Goal: Navigation & Orientation: Find specific page/section

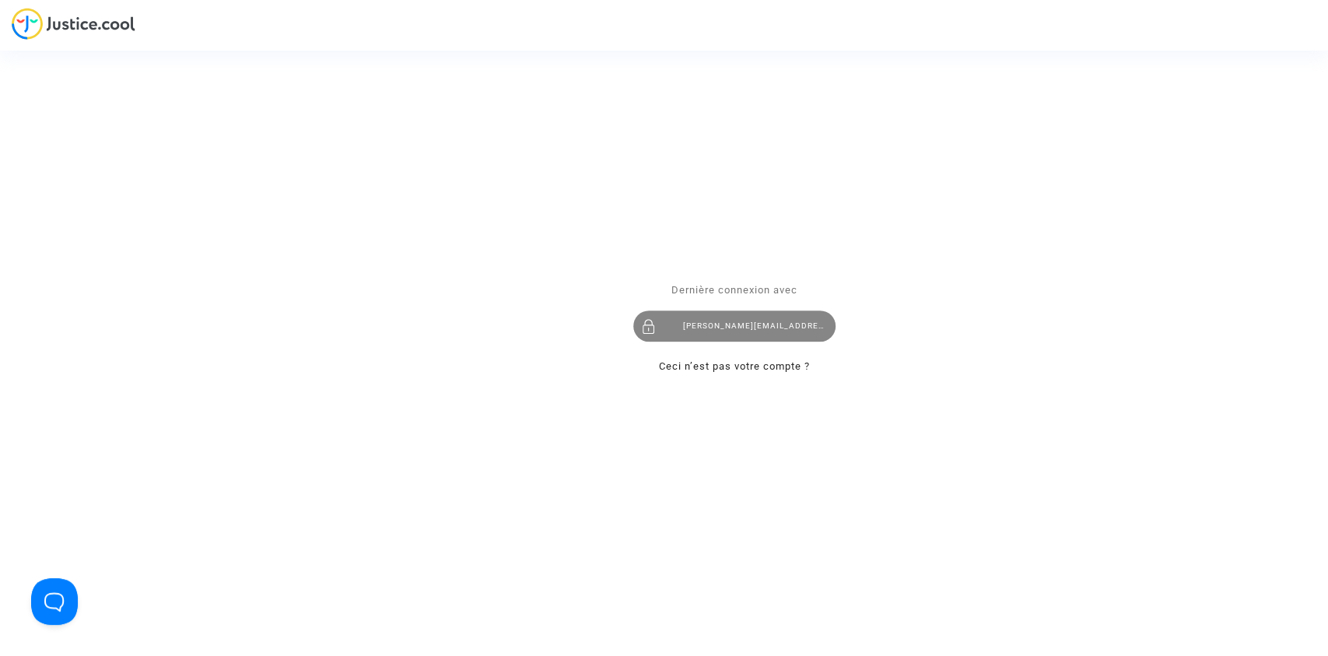
click at [726, 337] on div "tom@pitcher-avocat.fr" at bounding box center [734, 325] width 202 height 31
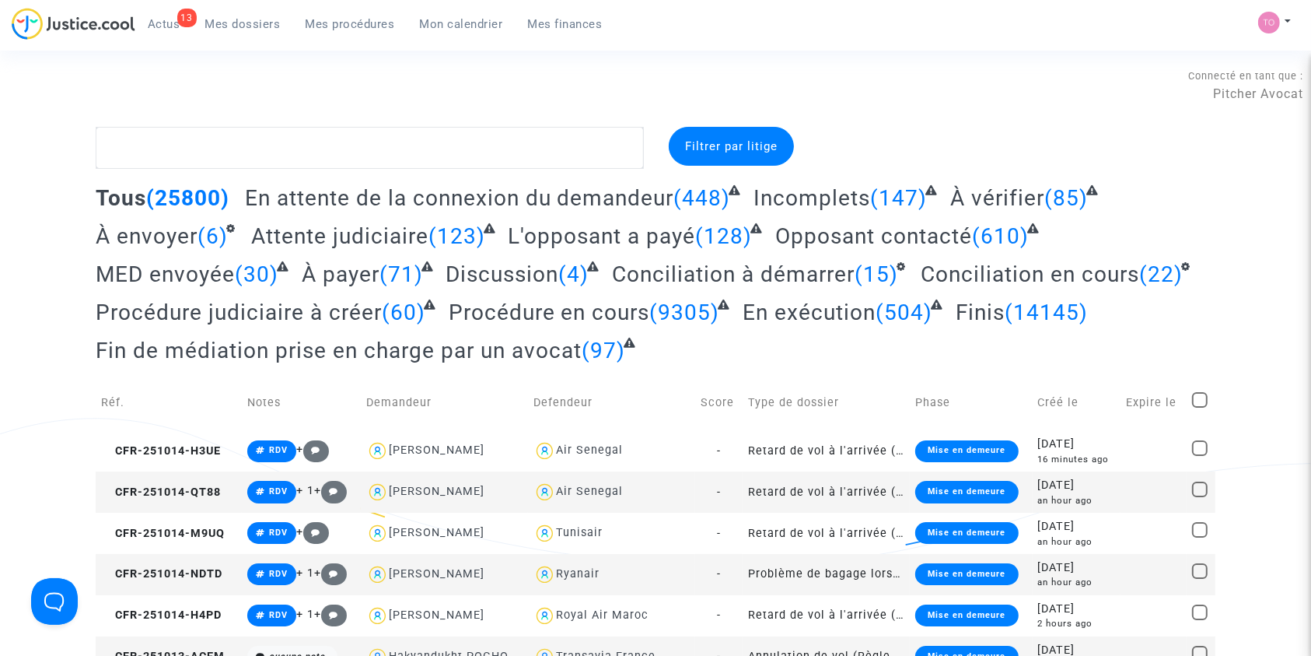
click at [439, 29] on span "Mon calendrier" at bounding box center [461, 24] width 83 height 14
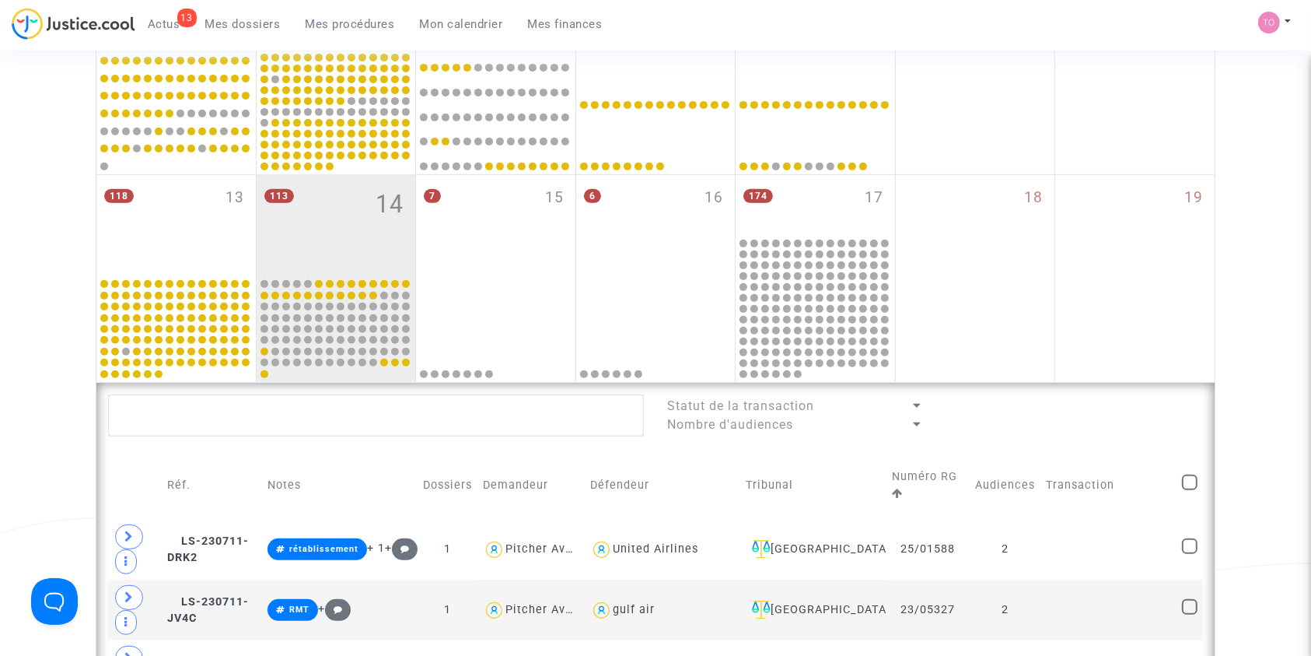
scroll to position [632, 0]
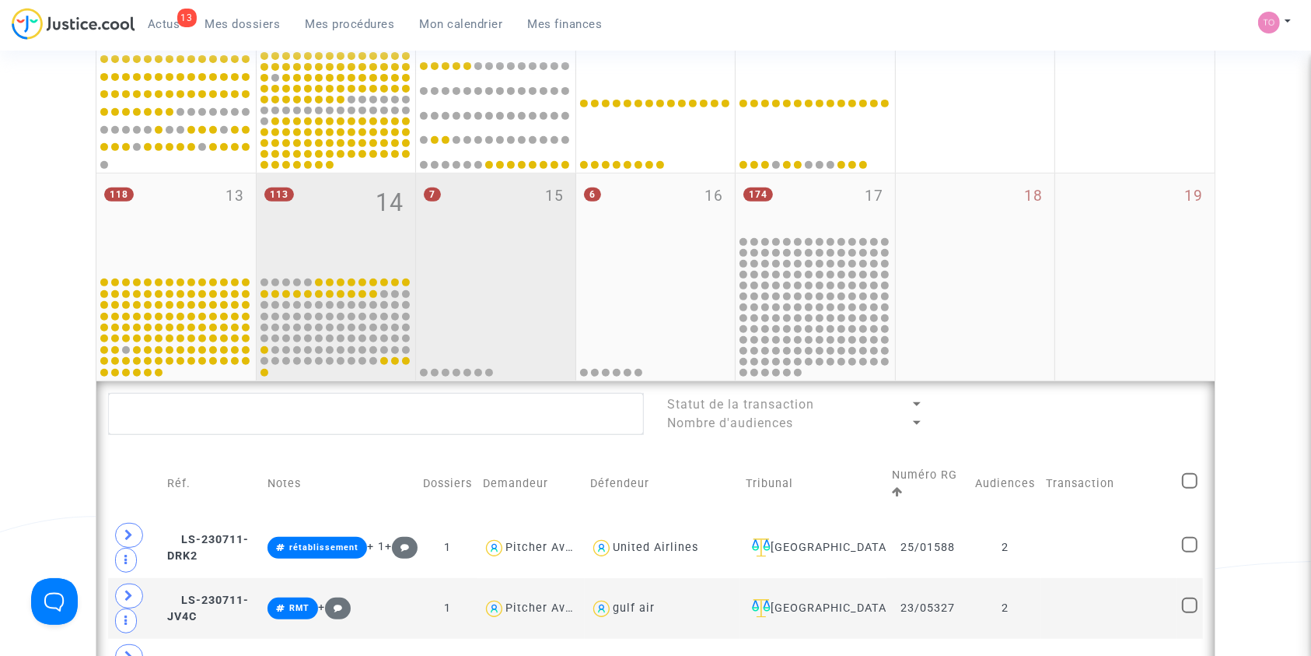
click at [501, 258] on div "7 15" at bounding box center [495, 223] width 159 height 101
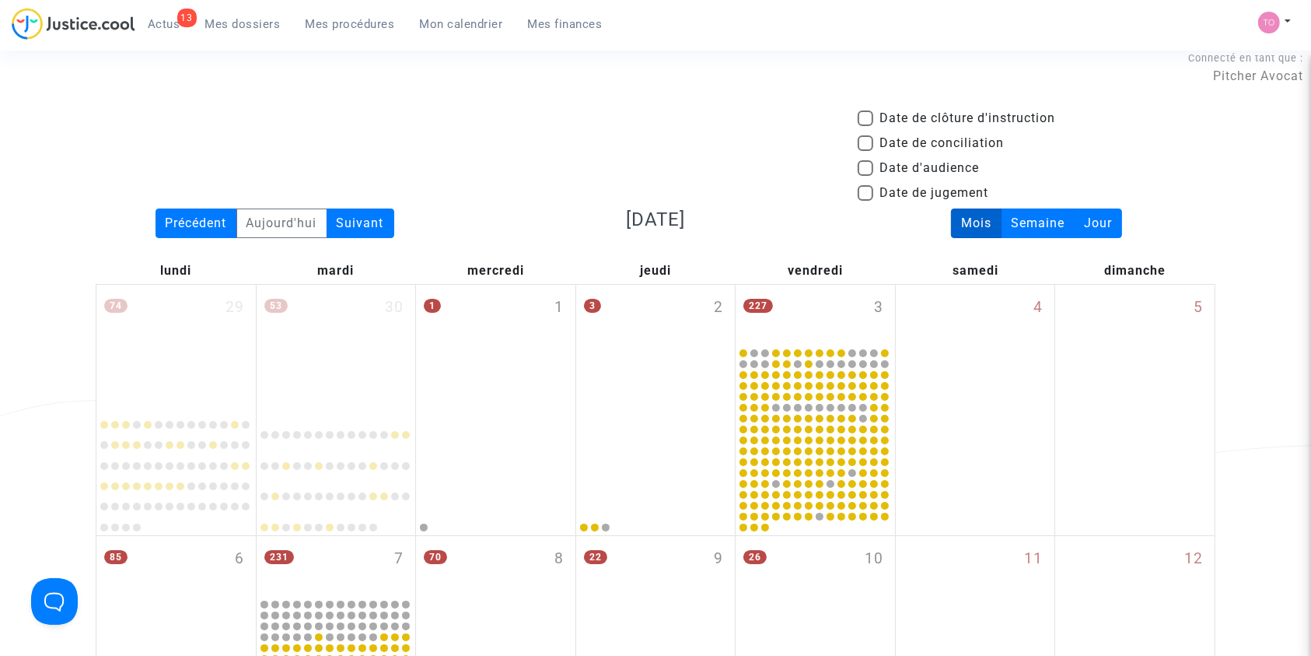
scroll to position [16, 0]
click at [860, 167] on span at bounding box center [866, 170] width 16 height 16
click at [865, 177] on input "Date d'audience" at bounding box center [865, 177] width 1 height 1
checkbox input "true"
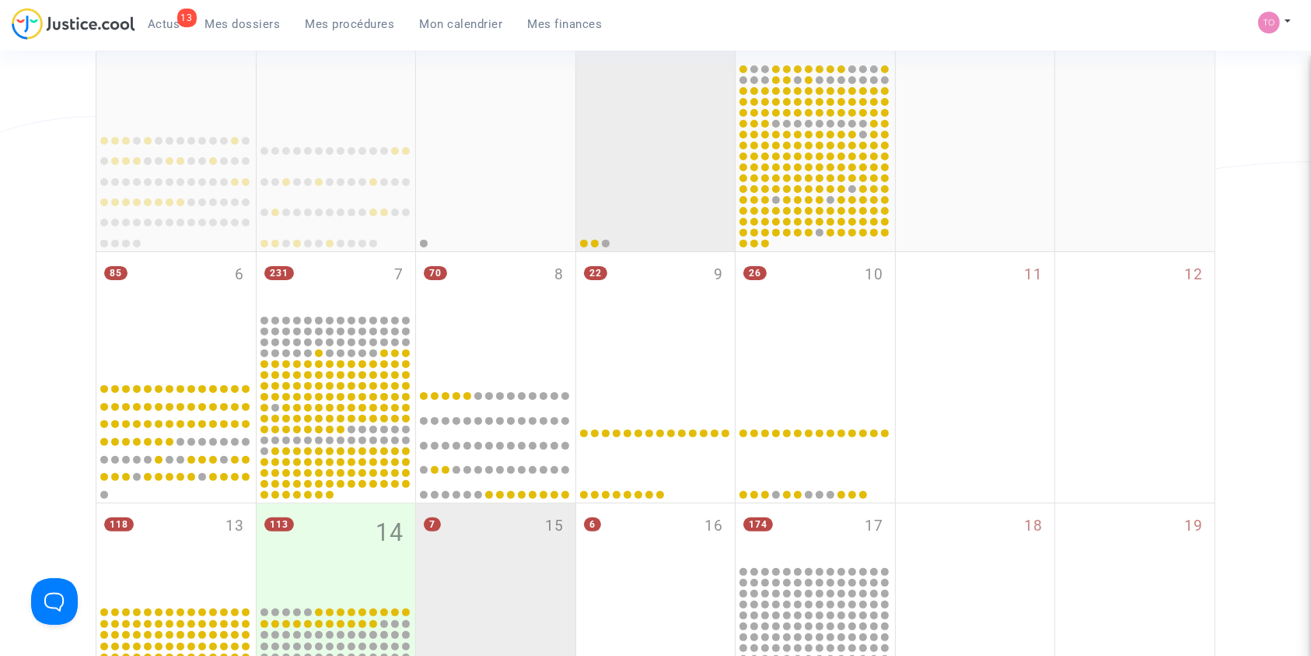
scroll to position [303, 0]
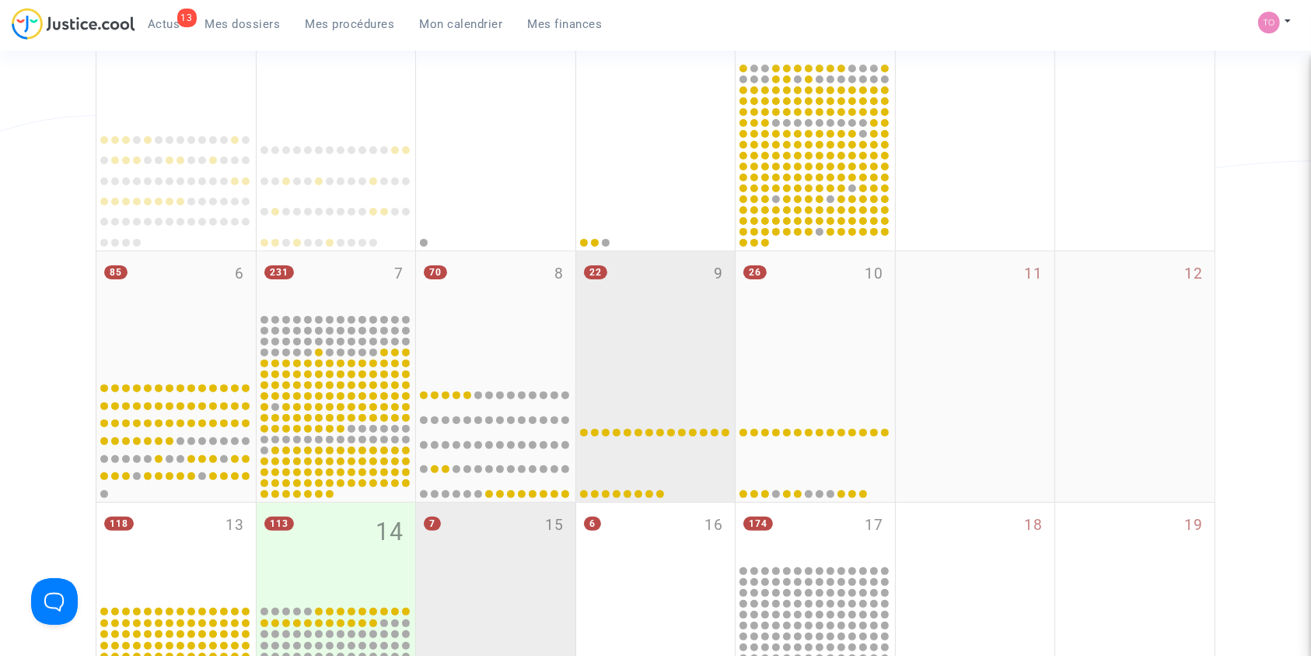
click at [646, 320] on div "22 9" at bounding box center [655, 312] width 159 height 123
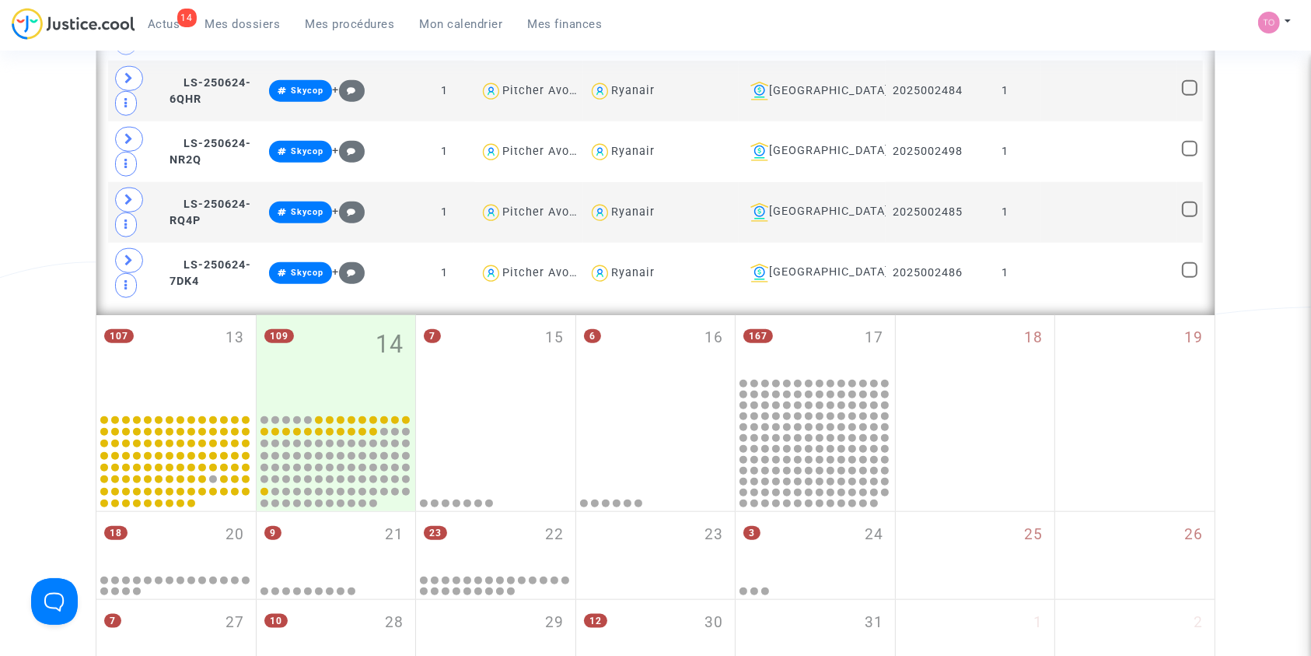
scroll to position [1616, 0]
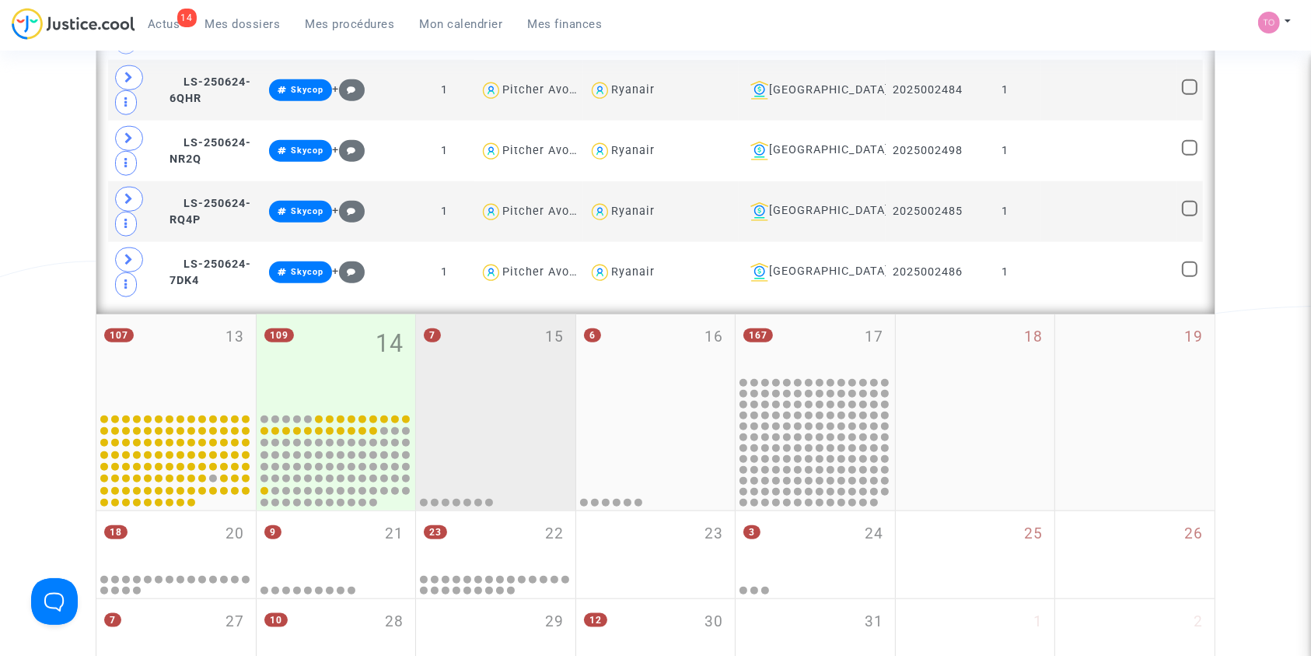
click at [510, 338] on div "7 15" at bounding box center [495, 362] width 159 height 96
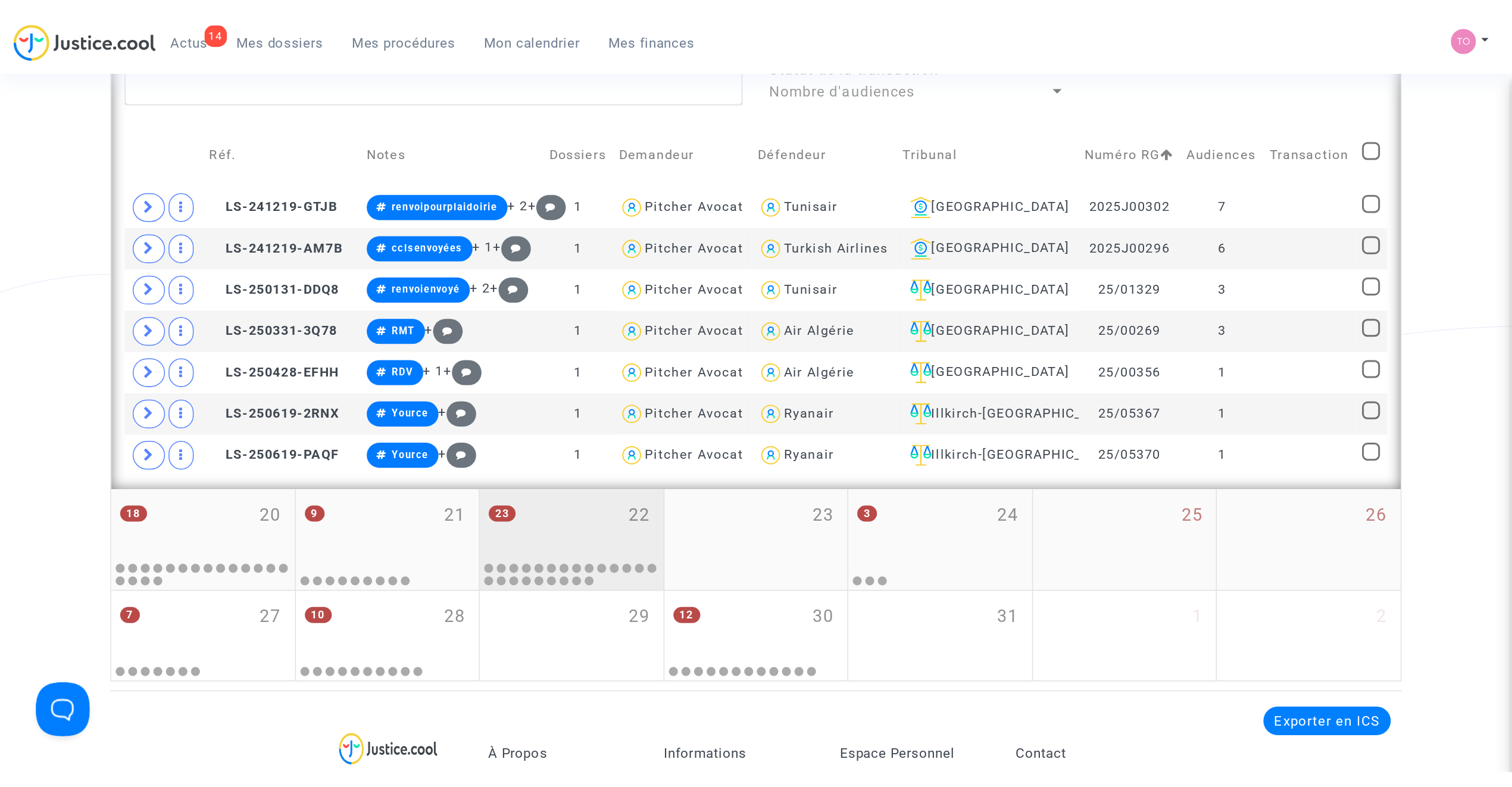
scroll to position [708, 0]
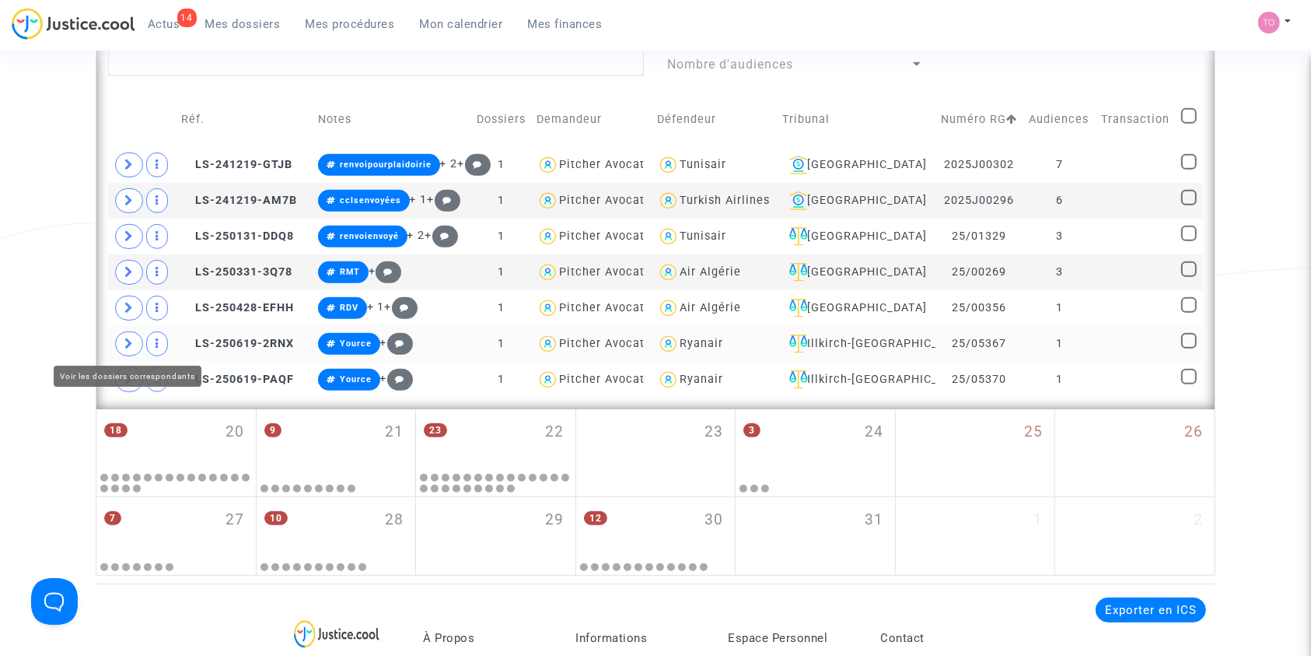
click at [124, 342] on icon at bounding box center [128, 344] width 9 height 12
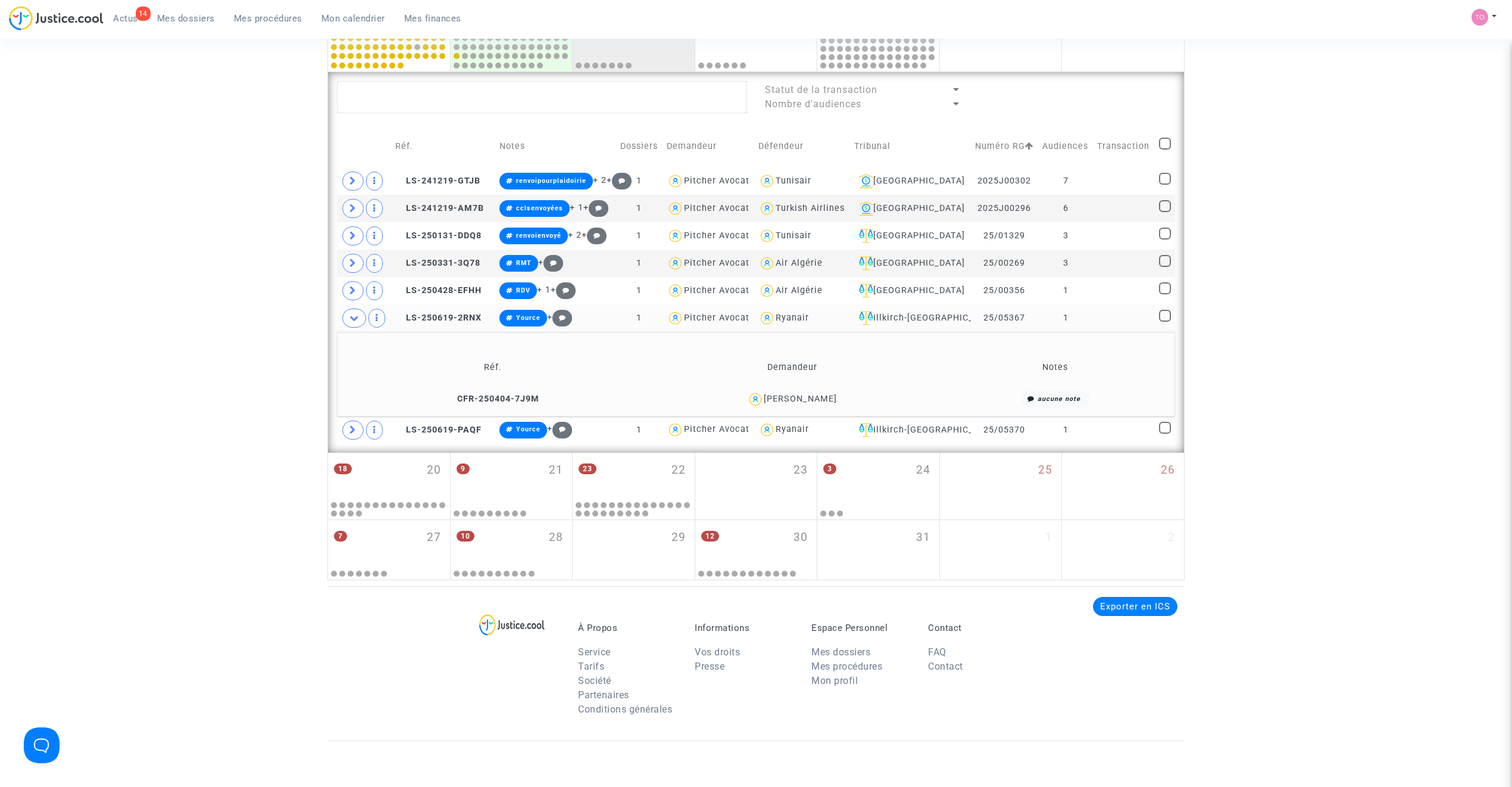
scroll to position [629, 0]
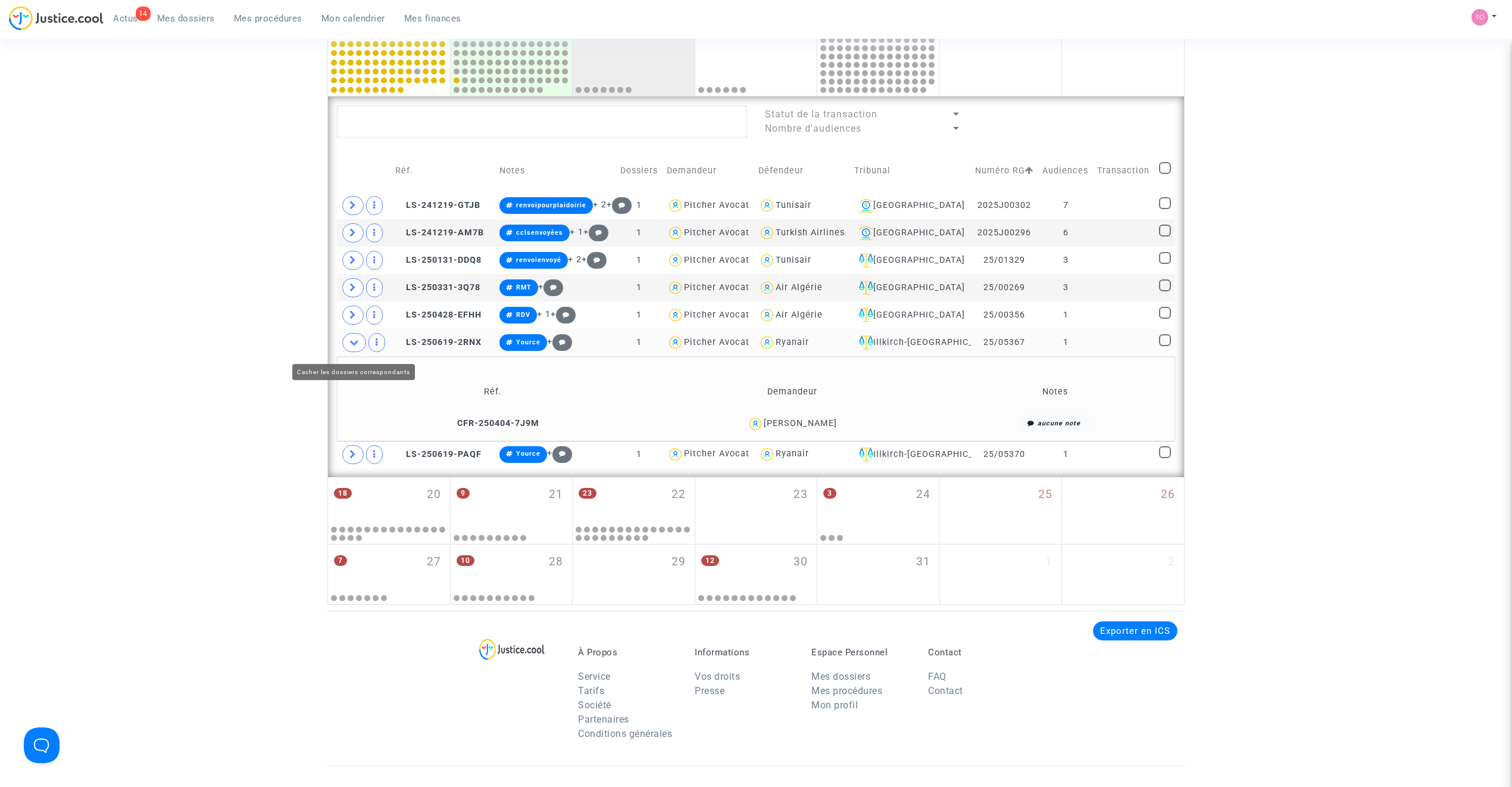
click at [354, 351] on span at bounding box center [354, 342] width 24 height 19
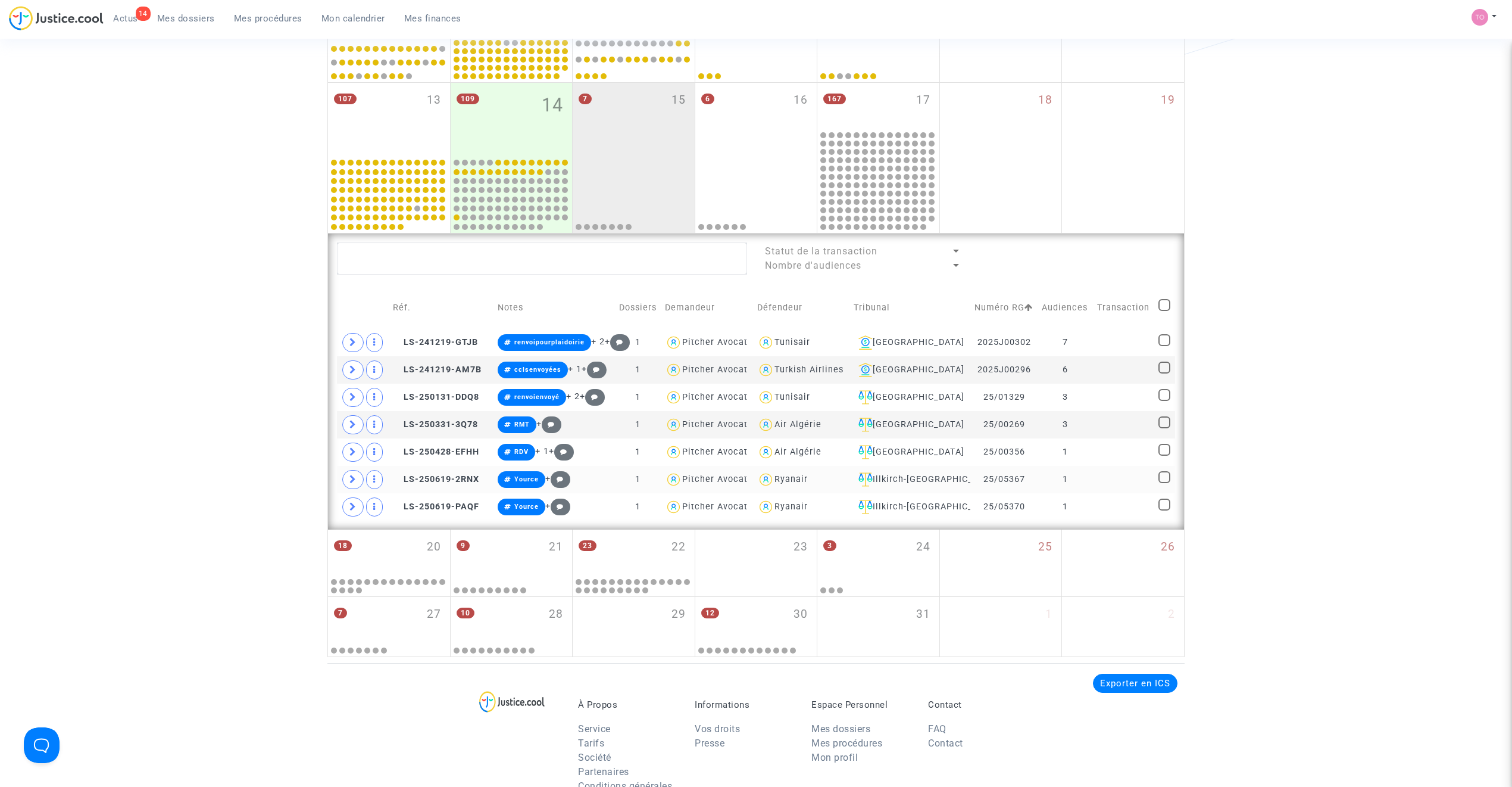
scroll to position [470, 0]
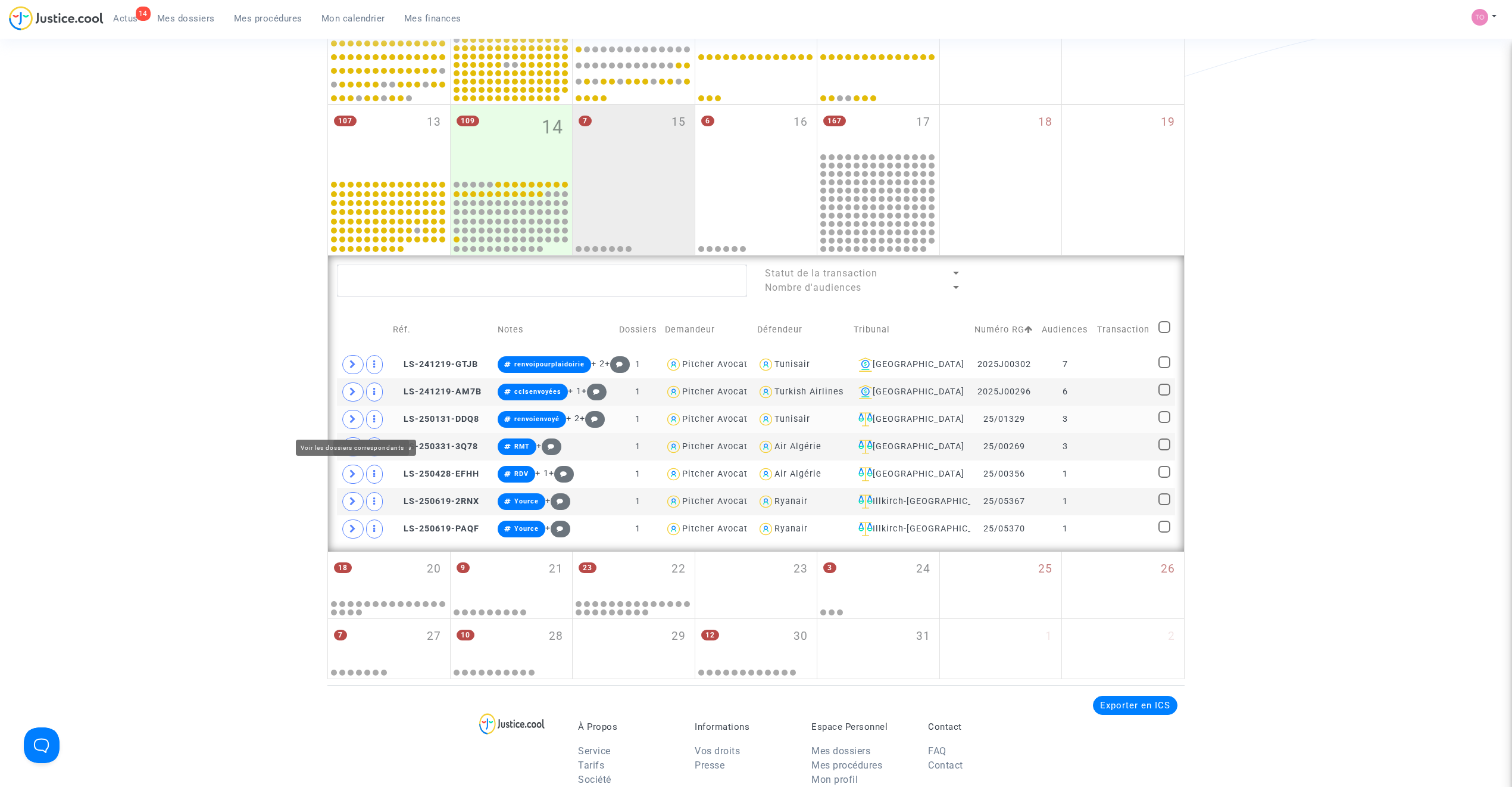
click at [360, 422] on span at bounding box center [353, 419] width 21 height 19
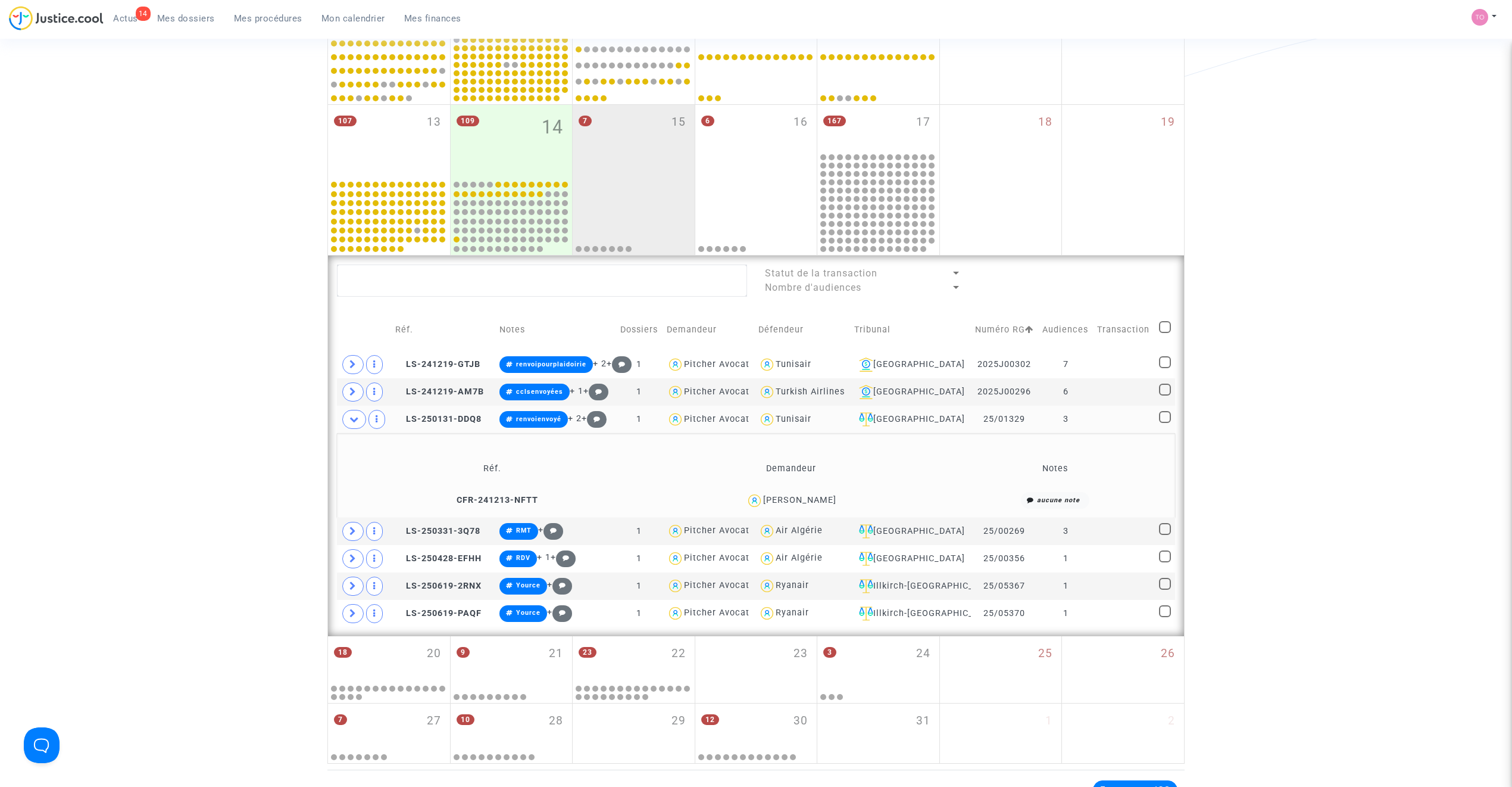
drag, startPoint x: 831, startPoint y: 502, endPoint x: 777, endPoint y: 503, distance: 54.0
click at [777, 501] on div "Haifa Sassi" at bounding box center [791, 500] width 288 height 18
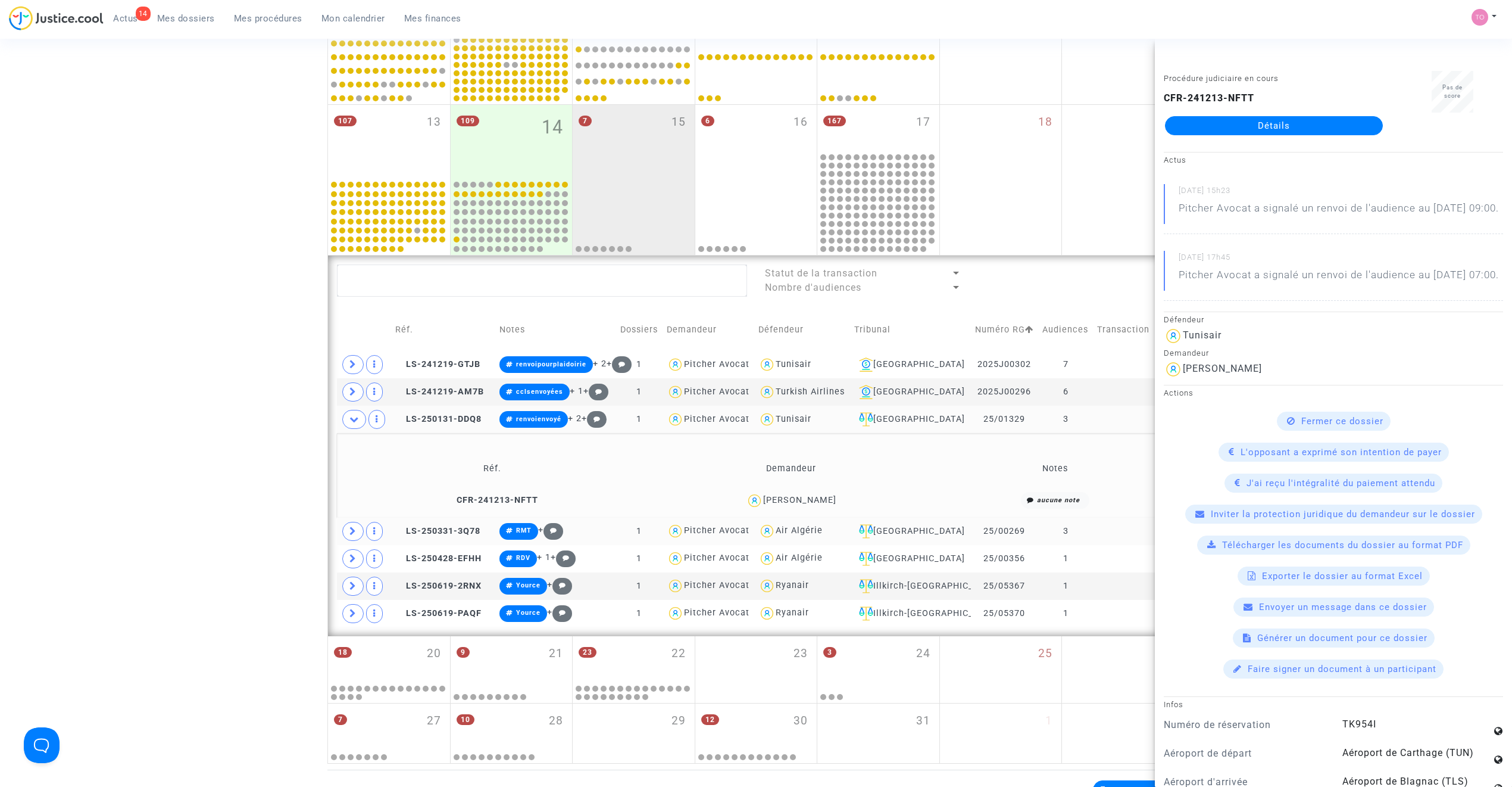
copy div "Haifa Sassi"
drag, startPoint x: 1030, startPoint y: 417, endPoint x: 983, endPoint y: 420, distance: 47.1
click at [983, 420] on td "25/01329" at bounding box center [1005, 420] width 67 height 28
copy td "25/01329"
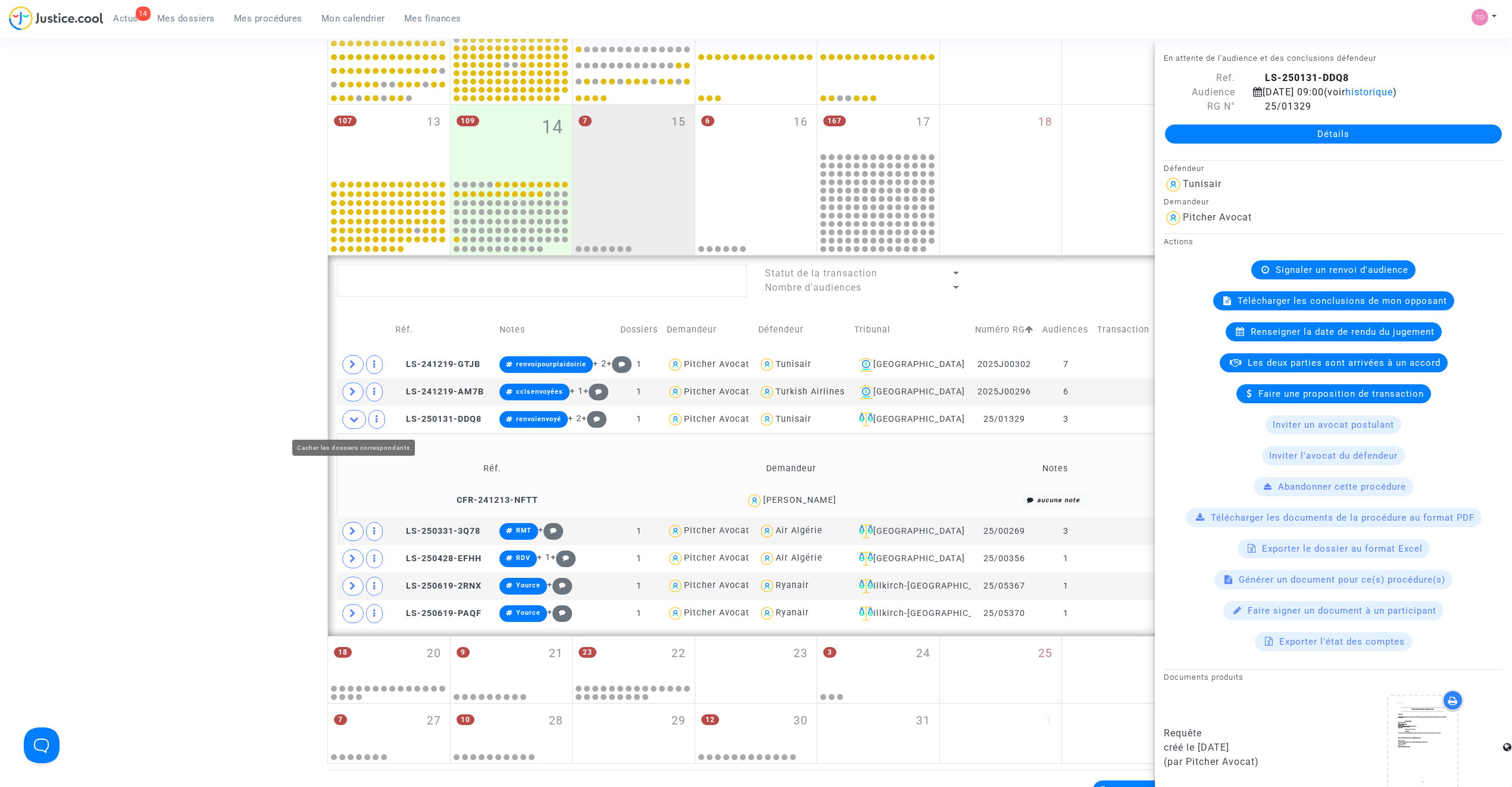
click at [356, 420] on icon at bounding box center [354, 419] width 9 height 9
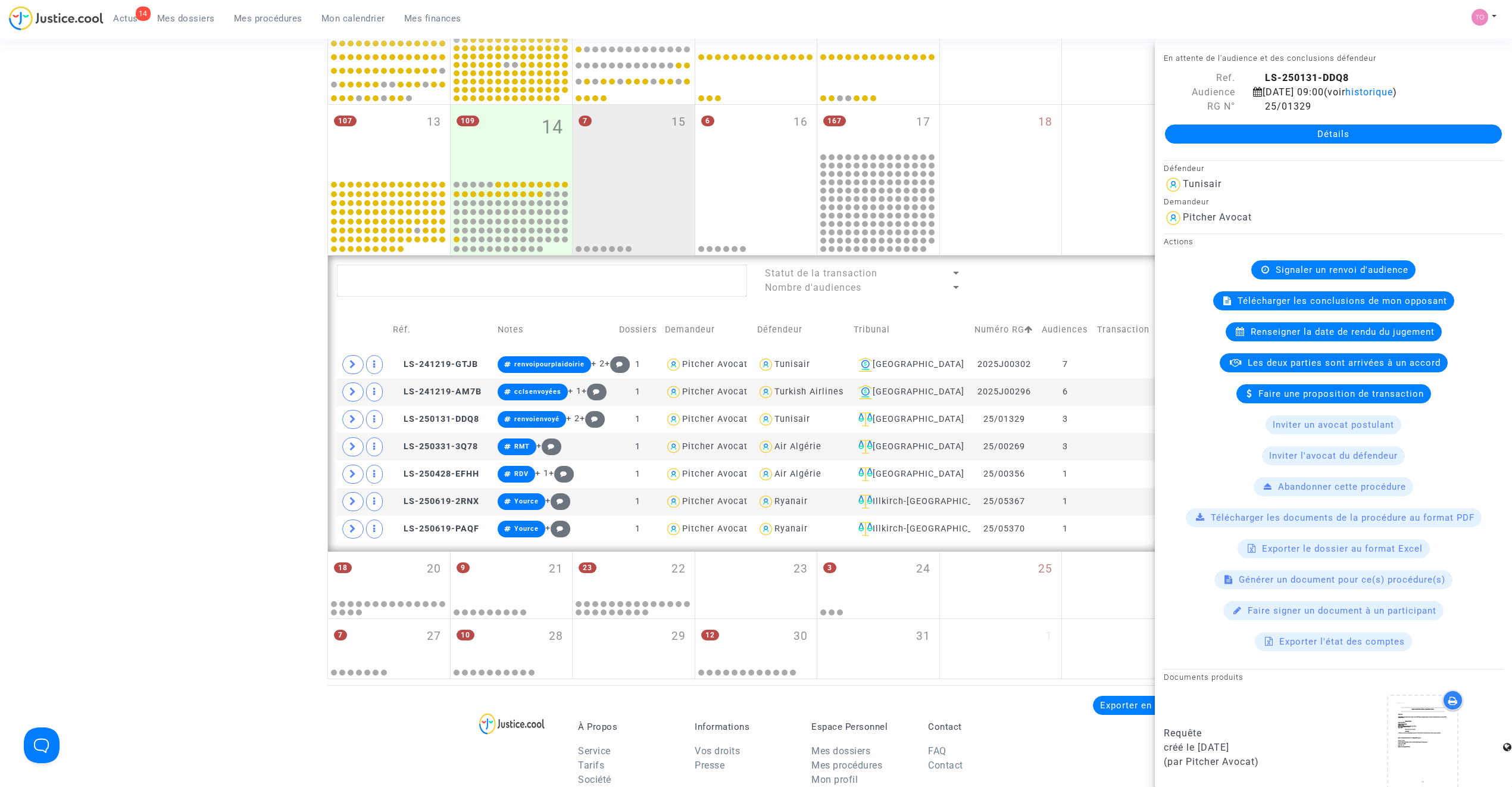
click at [305, 420] on div "Date de clôture d'instruction Date de conciliation Date d'audience Date de juge…" at bounding box center [756, 153] width 1512 height 1052
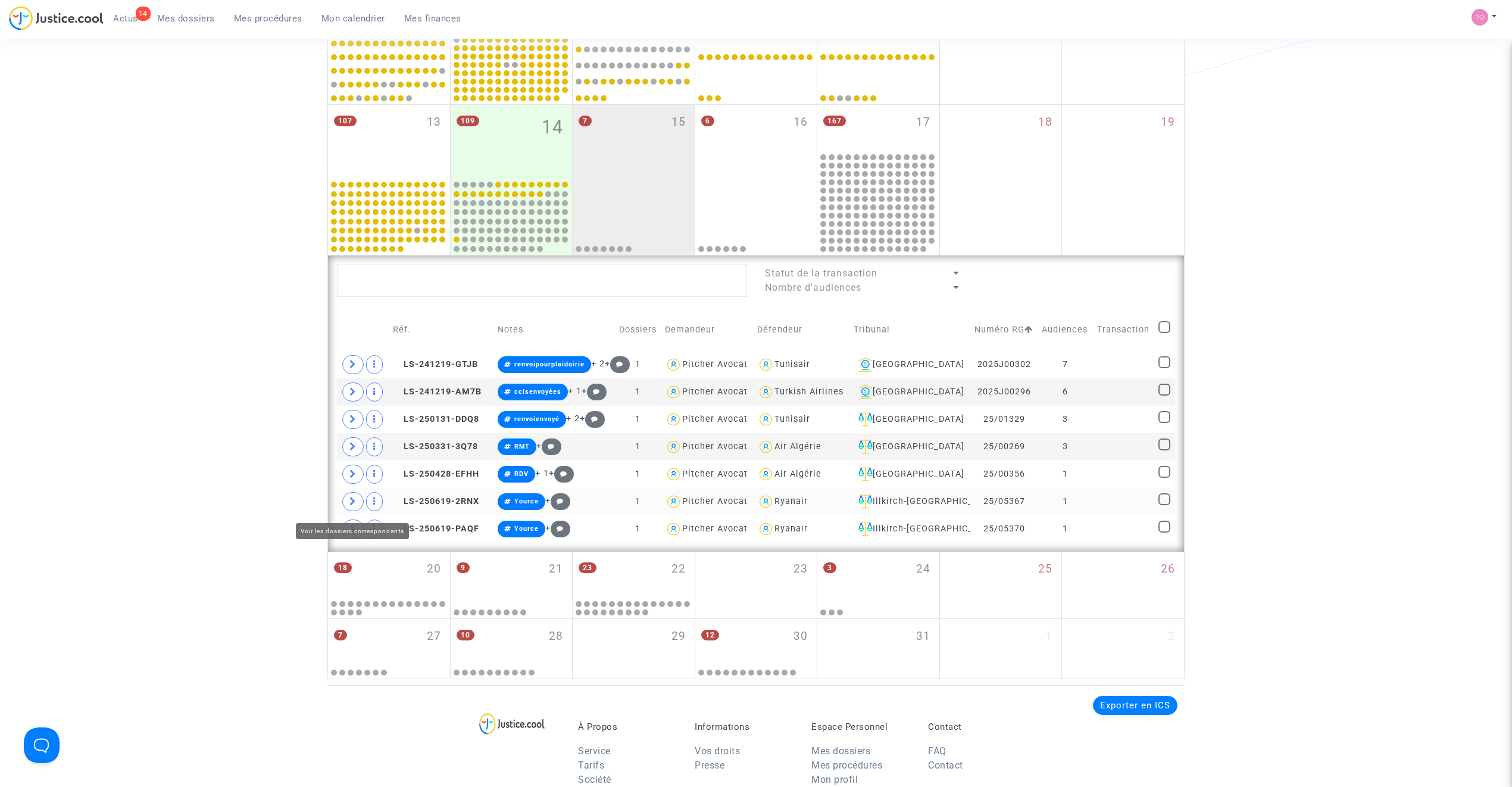
click at [354, 501] on icon at bounding box center [353, 501] width 7 height 9
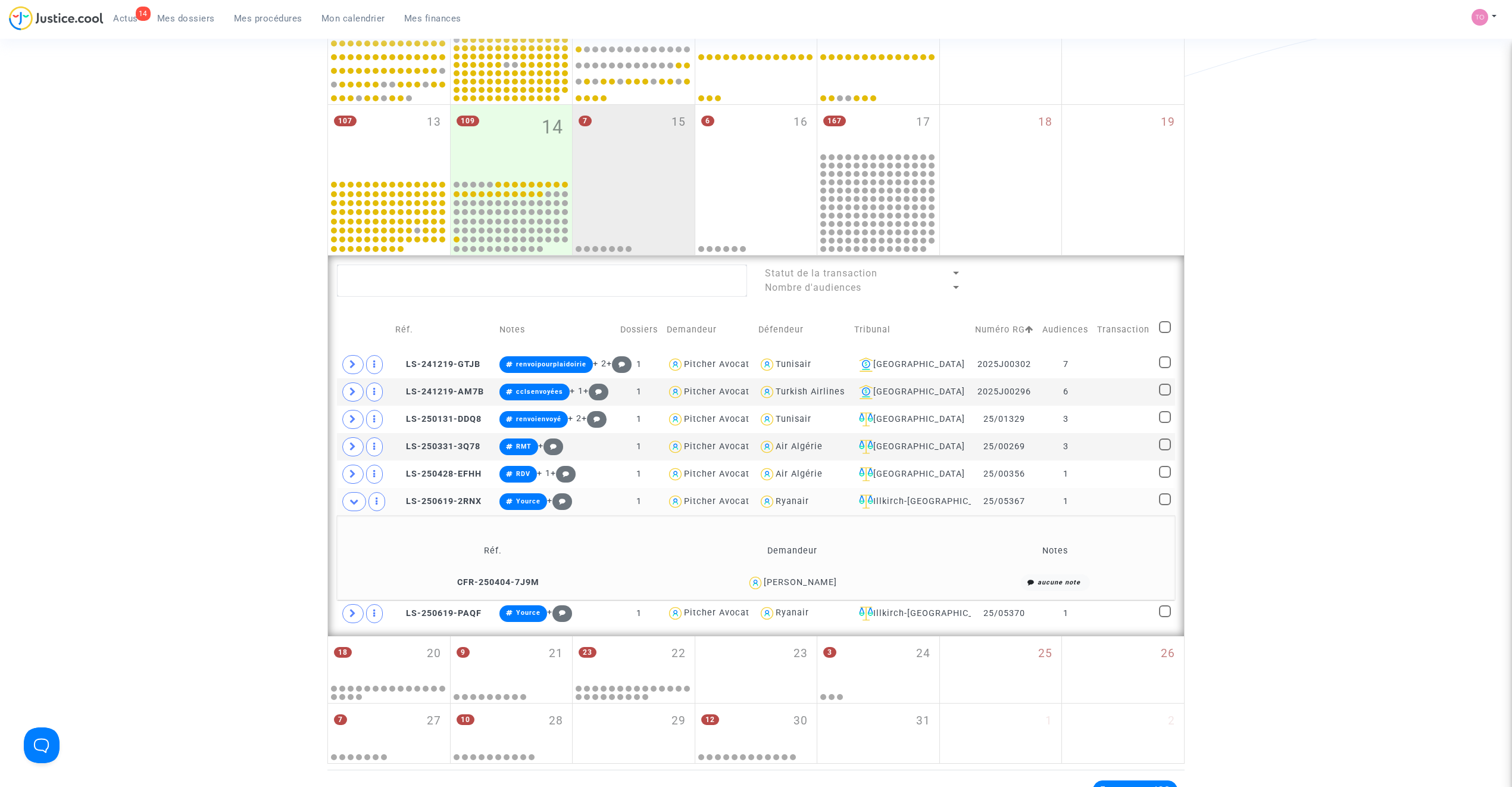
drag, startPoint x: 836, startPoint y: 583, endPoint x: 818, endPoint y: 585, distance: 18.1
click at [818, 501] on div "Jean - Marc Holl" at bounding box center [792, 583] width 288 height 18
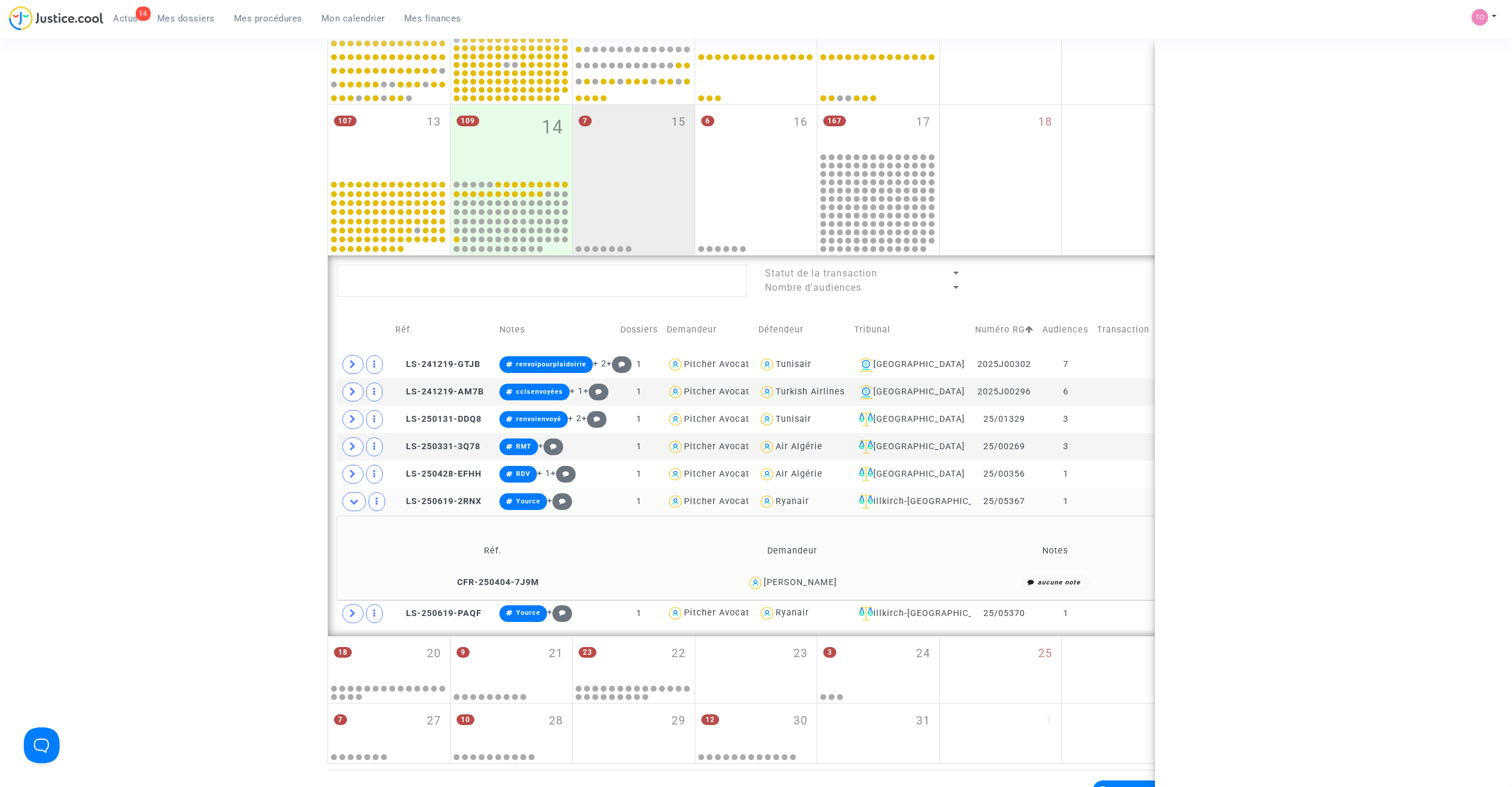
copy div "Holl"
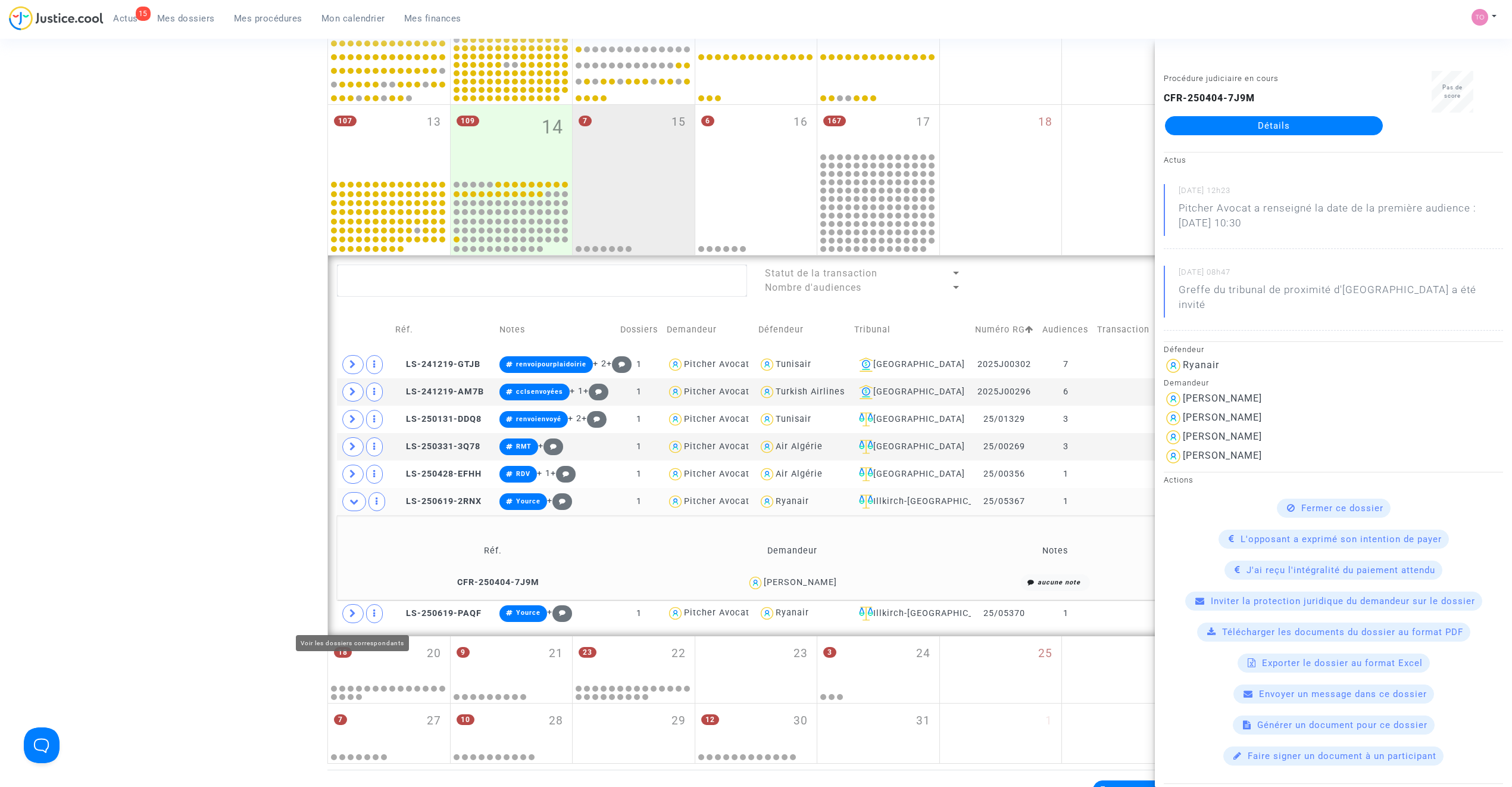
drag, startPoint x: 350, startPoint y: 615, endPoint x: 324, endPoint y: 594, distance: 33.4
click at [350, 501] on icon at bounding box center [353, 613] width 7 height 9
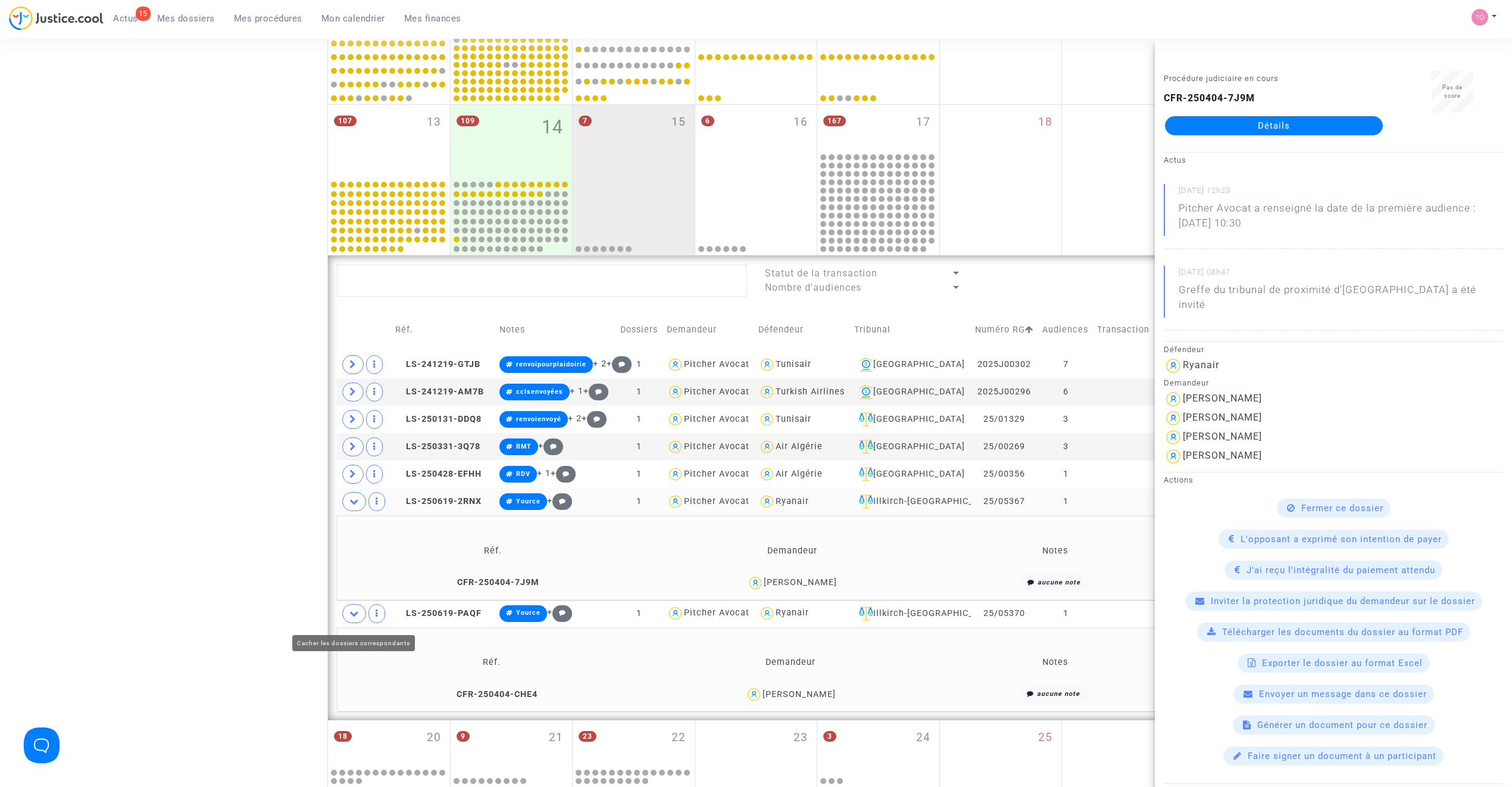
click at [275, 501] on div "Date de clôture d'instruction Date de conciliation Date d'audience Date de juge…" at bounding box center [756, 237] width 1512 height 1220
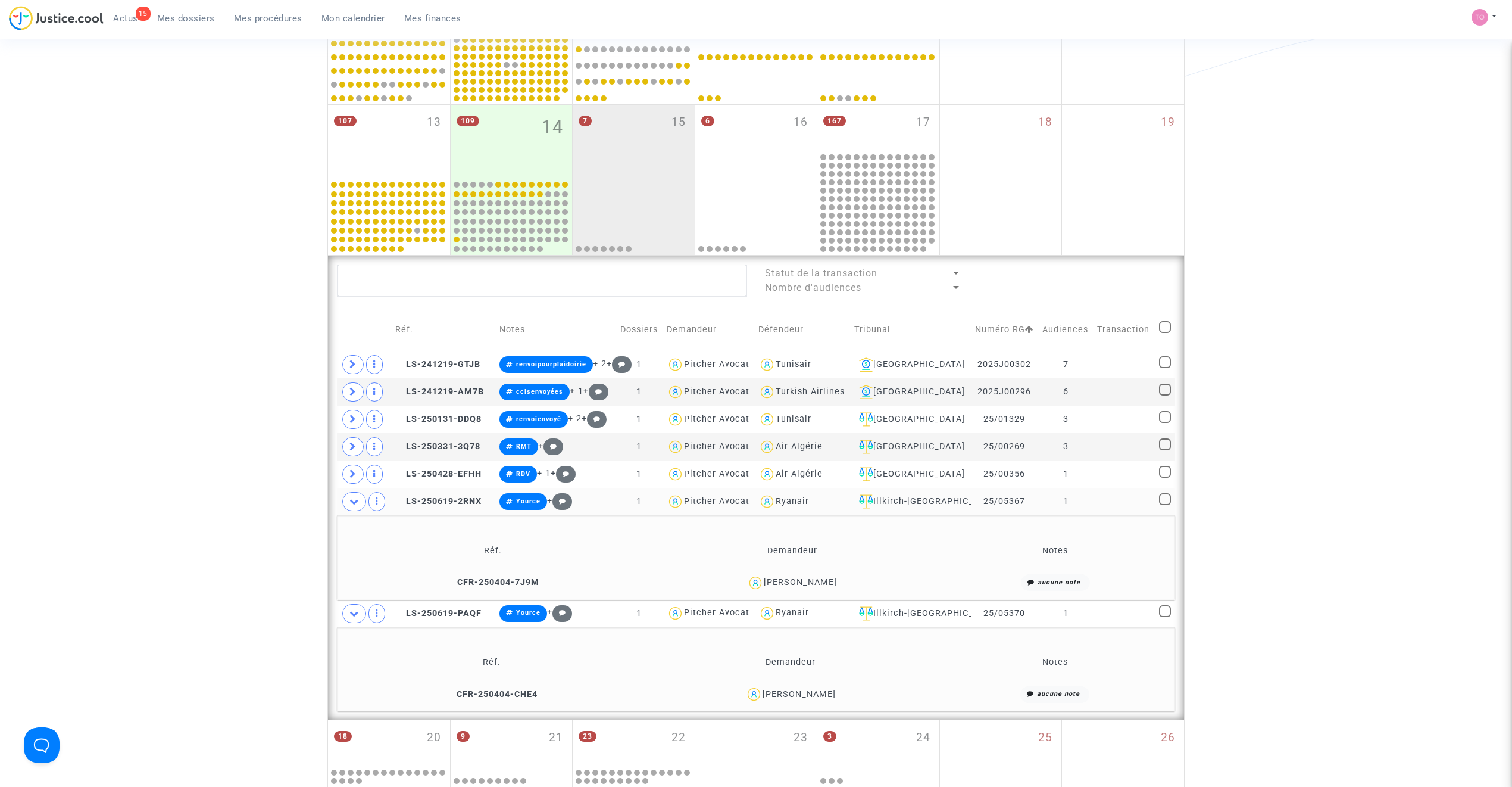
drag, startPoint x: 822, startPoint y: 701, endPoint x: 797, endPoint y: 704, distance: 25.2
click at [797, 501] on div "Nadia Iaatizaz" at bounding box center [790, 694] width 288 height 18
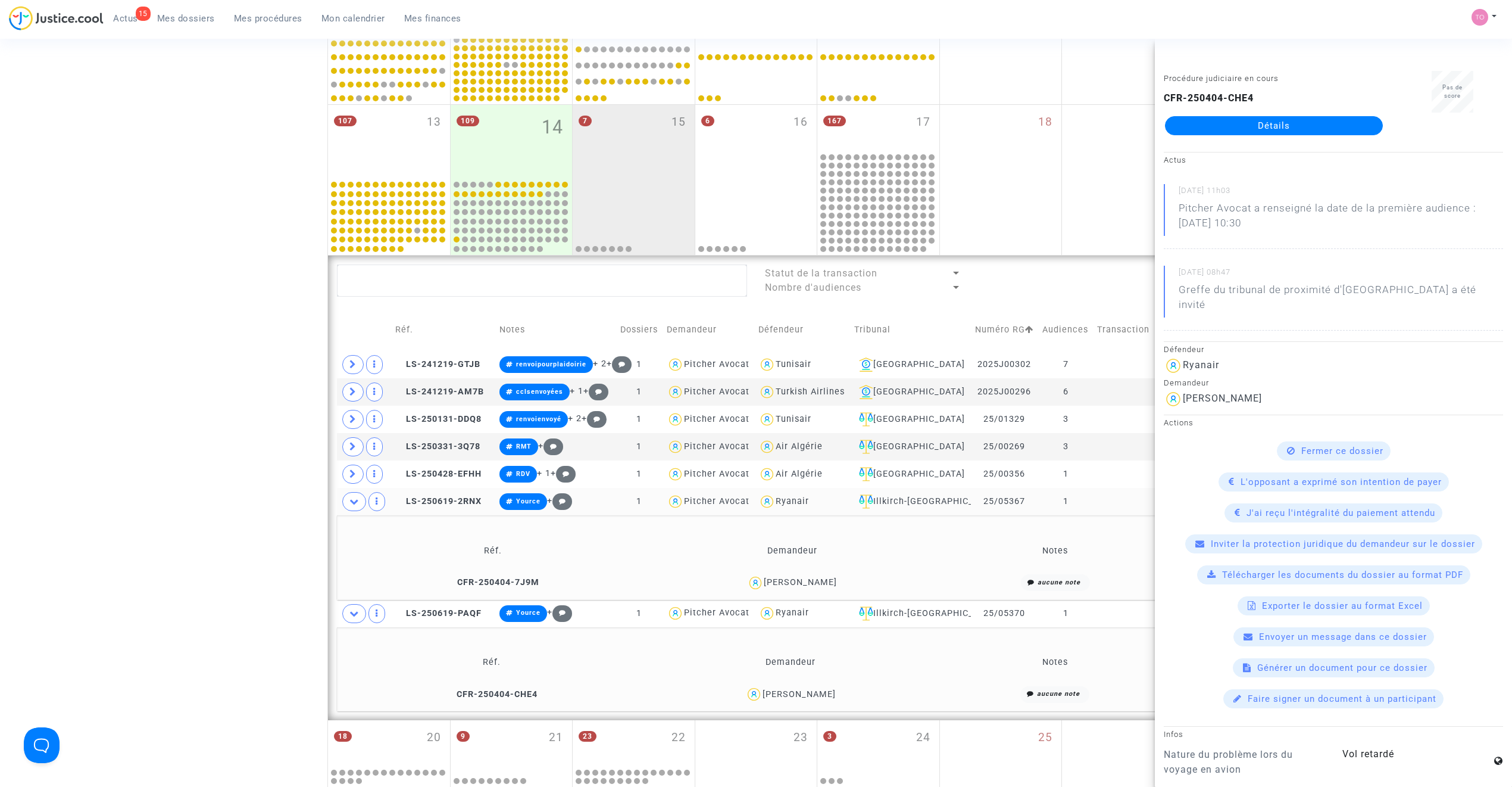
copy div "Iaatizaz"
click at [238, 501] on div "Date de clôture d'instruction Date de conciliation Date d'audience Date de juge…" at bounding box center [756, 237] width 1512 height 1220
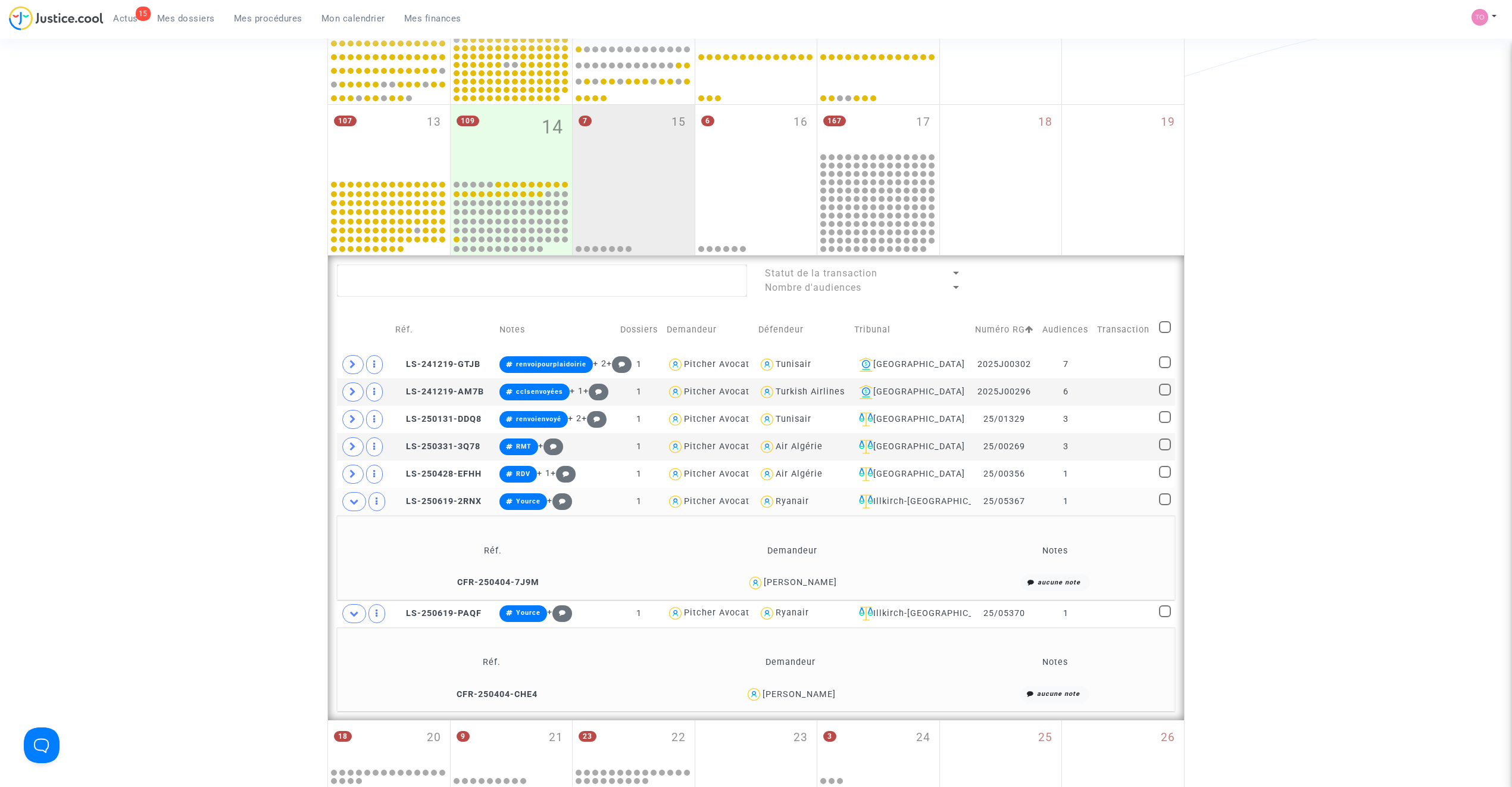
drag, startPoint x: 853, startPoint y: 586, endPoint x: 765, endPoint y: 589, distance: 88.1
click at [765, 501] on div "Jean - Marc Holl" at bounding box center [792, 583] width 288 height 18
copy div "Jean - Marc Holl"
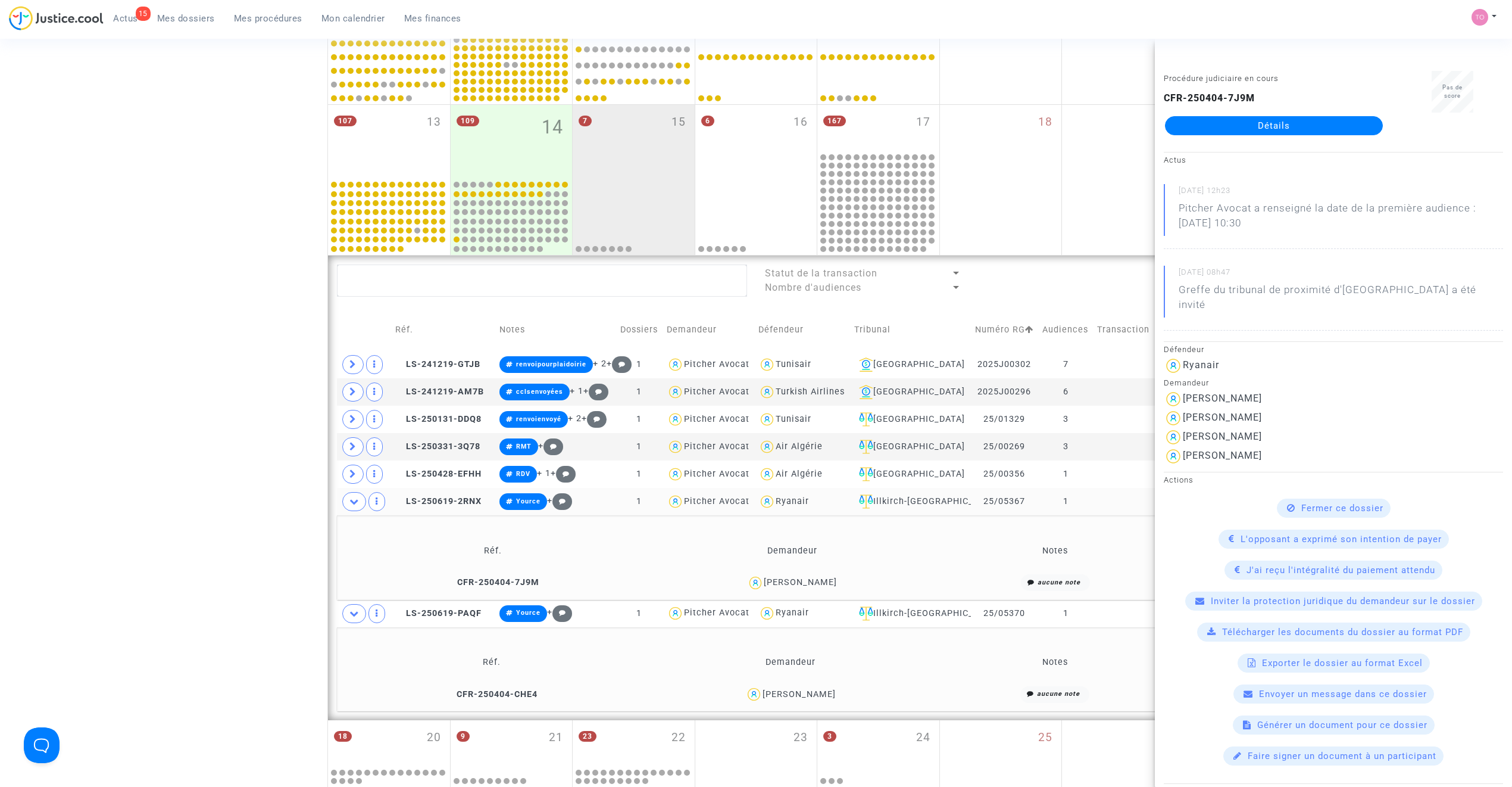
drag, startPoint x: 842, startPoint y: 698, endPoint x: 773, endPoint y: 698, distance: 69.0
click at [773, 501] on div "Nadia Iaatizaz" at bounding box center [790, 694] width 288 height 18
click at [773, 501] on div "Nadia Iaatizaz" at bounding box center [799, 694] width 73 height 10
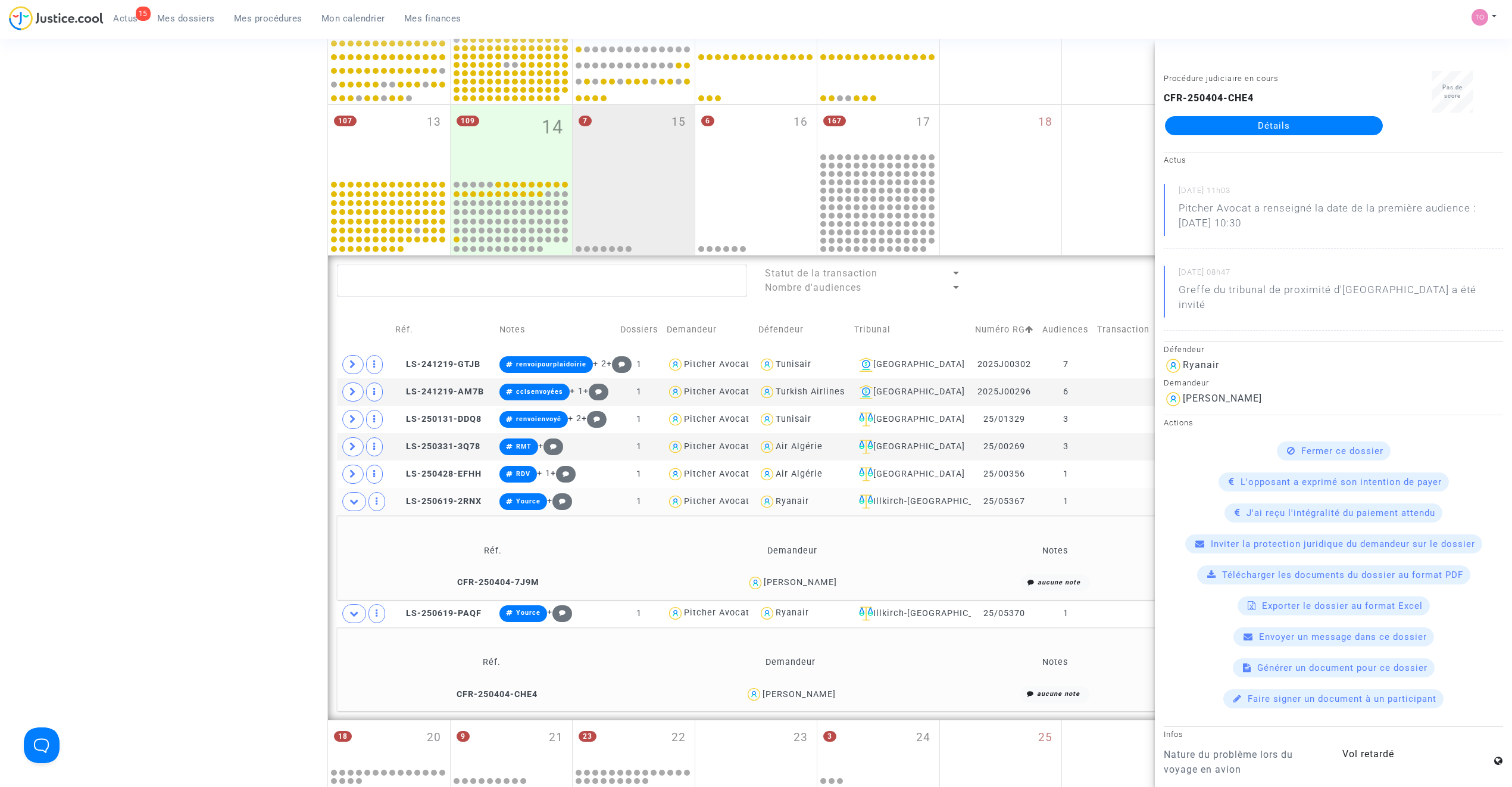
drag, startPoint x: 832, startPoint y: 698, endPoint x: 771, endPoint y: 700, distance: 61.0
click at [771, 501] on div "Nadia Iaatizaz" at bounding box center [790, 694] width 288 height 18
copy div "Nadia Iaatizaz"
drag, startPoint x: 1029, startPoint y: 503, endPoint x: 984, endPoint y: 505, distance: 45.0
click at [984, 501] on td "25/05367" at bounding box center [1005, 501] width 67 height 28
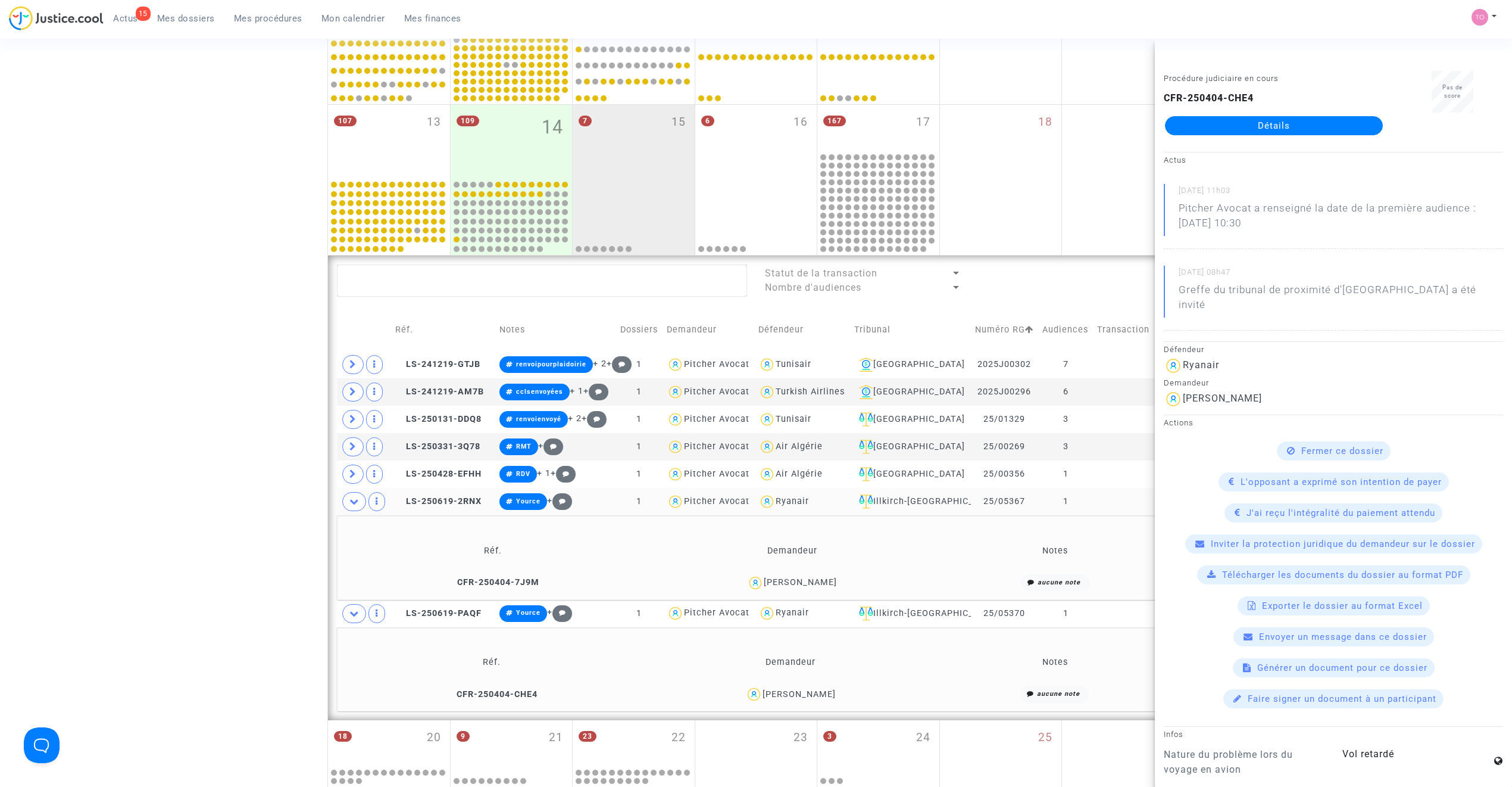
copy td "25/05367"
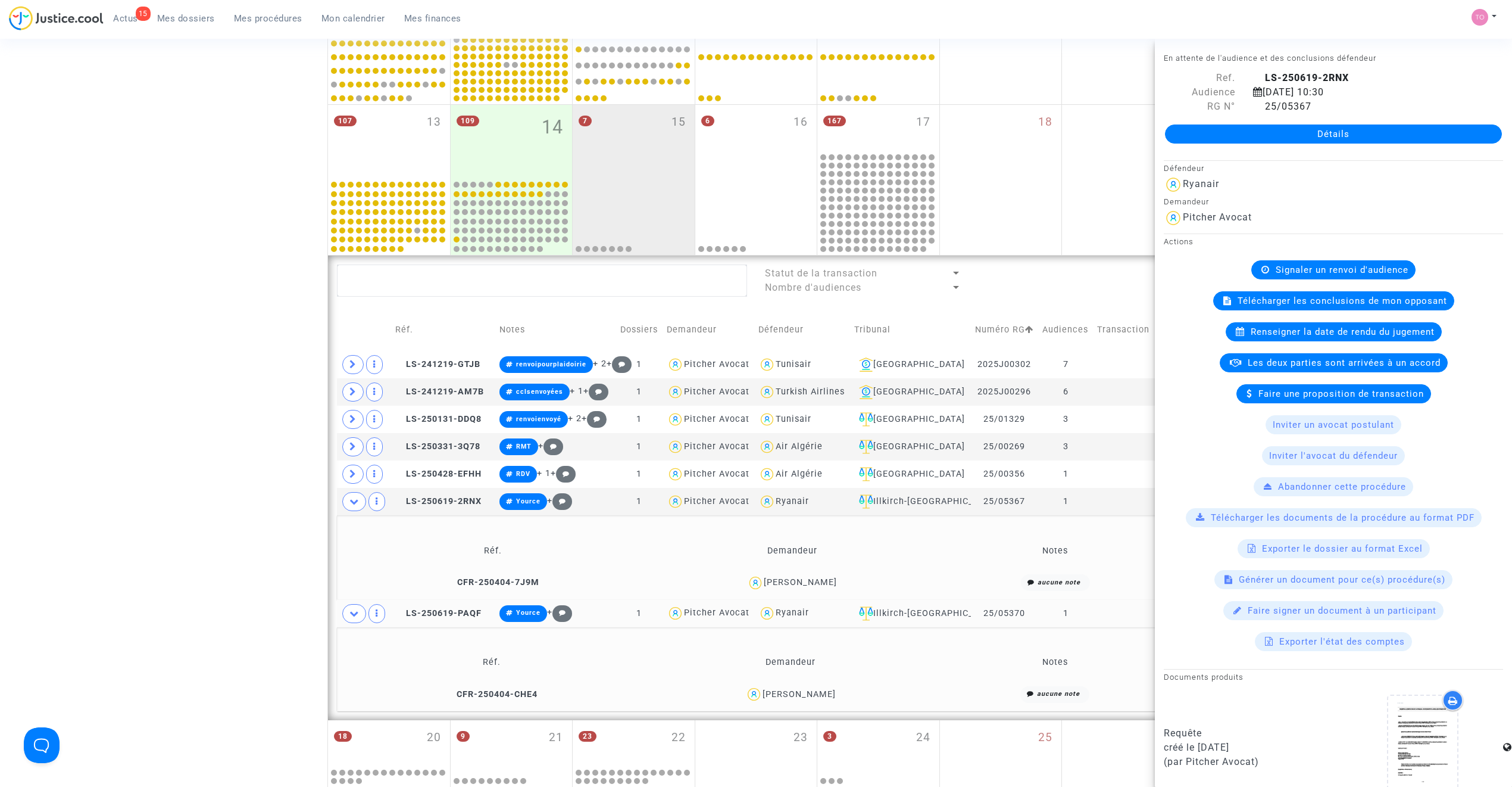
drag, startPoint x: 1022, startPoint y: 618, endPoint x: 984, endPoint y: 618, distance: 38.0
click at [984, 501] on td "25/05370" at bounding box center [1005, 613] width 67 height 28
copy td "25/05370"
click at [243, 391] on div "Date de clôture d'instruction Date de conciliation Date d'audience Date de juge…" at bounding box center [756, 237] width 1512 height 1220
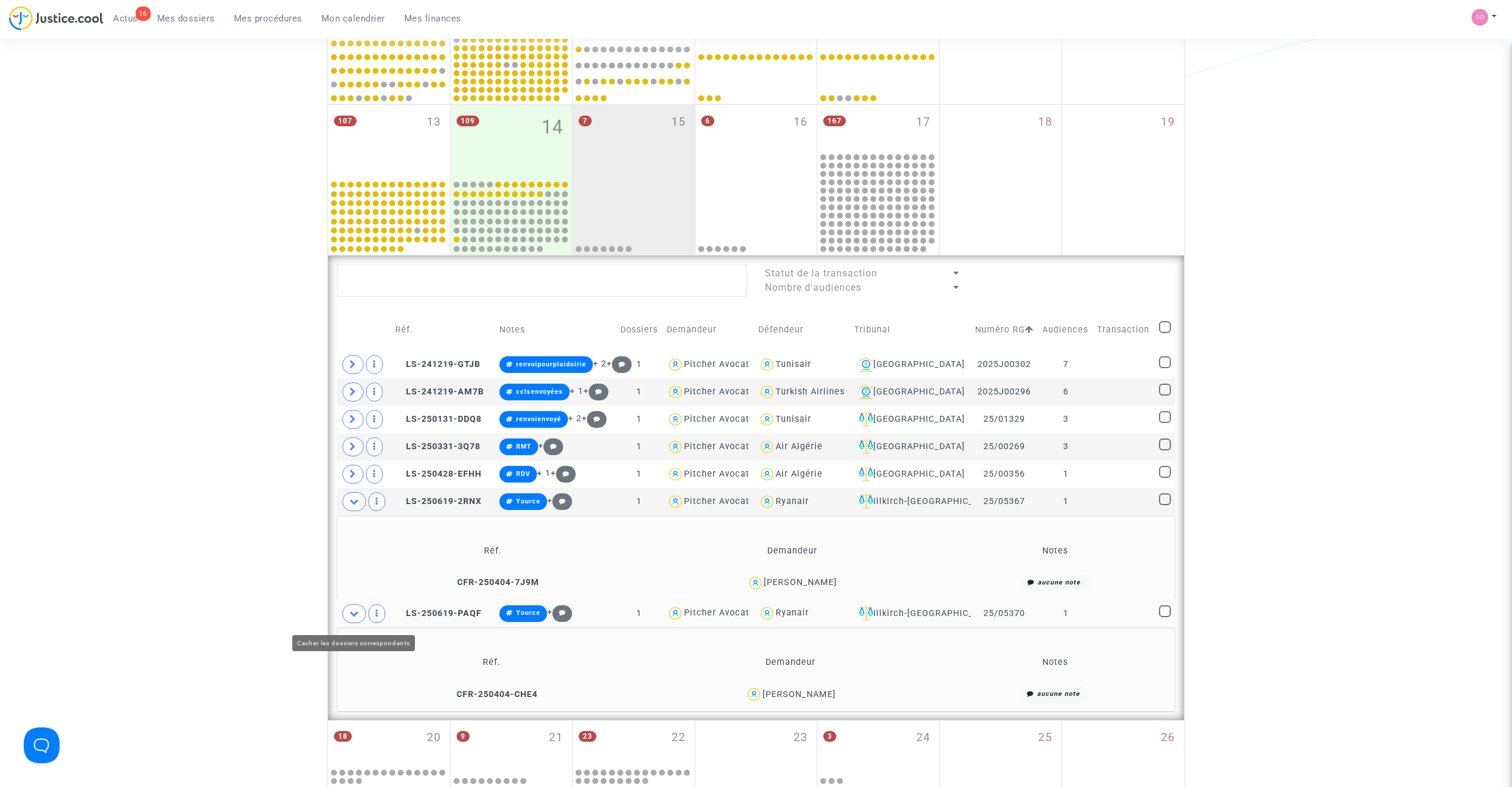
click at [353, 501] on icon at bounding box center [354, 613] width 9 height 9
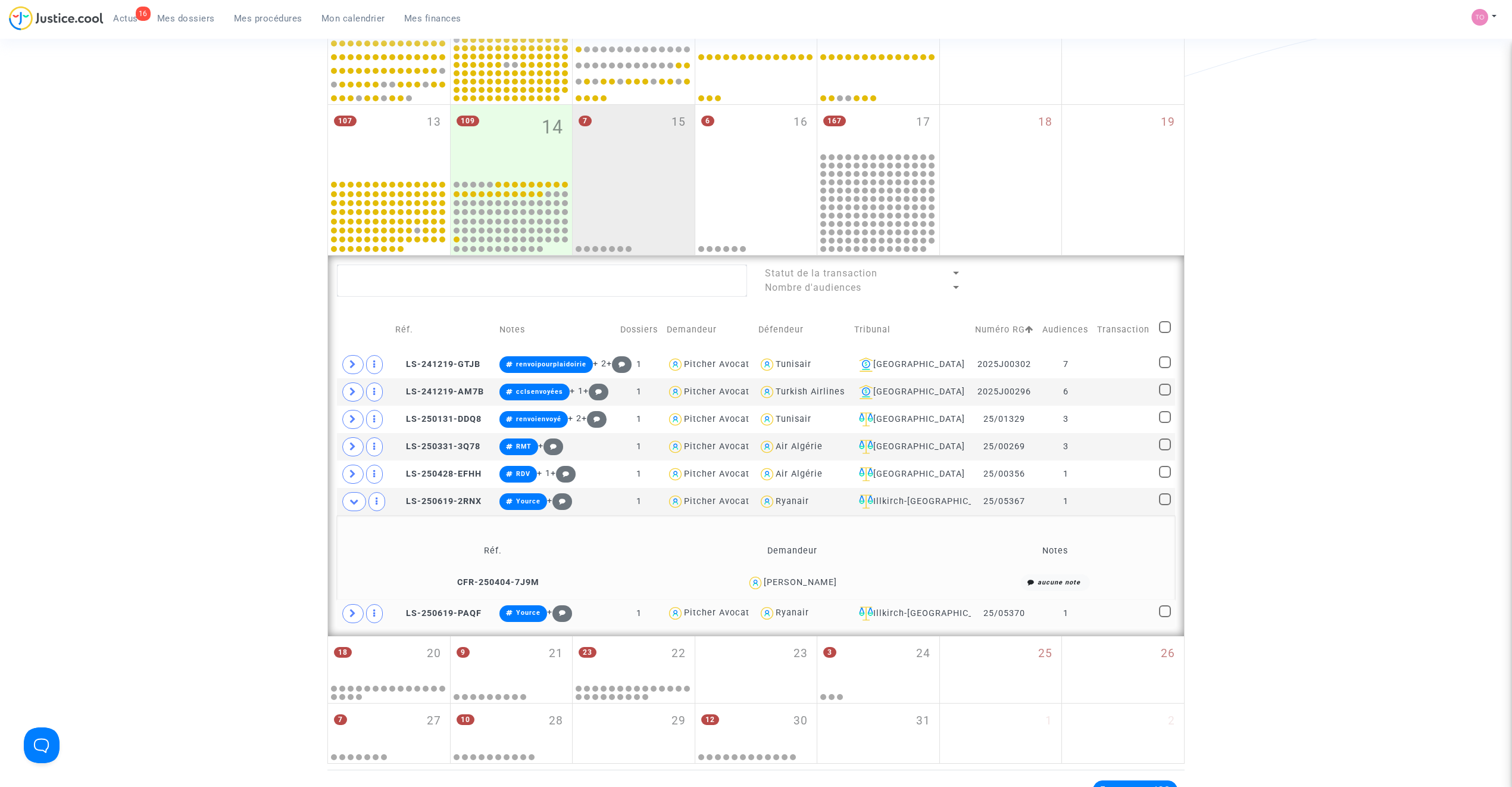
click at [358, 501] on icon at bounding box center [354, 501] width 9 height 9
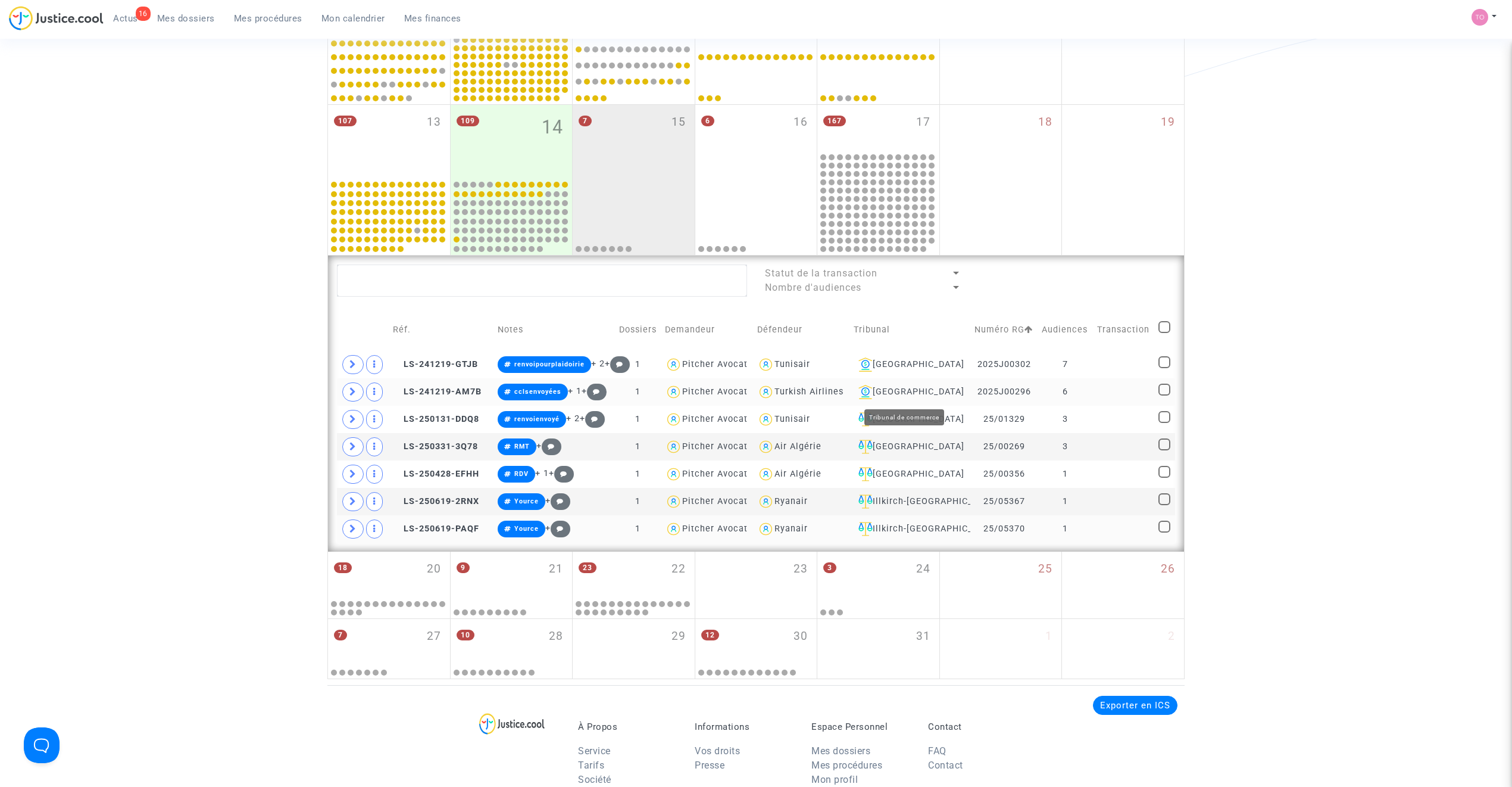
click at [880, 386] on div "Lyon" at bounding box center [909, 391] width 112 height 15
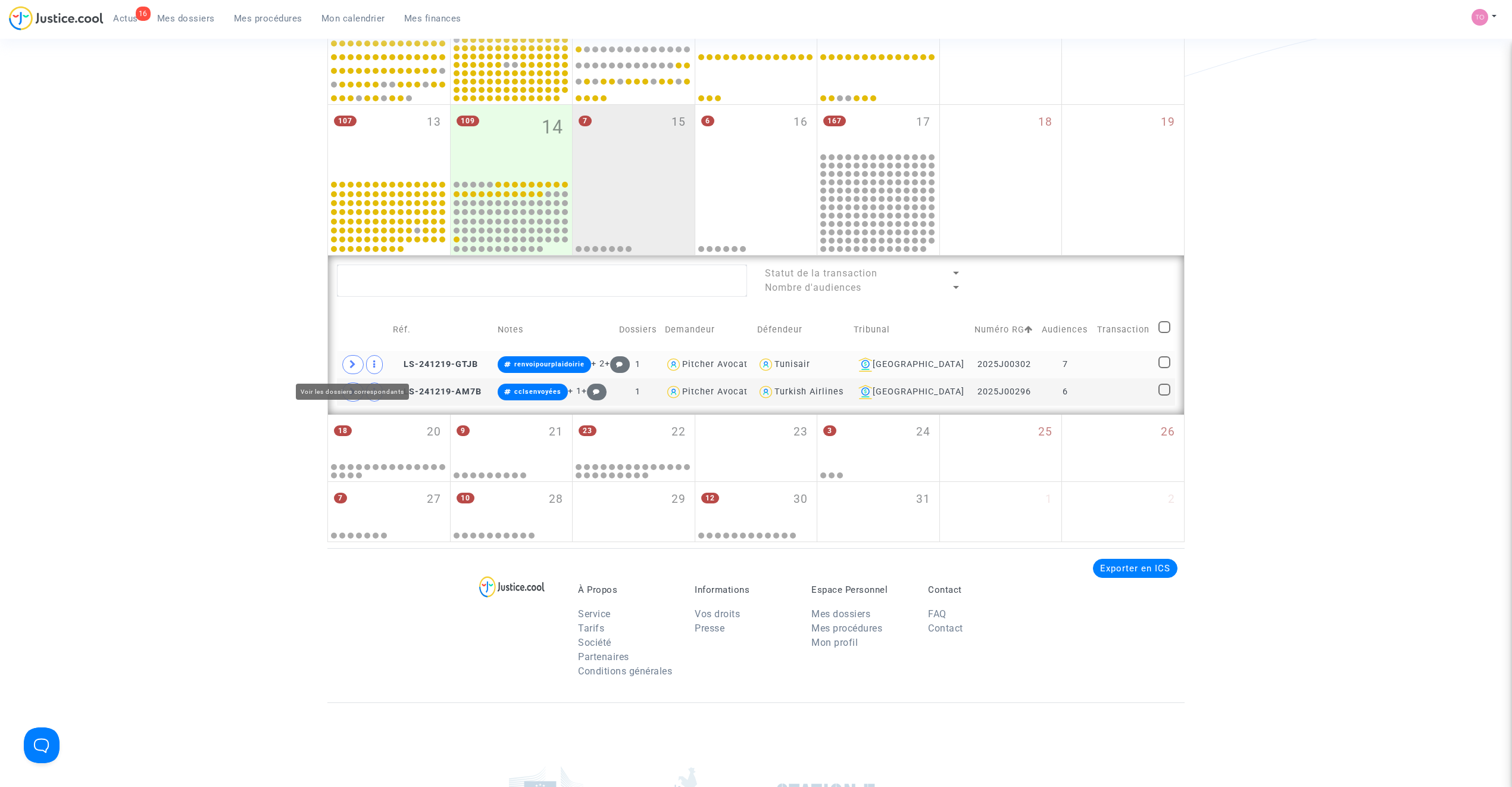
click at [356, 358] on span at bounding box center [353, 364] width 21 height 19
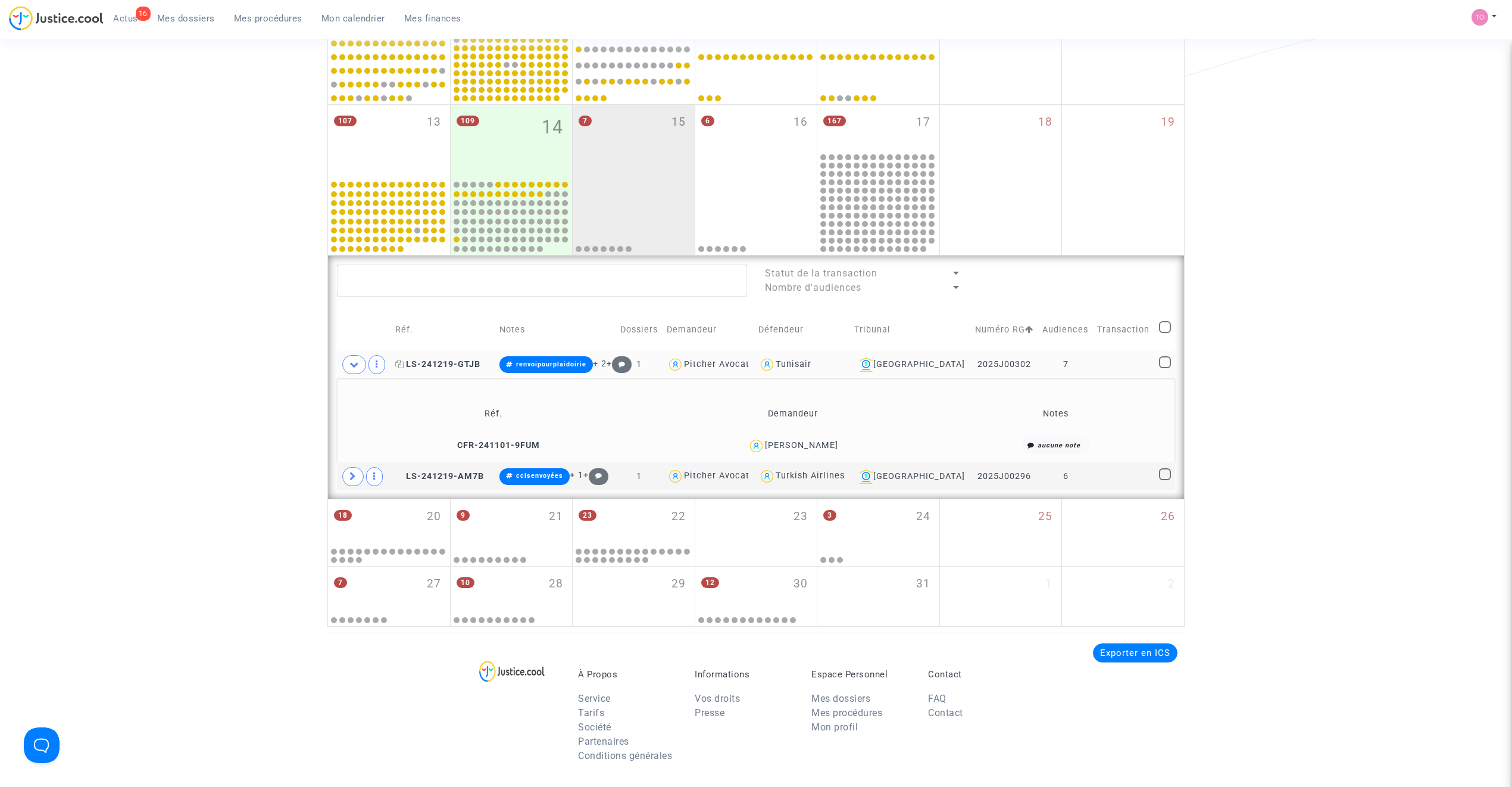
click at [434, 366] on span "LS-241219-GTJB" at bounding box center [437, 364] width 85 height 10
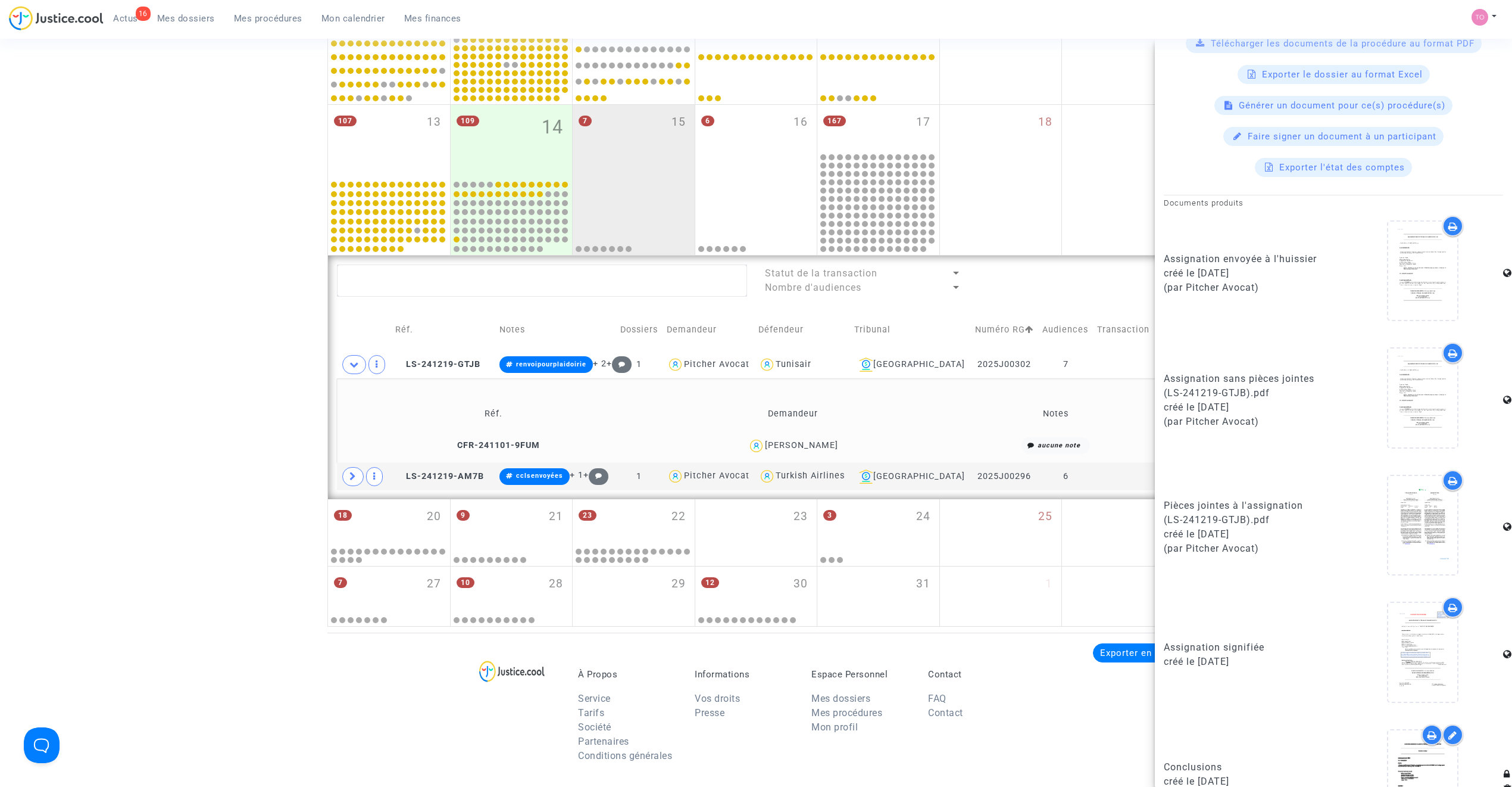
scroll to position [565, 0]
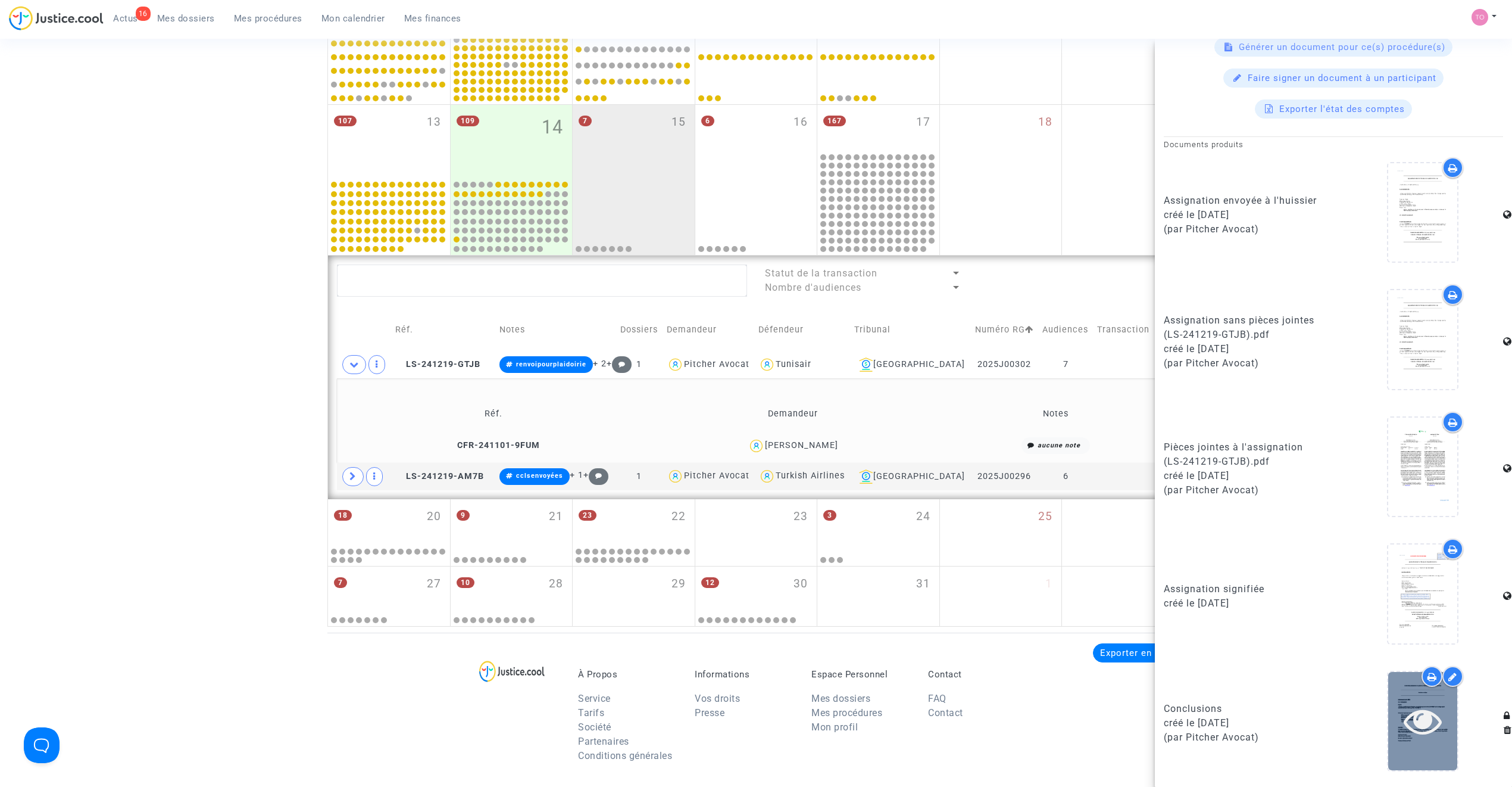
click at [1003, 501] on icon at bounding box center [1422, 720] width 39 height 38
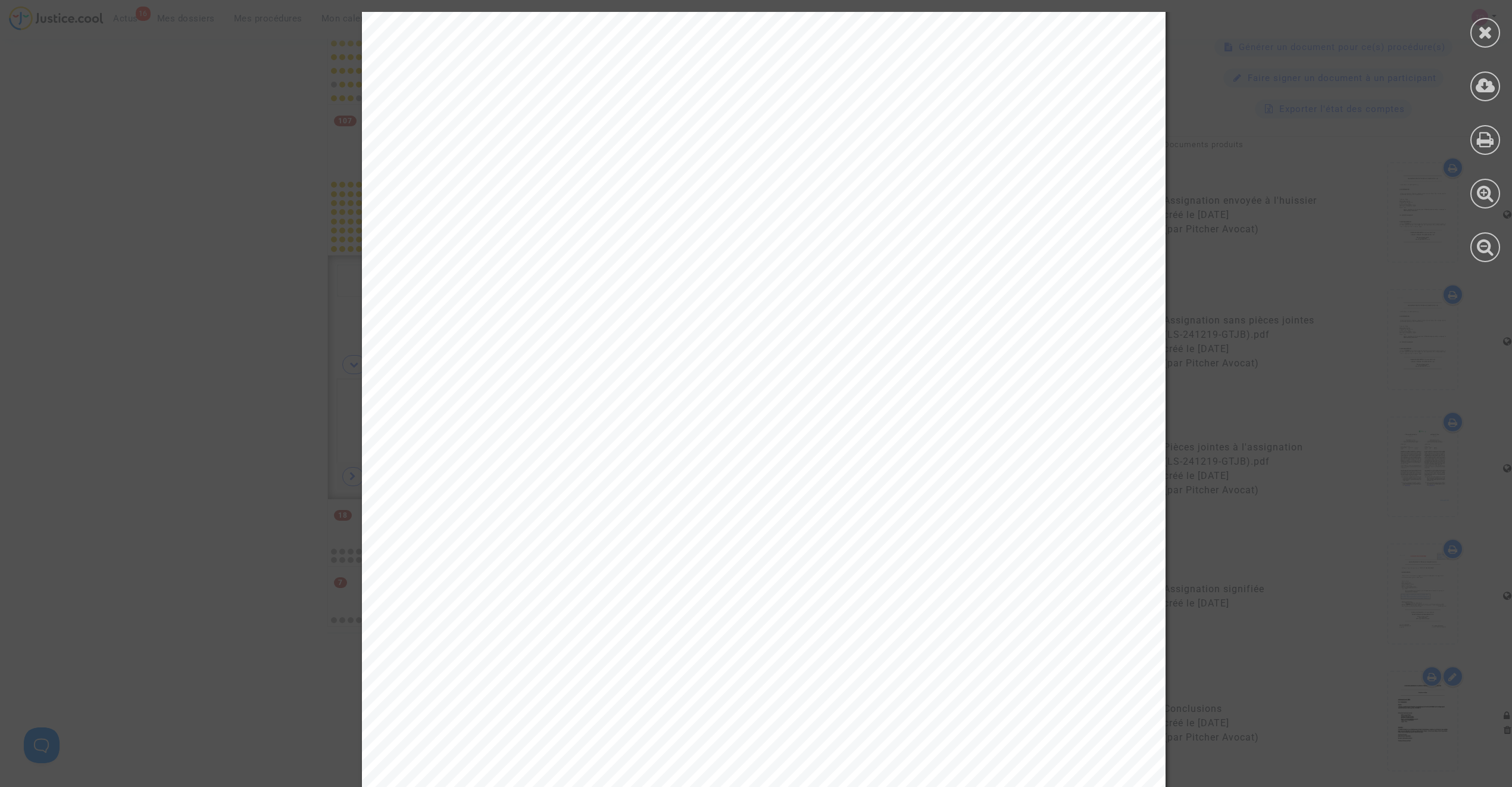
scroll to position [2540, 0]
click at [1003, 34] on icon at bounding box center [1484, 31] width 15 height 18
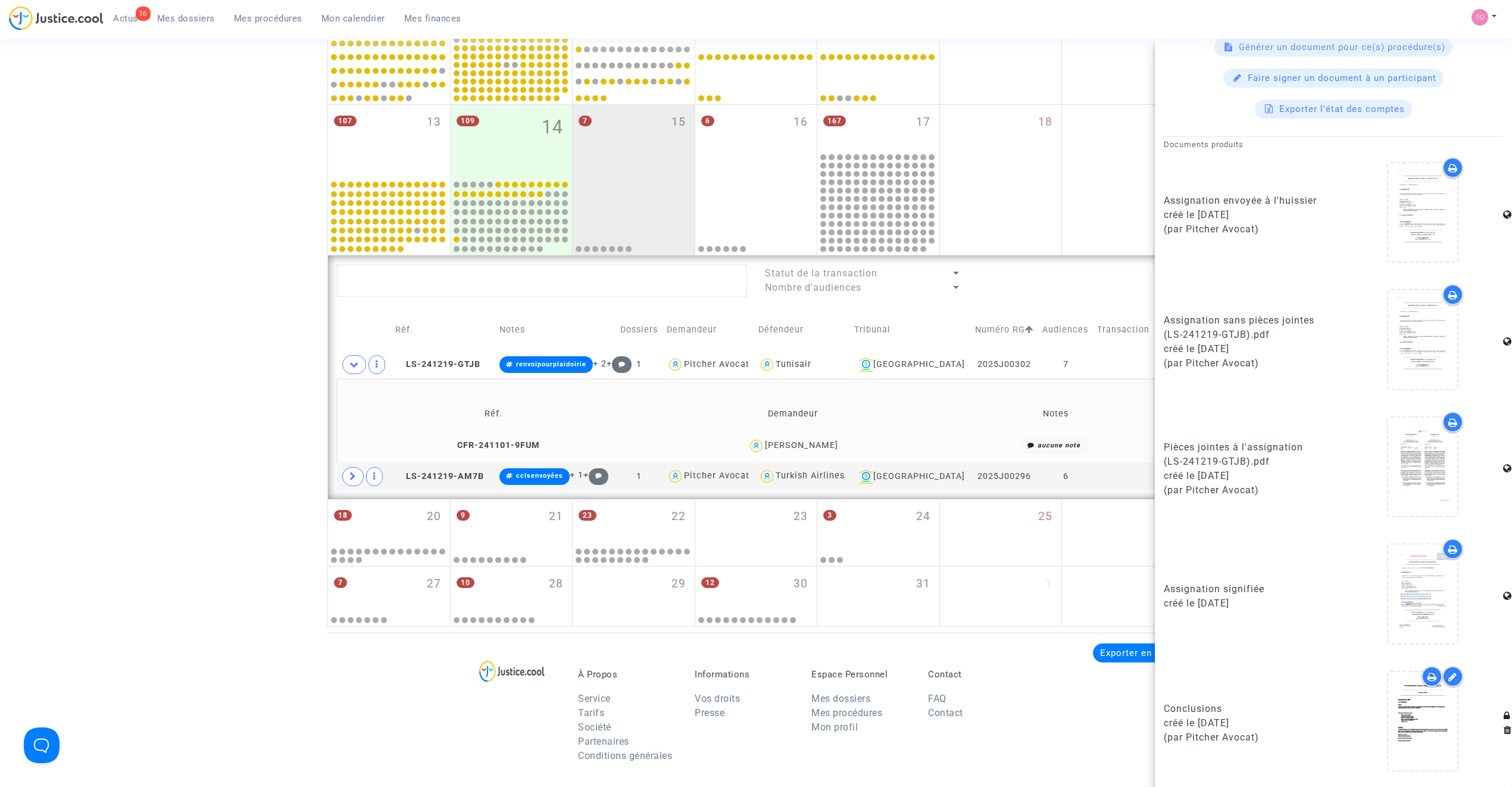
click at [210, 387] on div "Date de clôture d'instruction Date de conciliation Date d'audience Date de juge…" at bounding box center [756, 126] width 1512 height 999
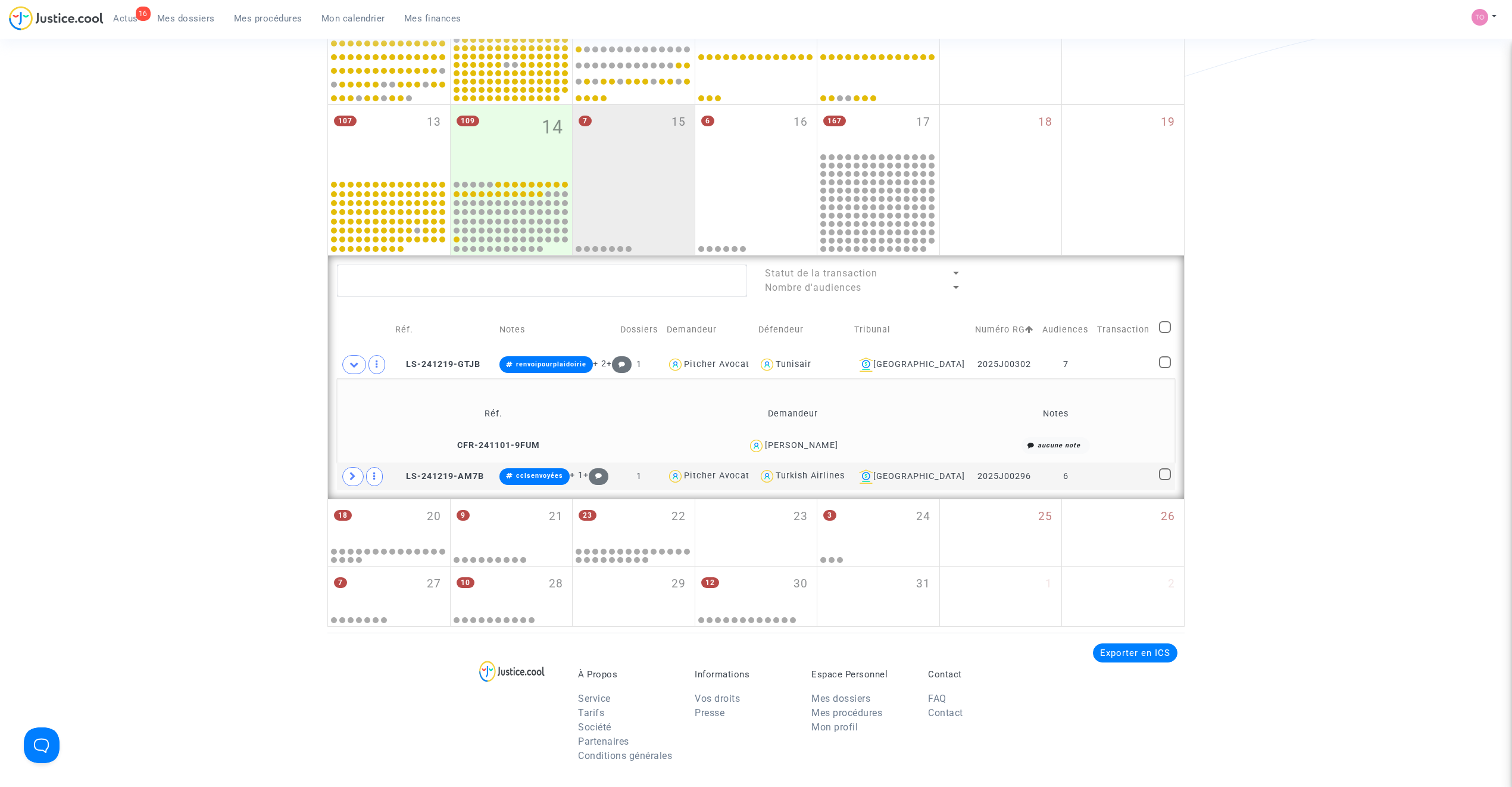
scroll to position [0, 0]
click at [448, 367] on span "LS-241219-GTJB" at bounding box center [437, 364] width 85 height 10
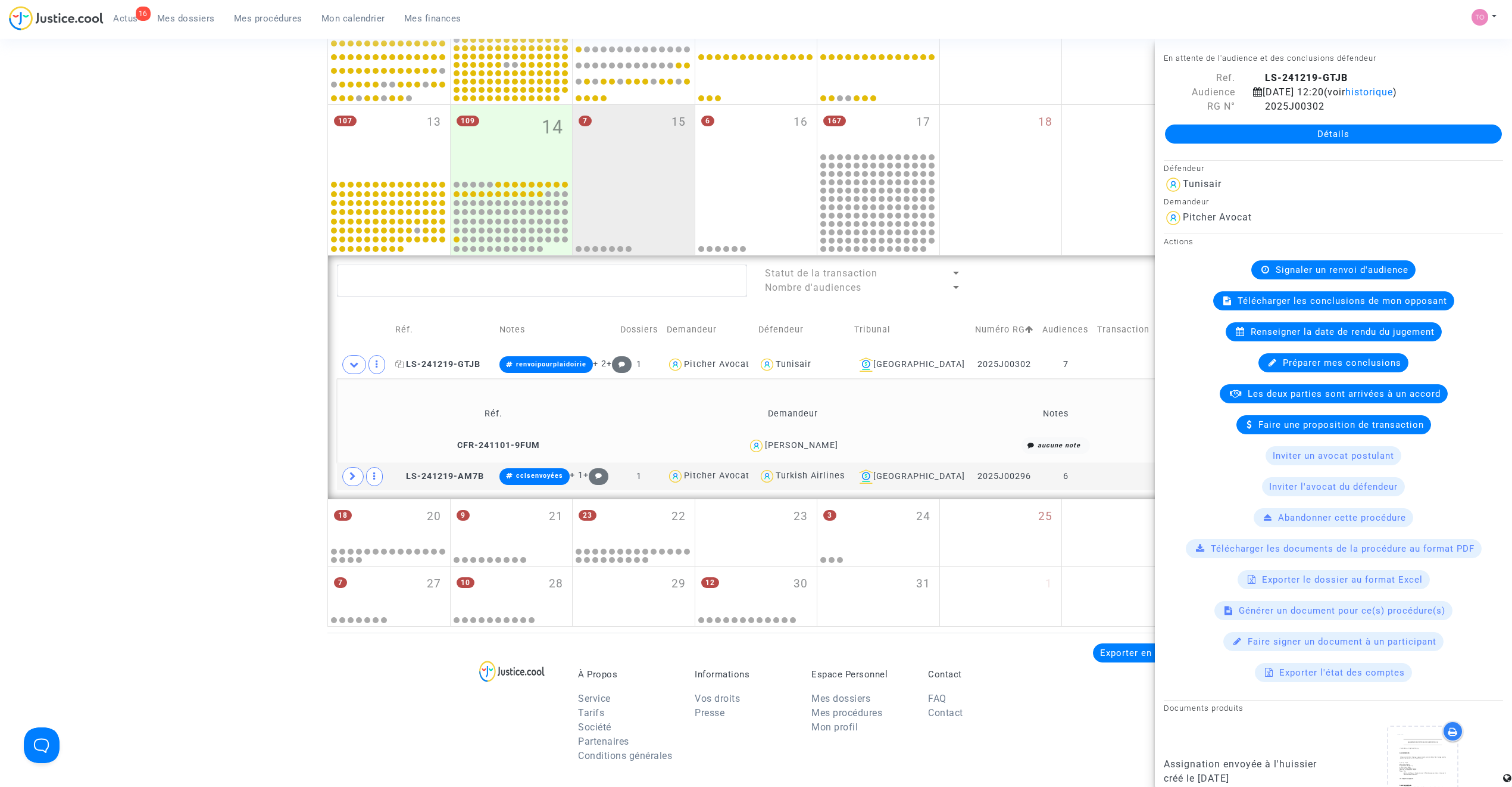
click at [476, 363] on span "LS-241219-GTJB" at bounding box center [437, 364] width 85 height 10
click at [1003, 87] on span "historique" at bounding box center [1369, 92] width 47 height 11
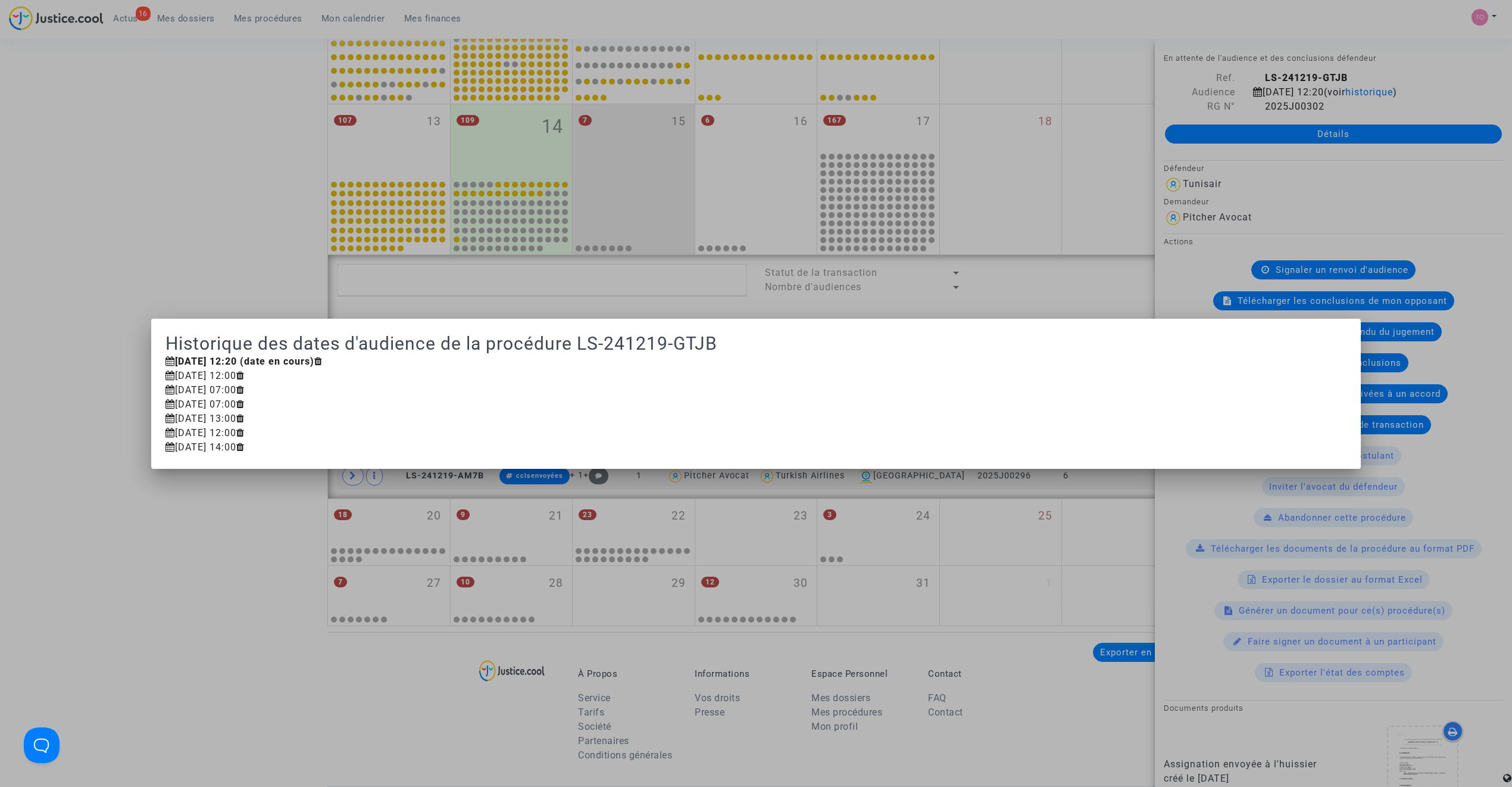
click at [165, 277] on div at bounding box center [756, 394] width 1512 height 787
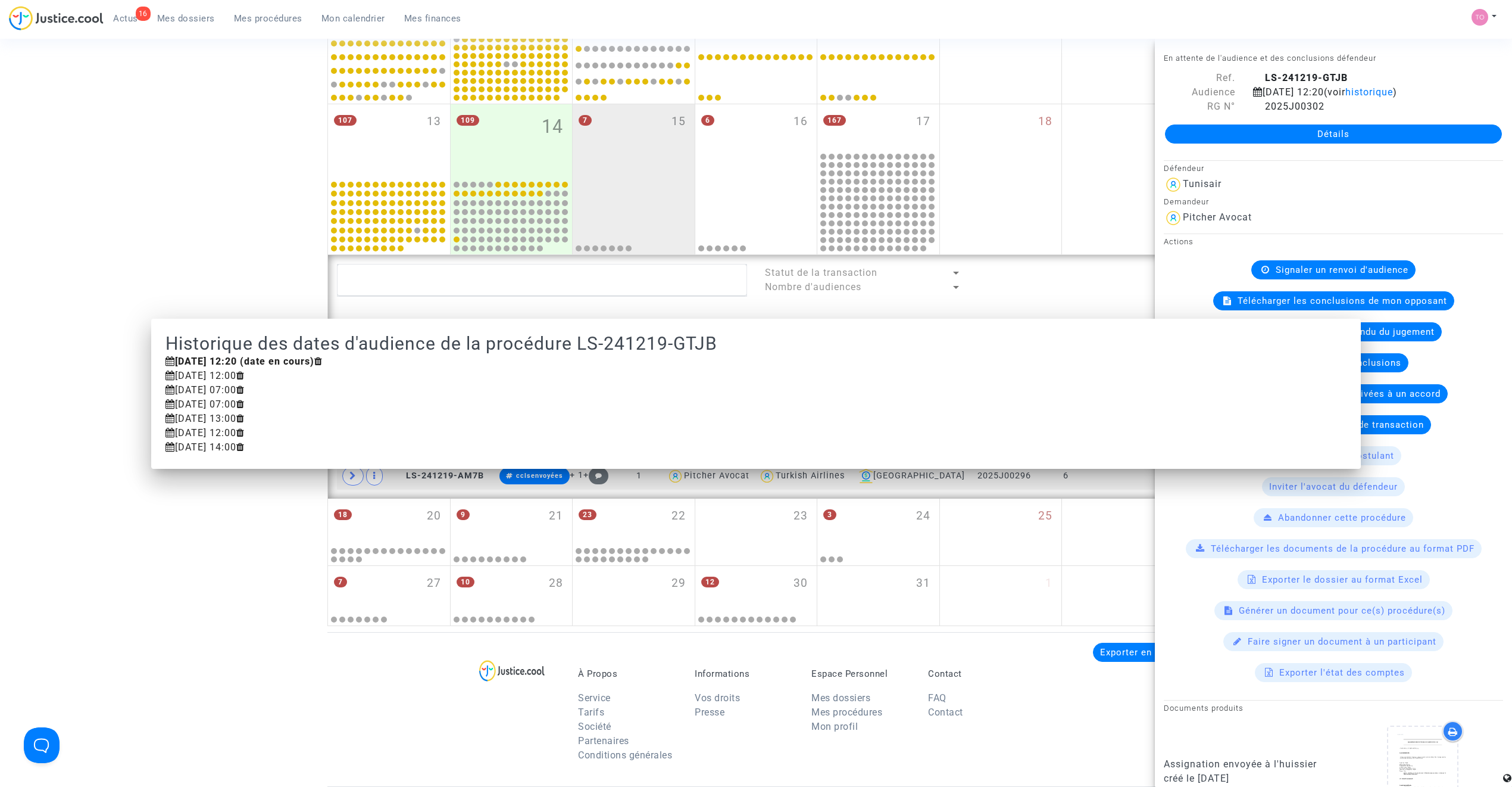
scroll to position [470, 0]
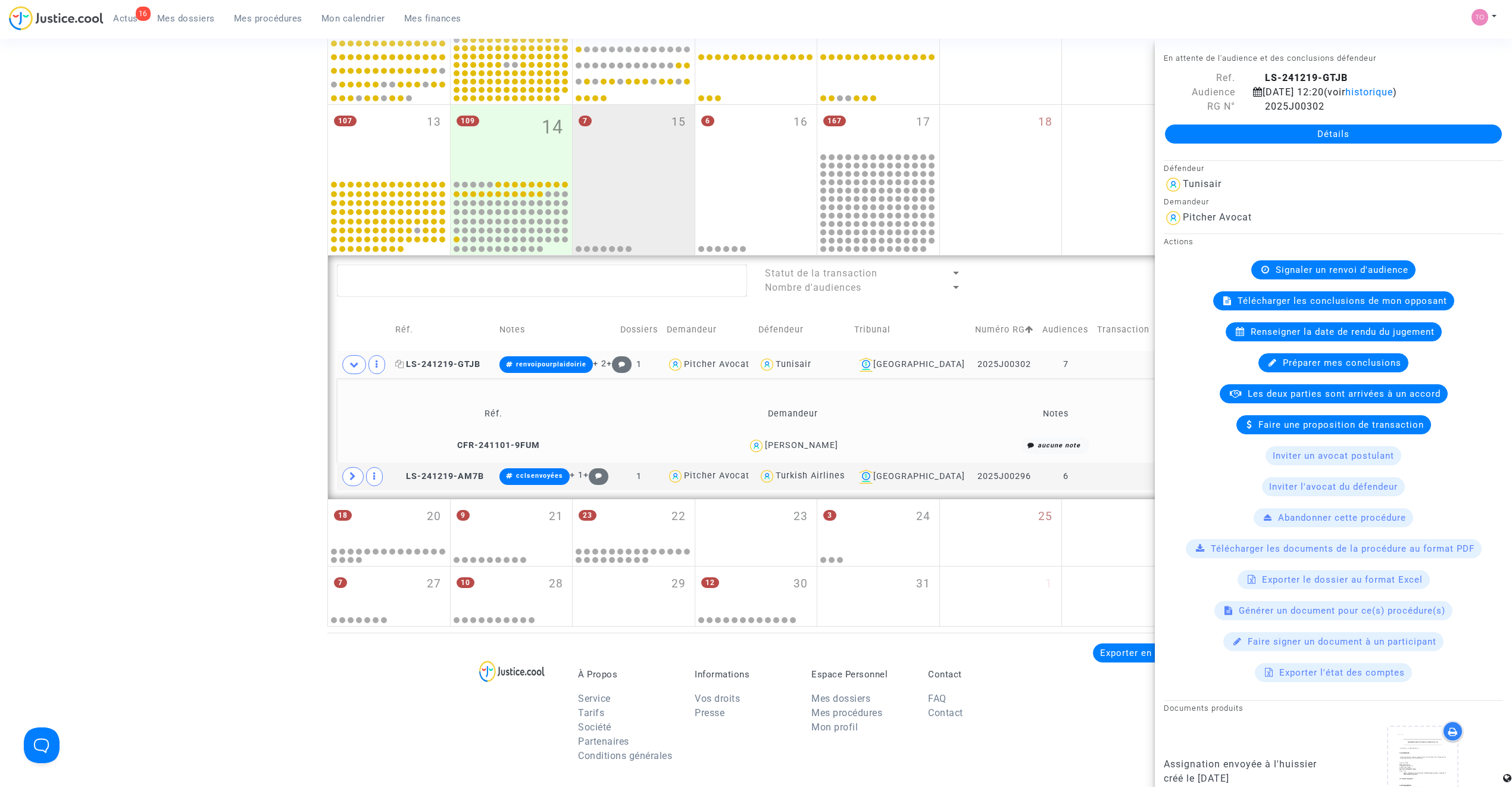
click at [443, 363] on span "LS-241219-GTJB" at bounding box center [437, 364] width 85 height 10
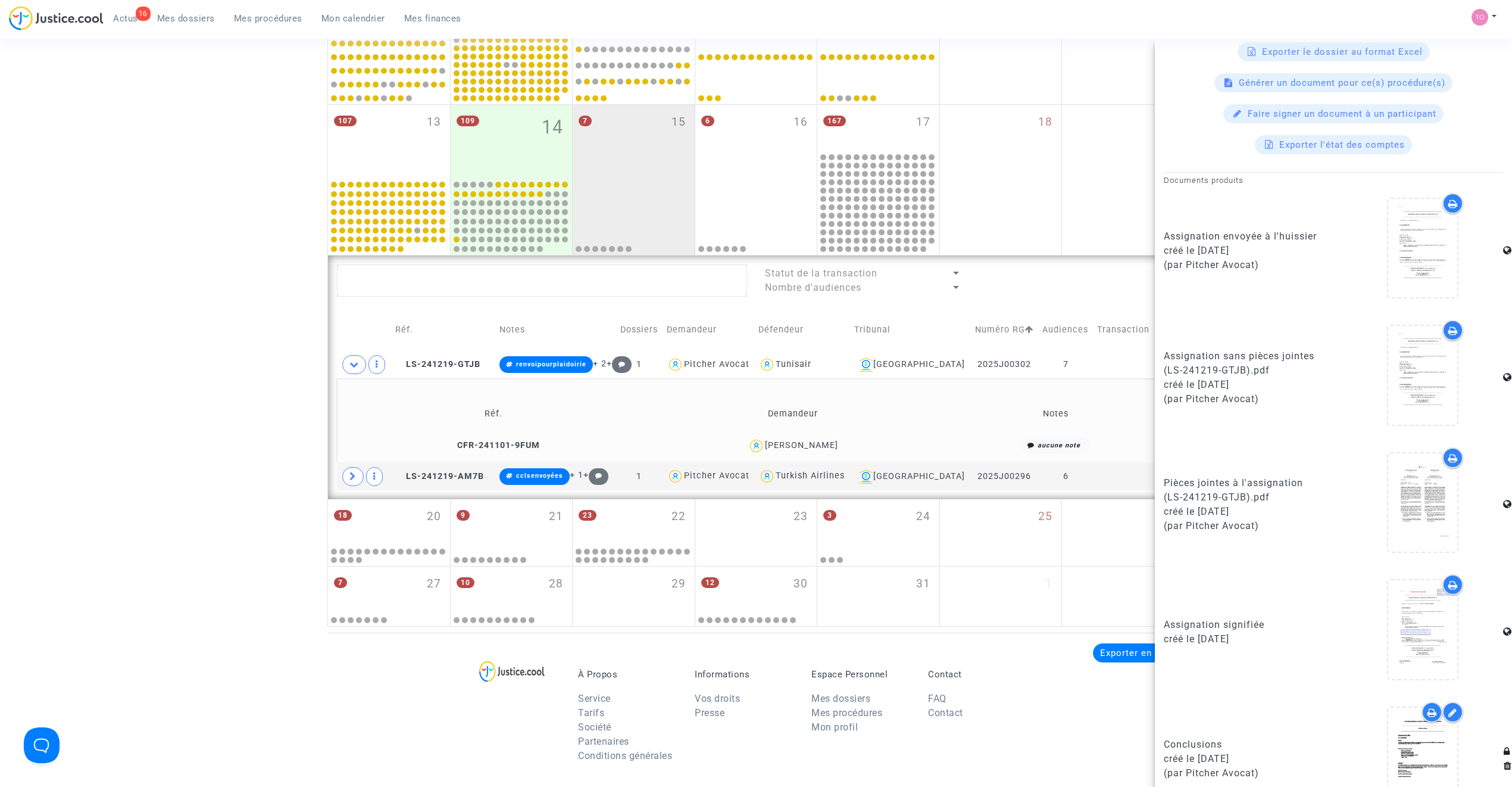
scroll to position [565, 0]
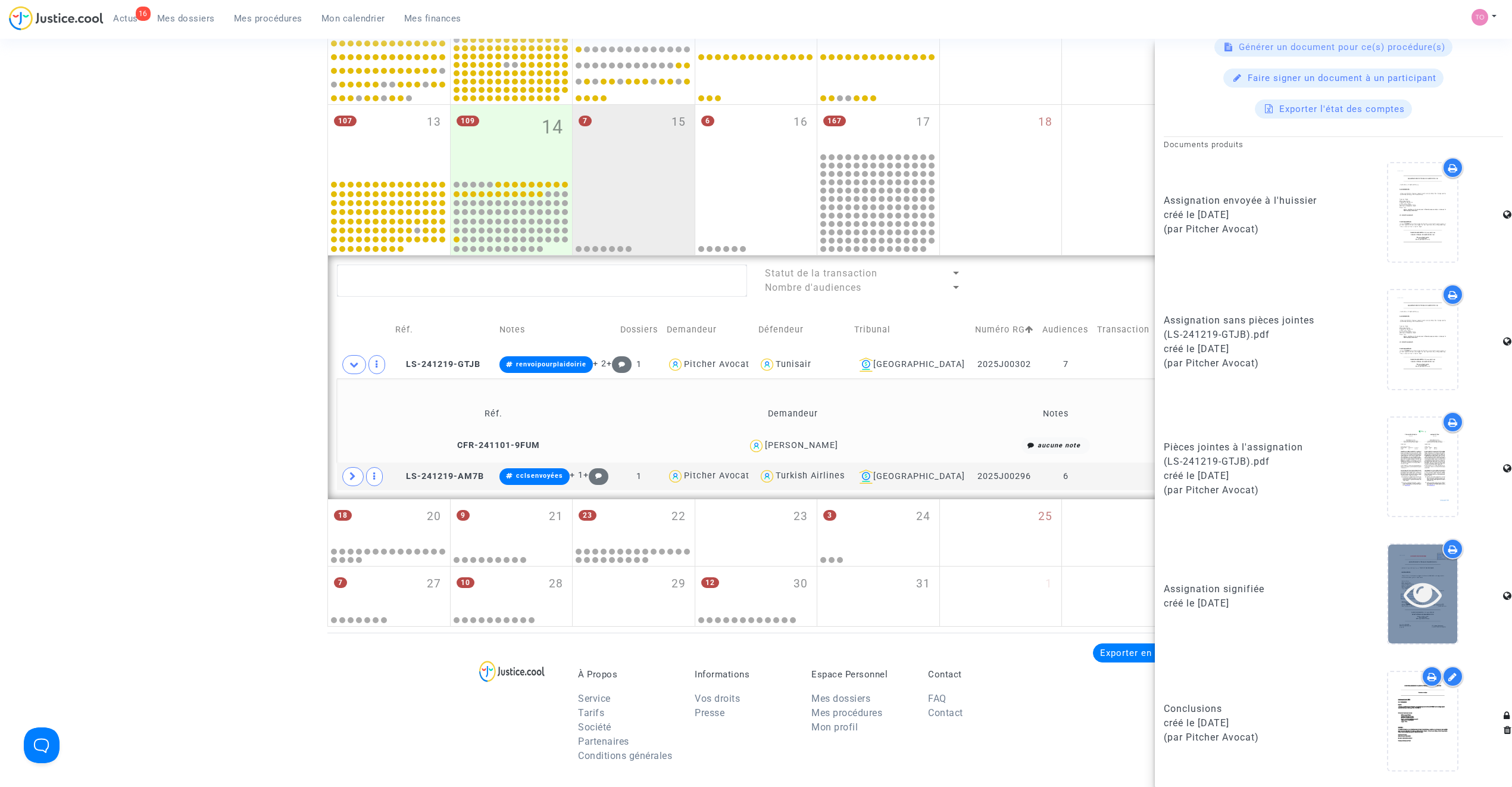
click at [1003, 501] on div at bounding box center [1422, 593] width 69 height 98
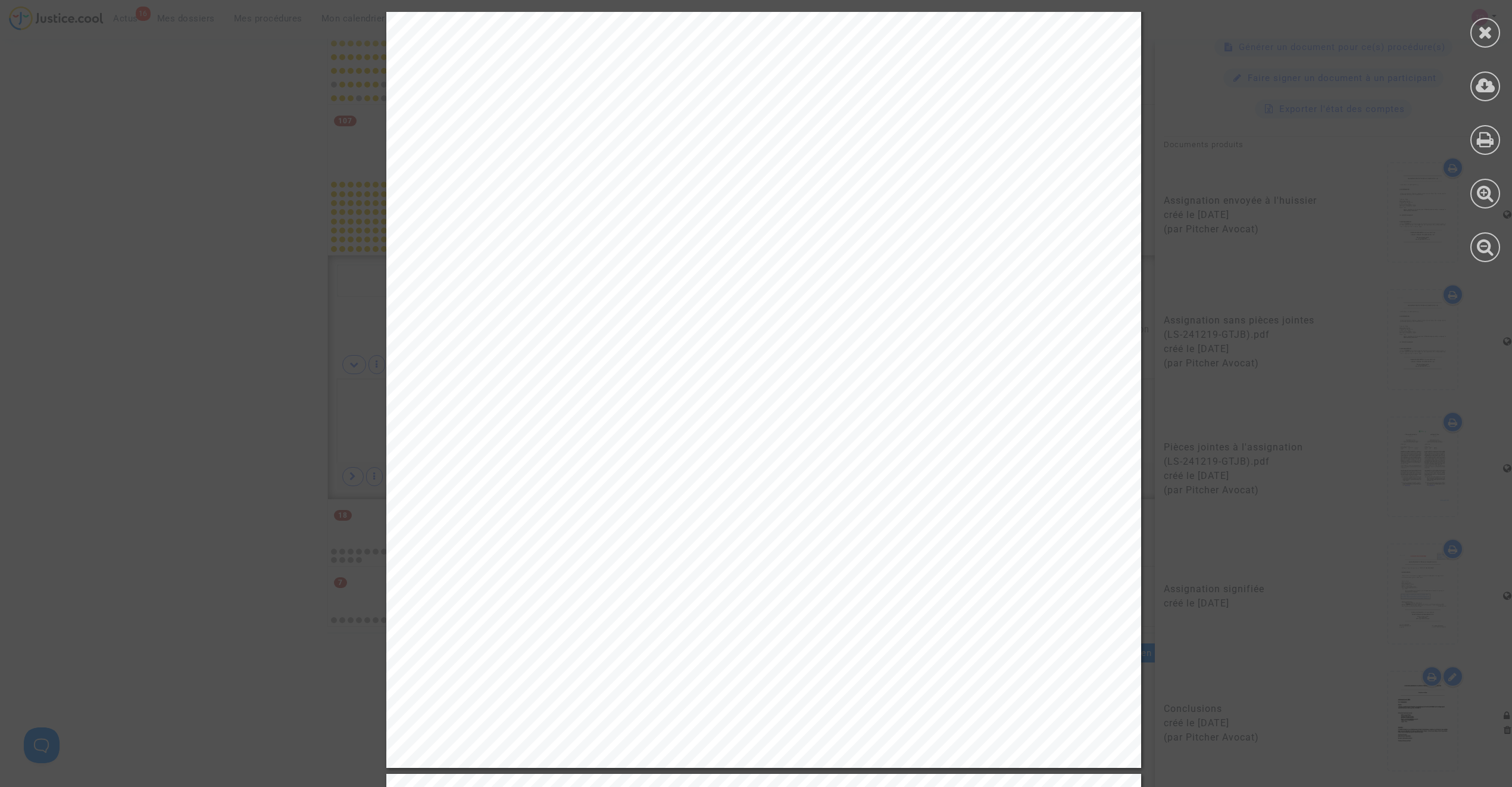
scroll to position [318, 0]
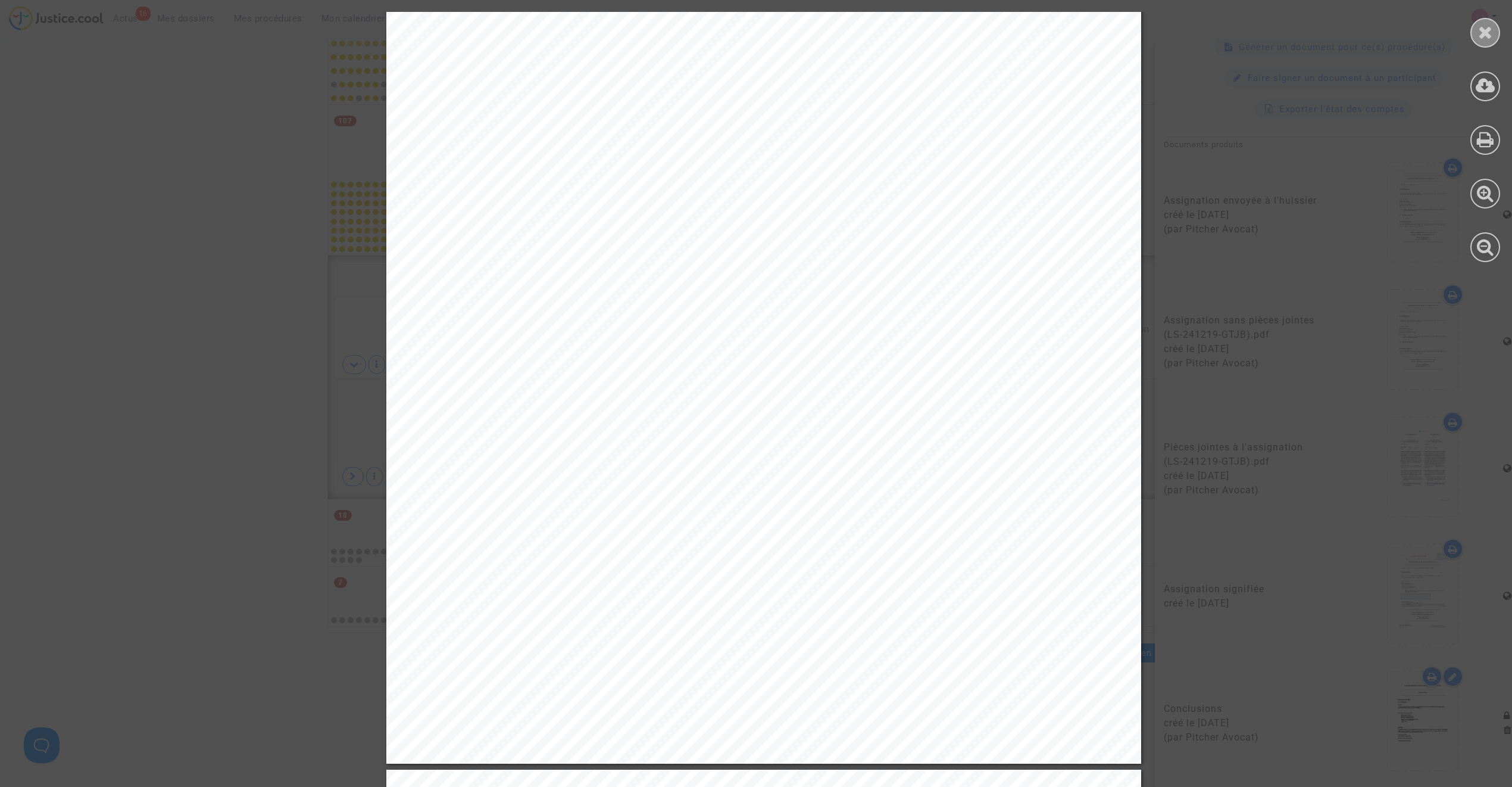
click at [1003, 28] on div at bounding box center [1484, 32] width 30 height 30
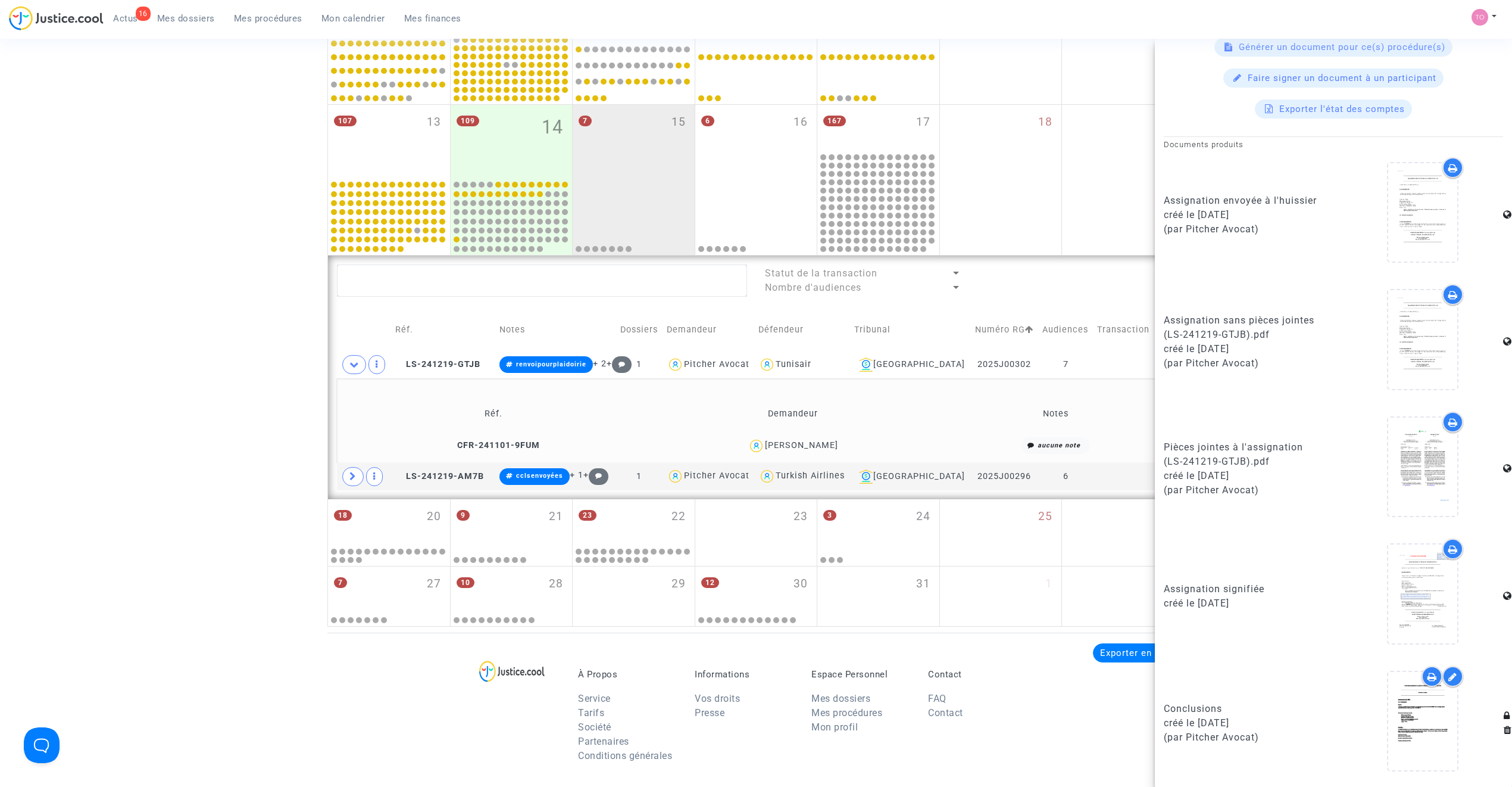
click at [781, 442] on div "Ghazi KHAMOURI" at bounding box center [802, 445] width 73 height 10
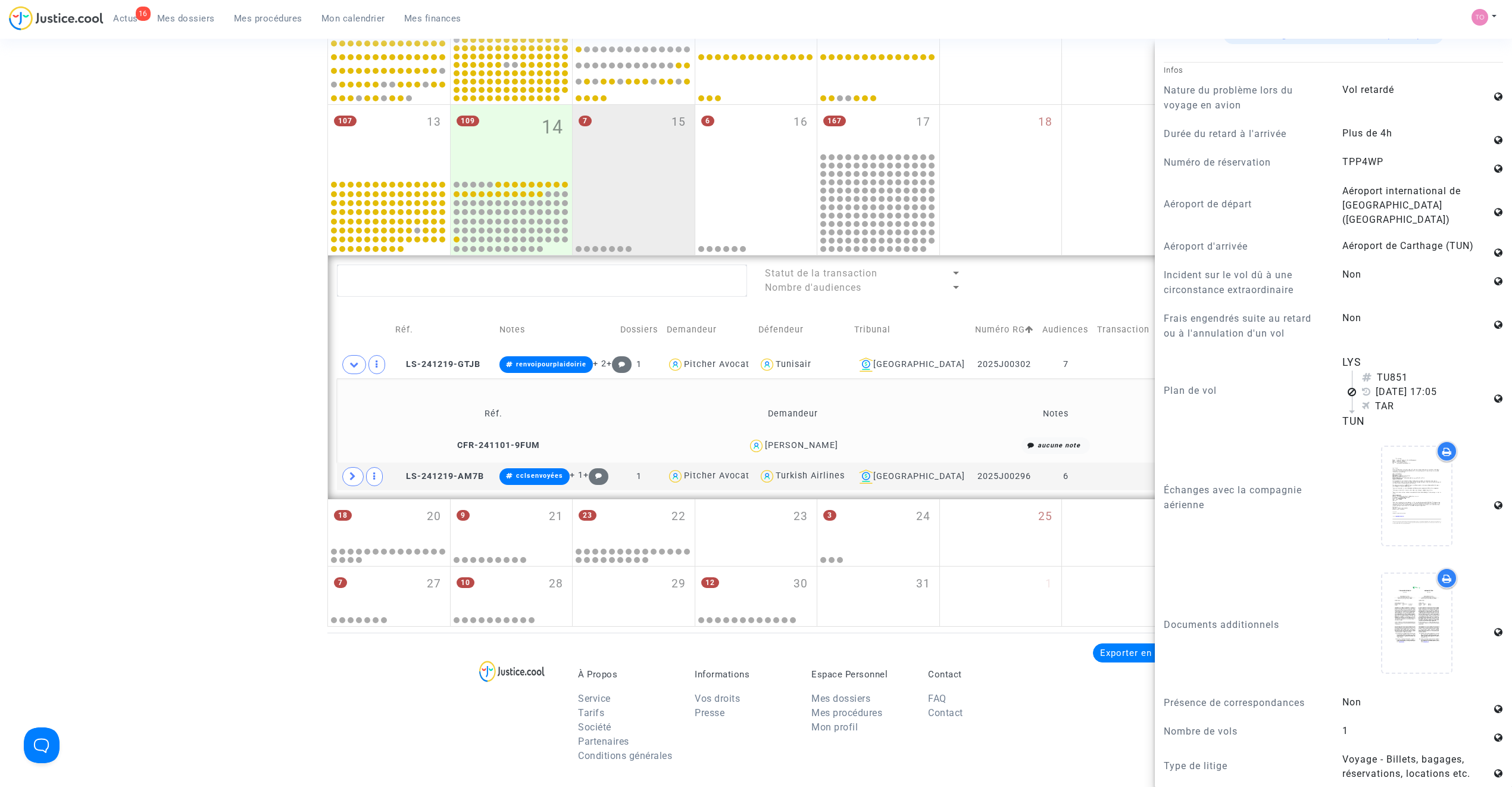
scroll to position [622, 0]
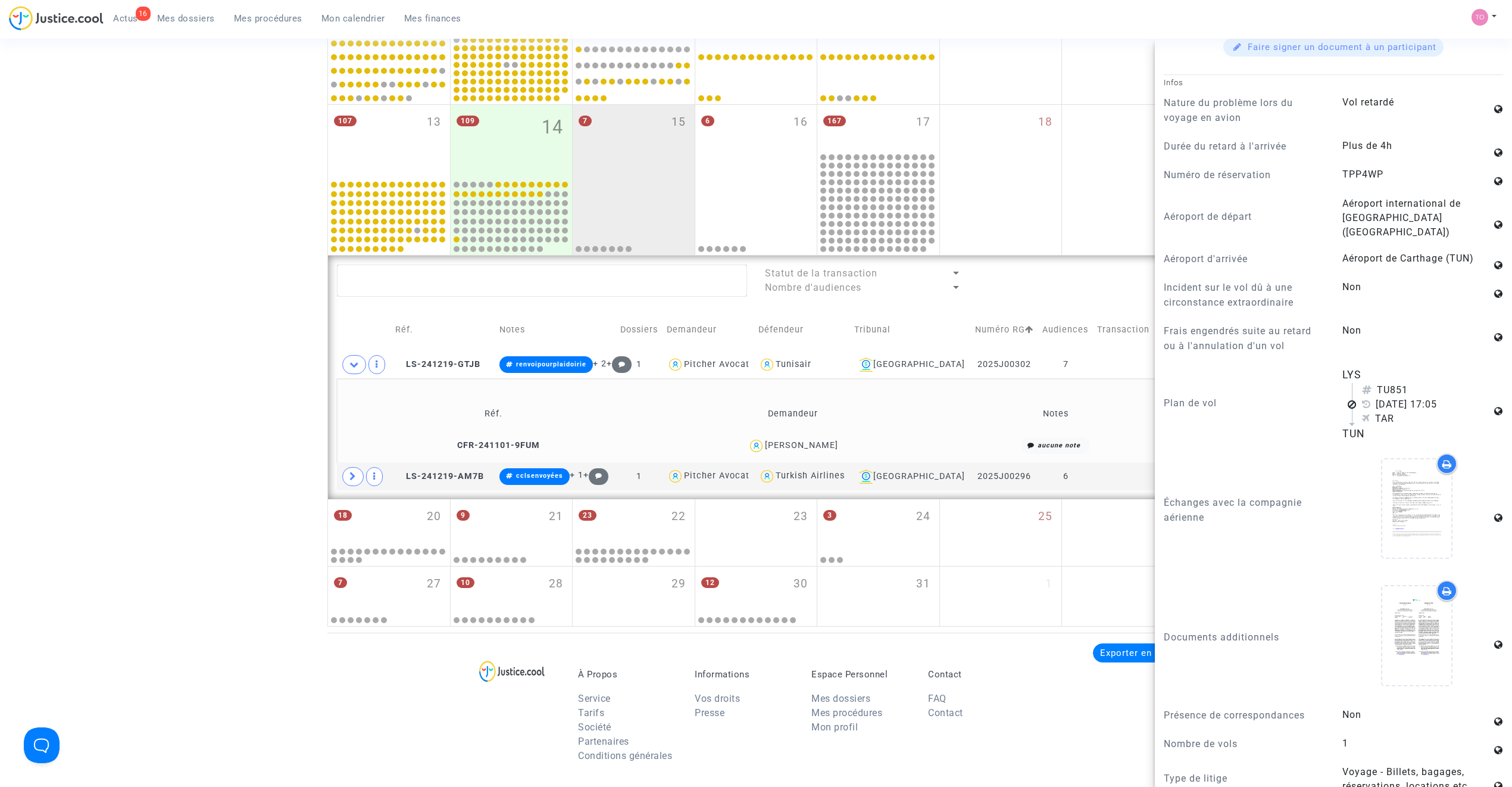
click at [226, 392] on div "Date de clôture d'instruction Date de conciliation Date d'audience Date de juge…" at bounding box center [756, 126] width 1512 height 999
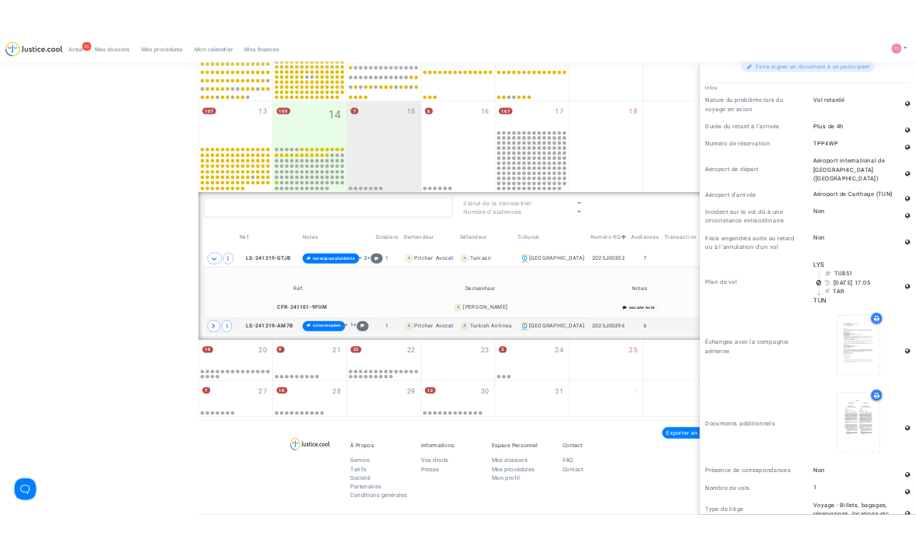
scroll to position [0, 0]
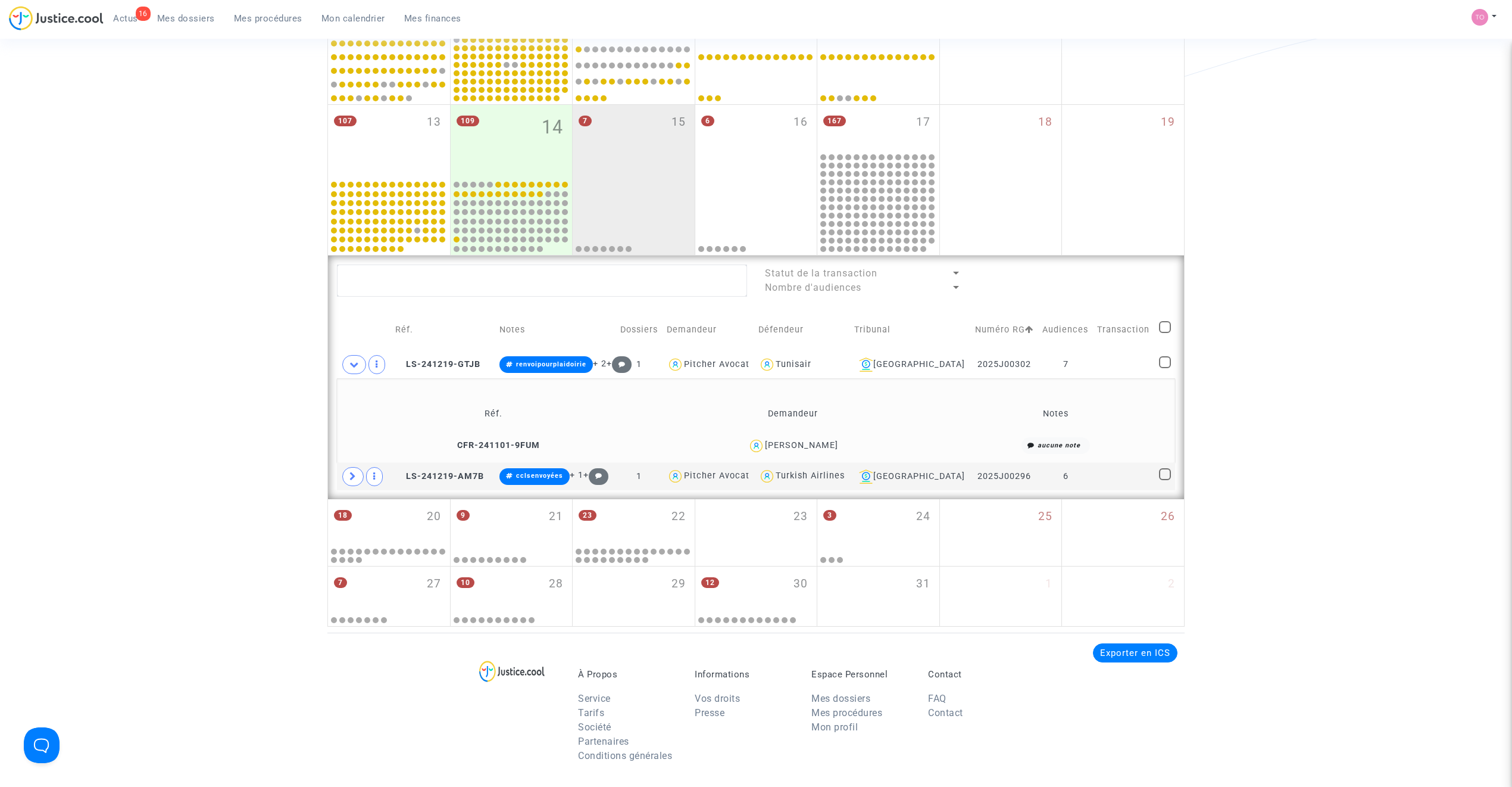
click at [806, 444] on div "Ghazi KHAMOURI" at bounding box center [802, 445] width 73 height 10
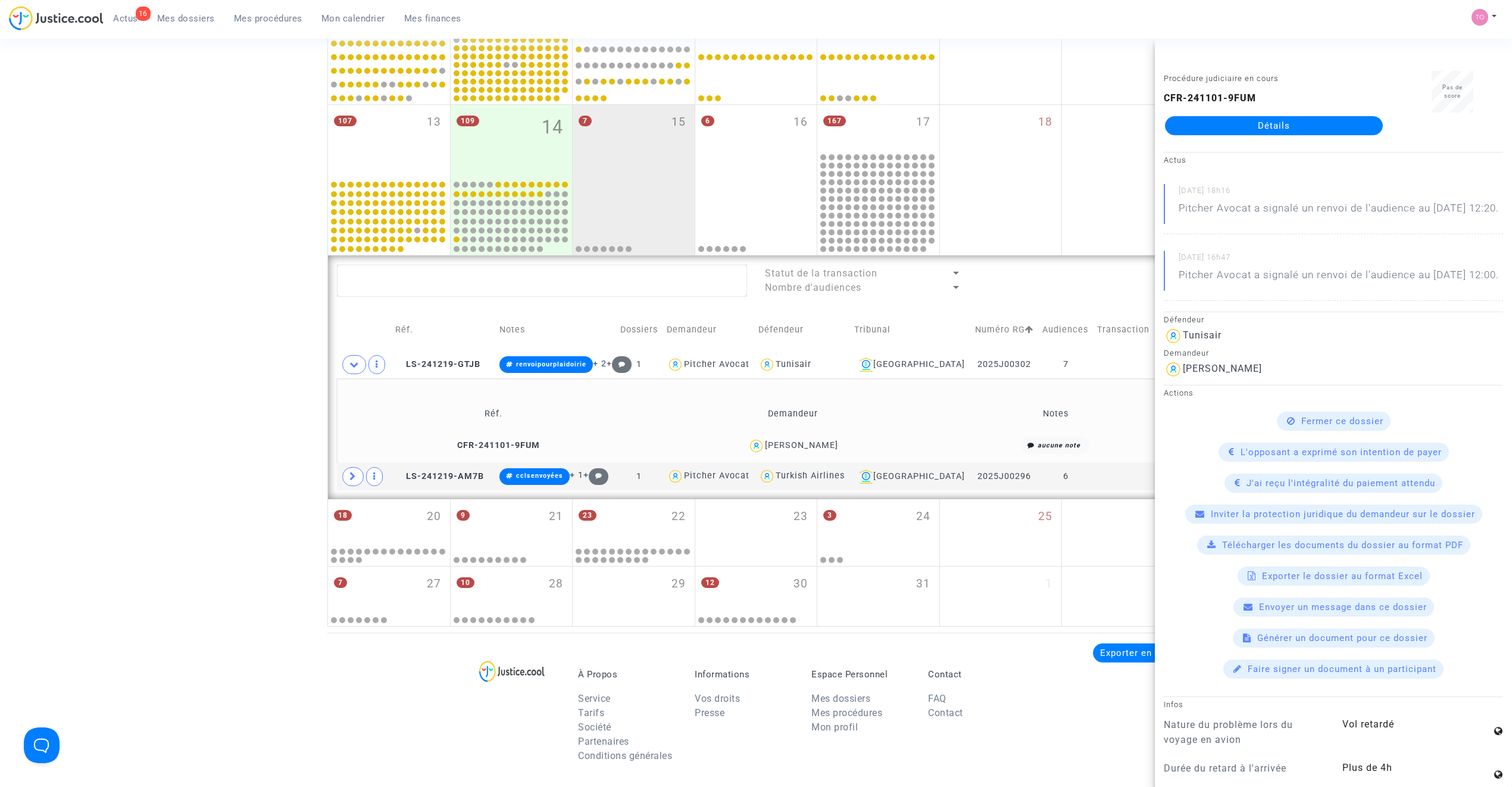
copy div "KHAMOURI"
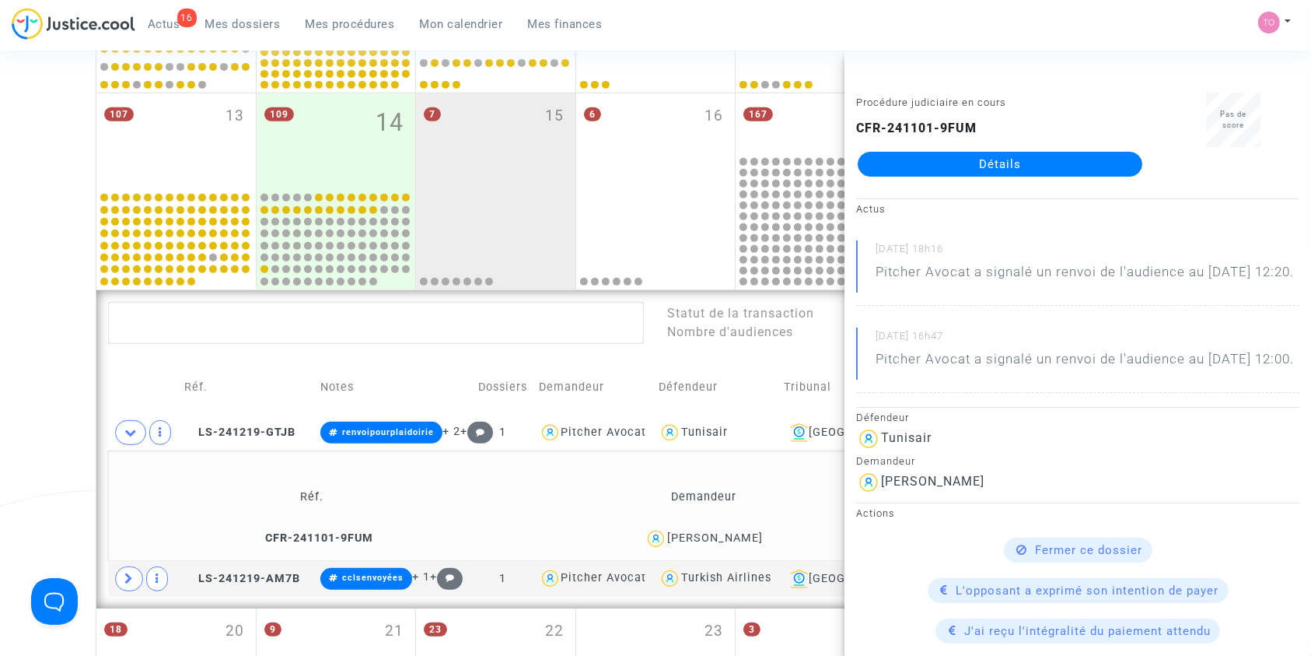
scroll to position [683, 0]
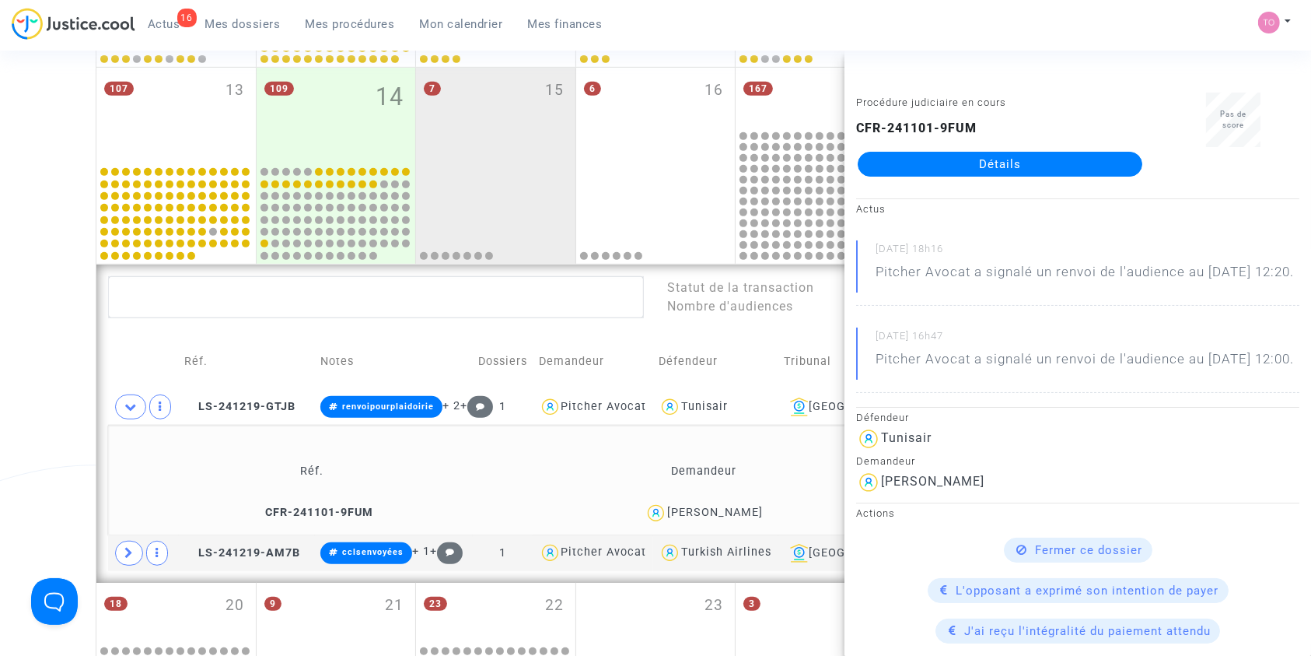
click at [0, 252] on div "Date de clôture d'instruction Date de conciliation Date d'audience Date de juge…" at bounding box center [655, 96] width 1311 height 1305
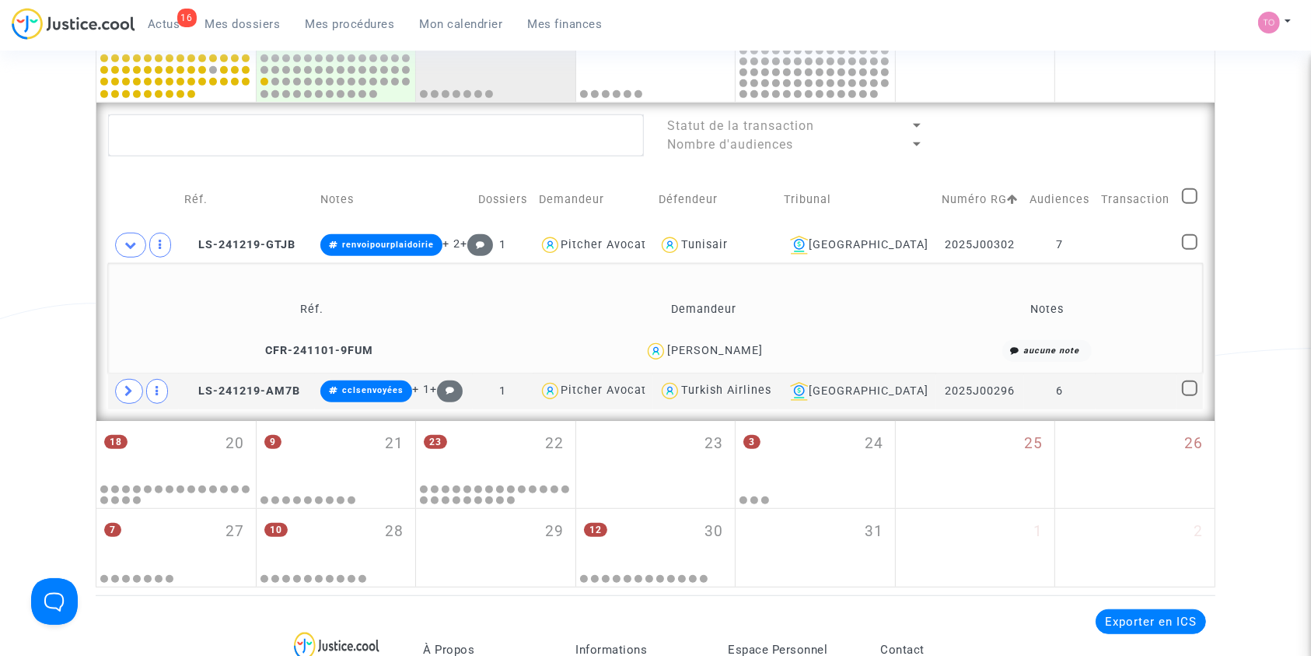
scroll to position [856, 0]
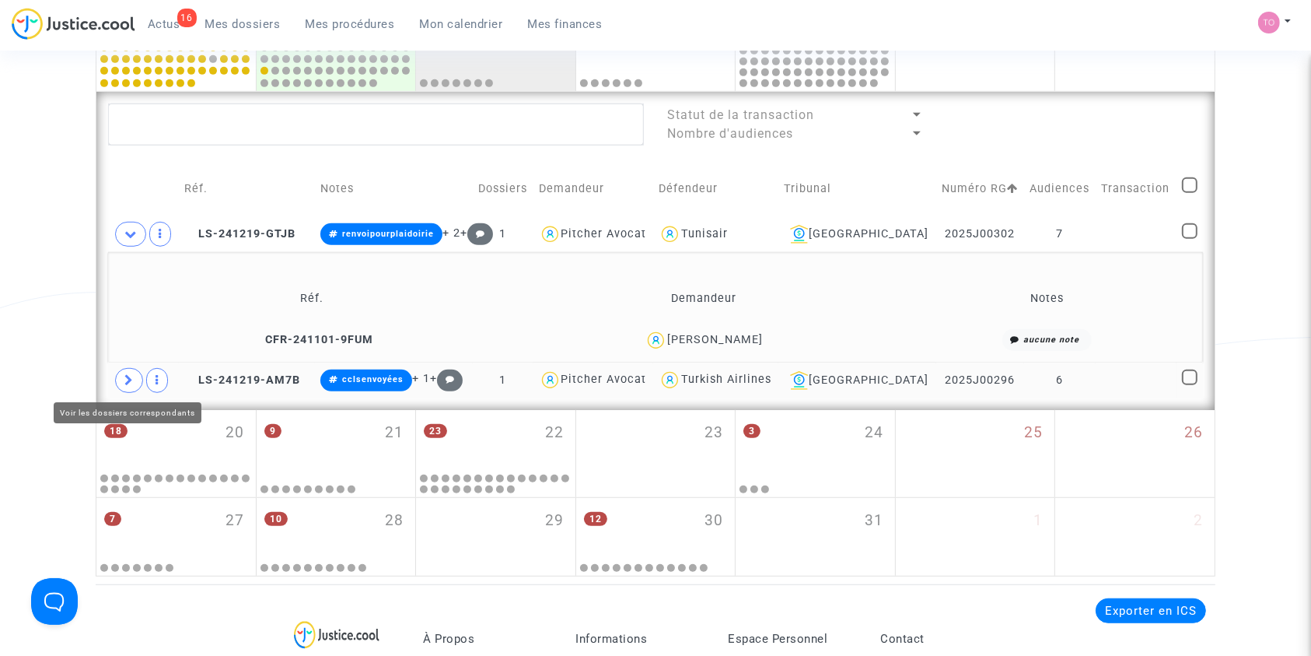
click at [119, 374] on span at bounding box center [129, 380] width 28 height 25
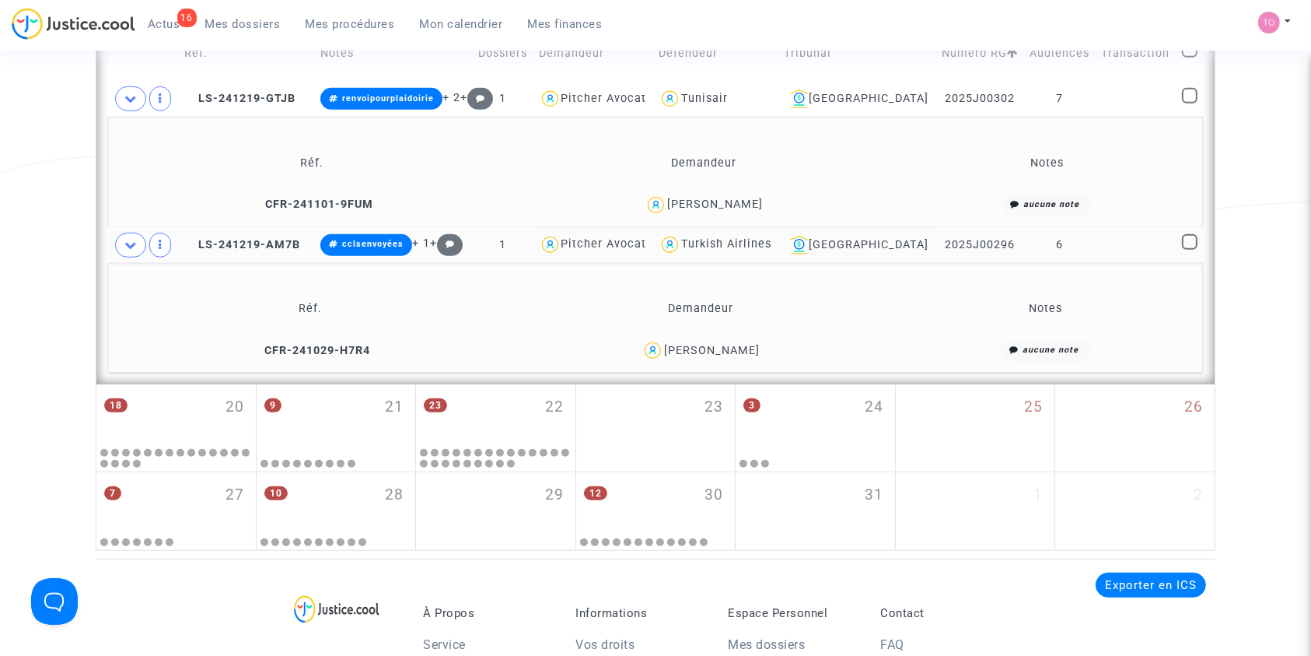
scroll to position [994, 0]
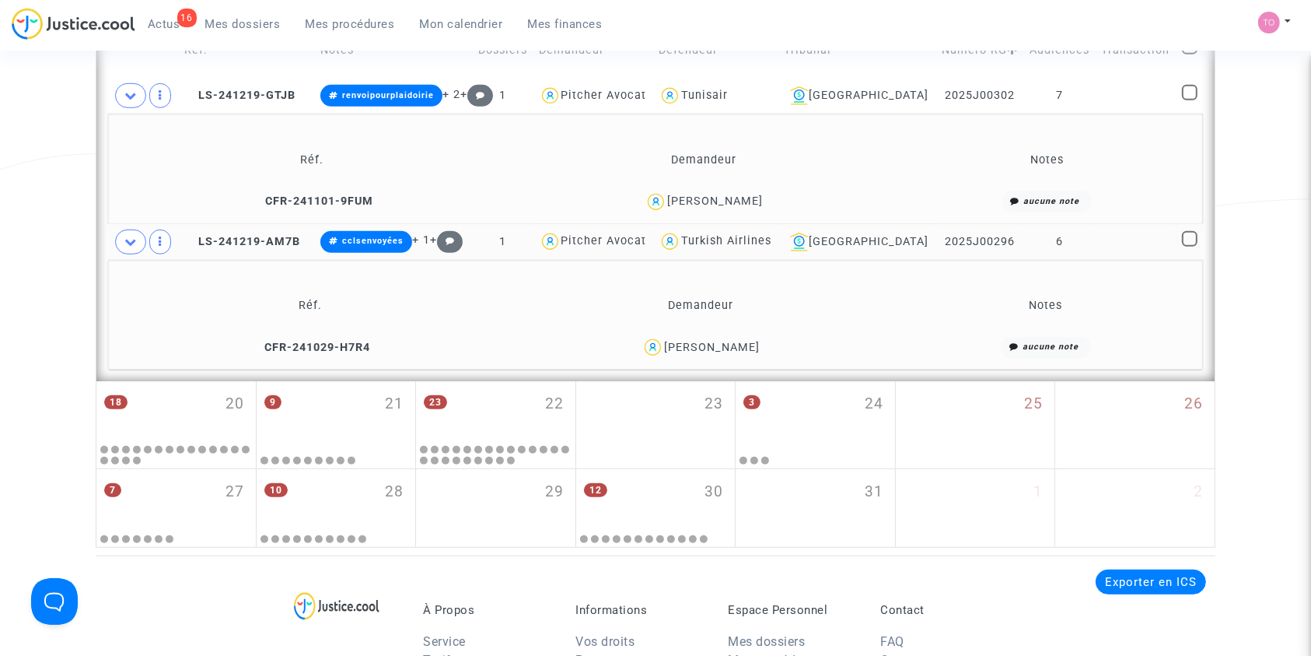
click at [746, 348] on div "Nassim Hassaini" at bounding box center [712, 347] width 96 height 13
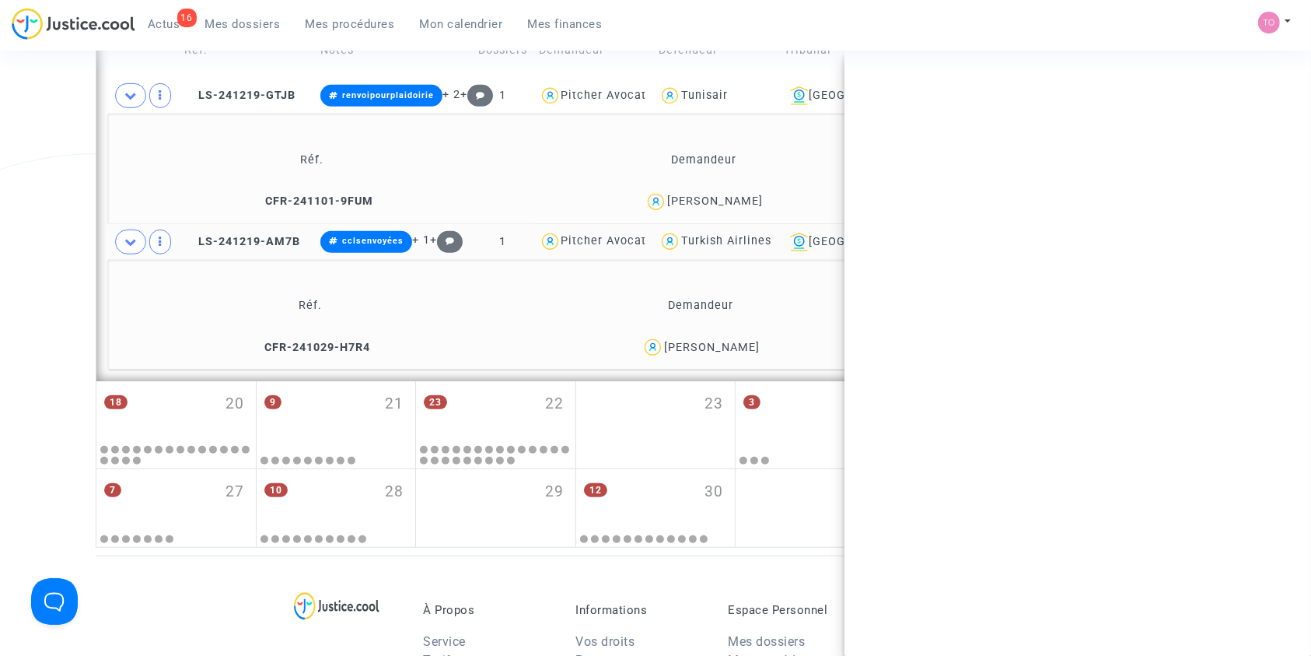
click at [746, 348] on div "Nassim Hassaini" at bounding box center [712, 347] width 96 height 13
copy div "Hassaini"
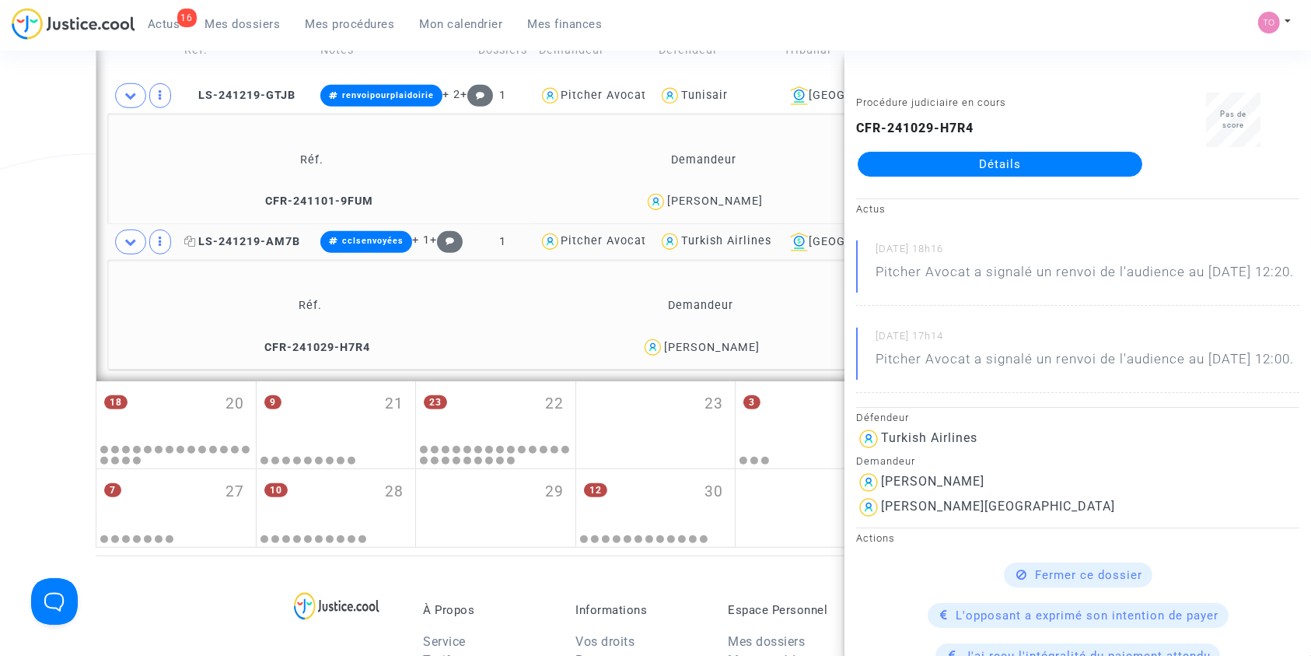
click at [250, 237] on span "LS-241219-AM7B" at bounding box center [242, 241] width 116 height 13
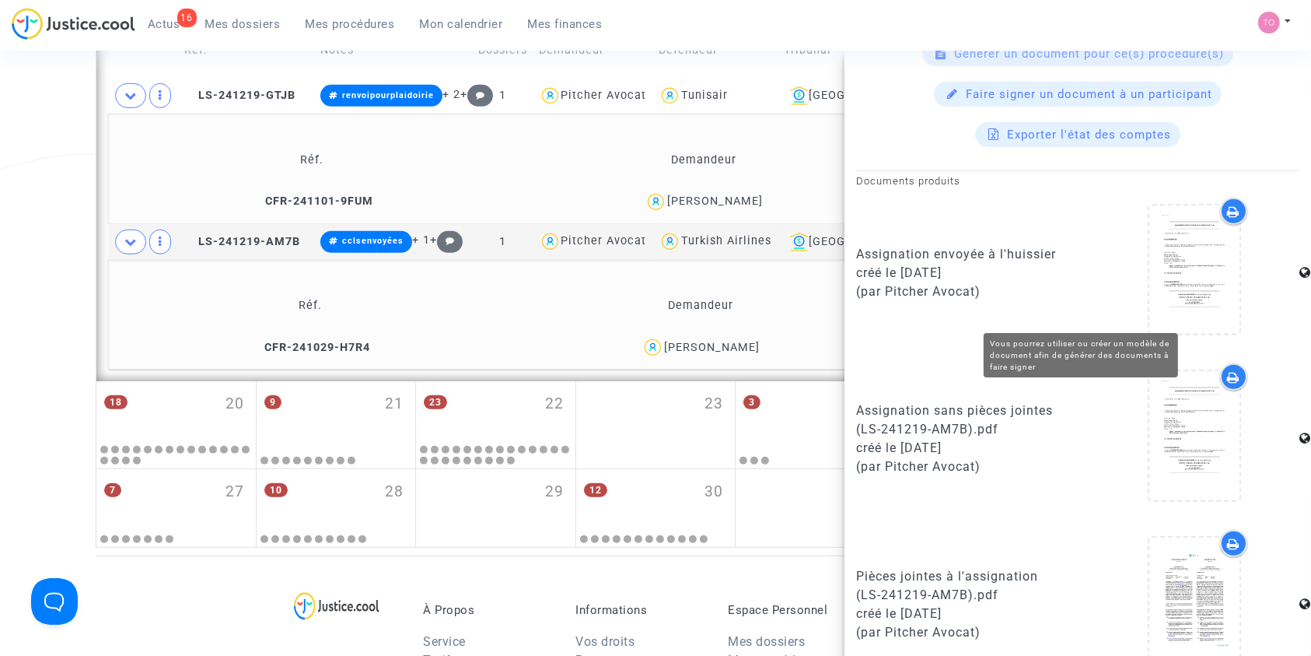
scroll to position [1103, 0]
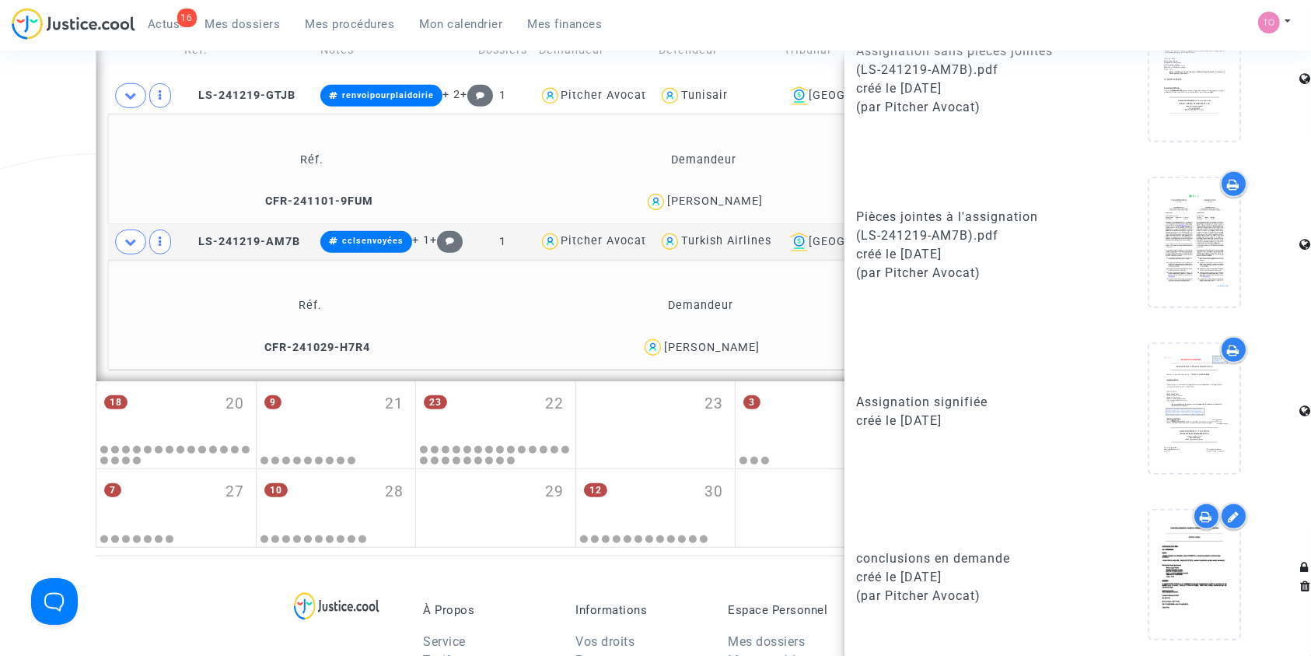
click at [710, 345] on div "Nassim Hassaini" at bounding box center [712, 347] width 96 height 13
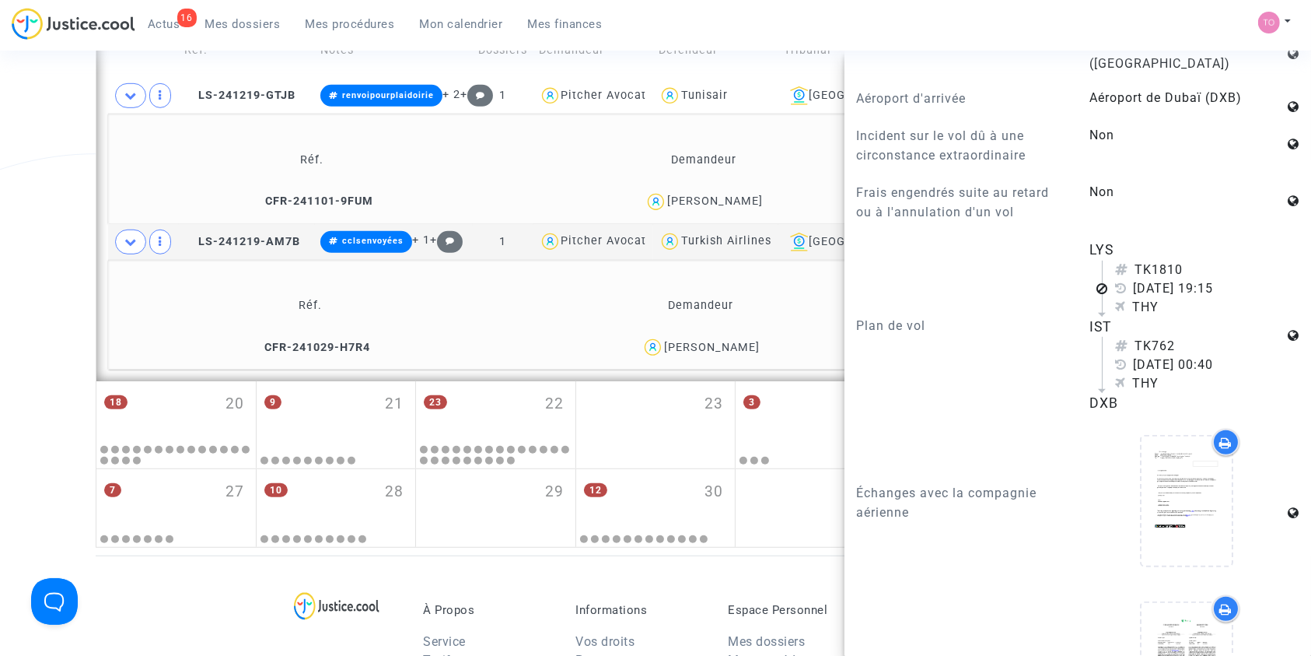
scroll to position [1075, 0]
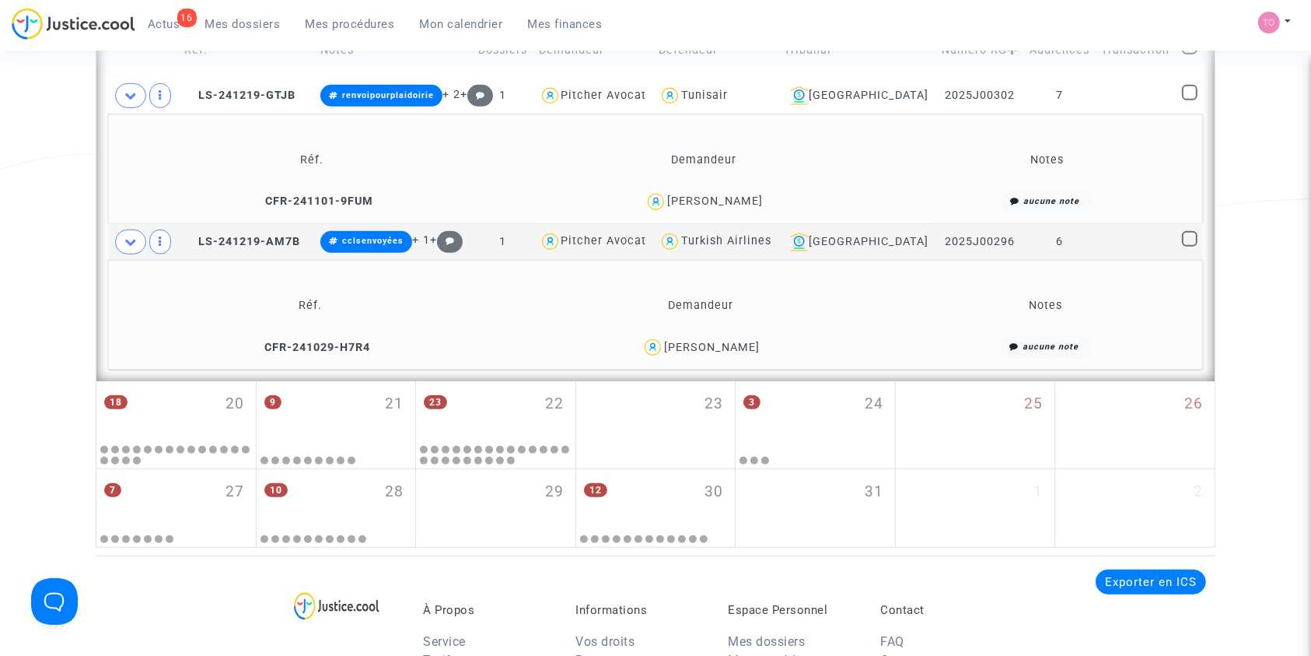
scroll to position [0, 0]
click at [232, 237] on span "LS-241219-AM7B" at bounding box center [242, 241] width 116 height 13
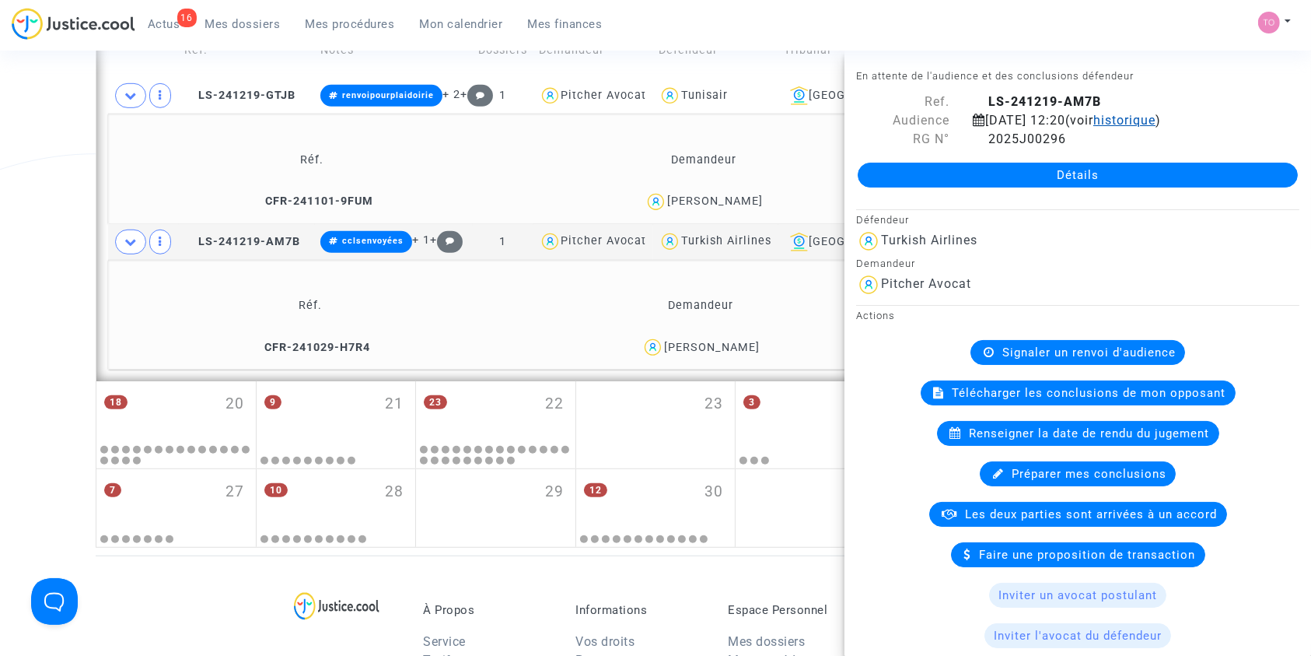
click at [1156, 118] on span "historique" at bounding box center [1125, 120] width 62 height 15
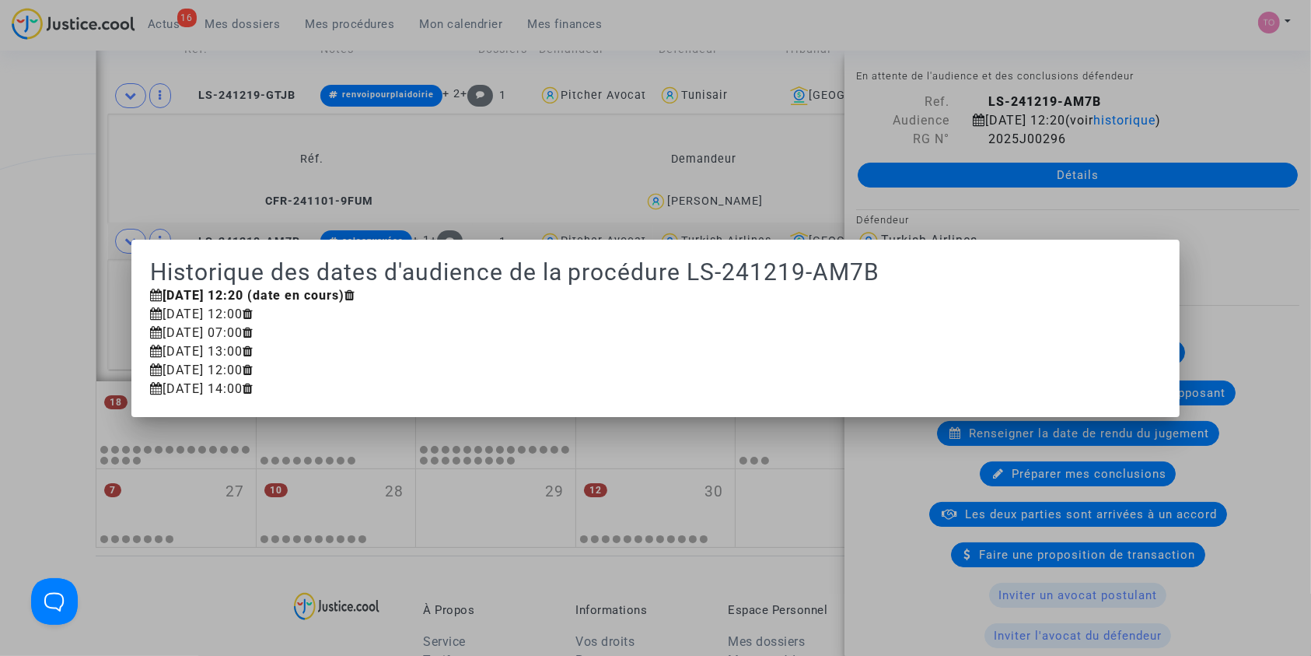
click at [0, 376] on div at bounding box center [655, 328] width 1311 height 656
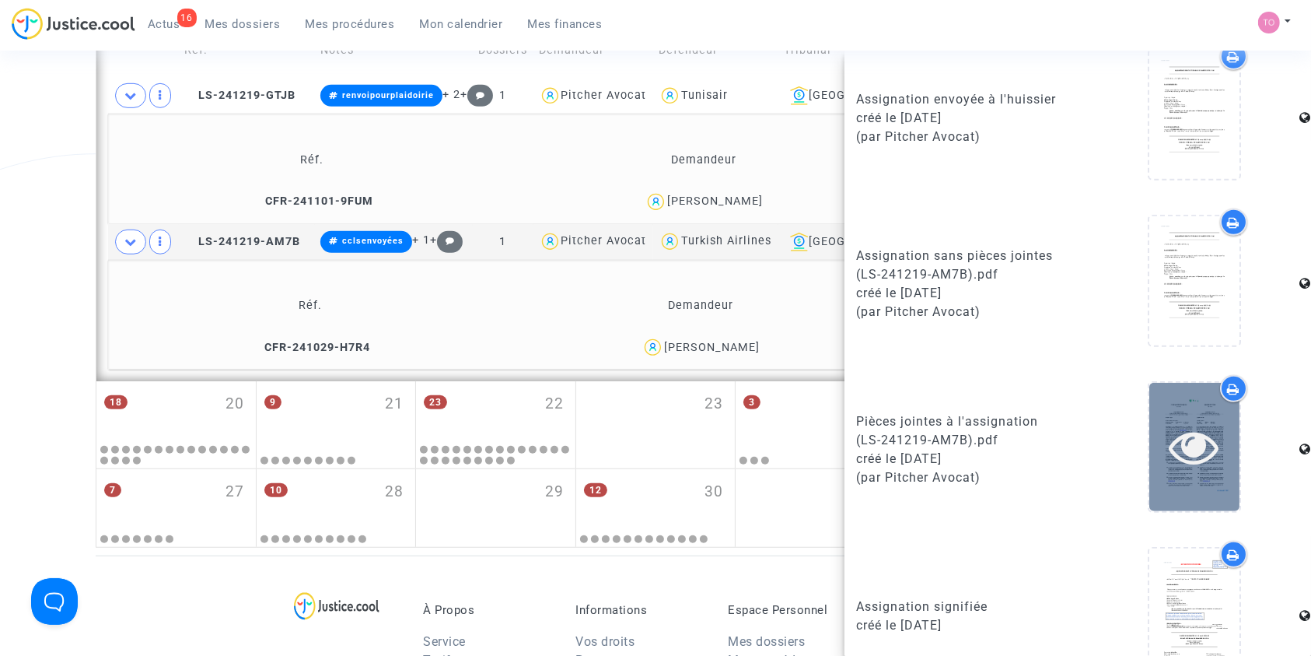
scroll to position [1103, 0]
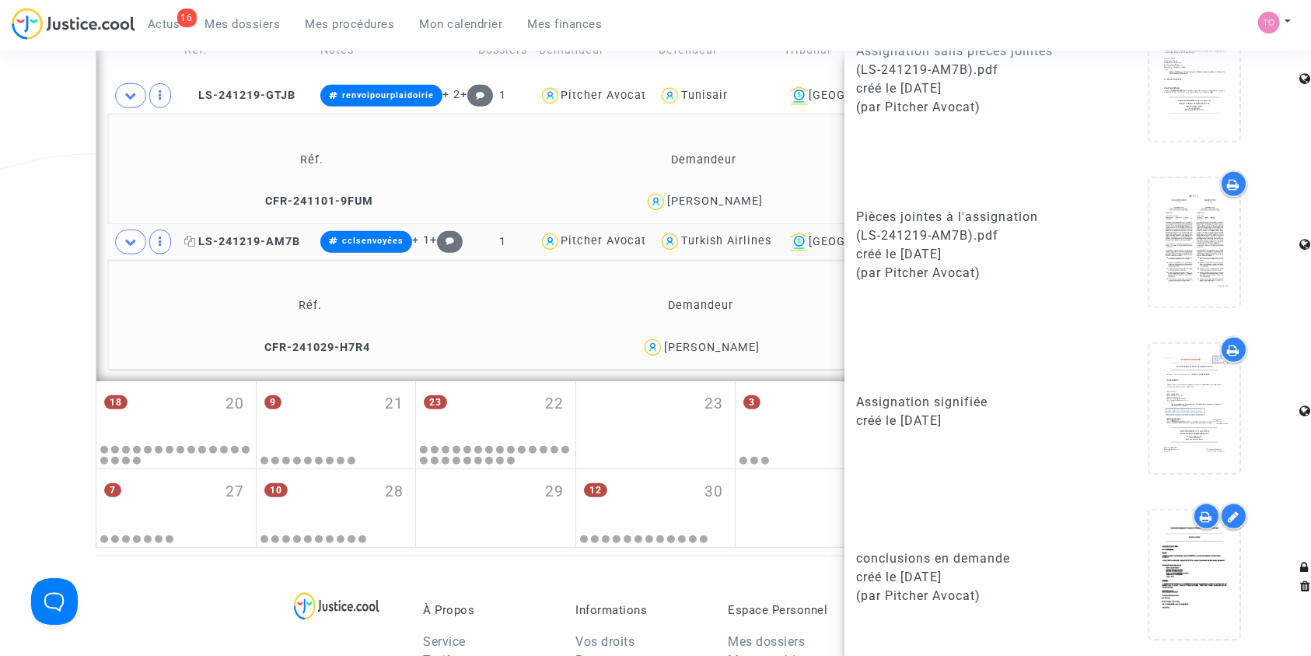
click at [250, 240] on span "LS-241219-AM7B" at bounding box center [242, 241] width 116 height 13
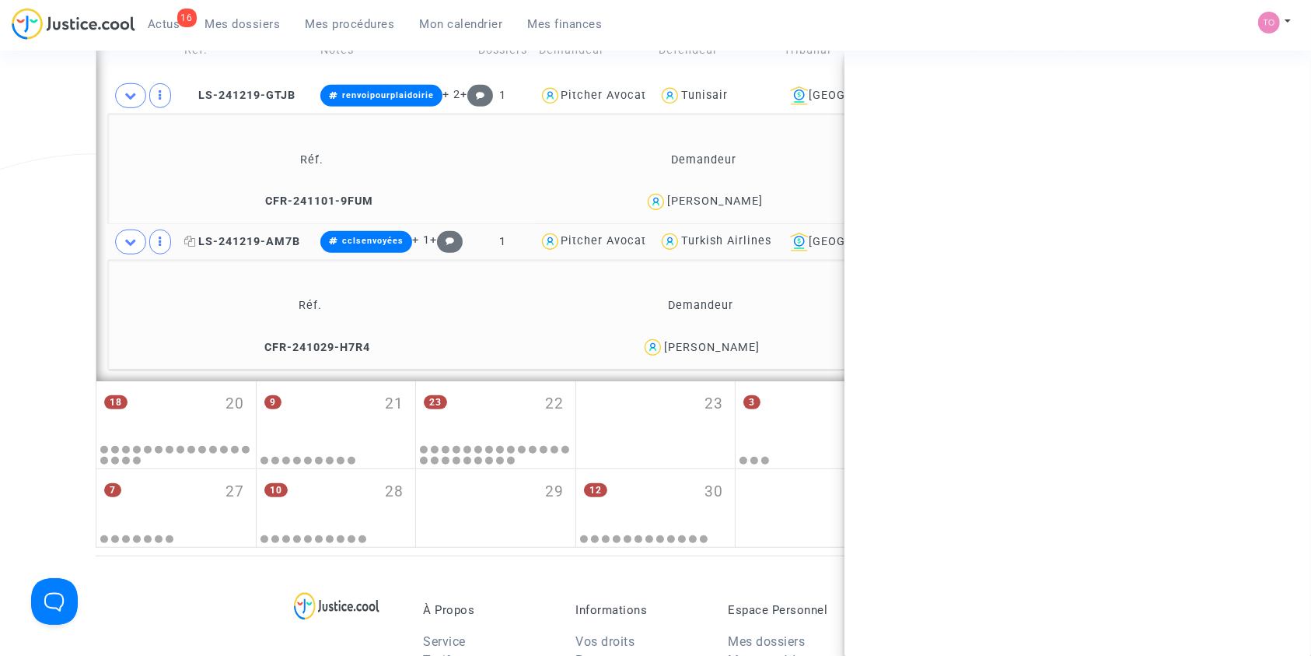
scroll to position [0, 0]
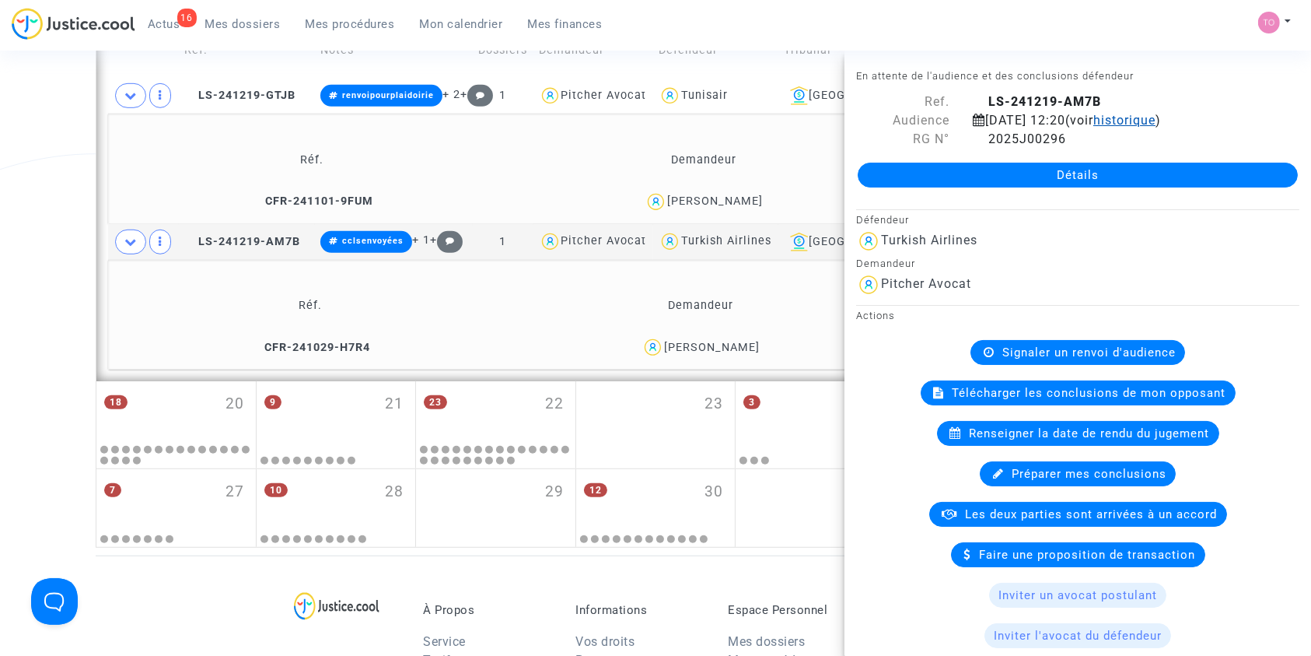
click at [1156, 117] on span "historique" at bounding box center [1125, 120] width 62 height 15
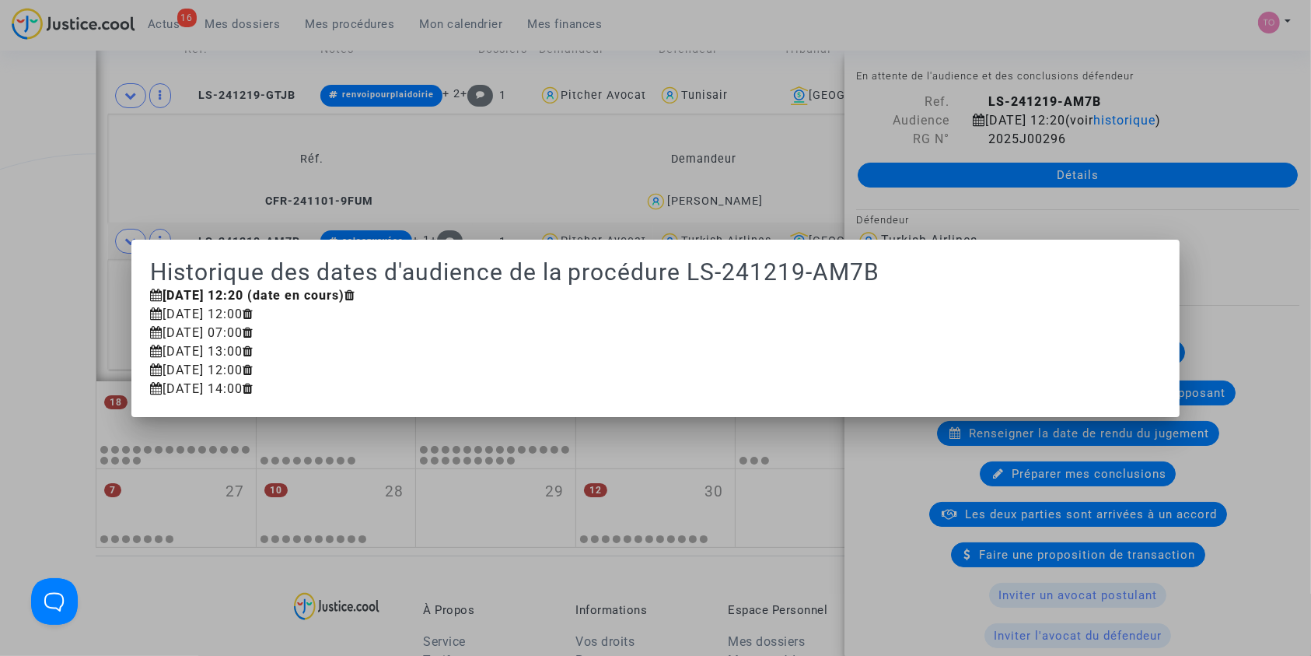
drag, startPoint x: 185, startPoint y: 367, endPoint x: 209, endPoint y: 366, distance: 24.1
click at [209, 366] on div "9 avril 2025 12:00" at bounding box center [656, 370] width 1012 height 19
drag, startPoint x: 164, startPoint y: 348, endPoint x: 196, endPoint y: 352, distance: 32.1
click at [198, 352] on div "7 mai 2025 13:00" at bounding box center [656, 351] width 1012 height 19
drag, startPoint x: 171, startPoint y: 329, endPoint x: 201, endPoint y: 326, distance: 29.7
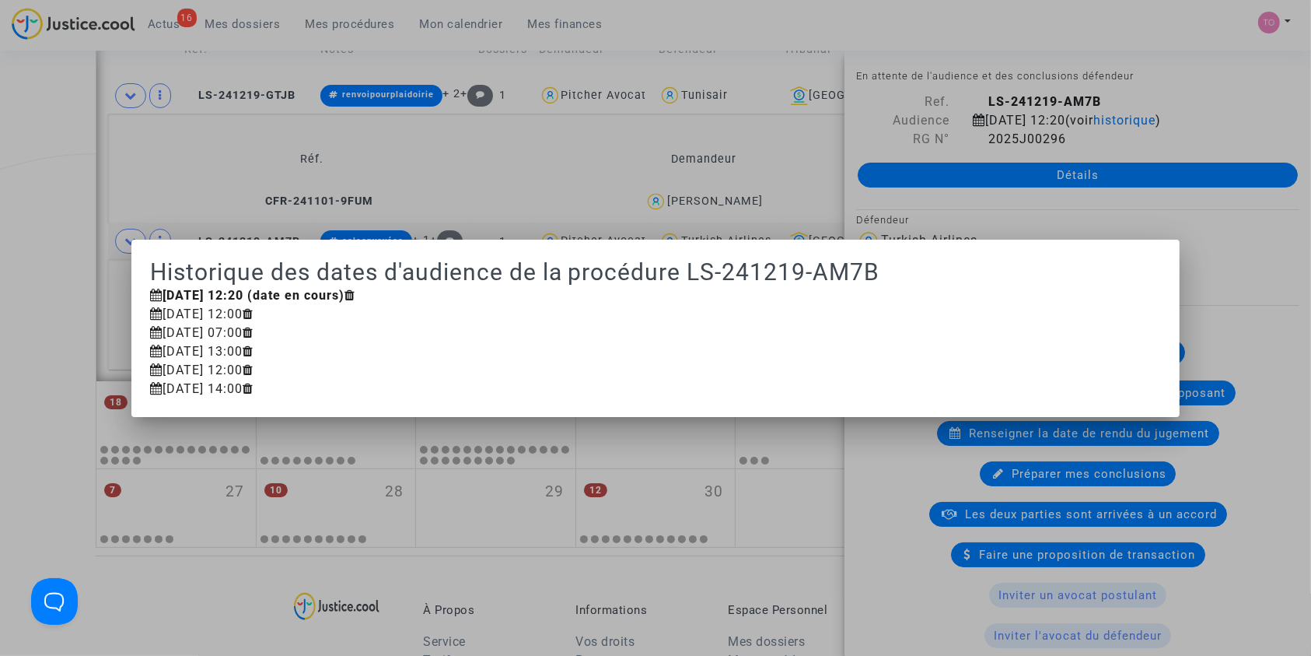
click at [201, 326] on div "23 mai 2025 07:00" at bounding box center [656, 333] width 1012 height 19
drag, startPoint x: 160, startPoint y: 309, endPoint x: 190, endPoint y: 306, distance: 29.7
click at [190, 306] on div "2 juillet 2025 12:00" at bounding box center [656, 314] width 1012 height 19
click at [0, 277] on div at bounding box center [655, 328] width 1311 height 656
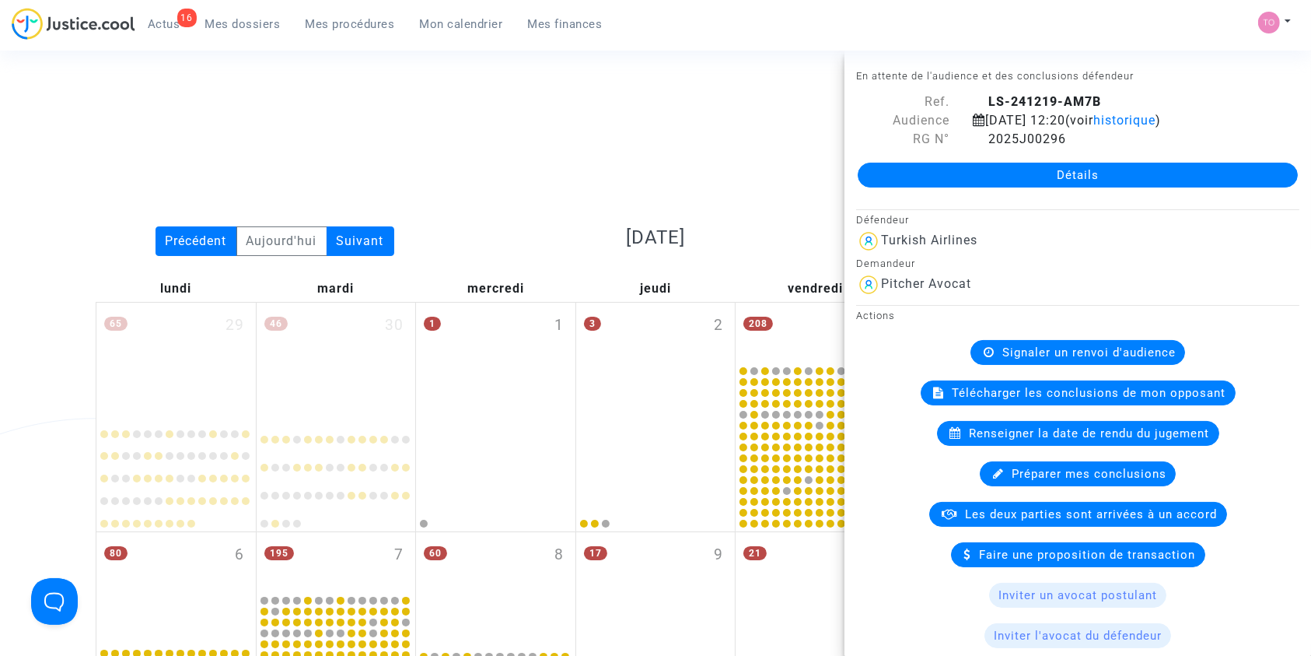
scroll to position [994, 0]
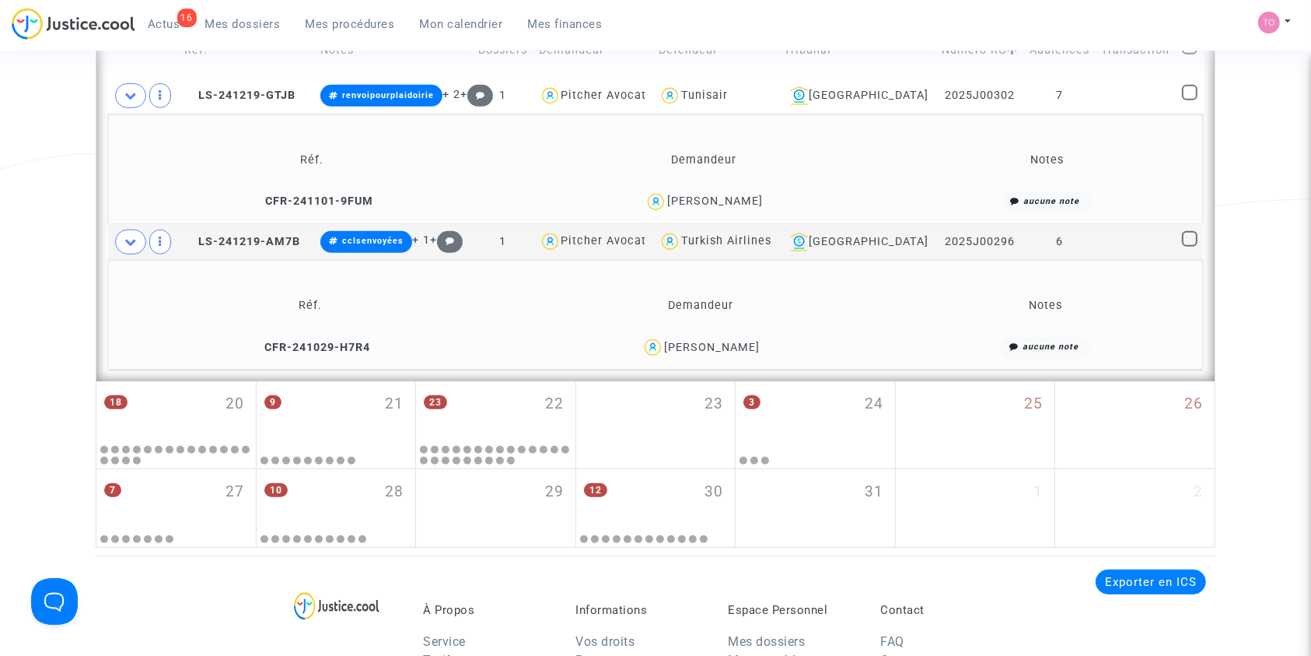
click at [715, 347] on div "Nassim Hassaini" at bounding box center [712, 347] width 96 height 13
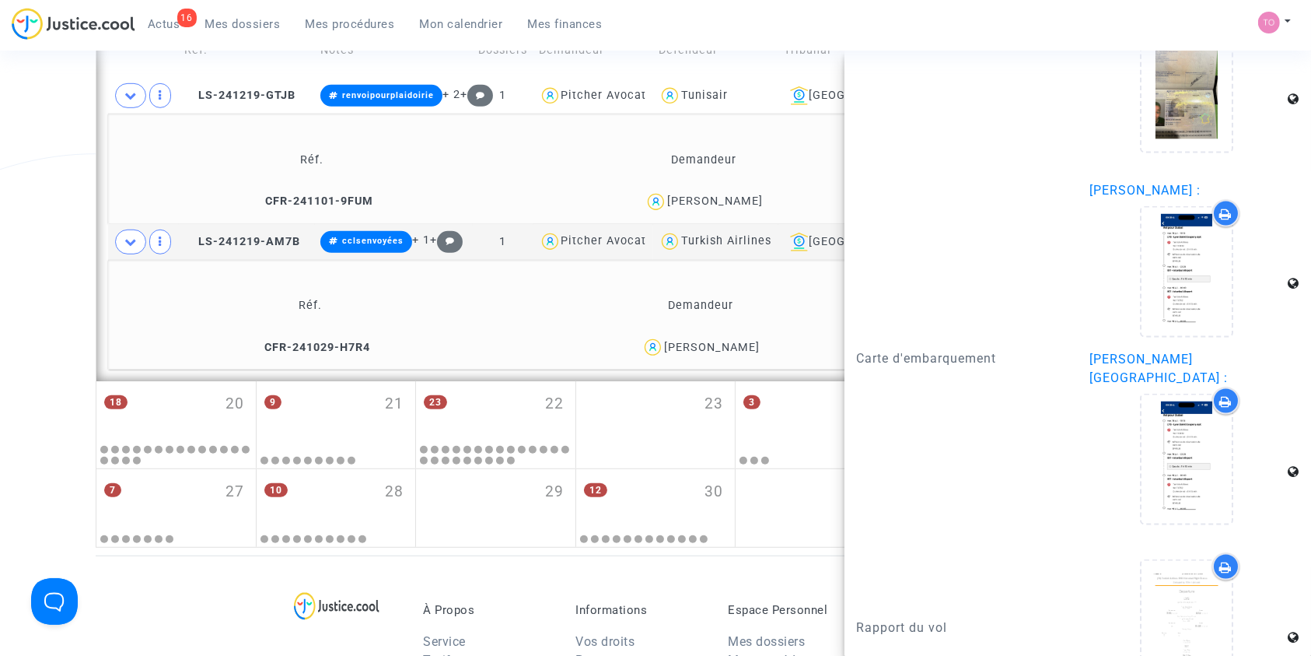
scroll to position [2284, 0]
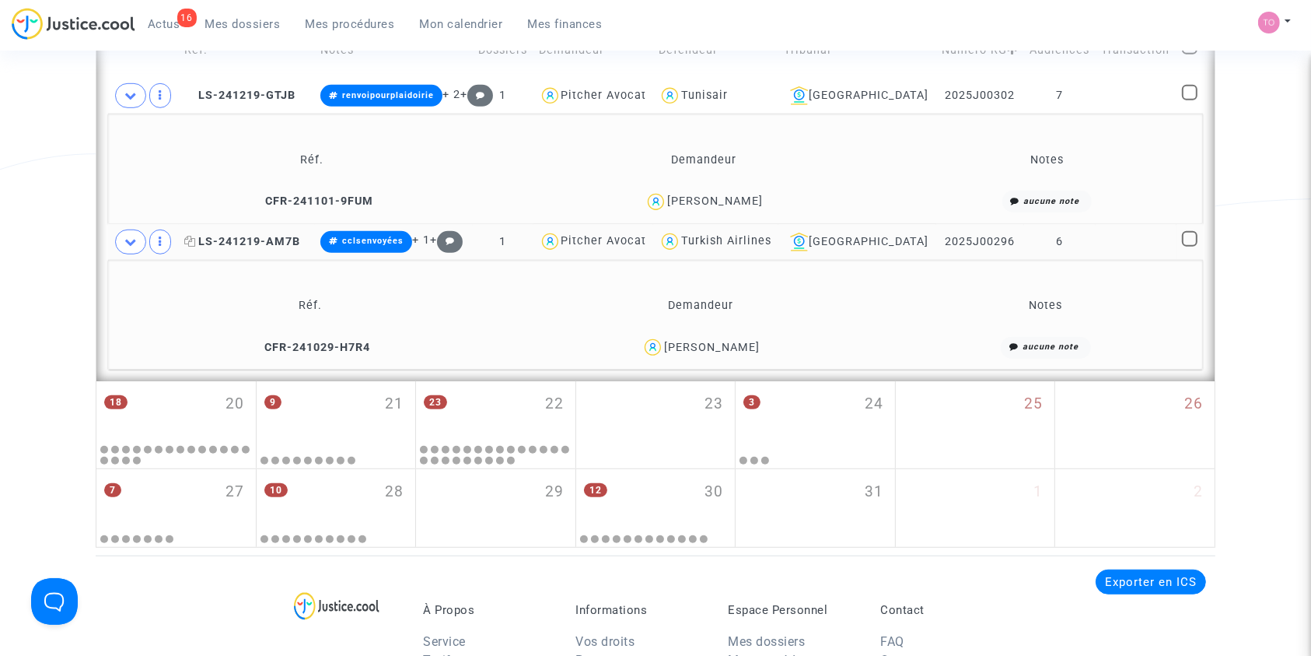
click at [263, 239] on span "LS-241219-AM7B" at bounding box center [242, 241] width 116 height 13
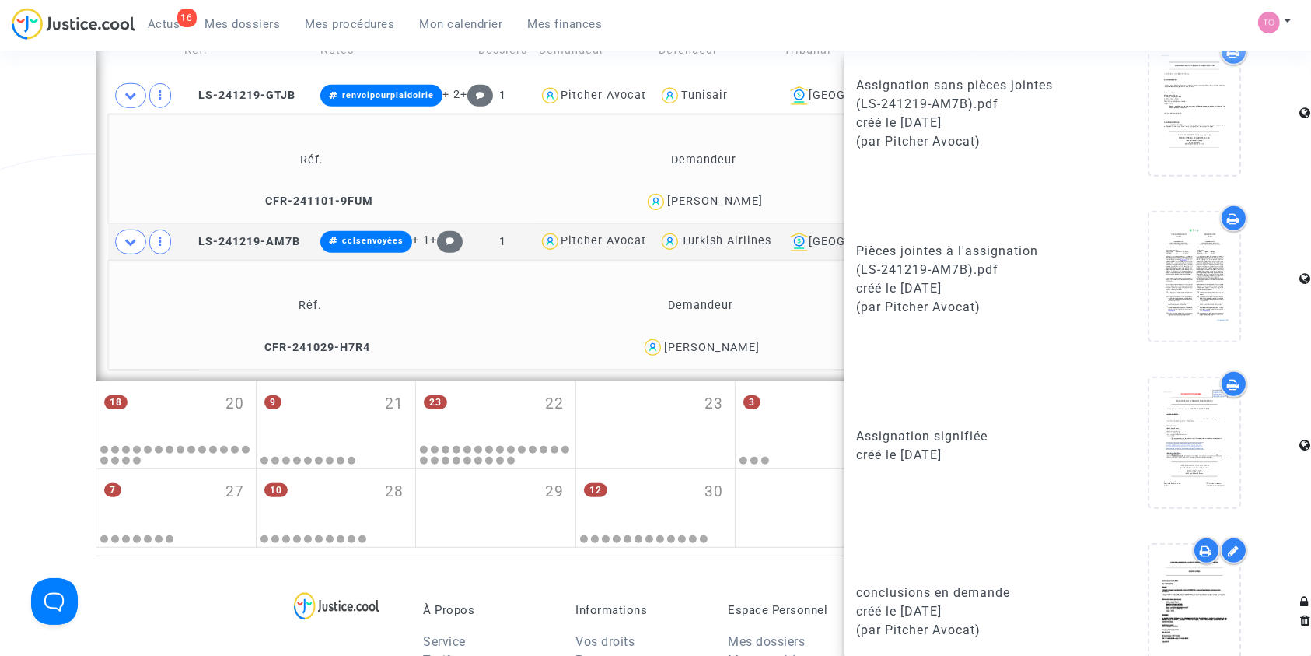
scroll to position [1103, 0]
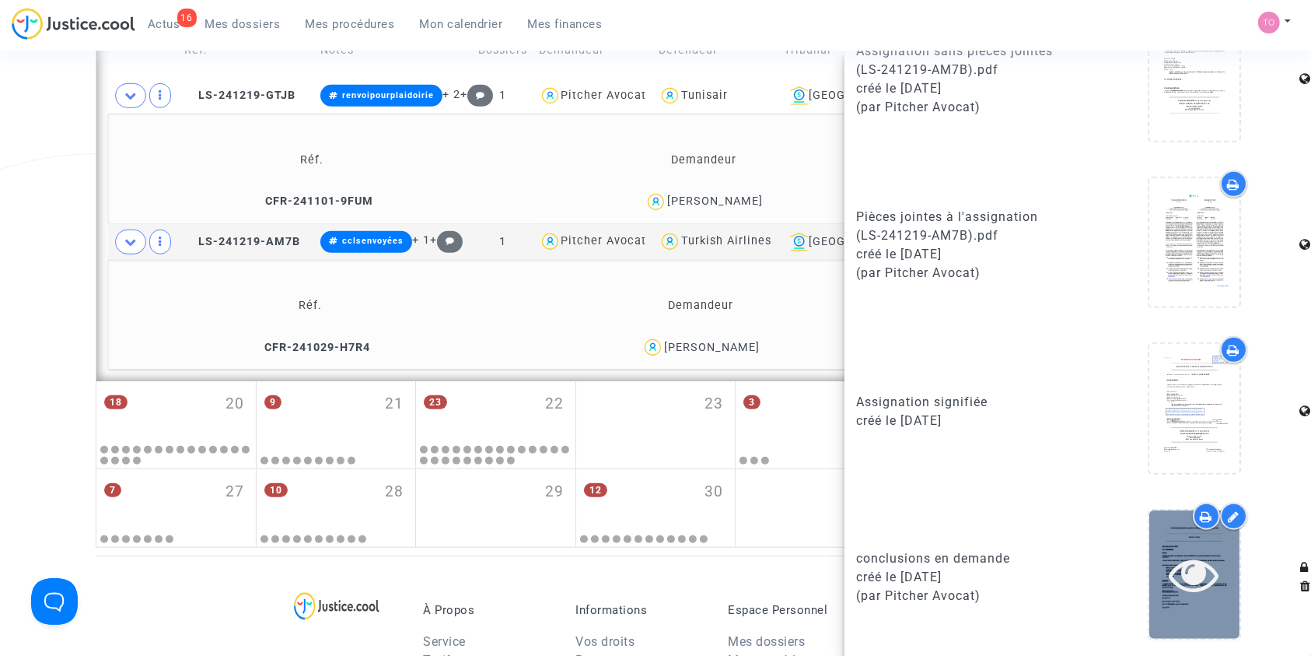
click at [1176, 565] on icon at bounding box center [1195, 574] width 51 height 50
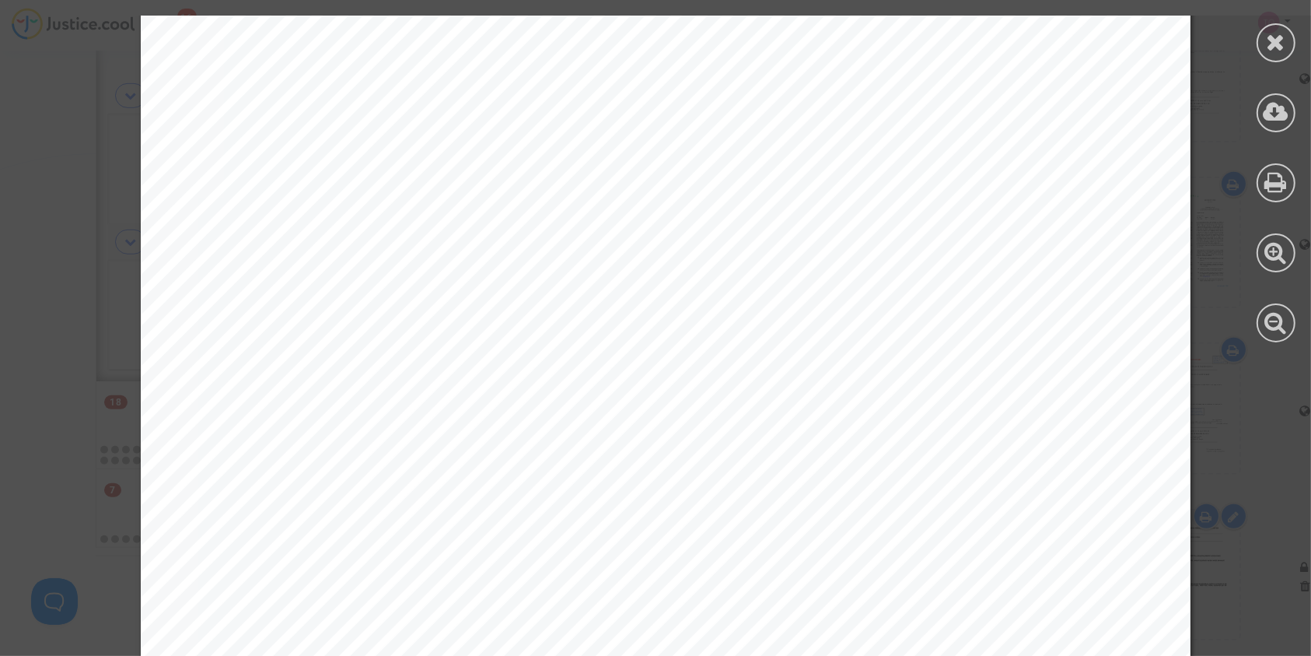
scroll to position [8054, 0]
click at [1275, 48] on icon at bounding box center [1276, 41] width 19 height 23
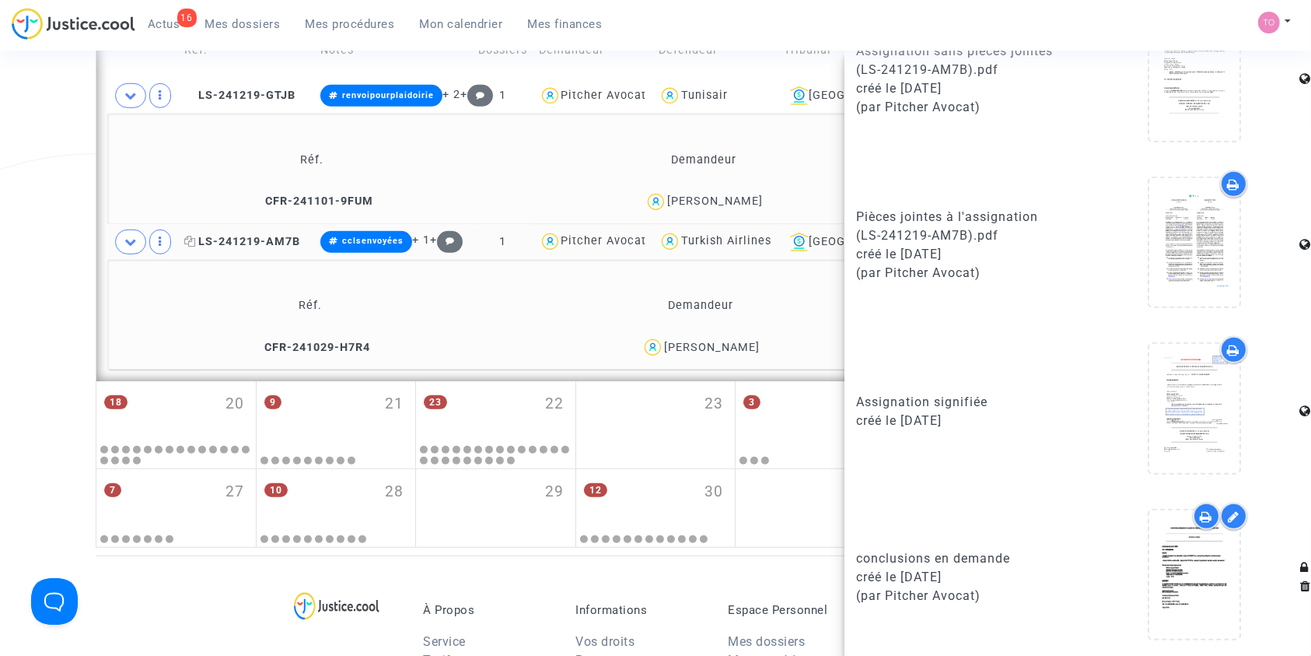
click at [227, 239] on span "LS-241219-AM7B" at bounding box center [242, 241] width 116 height 13
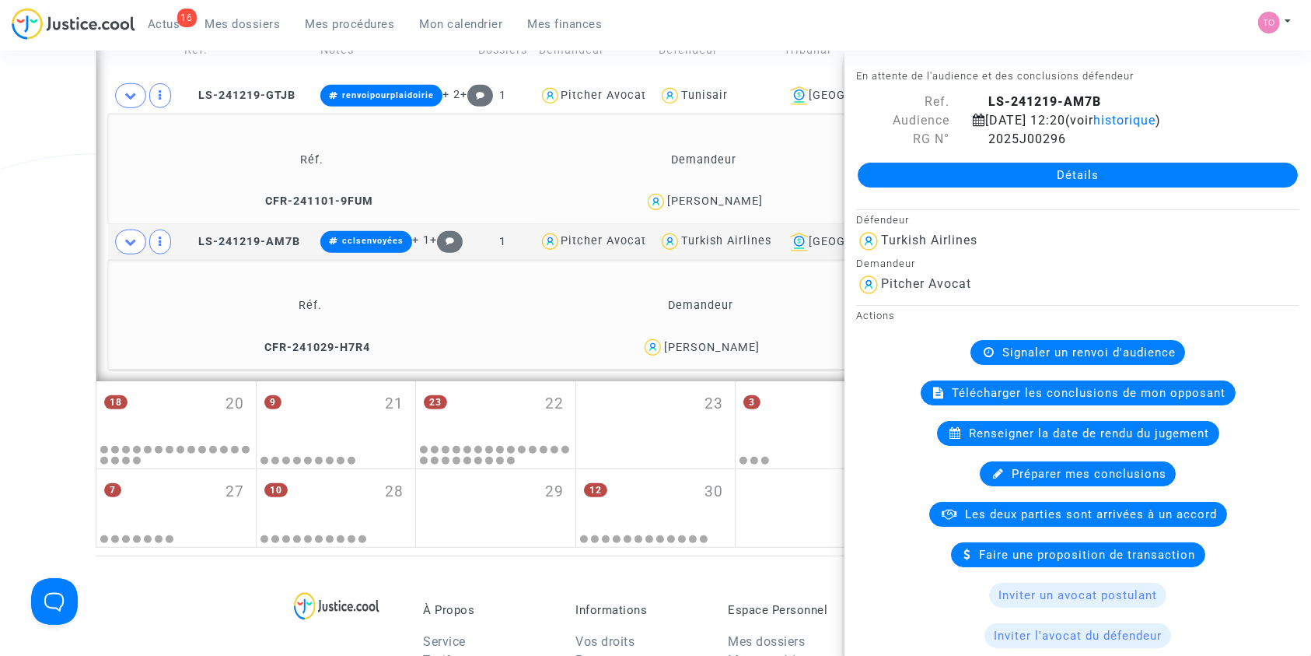
click at [1183, 111] on div "15 octobre 2025 12:20 (voir historique )" at bounding box center [1116, 120] width 311 height 19
click at [1156, 113] on span "historique" at bounding box center [1125, 120] width 62 height 15
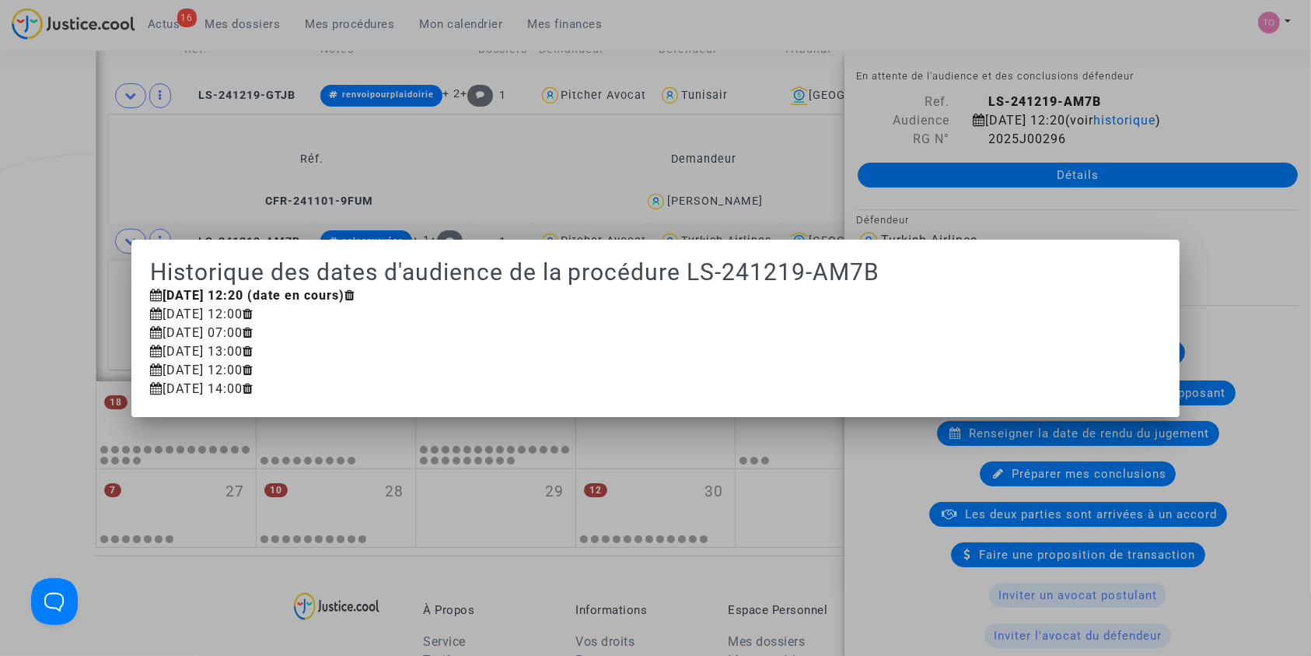
click at [0, 179] on div at bounding box center [655, 328] width 1311 height 656
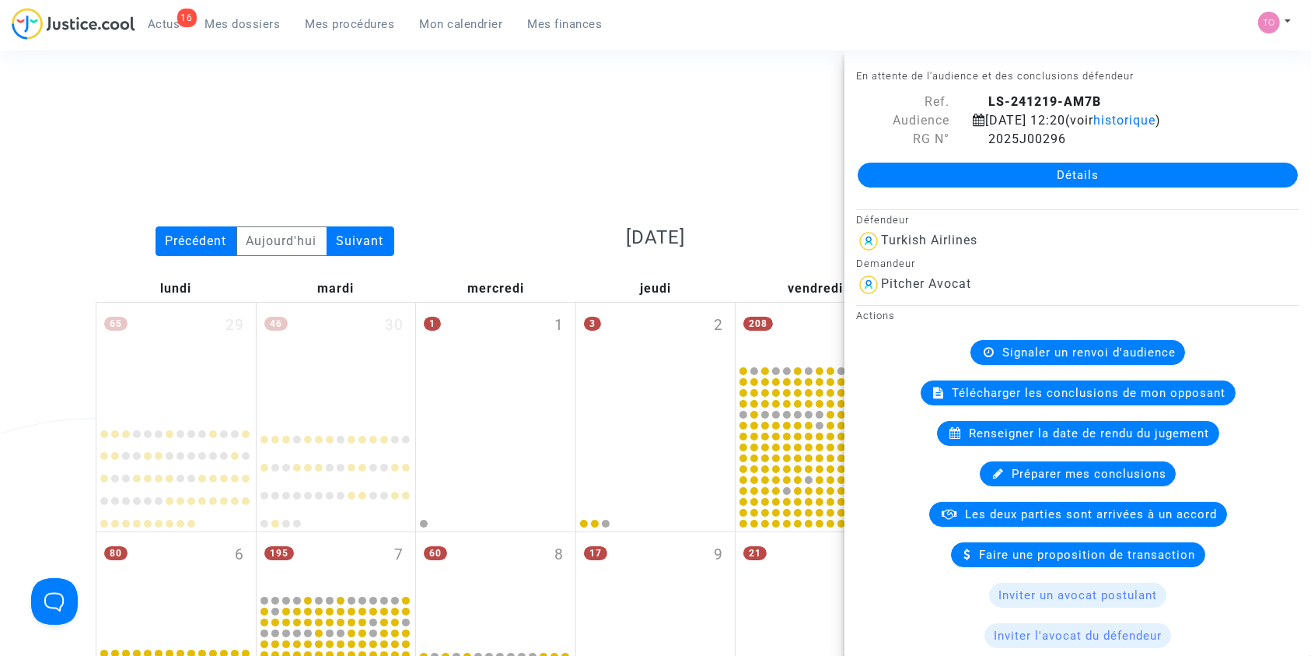
scroll to position [994, 0]
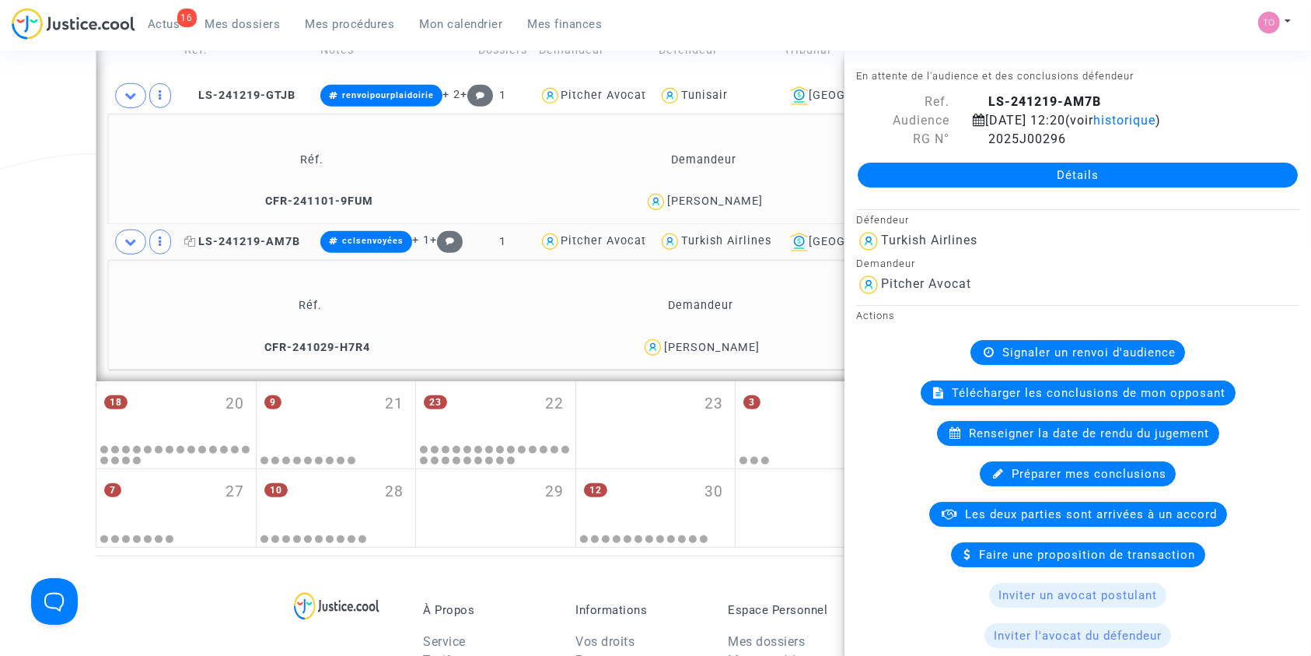
click at [222, 240] on span "LS-241219-AM7B" at bounding box center [242, 241] width 116 height 13
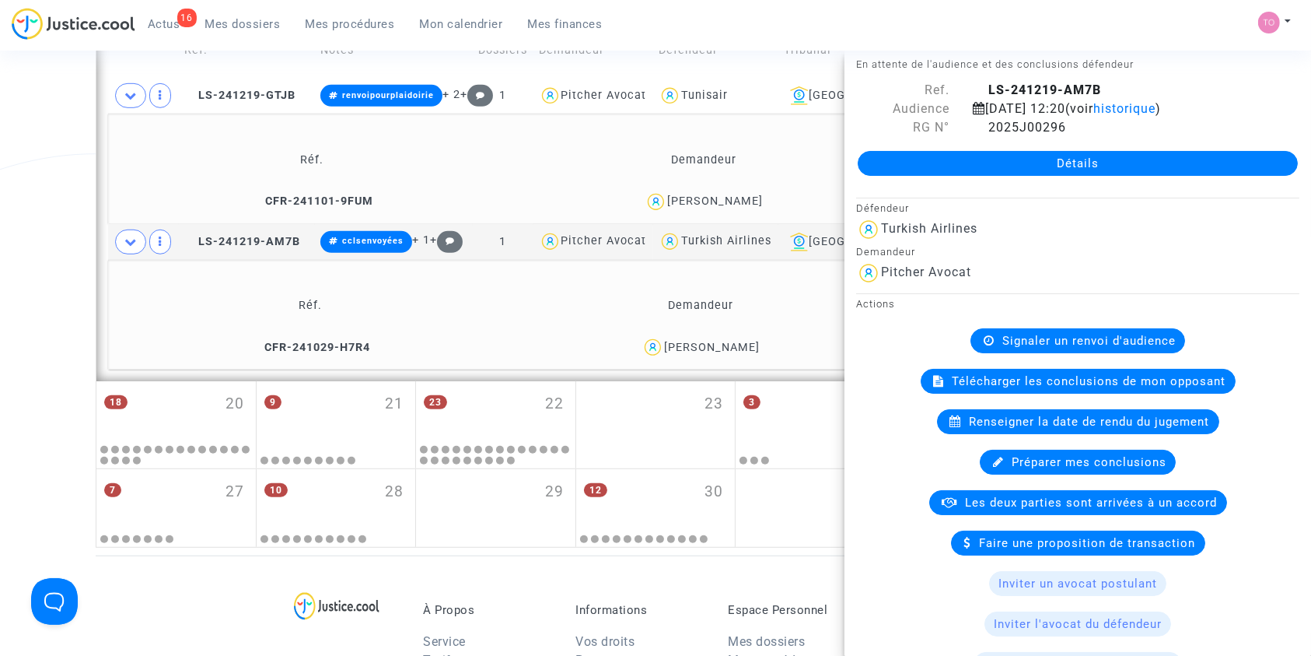
scroll to position [0, 0]
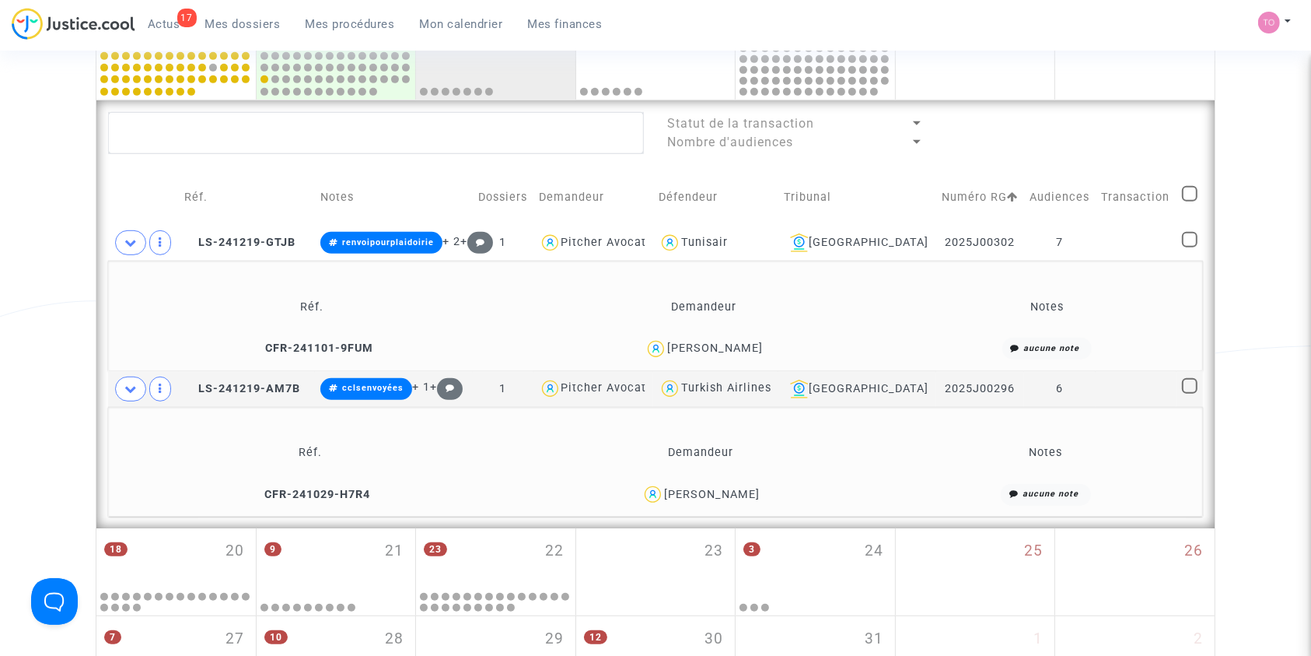
scroll to position [890, 0]
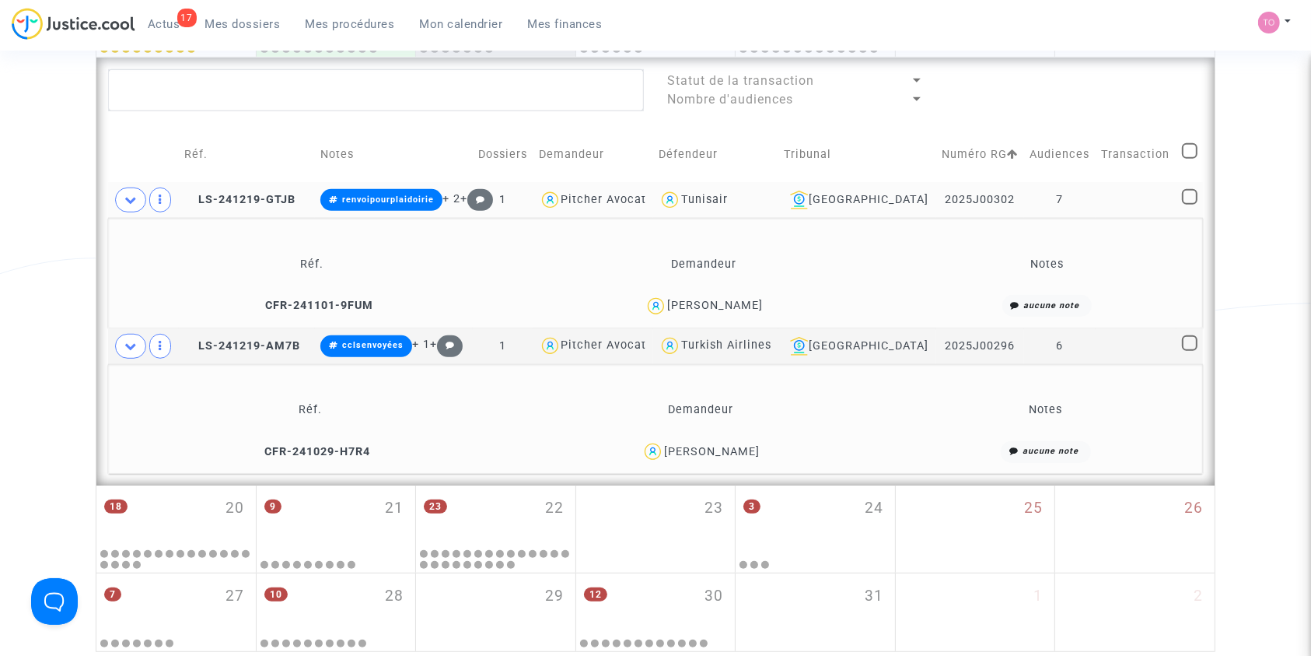
click at [268, 187] on td "LS-241219-GTJB" at bounding box center [247, 200] width 136 height 36
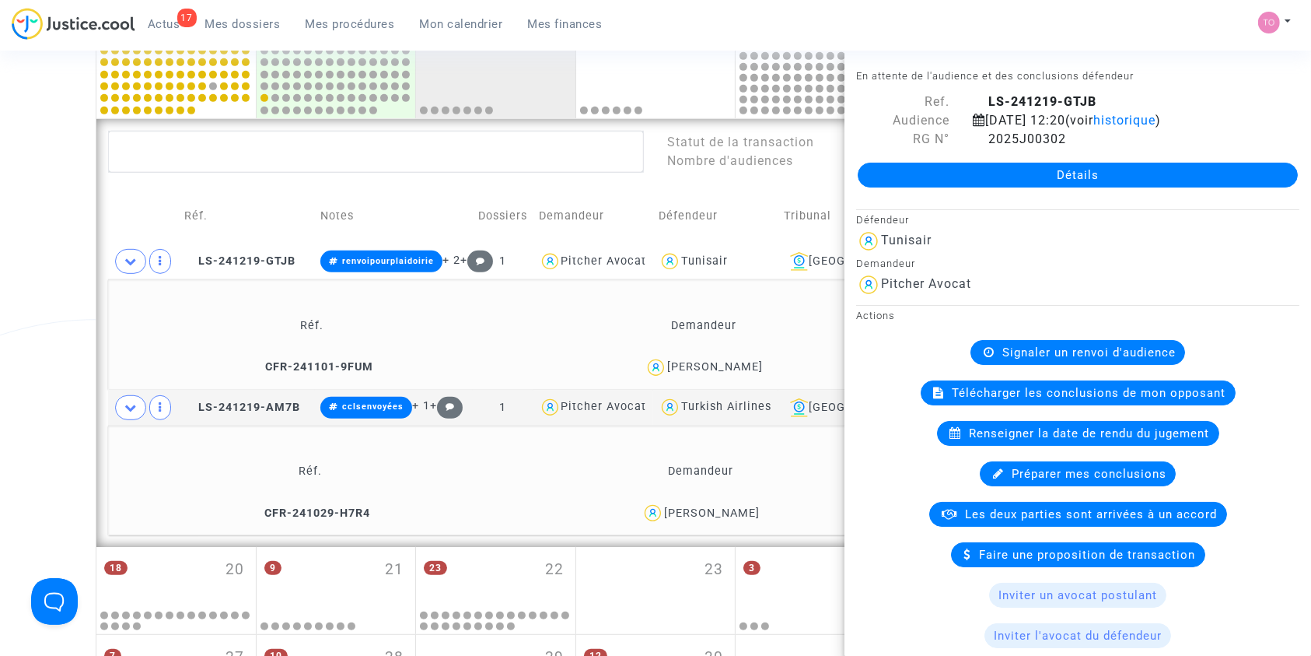
scroll to position [821, 0]
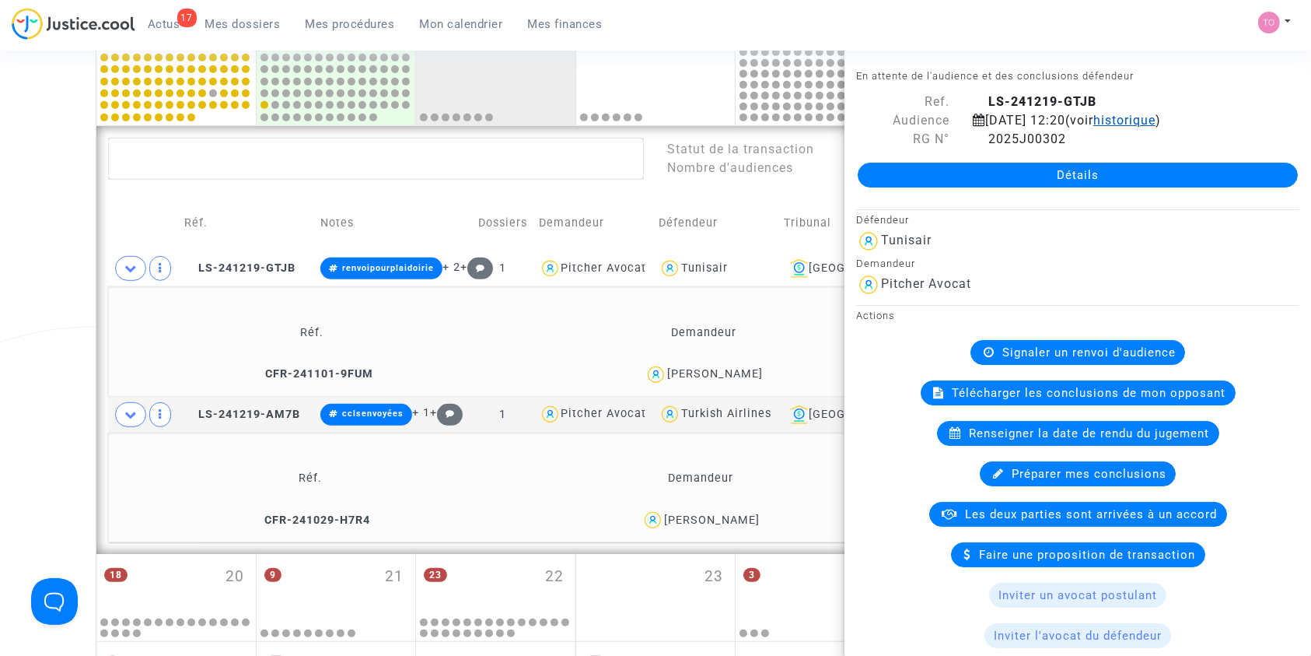
click at [1156, 120] on span "historique" at bounding box center [1125, 120] width 62 height 15
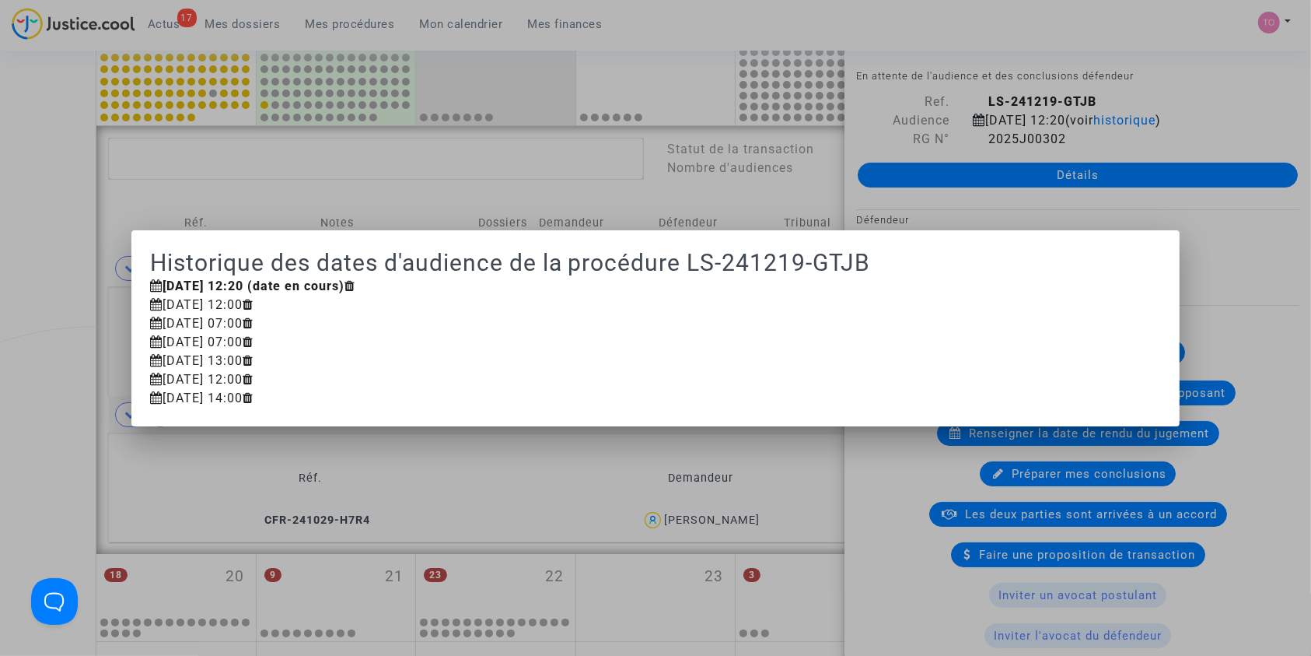
click at [1222, 250] on div at bounding box center [655, 328] width 1311 height 656
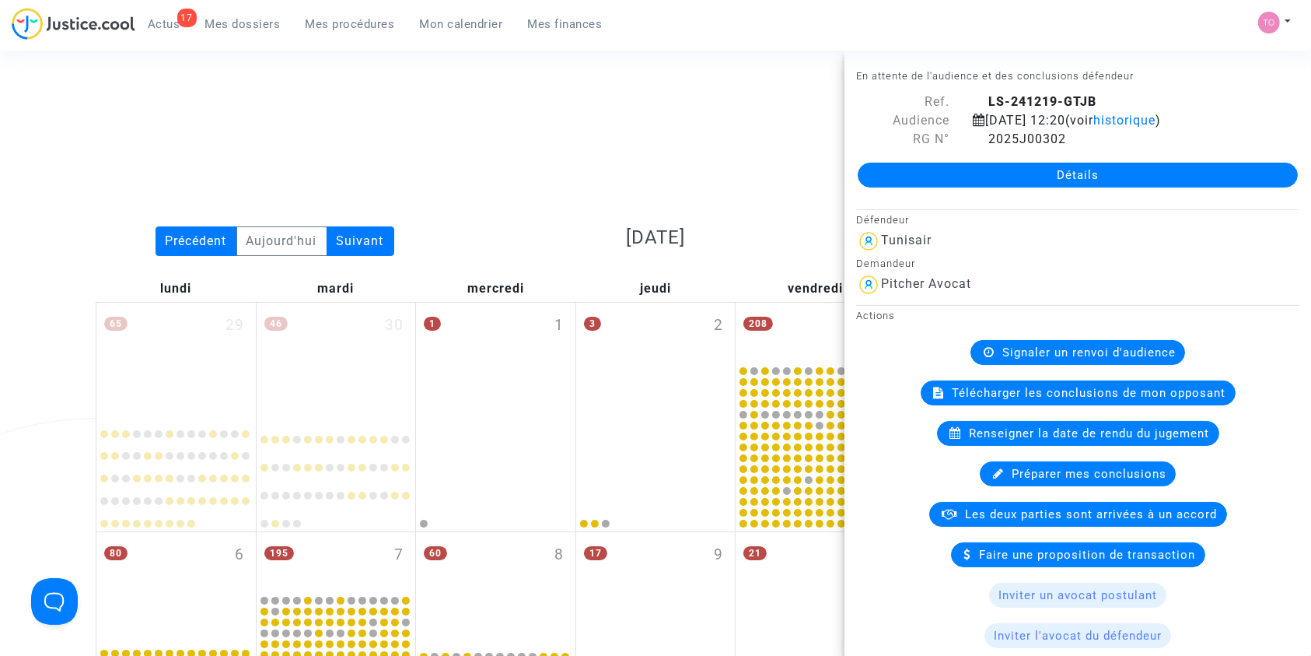
scroll to position [821, 0]
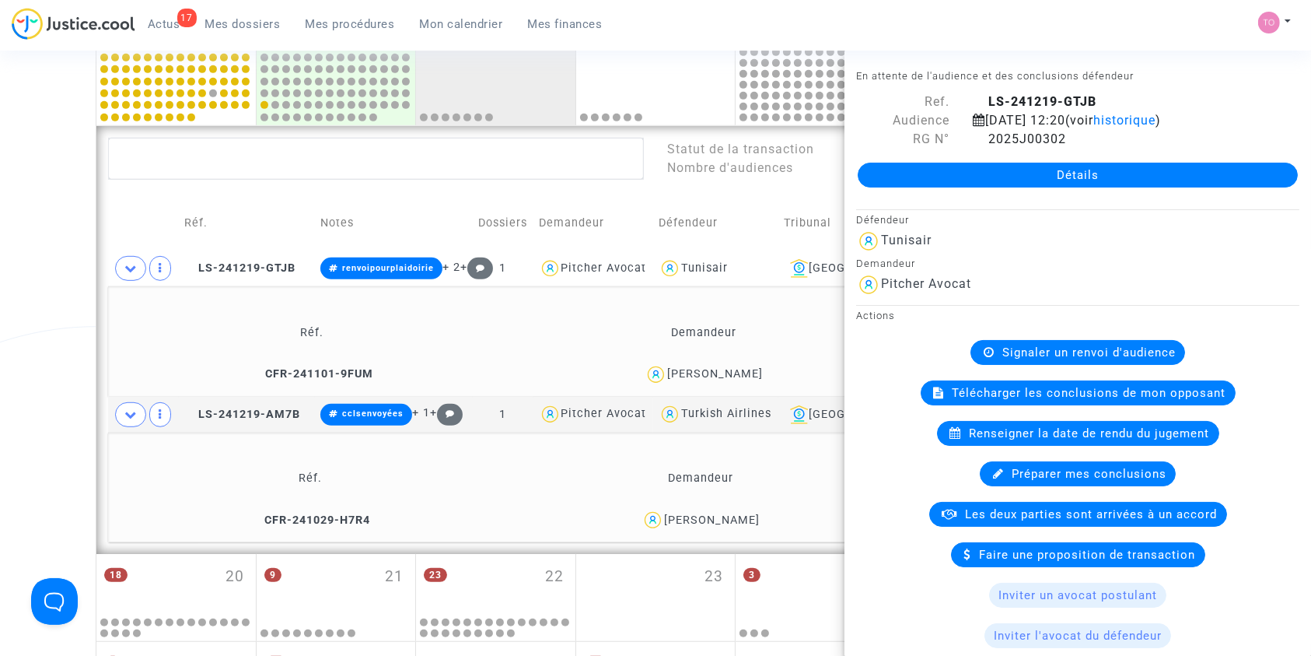
click at [728, 371] on div "Ghazi KHAMOURI" at bounding box center [715, 373] width 96 height 13
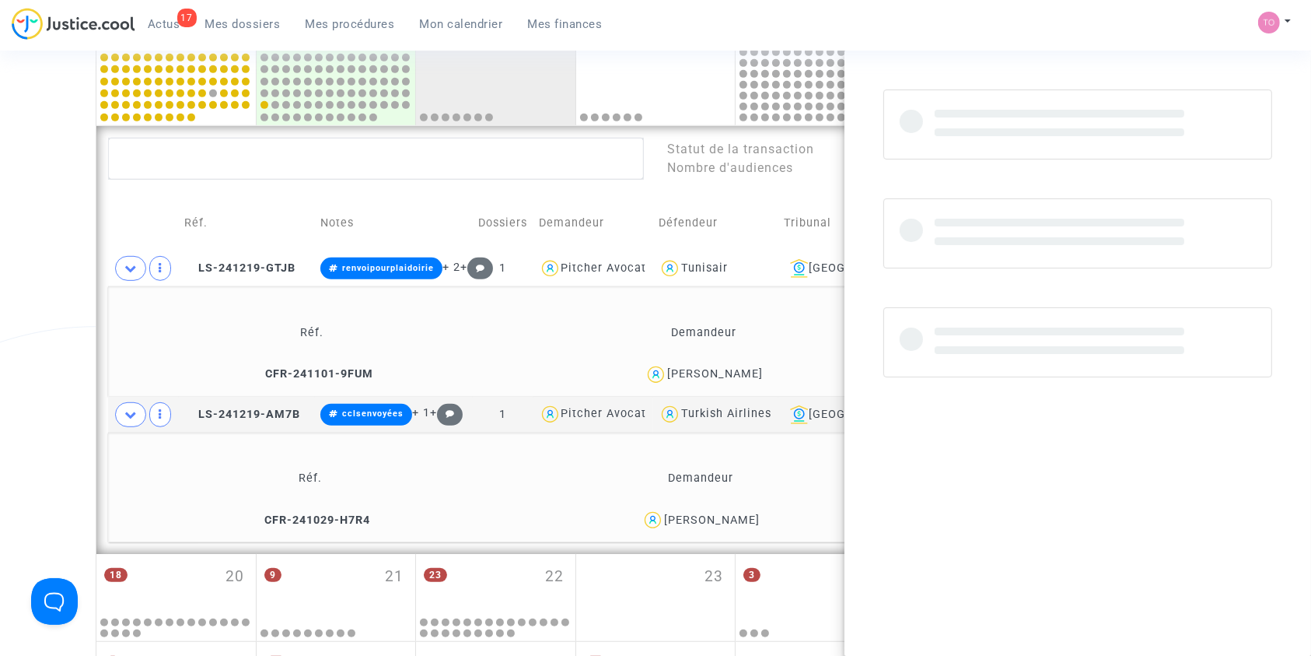
click at [728, 371] on div "Ghazi KHAMOURI" at bounding box center [715, 373] width 96 height 13
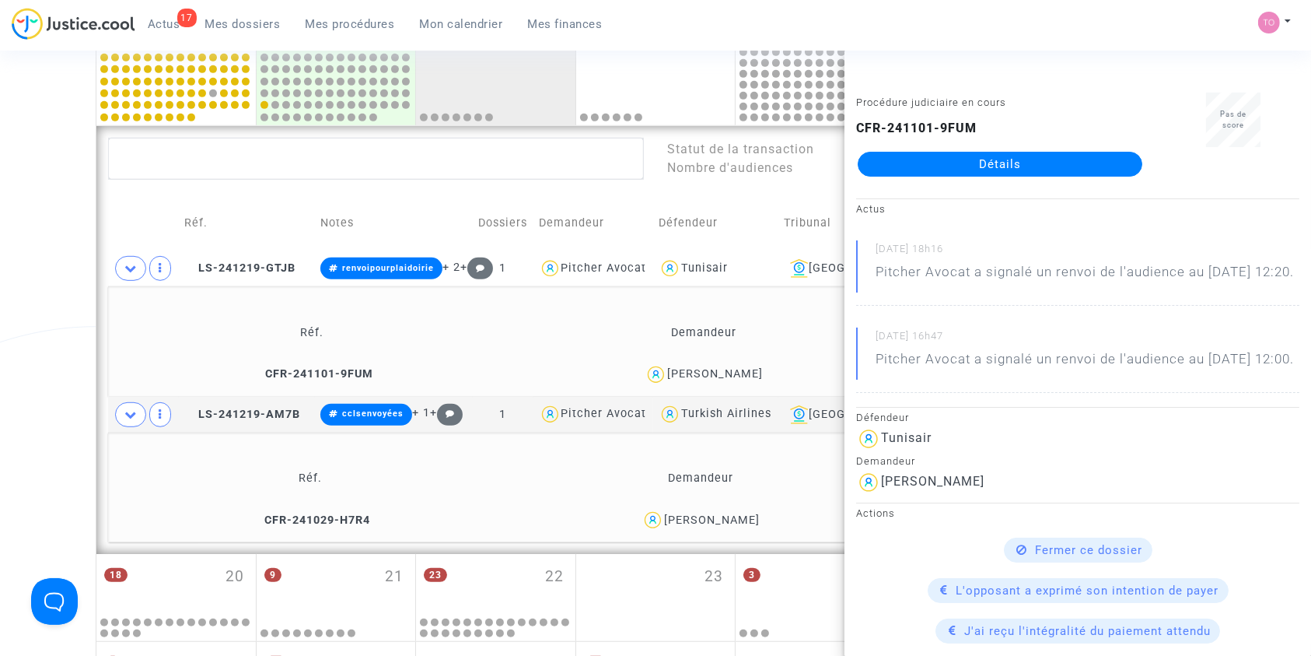
click at [0, 261] on div "Date de clôture d'instruction Date de conciliation Date d'audience Date de juge…" at bounding box center [655, 12] width 1311 height 1415
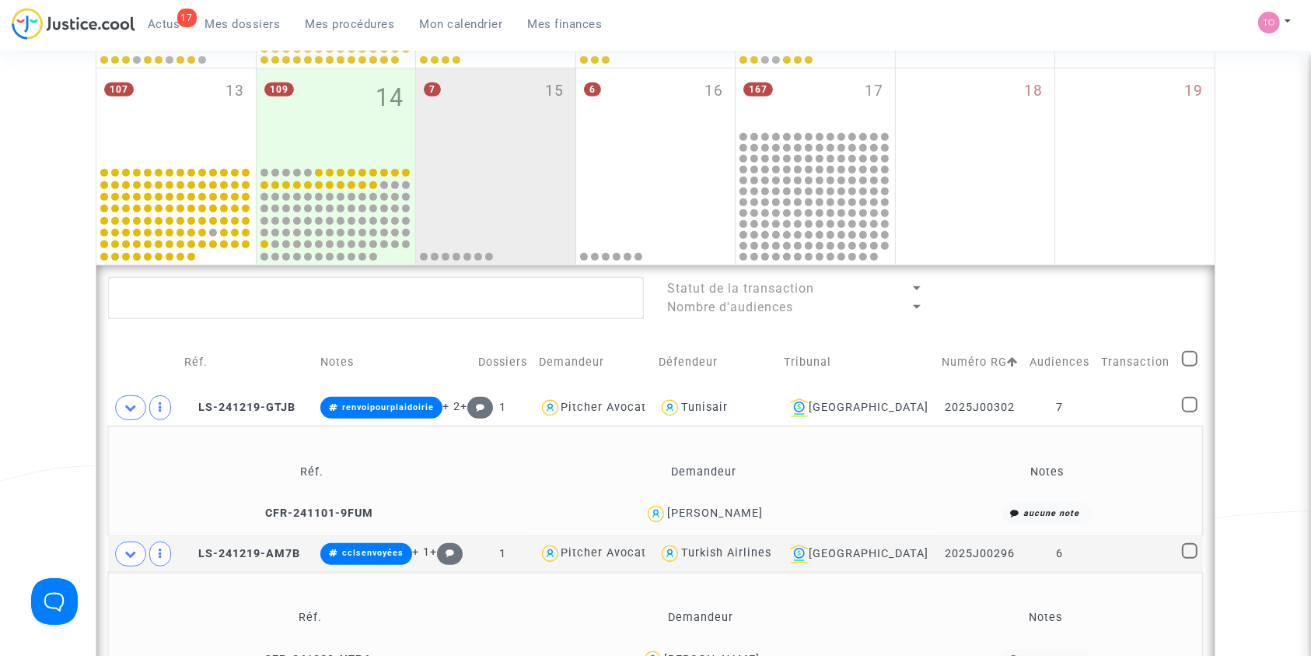
scroll to position [683, 0]
click at [133, 411] on icon at bounding box center [130, 407] width 12 height 12
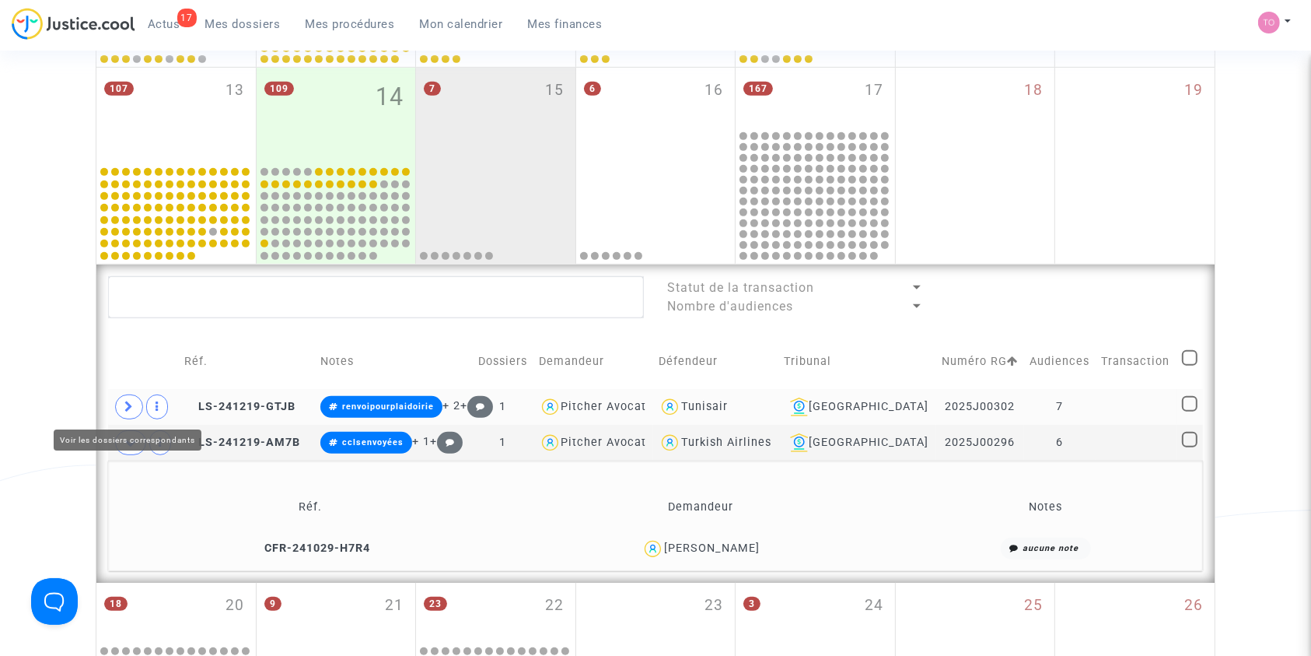
click at [133, 408] on icon at bounding box center [128, 407] width 9 height 12
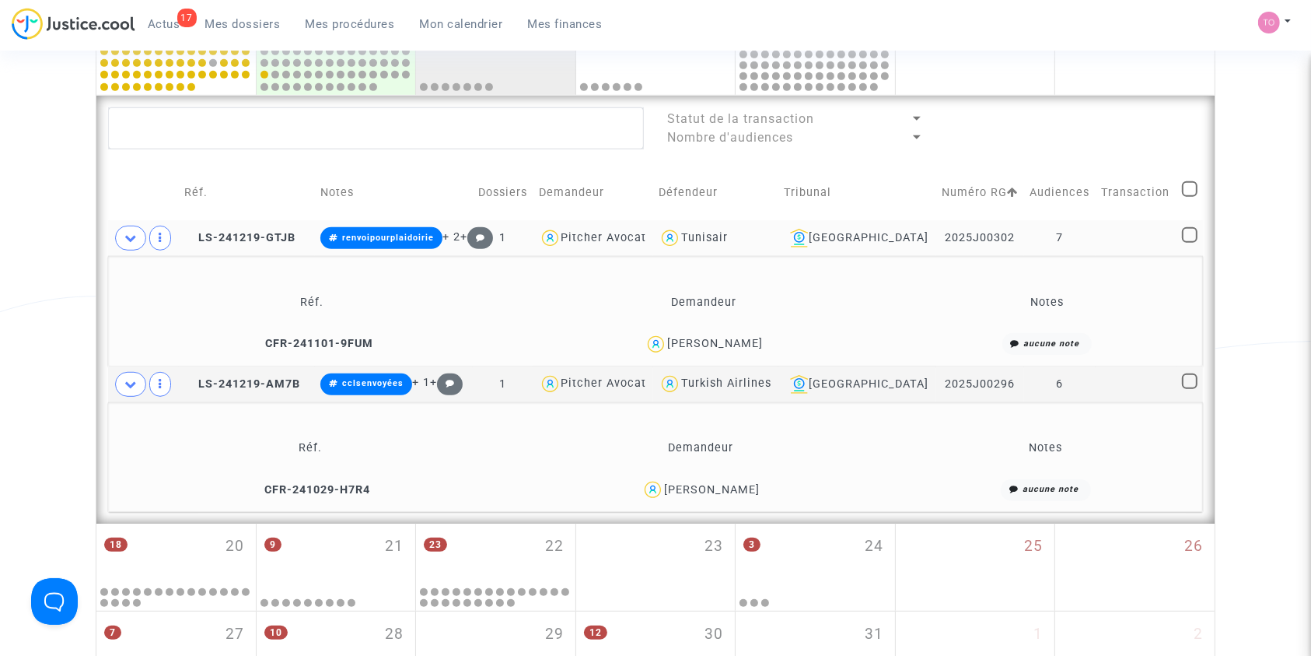
scroll to position [856, 0]
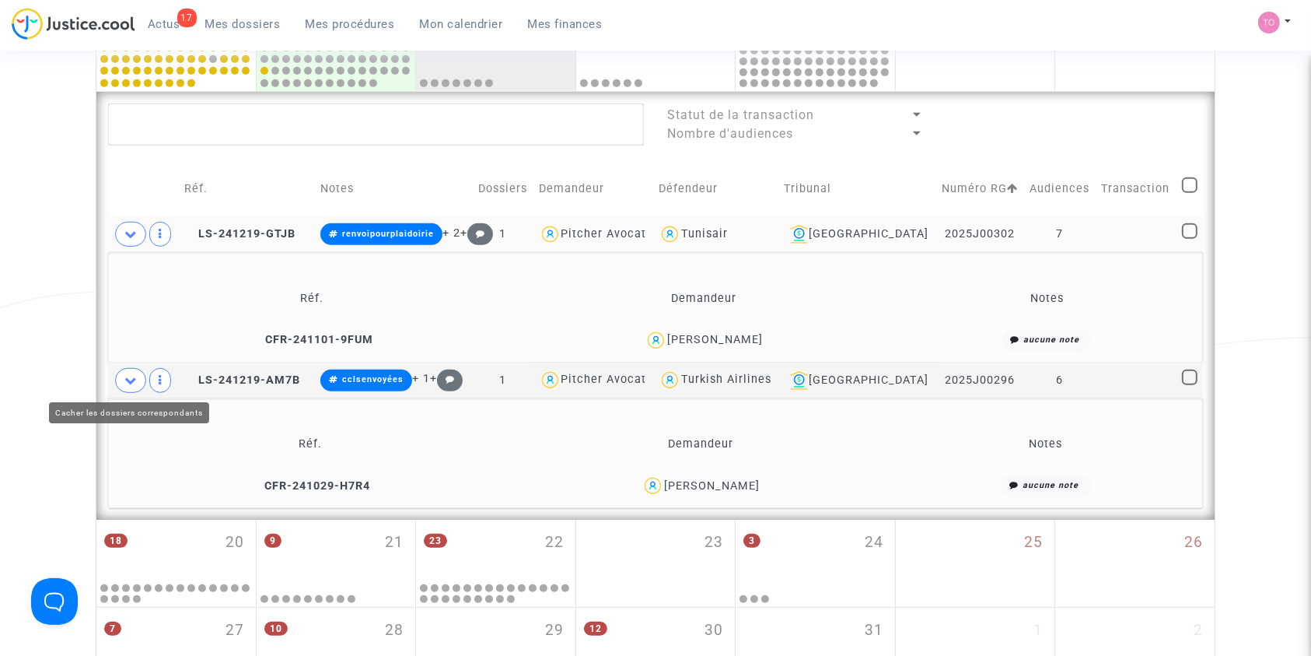
click at [133, 376] on icon at bounding box center [130, 380] width 12 height 12
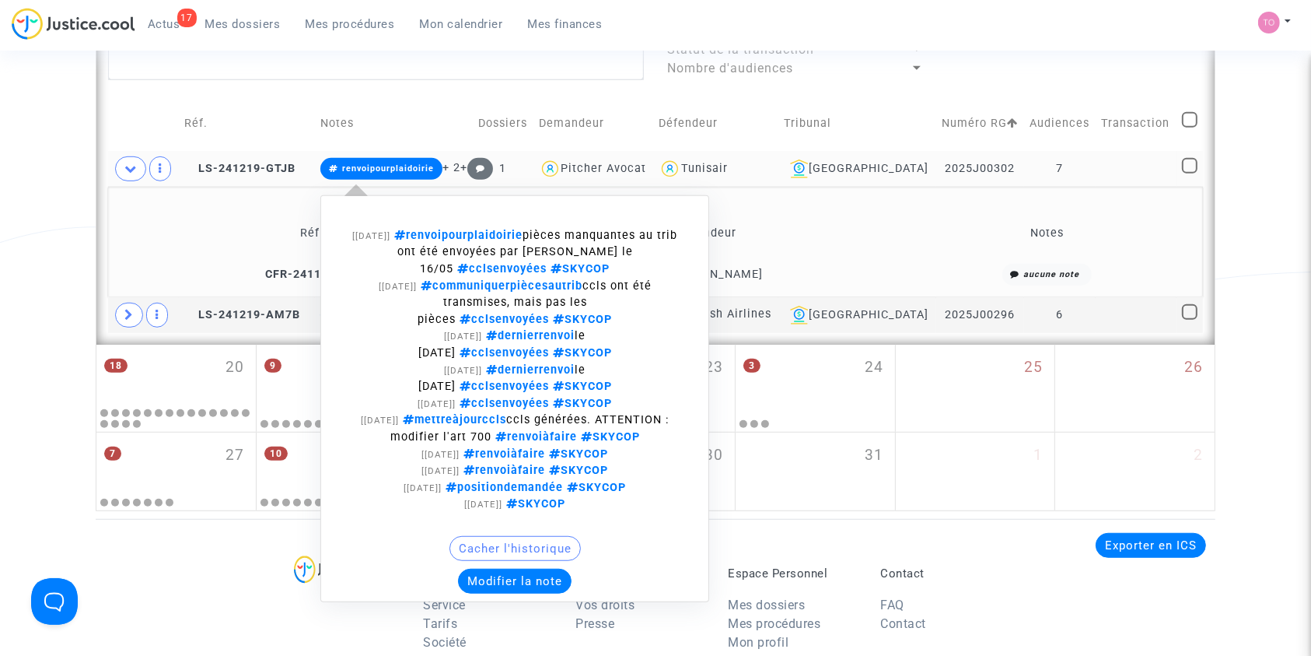
scroll to position [925, 0]
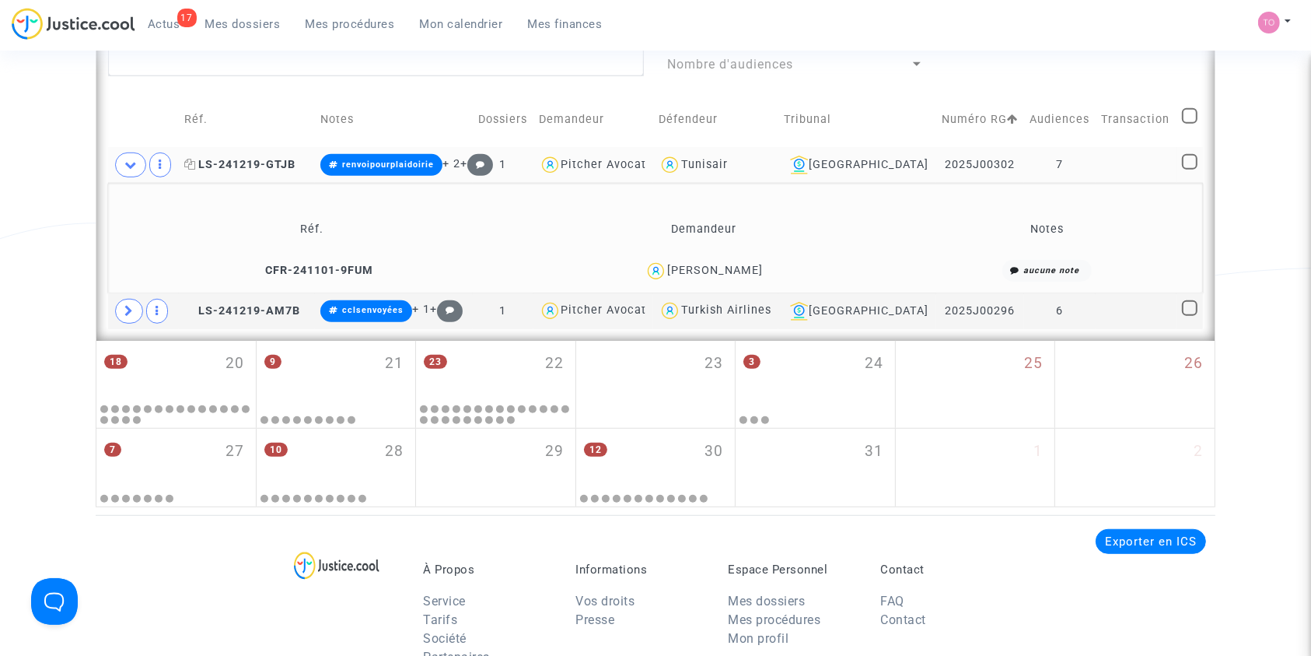
click at [277, 165] on span "LS-241219-GTJB" at bounding box center [239, 164] width 111 height 13
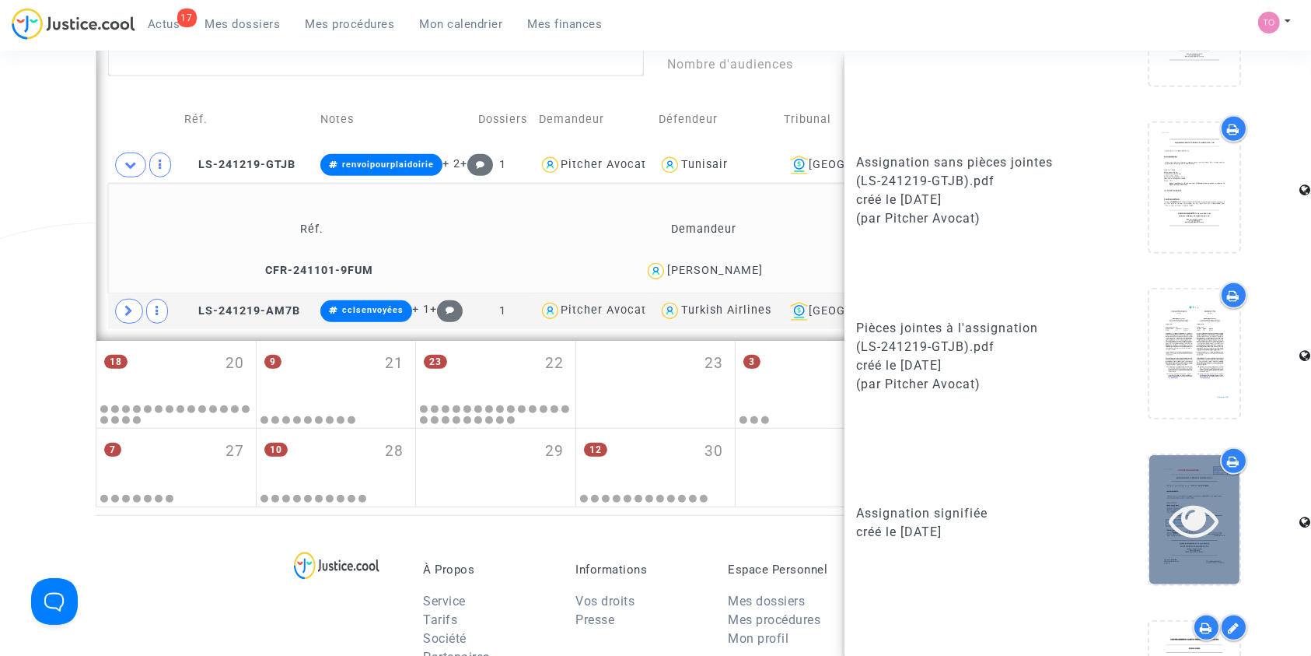
scroll to position [1103, 0]
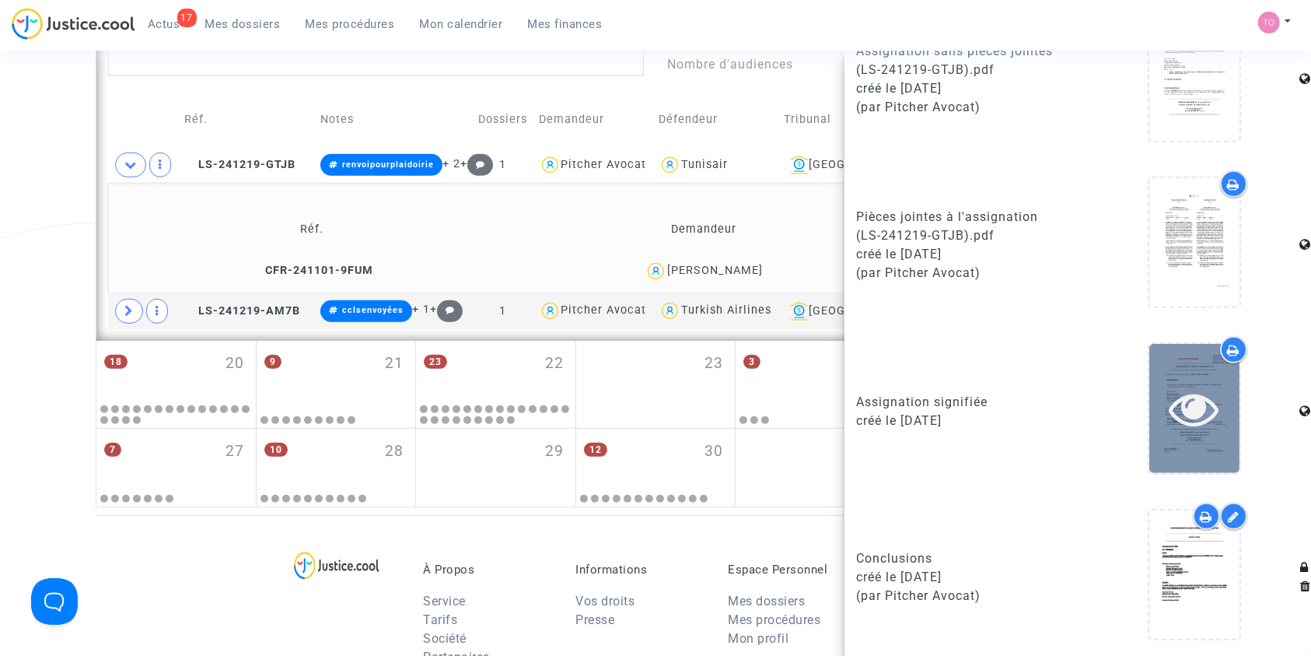
click at [1182, 423] on icon at bounding box center [1195, 408] width 51 height 50
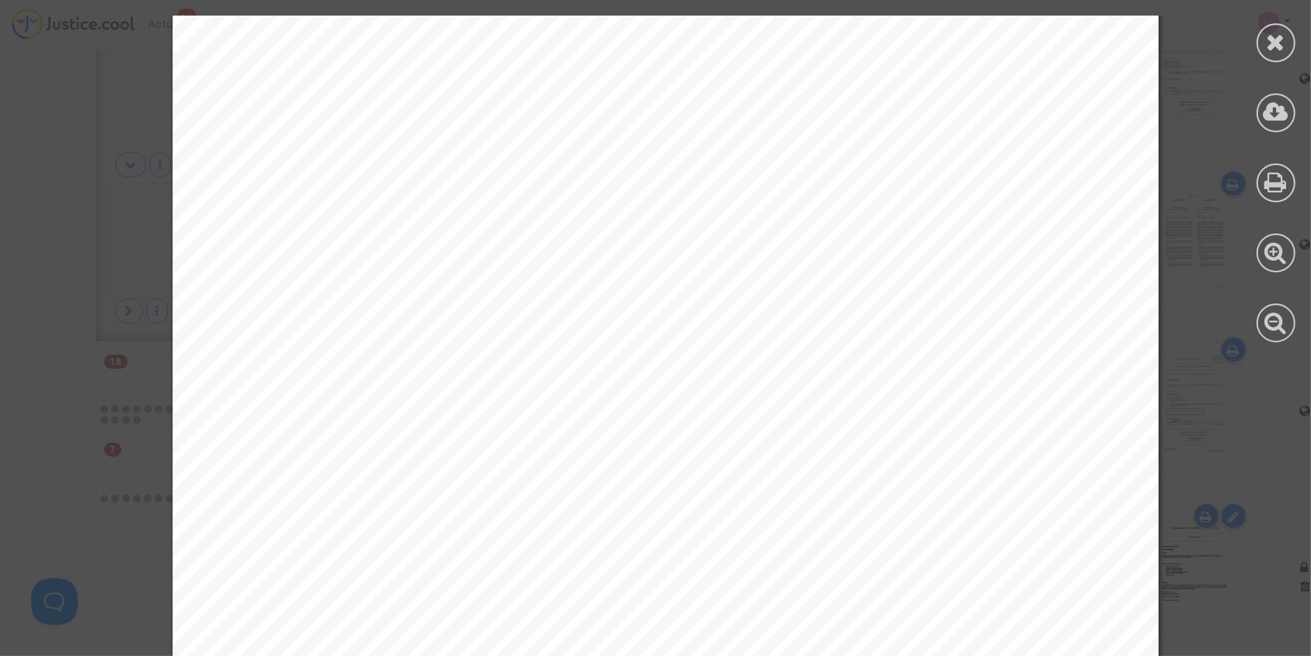
scroll to position [656, 0]
click at [1277, 34] on icon at bounding box center [1276, 41] width 19 height 23
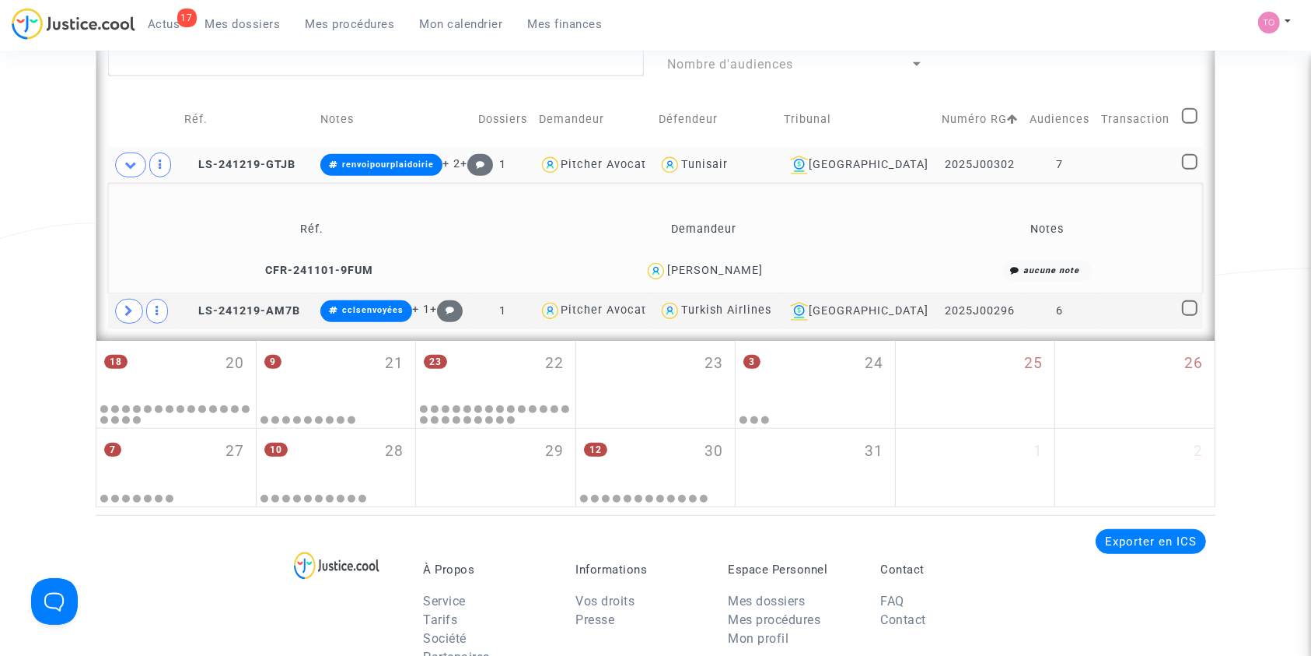
scroll to position [0, 0]
click at [243, 154] on td "LS-241219-GTJB" at bounding box center [247, 165] width 136 height 36
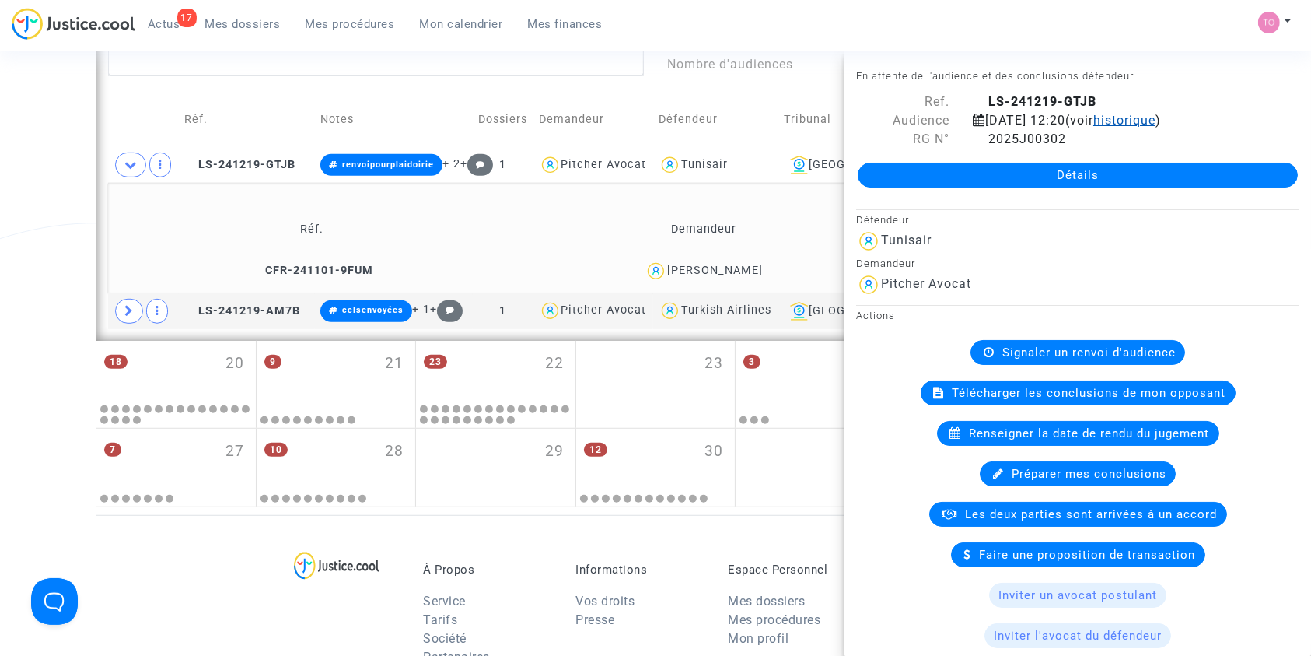
click at [1156, 118] on span "historique" at bounding box center [1125, 120] width 62 height 15
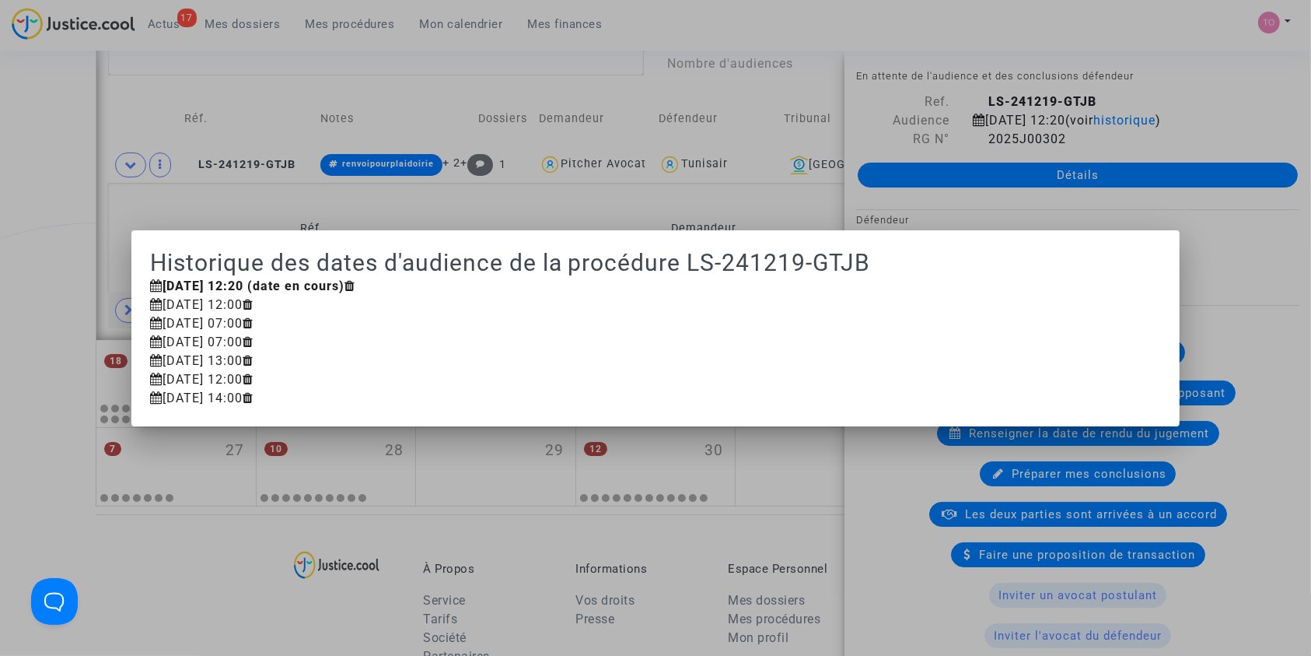
click at [1084, 78] on div at bounding box center [655, 328] width 1311 height 656
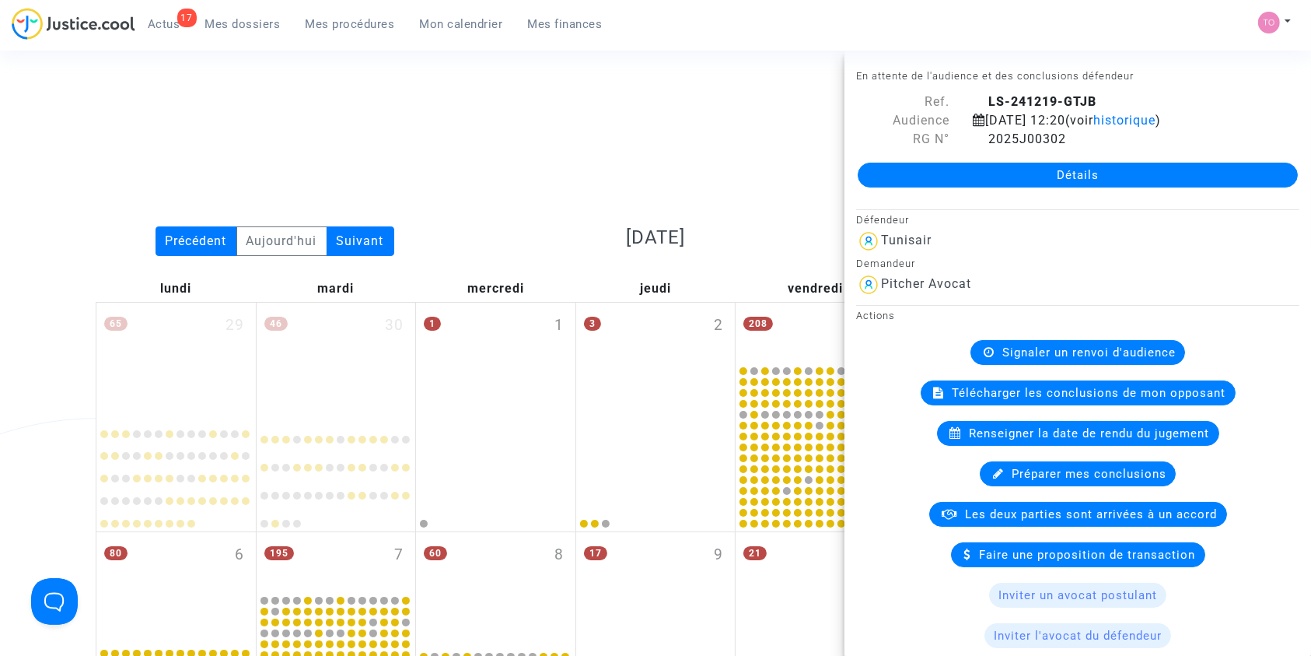
scroll to position [925, 0]
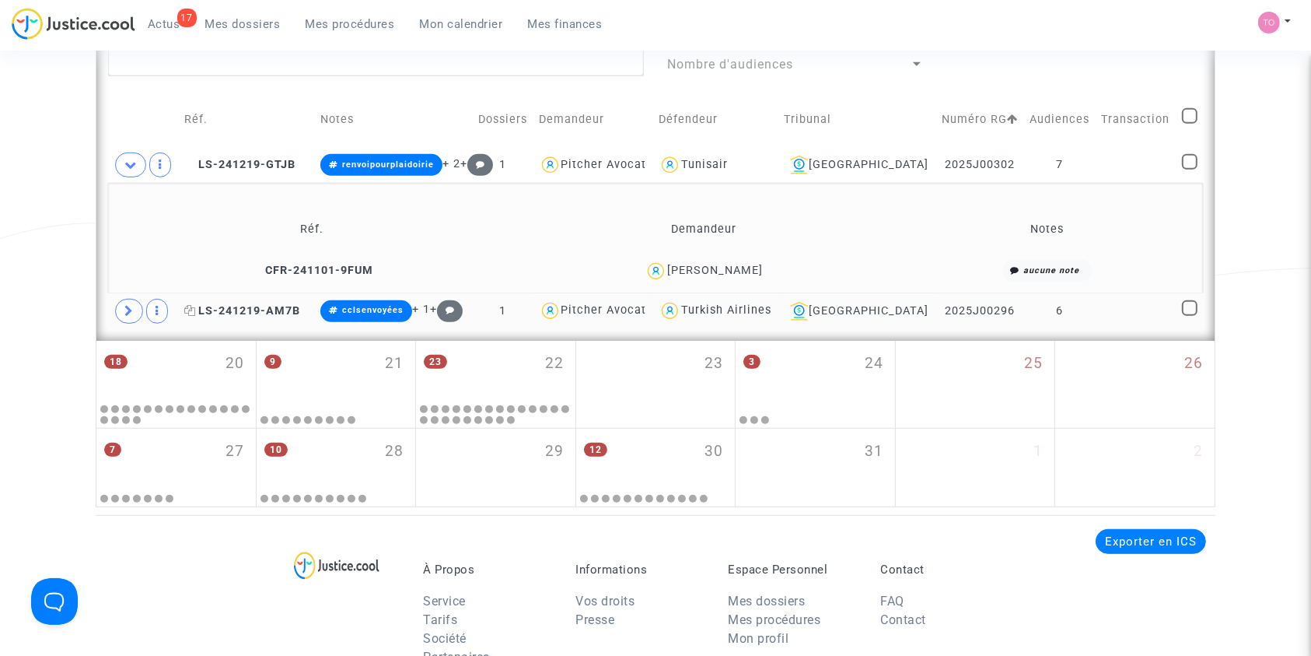
click at [267, 313] on span "LS-241219-AM7B" at bounding box center [242, 310] width 116 height 13
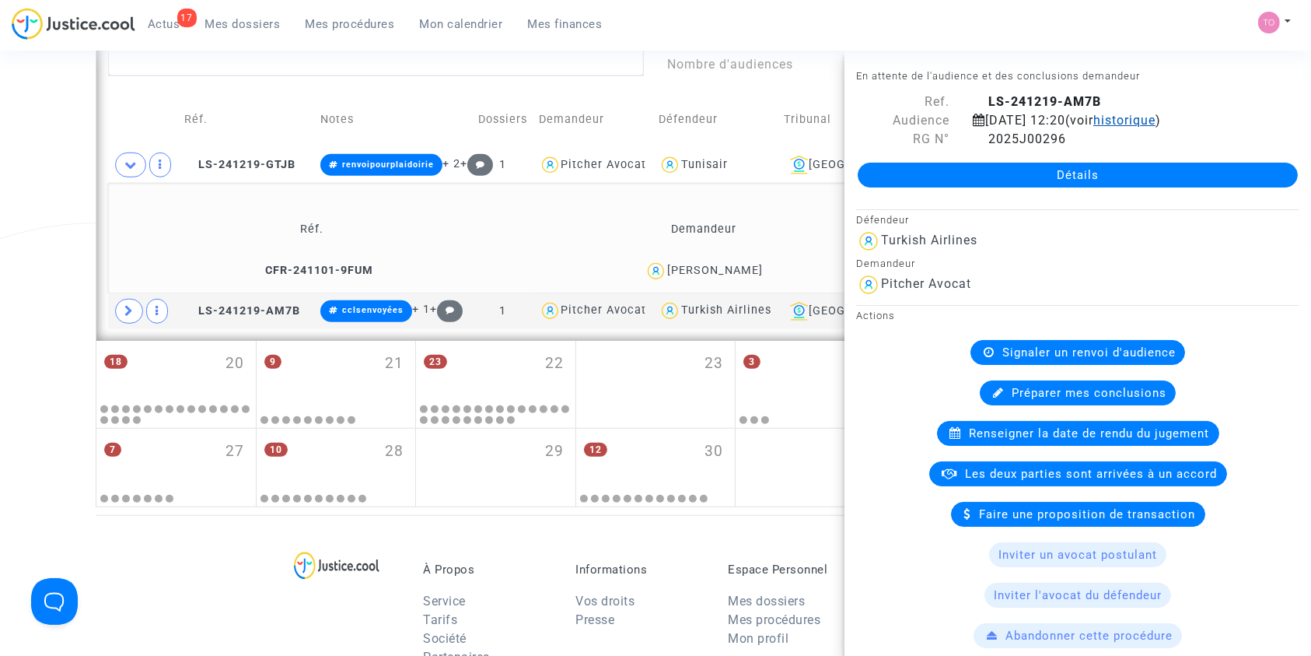
click at [1156, 121] on span "historique" at bounding box center [1125, 120] width 62 height 15
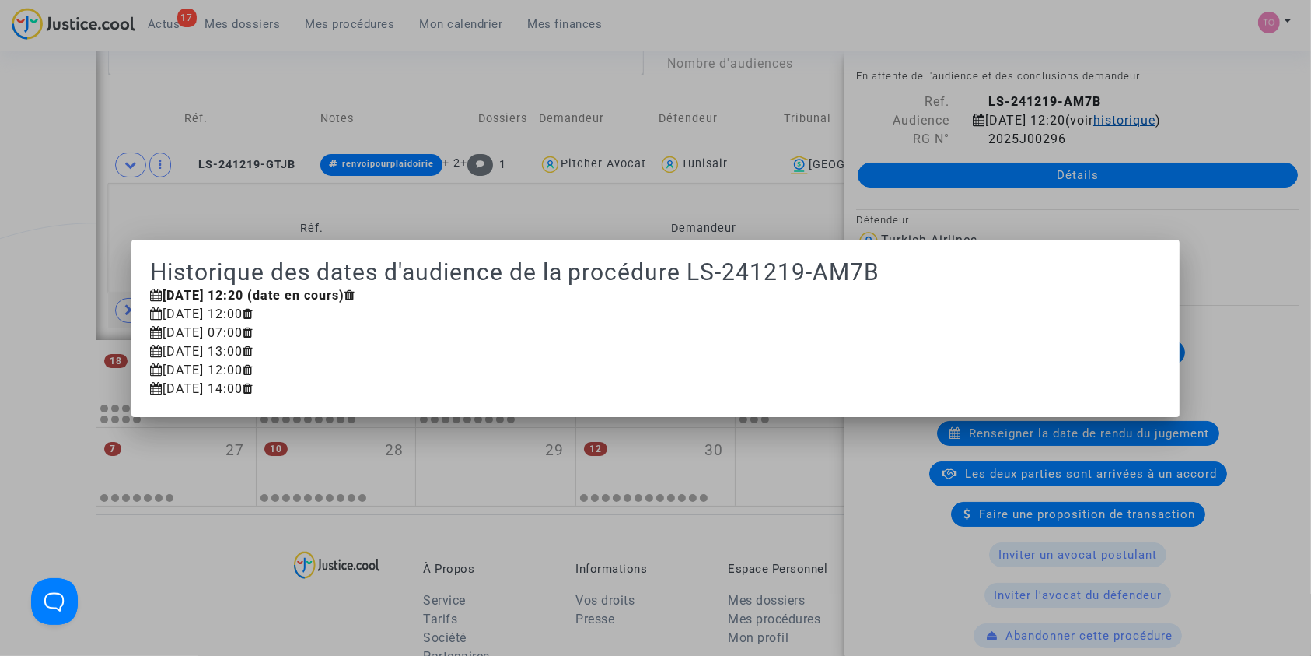
scroll to position [0, 0]
click at [0, 78] on div at bounding box center [655, 328] width 1311 height 656
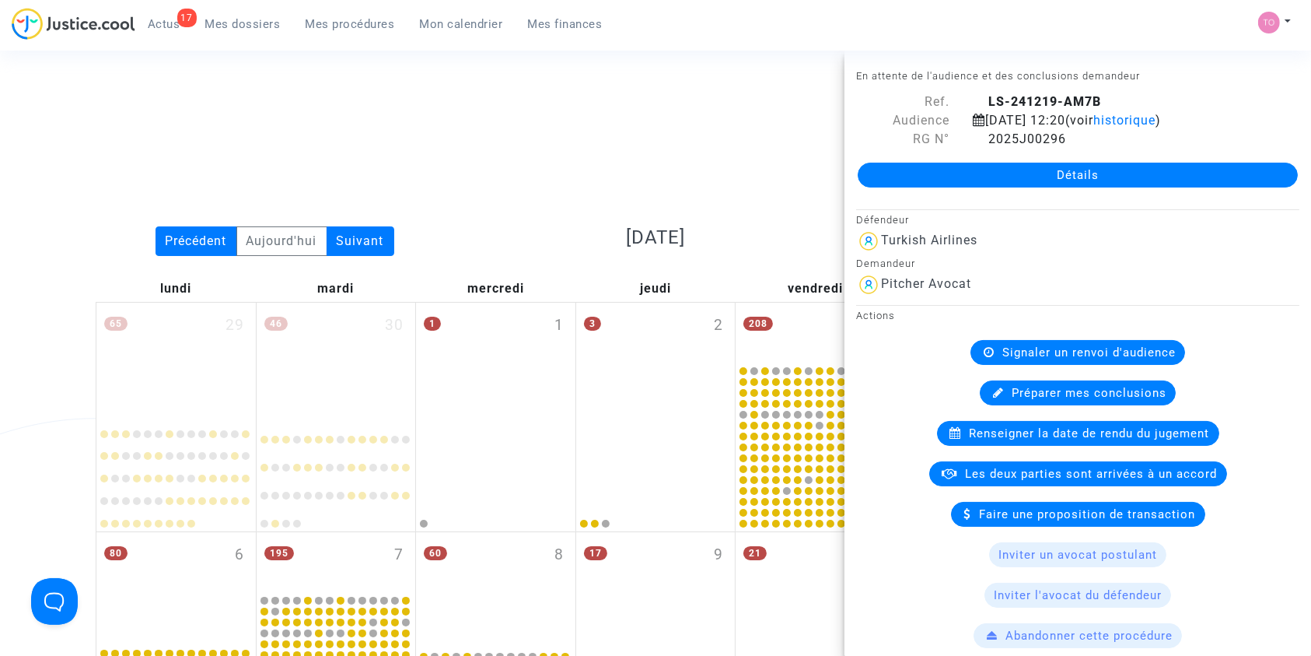
scroll to position [925, 0]
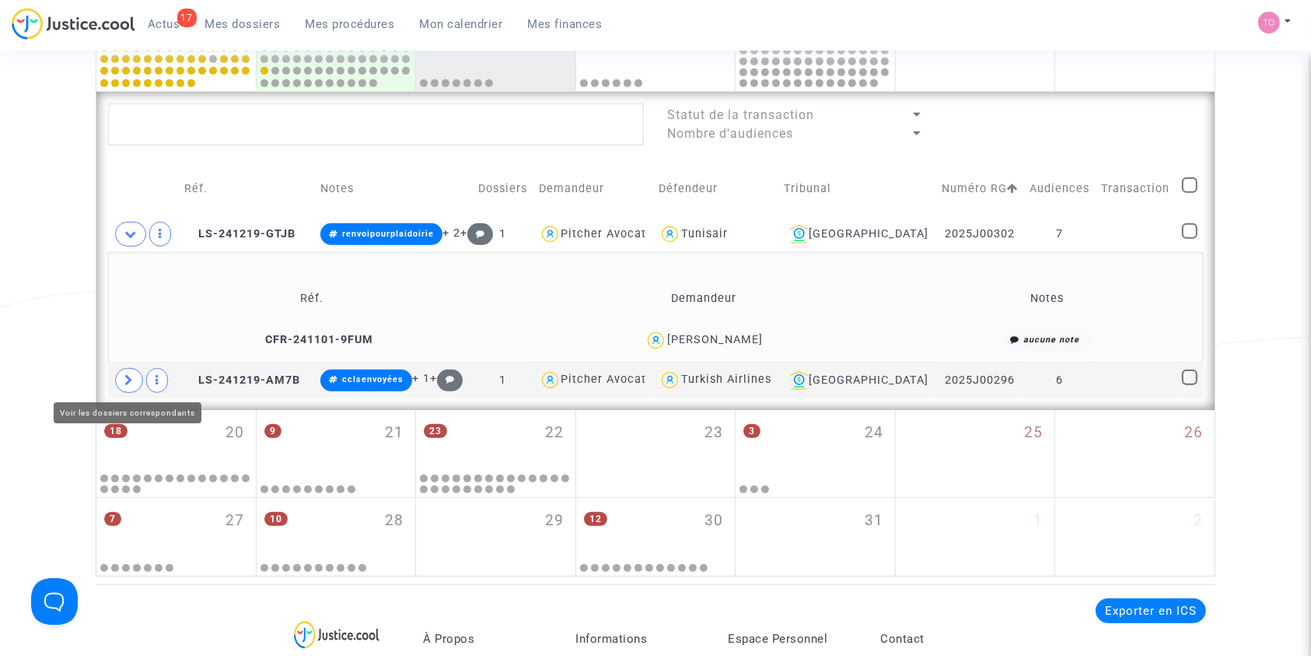
click at [123, 379] on span at bounding box center [129, 380] width 28 height 25
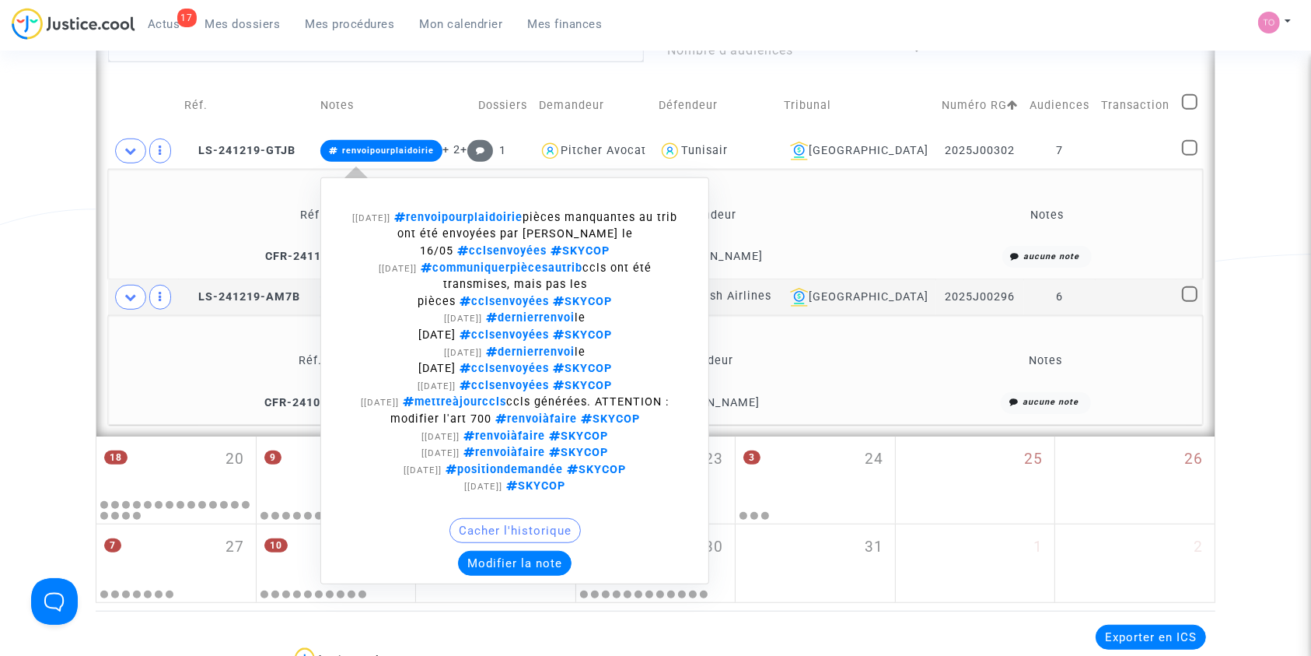
scroll to position [959, 0]
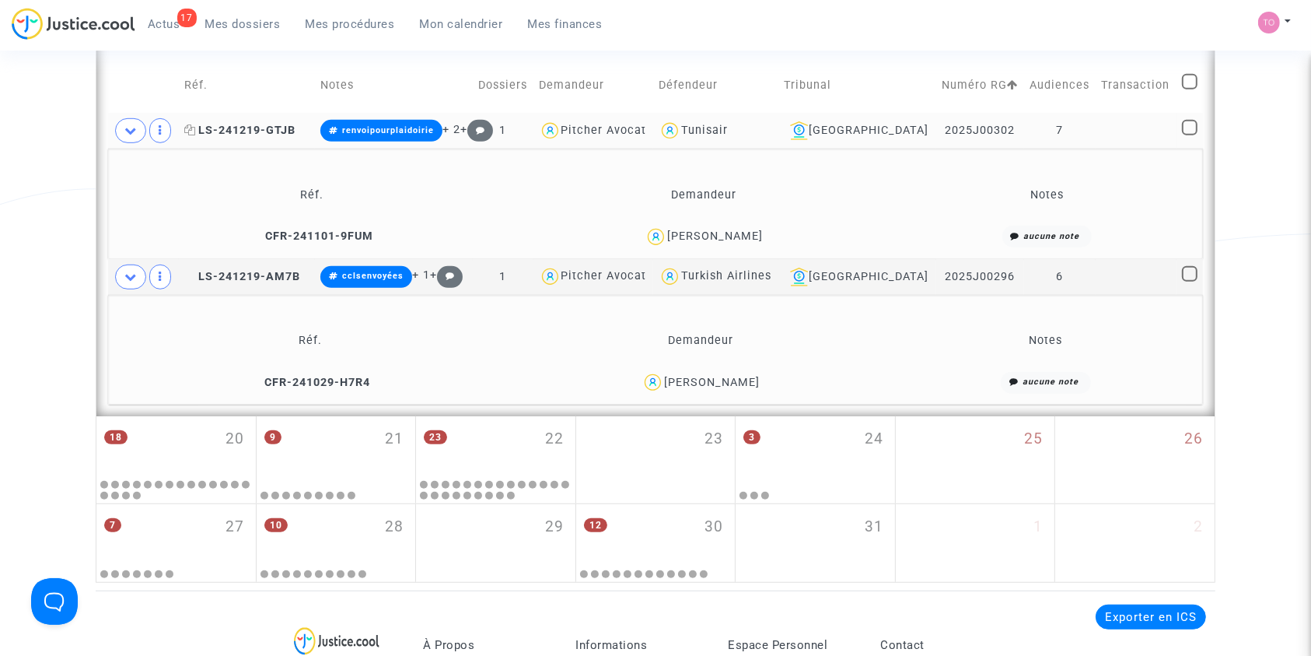
click at [248, 133] on span "LS-241219-GTJB" at bounding box center [239, 130] width 111 height 13
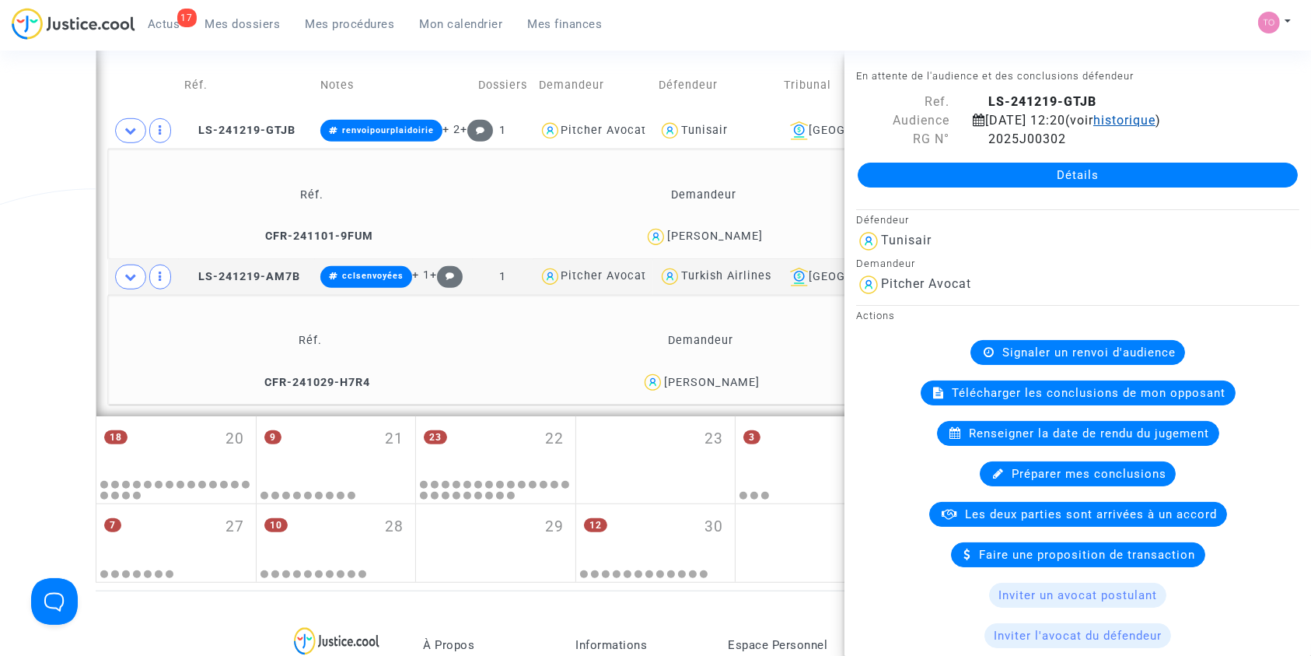
click at [1156, 121] on span "historique" at bounding box center [1125, 120] width 62 height 15
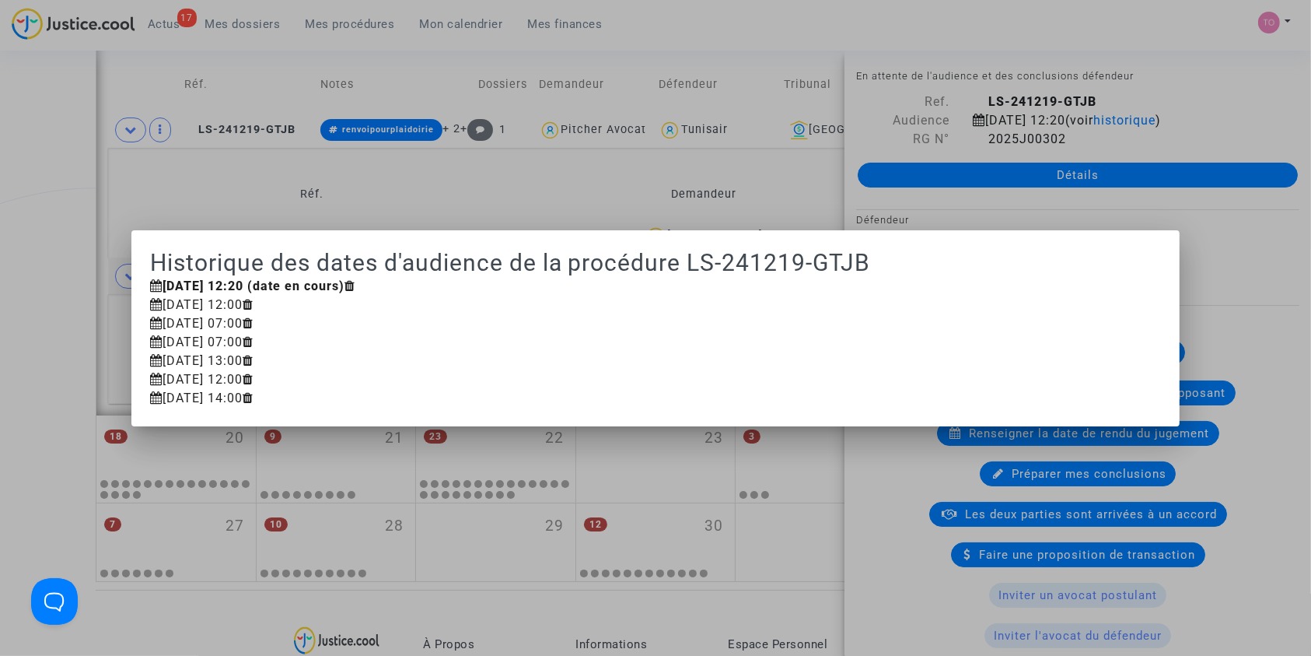
click at [23, 197] on div at bounding box center [655, 328] width 1311 height 656
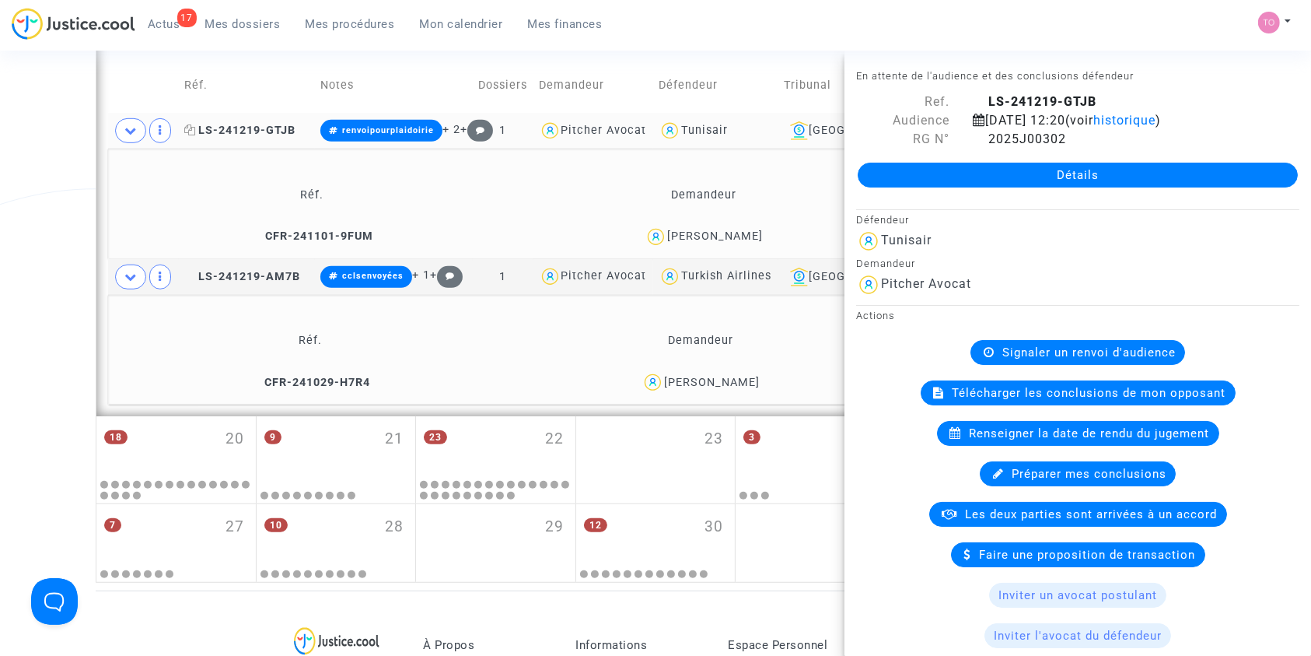
click at [215, 126] on span "LS-241219-GTJB" at bounding box center [239, 130] width 111 height 13
click at [1201, 111] on div "15 octobre 2025 12:20 (voir historique )" at bounding box center [1116, 120] width 311 height 19
click at [1156, 114] on span "historique" at bounding box center [1125, 120] width 62 height 15
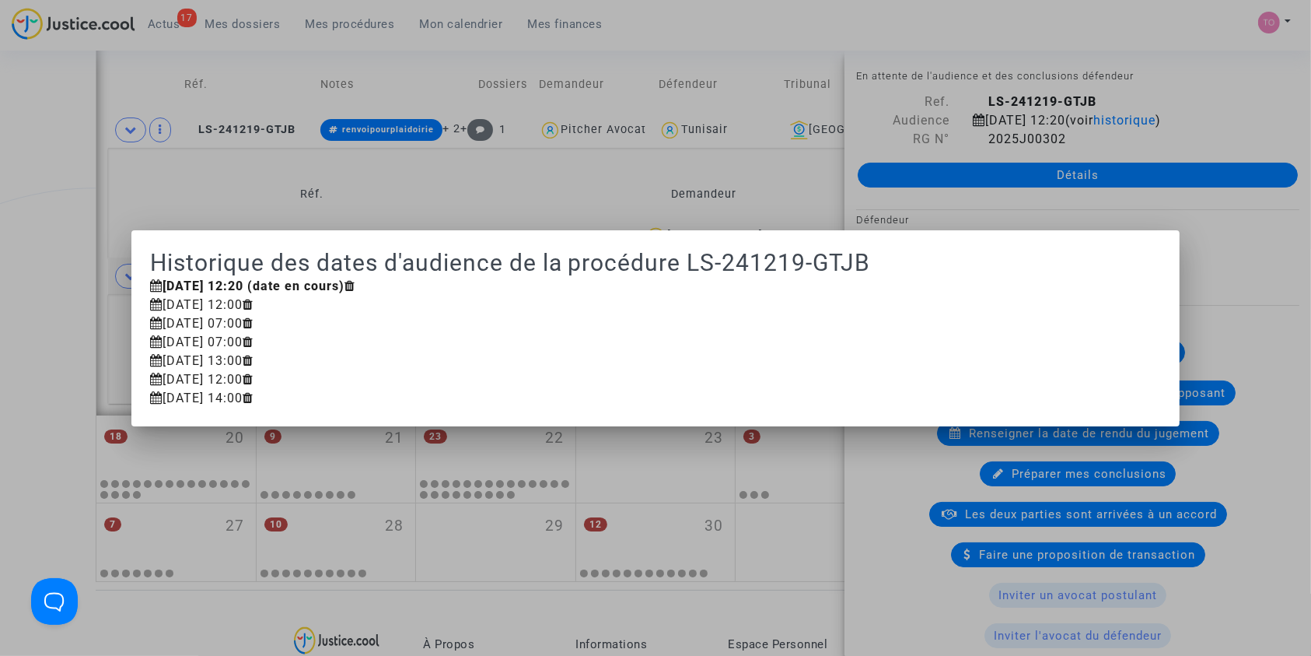
click at [40, 184] on div at bounding box center [655, 328] width 1311 height 656
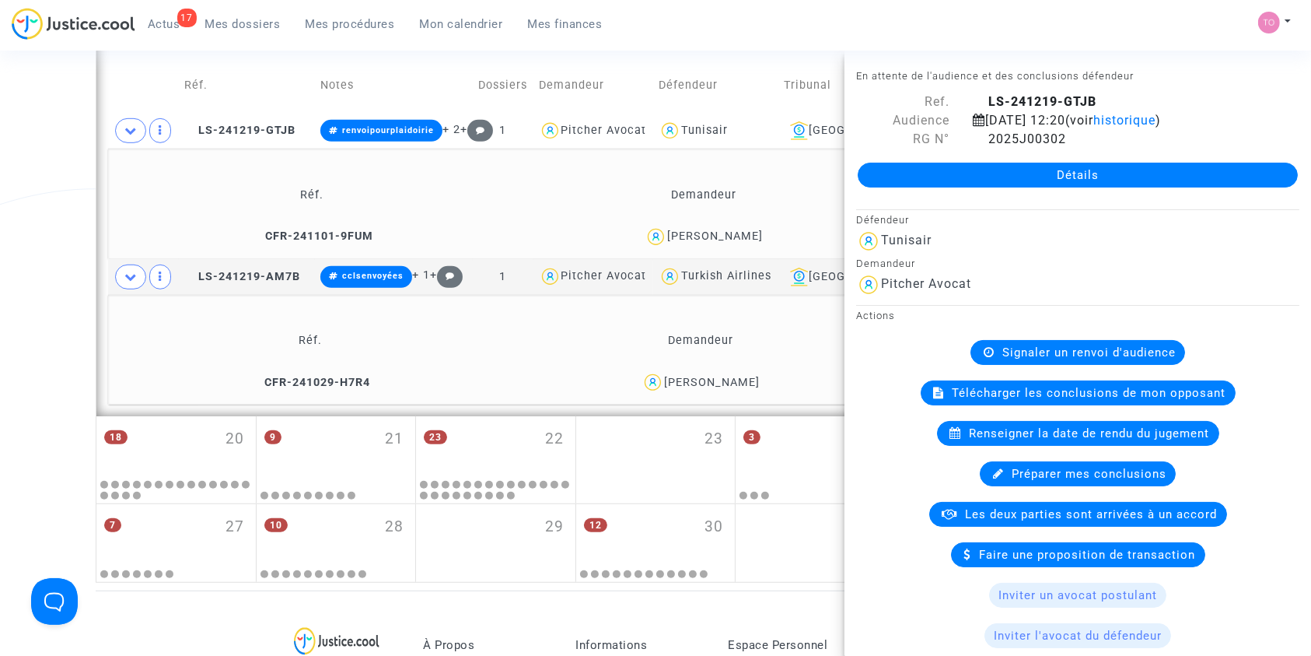
click at [1217, 109] on div "LS-241219-GTJB" at bounding box center [1136, 102] width 350 height 19
click at [1213, 111] on div "15 octobre 2025 12:20 (voir historique )" at bounding box center [1116, 120] width 311 height 19
click at [1156, 113] on span "historique" at bounding box center [1125, 120] width 62 height 15
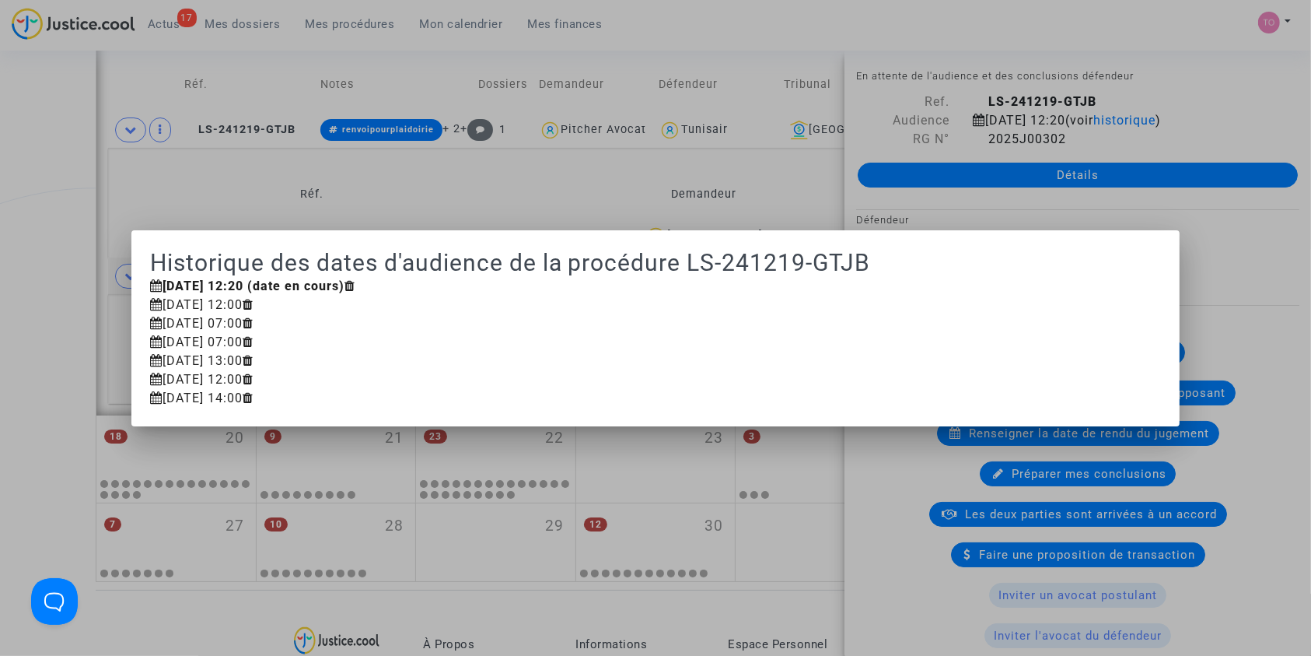
drag, startPoint x: 168, startPoint y: 304, endPoint x: 258, endPoint y: 303, distance: 90.2
click at [258, 303] on div "2 juillet 2025 12:00" at bounding box center [656, 305] width 1012 height 19
click at [0, 172] on div at bounding box center [655, 328] width 1311 height 656
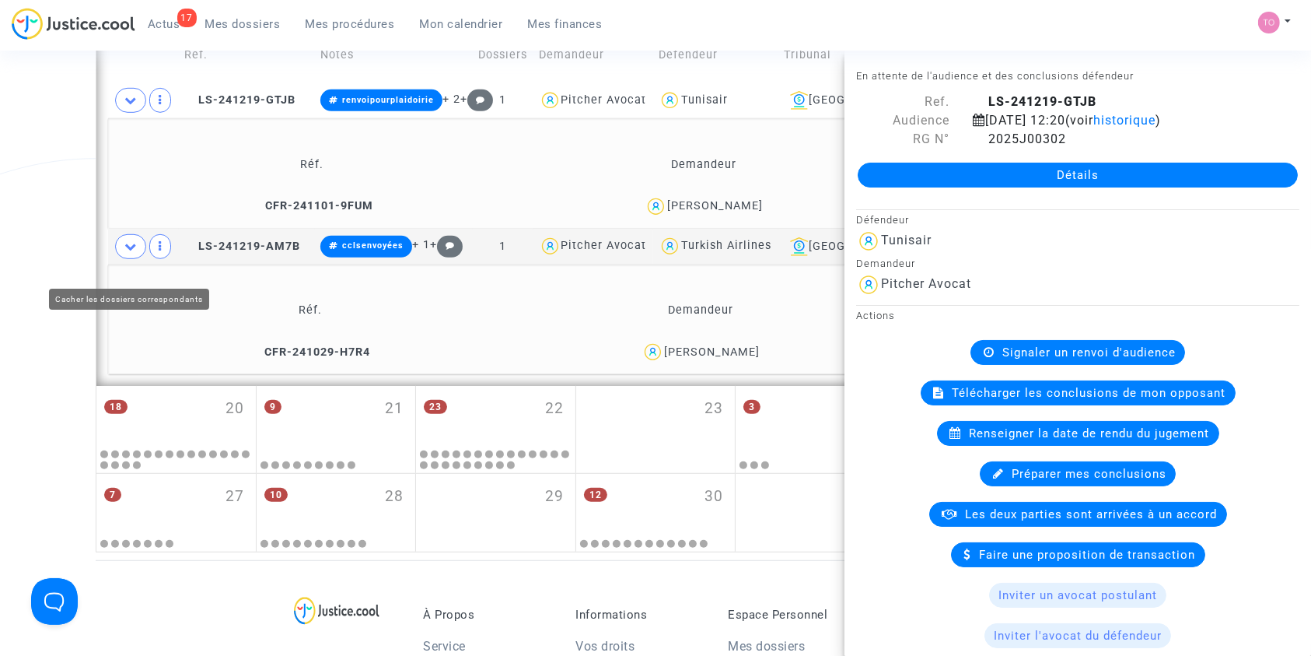
scroll to position [1063, 0]
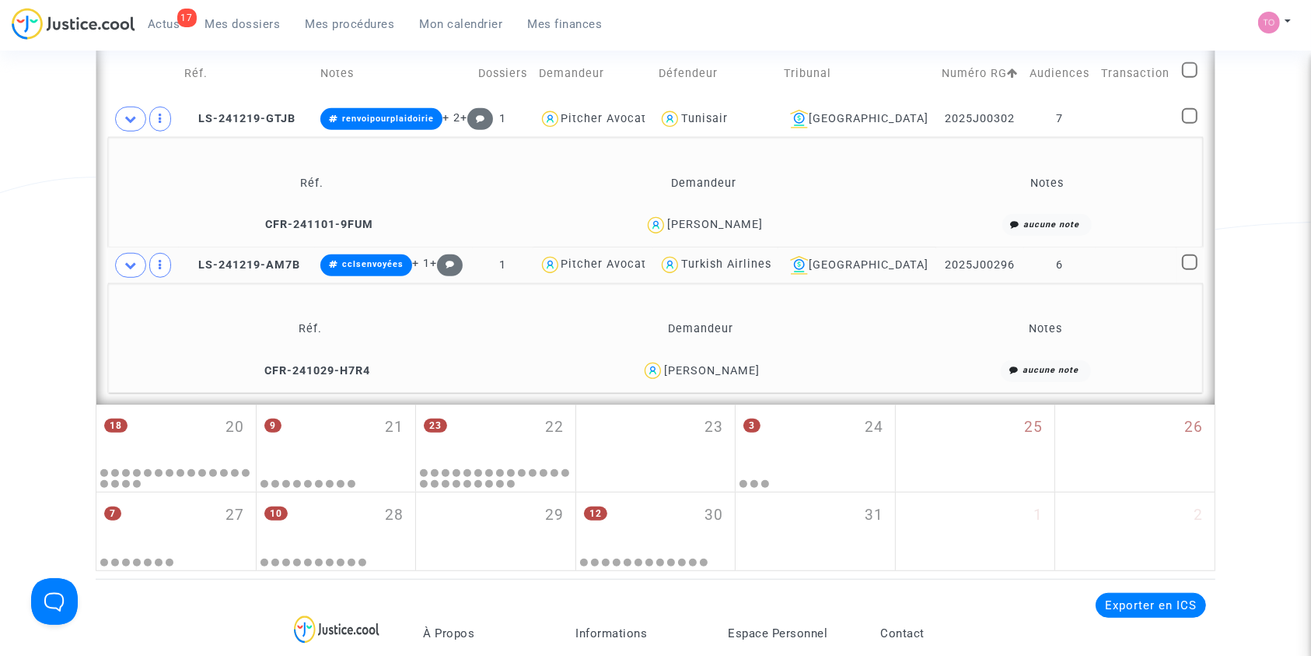
scroll to position [959, 0]
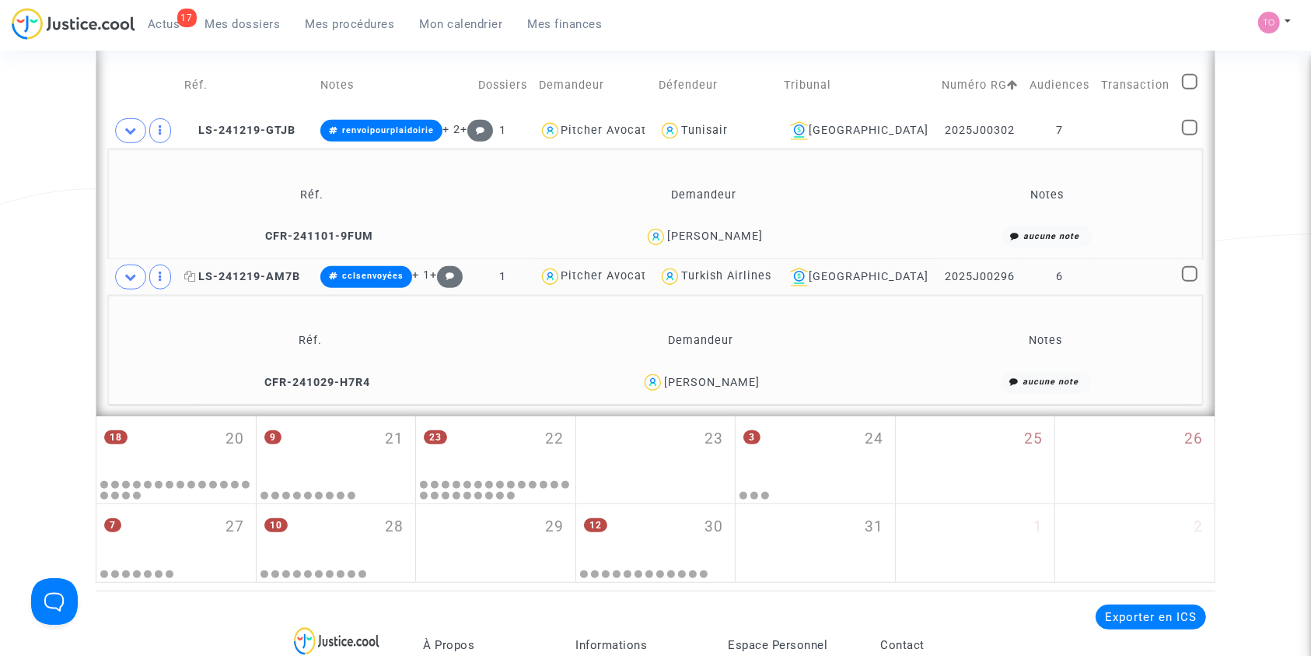
click at [241, 271] on span "LS-241219-AM7B" at bounding box center [242, 276] width 116 height 13
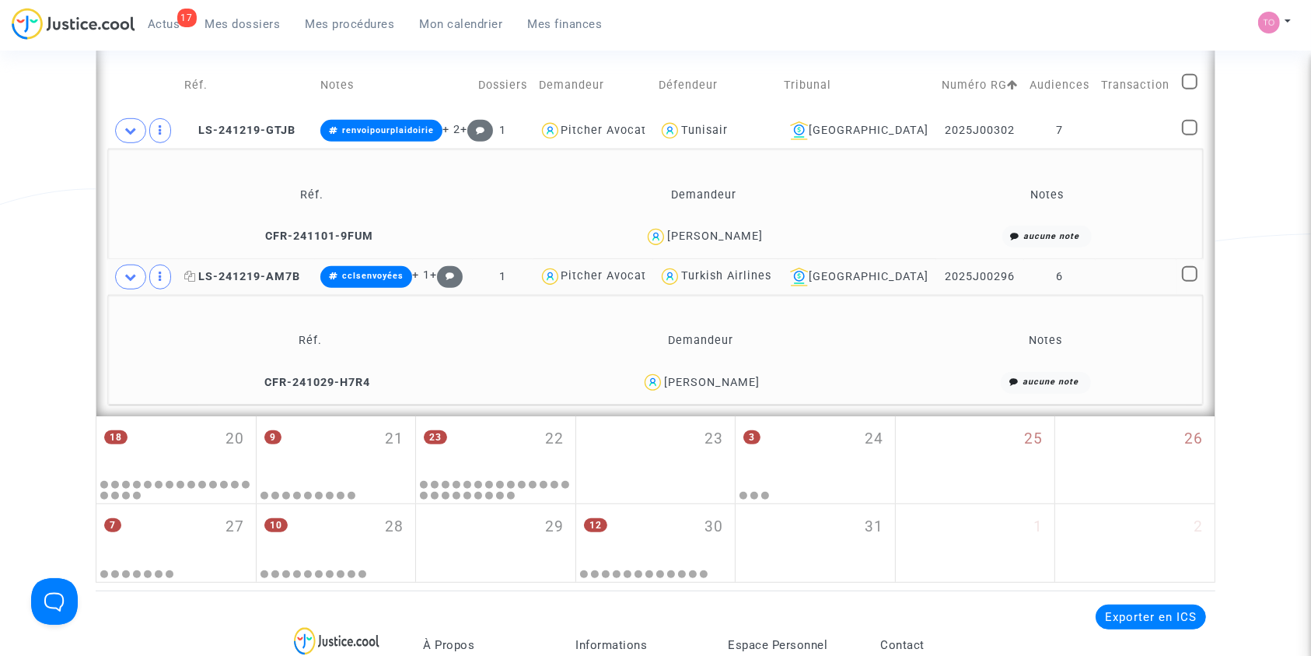
click at [262, 274] on span "LS-241219-AM7B" at bounding box center [242, 276] width 116 height 13
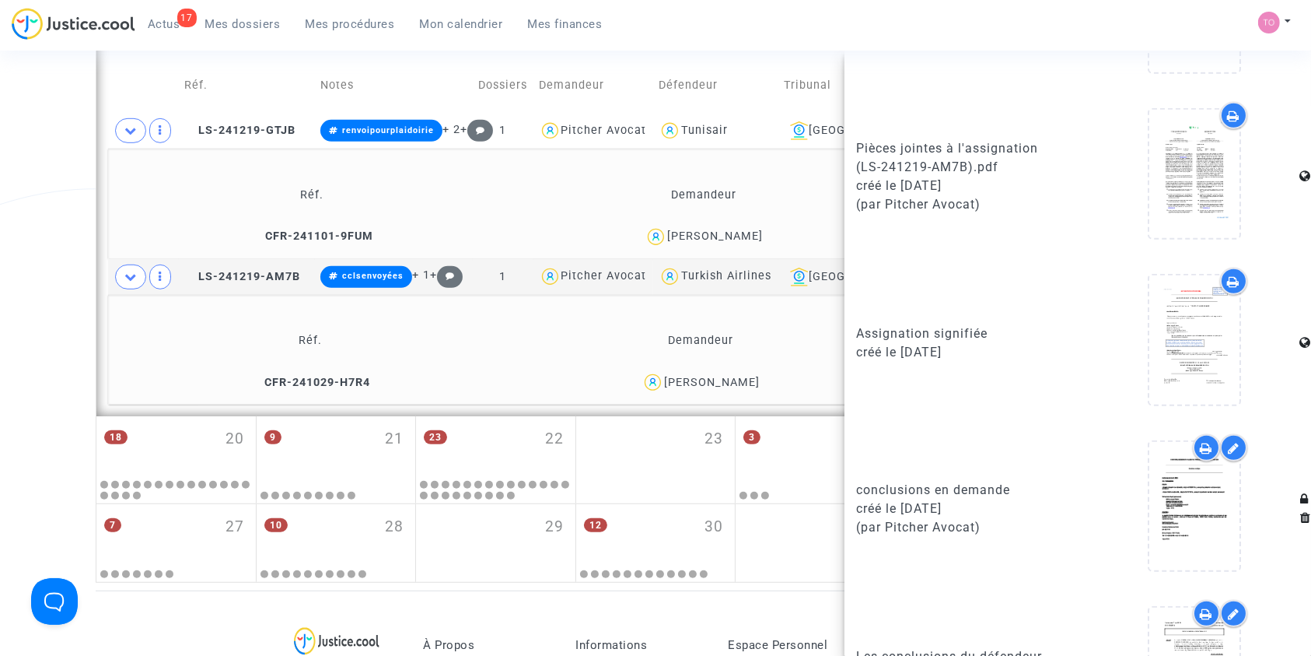
scroll to position [1228, 0]
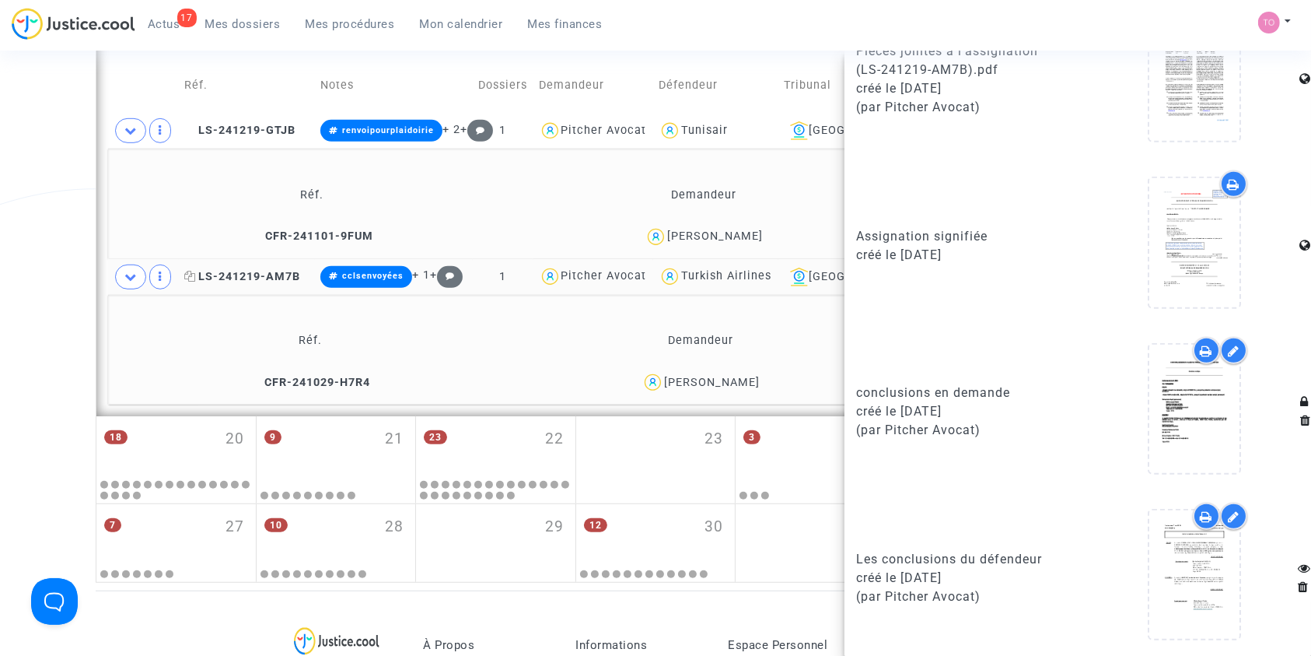
click at [228, 277] on span "LS-241219-AM7B" at bounding box center [242, 276] width 116 height 13
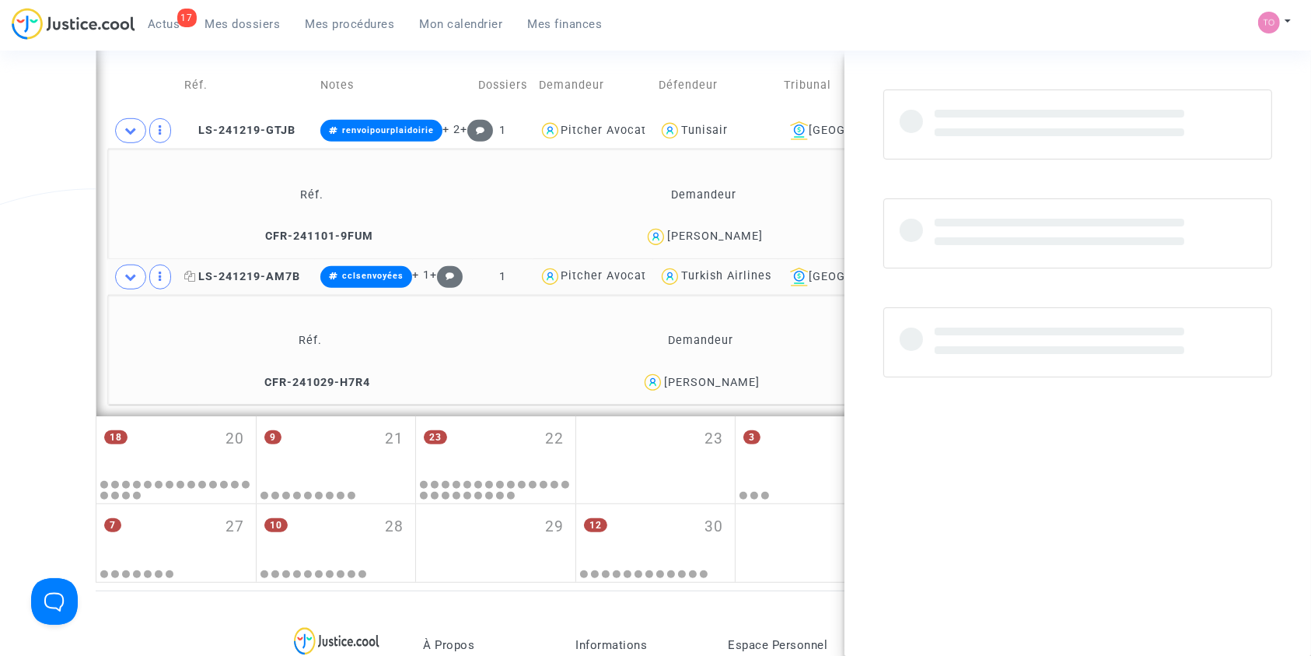
scroll to position [0, 0]
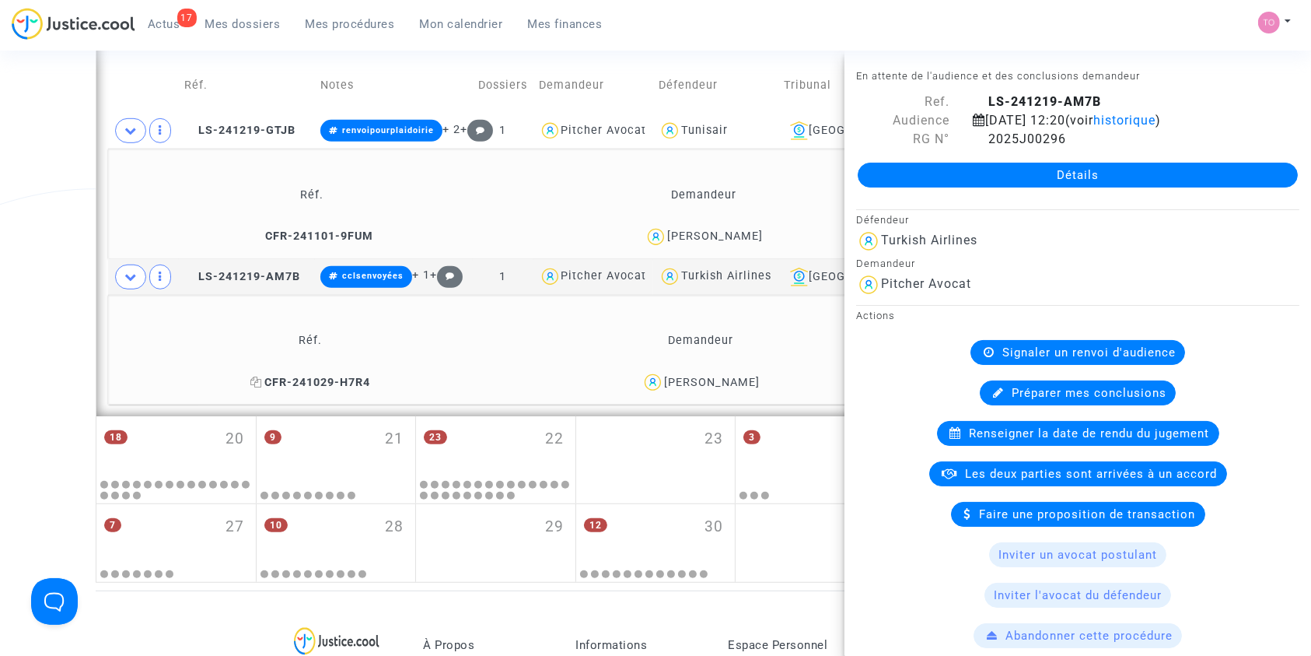
click at [285, 376] on span "CFR-241029-H7R4" at bounding box center [310, 382] width 120 height 13
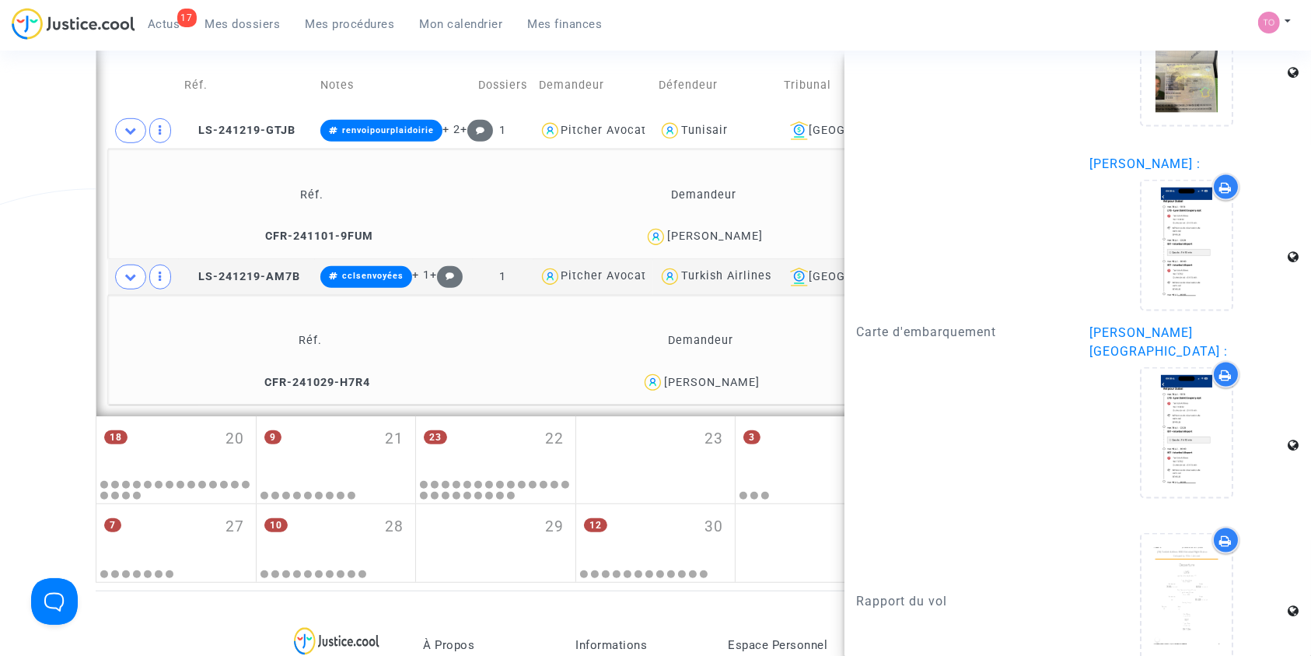
scroll to position [2284, 0]
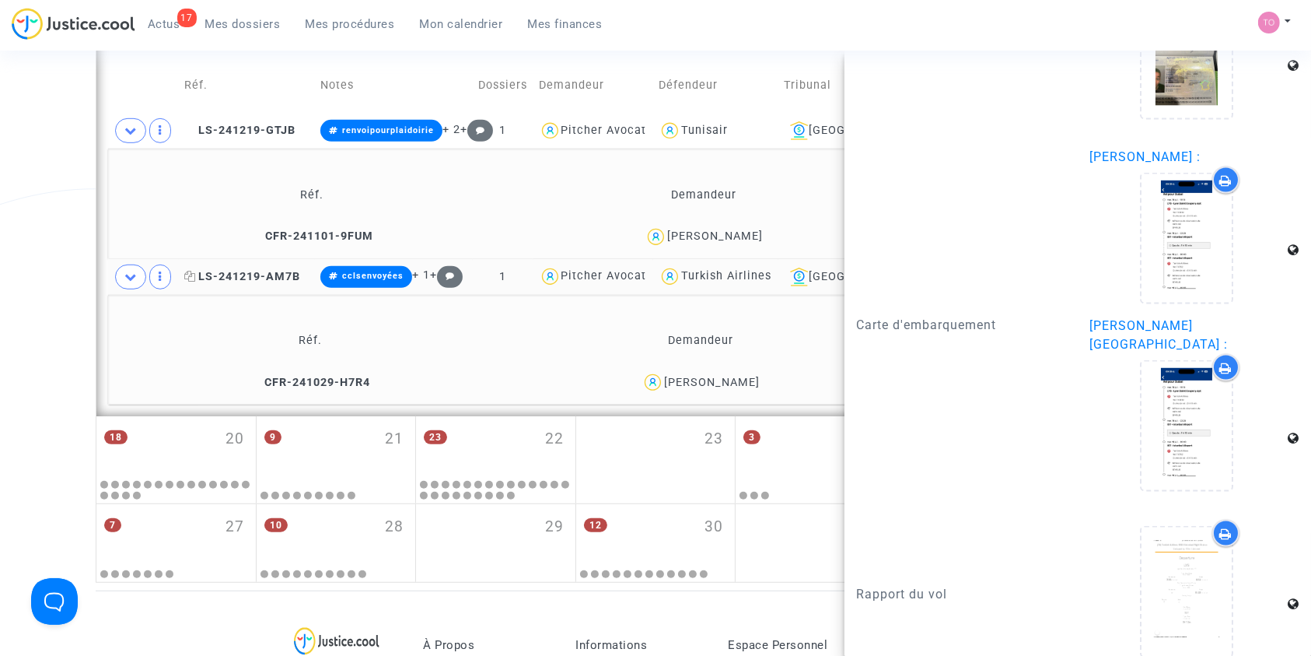
click at [230, 278] on span "LS-241219-AM7B" at bounding box center [242, 276] width 116 height 13
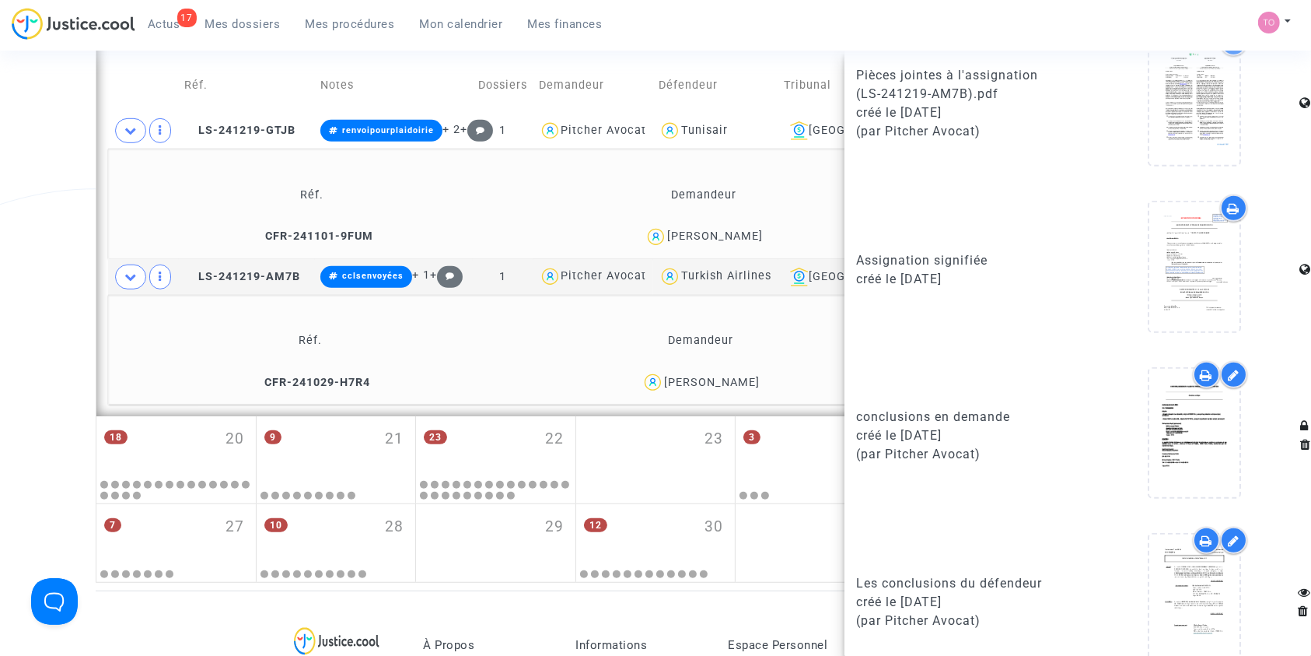
scroll to position [1228, 0]
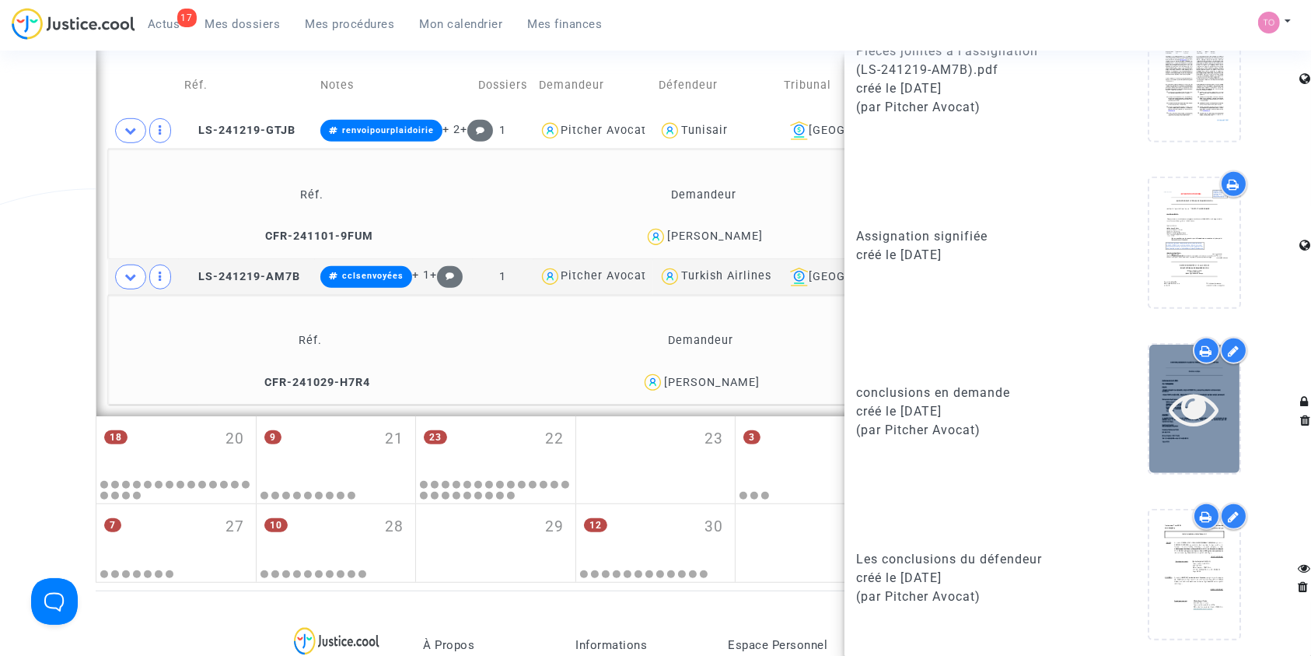
click at [1170, 384] on icon at bounding box center [1195, 408] width 51 height 50
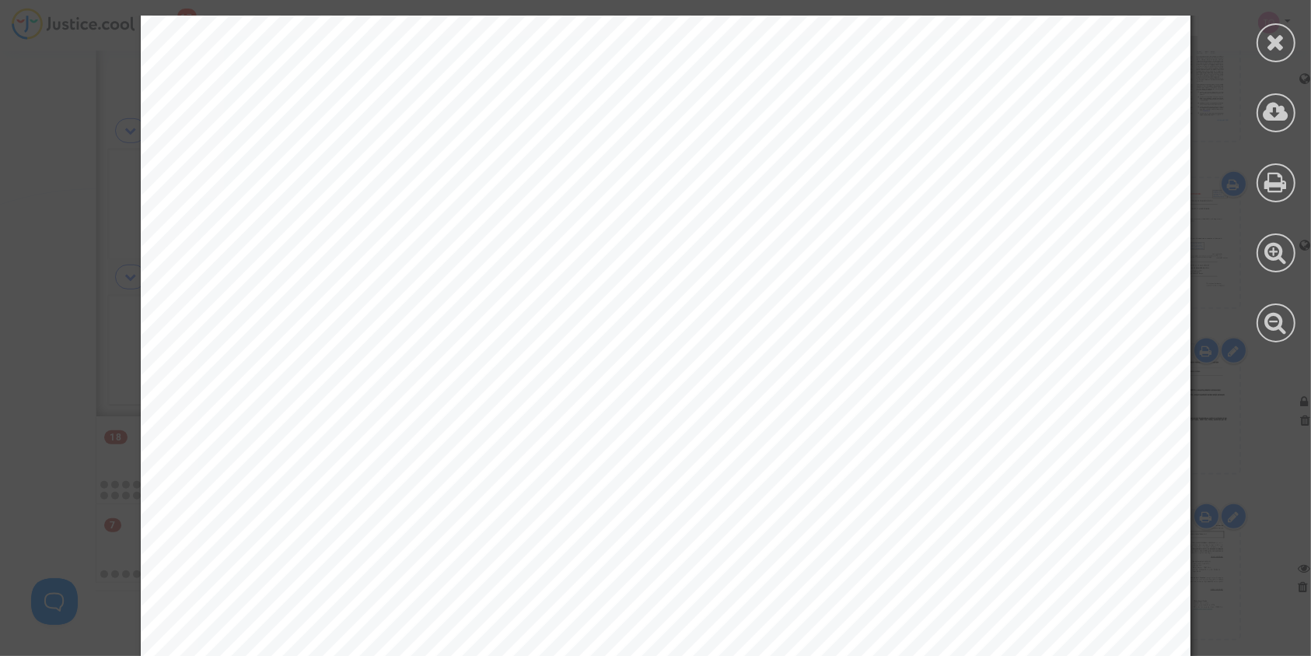
scroll to position [3076, 0]
click at [1273, 40] on icon at bounding box center [1276, 41] width 19 height 23
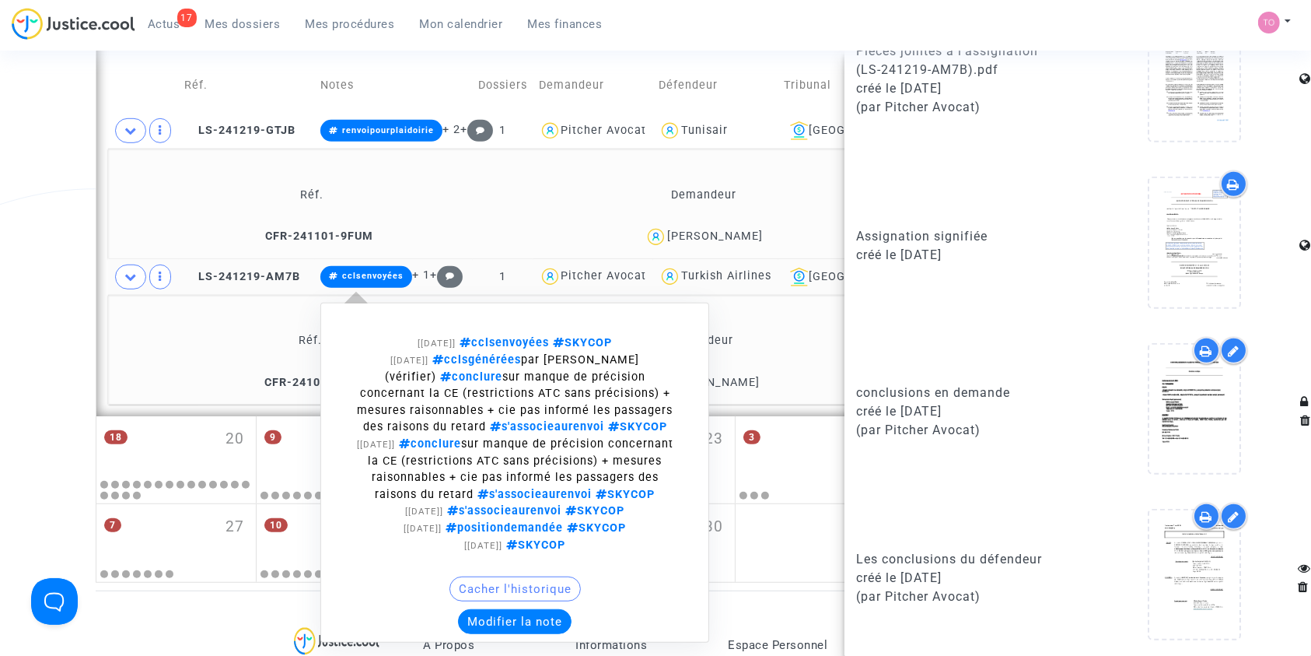
click at [515, 621] on button "Modifier la note" at bounding box center [515, 621] width 114 height 25
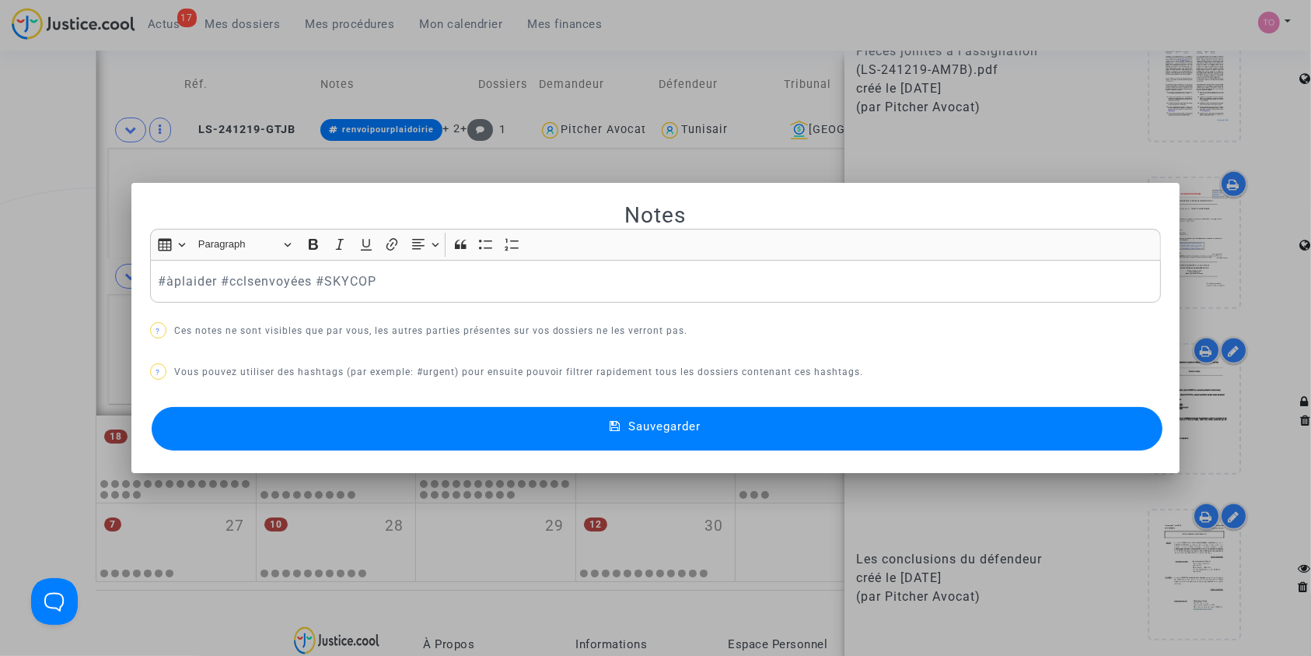
click at [308, 420] on button "Sauvegarder" at bounding box center [658, 429] width 1012 height 44
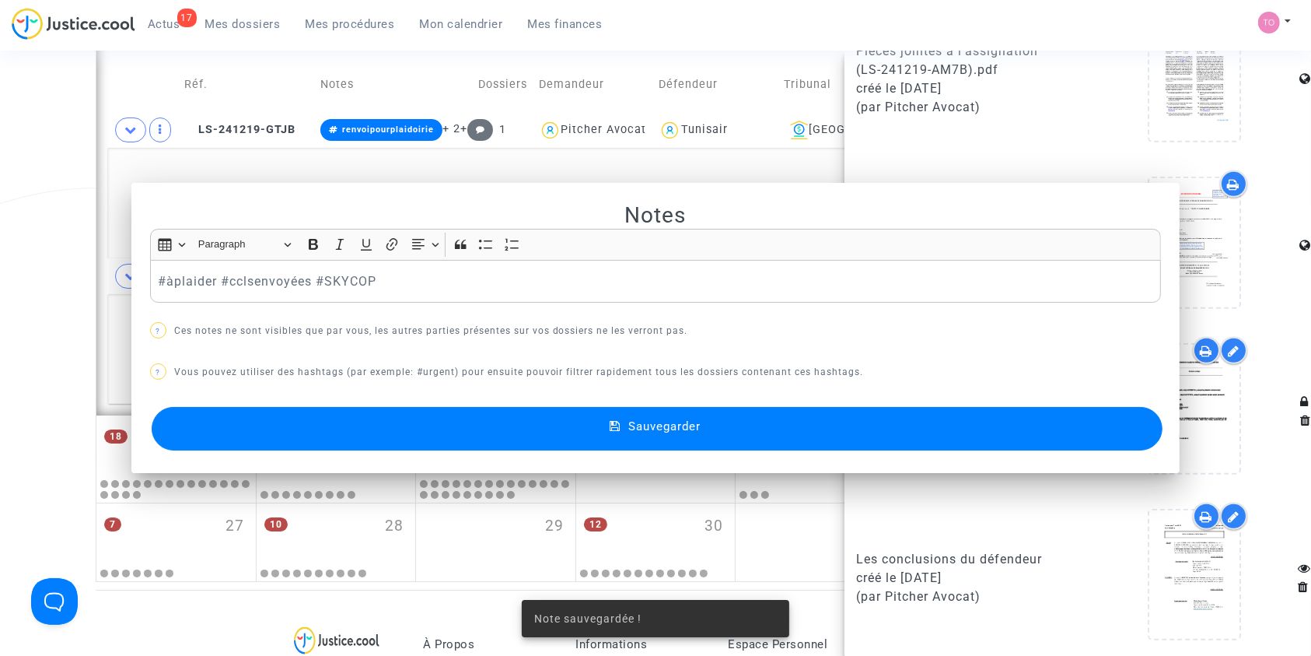
scroll to position [959, 0]
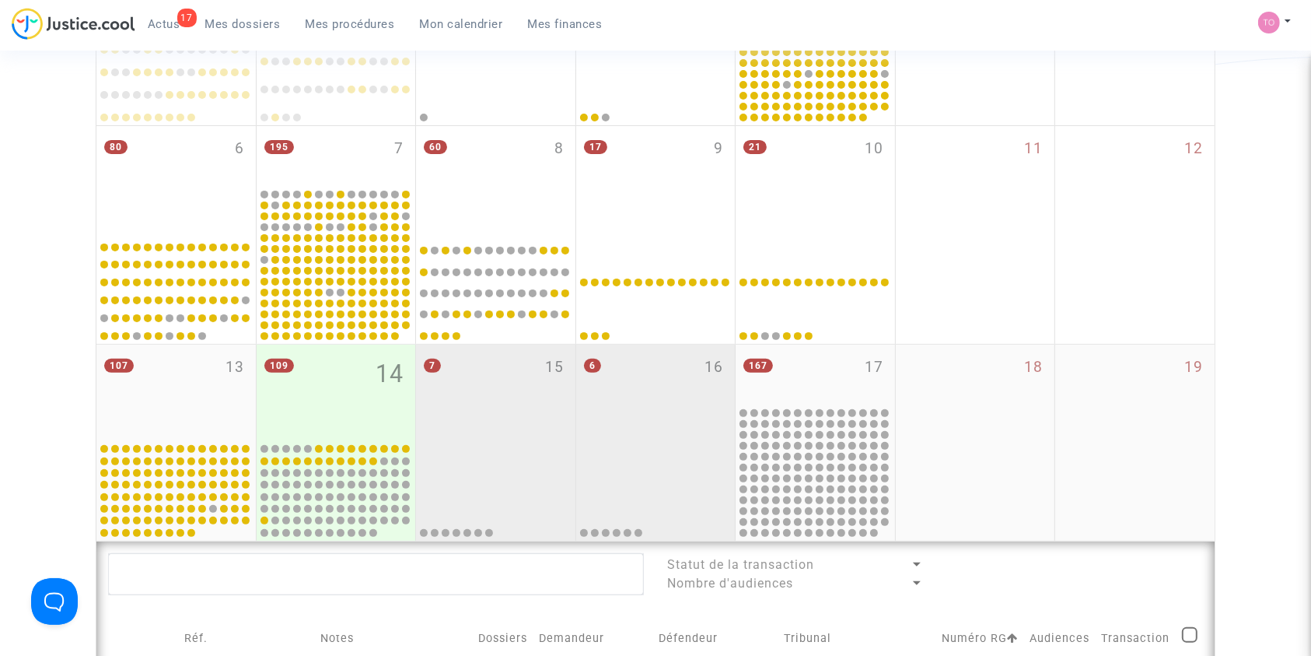
click at [675, 392] on div "6 16" at bounding box center [655, 393] width 159 height 96
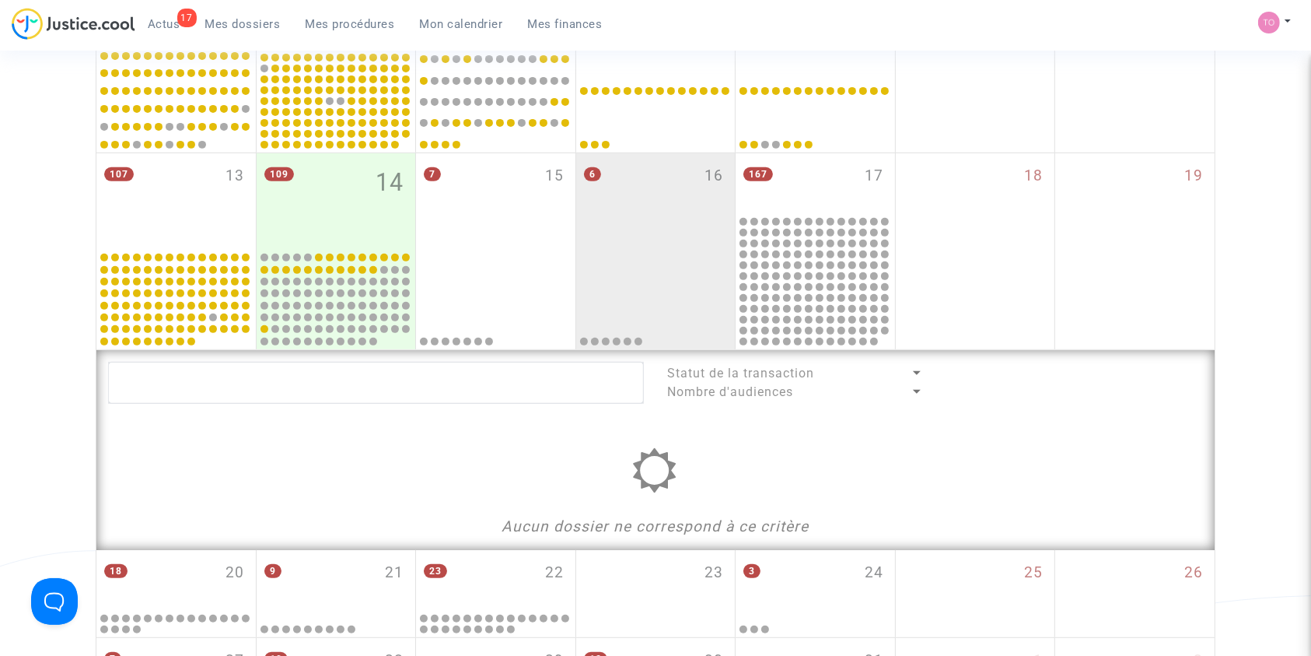
scroll to position [510, 0]
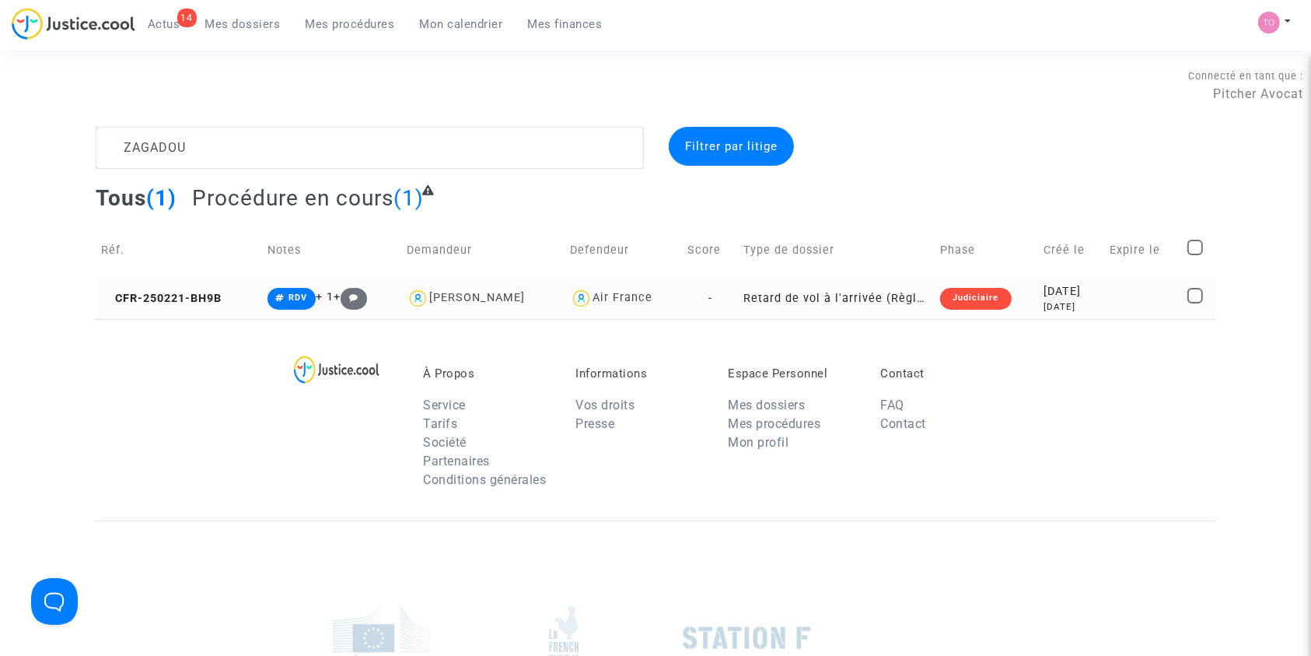
type textarea "ZAGADOU"
click at [1038, 290] on td "2025-02-21 8 months ago" at bounding box center [1071, 298] width 66 height 41
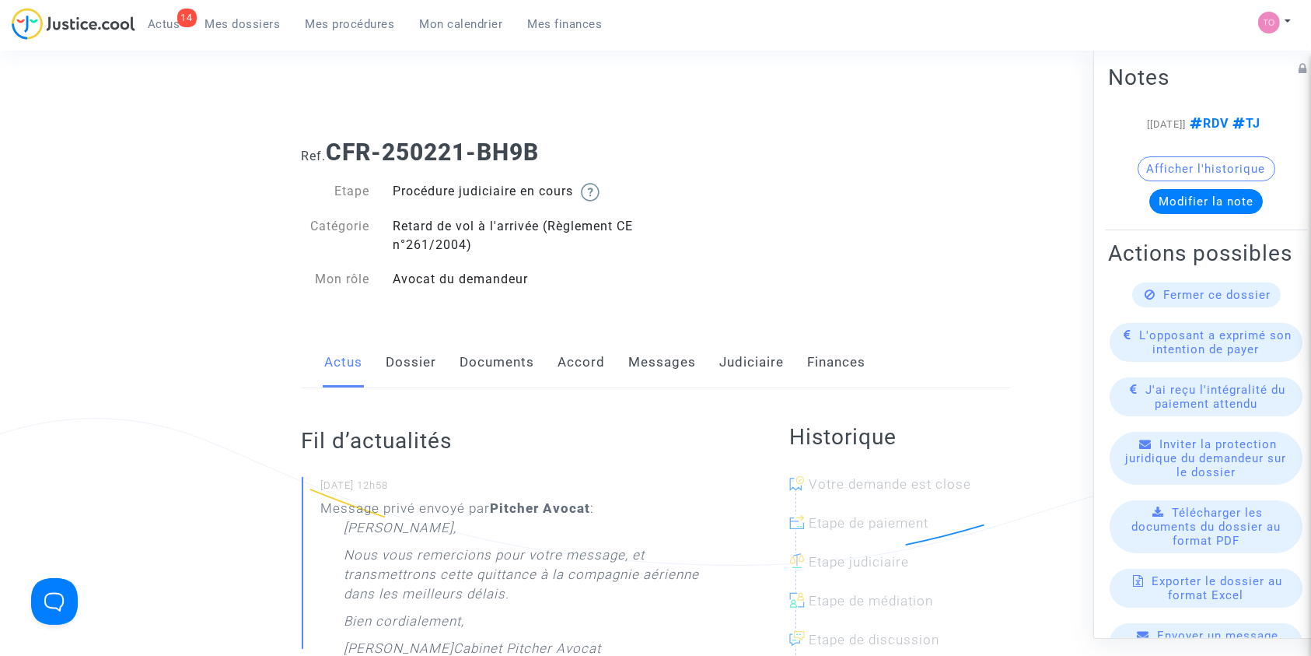
click at [689, 360] on link "Messages" at bounding box center [663, 362] width 68 height 51
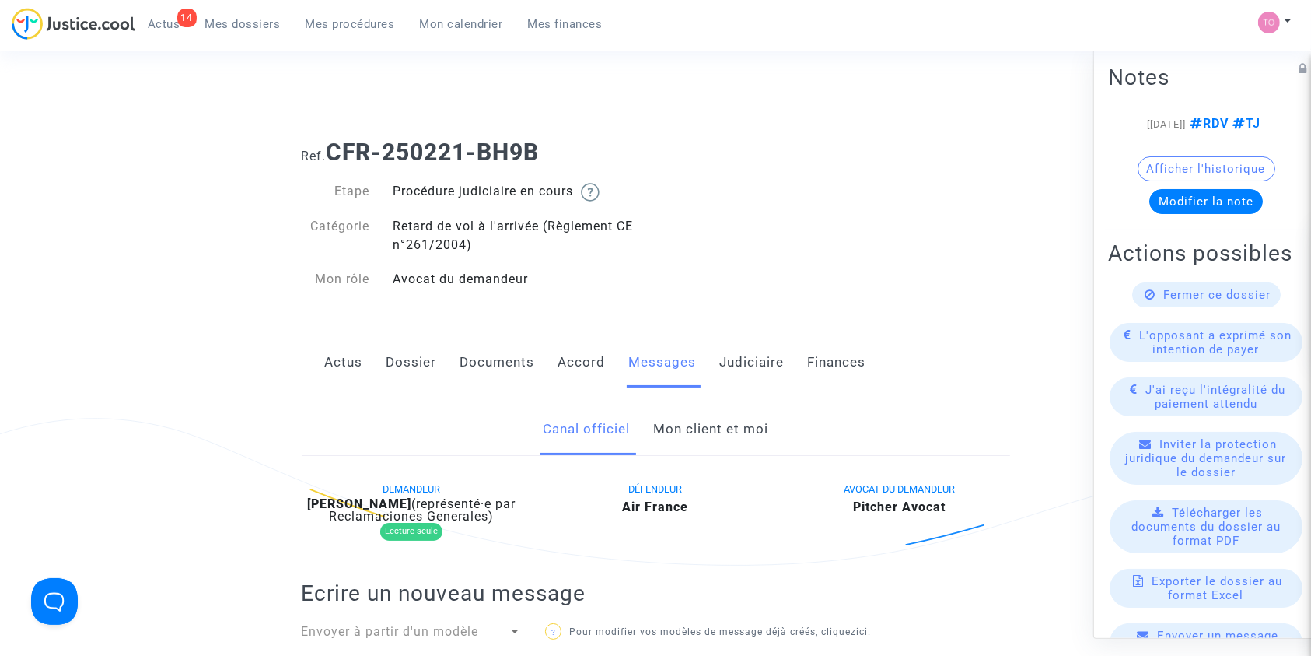
click at [684, 440] on link "Mon client et moi" at bounding box center [710, 429] width 115 height 51
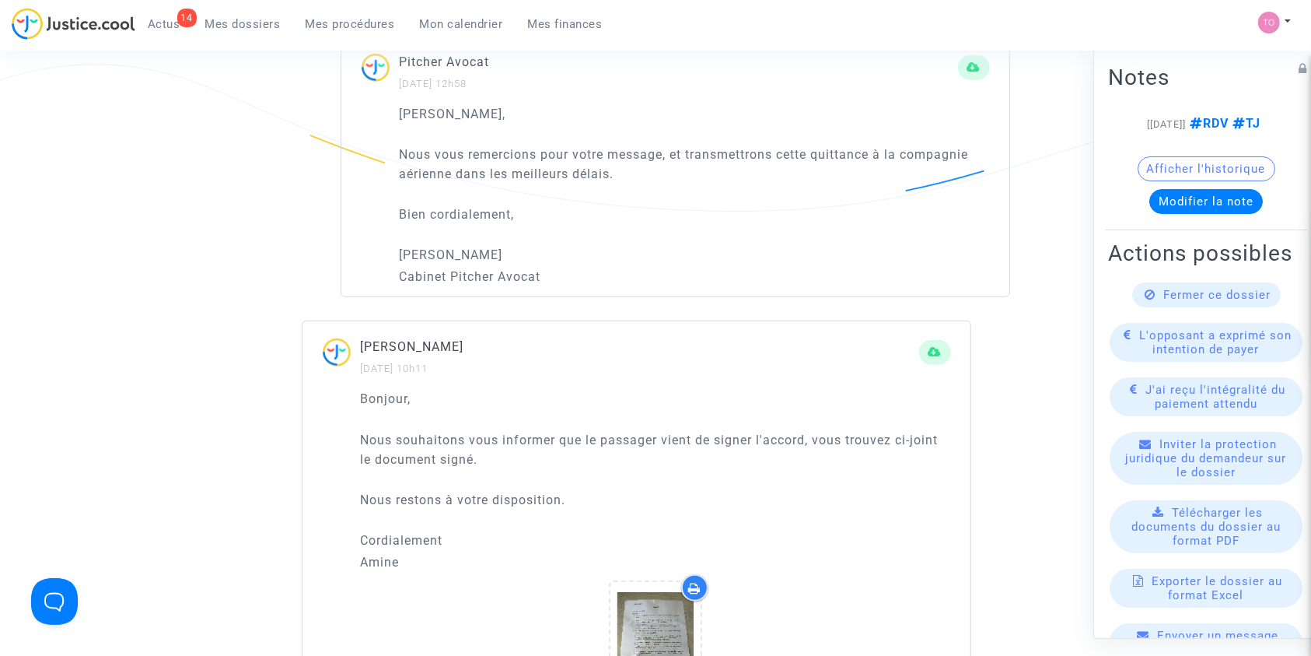
scroll to position [1339, 0]
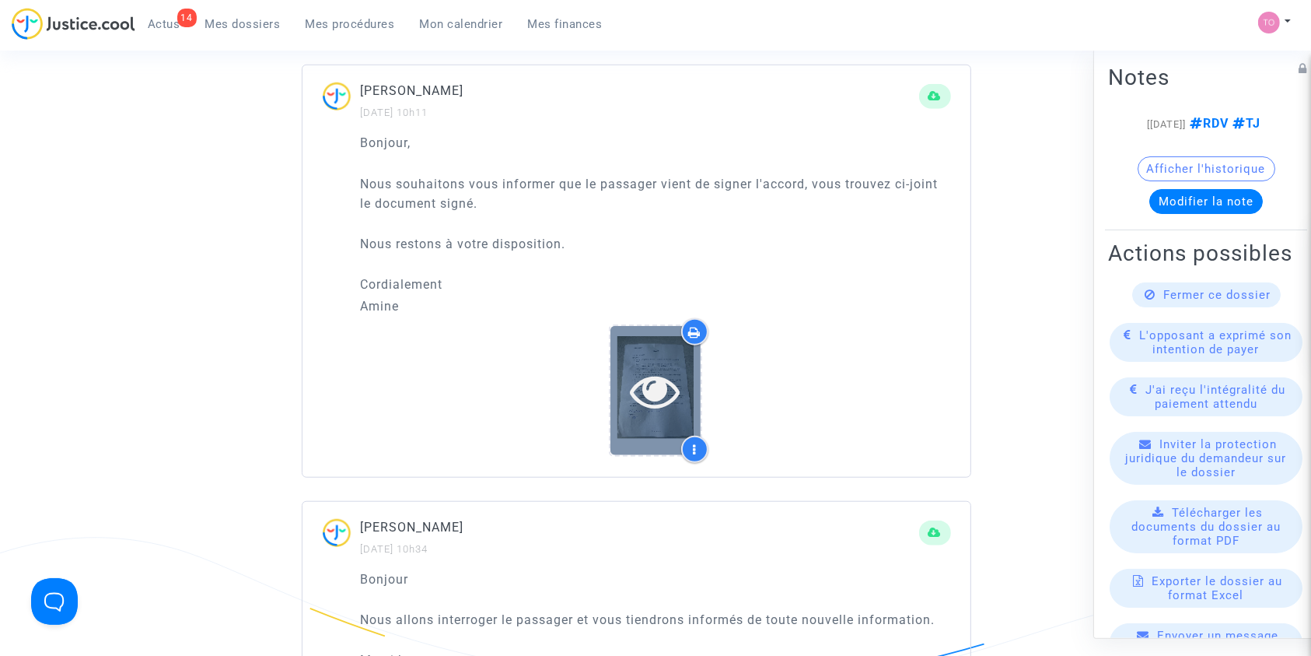
click at [645, 359] on div at bounding box center [656, 390] width 90 height 128
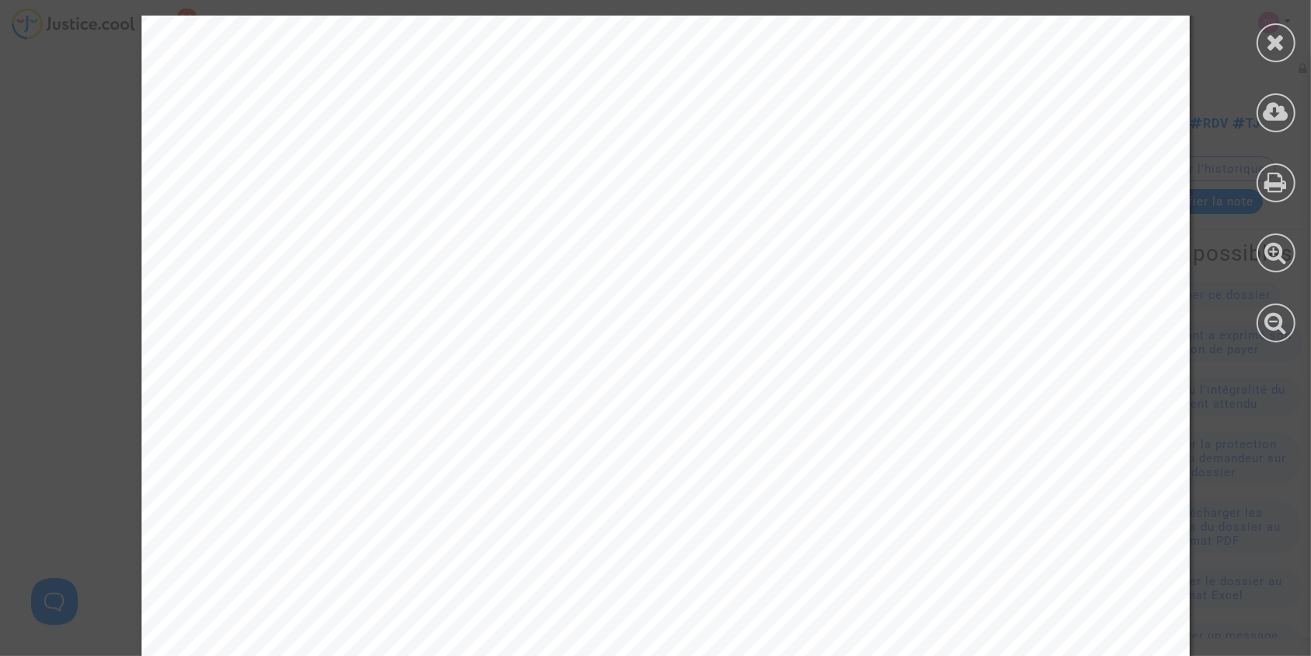
scroll to position [542, 0]
click at [1283, 47] on icon at bounding box center [1276, 41] width 19 height 23
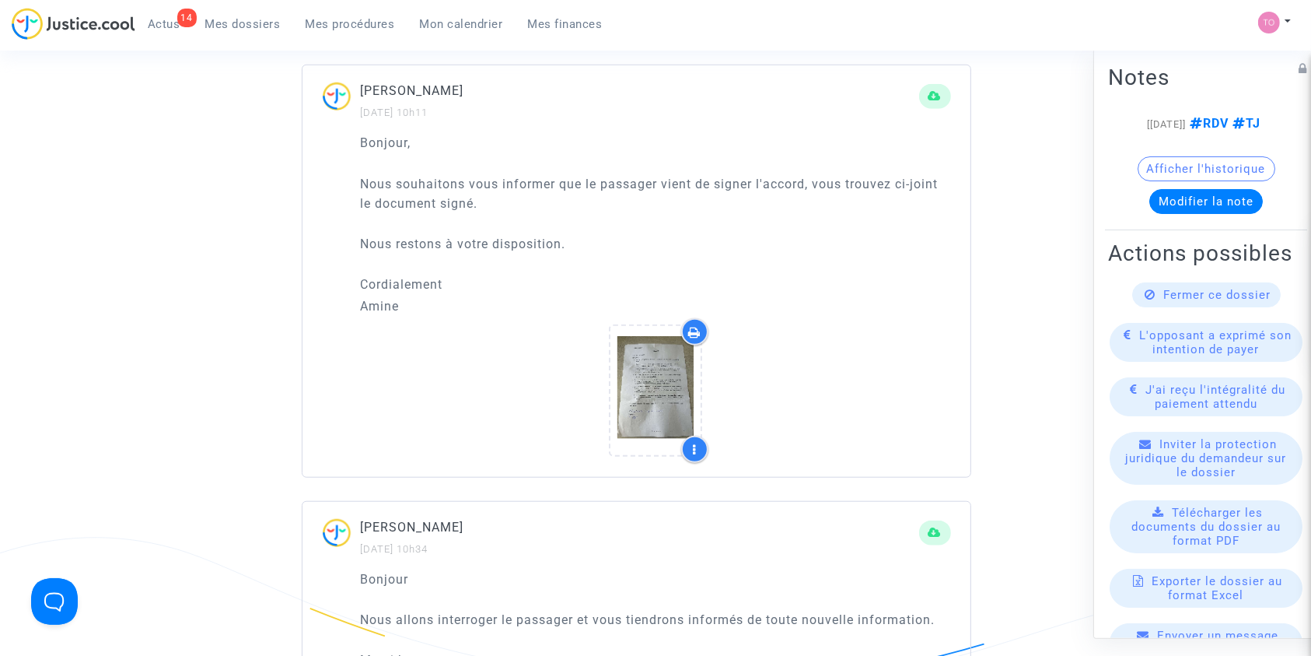
click at [1170, 180] on button "Afficher l'historique" at bounding box center [1207, 168] width 138 height 25
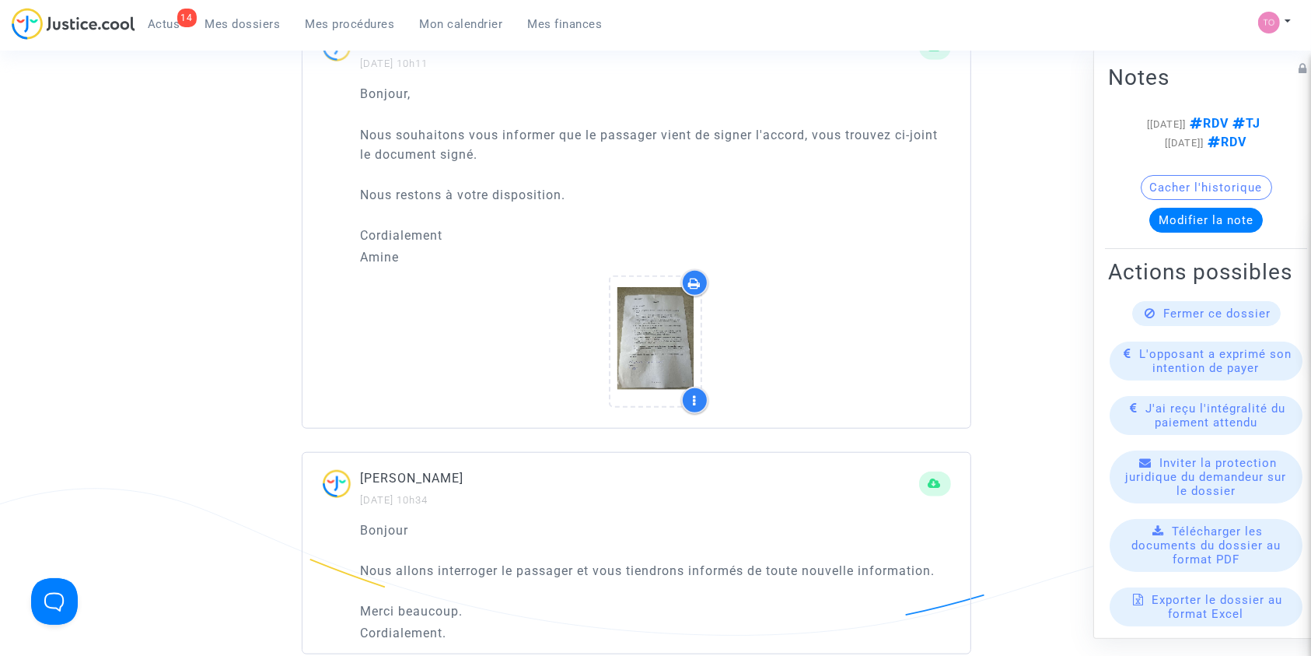
scroll to position [1398, 0]
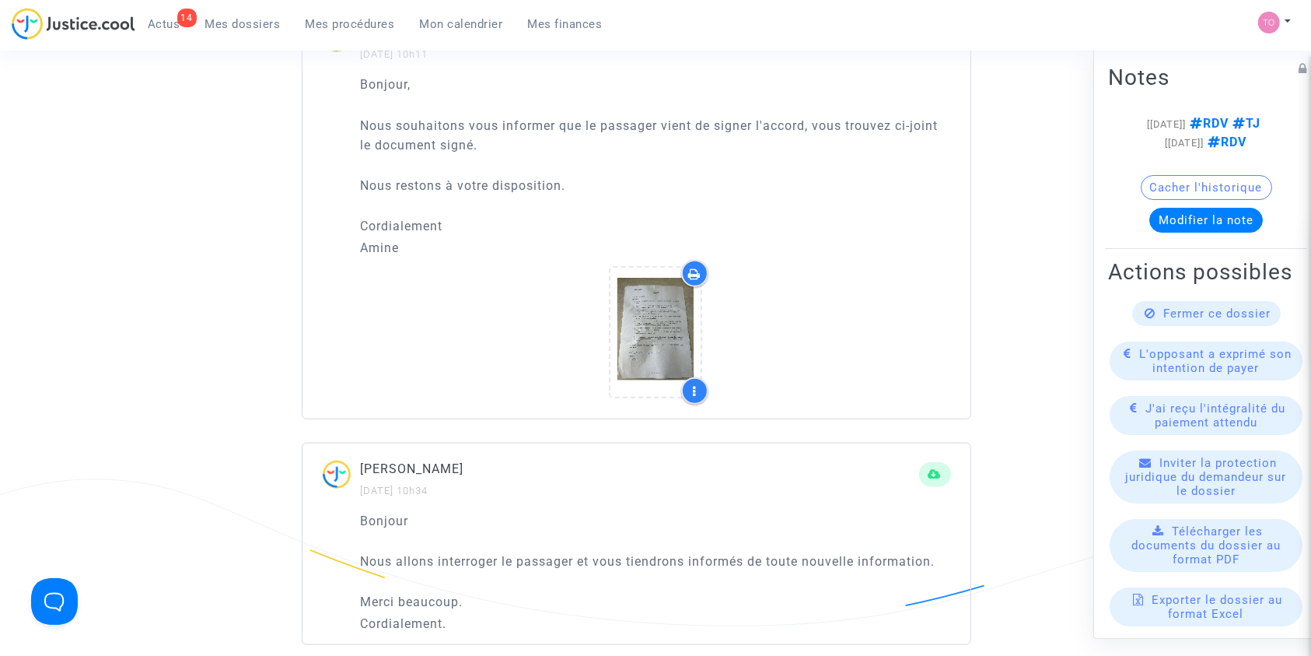
click at [690, 277] on icon at bounding box center [695, 274] width 12 height 12
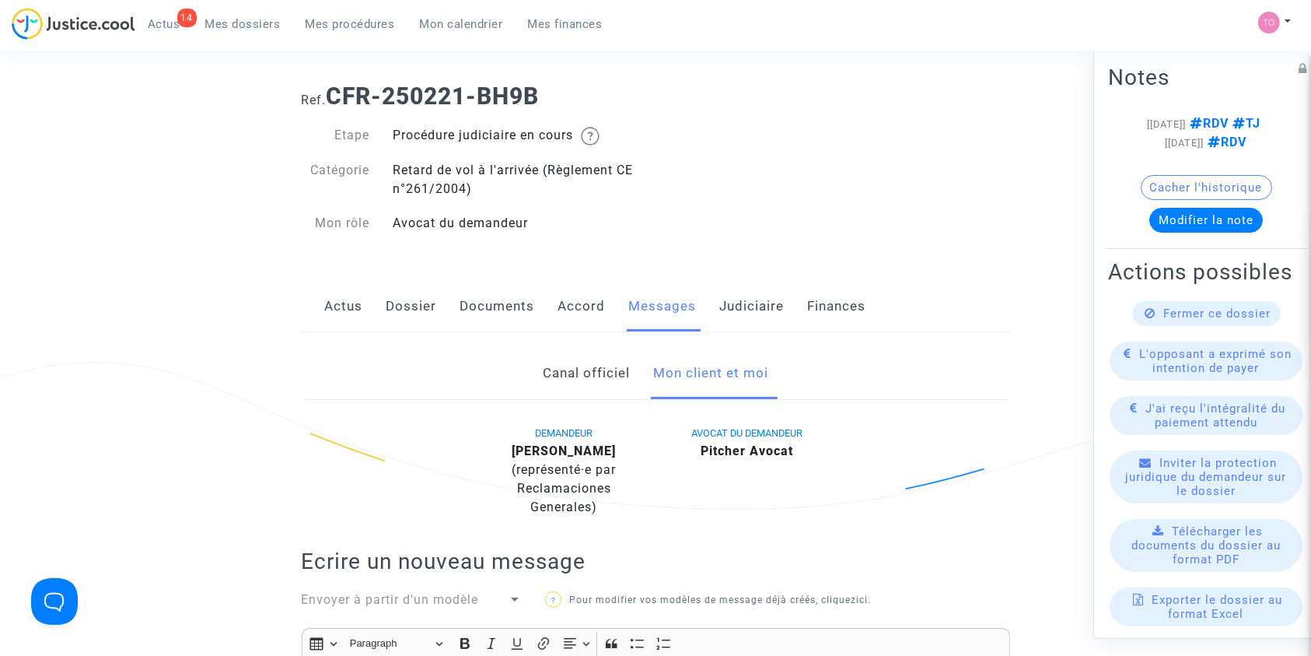
scroll to position [0, 0]
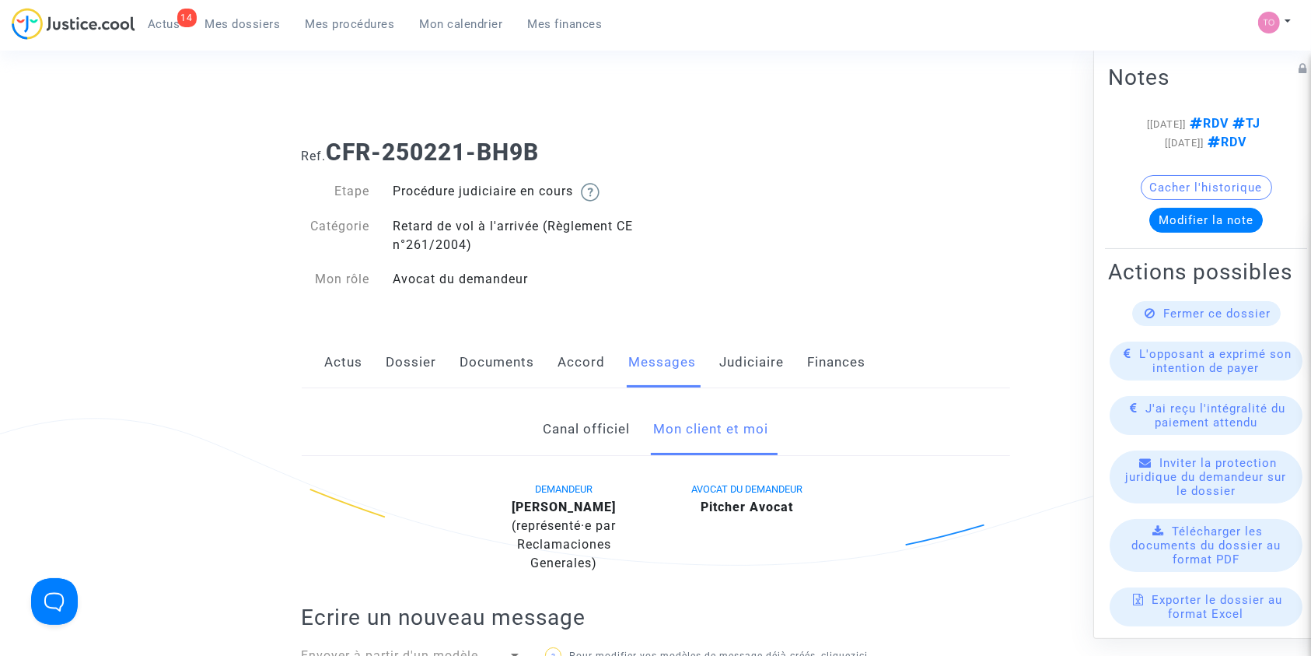
click at [417, 360] on link "Dossier" at bounding box center [412, 362] width 51 height 51
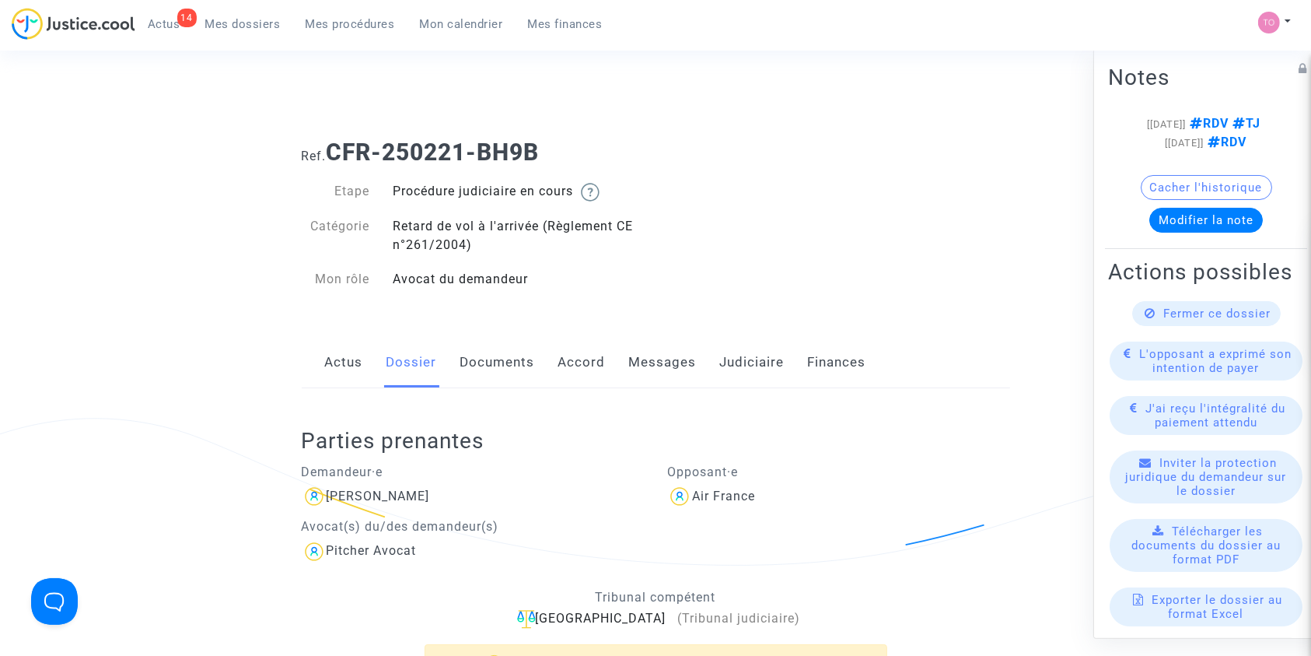
drag, startPoint x: 555, startPoint y: 152, endPoint x: 321, endPoint y: 159, distance: 234.2
click at [321, 159] on h1 "Ref. CFR-250221-BH9B" at bounding box center [656, 152] width 709 height 28
click at [590, 127] on div "Ref. CFR-250221-BH9B" at bounding box center [656, 147] width 732 height 40
drag, startPoint x: 554, startPoint y: 152, endPoint x: 331, endPoint y: 149, distance: 222.5
click at [331, 149] on h1 "Ref. CFR-250221-BH9B" at bounding box center [656, 152] width 709 height 28
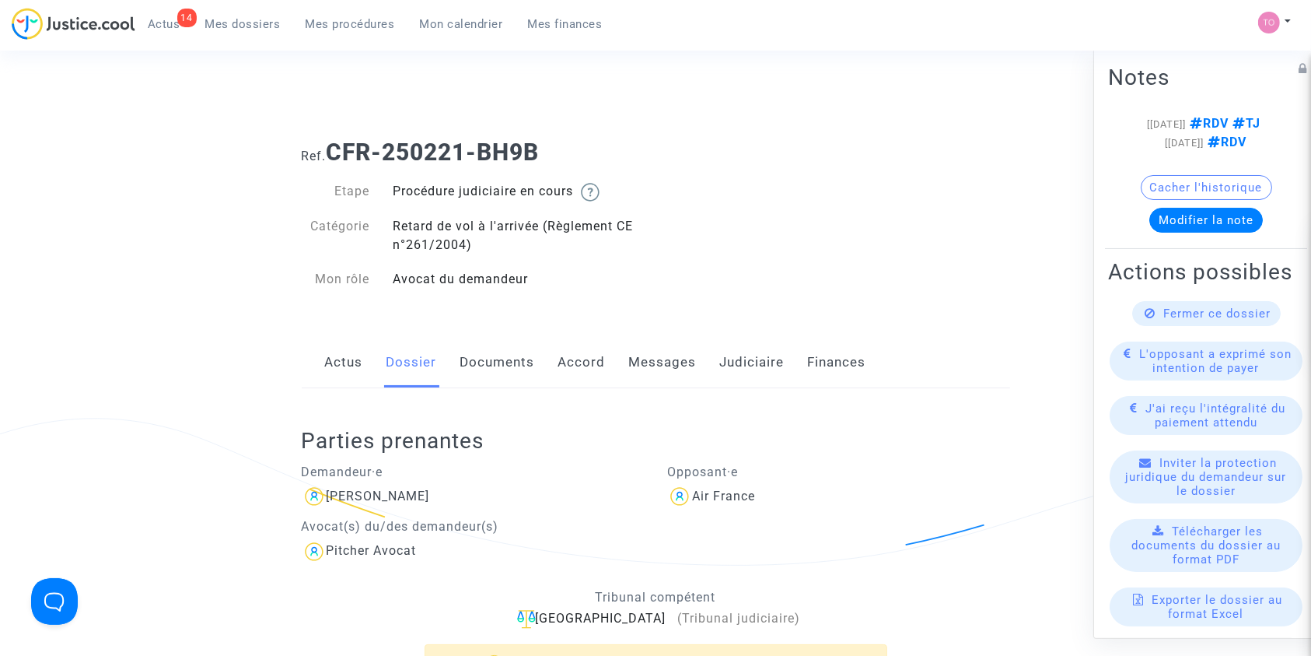
copy b "CFR-250221-BH9B"
drag, startPoint x: 480, startPoint y: 489, endPoint x: 324, endPoint y: 495, distance: 155.7
click at [324, 495] on div "Marie Irene Zagadou" at bounding box center [473, 496] width 343 height 25
copy div "Marie Irene Zagadou"
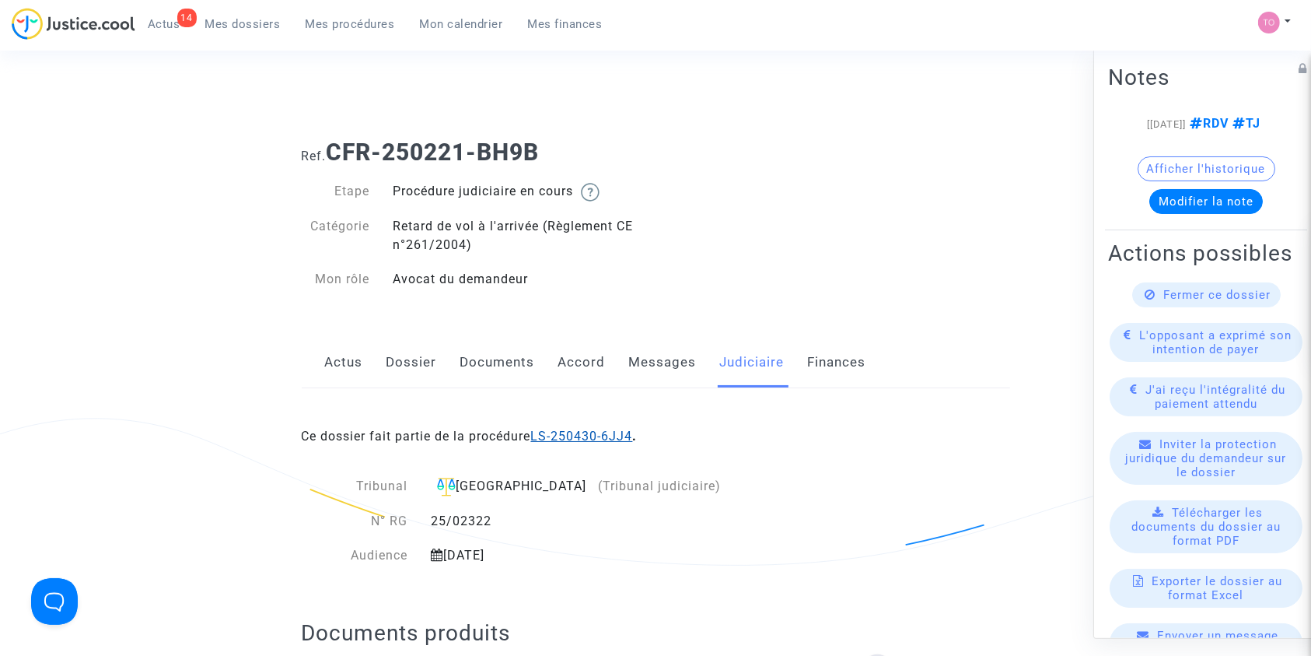
click at [569, 439] on link "LS-250430-6JJ4" at bounding box center [582, 436] width 102 height 15
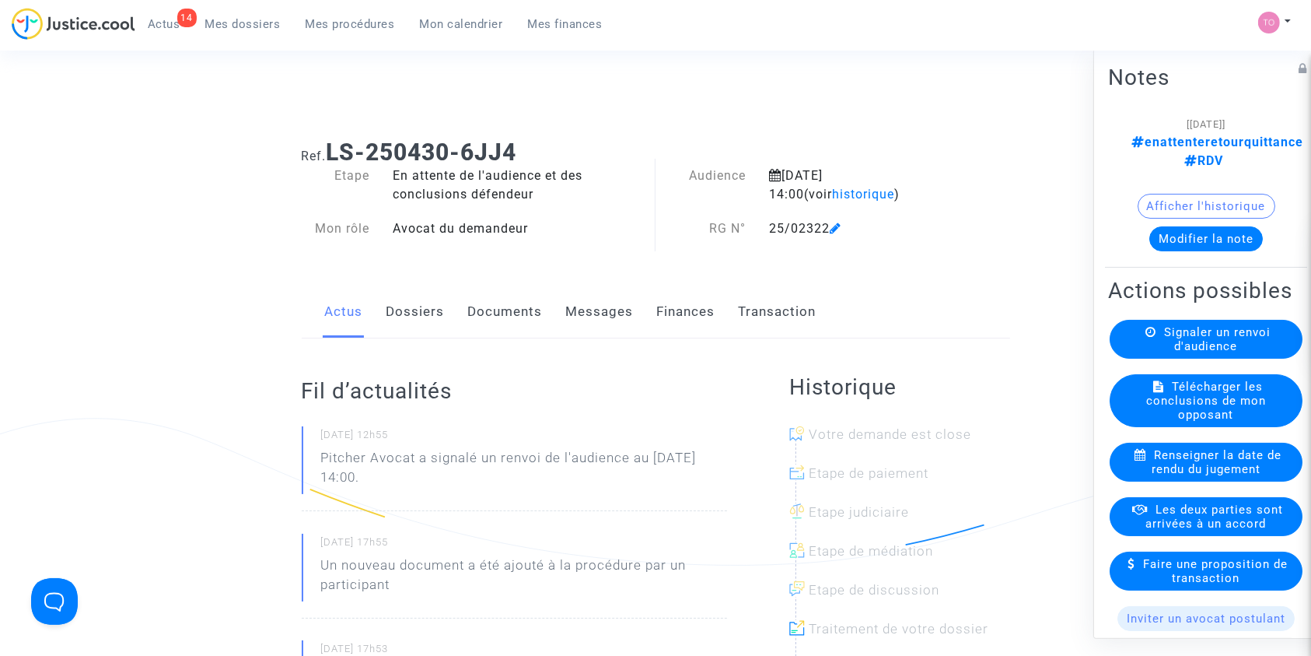
click at [1175, 193] on button "Afficher l'historique" at bounding box center [1207, 205] width 138 height 25
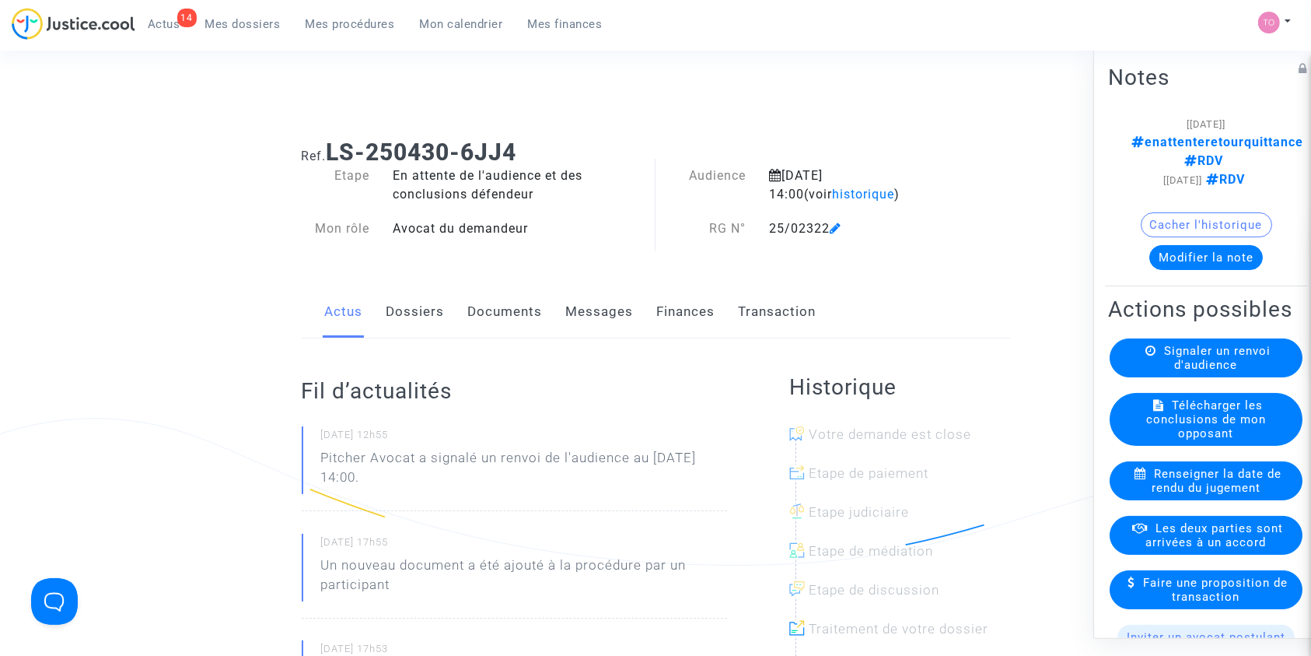
click at [408, 309] on link "Dossiers" at bounding box center [416, 311] width 58 height 51
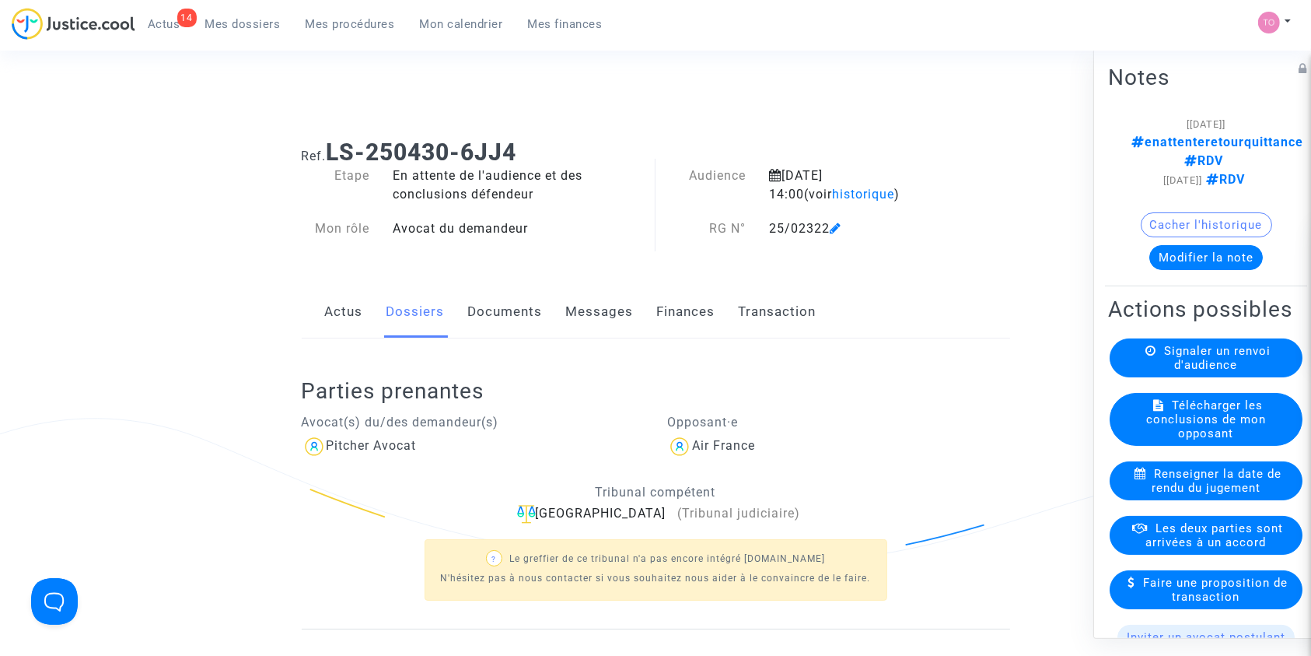
click at [572, 236] on div "Avocat du demandeur" at bounding box center [518, 228] width 275 height 19
click at [1189, 244] on button "Modifier la note" at bounding box center [1207, 256] width 114 height 25
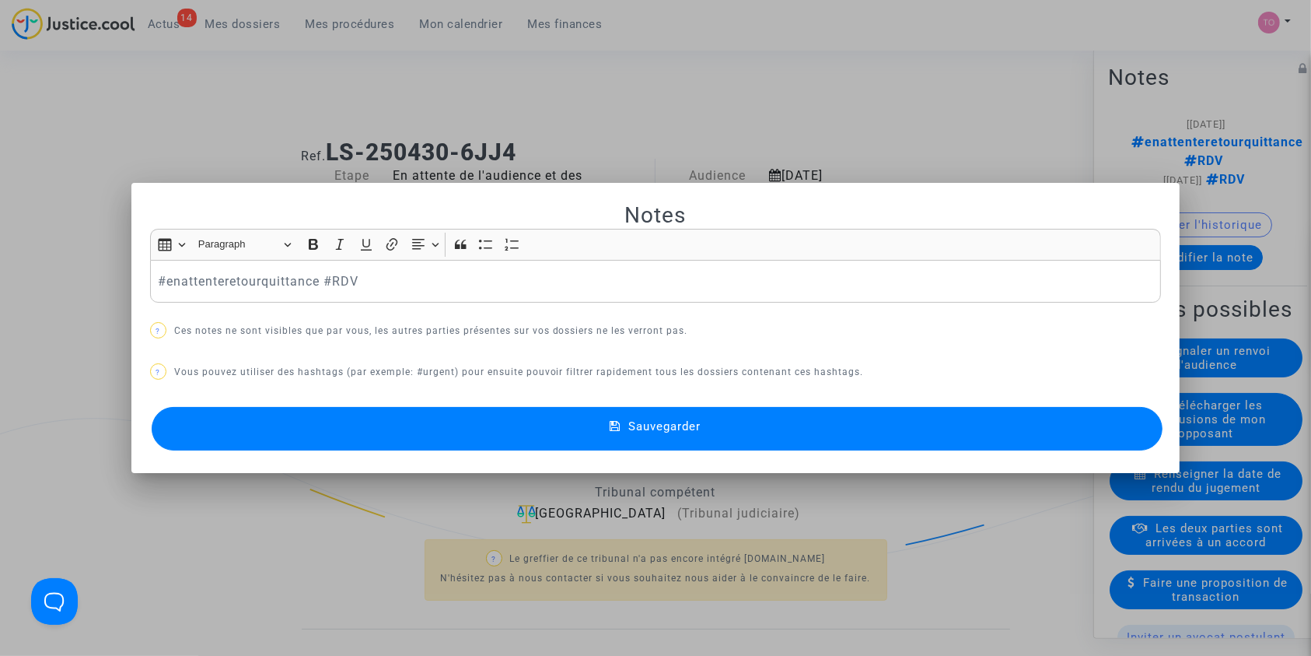
click at [260, 283] on p "#enattenteretourquittance #RDV" at bounding box center [656, 280] width 996 height 19
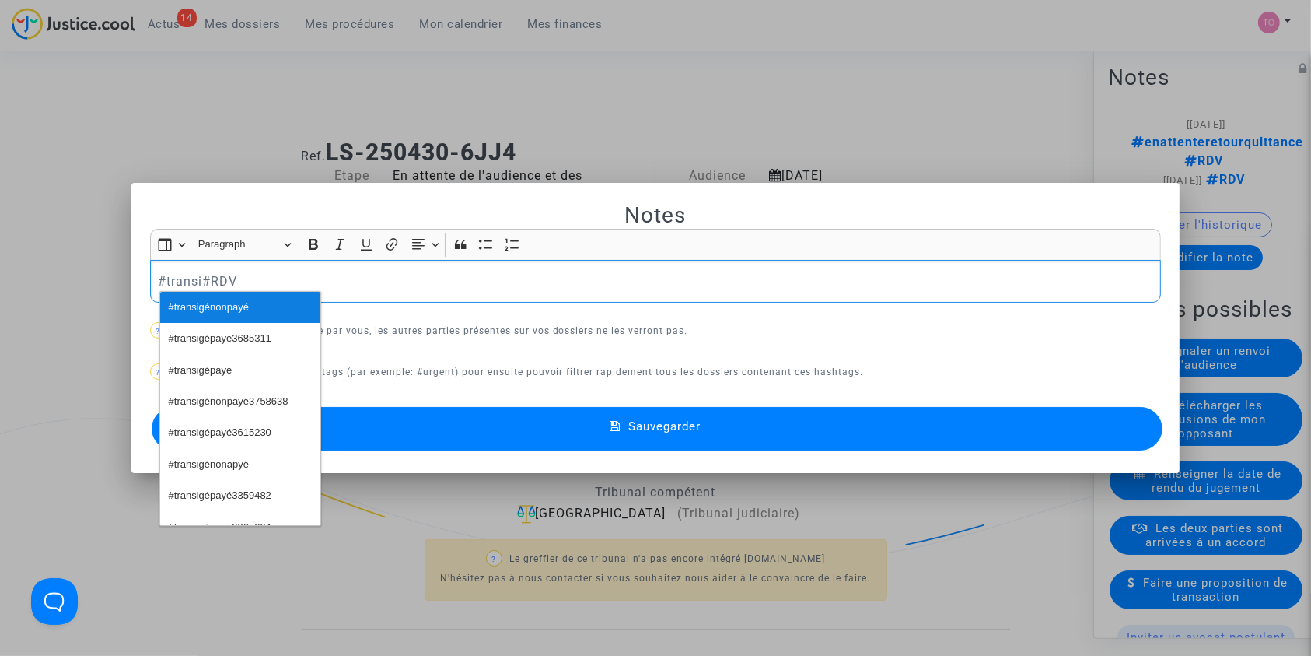
click at [225, 311] on span "#transigénonpayé" at bounding box center [209, 307] width 80 height 23
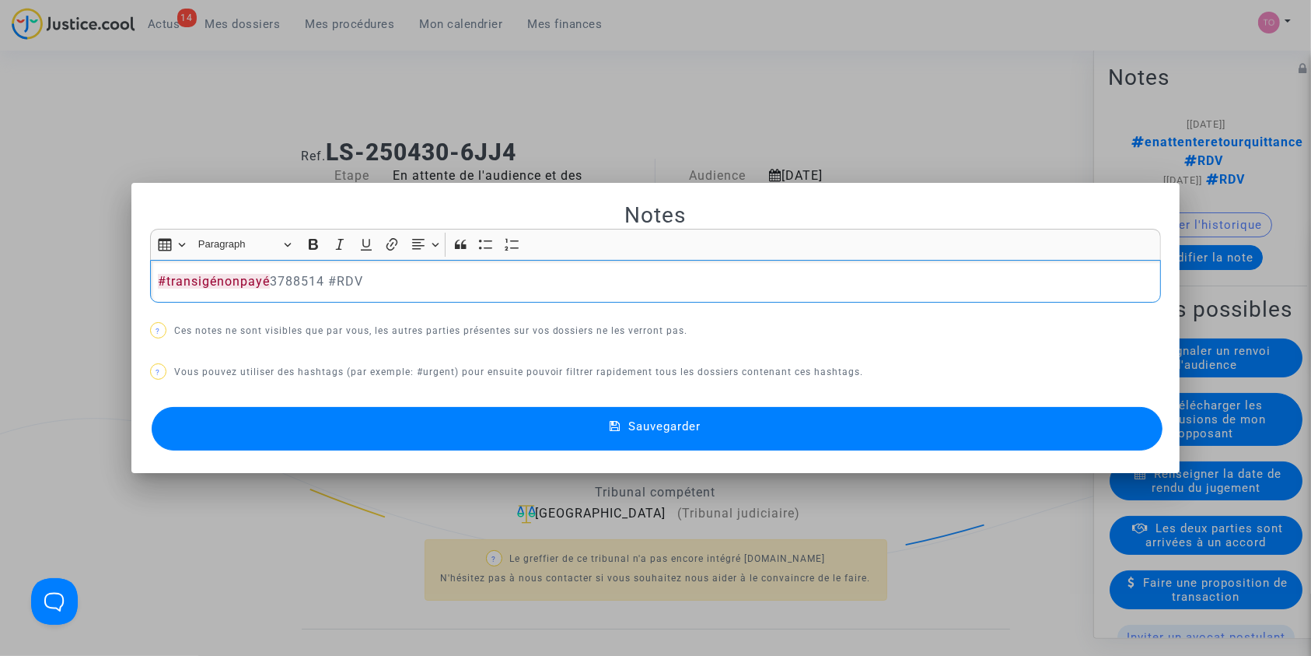
click at [389, 426] on button "Sauvegarder" at bounding box center [658, 429] width 1012 height 44
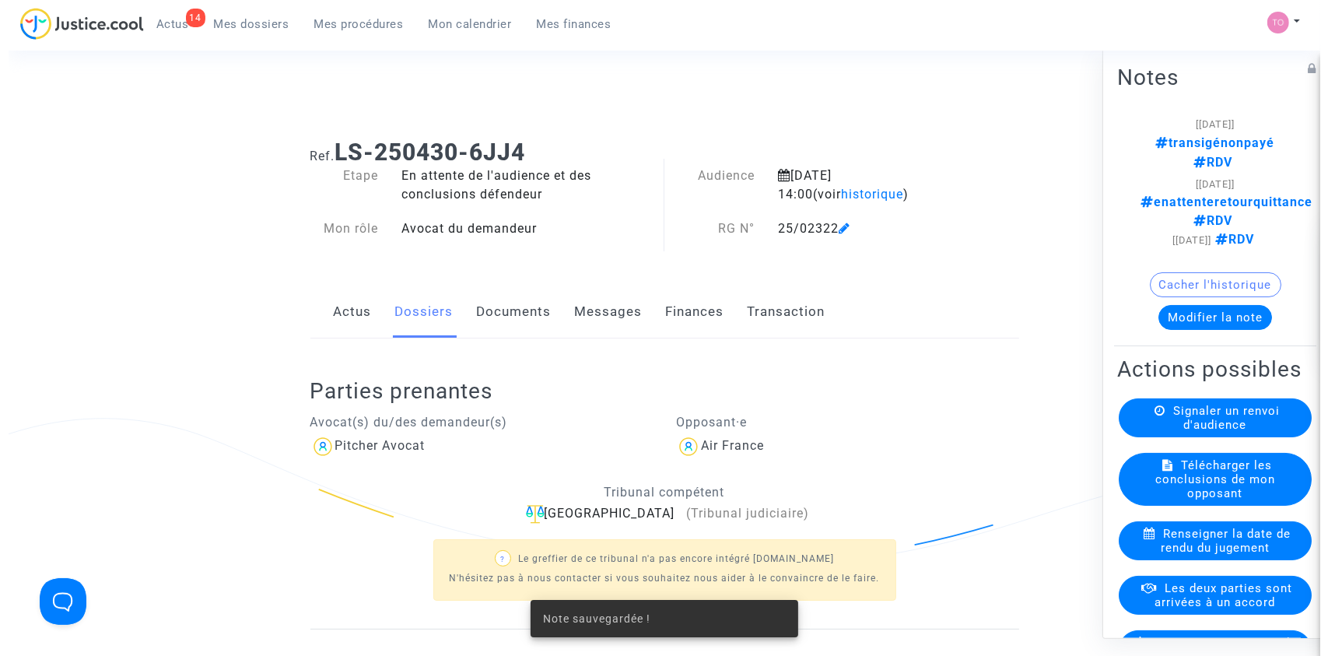
scroll to position [47, 0]
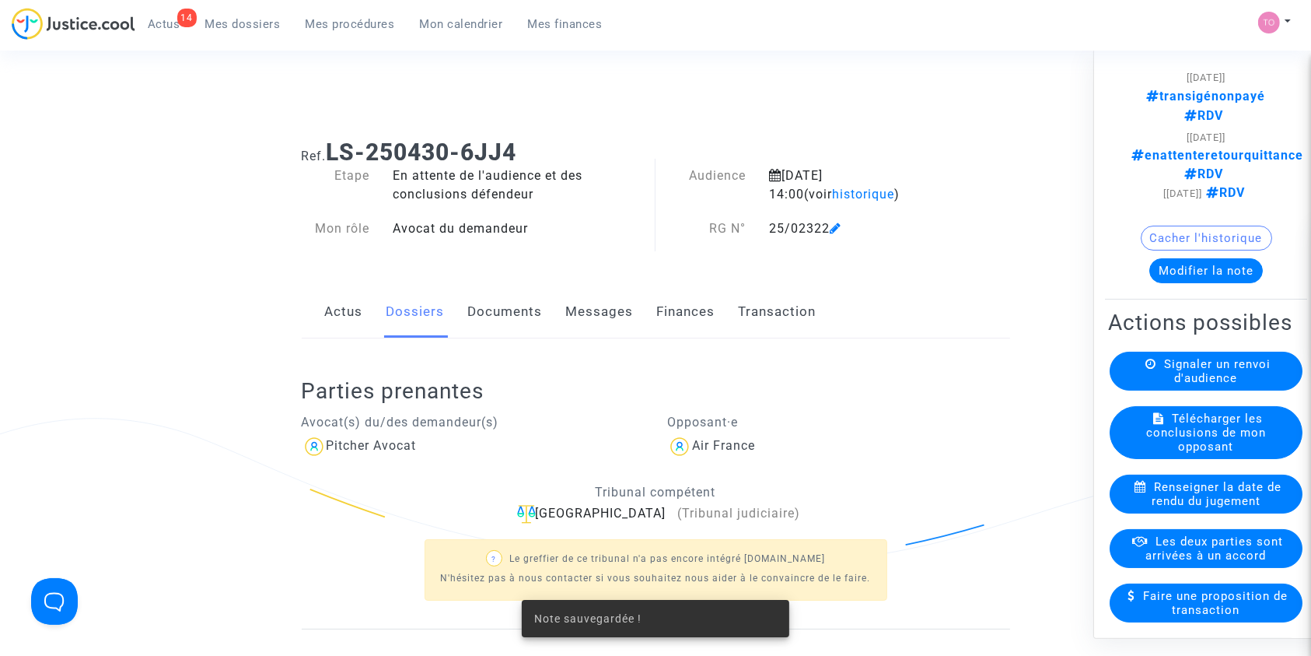
click at [1170, 536] on span "Les deux parties sont arrivées à un accord" at bounding box center [1216, 548] width 138 height 28
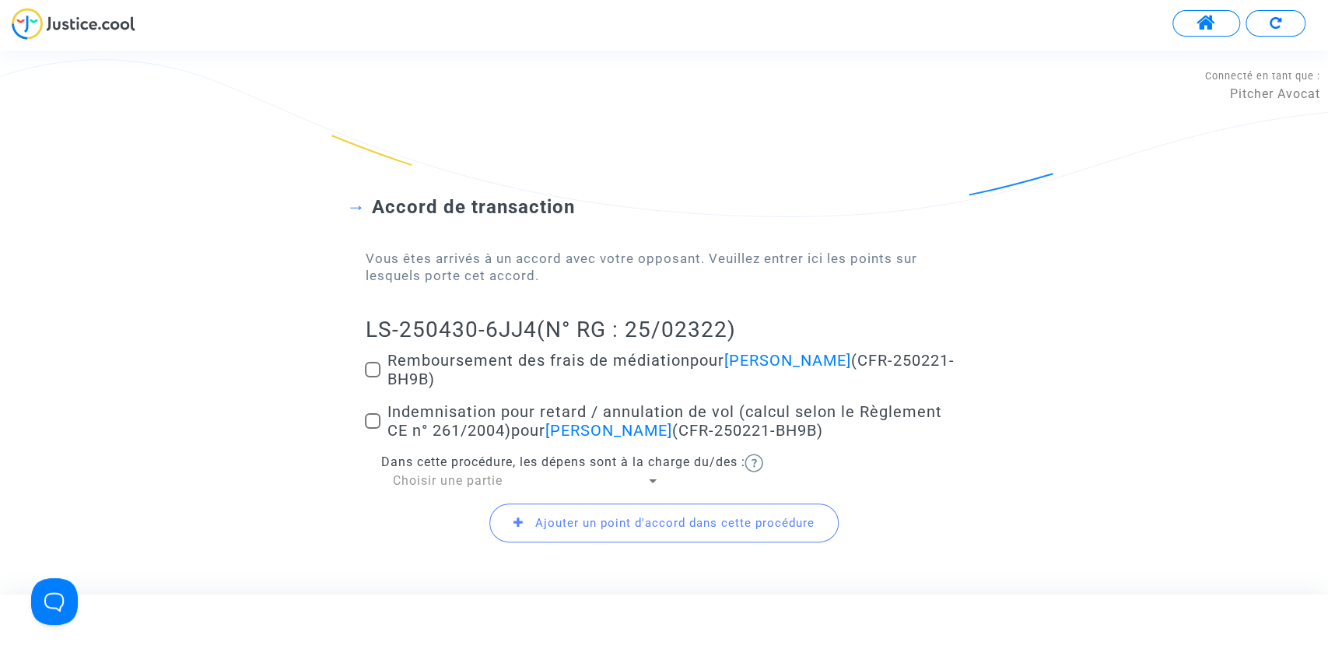
click at [369, 373] on span at bounding box center [373, 370] width 16 height 16
click at [372, 377] on input "Remboursement des frais de médiation pour Marie Irene Zagadou (CFR-250221-BH9B)" at bounding box center [372, 377] width 1 height 1
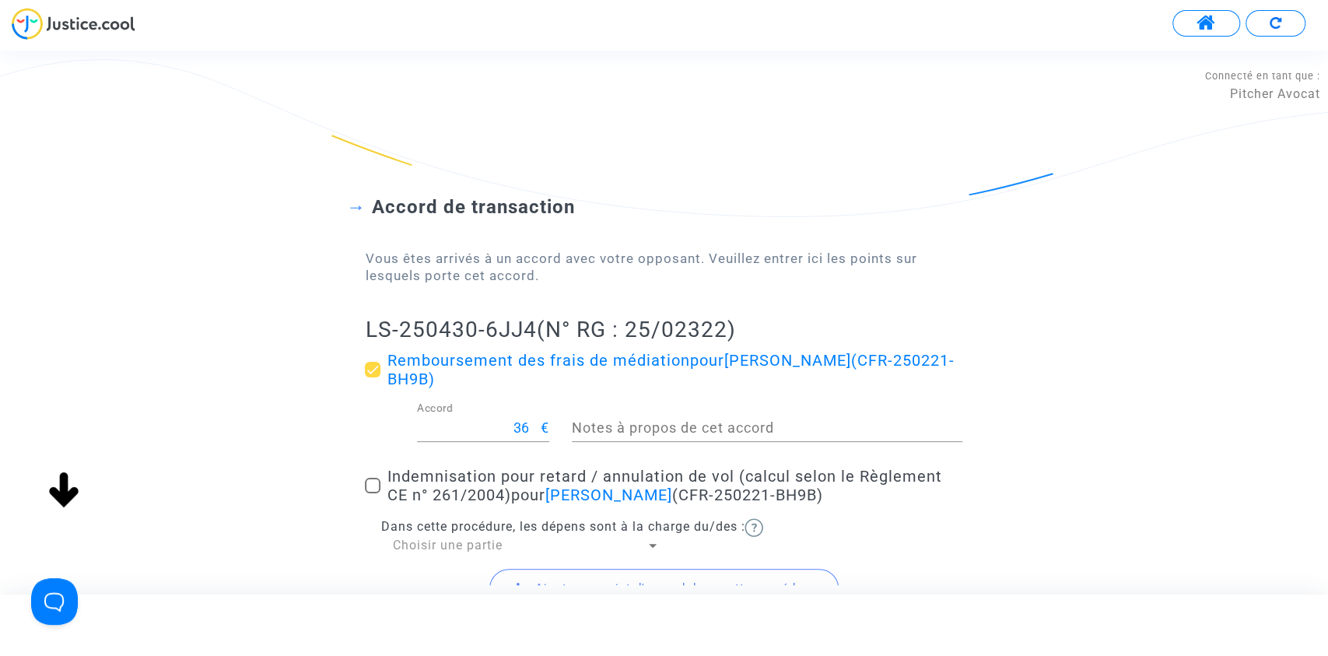
click at [373, 368] on span at bounding box center [373, 370] width 16 height 16
click at [373, 377] on input "Remboursement des frais de médiation pour Marie Irene Zagadou (CFR-250221-BH9B)" at bounding box center [372, 377] width 1 height 1
checkbox input "false"
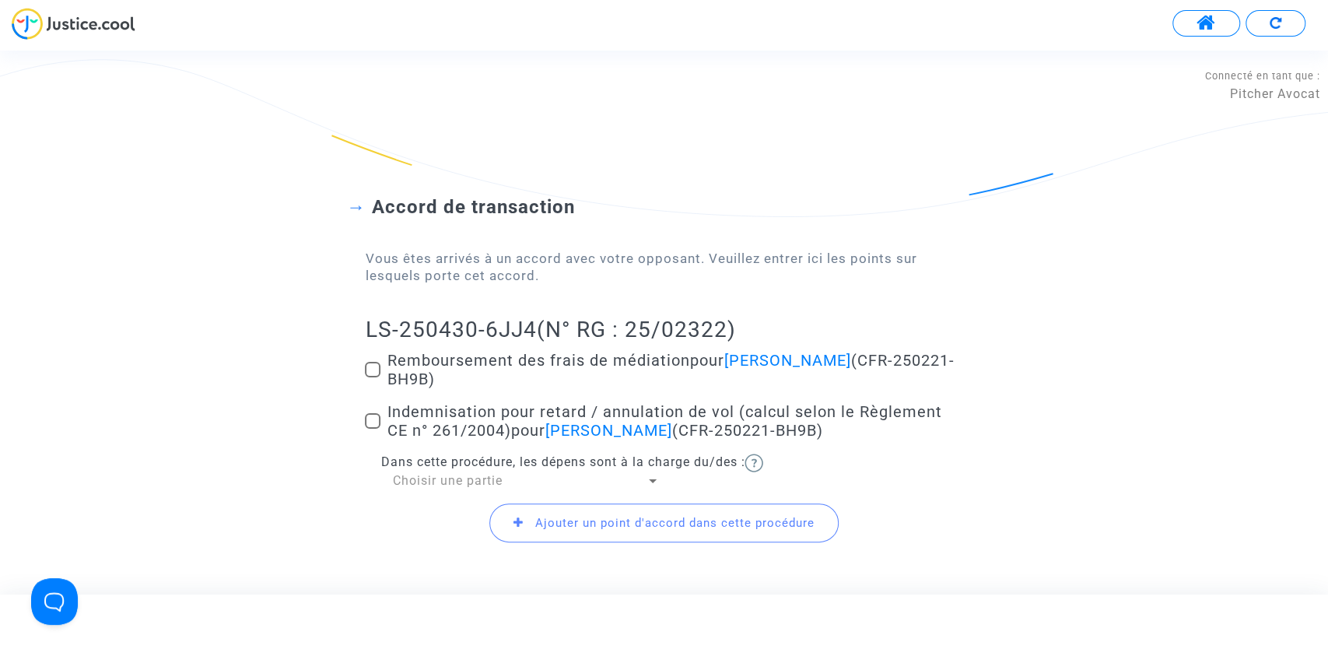
click at [372, 420] on span at bounding box center [373, 421] width 16 height 16
click at [372, 429] on input "Indemnisation pour retard / annulation de vol (calcul selon le Règlement CE n° …" at bounding box center [372, 429] width 1 height 1
checkbox input "true"
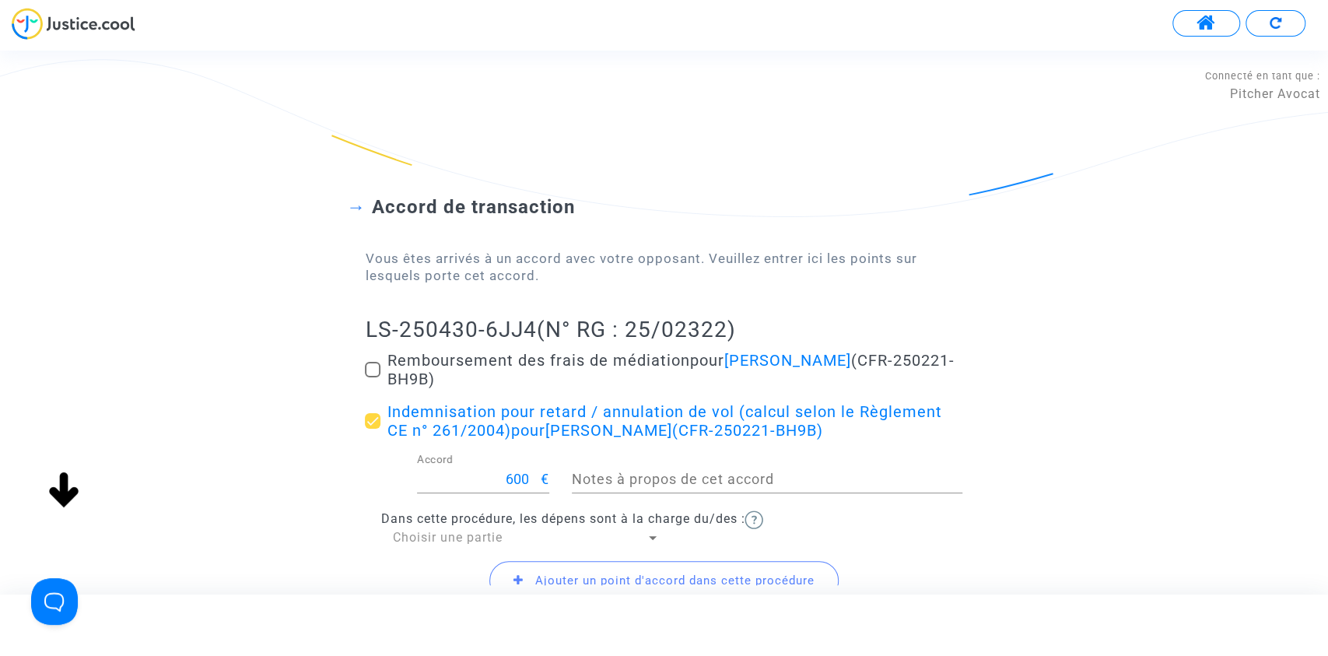
scroll to position [23, 0]
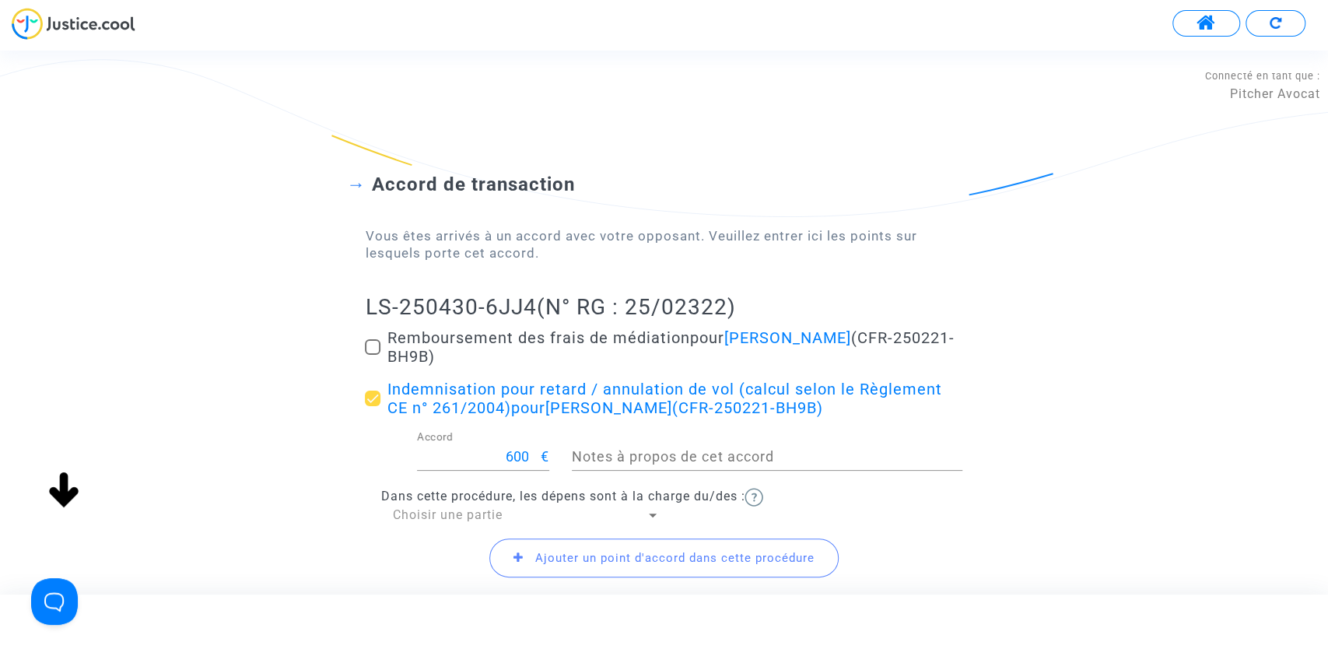
click at [413, 513] on span "Choisir une partie" at bounding box center [447, 514] width 110 height 15
drag, startPoint x: 413, startPoint y: 525, endPoint x: 407, endPoint y: 638, distance: 113.0
click at [407, 638] on div "Demandeur(s) Défendeur(s)" at bounding box center [664, 328] width 1328 height 656
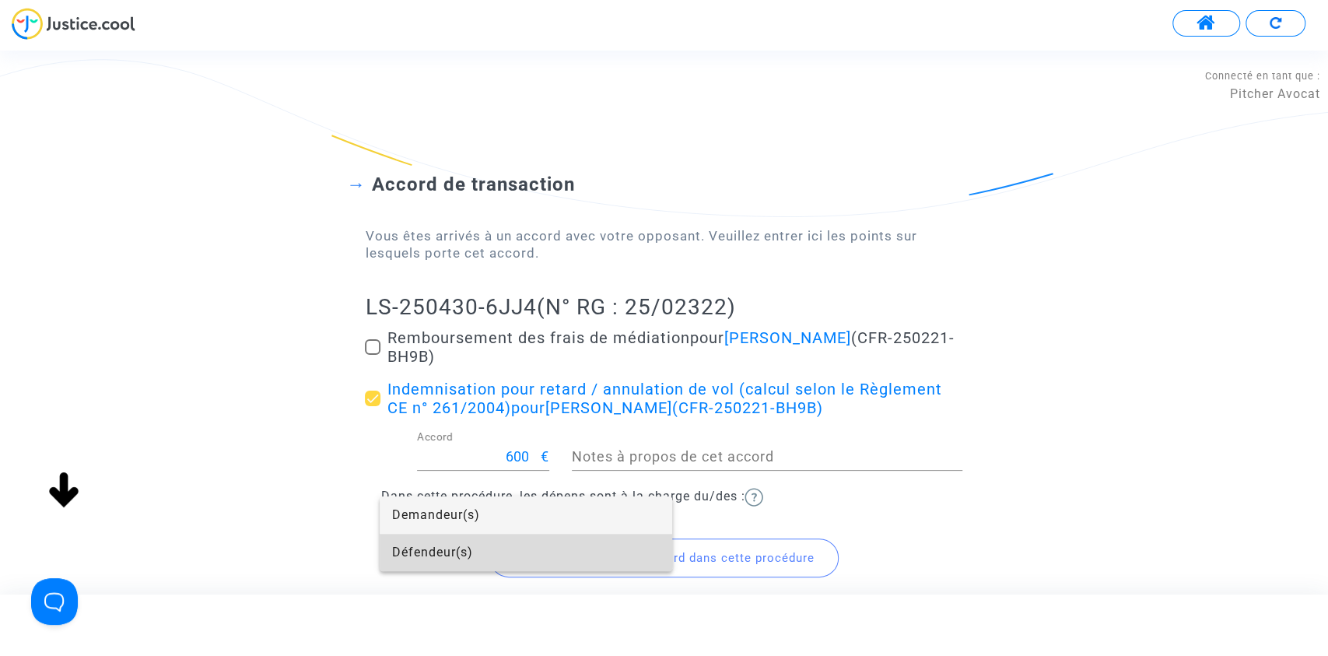
click at [428, 551] on span "Défendeur(s)" at bounding box center [526, 552] width 268 height 37
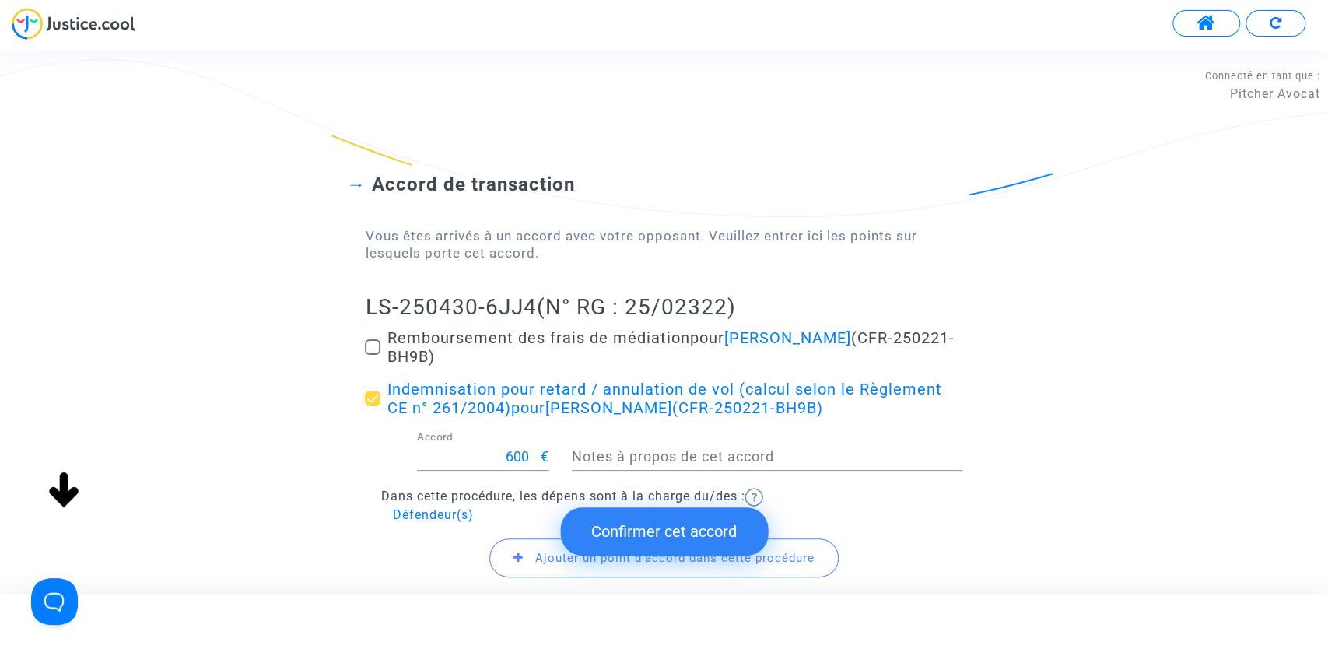
scroll to position [137, 0]
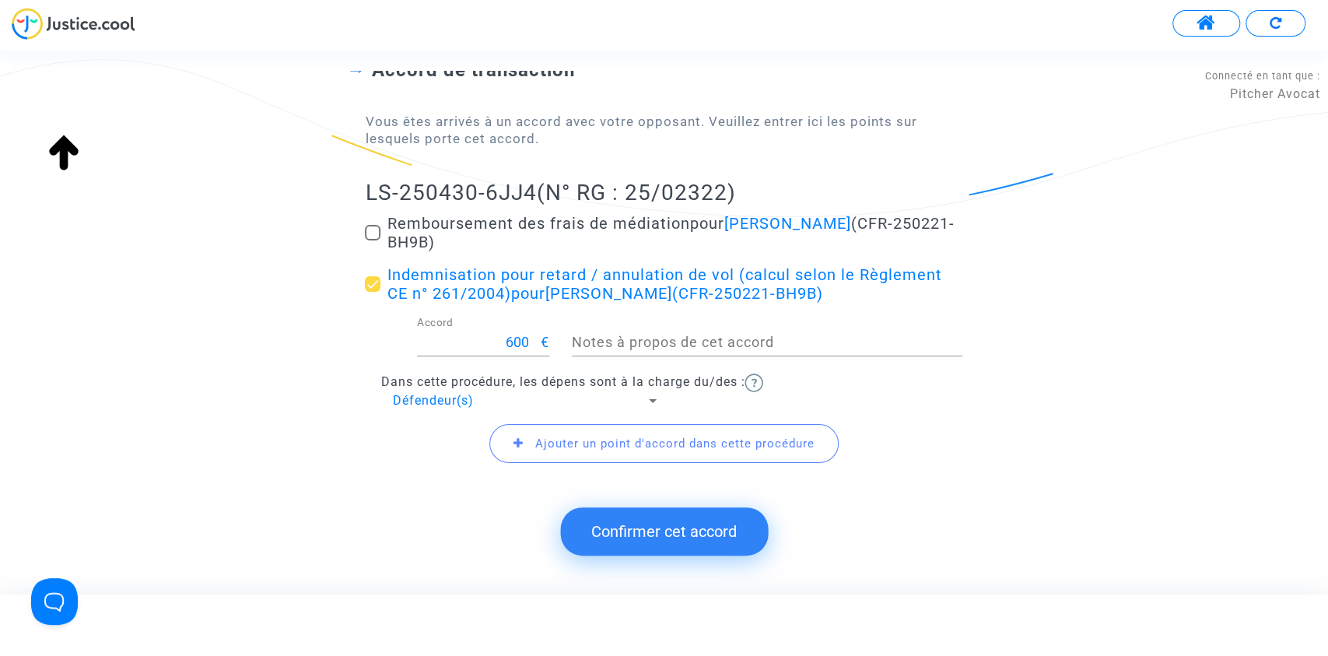
click at [541, 436] on span "Ajouter un point d'accord dans cette procédure" at bounding box center [674, 443] width 279 height 14
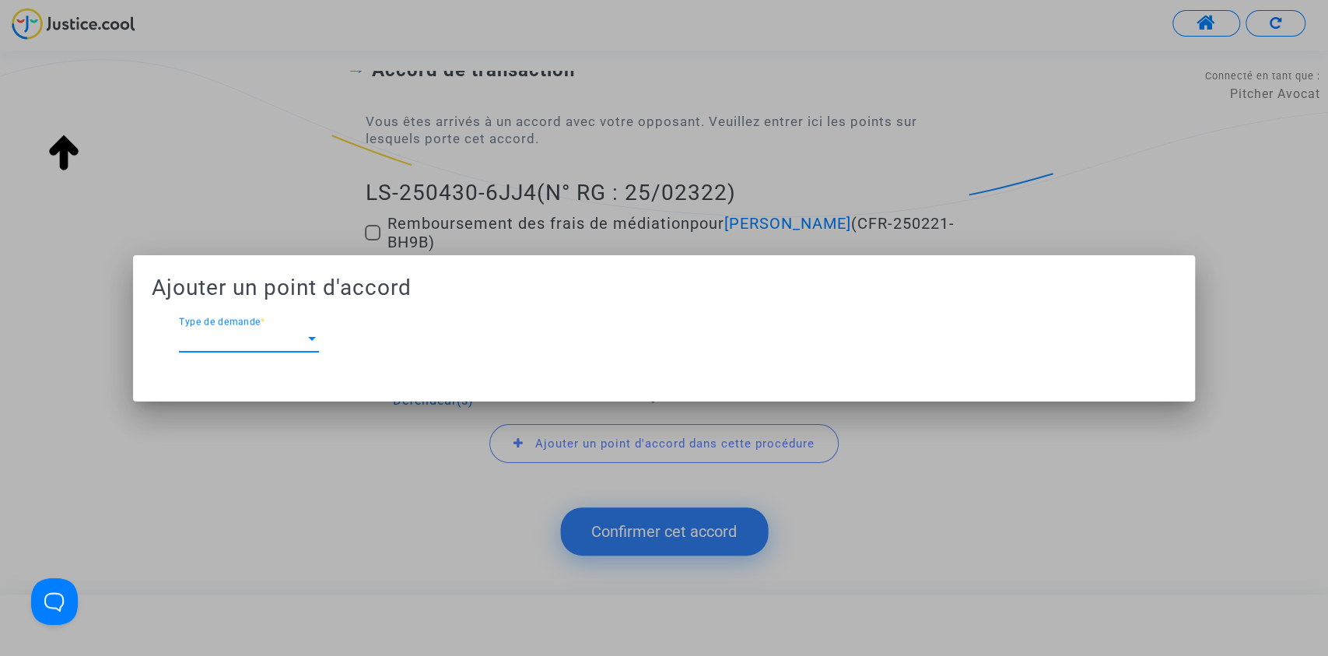
click at [296, 339] on span "Type de demande" at bounding box center [242, 339] width 126 height 14
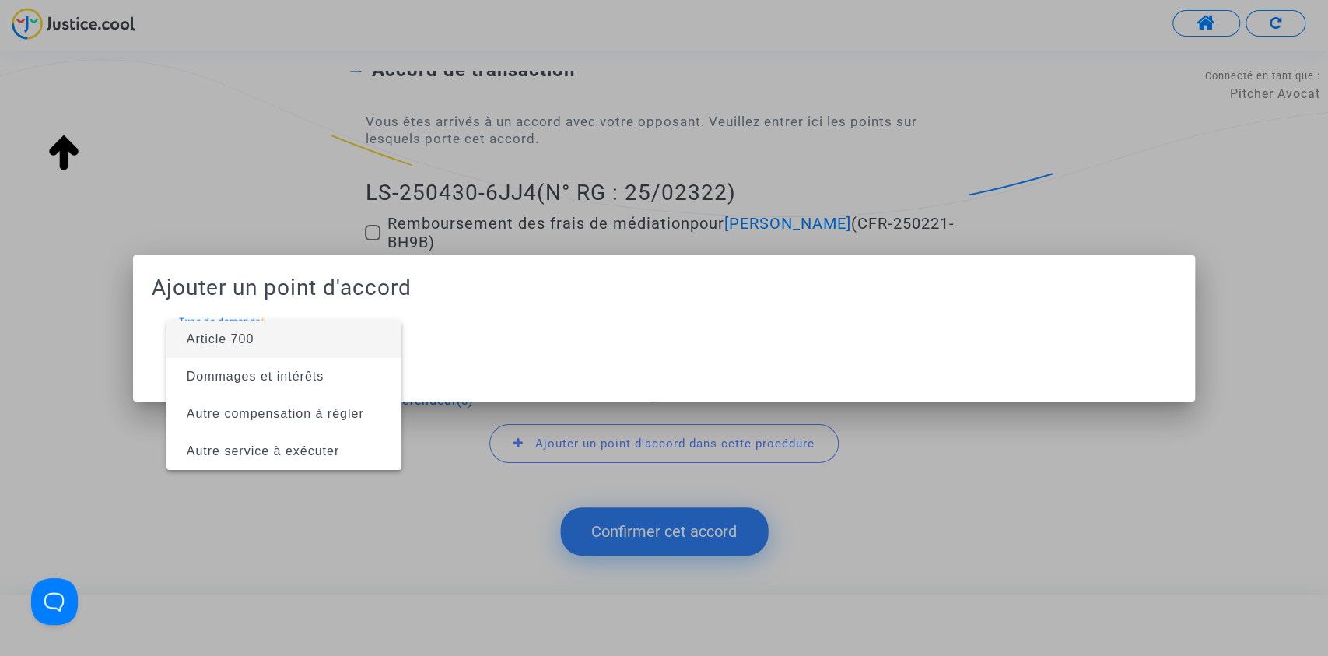
click at [282, 343] on span "Article 700" at bounding box center [284, 338] width 210 height 37
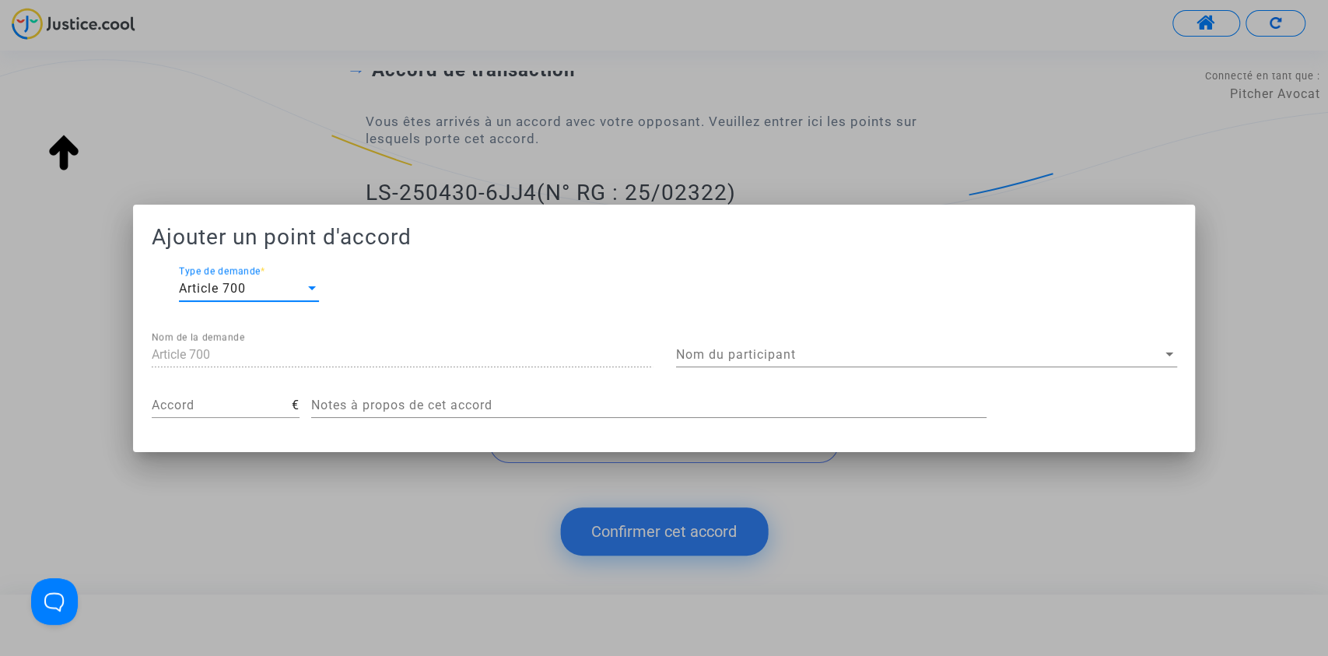
click at [226, 401] on input "Accord" at bounding box center [222, 405] width 140 height 14
type input "200"
click at [743, 348] on span "Nom du participant" at bounding box center [919, 355] width 487 height 14
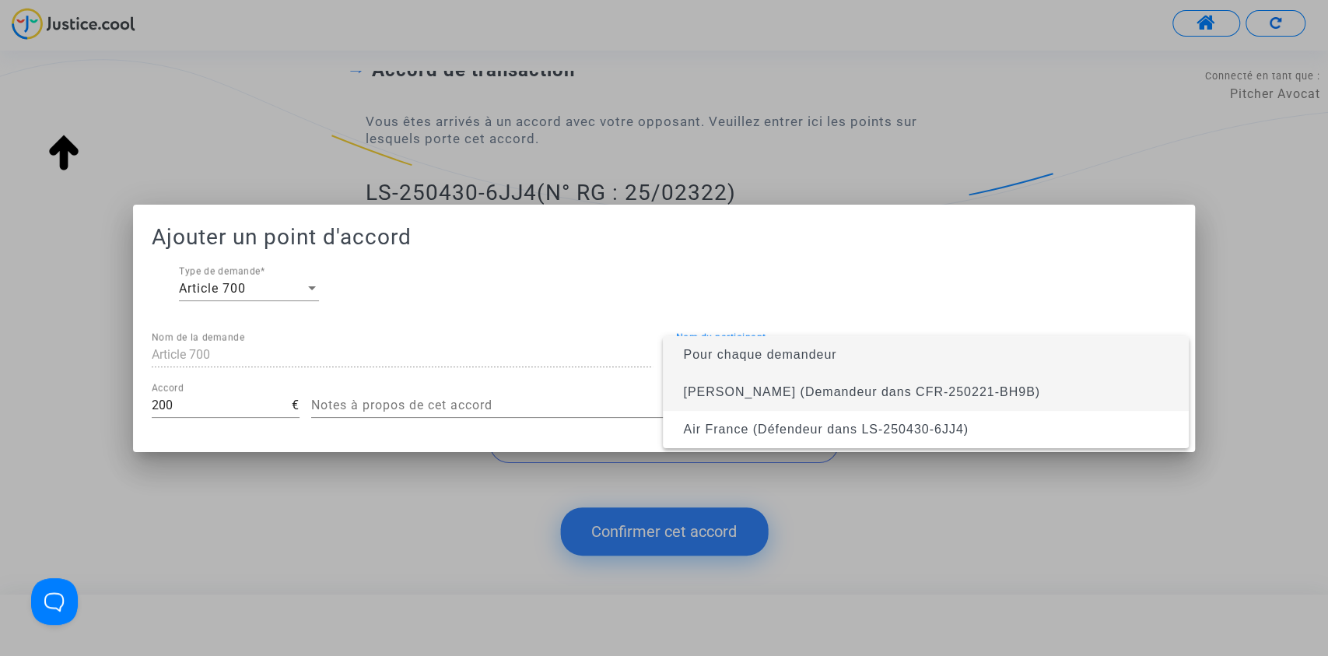
click at [718, 383] on span "Marie Irene Zagadou (Demandeur dans CFR-250221-BH9B)" at bounding box center [925, 391] width 501 height 37
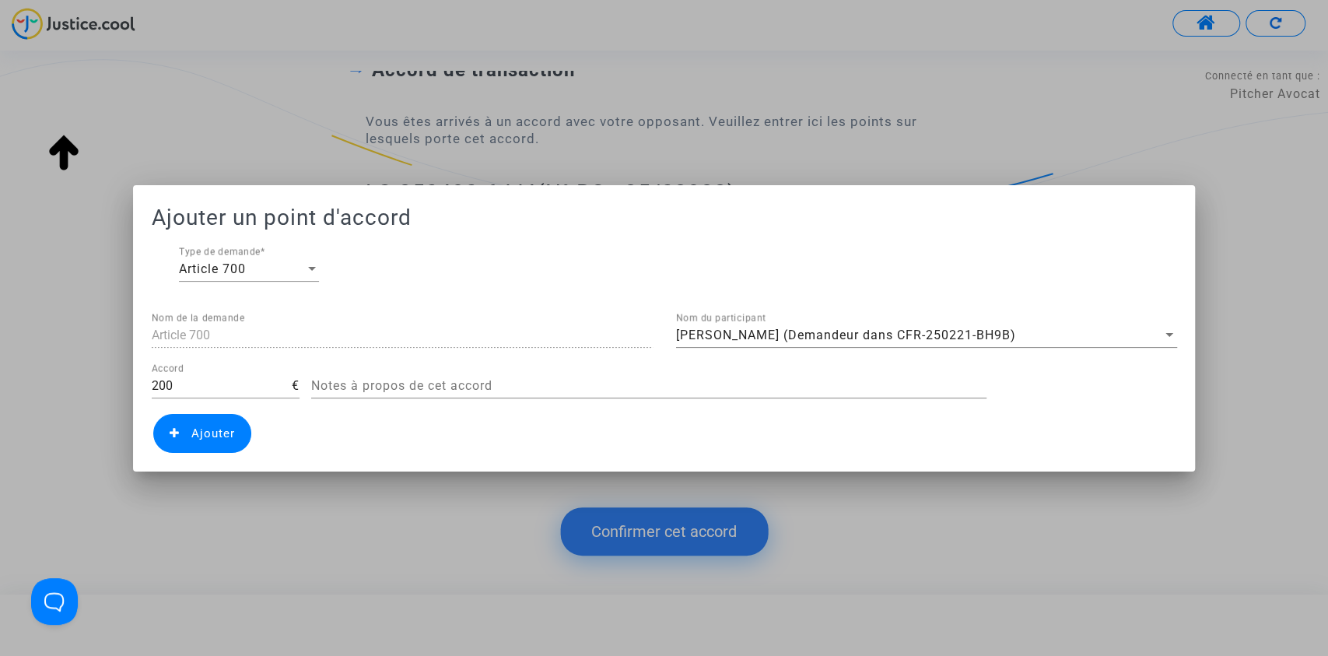
click at [207, 433] on span "Ajouter" at bounding box center [213, 433] width 44 height 14
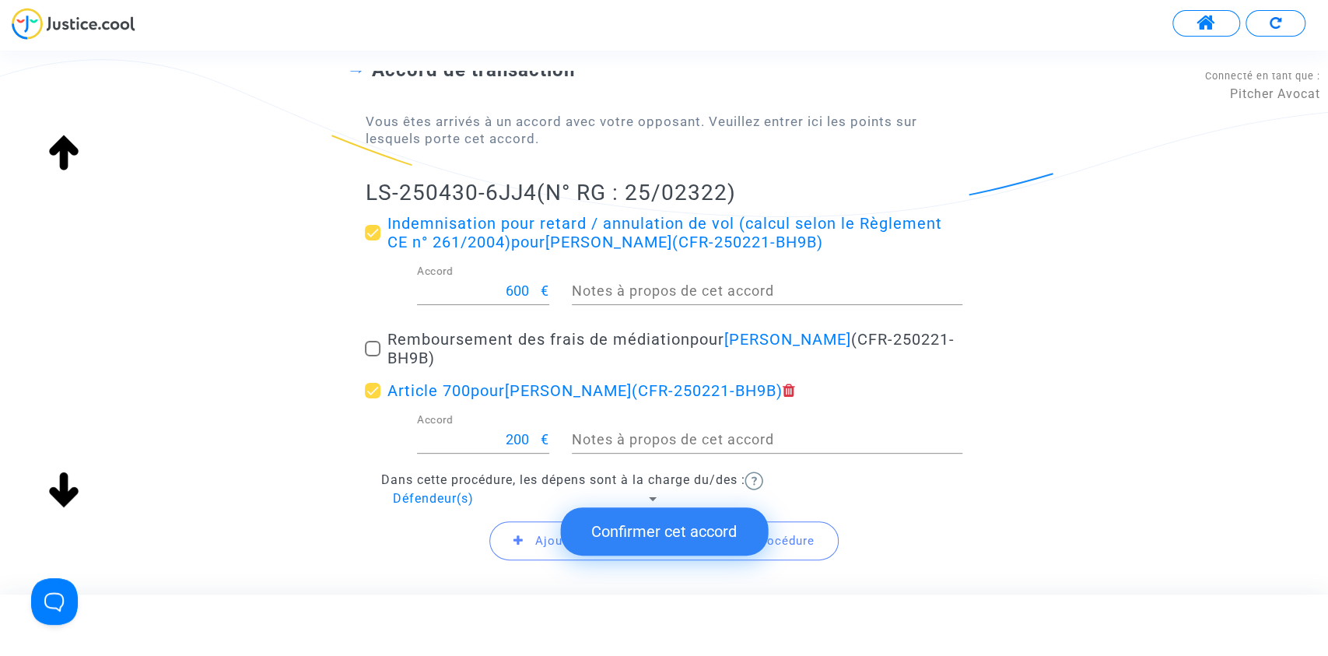
scroll to position [234, 0]
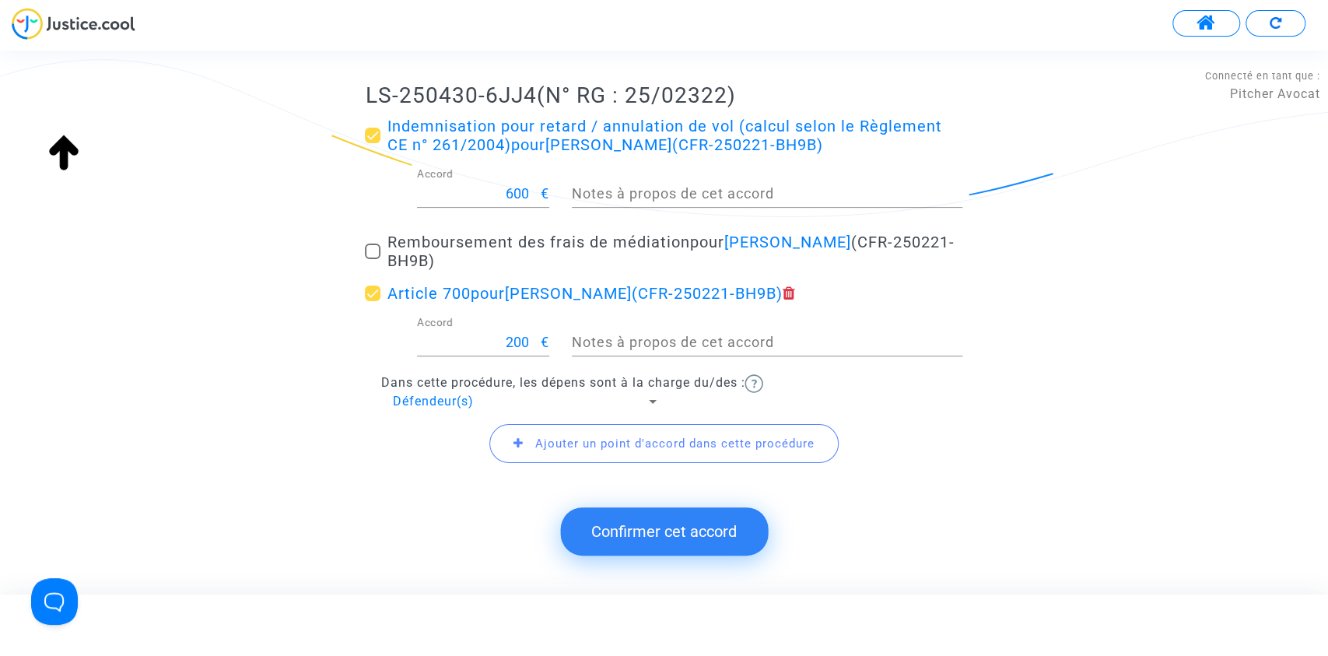
click at [618, 523] on button "Confirmer cet accord" at bounding box center [664, 531] width 208 height 48
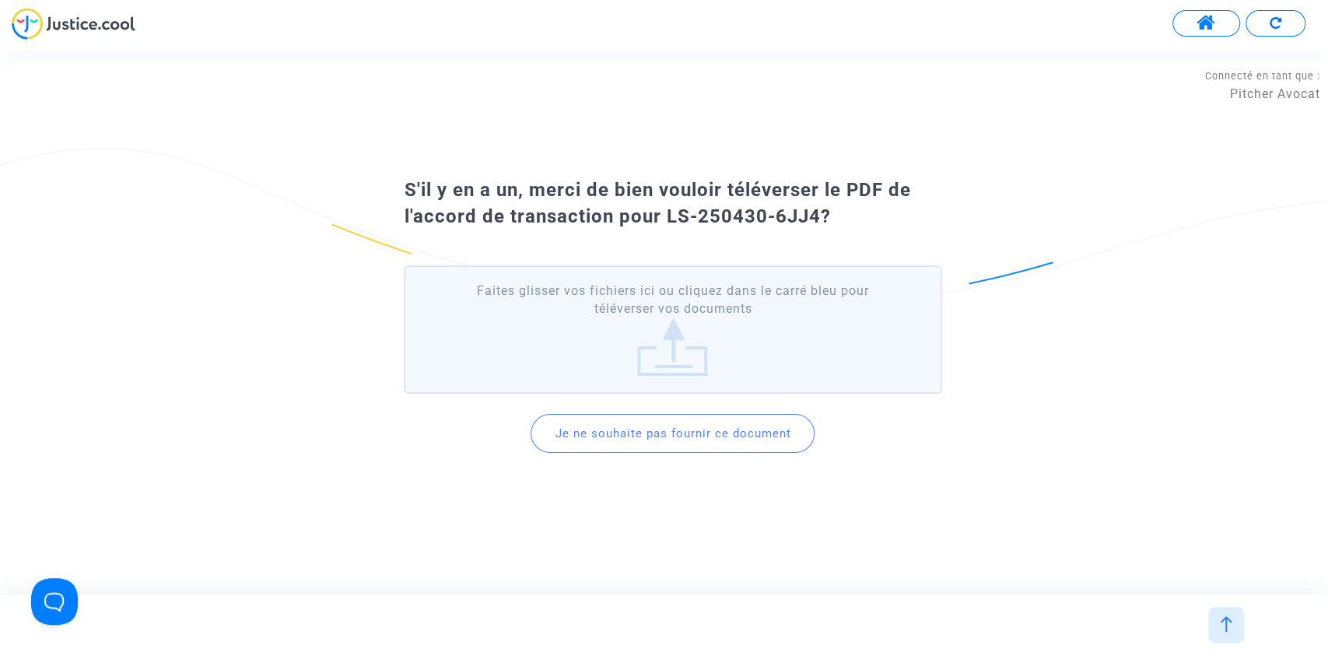
click at [660, 439] on button "Je ne souhaite pas fournir ce document" at bounding box center [672, 433] width 284 height 39
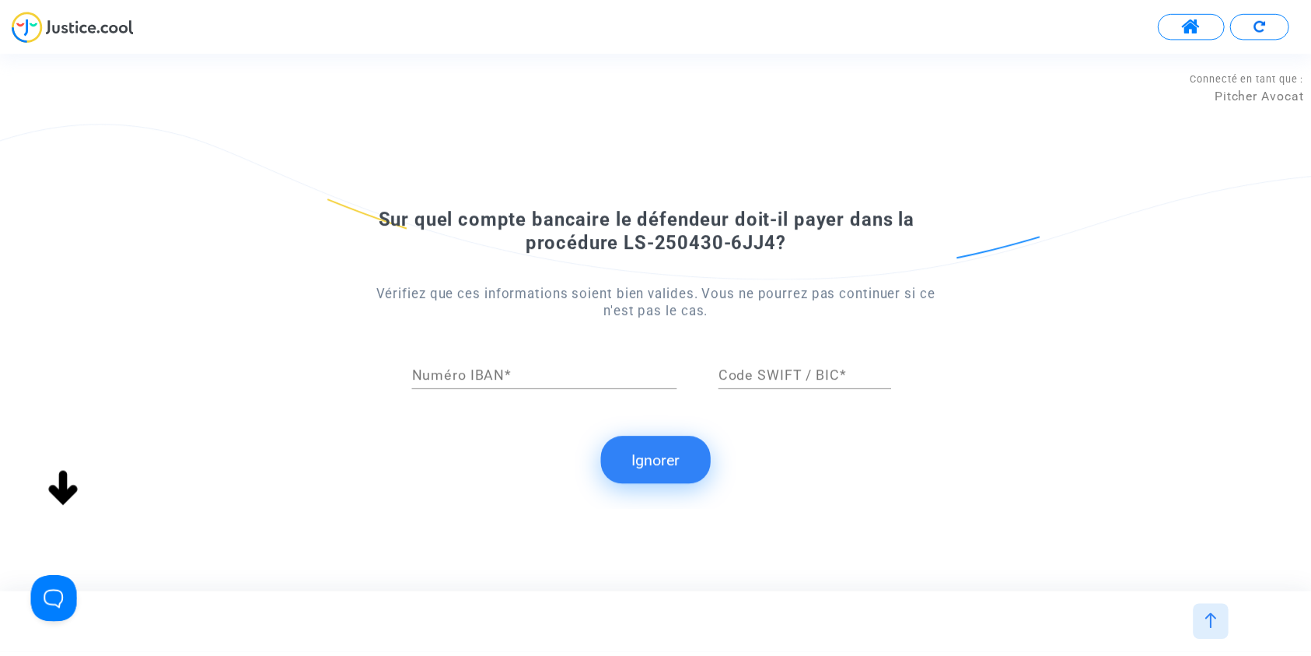
scroll to position [0, 0]
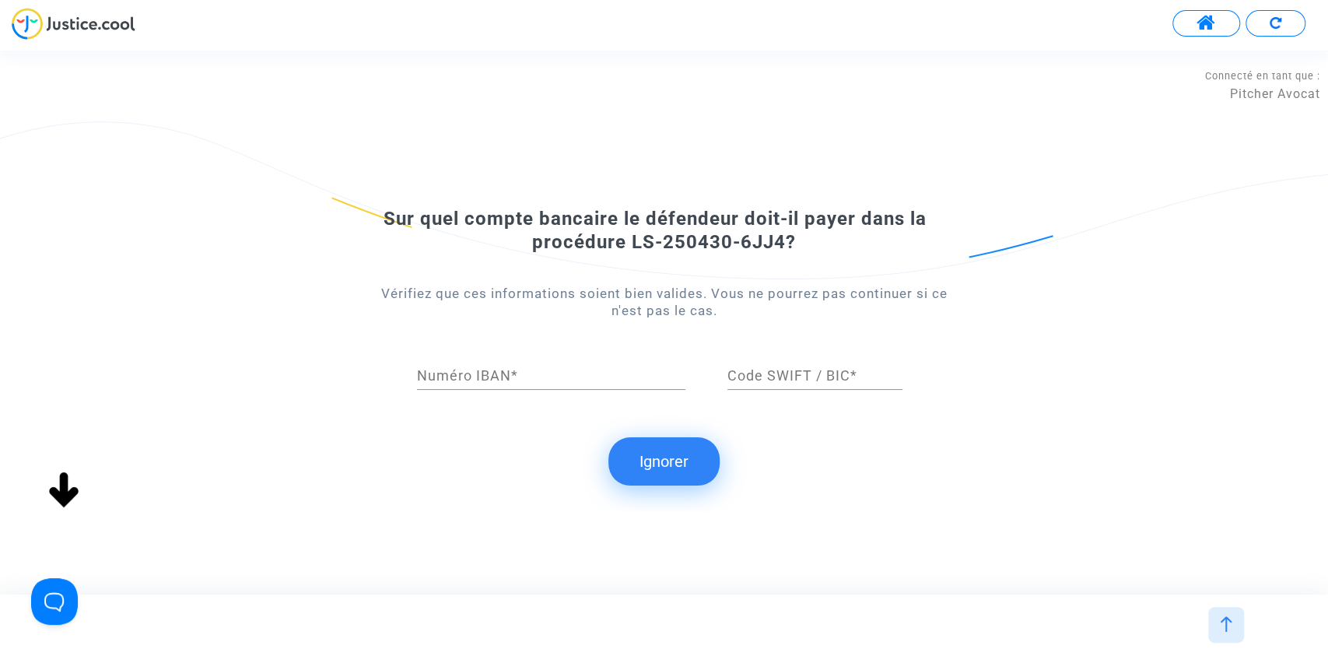
click at [654, 460] on button "Ignorer" at bounding box center [663, 461] width 111 height 48
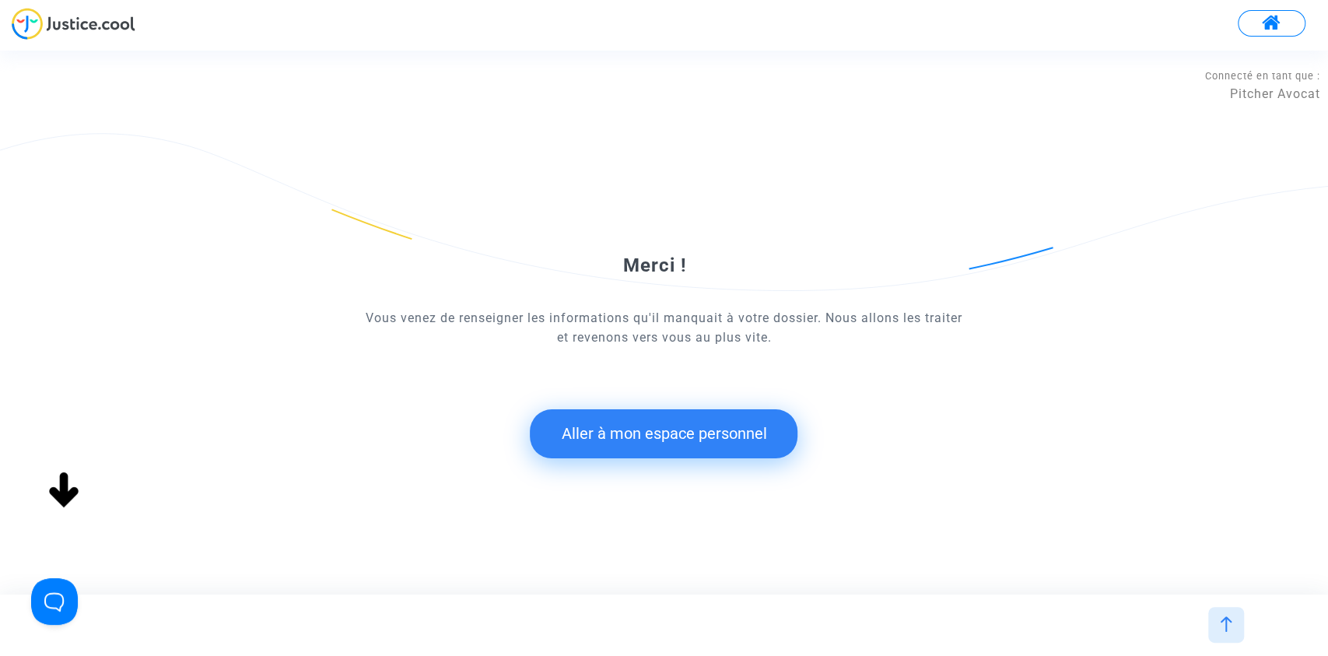
click at [647, 432] on button "Aller à mon espace personnel" at bounding box center [664, 433] width 268 height 48
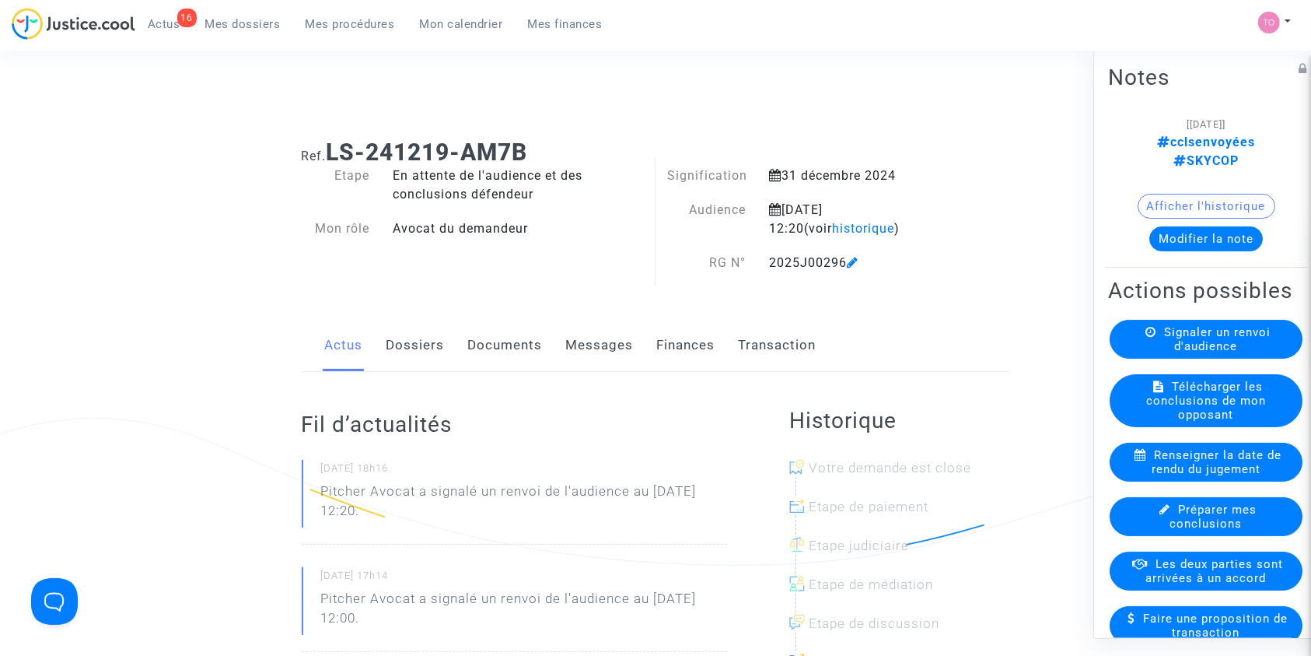
click at [461, 346] on div "Actus Dossiers Documents Messages Finances Transaction" at bounding box center [656, 346] width 709 height 52
click at [485, 341] on link "Documents" at bounding box center [505, 345] width 75 height 51
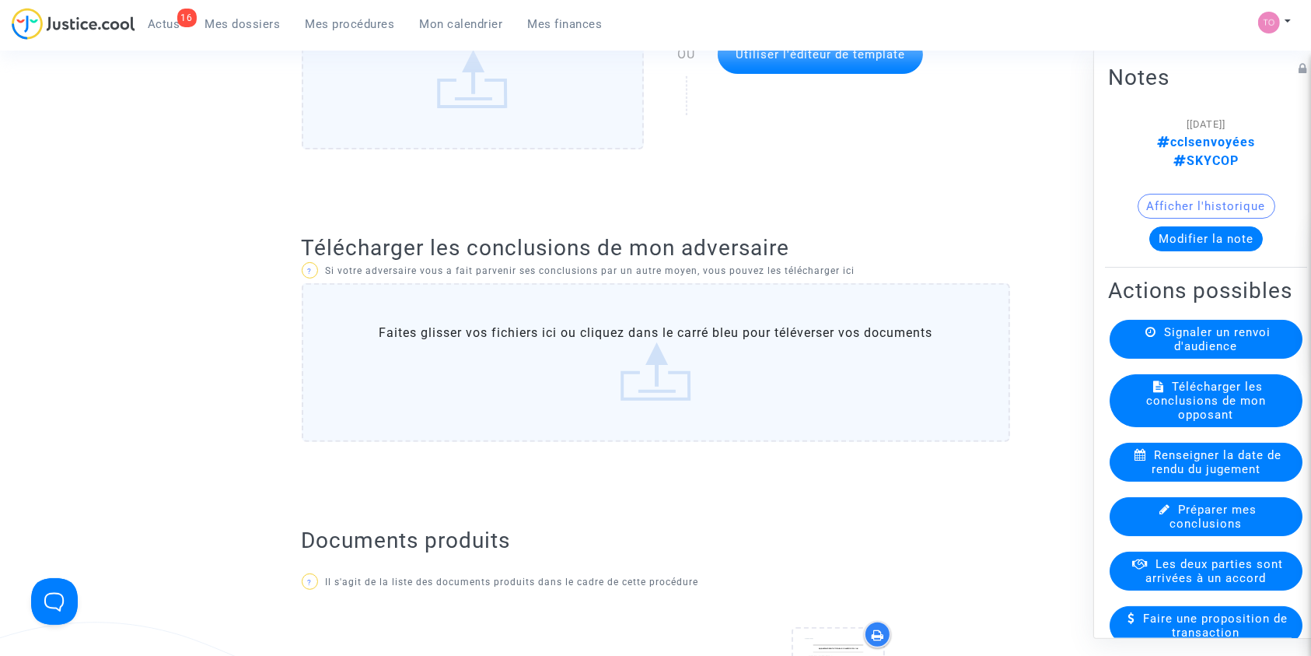
scroll to position [518, 0]
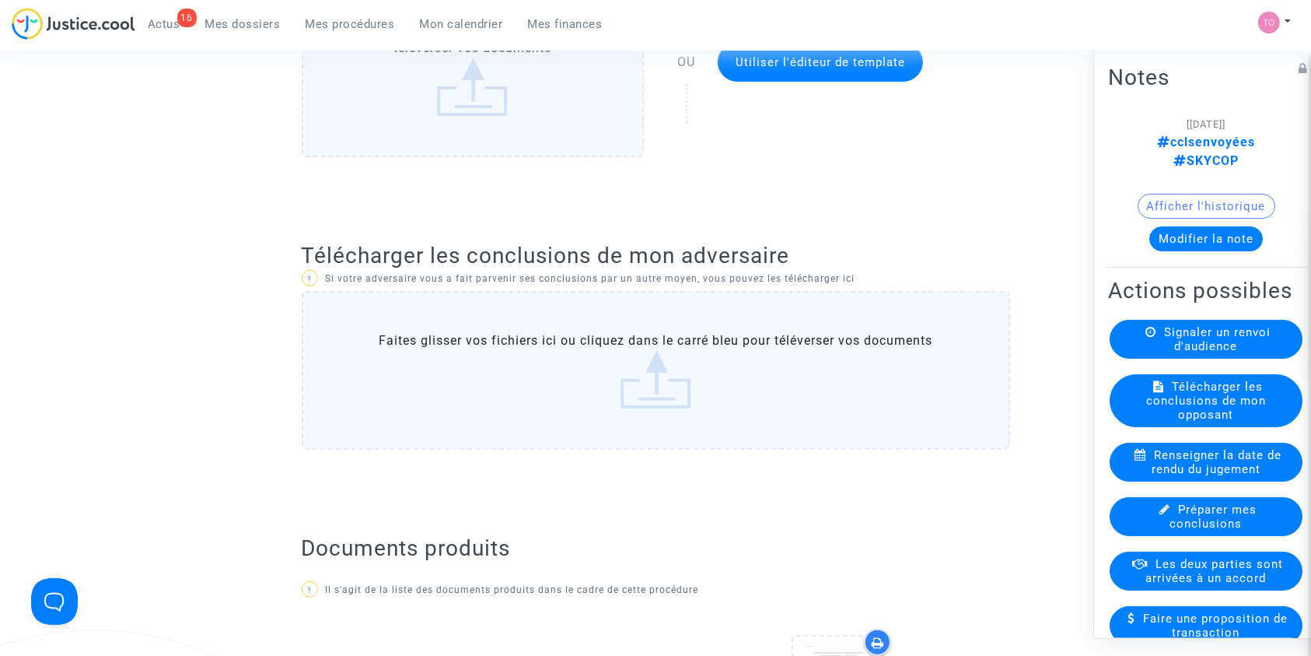
click at [481, 344] on label "Faites glisser vos fichiers ici ou cliquez dans le carré bleu pour téléverser v…" at bounding box center [656, 370] width 709 height 159
click at [0, 0] on input "Faites glisser vos fichiers ici ou cliquez dans le carré bleu pour téléverser v…" at bounding box center [0, 0] width 0 height 0
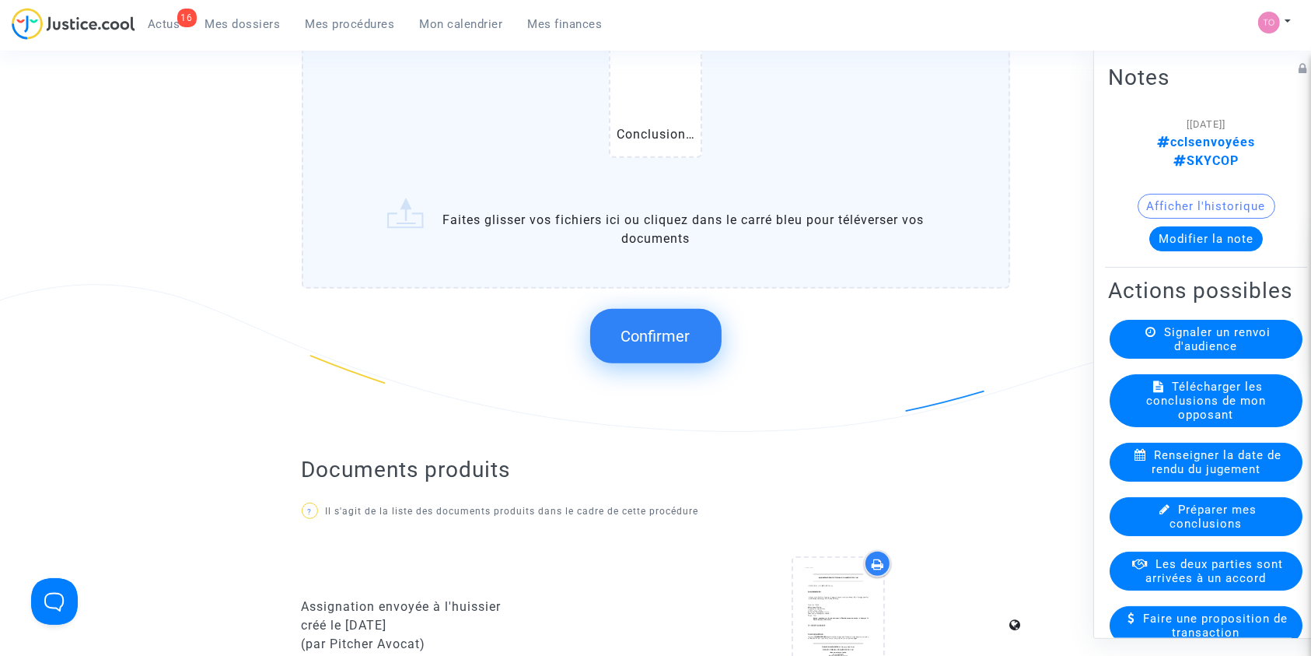
scroll to position [864, 0]
click at [670, 348] on button "Confirmer" at bounding box center [655, 335] width 131 height 54
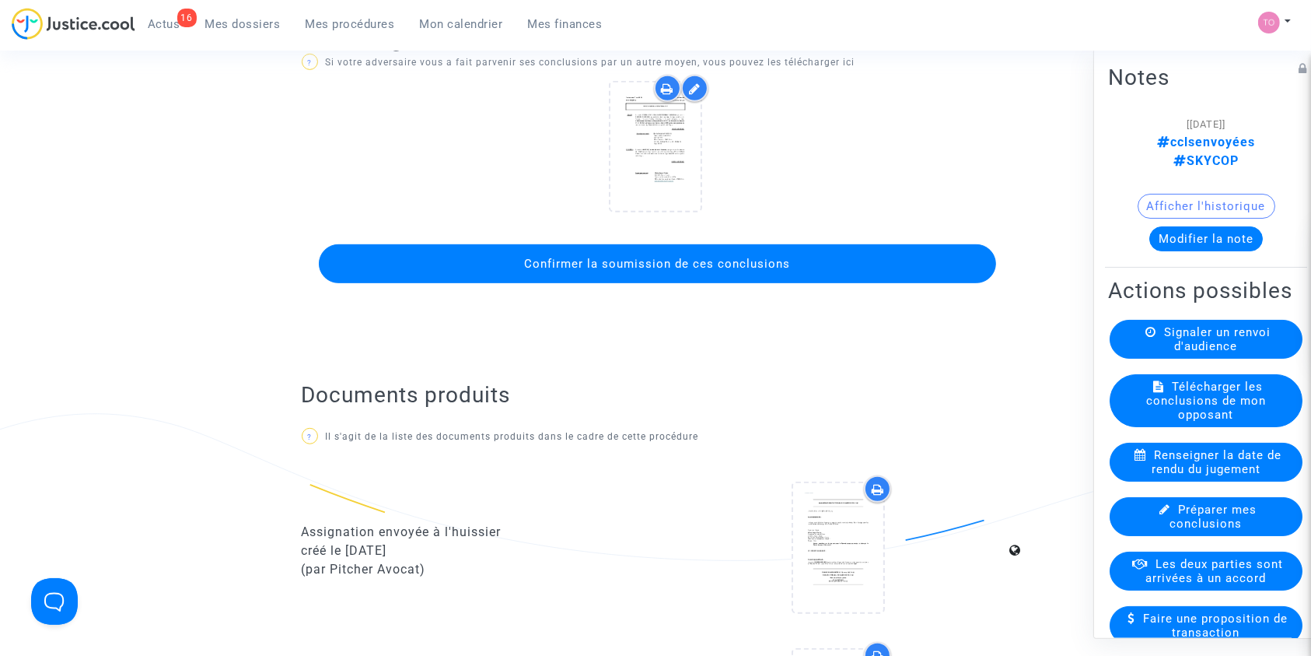
scroll to position [726, 0]
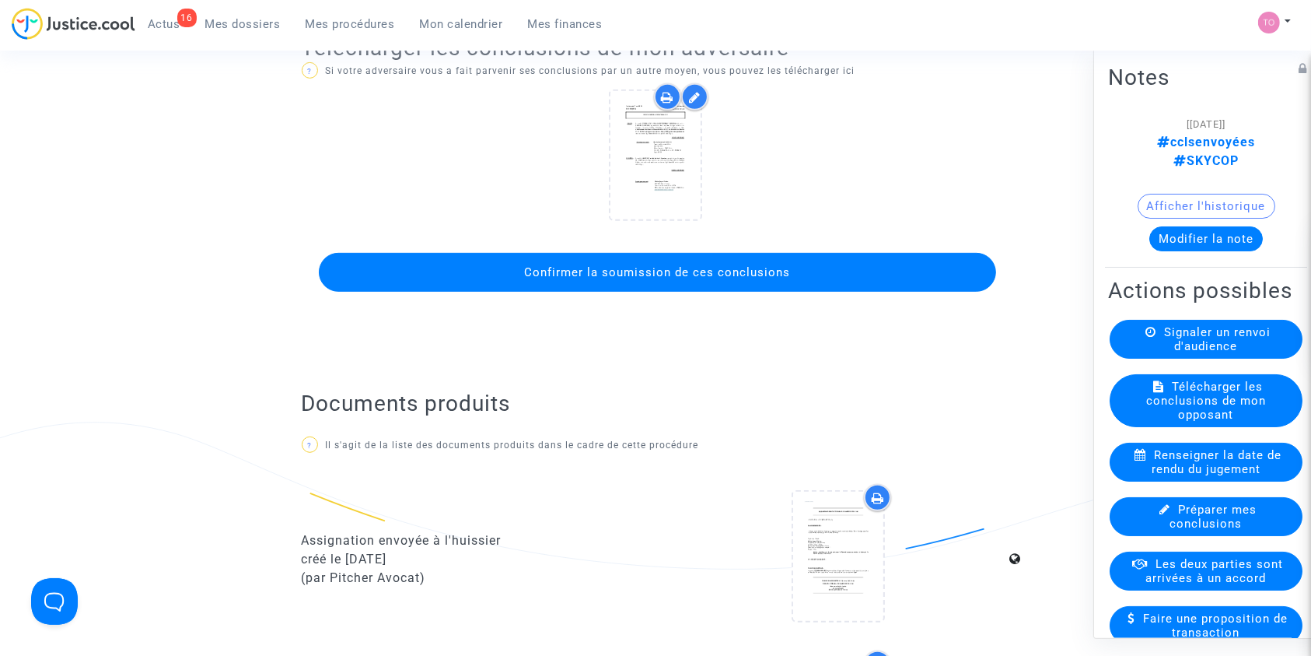
click at [654, 275] on span "Confirmer la soumission de ces conclusions" at bounding box center [657, 272] width 266 height 14
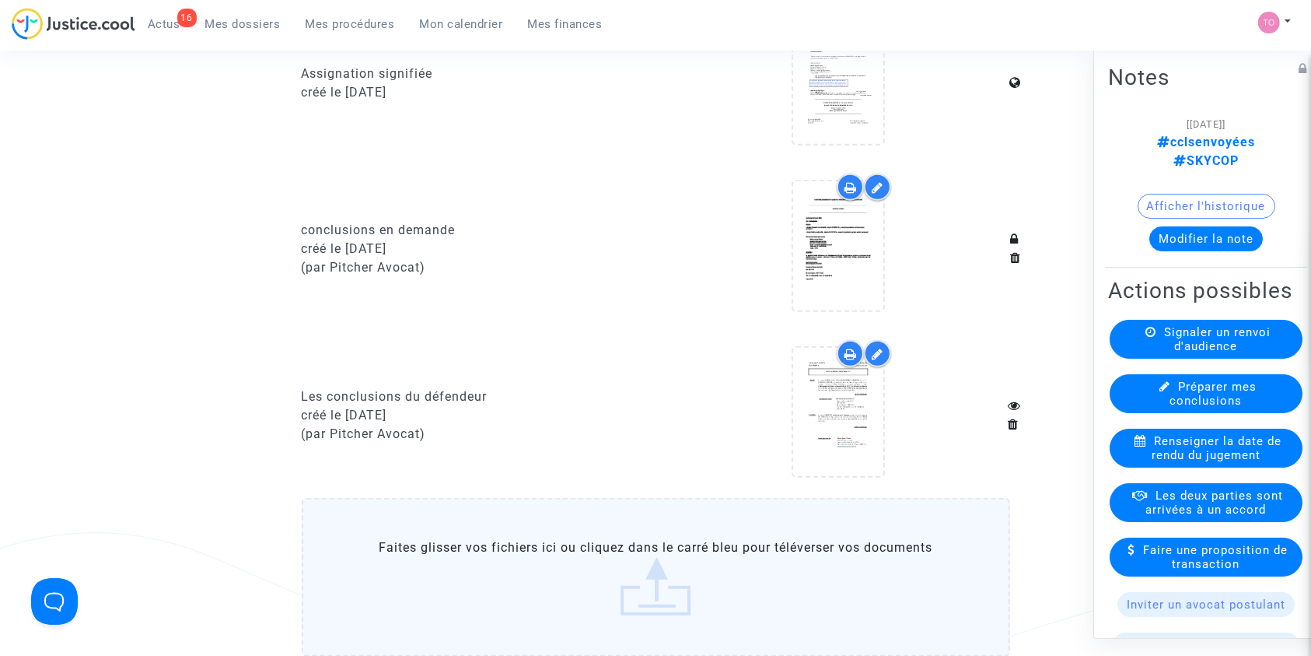
scroll to position [1348, 0]
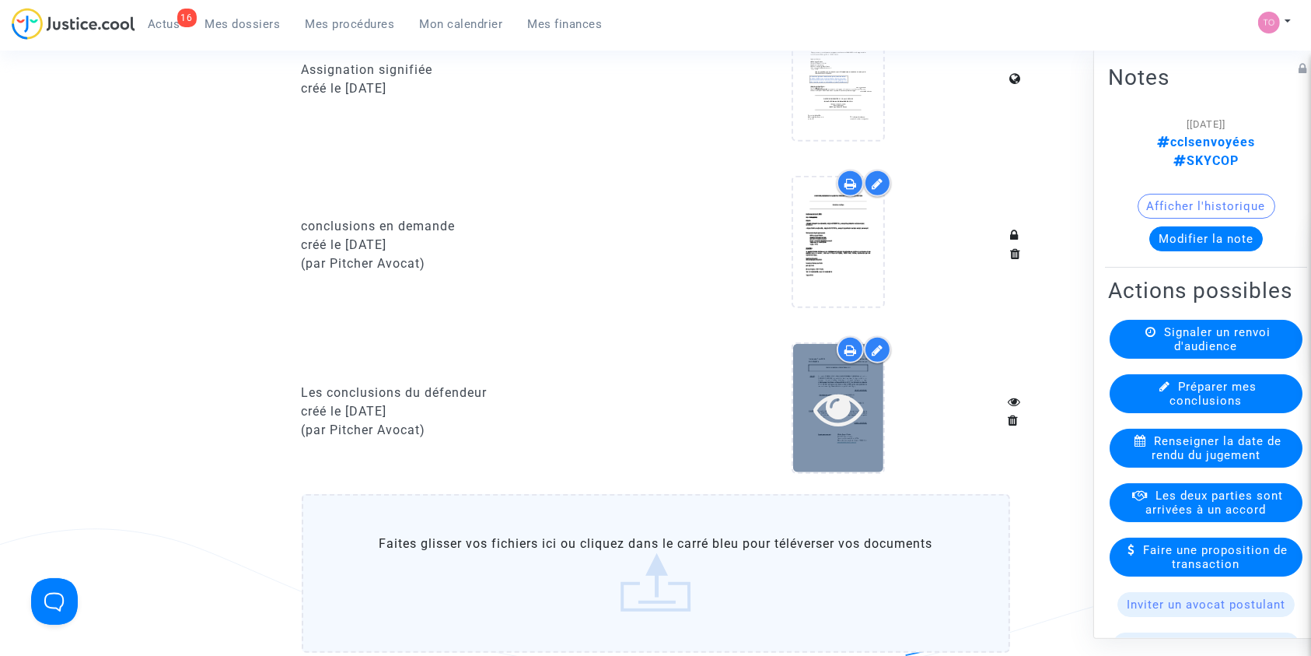
click at [814, 397] on icon at bounding box center [839, 408] width 51 height 50
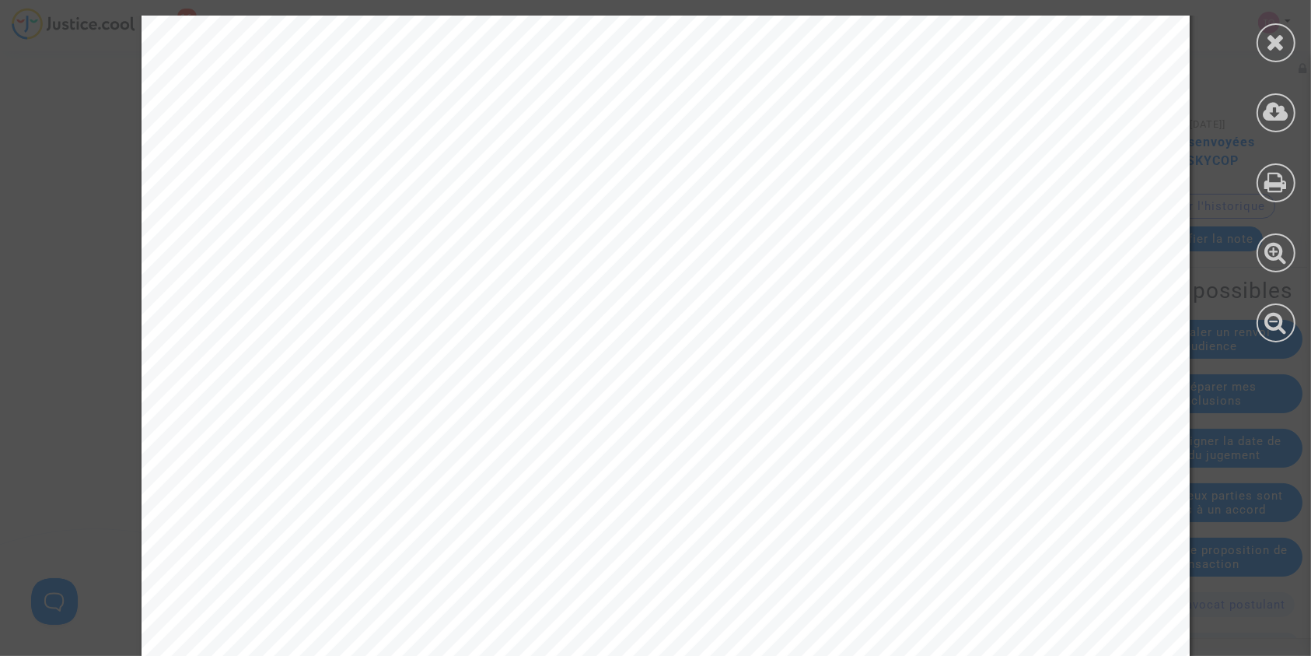
scroll to position [16974, 0]
click at [1255, 46] on div at bounding box center [1276, 179] width 70 height 358
click at [1256, 45] on div at bounding box center [1276, 179] width 70 height 358
click at [1276, 47] on icon at bounding box center [1276, 41] width 19 height 23
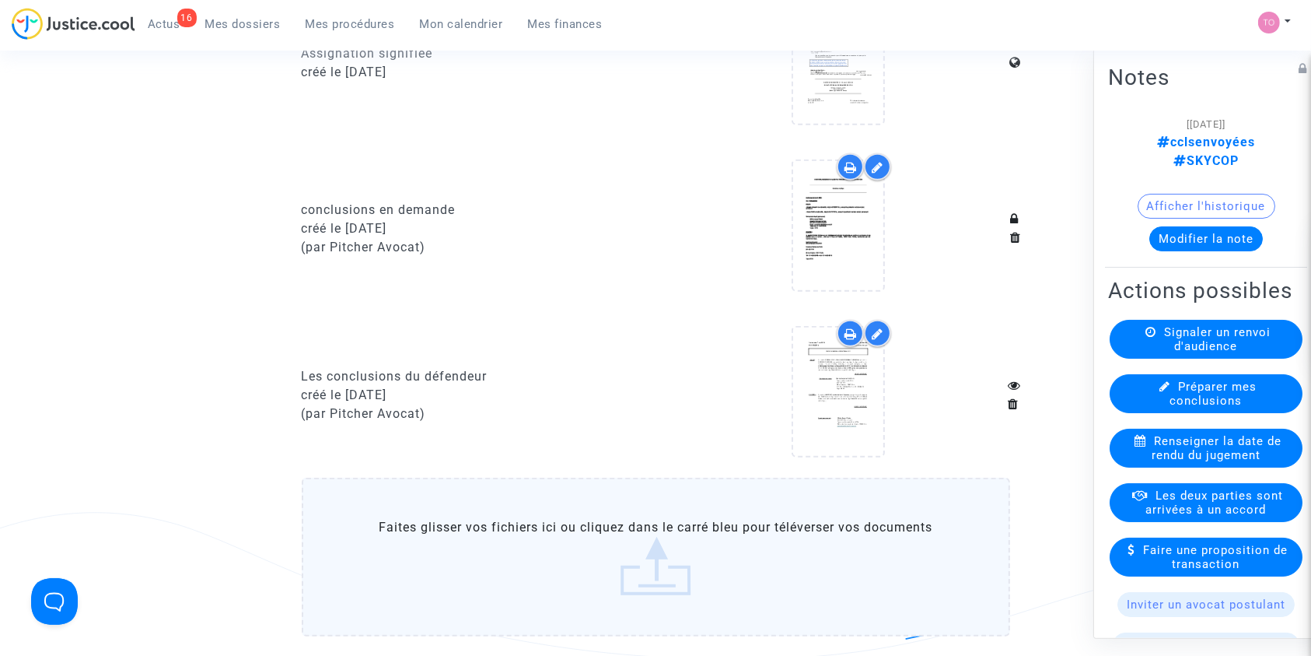
scroll to position [1417, 0]
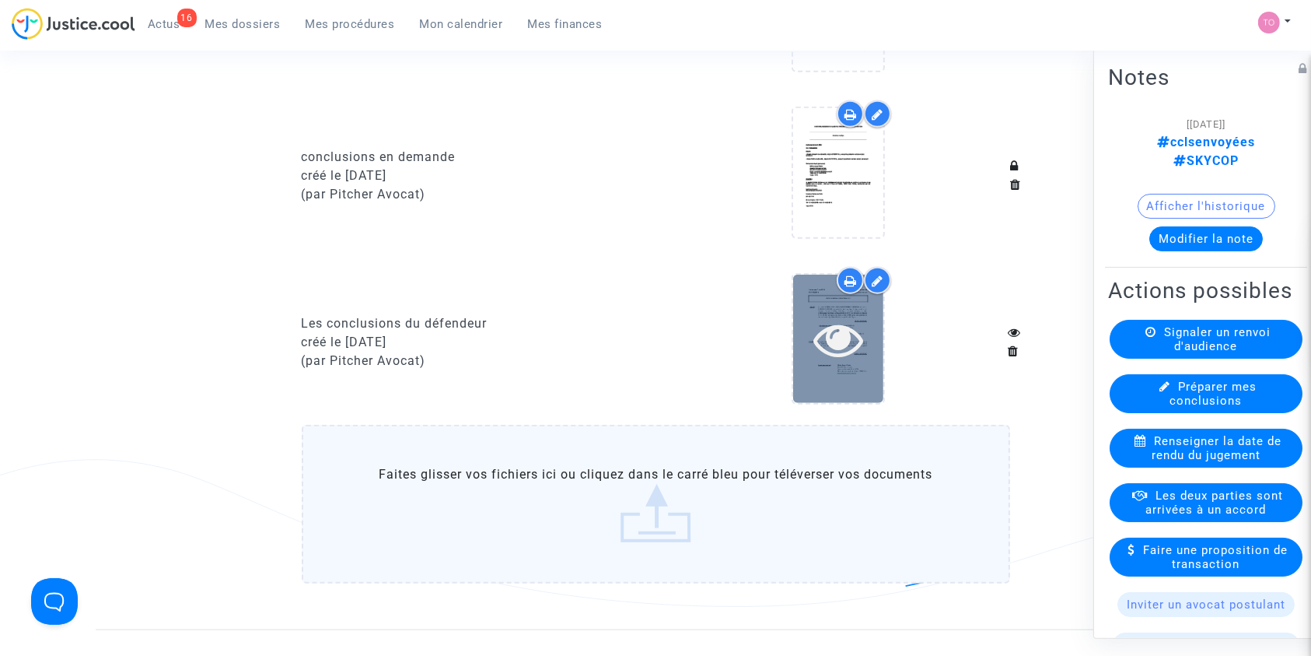
click at [842, 316] on icon at bounding box center [839, 339] width 51 height 50
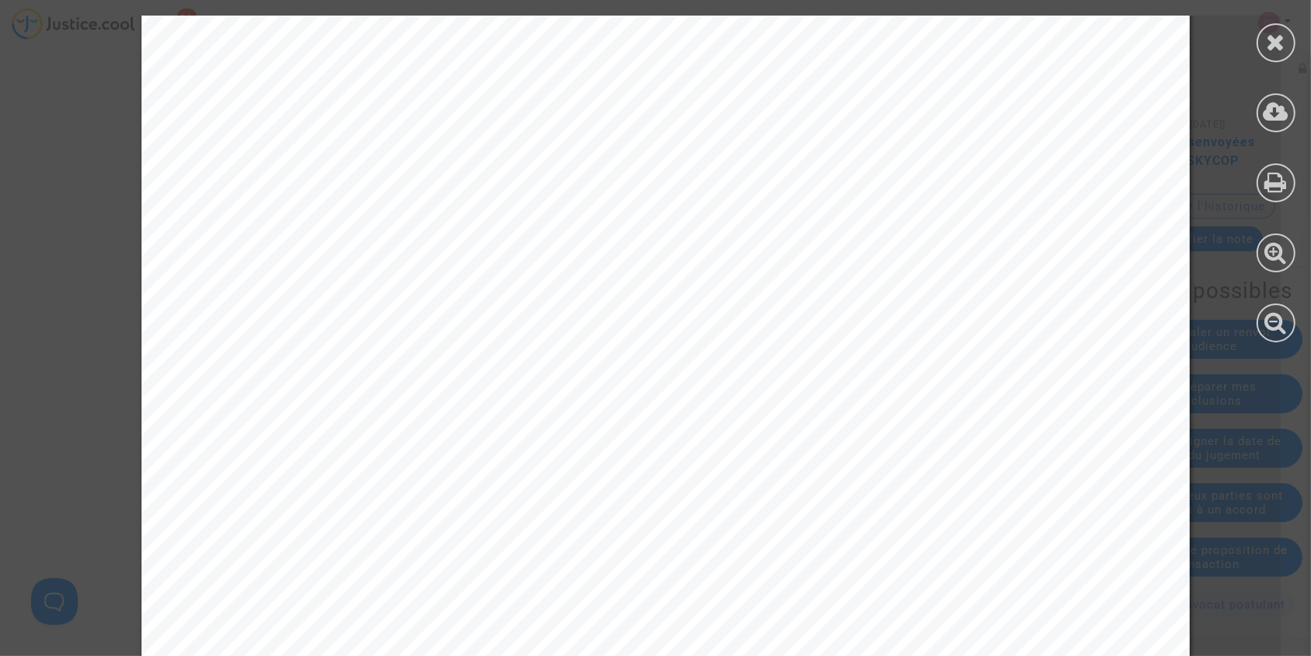
scroll to position [1901, 0]
click at [1276, 41] on icon at bounding box center [1276, 41] width 19 height 23
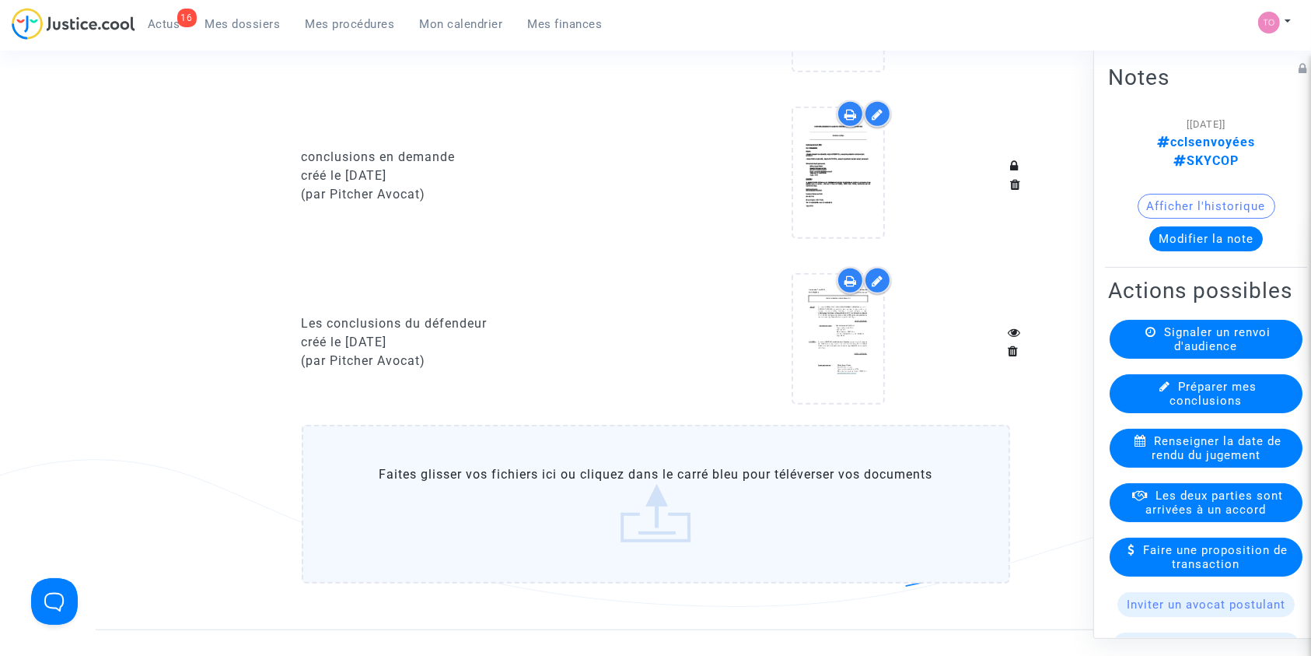
click at [895, 175] on div at bounding box center [838, 175] width 343 height 150
click at [885, 177] on upload-item at bounding box center [839, 175] width 106 height 150
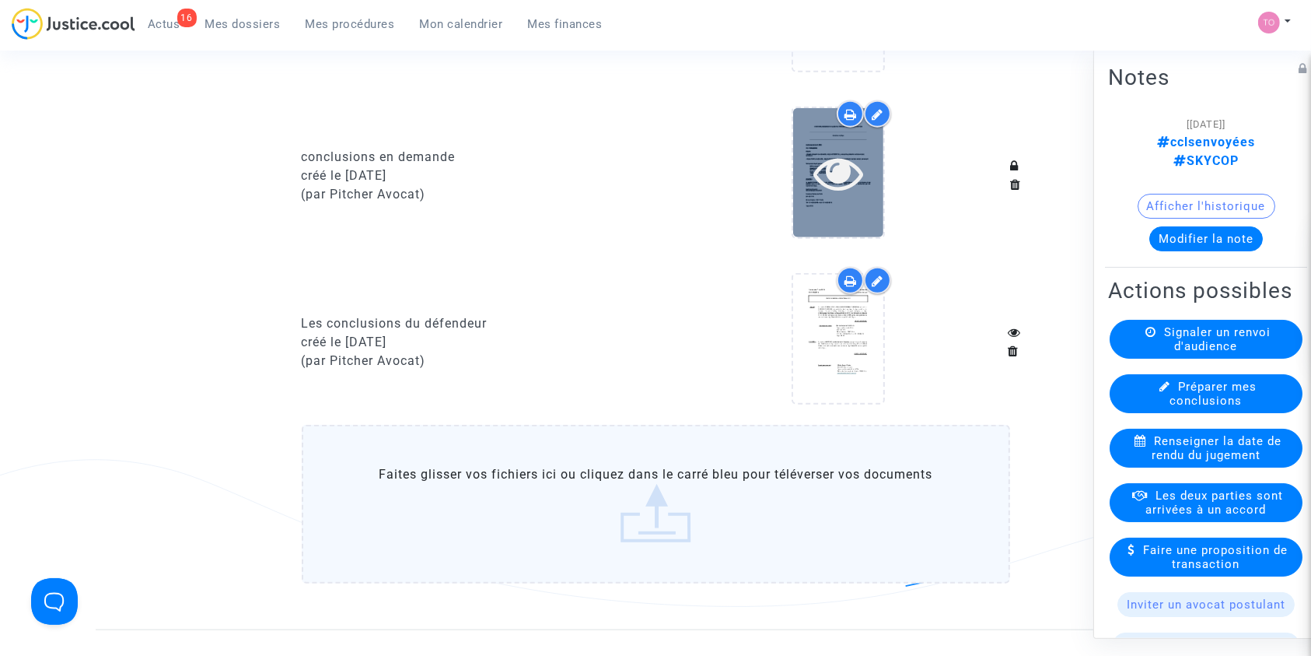
click at [865, 180] on div at bounding box center [838, 173] width 90 height 50
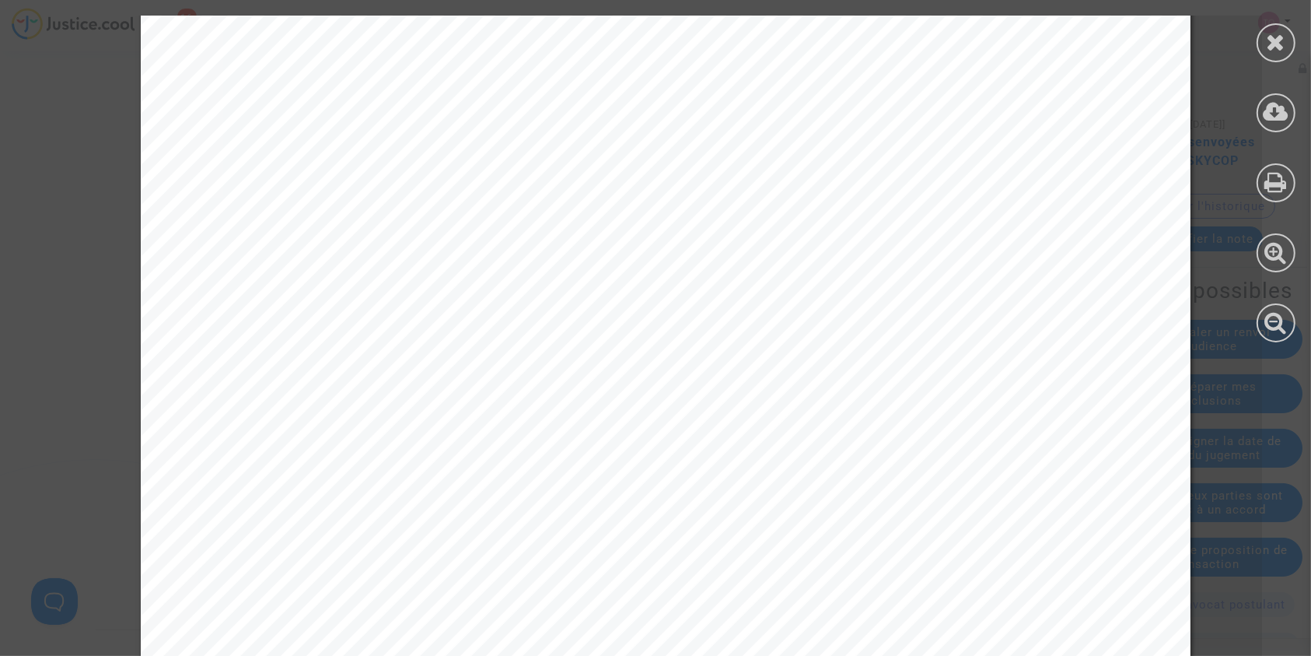
scroll to position [9196, 0]
click at [1271, 37] on icon at bounding box center [1276, 41] width 19 height 23
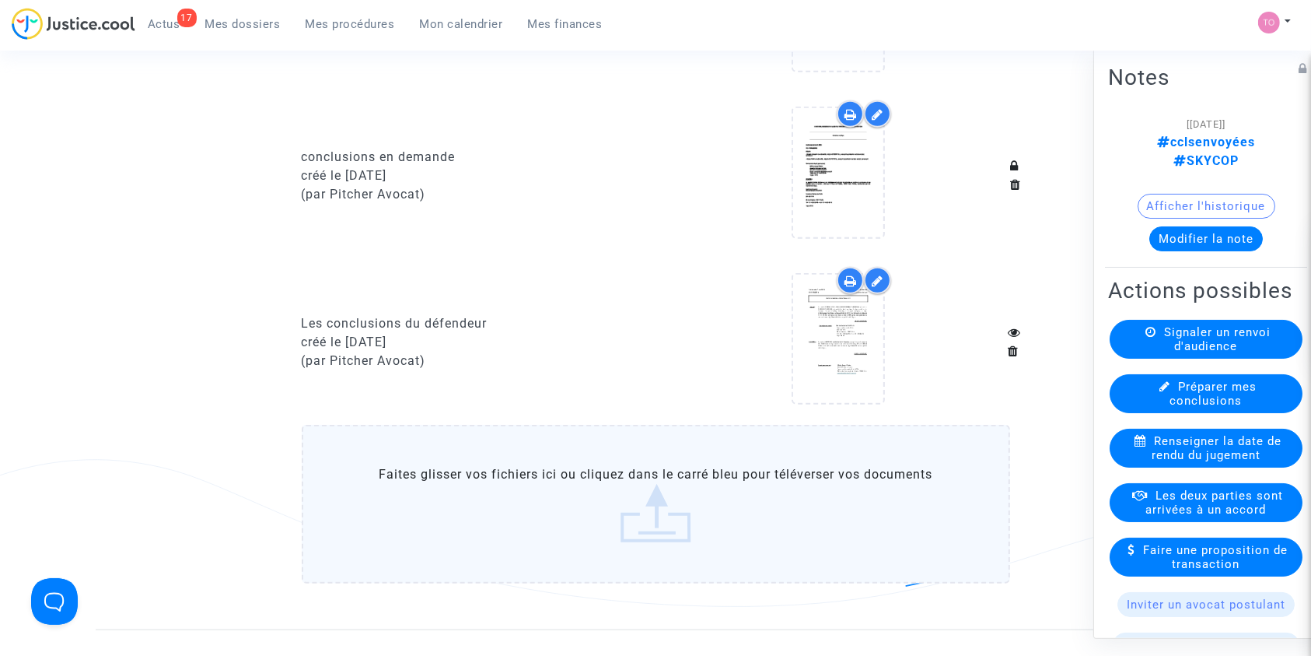
click at [476, 23] on span "Mon calendrier" at bounding box center [461, 24] width 83 height 14
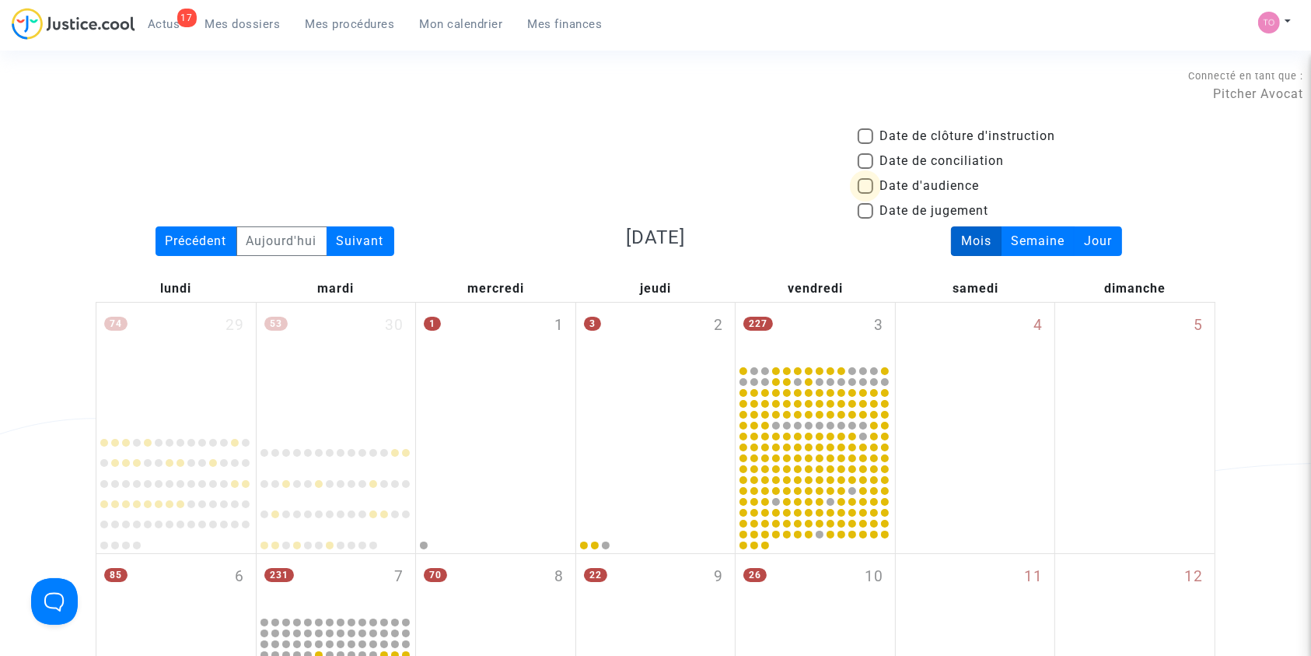
click at [871, 184] on span at bounding box center [866, 186] width 16 height 16
click at [866, 194] on input "Date d'audience" at bounding box center [865, 194] width 1 height 1
checkbox input "true"
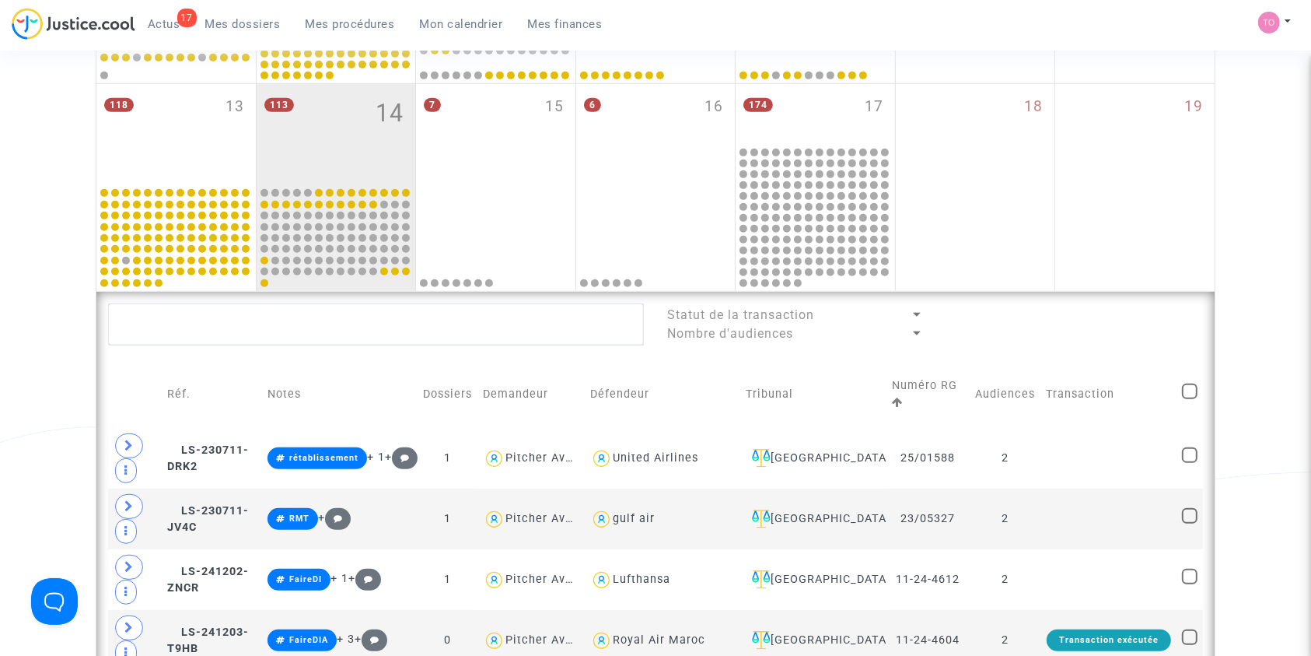
scroll to position [726, 0]
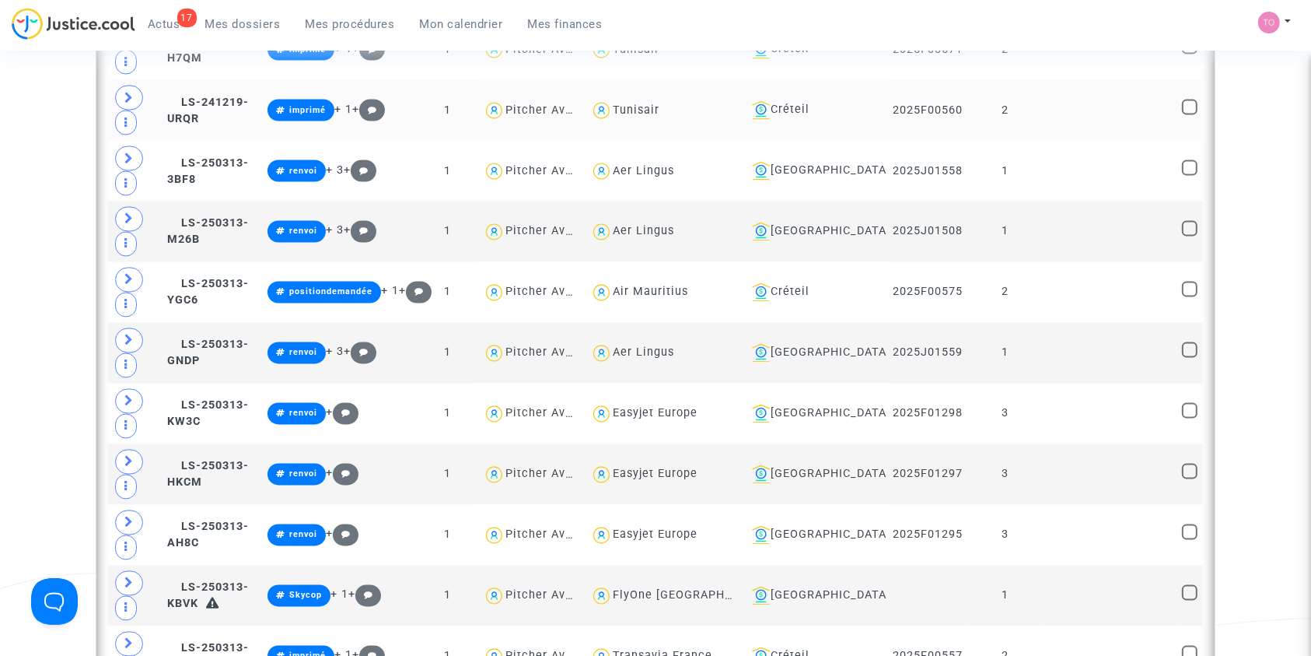
scroll to position [2765, 0]
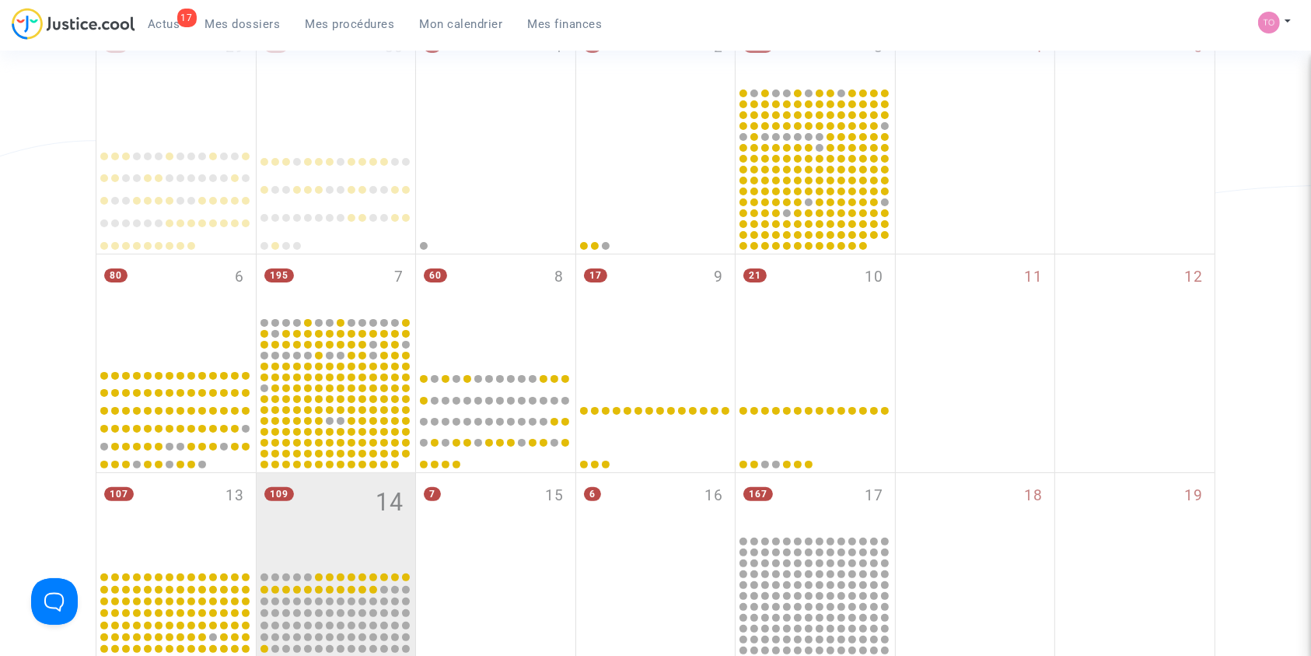
click at [458, 23] on span "Mon calendrier" at bounding box center [461, 24] width 83 height 14
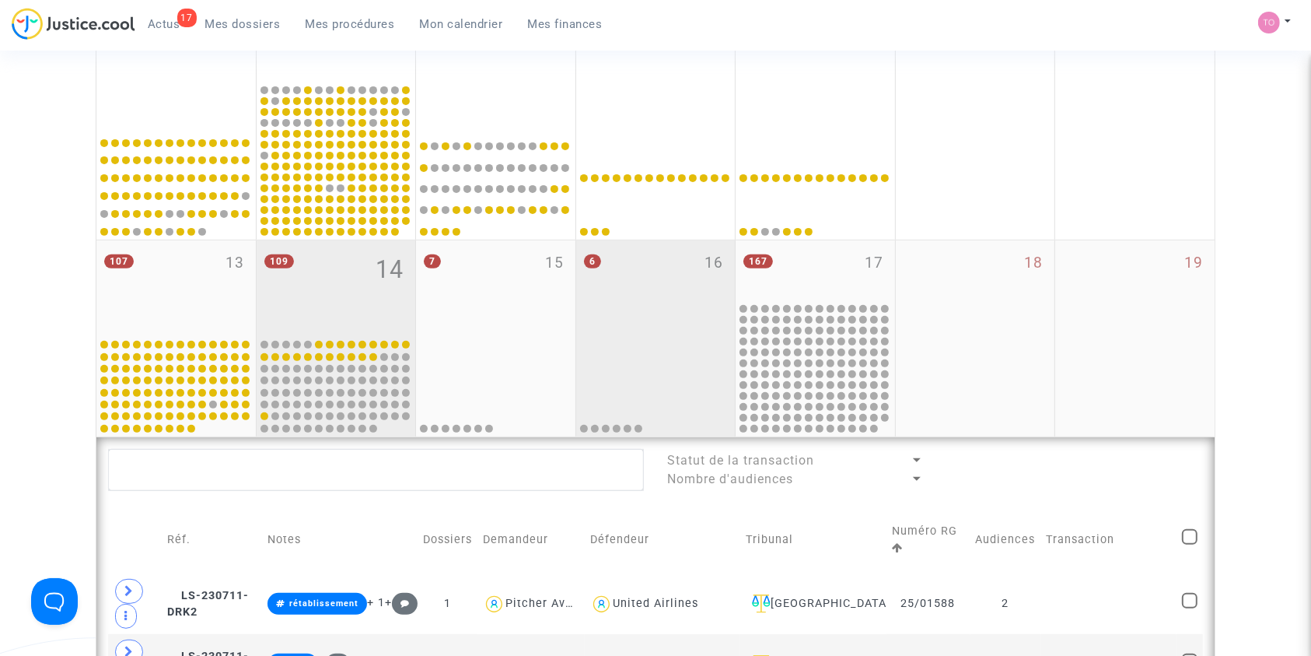
scroll to position [518, 0]
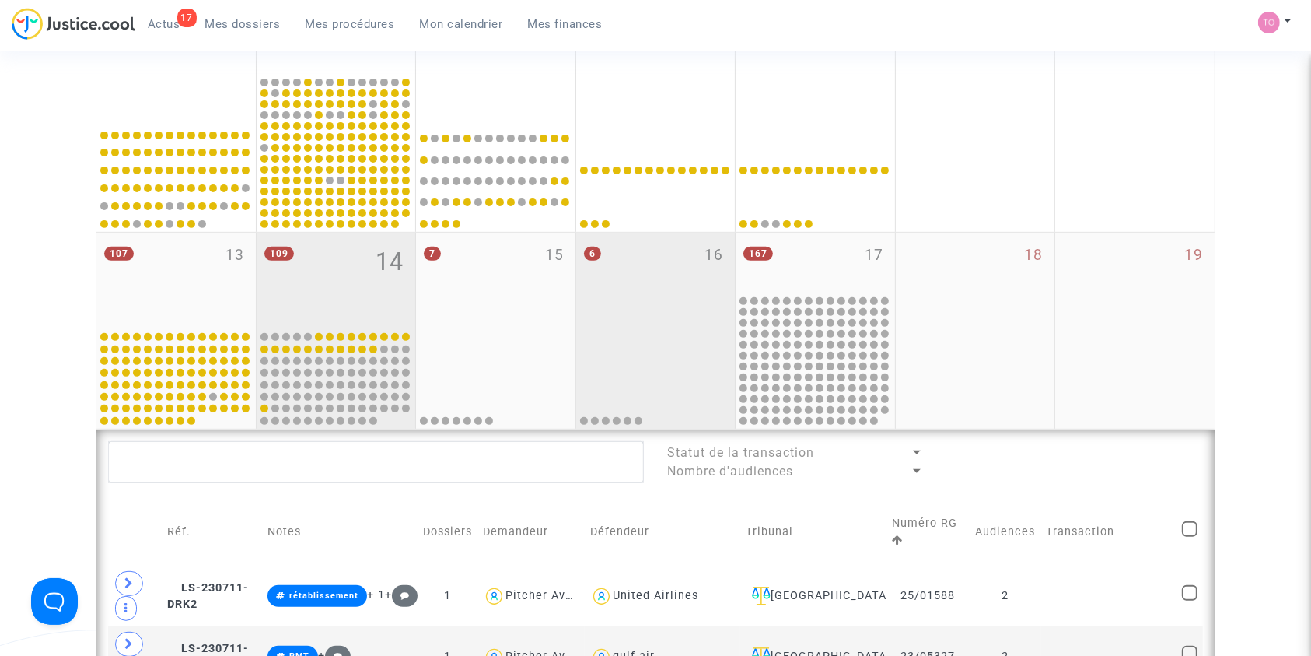
click at [661, 292] on div "6 16" at bounding box center [655, 281] width 159 height 96
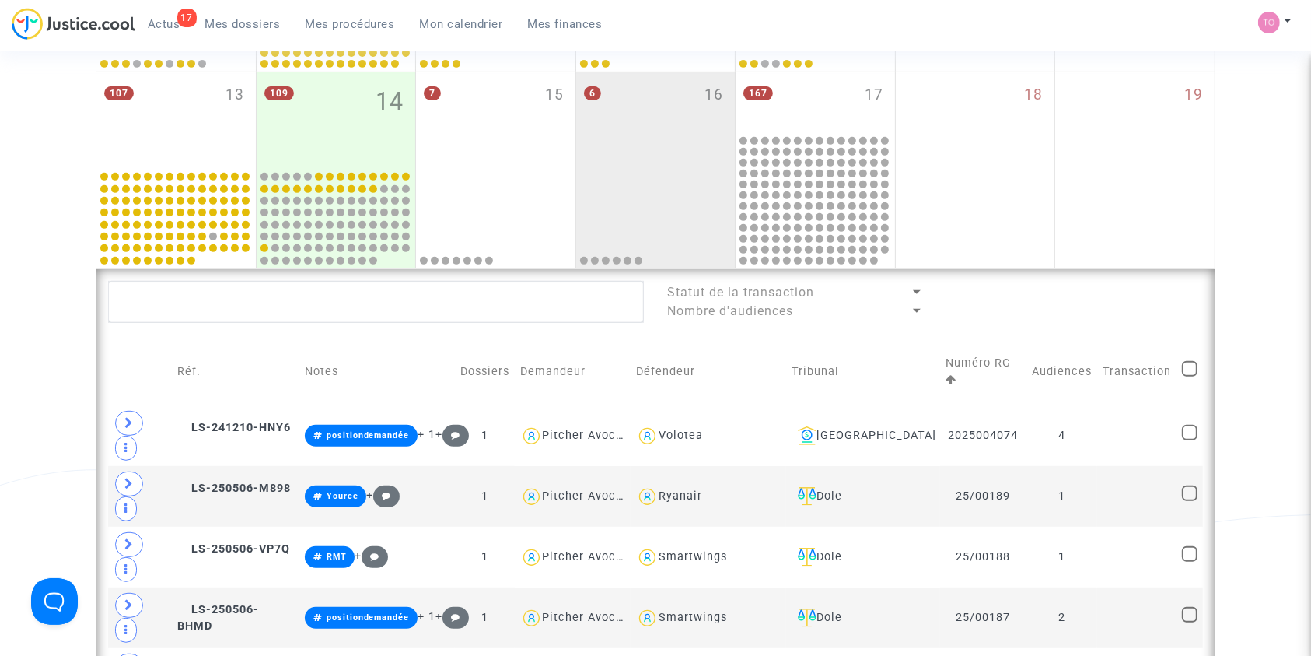
scroll to position [760, 0]
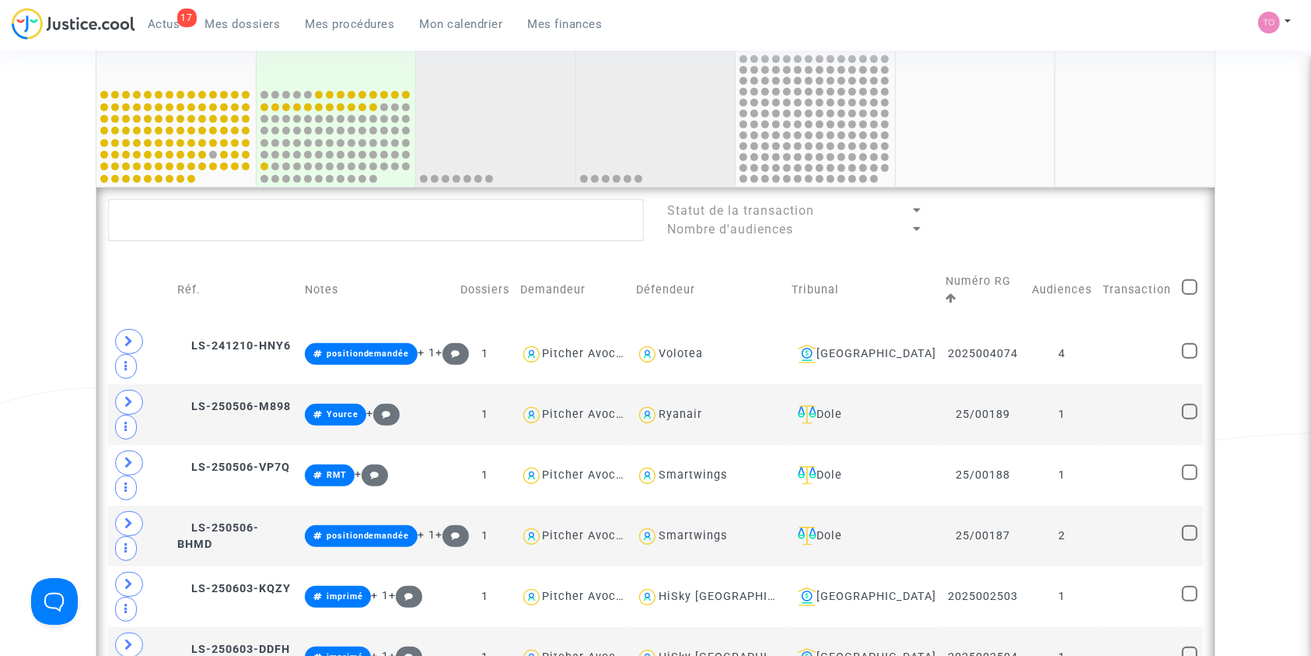
click at [480, 82] on div "7 15" at bounding box center [495, 39] width 159 height 96
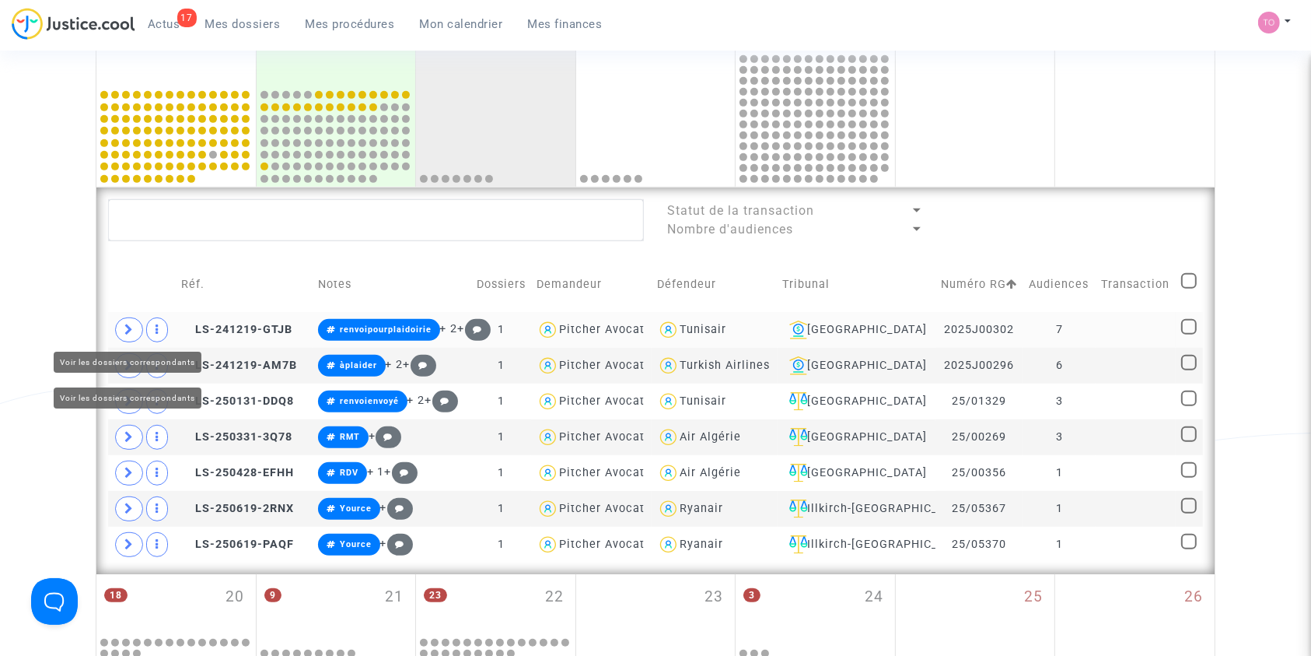
click at [125, 334] on icon at bounding box center [128, 330] width 9 height 12
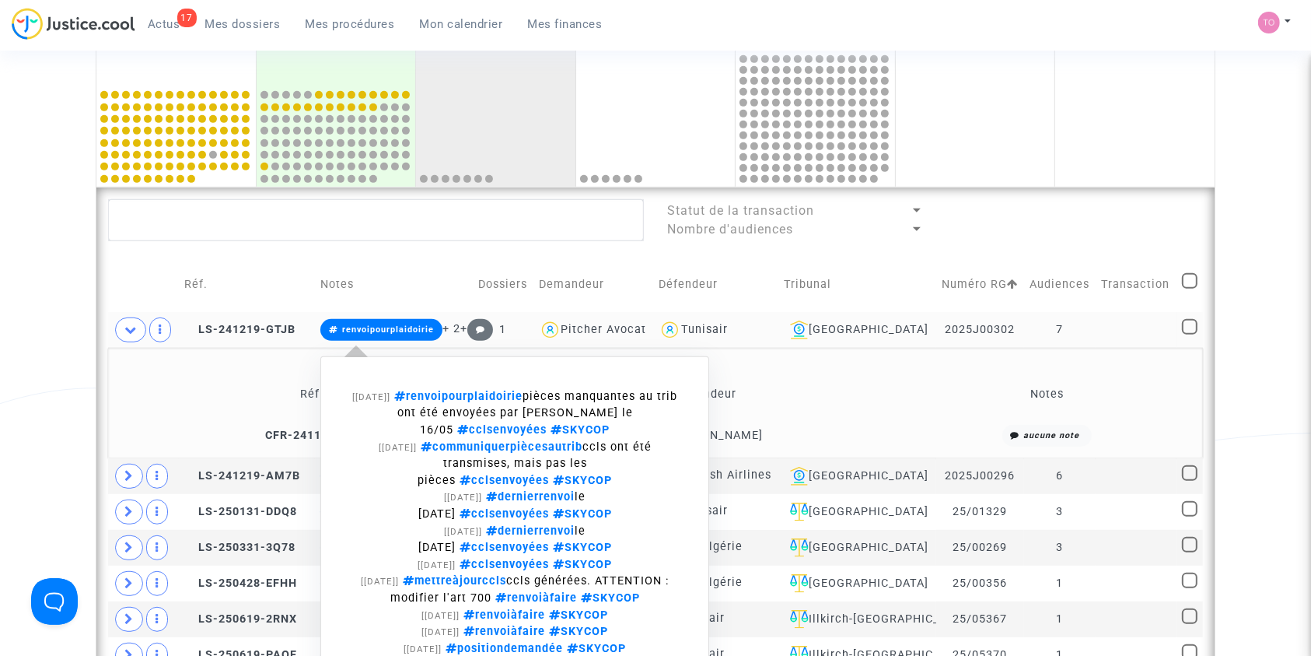
scroll to position [795, 0]
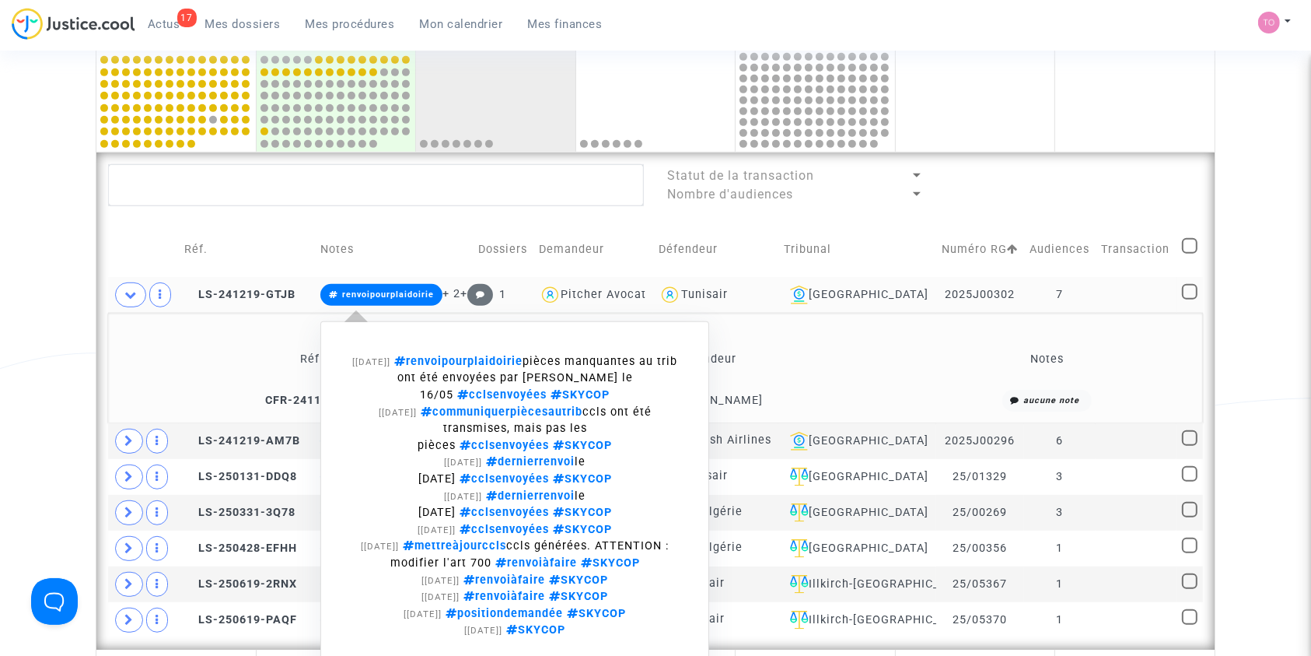
click at [384, 297] on span "renvoipourplaidoirie" at bounding box center [388, 294] width 92 height 10
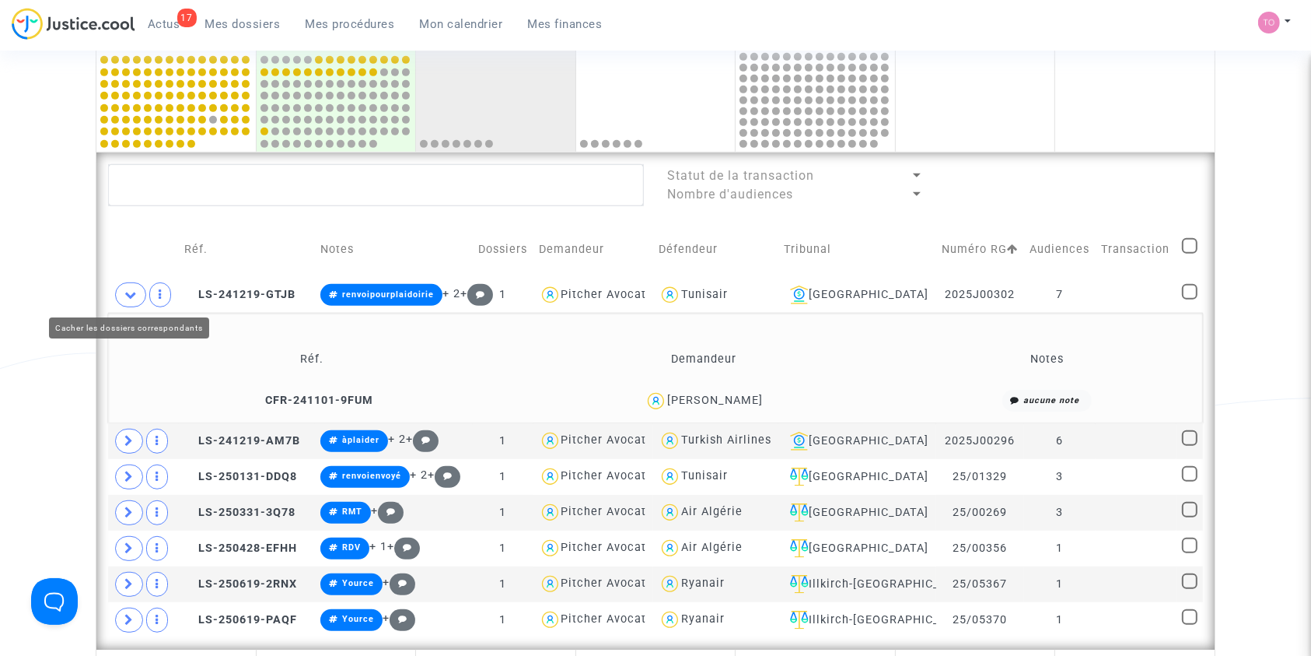
drag, startPoint x: 126, startPoint y: 292, endPoint x: 151, endPoint y: 279, distance: 28.2
click at [134, 290] on icon at bounding box center [130, 295] width 12 height 12
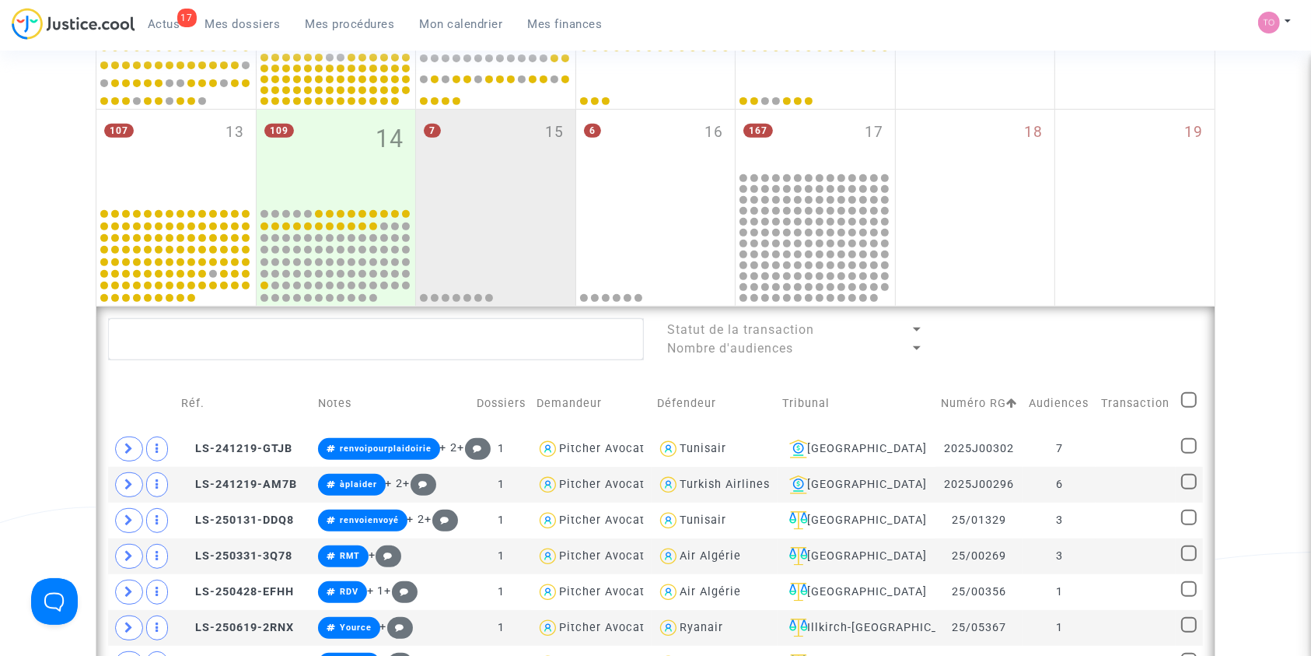
scroll to position [587, 0]
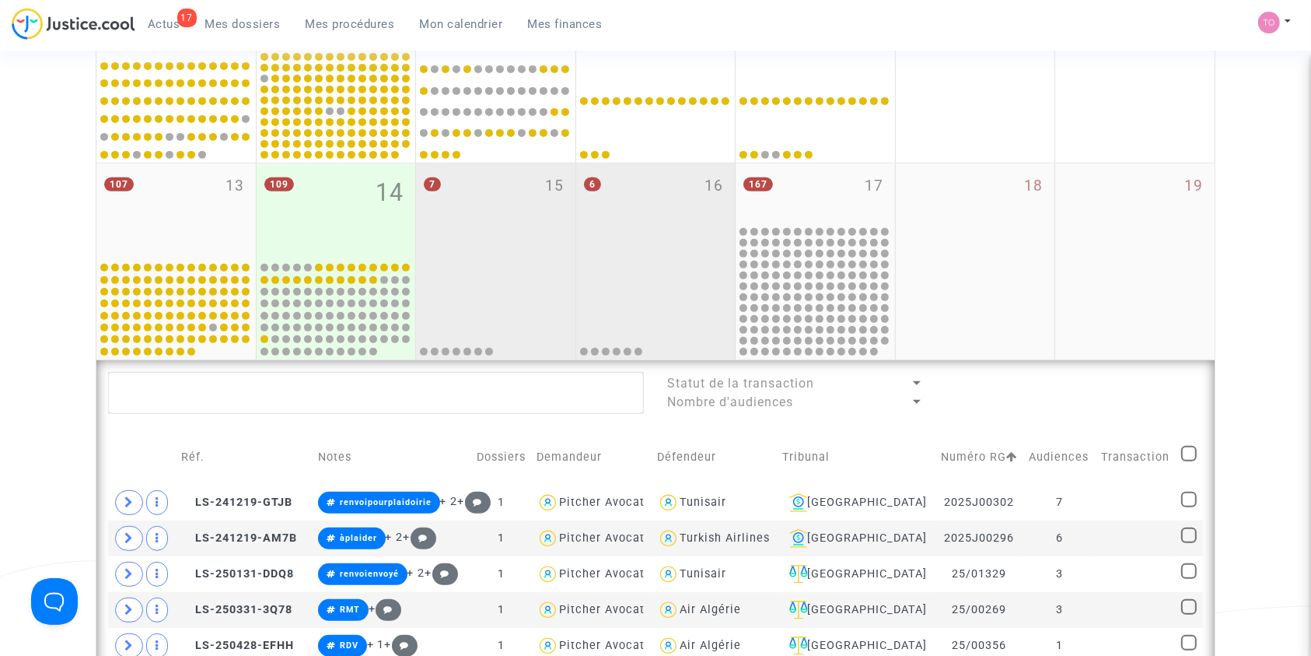
click at [651, 272] on div at bounding box center [656, 309] width 155 height 96
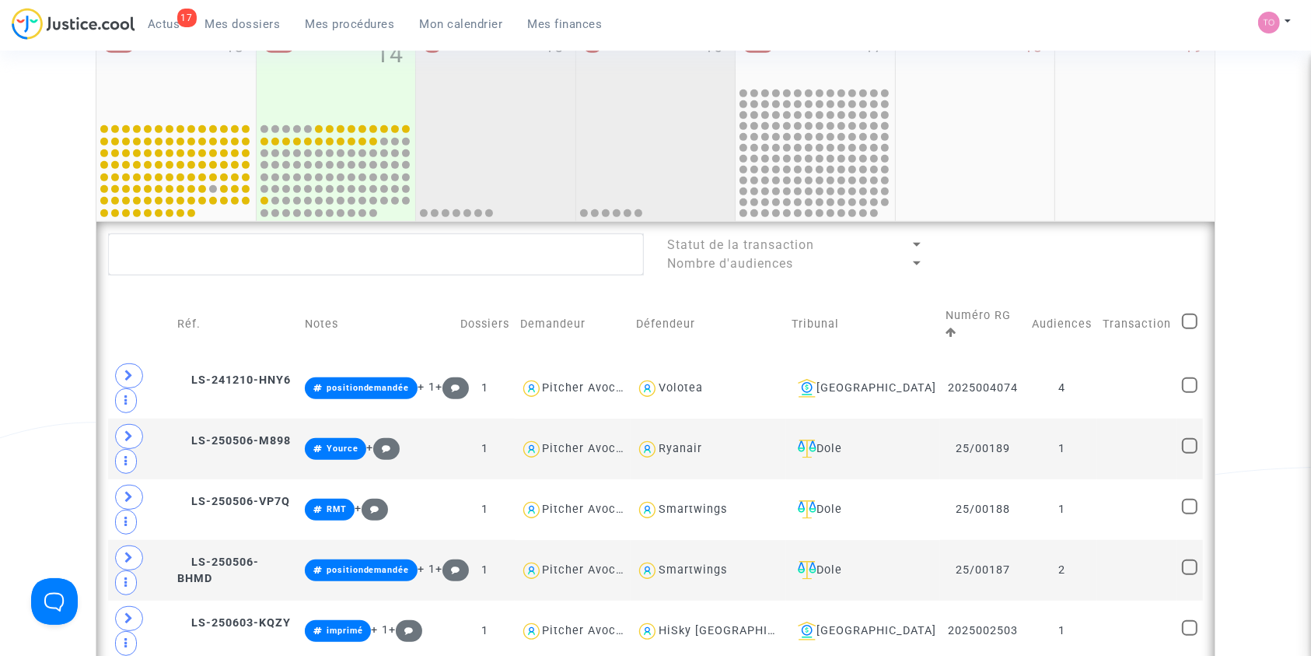
scroll to position [691, 0]
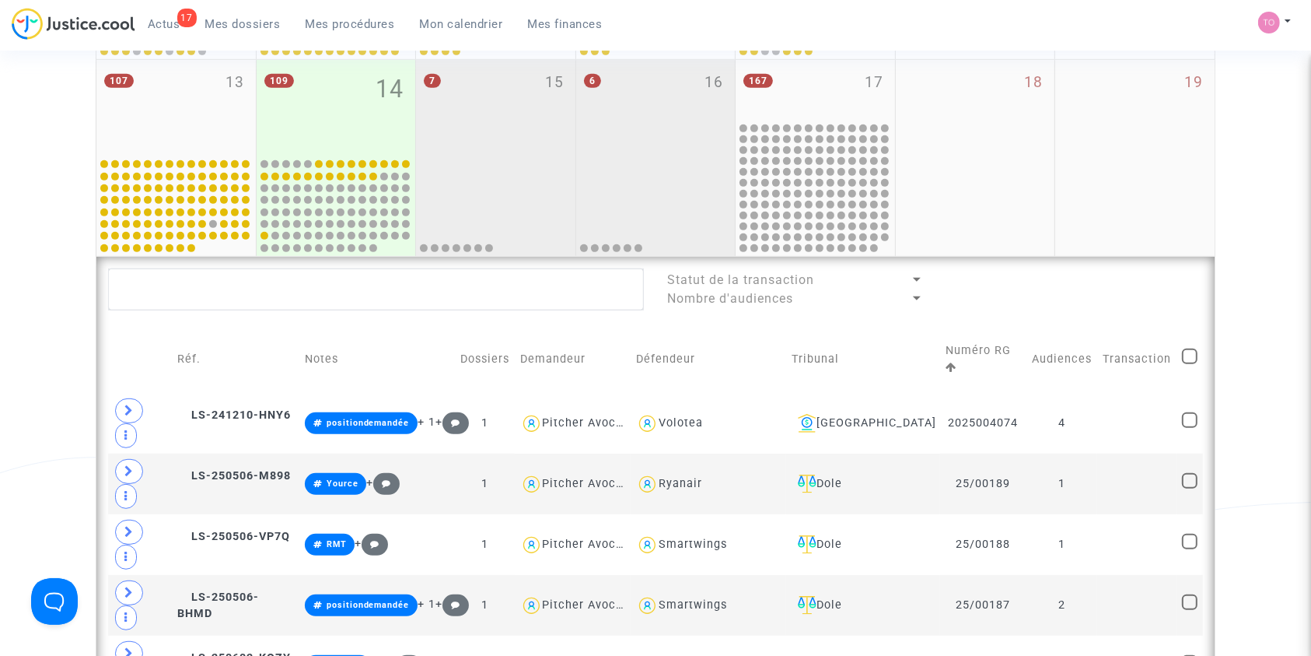
click at [442, 115] on div "7 15" at bounding box center [495, 108] width 159 height 96
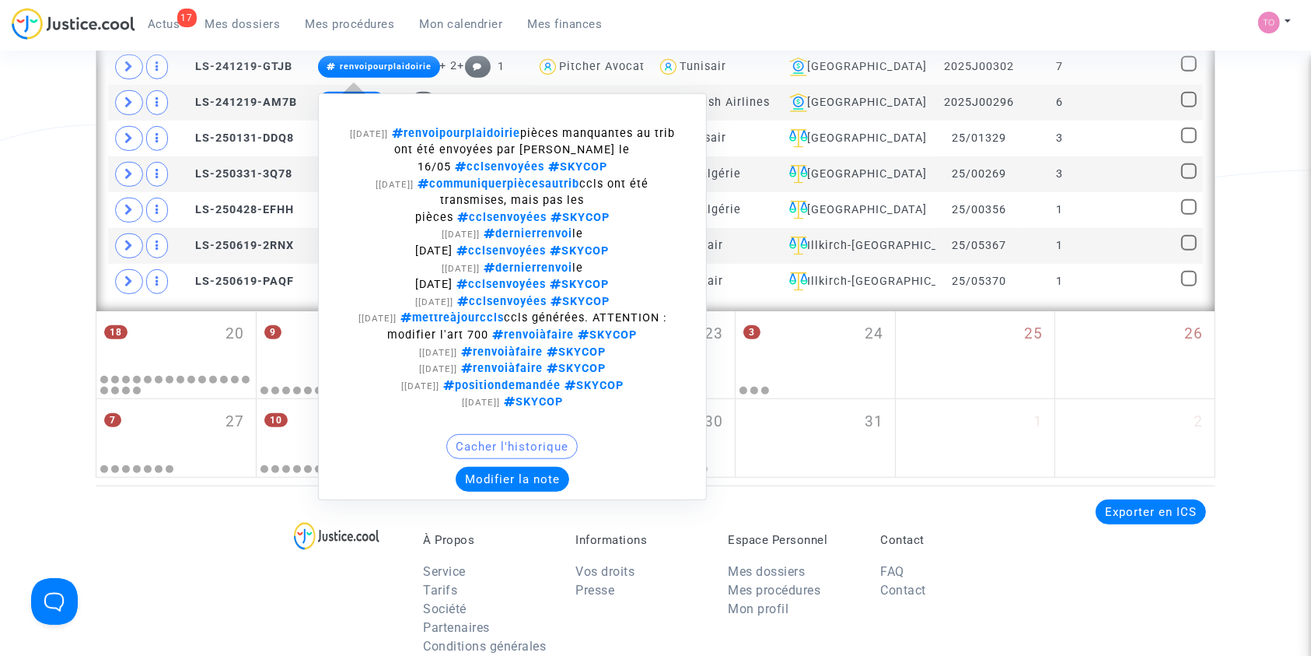
scroll to position [1071, 0]
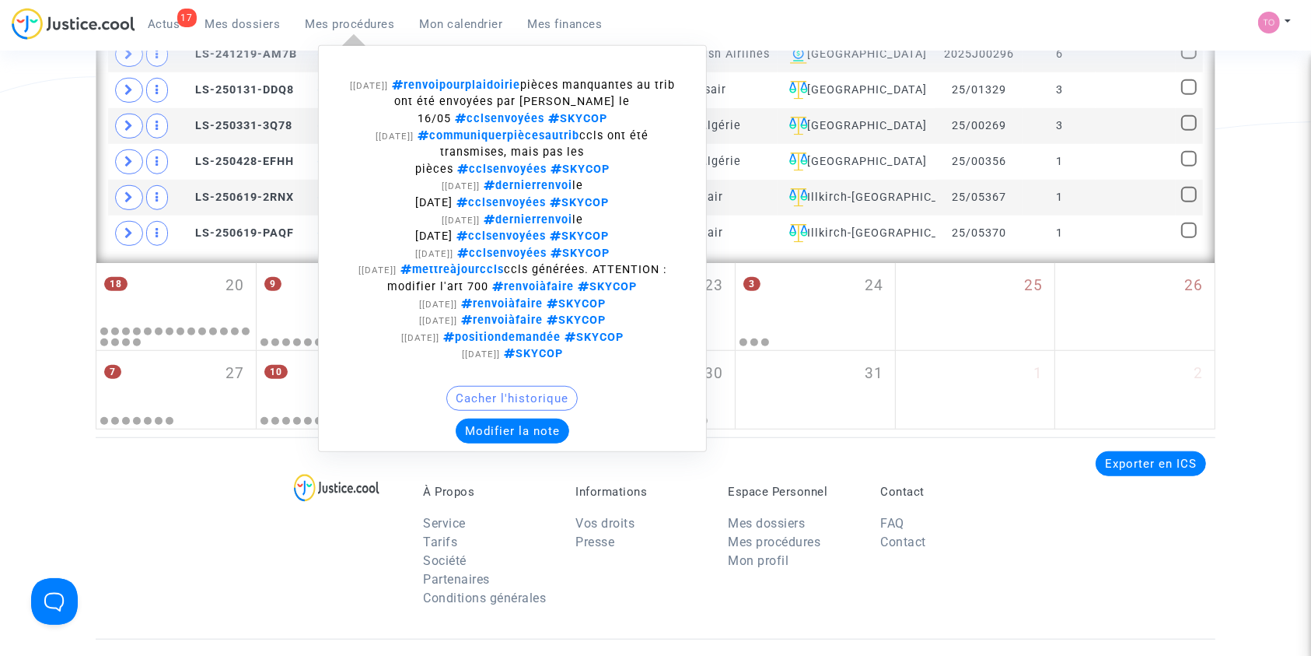
click at [498, 425] on button "Modifier la note" at bounding box center [513, 430] width 114 height 25
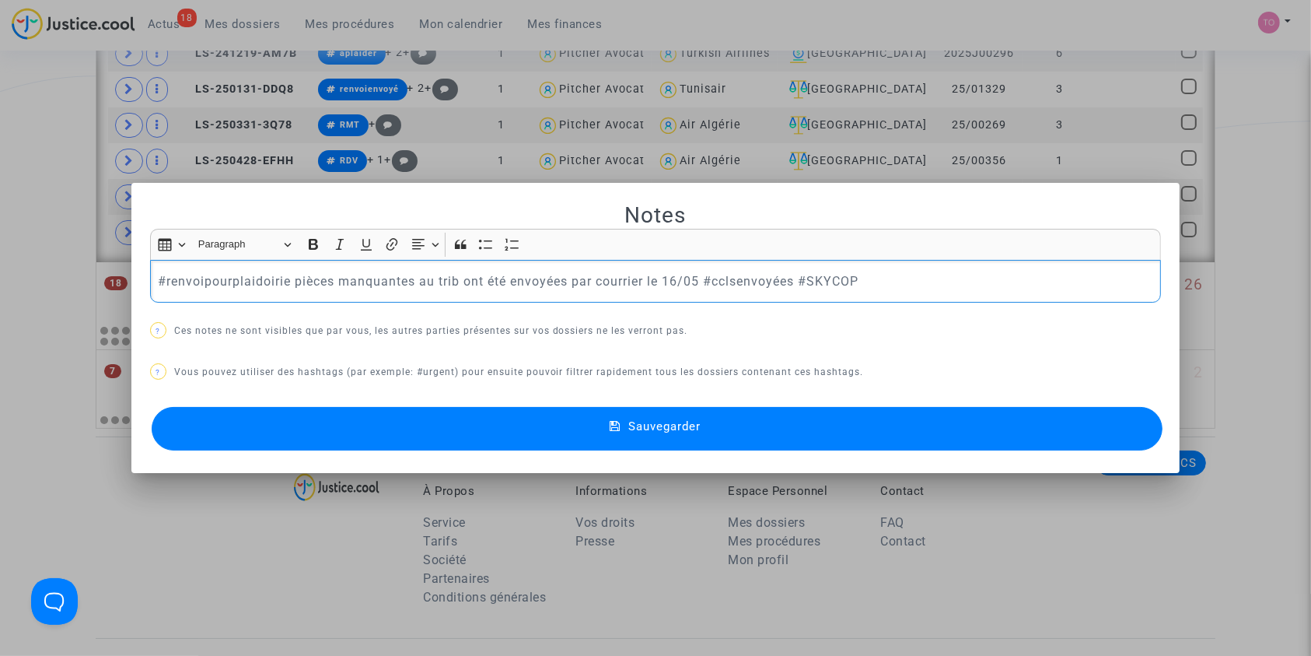
drag, startPoint x: 290, startPoint y: 279, endPoint x: 656, endPoint y: 278, distance: 366.4
click at [656, 278] on p "#renvoipourplaidoirie pièces manquantes au trib ont été envoyées par courrier l…" at bounding box center [656, 280] width 996 height 19
click at [286, 272] on p "#renvoipourplaidoirie pièces manquantes au trib ont été envoyées par courrier l…" at bounding box center [656, 280] width 996 height 19
drag, startPoint x: 292, startPoint y: 278, endPoint x: 794, endPoint y: 277, distance: 501.7
click at [794, 277] on p "#renvoipourplaidoirie pièces manquantes au trib ont été envoyées par courrier l…" at bounding box center [656, 280] width 996 height 19
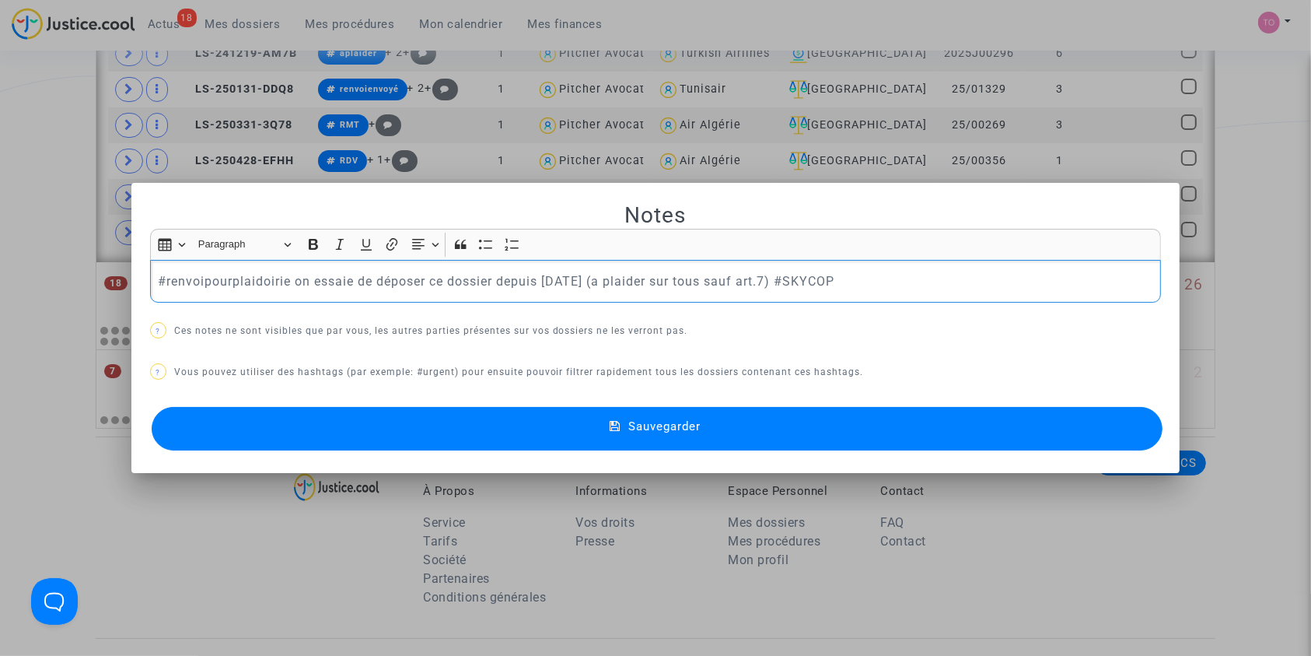
click at [765, 421] on button "Sauvegarder" at bounding box center [658, 429] width 1012 height 44
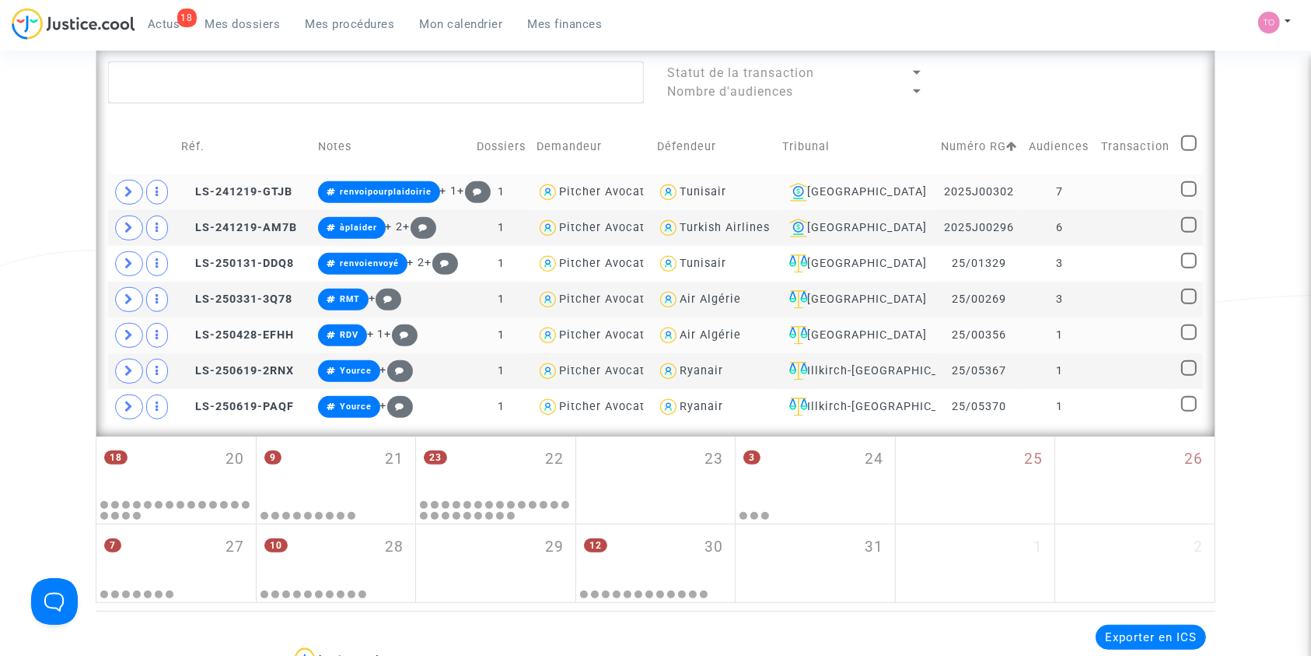
scroll to position [898, 0]
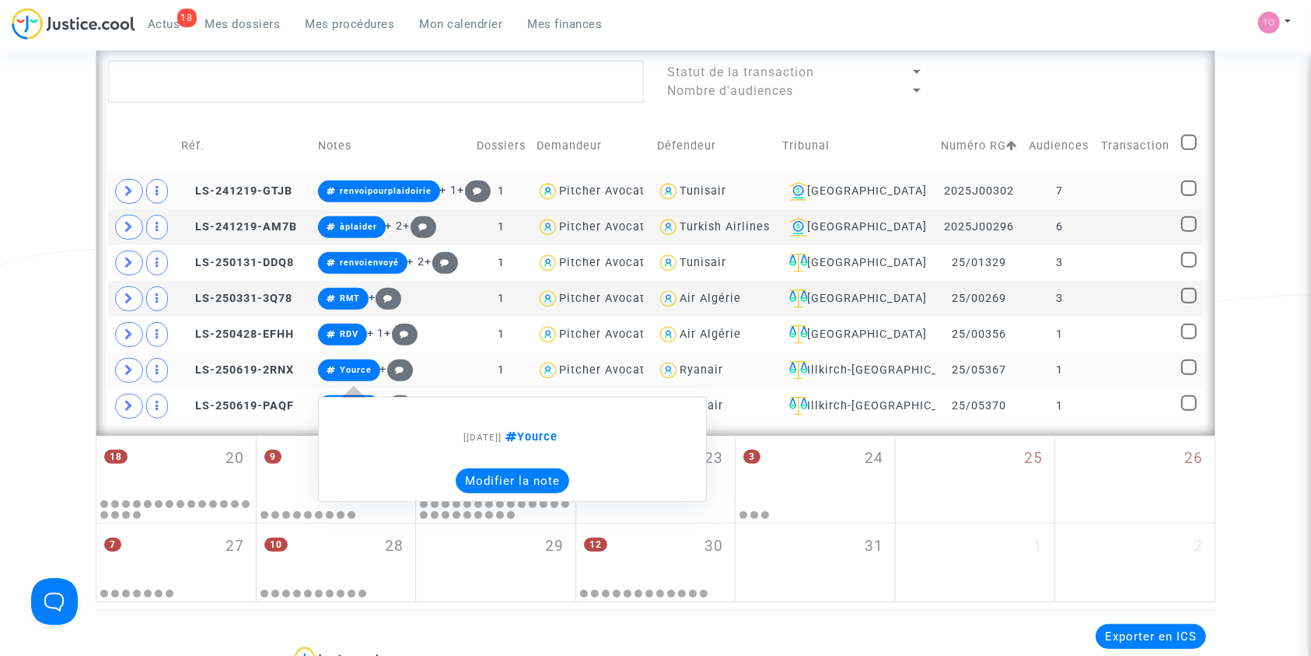
click at [527, 489] on button "Modifier la note" at bounding box center [513, 480] width 114 height 25
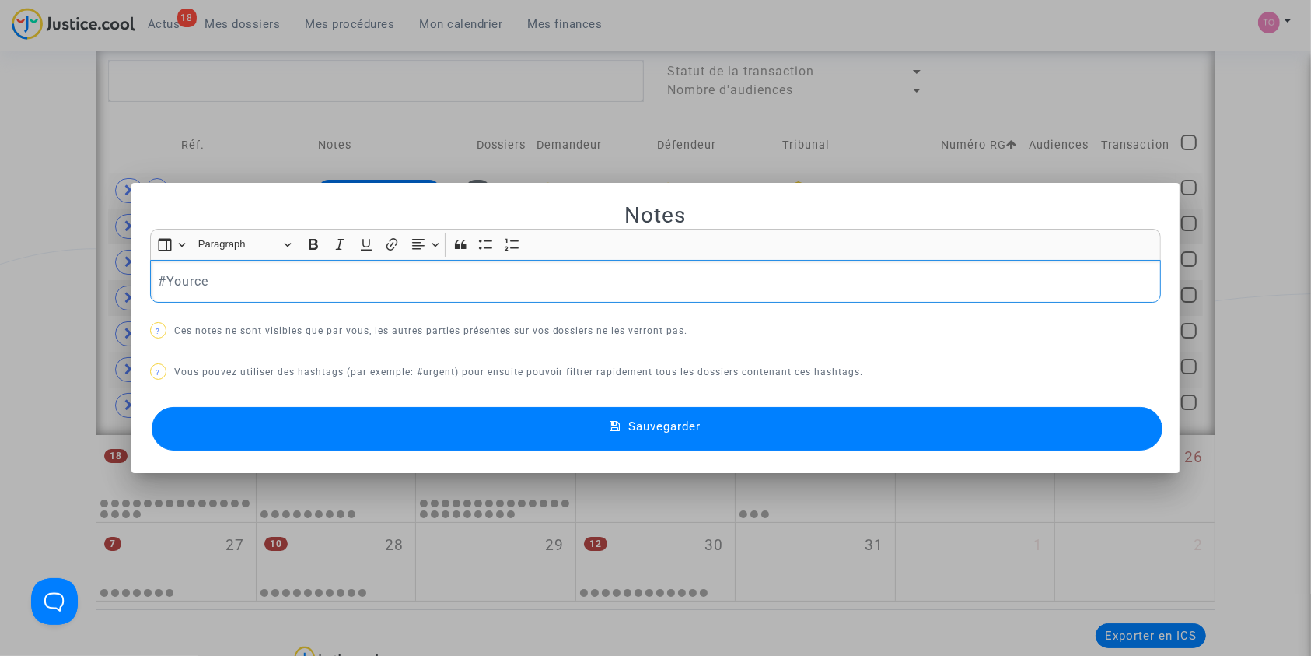
scroll to position [0, 0]
click at [387, 430] on button "Sauvegarder" at bounding box center [658, 429] width 1012 height 44
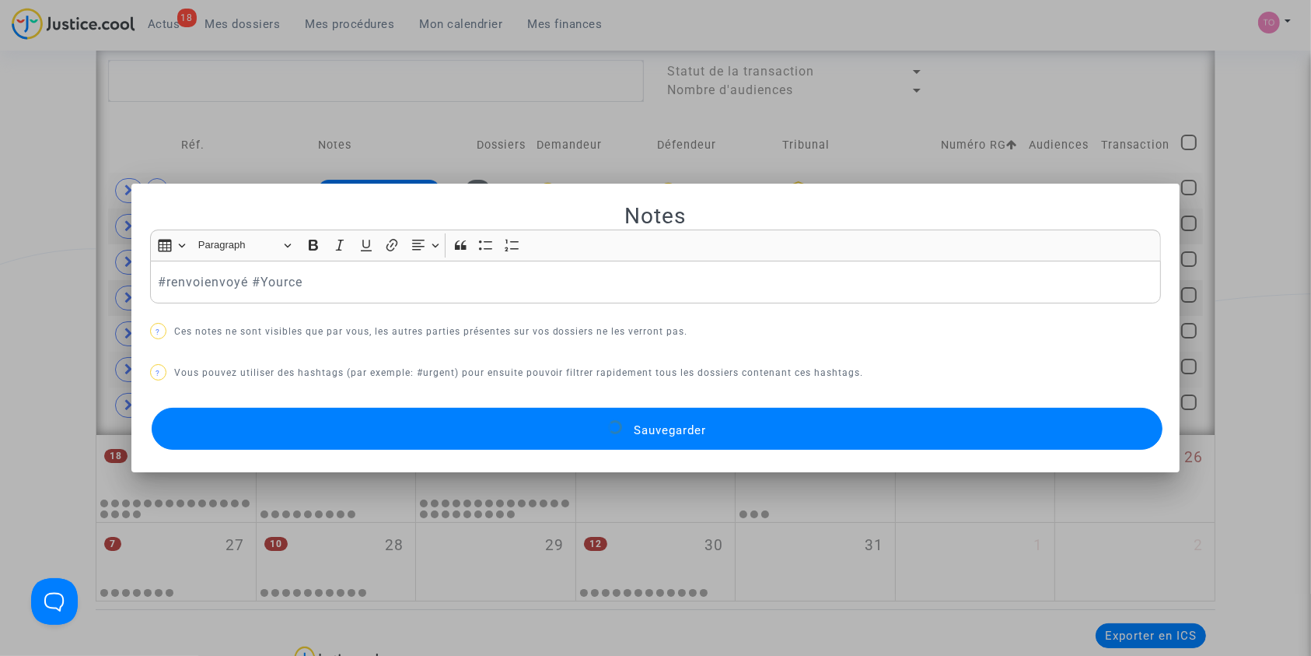
scroll to position [898, 0]
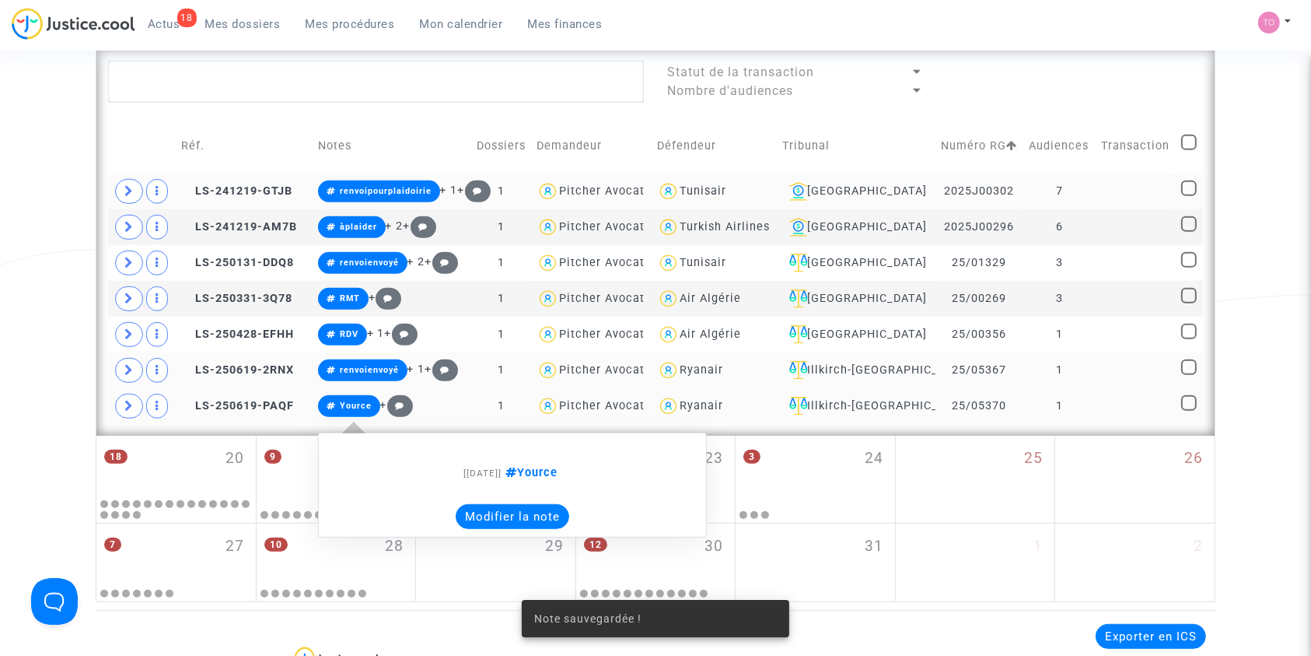
click at [492, 505] on button "Modifier la note" at bounding box center [513, 516] width 114 height 25
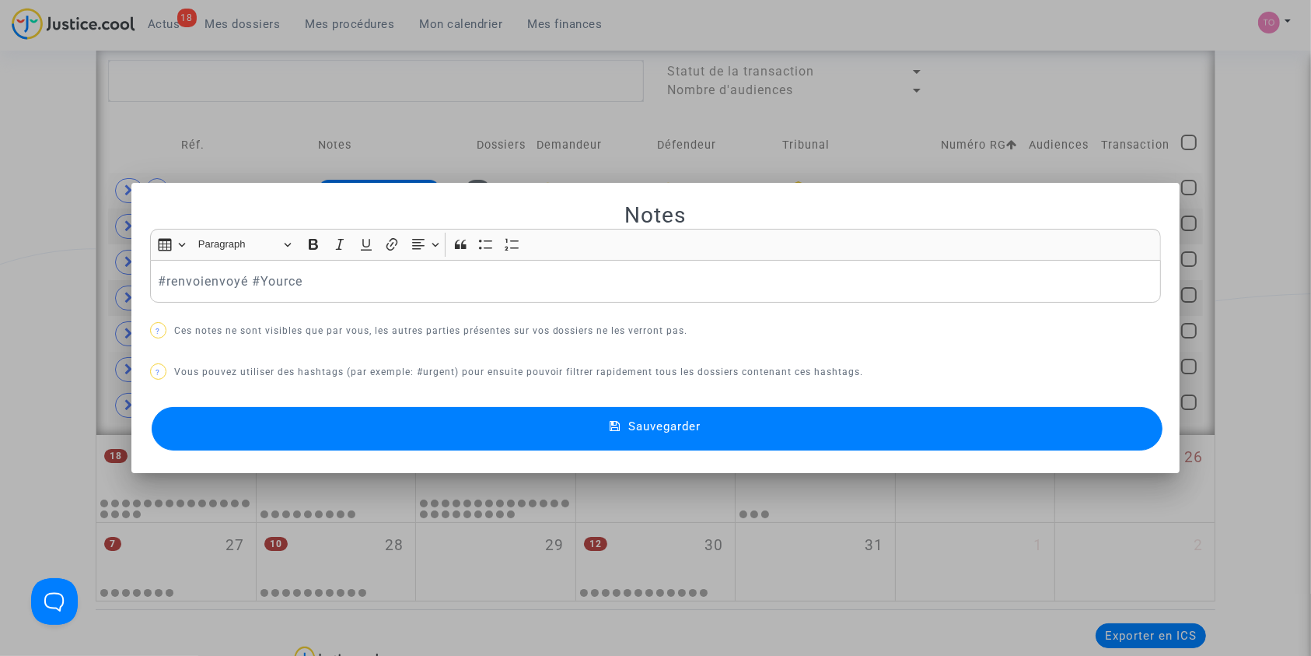
click at [327, 426] on button "Sauvegarder" at bounding box center [658, 429] width 1012 height 44
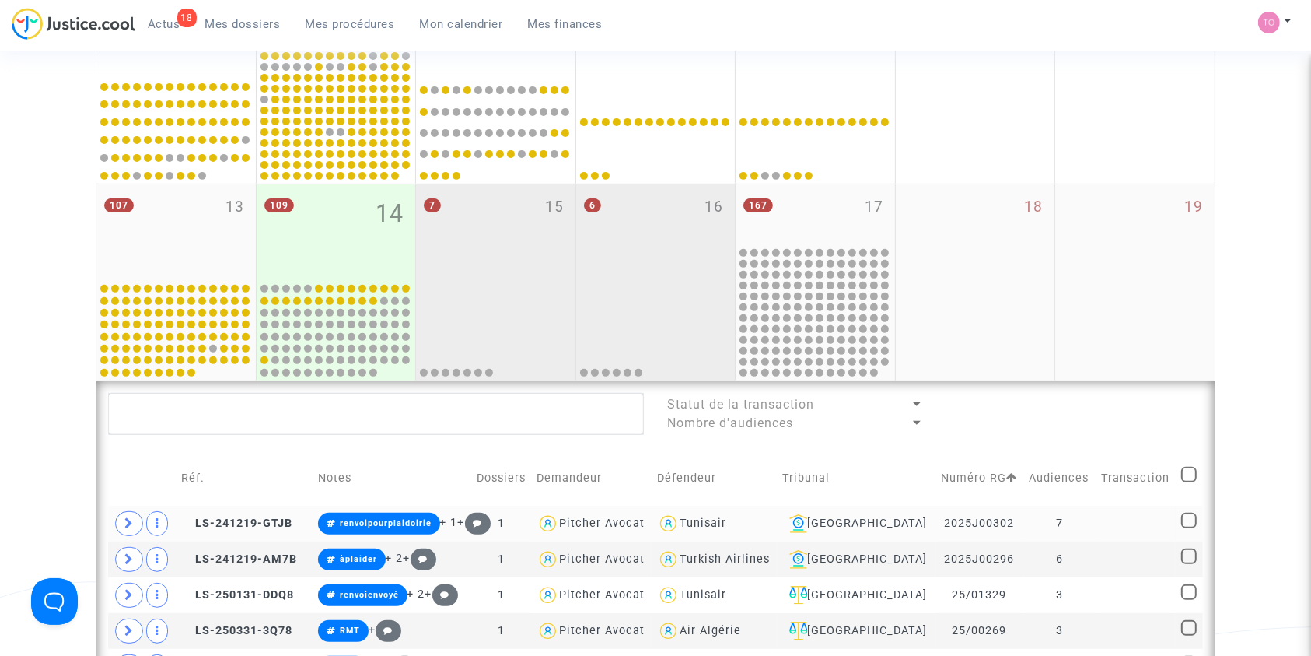
scroll to position [553, 0]
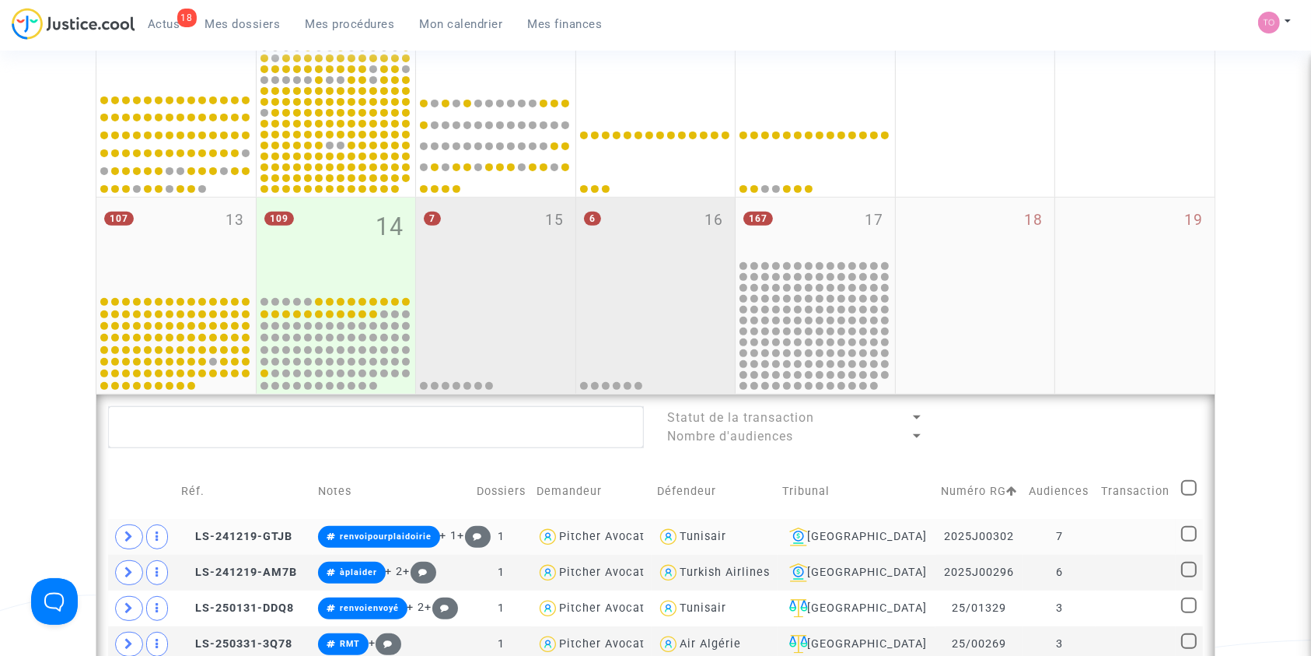
click at [657, 283] on div "6 16" at bounding box center [655, 246] width 159 height 96
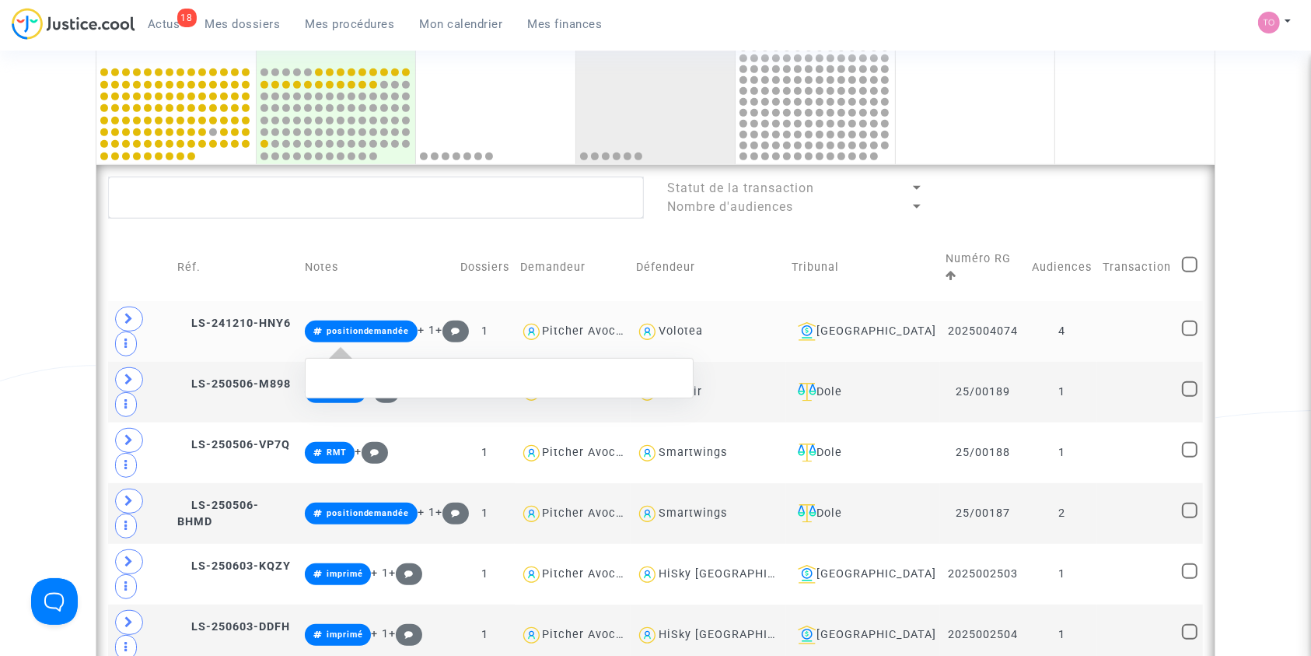
scroll to position [795, 0]
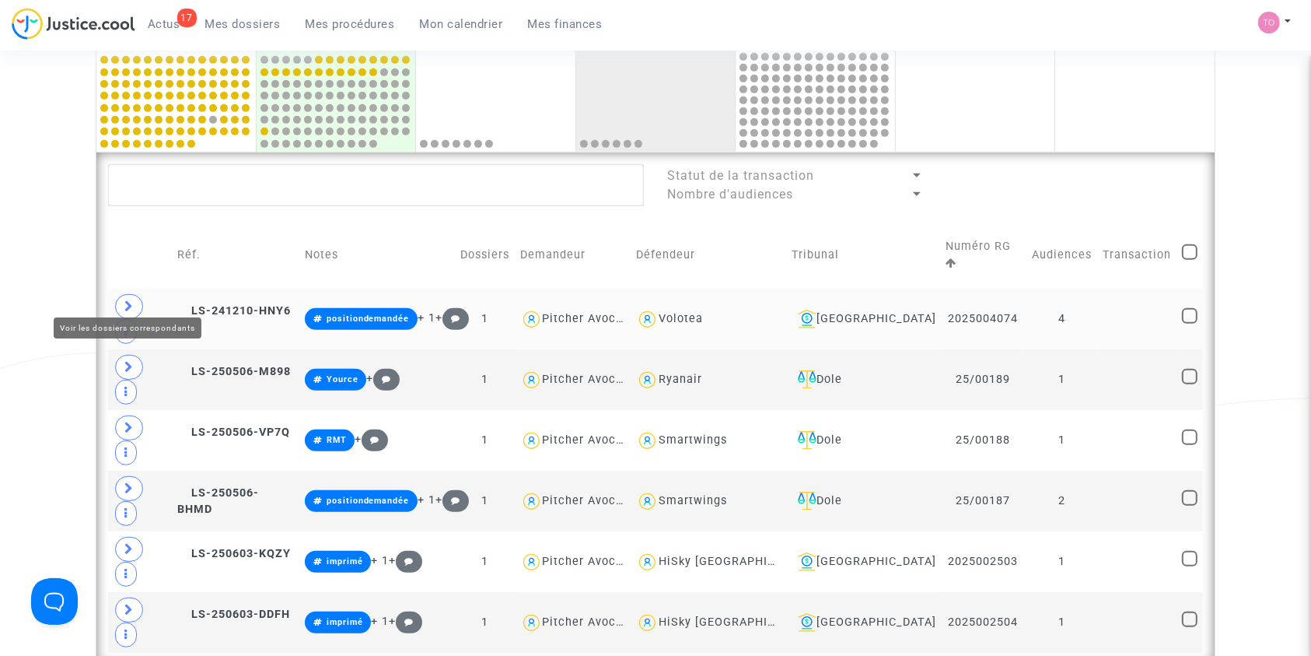
click at [129, 300] on icon at bounding box center [128, 306] width 9 height 12
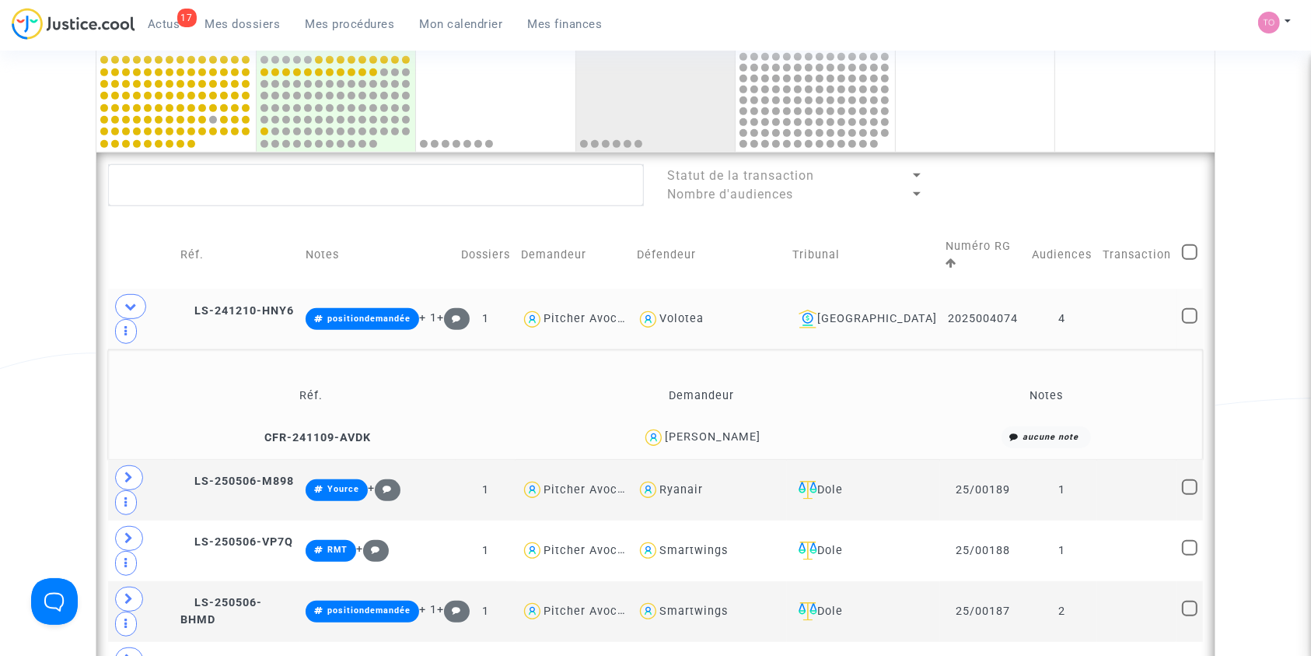
click at [723, 430] on div "Eloise QUAIREAU" at bounding box center [713, 436] width 96 height 13
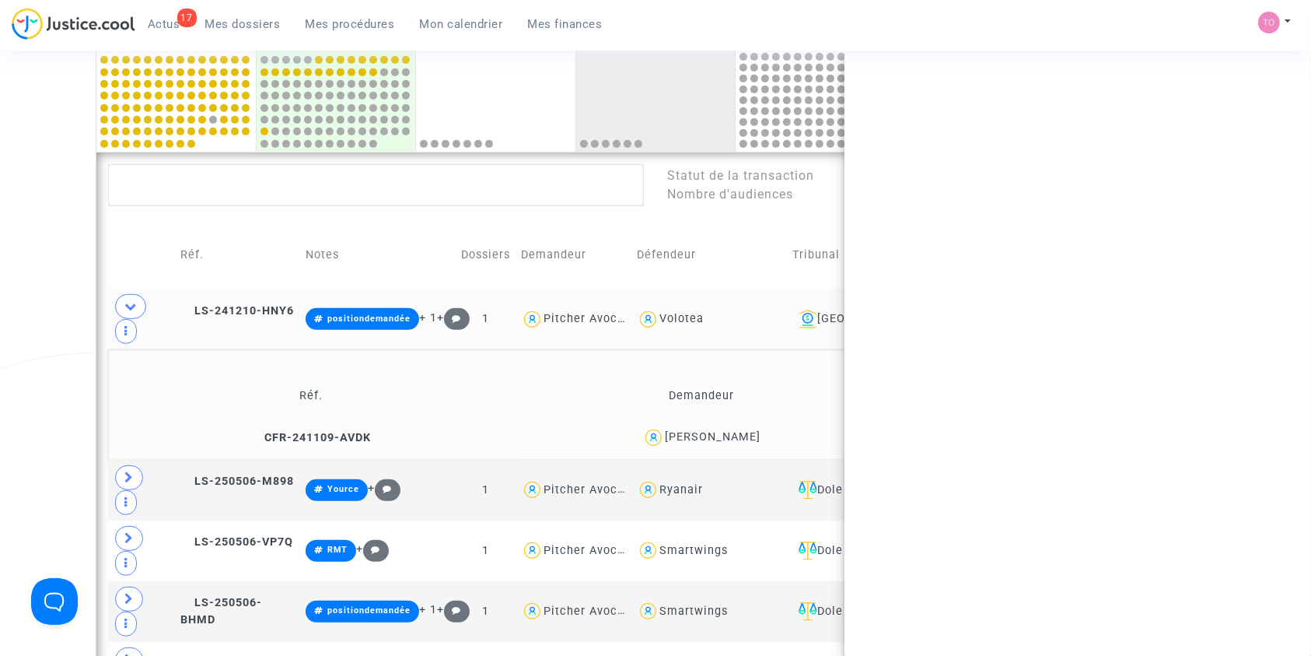
click at [723, 430] on div "Eloise QUAIREAU" at bounding box center [713, 436] width 96 height 13
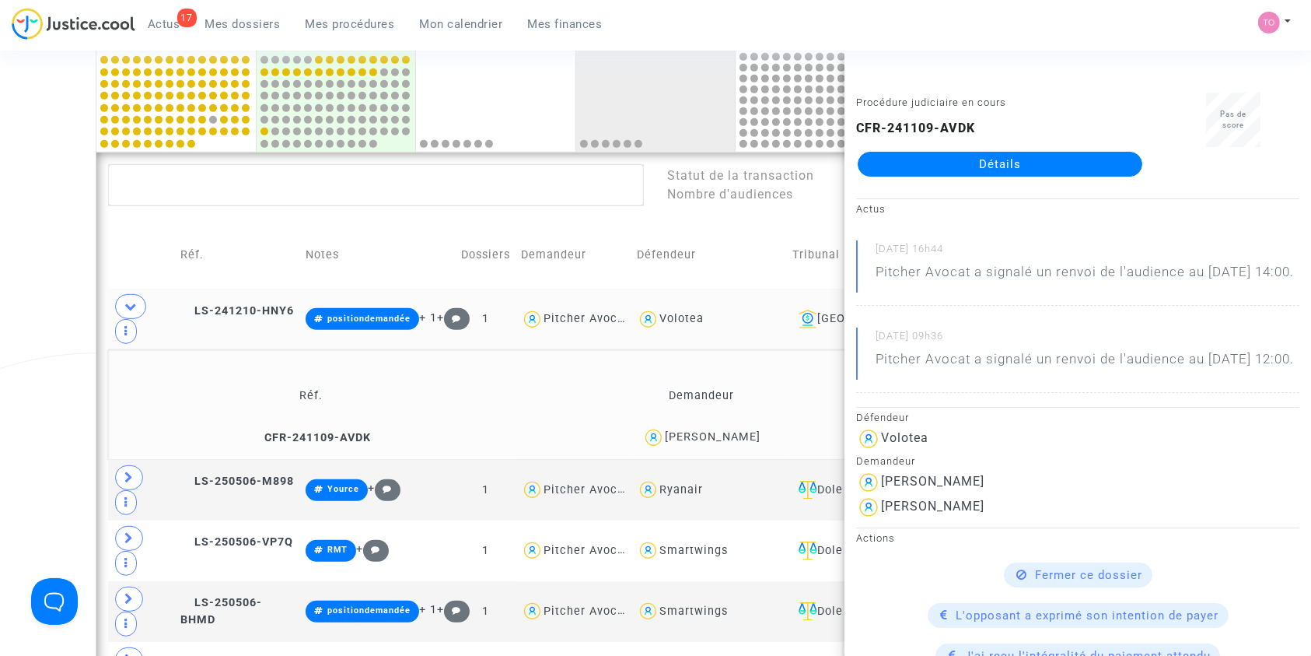
click at [5, 320] on div "Date de clôture d'instruction Date de conciliation Date d'audience Date de juge…" at bounding box center [655, 136] width 1311 height 1609
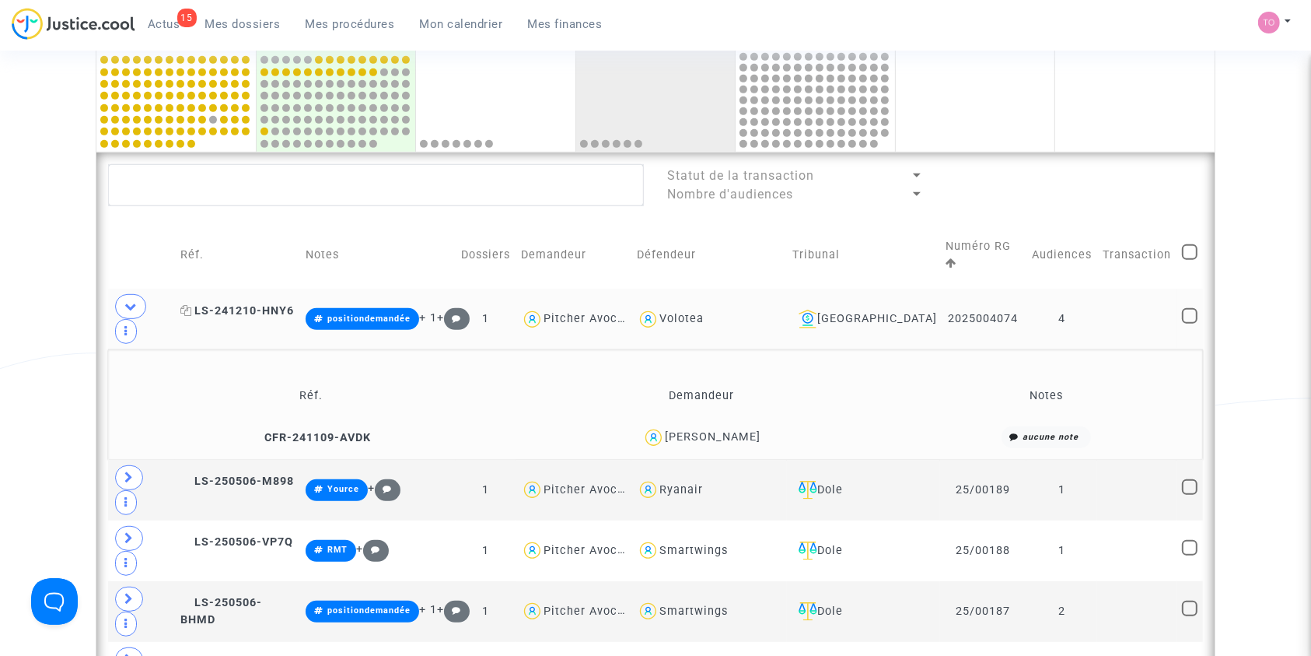
click at [252, 304] on span "LS-241210-HNY6" at bounding box center [237, 310] width 114 height 13
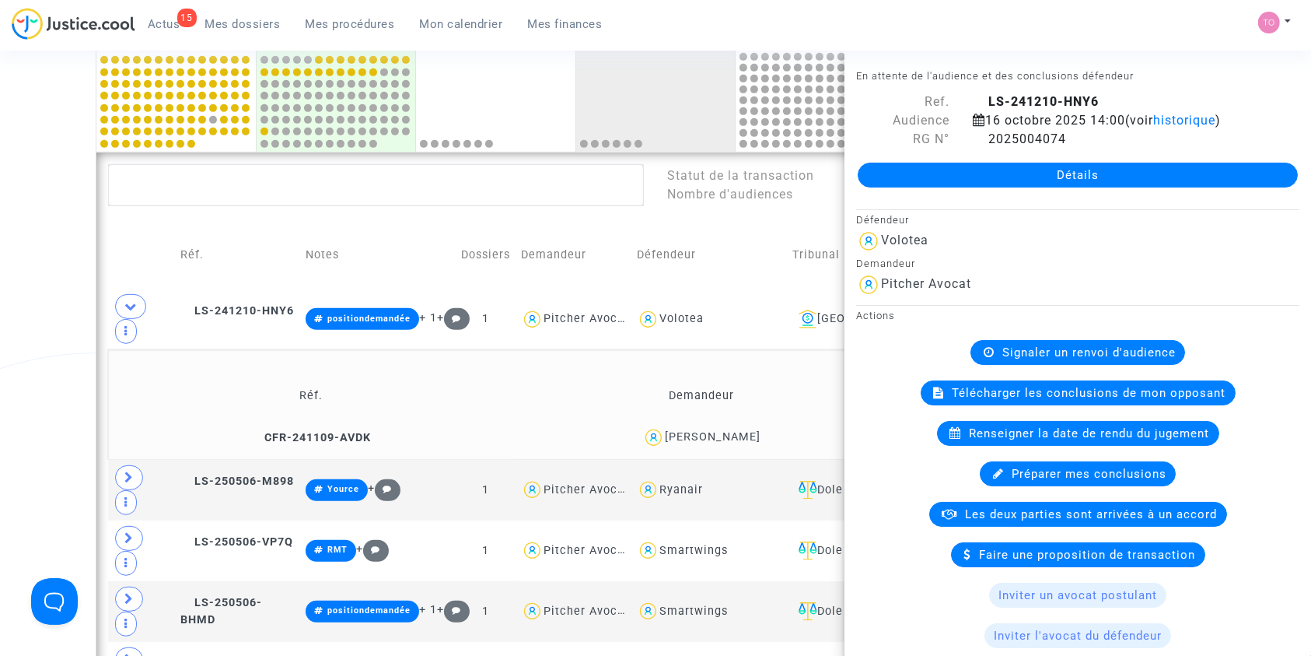
click at [759, 430] on div "Eloise QUAIREAU" at bounding box center [713, 436] width 96 height 13
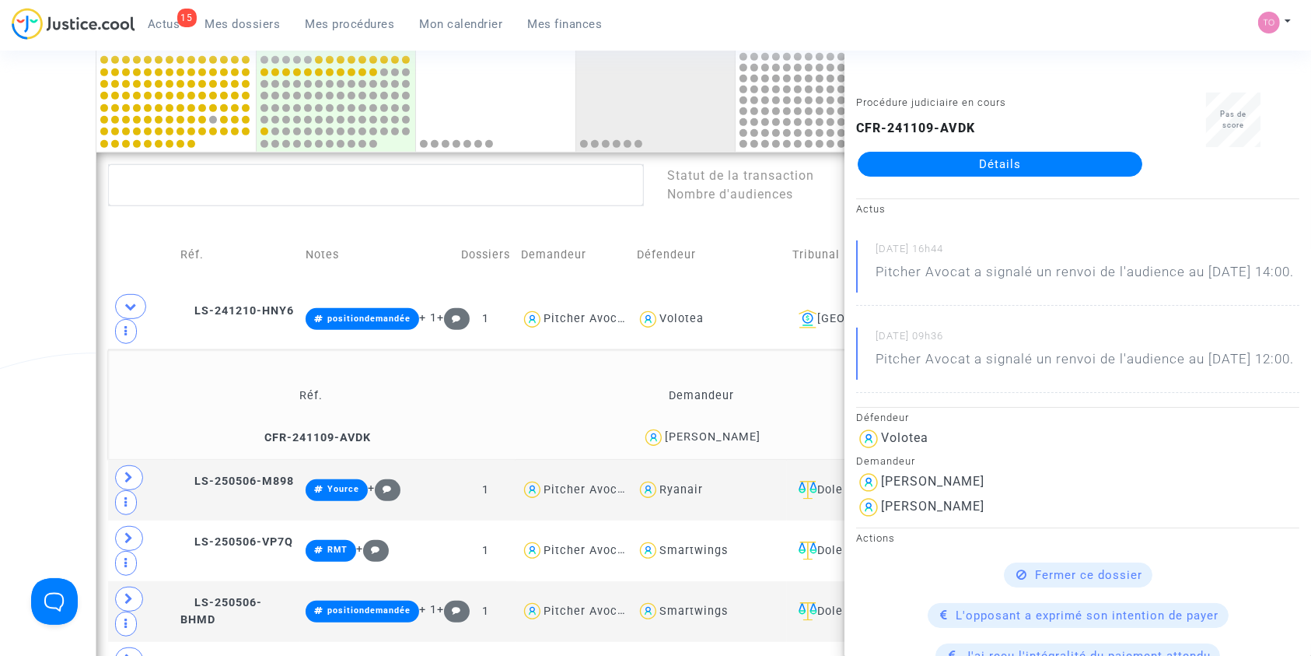
click at [745, 430] on div "Eloise QUAIREAU" at bounding box center [713, 436] width 96 height 13
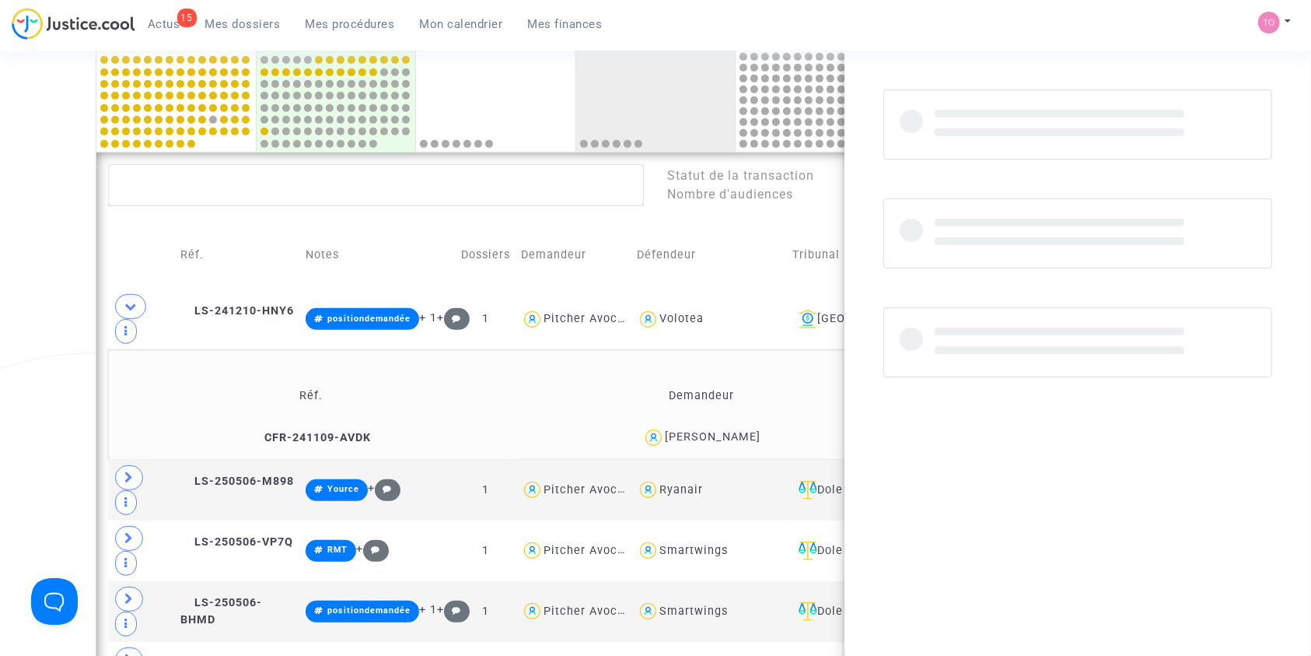
copy div "QUAIREAU"
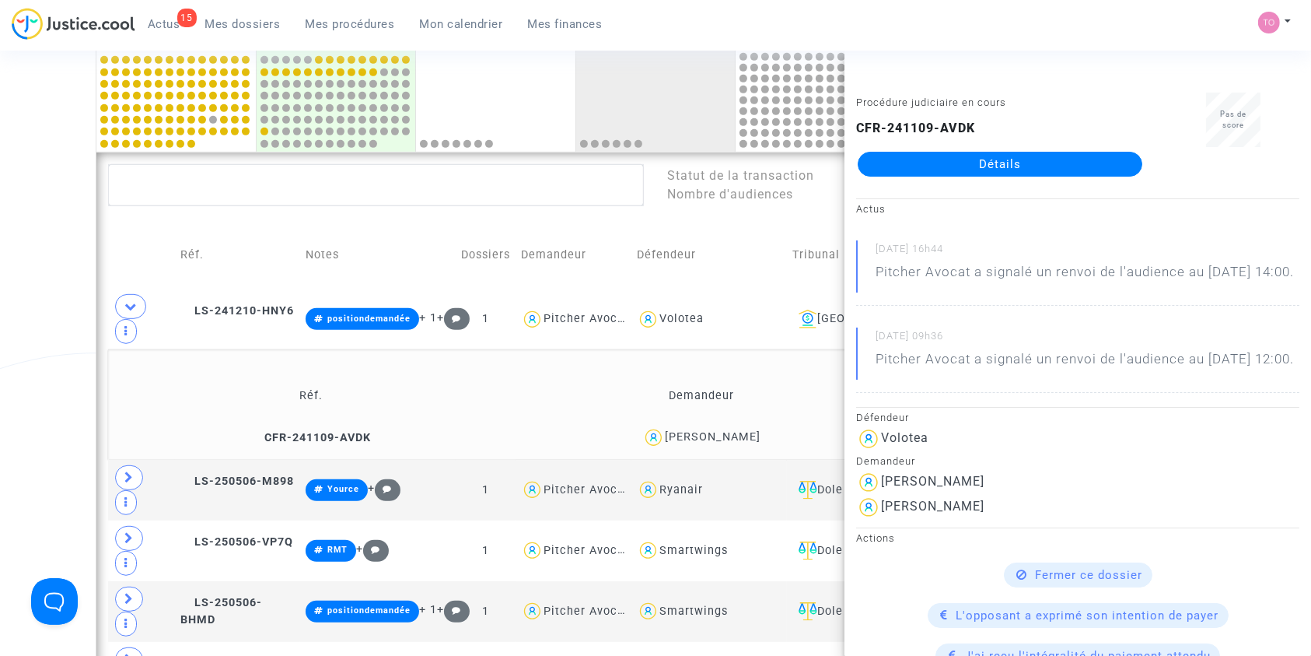
click at [237, 12] on link "Mes dossiers" at bounding box center [243, 23] width 100 height 23
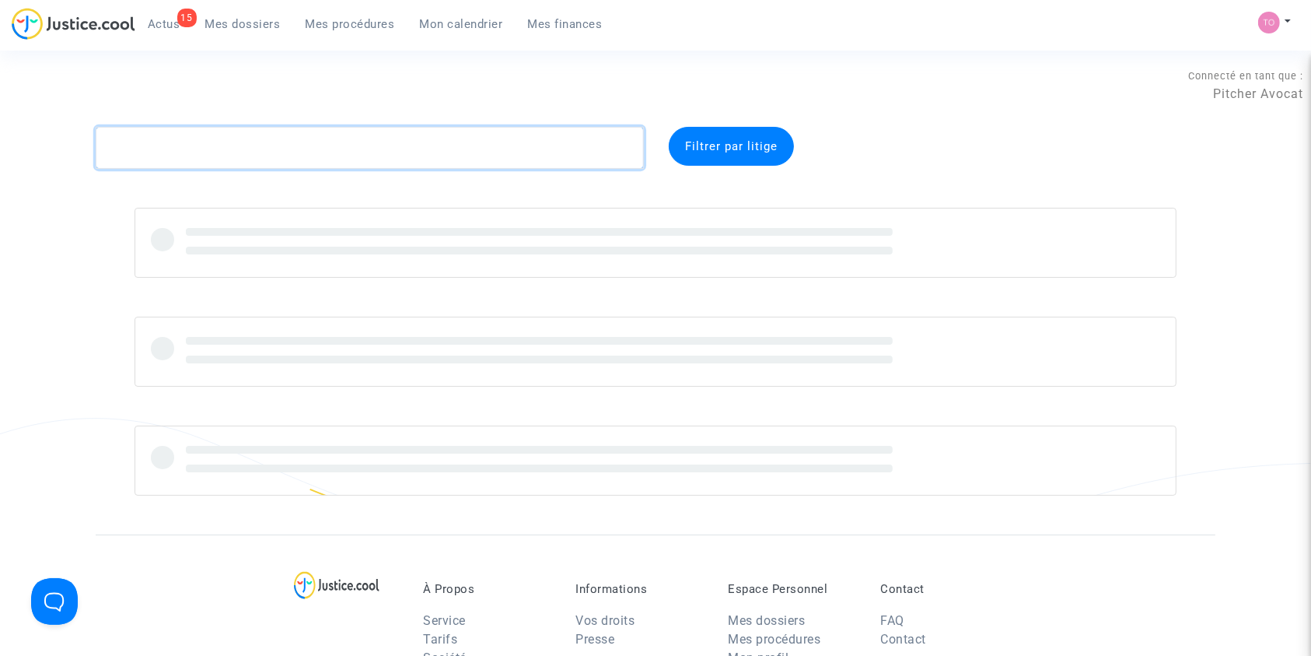
click at [212, 148] on textarea at bounding box center [370, 148] width 548 height 42
paste textarea "QUAIREAU"
type textarea "QUAIREAU"
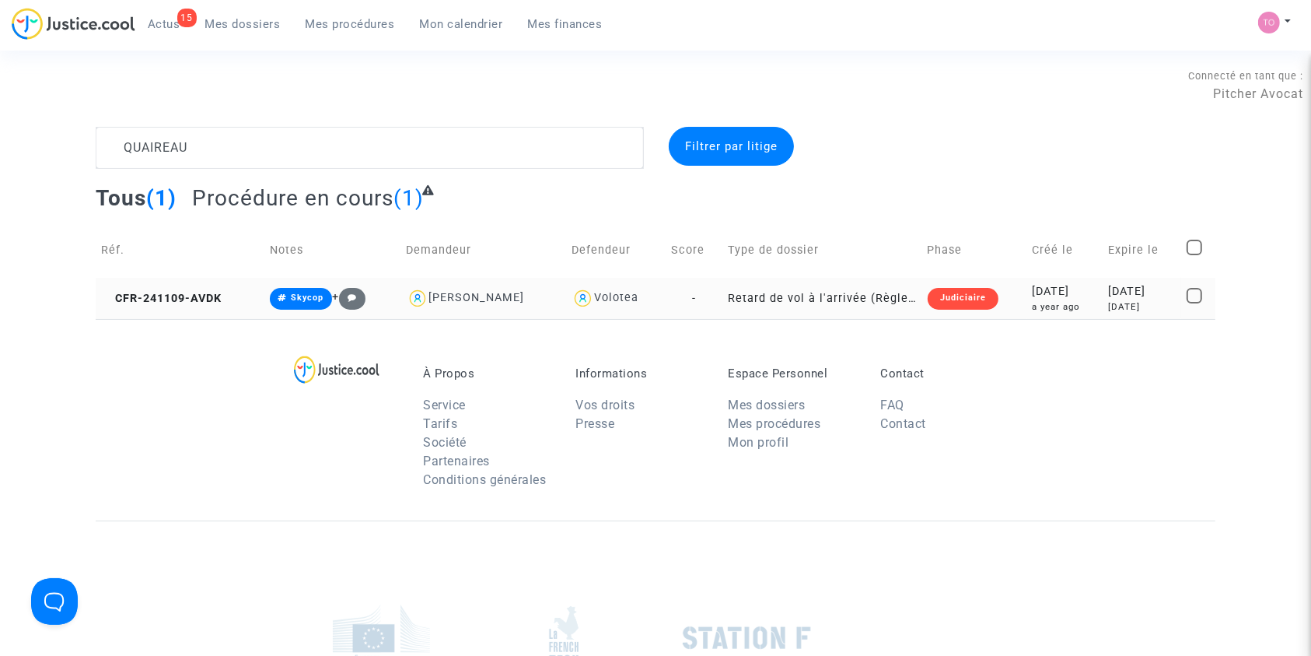
click at [1033, 311] on div "a year ago" at bounding box center [1065, 306] width 65 height 13
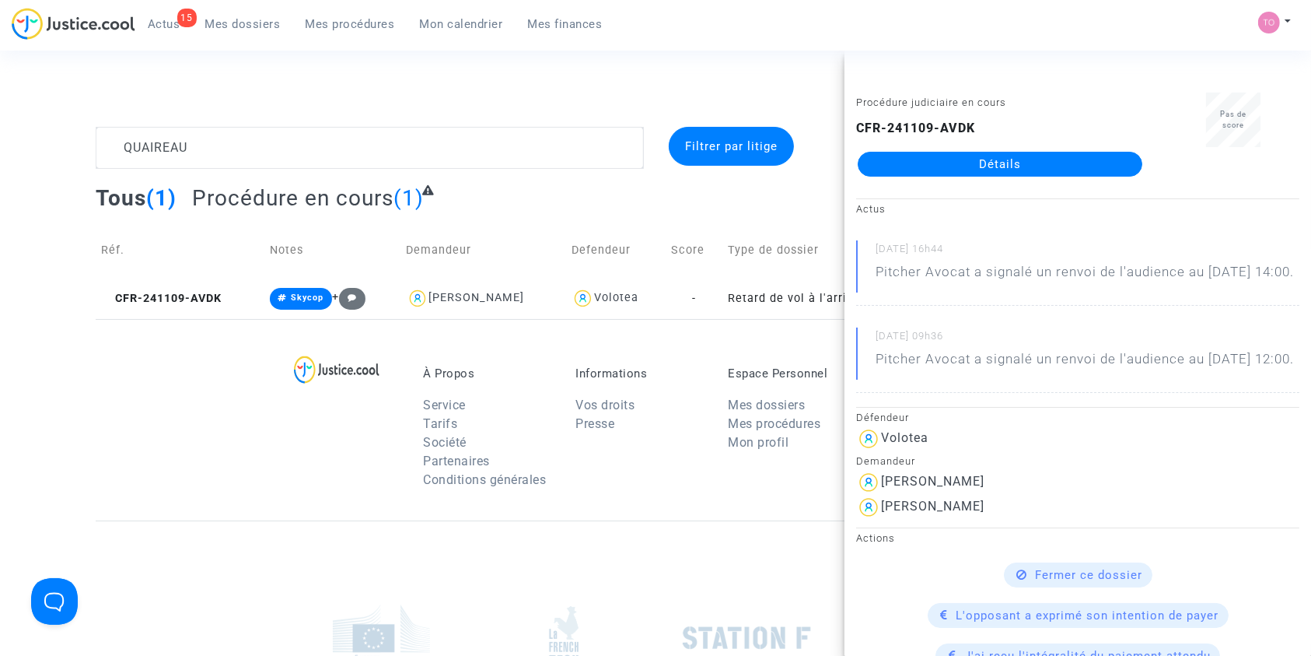
click at [0, 376] on footerbar "À Propos Service Tarifs Société Partenaires Conditions générales Informations V…" at bounding box center [655, 607] width 1311 height 577
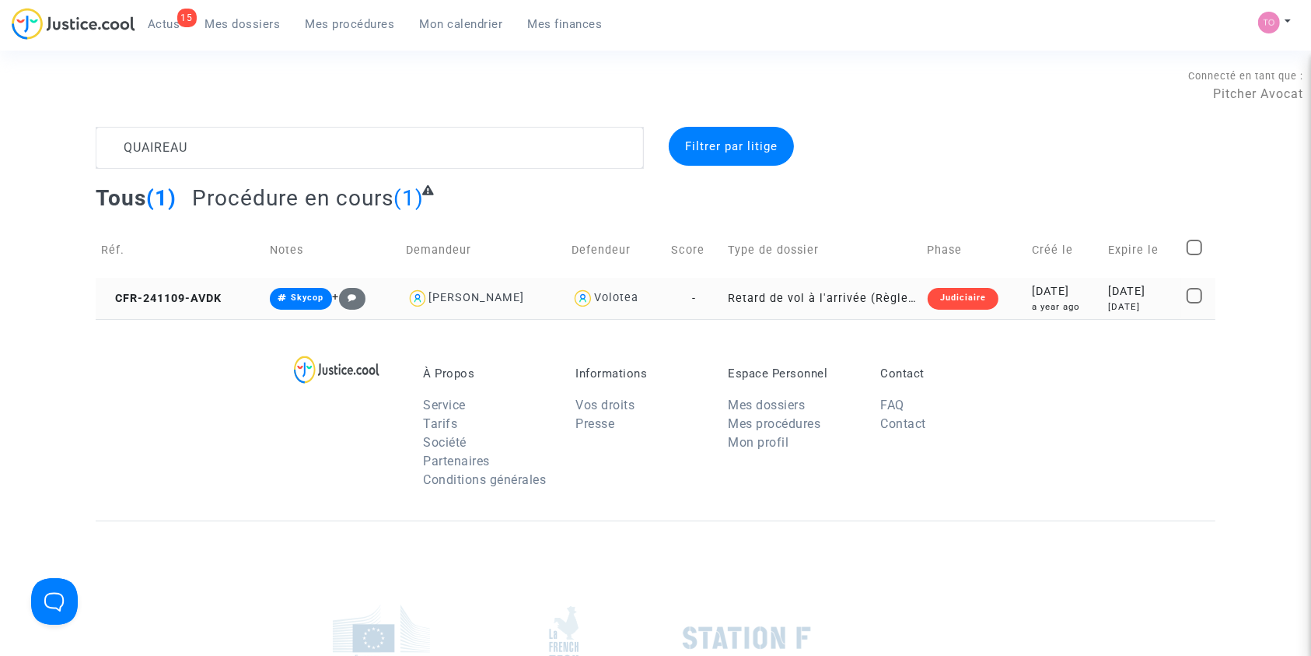
click at [1033, 296] on div "2024-11-09" at bounding box center [1065, 291] width 65 height 17
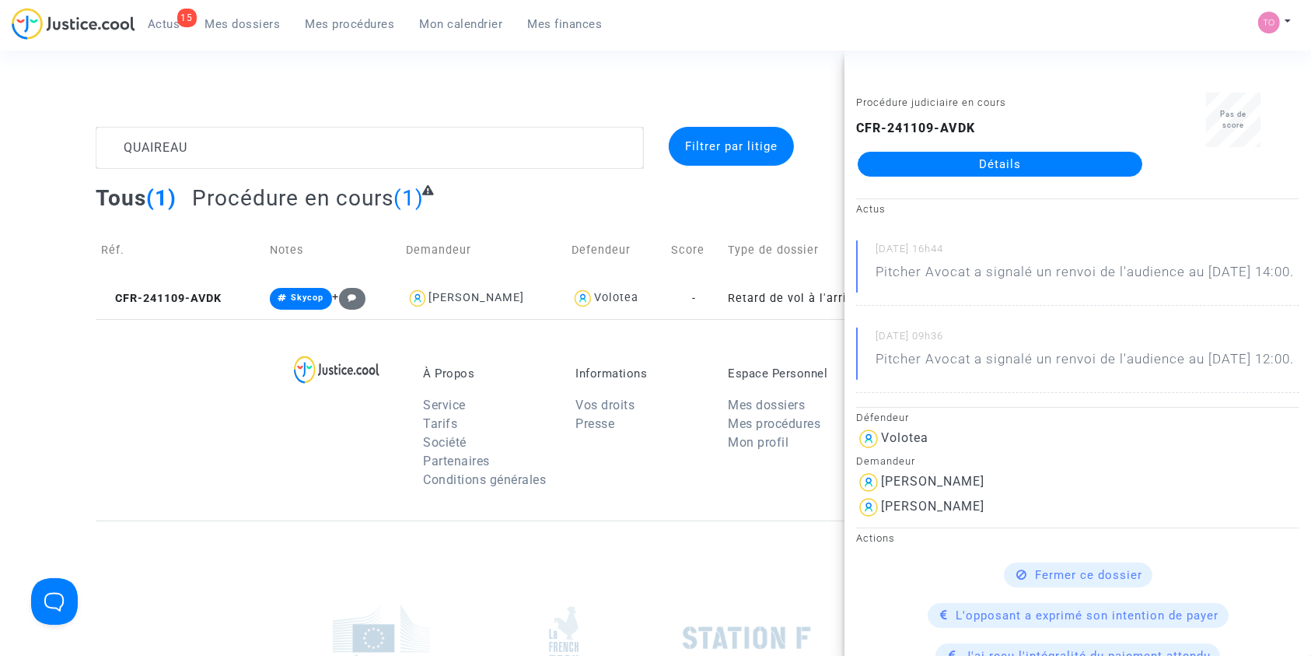
click at [1047, 159] on link "Détails" at bounding box center [1000, 164] width 285 height 25
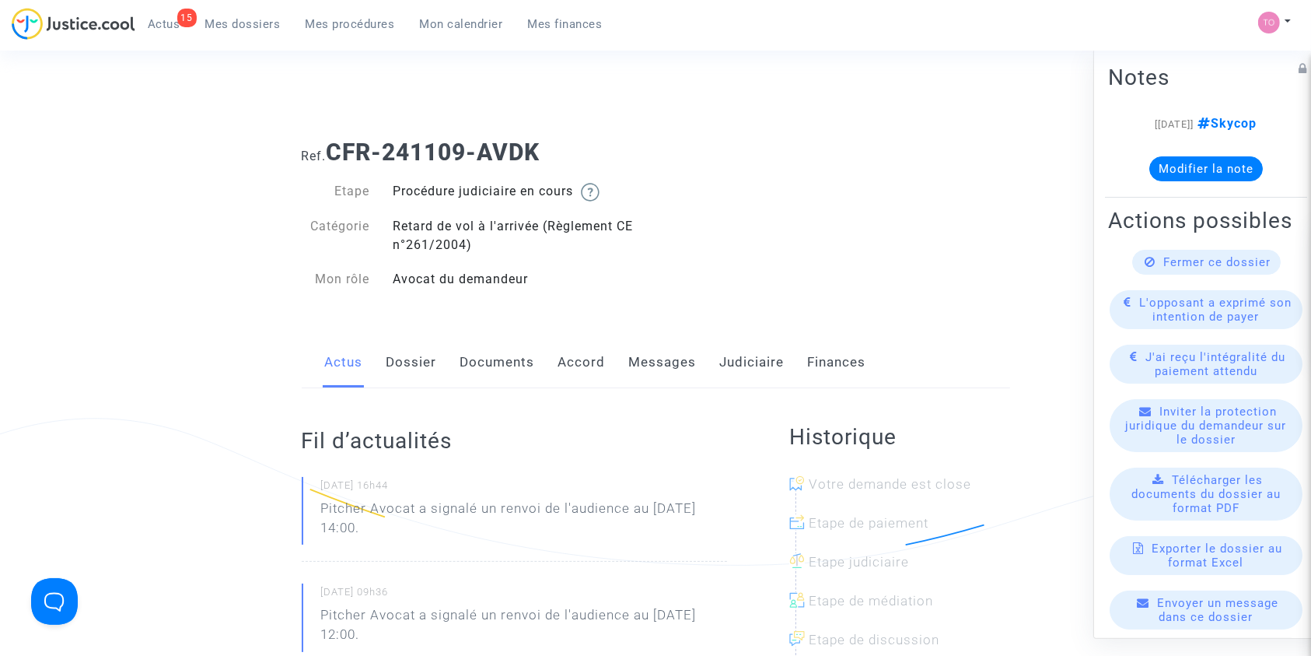
click at [739, 356] on link "Judiciaire" at bounding box center [752, 362] width 65 height 51
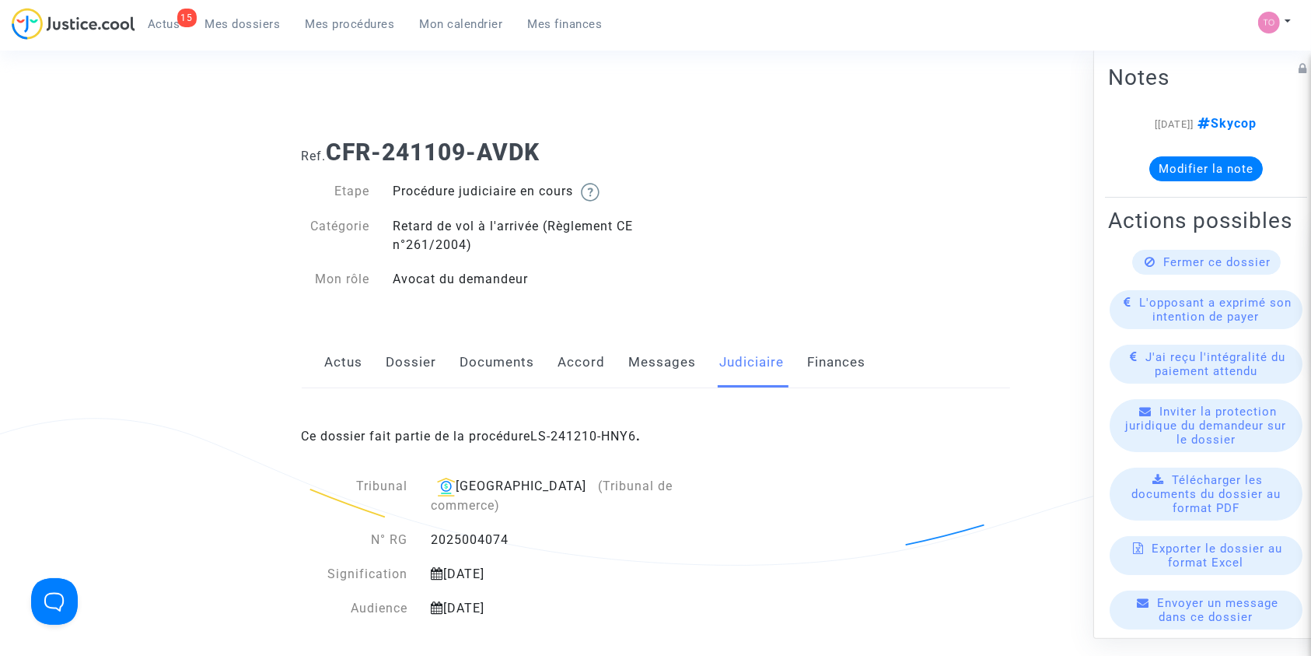
drag, startPoint x: 522, startPoint y: 523, endPoint x: 433, endPoint y: 520, distance: 88.7
click at [433, 530] on div "2025004074" at bounding box center [576, 539] width 315 height 19
copy div "2025004074"
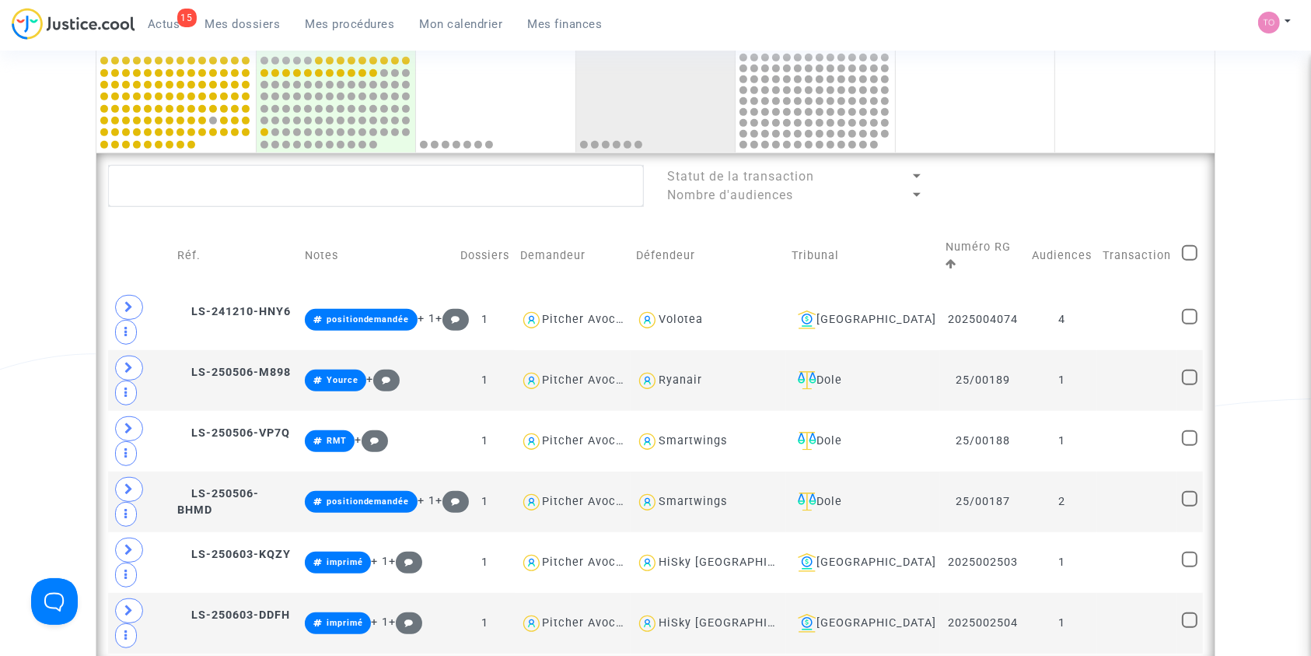
scroll to position [795, 0]
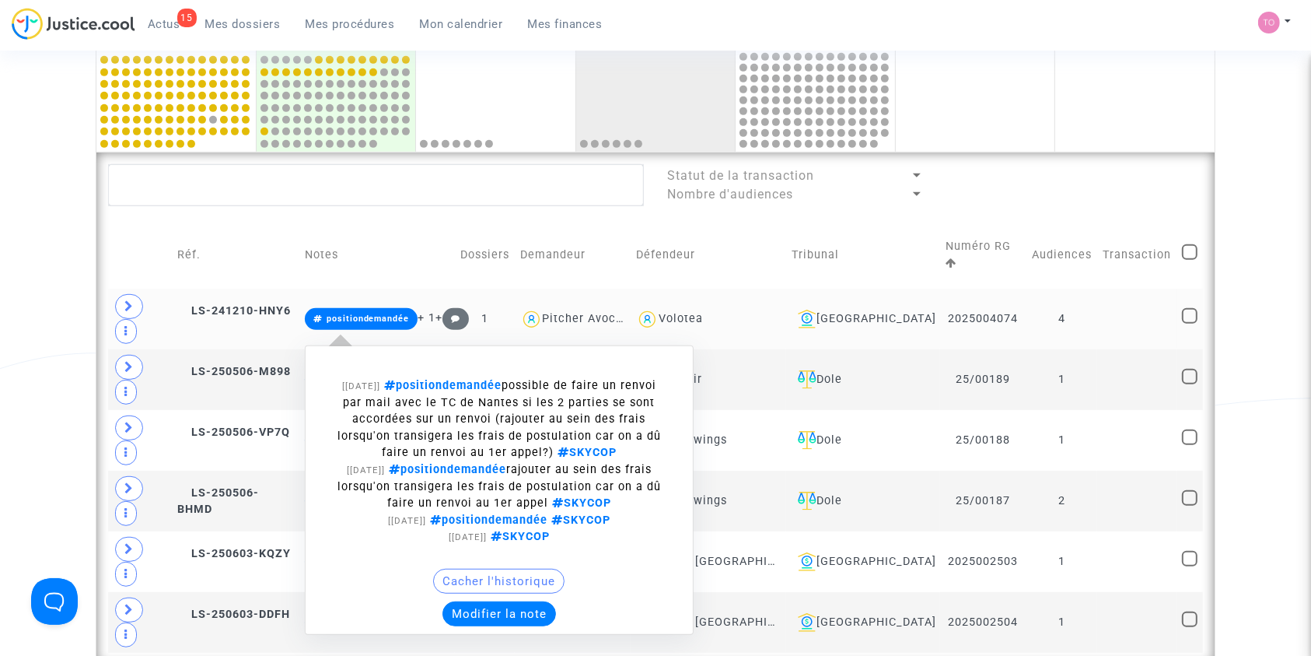
click at [520, 601] on button "Modifier la note" at bounding box center [500, 613] width 114 height 25
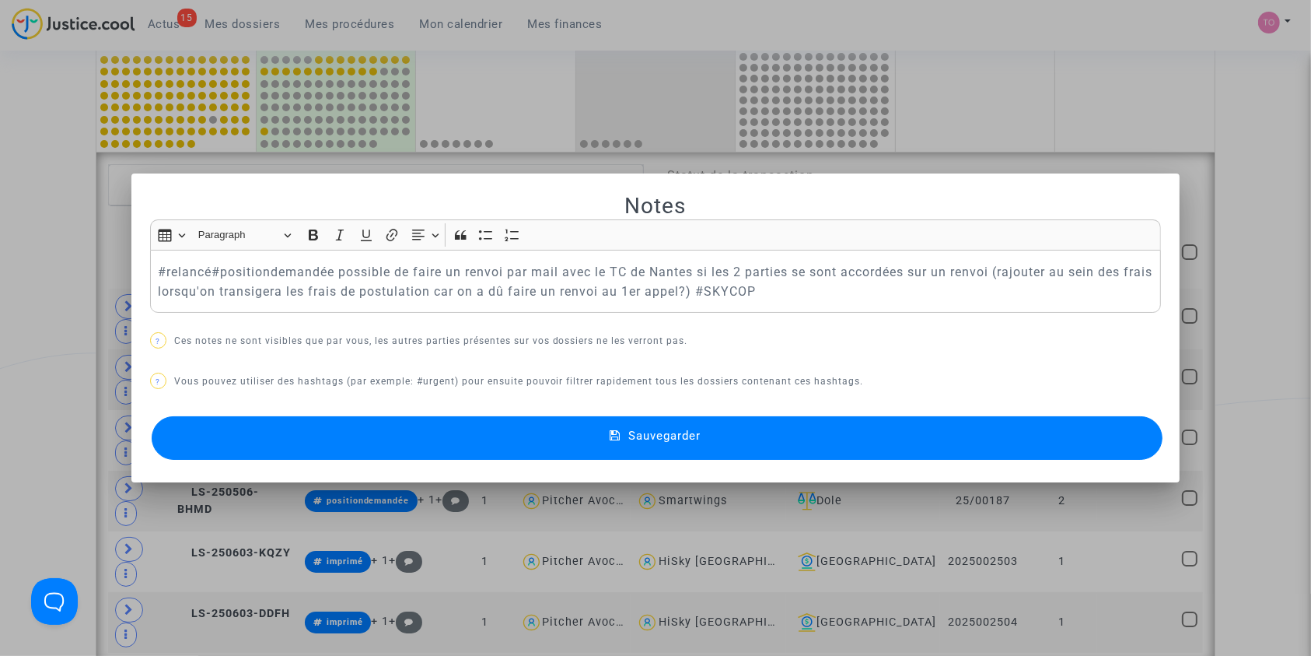
click at [0, 279] on div at bounding box center [655, 328] width 1311 height 656
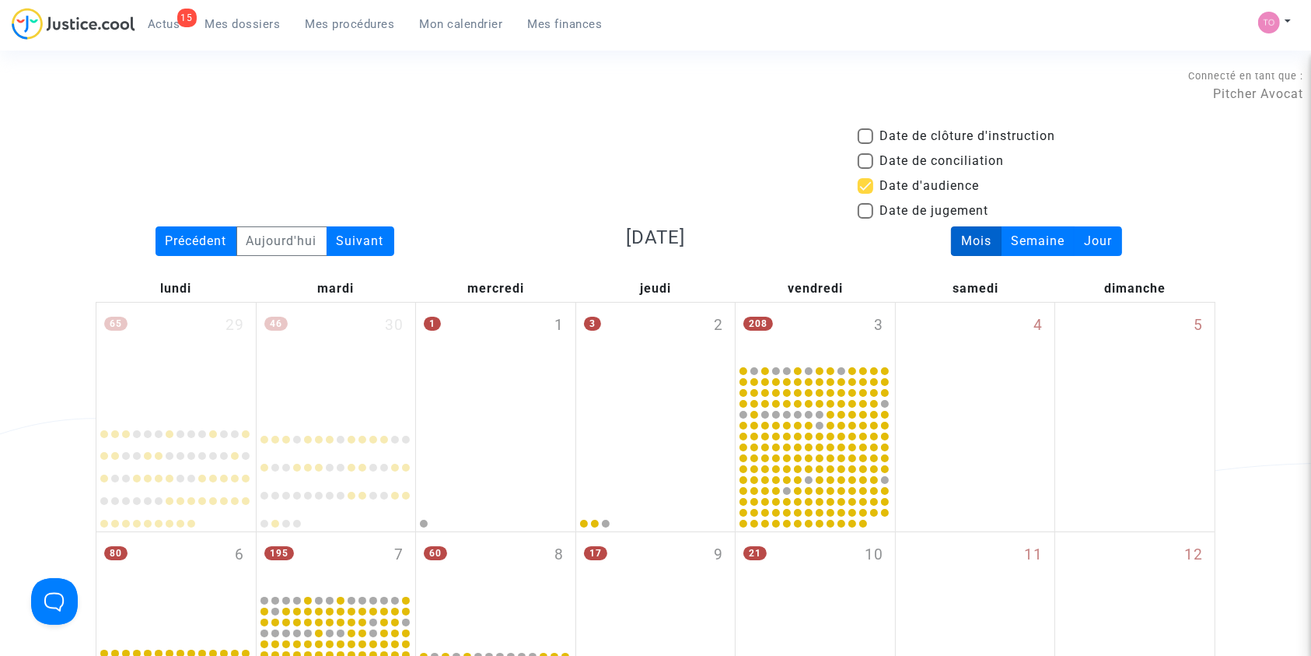
scroll to position [795, 0]
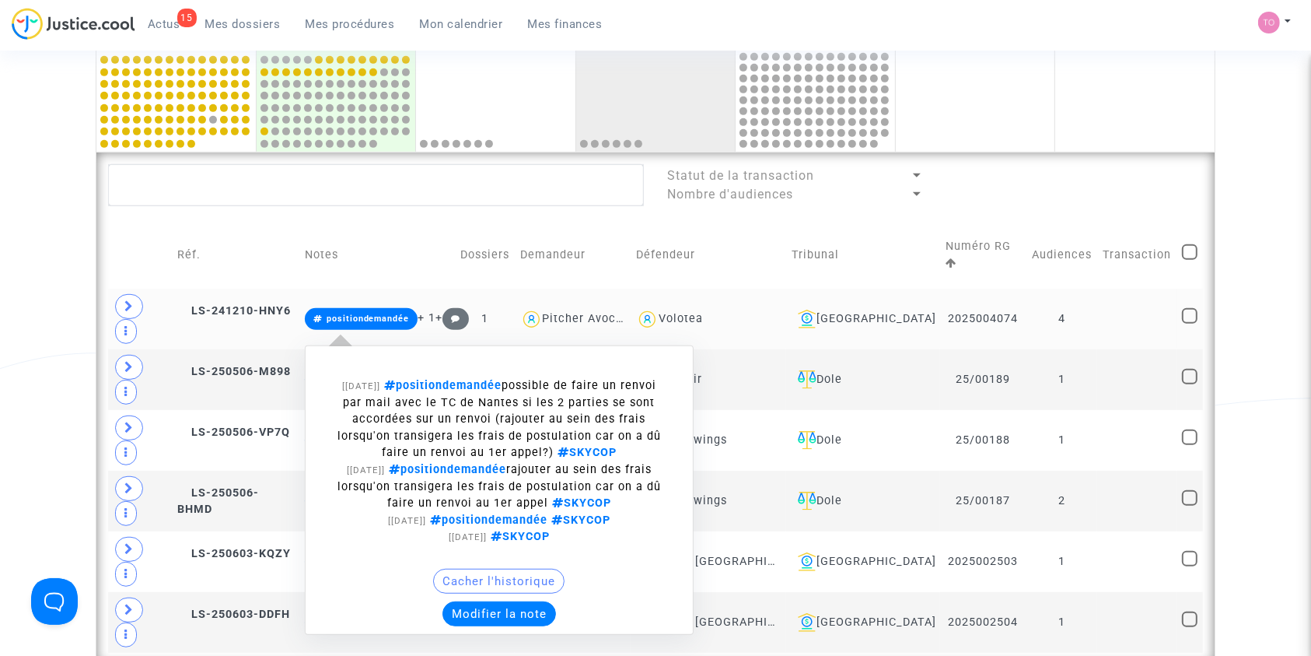
click at [498, 601] on button "Modifier la note" at bounding box center [500, 613] width 114 height 25
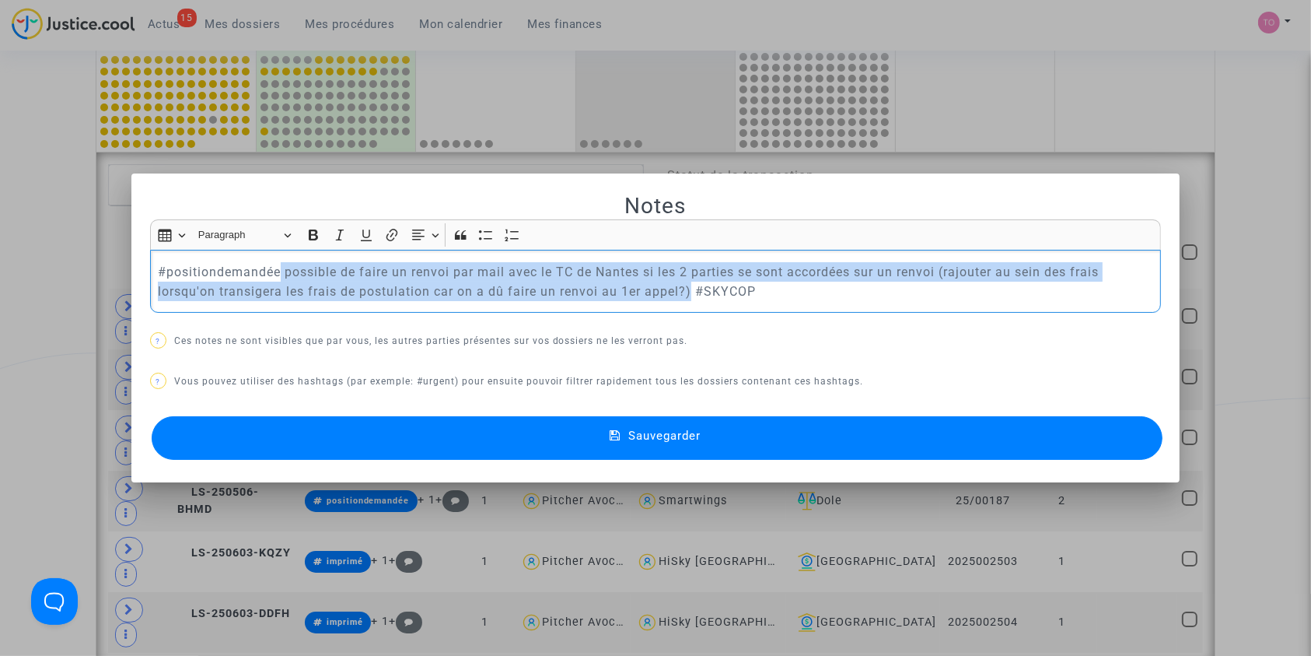
drag, startPoint x: 276, startPoint y: 270, endPoint x: 684, endPoint y: 302, distance: 409.6
click at [684, 302] on div "#positiondemandée possible de faire un renvoi par mail avec le TC de Nantes si …" at bounding box center [656, 281] width 1012 height 63
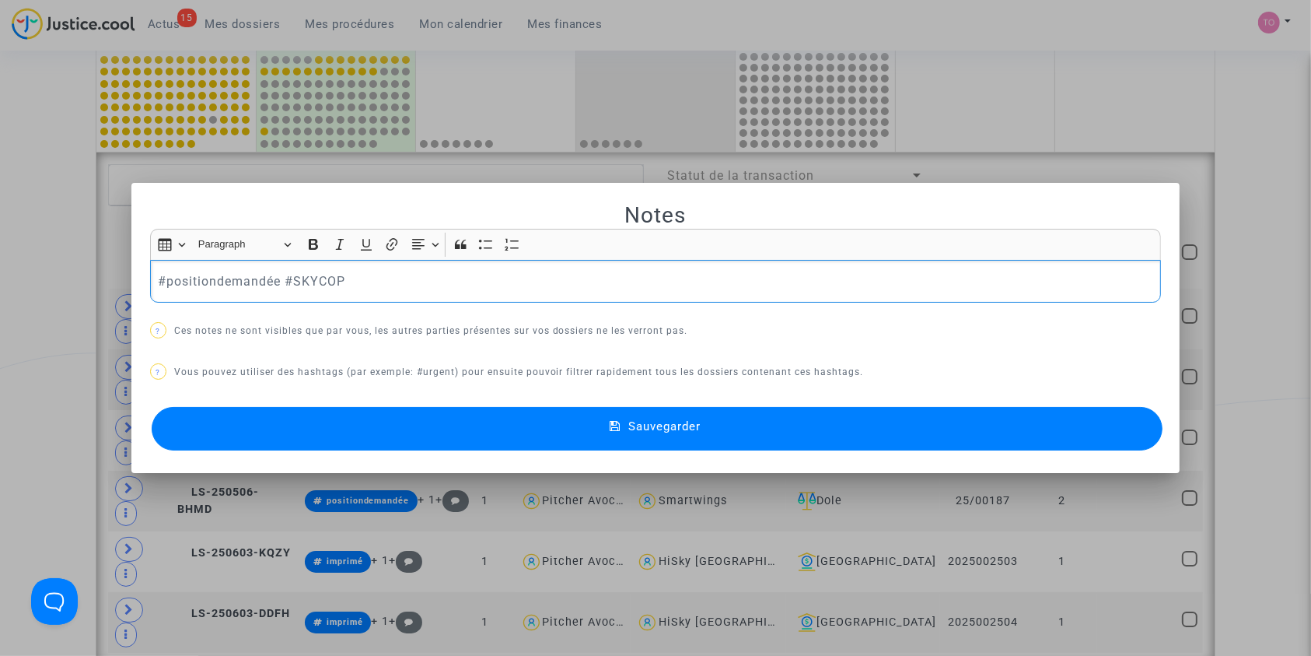
click at [491, 418] on button "Sauvegarder" at bounding box center [658, 429] width 1012 height 44
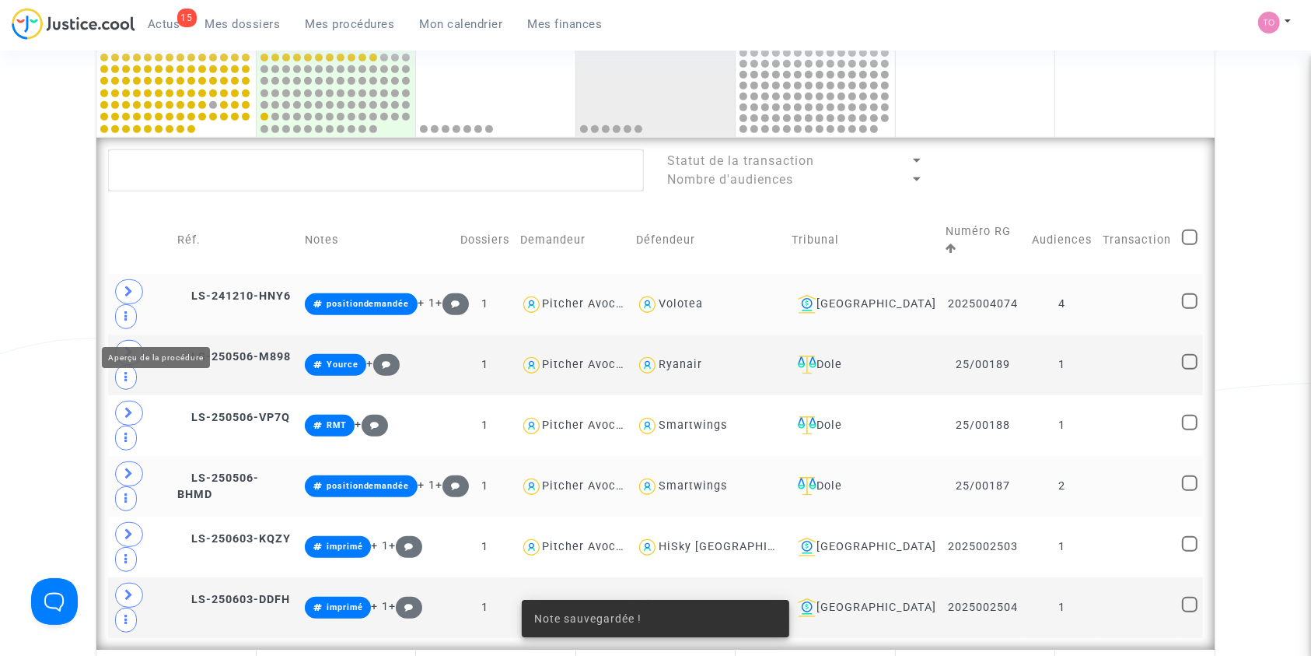
scroll to position [864, 0]
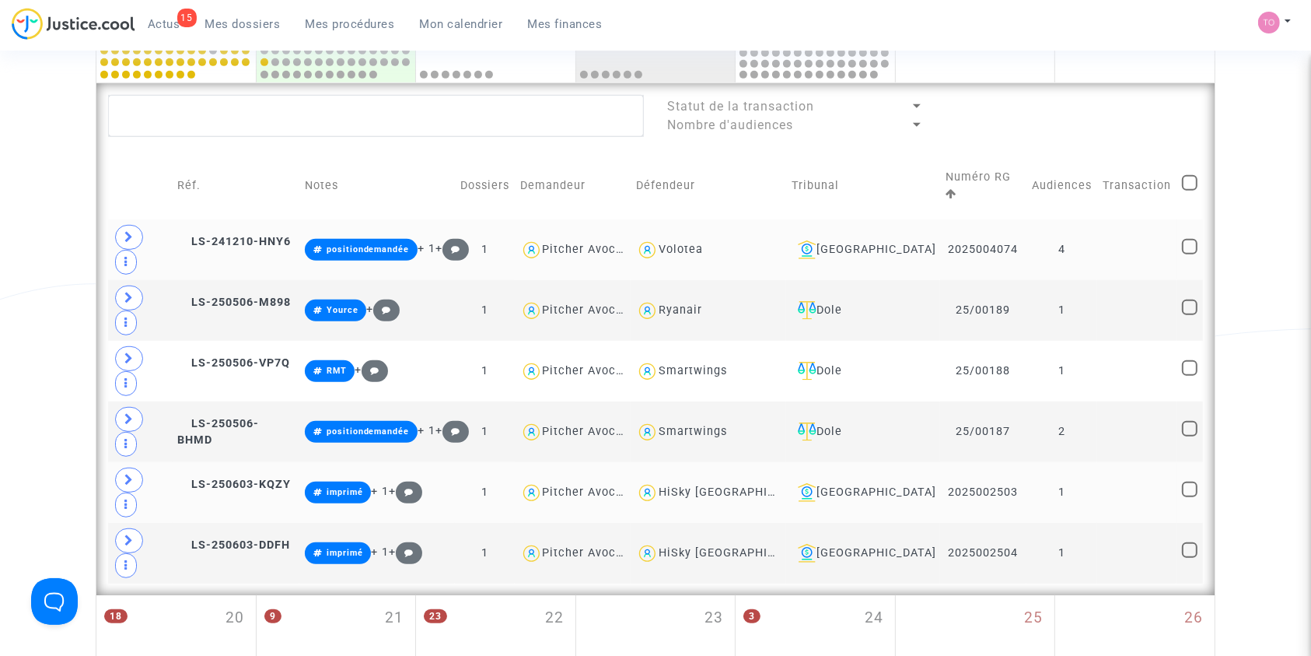
click at [257, 462] on td "LS-250603-KQZY" at bounding box center [236, 492] width 127 height 61
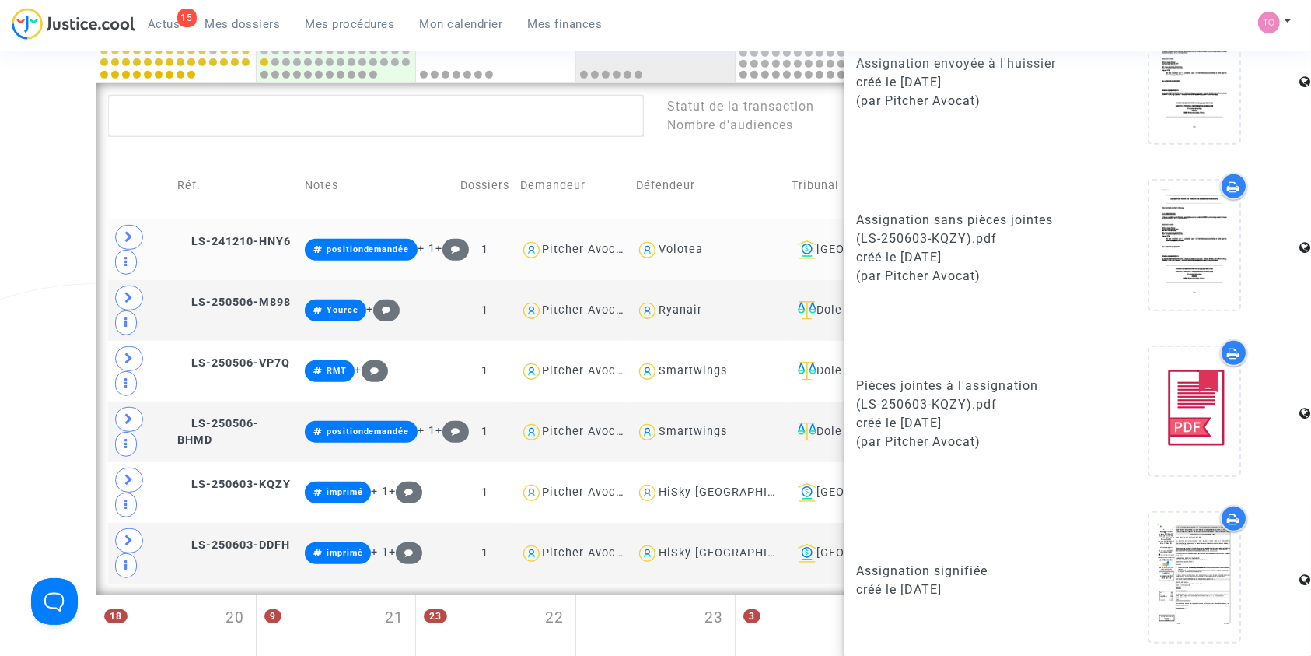
scroll to position [937, 0]
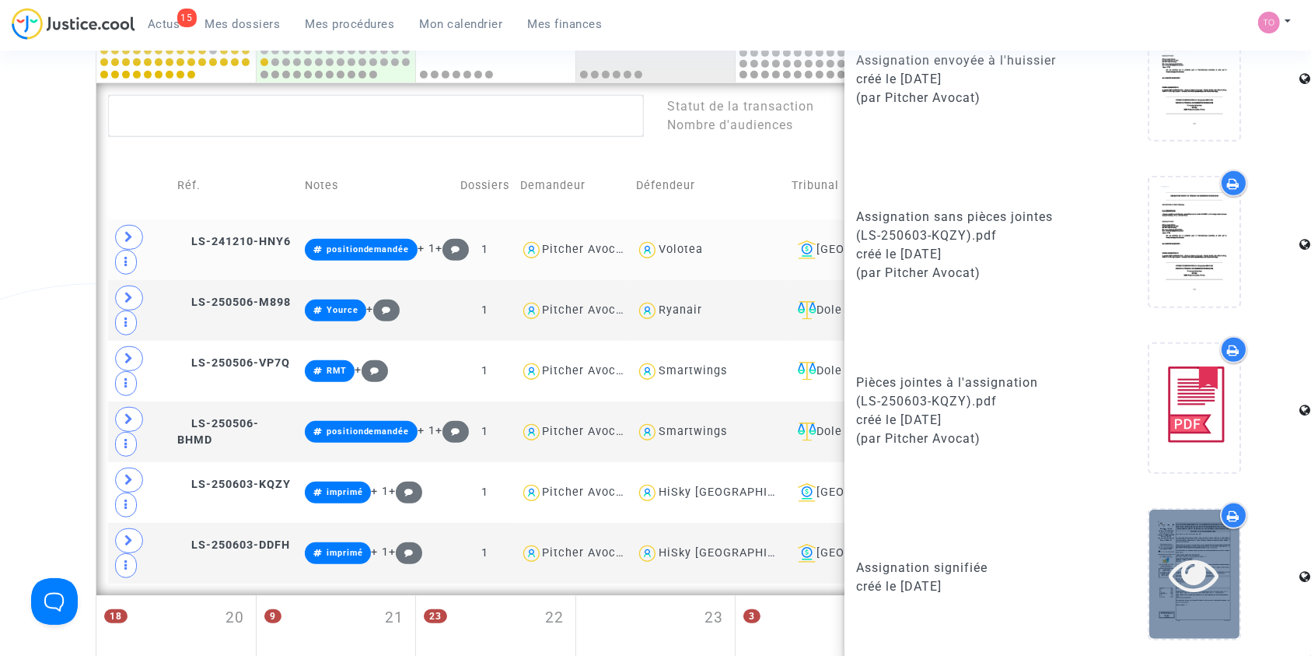
click at [1176, 601] on div at bounding box center [1195, 573] width 90 height 128
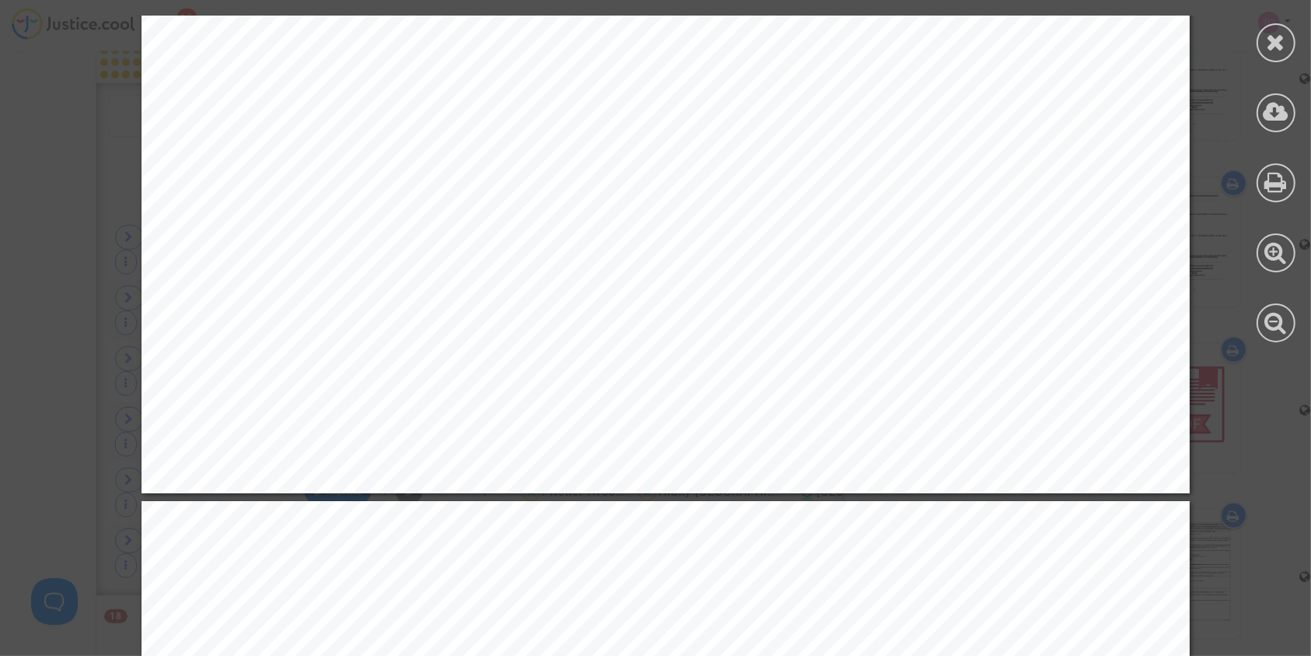
scroll to position [15936, 0]
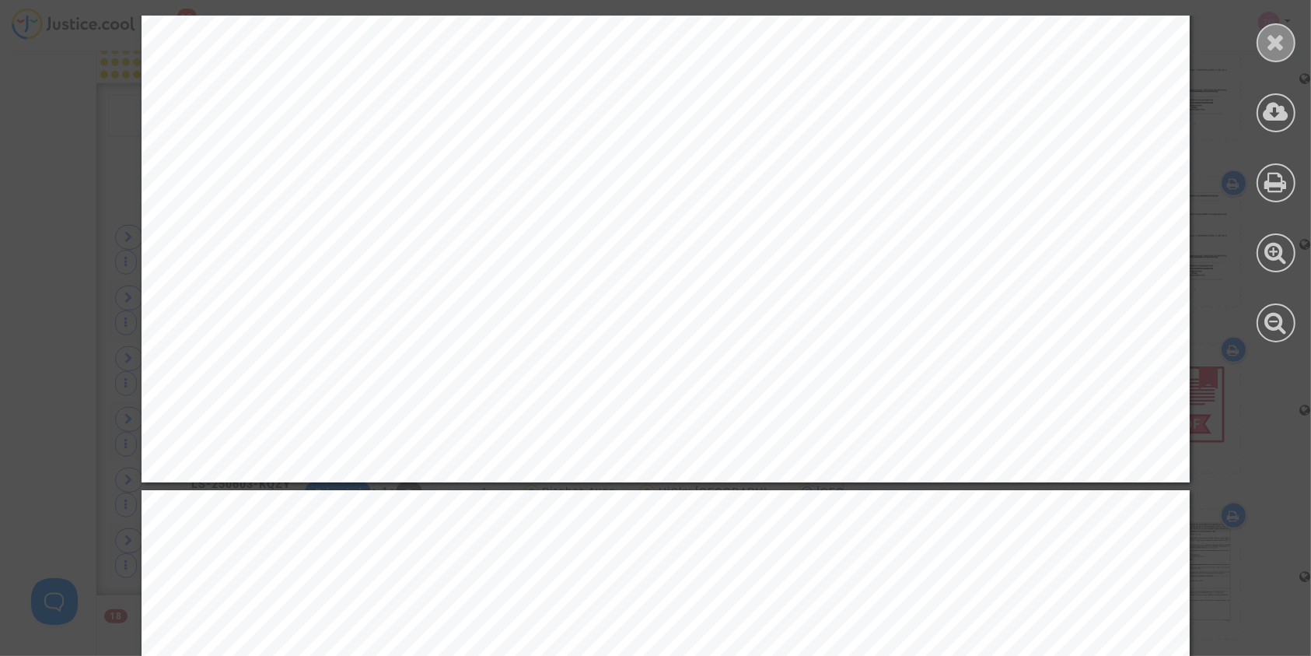
click at [1262, 53] on div at bounding box center [1276, 42] width 39 height 39
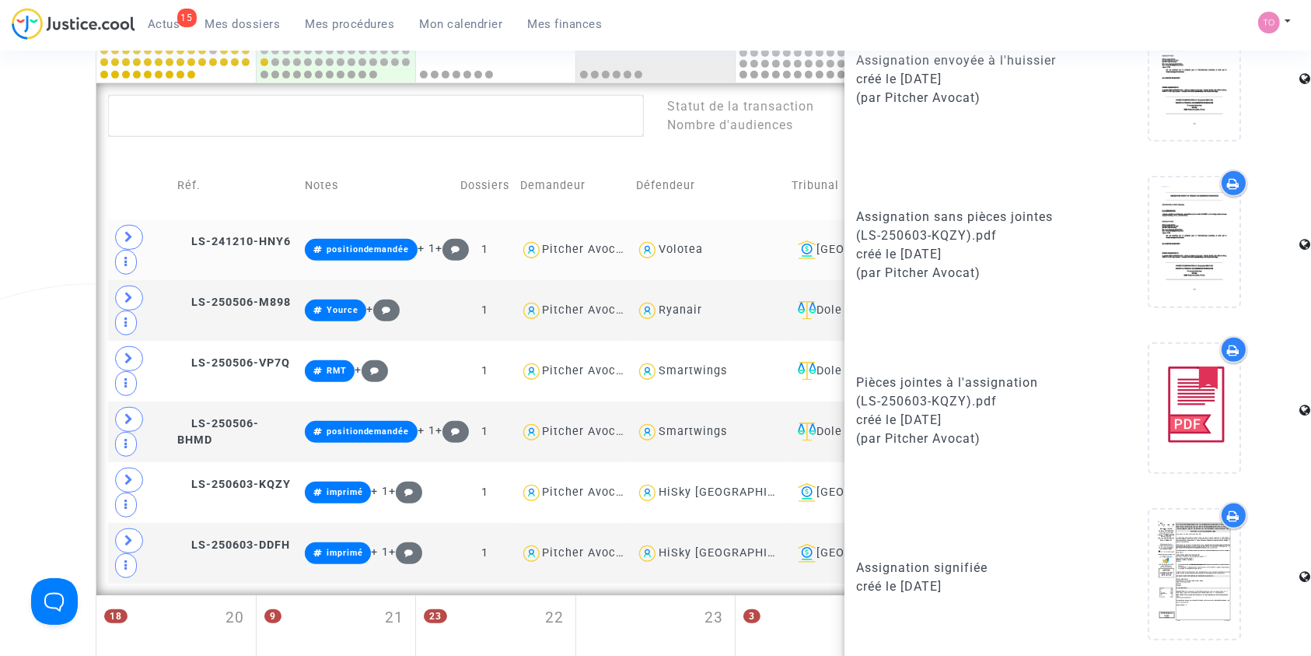
click at [2, 266] on div "Date de clôture d'instruction Date de conciliation Date d'audience Date de juge…" at bounding box center [655, 12] width 1311 height 1499
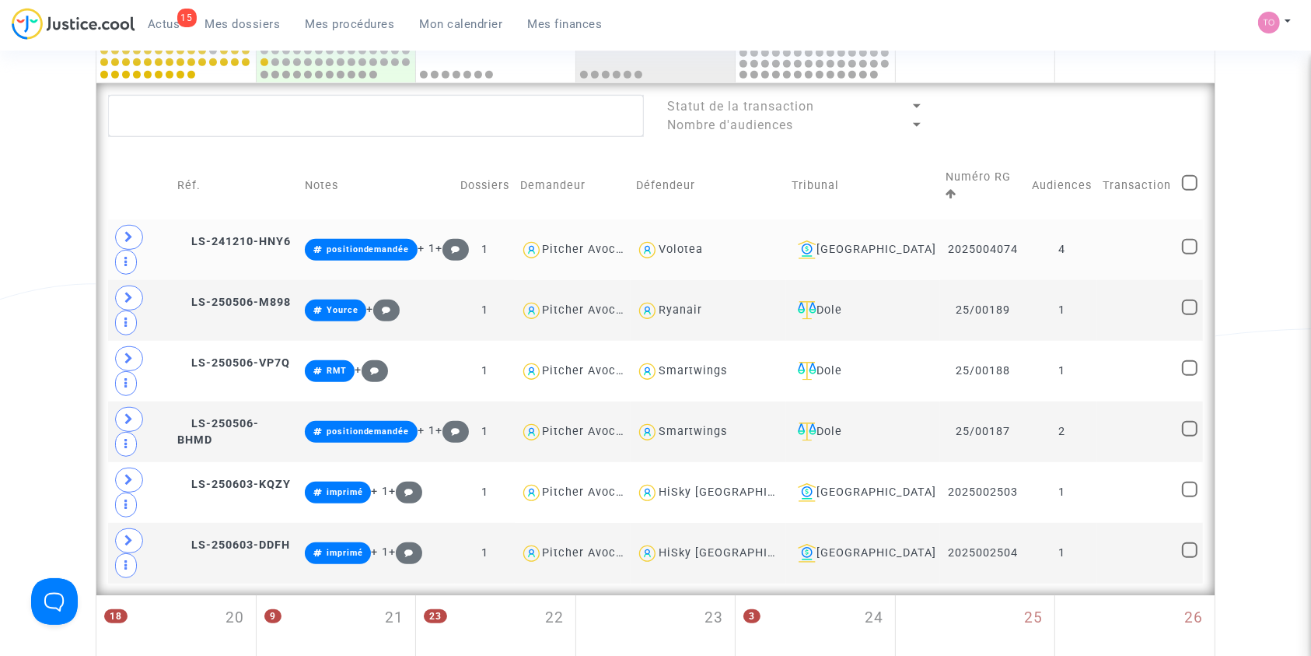
scroll to position [0, 0]
click at [137, 407] on span at bounding box center [129, 419] width 28 height 25
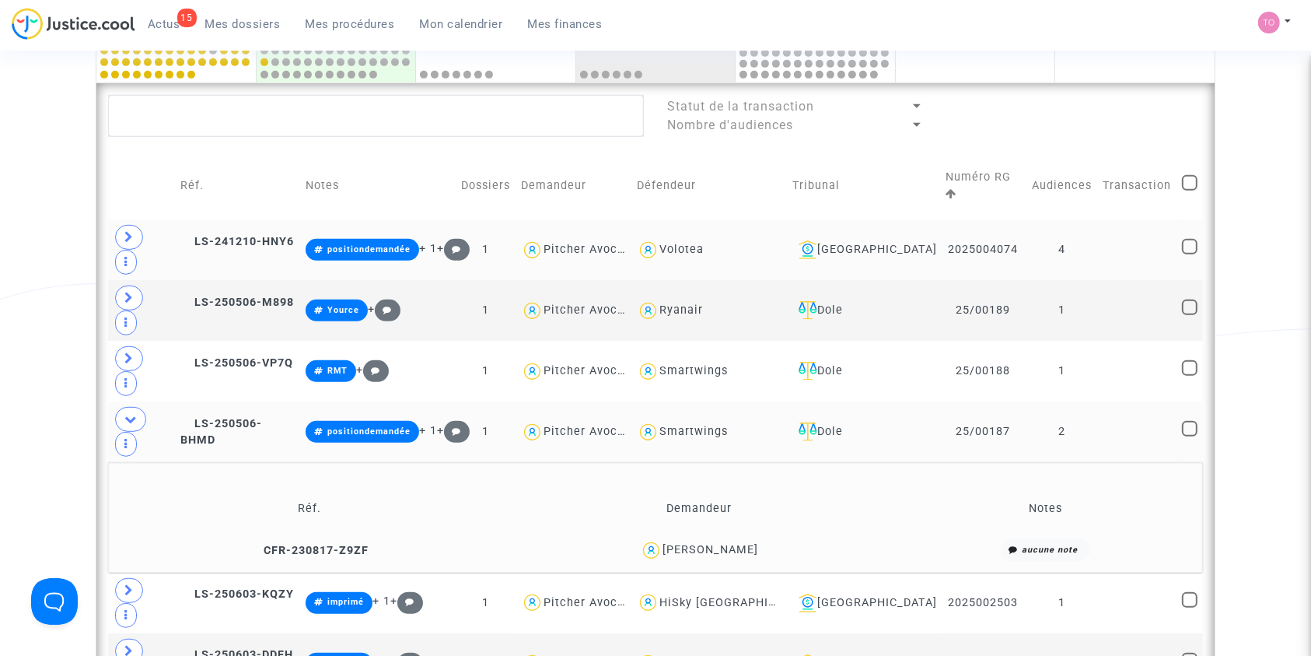
click at [754, 543] on div "JACQUELINE RENE CHAUDIER" at bounding box center [711, 549] width 96 height 13
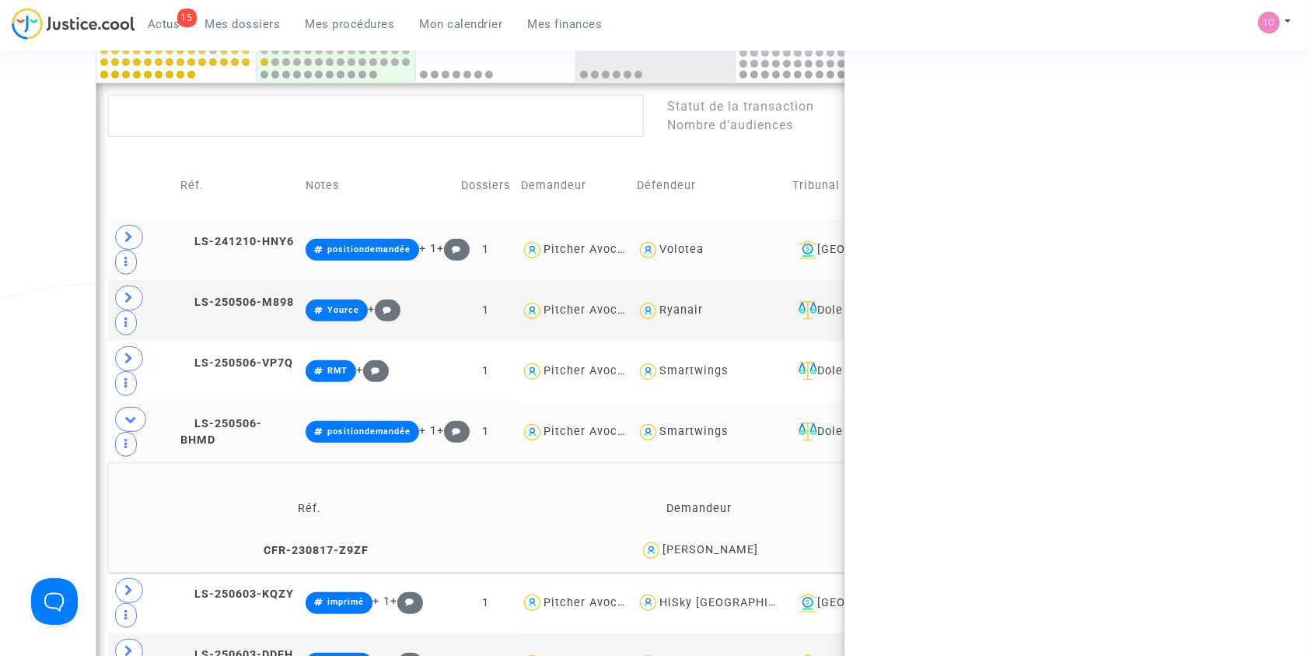
click at [754, 543] on div "JACQUELINE RENE CHAUDIER" at bounding box center [711, 549] width 96 height 13
copy div "CHAUDIER"
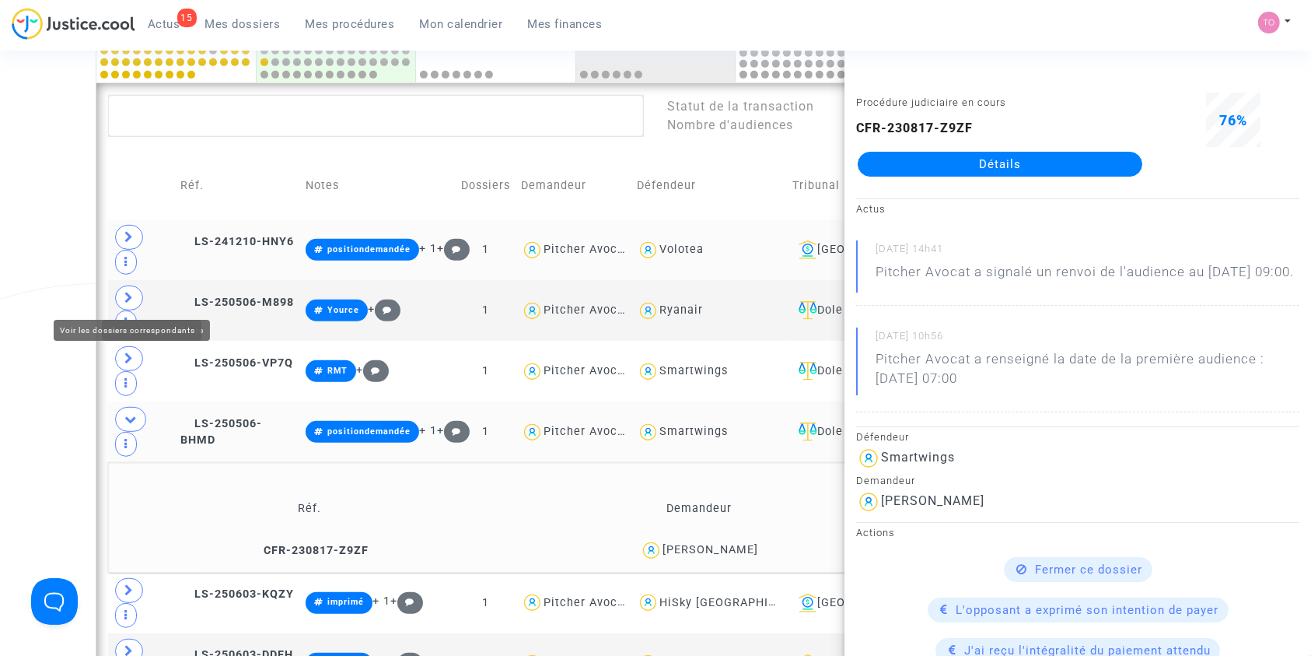
click at [0, 312] on div "Date de clôture d'instruction Date de conciliation Date d'audience Date de juge…" at bounding box center [655, 67] width 1311 height 1609
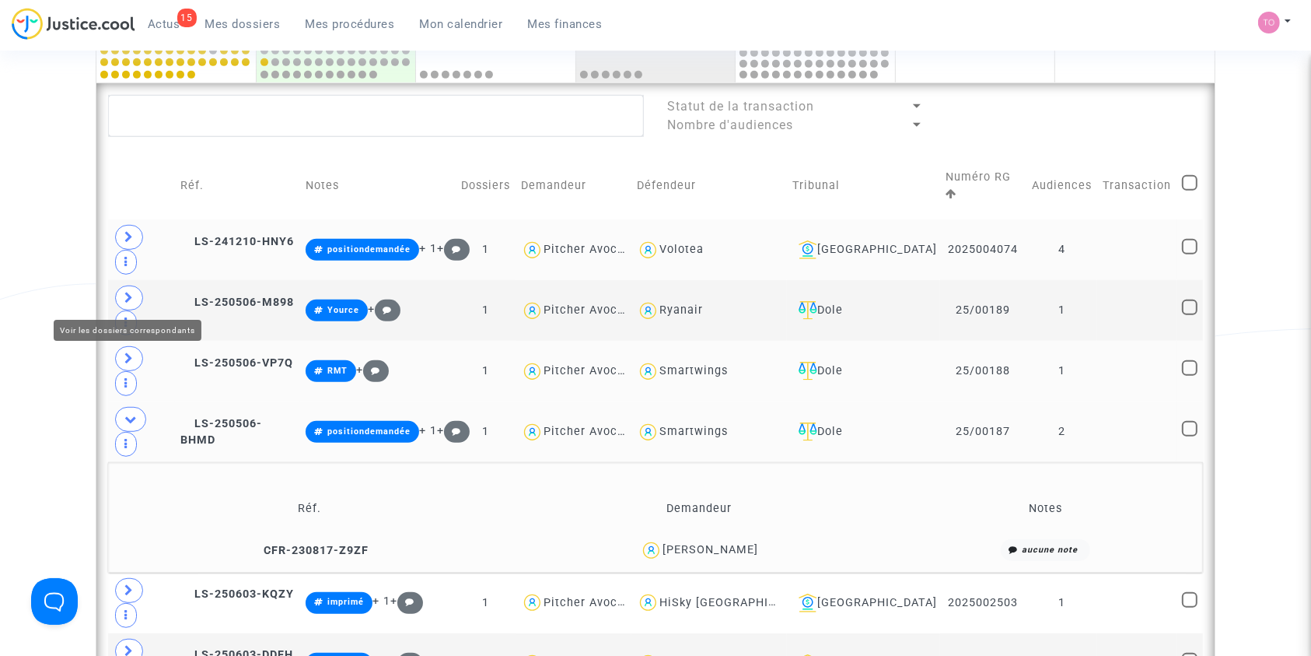
click at [131, 352] on icon at bounding box center [128, 358] width 9 height 12
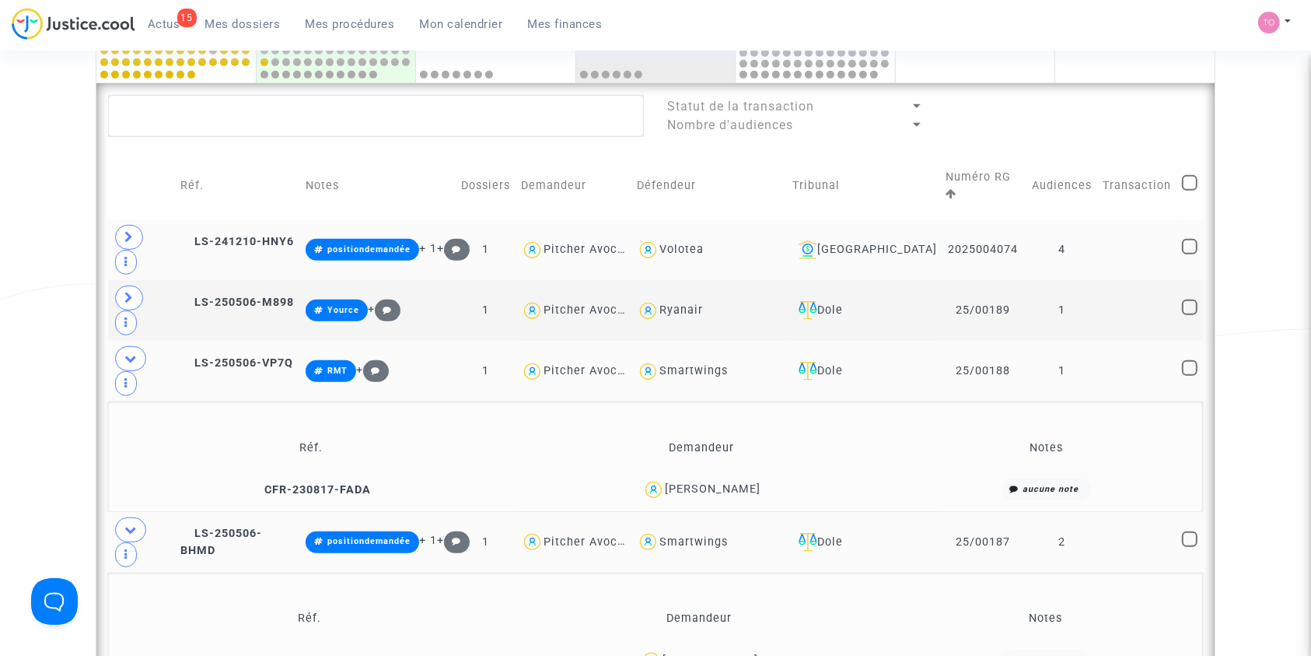
click at [736, 482] on div "DANIEL AUDOUARD" at bounding box center [713, 488] width 96 height 13
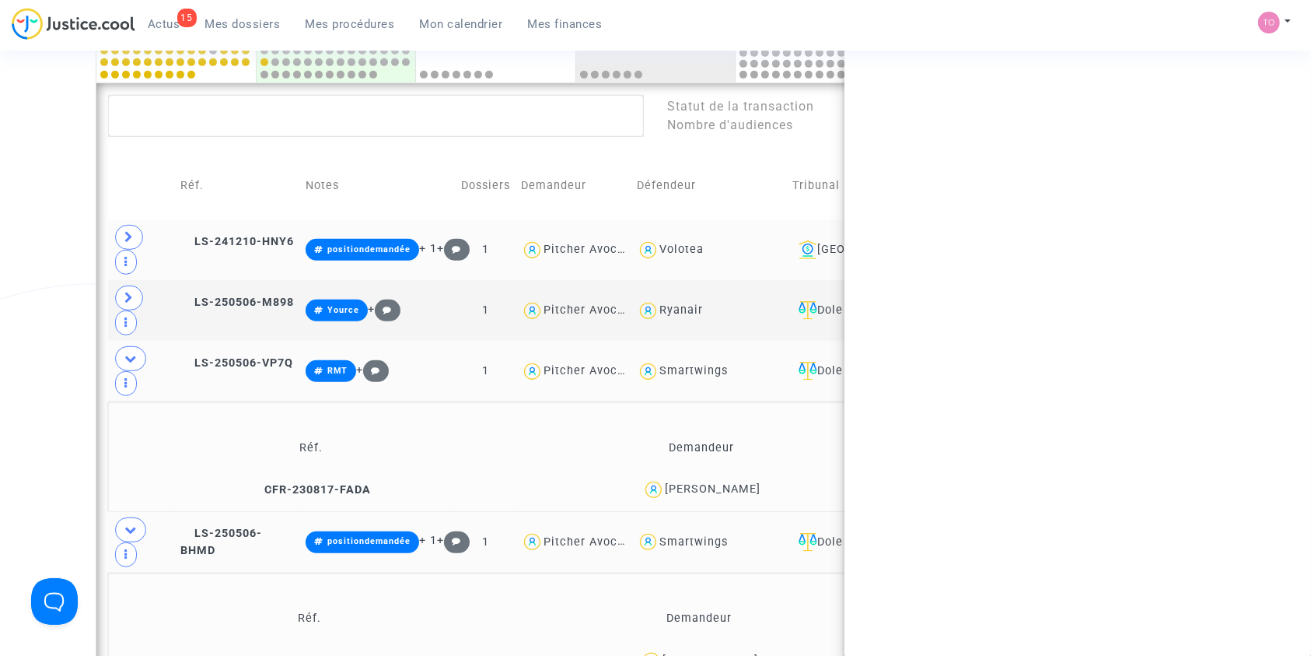
click at [736, 482] on div "DANIEL AUDOUARD" at bounding box center [713, 488] width 96 height 13
copy div "AUDOUARD"
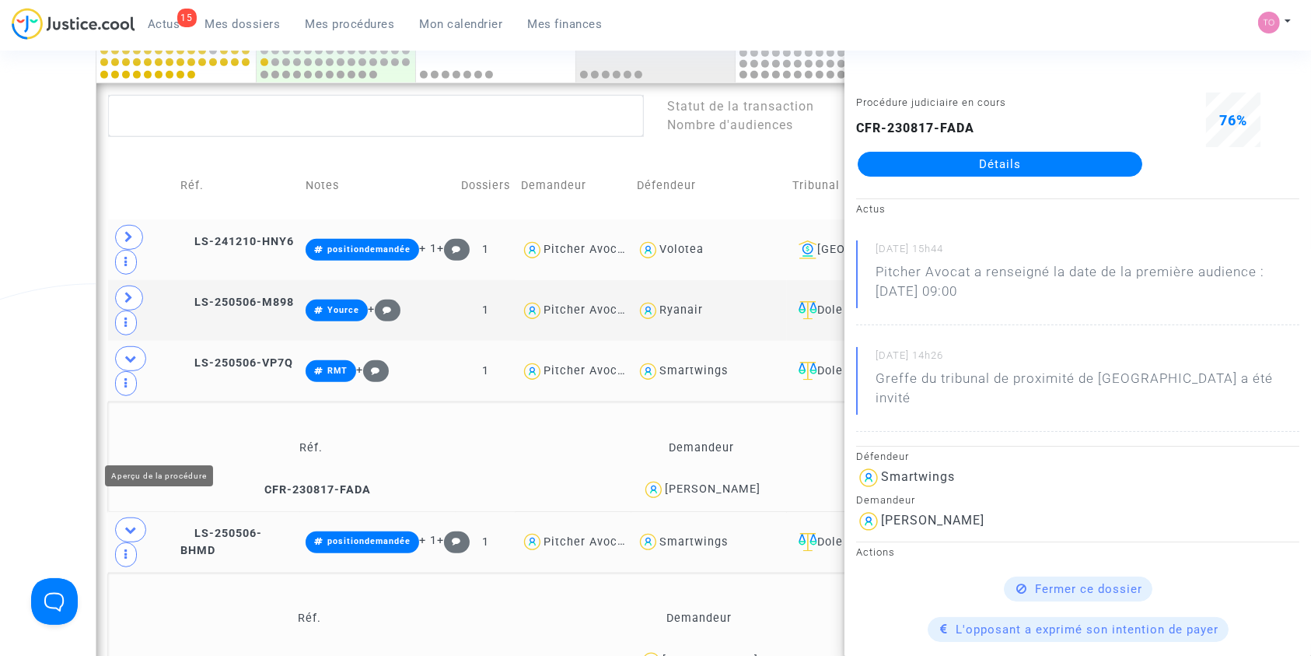
click at [0, 396] on div "Date de clôture d'instruction Date de conciliation Date d'audience Date de juge…" at bounding box center [655, 122] width 1311 height 1719
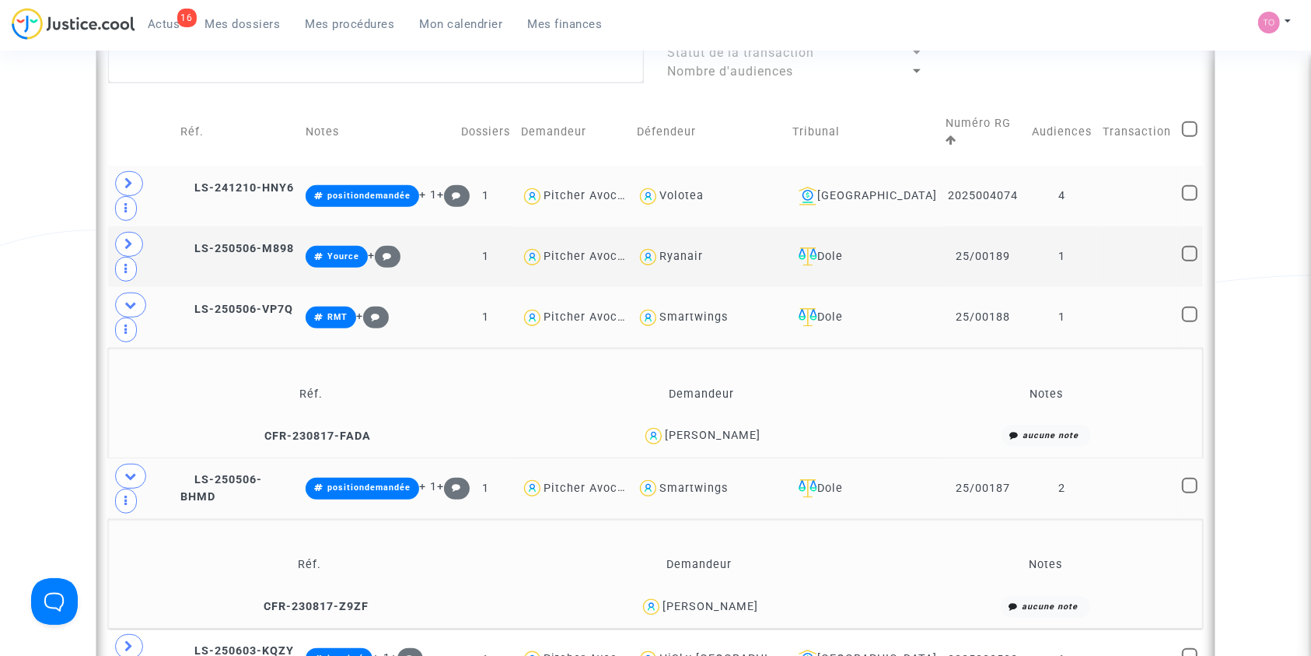
scroll to position [933, 0]
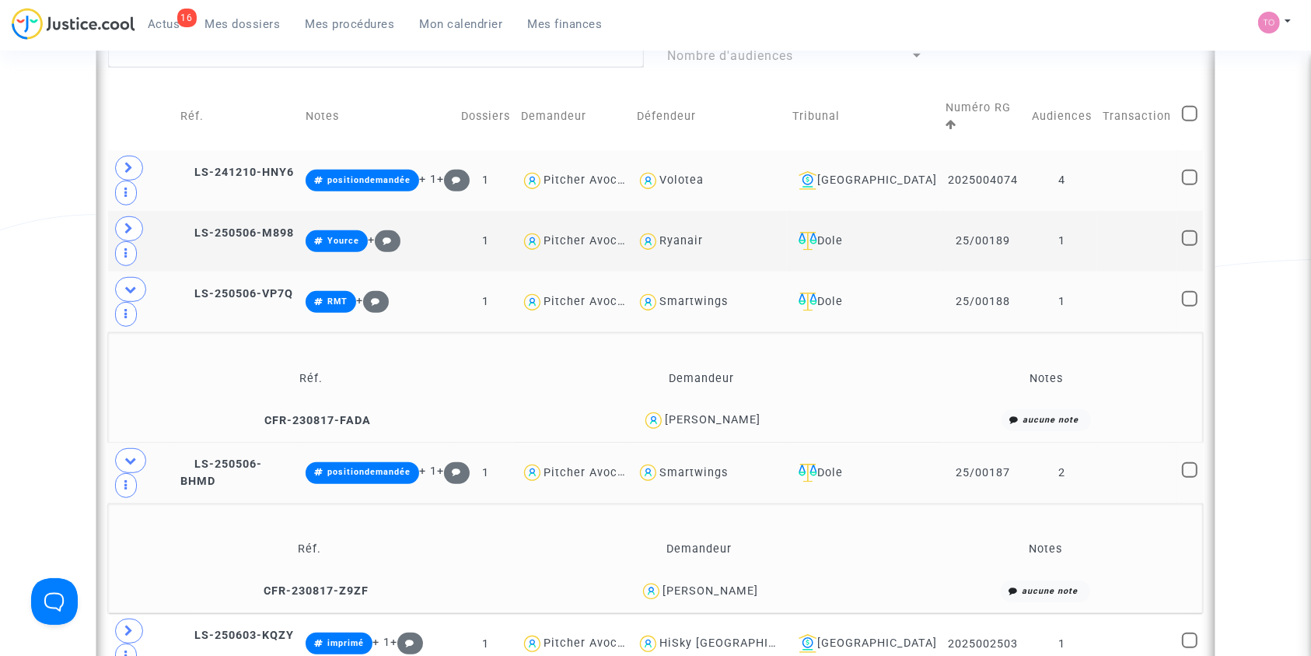
click at [756, 584] on div "JACQUELINE RENE CHAUDIER" at bounding box center [711, 590] width 96 height 13
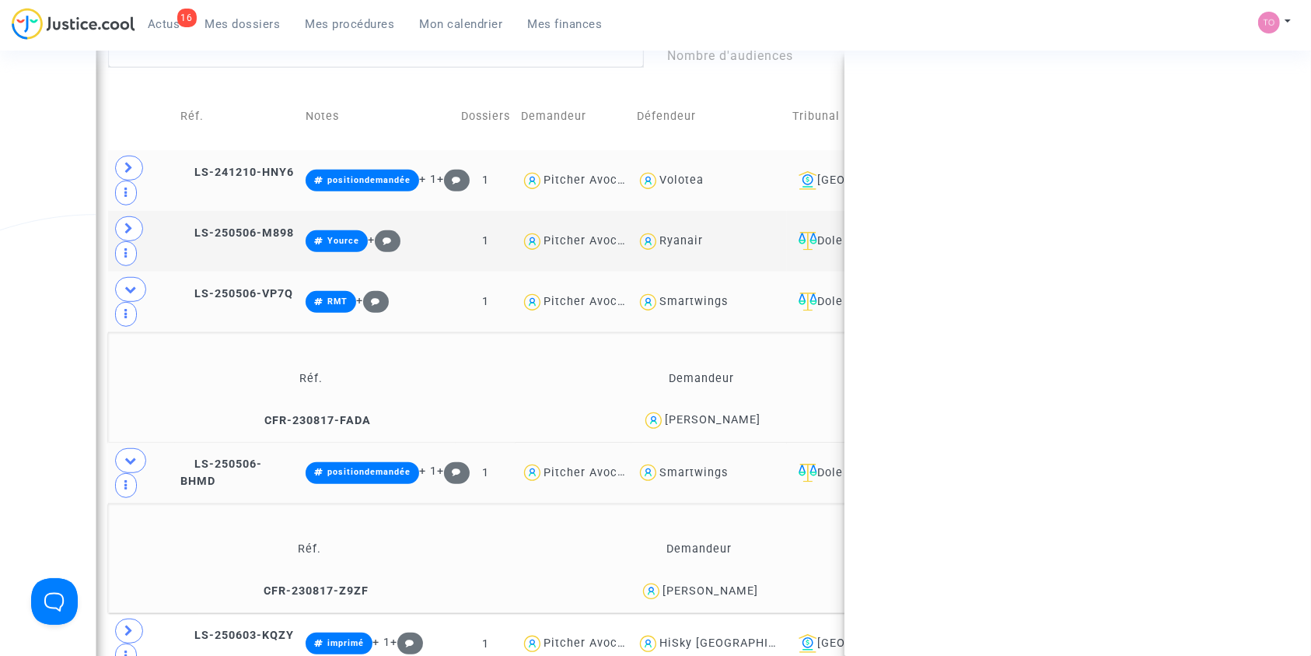
copy div "CHAUDIER"
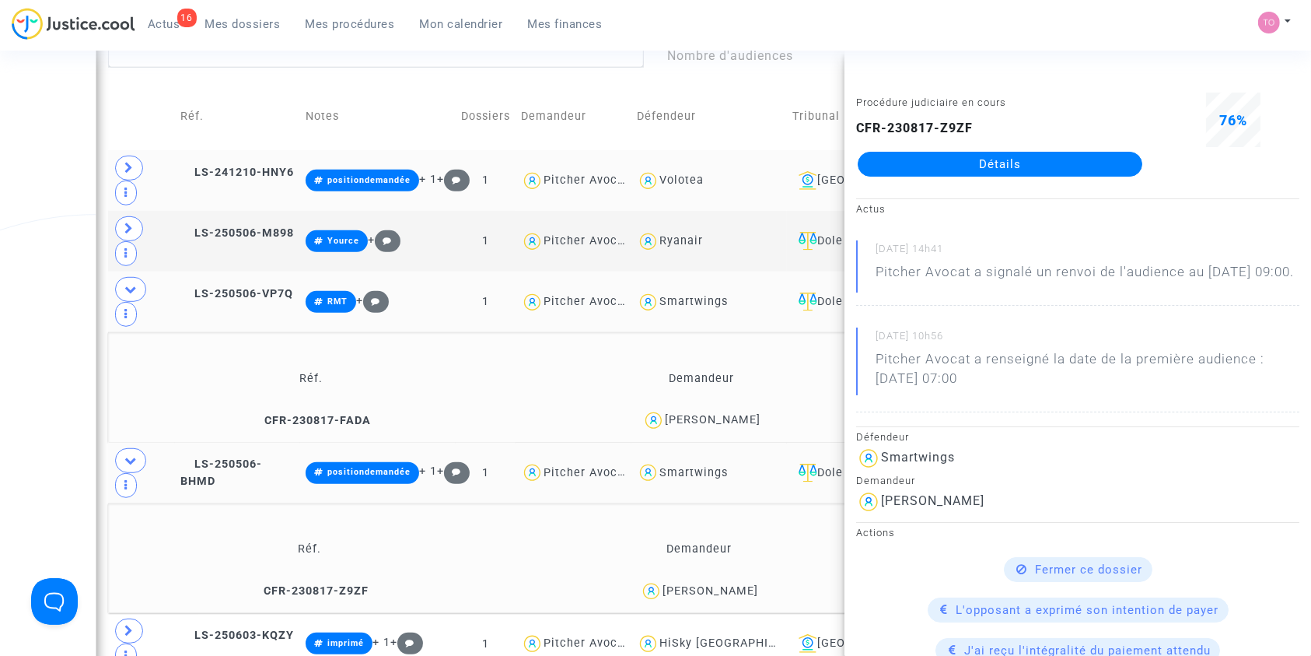
click at [748, 413] on div "DANIEL AUDOUARD" at bounding box center [713, 419] width 96 height 13
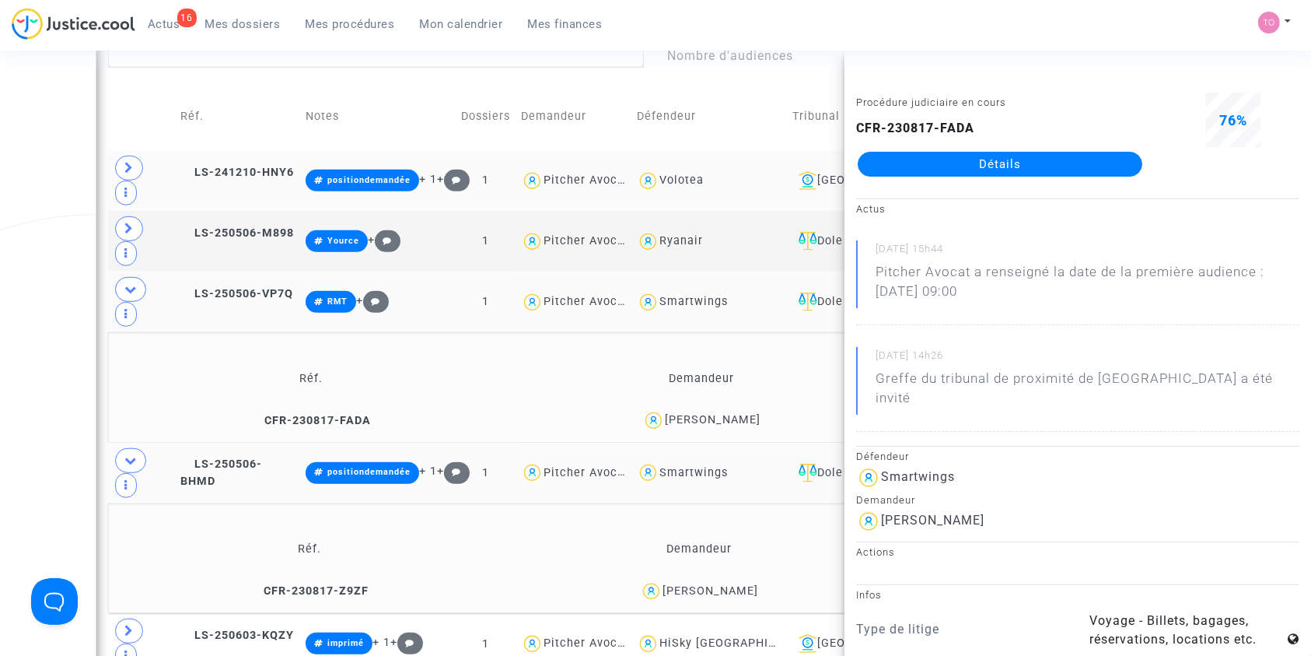
copy div "AUDOUARD"
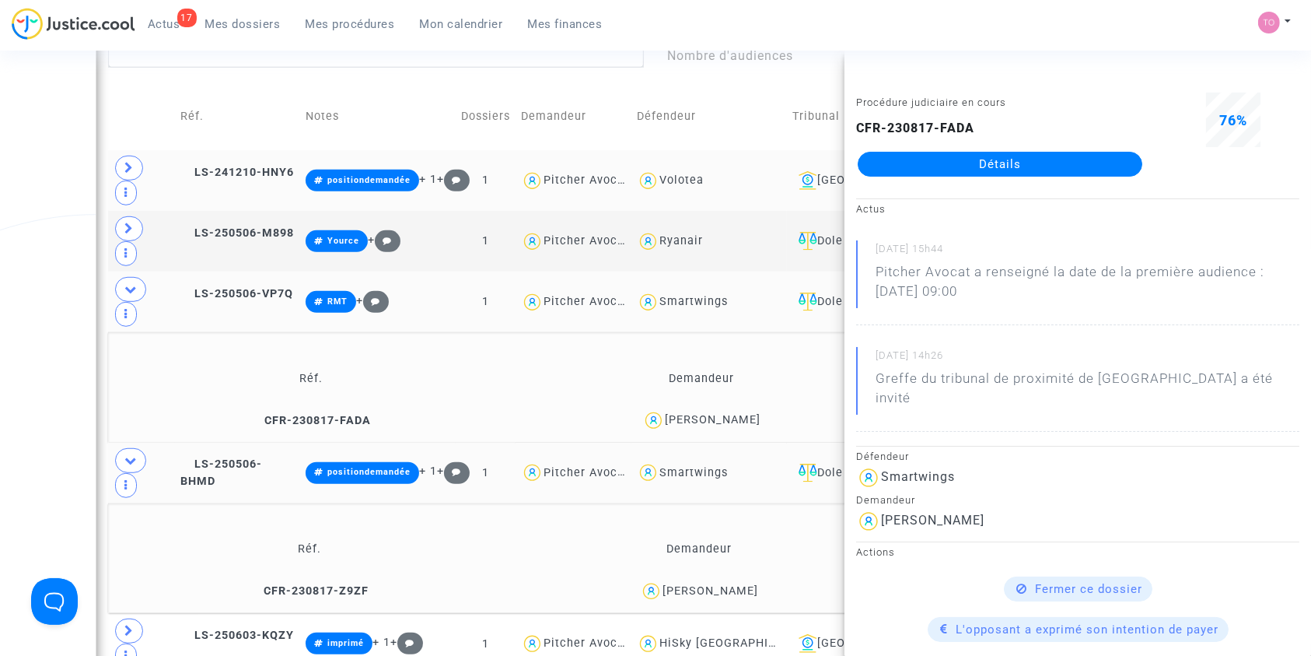
drag, startPoint x: 21, startPoint y: 304, endPoint x: 59, endPoint y: 300, distance: 38.3
click at [21, 303] on div "Date de clôture d'instruction Date de conciliation Date d'audience Date de juge…" at bounding box center [655, 52] width 1311 height 1719
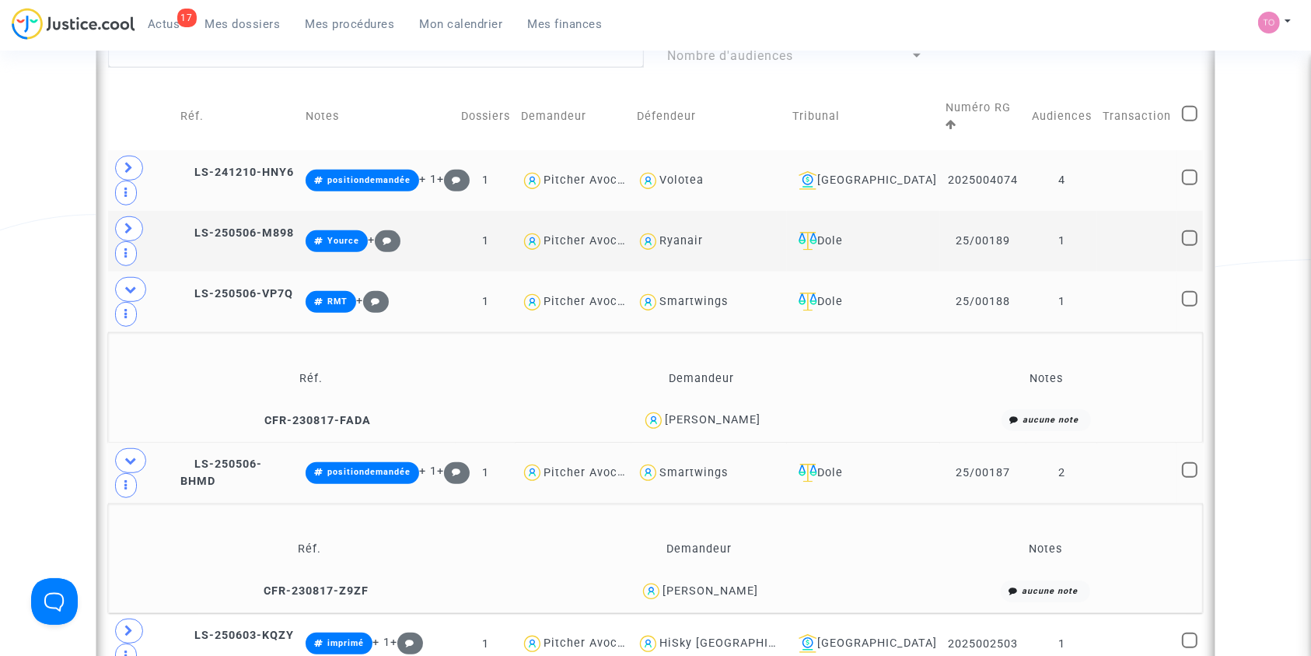
drag, startPoint x: 796, startPoint y: 327, endPoint x: 656, endPoint y: 338, distance: 139.7
click at [656, 409] on div "DANIEL AUDOUARD" at bounding box center [701, 420] width 376 height 23
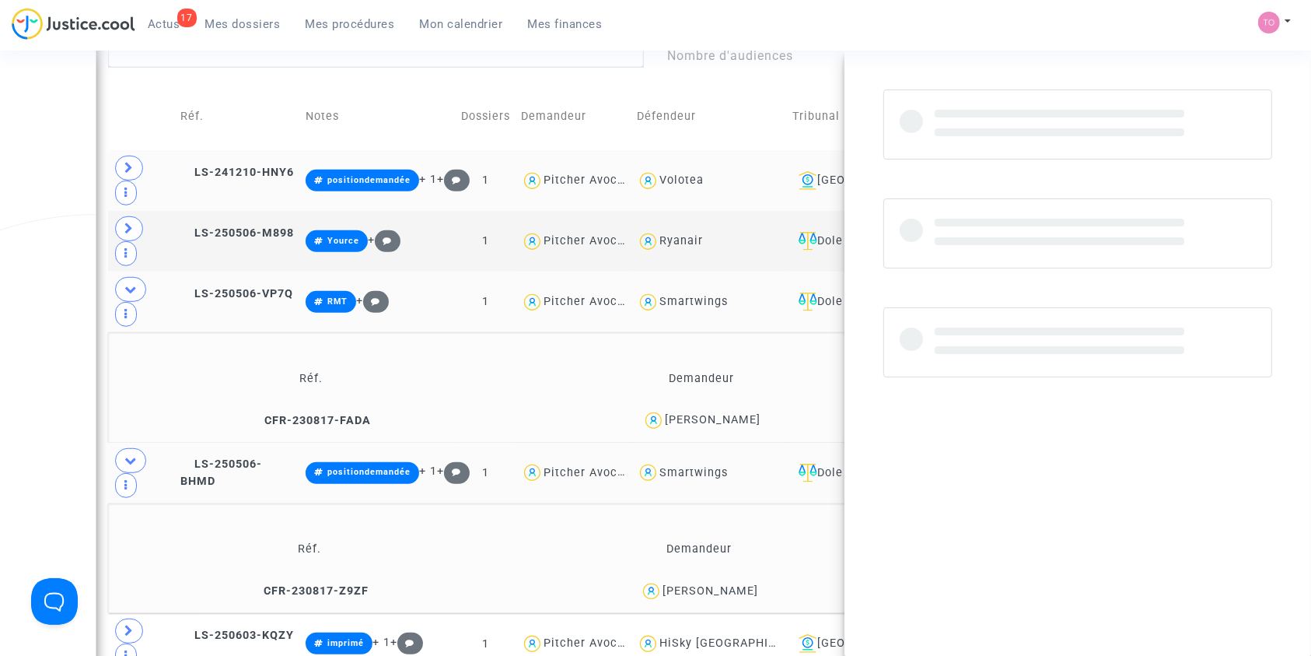
copy div "DANIEL AUDOUARD"
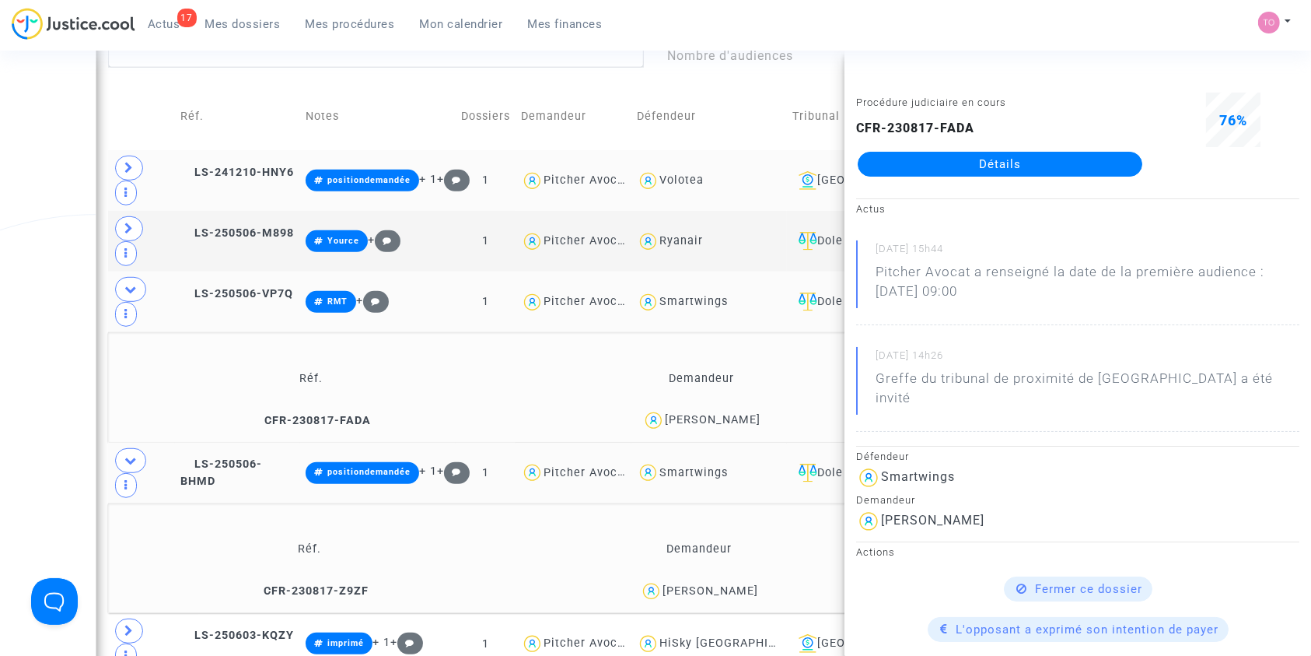
click at [23, 247] on div "Date de clôture d'instruction Date de conciliation Date d'audience Date de juge…" at bounding box center [655, 52] width 1311 height 1719
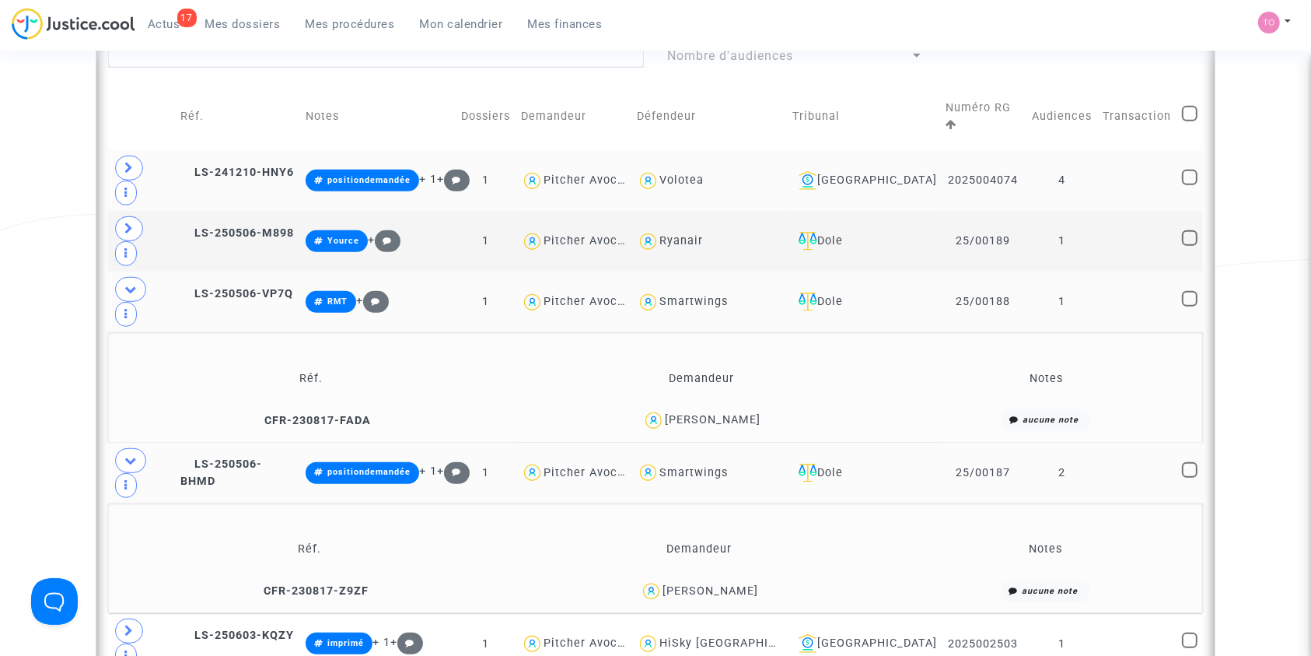
drag, startPoint x: 819, startPoint y: 478, endPoint x: 613, endPoint y: 481, distance: 206.1
click at [613, 580] on div "JACQUELINE RENE CHAUDIER" at bounding box center [699, 591] width 378 height 23
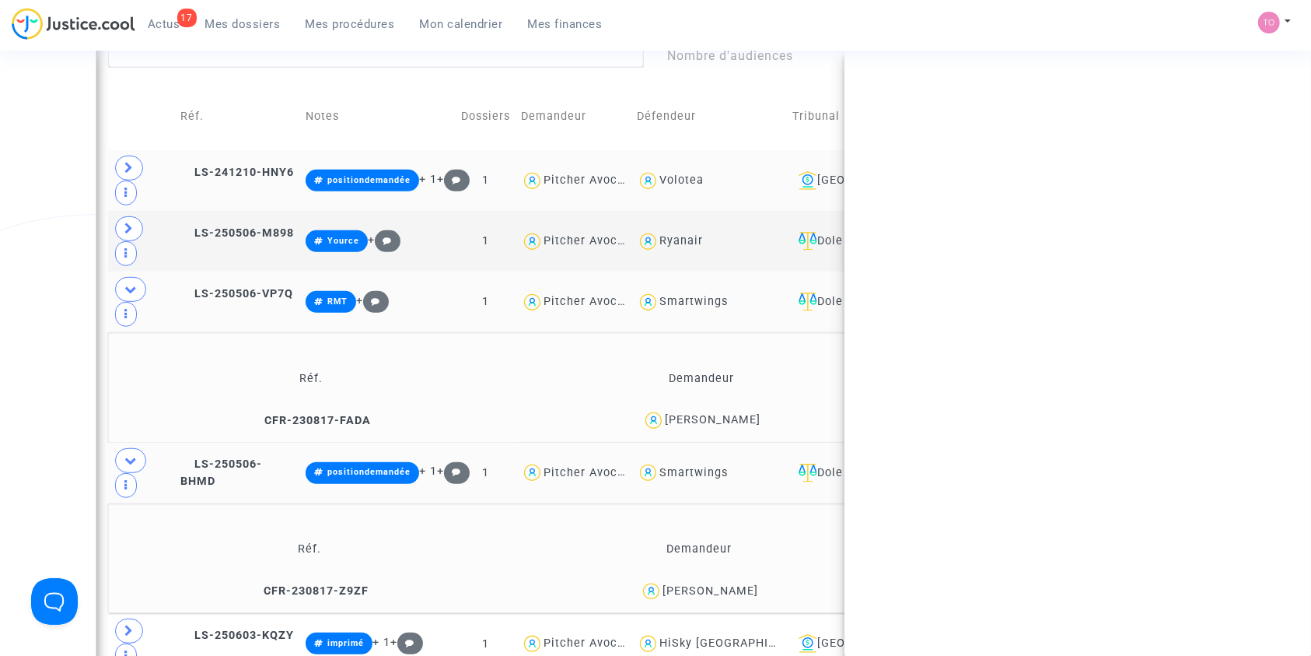
copy div "JACQUELINE RENE CHAUDIER"
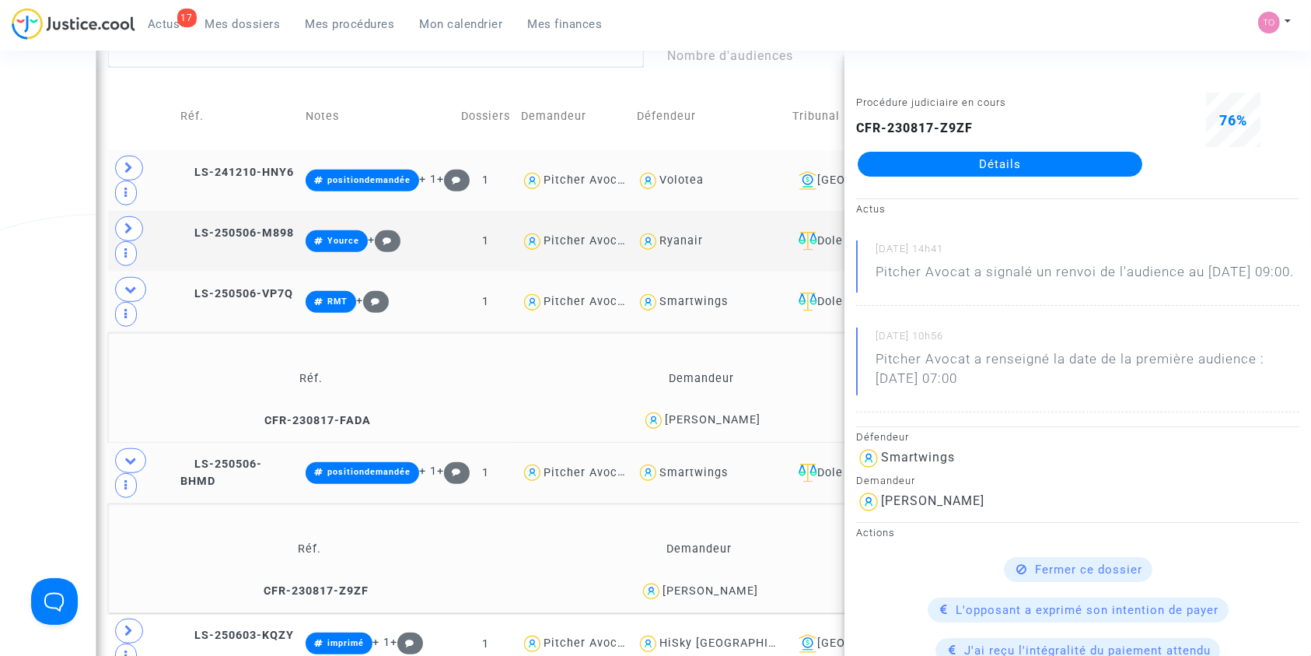
click at [21, 243] on div "Date de clôture d'instruction Date de conciliation Date d'audience Date de juge…" at bounding box center [655, 52] width 1311 height 1719
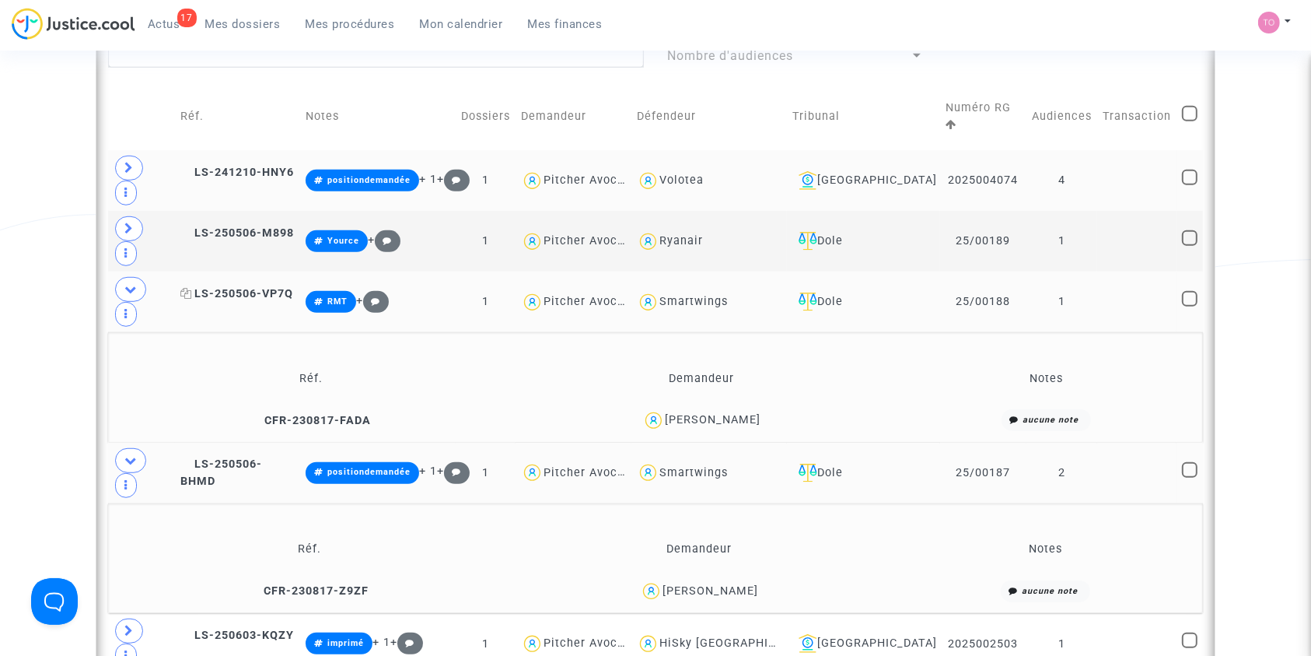
click at [246, 287] on span "LS-250506-VP7Q" at bounding box center [236, 293] width 113 height 13
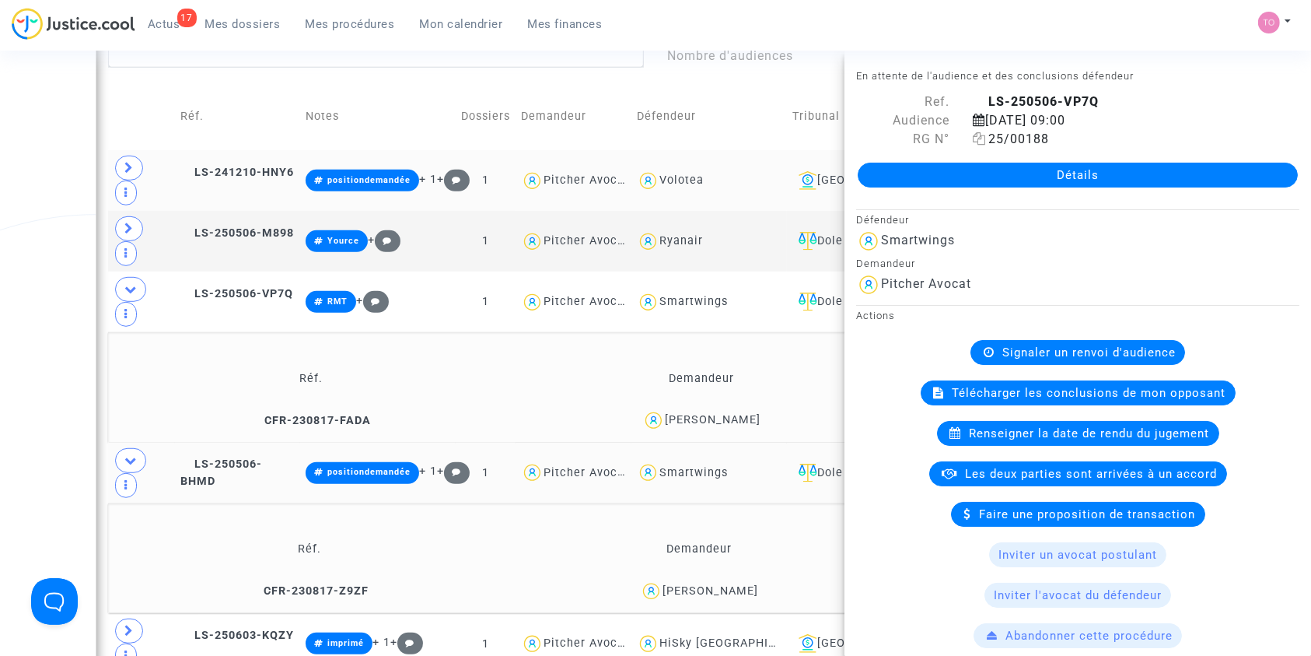
drag, startPoint x: 1049, startPoint y: 138, endPoint x: 984, endPoint y: 138, distance: 64.6
click at [984, 138] on copy "25/00188" at bounding box center [1011, 138] width 76 height 15
copy span "25/00188"
click at [230, 457] on span "LS-250506-BHMD" at bounding box center [221, 472] width 82 height 30
drag, startPoint x: 1035, startPoint y: 138, endPoint x: 955, endPoint y: 141, distance: 79.4
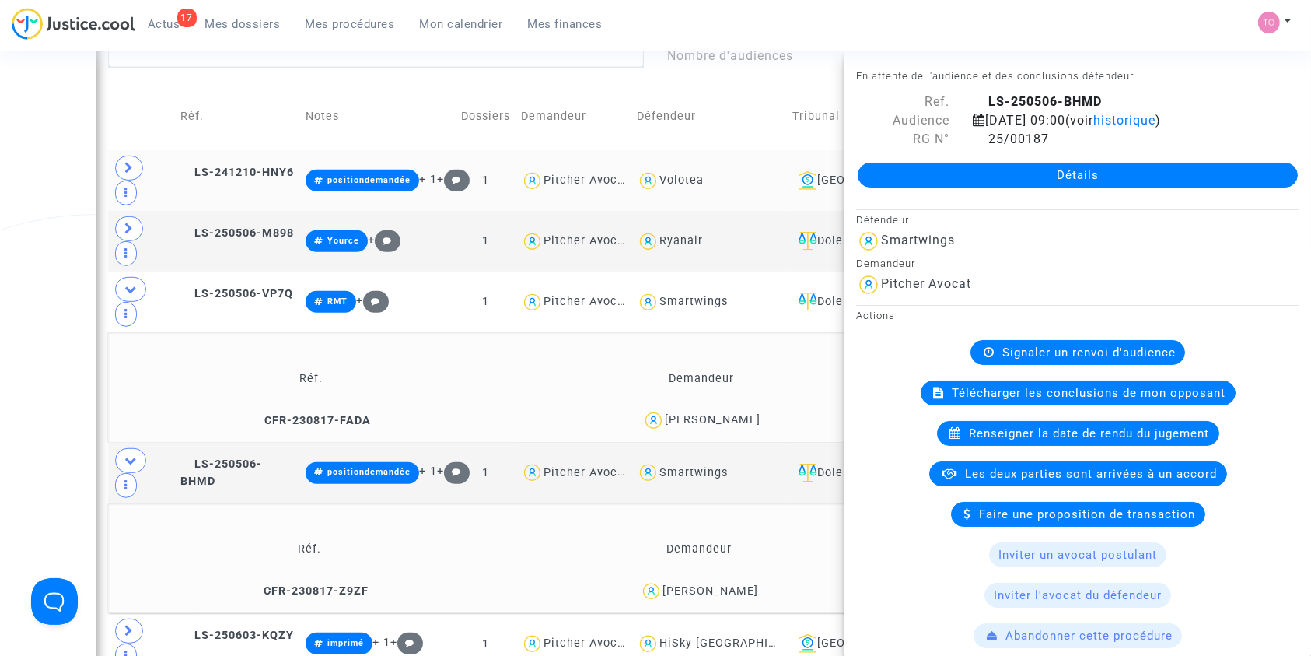
click at [955, 141] on div "RG N° 25/00187" at bounding box center [1078, 139] width 467 height 19
copy div "RG N° 25/00187"
click at [0, 270] on div "Date de clôture d'instruction Date de conciliation Date d'audience Date de juge…" at bounding box center [655, 52] width 1311 height 1719
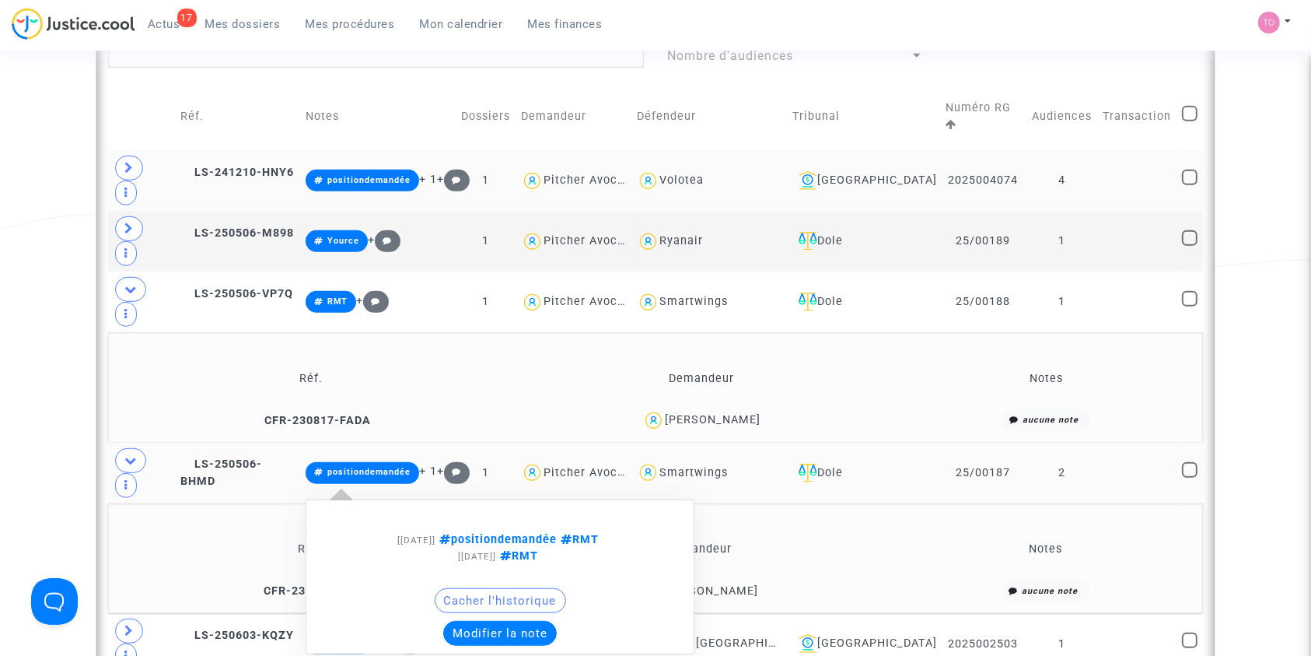
click at [516, 621] on button "Modifier la note" at bounding box center [500, 633] width 114 height 25
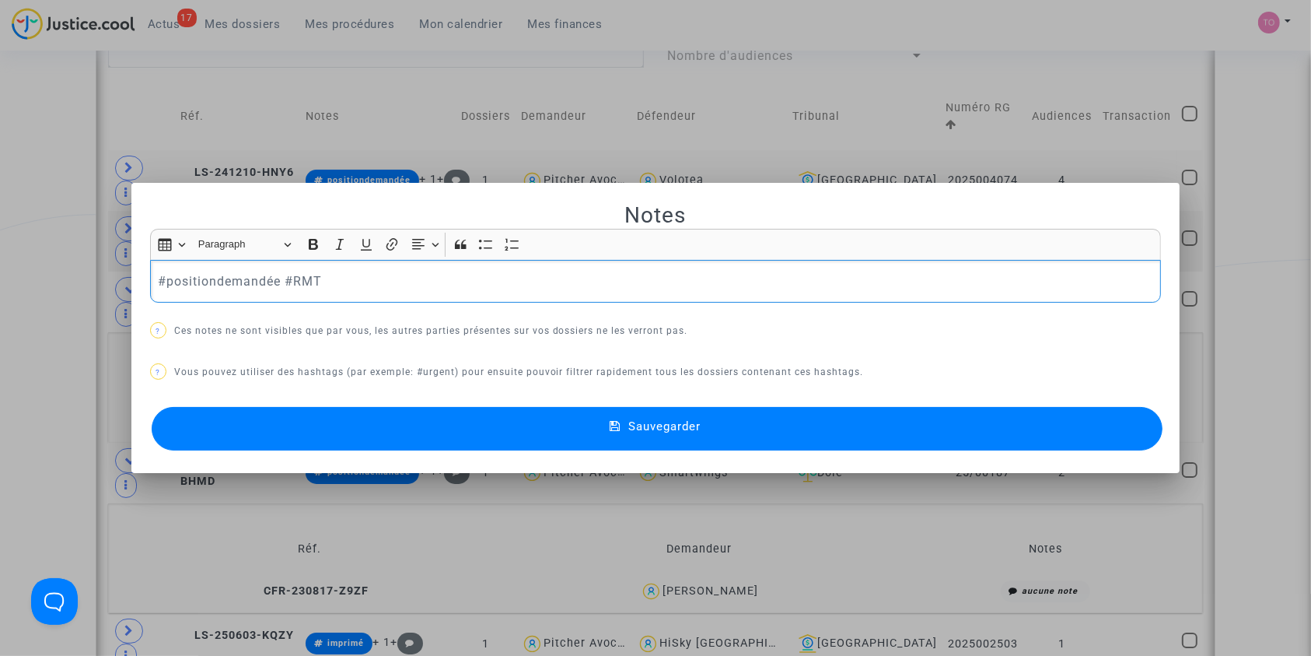
drag, startPoint x: 275, startPoint y: 280, endPoint x: 33, endPoint y: 279, distance: 242.7
click at [18, 280] on div "Notes Rich Text Editor Insert table Insert table Heading Paragraph Paragraph He…" at bounding box center [655, 328] width 1311 height 656
copy p "#positiondemandée"
click at [429, 423] on button "Sauvegarder" at bounding box center [658, 429] width 1012 height 44
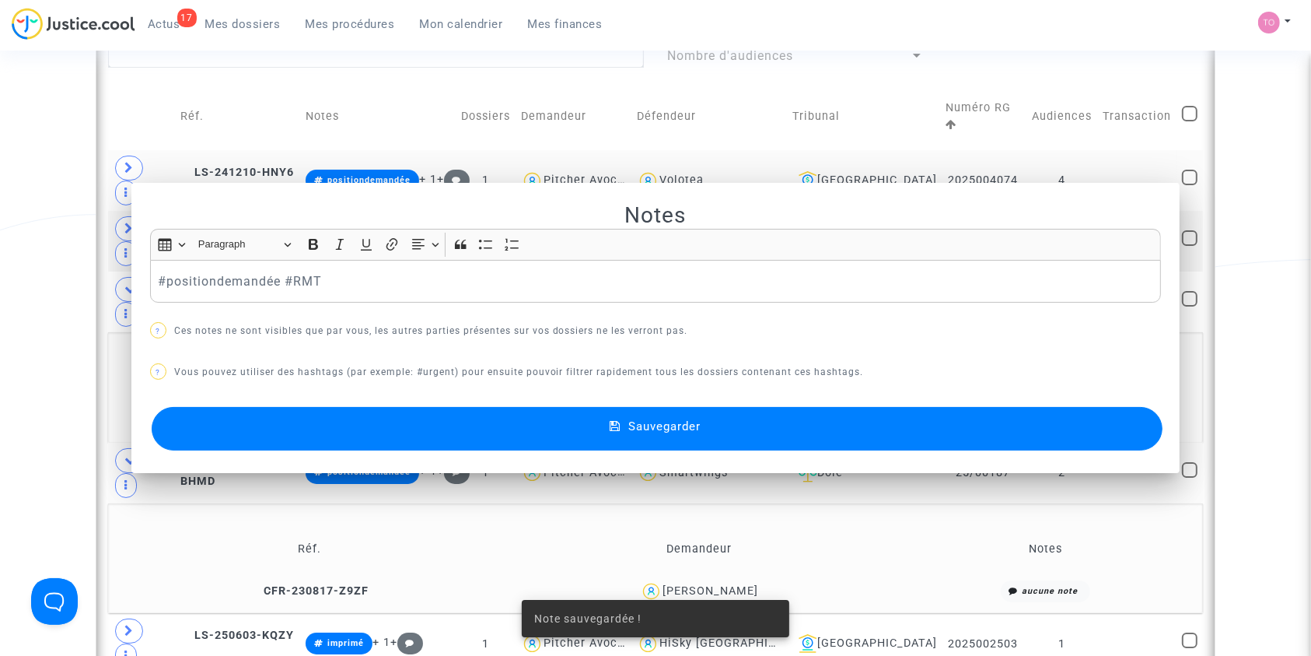
scroll to position [933, 0]
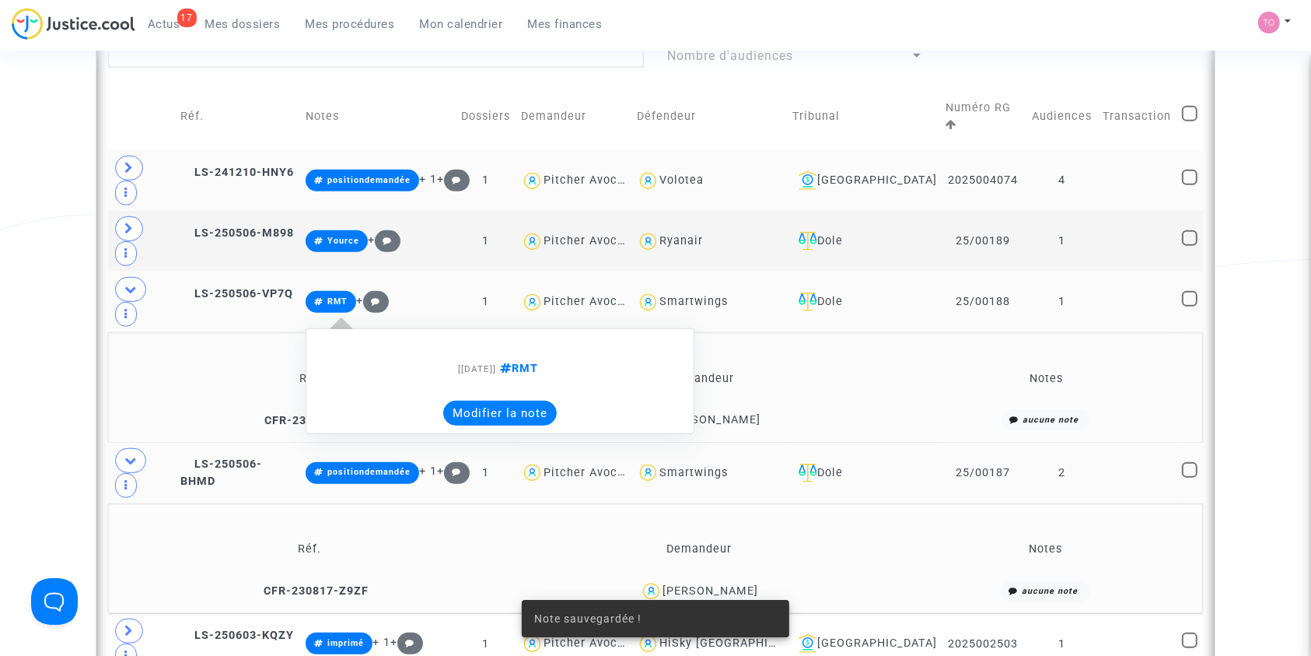
click at [519, 401] on button "Modifier la note" at bounding box center [500, 413] width 114 height 25
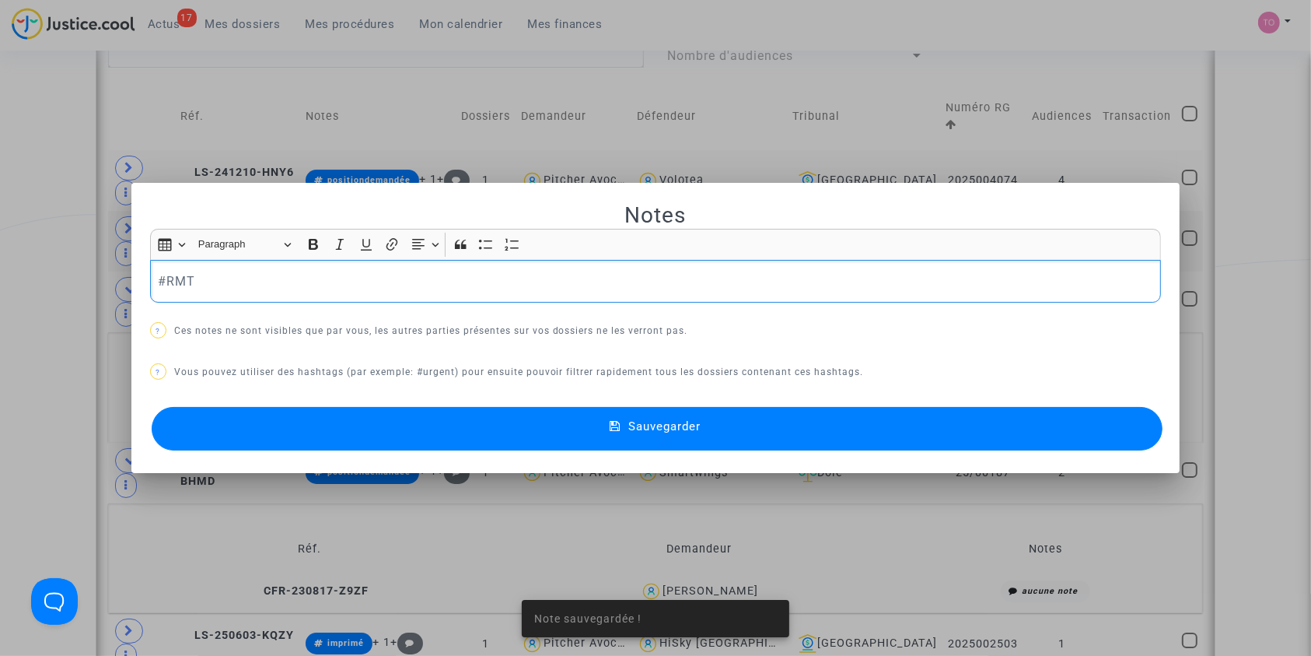
scroll to position [0, 0]
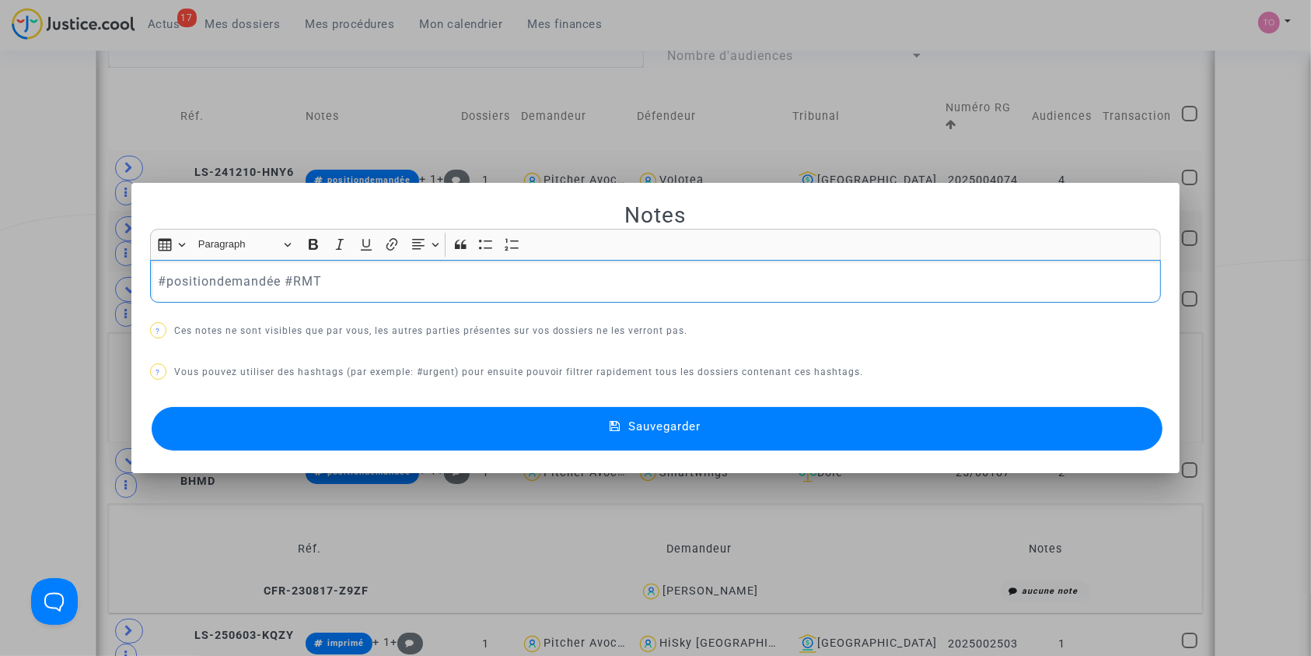
click at [431, 411] on button "Sauvegarder" at bounding box center [658, 429] width 1012 height 44
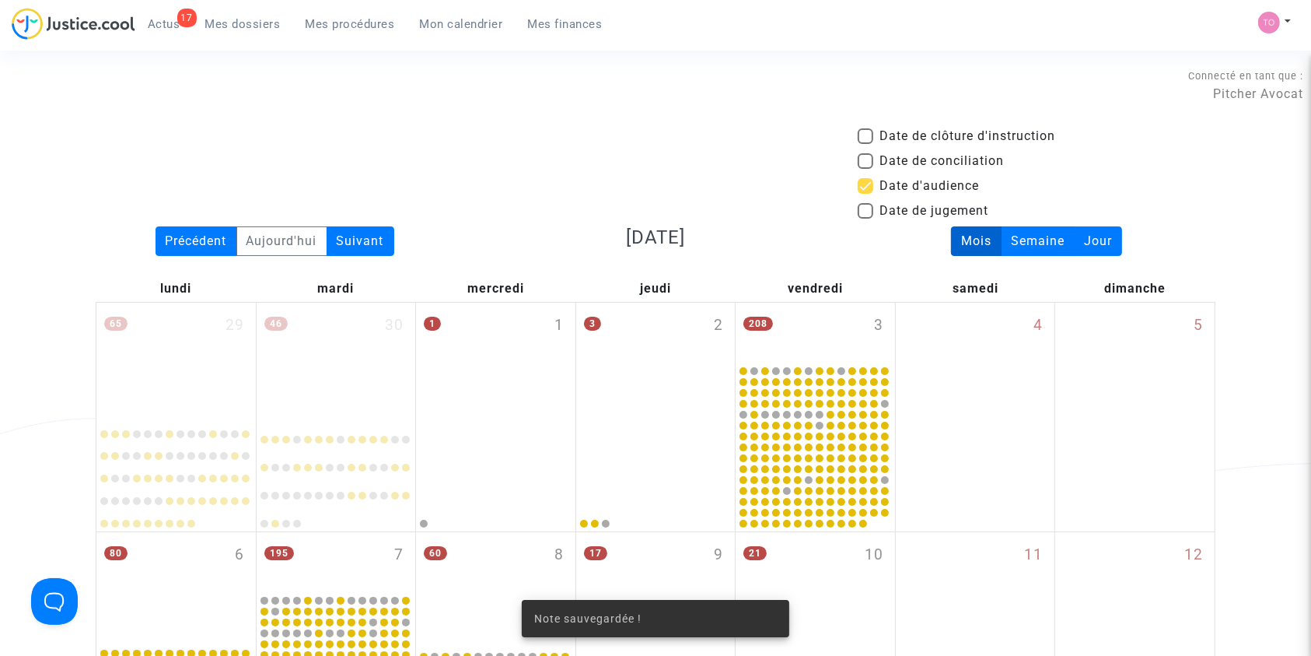
scroll to position [933, 0]
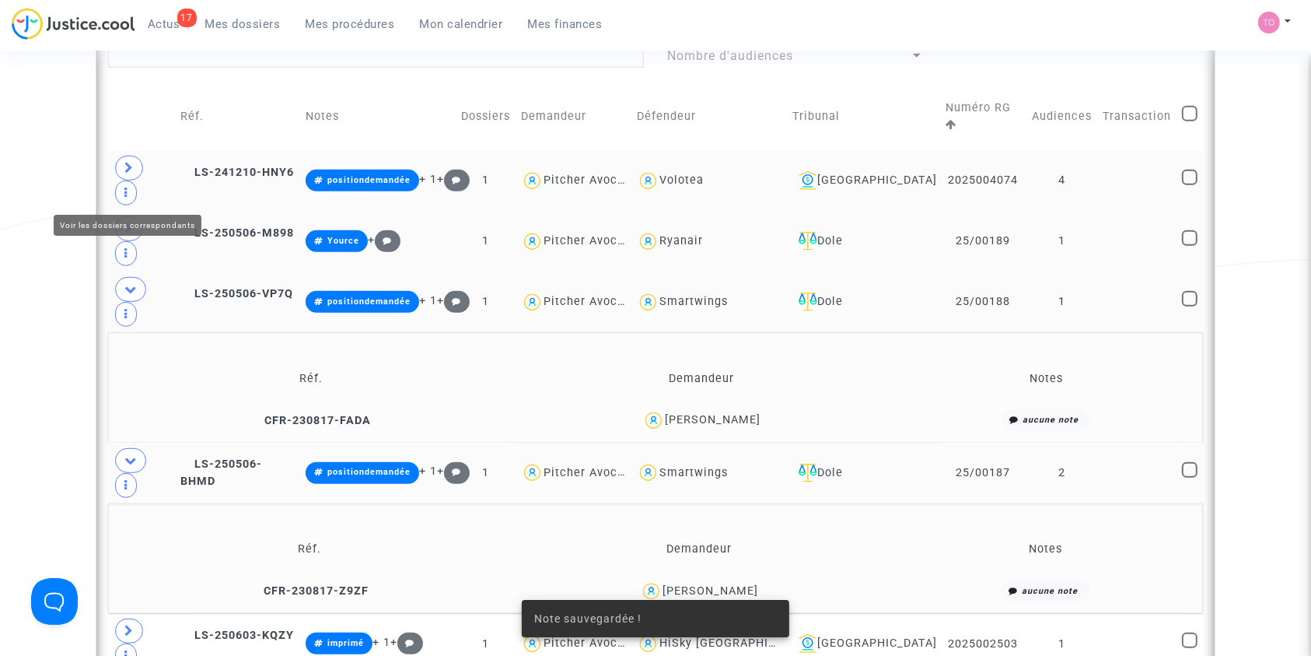
click at [124, 222] on icon at bounding box center [128, 228] width 9 height 12
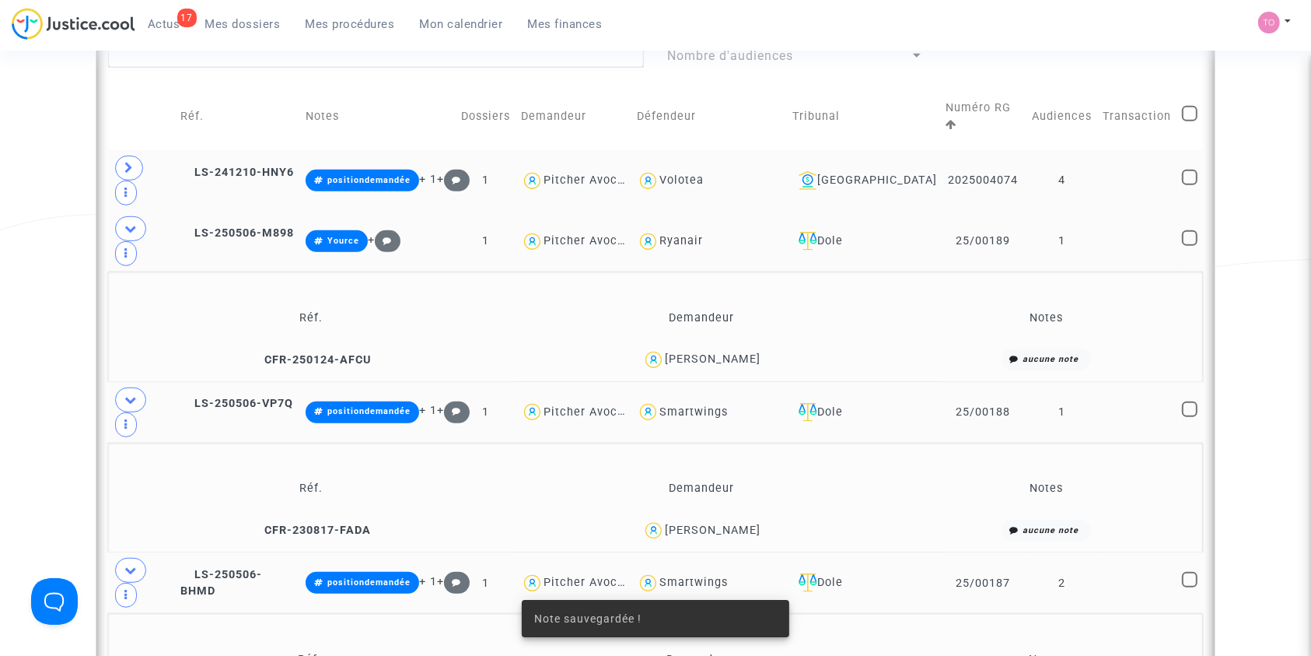
click at [730, 352] on div "Aurélie Beliard" at bounding box center [713, 358] width 96 height 13
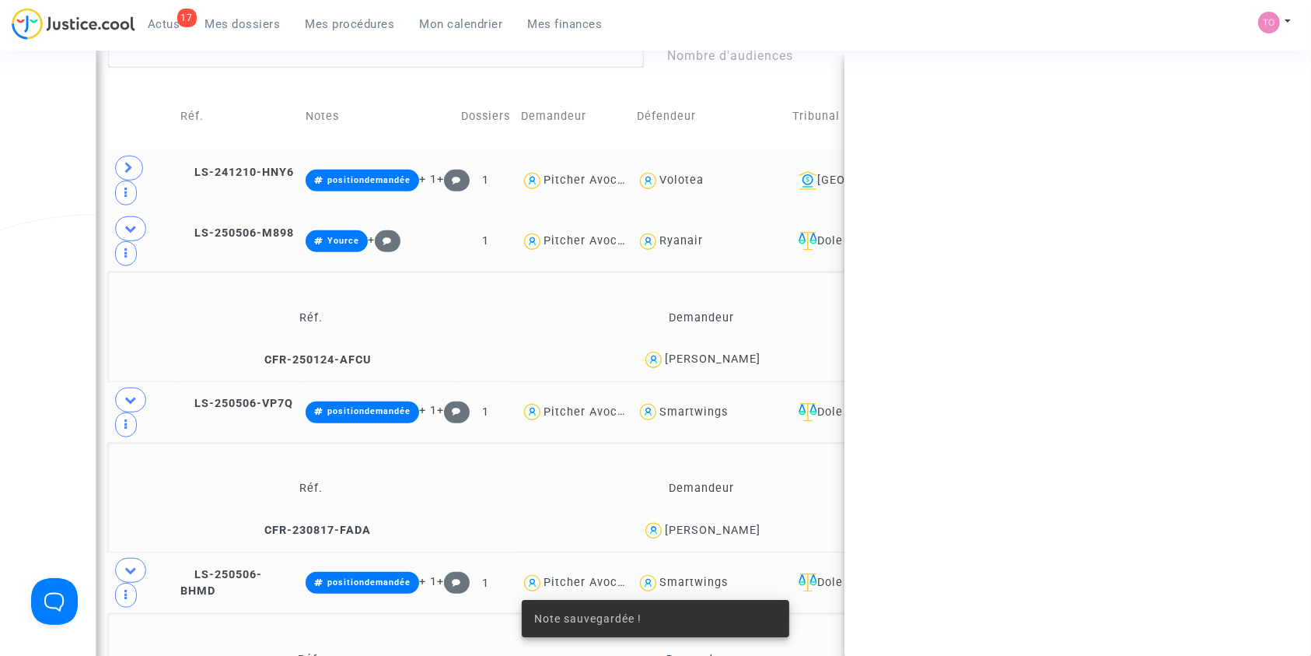
copy div "Beliard"
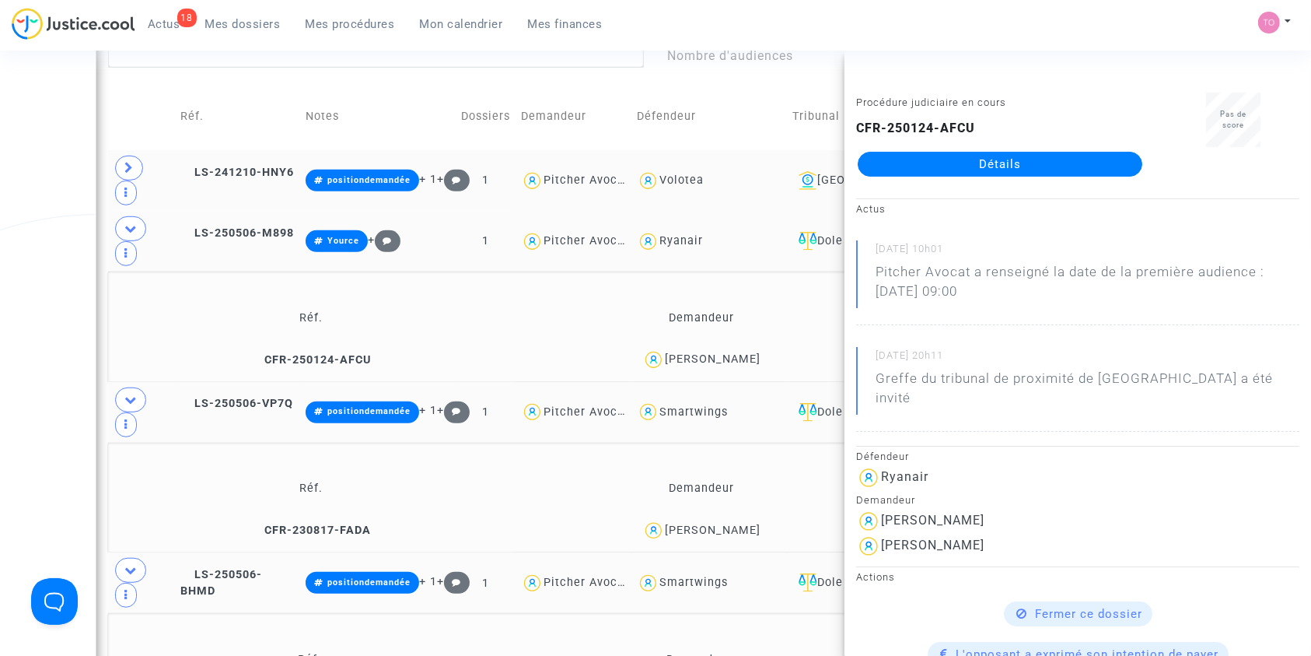
click at [46, 271] on div "Date de clôture d'instruction Date de conciliation Date d'audience Date de juge…" at bounding box center [655, 107] width 1311 height 1829
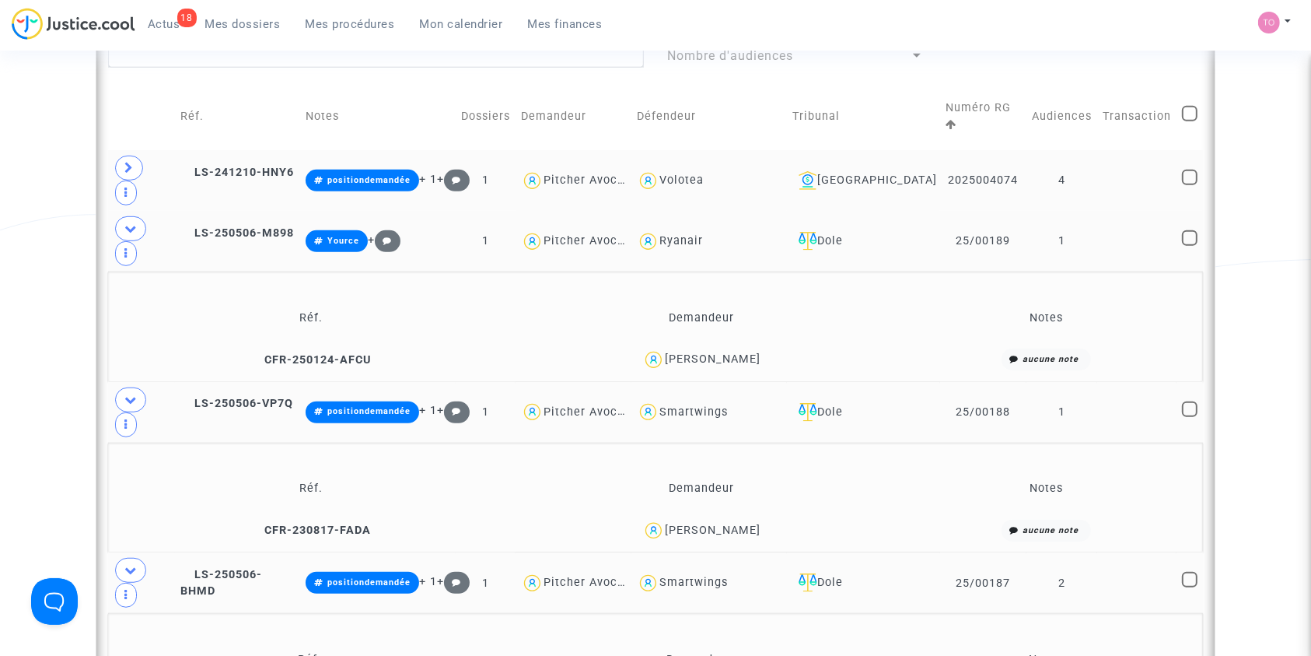
drag, startPoint x: 768, startPoint y: 297, endPoint x: 674, endPoint y: 303, distance: 94.3
click at [674, 348] on div "Aurélie Beliard" at bounding box center [701, 359] width 376 height 23
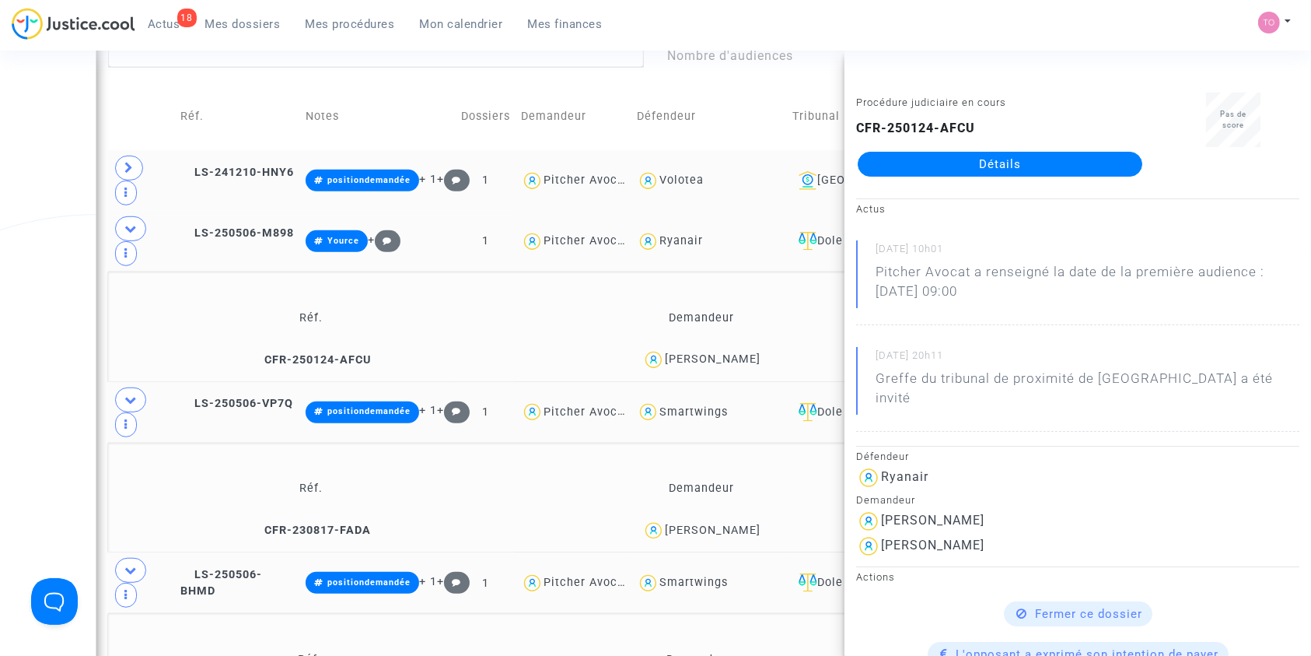
click at [0, 250] on div "Date de clôture d'instruction Date de conciliation Date d'audience Date de juge…" at bounding box center [655, 107] width 1311 height 1829
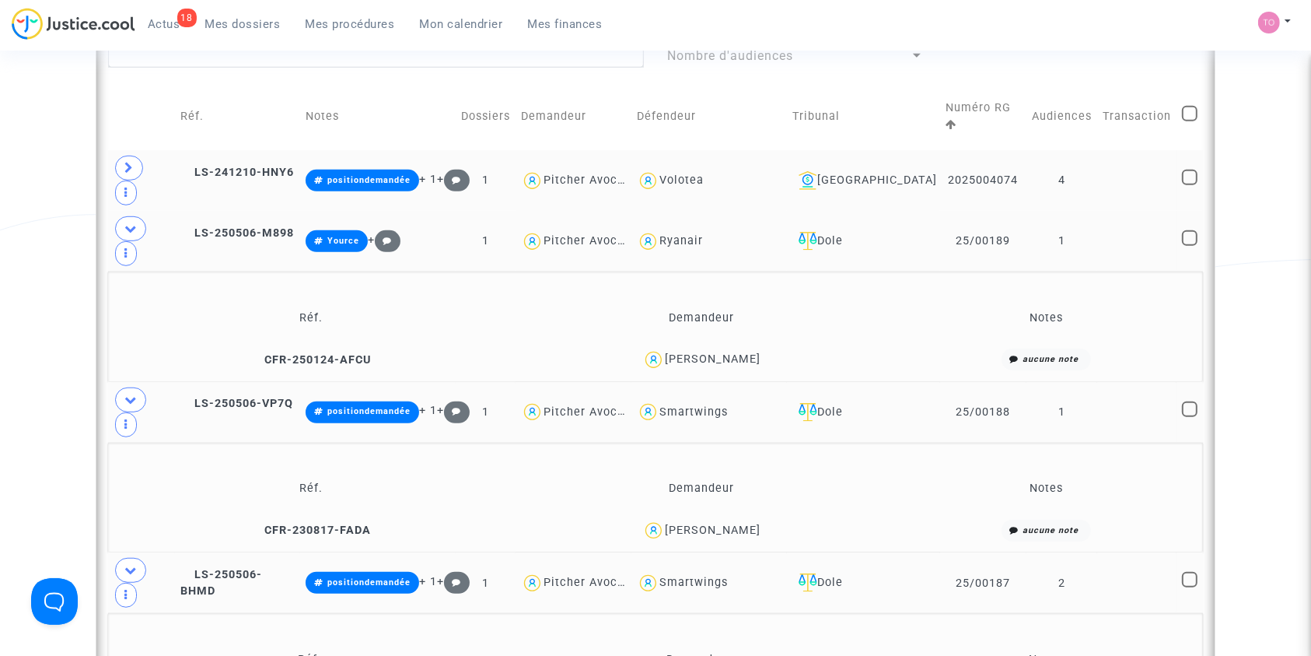
drag, startPoint x: 1001, startPoint y: 189, endPoint x: 938, endPoint y: 190, distance: 63.0
click at [940, 211] on td "25/00189" at bounding box center [983, 241] width 86 height 61
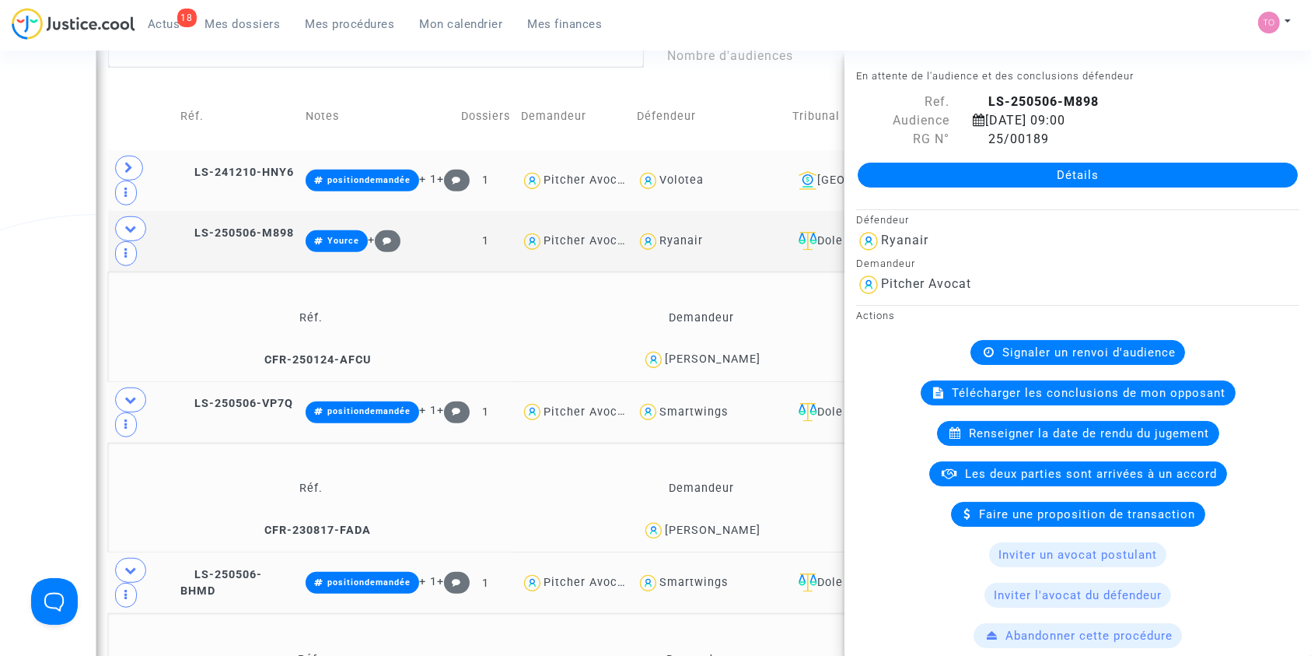
click at [0, 309] on div "Date de clôture d'instruction Date de conciliation Date d'audience Date de juge…" at bounding box center [655, 107] width 1311 height 1829
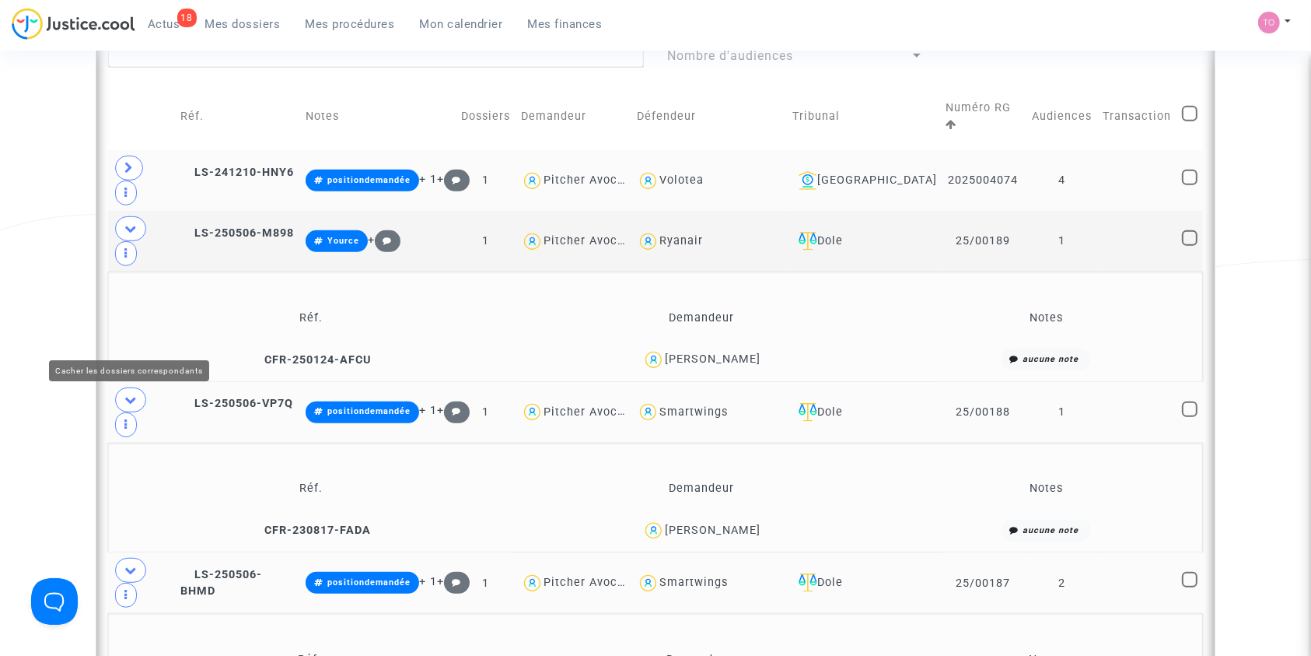
click at [125, 394] on icon at bounding box center [130, 400] width 12 height 12
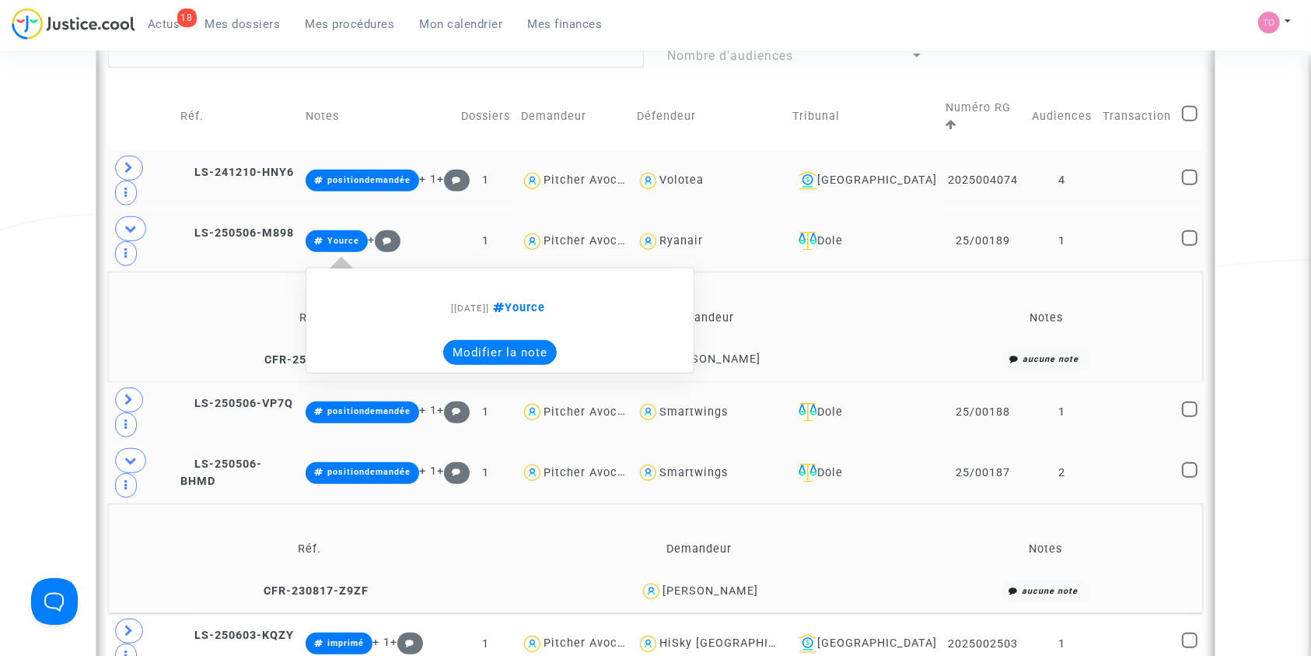
click at [509, 340] on button "Modifier la note" at bounding box center [500, 352] width 114 height 25
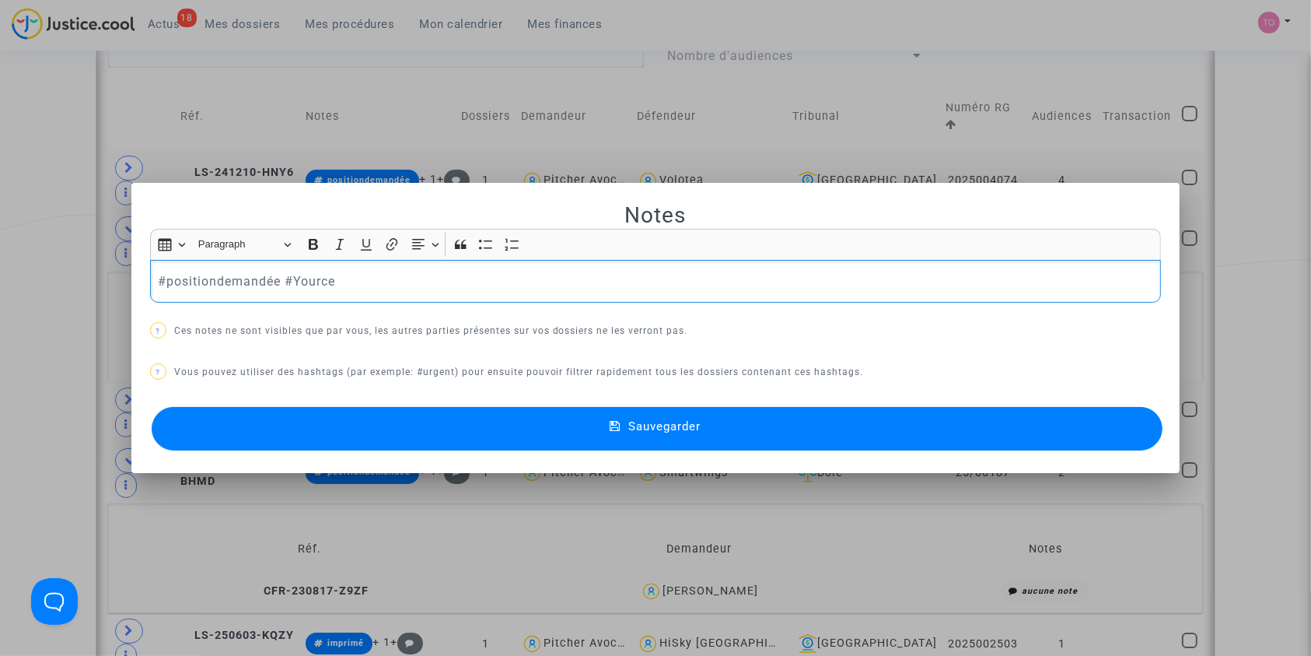
click at [427, 447] on button "Sauvegarder" at bounding box center [658, 429] width 1012 height 44
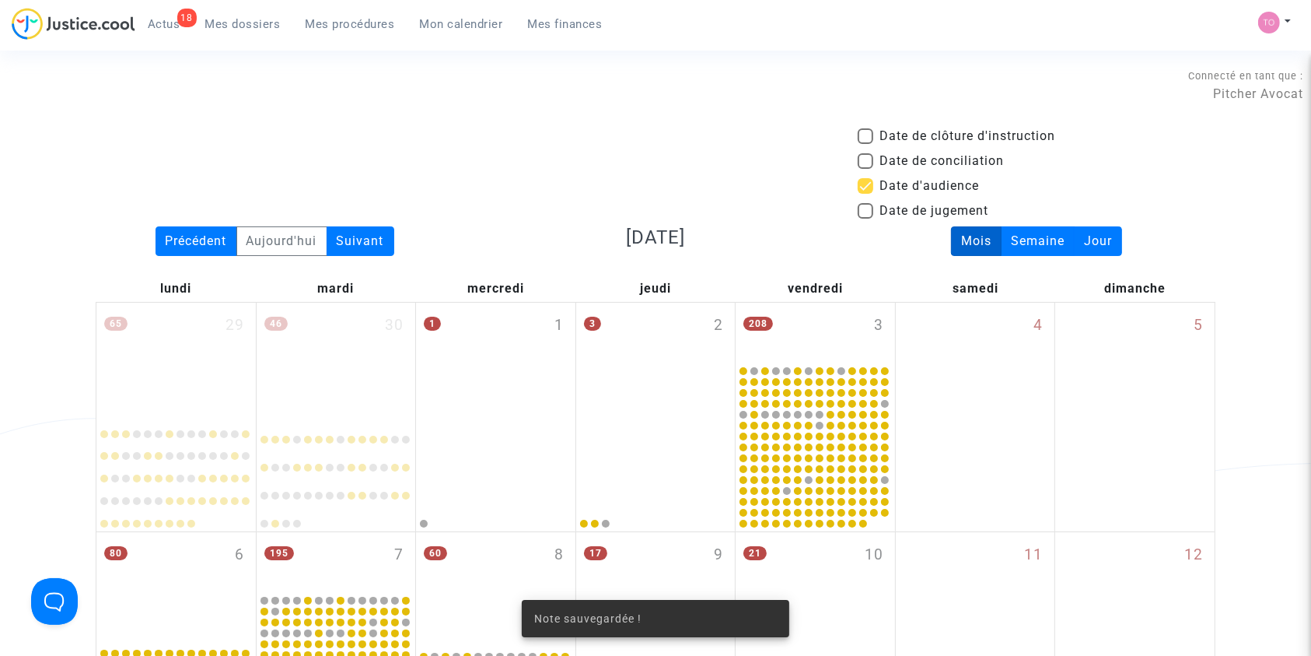
scroll to position [933, 0]
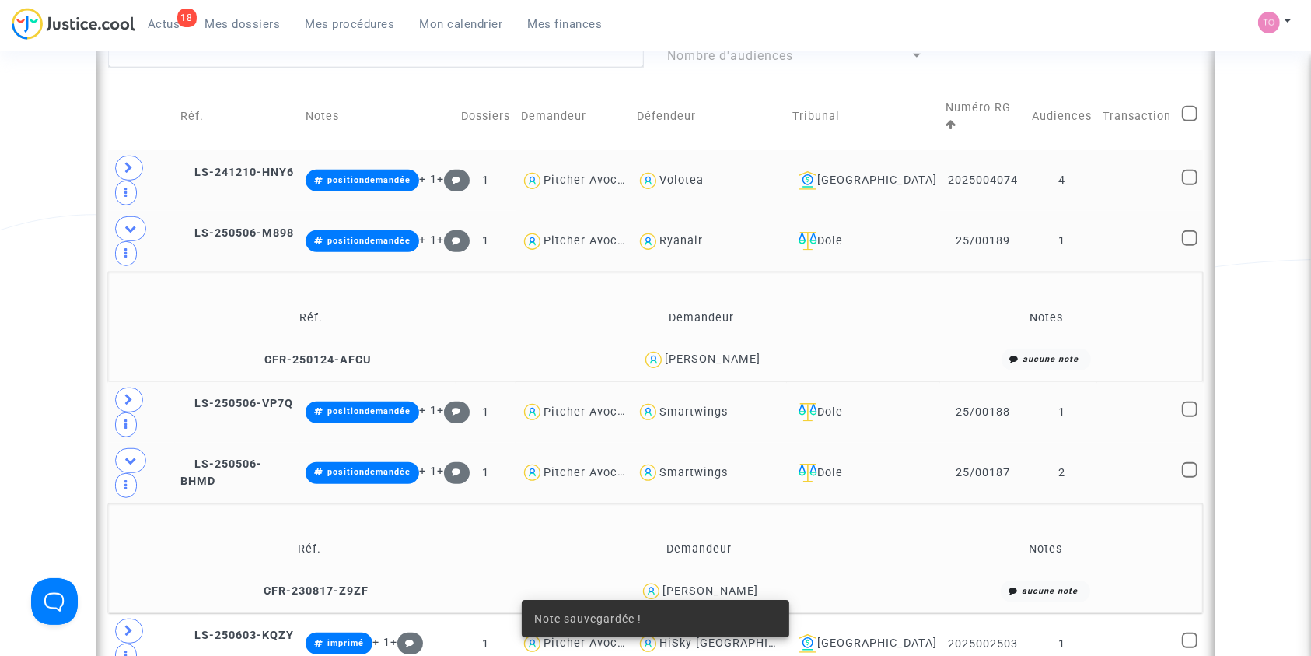
click at [0, 300] on div "Date de clôture d'instruction Date de conciliation Date d'audience Date de juge…" at bounding box center [655, 52] width 1311 height 1719
click at [130, 222] on icon at bounding box center [130, 228] width 12 height 12
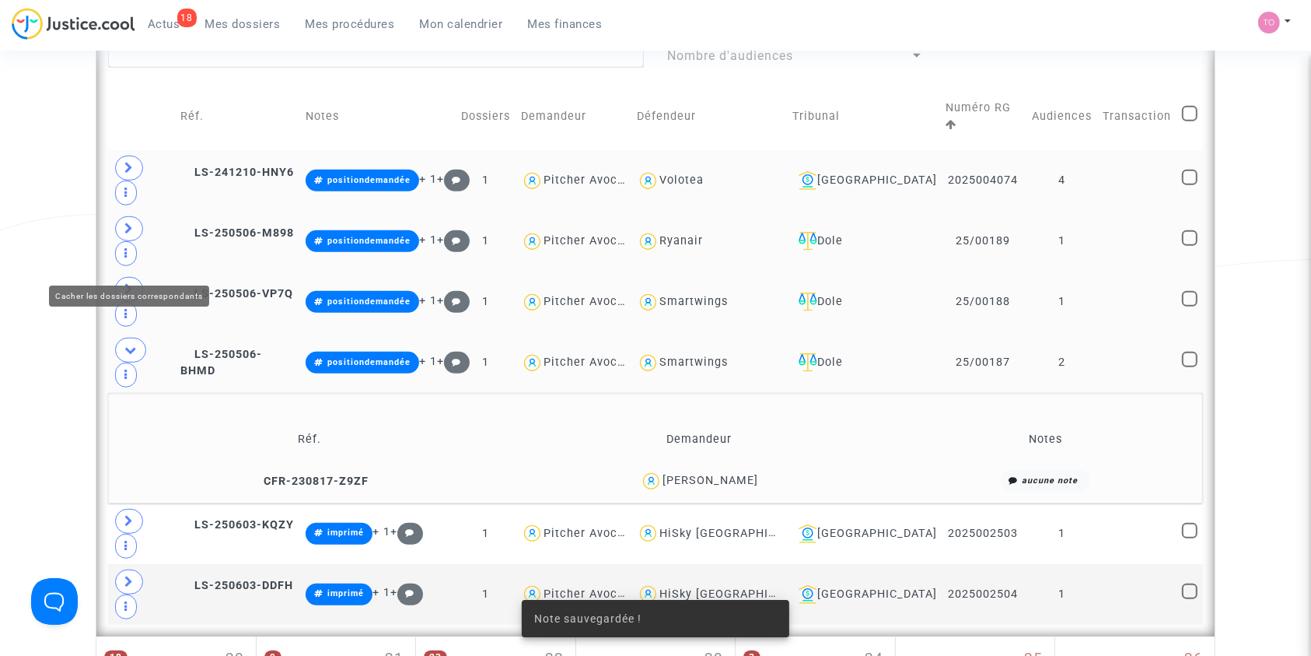
click at [125, 338] on span at bounding box center [130, 350] width 31 height 25
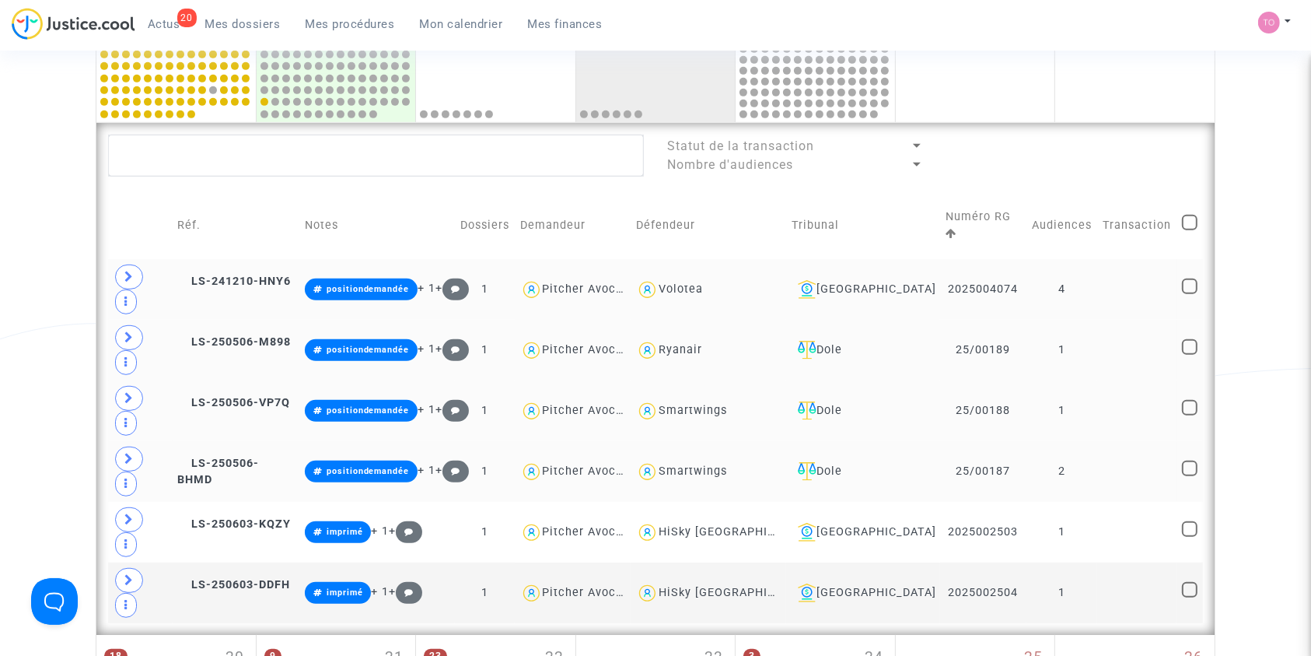
scroll to position [864, 0]
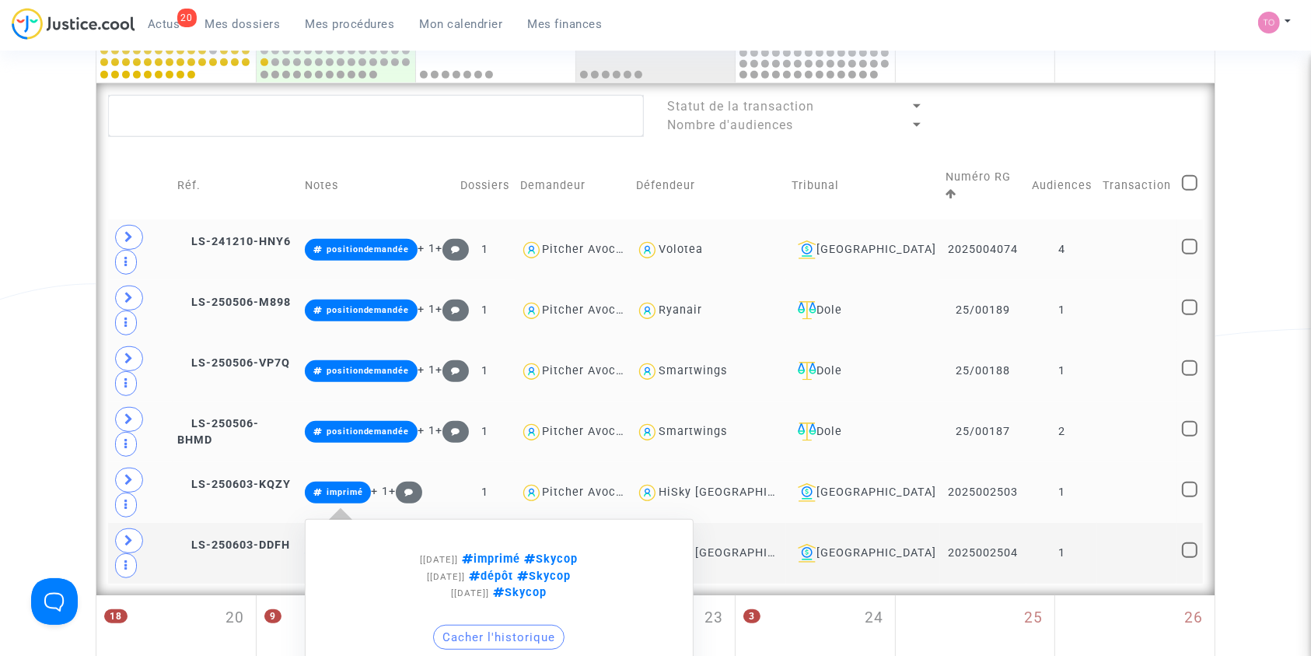
click at [385, 485] on span "imprimé + 1 +" at bounding box center [363, 491] width 117 height 13
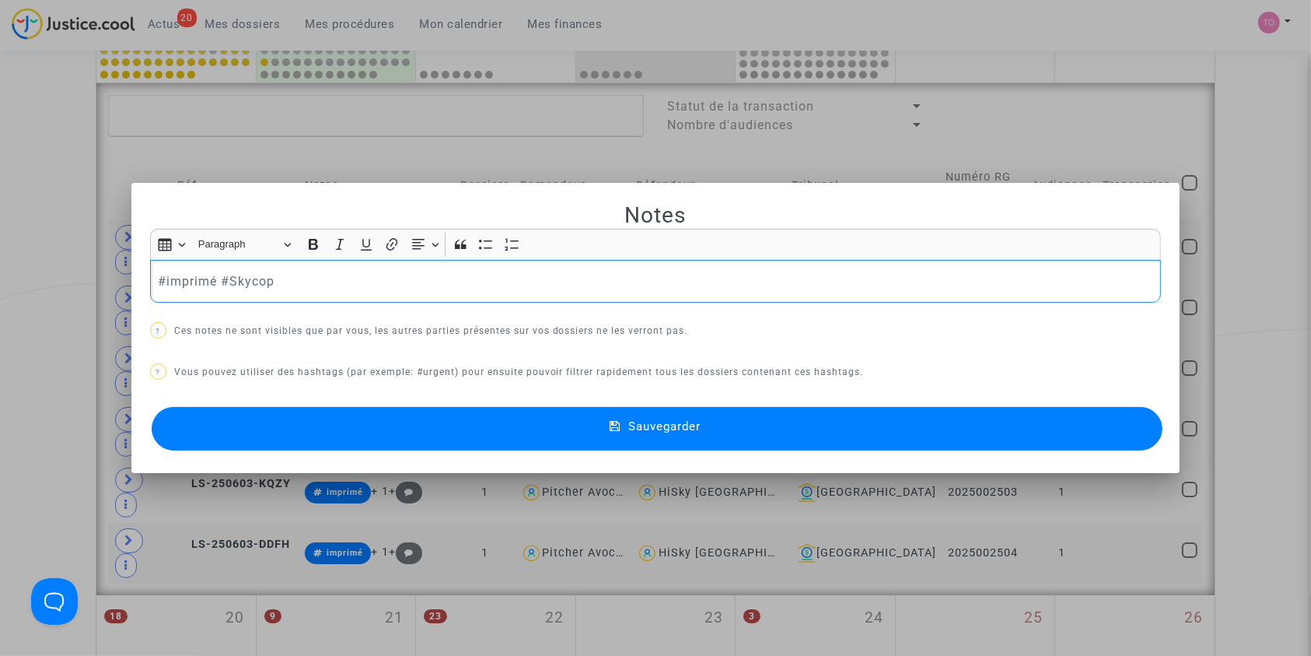
click at [211, 280] on p "#imprimé #Skycop" at bounding box center [656, 280] width 996 height 19
click at [326, 438] on button "Sauvegarder" at bounding box center [658, 429] width 1012 height 44
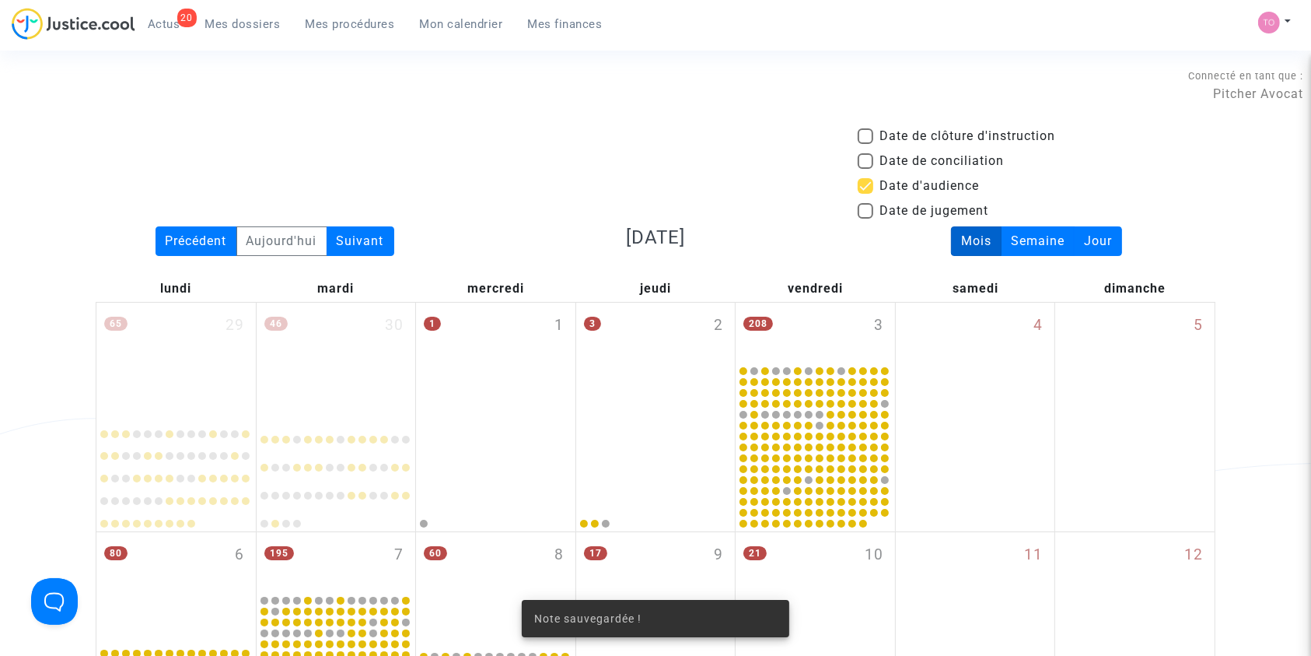
scroll to position [864, 0]
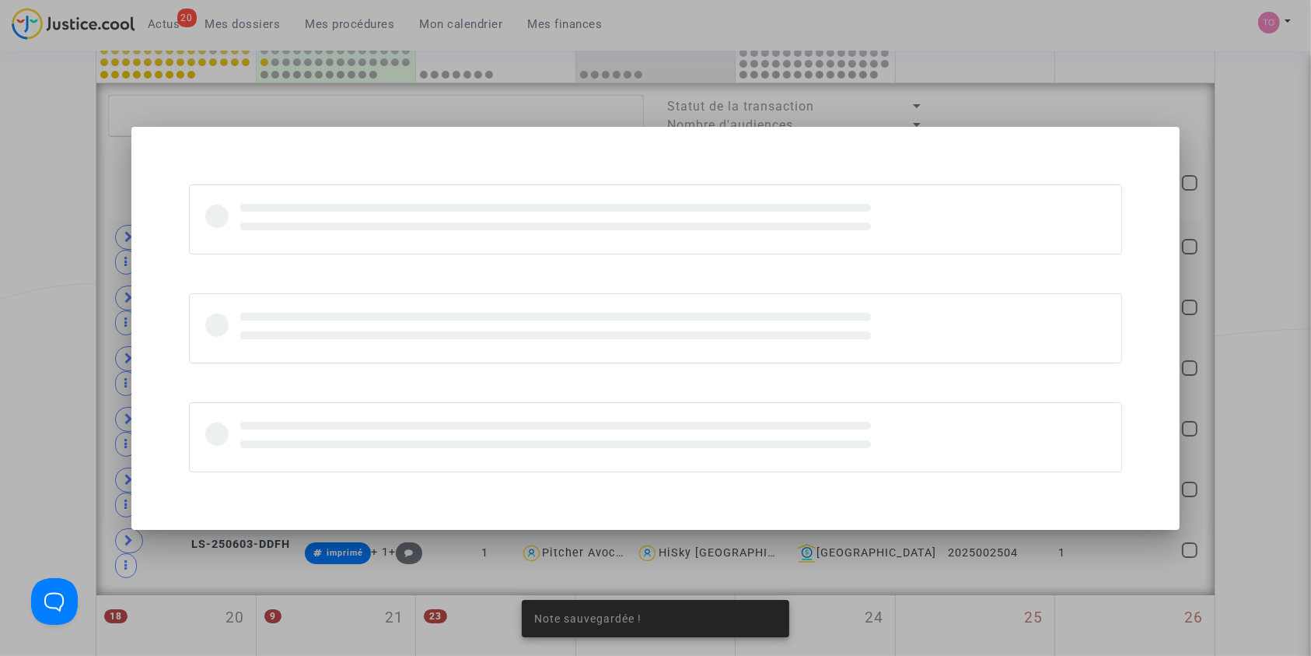
scroll to position [0, 0]
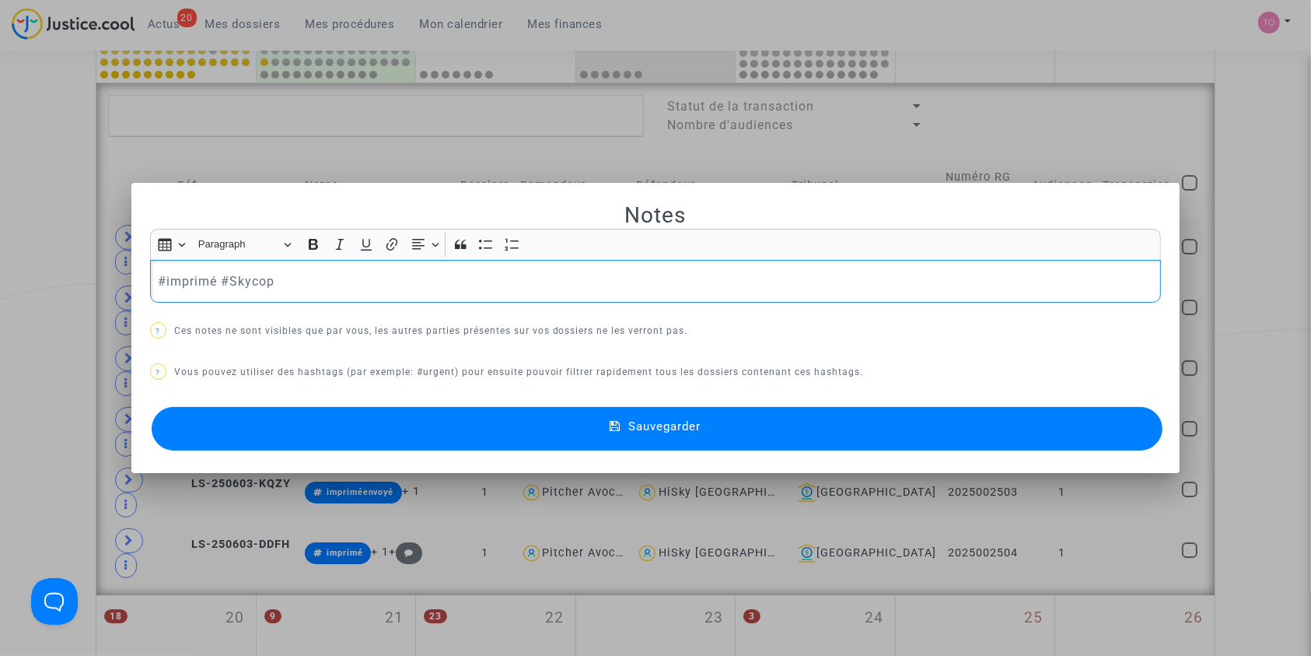
click at [212, 283] on p "#imprimé #Skycop" at bounding box center [656, 280] width 996 height 19
click at [346, 437] on button "Sauvegarder" at bounding box center [658, 429] width 1012 height 44
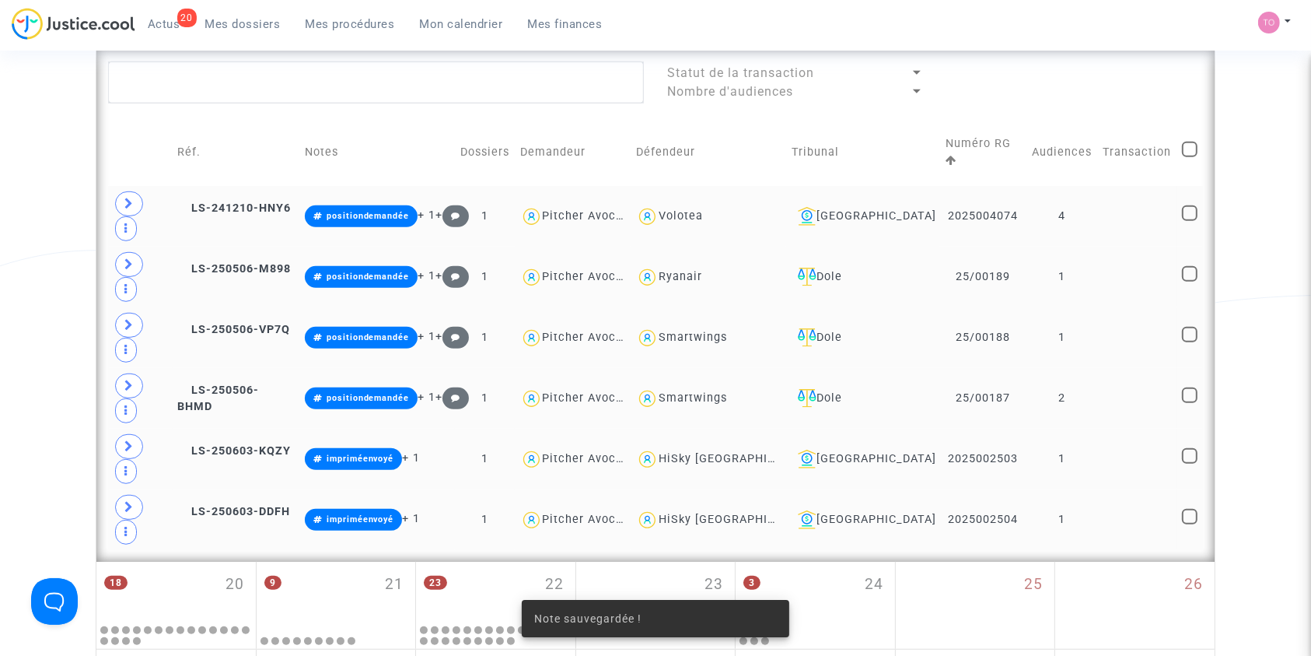
scroll to position [898, 0]
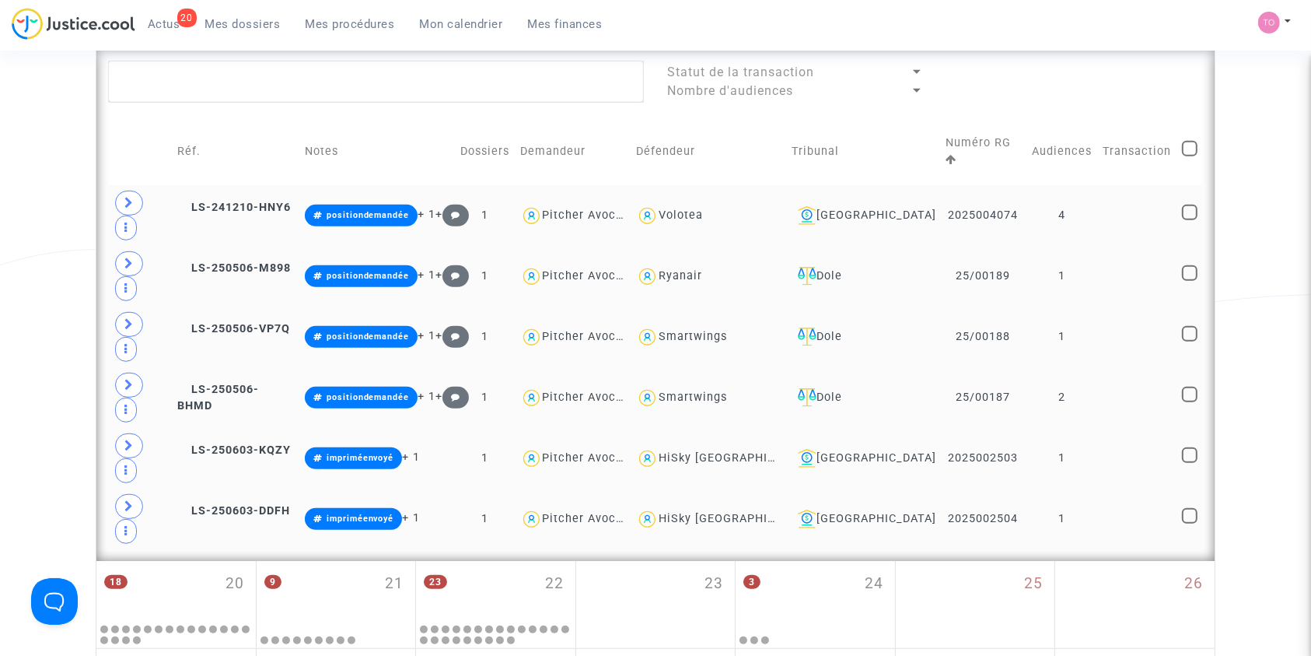
click at [1179, 428] on td at bounding box center [1190, 458] width 26 height 61
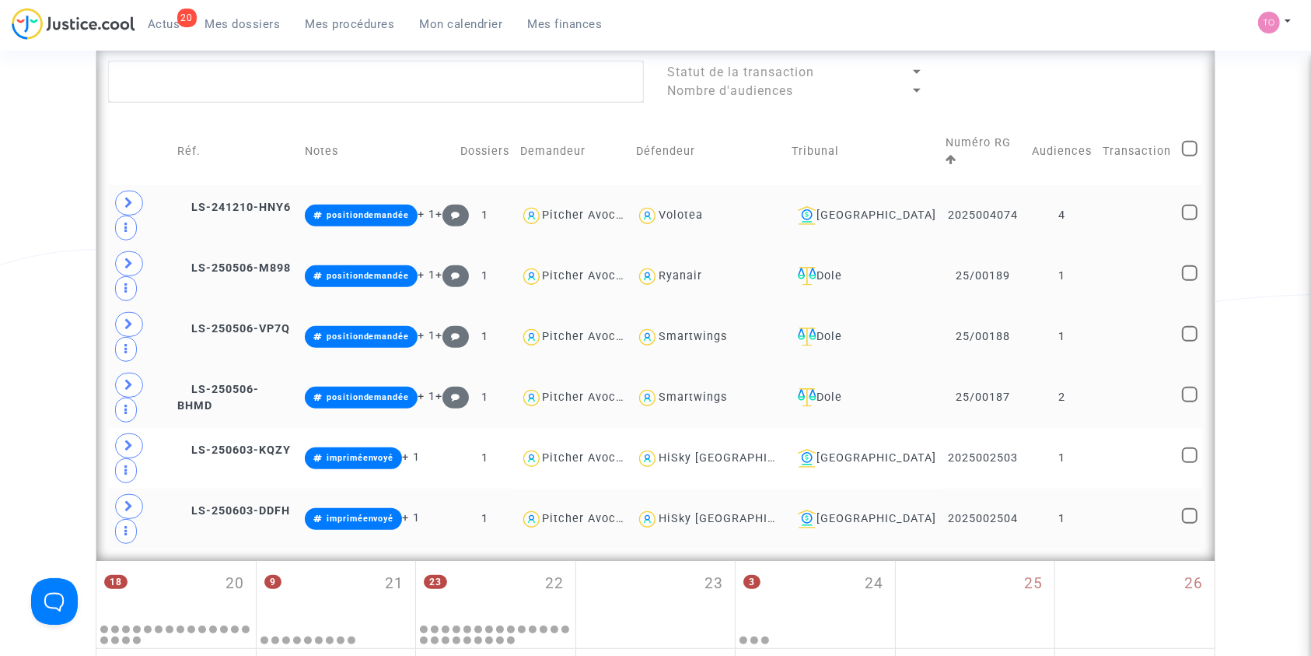
drag, startPoint x: 1193, startPoint y: 325, endPoint x: 1189, endPoint y: 358, distance: 32.9
click at [1193, 447] on span at bounding box center [1190, 455] width 16 height 16
click at [1190, 463] on input "checkbox" at bounding box center [1189, 463] width 1 height 1
checkbox input "true"
click at [1189, 508] on span at bounding box center [1190, 516] width 16 height 16
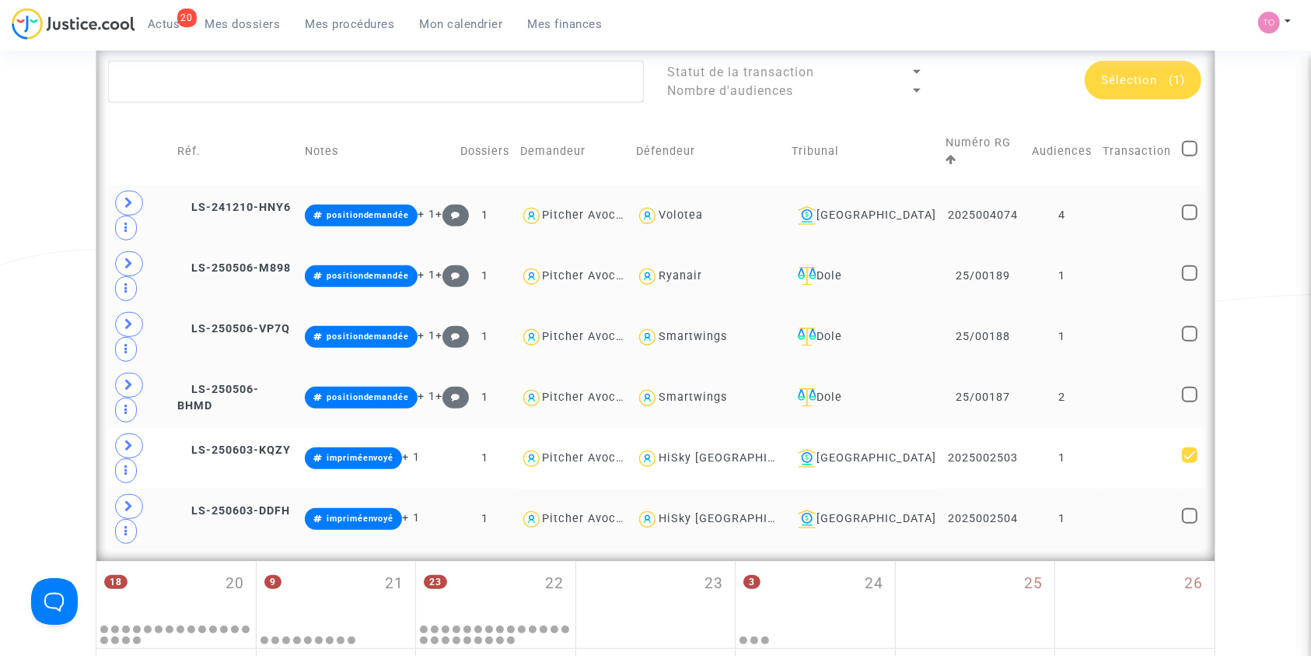
click at [1189, 523] on input "checkbox" at bounding box center [1189, 523] width 1 height 1
checkbox input "true"
click at [1126, 90] on div "Sélection (2)" at bounding box center [1143, 80] width 117 height 39
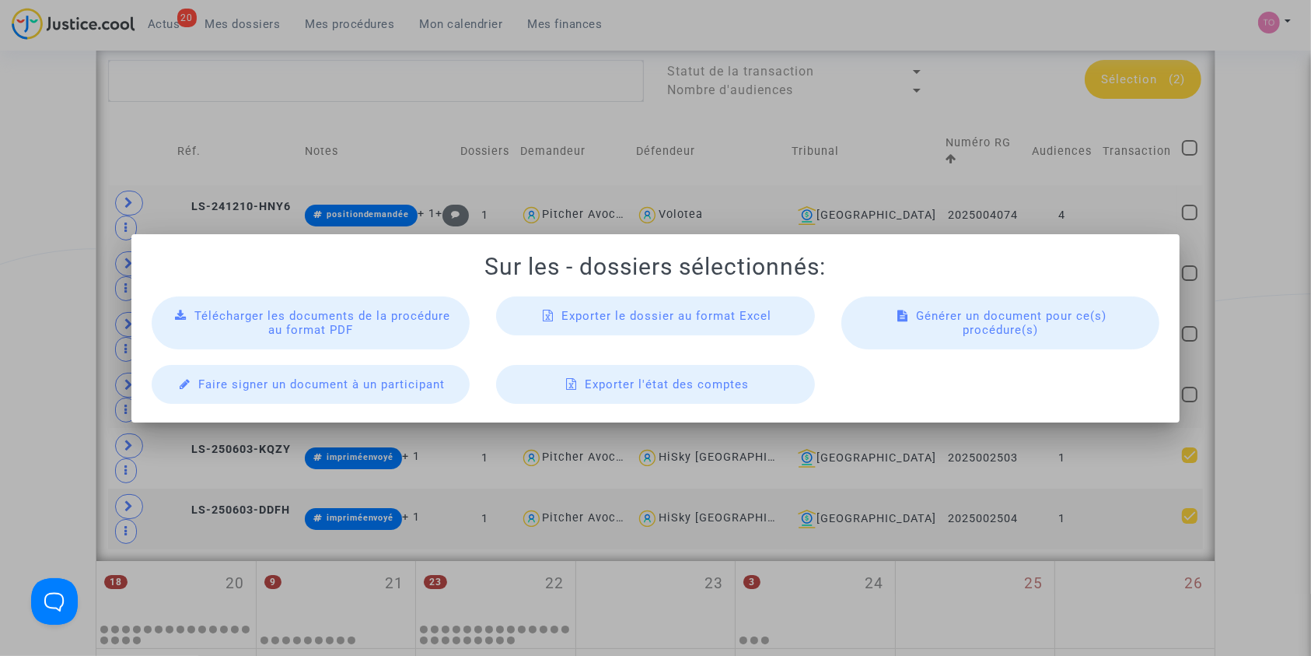
scroll to position [0, 0]
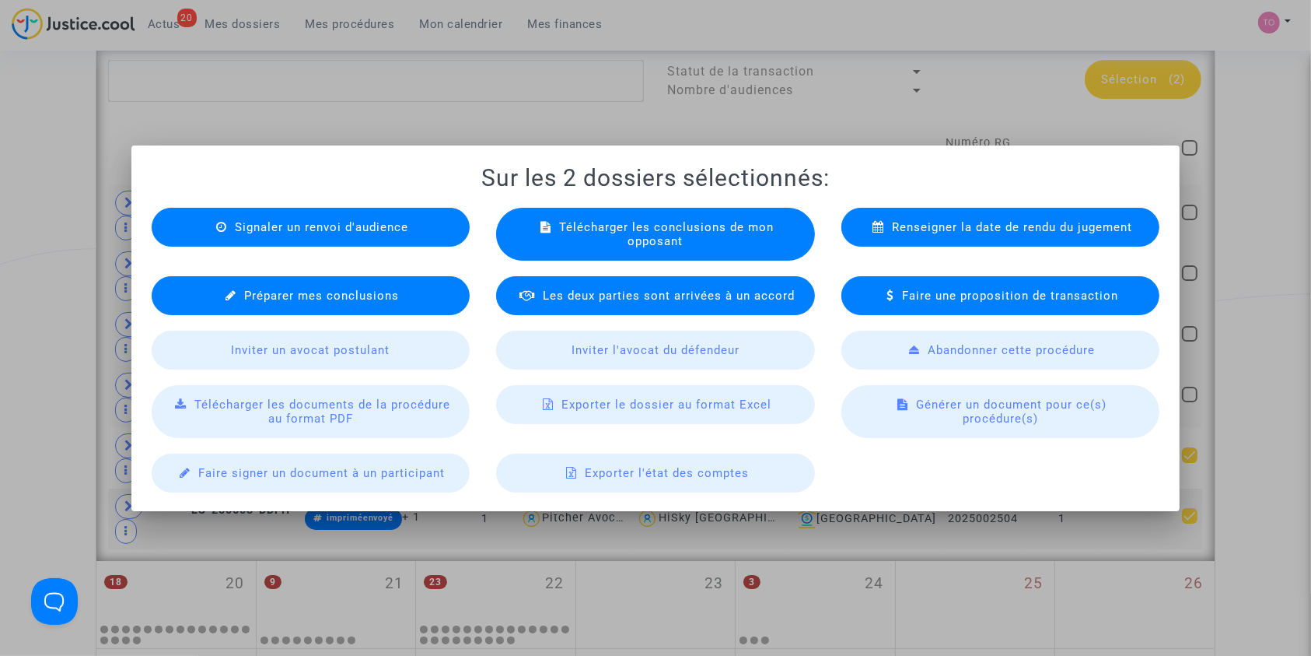
click at [639, 394] on div "Exporter le dossier au format Excel" at bounding box center [655, 404] width 319 height 39
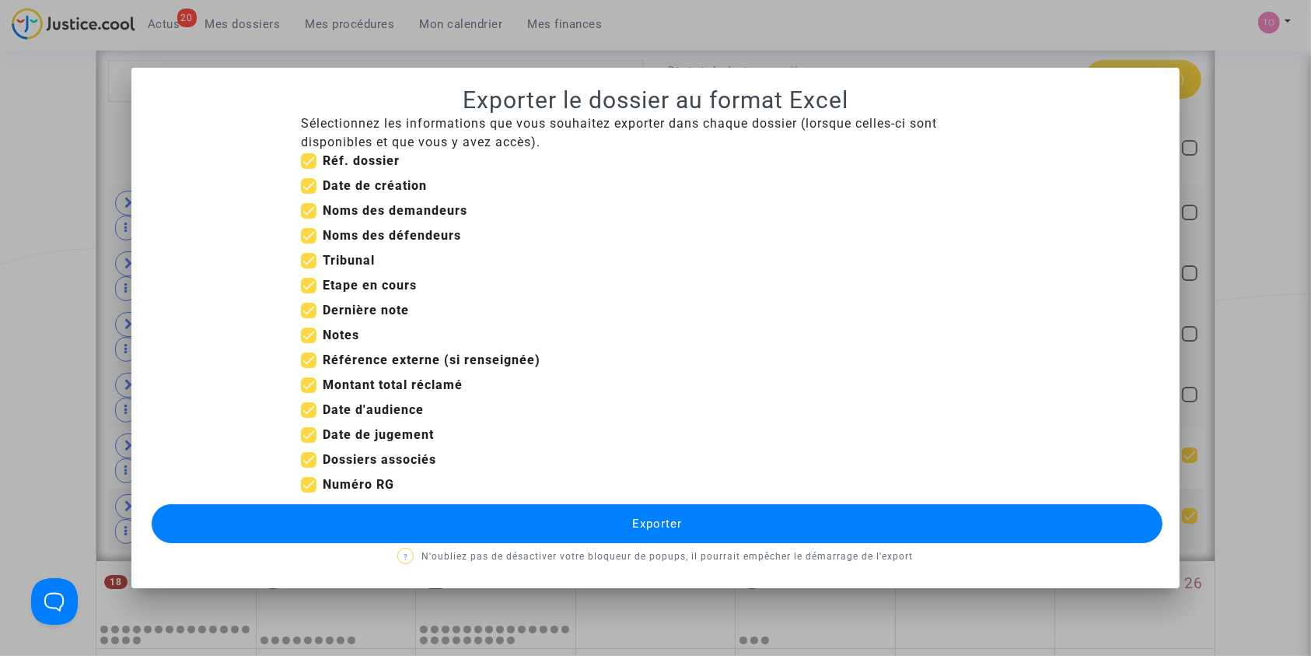
click at [311, 333] on span at bounding box center [309, 335] width 16 height 16
click at [309, 343] on input "Notes" at bounding box center [308, 343] width 1 height 1
checkbox input "false"
click at [310, 283] on span at bounding box center [309, 286] width 16 height 16
click at [309, 293] on input "Etape en cours" at bounding box center [308, 293] width 1 height 1
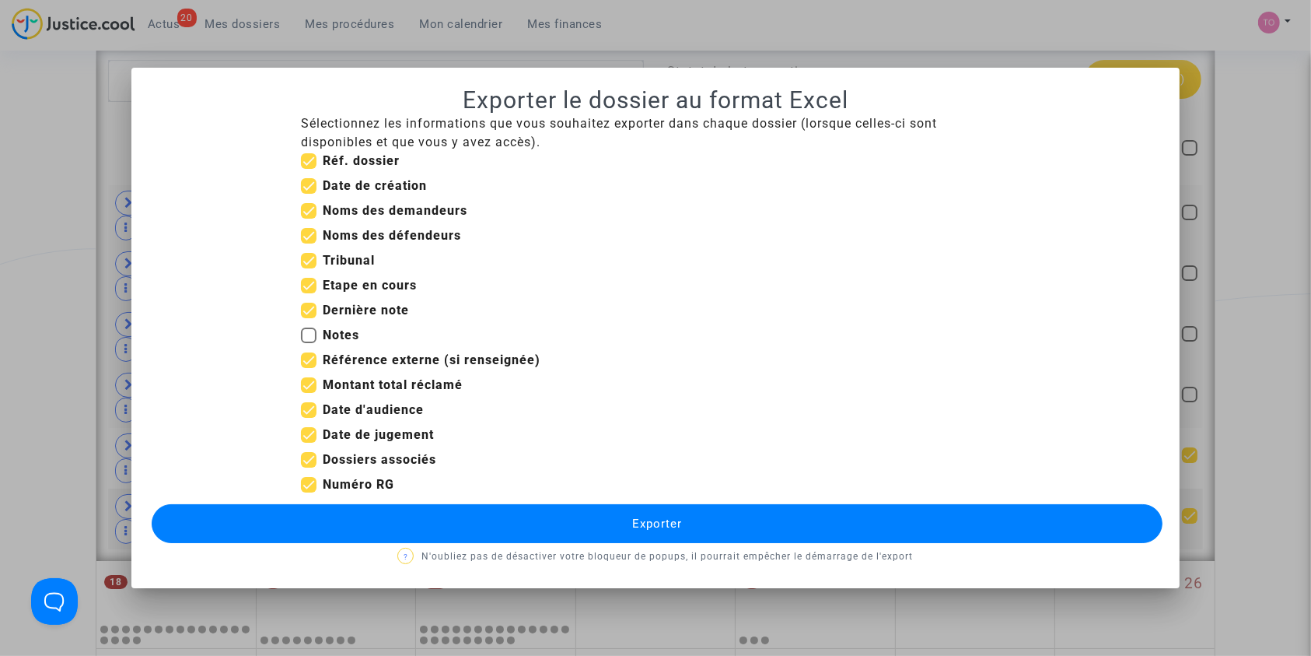
checkbox input "false"
click at [311, 184] on span at bounding box center [309, 186] width 16 height 16
click at [309, 194] on input "Date de création" at bounding box center [308, 194] width 1 height 1
checkbox input "false"
drag, startPoint x: 306, startPoint y: 359, endPoint x: 307, endPoint y: 378, distance: 18.7
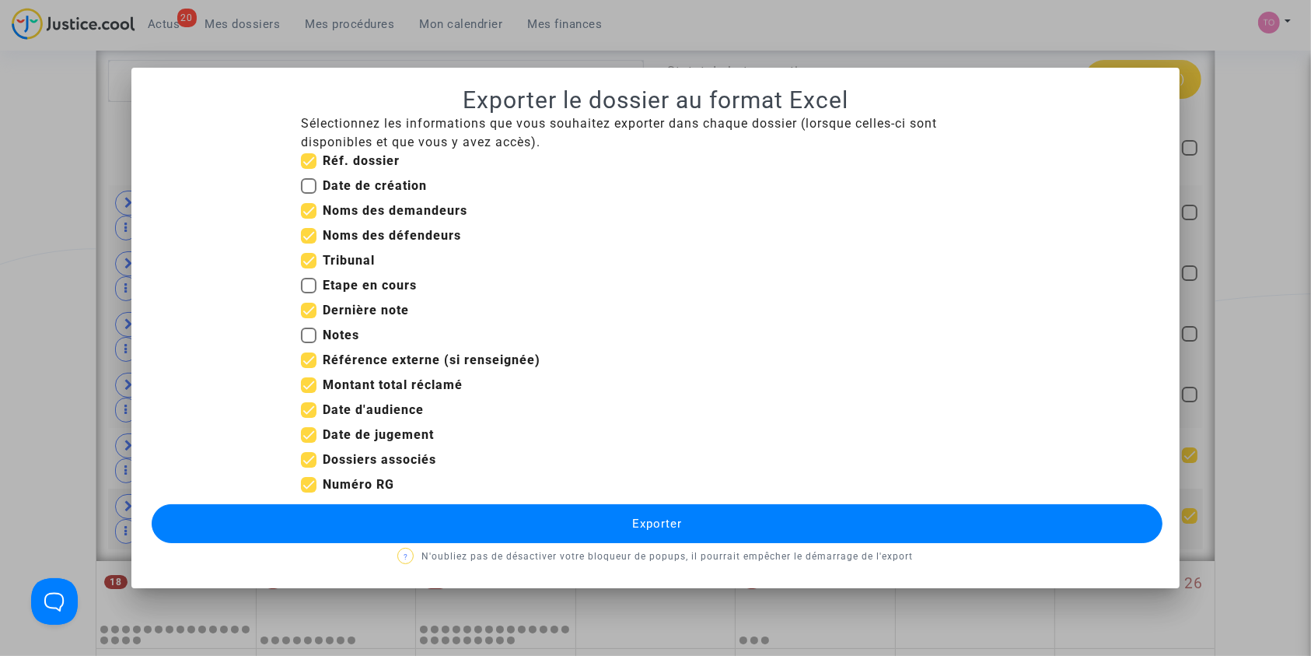
click at [306, 361] on span at bounding box center [309, 360] width 16 height 16
click at [308, 368] on input "Référence externe (si renseignée)" at bounding box center [308, 368] width 1 height 1
checkbox input "false"
drag, startPoint x: 307, startPoint y: 380, endPoint x: 310, endPoint y: 395, distance: 15.0
click at [308, 383] on span at bounding box center [309, 385] width 16 height 16
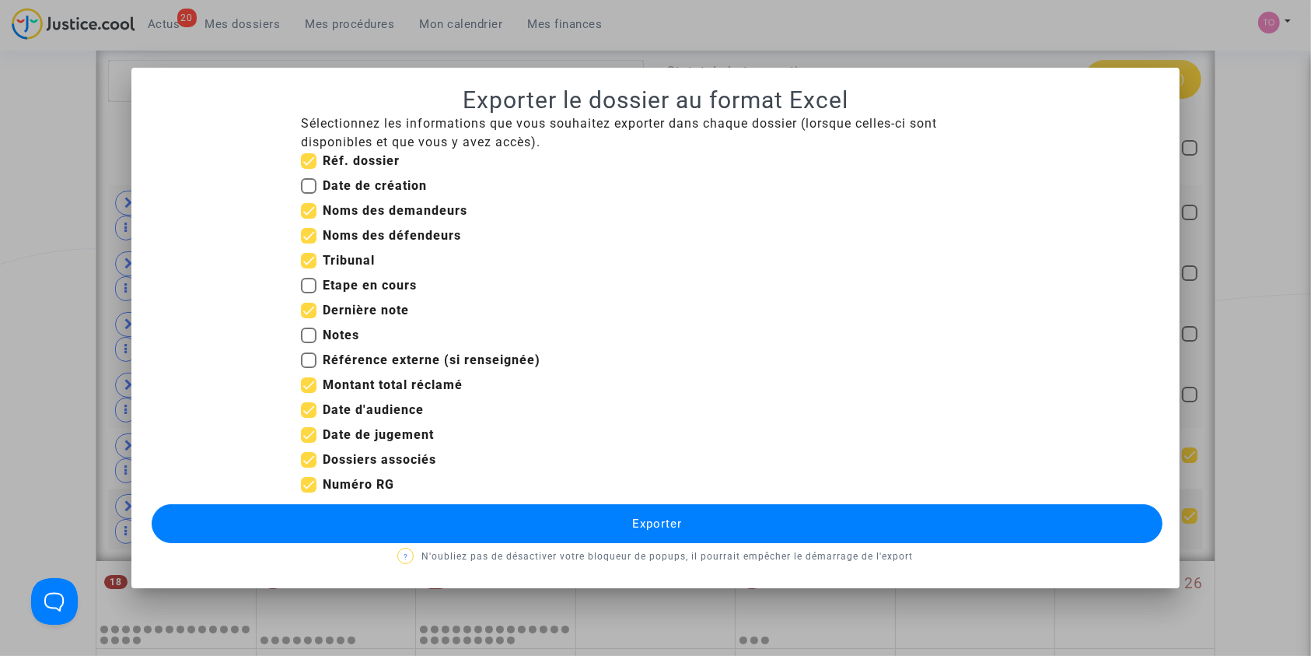
click at [308, 393] on input "Montant total réclamé" at bounding box center [308, 393] width 1 height 1
checkbox input "false"
click at [310, 407] on span at bounding box center [309, 410] width 16 height 16
click at [309, 418] on input "Date d'audience" at bounding box center [308, 418] width 1 height 1
drag, startPoint x: 310, startPoint y: 404, endPoint x: 310, endPoint y: 430, distance: 25.7
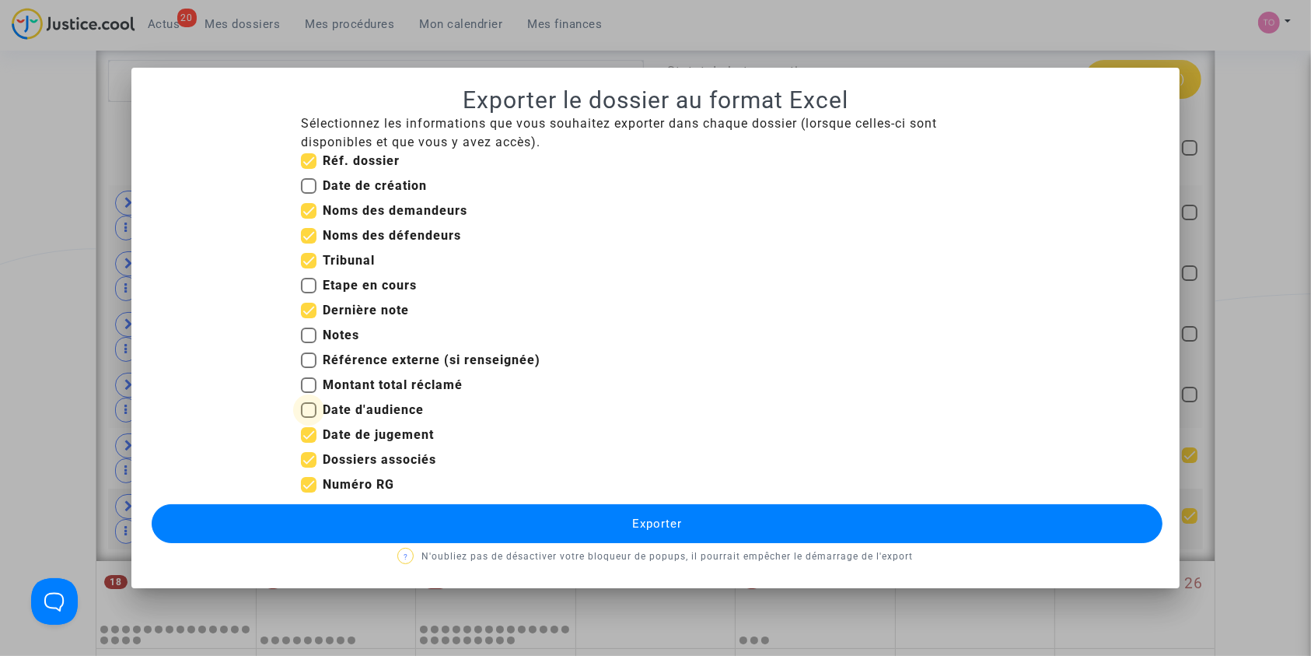
click at [310, 405] on span at bounding box center [309, 410] width 16 height 16
click at [309, 418] on input "Date d'audience" at bounding box center [308, 418] width 1 height 1
checkbox input "true"
drag, startPoint x: 310, startPoint y: 433, endPoint x: 310, endPoint y: 450, distance: 17.1
click at [310, 436] on span at bounding box center [309, 435] width 16 height 16
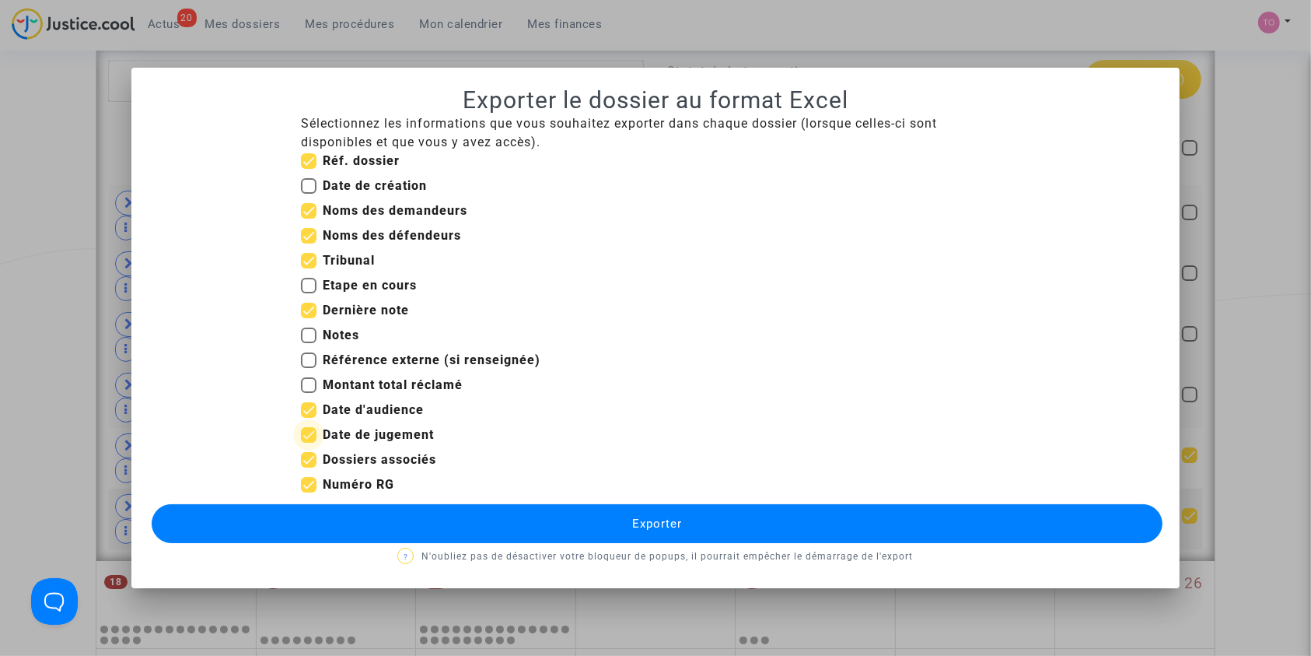
click at [309, 443] on input "Date de jugement" at bounding box center [308, 443] width 1 height 1
checkbox input "false"
drag, startPoint x: 309, startPoint y: 463, endPoint x: 315, endPoint y: 470, distance: 9.4
click at [310, 464] on span at bounding box center [309, 460] width 16 height 16
click at [309, 467] on input "Dossiers associés" at bounding box center [308, 467] width 1 height 1
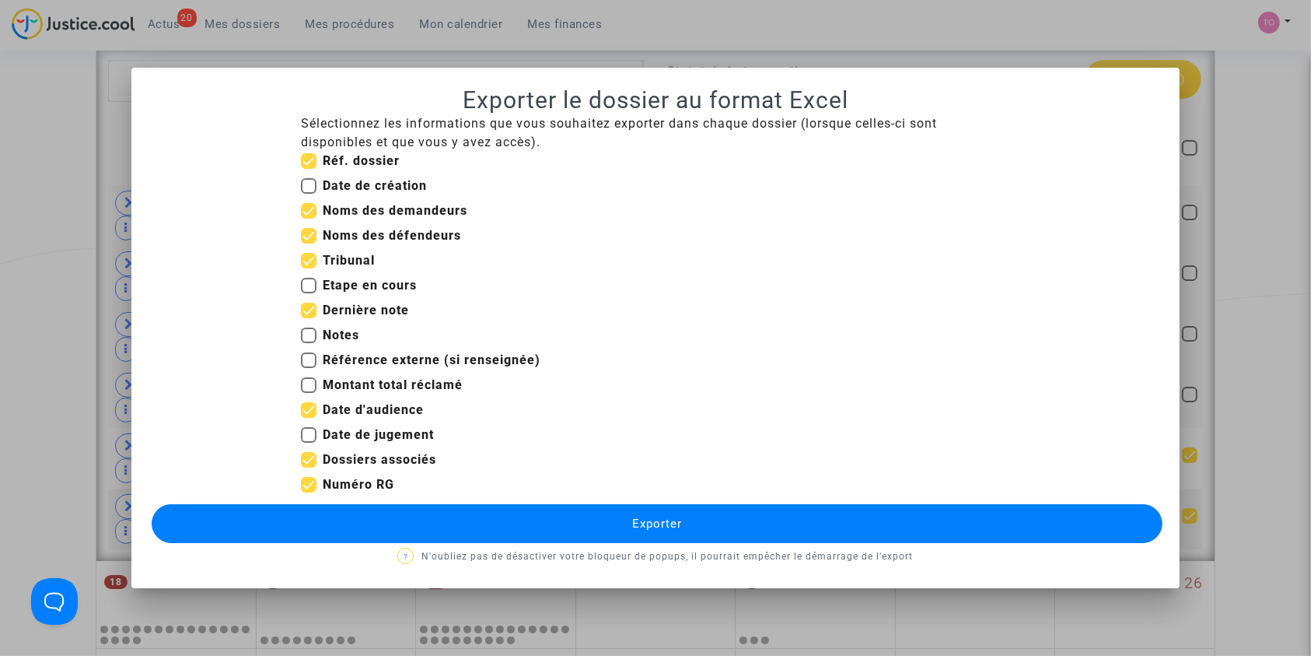
checkbox input "false"
click at [491, 524] on button "Exporter" at bounding box center [658, 523] width 1012 height 39
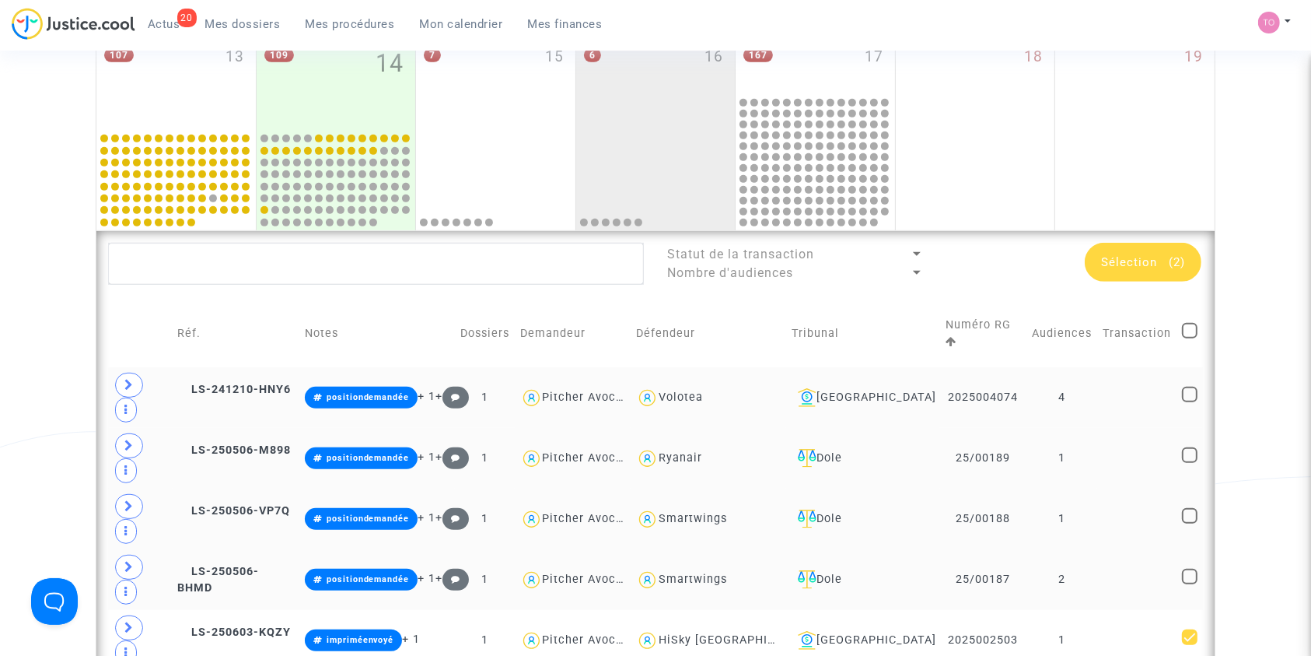
scroll to position [691, 0]
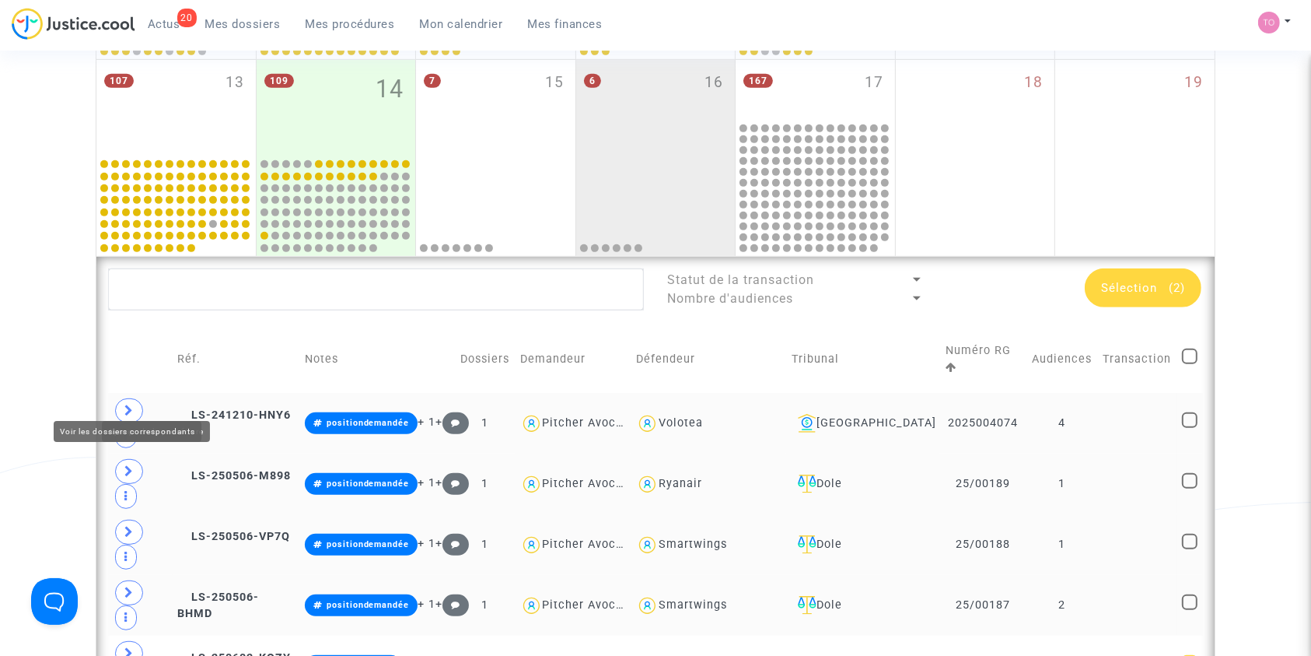
click at [127, 404] on icon at bounding box center [128, 410] width 9 height 12
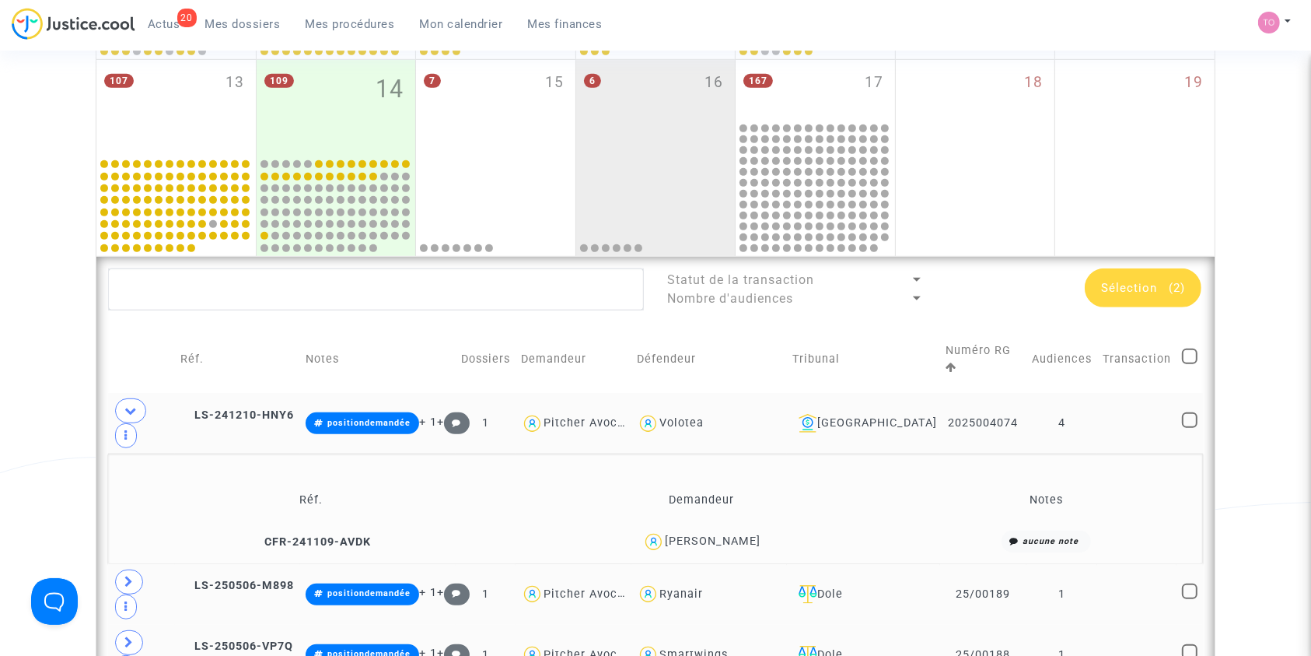
click at [705, 534] on div "Eloise QUAIREAU" at bounding box center [713, 540] width 96 height 13
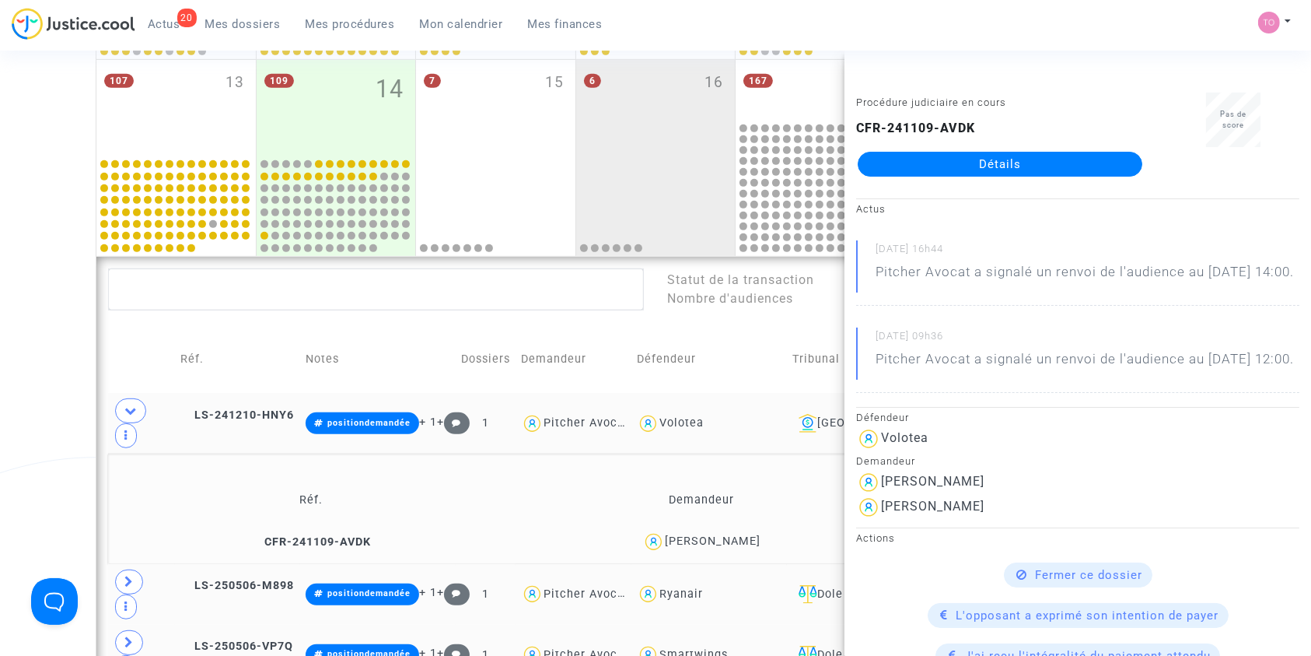
drag, startPoint x: 754, startPoint y: 502, endPoint x: 664, endPoint y: 506, distance: 89.5
click at [664, 530] on div "Eloise QUAIREAU" at bounding box center [701, 541] width 376 height 23
drag, startPoint x: 0, startPoint y: 395, endPoint x: 120, endPoint y: 393, distance: 119.8
click at [3, 397] on div "Date de clôture d'instruction Date de conciliation Date d'audience Date de juge…" at bounding box center [655, 240] width 1311 height 1609
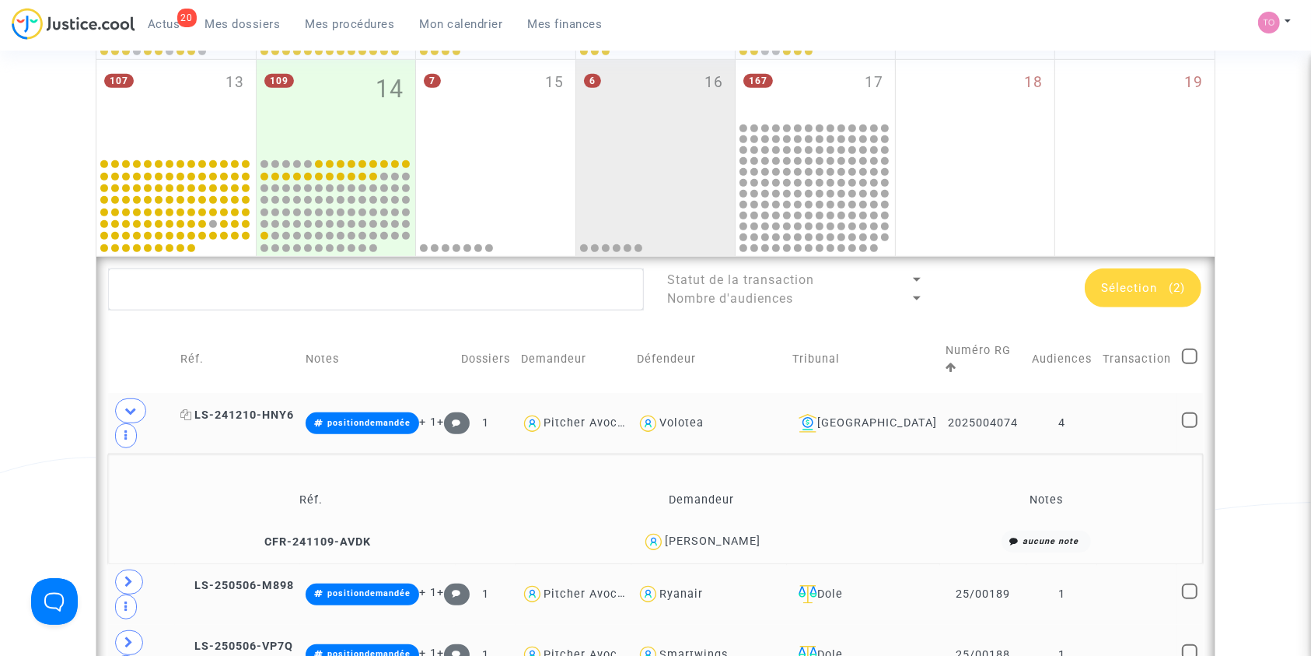
click at [236, 408] on span "LS-241210-HNY6" at bounding box center [237, 414] width 114 height 13
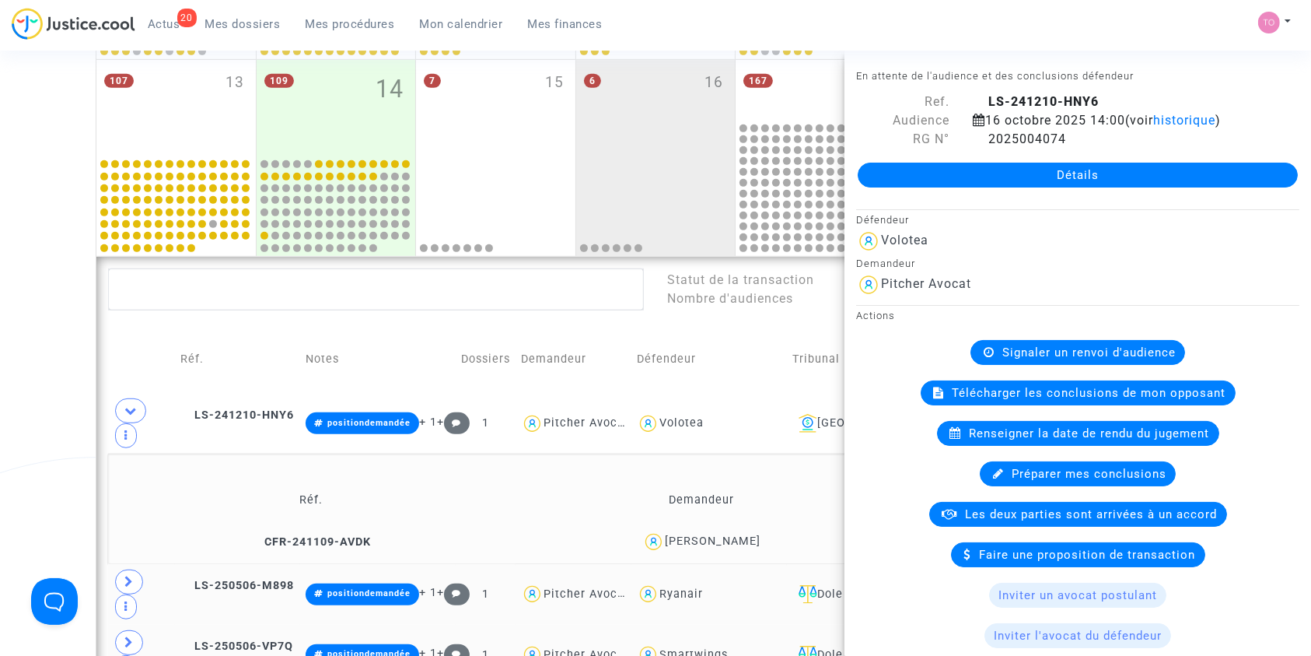
click at [0, 376] on div "Date de clôture d'instruction Date de conciliation Date d'audience Date de juge…" at bounding box center [655, 240] width 1311 height 1609
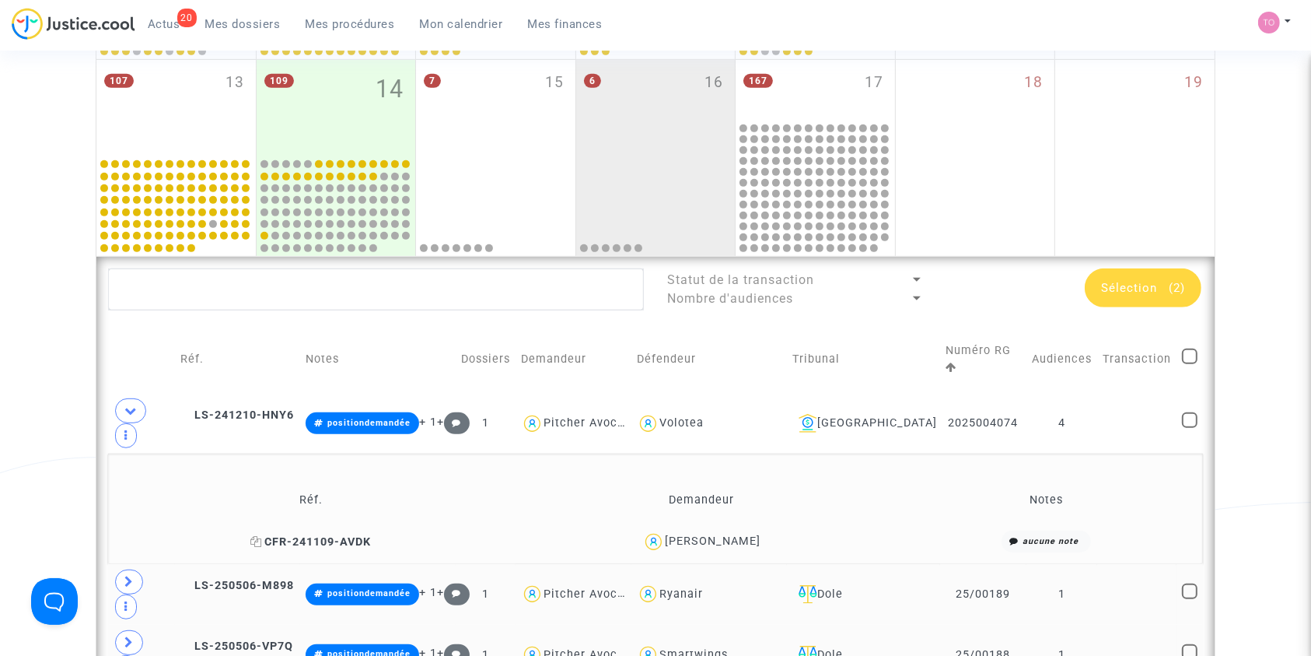
click at [253, 536] on icon at bounding box center [256, 541] width 12 height 11
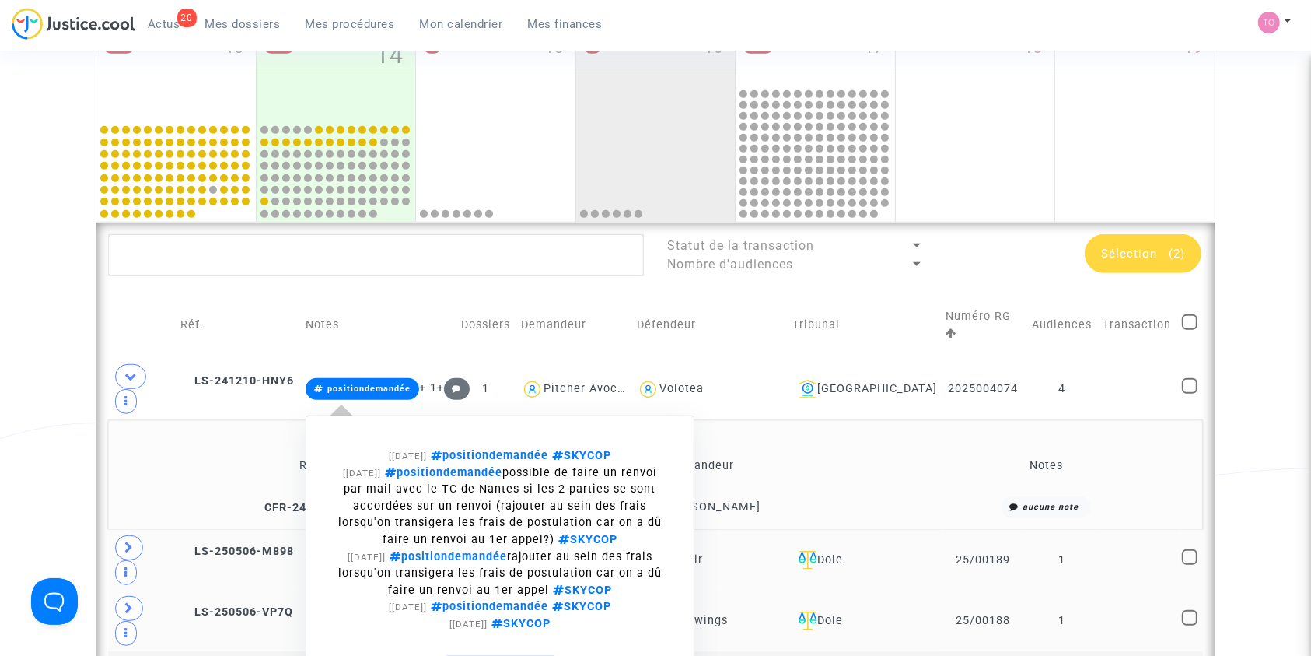
scroll to position [726, 0]
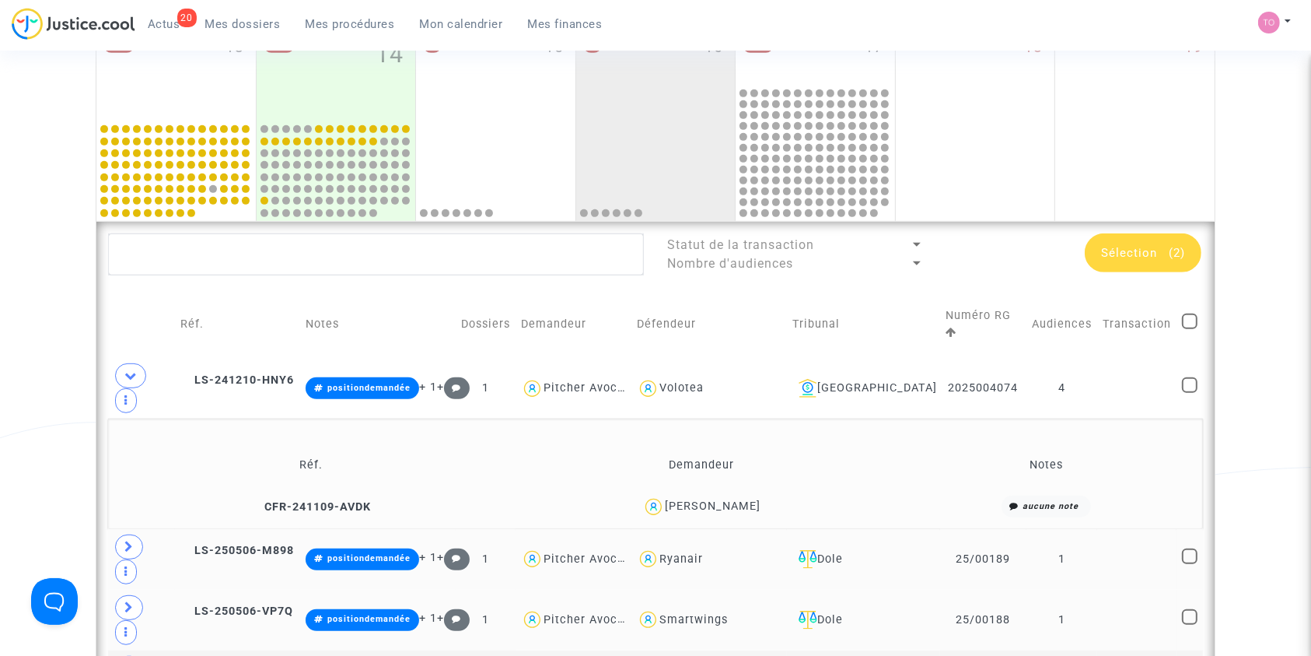
click at [706, 499] on div "Eloise QUAIREAU" at bounding box center [713, 505] width 96 height 13
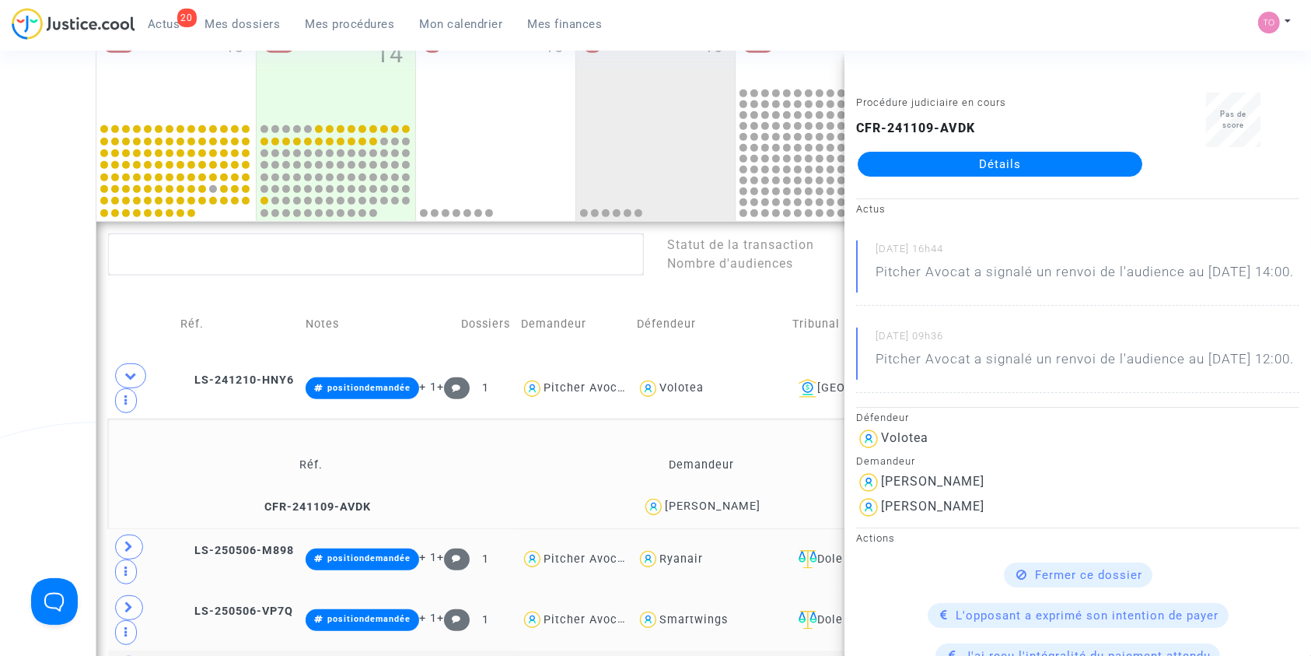
drag, startPoint x: 957, startPoint y: 177, endPoint x: 956, endPoint y: 166, distance: 11.7
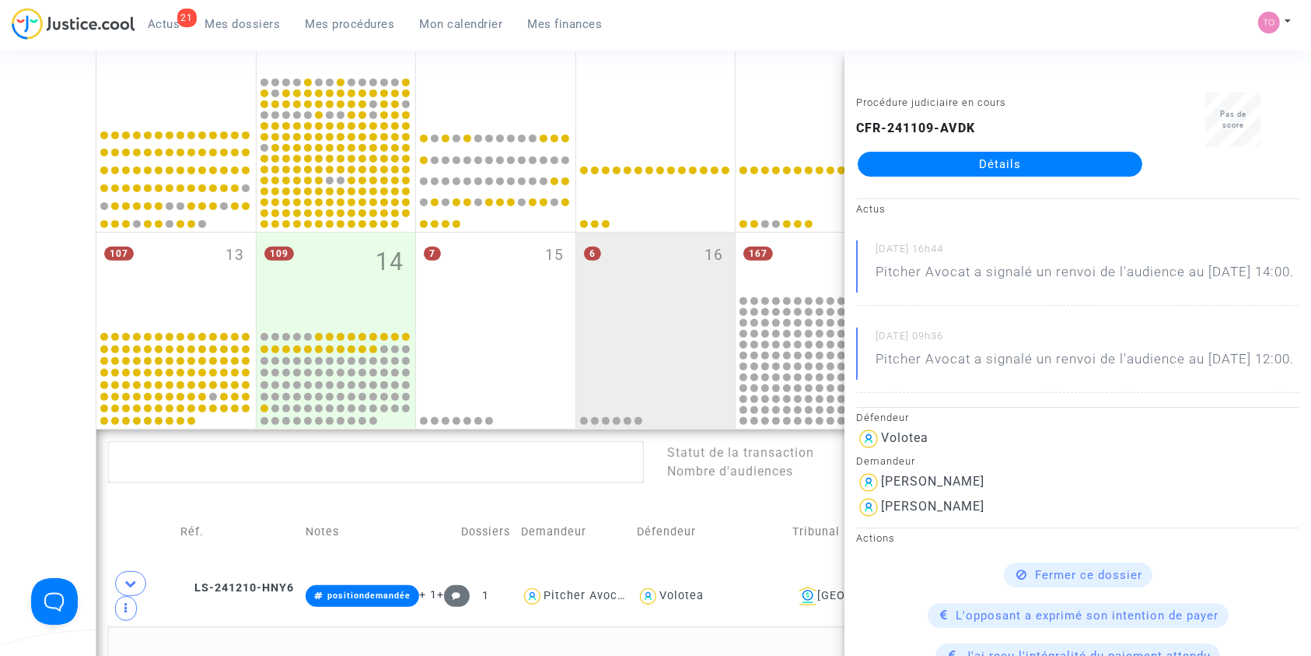
click at [44, 282] on div "Date de clôture d'instruction Date de conciliation Date d'audience Date de juge…" at bounding box center [655, 413] width 1311 height 1609
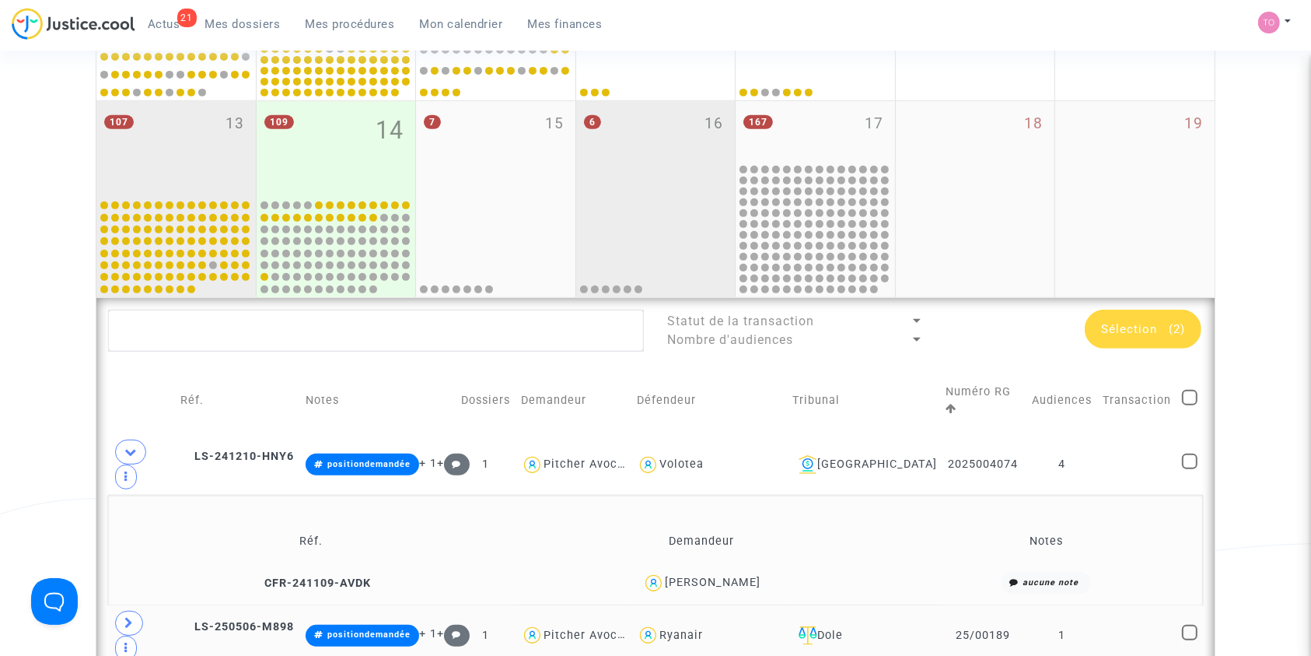
scroll to position [656, 0]
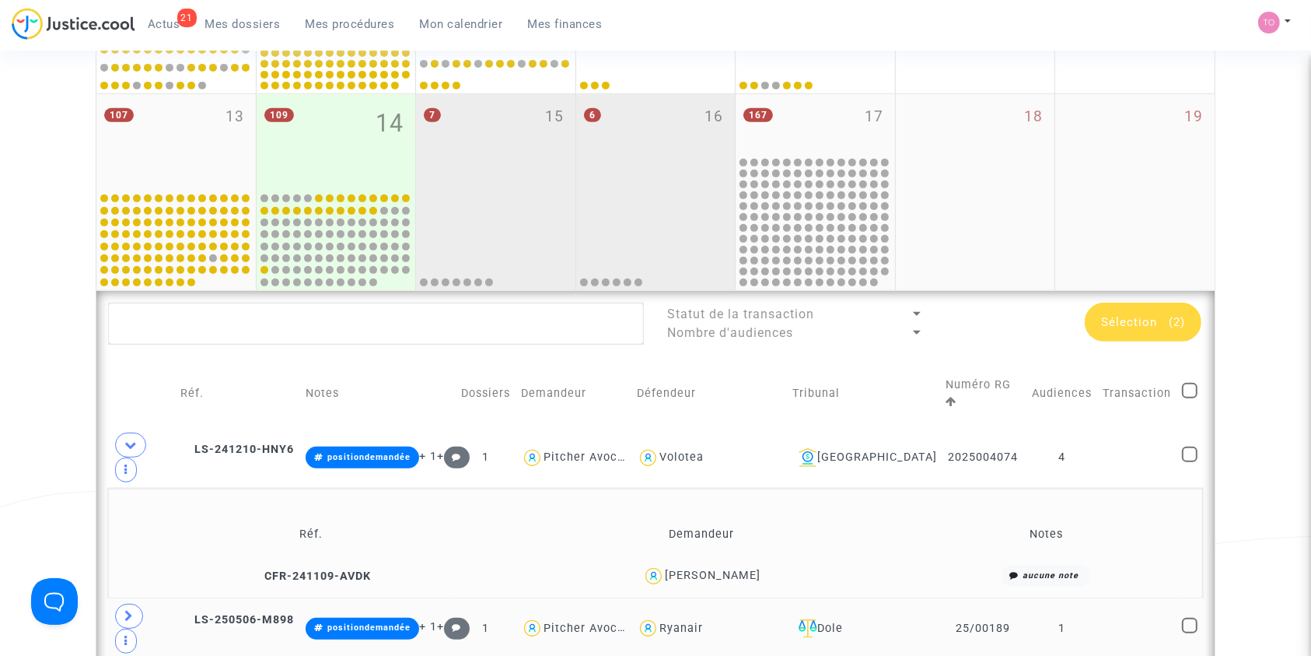
click at [482, 159] on div "7 15" at bounding box center [495, 142] width 159 height 96
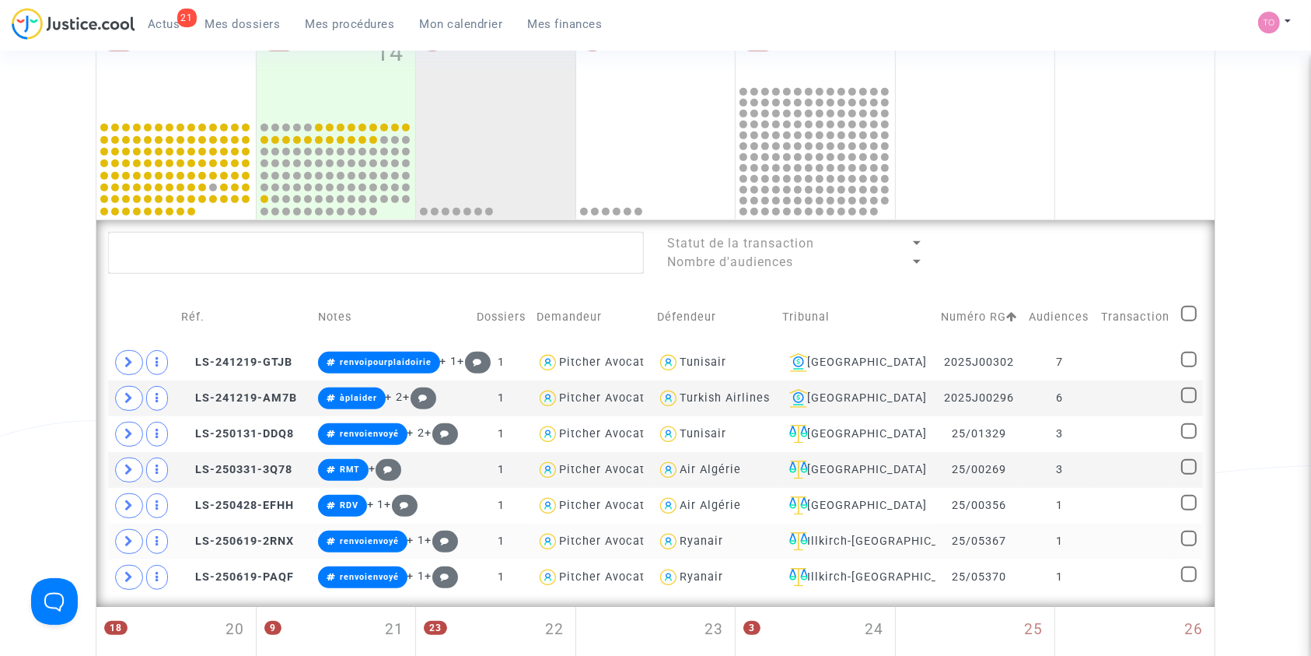
scroll to position [726, 0]
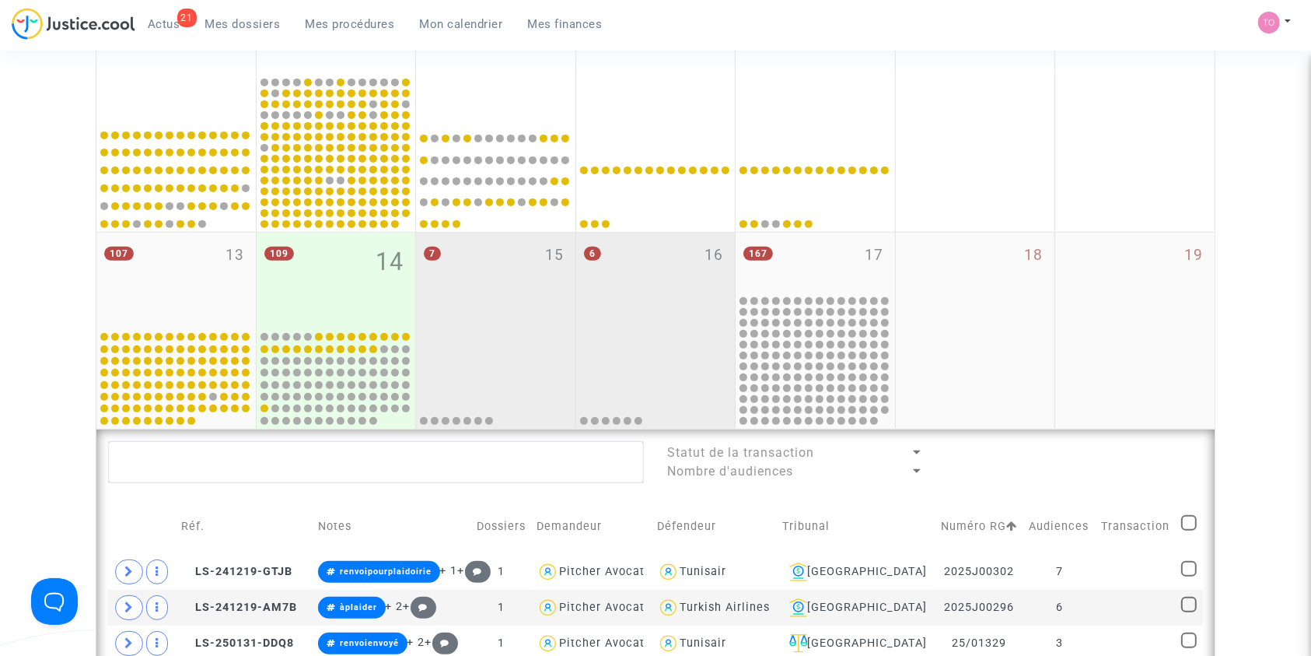
click at [650, 306] on div "6 16" at bounding box center [655, 281] width 159 height 96
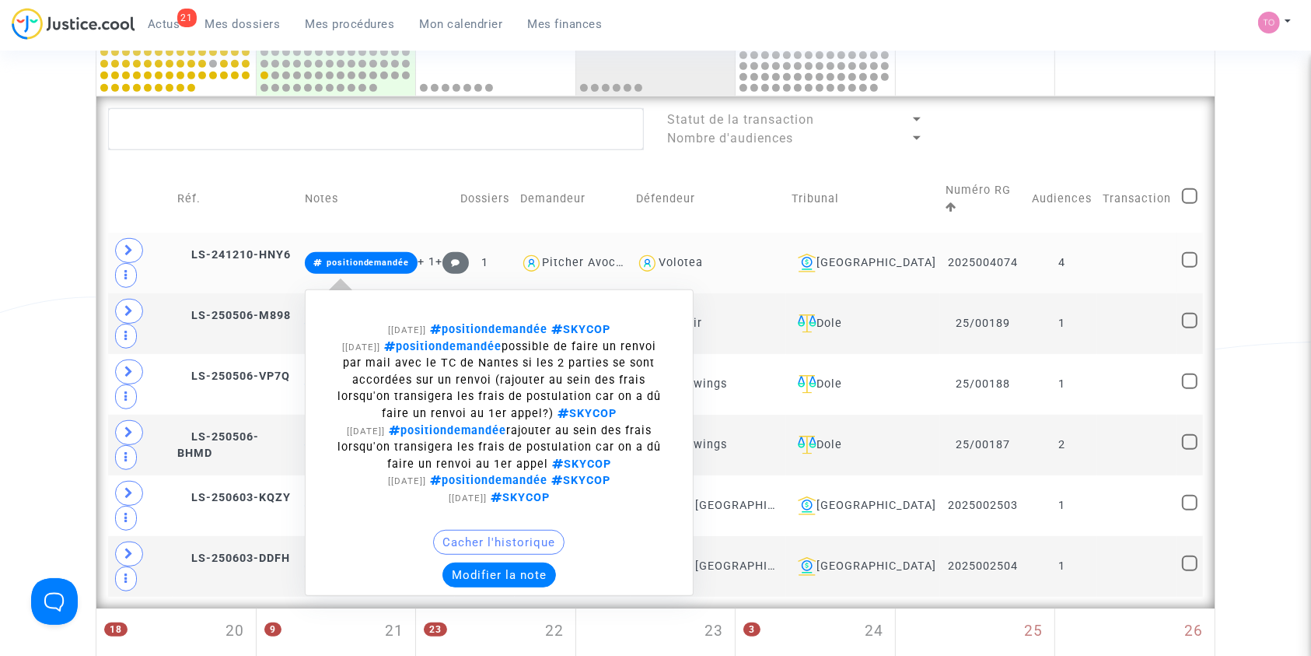
scroll to position [898, 0]
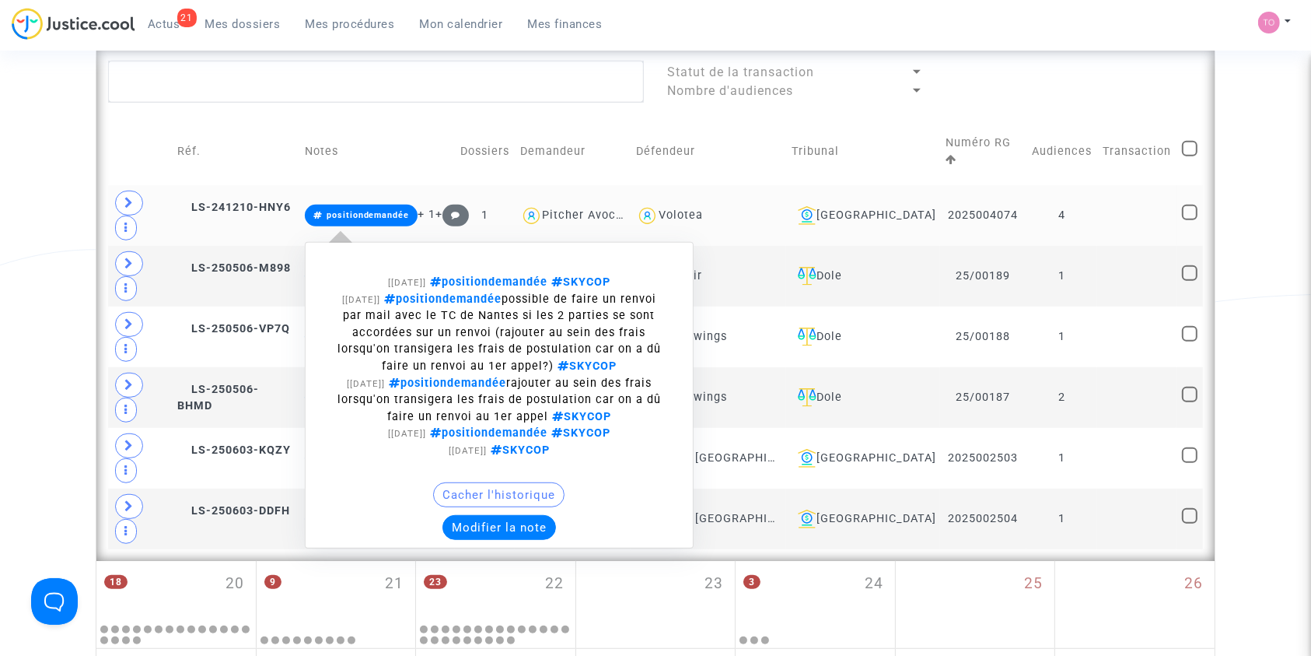
click at [528, 515] on button "Modifier la note" at bounding box center [500, 527] width 114 height 25
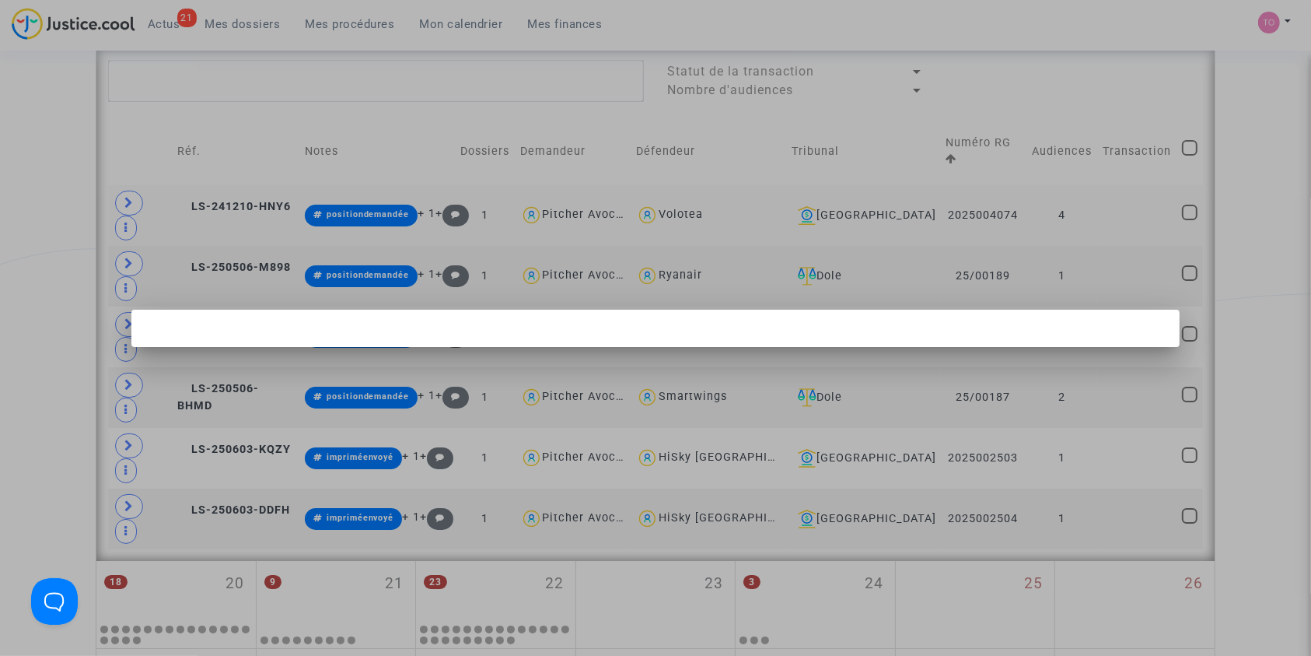
scroll to position [0, 0]
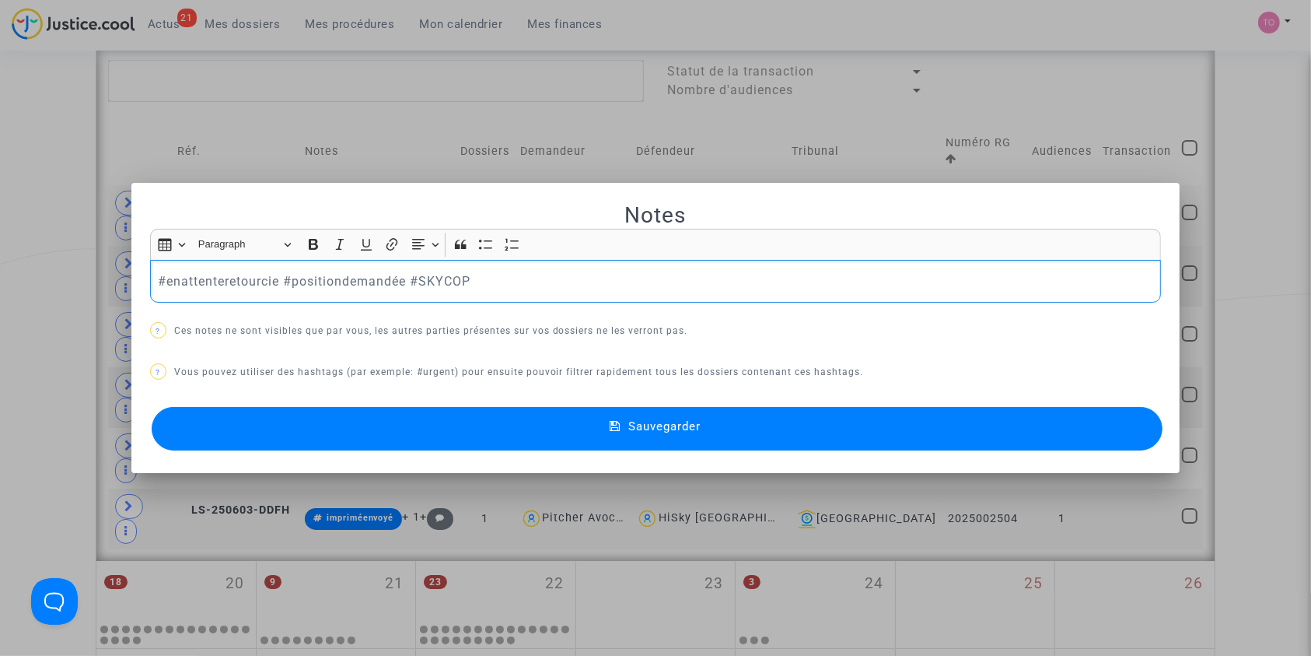
click at [347, 271] on p "#enattenteretourcie #positiondemandée #SKYCOP" at bounding box center [656, 280] width 996 height 19
click at [348, 426] on button "Sauvegarder" at bounding box center [658, 429] width 1012 height 44
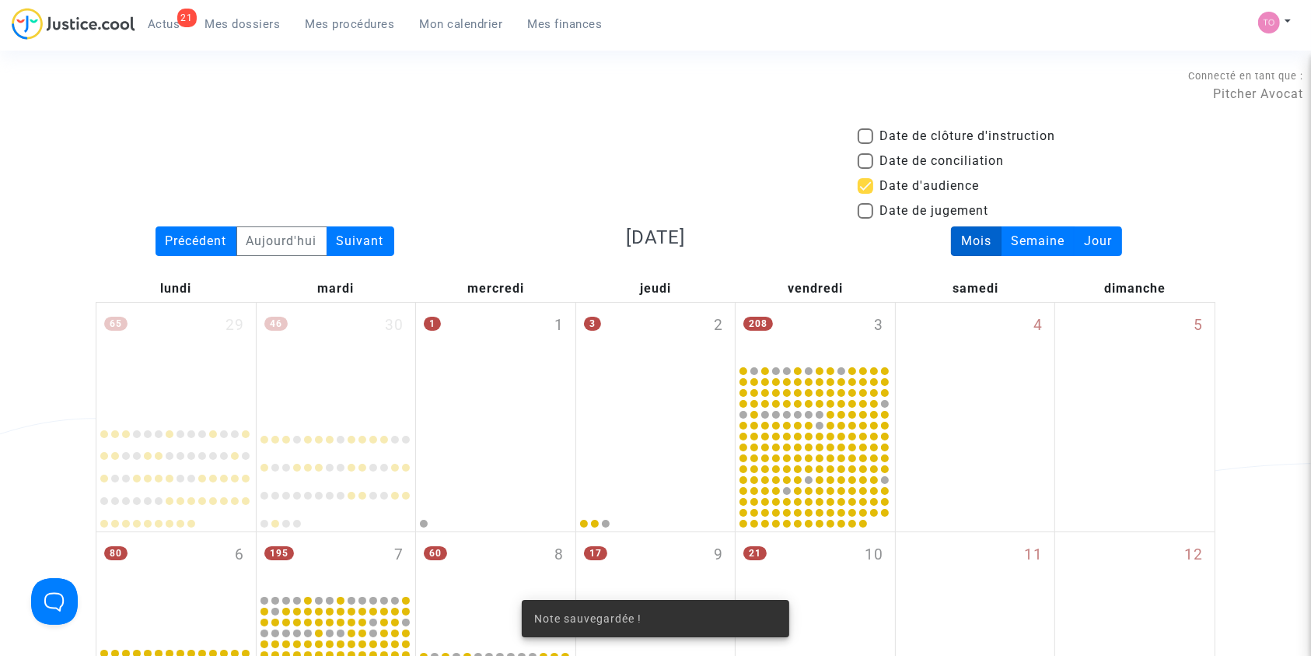
scroll to position [898, 0]
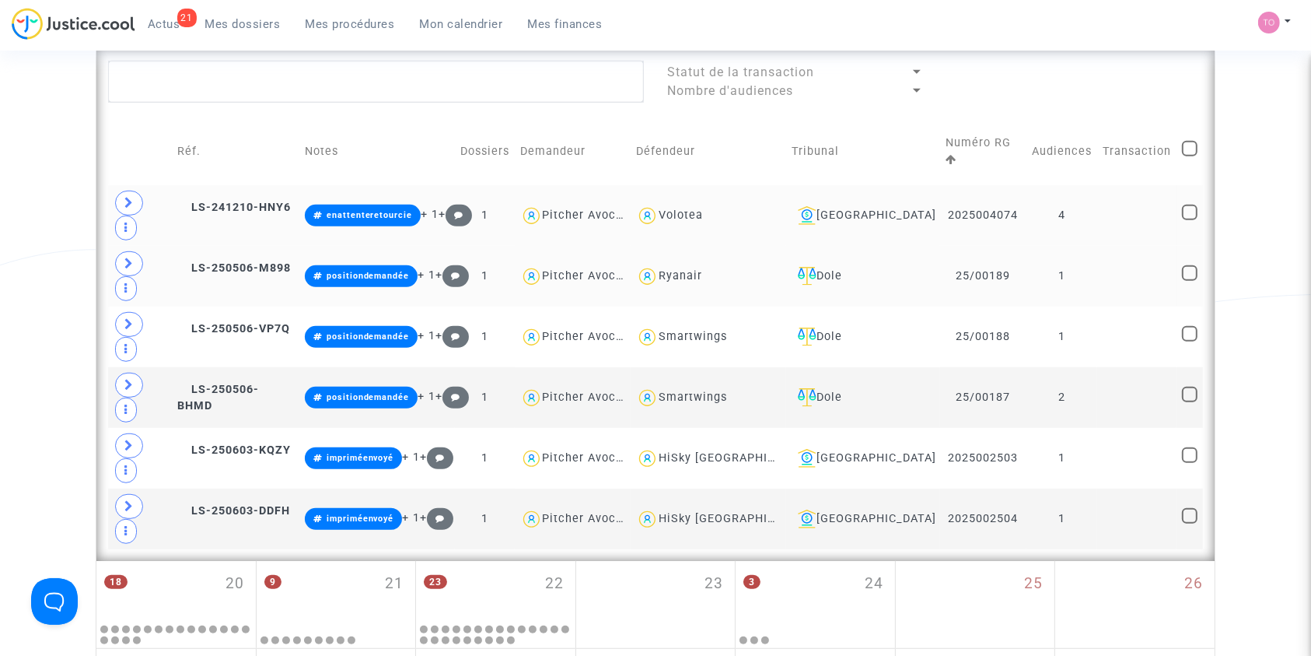
click at [1187, 265] on span at bounding box center [1190, 273] width 16 height 16
click at [1189, 281] on input "checkbox" at bounding box center [1189, 281] width 1 height 1
checkbox input "true"
click at [1190, 326] on span at bounding box center [1190, 334] width 16 height 16
click at [1190, 341] on input "checkbox" at bounding box center [1189, 341] width 1 height 1
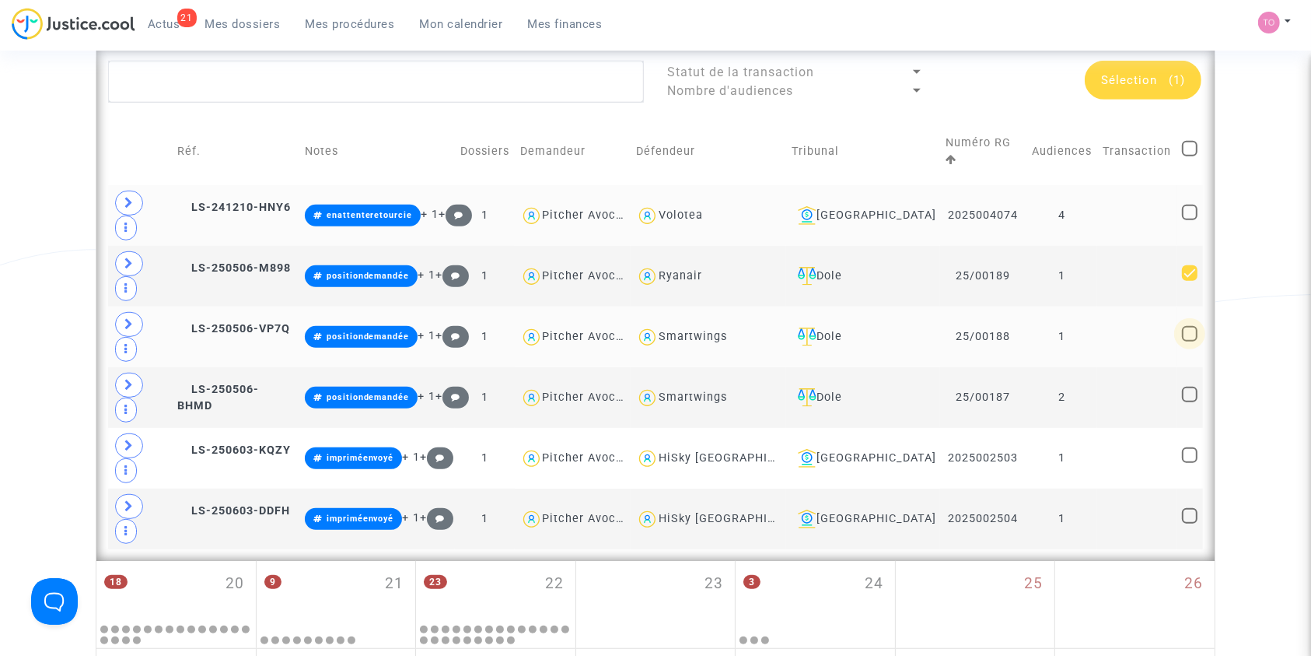
checkbox input "true"
click at [1189, 387] on span at bounding box center [1190, 395] width 16 height 16
click at [1189, 402] on input "checkbox" at bounding box center [1189, 402] width 1 height 1
checkbox input "true"
click at [1134, 80] on span "Sélection" at bounding box center [1129, 80] width 56 height 14
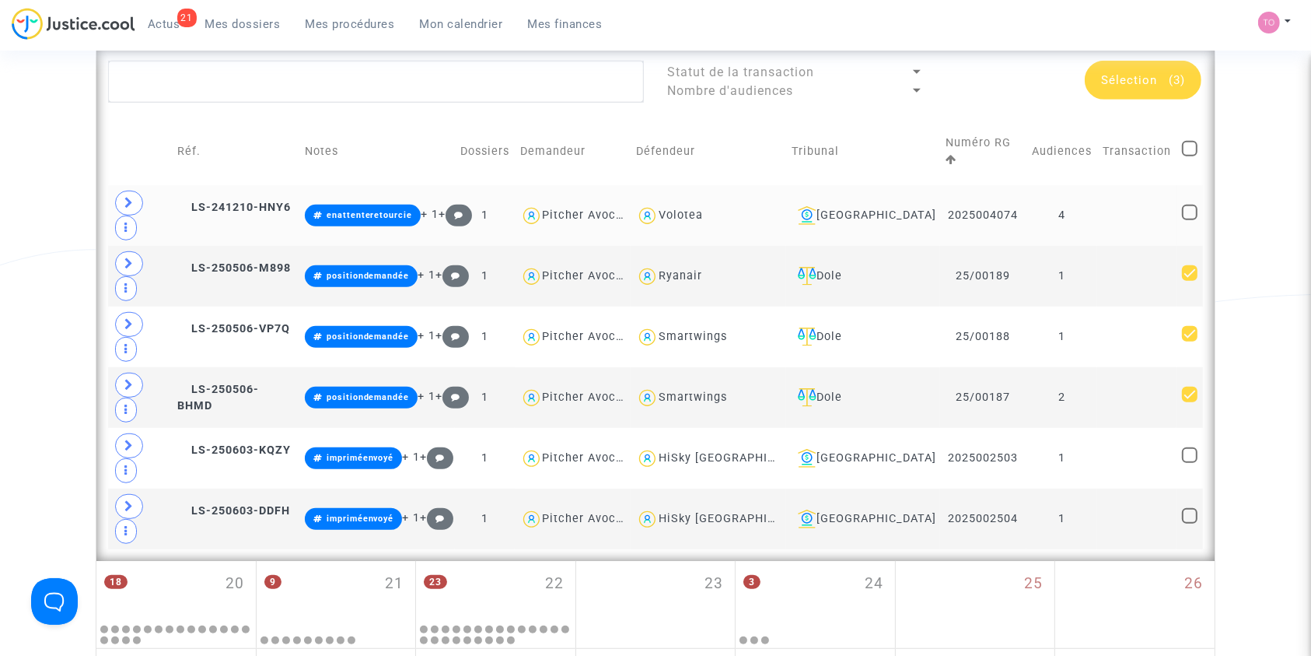
scroll to position [0, 0]
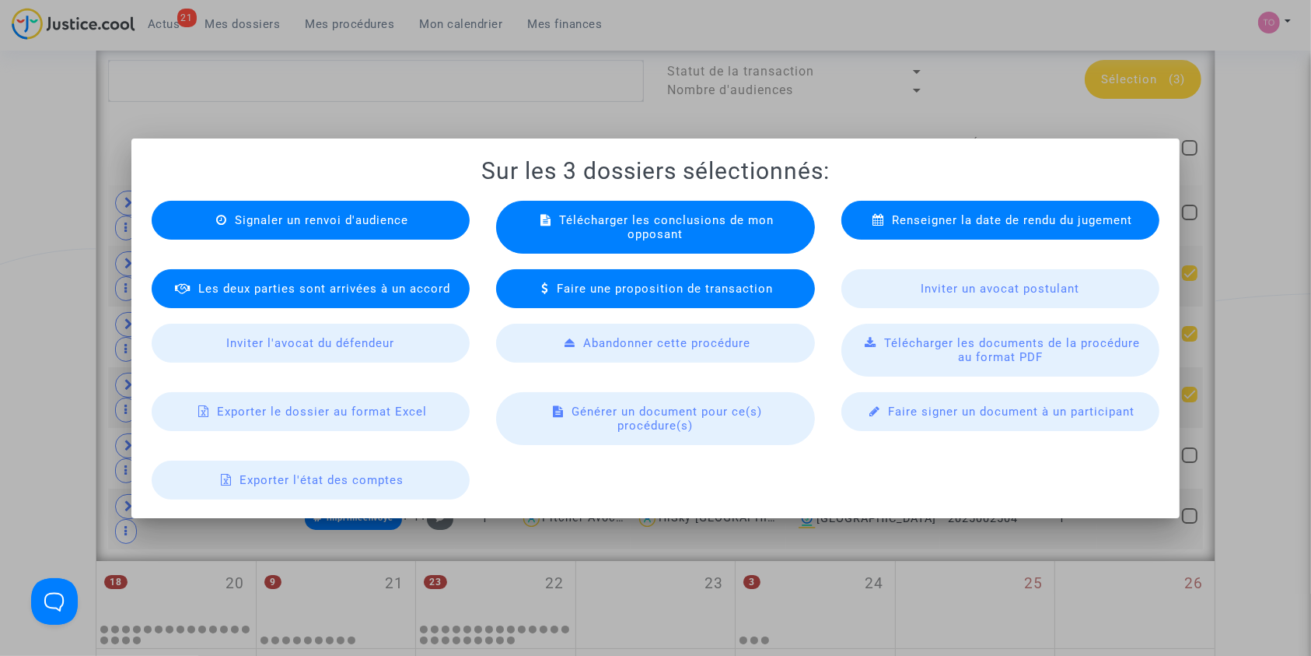
click at [299, 407] on span "Exporter le dossier au format Excel" at bounding box center [322, 411] width 210 height 14
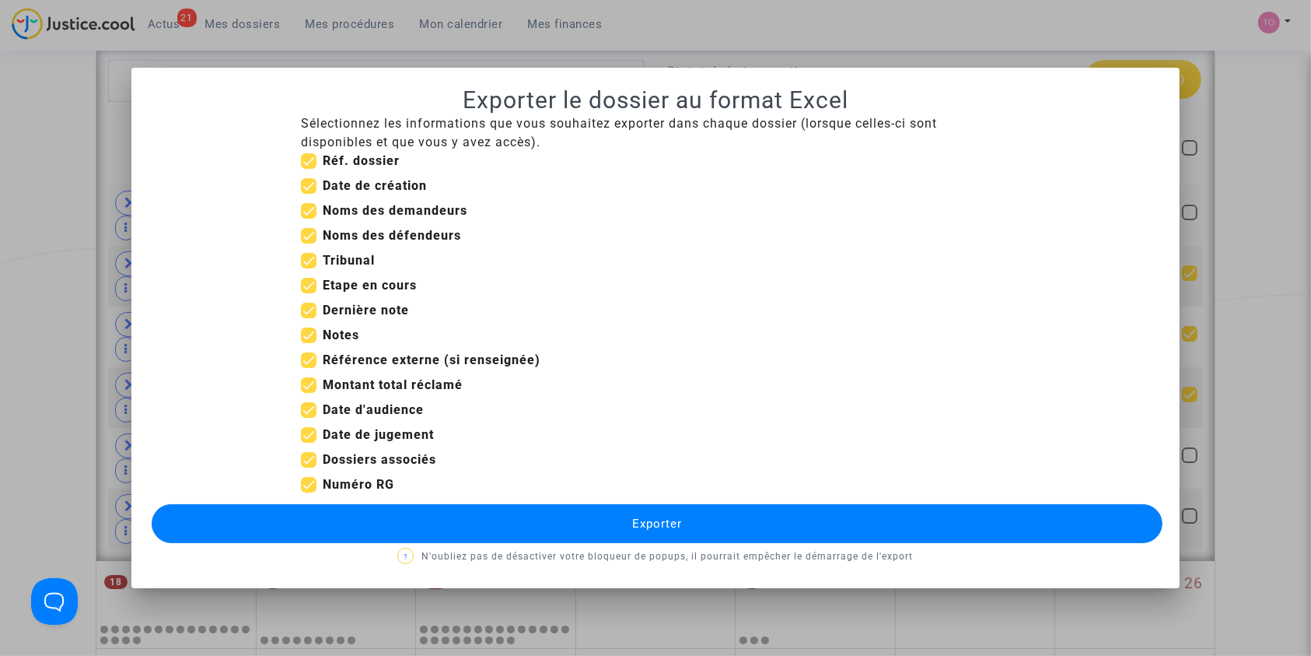
click at [306, 285] on span at bounding box center [309, 286] width 16 height 16
click at [308, 293] on input "Etape en cours" at bounding box center [308, 293] width 1 height 1
checkbox input "false"
drag, startPoint x: 305, startPoint y: 339, endPoint x: 308, endPoint y: 349, distance: 10.6
click at [306, 339] on span at bounding box center [309, 335] width 16 height 16
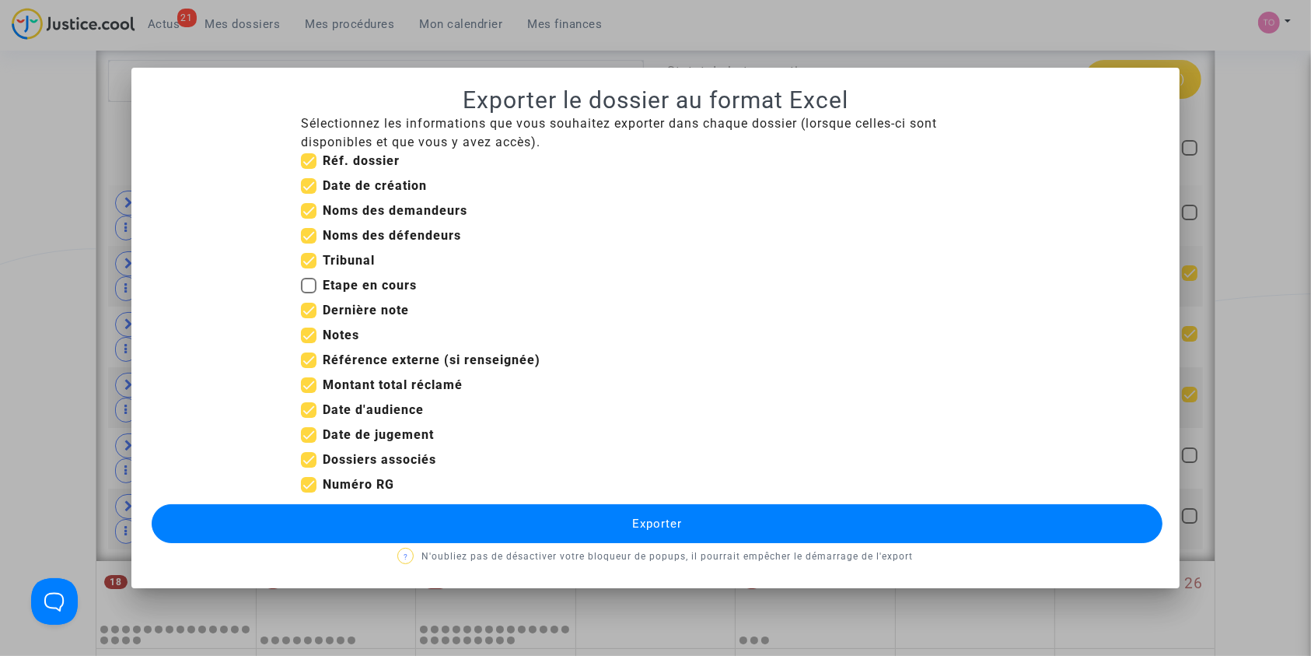
click at [308, 343] on input "Notes" at bounding box center [308, 343] width 1 height 1
checkbox input "false"
click at [308, 357] on span at bounding box center [309, 360] width 16 height 16
click at [308, 368] on input "Référence externe (si renseignée)" at bounding box center [308, 368] width 1 height 1
checkbox input "false"
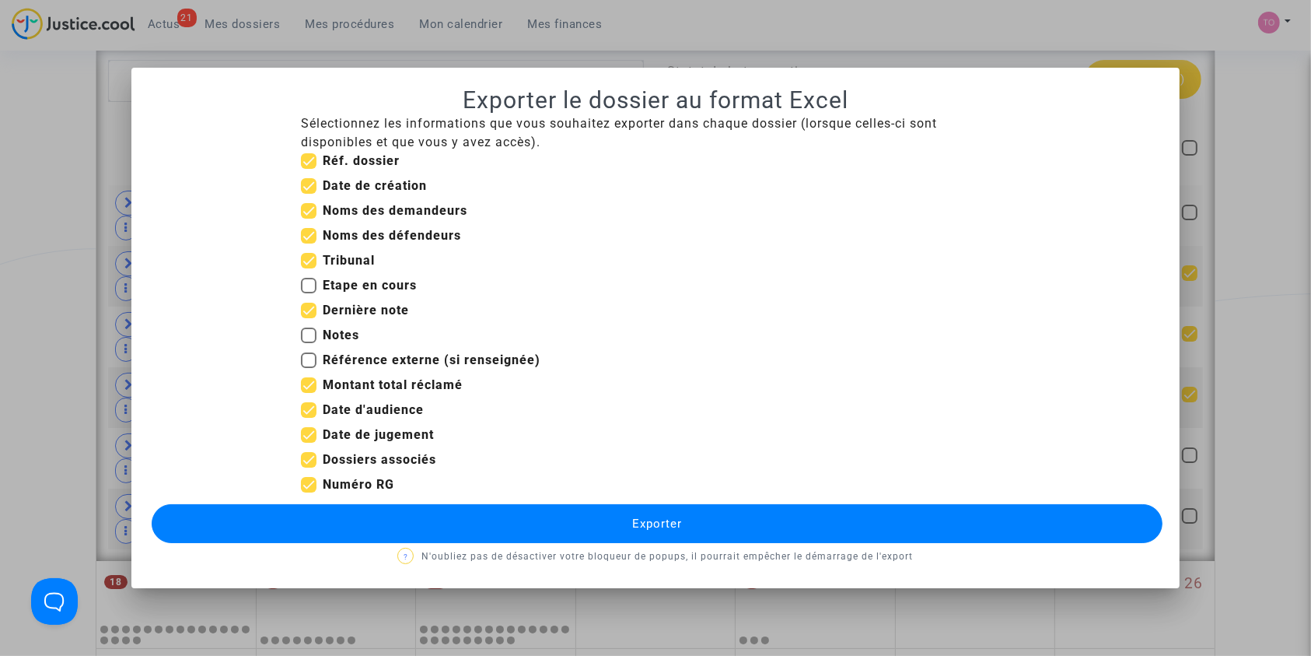
click at [306, 385] on span at bounding box center [309, 385] width 16 height 16
click at [308, 393] on input "Montant total réclamé" at bounding box center [308, 393] width 1 height 1
checkbox input "false"
click at [310, 430] on span at bounding box center [309, 435] width 16 height 16
click at [309, 443] on input "Date de jugement" at bounding box center [308, 443] width 1 height 1
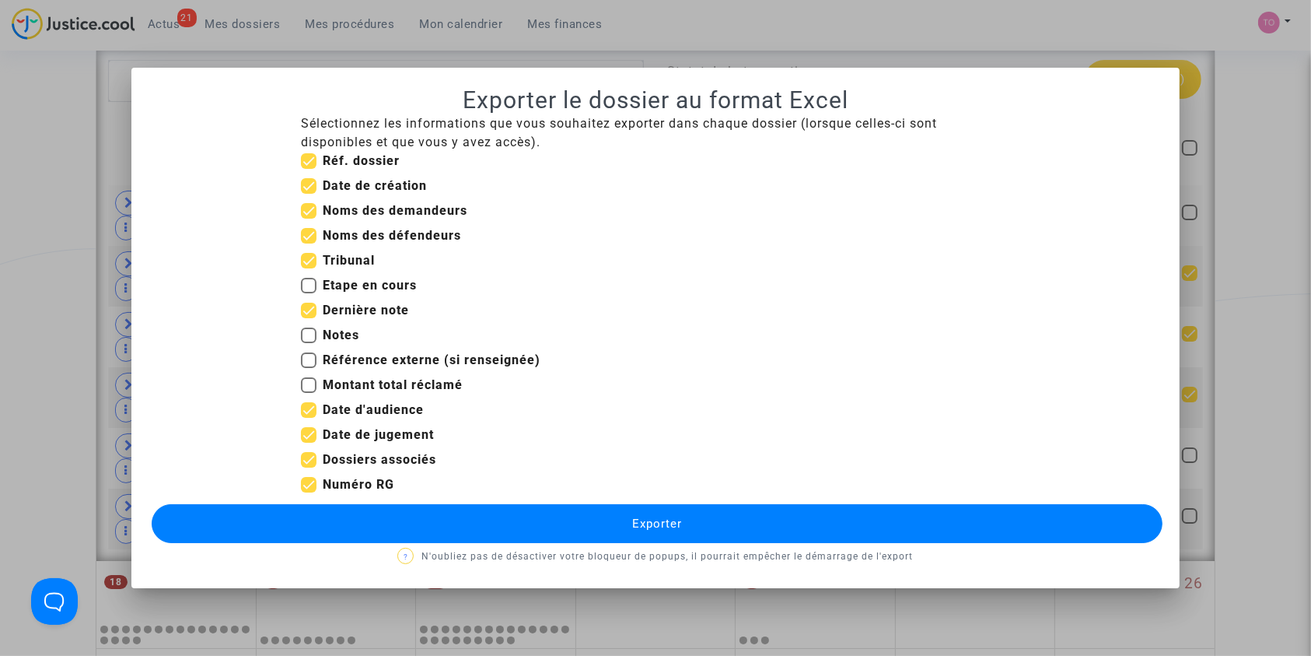
checkbox input "false"
click at [310, 457] on span at bounding box center [309, 460] width 16 height 16
click at [309, 467] on input "Dossiers associés" at bounding box center [308, 467] width 1 height 1
checkbox input "false"
click at [312, 187] on span at bounding box center [309, 186] width 16 height 16
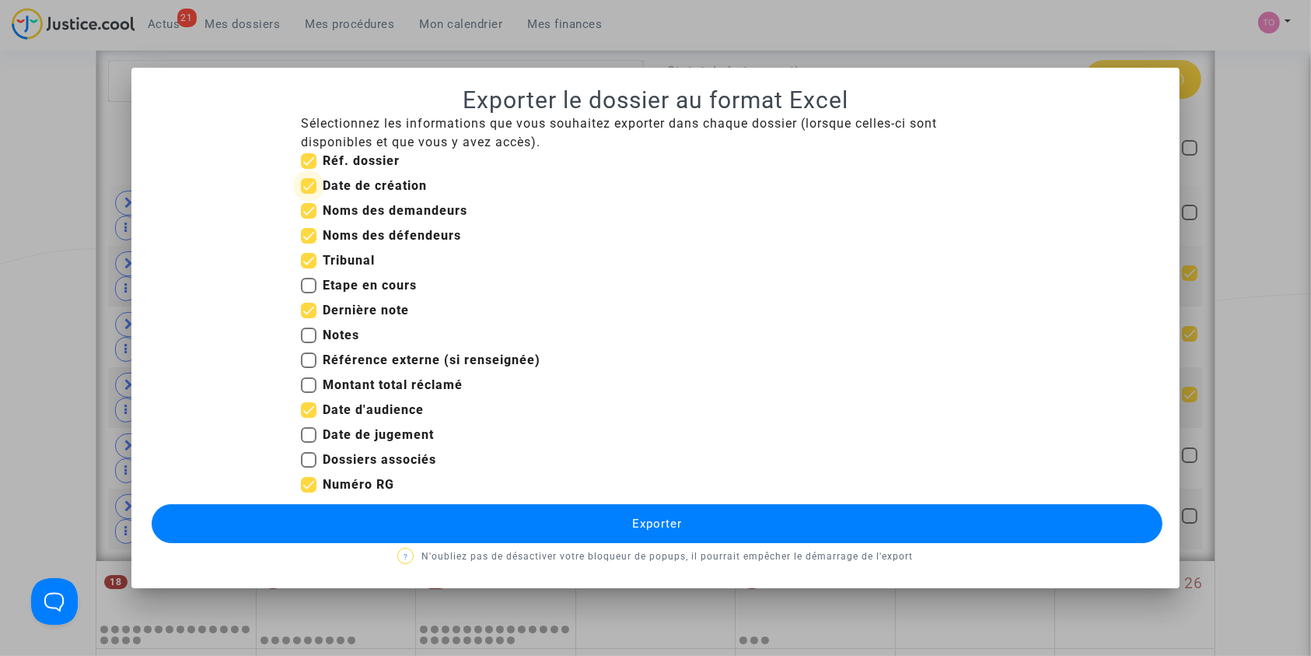
click at [309, 194] on input "Date de création" at bounding box center [308, 194] width 1 height 1
checkbox input "false"
click at [576, 548] on p "? N'oubliez pas de désactiver votre bloqueur de popups, il pourrait empêcher le…" at bounding box center [656, 556] width 1012 height 19
click at [583, 533] on button "Exporter" at bounding box center [658, 523] width 1012 height 39
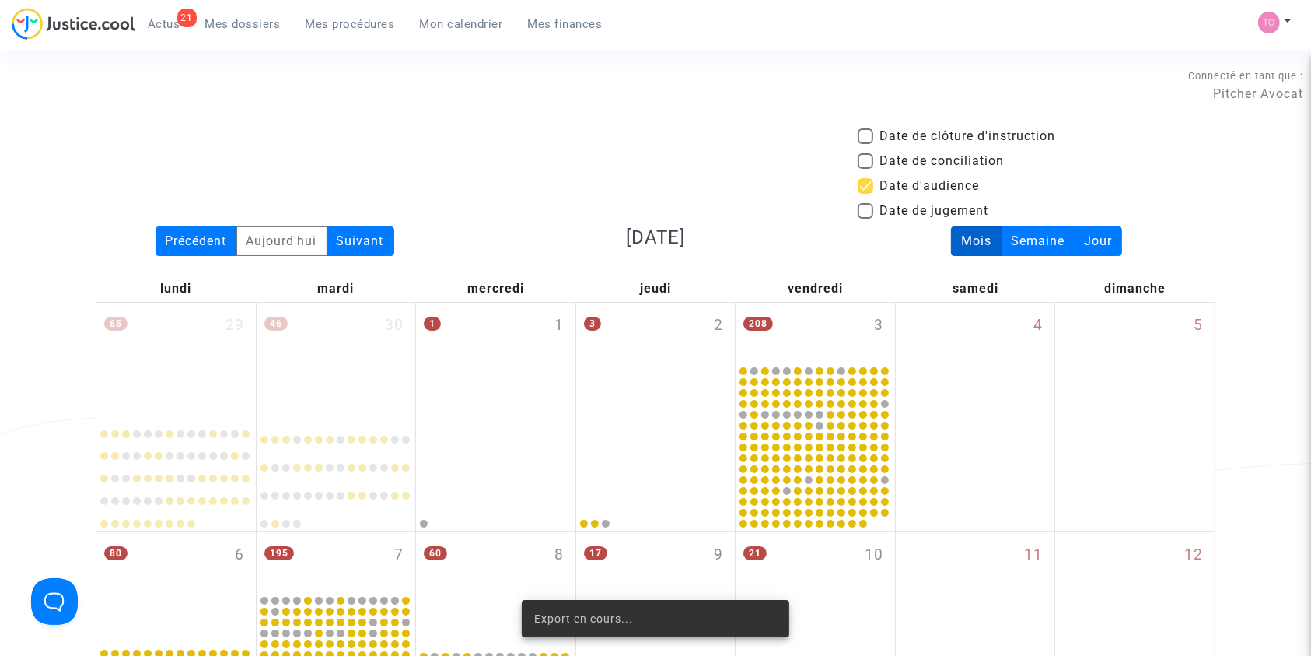
scroll to position [898, 0]
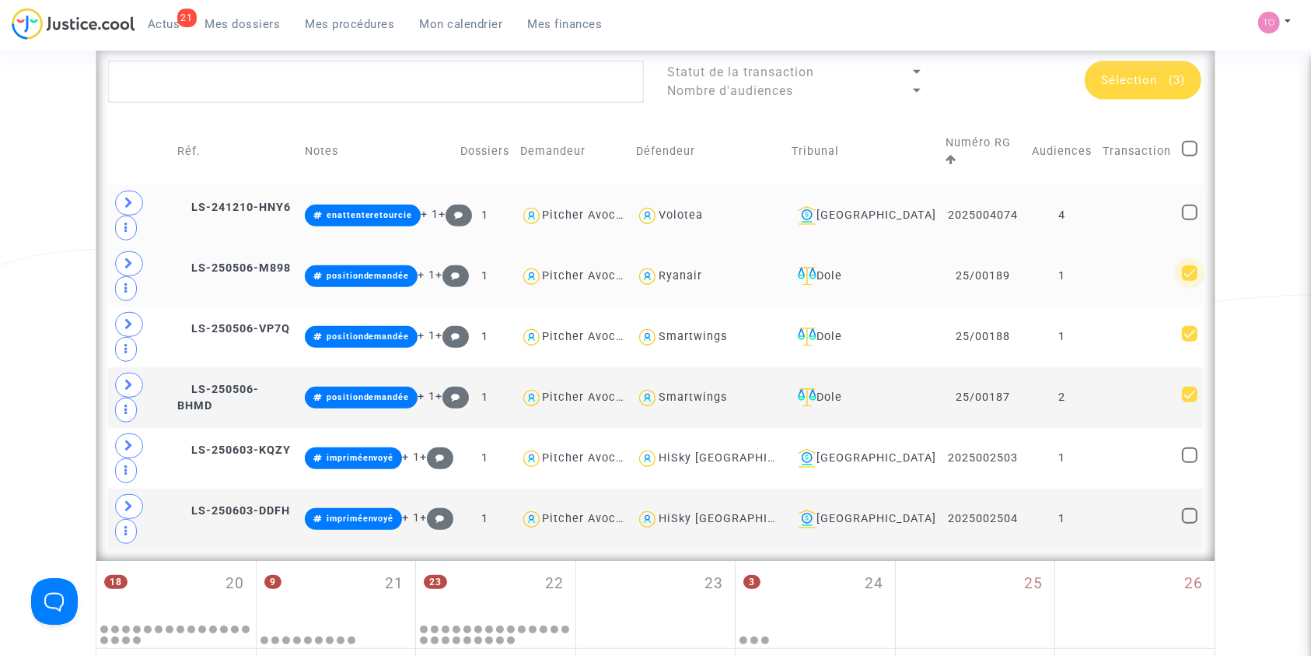
click at [1193, 265] on span at bounding box center [1190, 273] width 16 height 16
click at [1190, 281] on input "checkbox" at bounding box center [1189, 281] width 1 height 1
checkbox input "false"
click at [1190, 326] on span at bounding box center [1190, 334] width 16 height 16
click at [1190, 341] on input "checkbox" at bounding box center [1189, 341] width 1 height 1
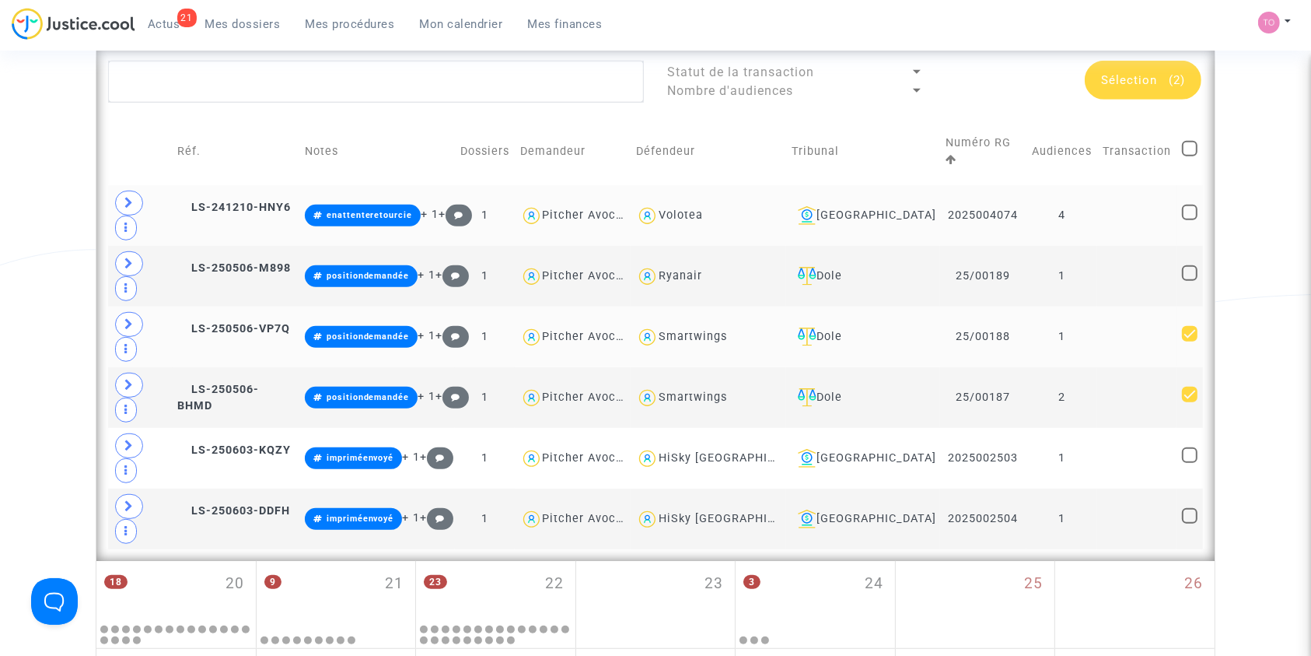
checkbox input "false"
click at [1187, 367] on td at bounding box center [1190, 397] width 26 height 61
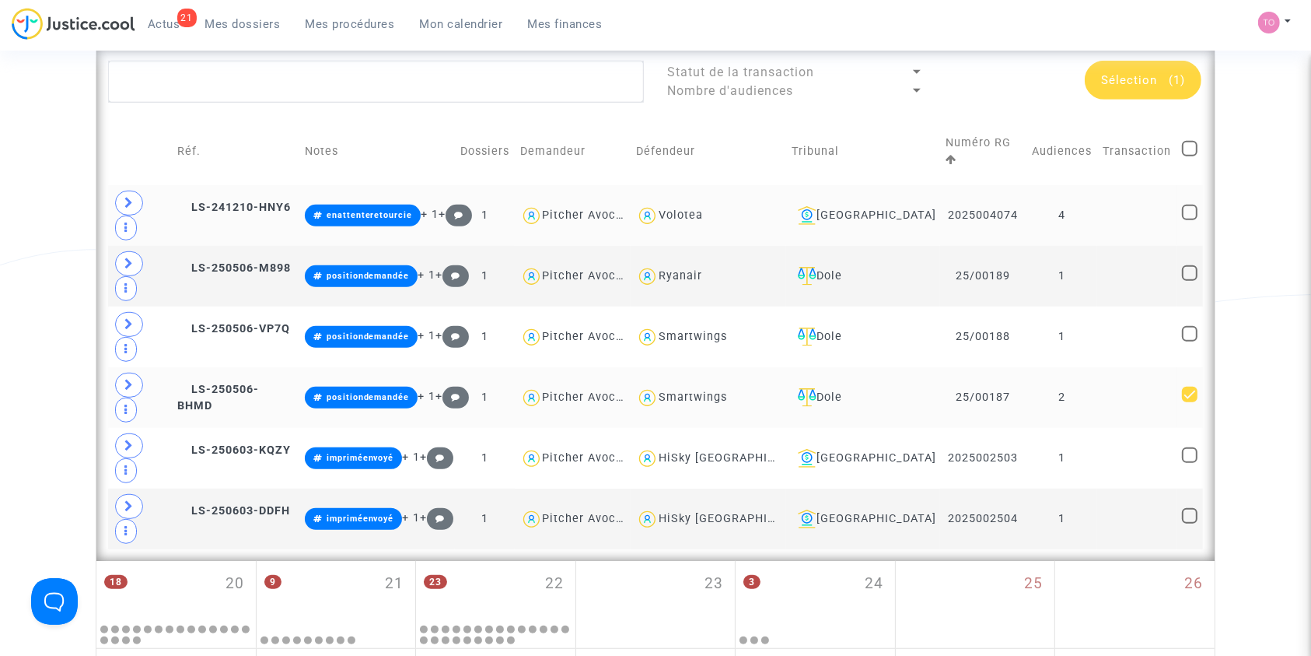
click at [1190, 387] on span at bounding box center [1190, 395] width 16 height 16
click at [1190, 402] on input "checkbox" at bounding box center [1189, 402] width 1 height 1
checkbox input "false"
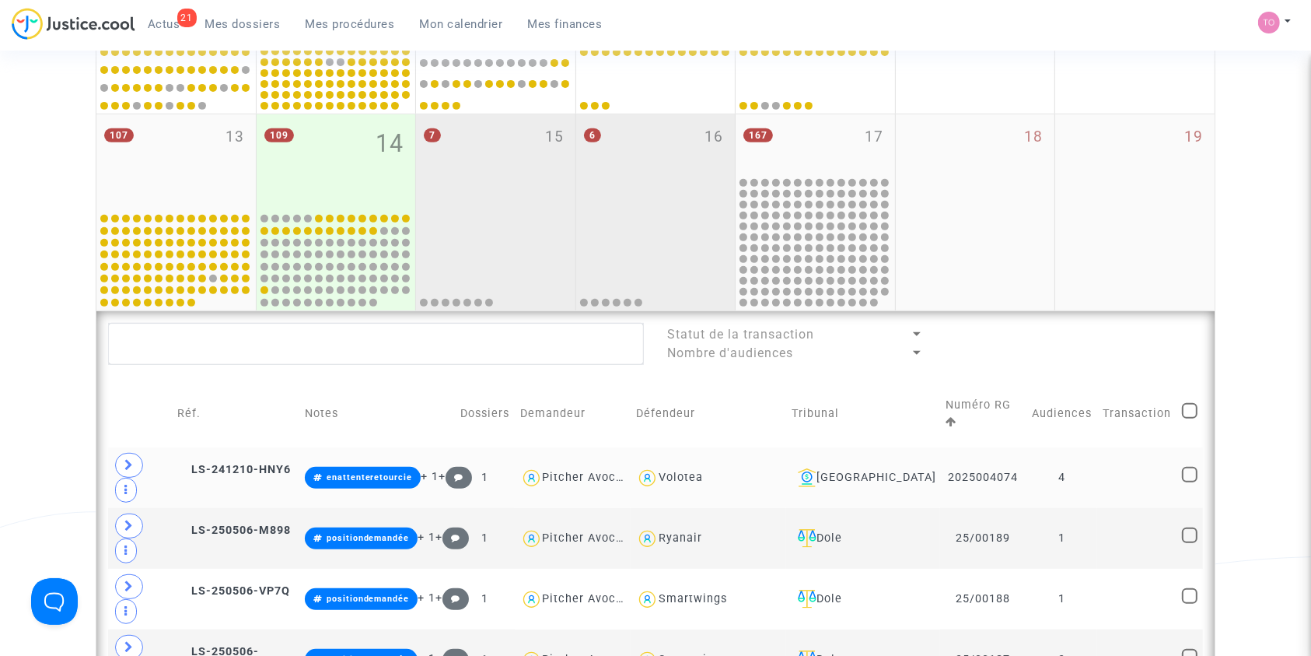
scroll to position [622, 0]
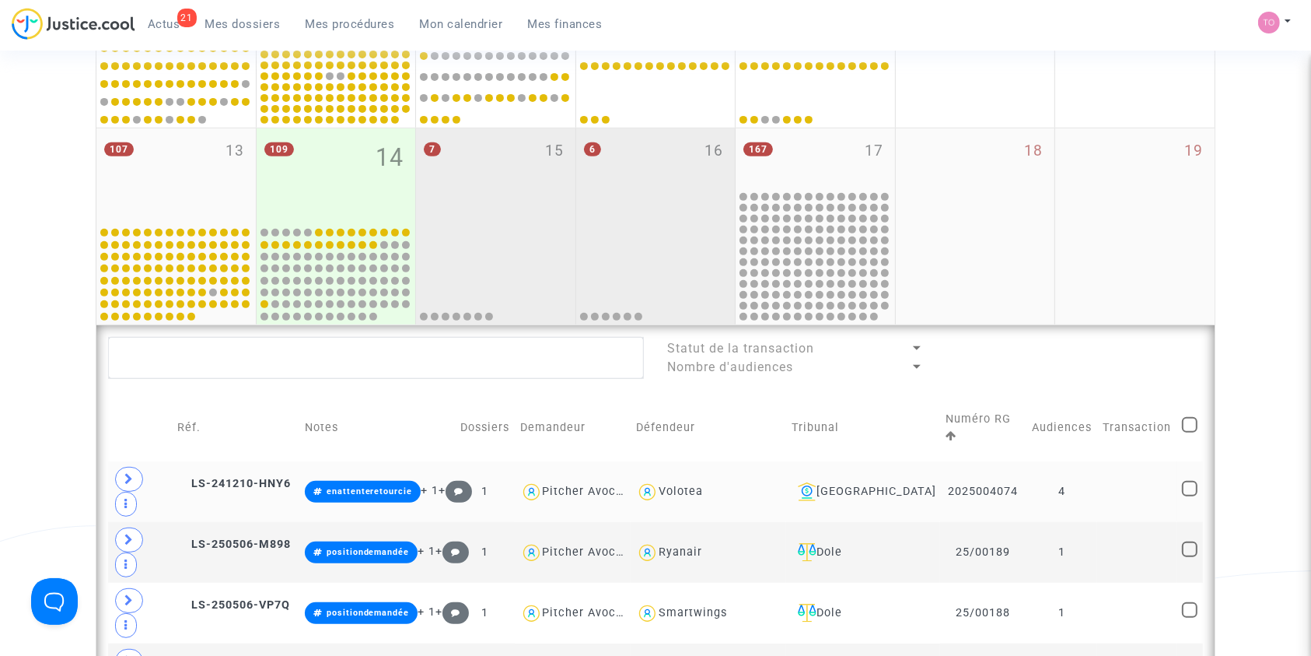
click at [516, 166] on div "7 15" at bounding box center [495, 176] width 159 height 96
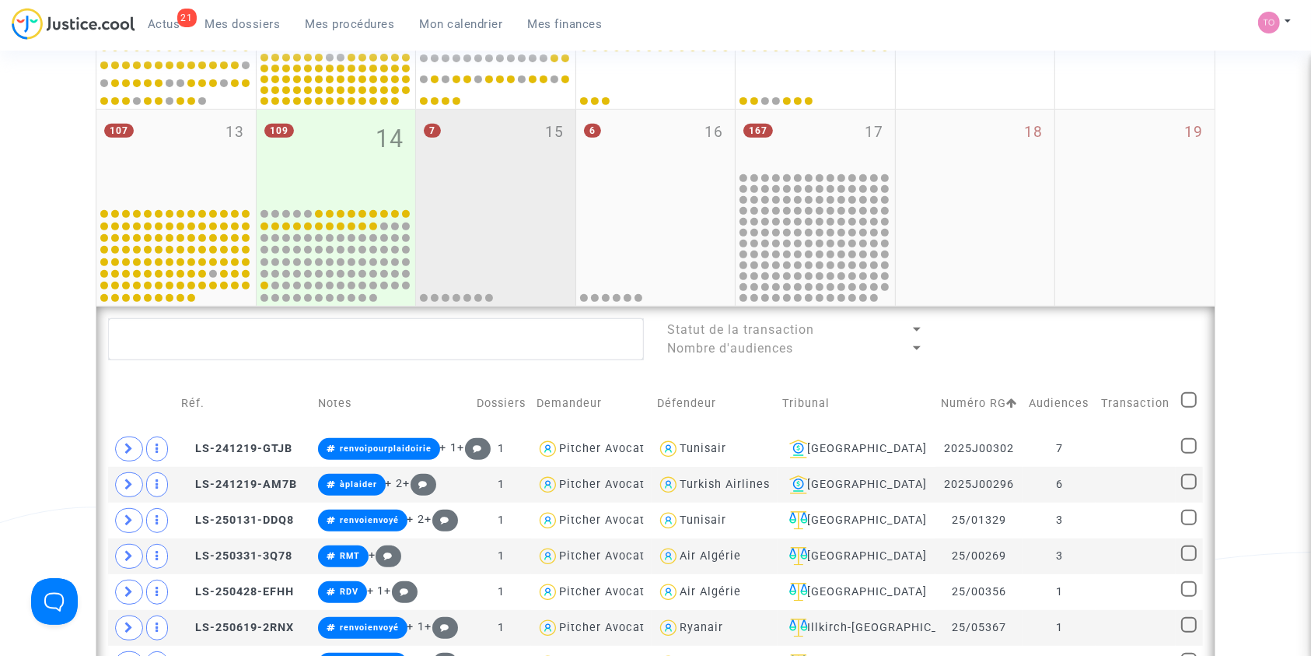
scroll to position [795, 0]
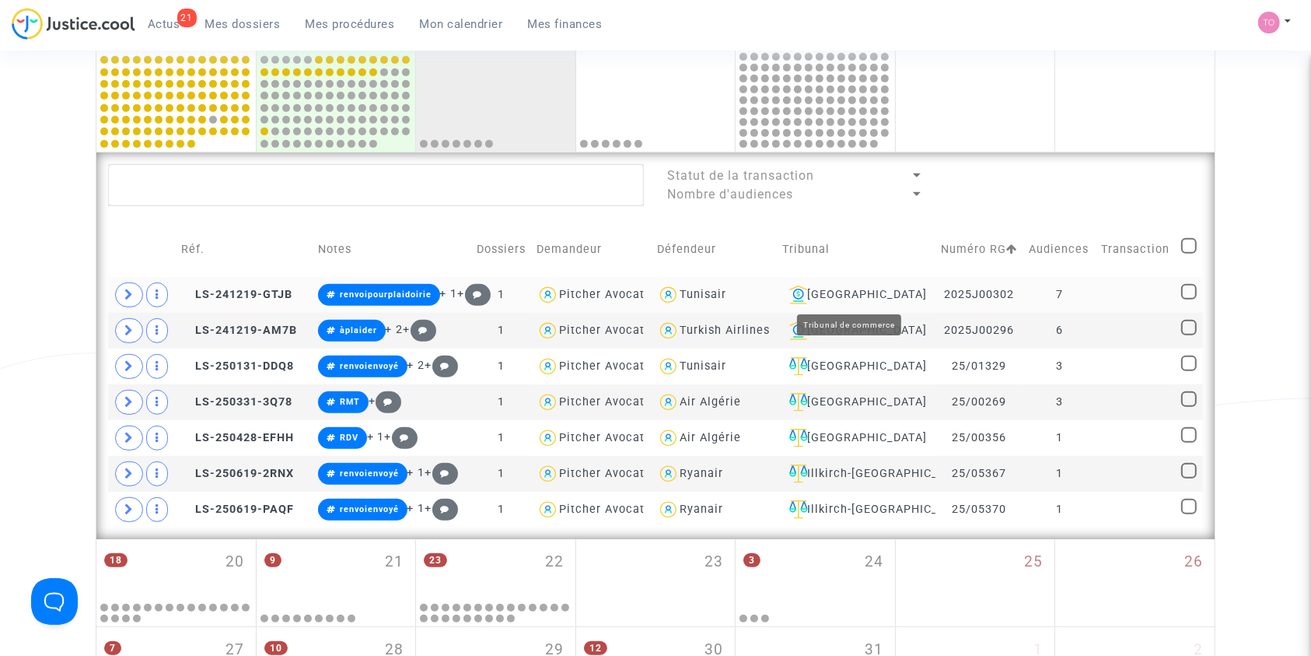
click at [825, 290] on div "[GEOGRAPHIC_DATA]" at bounding box center [856, 294] width 147 height 19
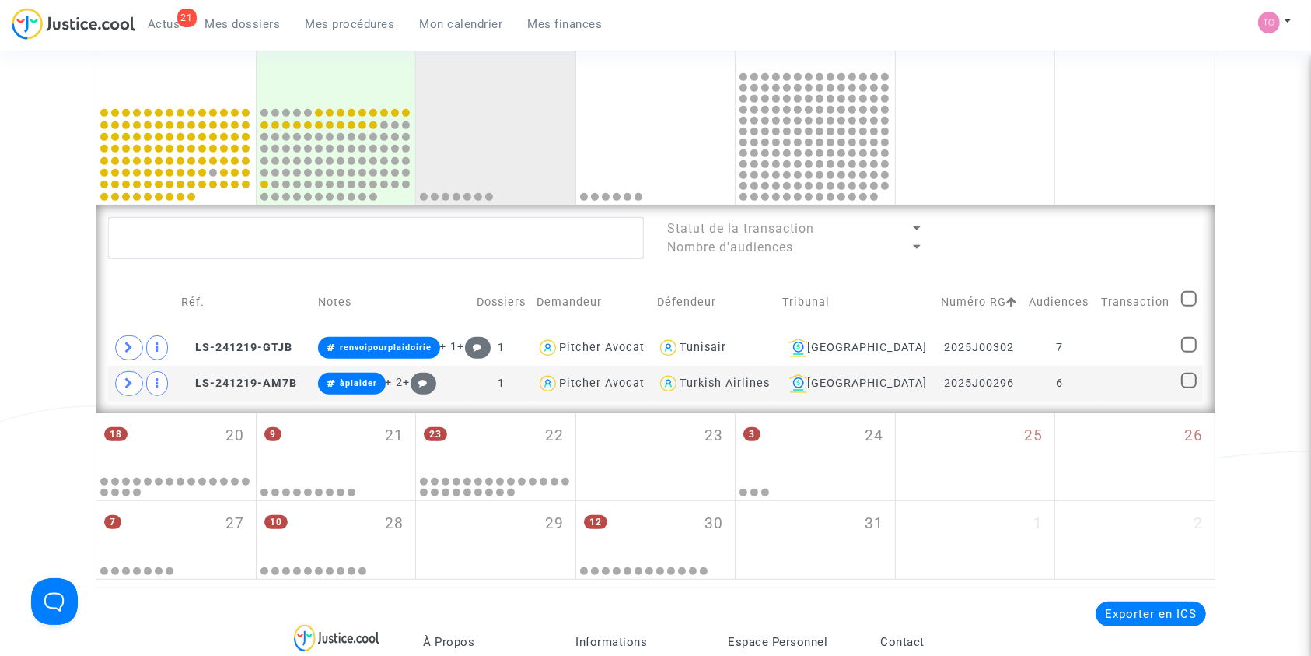
scroll to position [726, 0]
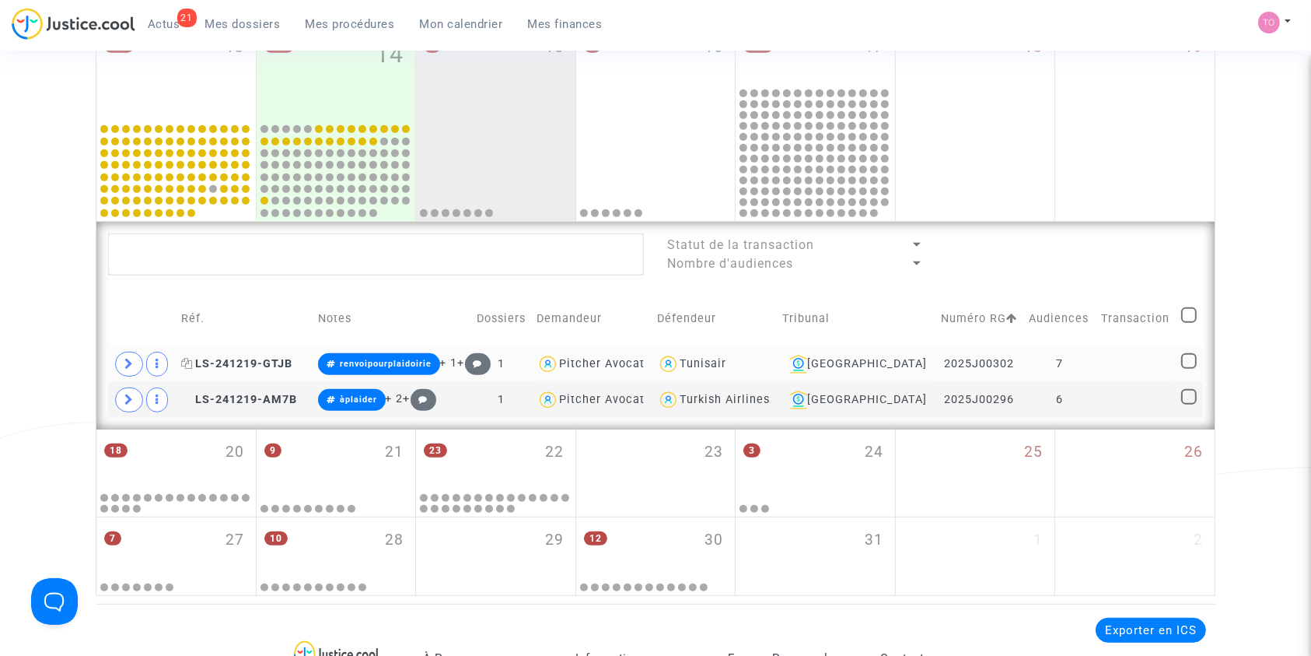
click at [229, 361] on span "LS-241219-GTJB" at bounding box center [236, 363] width 111 height 13
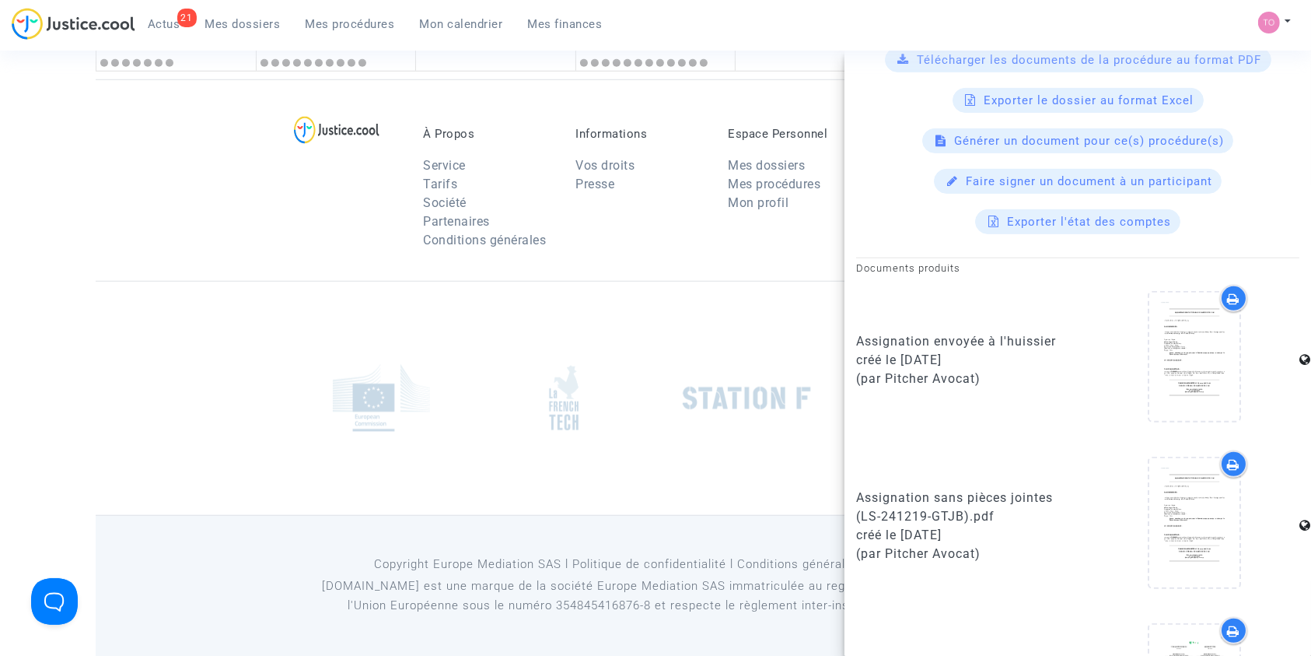
scroll to position [1103, 0]
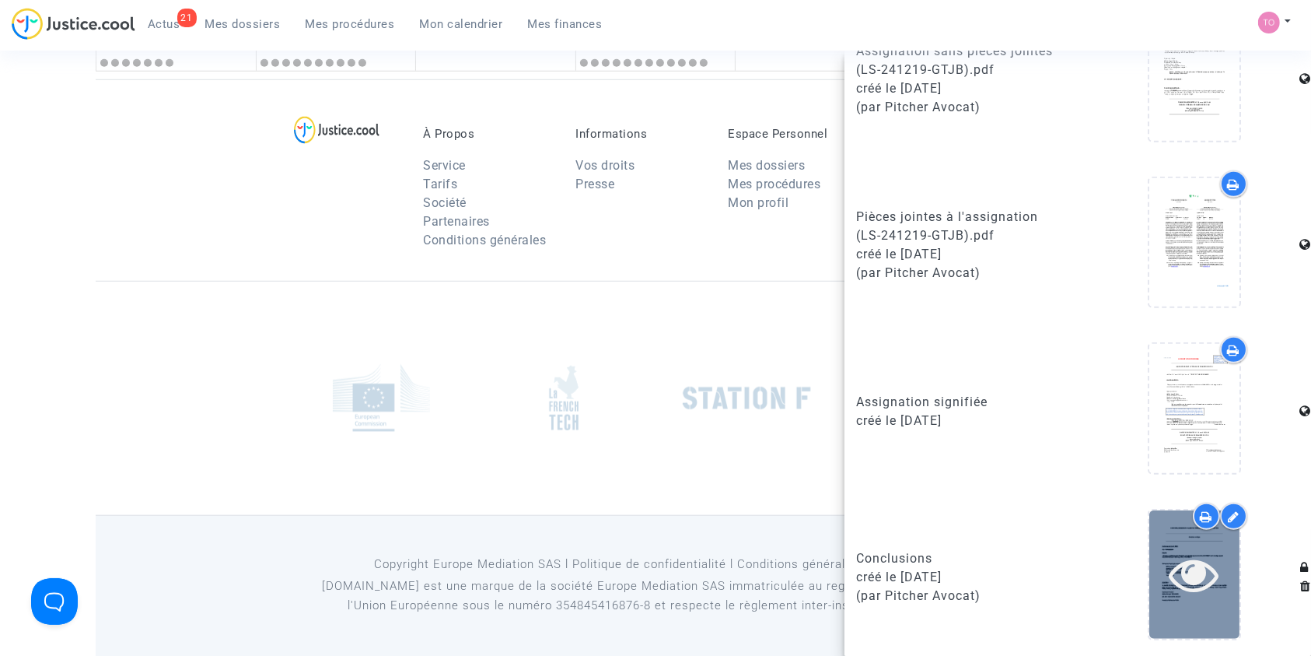
click at [1182, 562] on icon at bounding box center [1195, 574] width 51 height 50
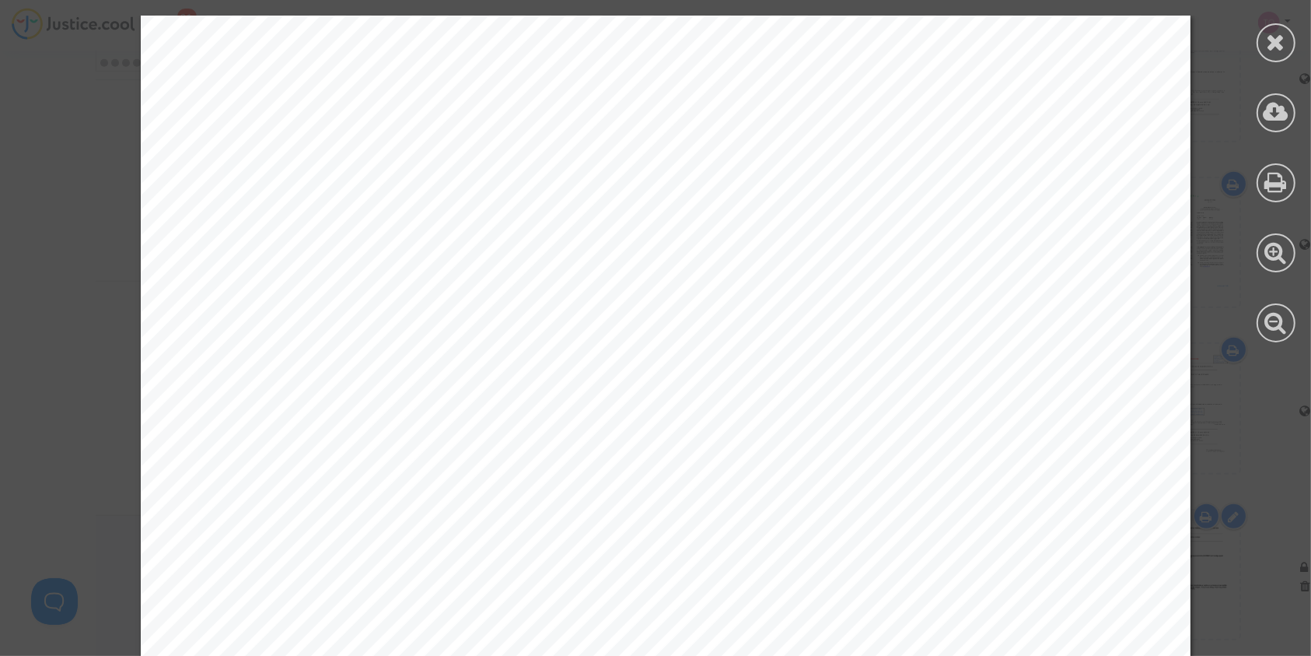
scroll to position [415, 0]
click at [1266, 71] on div at bounding box center [1276, 179] width 70 height 358
click at [1270, 51] on icon at bounding box center [1276, 41] width 19 height 23
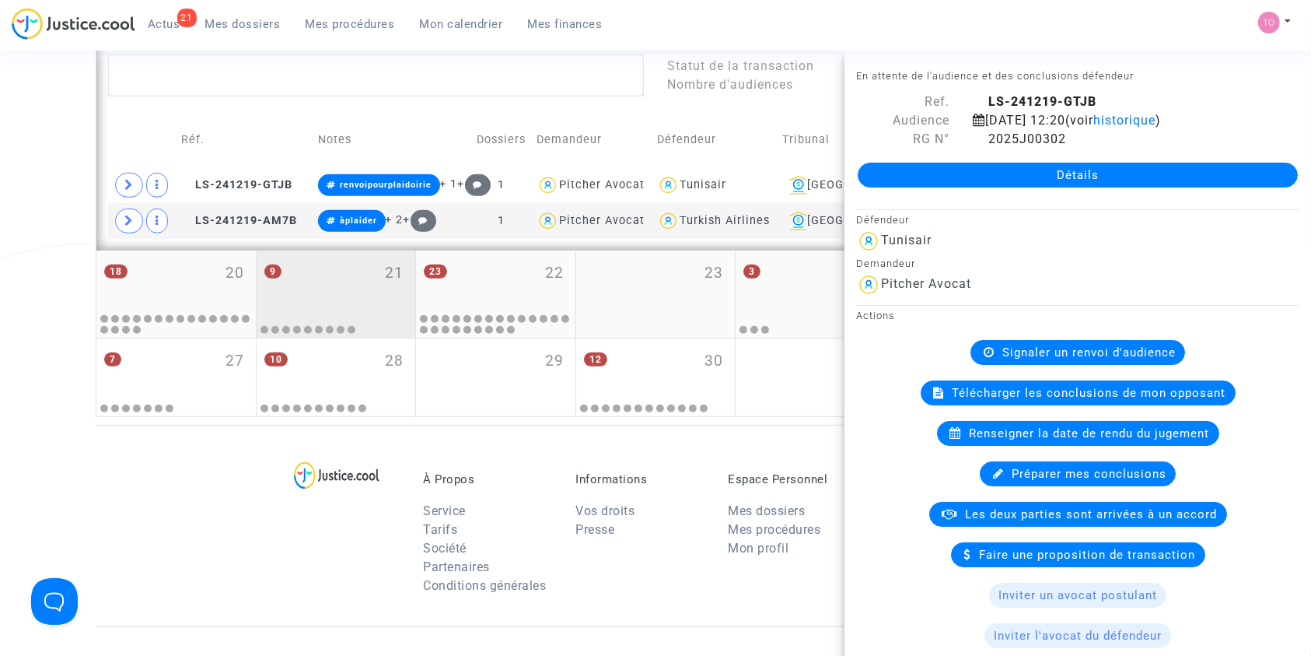
scroll to position [835, 0]
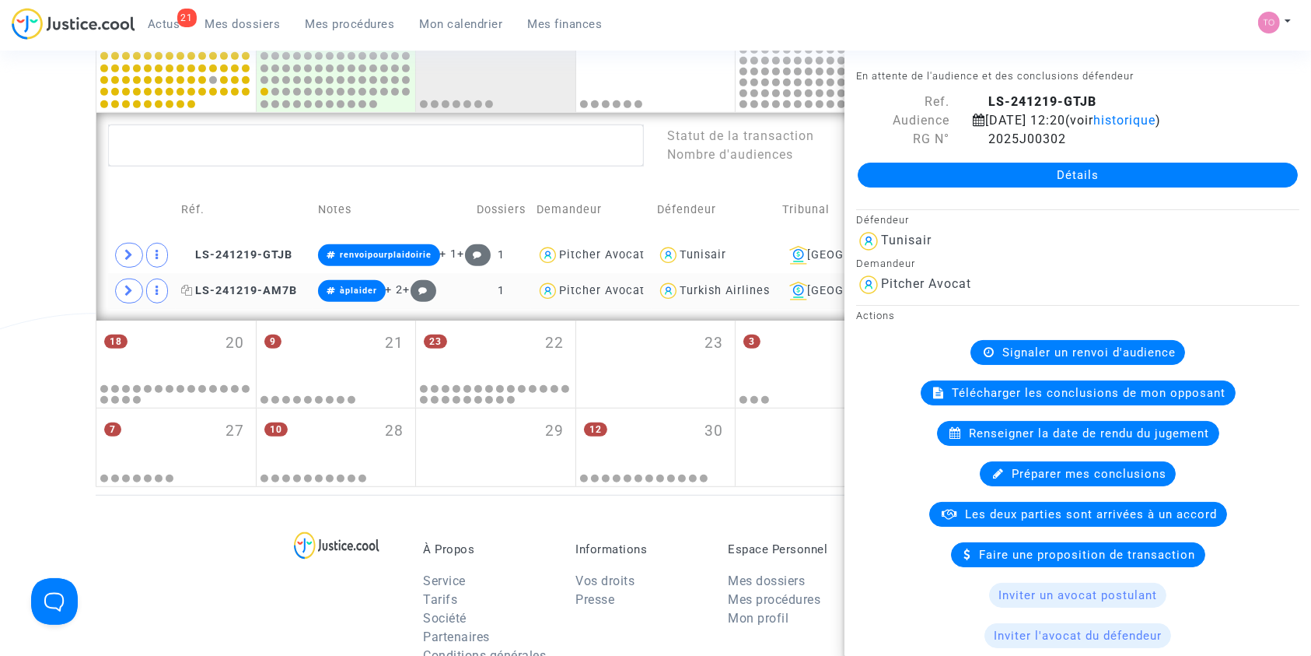
click at [227, 286] on span "LS-241219-AM7B" at bounding box center [239, 290] width 116 height 13
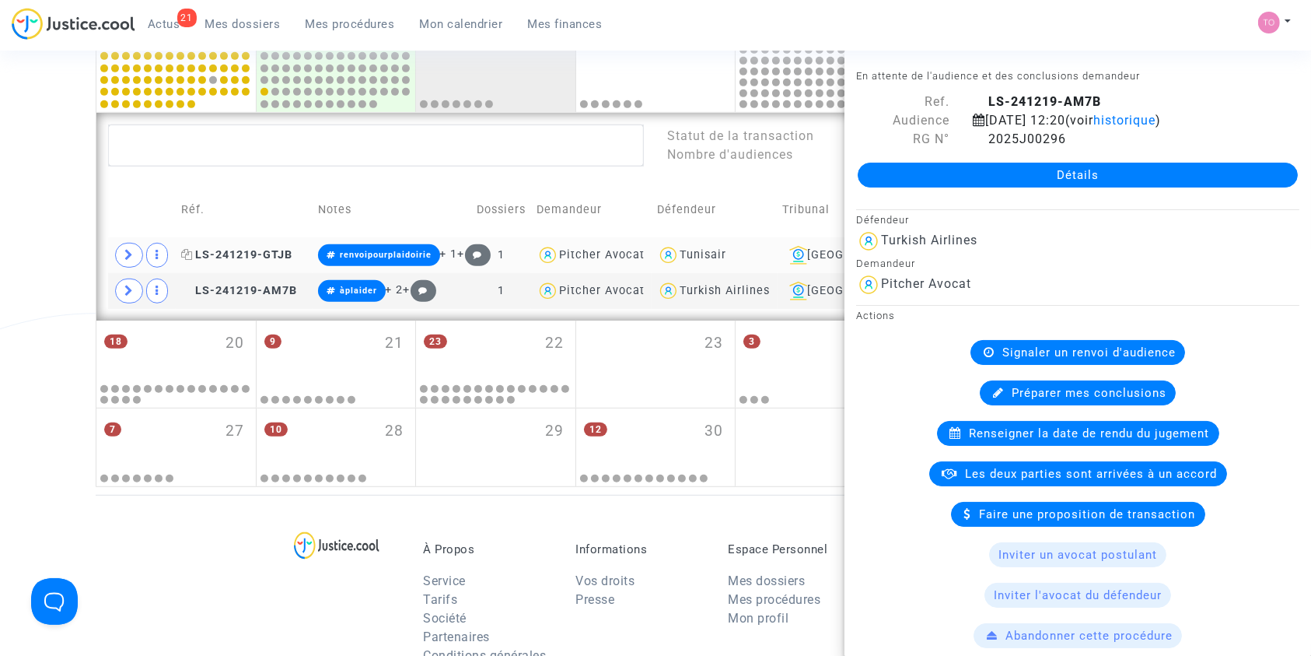
click at [262, 254] on span "LS-241219-GTJB" at bounding box center [236, 254] width 111 height 13
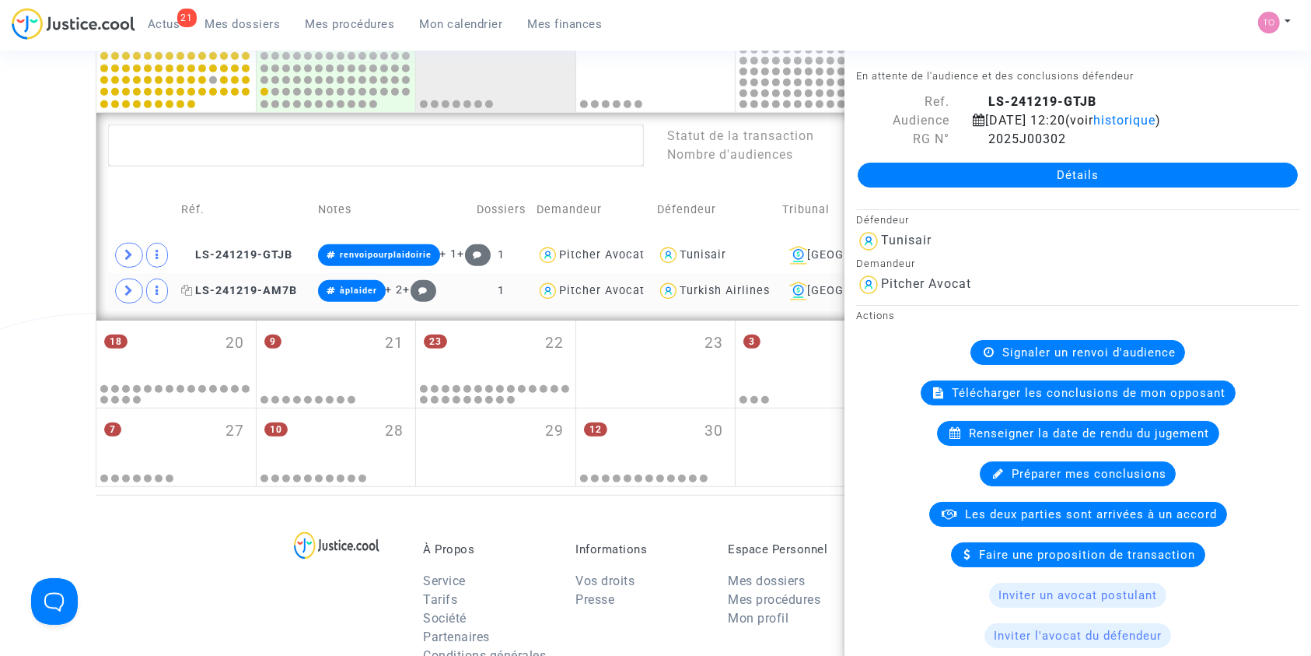
click at [261, 287] on span "LS-241219-AM7B" at bounding box center [239, 290] width 116 height 13
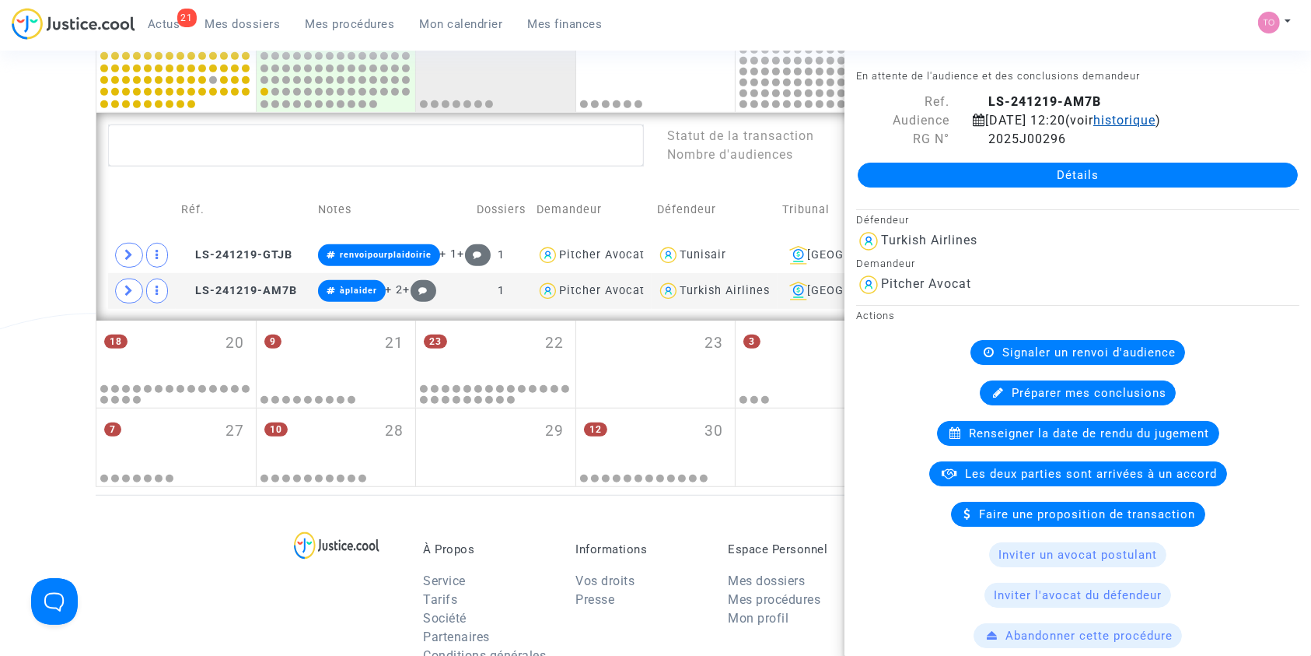
click at [1156, 118] on span "historique" at bounding box center [1125, 120] width 62 height 15
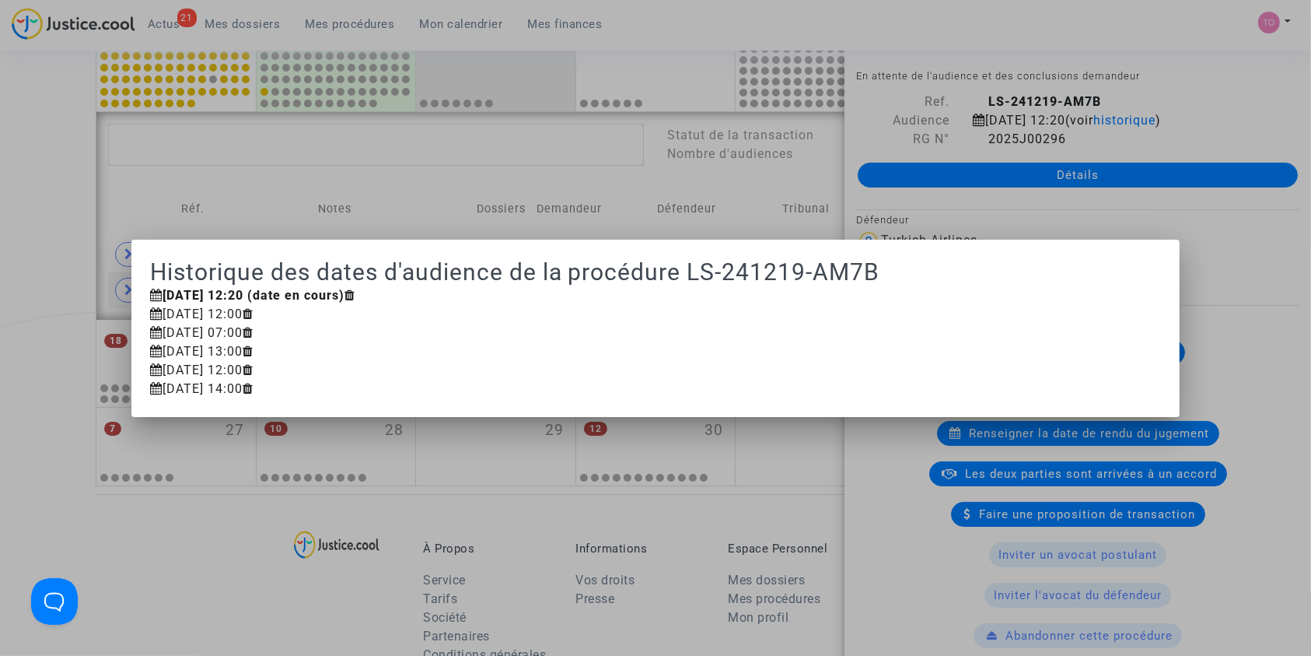
click at [33, 240] on div at bounding box center [655, 328] width 1311 height 656
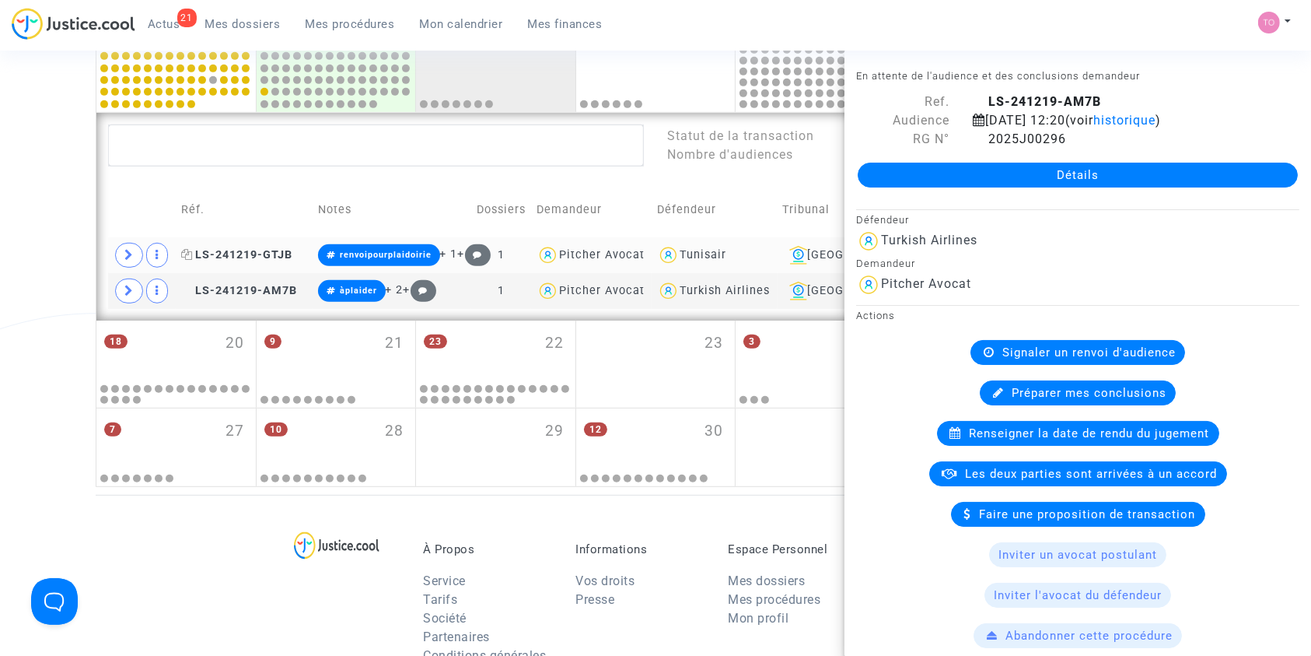
click at [243, 256] on span "LS-241219-GTJB" at bounding box center [236, 254] width 111 height 13
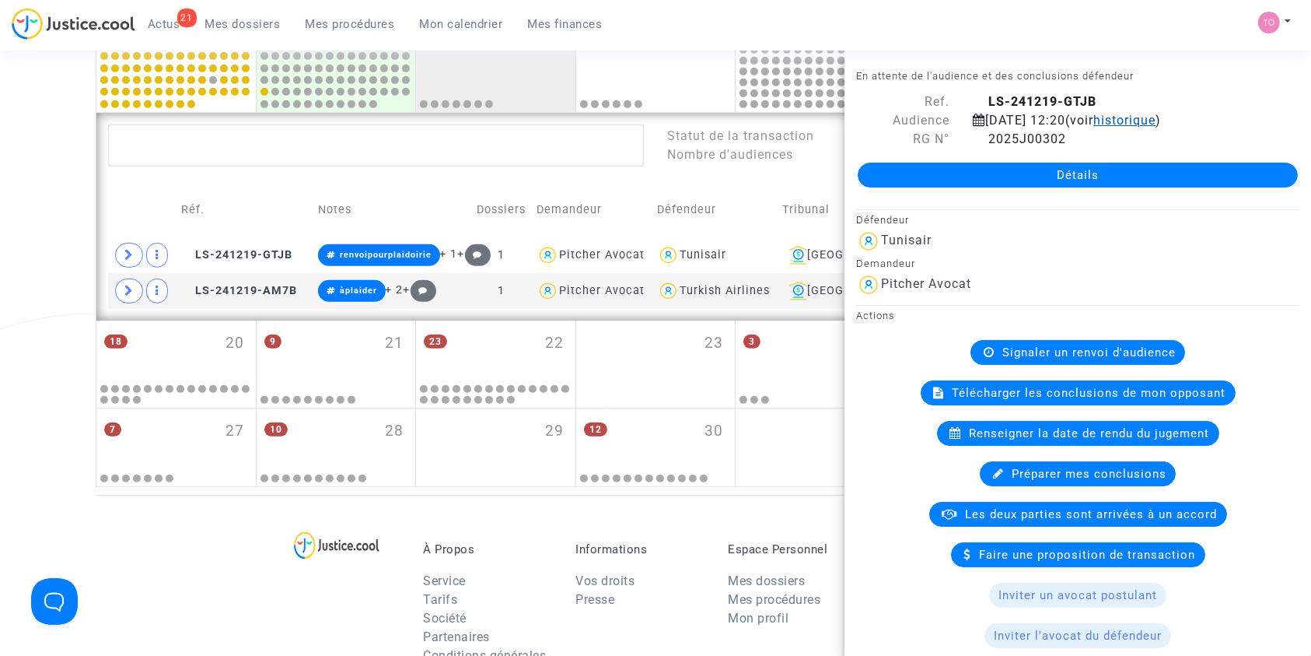
click at [1156, 113] on span "historique" at bounding box center [1125, 120] width 62 height 15
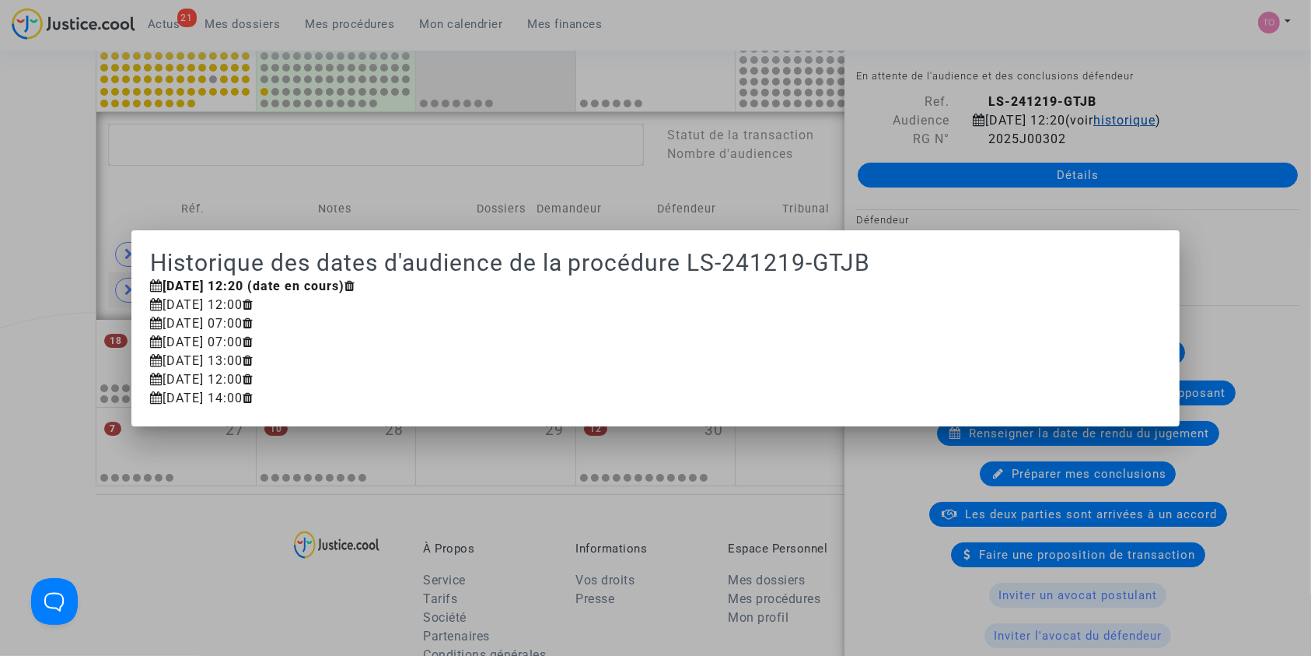
scroll to position [0, 0]
click at [51, 208] on div at bounding box center [655, 328] width 1311 height 656
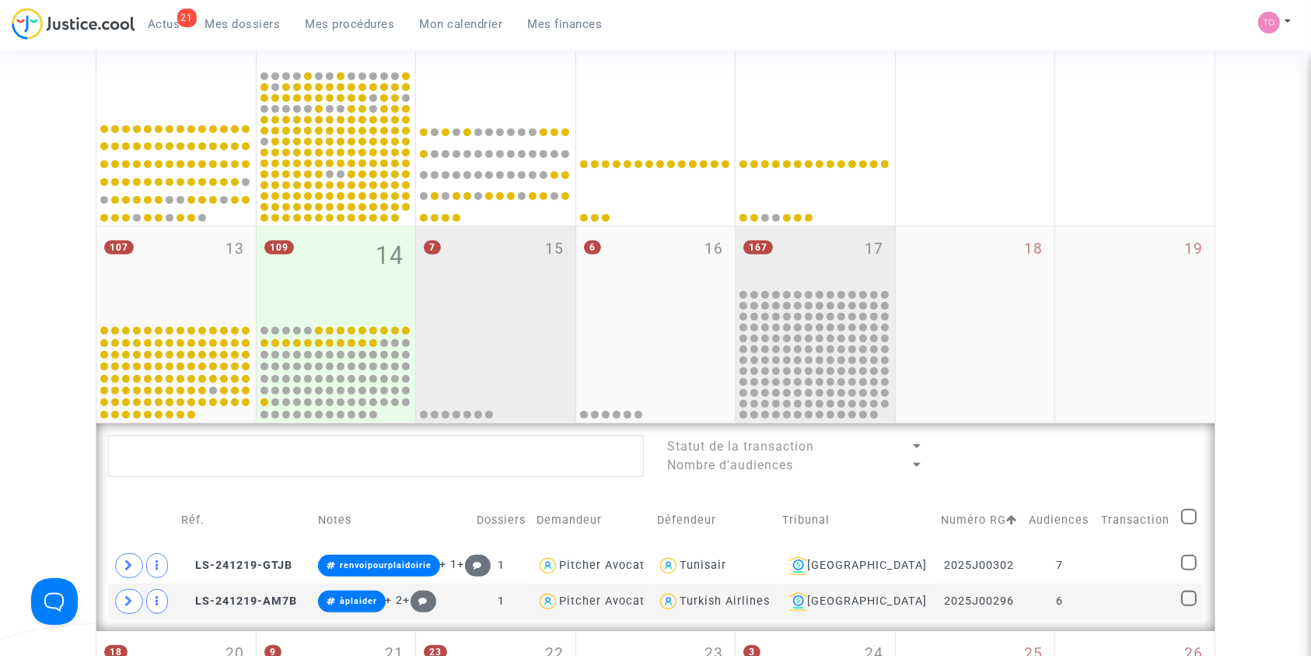
scroll to position [523, 0]
click at [800, 257] on div "167 17" at bounding box center [815, 257] width 159 height 61
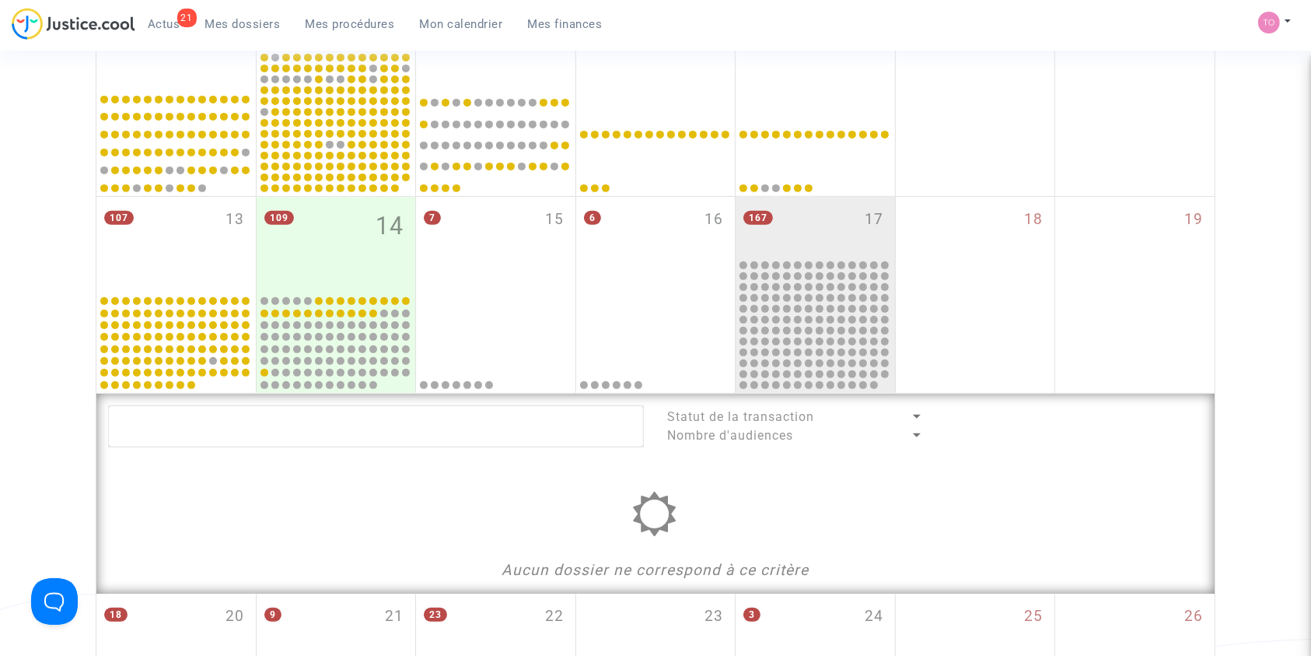
scroll to position [489, 0]
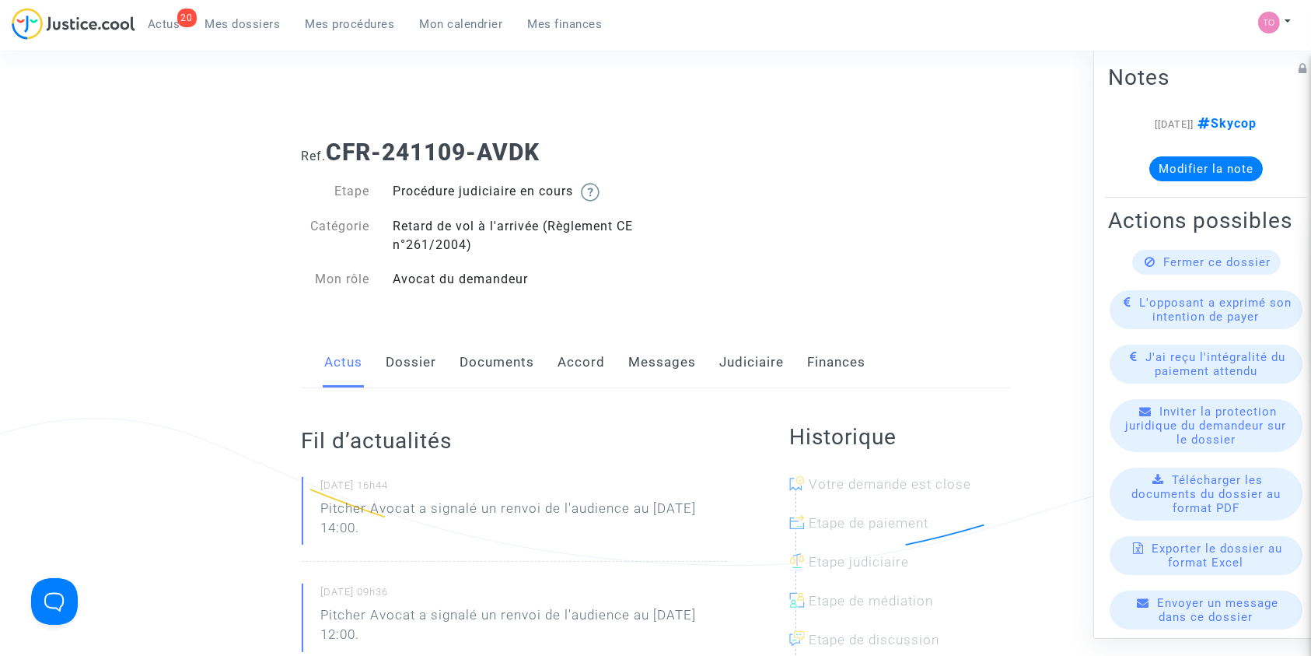
click at [398, 354] on link "Dossier" at bounding box center [412, 362] width 51 height 51
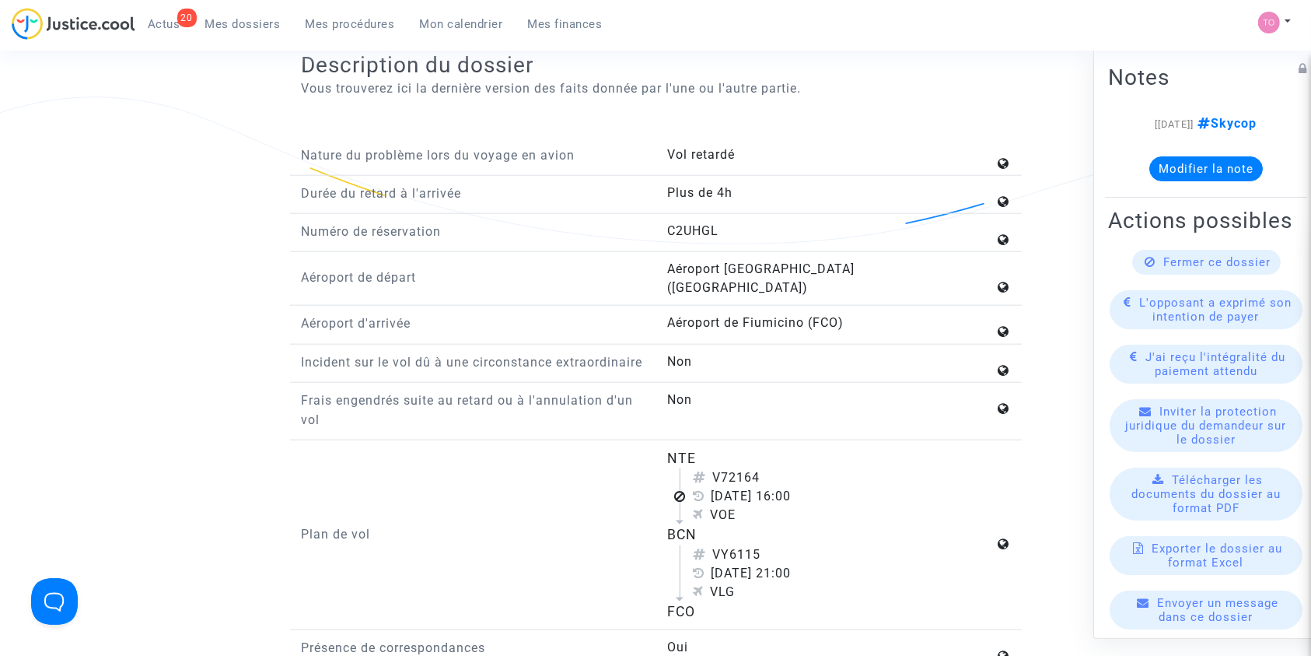
scroll to position [1798, 0]
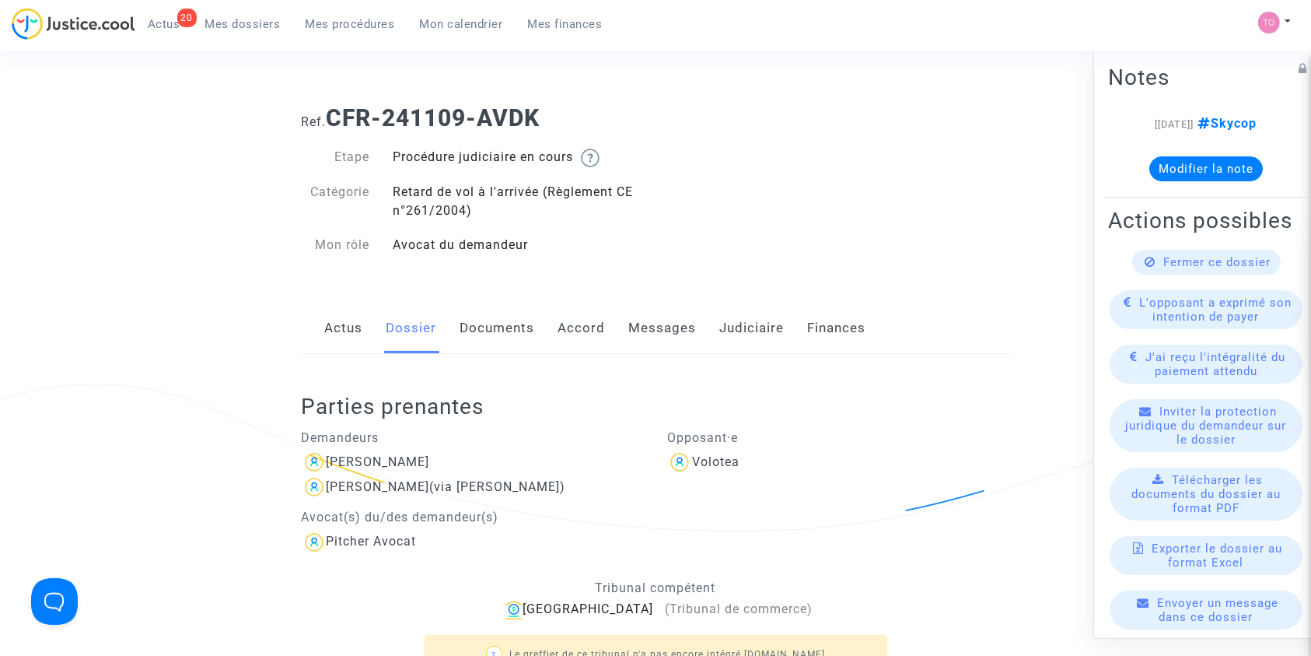
click at [496, 309] on link "Documents" at bounding box center [497, 328] width 75 height 51
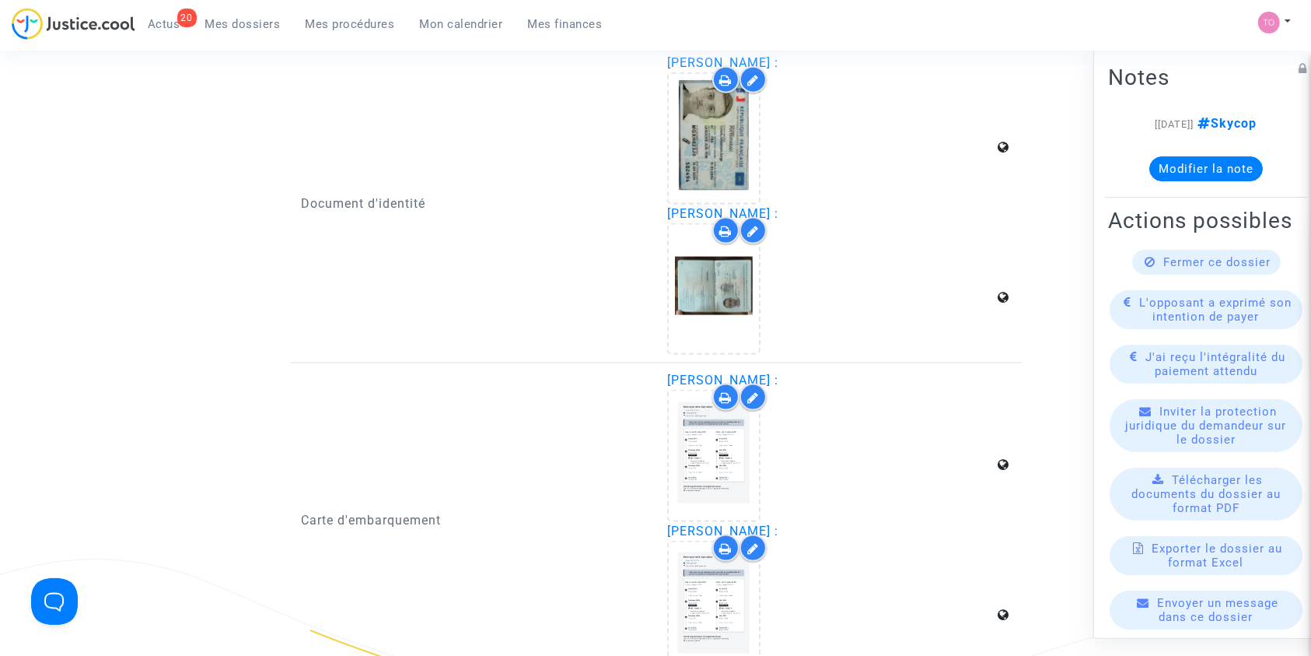
scroll to position [2039, 0]
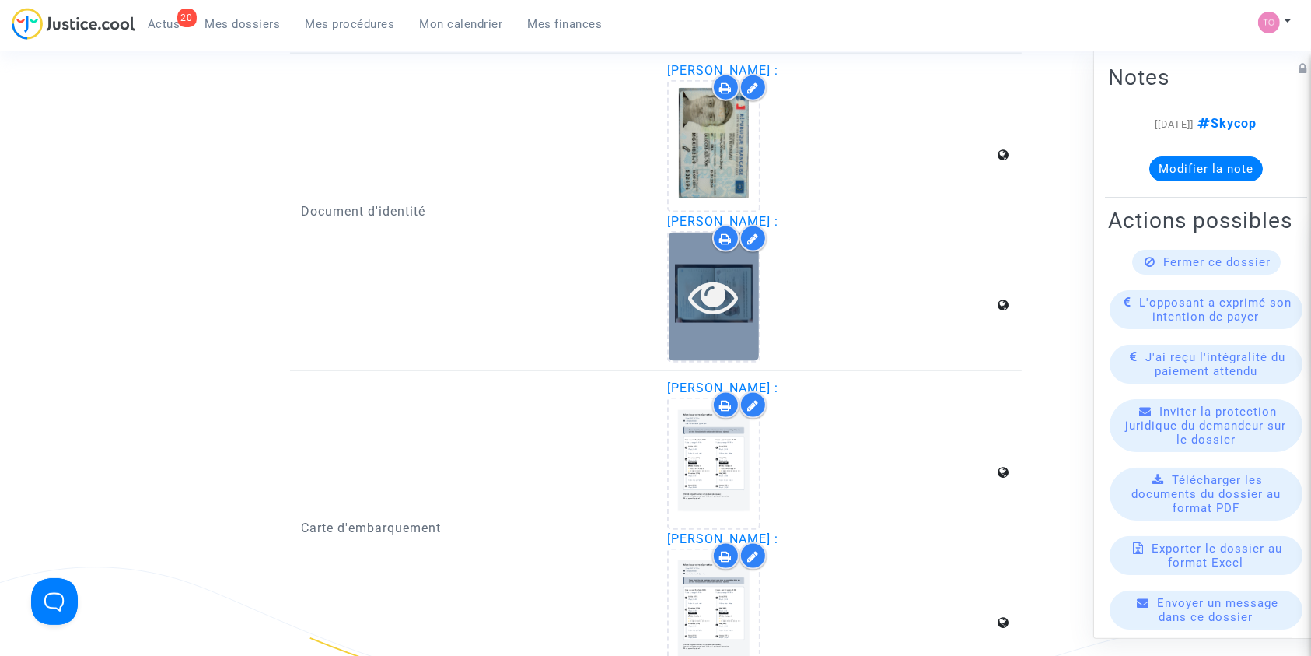
click at [734, 294] on icon at bounding box center [714, 296] width 51 height 50
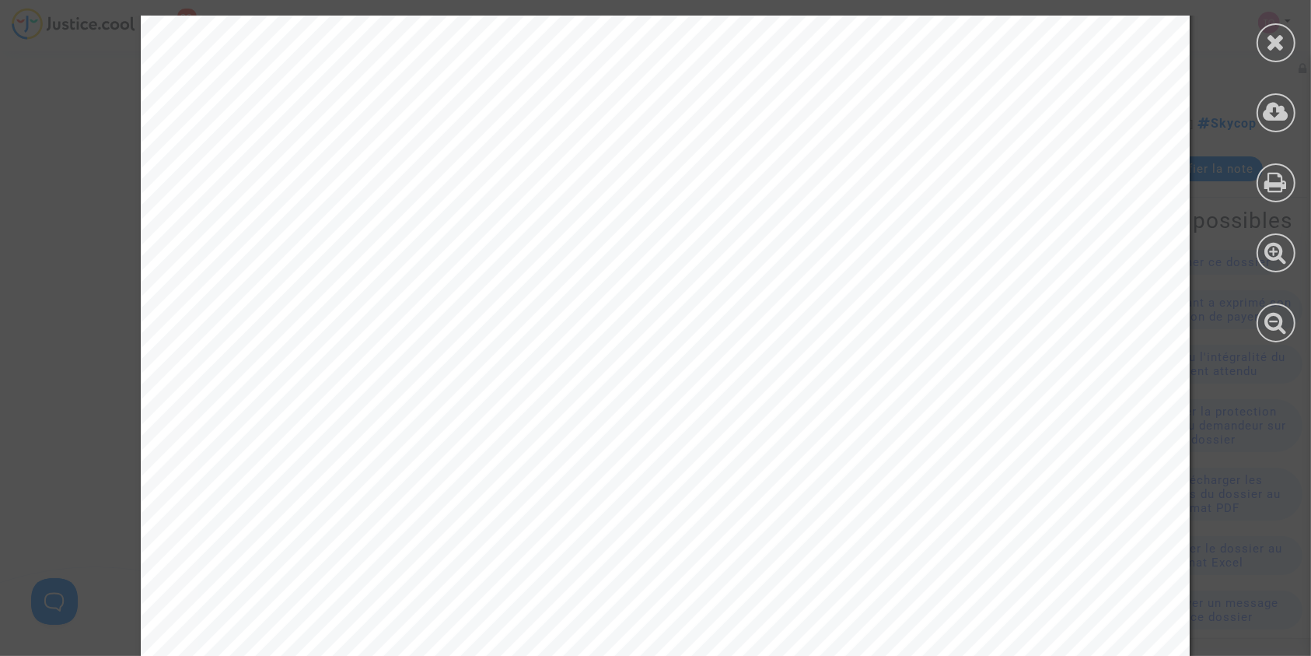
scroll to position [173, 0]
click at [1262, 48] on div at bounding box center [1276, 42] width 39 height 39
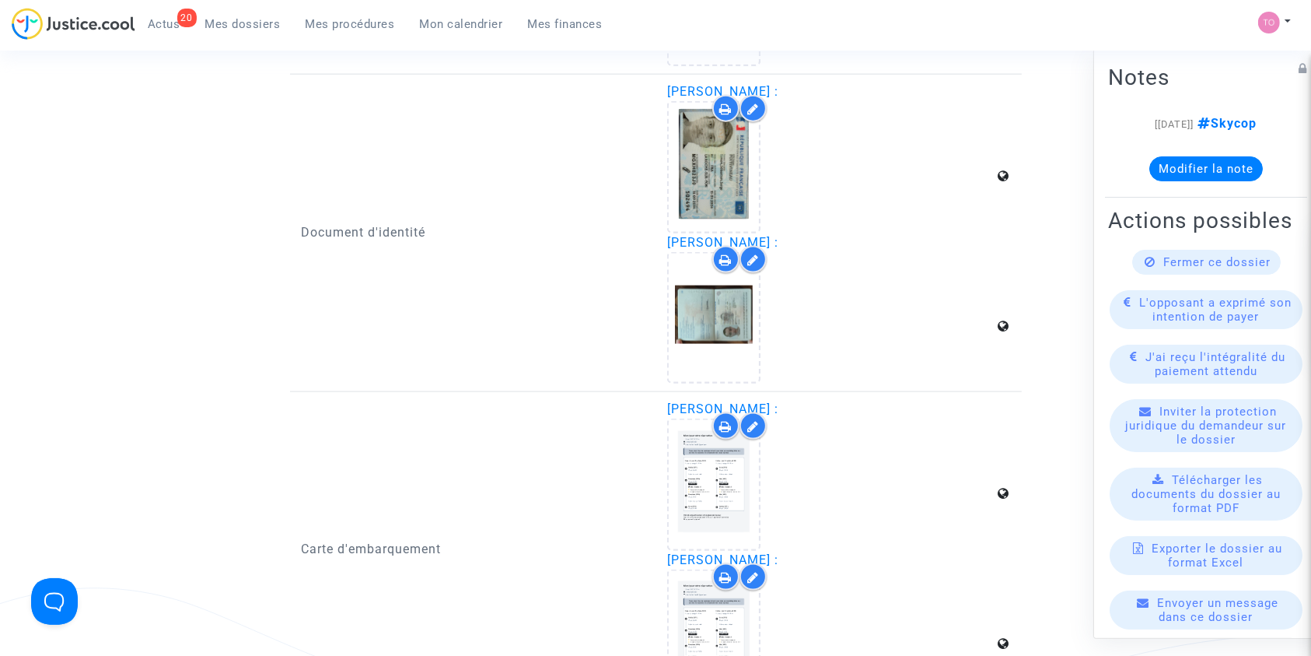
scroll to position [1935, 0]
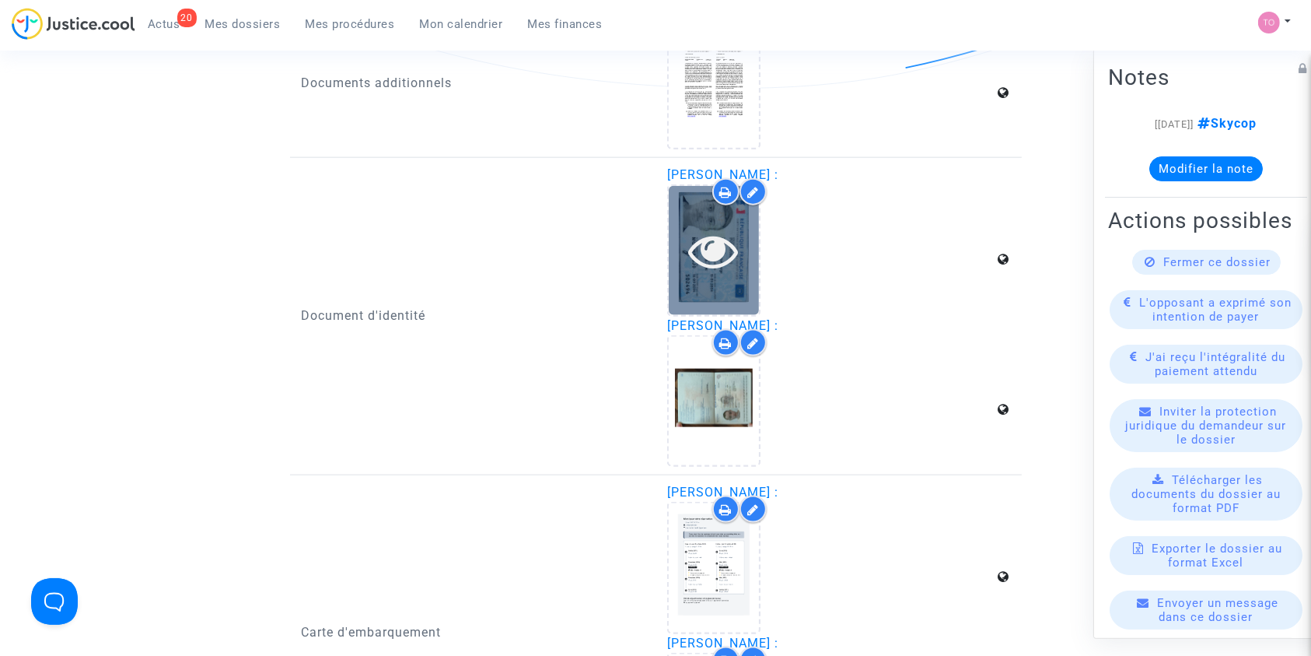
click at [712, 257] on icon at bounding box center [714, 251] width 51 height 50
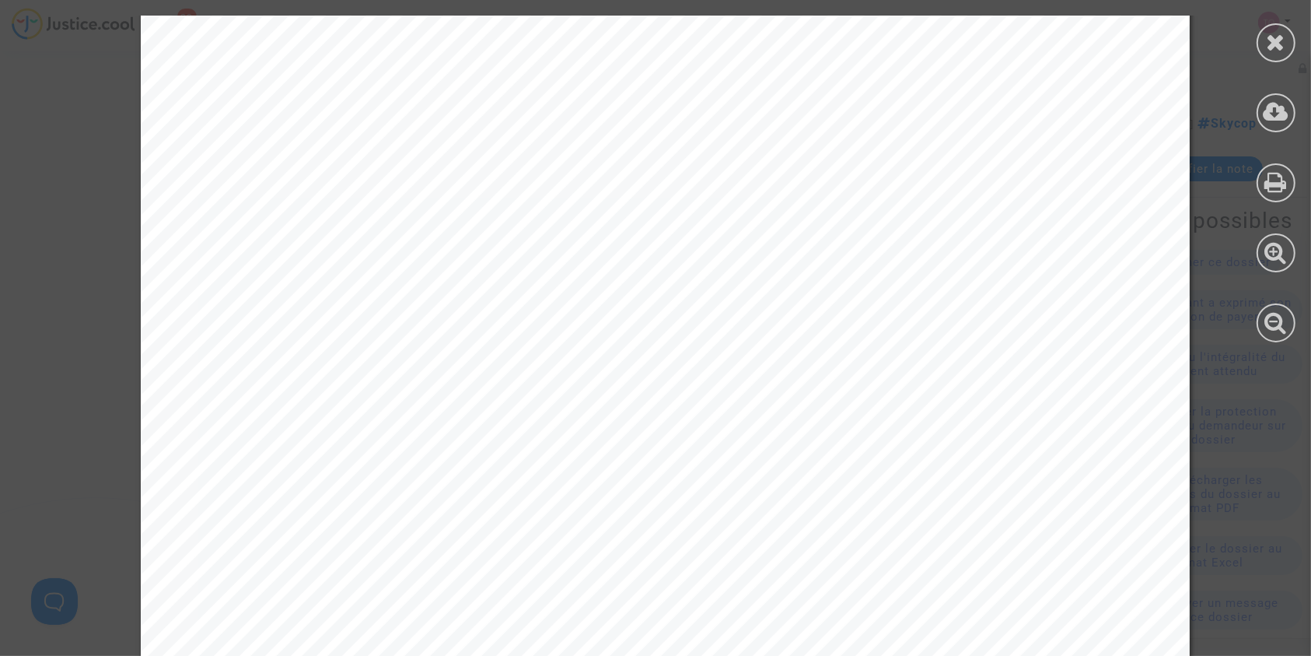
scroll to position [518, 0]
click at [1262, 40] on div at bounding box center [1276, 42] width 39 height 39
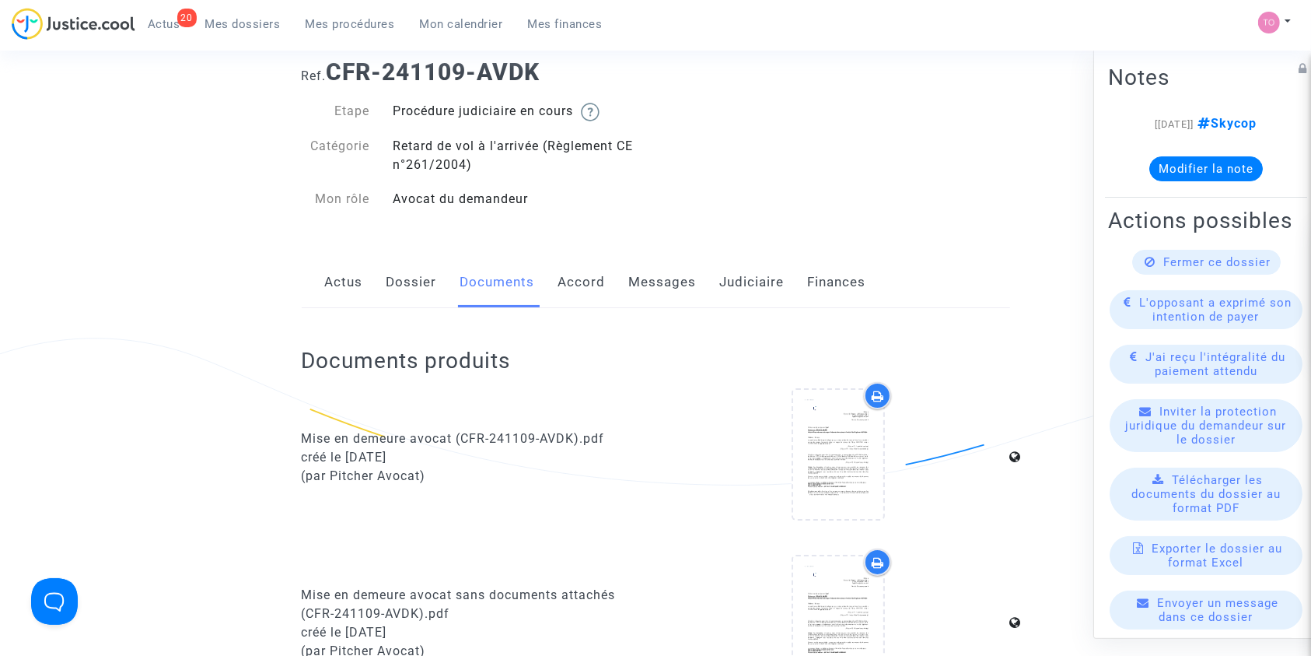
scroll to position [0, 0]
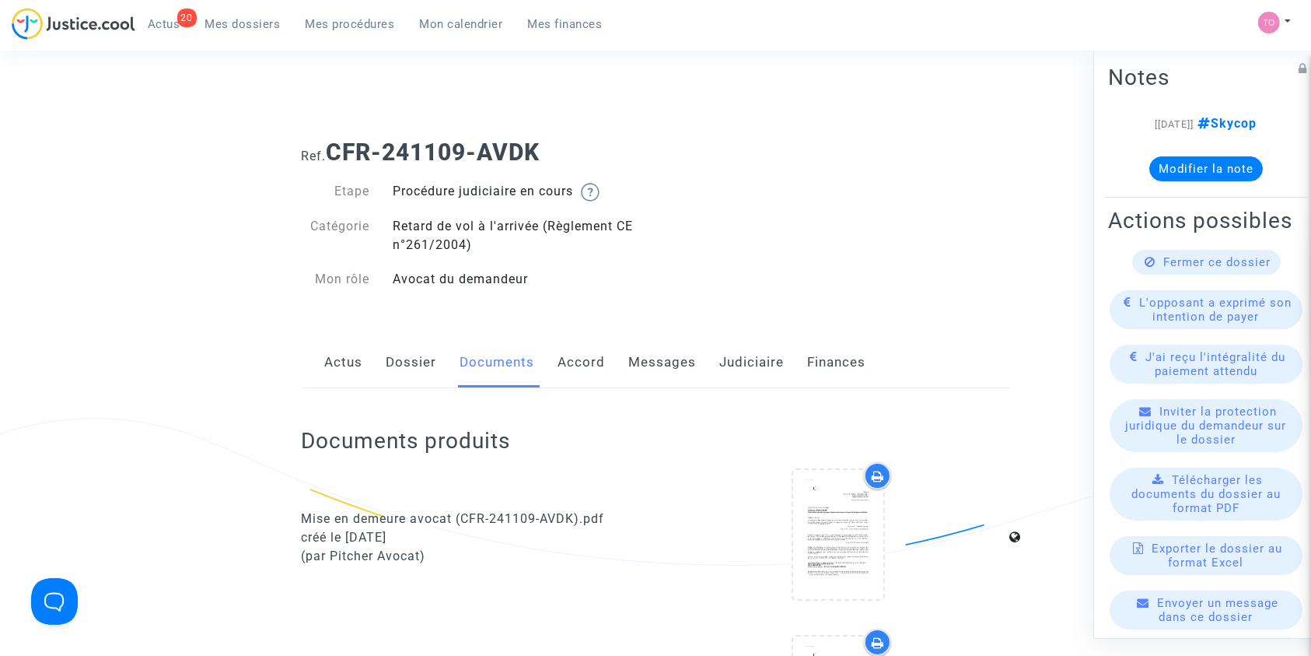
click at [648, 364] on link "Messages" at bounding box center [663, 362] width 68 height 51
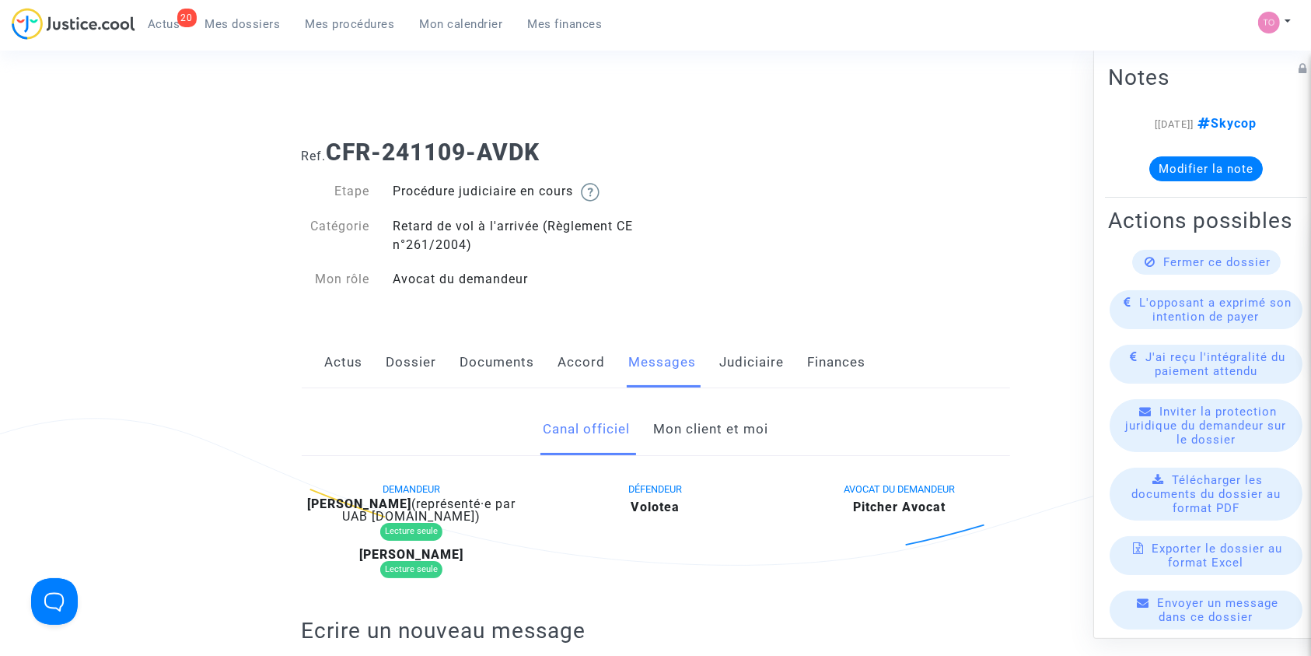
click at [685, 433] on link "Mon client et moi" at bounding box center [710, 429] width 115 height 51
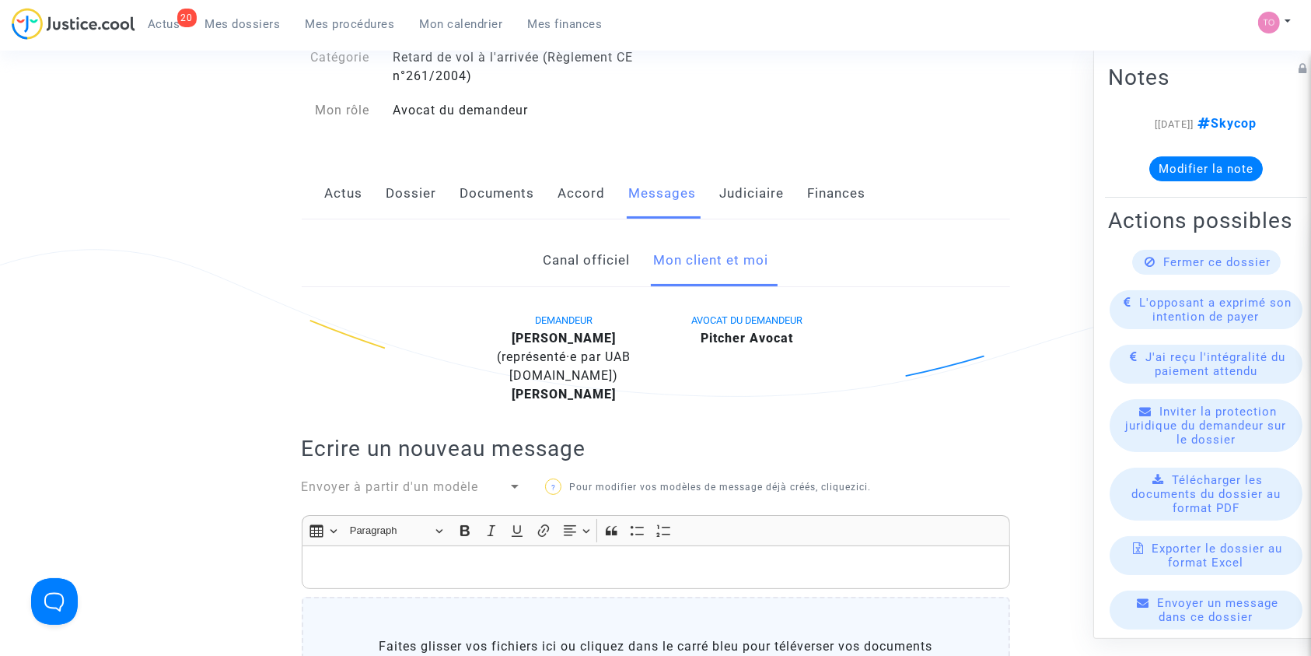
click at [418, 208] on link "Dossier" at bounding box center [412, 193] width 51 height 51
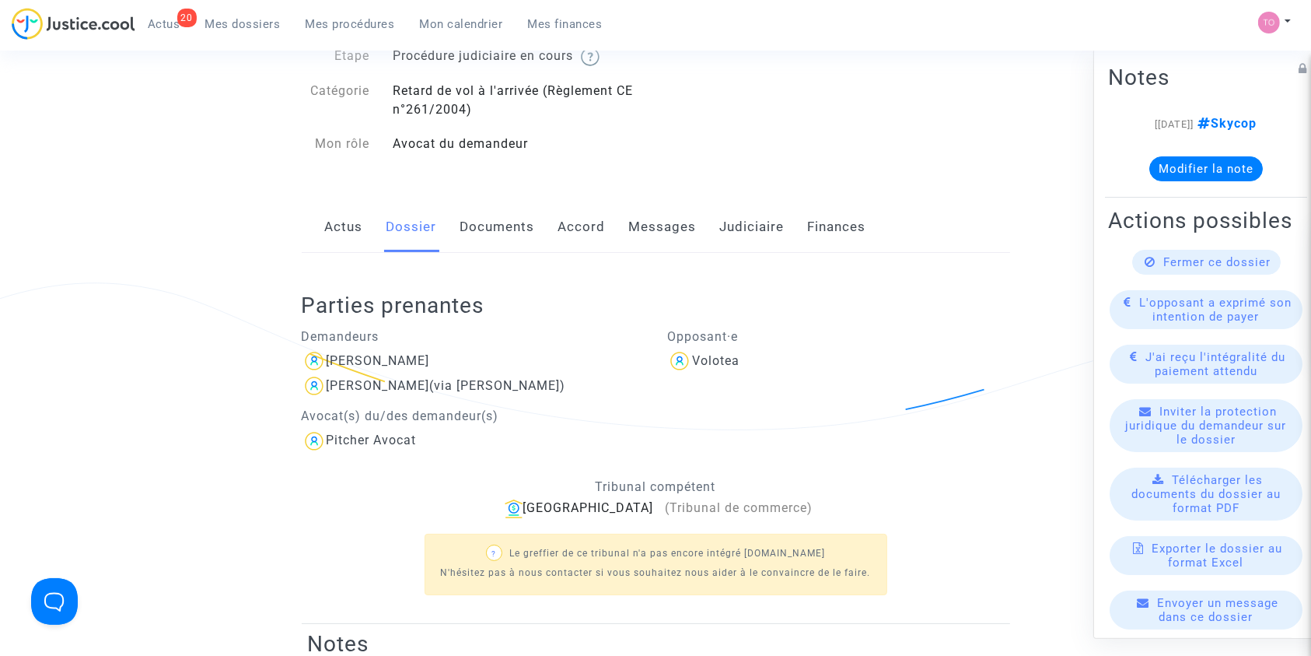
click at [493, 228] on link "Documents" at bounding box center [497, 226] width 75 height 51
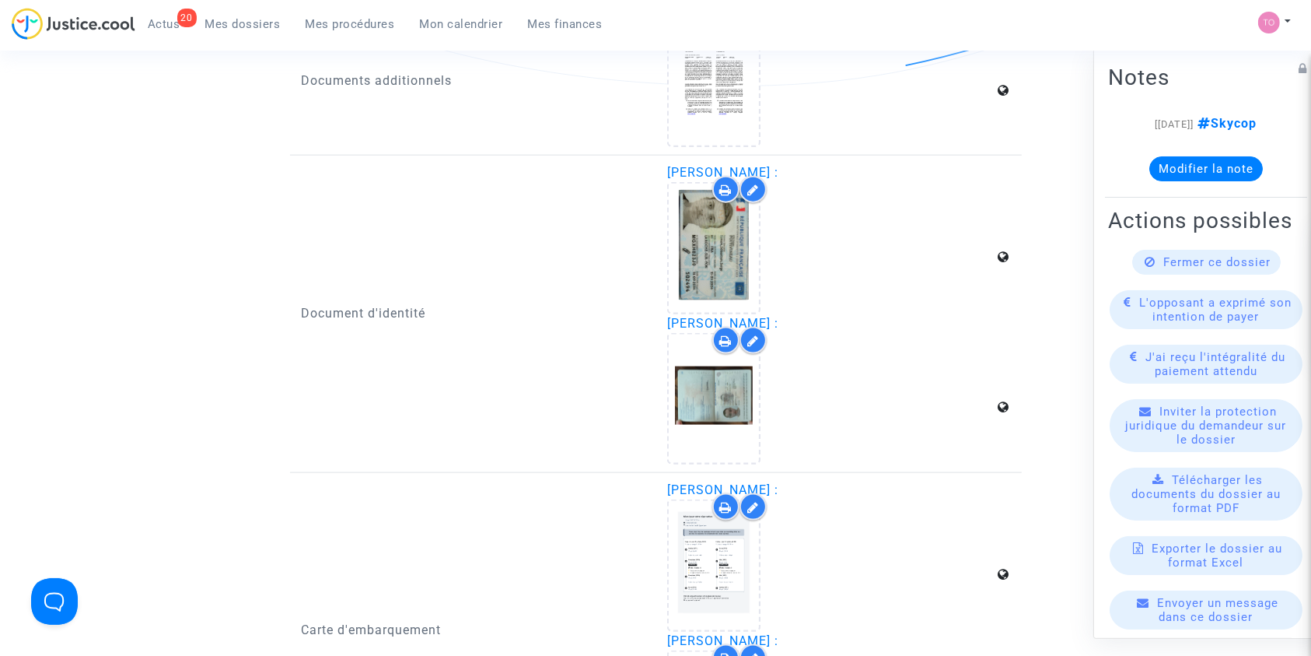
scroll to position [2106, 0]
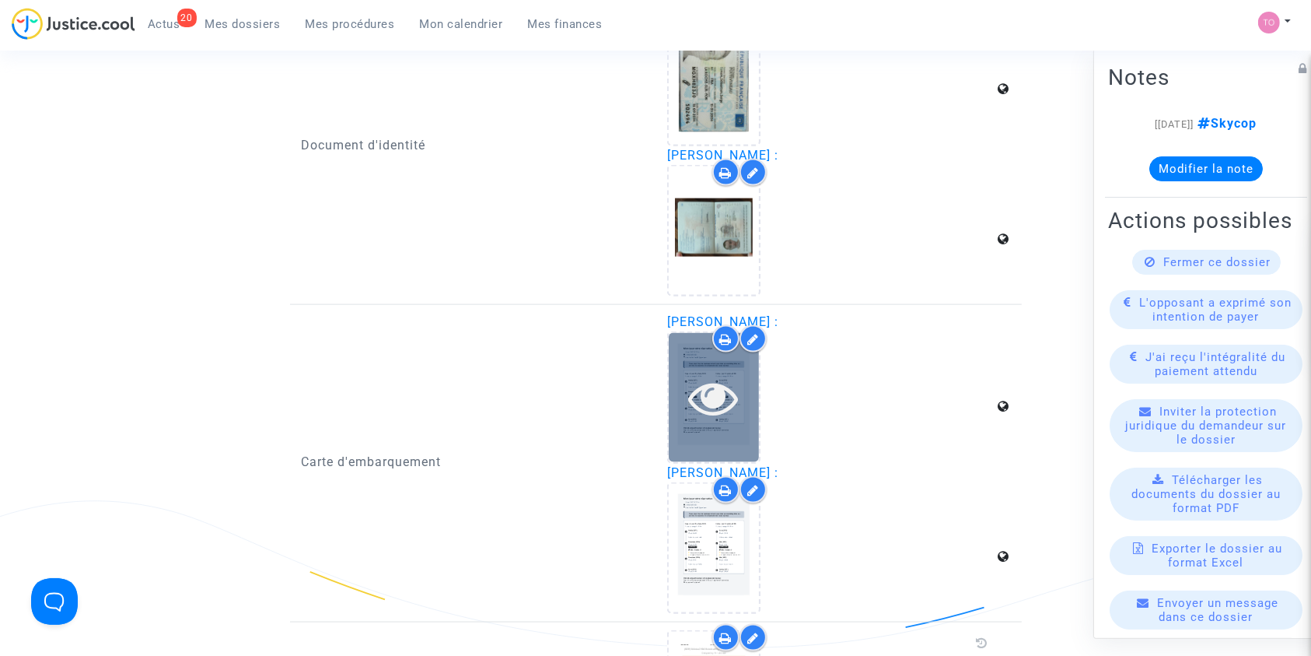
click at [691, 392] on icon at bounding box center [714, 398] width 51 height 50
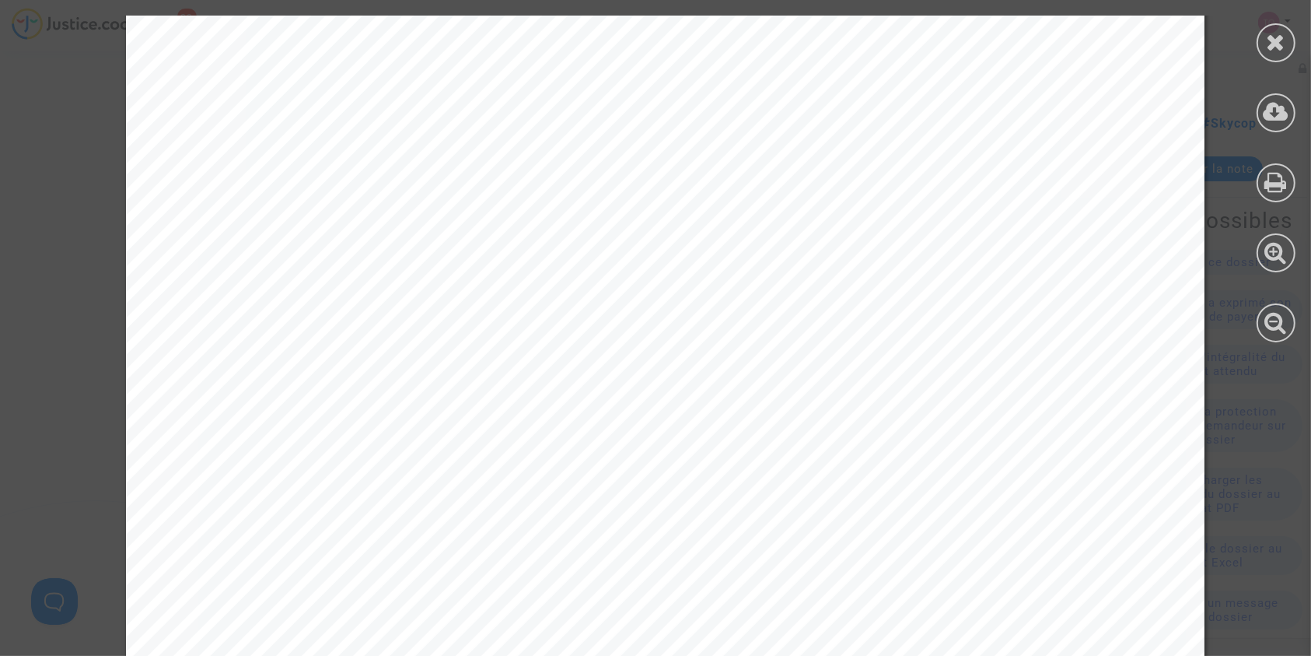
scroll to position [484, 0]
drag, startPoint x: 308, startPoint y: 444, endPoint x: 392, endPoint y: 445, distance: 84.0
click at [392, 445] on span "[DATE] 19:10" at bounding box center [371, 440] width 117 height 20
click at [1266, 196] on div at bounding box center [1276, 182] width 39 height 39
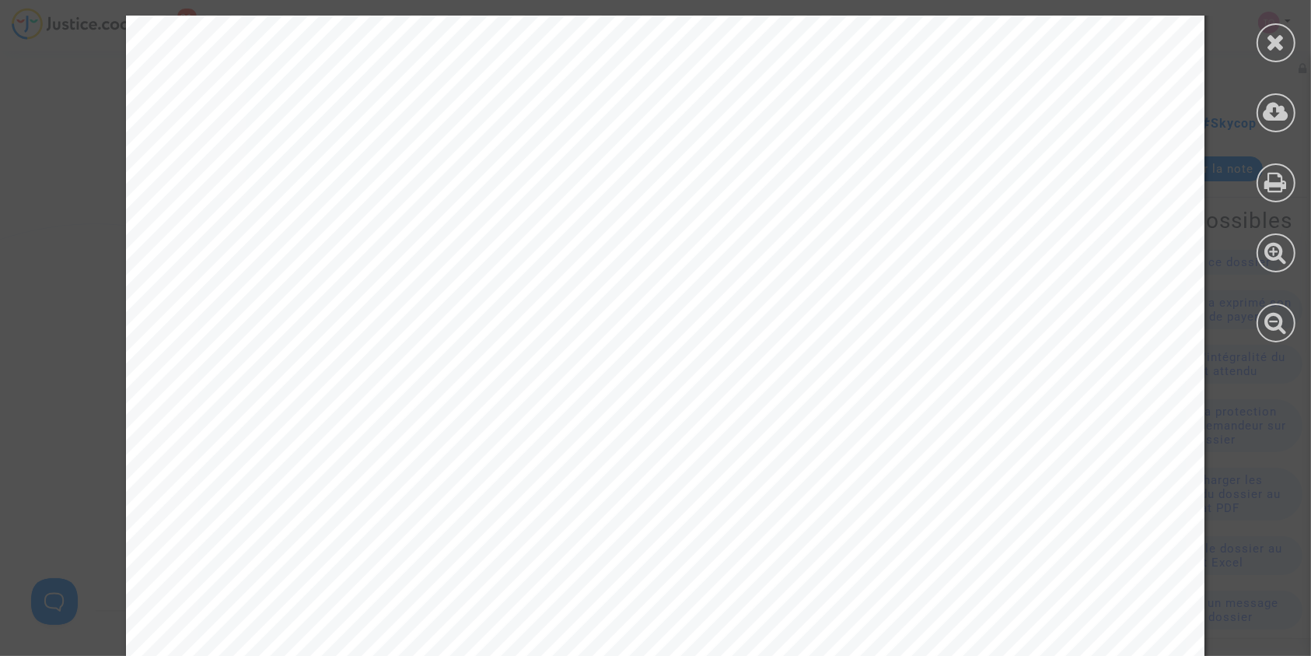
scroll to position [4667, 0]
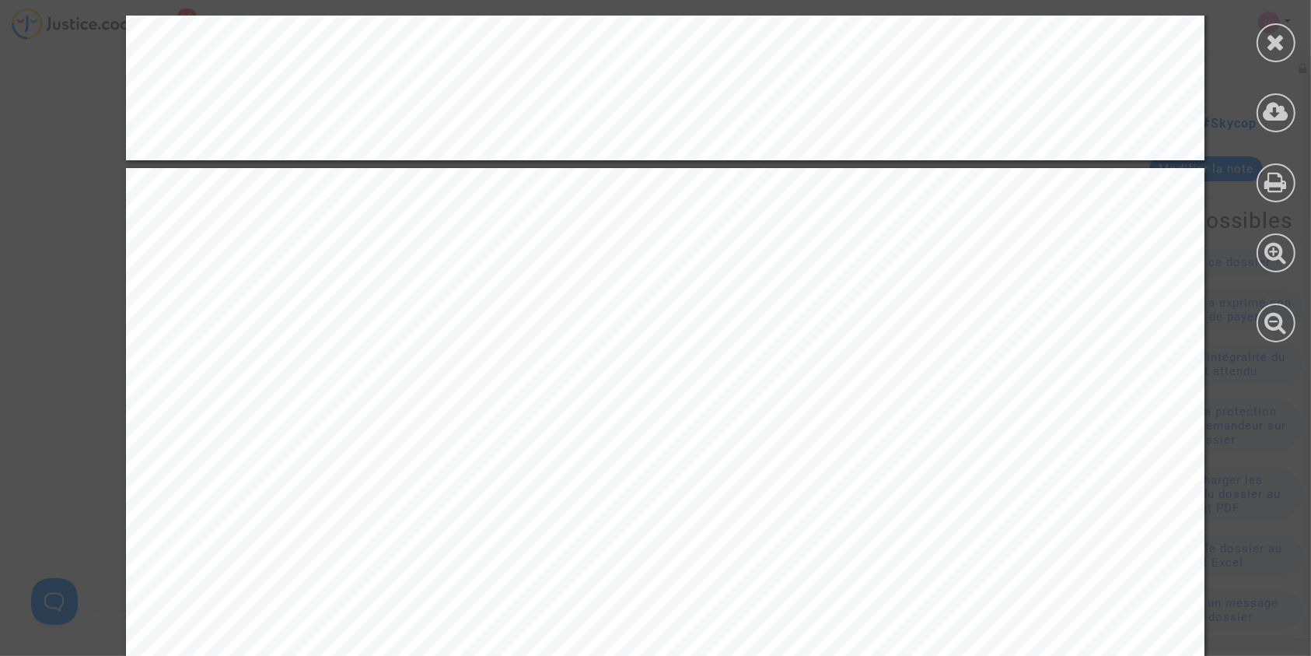
click at [1252, 34] on div at bounding box center [1276, 179] width 70 height 358
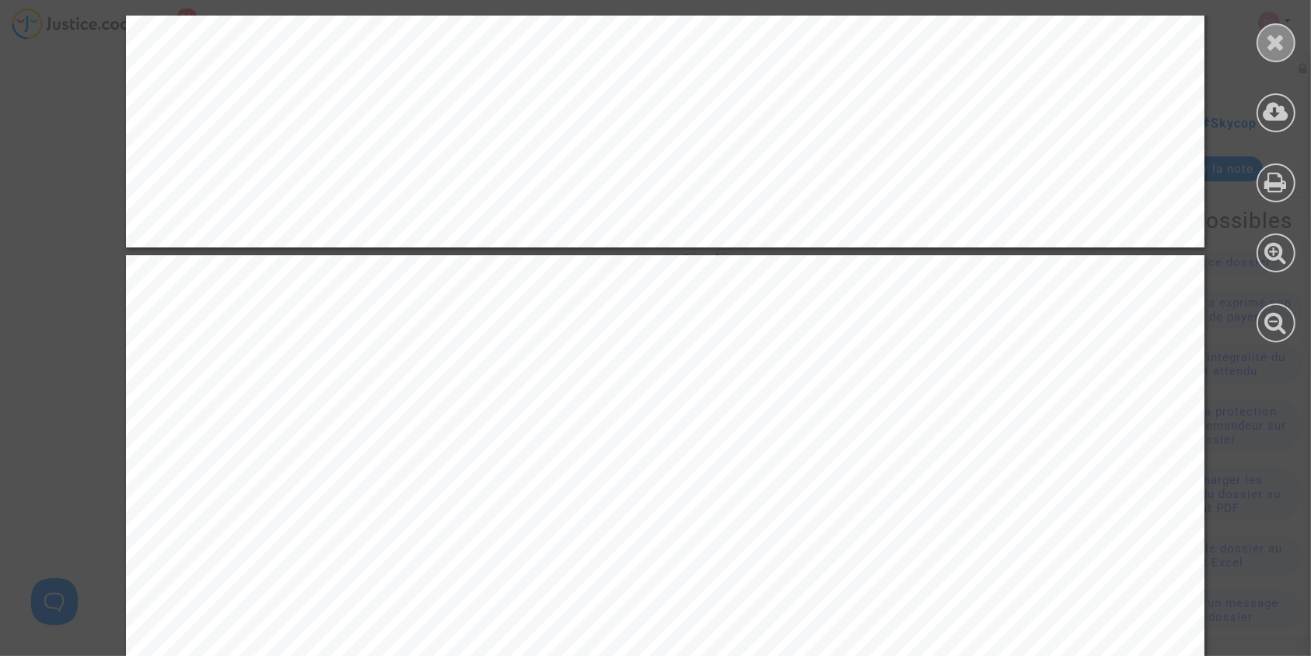
scroll to position [0, 0]
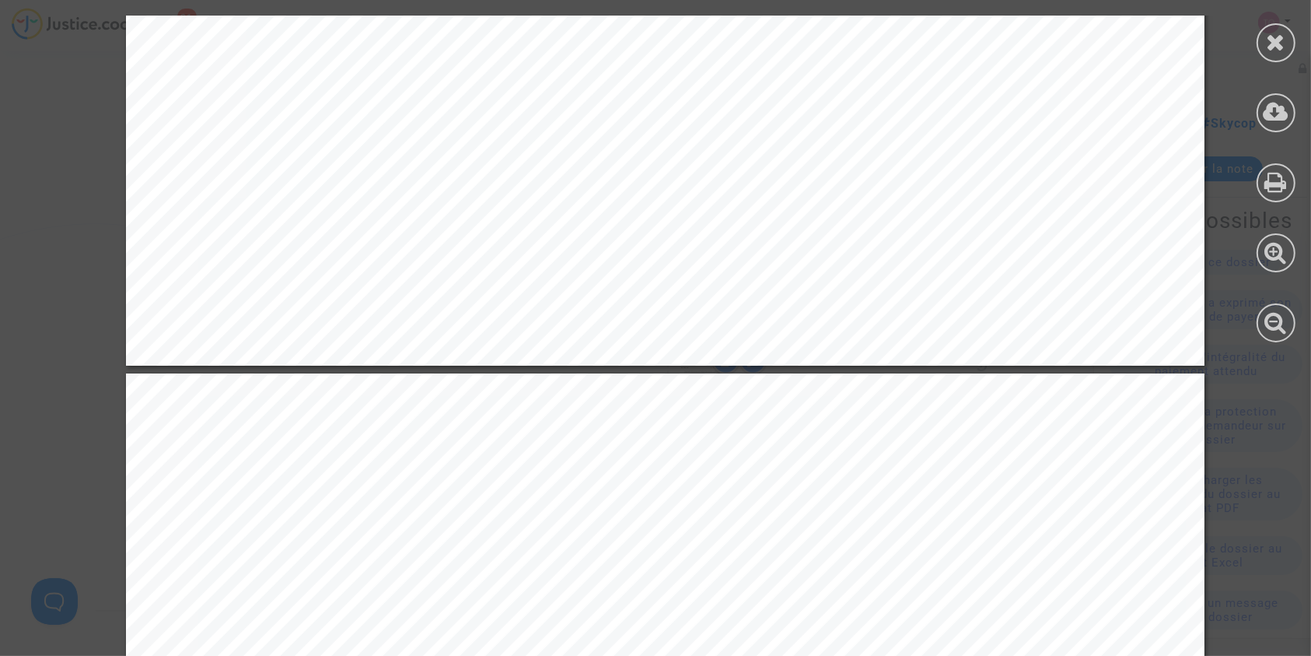
click at [1266, 34] on div at bounding box center [1276, 42] width 39 height 39
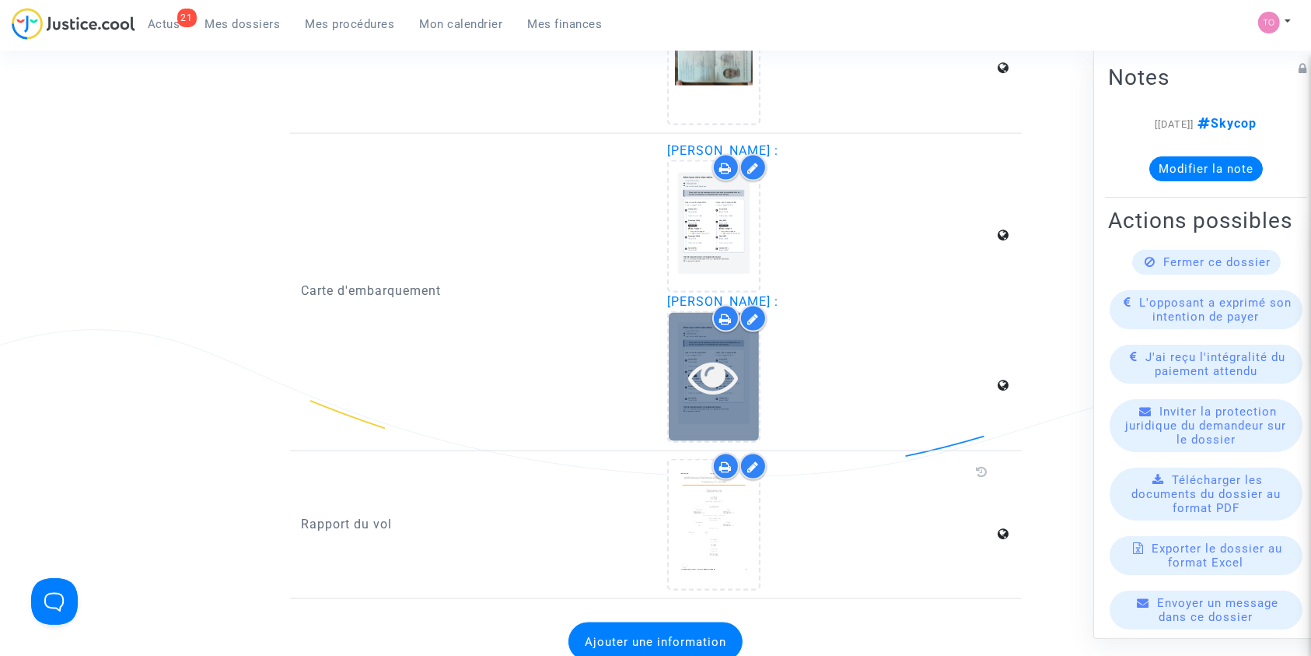
scroll to position [2278, 0]
click at [702, 376] on icon at bounding box center [714, 375] width 51 height 50
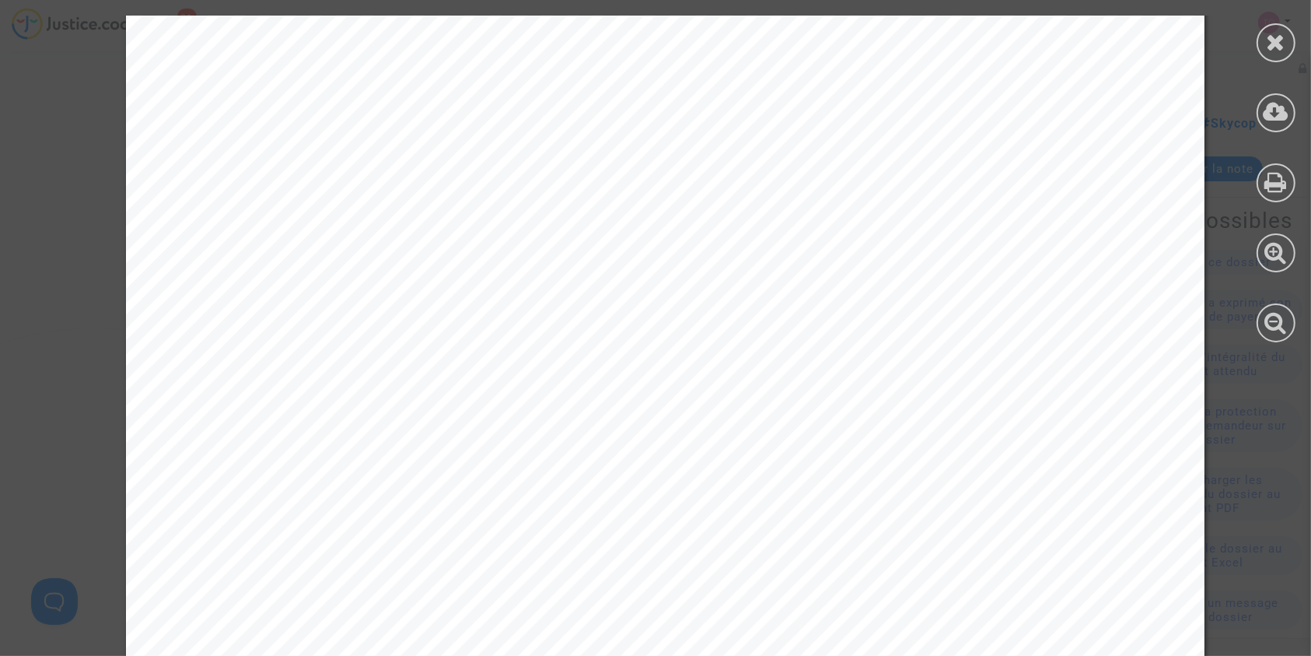
scroll to position [691, 0]
click at [1262, 40] on div at bounding box center [1276, 42] width 39 height 39
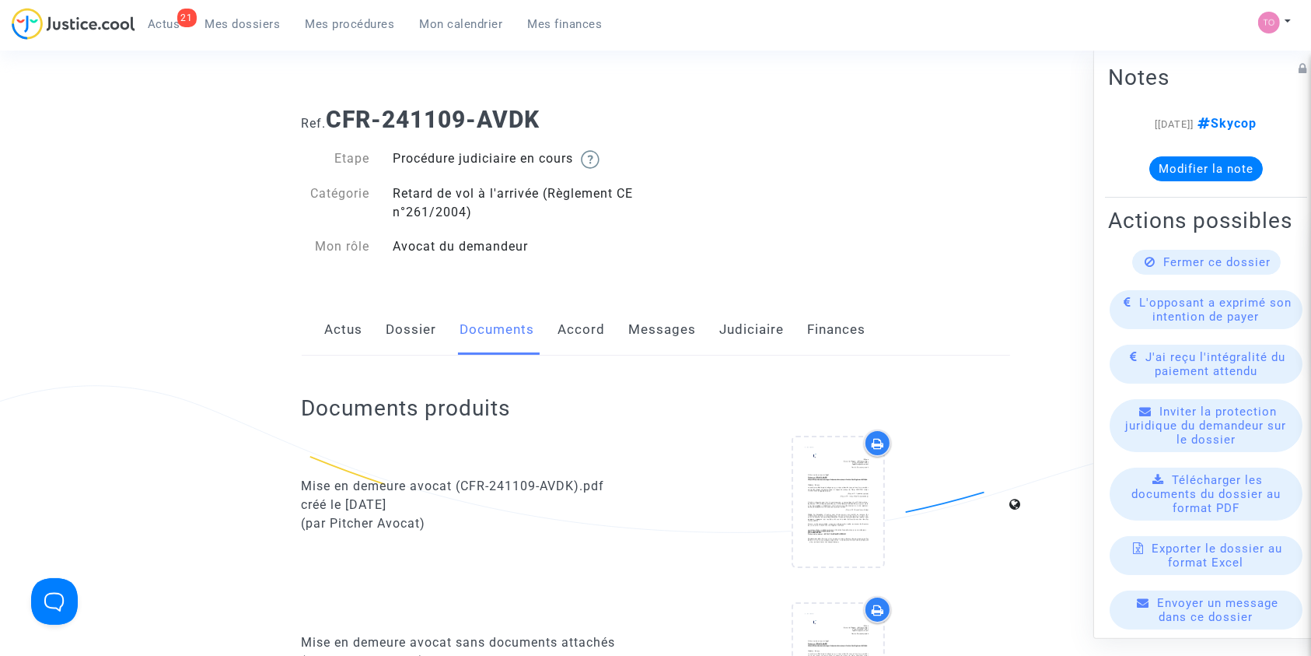
scroll to position [0, 0]
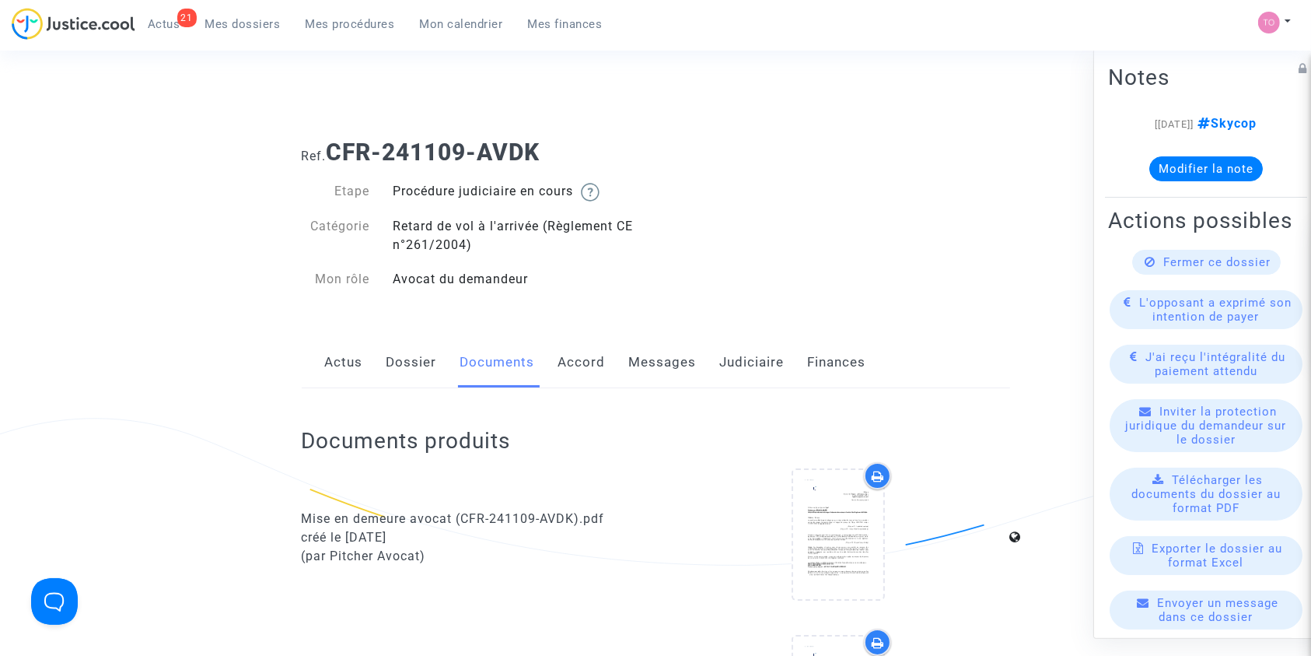
click at [411, 355] on link "Dossier" at bounding box center [412, 362] width 51 height 51
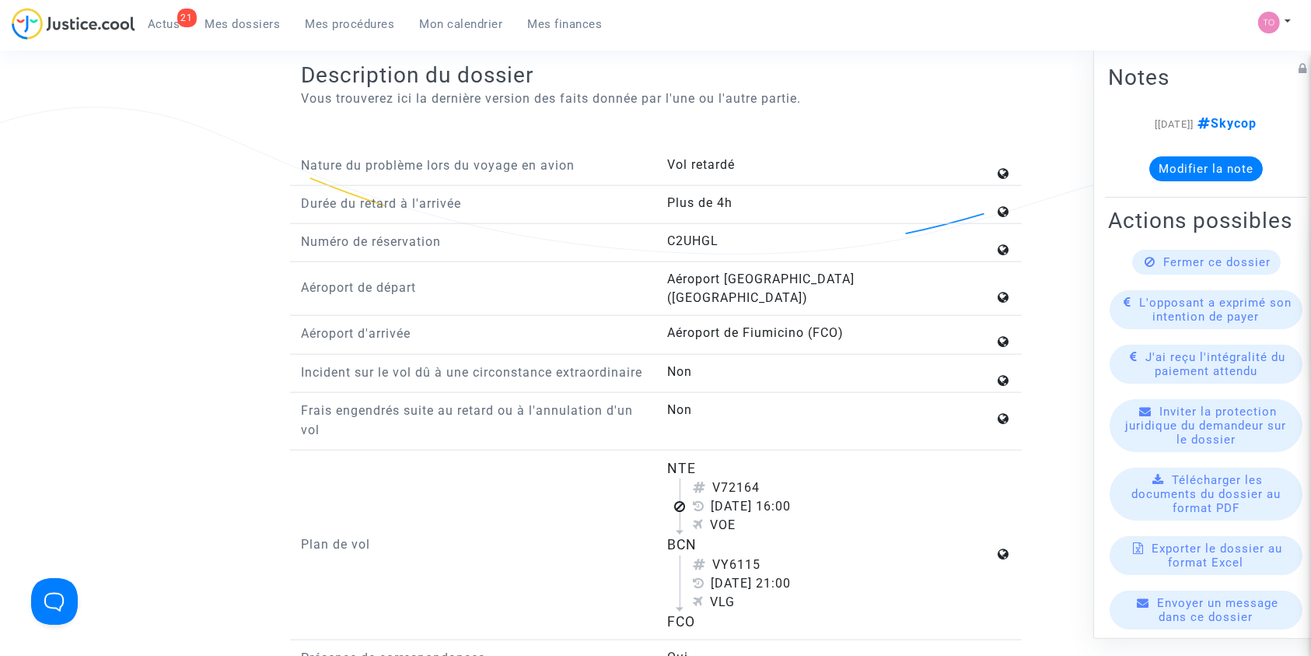
scroll to position [1728, 0]
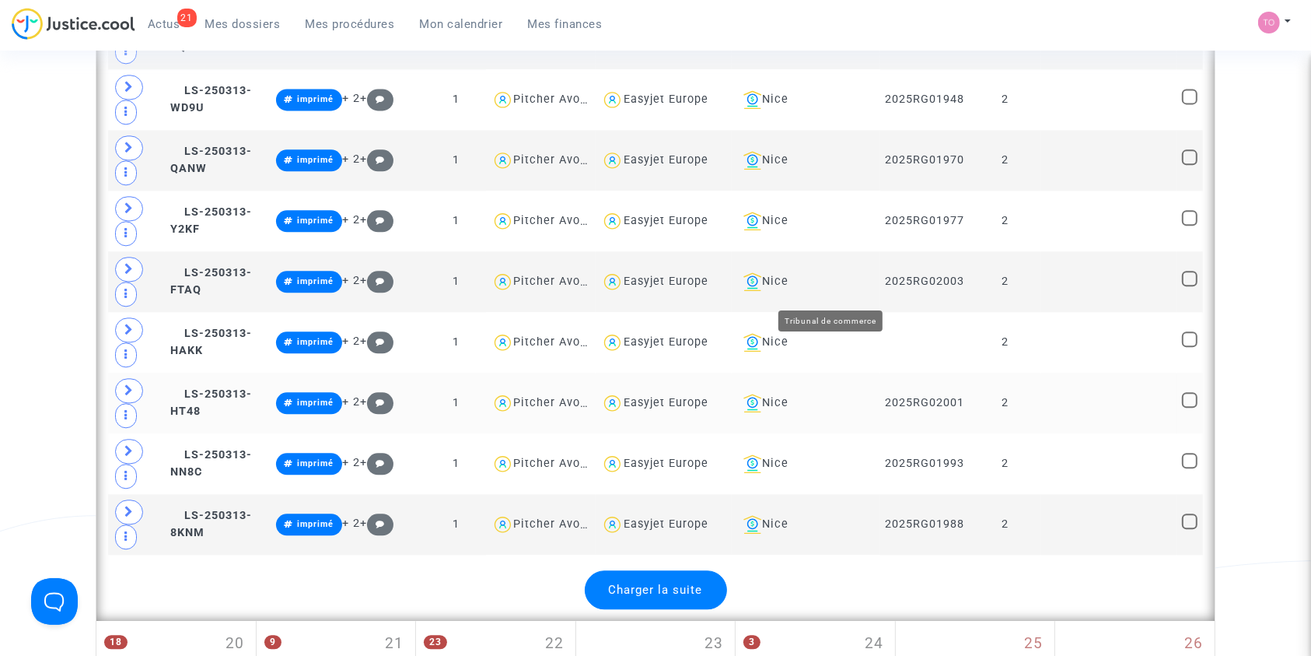
scroll to position [3629, 0]
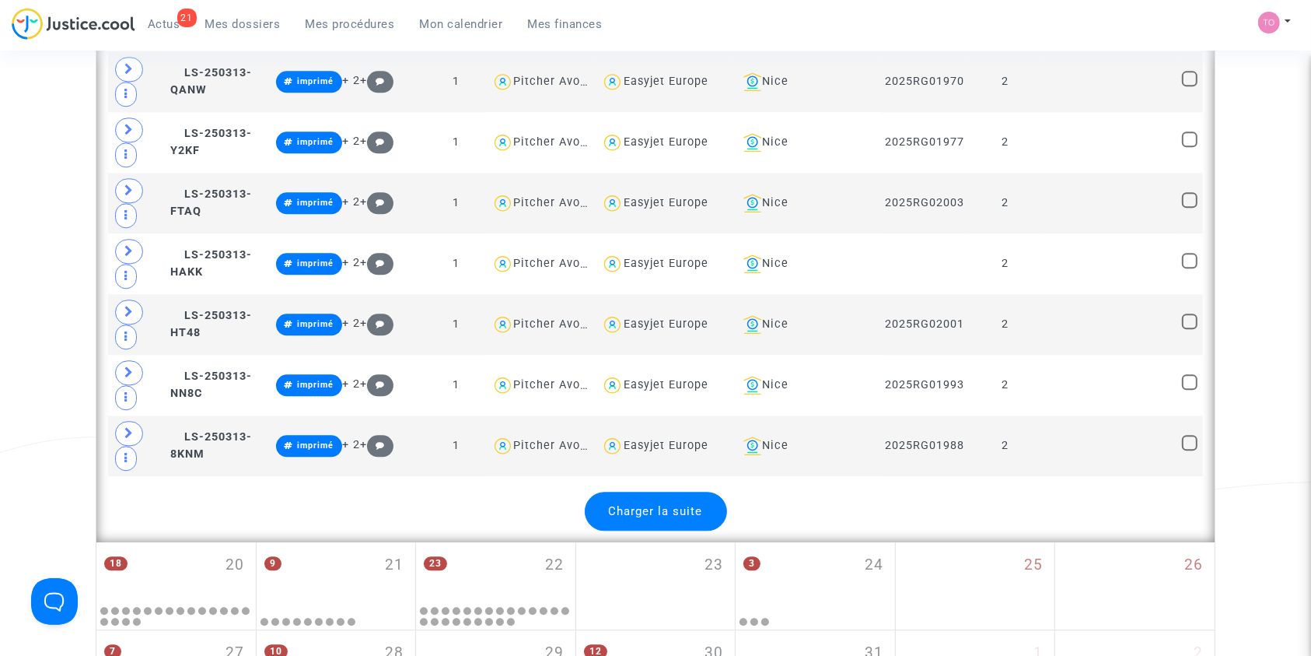
click at [684, 492] on div "Charger la suite" at bounding box center [656, 511] width 142 height 39
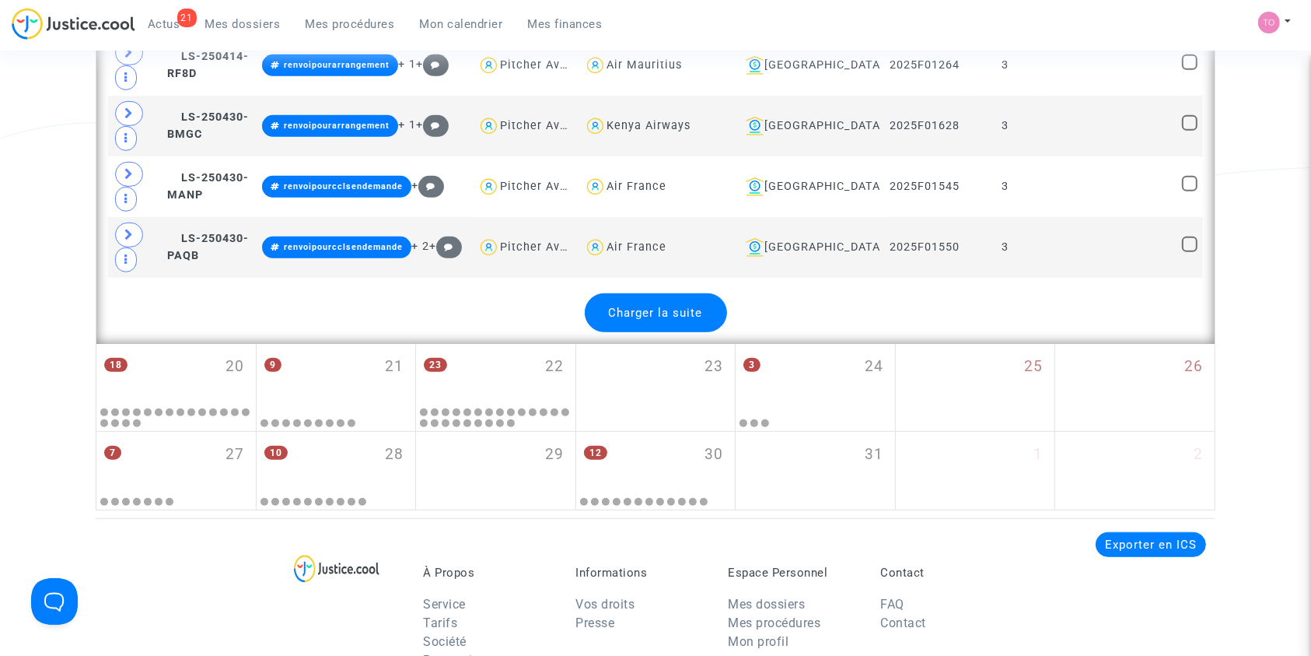
scroll to position [6879, 0]
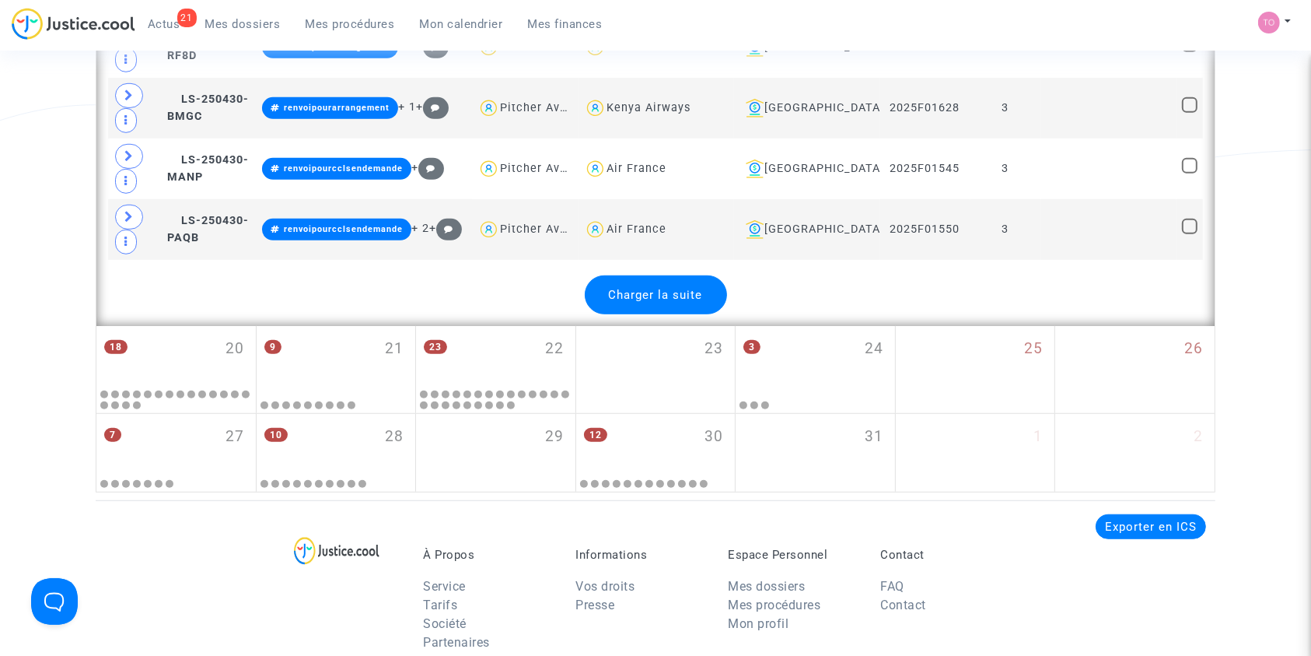
click at [680, 285] on div "Charger la suite" at bounding box center [656, 294] width 142 height 39
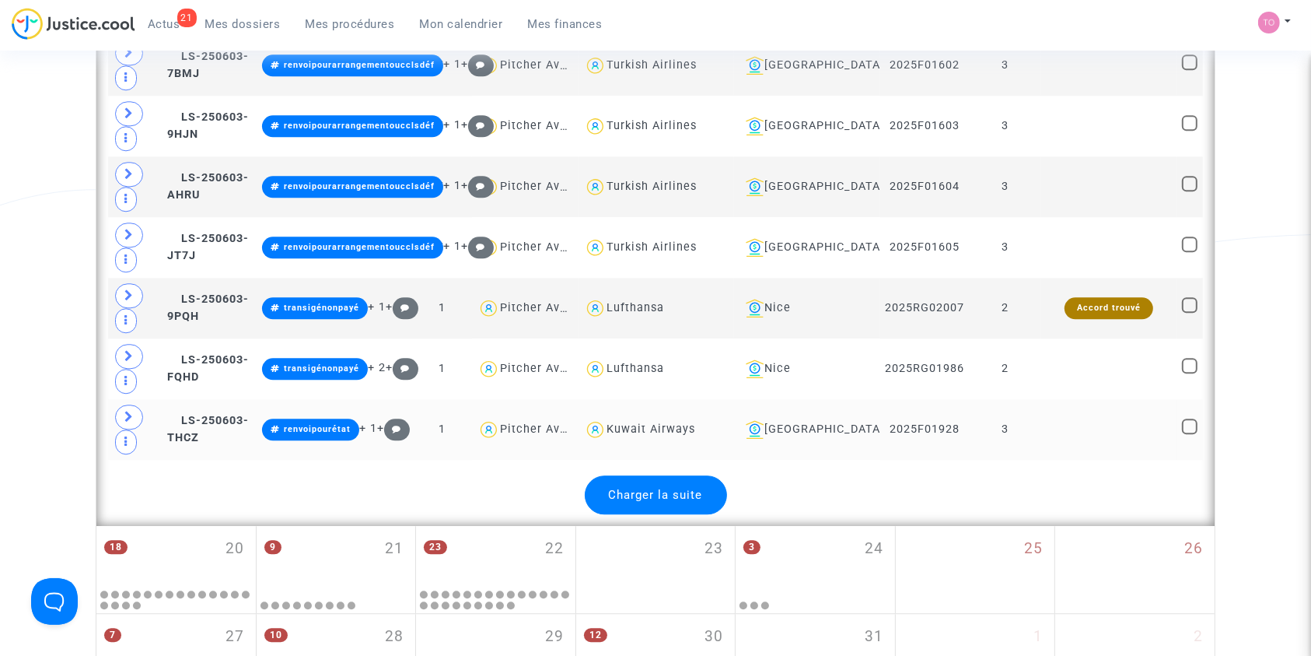
scroll to position [9749, 0]
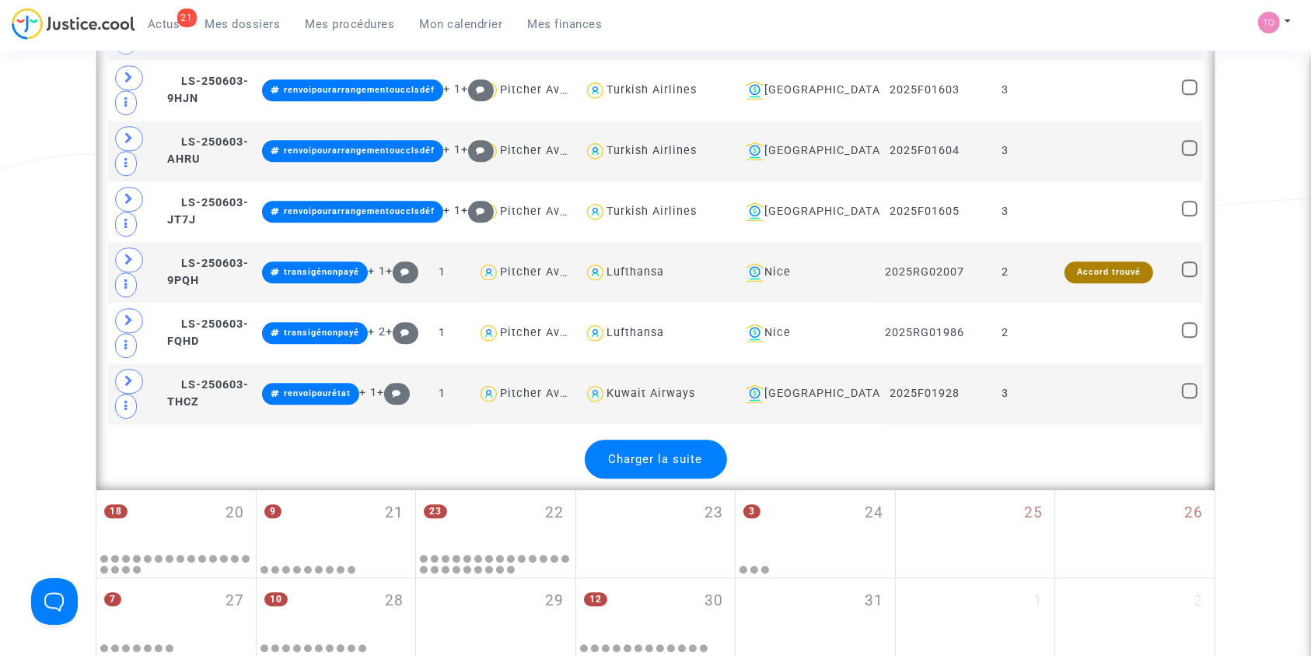
click at [677, 452] on span "Charger la suite" at bounding box center [656, 459] width 94 height 14
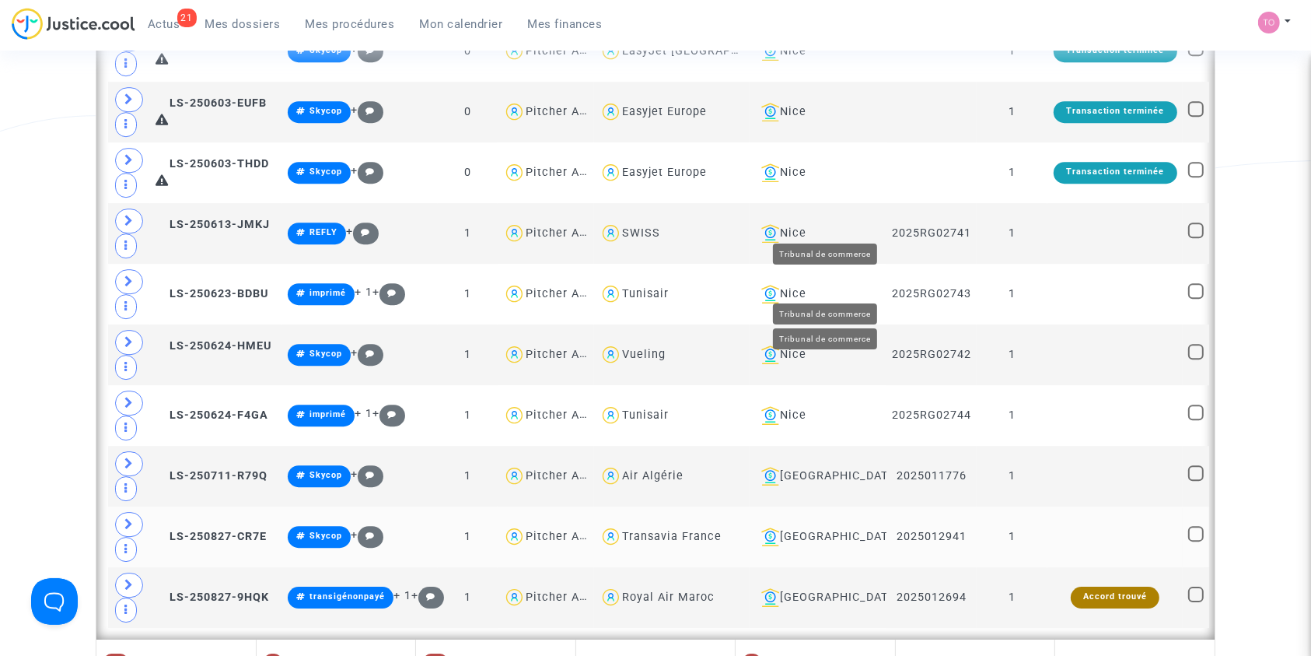
scroll to position [10647, 0]
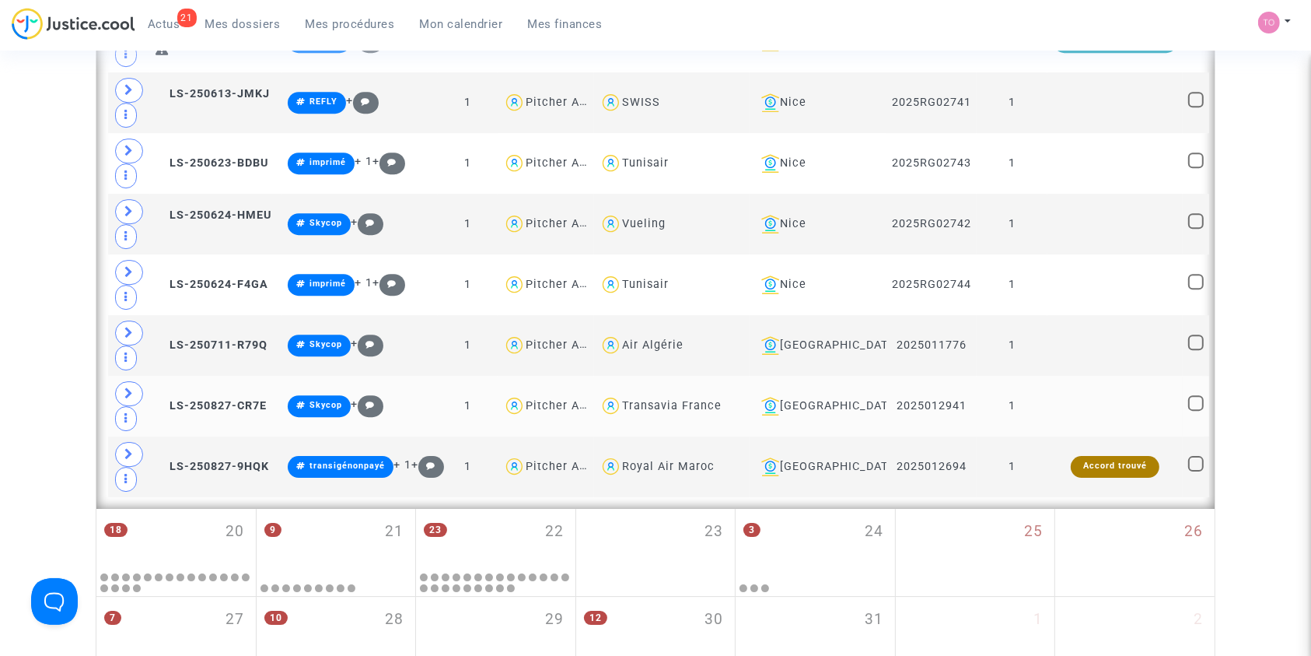
click at [128, 387] on icon at bounding box center [128, 393] width 9 height 12
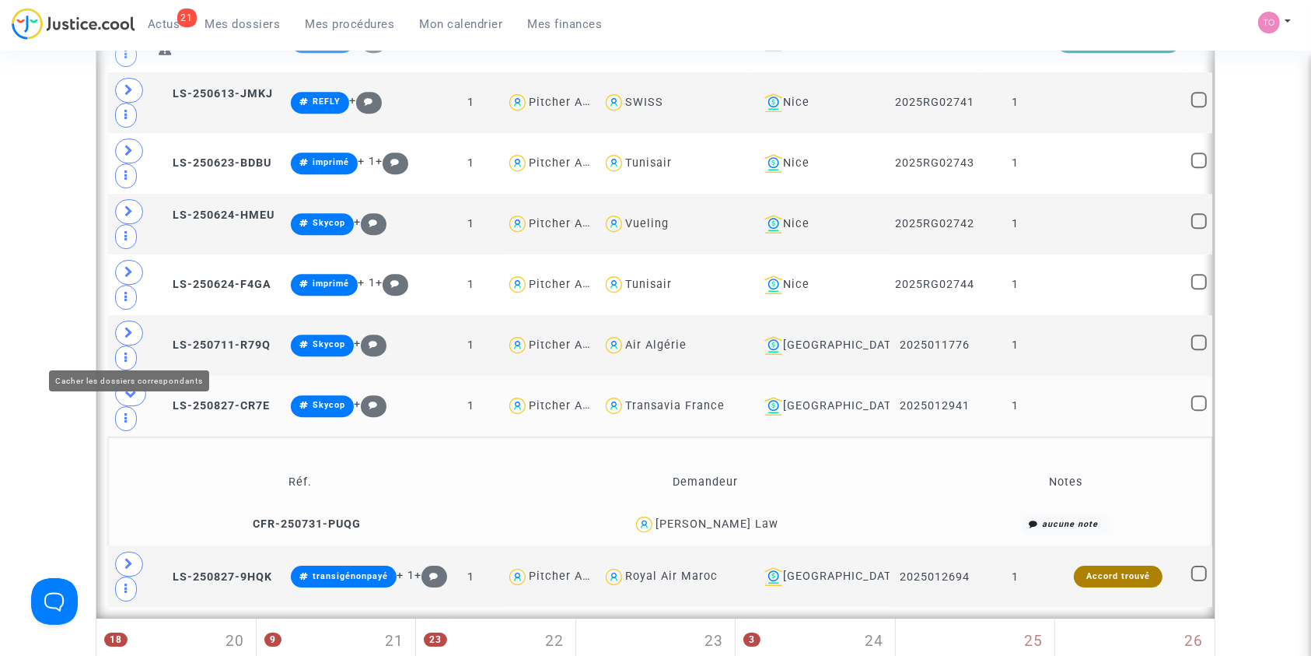
click at [132, 387] on icon at bounding box center [130, 393] width 12 height 12
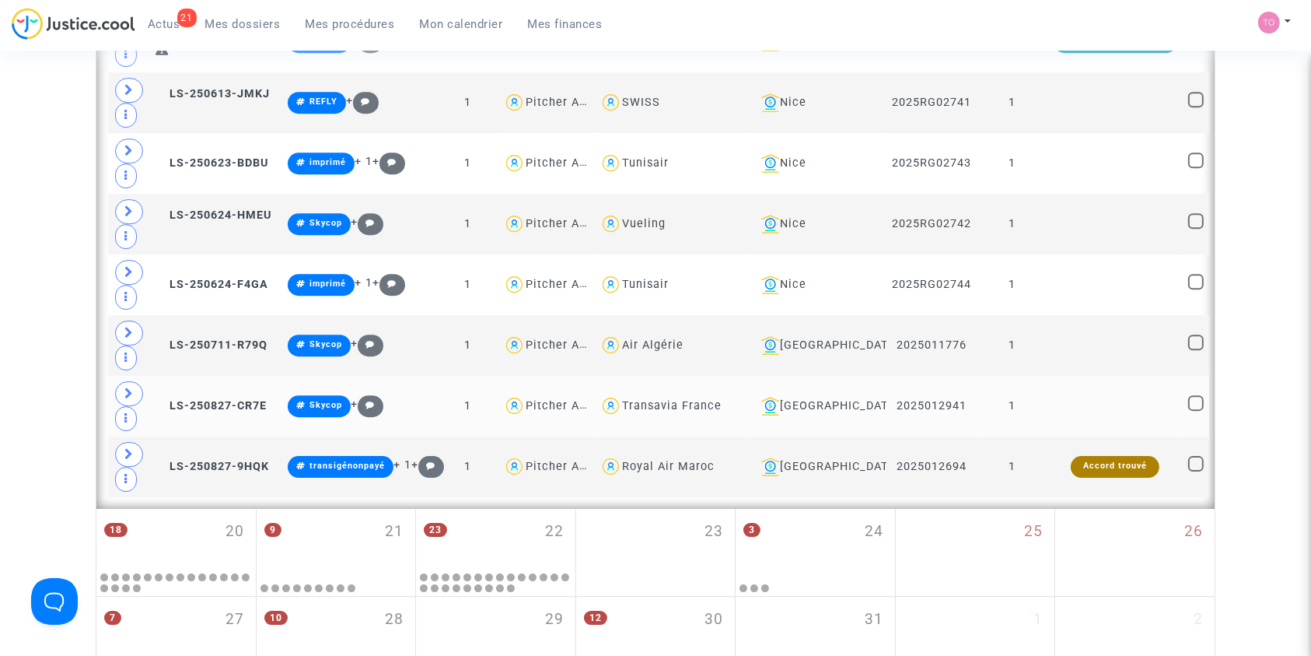
click at [208, 376] on td "LS-250827-CR7E" at bounding box center [216, 406] width 132 height 61
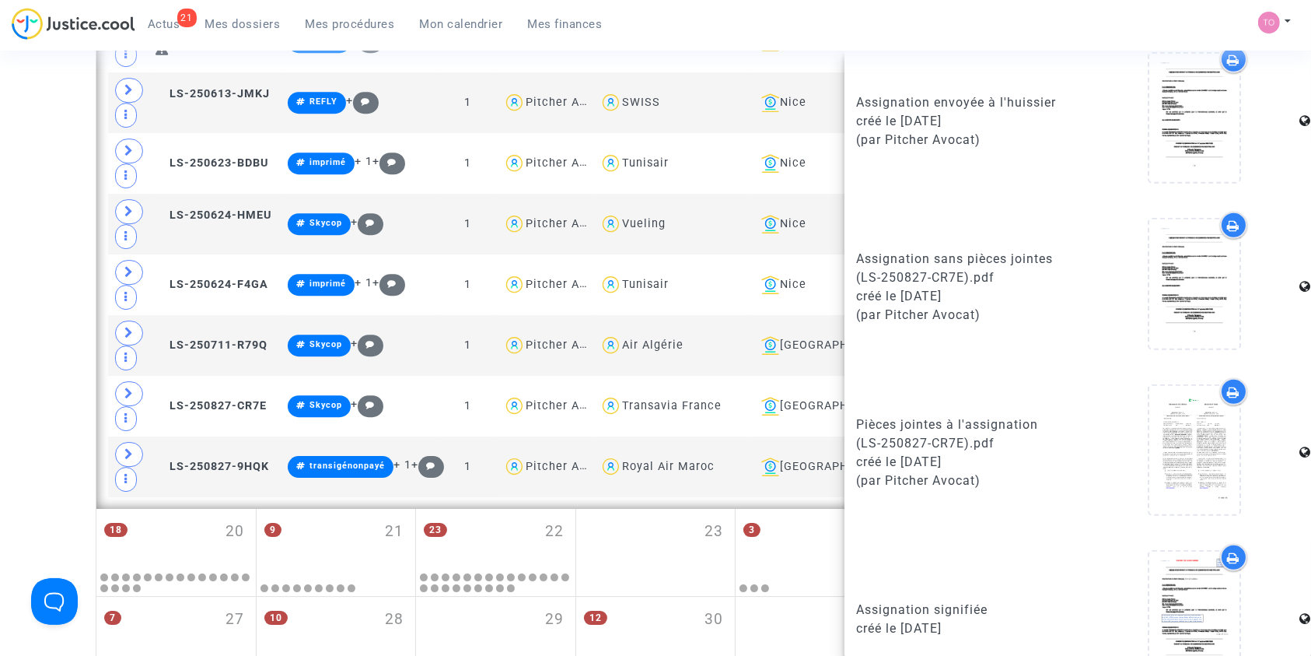
scroll to position [937, 0]
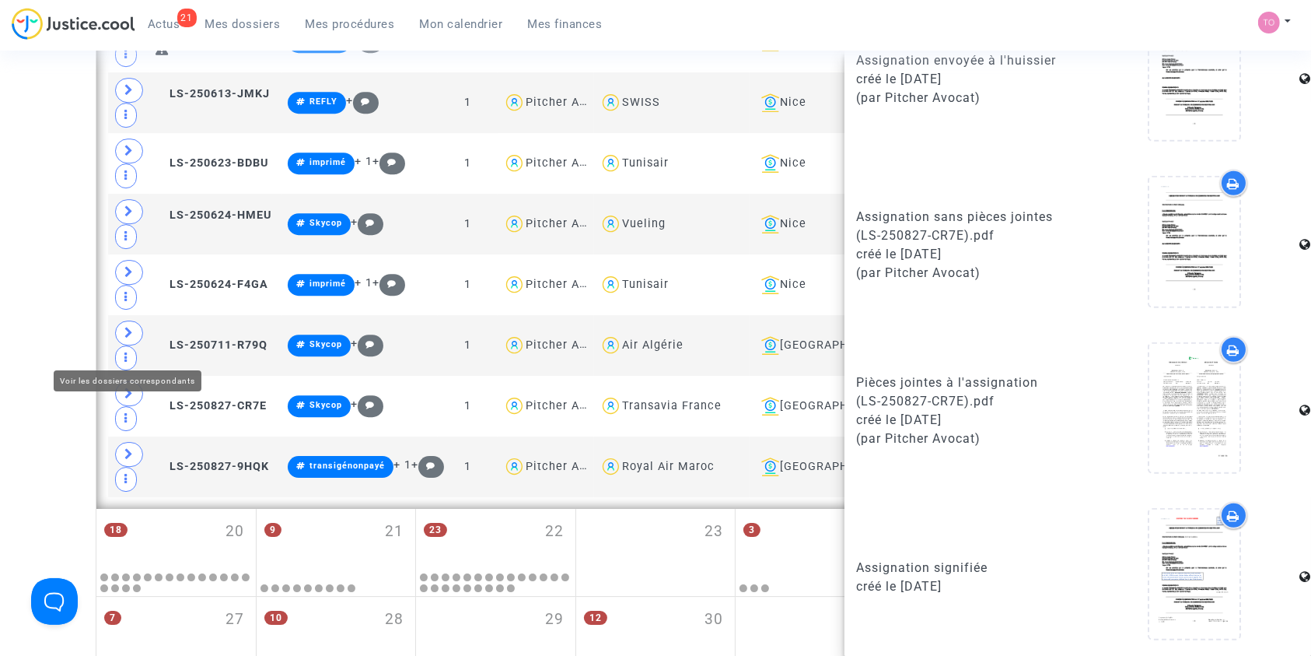
click at [133, 387] on icon at bounding box center [128, 393] width 9 height 12
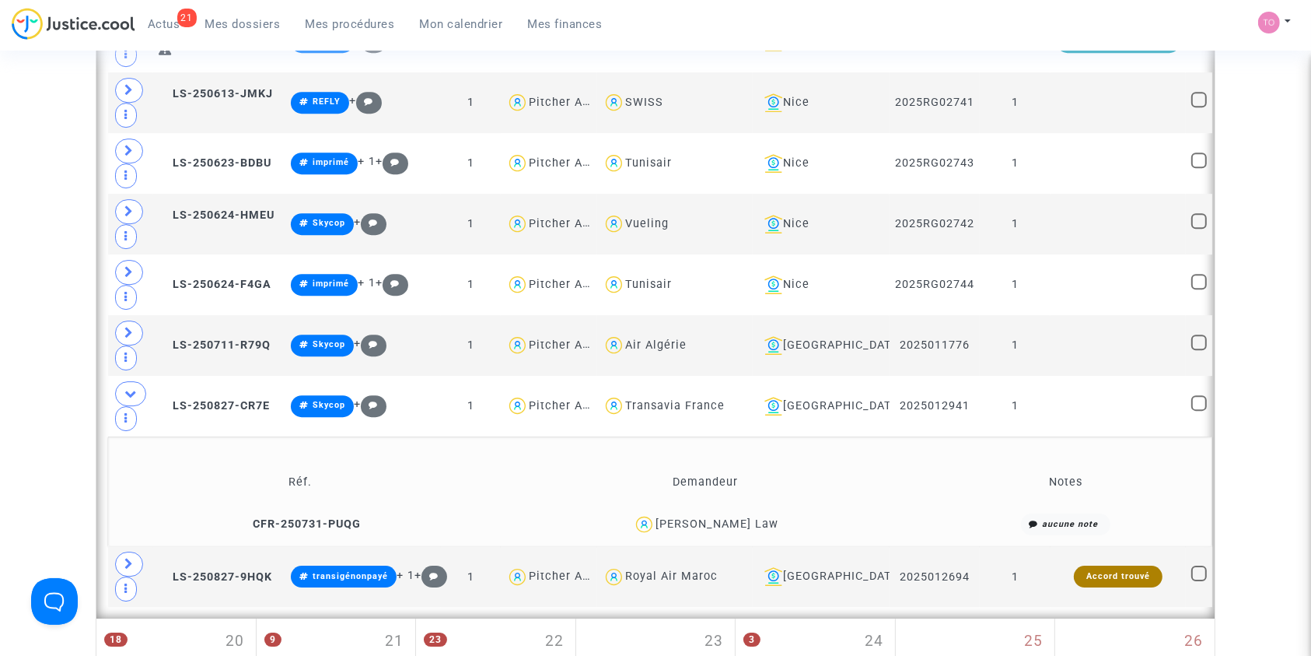
scroll to position [0, 0]
drag, startPoint x: 779, startPoint y: 474, endPoint x: 703, endPoint y: 482, distance: 76.7
click at [703, 513] on div "Romain Chane Law" at bounding box center [705, 524] width 427 height 23
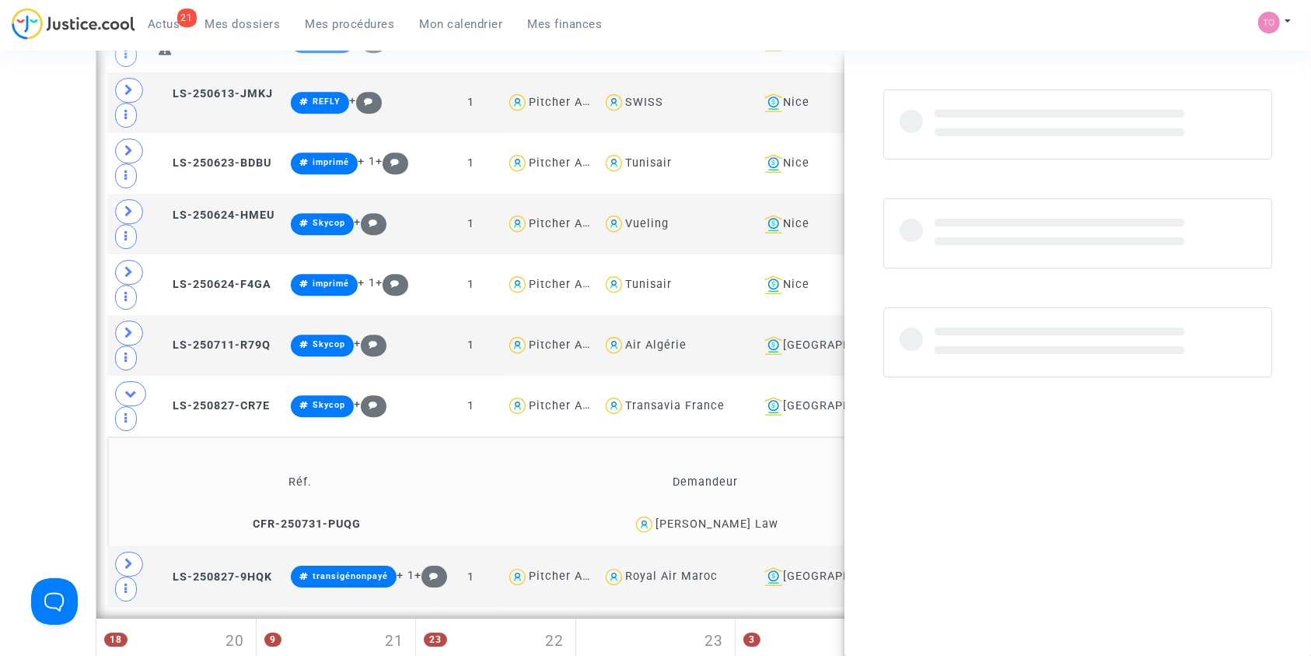
copy div "Chane Law"
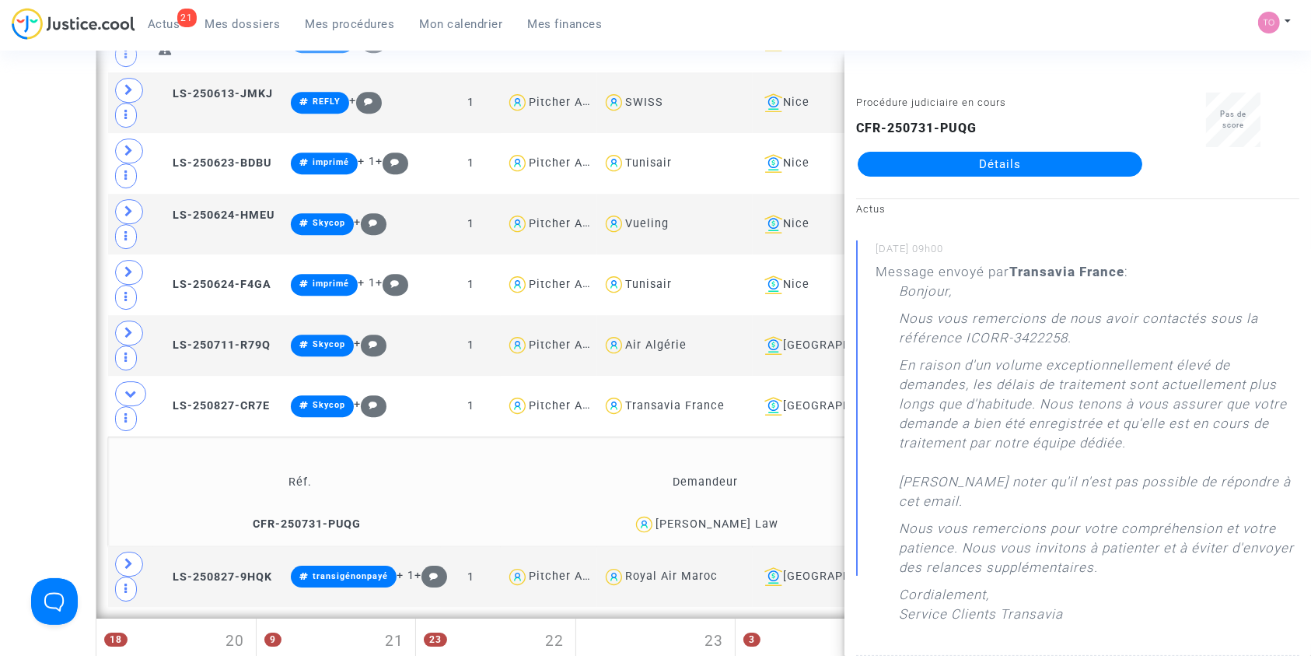
drag, startPoint x: 41, startPoint y: 481, endPoint x: 93, endPoint y: 447, distance: 61.9
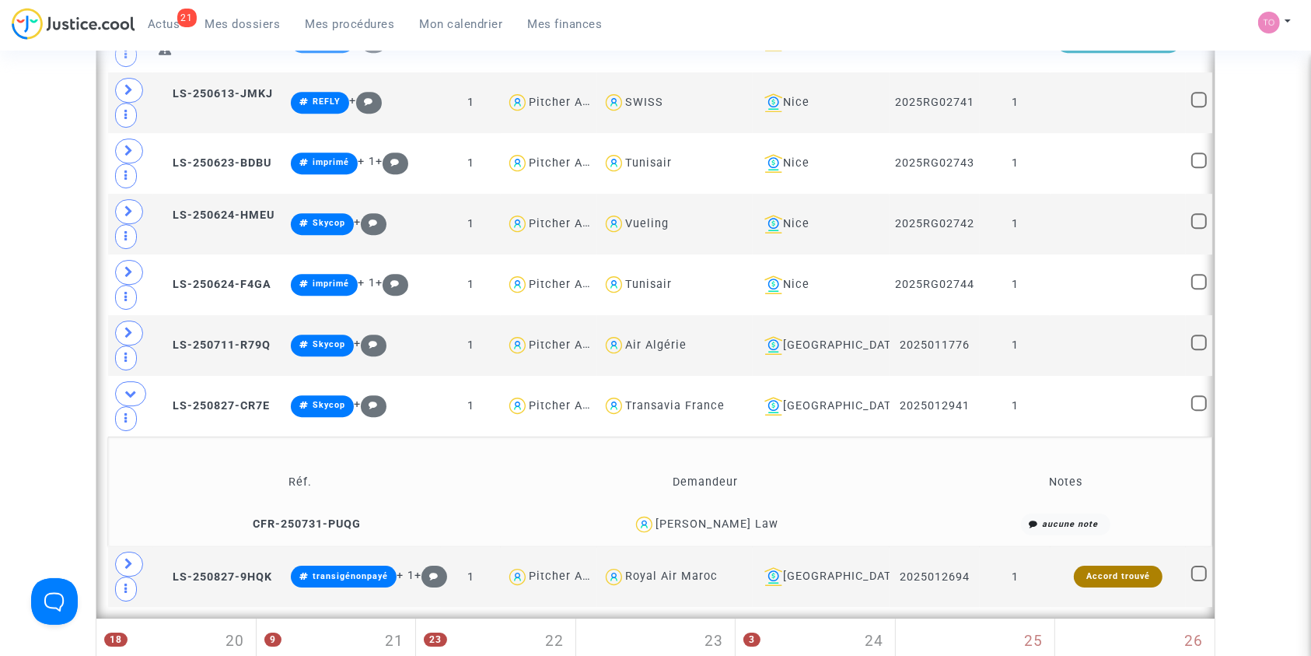
click at [128, 387] on icon at bounding box center [130, 393] width 12 height 12
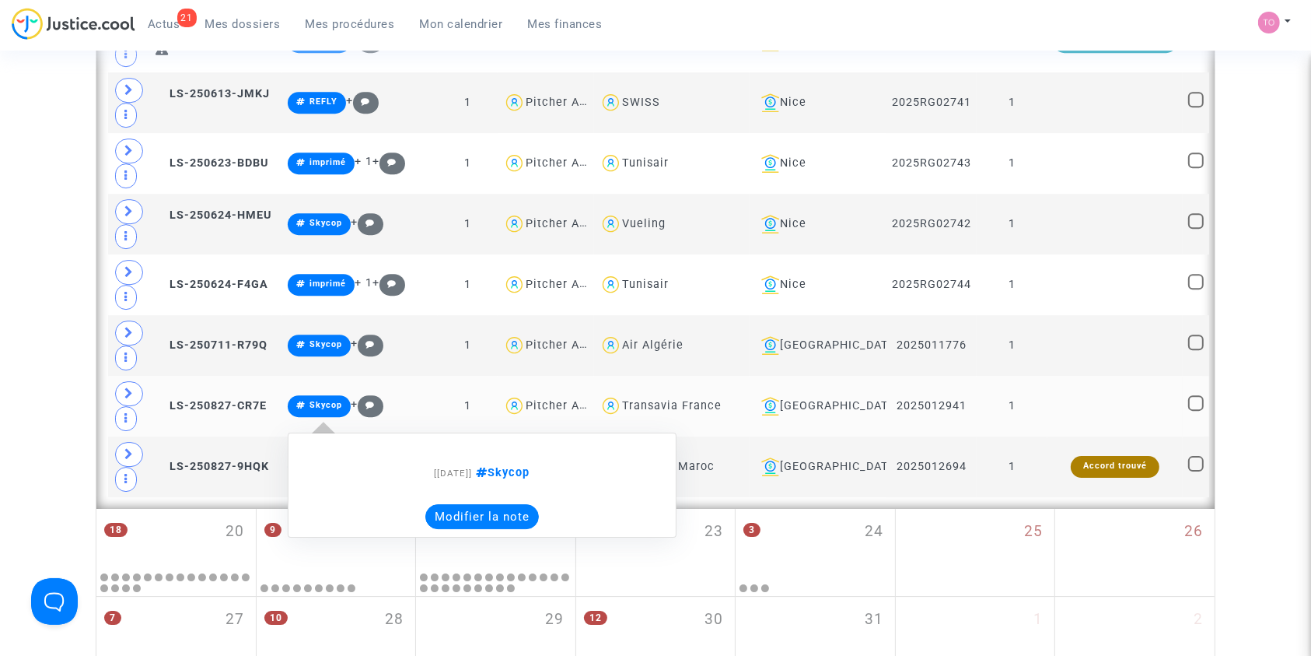
click at [472, 504] on button "Modifier la note" at bounding box center [482, 516] width 114 height 25
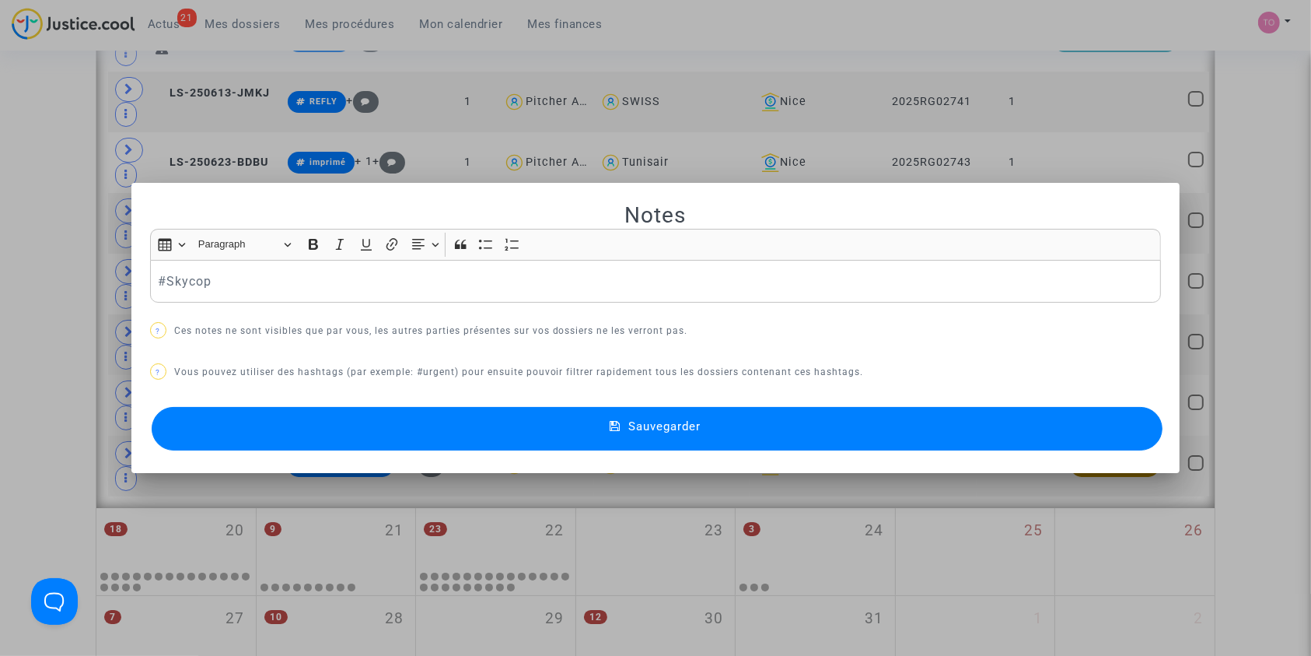
click at [158, 278] on p "#Skycop" at bounding box center [656, 280] width 996 height 19
click at [347, 401] on div "Notes Rich Text Editor Insert table Insert table Heading Paragraph Paragraph He…" at bounding box center [656, 327] width 1012 height 253
click at [350, 422] on button "Sauvegarder" at bounding box center [658, 429] width 1012 height 44
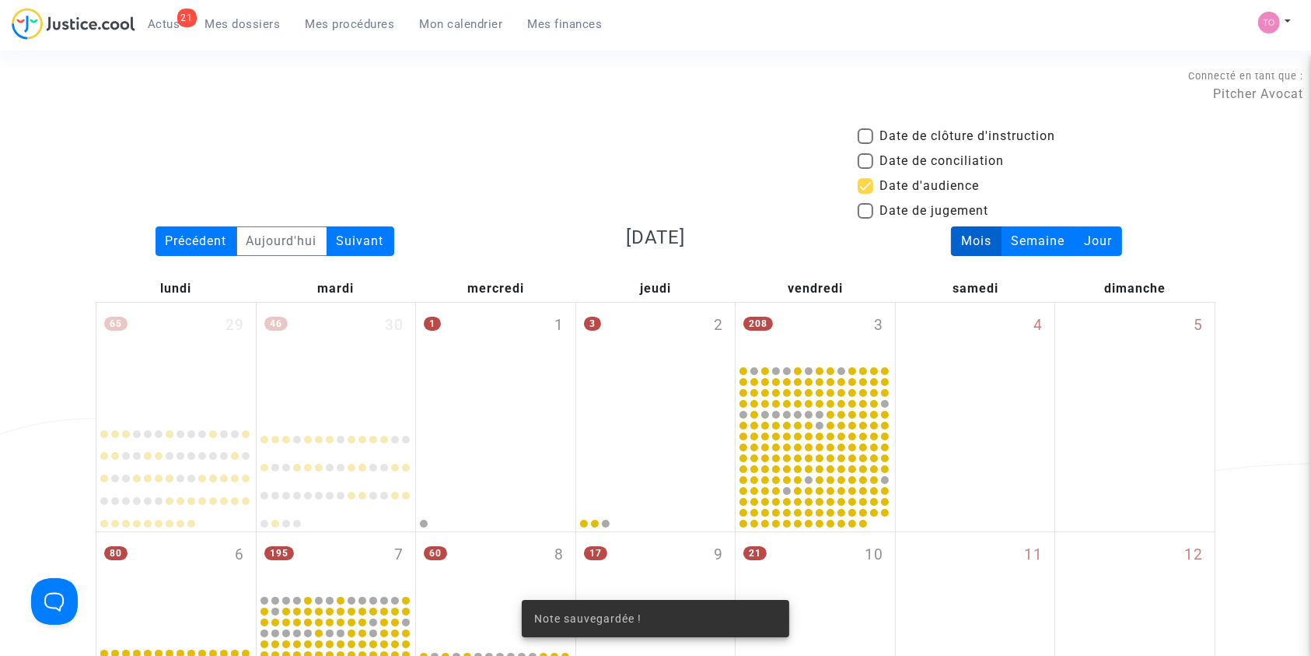
scroll to position [10647, 0]
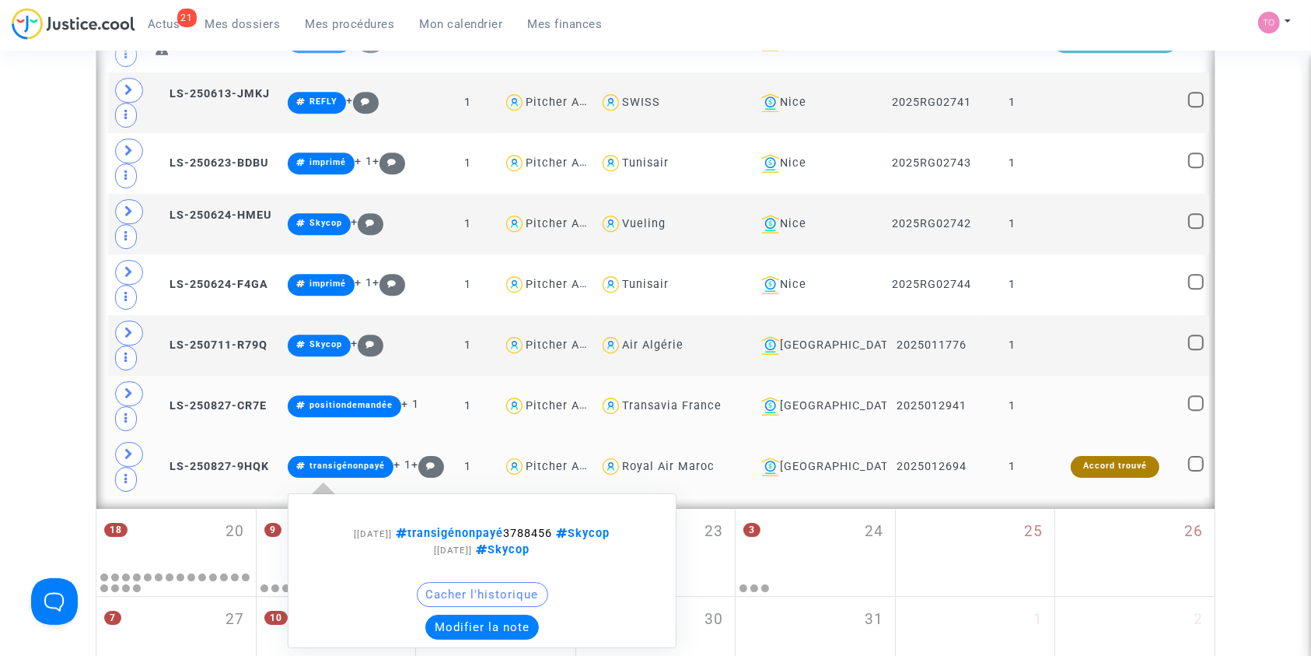
click at [467, 614] on button "Modifier la note" at bounding box center [482, 626] width 114 height 25
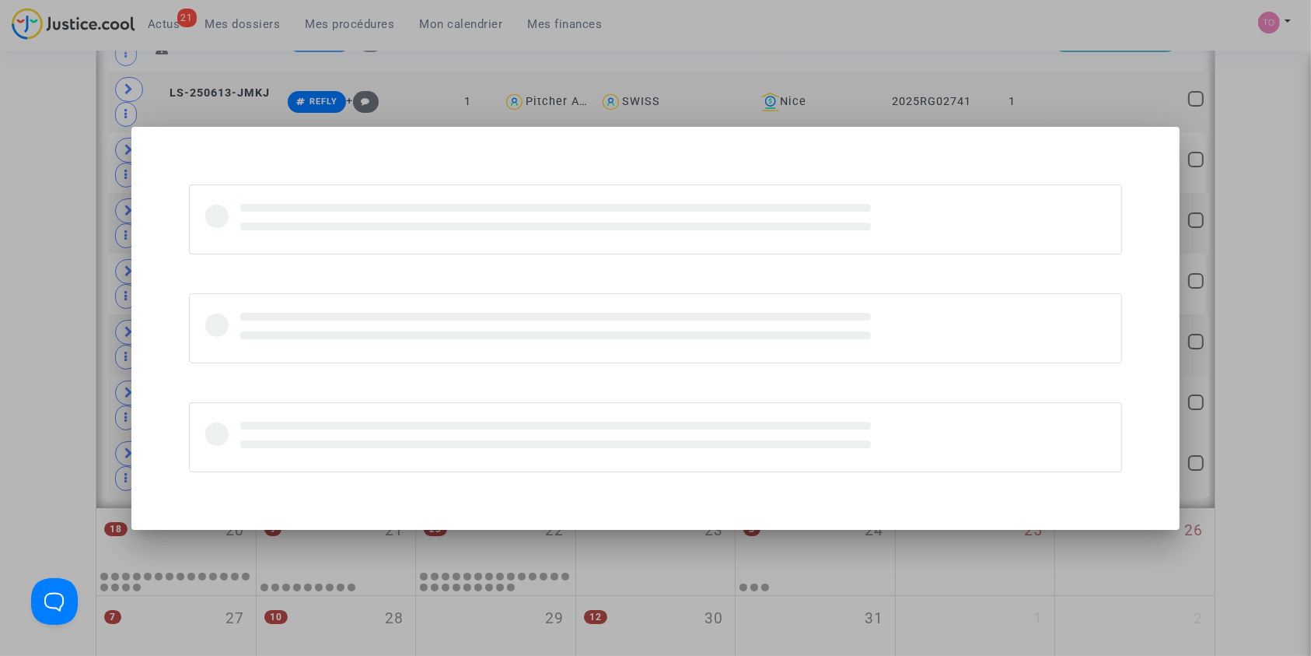
scroll to position [0, 0]
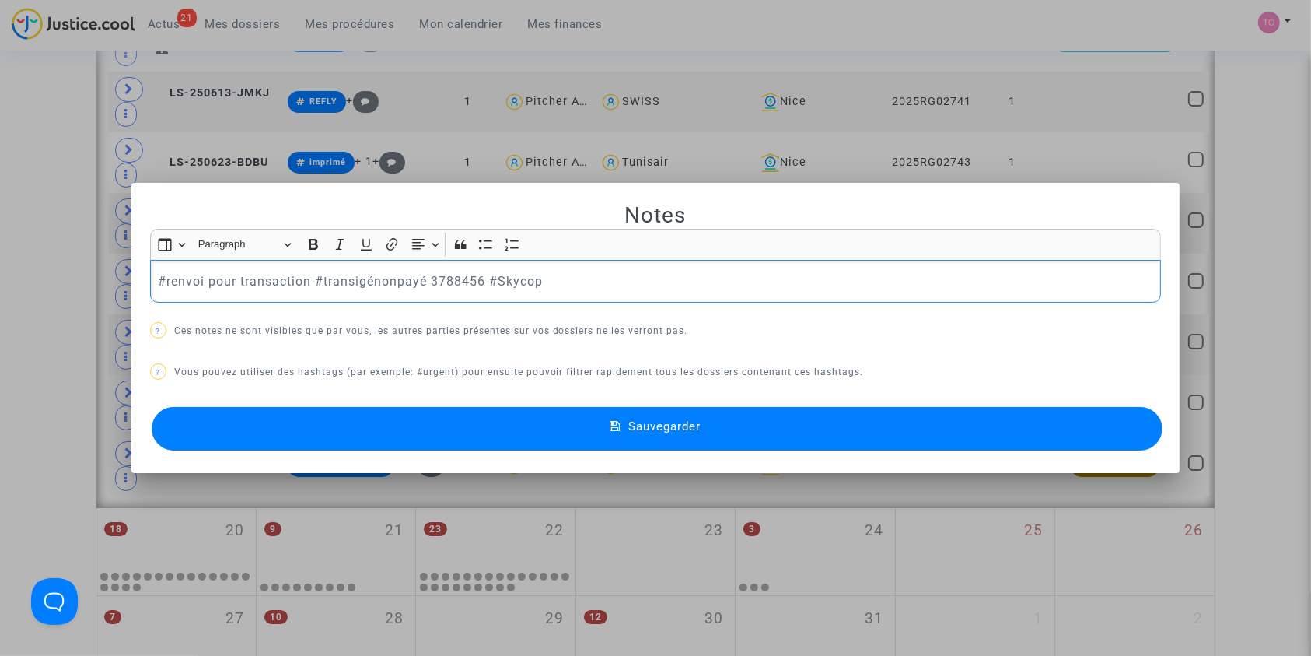
click at [369, 427] on button "Sauvegarder" at bounding box center [658, 429] width 1012 height 44
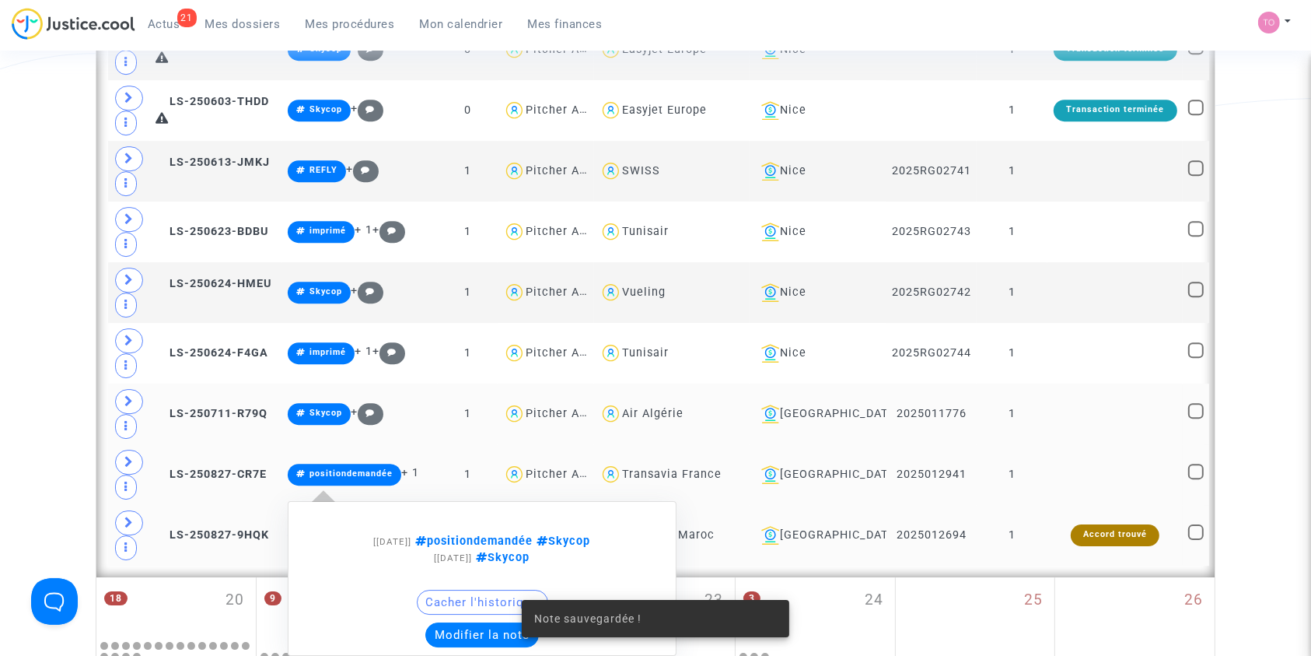
scroll to position [10578, 0]
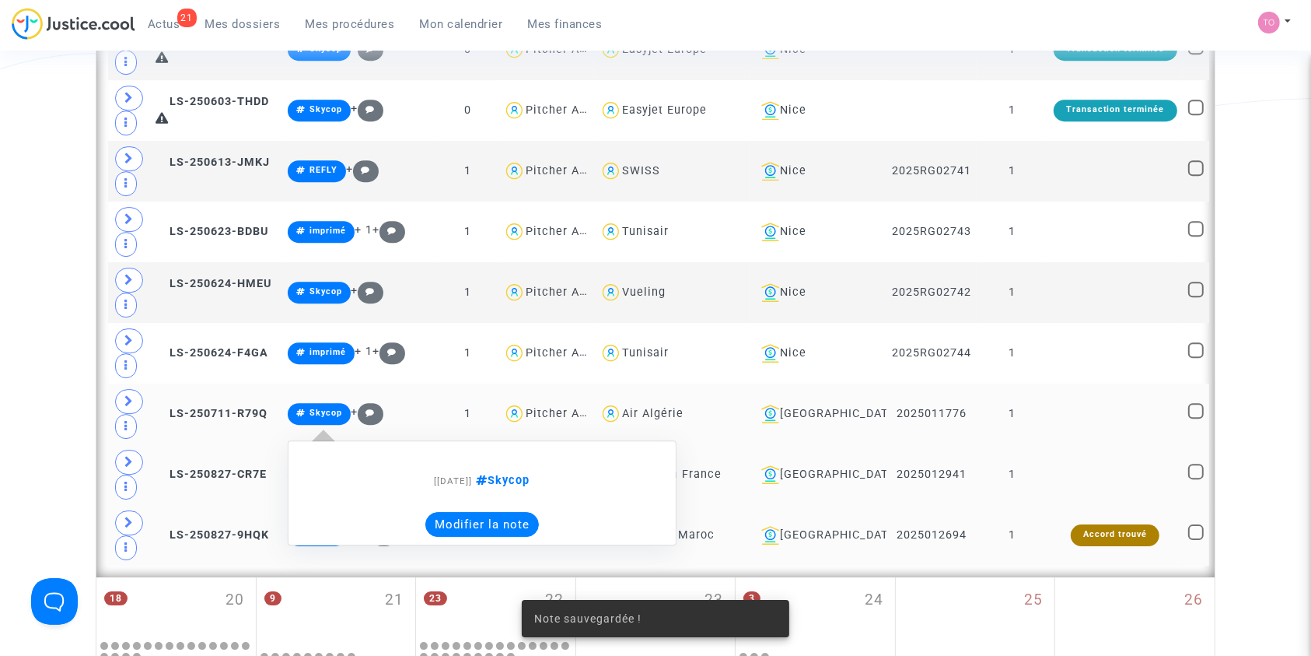
click at [479, 512] on button "Modifier la note" at bounding box center [482, 524] width 114 height 25
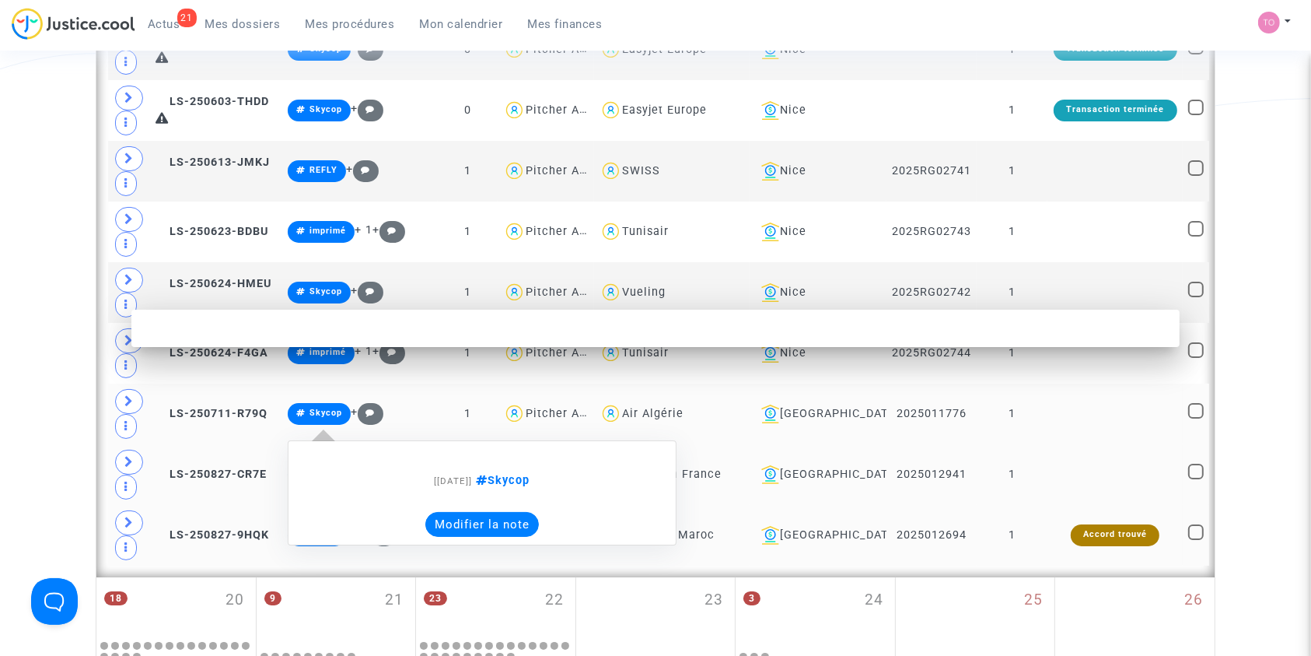
scroll to position [0, 0]
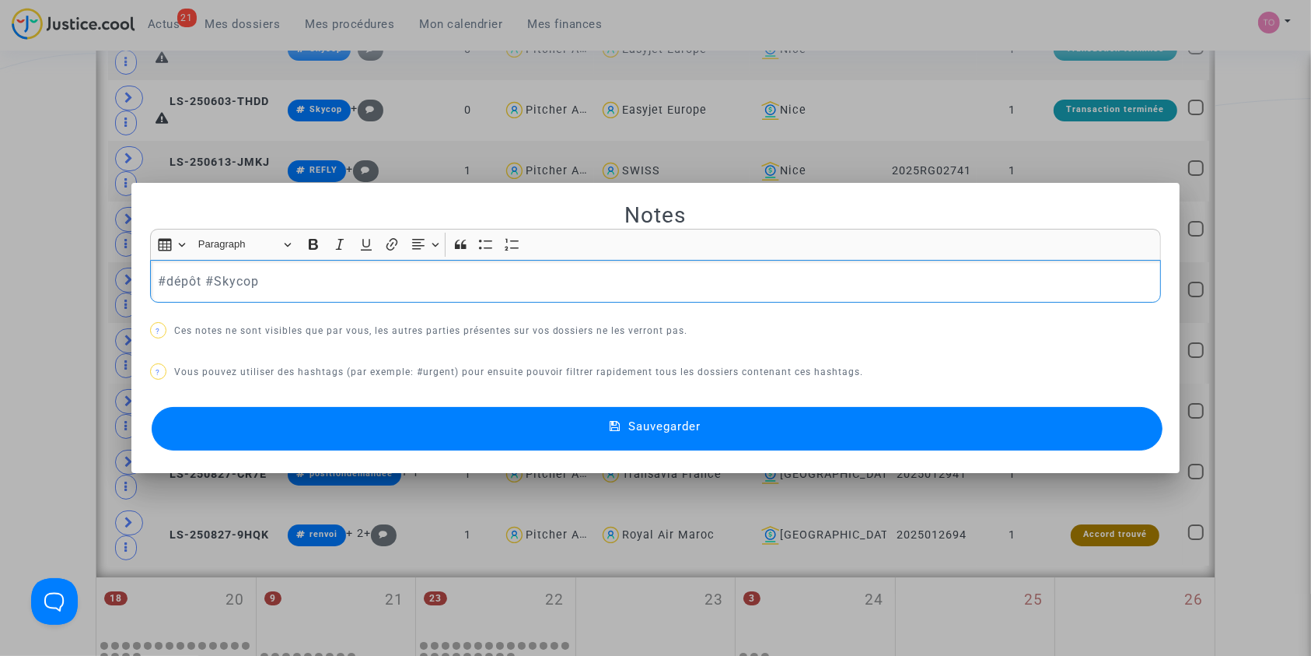
click at [544, 432] on button "Sauvegarder" at bounding box center [658, 429] width 1012 height 44
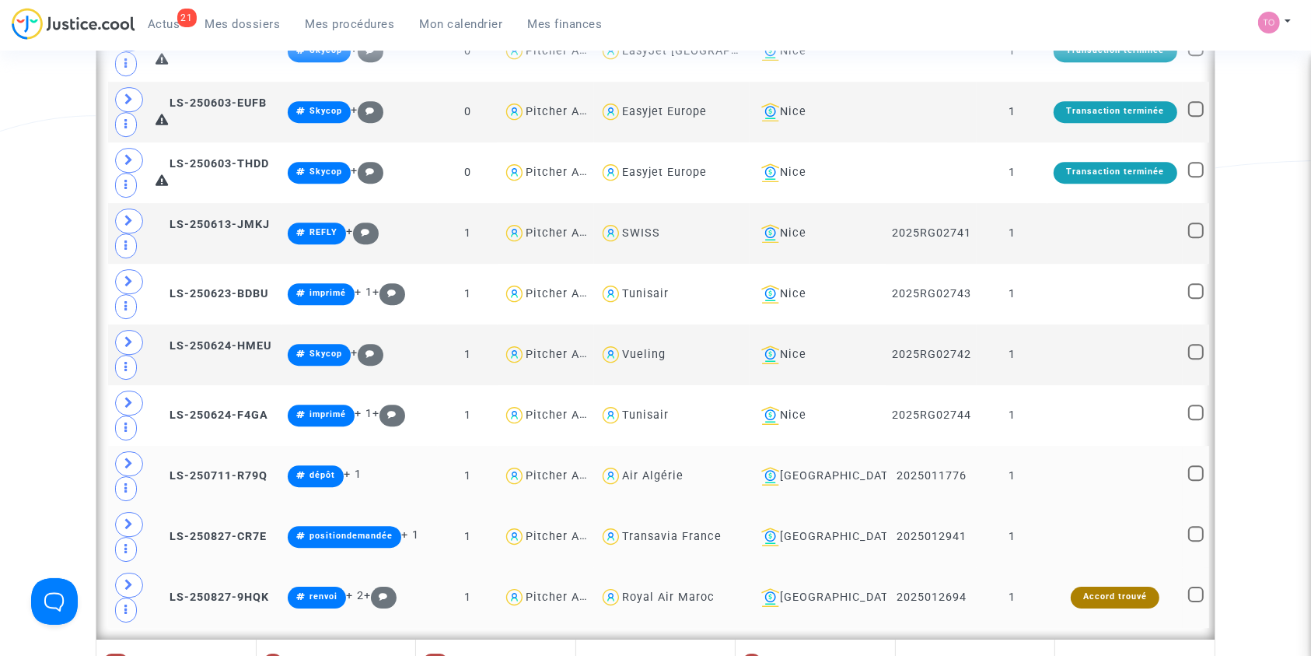
scroll to position [10509, 0]
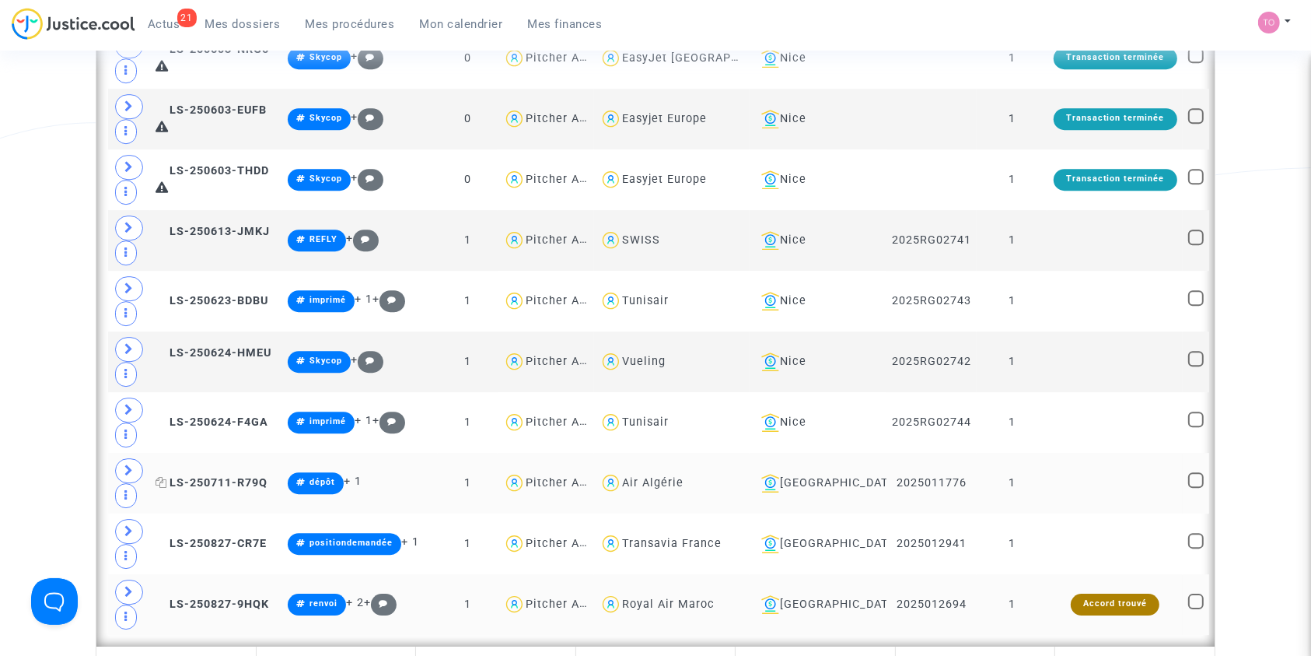
click at [193, 476] on span "LS-250711-R79Q" at bounding box center [212, 482] width 112 height 13
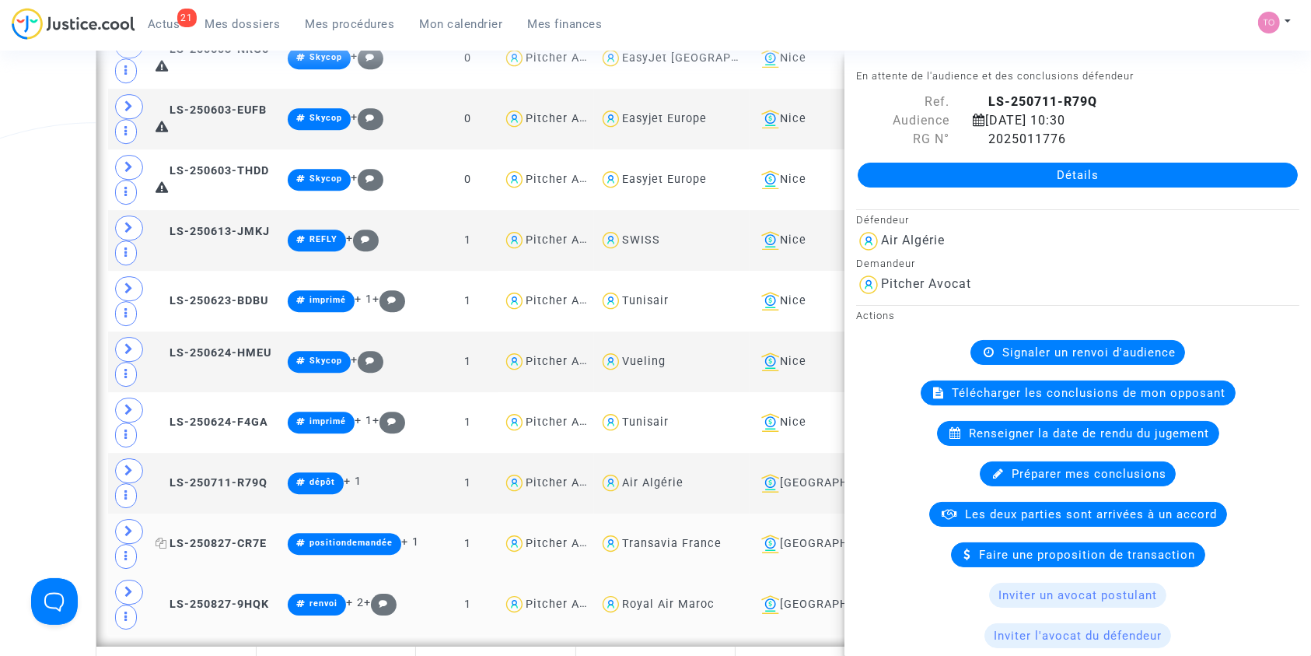
click at [218, 537] on span "LS-250827-CR7E" at bounding box center [211, 543] width 111 height 13
click at [179, 597] on span "LS-250827-9HQK" at bounding box center [213, 603] width 114 height 13
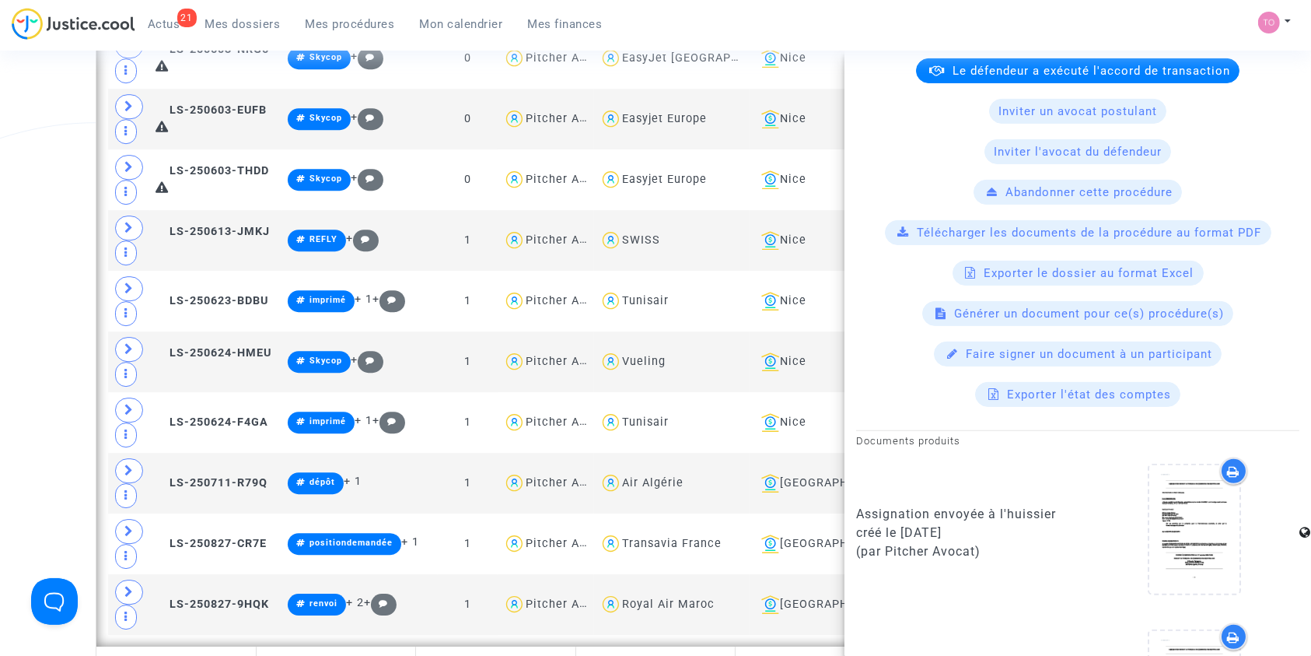
scroll to position [937, 0]
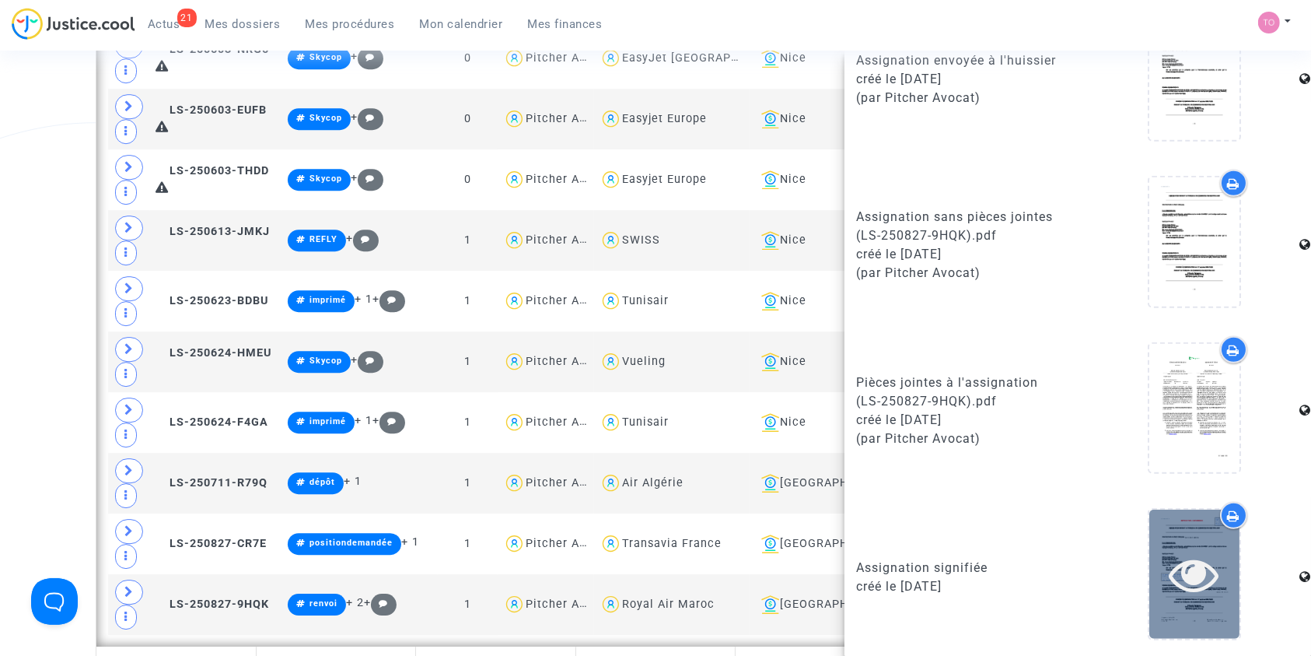
click at [1187, 541] on div at bounding box center [1195, 573] width 90 height 128
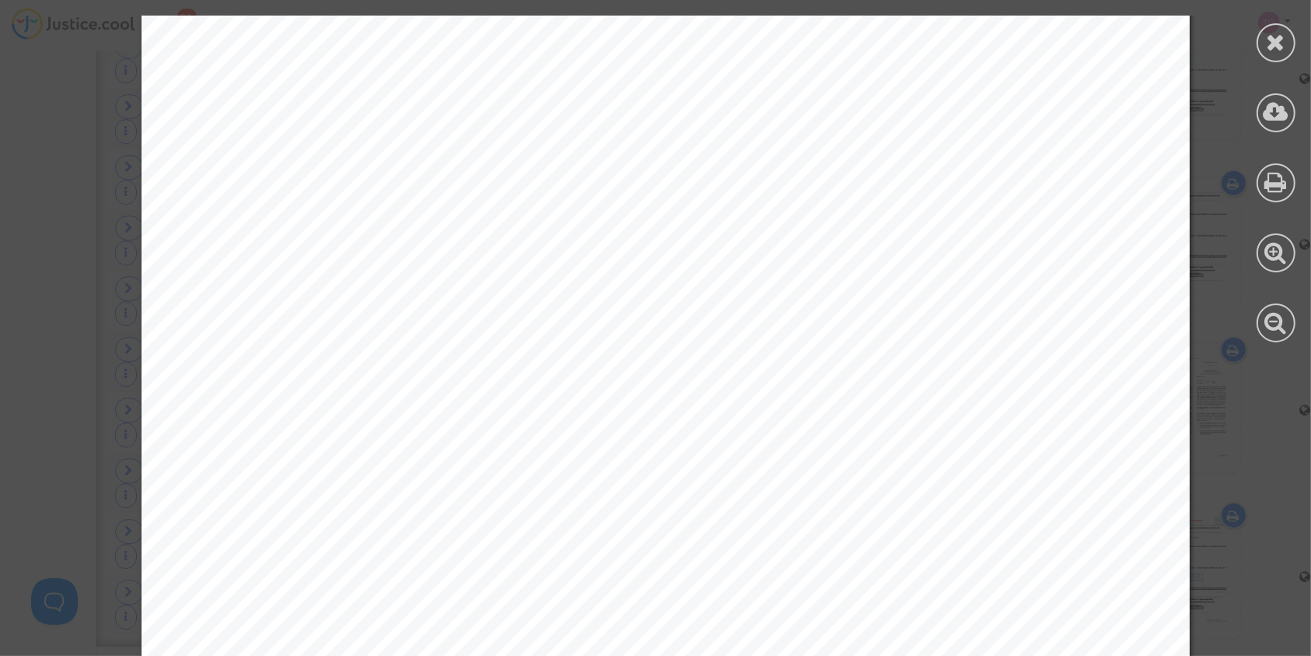
scroll to position [1002, 0]
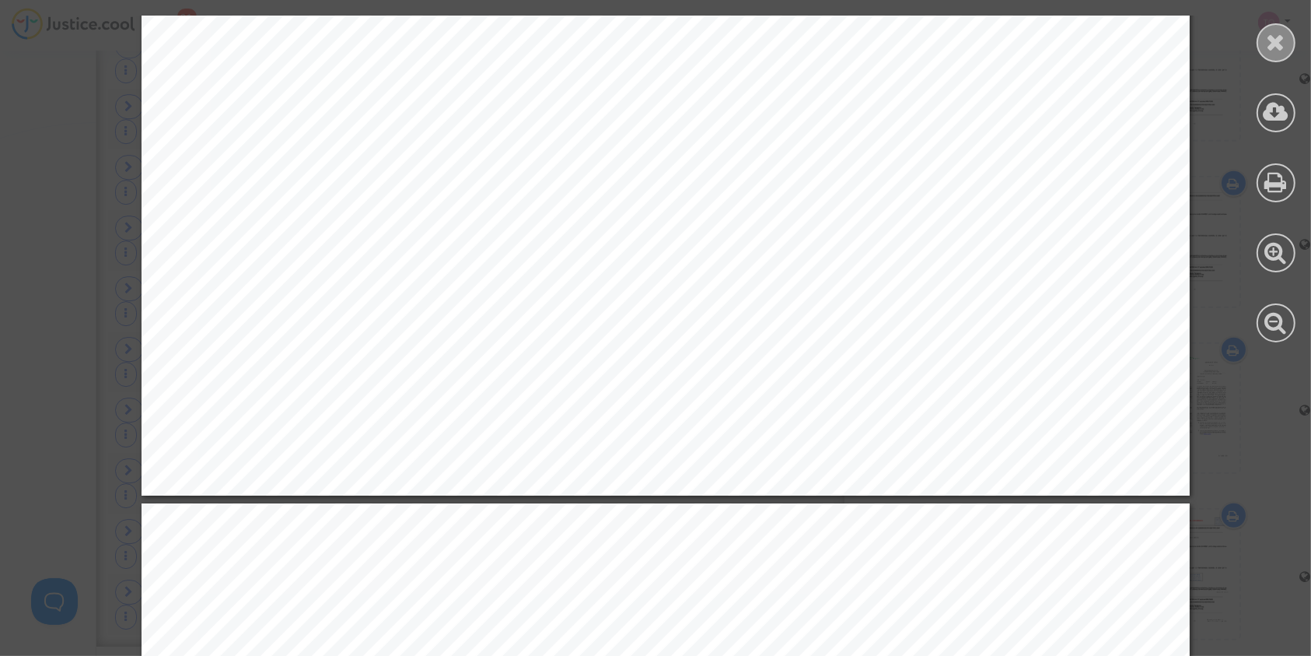
click at [1276, 40] on icon at bounding box center [1276, 41] width 19 height 23
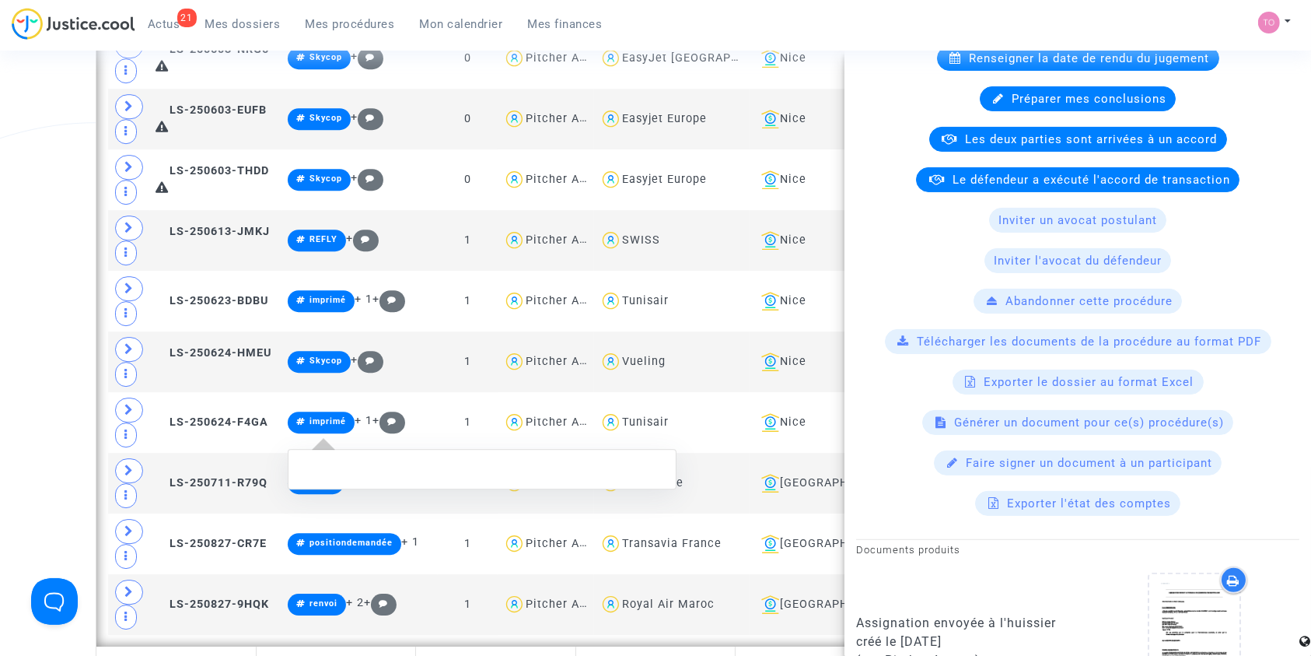
scroll to position [349, 0]
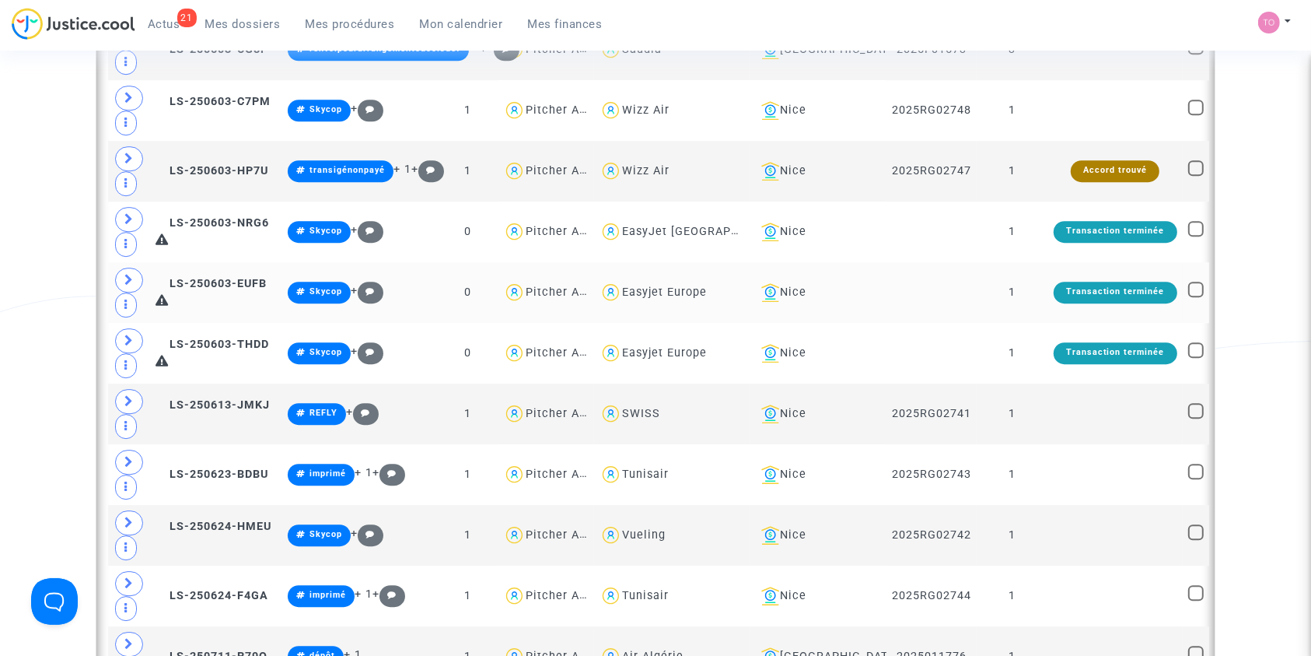
scroll to position [0, 0]
click at [828, 222] on div "Nice" at bounding box center [818, 231] width 126 height 19
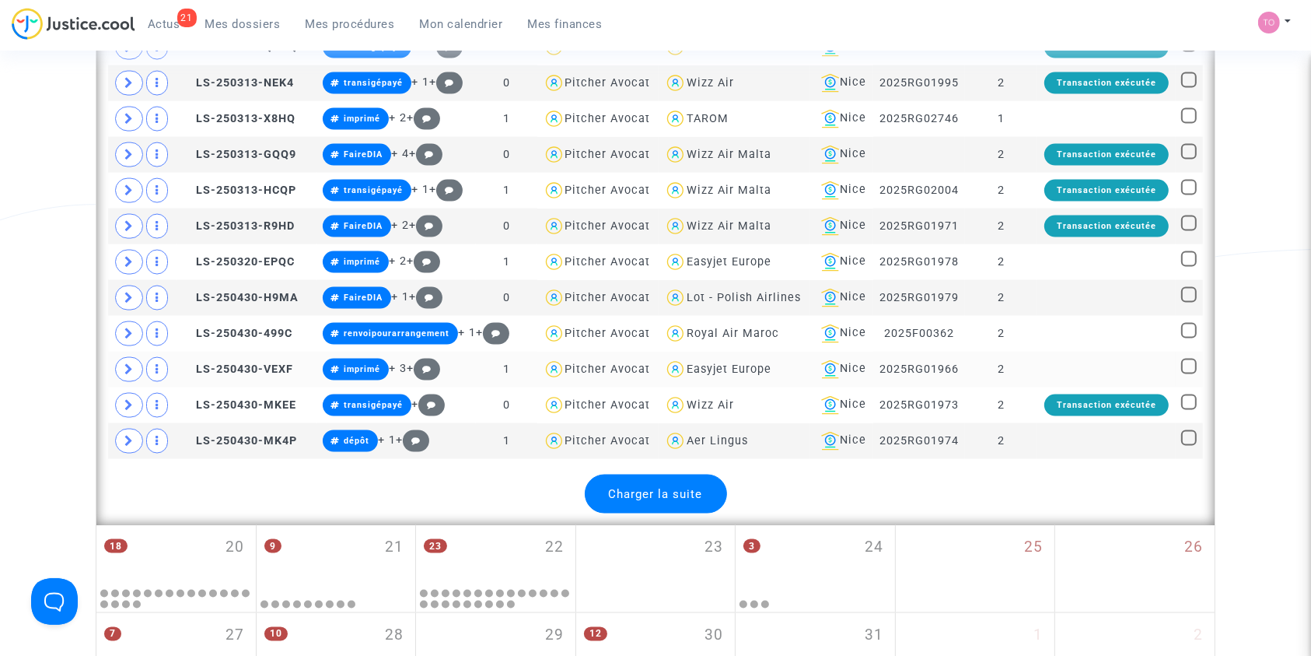
scroll to position [2356, 0]
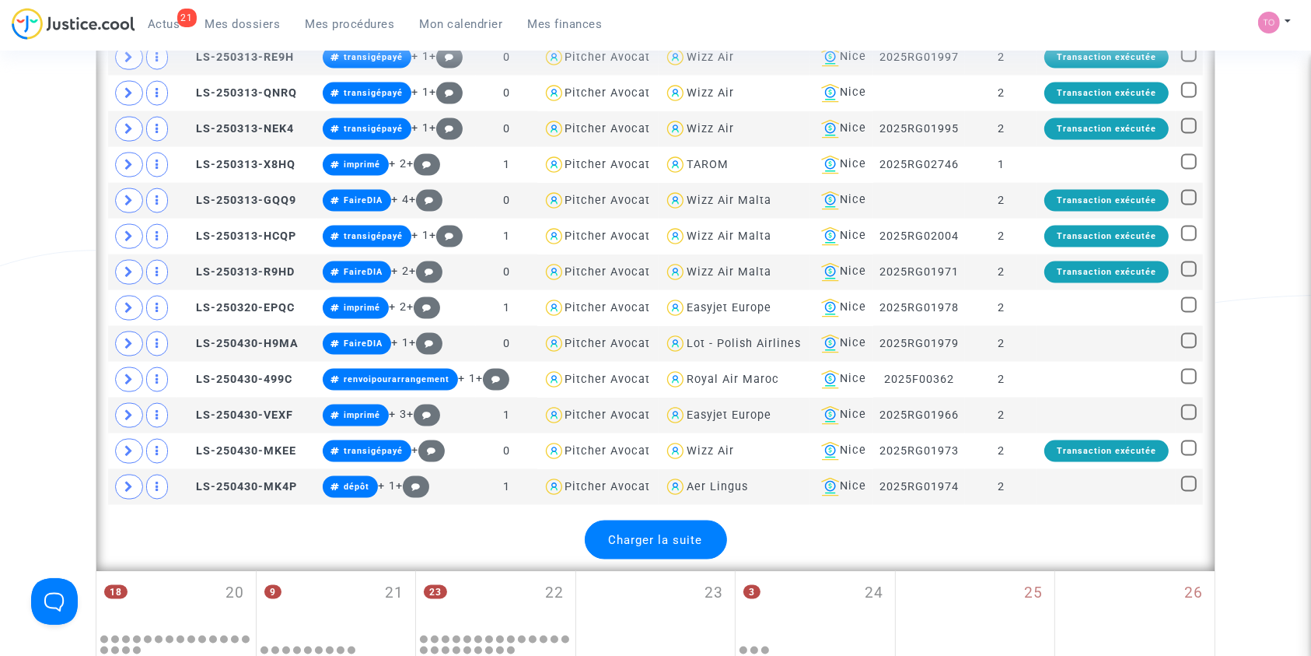
click at [666, 521] on div "Charger la suite" at bounding box center [656, 539] width 142 height 39
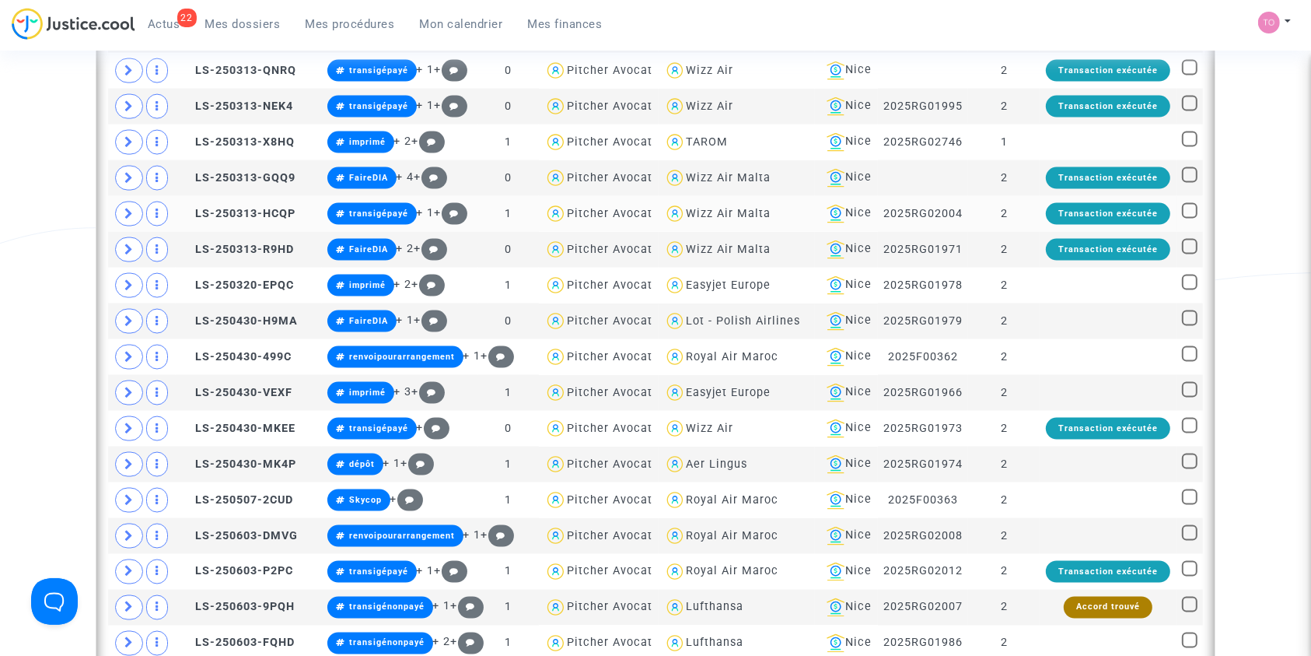
scroll to position [2495, 0]
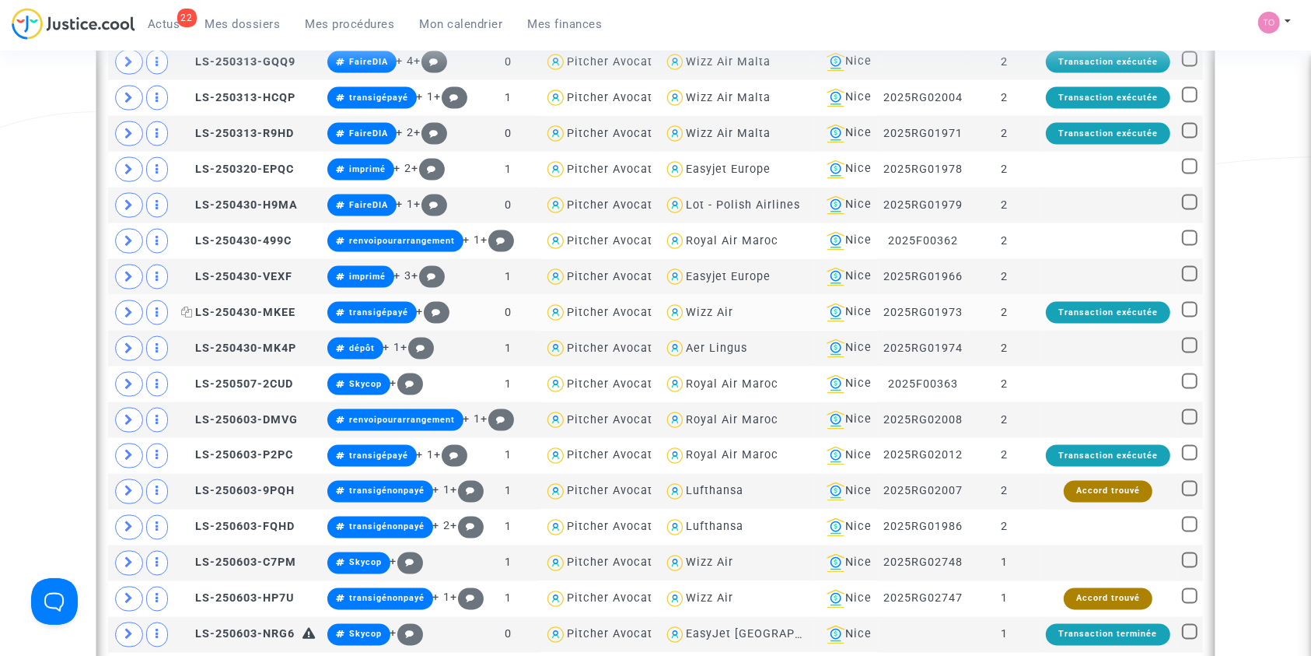
click at [212, 306] on span "LS-250430-MKEE" at bounding box center [238, 312] width 114 height 13
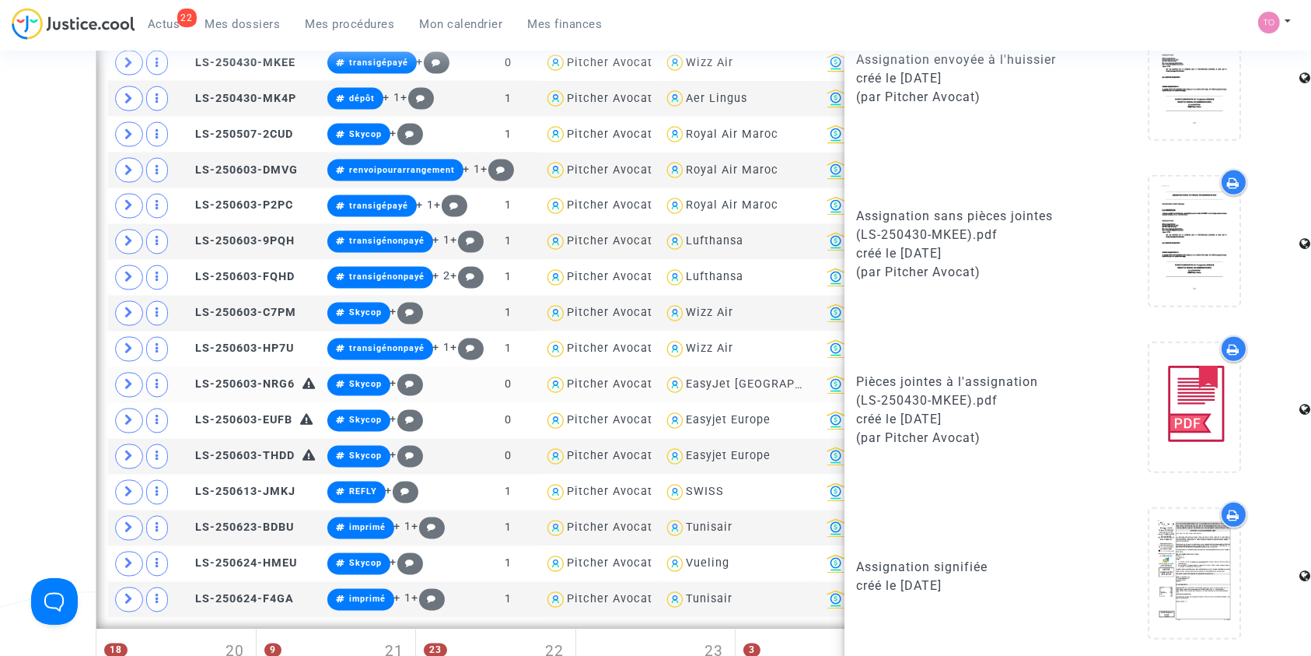
scroll to position [2771, 0]
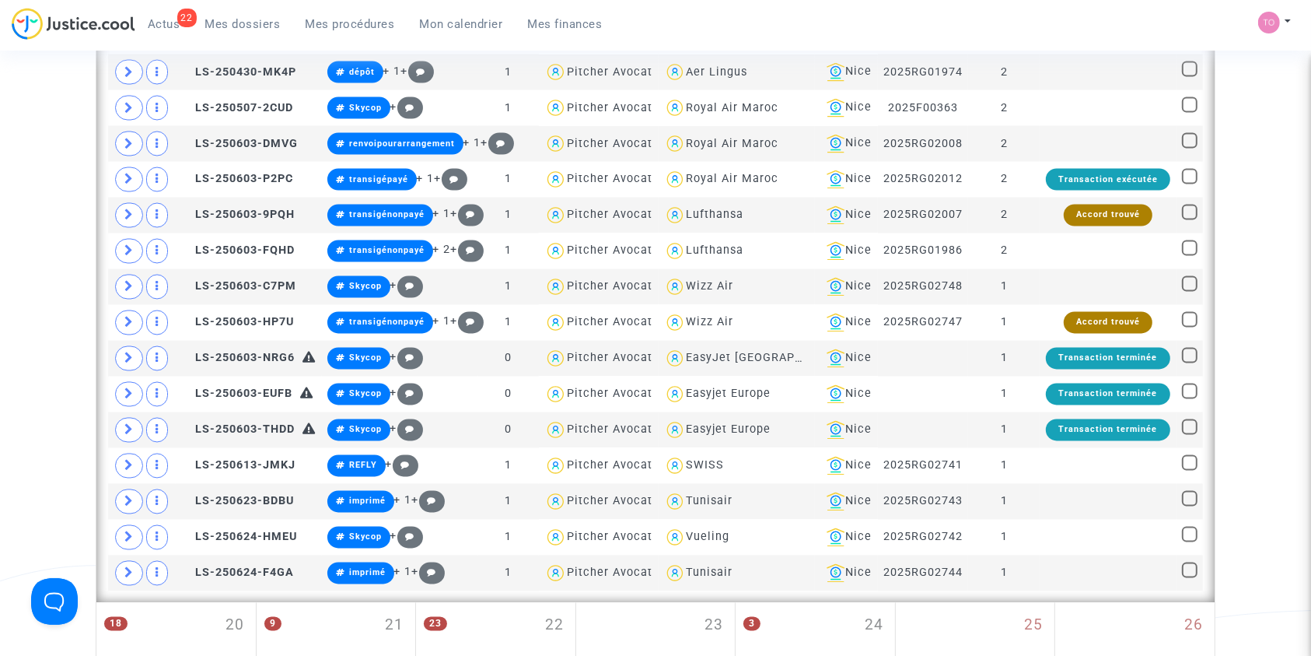
scroll to position [0, 0]
click at [224, 316] on span "LS-250603-HP7U" at bounding box center [237, 322] width 113 height 13
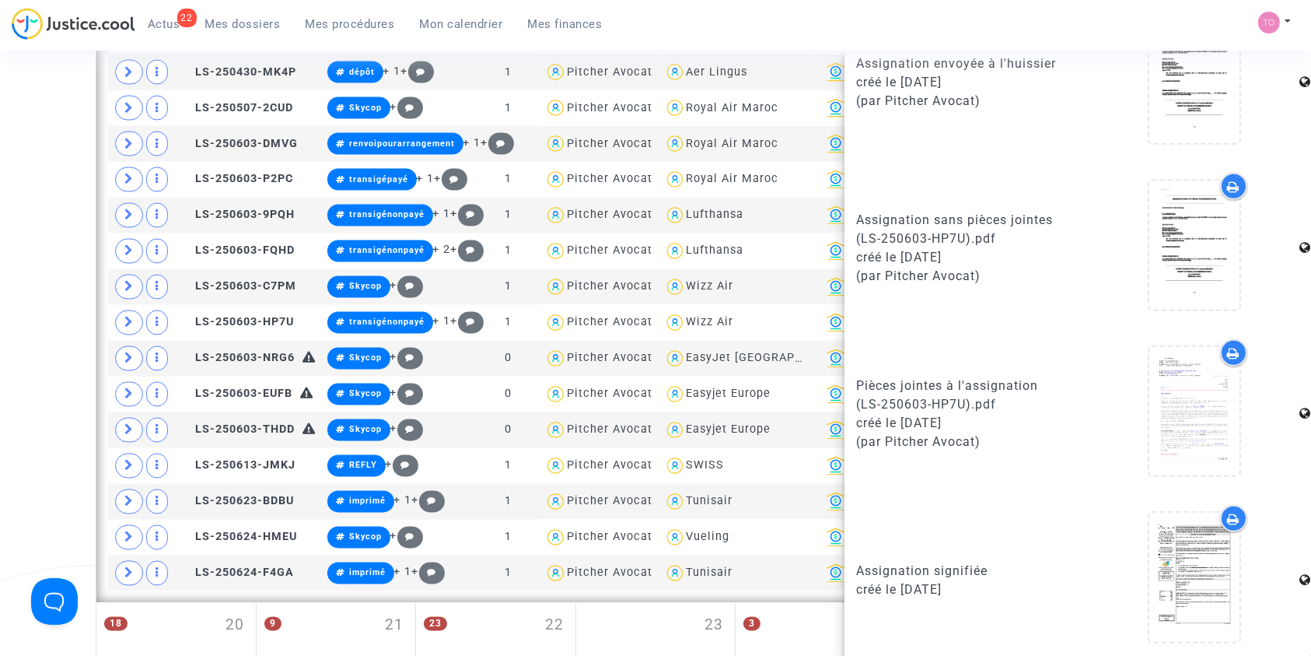
scroll to position [937, 0]
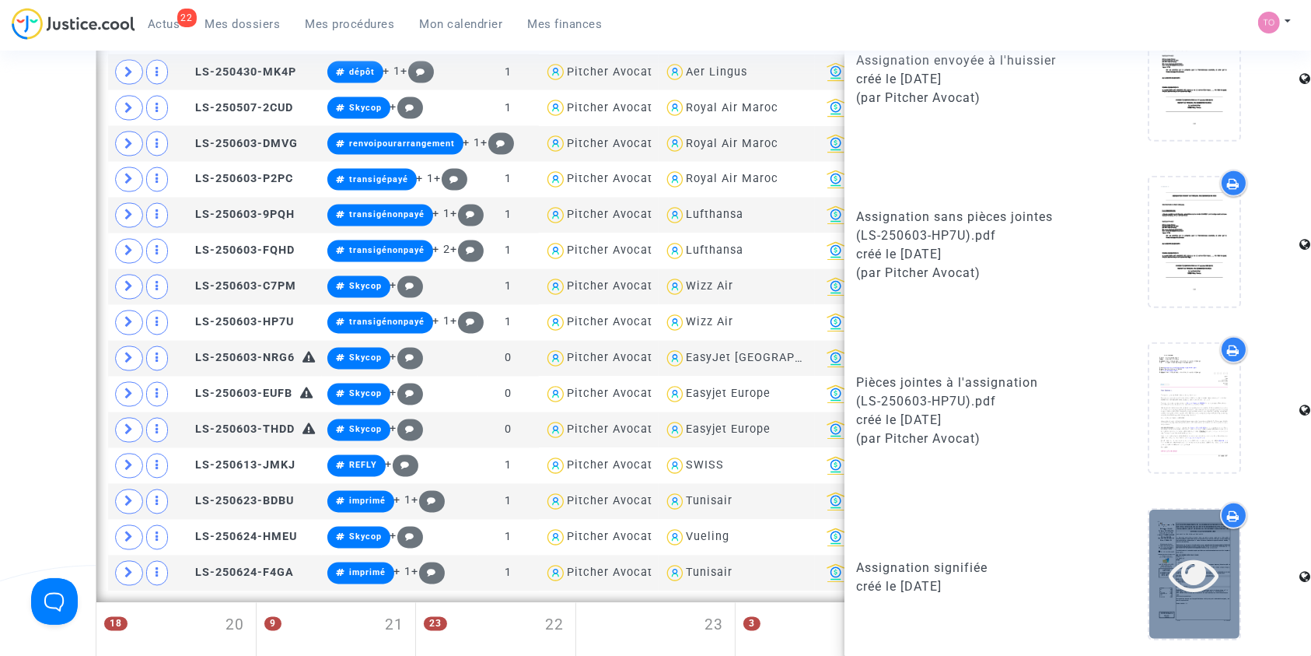
click at [1170, 559] on icon at bounding box center [1195, 574] width 51 height 50
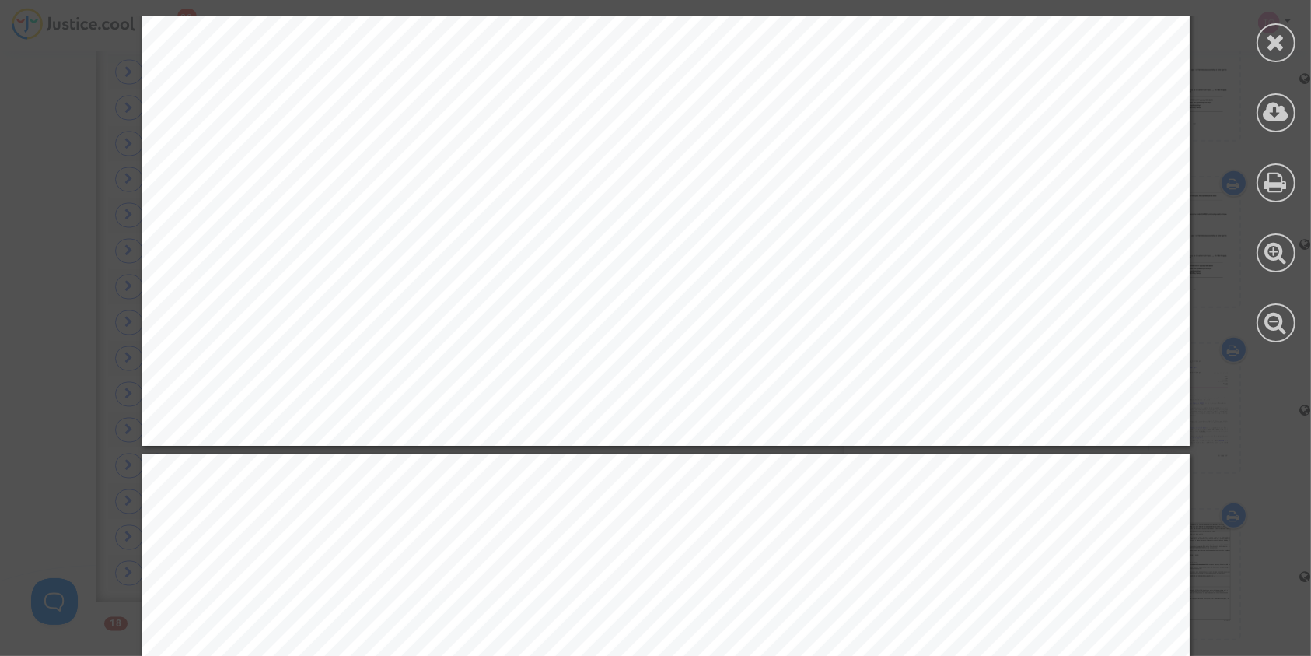
scroll to position [18944, 0]
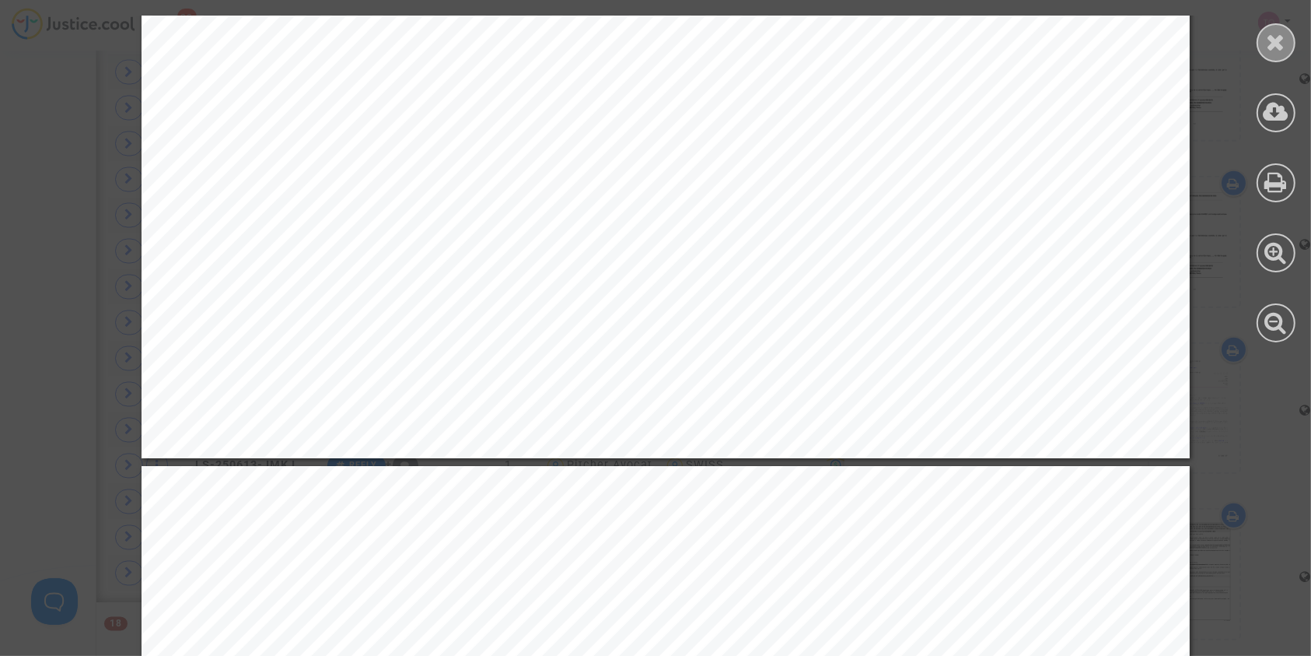
click at [1277, 44] on icon at bounding box center [1276, 41] width 19 height 23
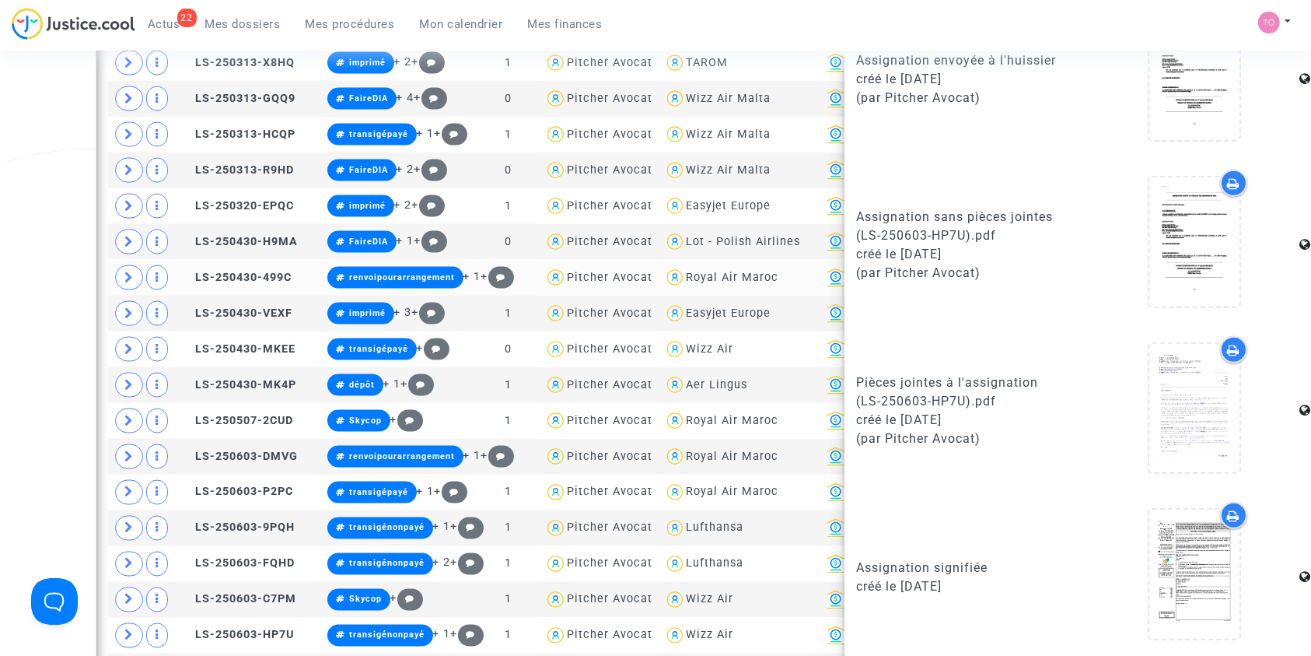
scroll to position [2425, 0]
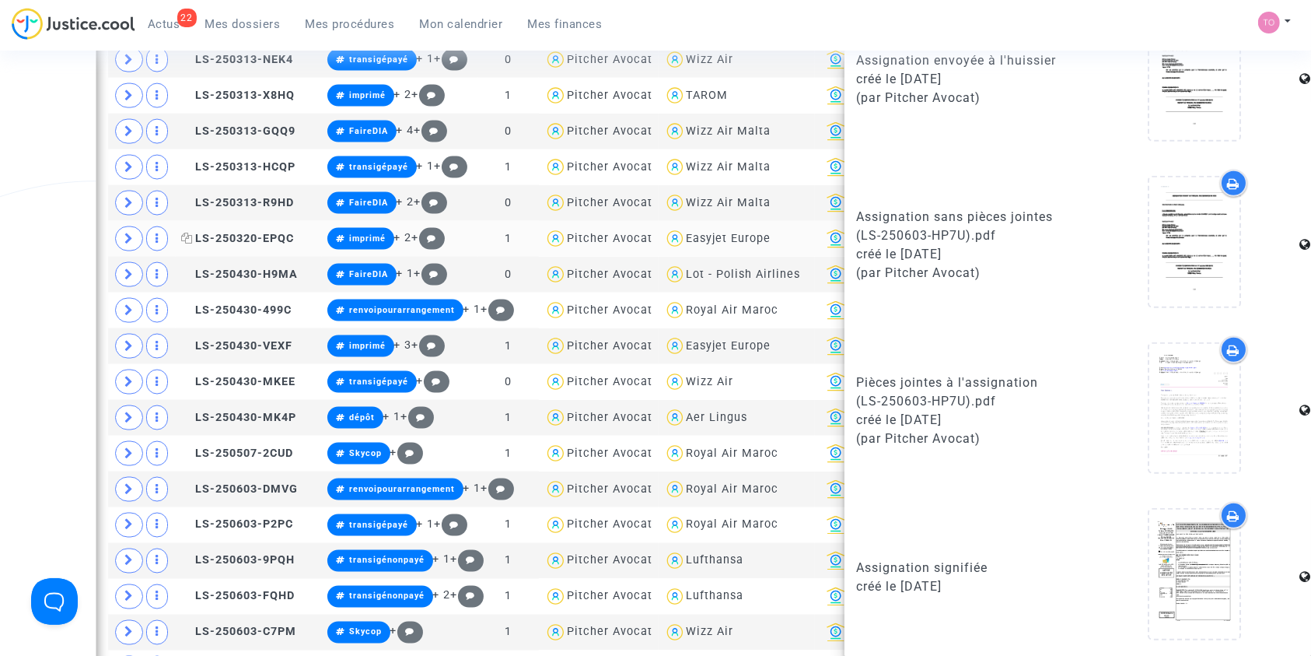
click at [240, 232] on span "LS-250320-EPQC" at bounding box center [237, 238] width 113 height 13
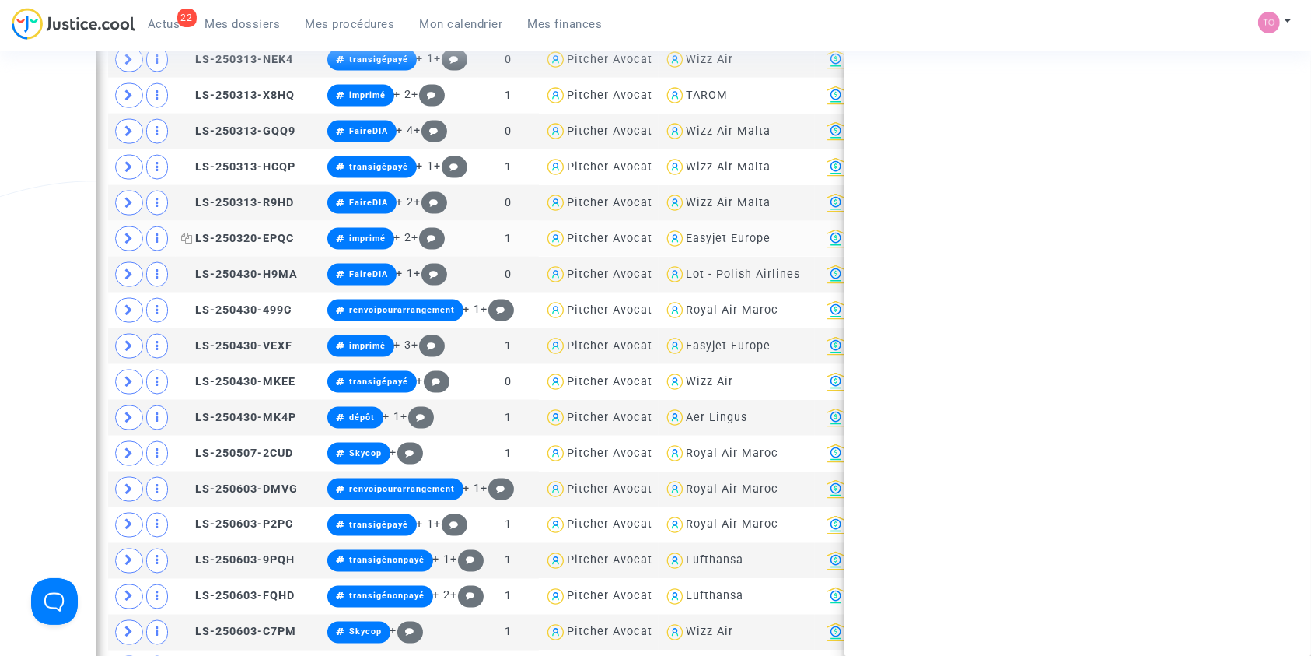
scroll to position [0, 0]
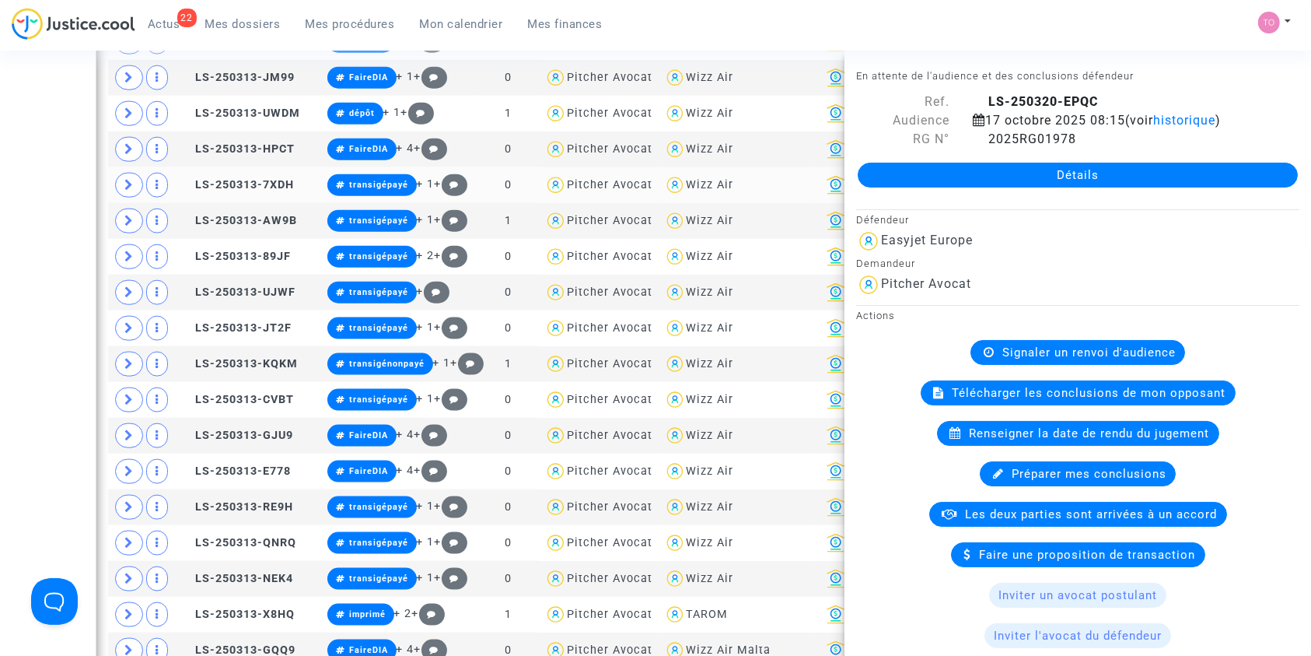
click at [243, 171] on td "LS-250313-7XDH" at bounding box center [249, 185] width 146 height 36
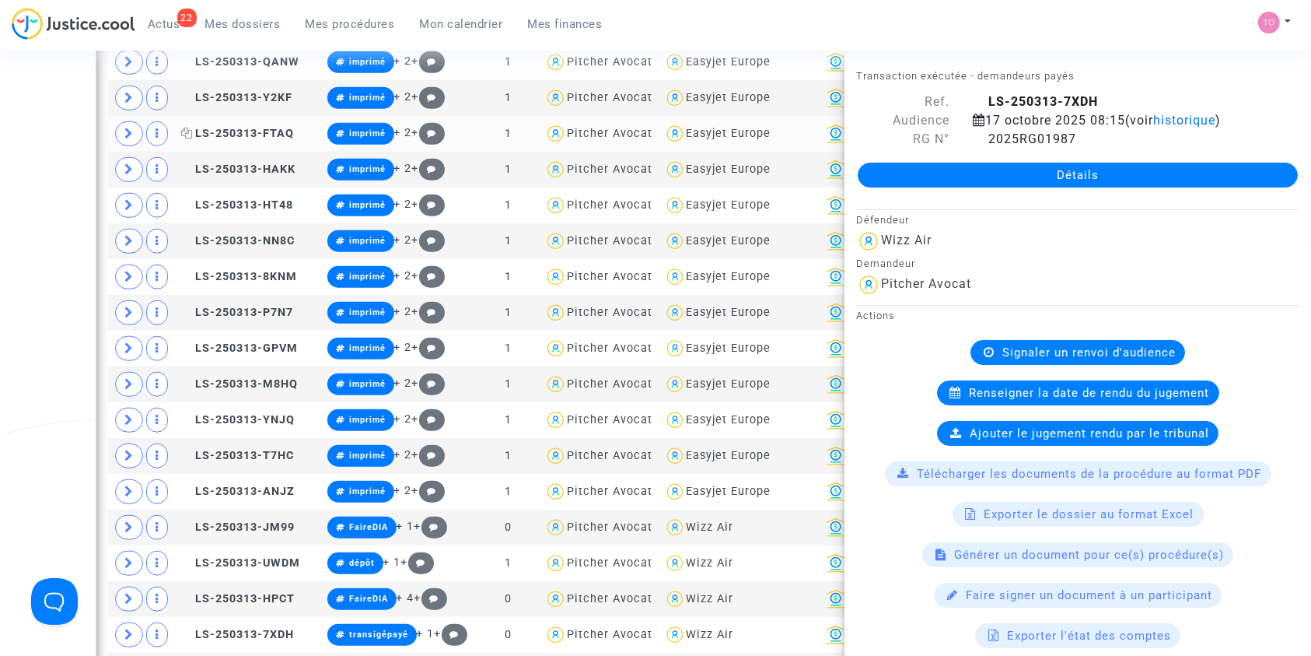
click at [233, 127] on span "LS-250313-FTAQ" at bounding box center [237, 133] width 113 height 13
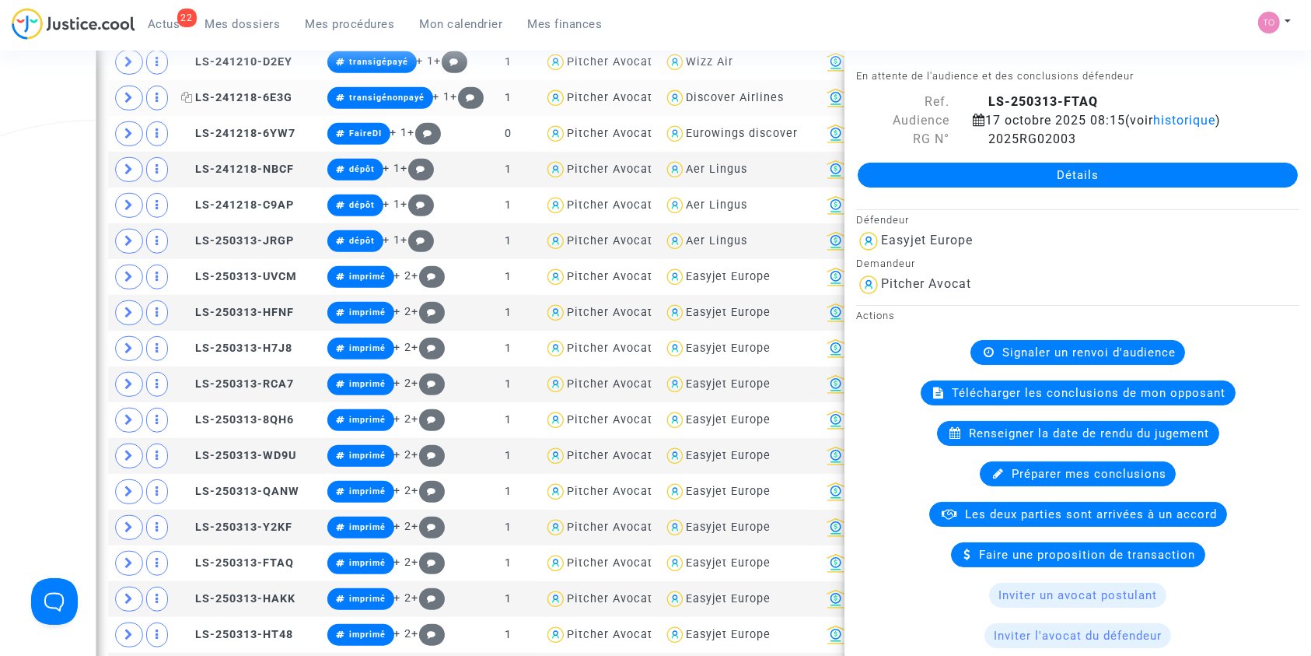
scroll to position [973, 0]
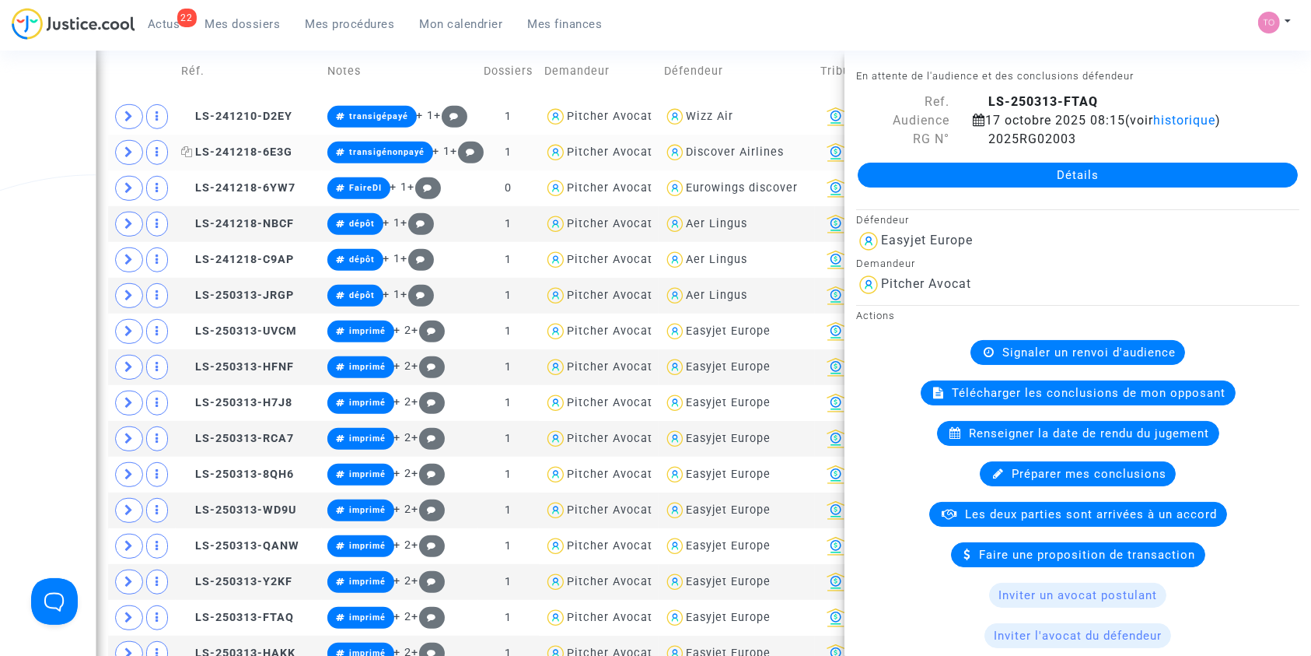
click at [243, 146] on span "LS-241218-6E3G" at bounding box center [236, 151] width 111 height 13
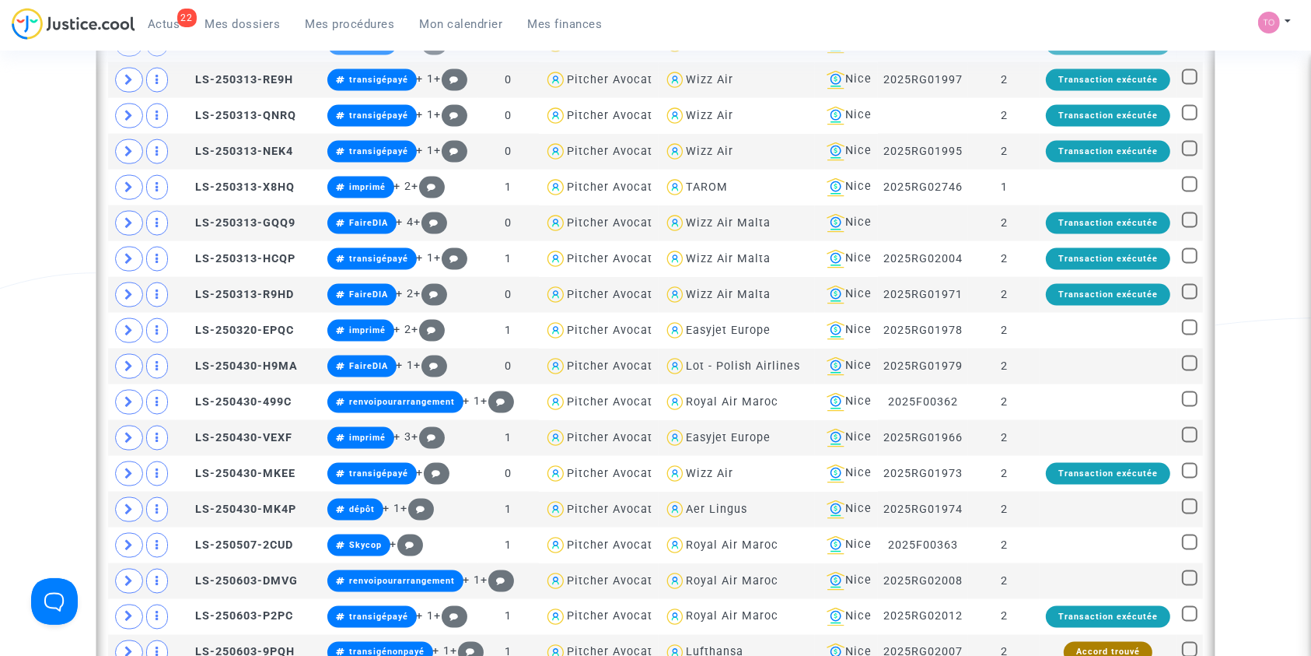
scroll to position [2114, 0]
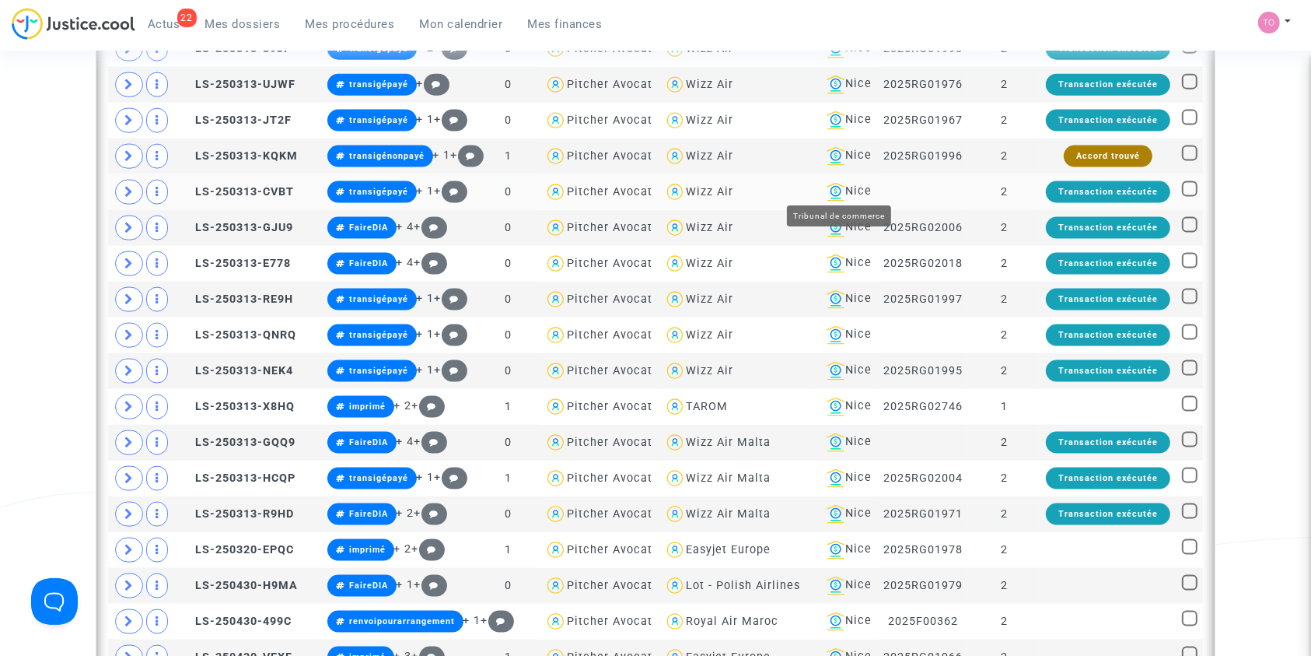
click at [866, 187] on div "Nice" at bounding box center [847, 192] width 52 height 19
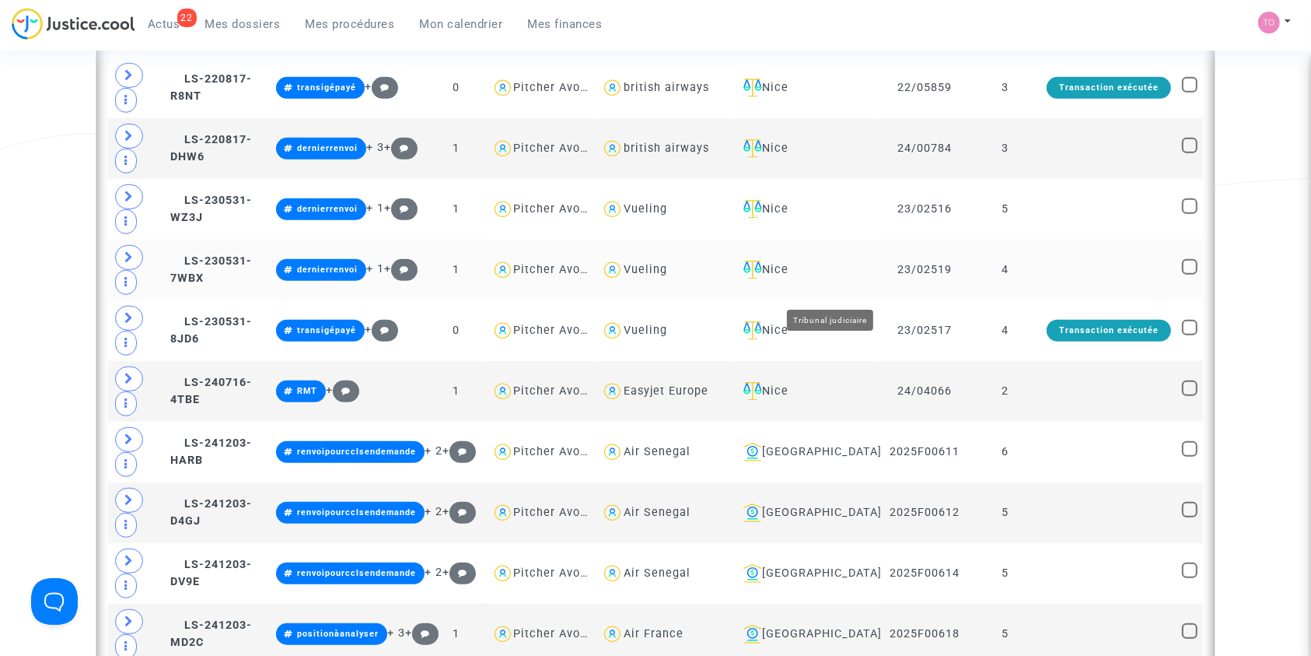
scroll to position [939, 0]
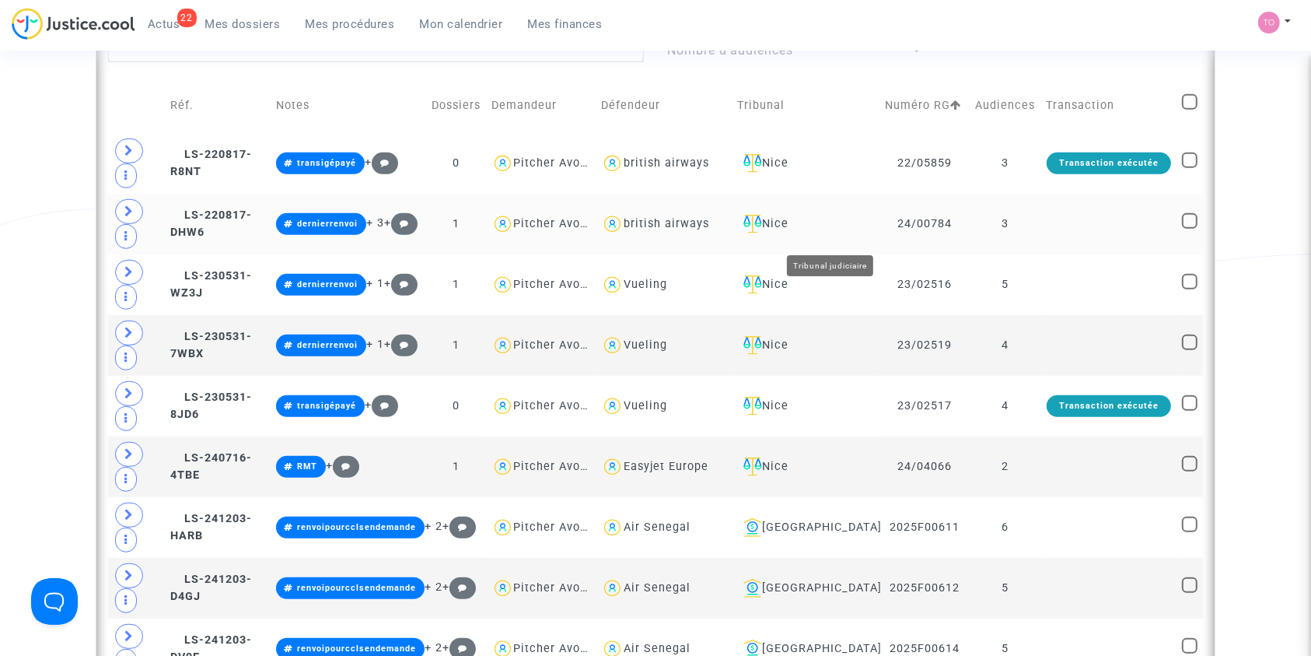
click at [836, 228] on div "Nice" at bounding box center [805, 224] width 137 height 19
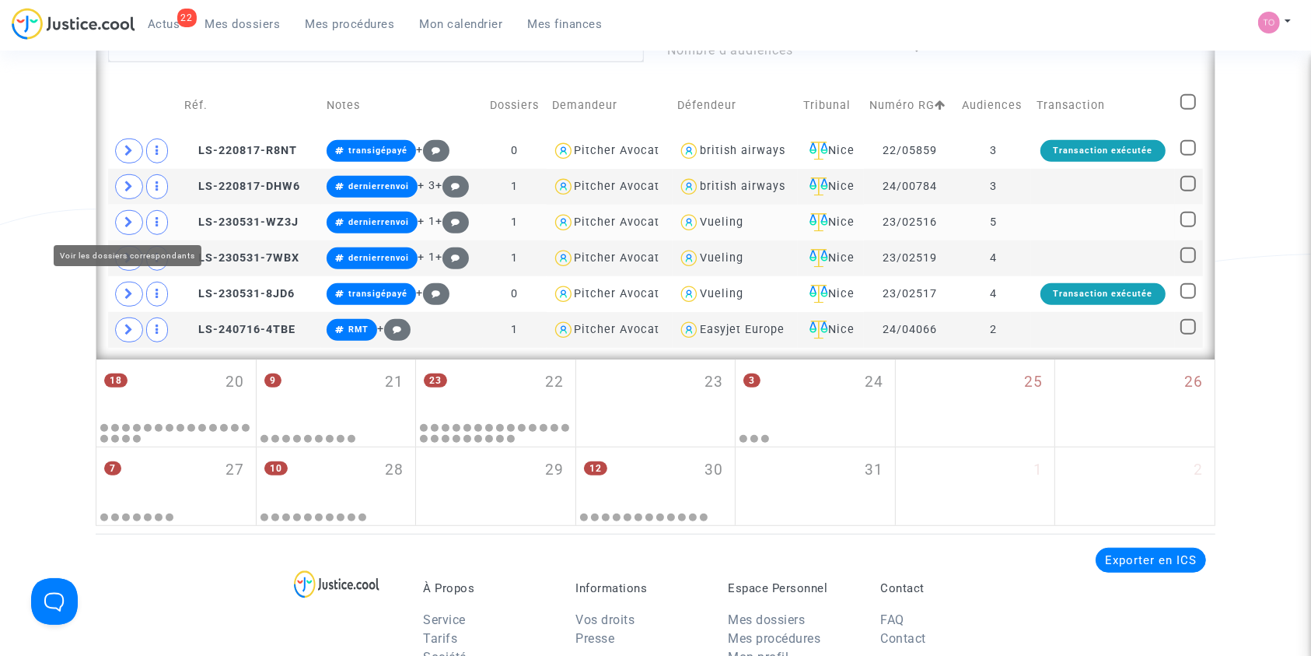
click at [128, 218] on icon at bounding box center [128, 222] width 9 height 12
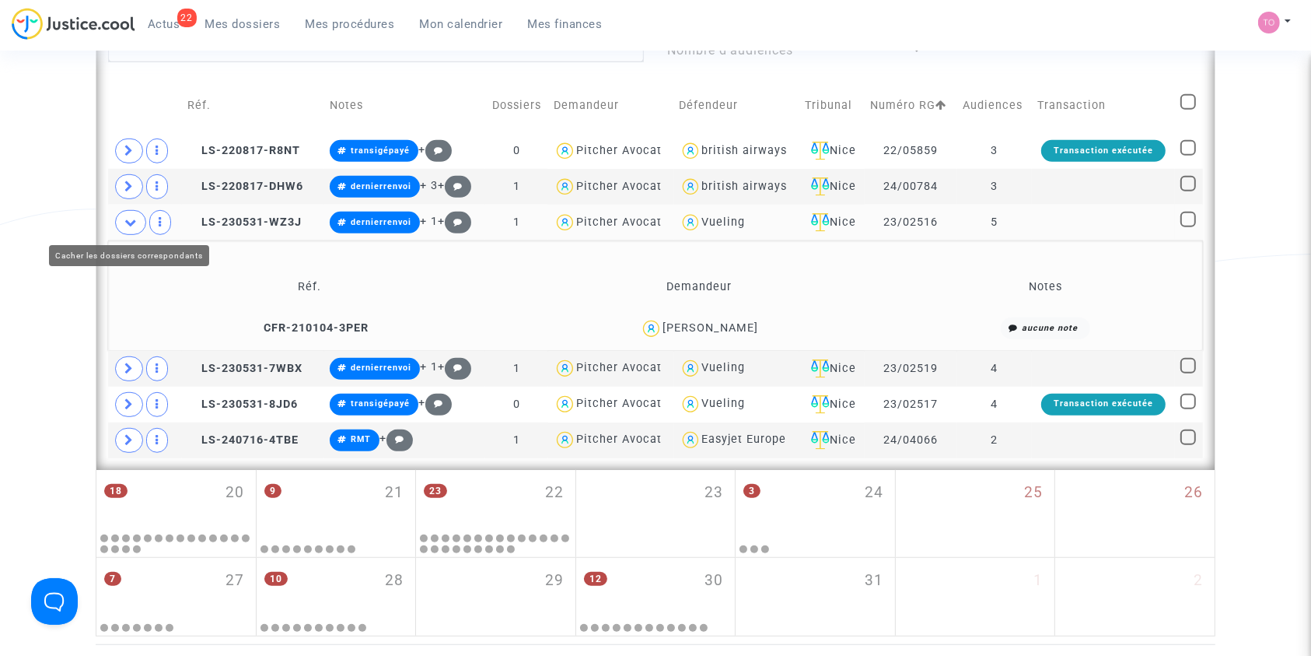
click at [115, 224] on span at bounding box center [130, 222] width 31 height 25
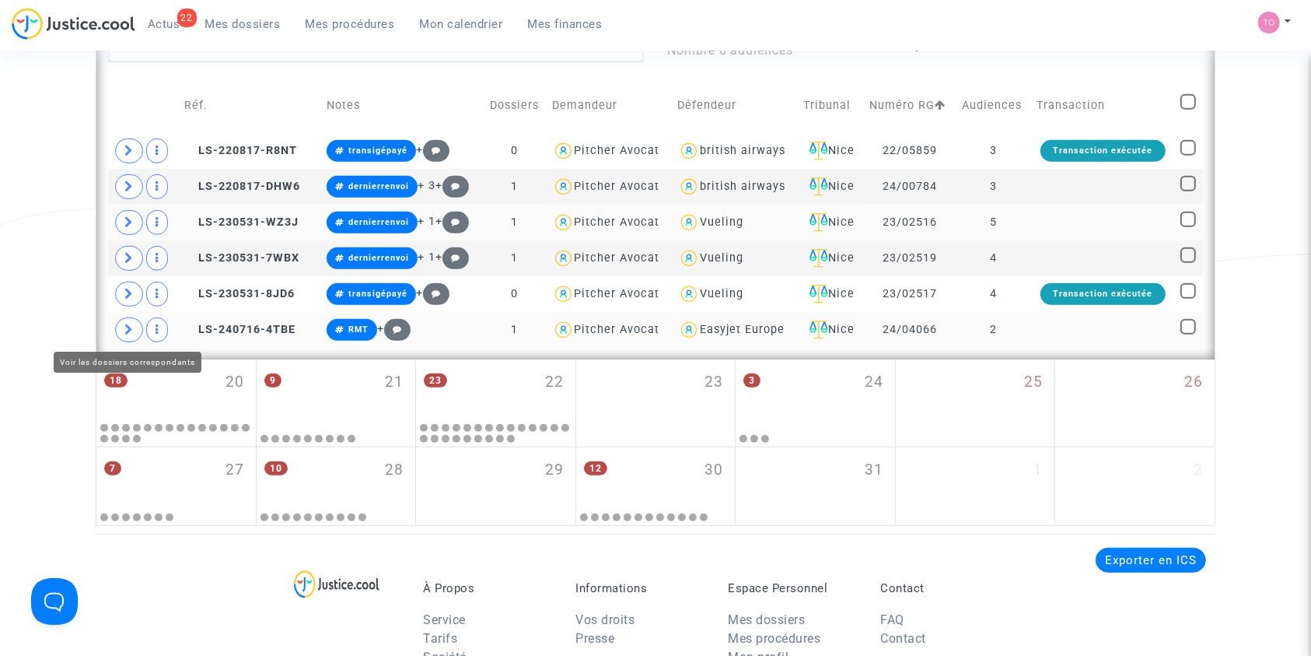
click at [139, 325] on span at bounding box center [129, 329] width 28 height 25
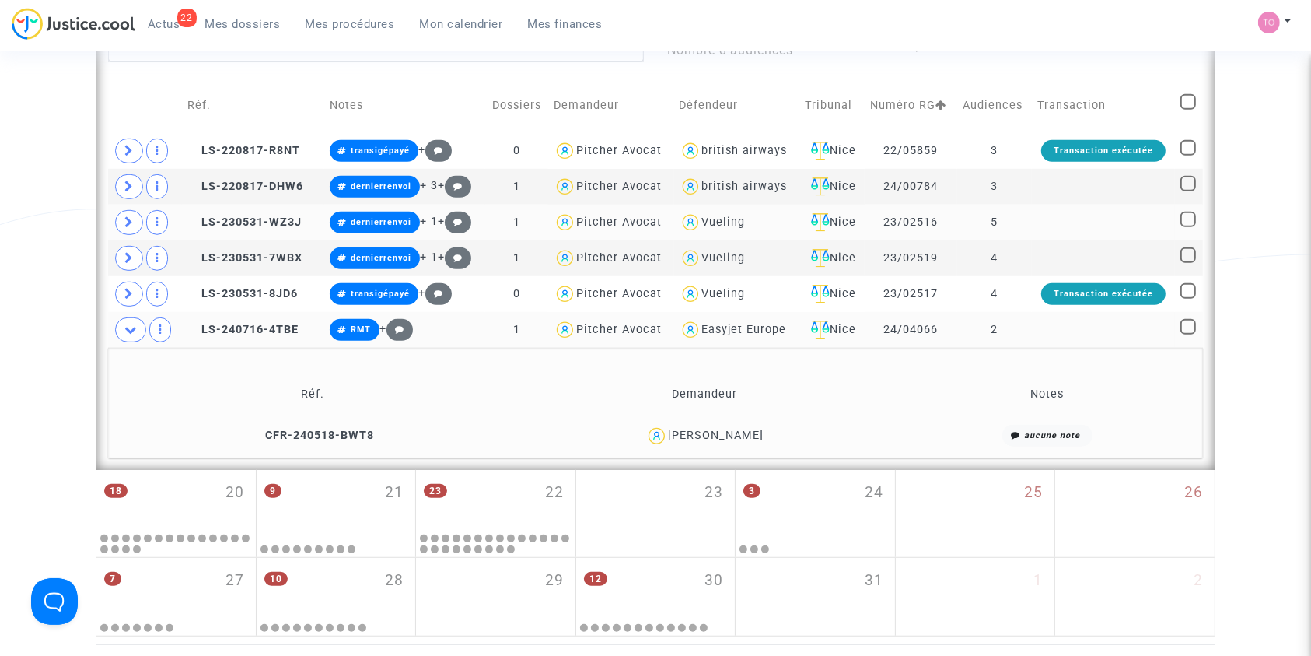
click at [752, 432] on div "Sebastian Yemal" at bounding box center [716, 435] width 96 height 13
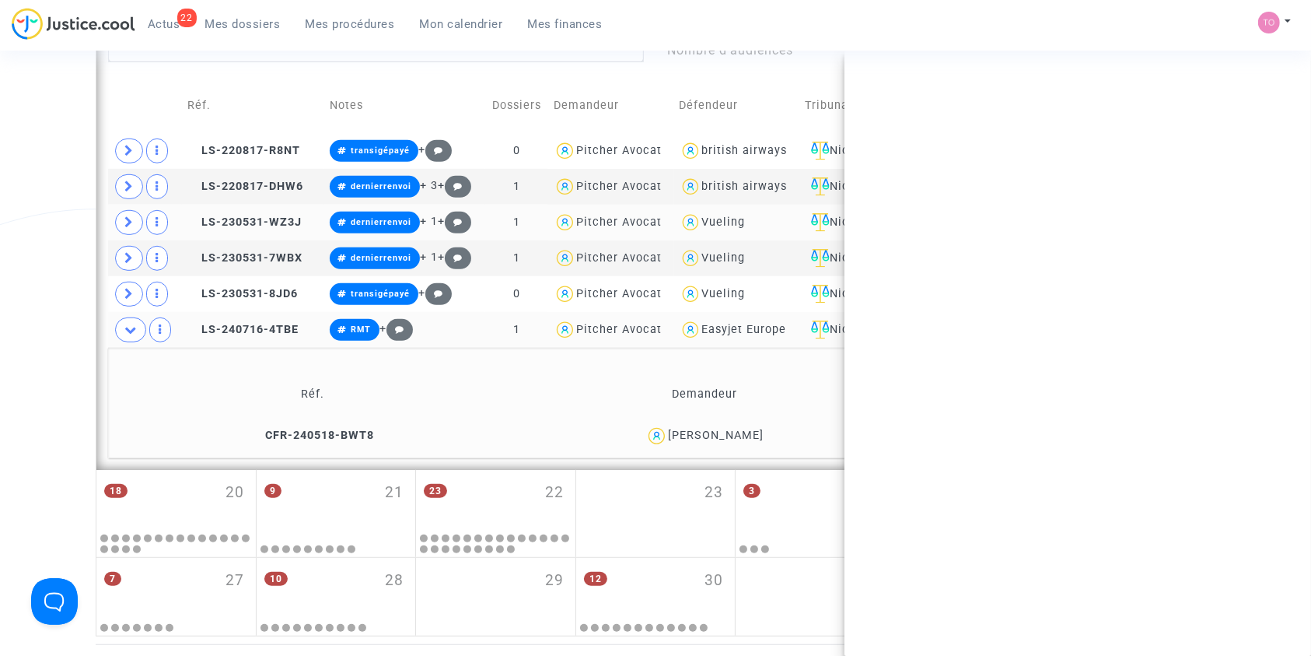
click at [752, 432] on div "Sebastian Yemal" at bounding box center [716, 435] width 96 height 13
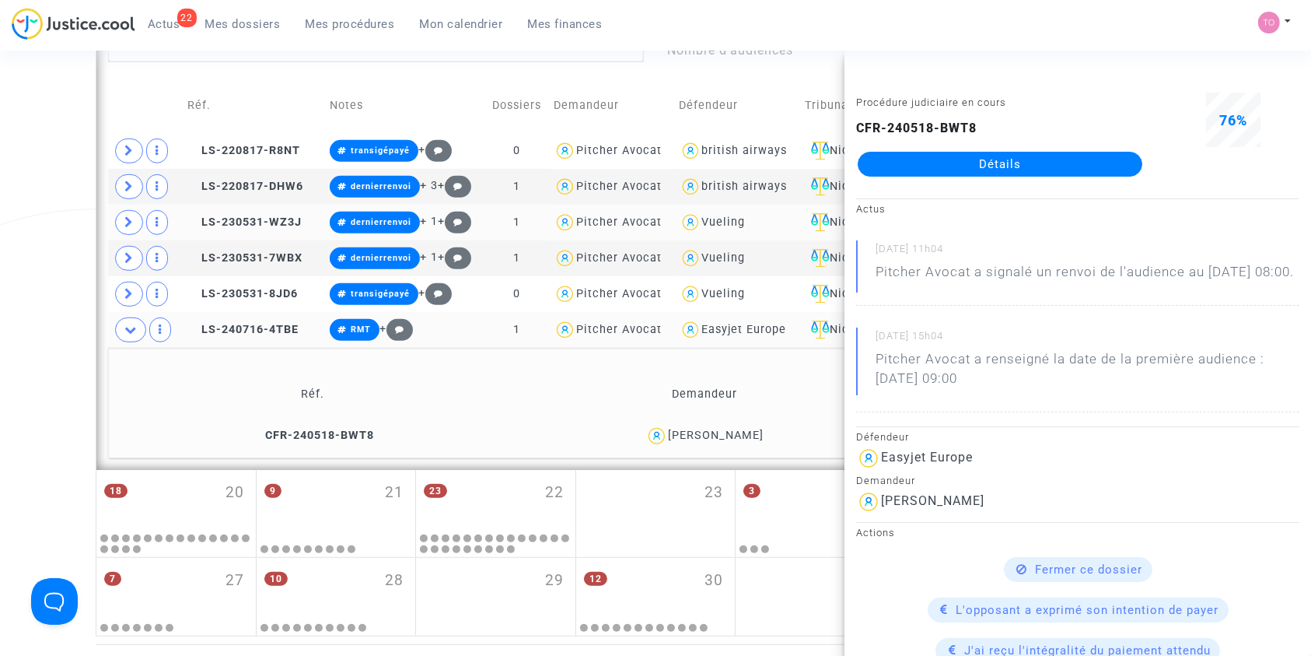
copy div "Yemal"
click at [226, 215] on span "LS-230531-WZ3J" at bounding box center [244, 221] width 114 height 13
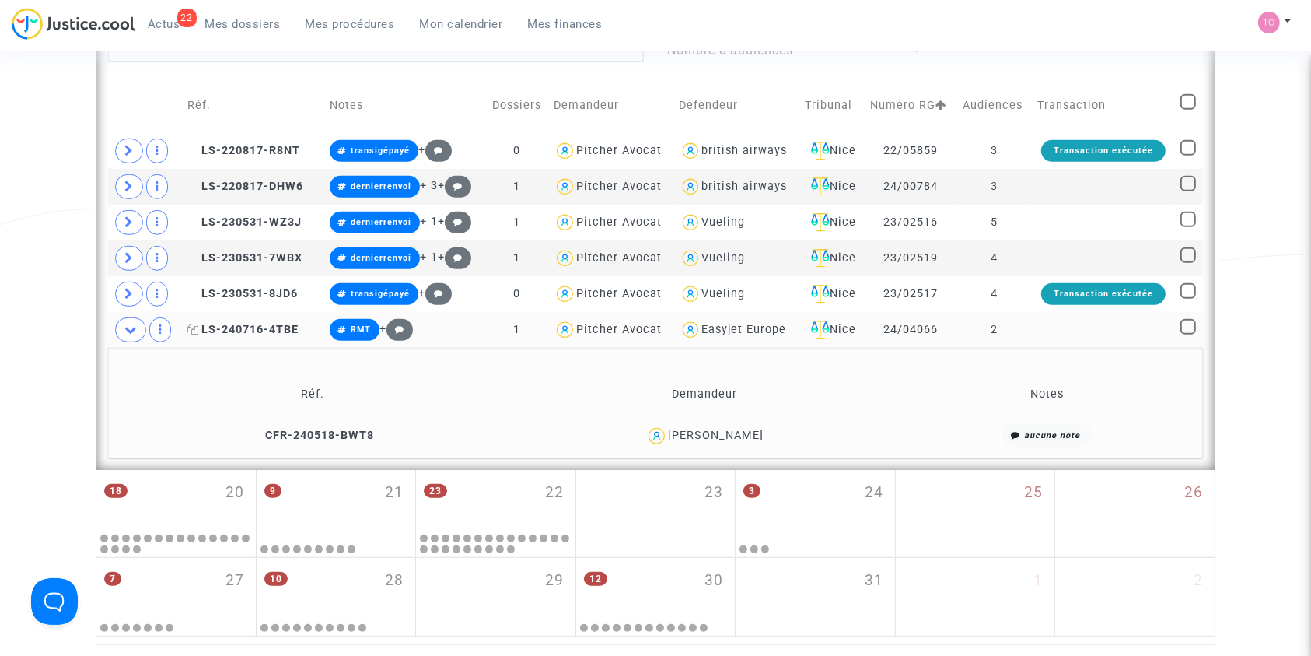
click at [257, 334] on span "LS-240716-4TBE" at bounding box center [242, 329] width 111 height 13
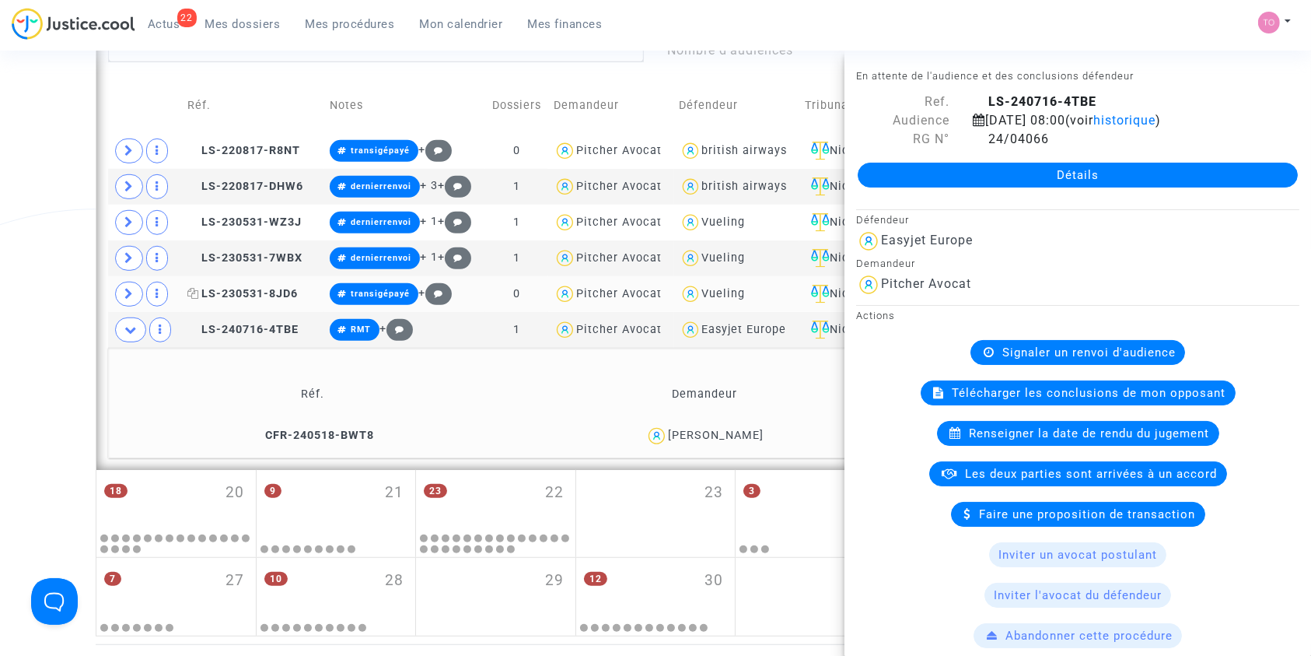
click at [236, 289] on span "LS-230531-8JD6" at bounding box center [242, 293] width 110 height 13
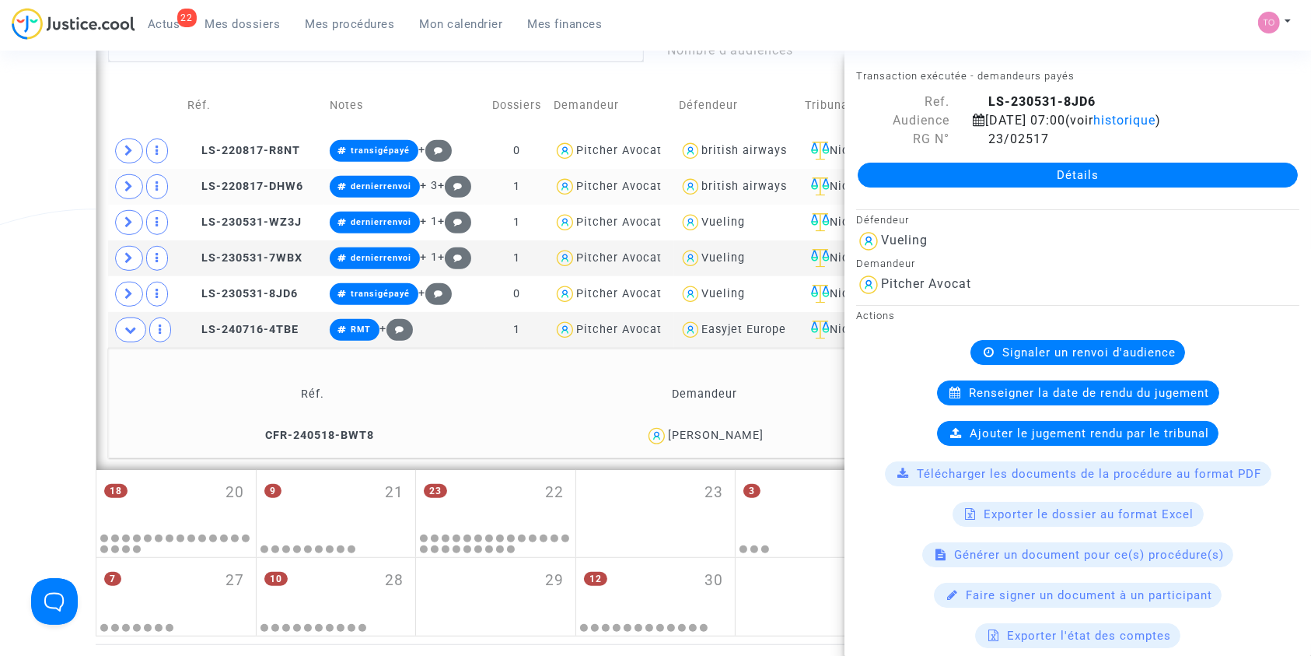
click at [226, 177] on td "LS-220817-DHW6" at bounding box center [253, 187] width 142 height 36
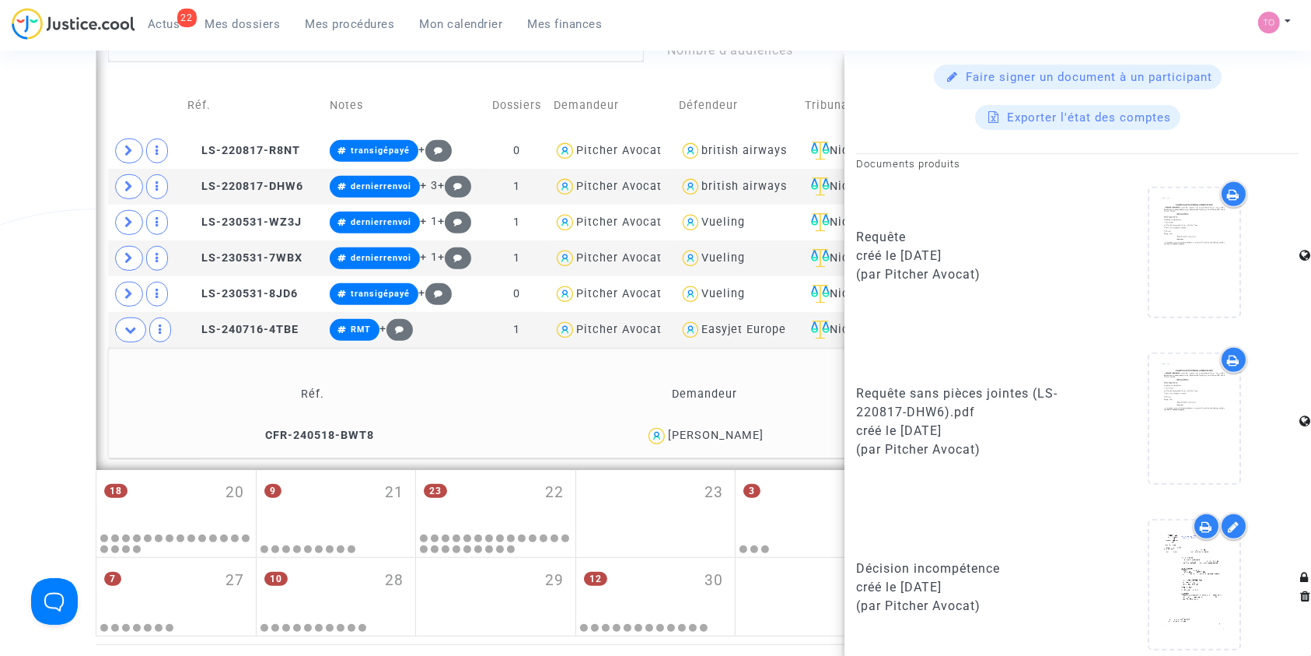
scroll to position [691, 0]
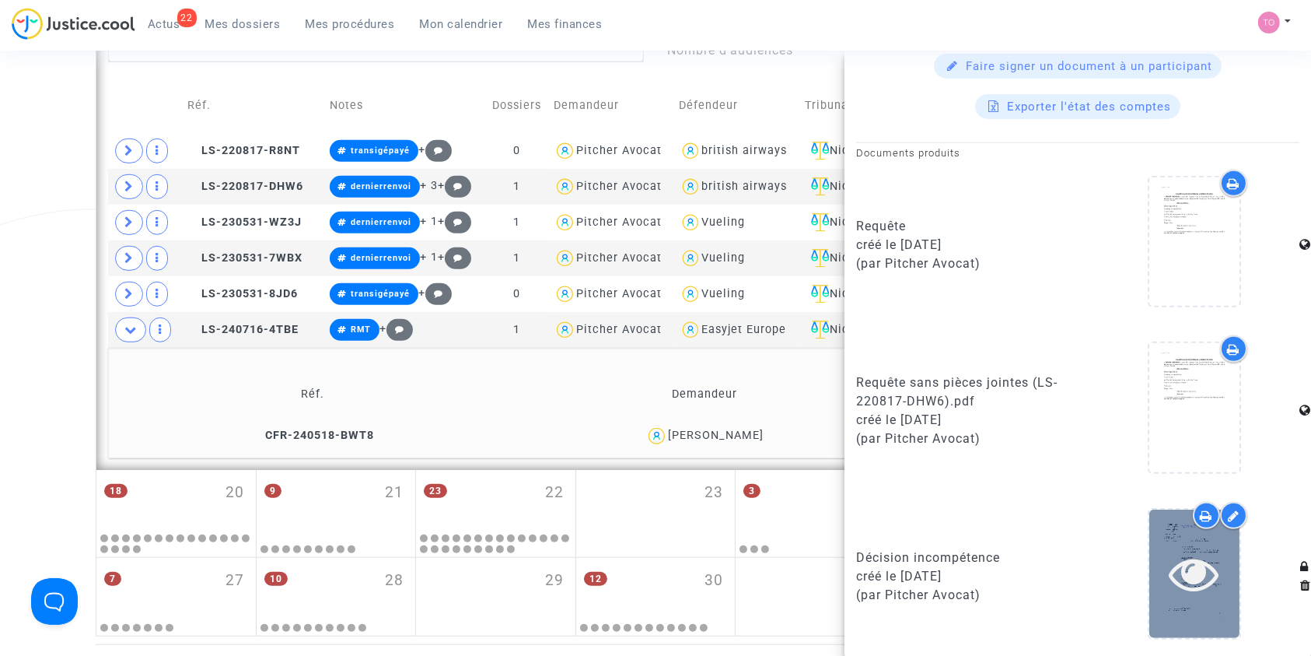
click at [1150, 551] on div at bounding box center [1195, 573] width 90 height 50
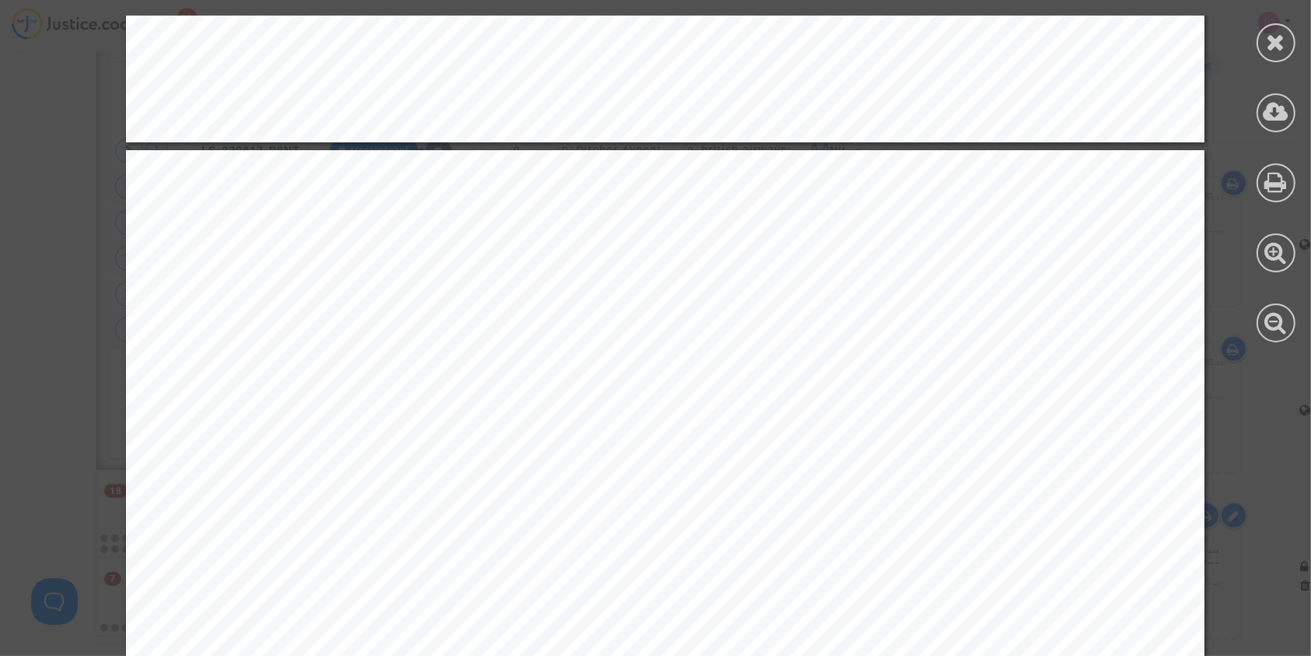
scroll to position [6381, 0]
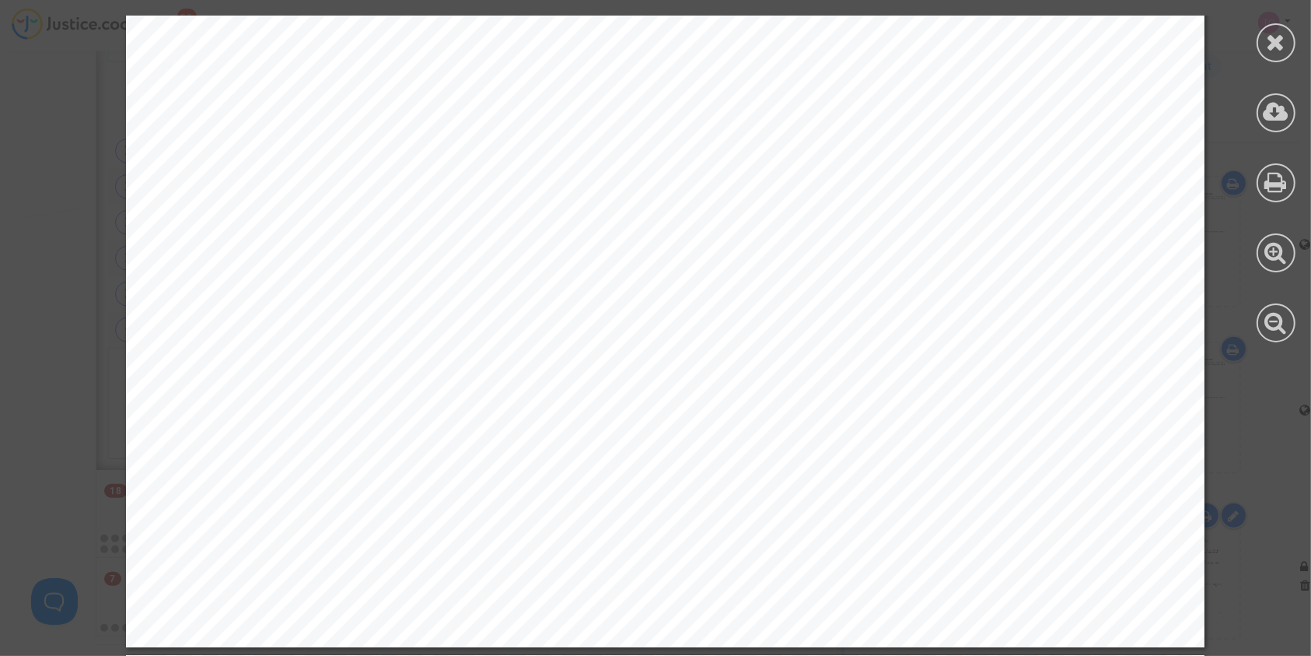
click at [1260, 40] on div at bounding box center [1276, 42] width 39 height 39
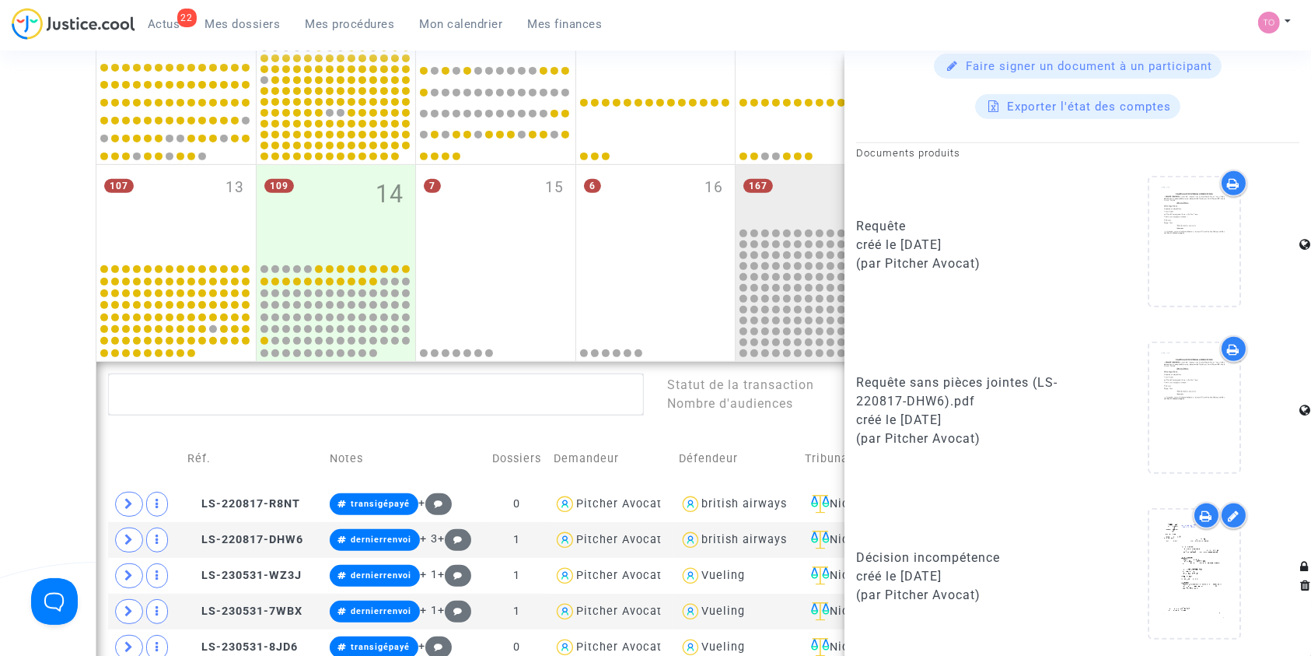
scroll to position [604, 0]
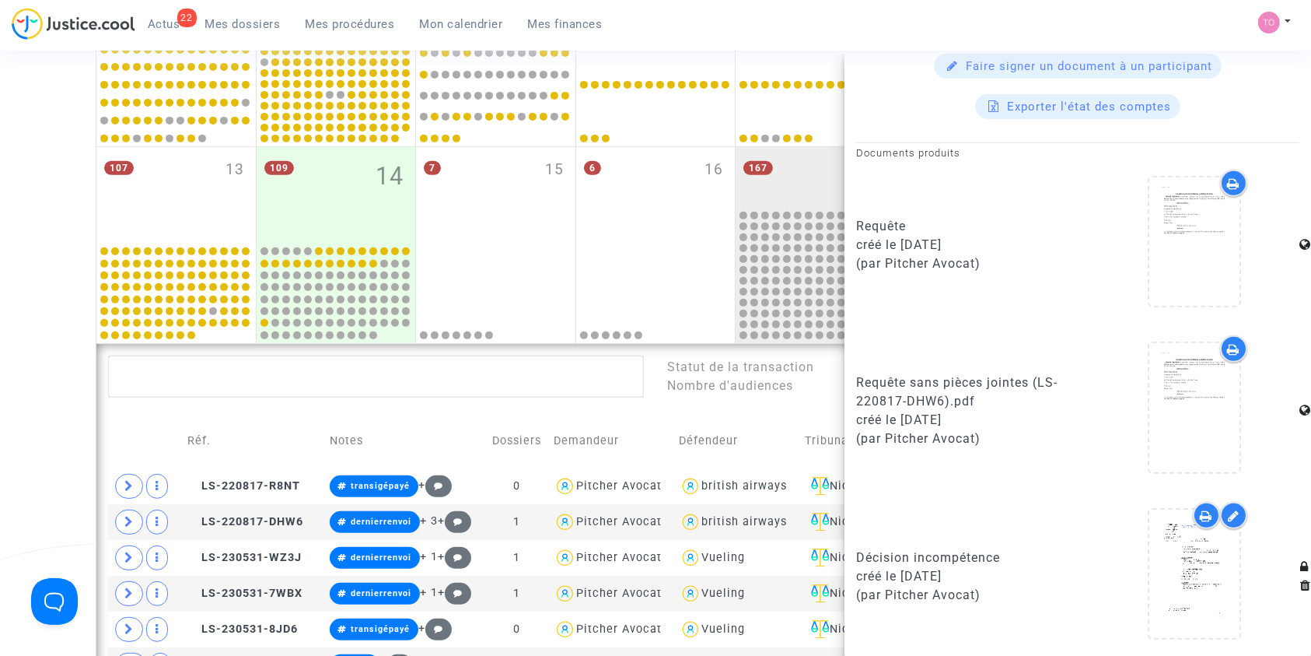
click at [0, 408] on div "Date de clôture d'instruction Date de conciliation Date d'audience Date de juge…" at bounding box center [655, 247] width 1311 height 1448
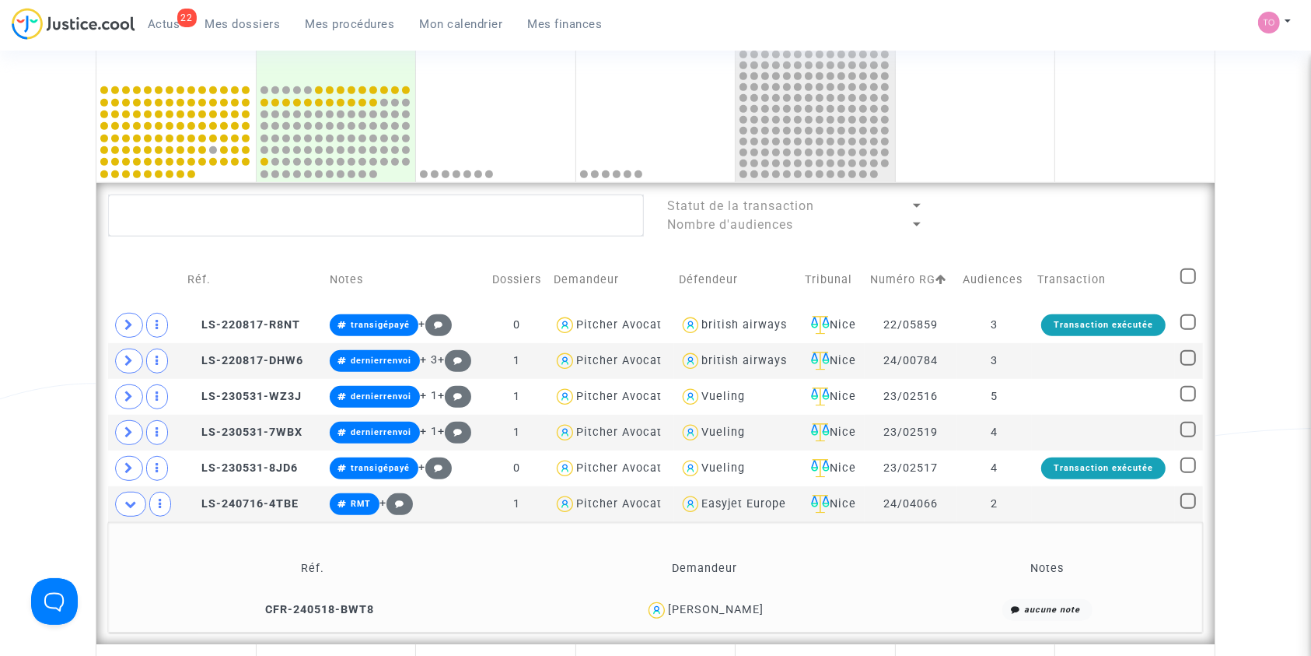
scroll to position [776, 0]
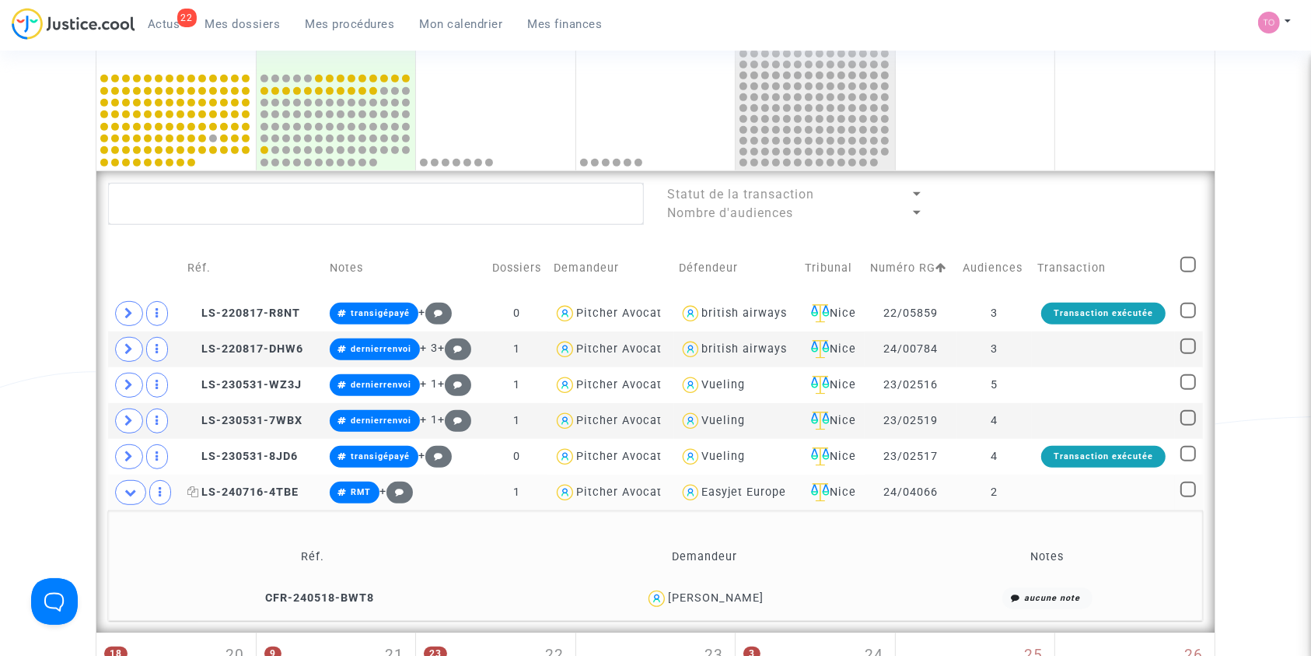
click at [250, 491] on span "LS-240716-4TBE" at bounding box center [242, 491] width 111 height 13
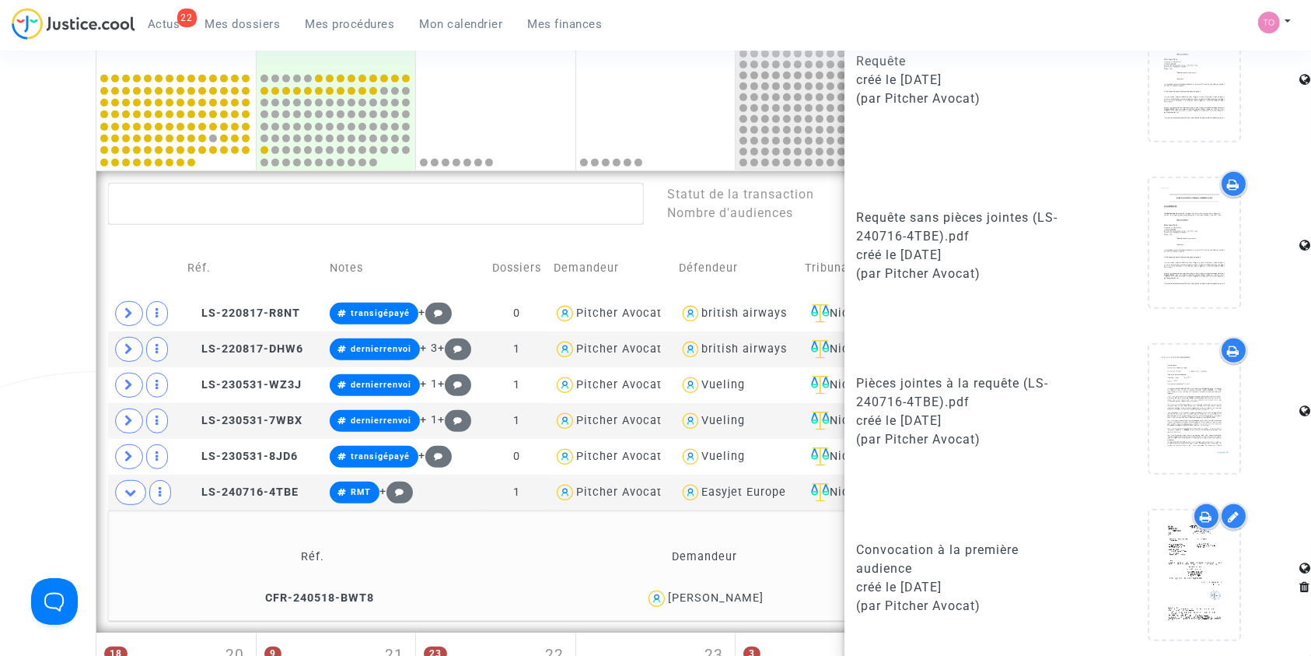
scroll to position [897, 0]
click at [1175, 566] on icon at bounding box center [1195, 574] width 51 height 50
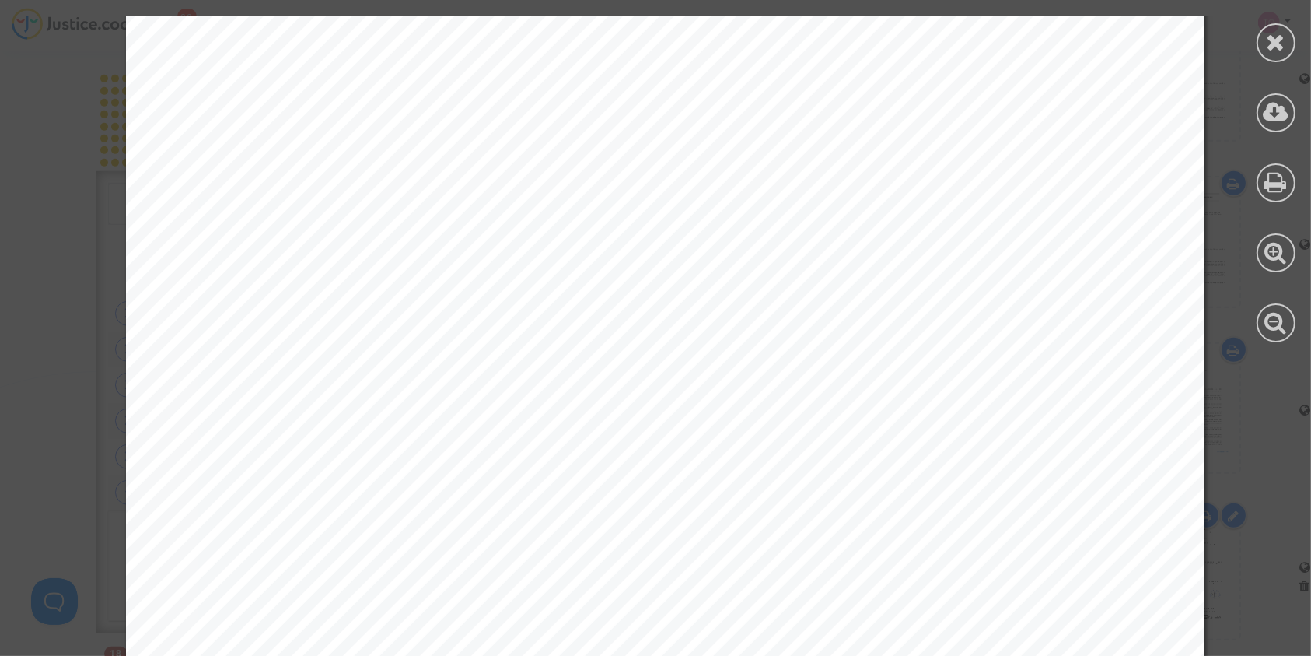
scroll to position [276, 0]
click at [1258, 51] on div at bounding box center [1276, 42] width 39 height 39
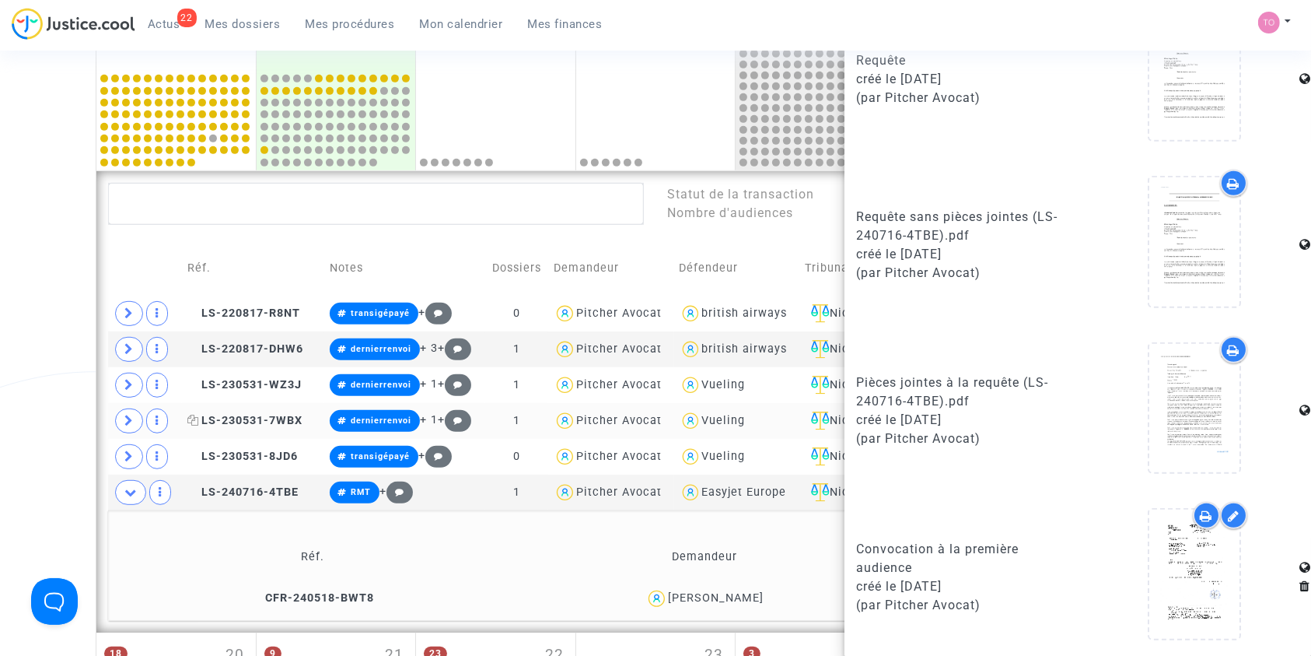
click at [224, 415] on span "LS-230531-7WBX" at bounding box center [244, 420] width 115 height 13
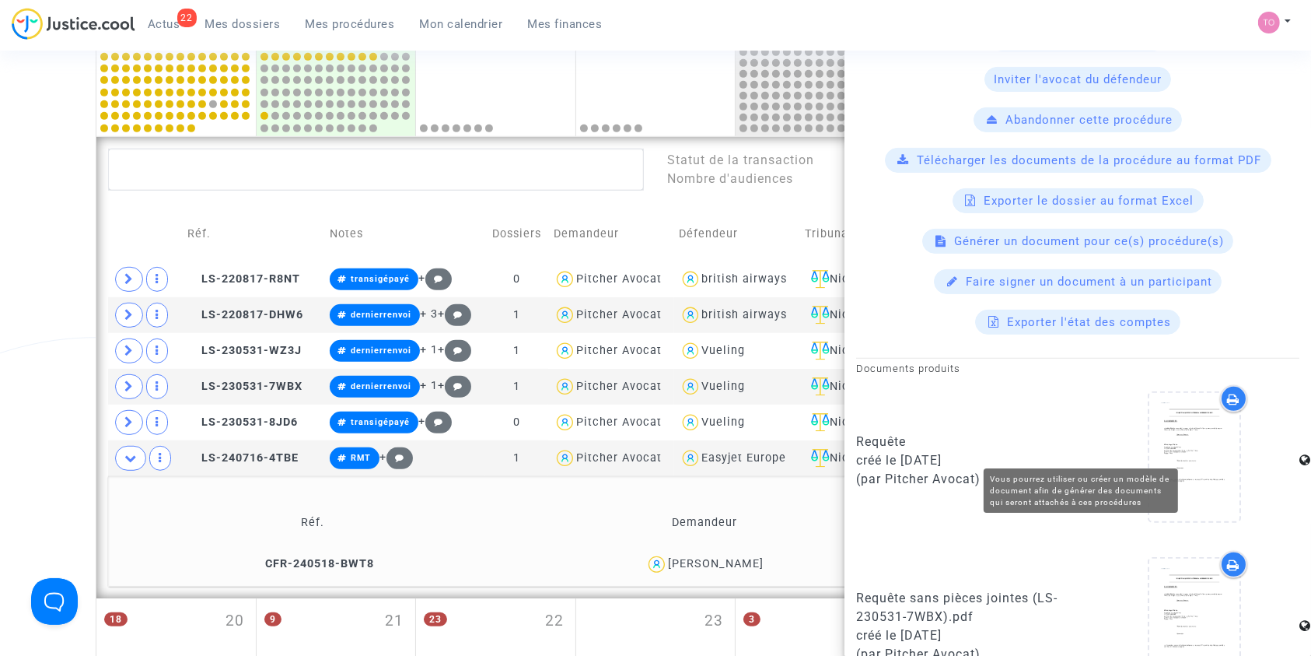
scroll to position [731, 0]
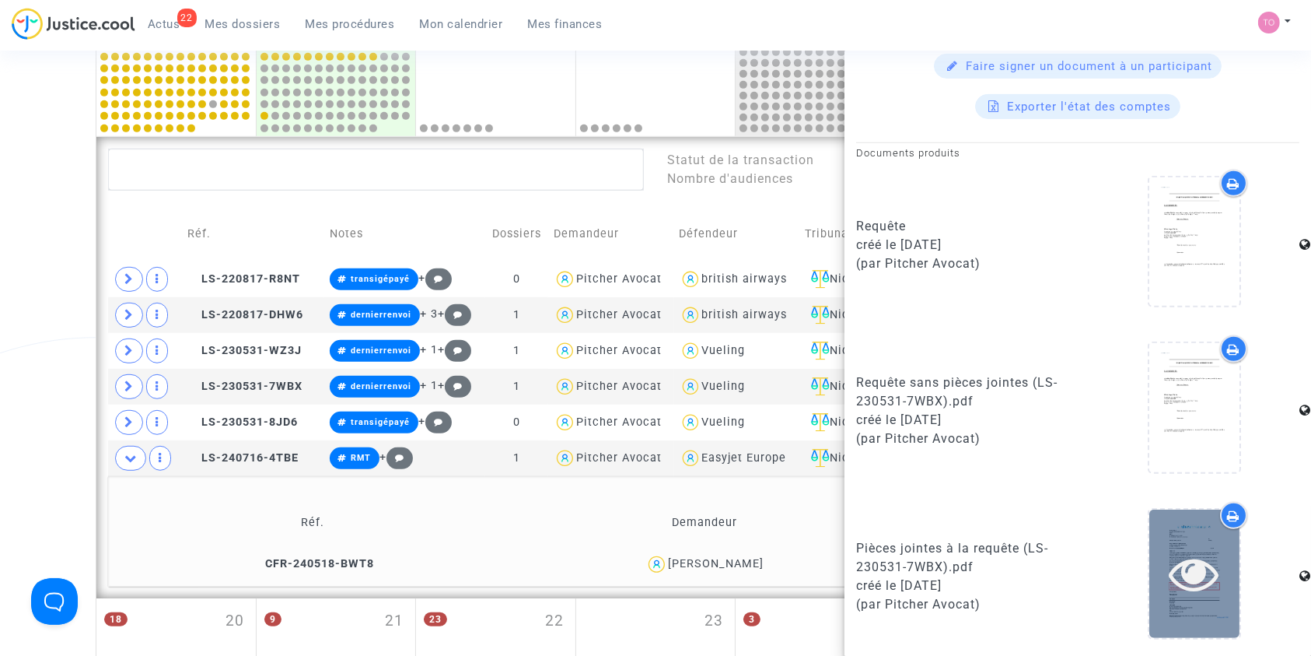
click at [1170, 549] on icon at bounding box center [1195, 573] width 51 height 50
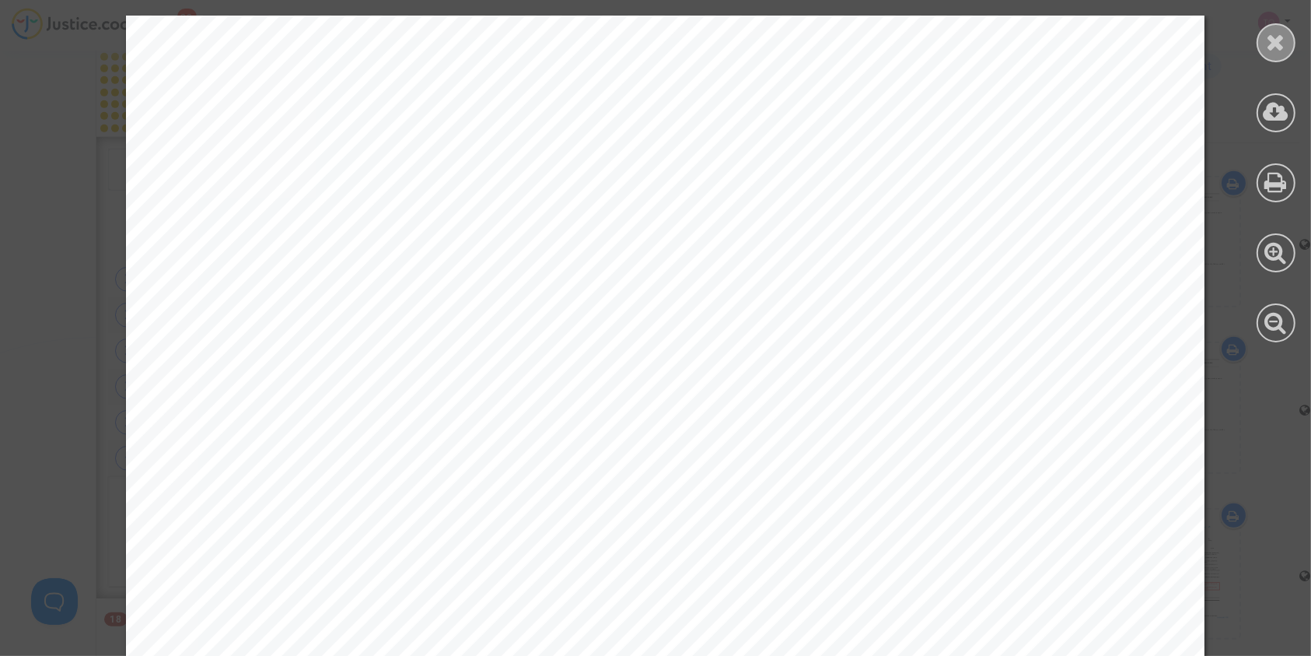
click at [1286, 42] on icon at bounding box center [1276, 41] width 19 height 23
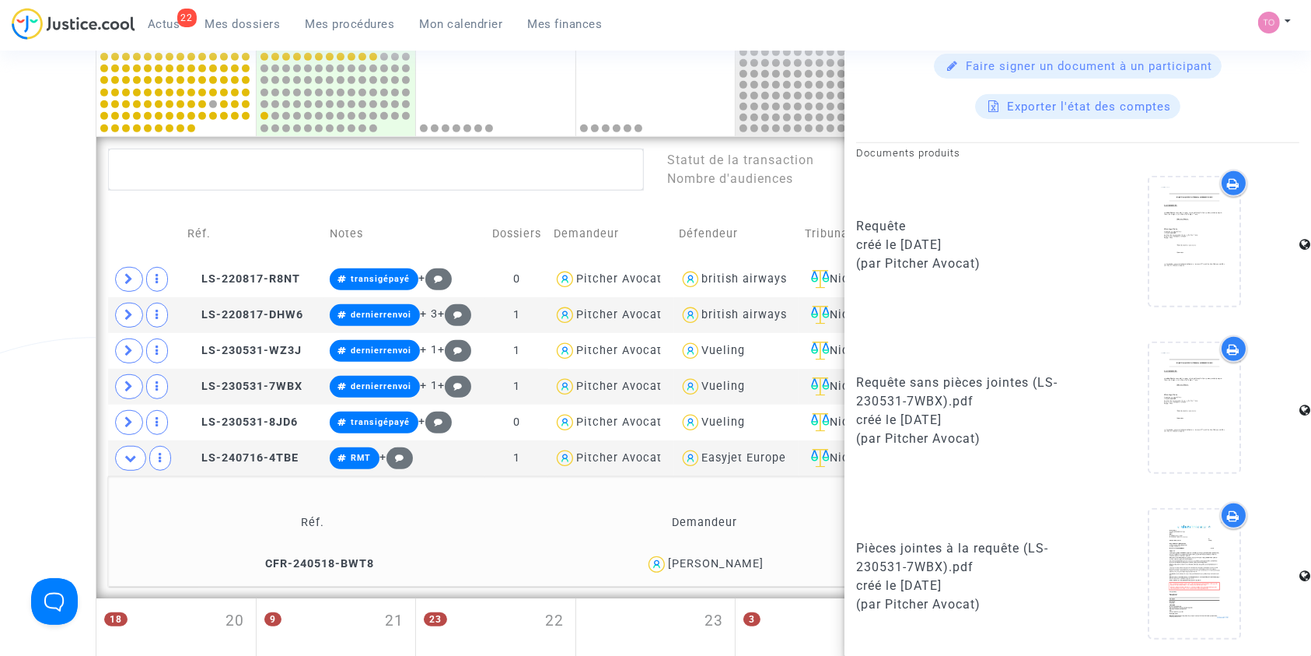
click at [1101, 257] on div at bounding box center [1195, 245] width 210 height 150
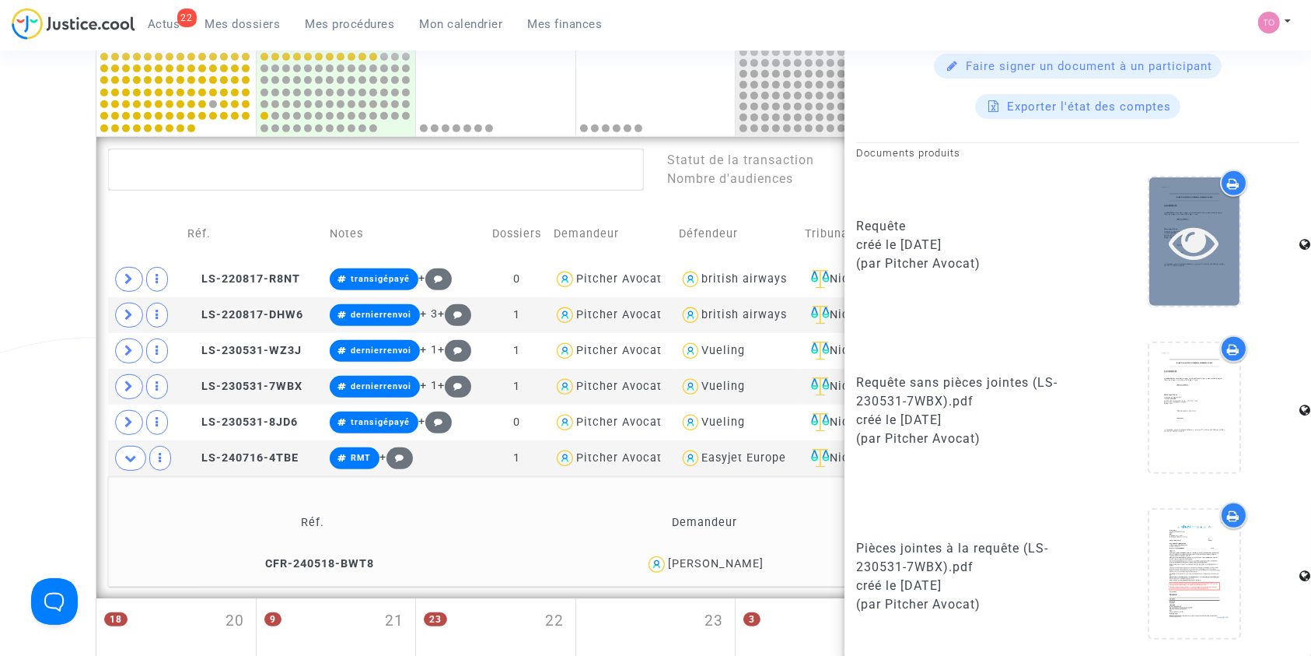
click at [1171, 240] on icon at bounding box center [1195, 242] width 51 height 50
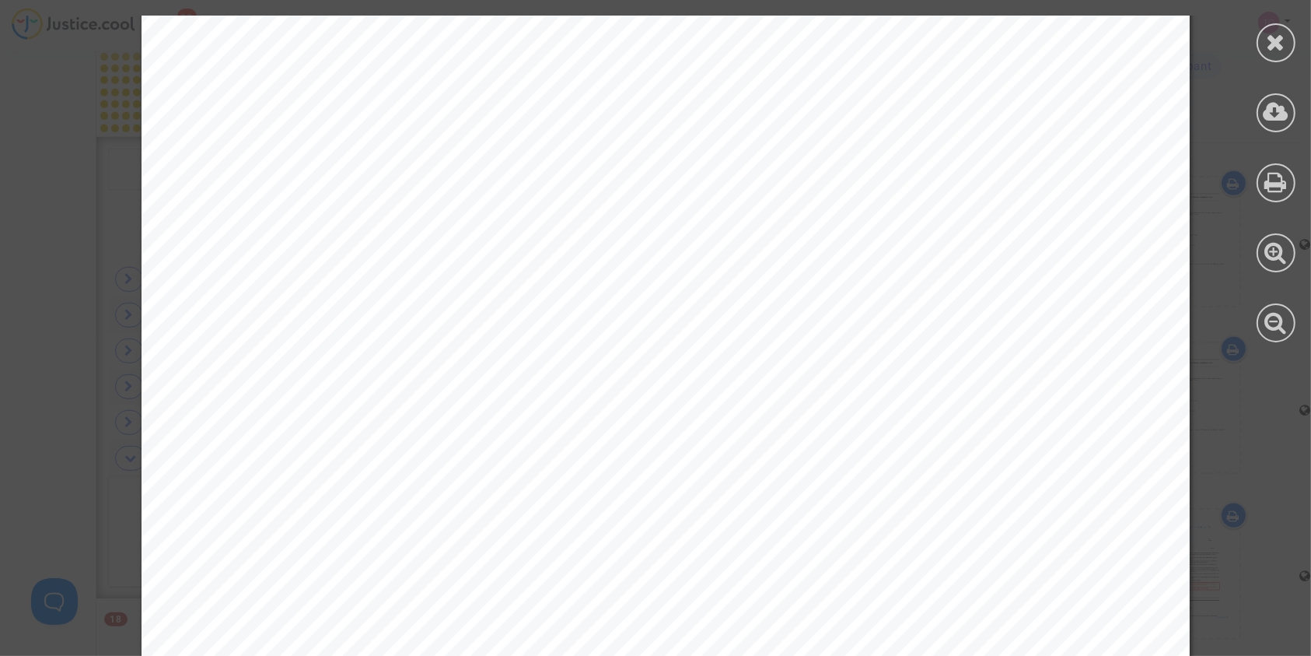
scroll to position [3457, 0]
click at [1257, 28] on div at bounding box center [1276, 179] width 70 height 358
click at [1265, 33] on div at bounding box center [1276, 42] width 39 height 39
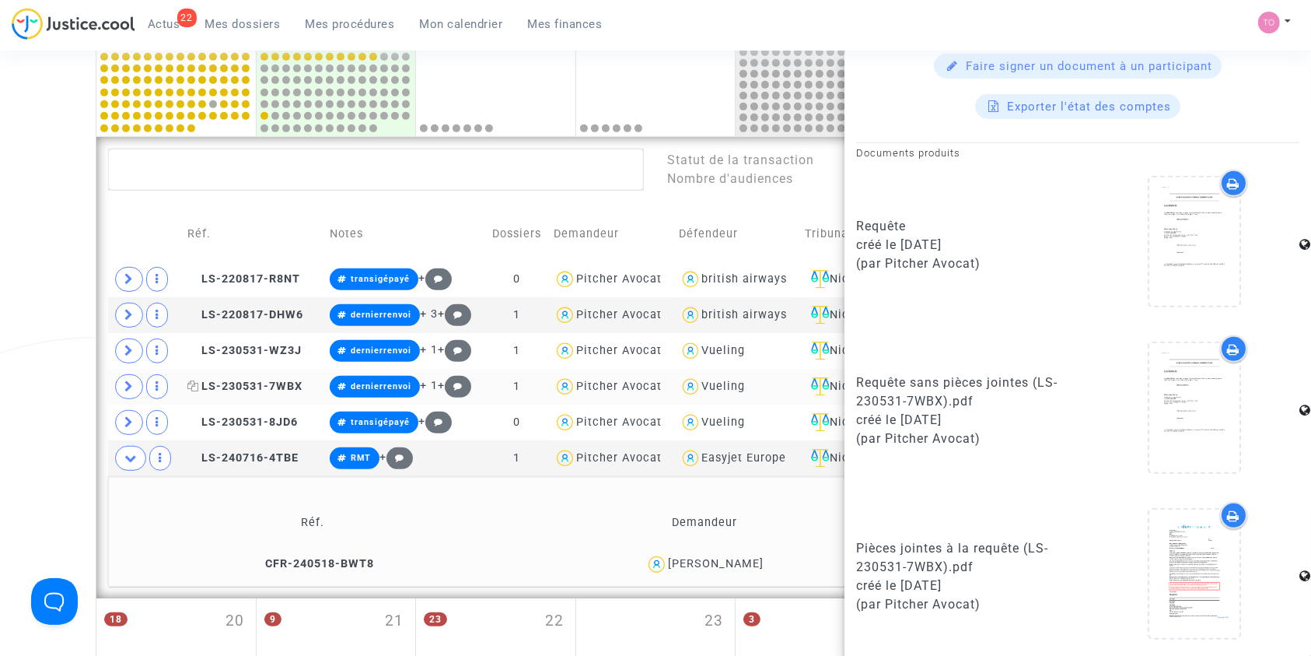
click at [240, 383] on span "LS-230531-7WBX" at bounding box center [244, 386] width 115 height 13
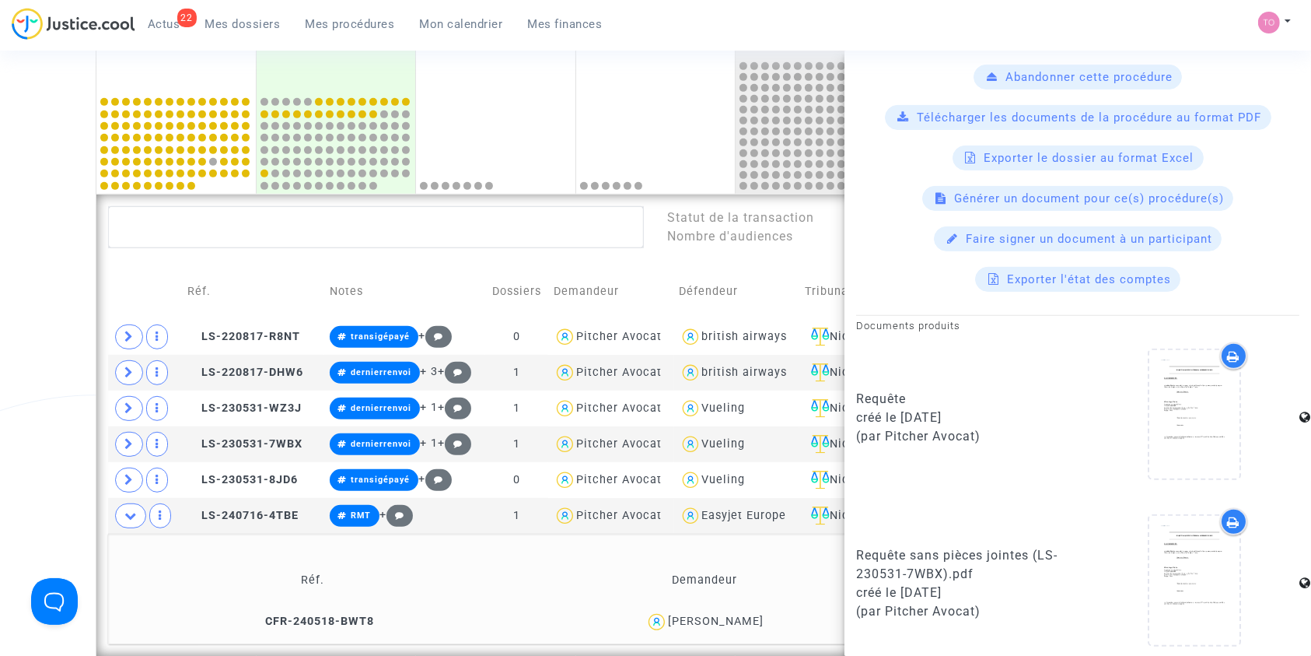
scroll to position [741, 0]
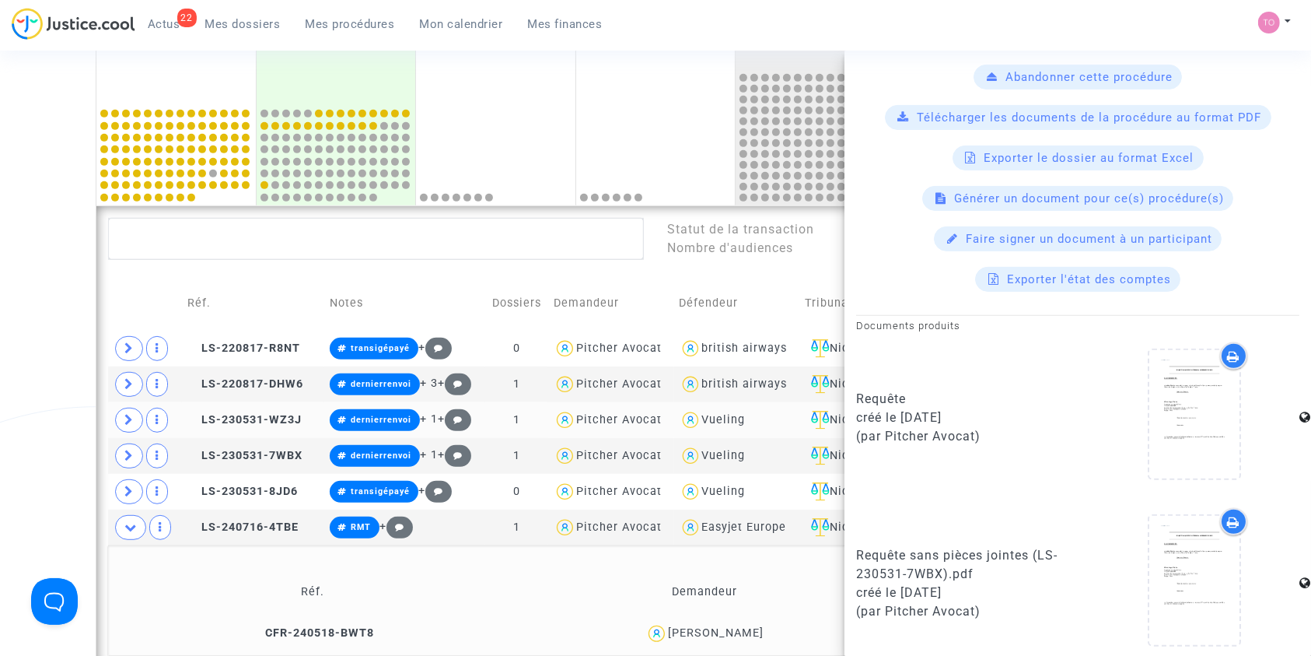
click at [246, 409] on td "LS-230531-WZ3J" at bounding box center [253, 420] width 142 height 36
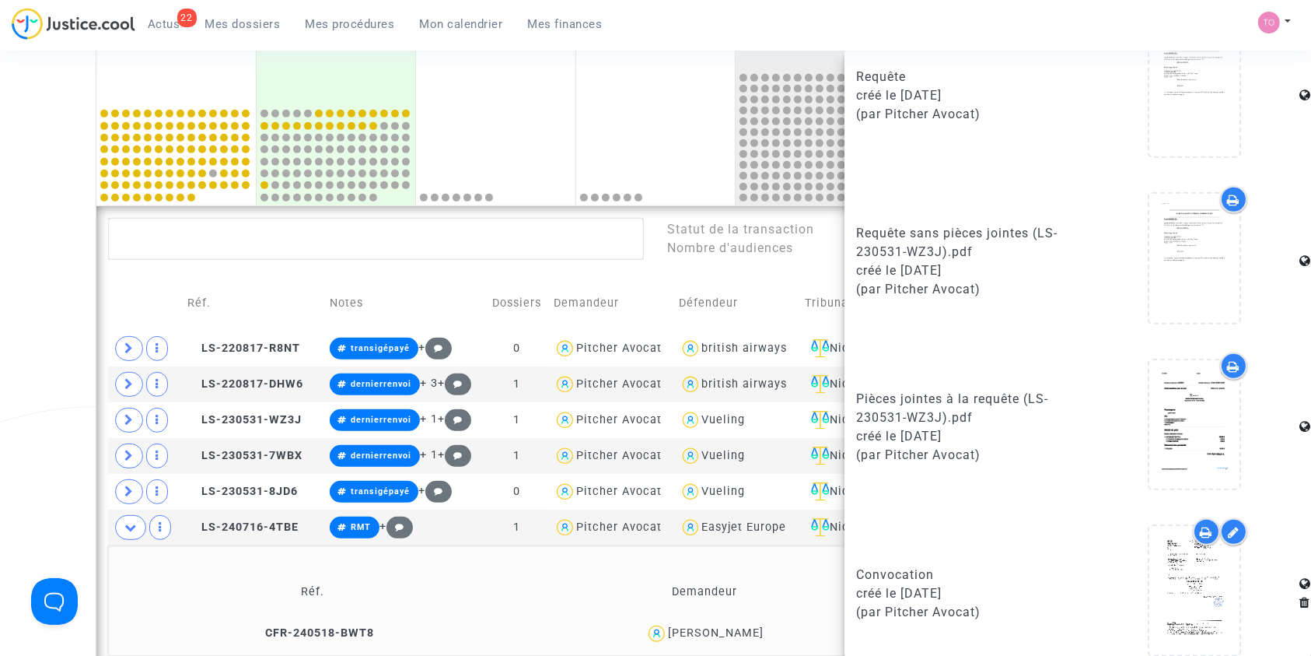
scroll to position [897, 0]
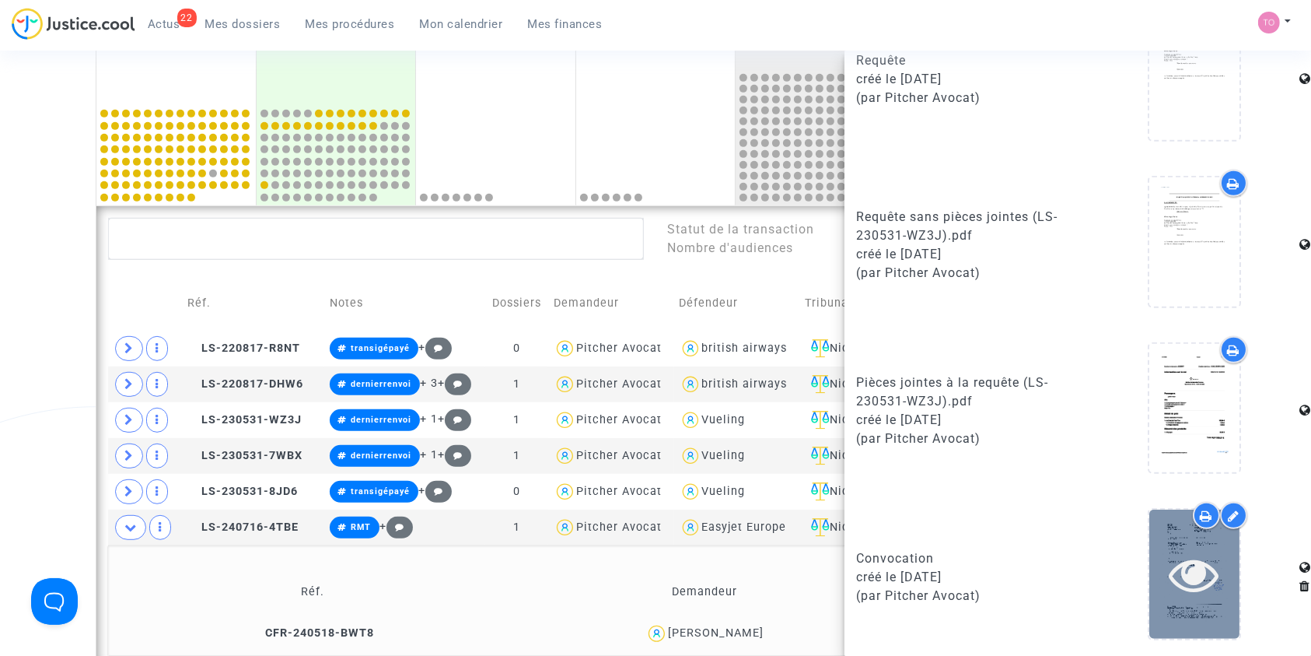
click at [1175, 578] on icon at bounding box center [1195, 574] width 51 height 50
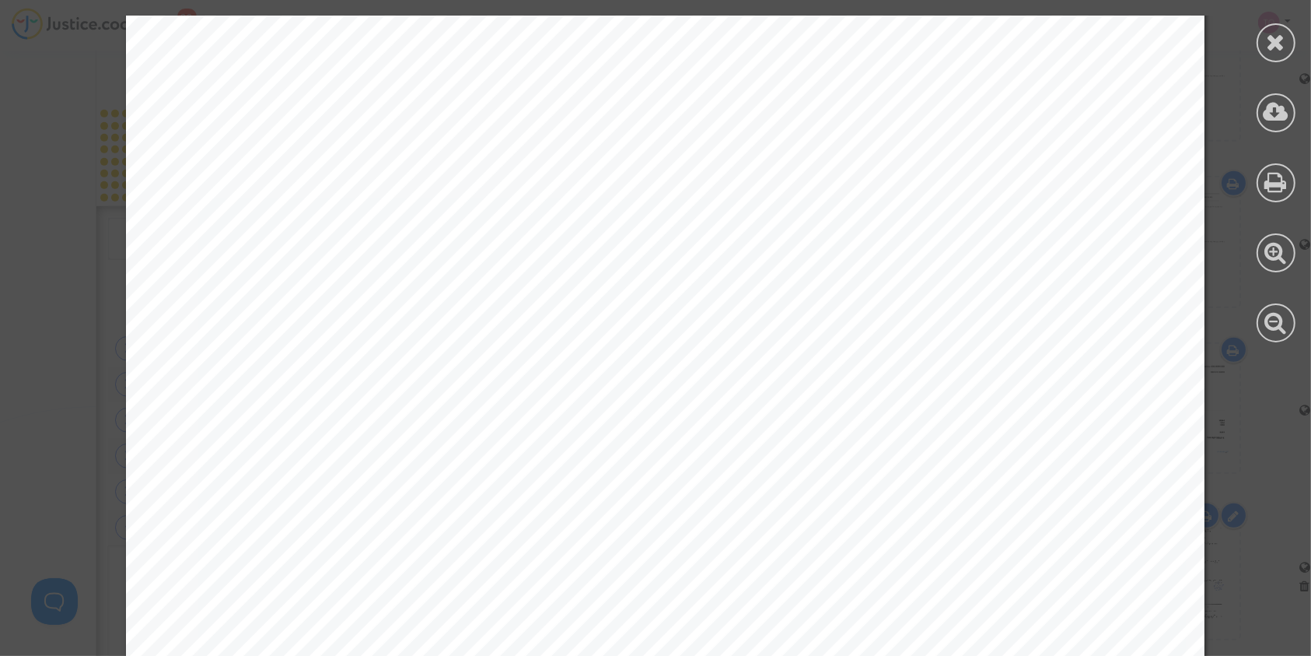
scroll to position [553, 0]
click at [1272, 60] on div at bounding box center [1276, 42] width 39 height 39
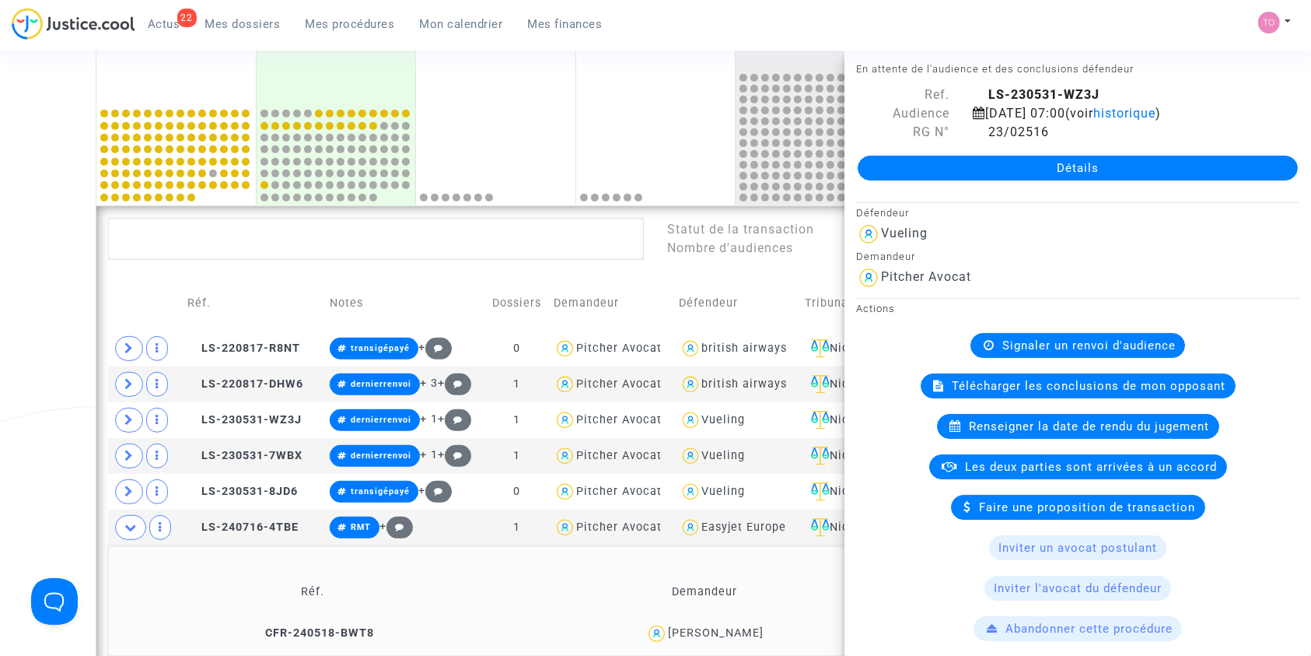
scroll to position [0, 0]
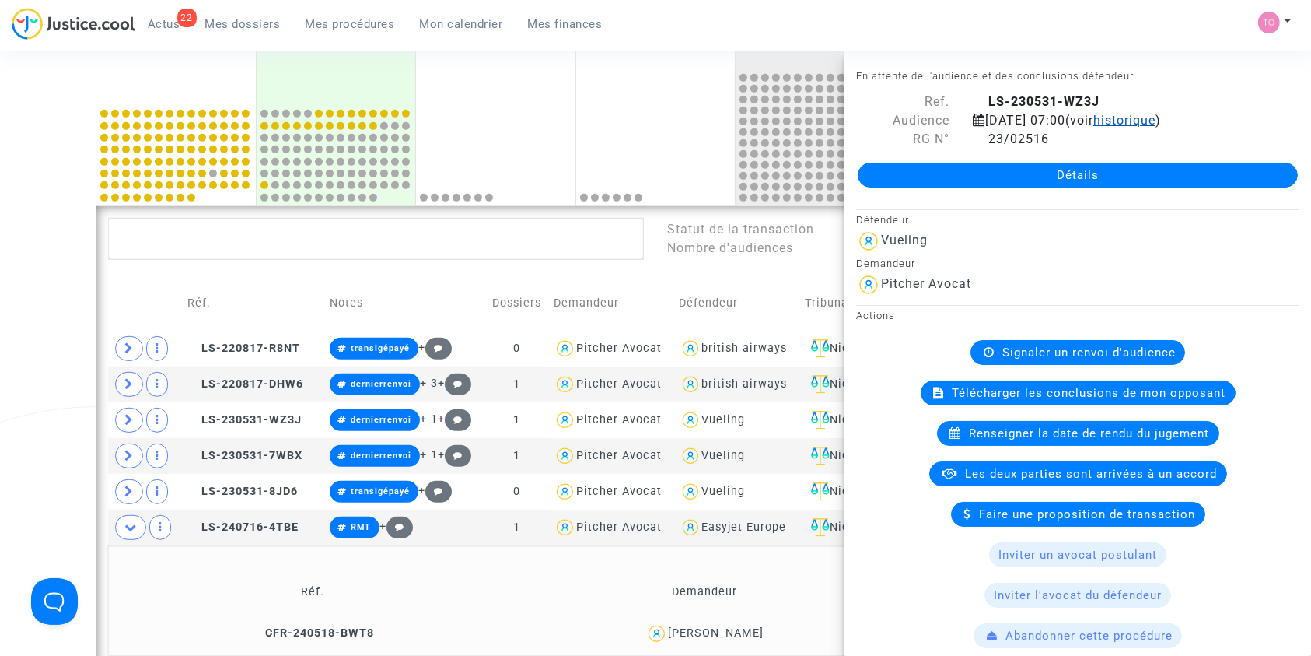
click at [1156, 117] on span "historique" at bounding box center [1125, 120] width 62 height 15
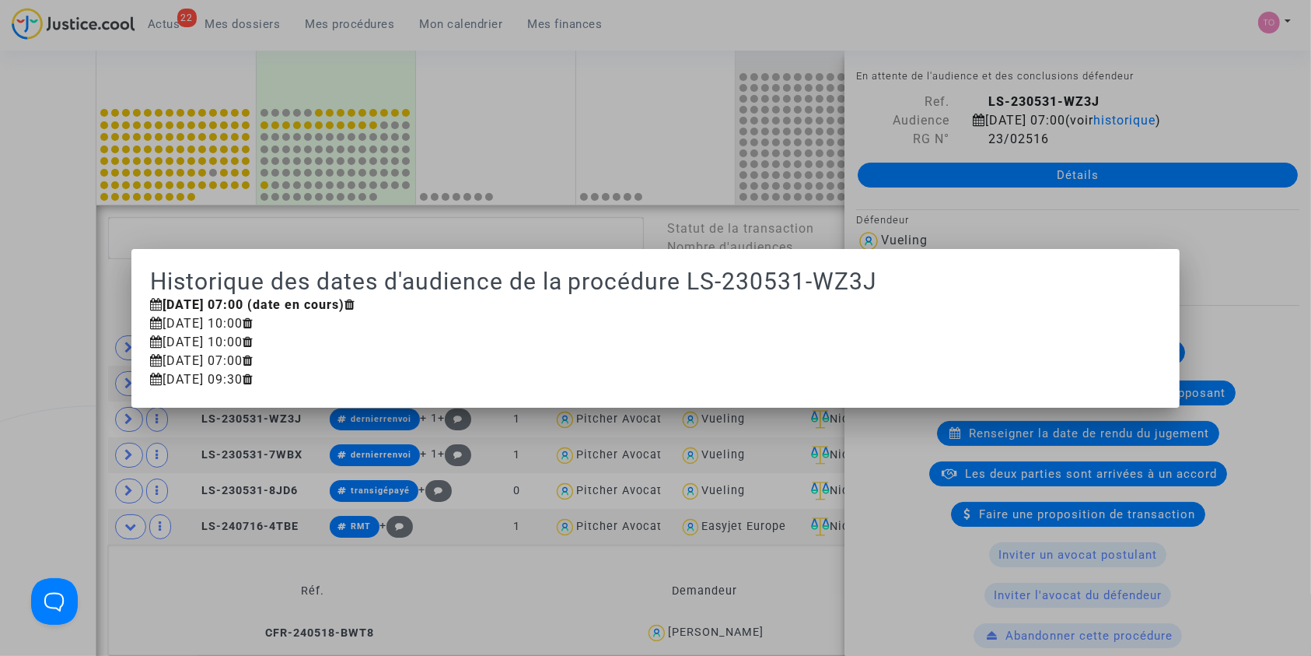
click at [37, 372] on div at bounding box center [655, 328] width 1311 height 656
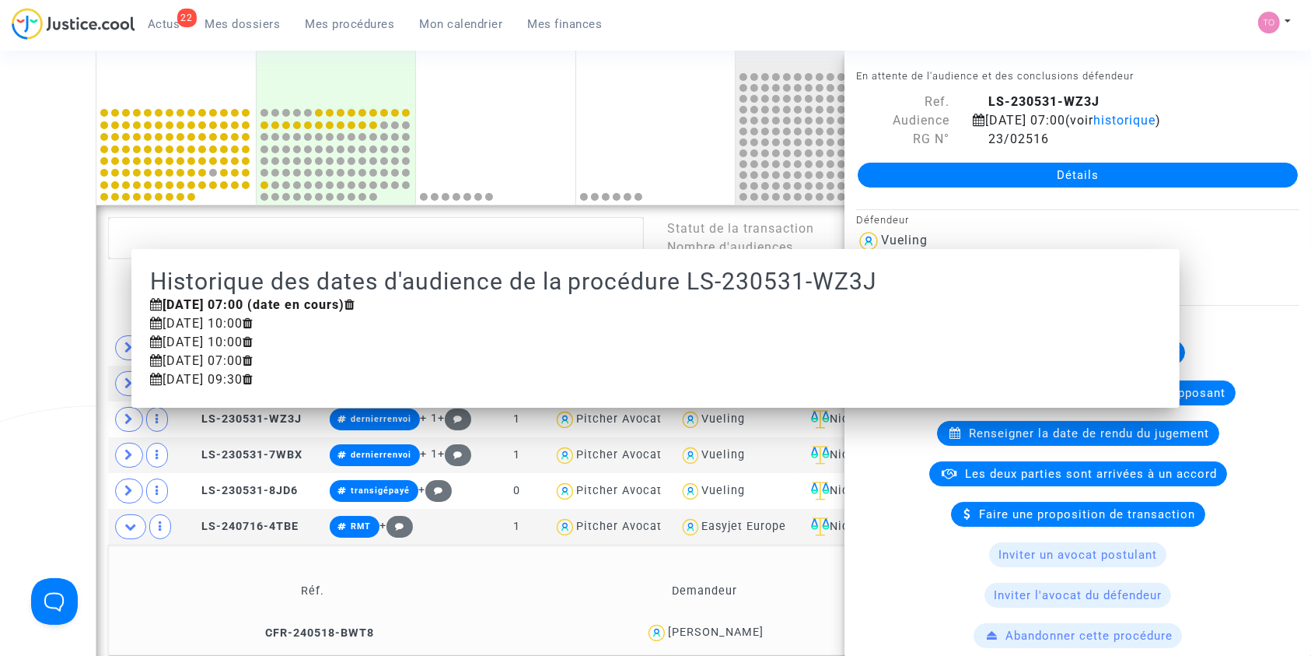
scroll to position [741, 0]
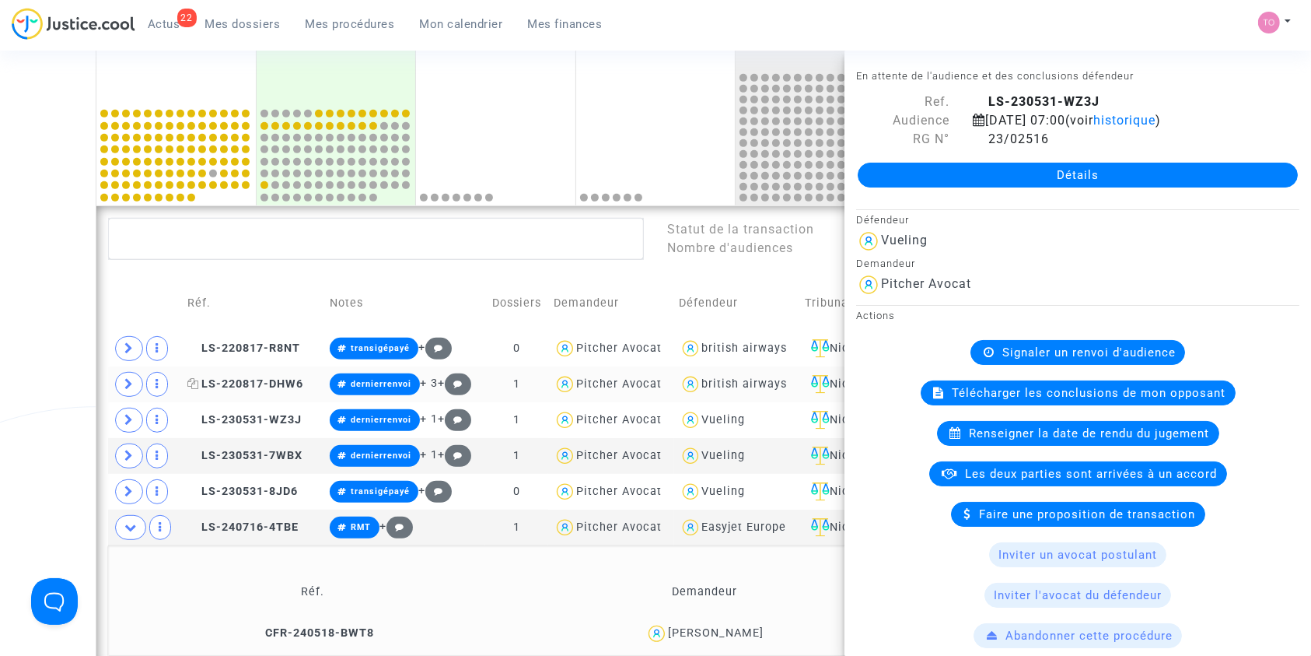
click at [226, 379] on span "LS-220817-DHW6" at bounding box center [245, 383] width 116 height 13
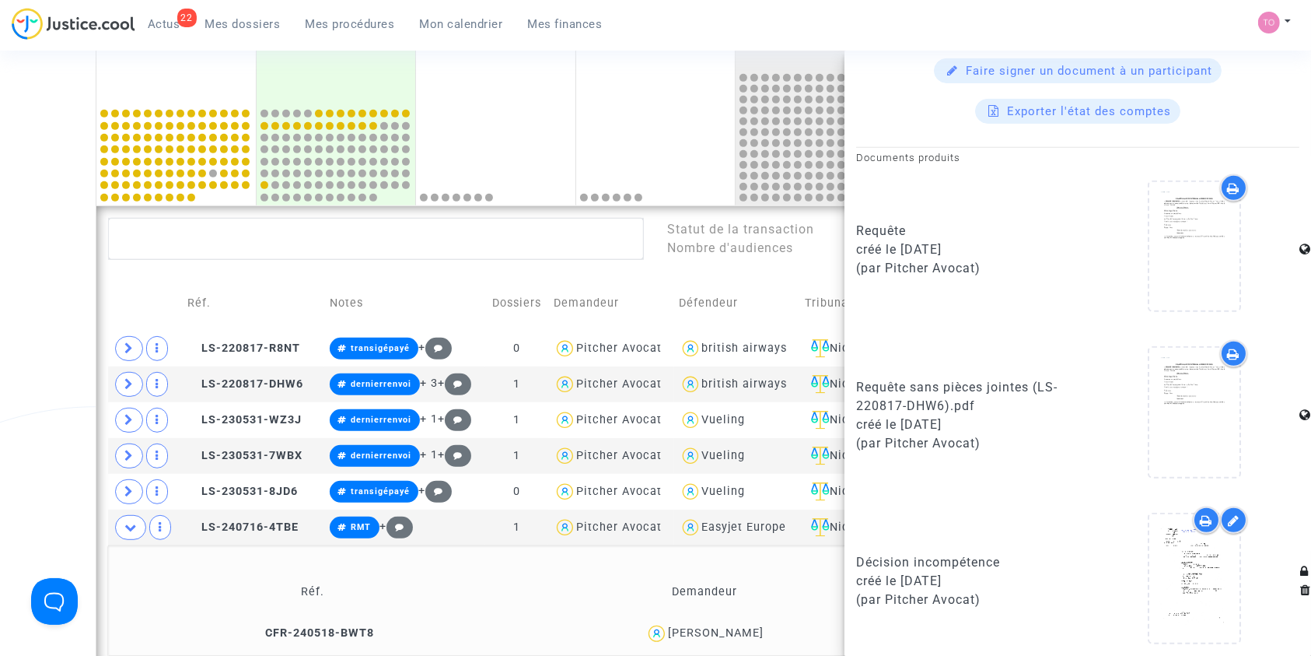
scroll to position [691, 0]
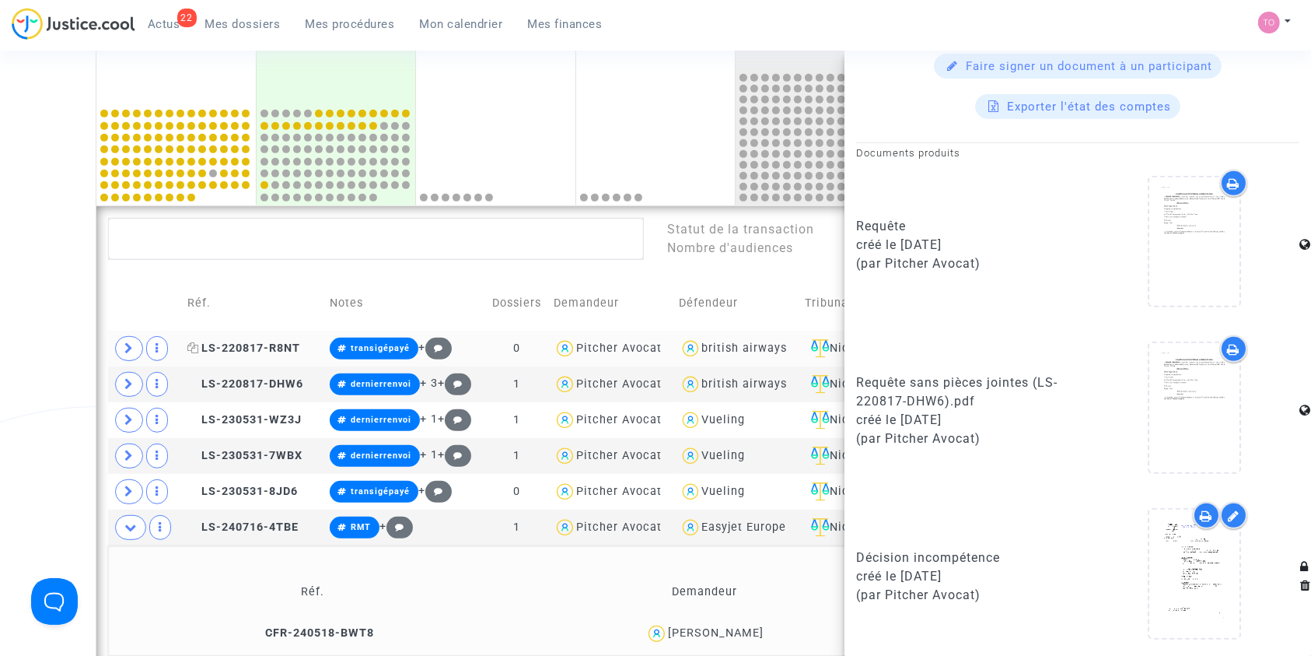
click at [245, 341] on span "LS-220817-R8NT" at bounding box center [243, 347] width 113 height 13
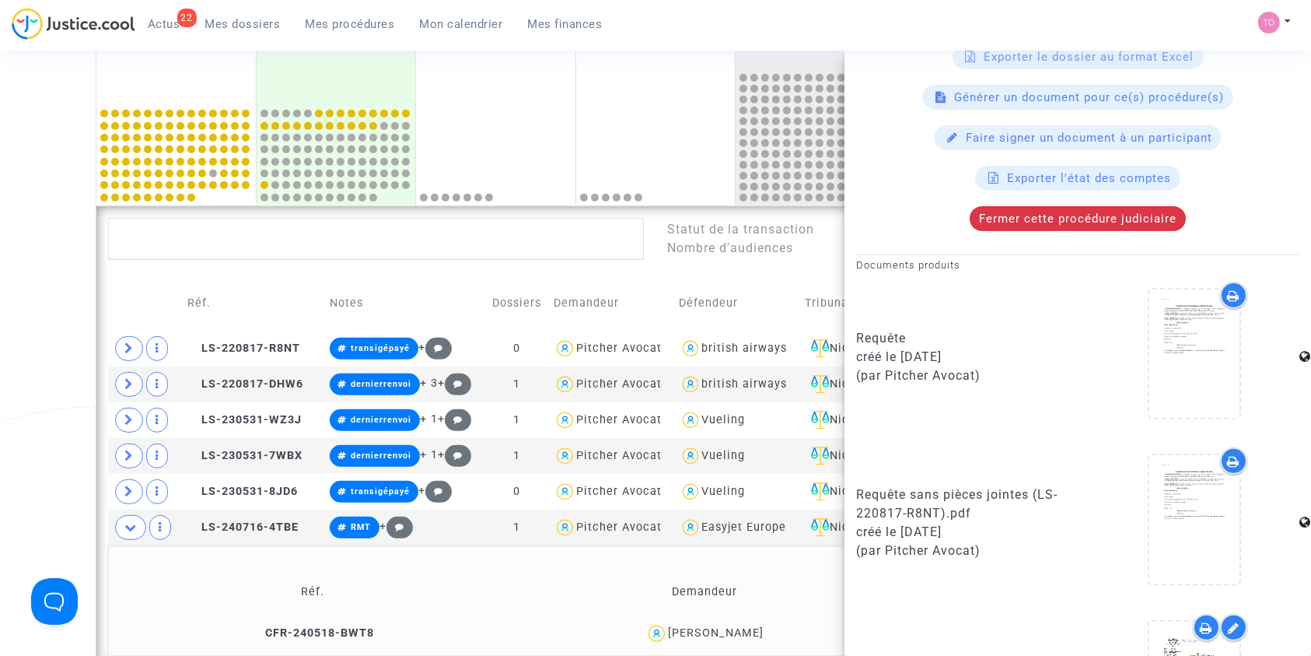
scroll to position [736, 0]
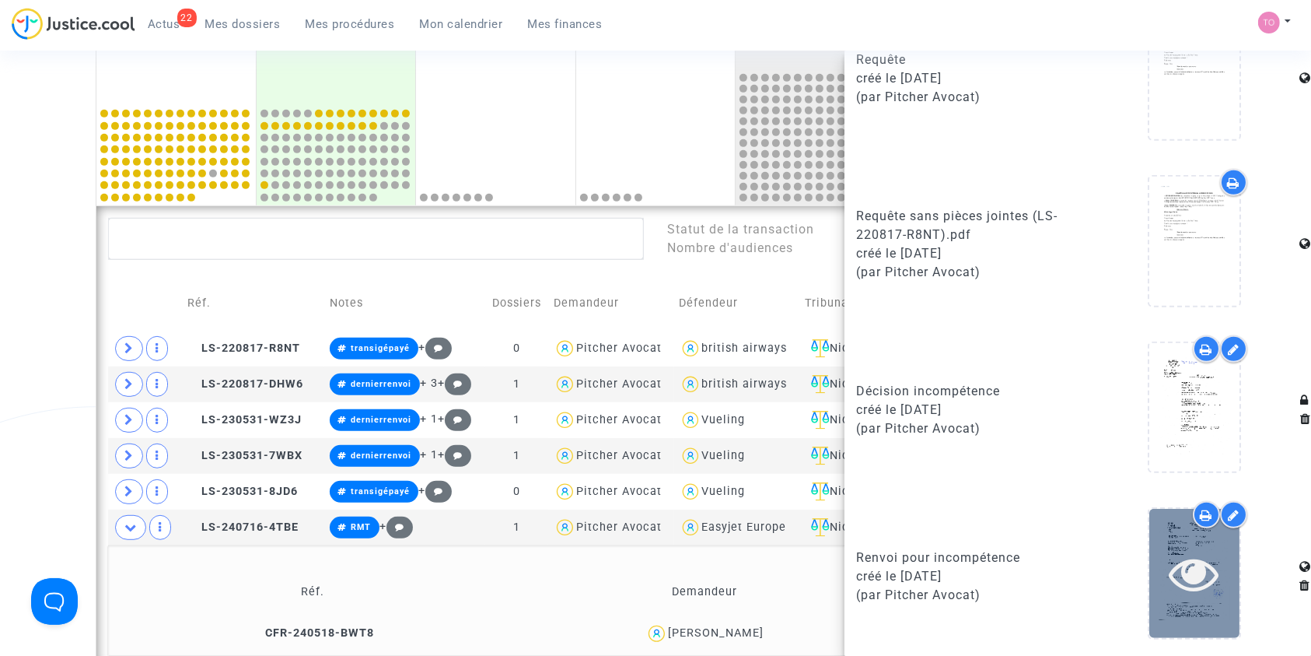
click at [1176, 573] on icon at bounding box center [1195, 573] width 51 height 50
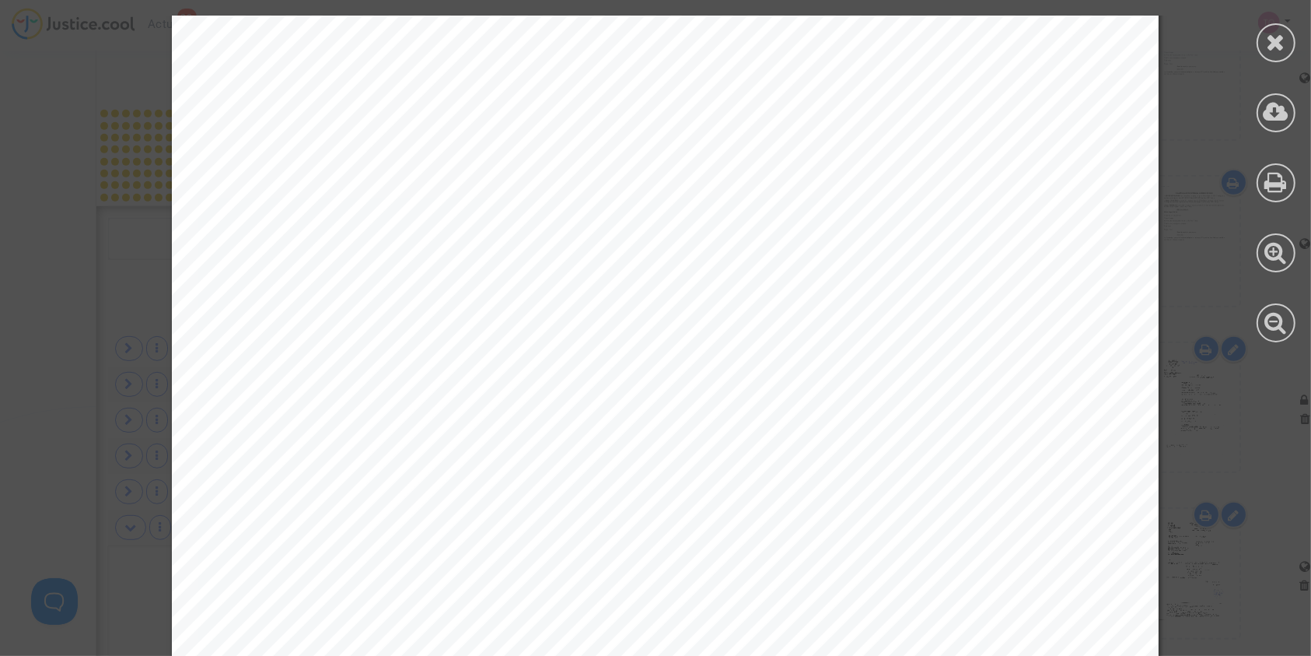
scroll to position [399, 0]
click at [1270, 51] on icon at bounding box center [1276, 41] width 19 height 23
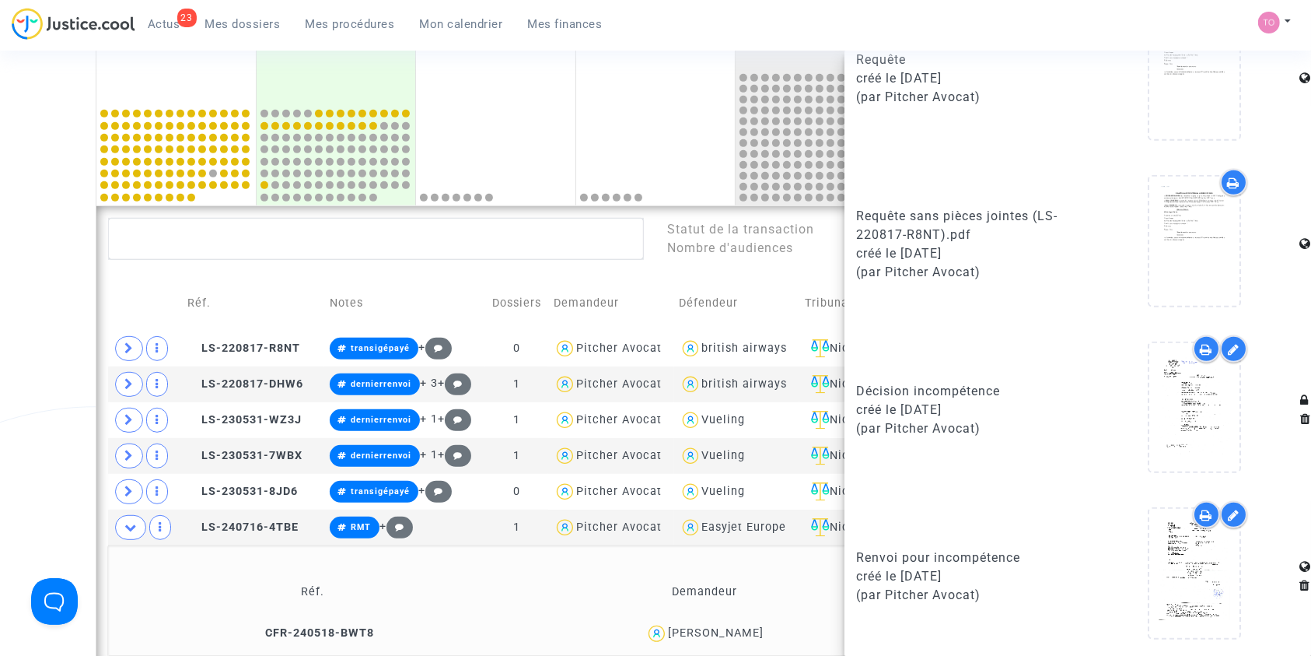
click at [66, 308] on div "Date de clôture d'instruction Date de conciliation Date d'audience Date de juge…" at bounding box center [655, 110] width 1311 height 1448
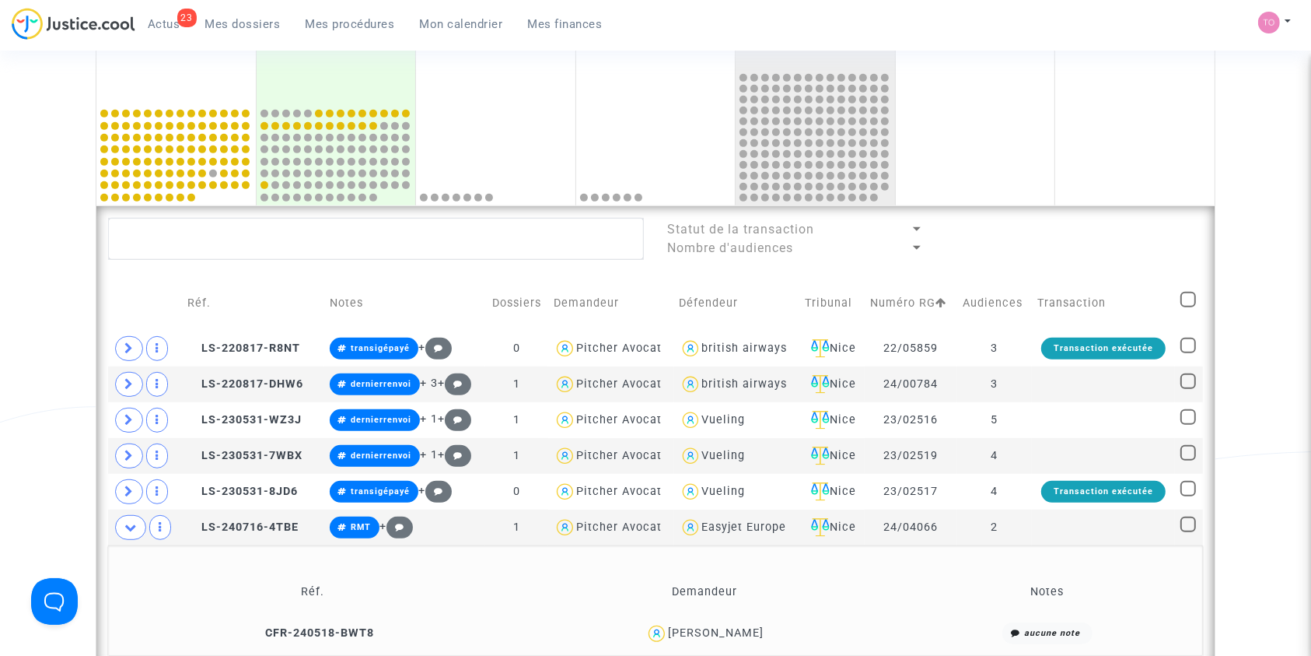
scroll to position [0, 0]
click at [243, 342] on span "LS-220817-R8NT" at bounding box center [243, 347] width 113 height 13
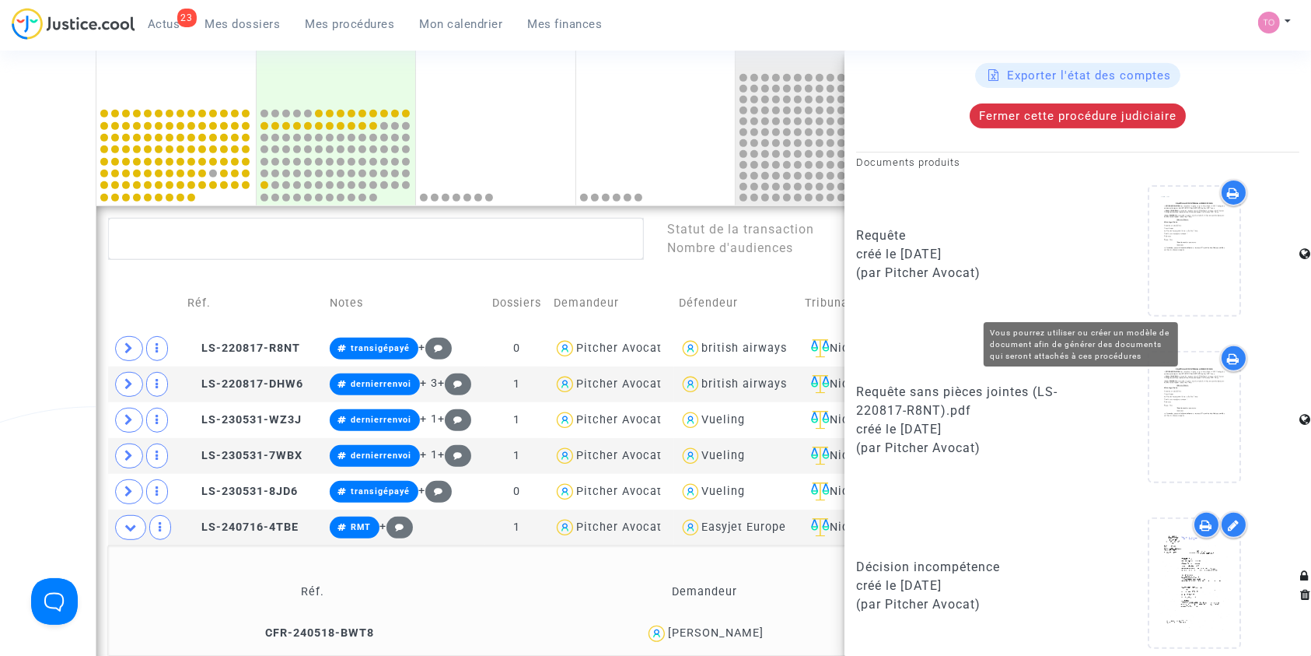
scroll to position [736, 0]
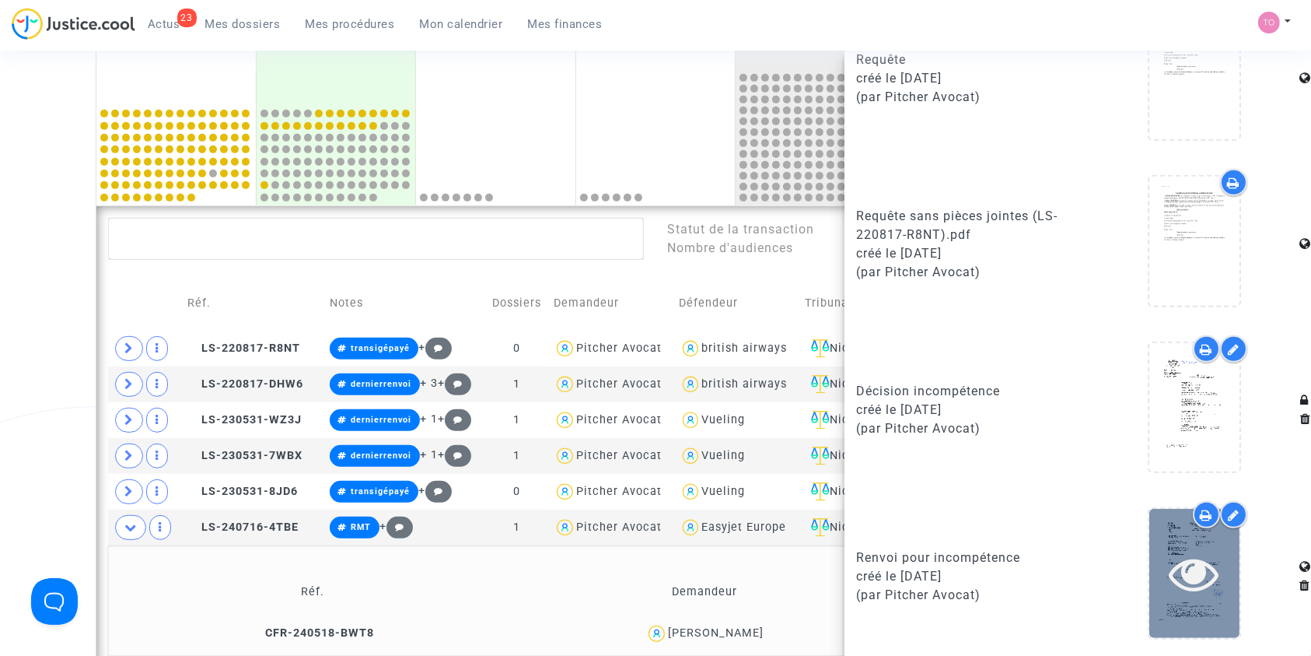
click at [1175, 555] on icon at bounding box center [1195, 573] width 51 height 50
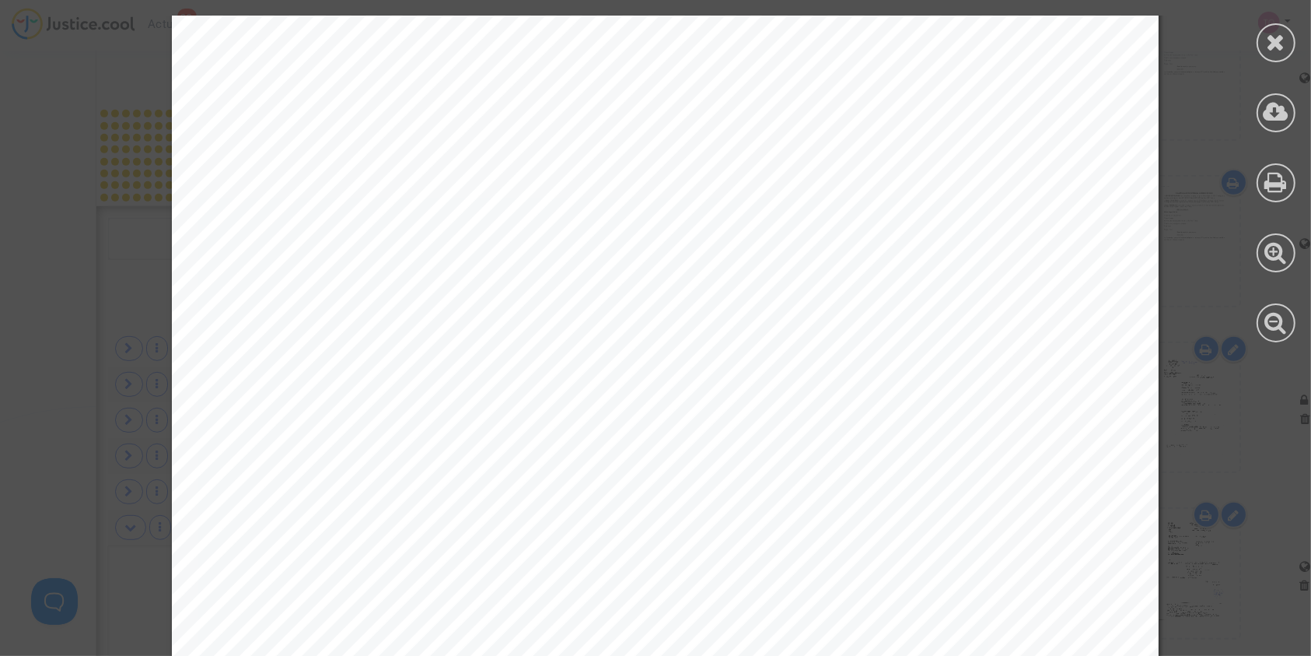
scroll to position [399, 0]
click at [1261, 45] on div at bounding box center [1276, 42] width 39 height 39
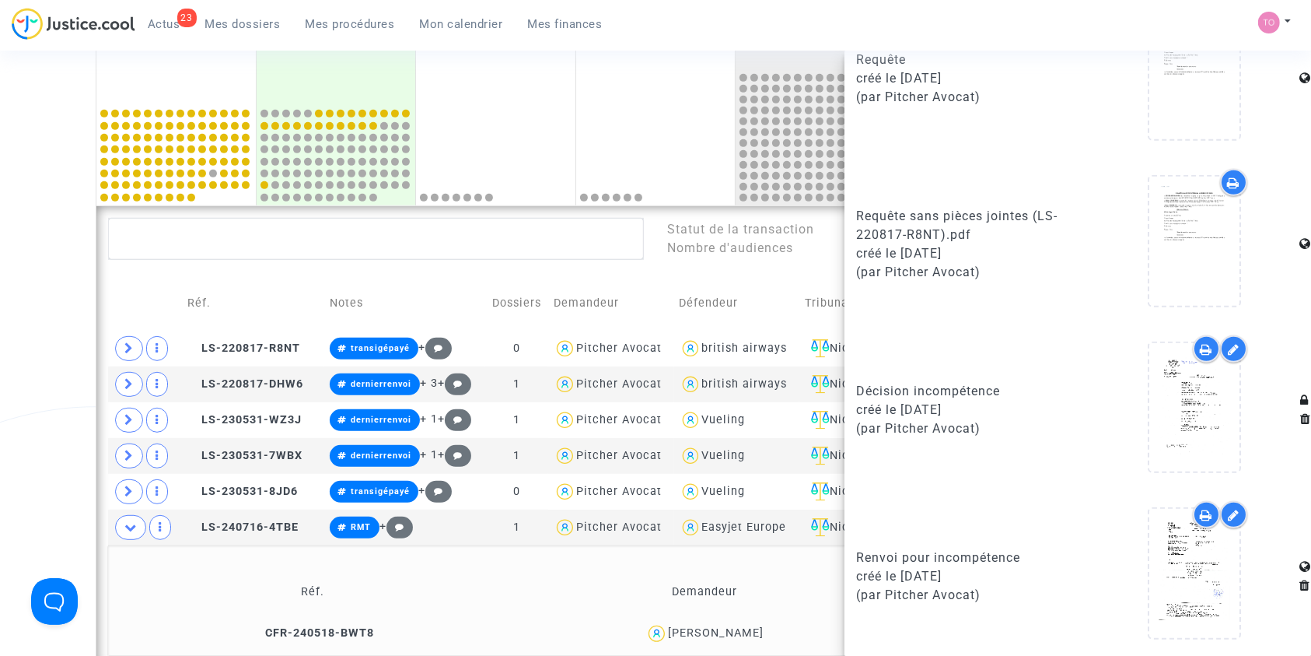
click at [0, 346] on div "Date de clôture d'instruction Date de conciliation Date d'audience Date de juge…" at bounding box center [655, 110] width 1311 height 1448
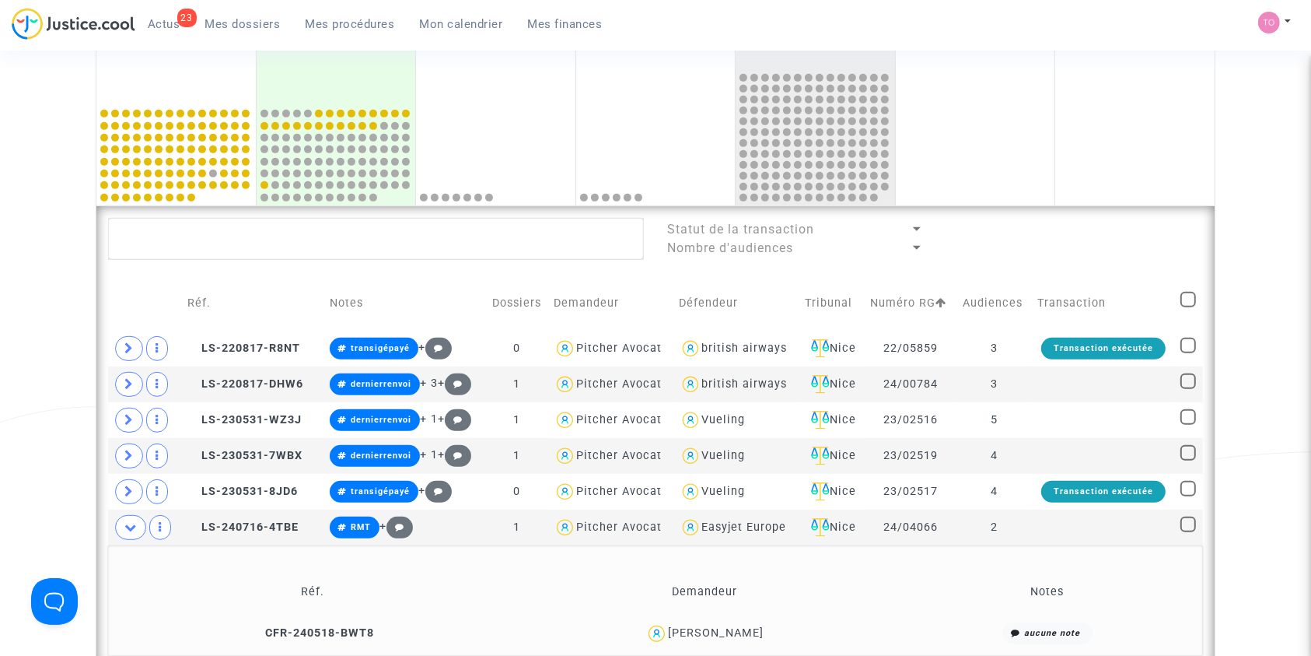
scroll to position [0, 0]
click at [135, 347] on span at bounding box center [129, 348] width 28 height 25
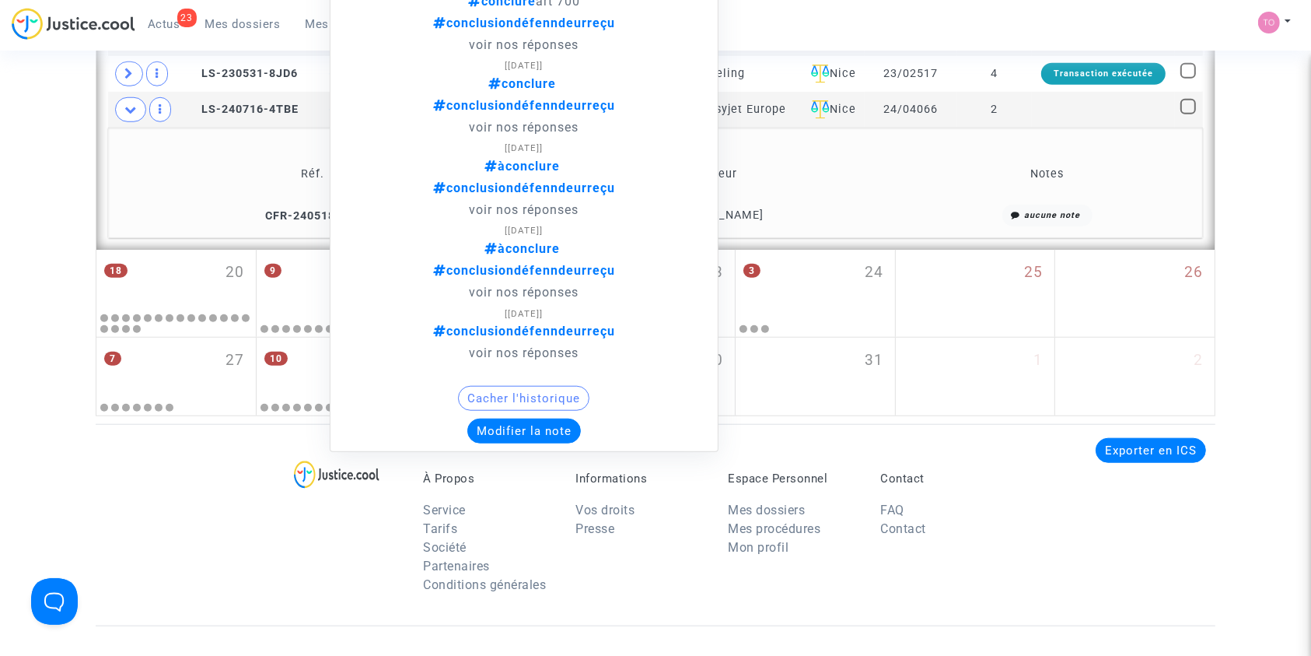
scroll to position [1329, 0]
click at [496, 420] on button "Modifier la note" at bounding box center [524, 430] width 114 height 25
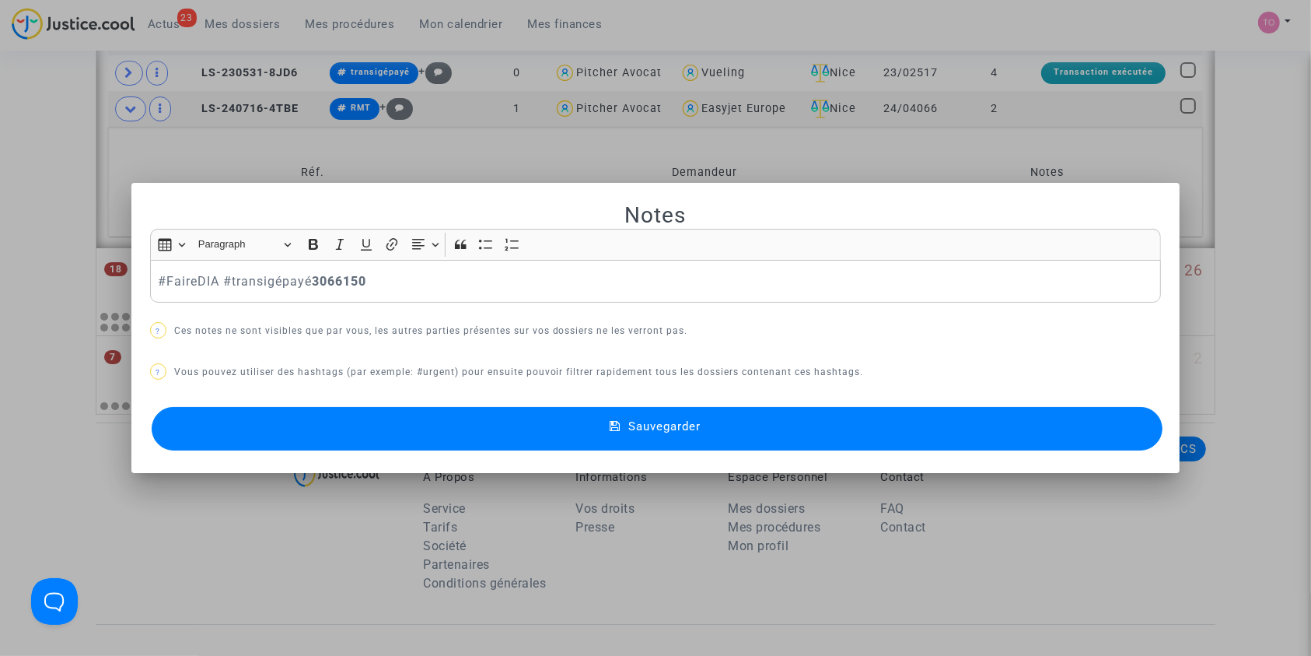
click at [387, 436] on button "Sauvegarder" at bounding box center [658, 429] width 1012 height 44
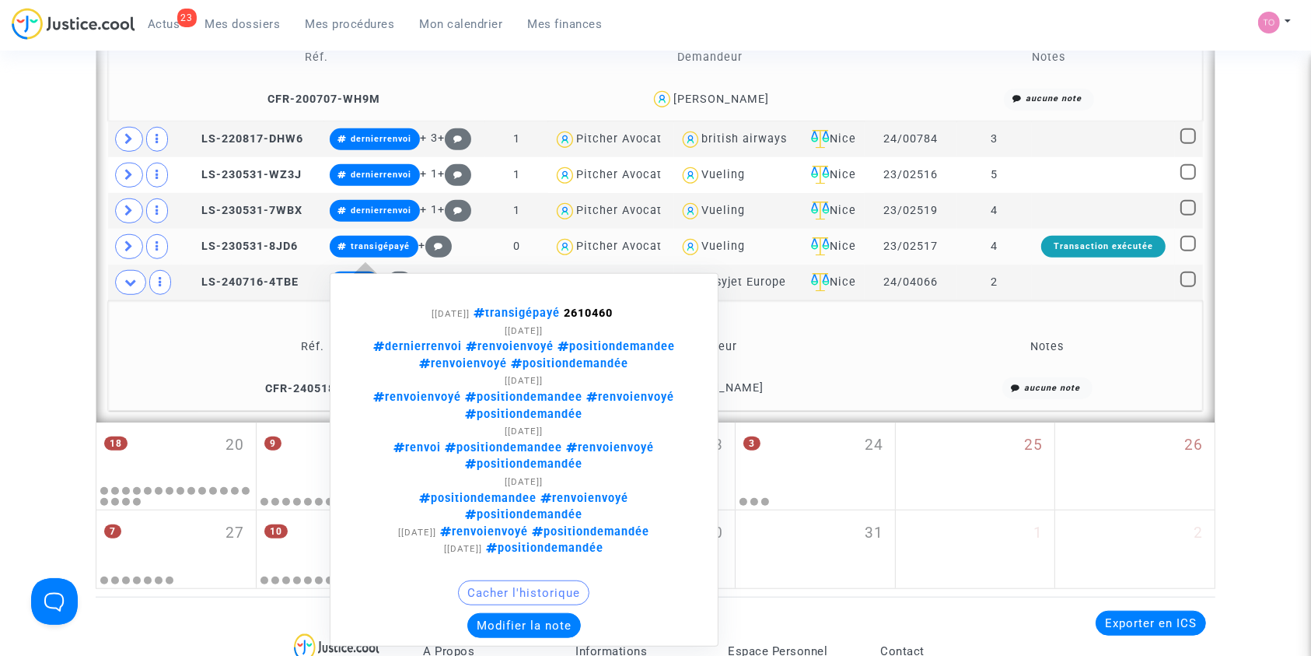
scroll to position [1157, 0]
click at [516, 612] on button "Modifier la note" at bounding box center [524, 624] width 114 height 25
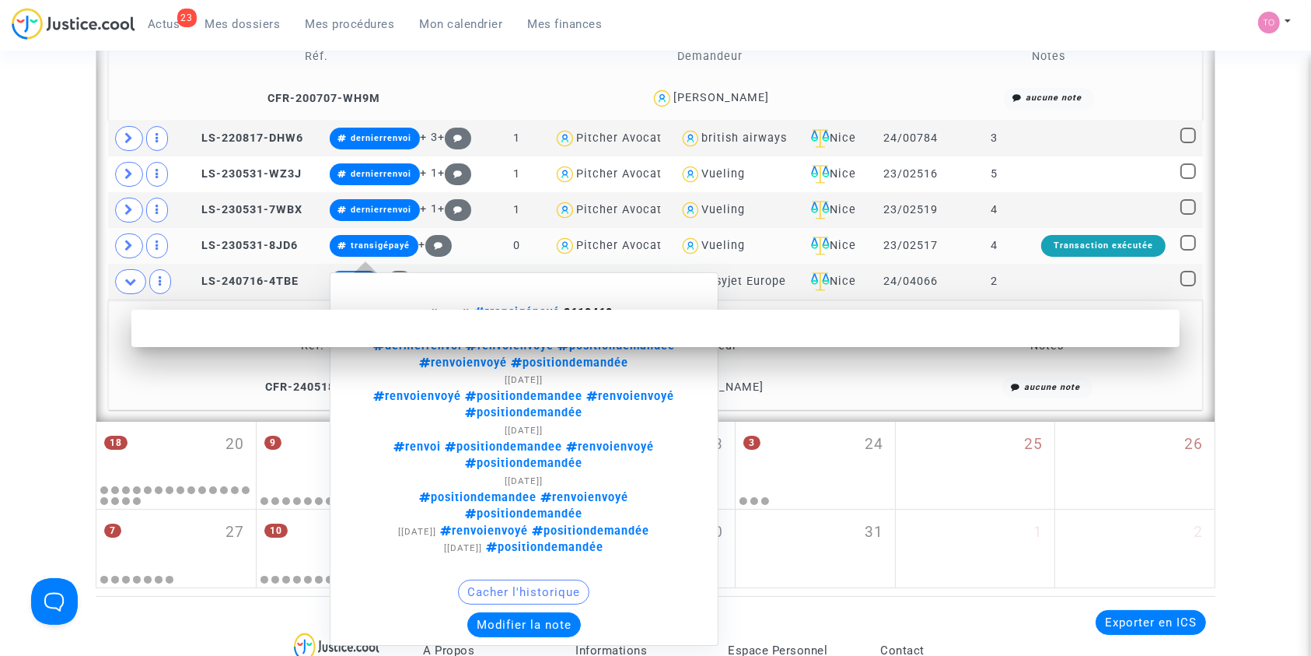
scroll to position [0, 0]
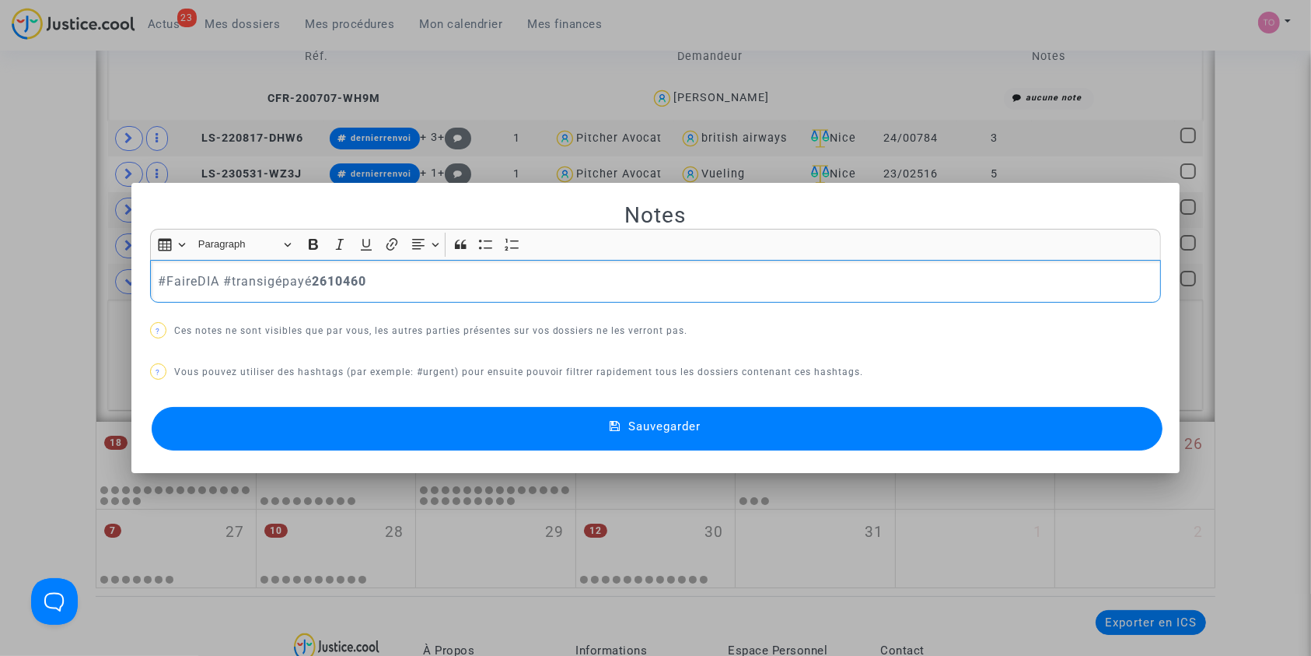
click at [490, 430] on button "Sauvegarder" at bounding box center [658, 429] width 1012 height 44
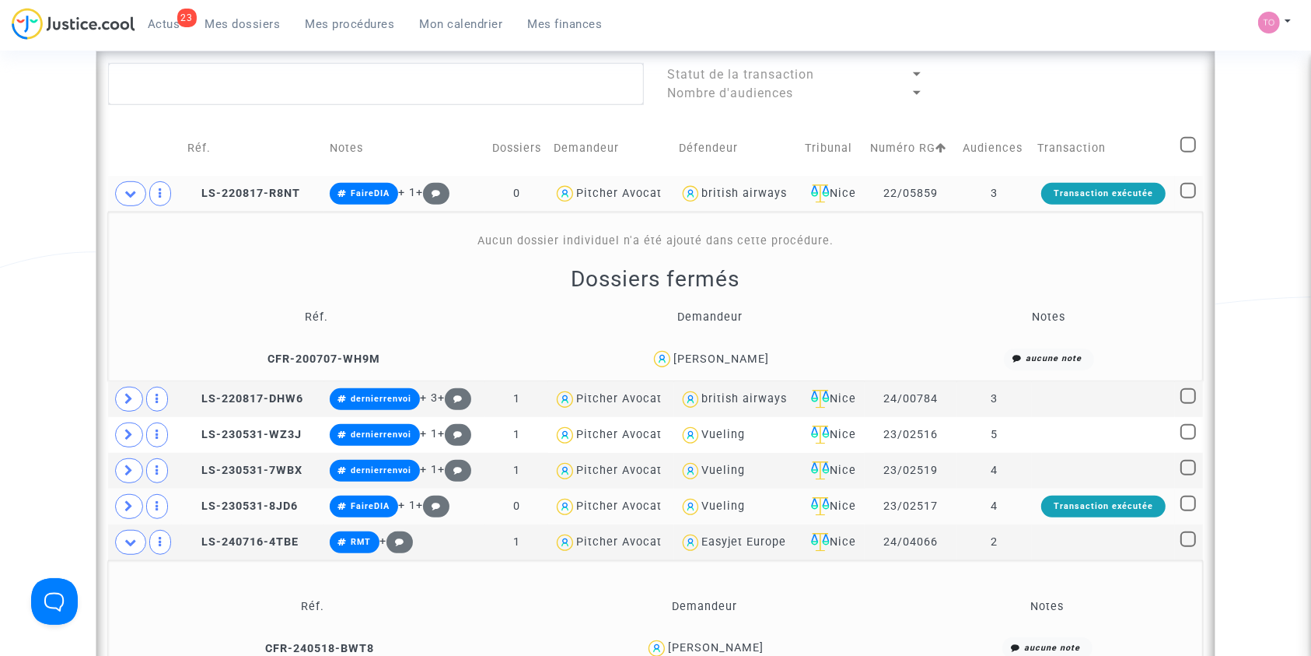
scroll to position [880, 0]
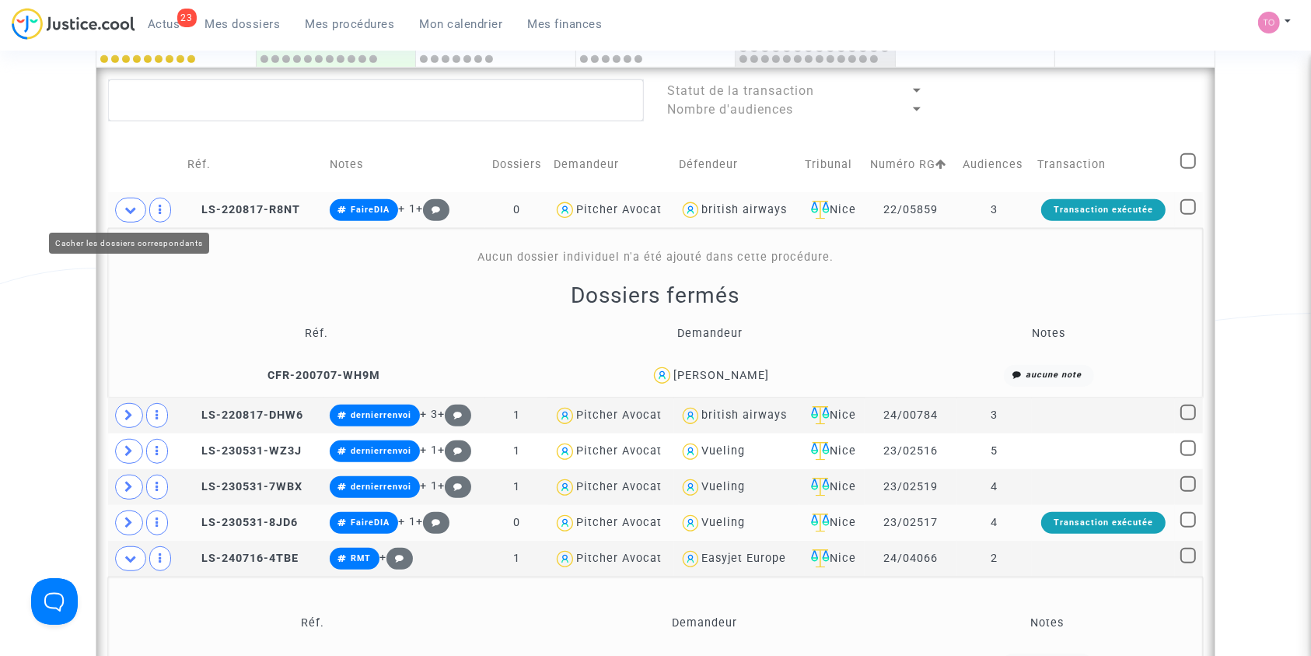
click at [128, 202] on span at bounding box center [130, 210] width 31 height 25
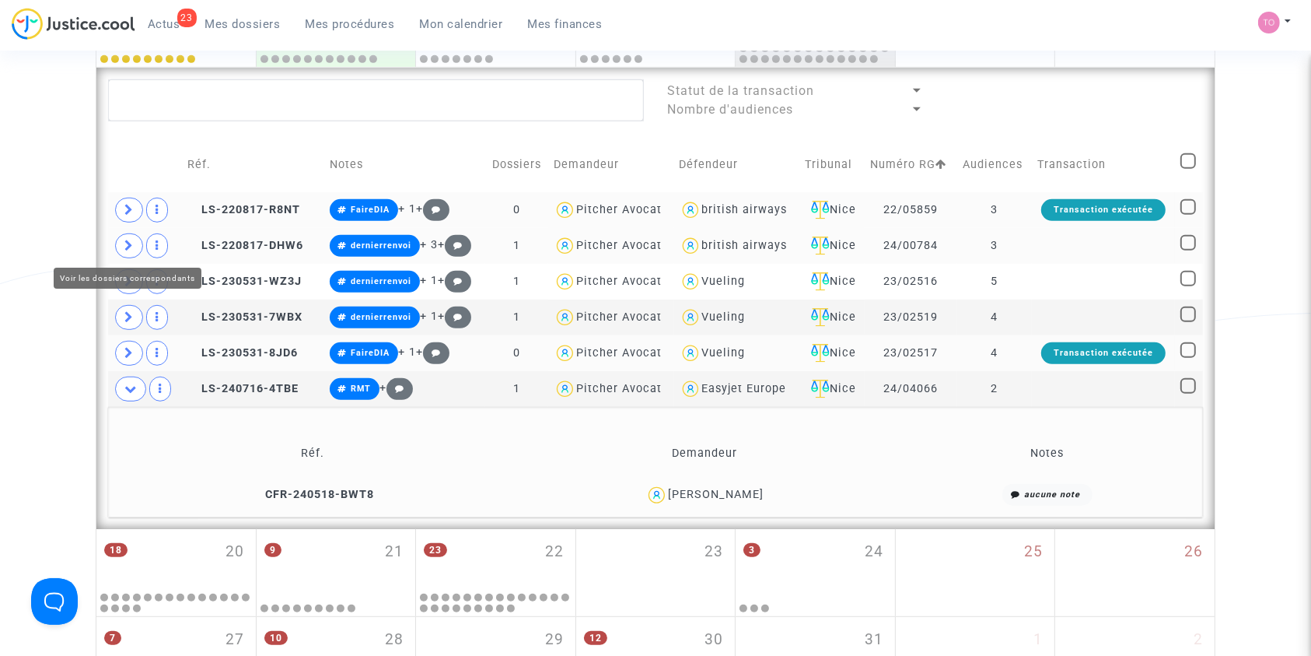
click at [132, 240] on icon at bounding box center [128, 246] width 9 height 12
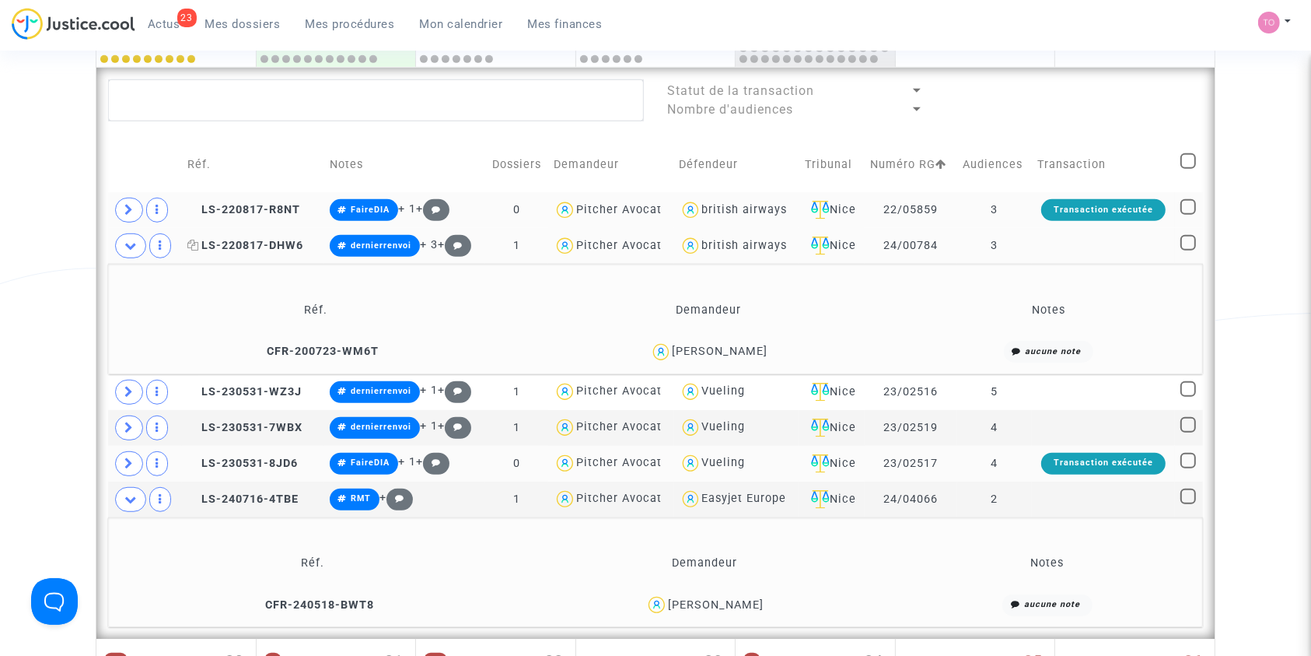
click at [247, 247] on span "LS-220817-DHW6" at bounding box center [245, 245] width 116 height 13
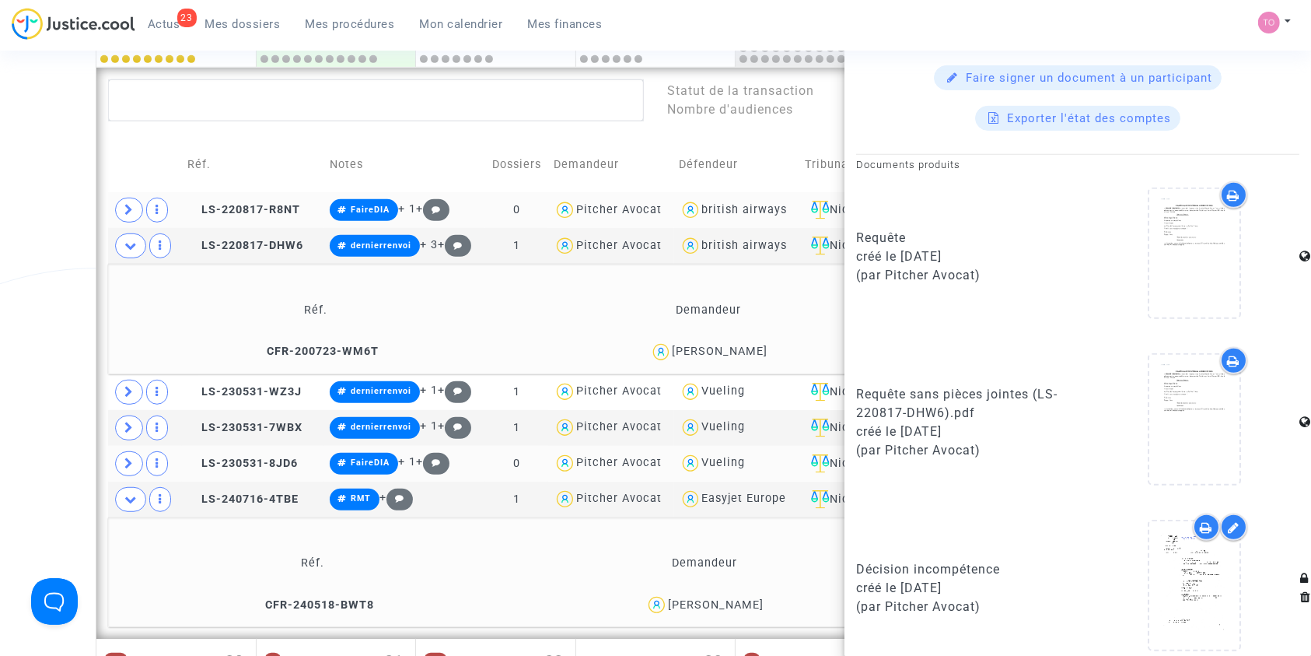
scroll to position [691, 0]
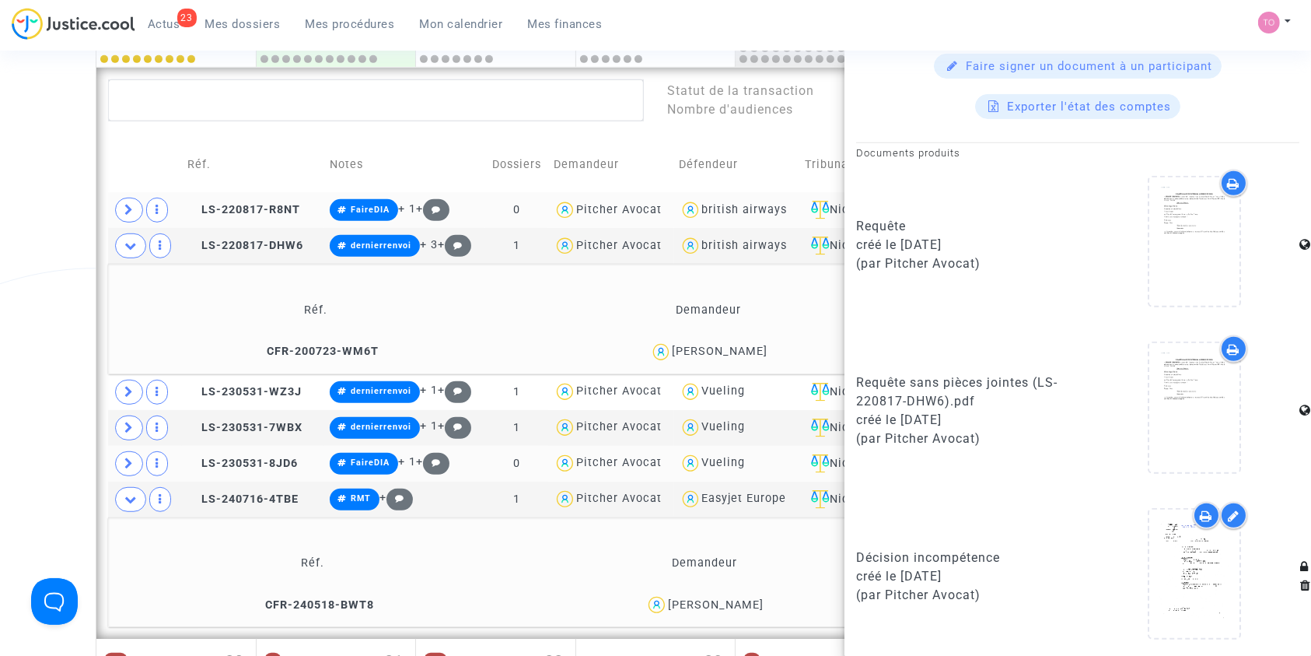
click at [747, 350] on div "VIRGINIE RAIMONDI" at bounding box center [720, 351] width 96 height 13
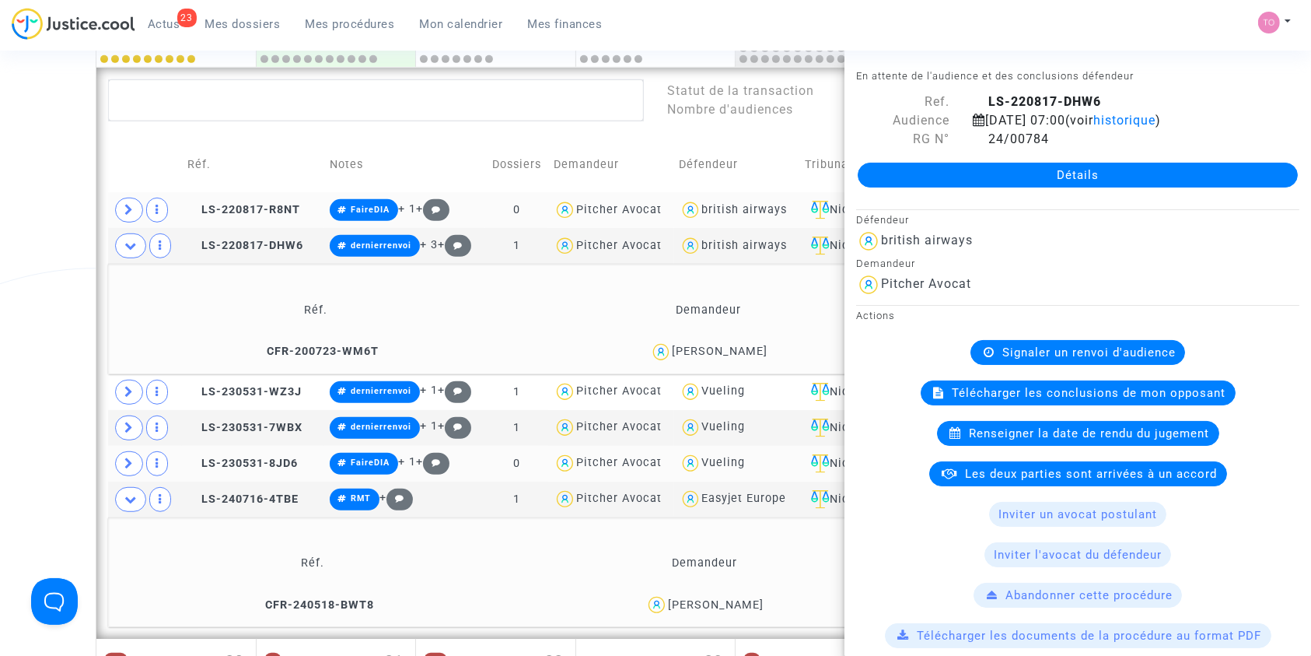
click at [747, 350] on div "VIRGINIE RAIMONDI" at bounding box center [720, 351] width 96 height 13
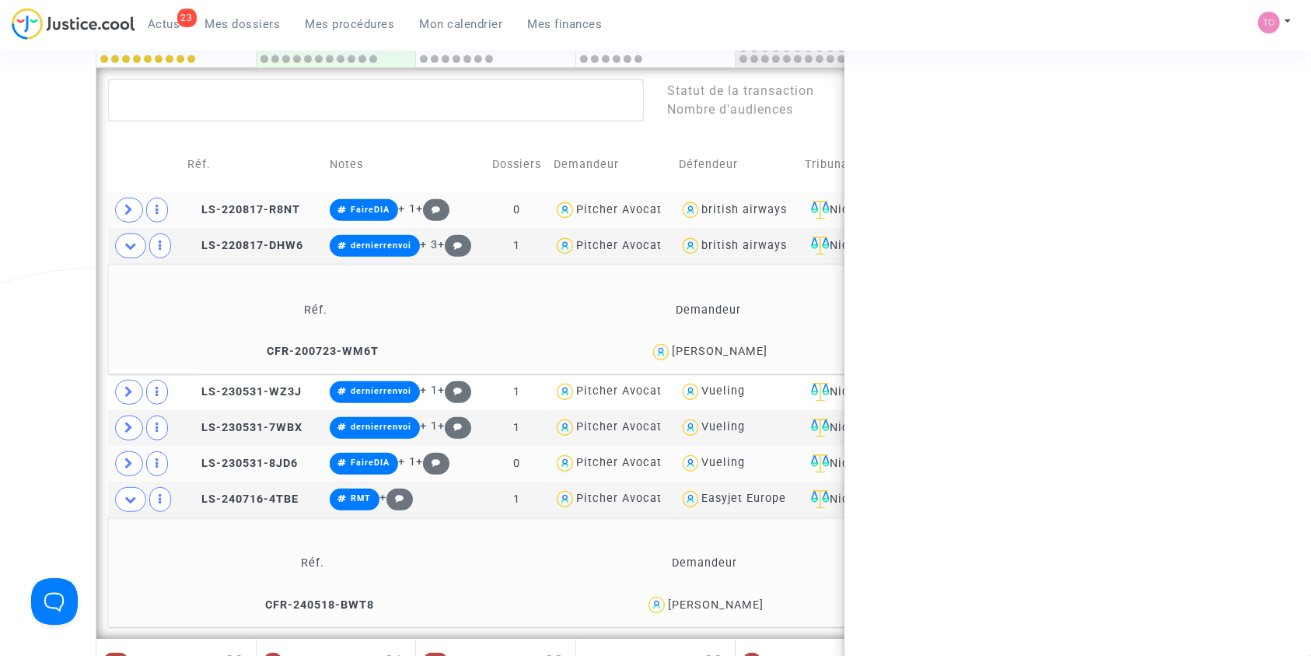
copy div "RAIMONDI"
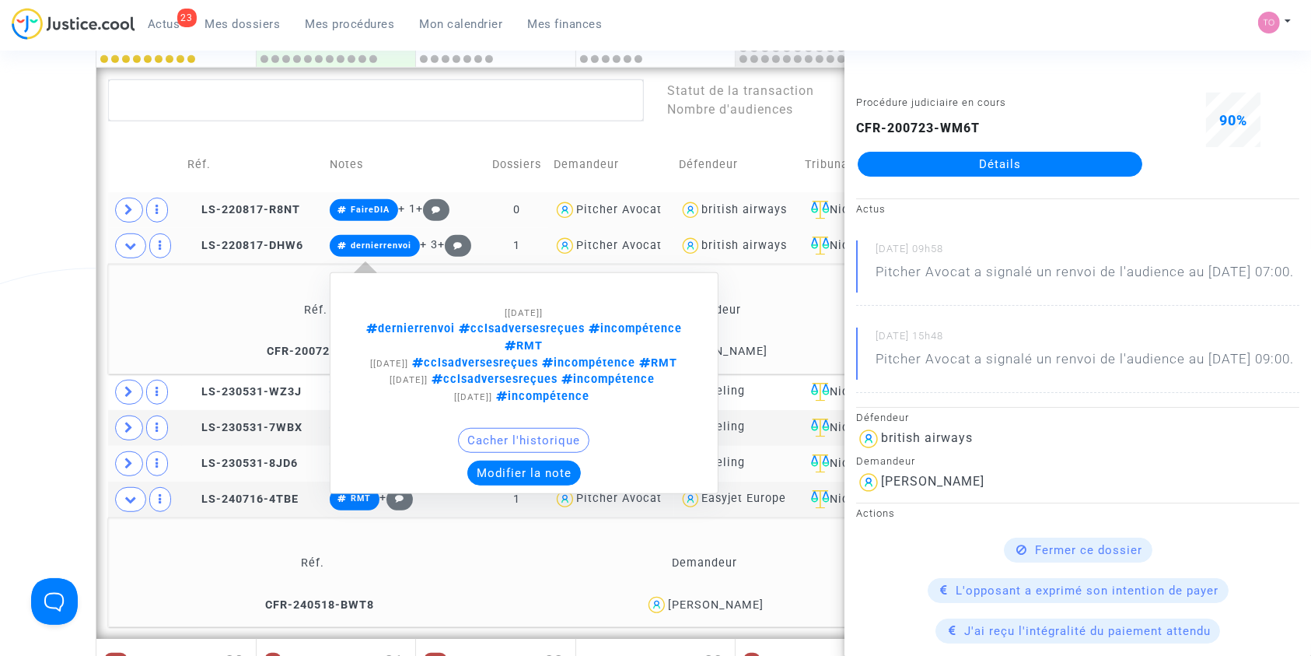
click at [528, 460] on button "Modifier la note" at bounding box center [524, 472] width 114 height 25
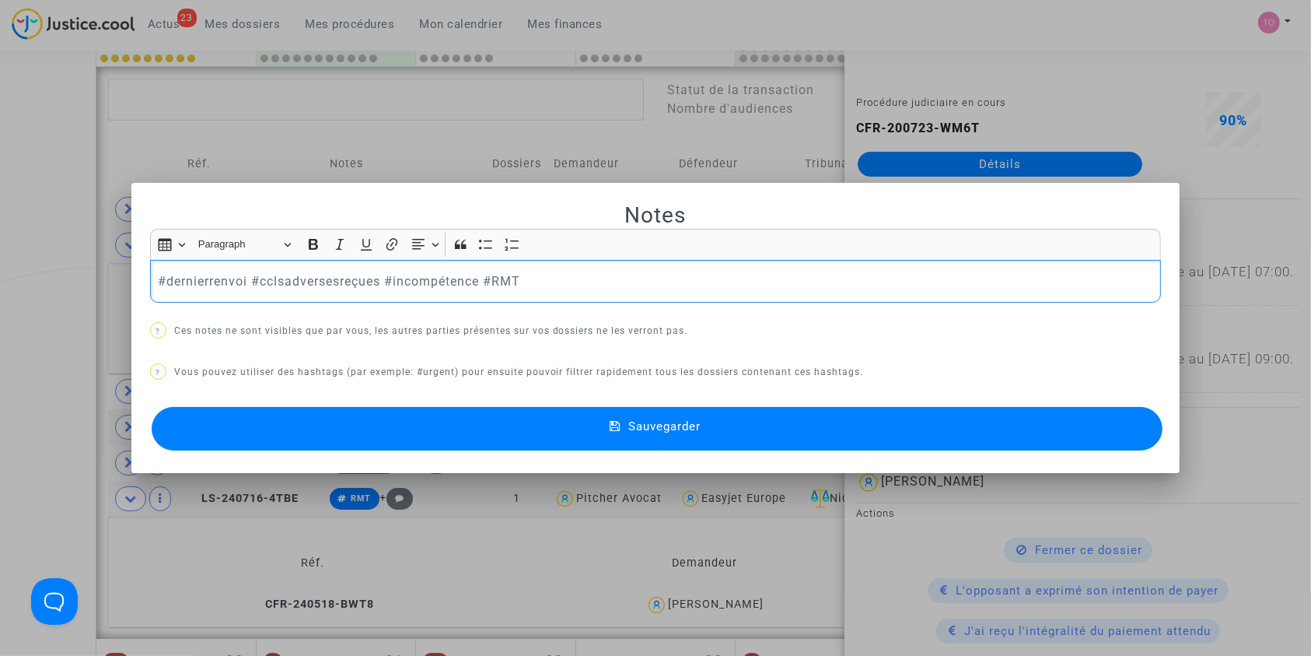
click at [0, 212] on div at bounding box center [655, 328] width 1311 height 656
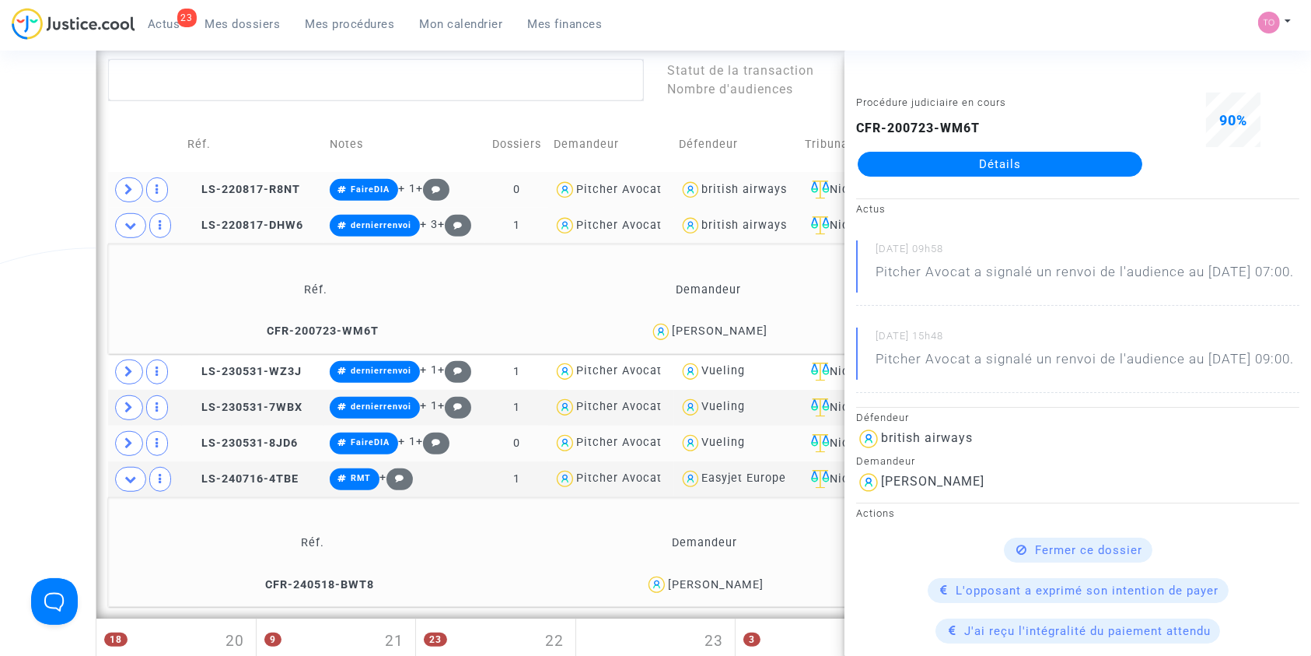
scroll to position [983, 0]
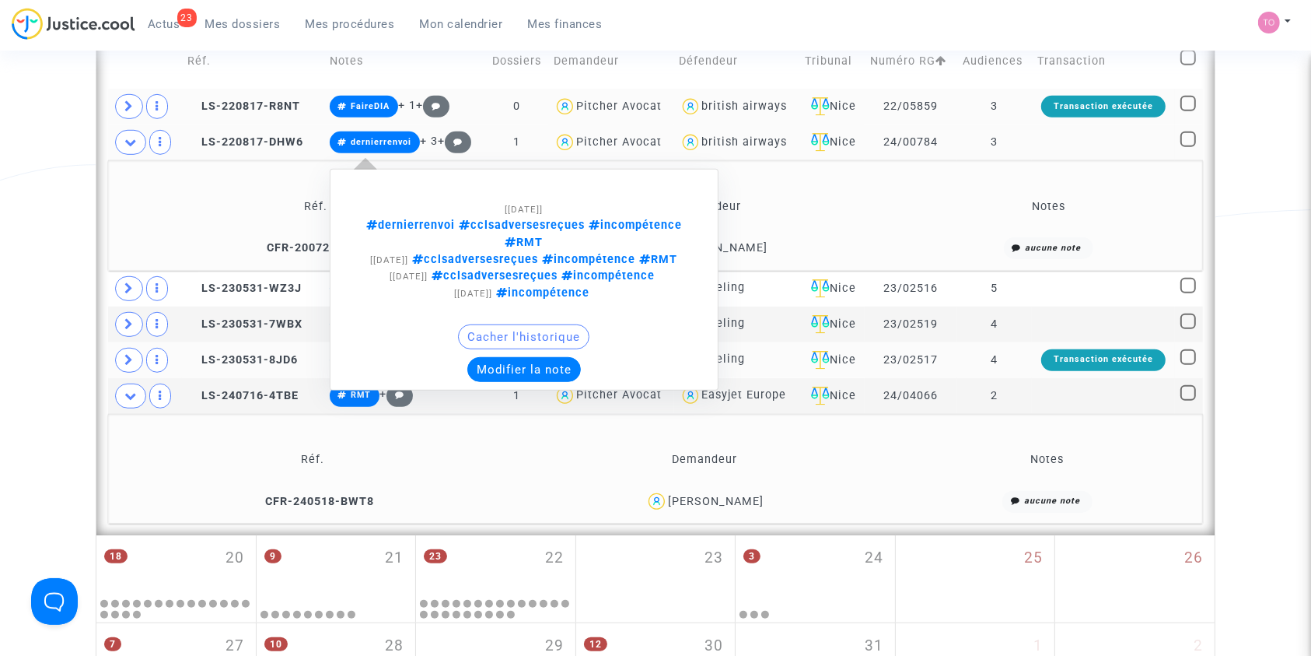
click at [512, 370] on button "Modifier la note" at bounding box center [524, 369] width 114 height 25
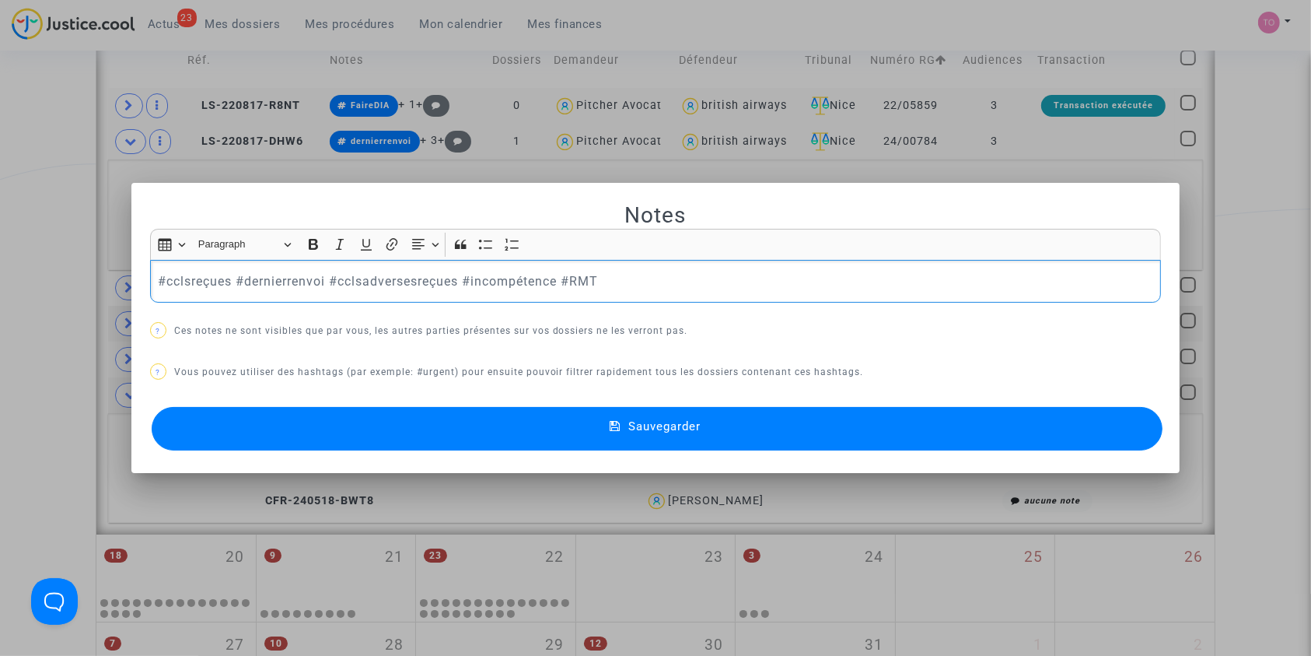
click at [387, 286] on p "#cclsreçues #dernierrenvoi #cclsadversesreçues #incompétence #RMT" at bounding box center [656, 280] width 996 height 19
click at [0, 287] on div at bounding box center [655, 328] width 1311 height 656
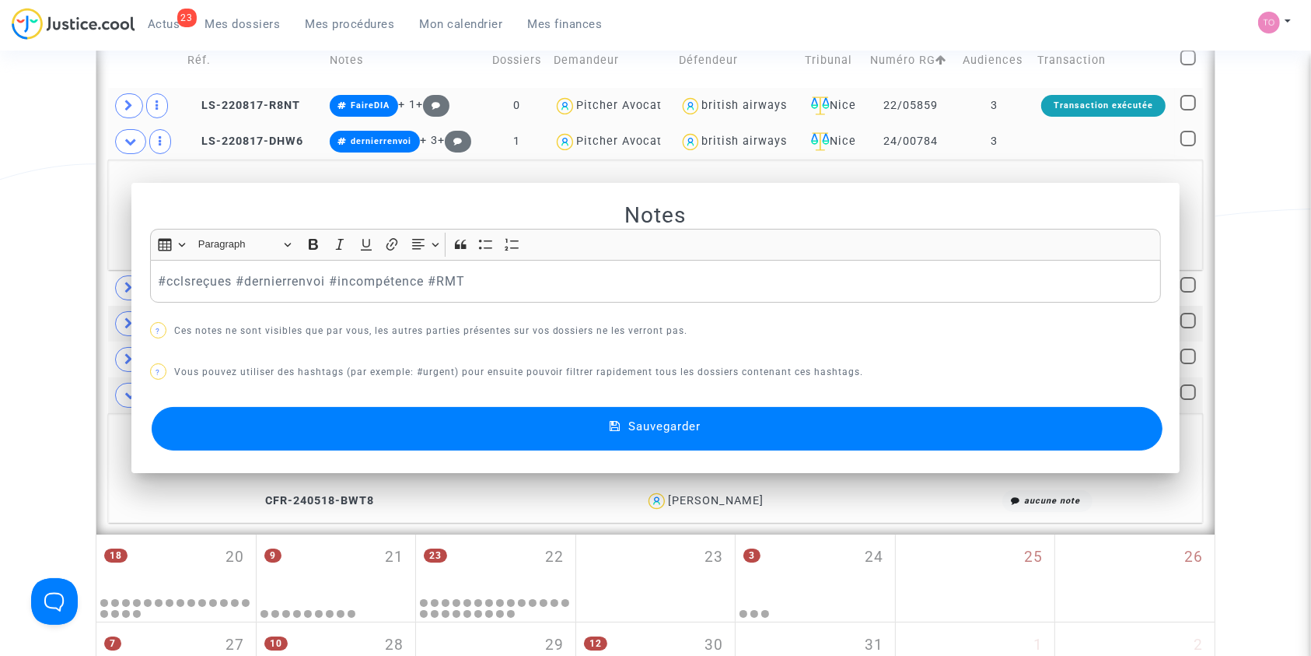
scroll to position [983, 0]
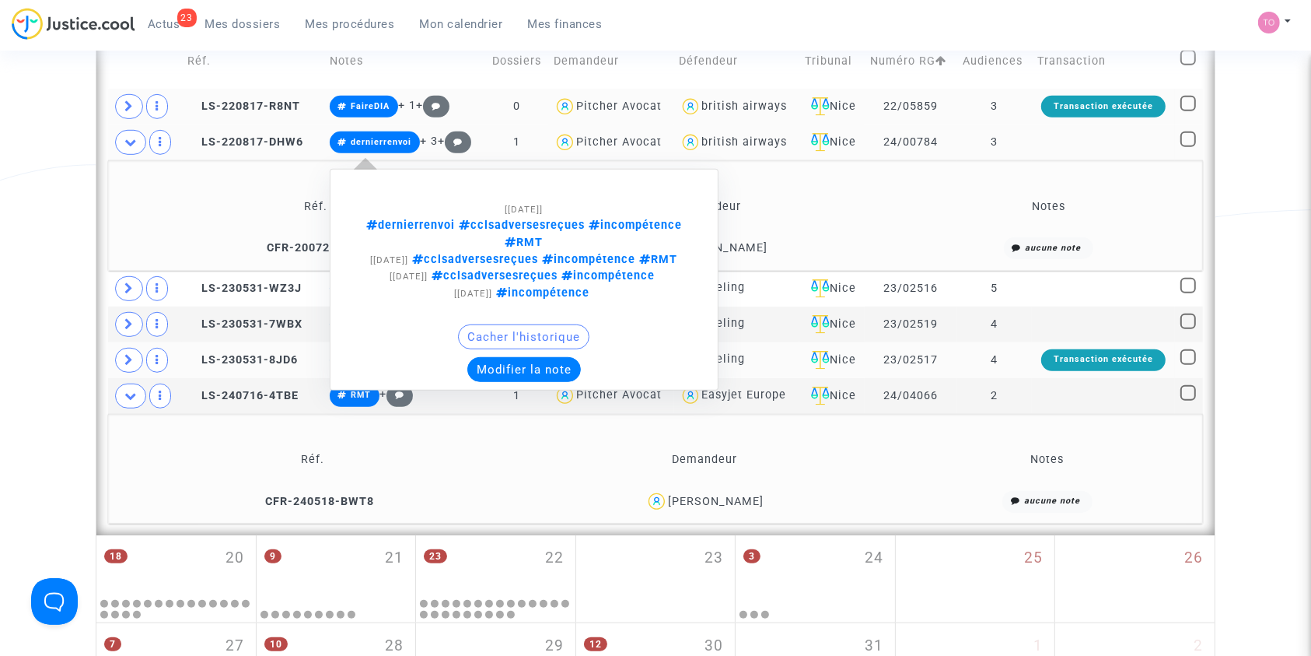
click at [510, 369] on button "Modifier la note" at bounding box center [524, 369] width 114 height 25
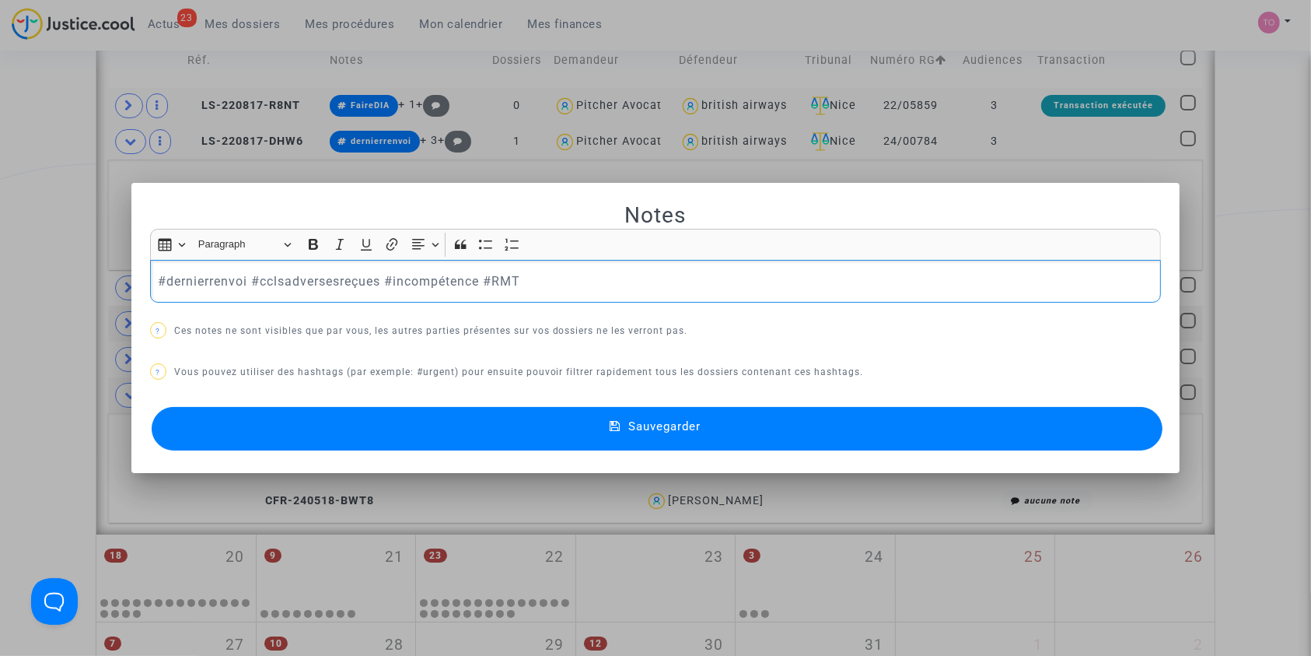
drag, startPoint x: 477, startPoint y: 279, endPoint x: 249, endPoint y: 280, distance: 227.9
click at [249, 280] on p "#dernierrenvoi #cclsadversesreçues #incompétence #RMT" at bounding box center [656, 280] width 996 height 19
click at [150, 279] on div "#dernierrenvoi #RMT" at bounding box center [656, 282] width 1012 height 44
drag, startPoint x: 152, startPoint y: 278, endPoint x: 221, endPoint y: 284, distance: 69.4
click at [158, 278] on p "#cclsreçues #dernierrenvoi #RMT" at bounding box center [656, 280] width 996 height 19
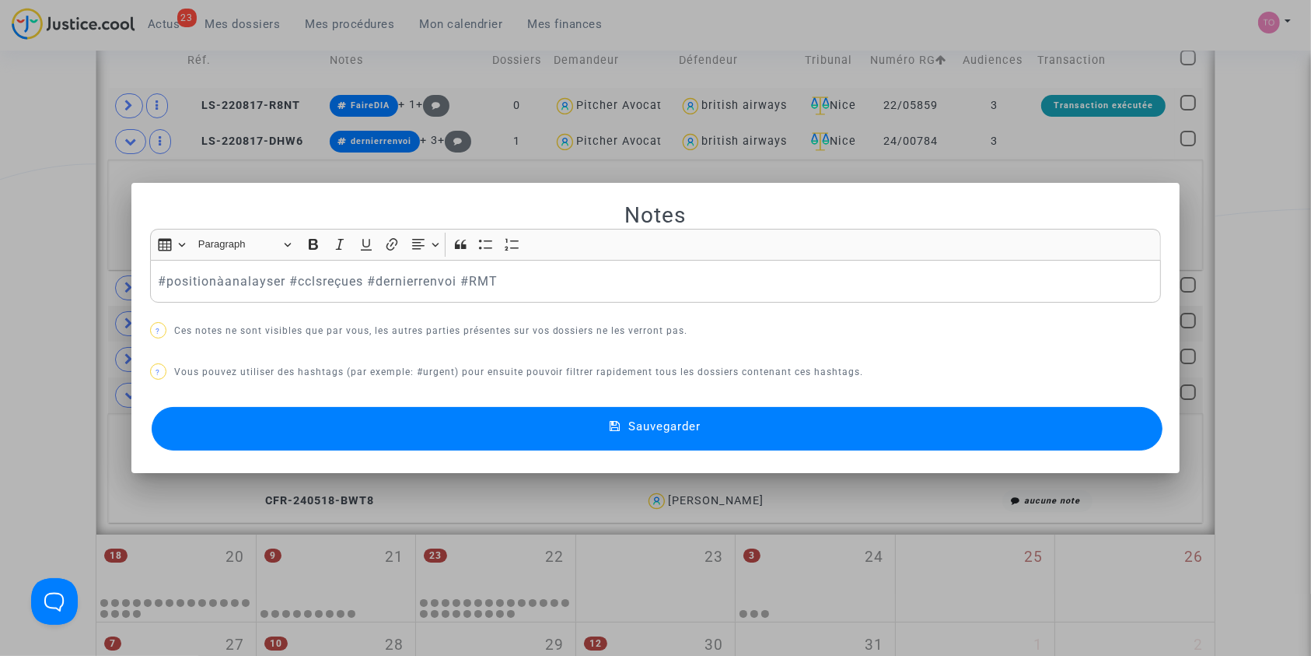
click at [212, 278] on p "#positionàanalayser #cclsreçues #dernierrenvoi #RMT" at bounding box center [656, 280] width 996 height 19
click at [28, 282] on div at bounding box center [655, 328] width 1311 height 656
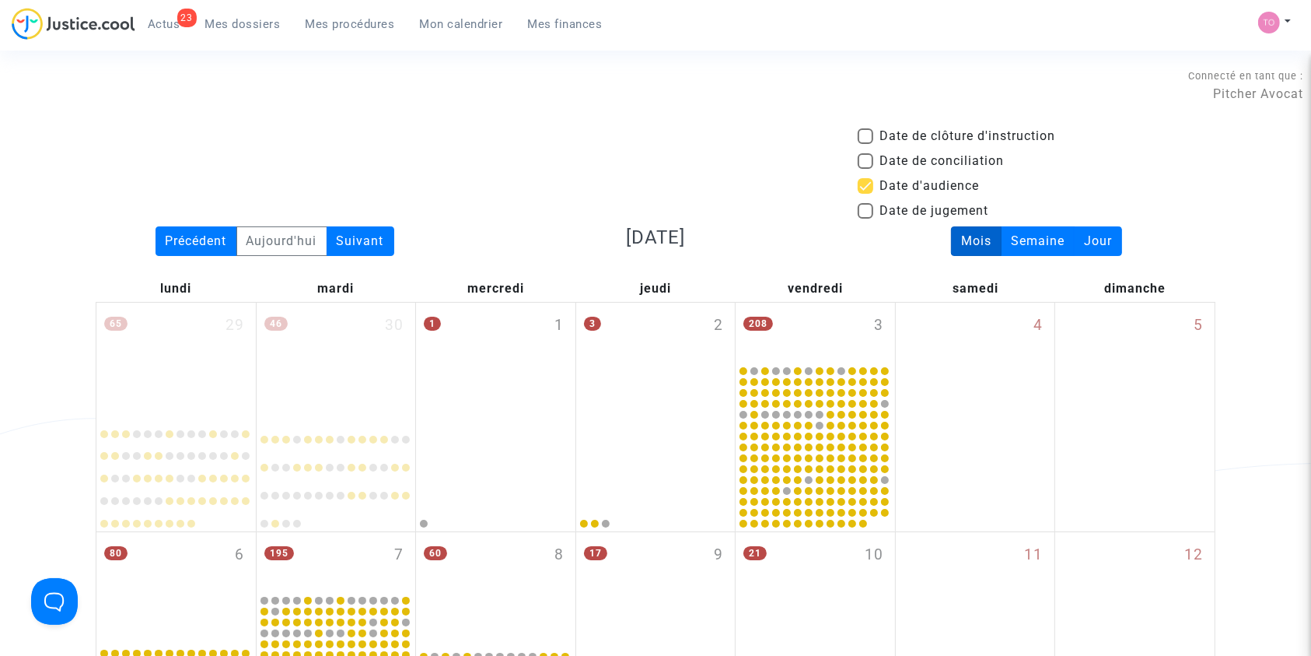
scroll to position [983, 0]
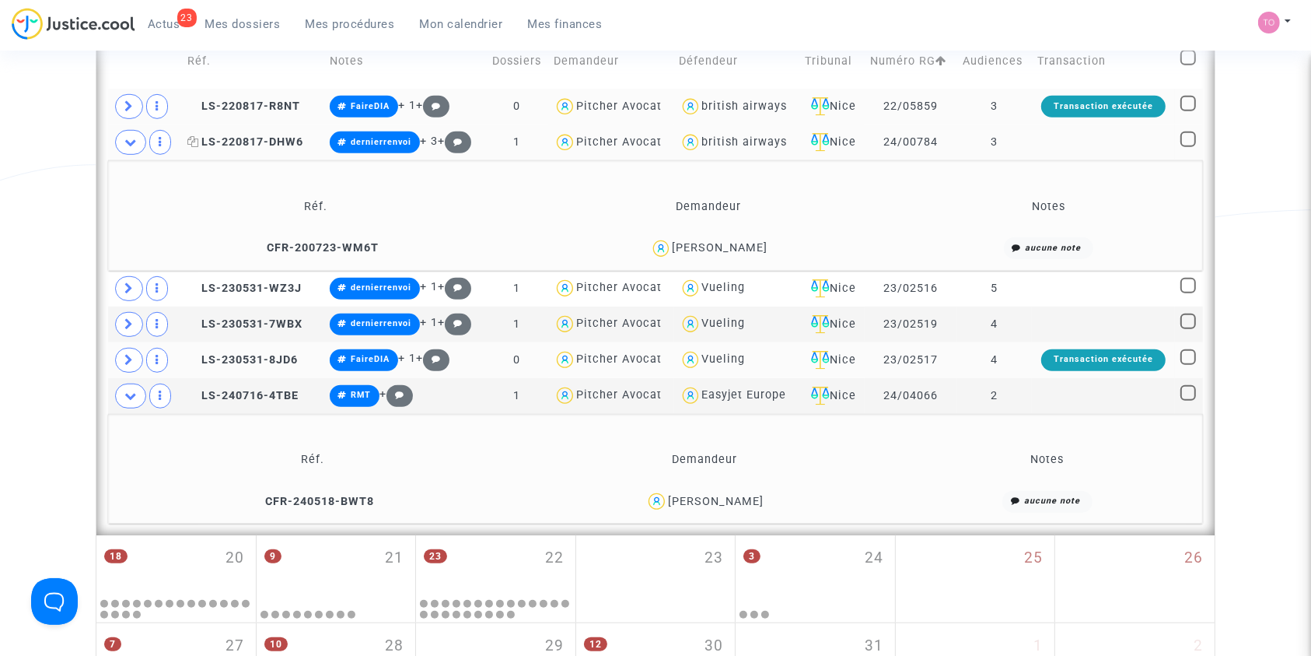
click at [255, 139] on span "LS-220817-DHW6" at bounding box center [245, 141] width 116 height 13
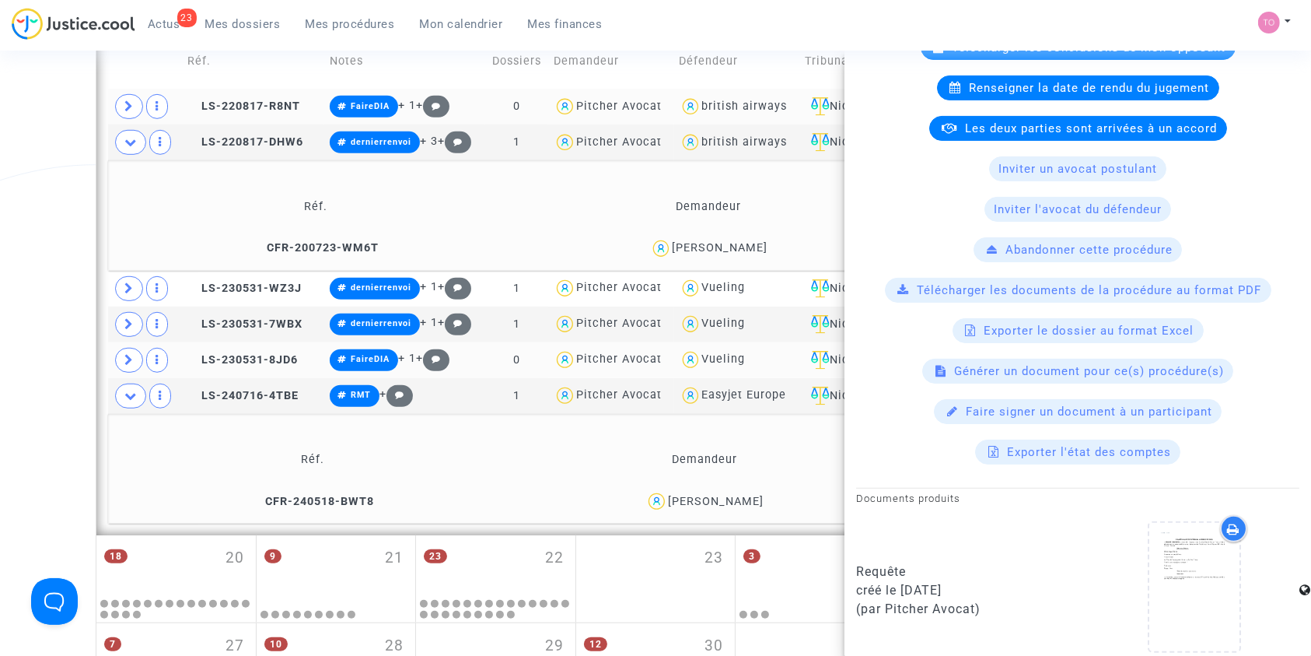
scroll to position [691, 0]
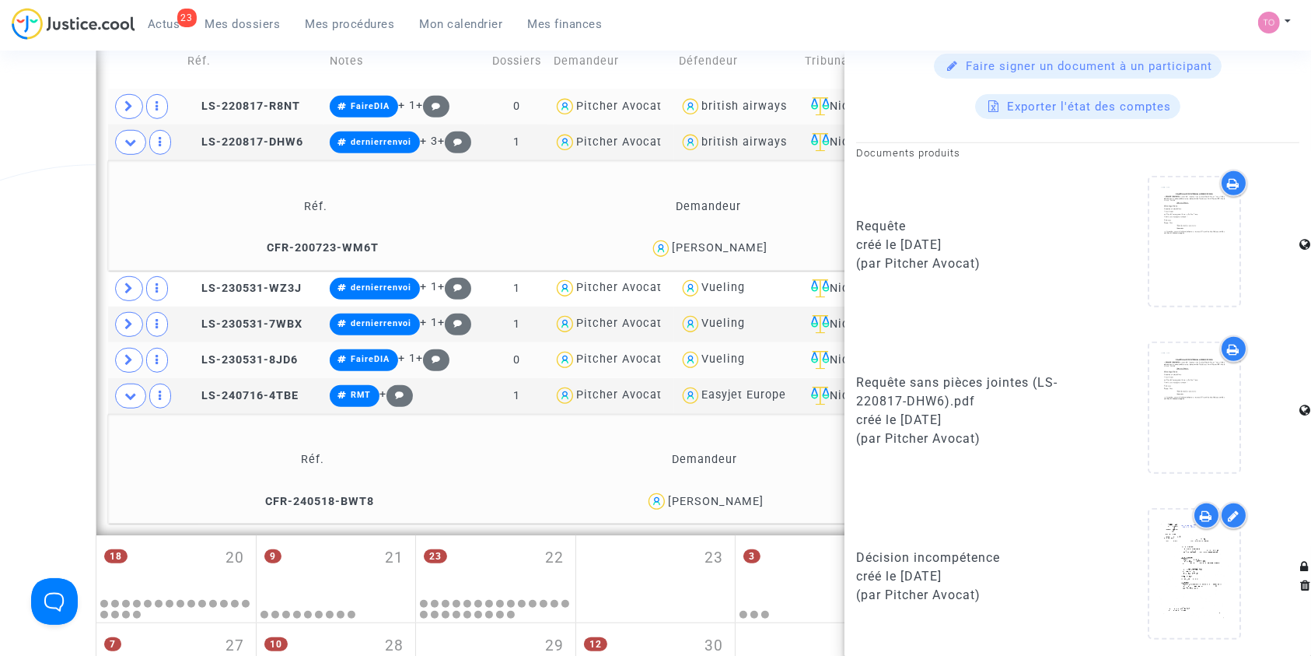
drag, startPoint x: 2, startPoint y: 145, endPoint x: 16, endPoint y: 146, distance: 14.0
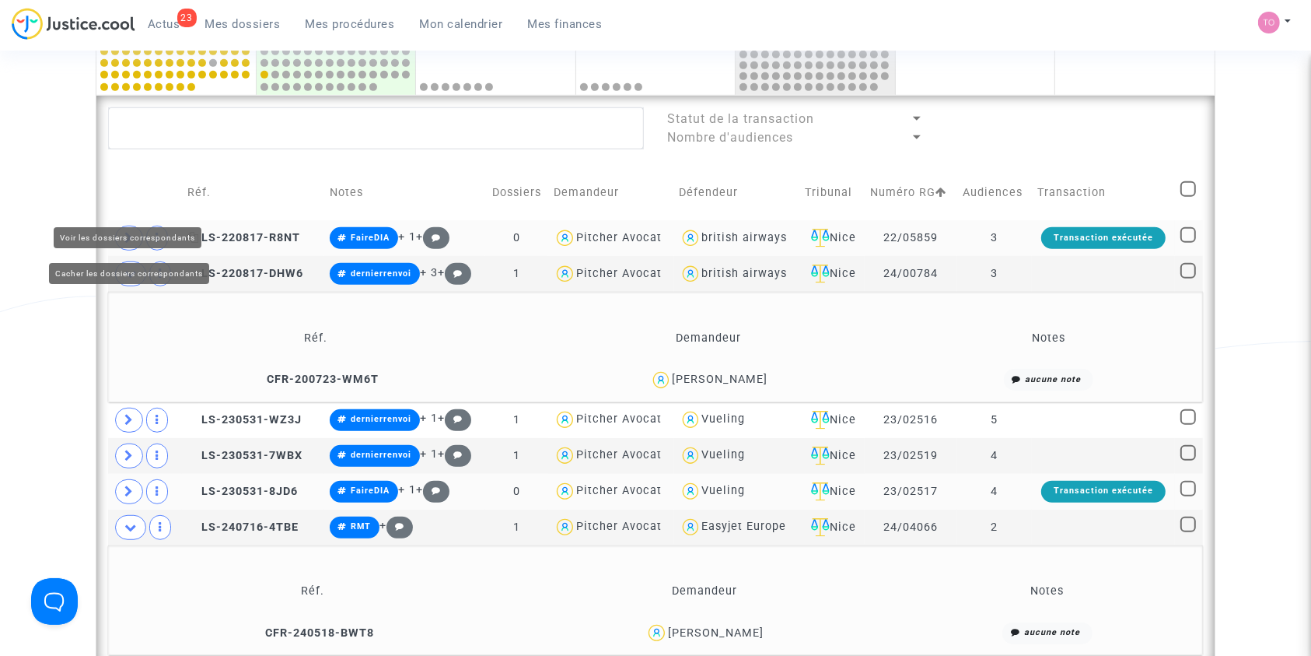
scroll to position [846, 0]
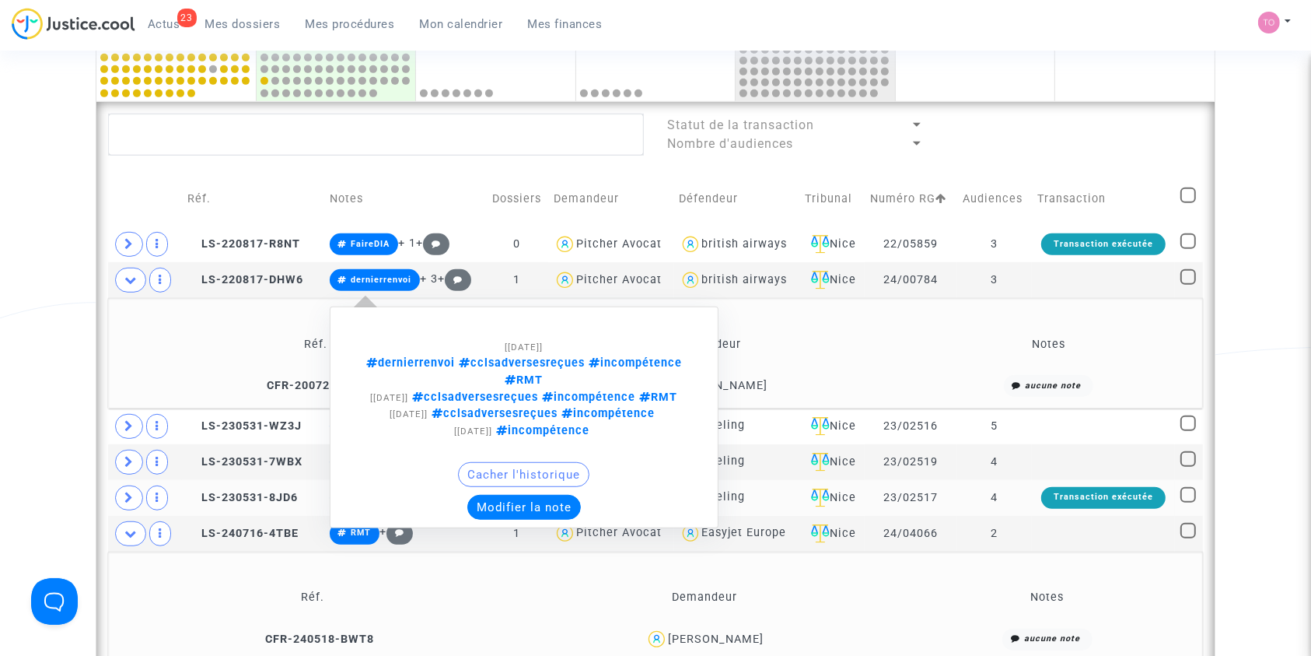
click at [506, 501] on button "Modifier la note" at bounding box center [524, 507] width 114 height 25
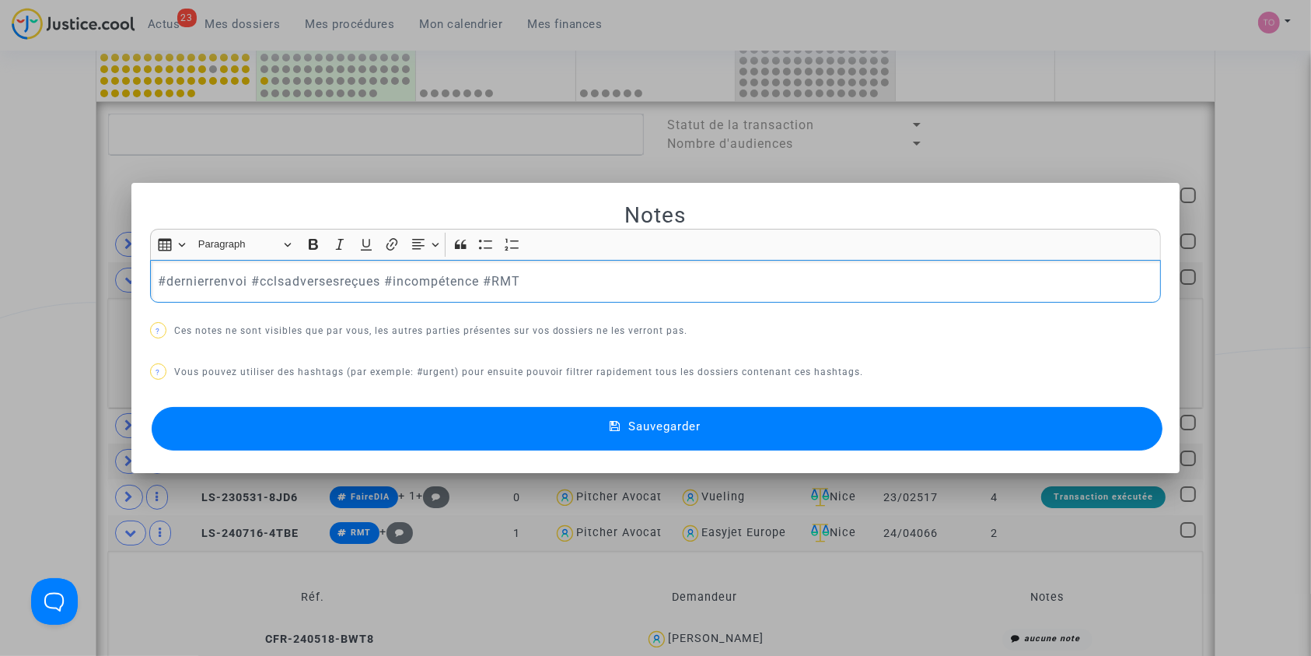
drag, startPoint x: 474, startPoint y: 279, endPoint x: 143, endPoint y: 274, distance: 331.4
click at [150, 274] on div "#dernierrenvoi #cclsadversesreçues #incompétence #RMT" at bounding box center [656, 282] width 1012 height 44
click at [161, 277] on p "#cclsreçues (ccls2) #RMT" at bounding box center [656, 280] width 996 height 19
click at [158, 277] on p "#cclsreçues (ccls2) #RMT" at bounding box center [656, 280] width 996 height 19
click at [369, 436] on button "Sauvegarder" at bounding box center [658, 429] width 1012 height 44
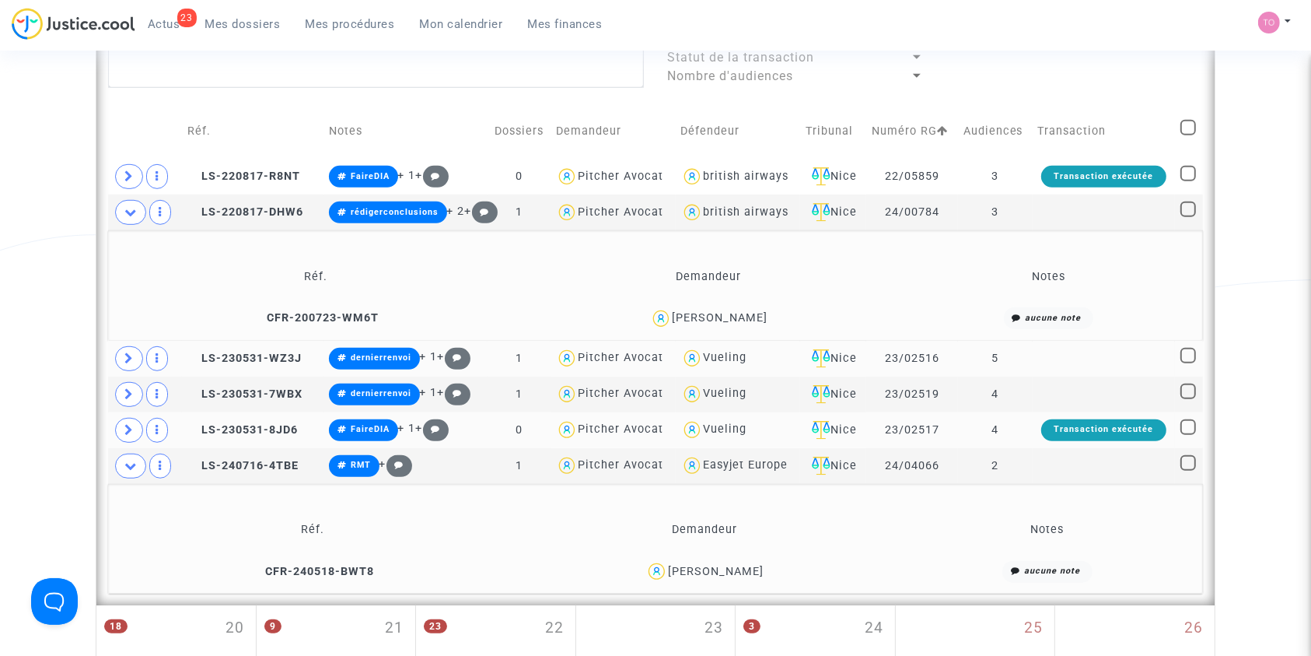
scroll to position [915, 0]
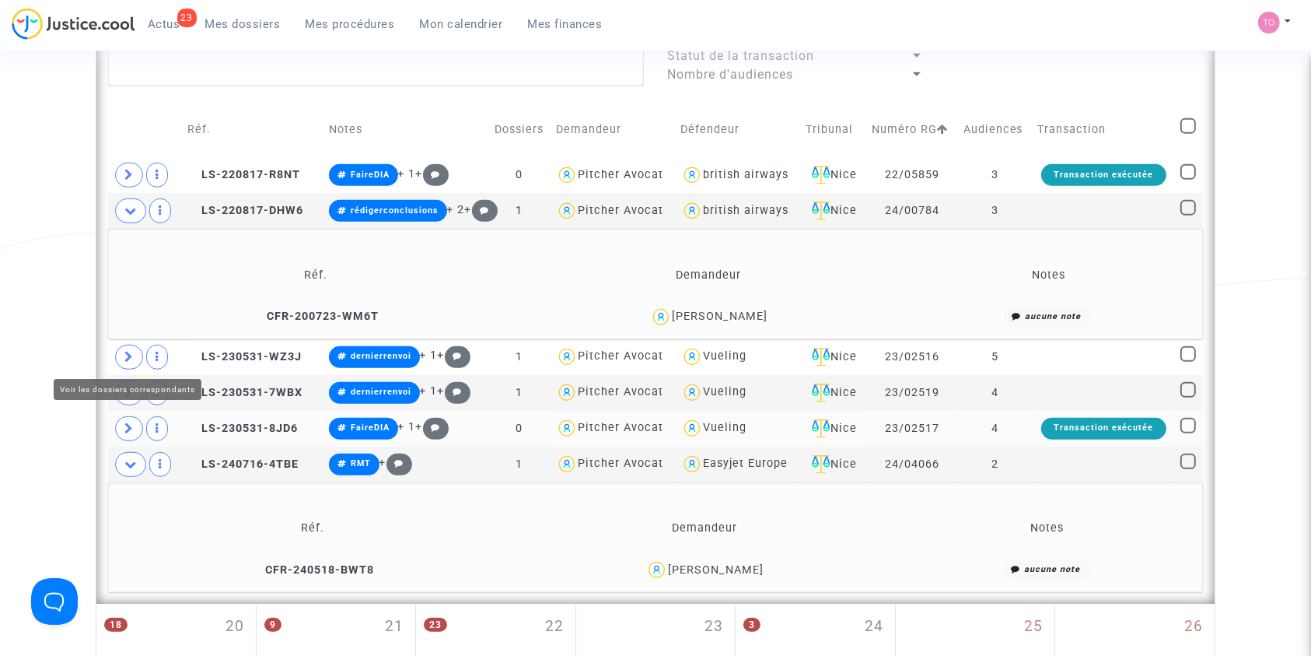
click at [140, 355] on span at bounding box center [129, 357] width 28 height 25
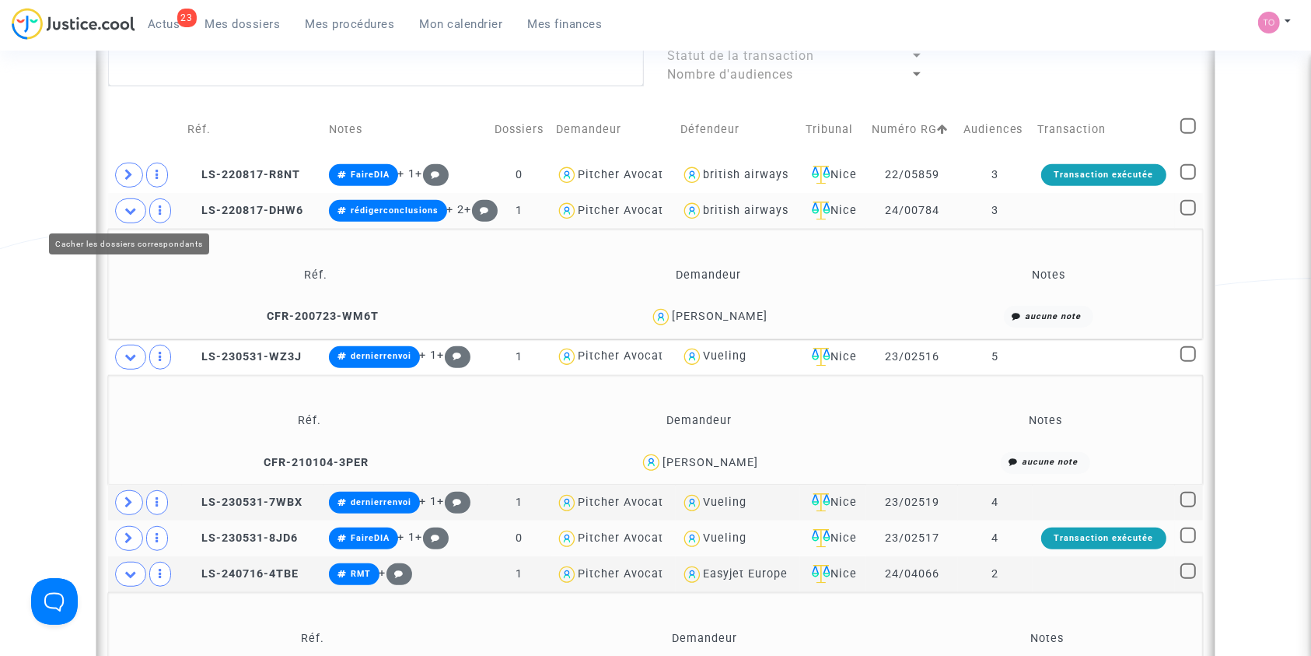
click at [133, 205] on icon at bounding box center [130, 211] width 12 height 12
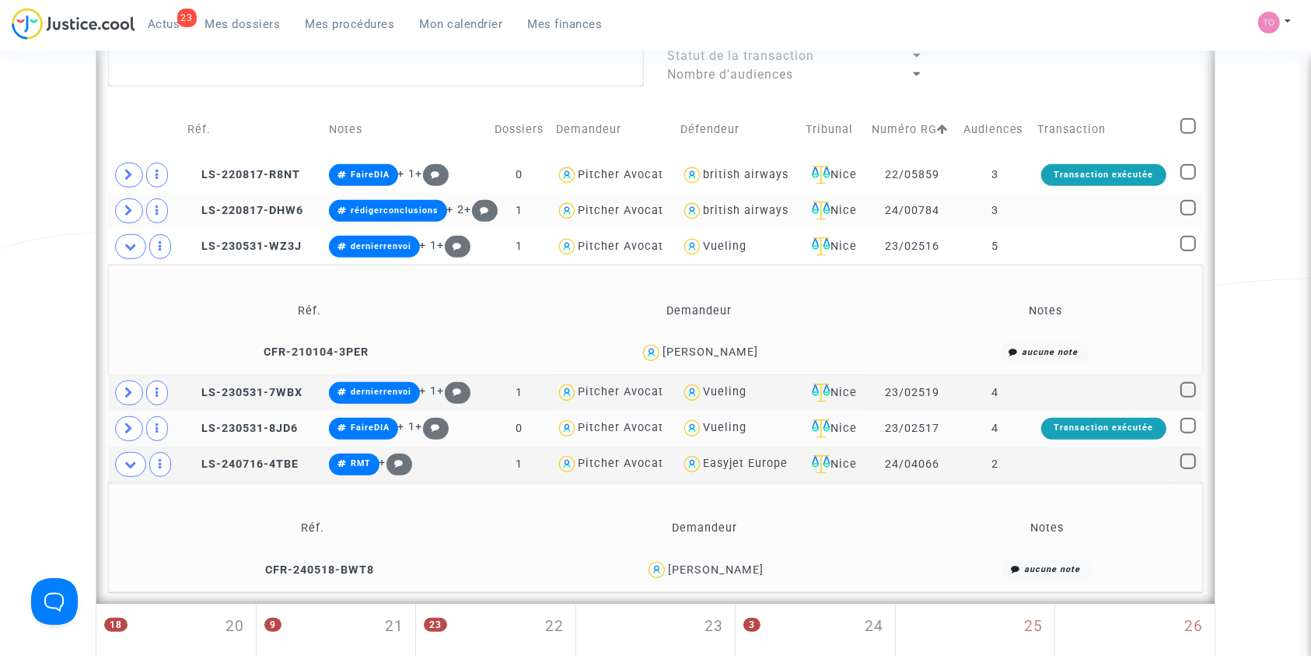
click at [701, 352] on div "gaston maza" at bounding box center [711, 351] width 96 height 13
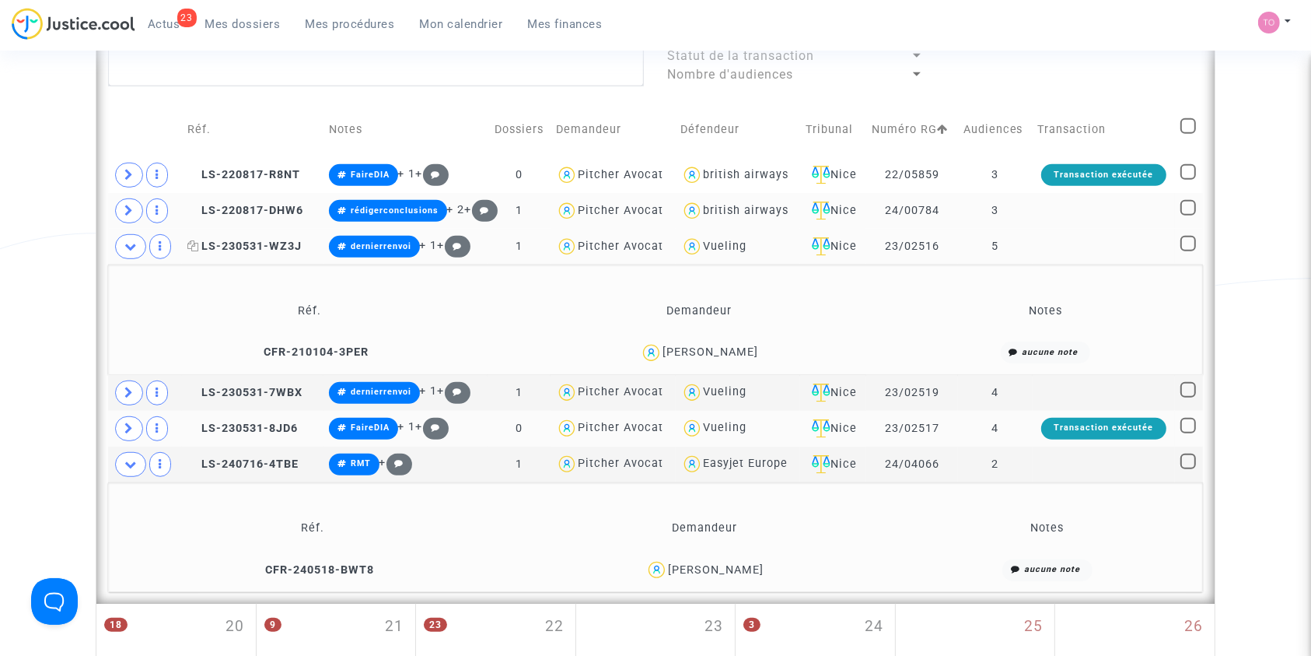
click at [236, 246] on span "LS-230531-WZ3J" at bounding box center [244, 246] width 114 height 13
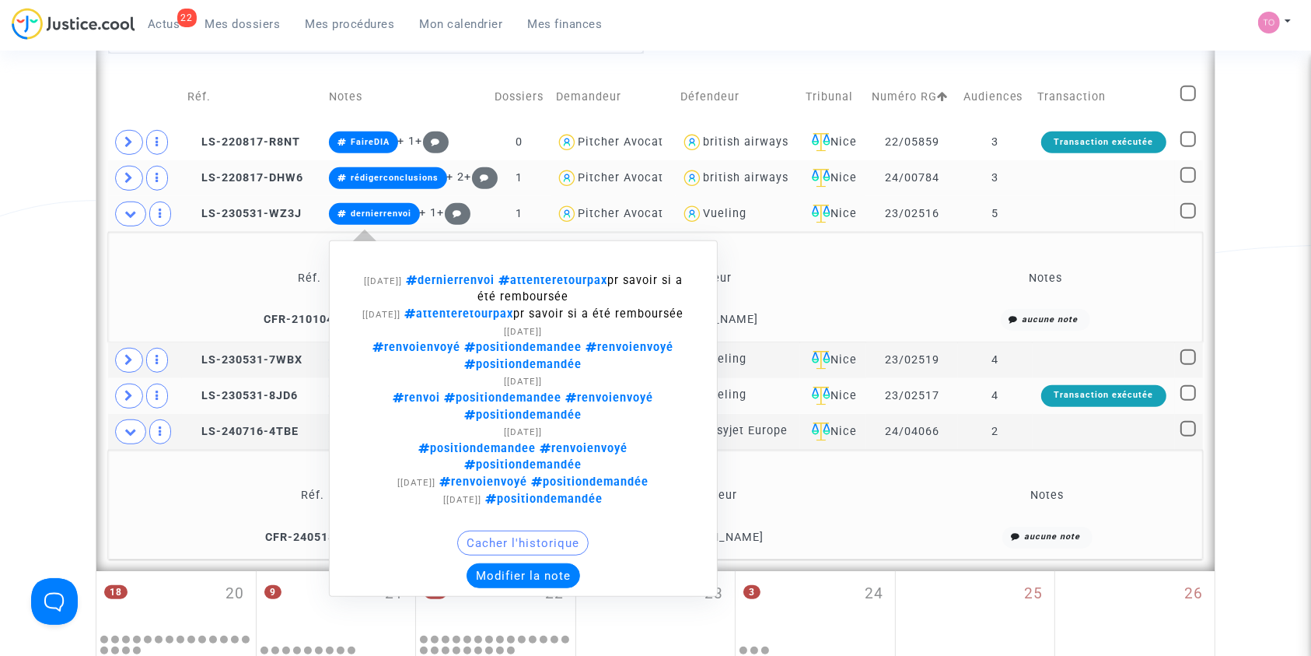
scroll to position [949, 0]
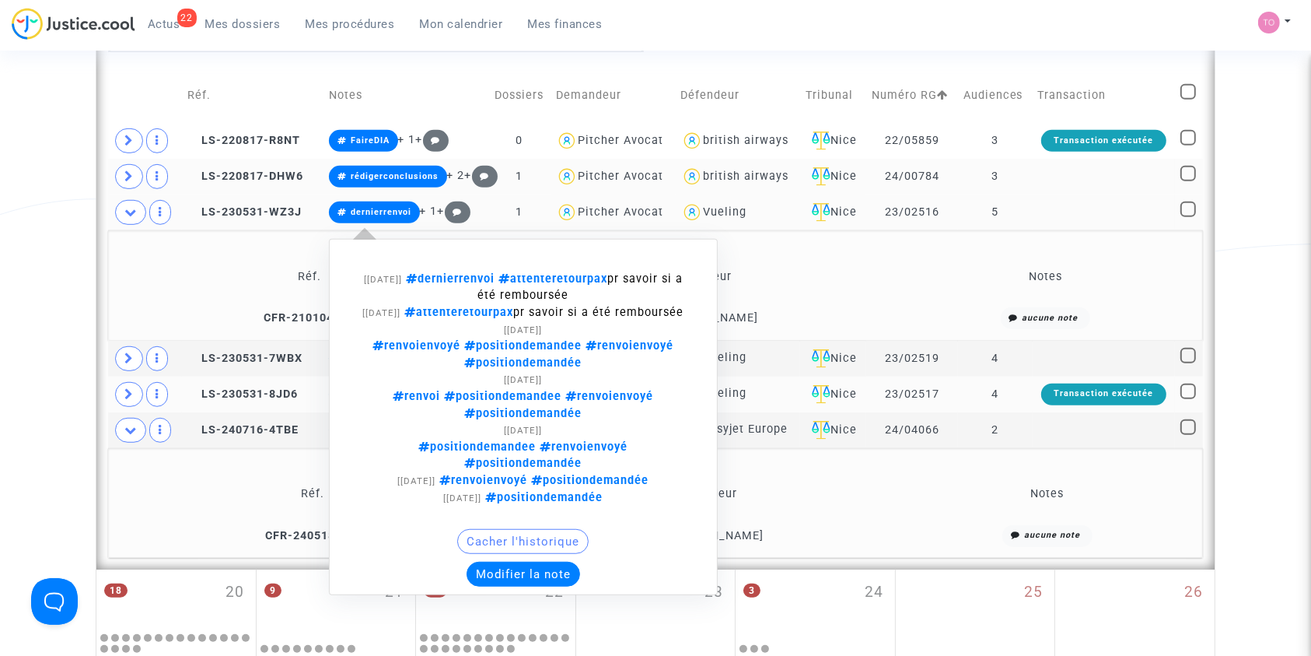
click at [513, 562] on button "Modifier la note" at bounding box center [524, 574] width 114 height 25
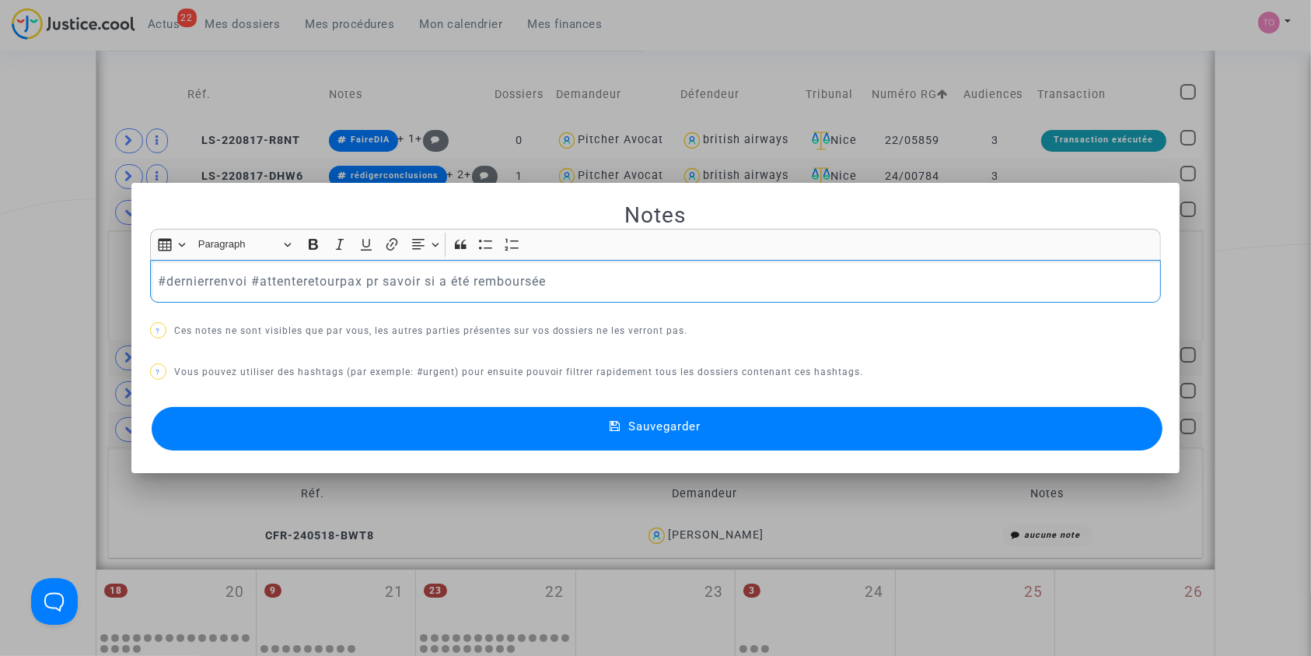
scroll to position [0, 0]
click at [423, 421] on button "Sauvegarder" at bounding box center [658, 429] width 1012 height 44
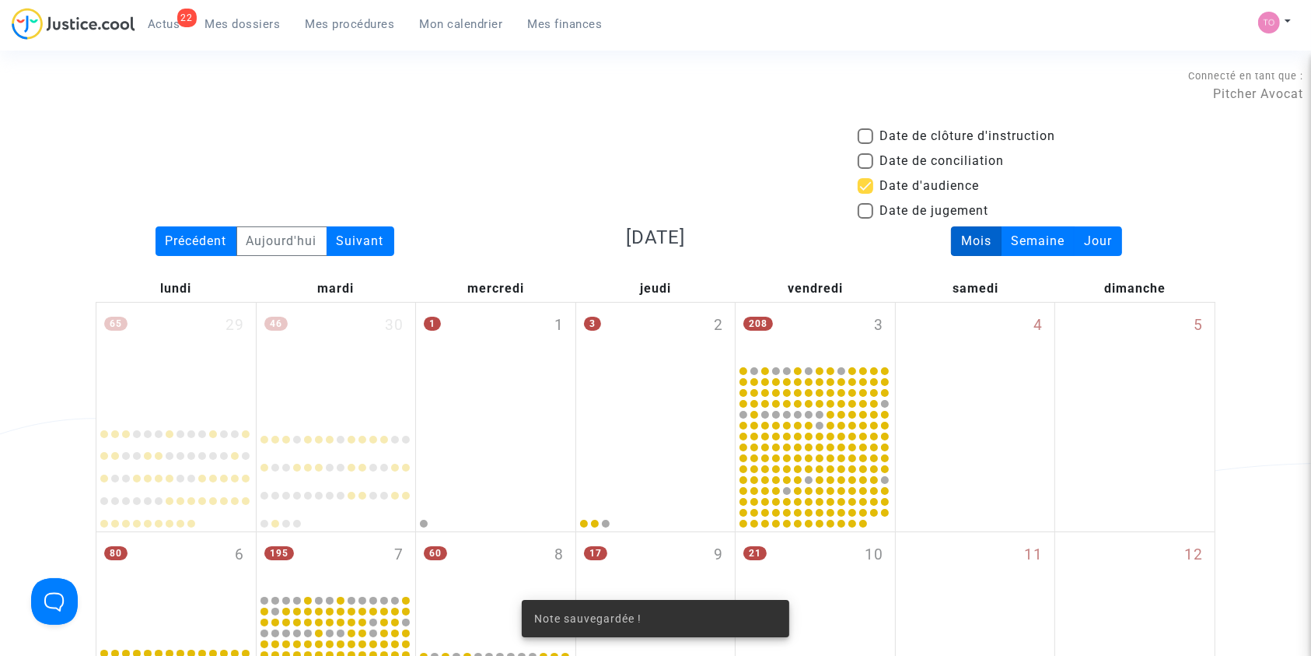
scroll to position [949, 0]
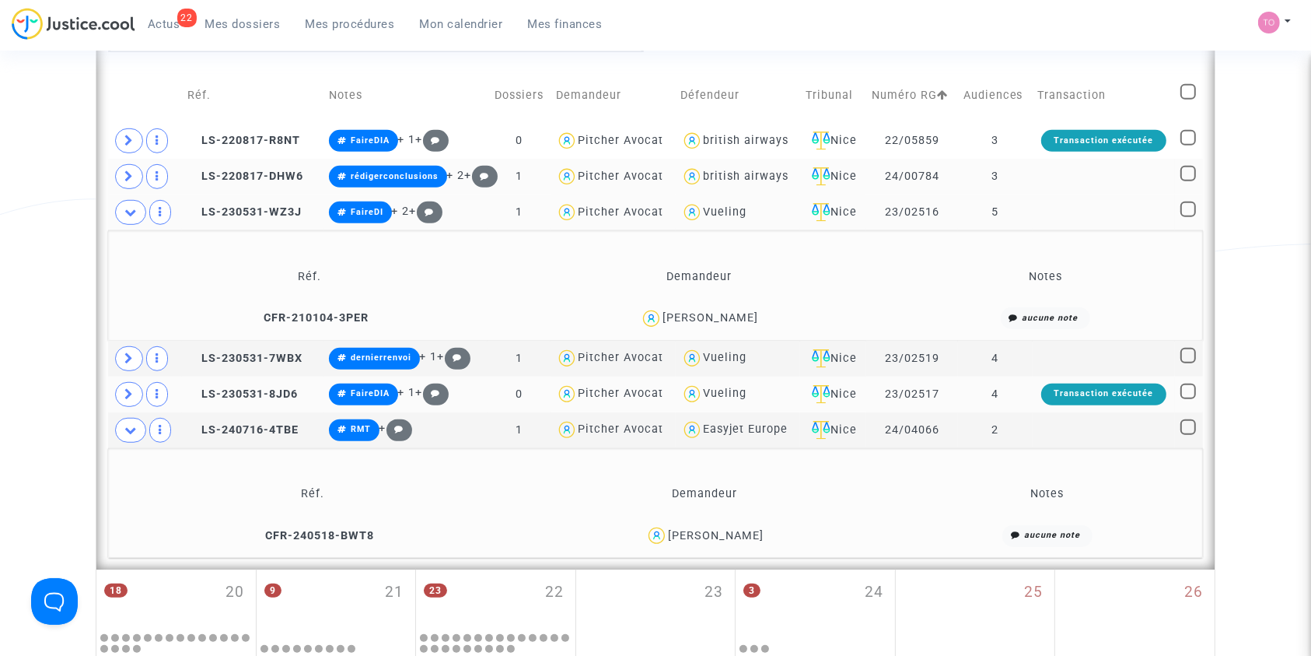
click at [709, 317] on div "gaston maza" at bounding box center [711, 317] width 96 height 13
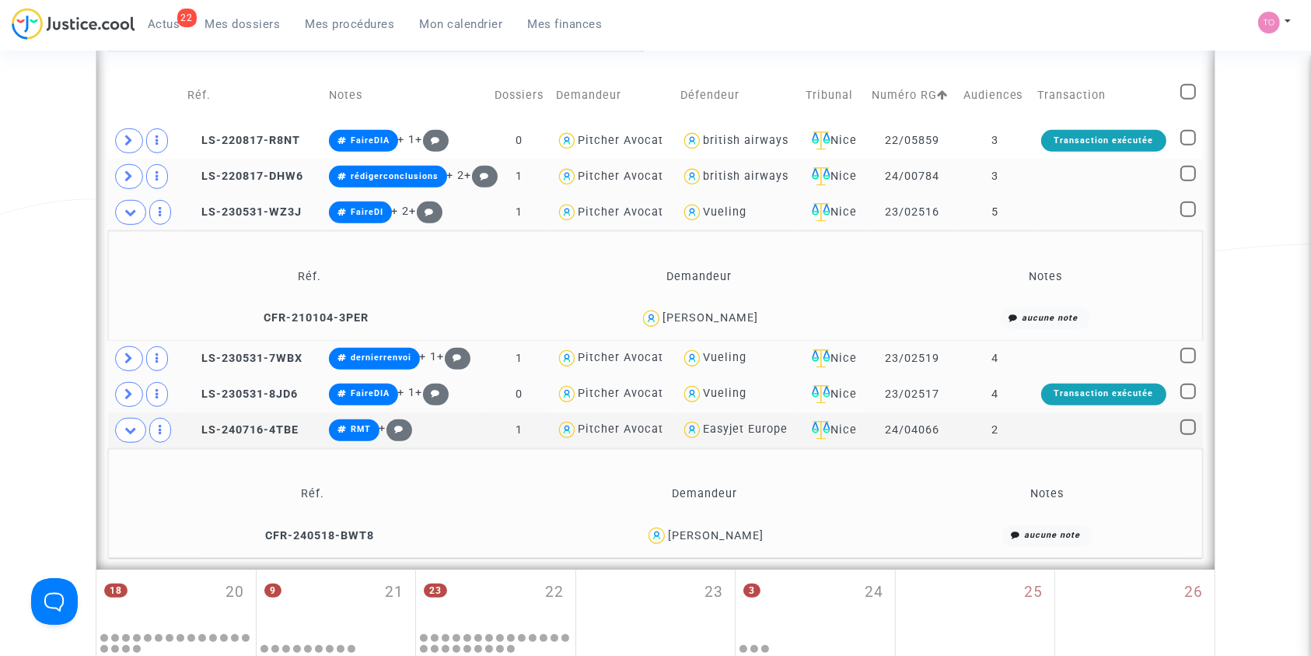
click at [117, 354] on span at bounding box center [129, 358] width 28 height 25
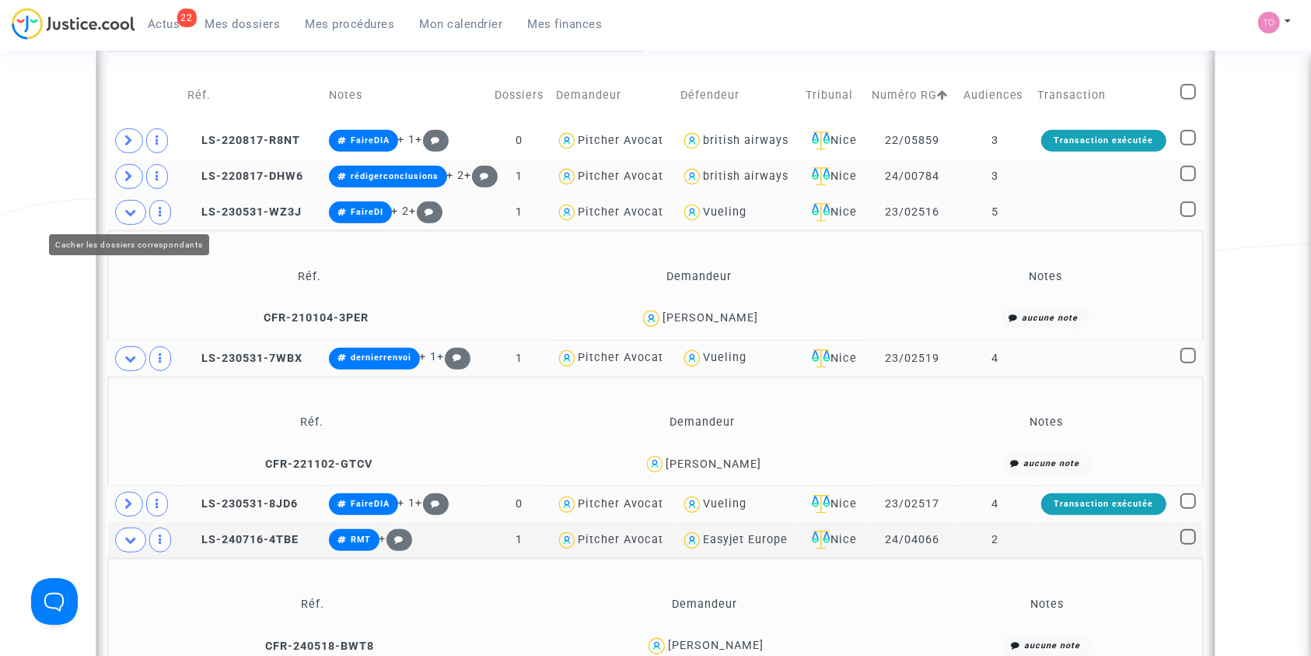
click at [123, 218] on span at bounding box center [130, 212] width 31 height 25
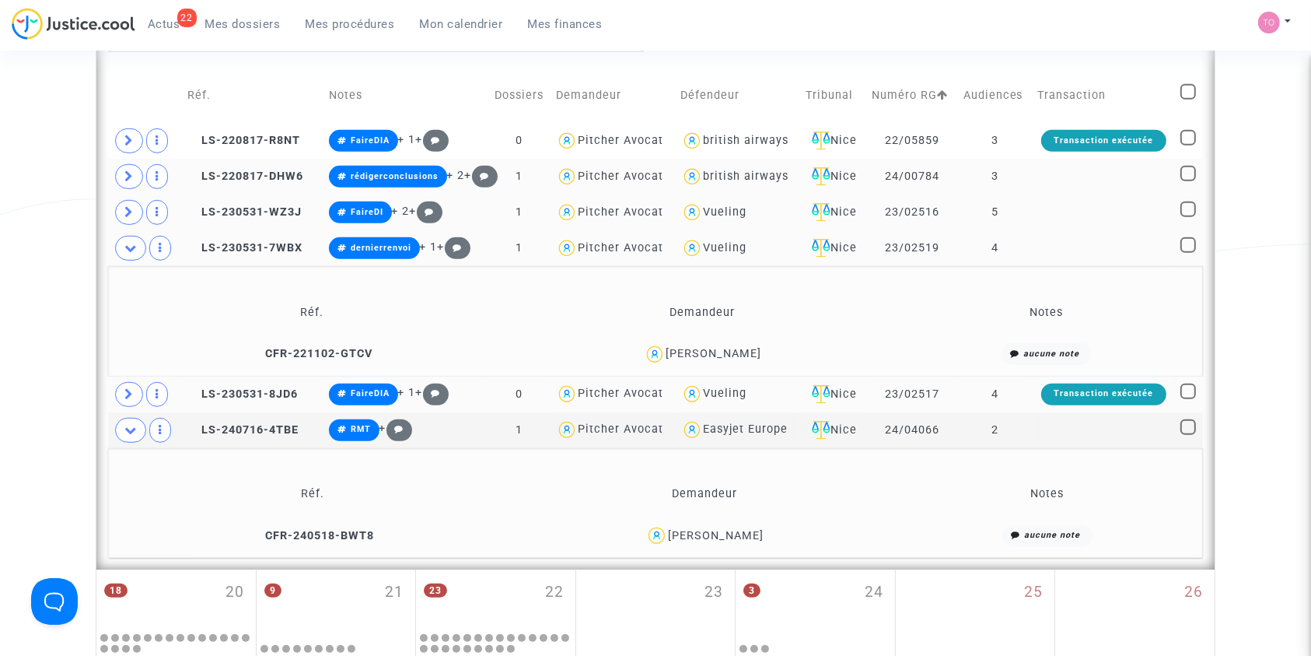
click at [747, 349] on div "Laëtitia Pitré" at bounding box center [714, 353] width 96 height 13
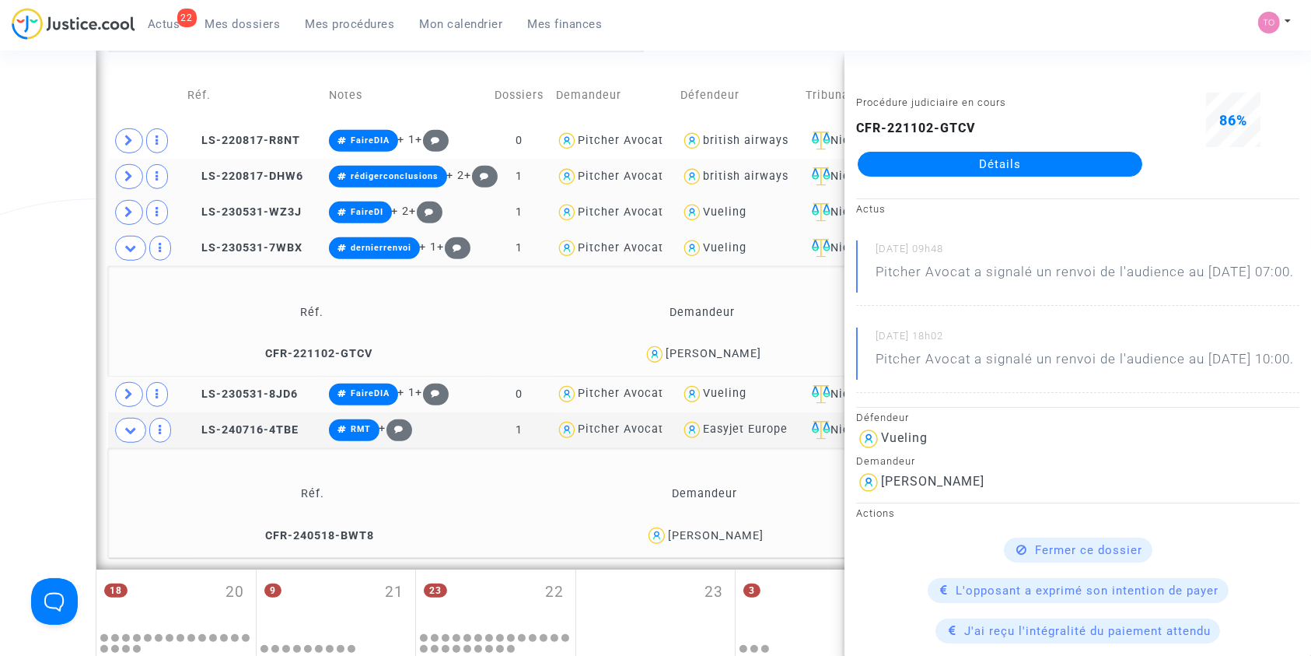
copy div "Pitré"
click at [695, 355] on div "Laëtitia Pitré" at bounding box center [714, 353] width 96 height 13
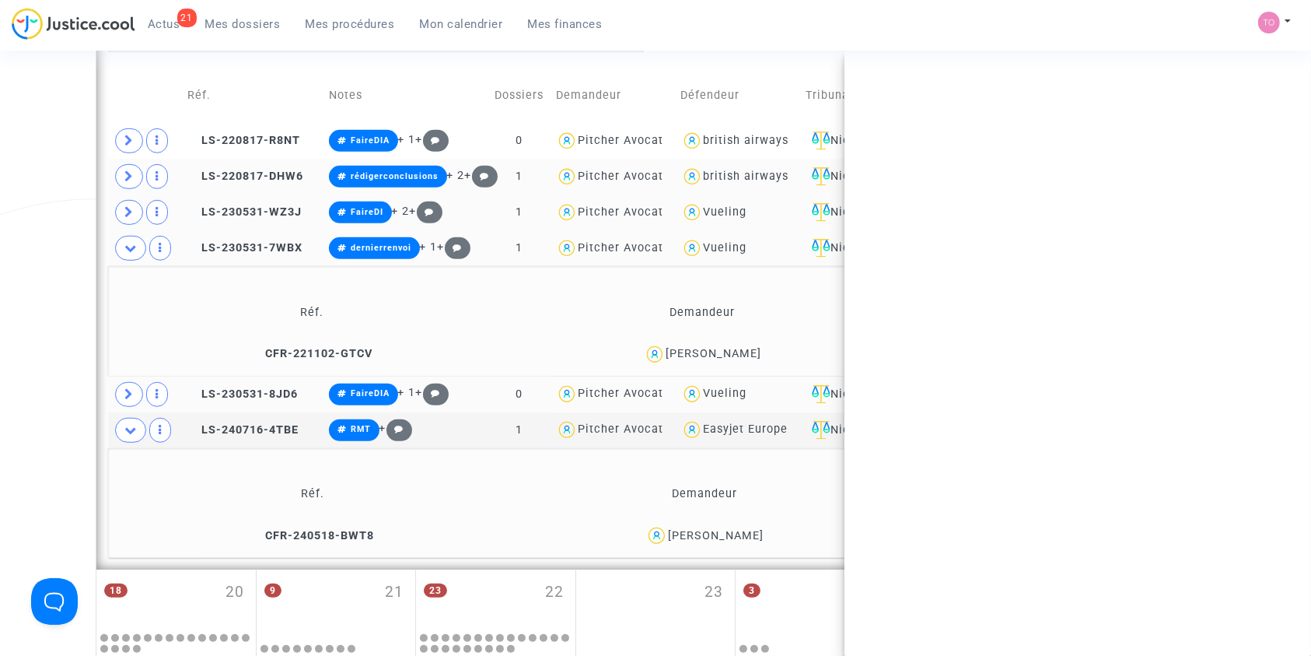
copy div "Laëtitia"
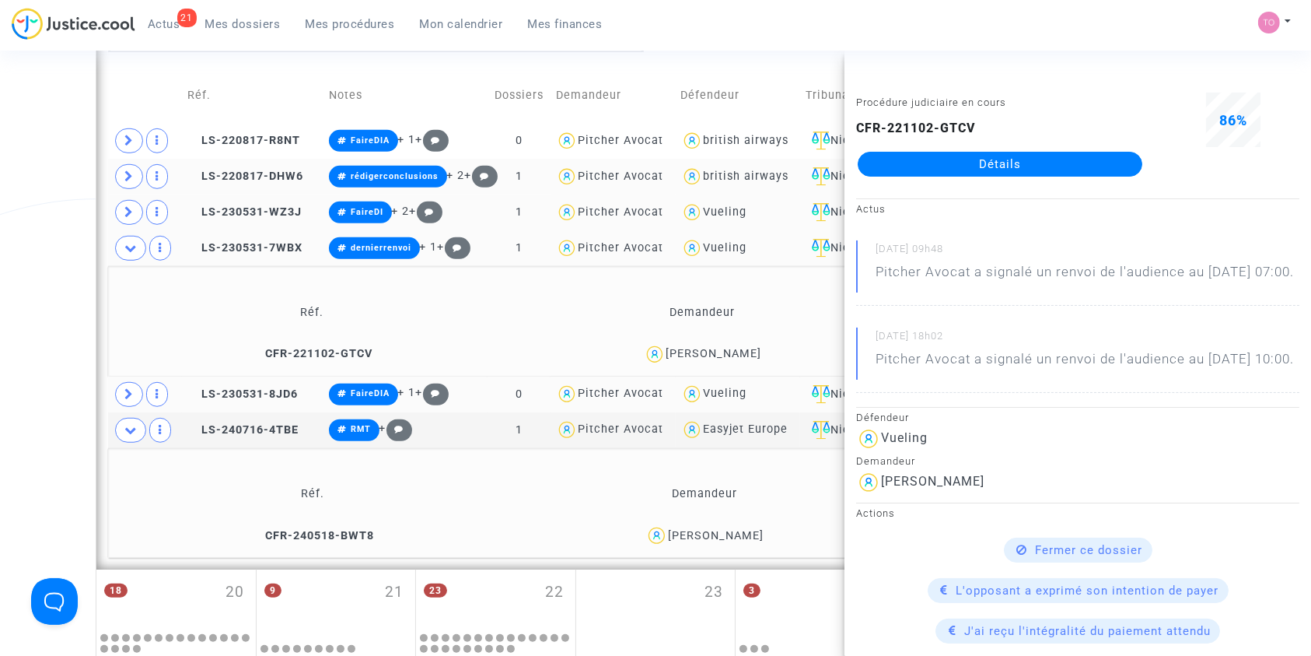
drag, startPoint x: 42, startPoint y: 255, endPoint x: 64, endPoint y: 256, distance: 21.8
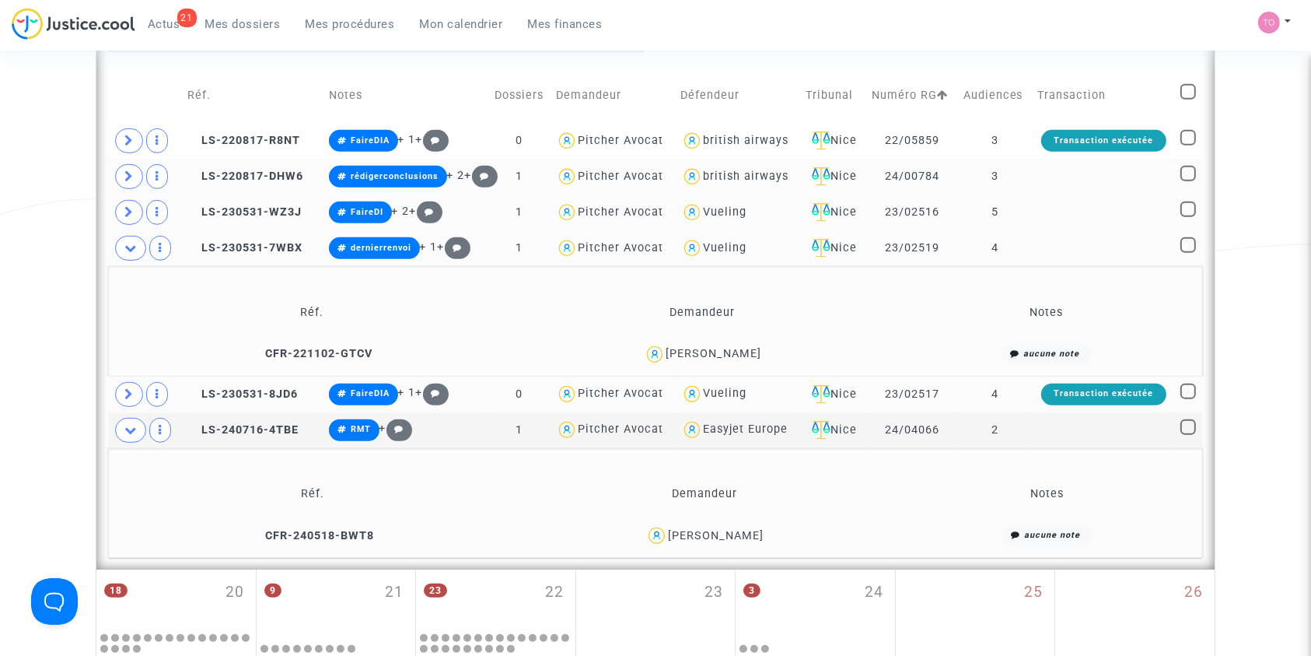
drag, startPoint x: 751, startPoint y: 346, endPoint x: 679, endPoint y: 354, distance: 72.0
click at [679, 354] on div "Laëtitia Pitré" at bounding box center [703, 354] width 376 height 23
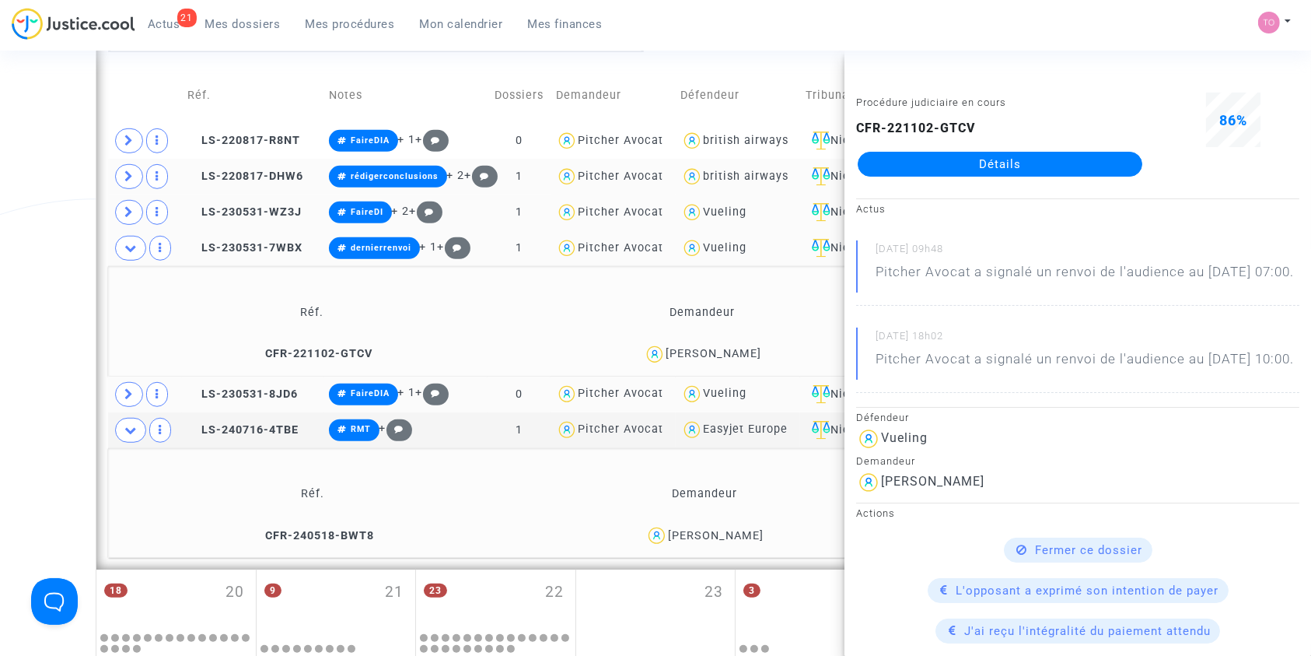
copy div "Laëtitia Pitré"
click at [705, 339] on td "Laëtitia Pitré" at bounding box center [702, 354] width 387 height 33
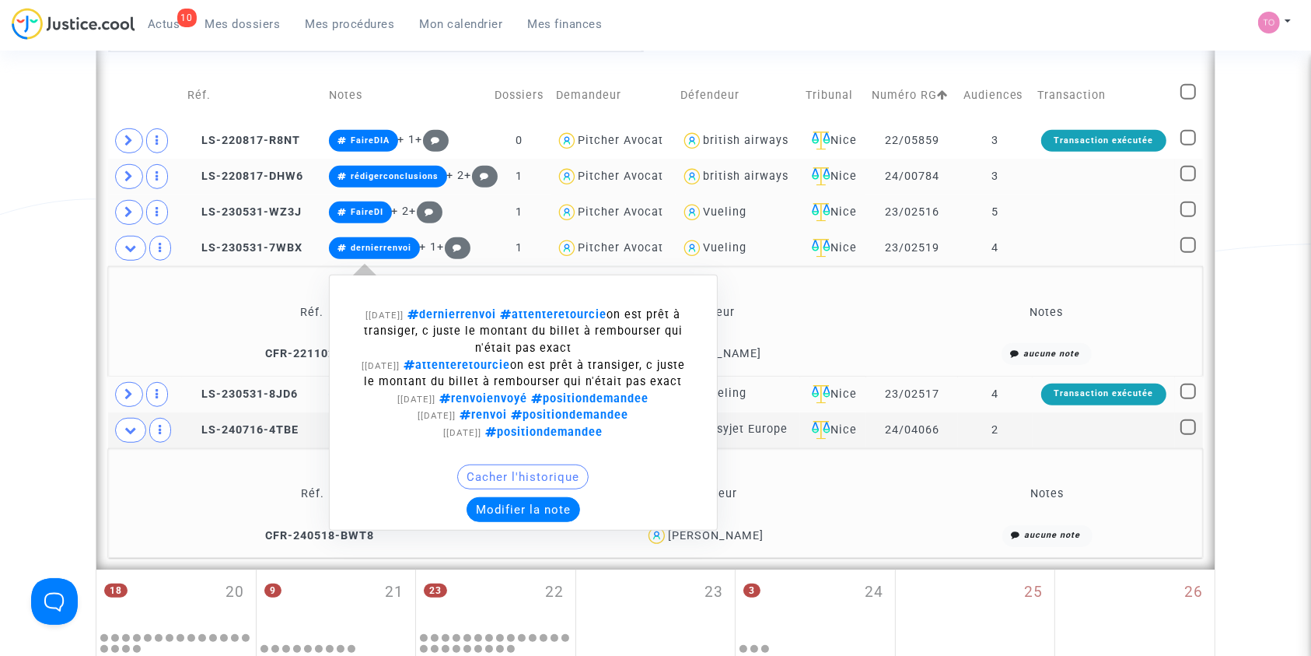
click at [508, 519] on button "Modifier la note" at bounding box center [524, 509] width 114 height 25
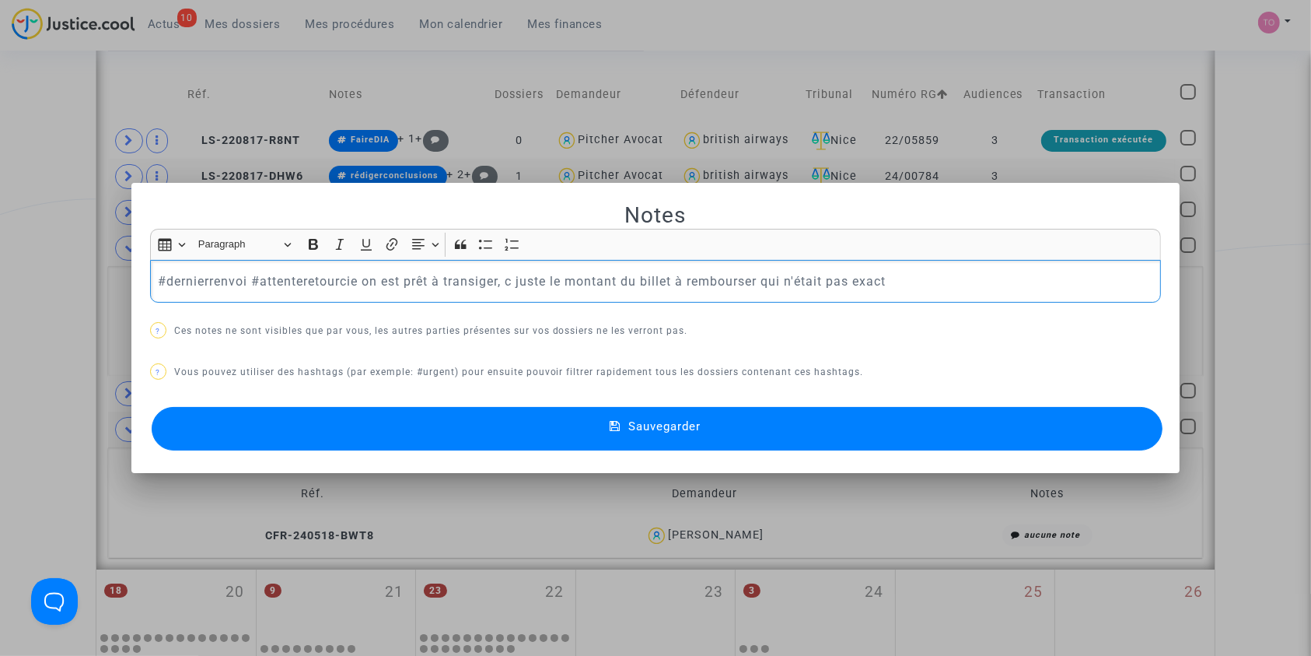
scroll to position [0, 0]
drag, startPoint x: 467, startPoint y: 279, endPoint x: 1124, endPoint y: 281, distance: 657.3
click at [1124, 281] on p "#enattenteretourcie pour transiger #dernierrenvoi #attenteretourcie on est prêt…" at bounding box center [656, 280] width 996 height 19
drag, startPoint x: 607, startPoint y: 281, endPoint x: 464, endPoint y: 283, distance: 142.4
click at [464, 283] on p "#enattenteretourcie pour transiger #dernierrenvoi ui n'était pas exact" at bounding box center [656, 280] width 996 height 19
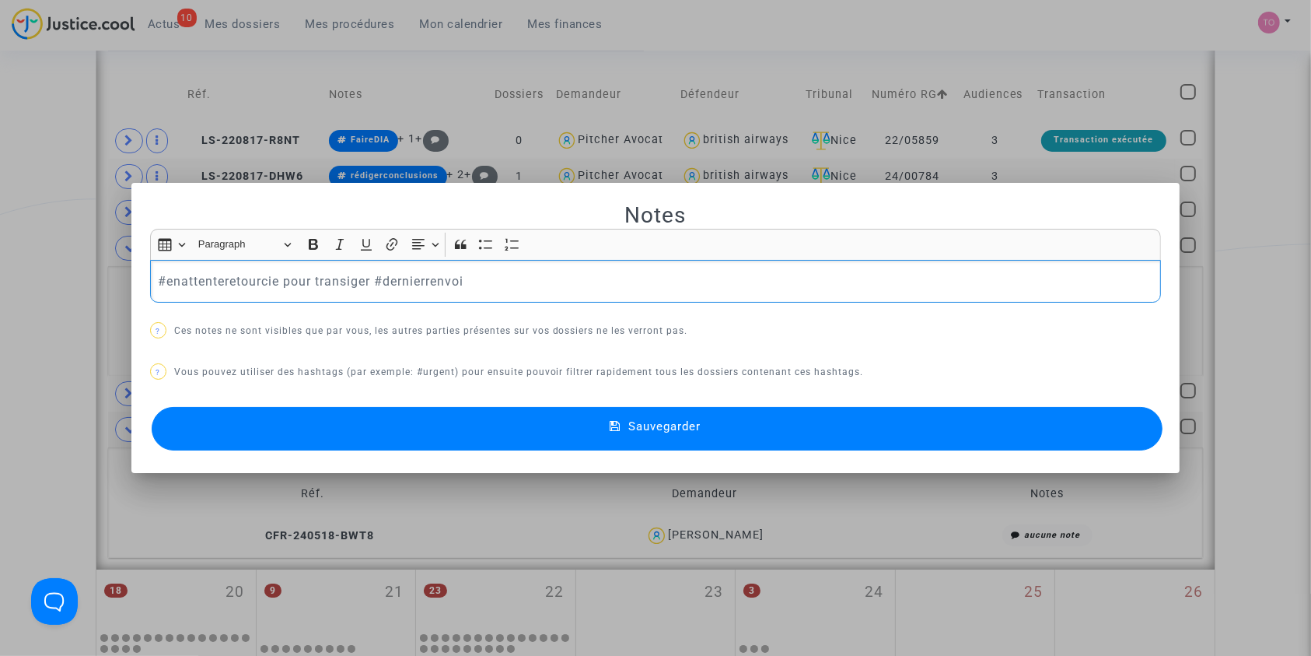
click at [455, 435] on button "Sauvegarder" at bounding box center [658, 429] width 1012 height 44
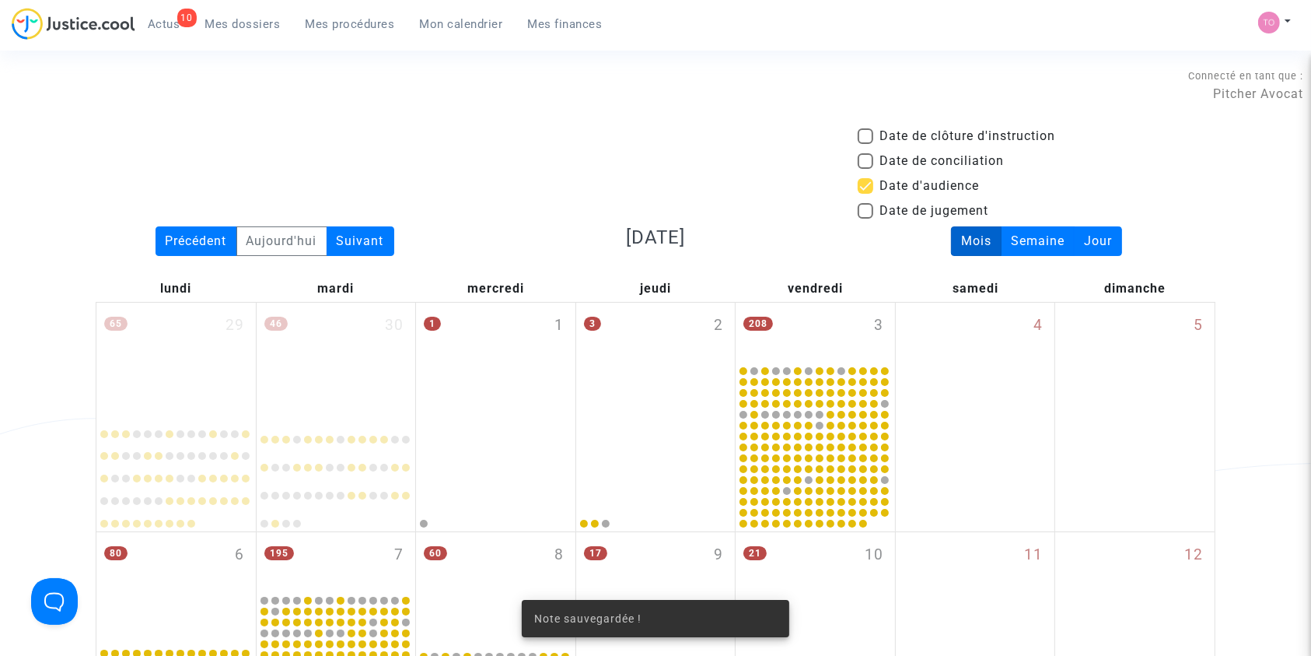
scroll to position [949, 0]
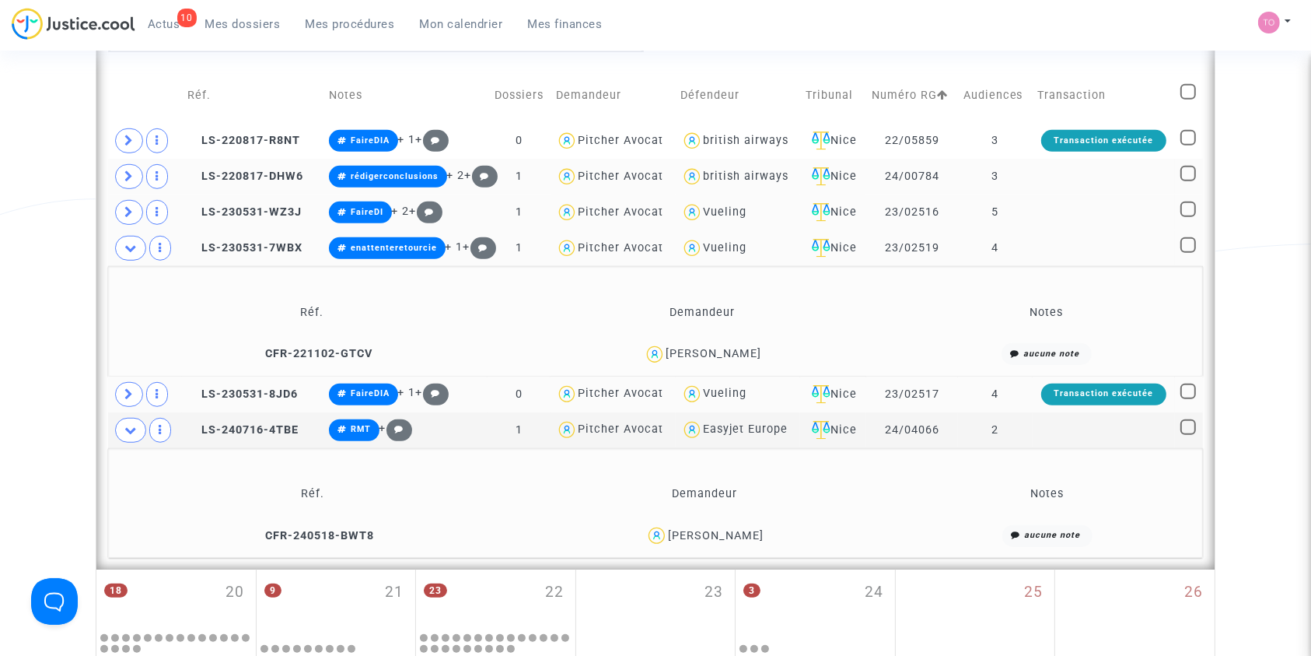
click at [742, 534] on div "Sebastian Yemal" at bounding box center [716, 535] width 96 height 13
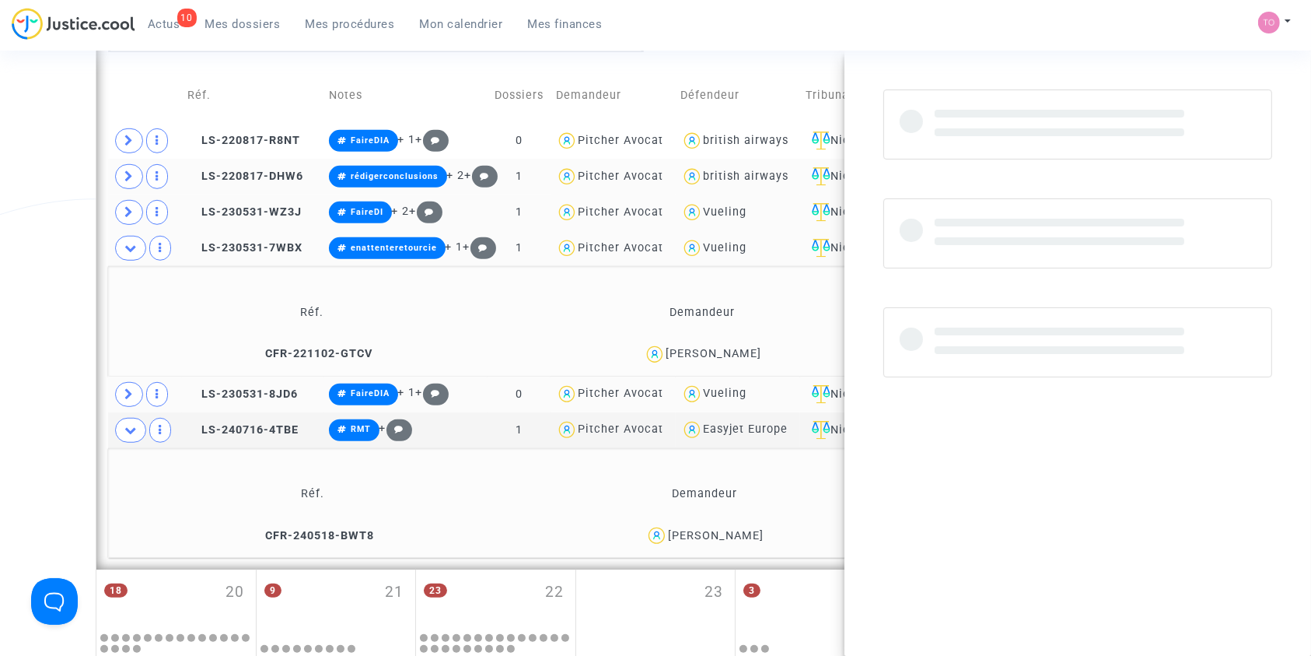
click at [742, 534] on div "Sebastian Yemal" at bounding box center [716, 535] width 96 height 13
copy div "Yemal"
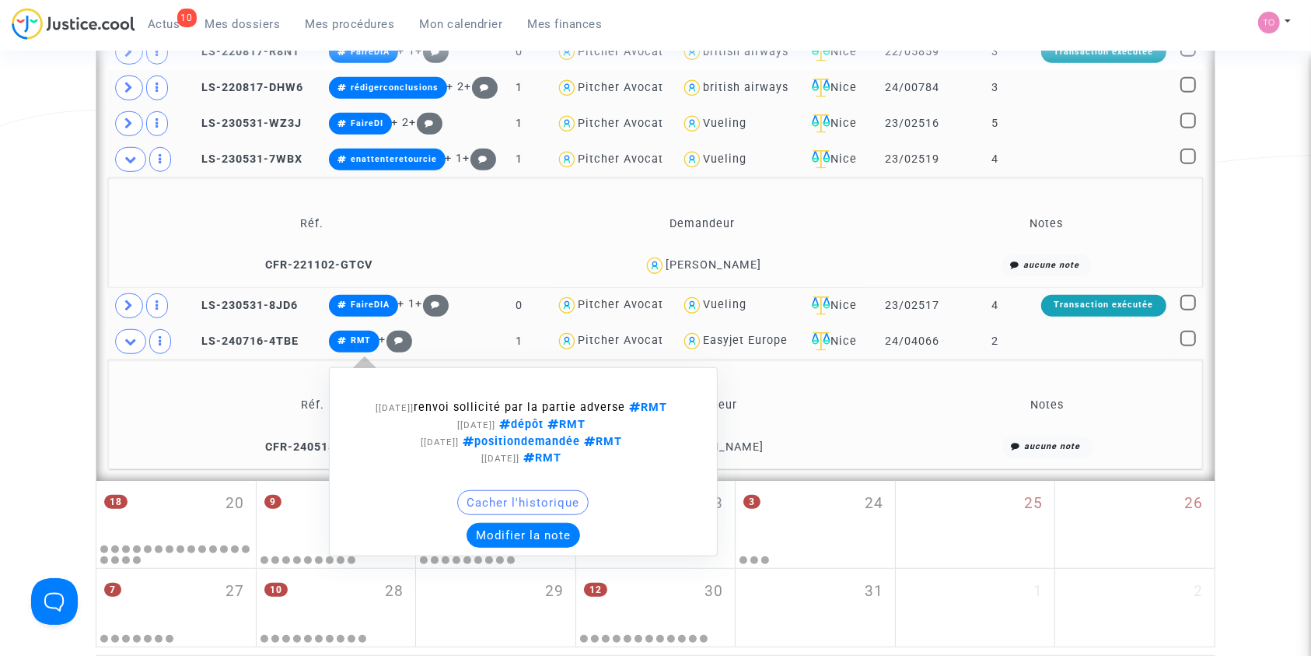
scroll to position [1018, 0]
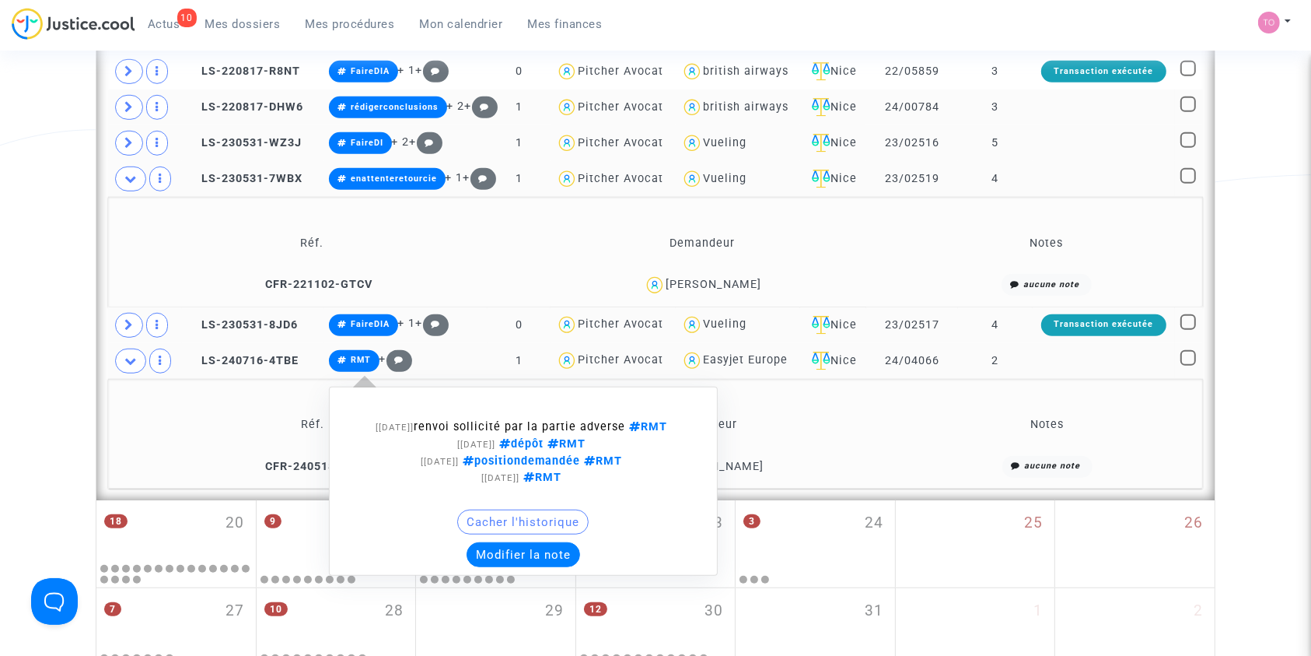
click at [517, 542] on button "Modifier la note" at bounding box center [524, 554] width 114 height 25
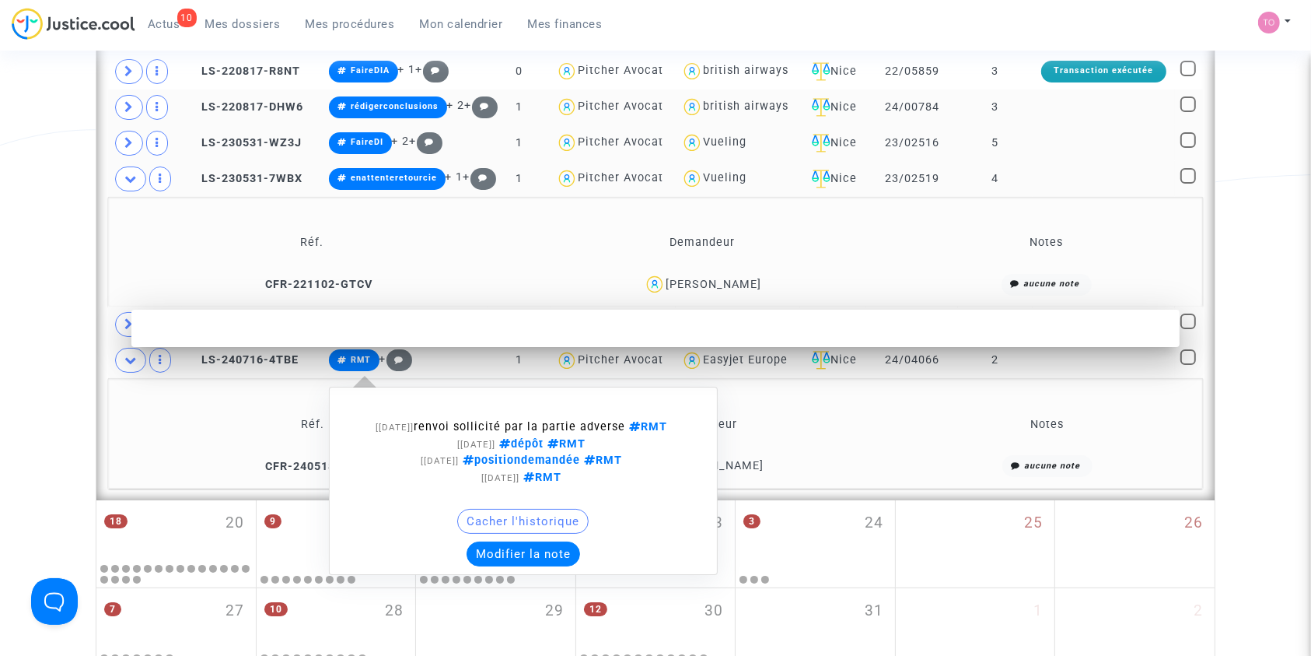
scroll to position [0, 0]
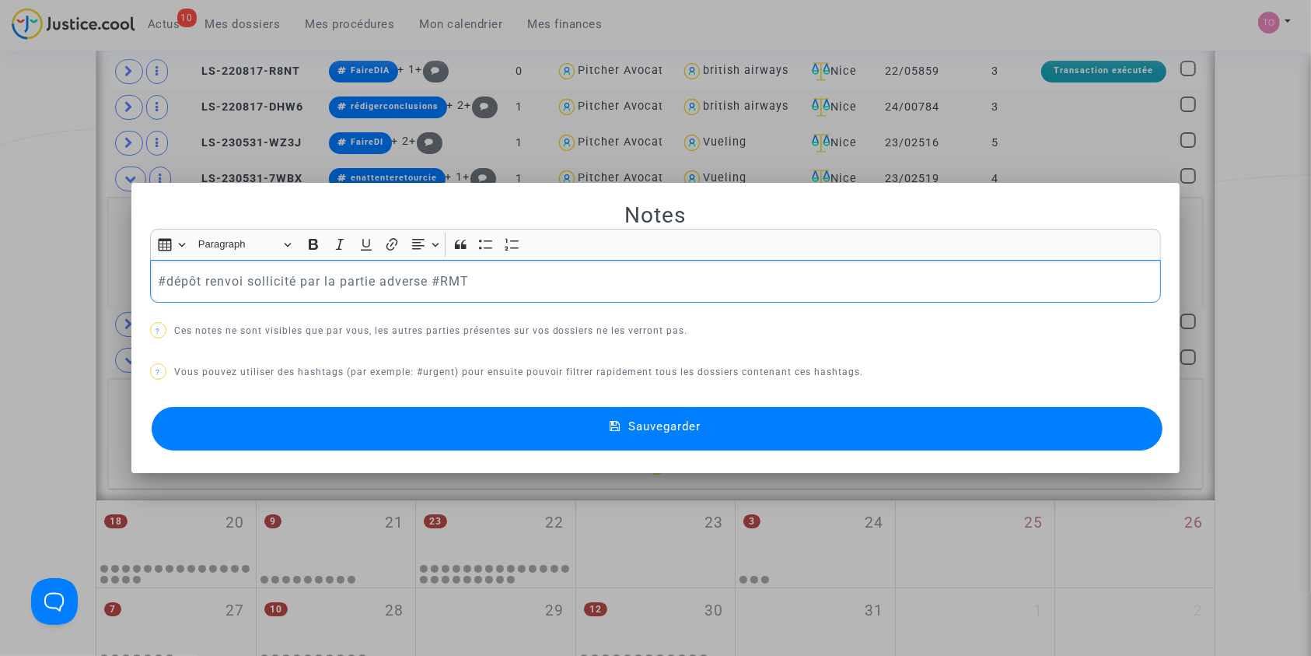
drag, startPoint x: 199, startPoint y: 277, endPoint x: 422, endPoint y: 273, distance: 223.3
click at [422, 273] on p "#dépôt renvoi sollicité par la partie adverse #RMT" at bounding box center [656, 280] width 996 height 19
click at [389, 427] on button "Sauvegarder" at bounding box center [658, 429] width 1012 height 44
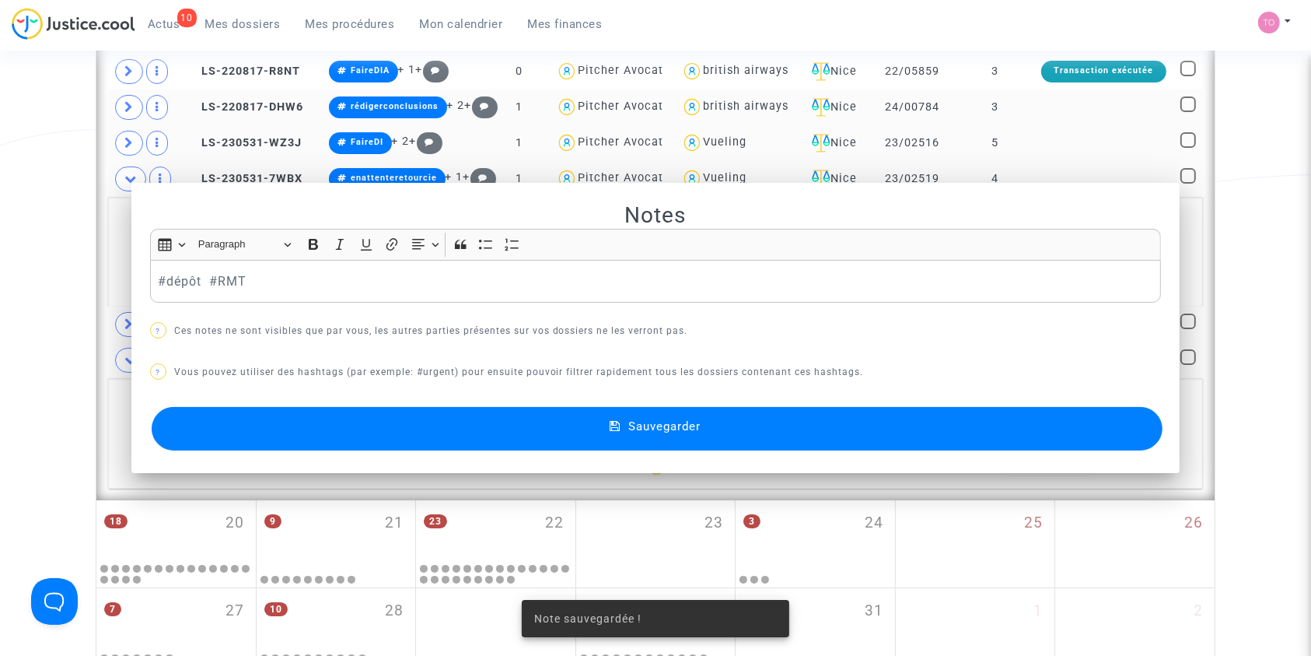
scroll to position [1018, 0]
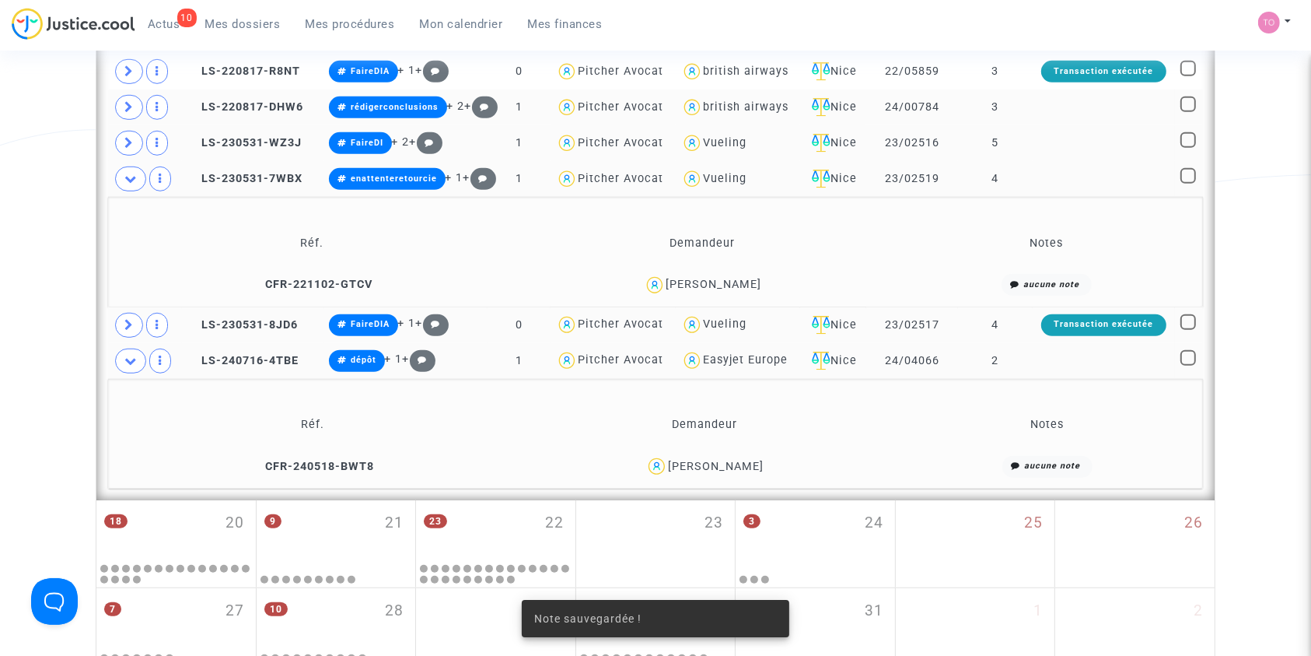
click at [126, 351] on span at bounding box center [130, 360] width 31 height 25
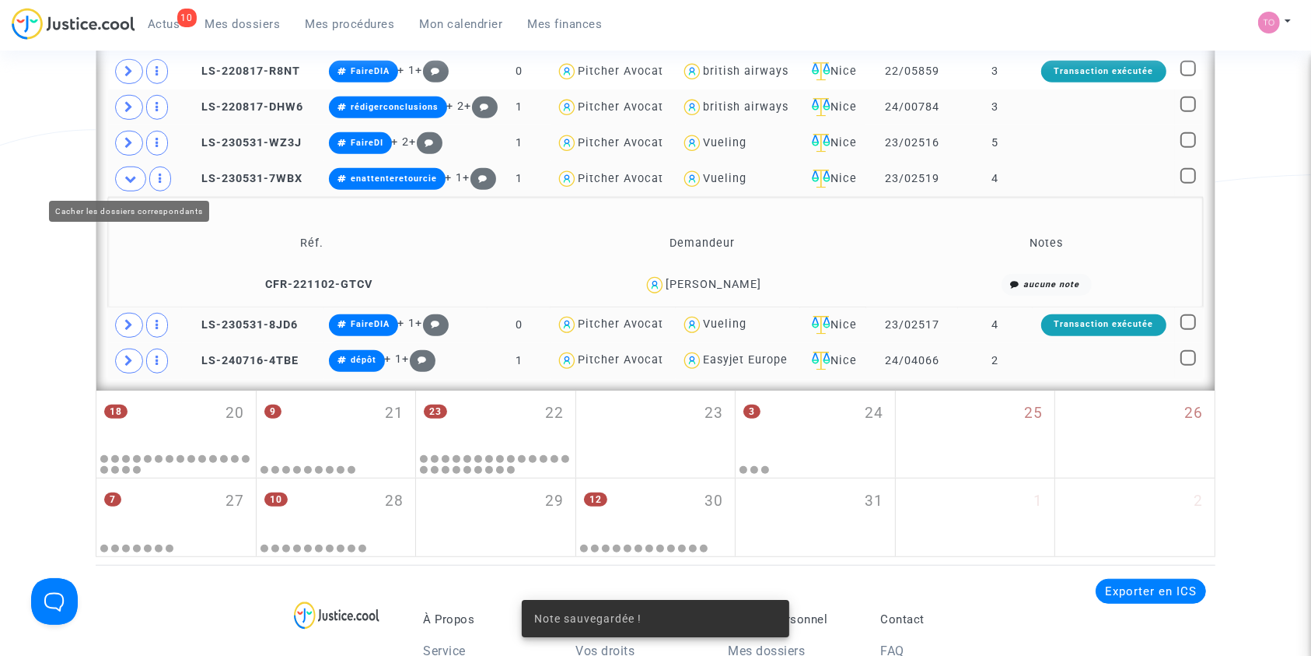
click at [135, 184] on span at bounding box center [130, 178] width 31 height 25
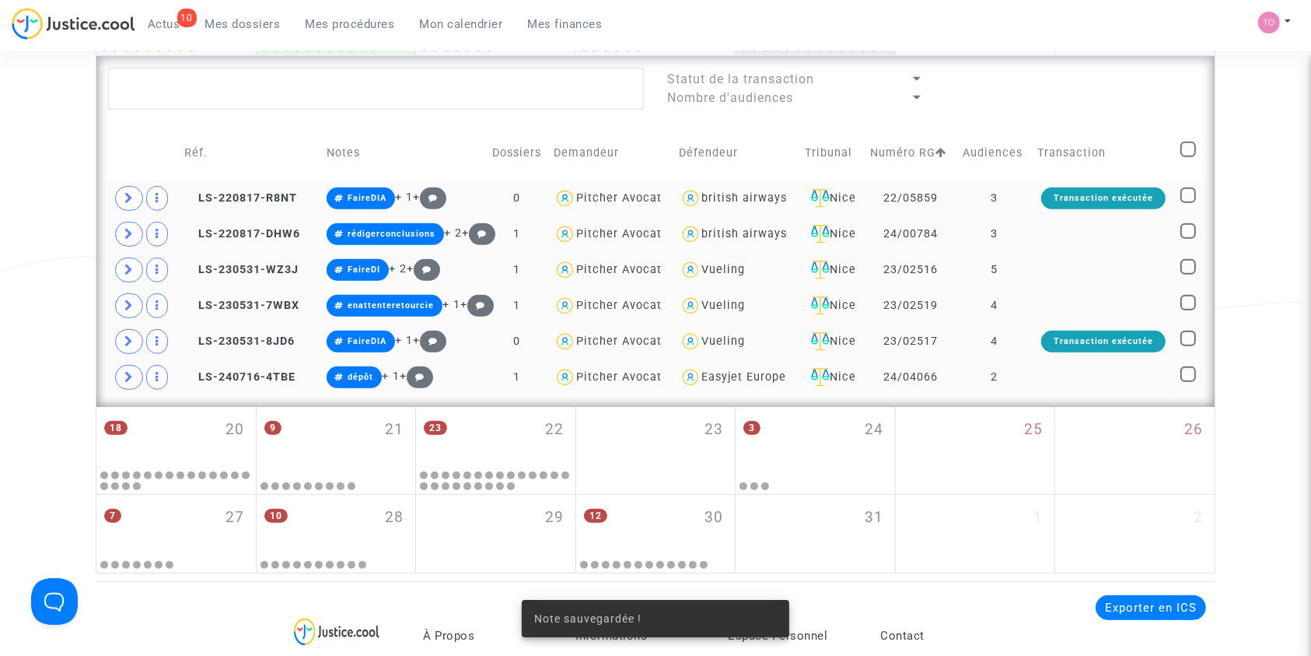
scroll to position [880, 0]
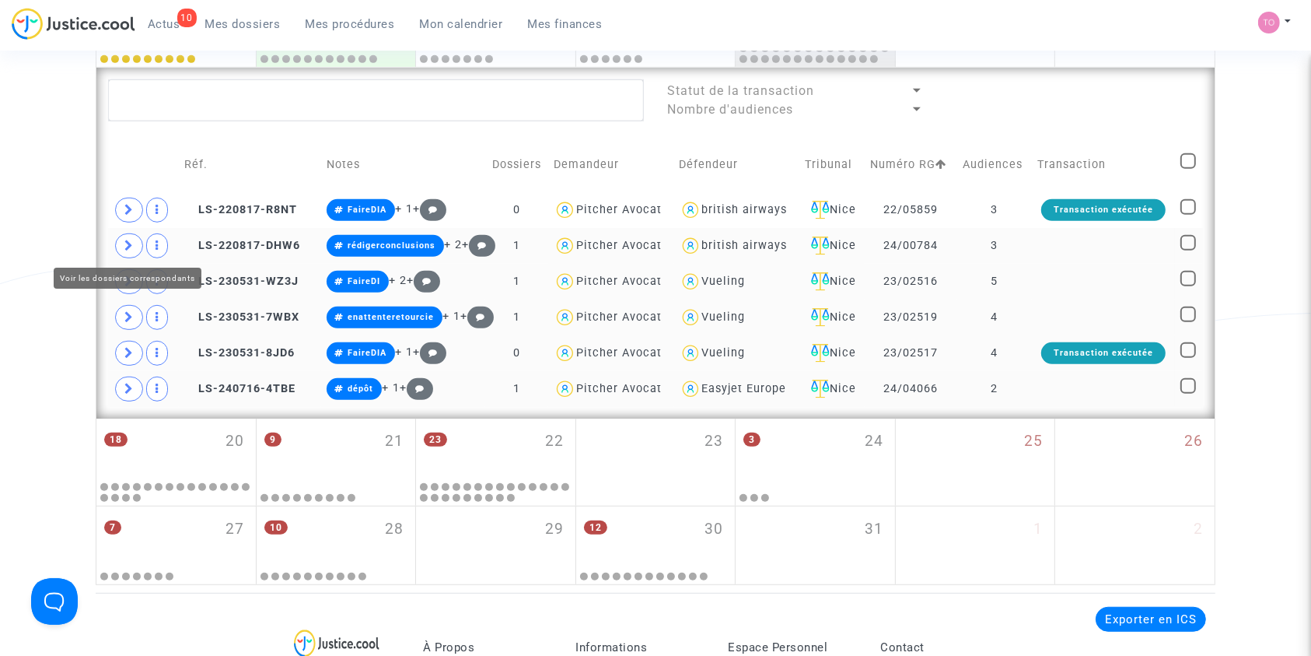
click at [126, 242] on icon at bounding box center [128, 246] width 9 height 12
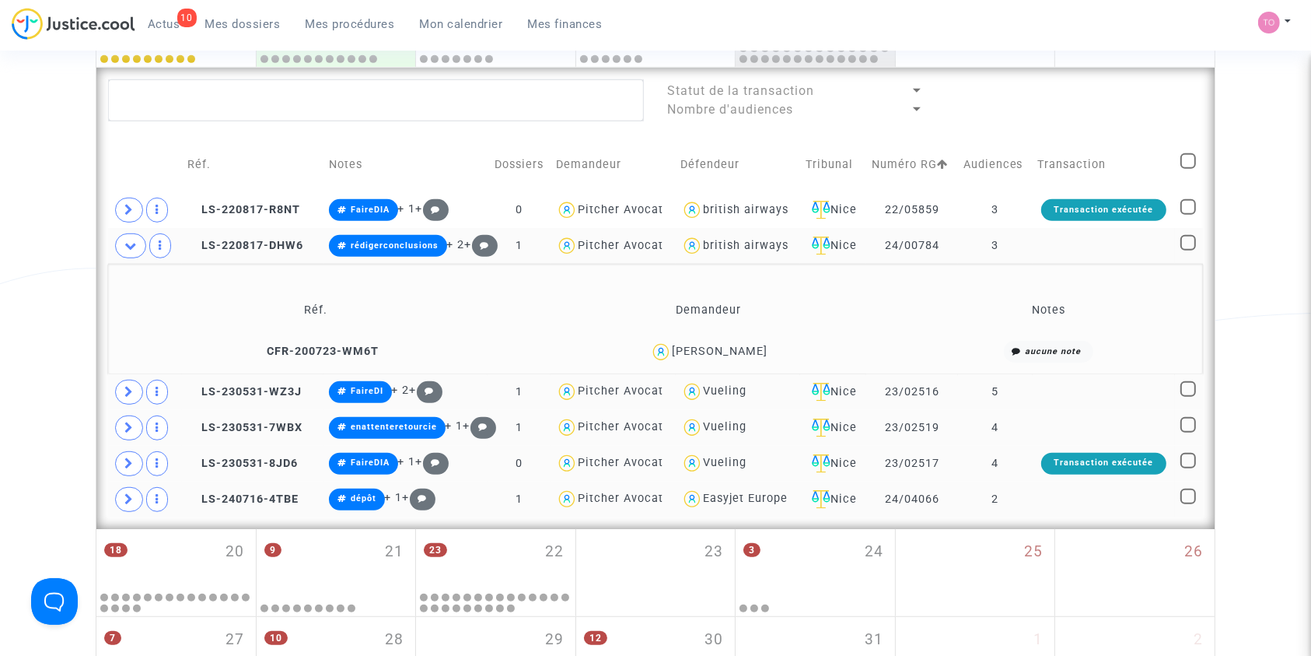
click at [729, 338] on td "VIRGINIE RAIMONDI" at bounding box center [708, 351] width 381 height 33
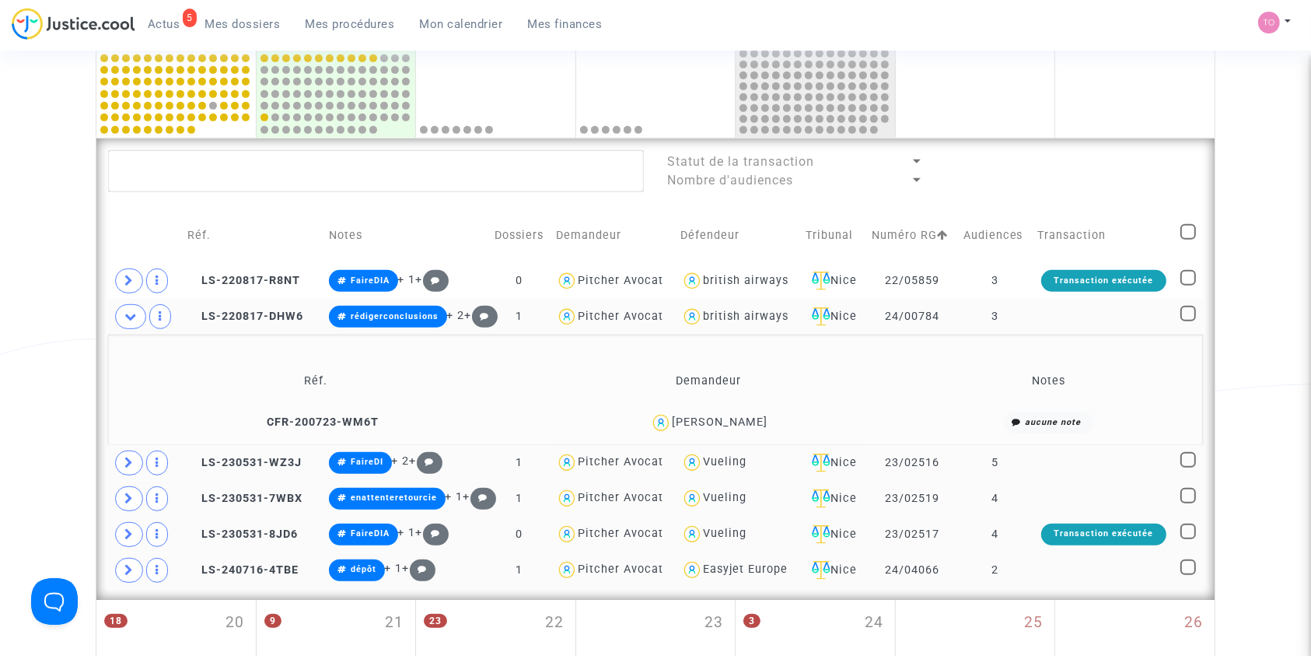
scroll to position [810, 0]
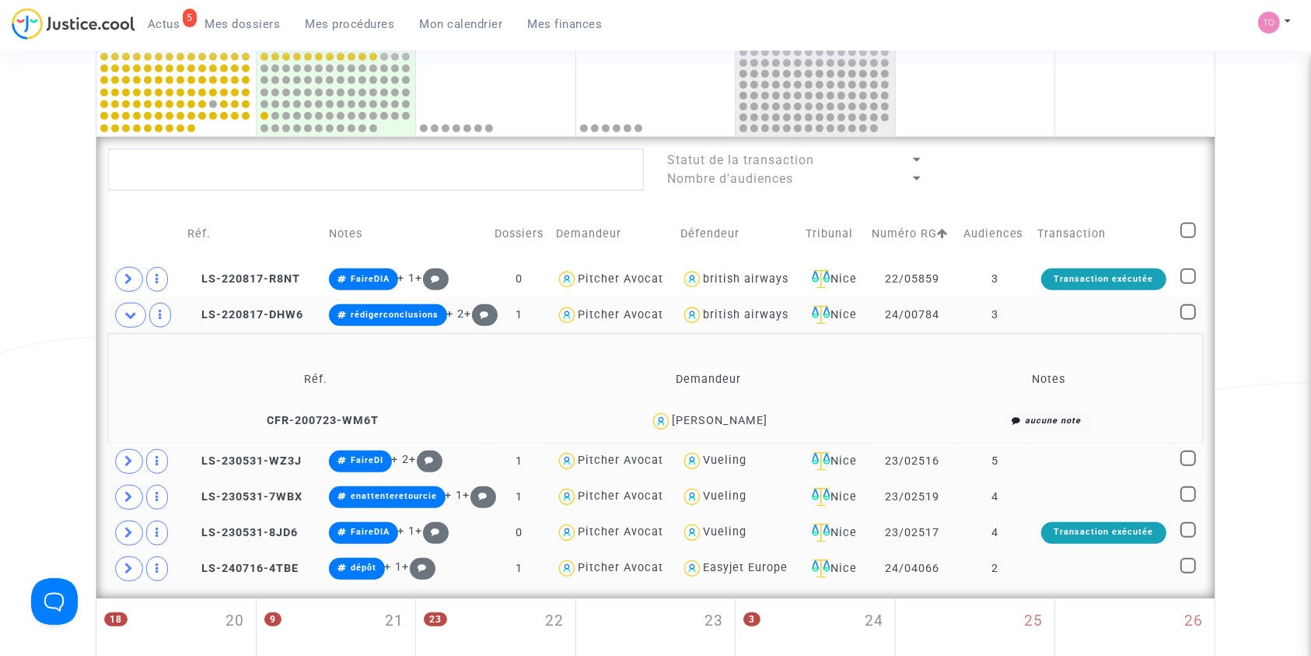
click at [64, 236] on div "Date de clôture d'instruction Date de conciliation Date d'audience Date de juge…" at bounding box center [655, 40] width 1311 height 1448
click at [128, 309] on icon at bounding box center [130, 315] width 12 height 12
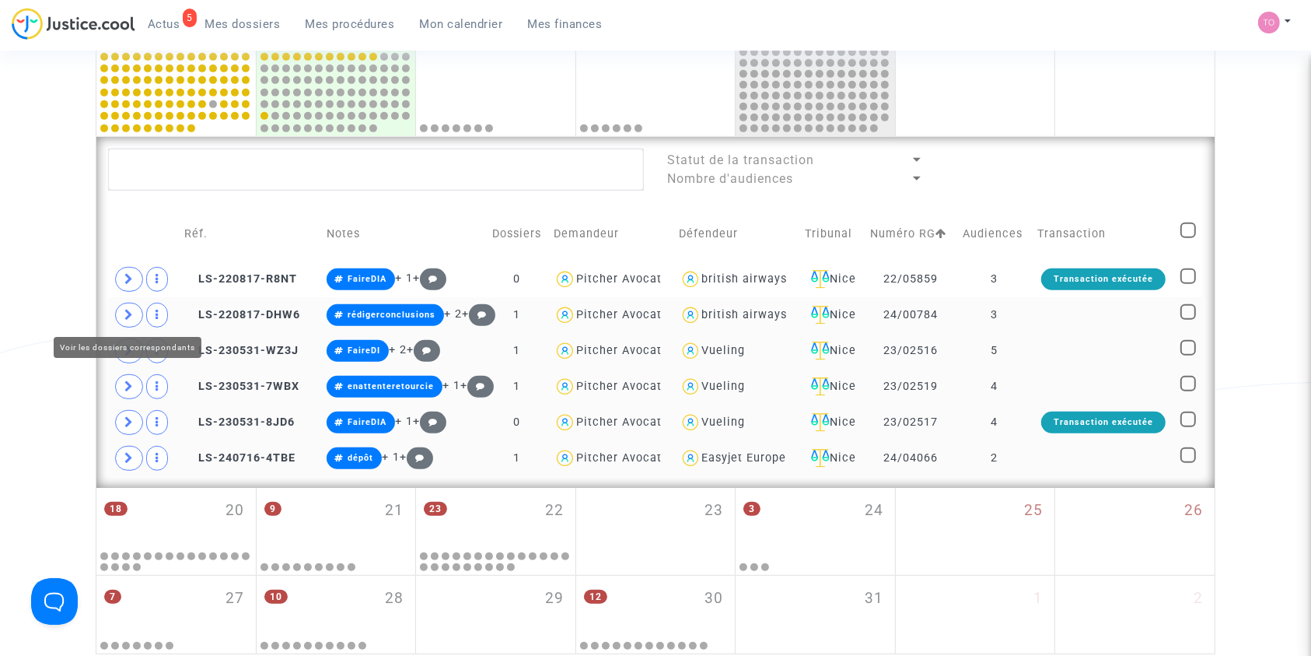
click at [129, 309] on icon at bounding box center [128, 315] width 9 height 12
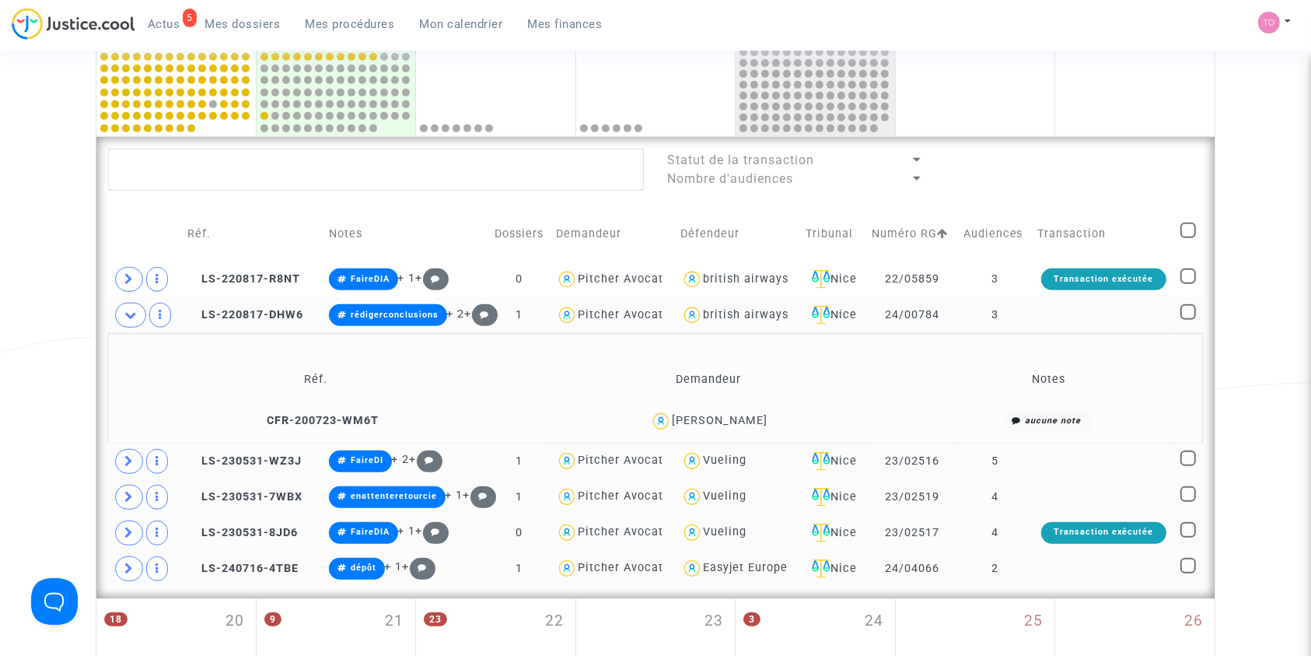
click at [724, 422] on div "VIRGINIE RAIMONDI" at bounding box center [720, 420] width 96 height 13
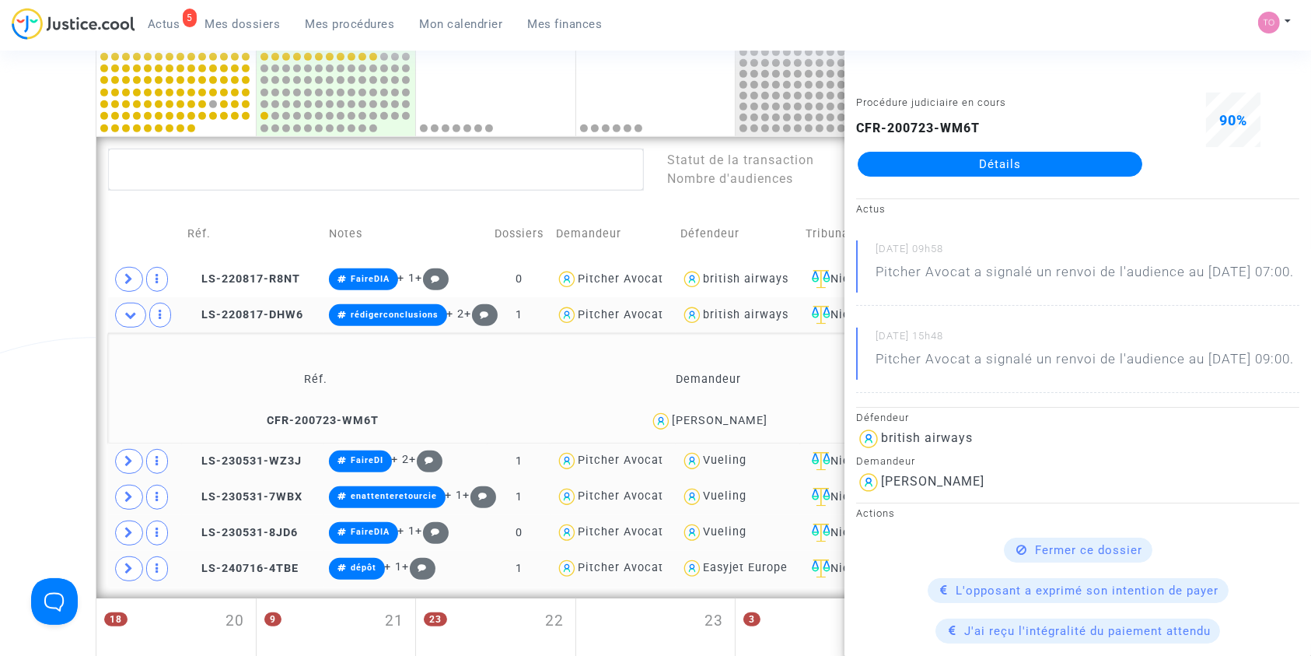
drag, startPoint x: 783, startPoint y: 420, endPoint x: 658, endPoint y: 420, distance: 125.2
click at [658, 420] on div "VIRGINIE RAIMONDI" at bounding box center [708, 421] width 370 height 23
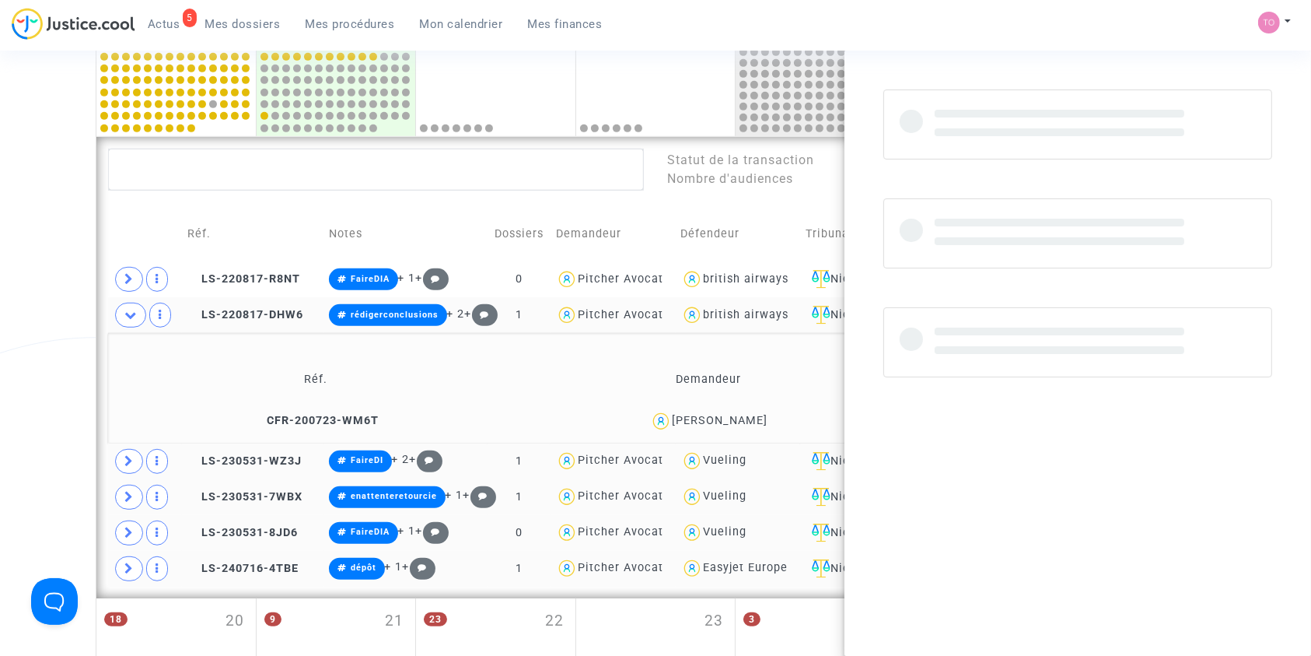
copy div "VIRGINIE RAIMONDI"
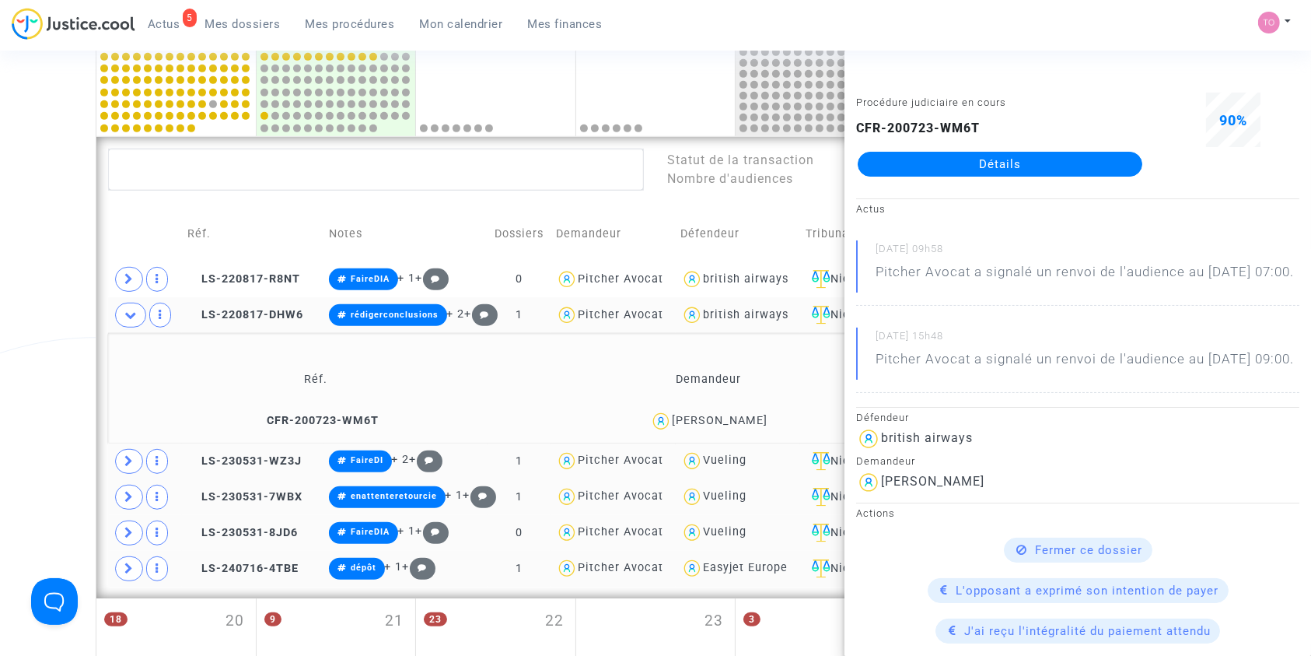
drag, startPoint x: 9, startPoint y: 342, endPoint x: 100, endPoint y: 339, distance: 91.1
click at [11, 342] on div "Date de clôture d'instruction Date de conciliation Date d'audience Date de juge…" at bounding box center [655, 40] width 1311 height 1448
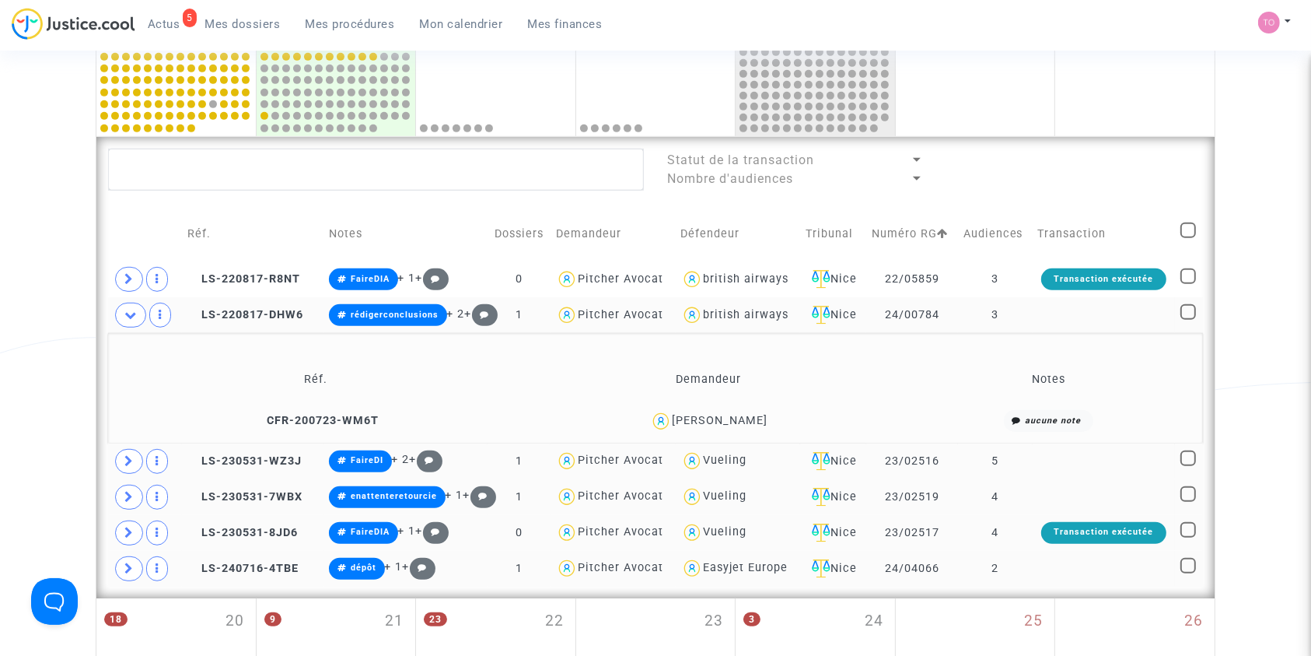
drag, startPoint x: 786, startPoint y: 311, endPoint x: 695, endPoint y: 311, distance: 91.8
click at [695, 310] on td "british airways" at bounding box center [738, 315] width 125 height 36
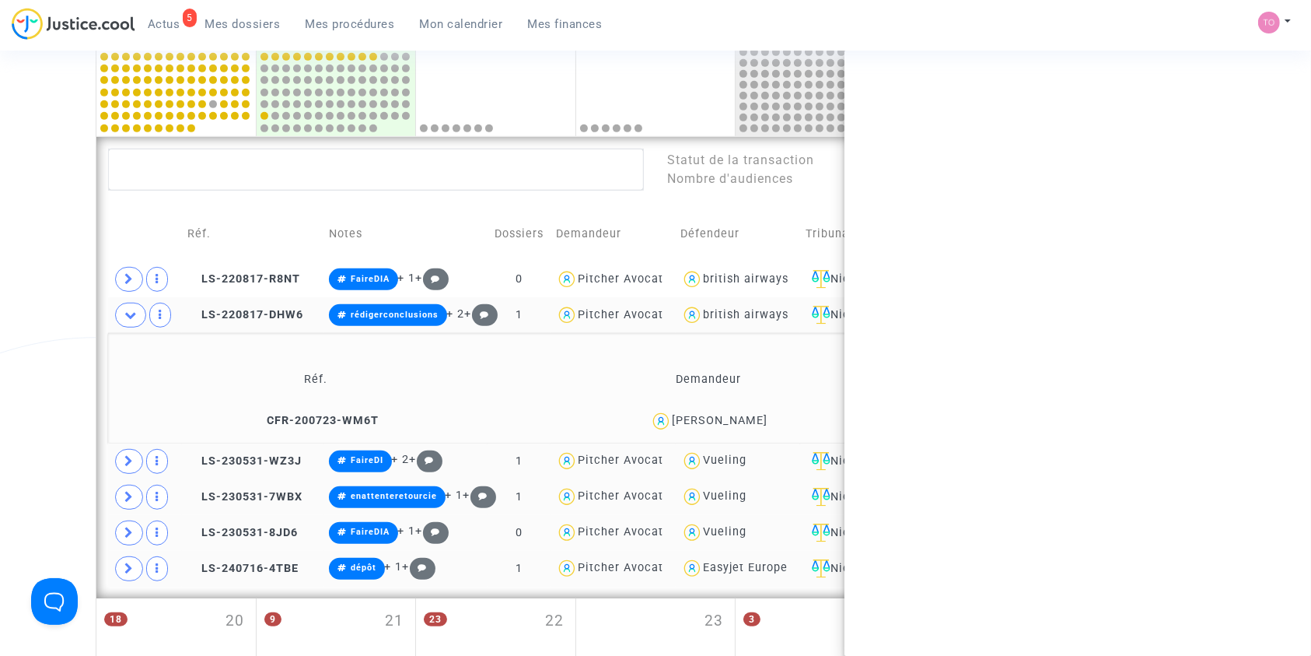
copy div "british airways"
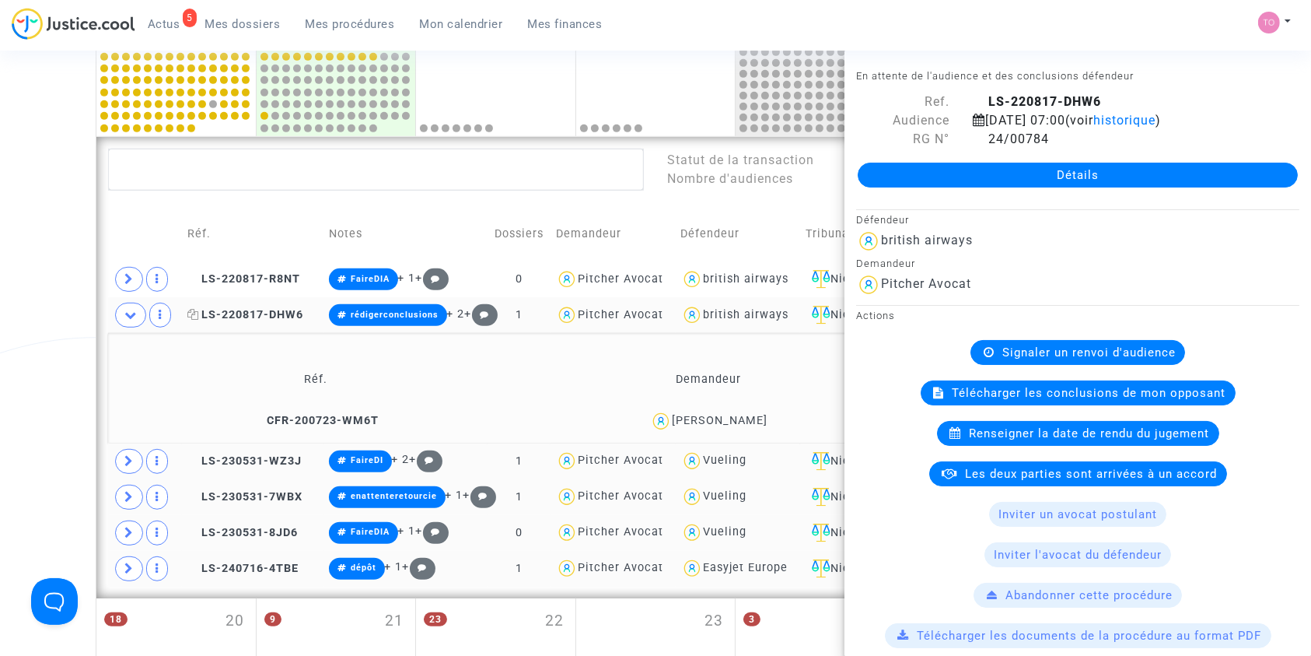
click at [193, 310] on icon at bounding box center [193, 314] width 12 height 11
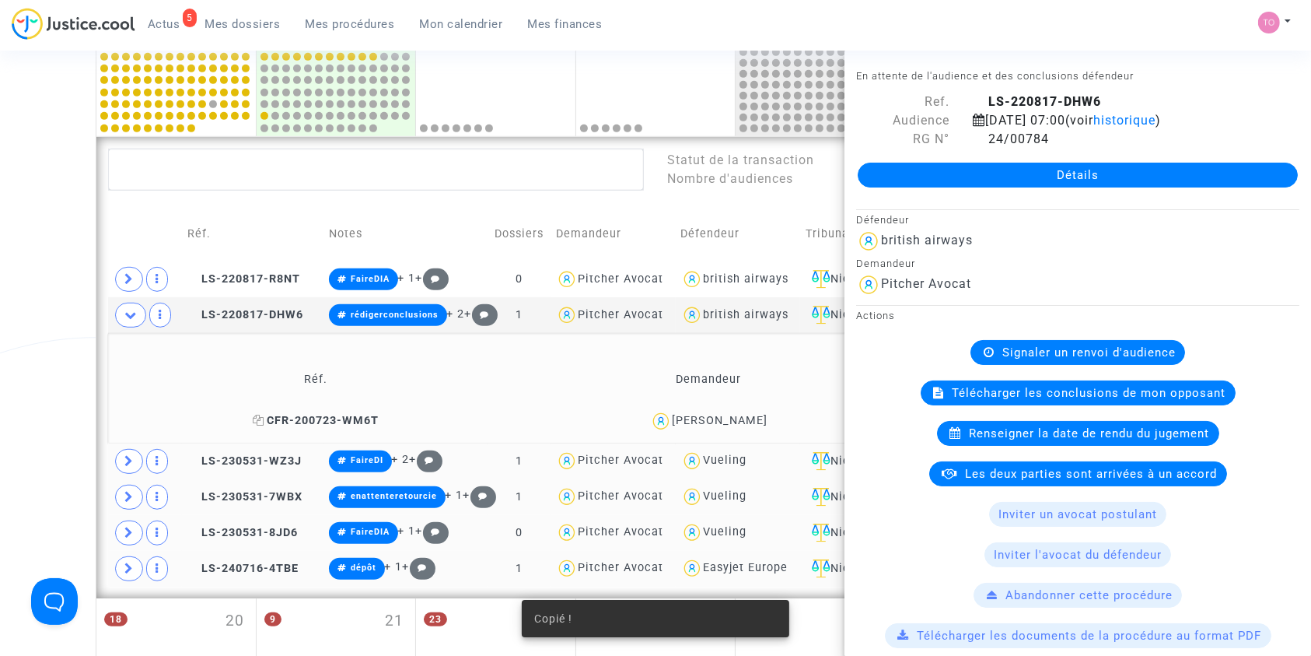
click at [253, 415] on icon at bounding box center [259, 420] width 12 height 11
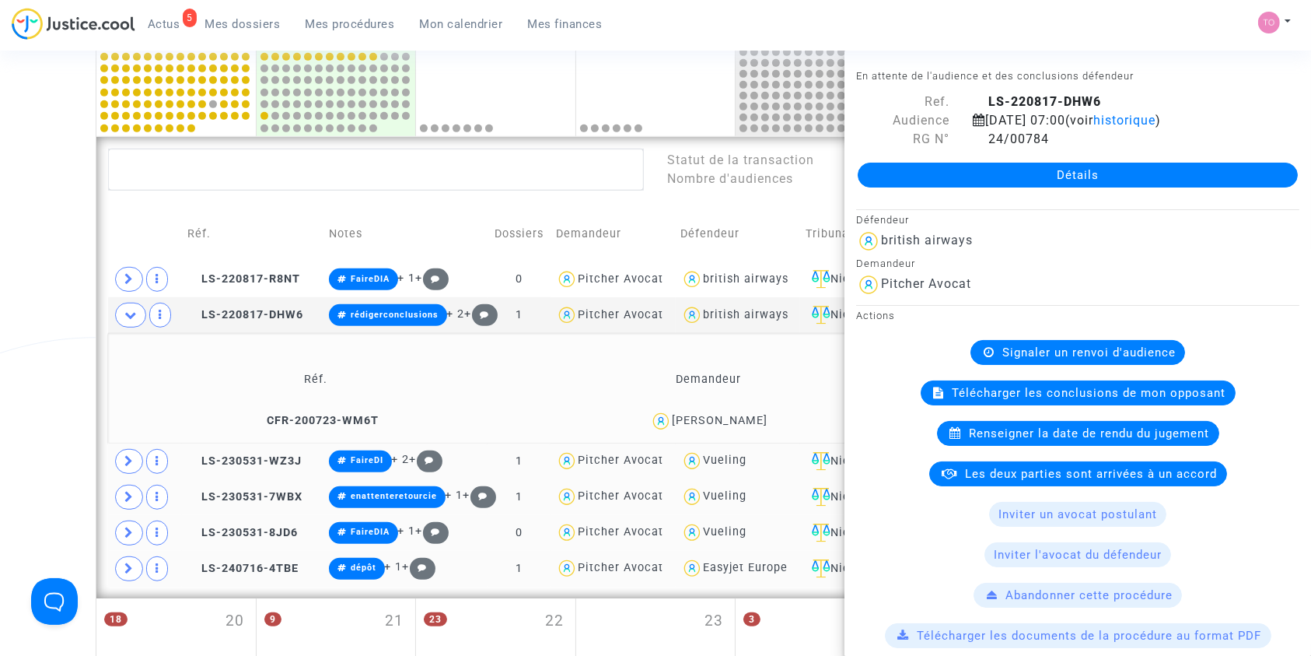
click at [89, 362] on div "Date de clôture d'instruction Date de conciliation Date d'audience Date de juge…" at bounding box center [655, 40] width 1311 height 1448
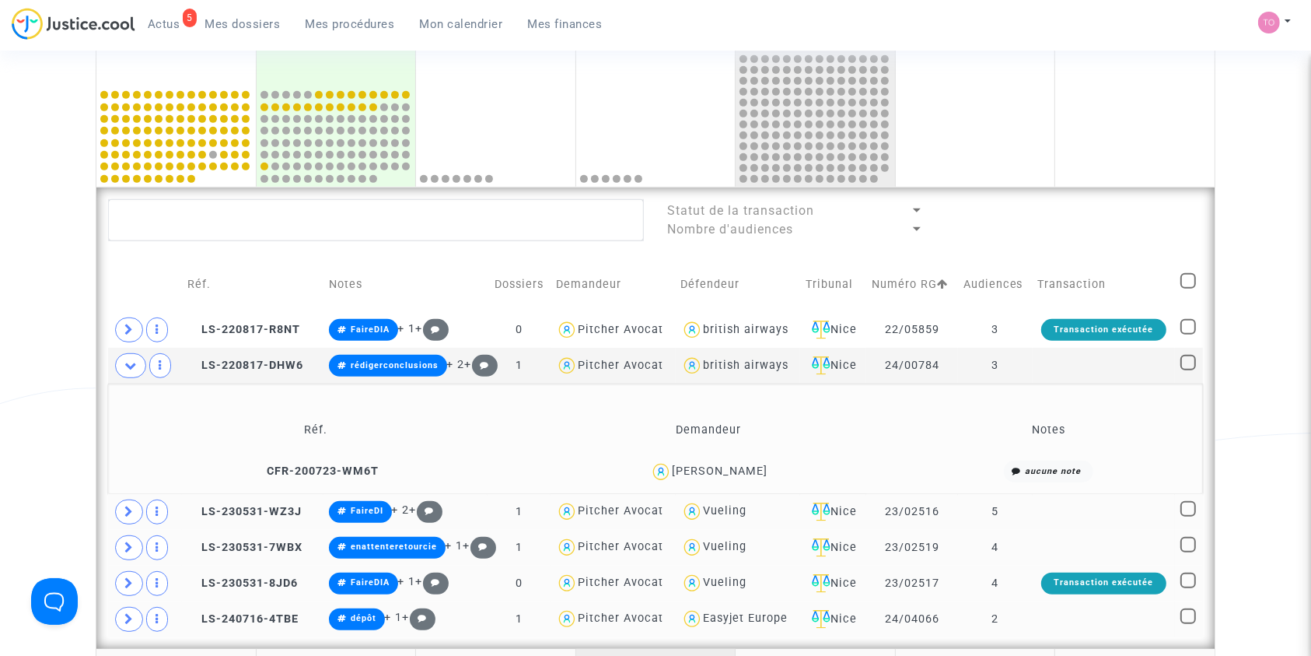
scroll to position [776, 0]
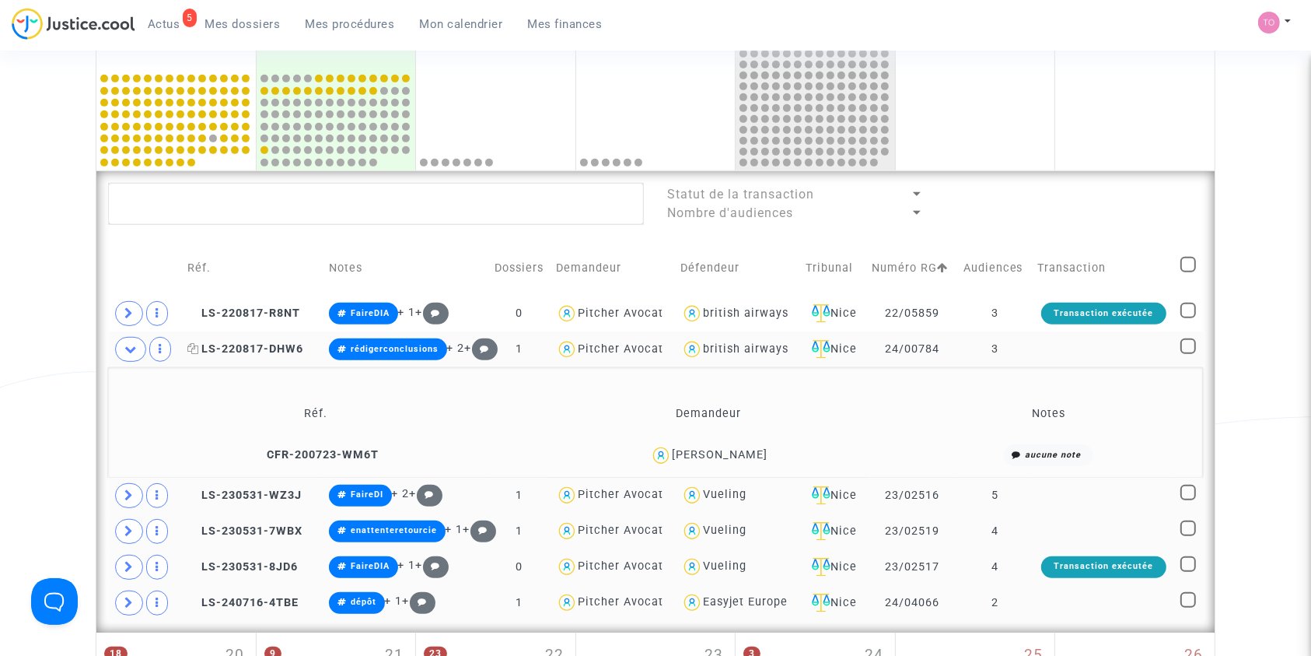
click at [249, 348] on span "LS-220817-DHW6" at bounding box center [245, 348] width 116 height 13
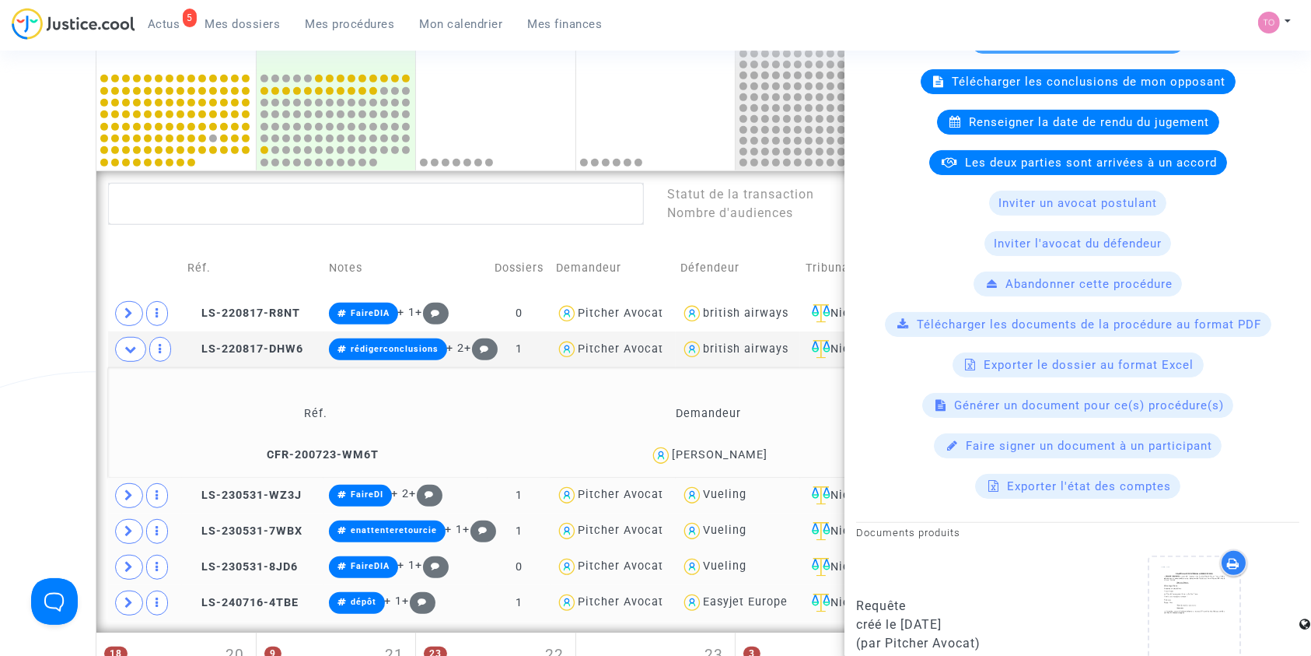
scroll to position [691, 0]
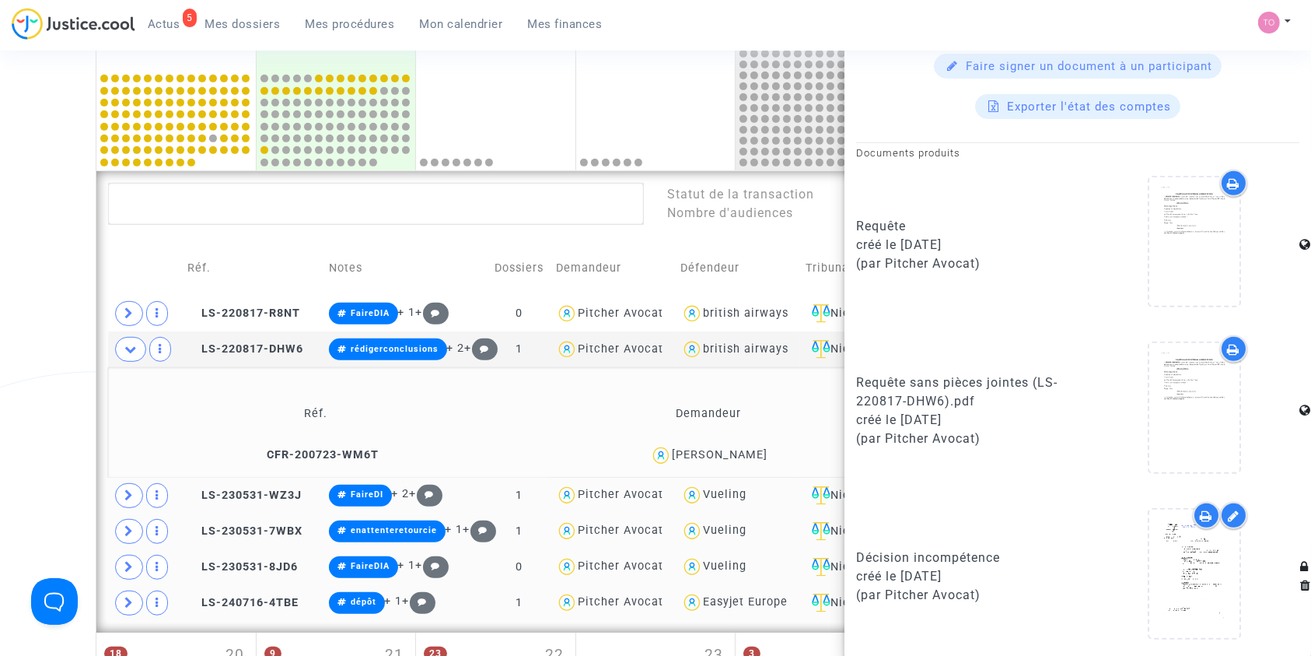
click at [0, 360] on div "Date de clôture d'instruction Date de conciliation Date d'audience Date de juge…" at bounding box center [655, 75] width 1311 height 1448
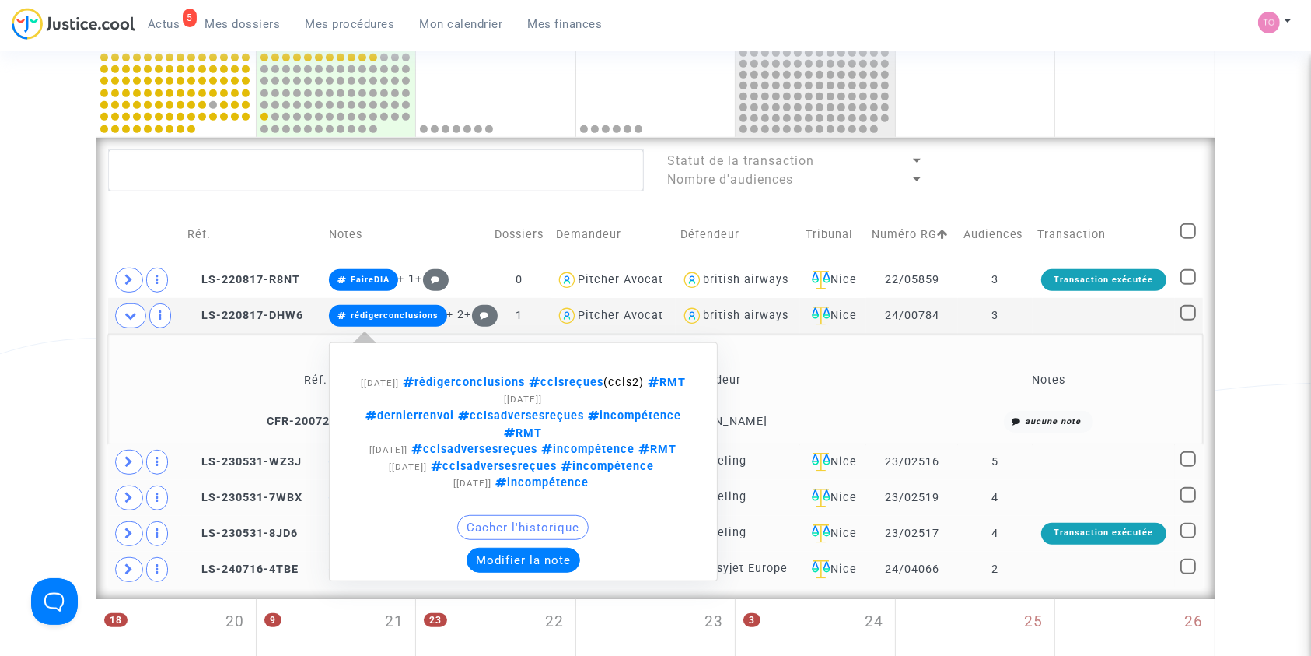
scroll to position [810, 0]
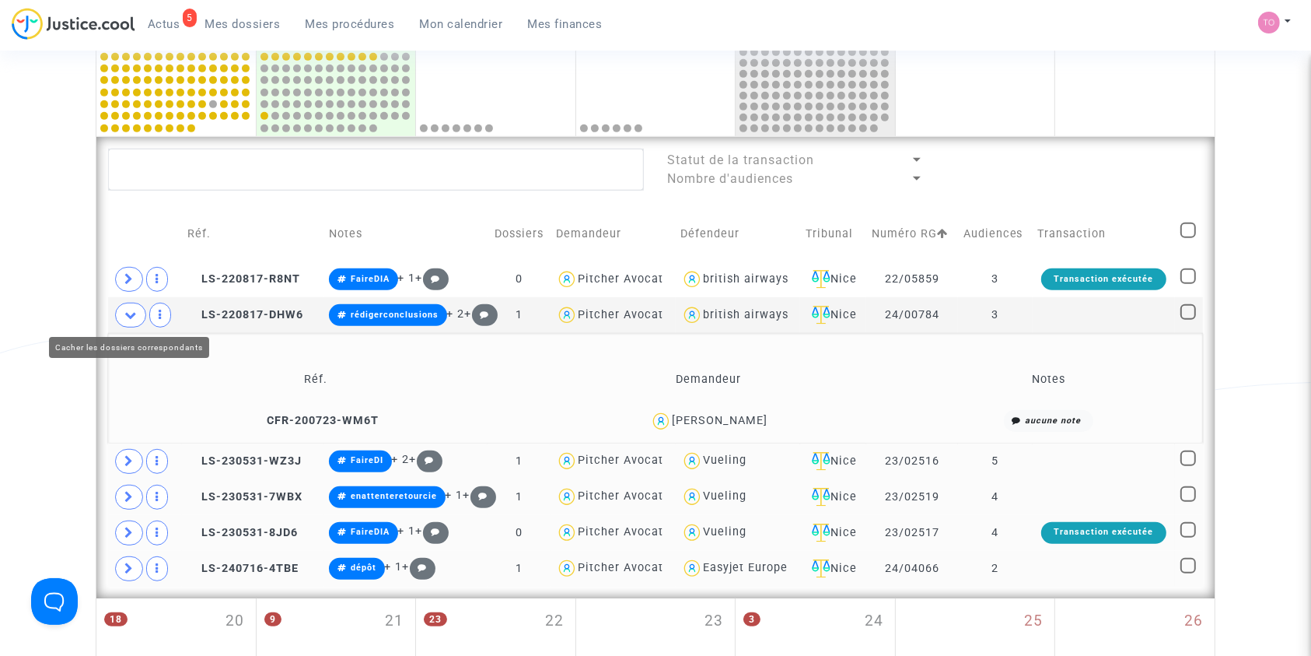
click at [124, 314] on icon at bounding box center [130, 315] width 12 height 12
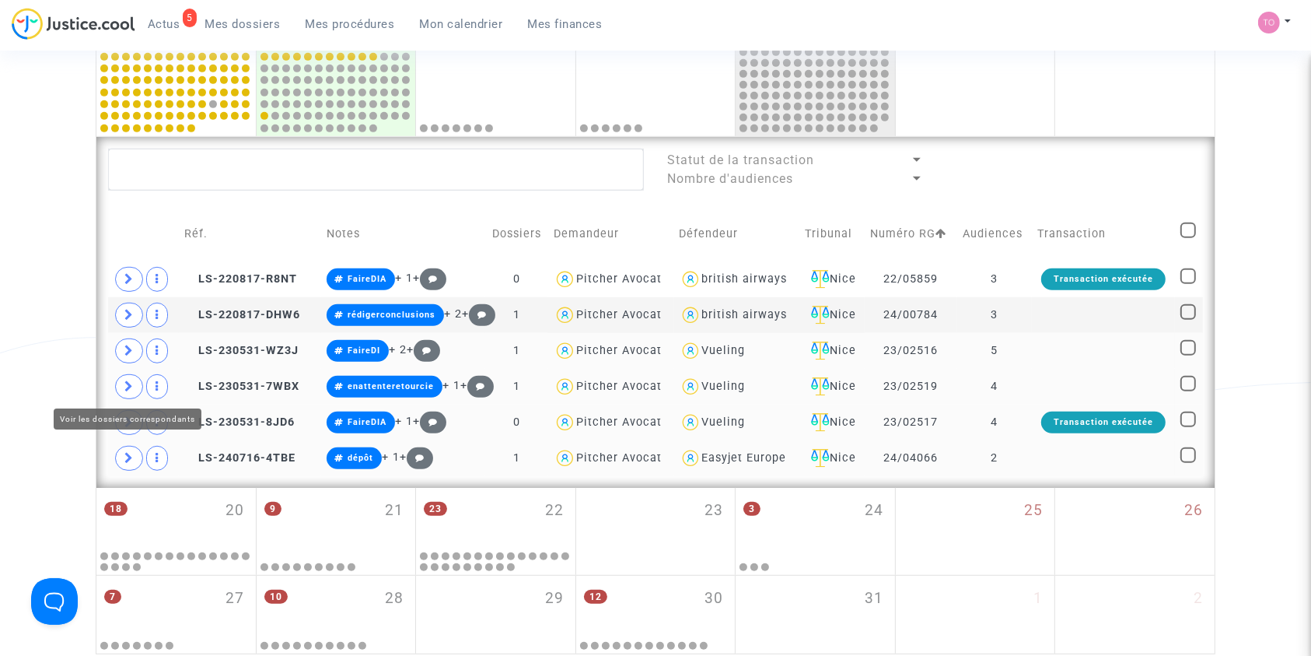
click at [131, 385] on icon at bounding box center [128, 386] width 9 height 12
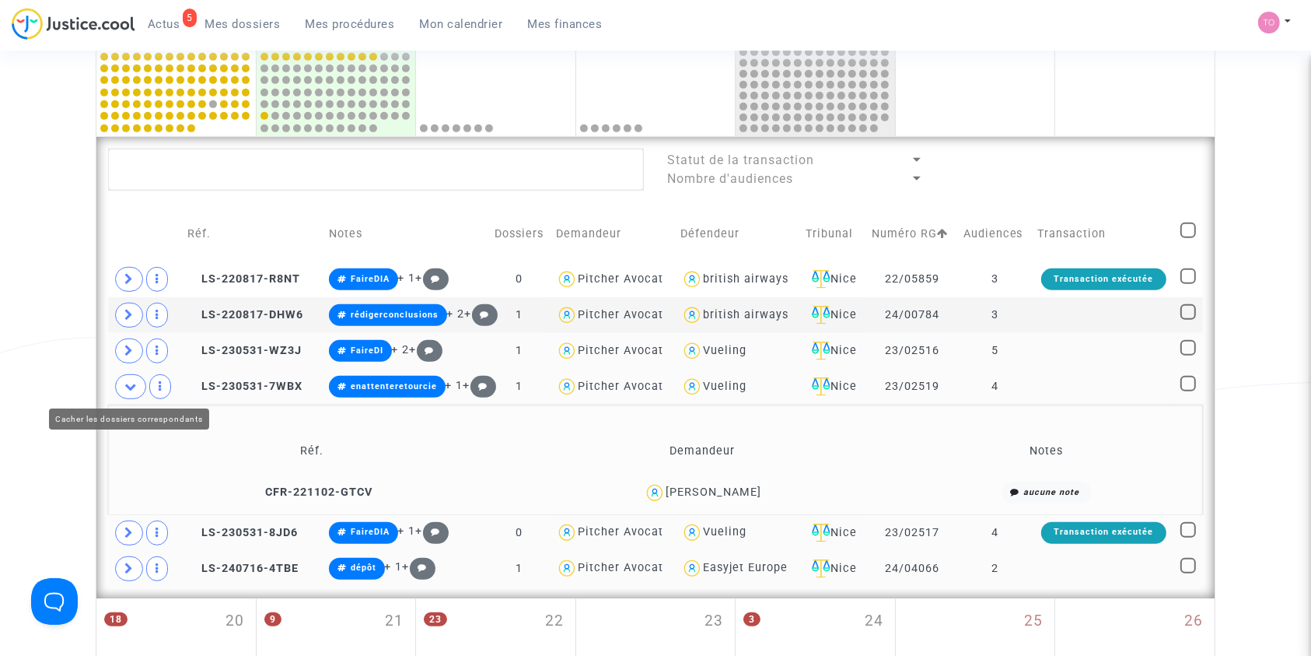
drag, startPoint x: 132, startPoint y: 383, endPoint x: 182, endPoint y: 371, distance: 51.1
click at [132, 383] on icon at bounding box center [130, 386] width 12 height 12
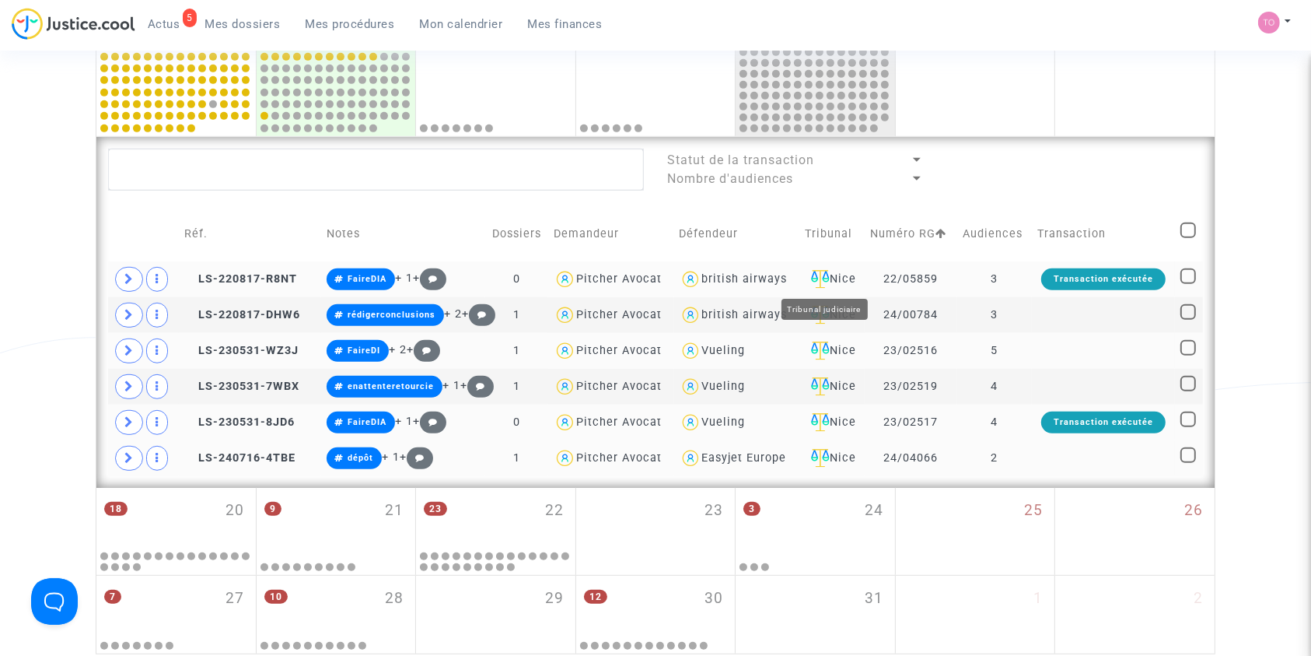
click at [834, 271] on div "Nice" at bounding box center [832, 279] width 55 height 19
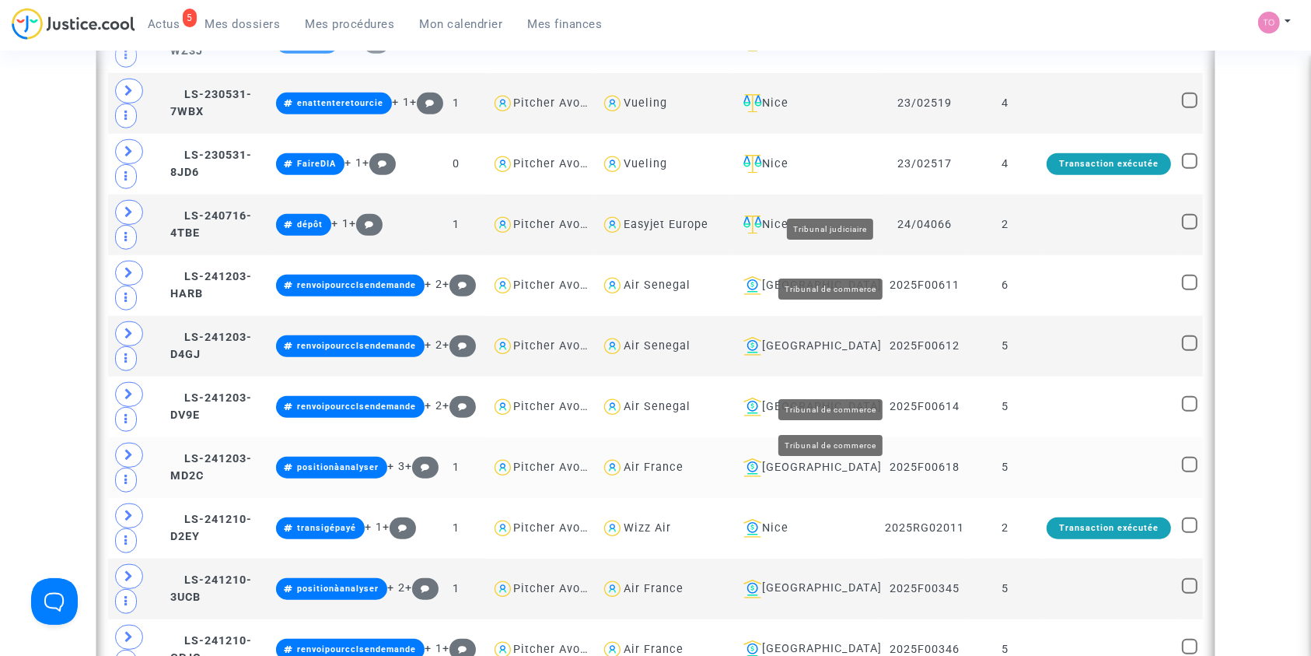
scroll to position [1260, 0]
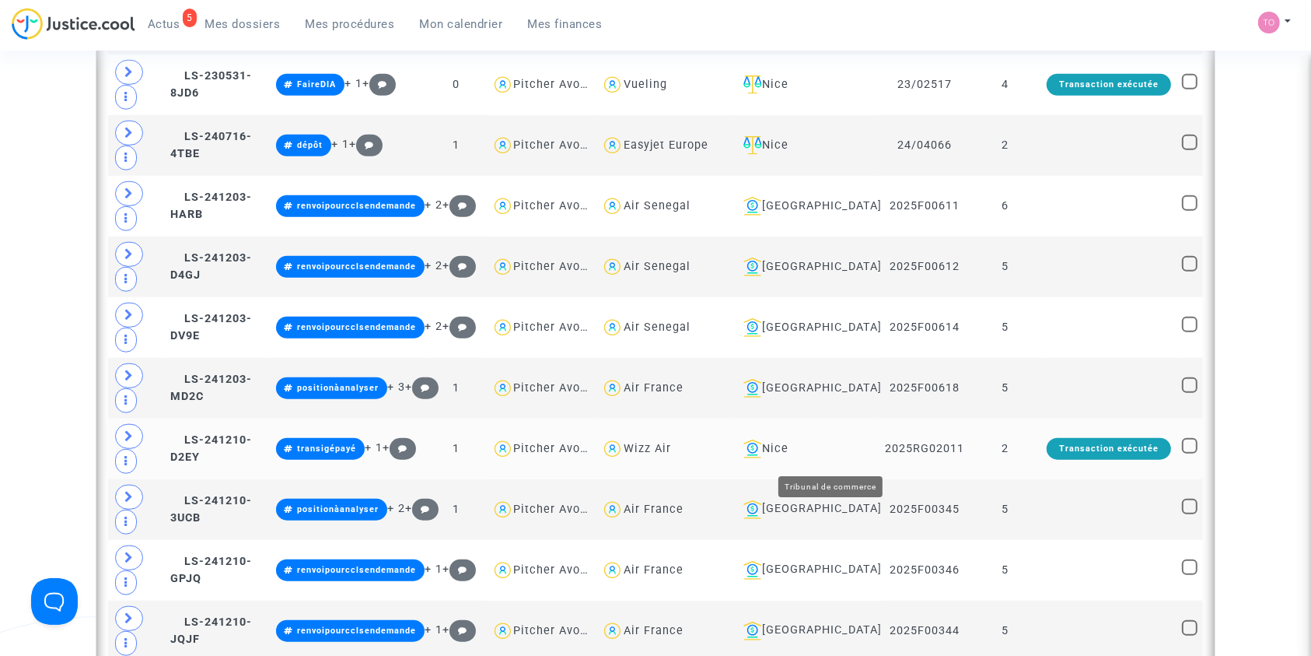
click at [839, 454] on div "Nice" at bounding box center [805, 448] width 137 height 19
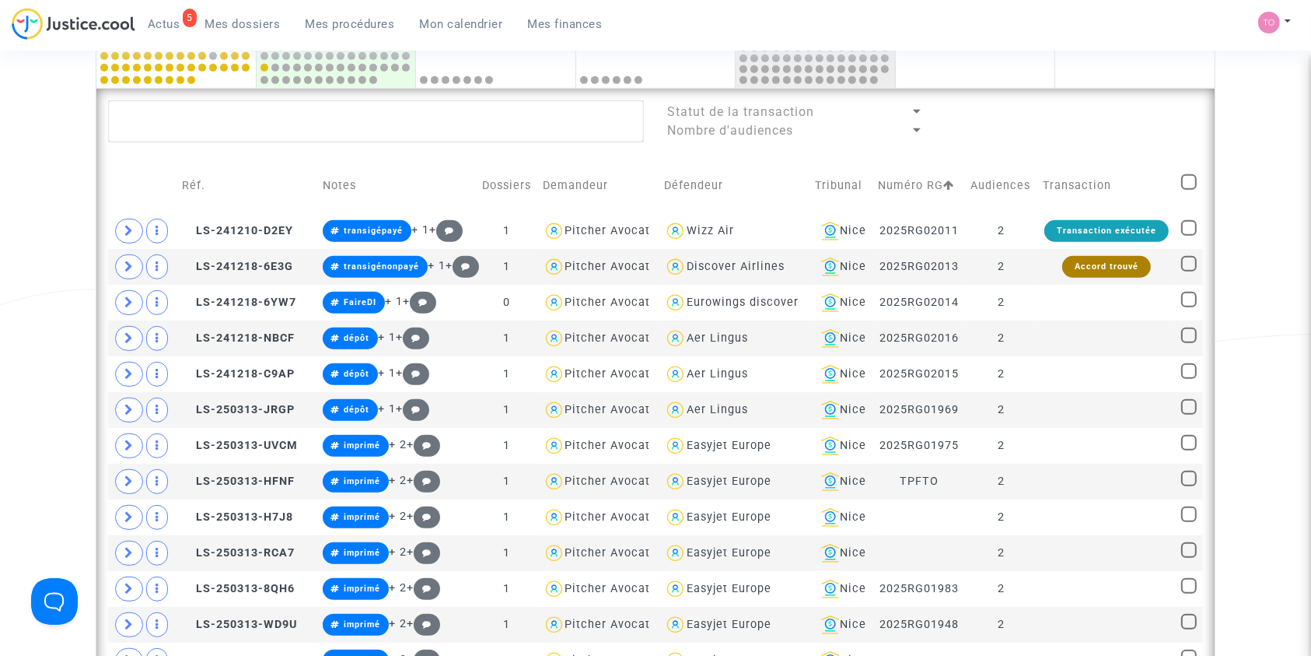
scroll to position [812, 0]
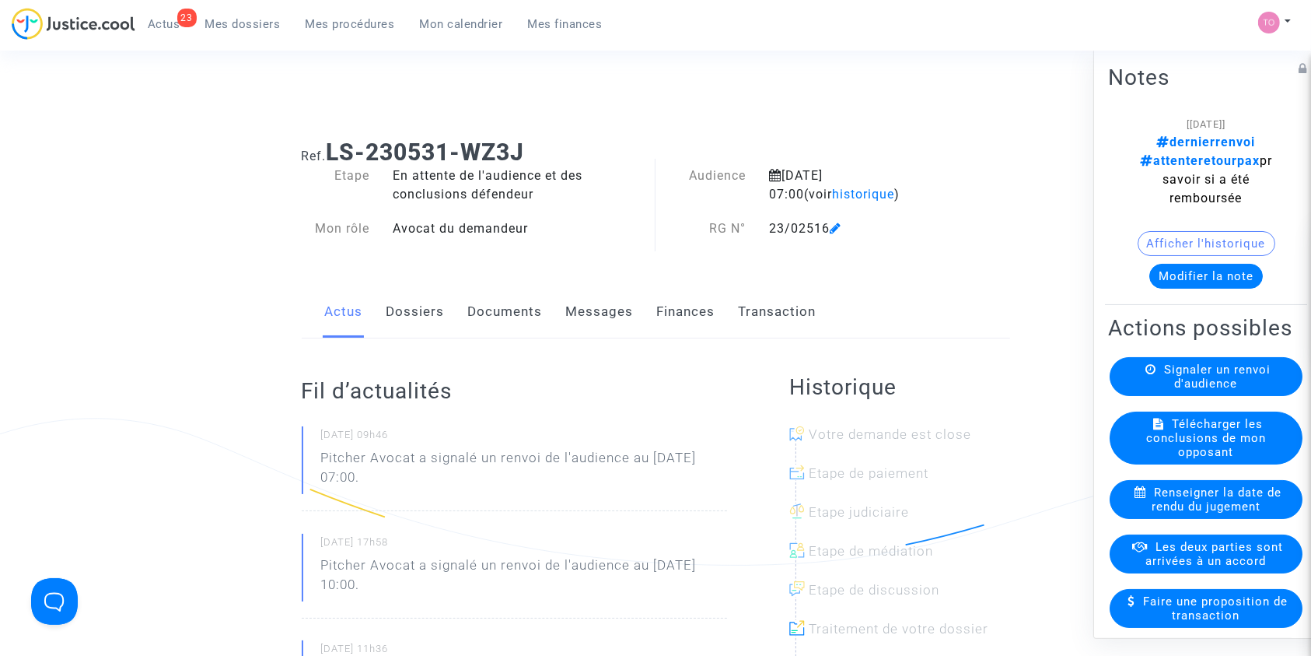
click at [584, 310] on link "Messages" at bounding box center [600, 311] width 68 height 51
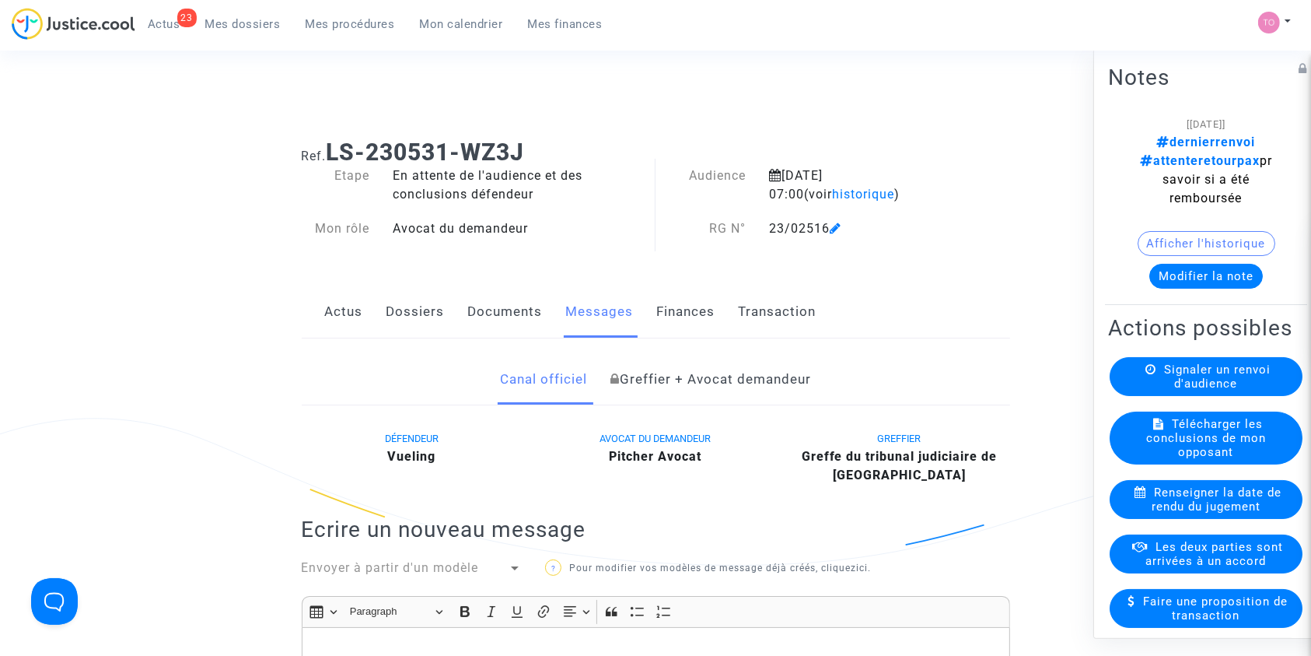
click at [404, 308] on link "Dossiers" at bounding box center [416, 311] width 58 height 51
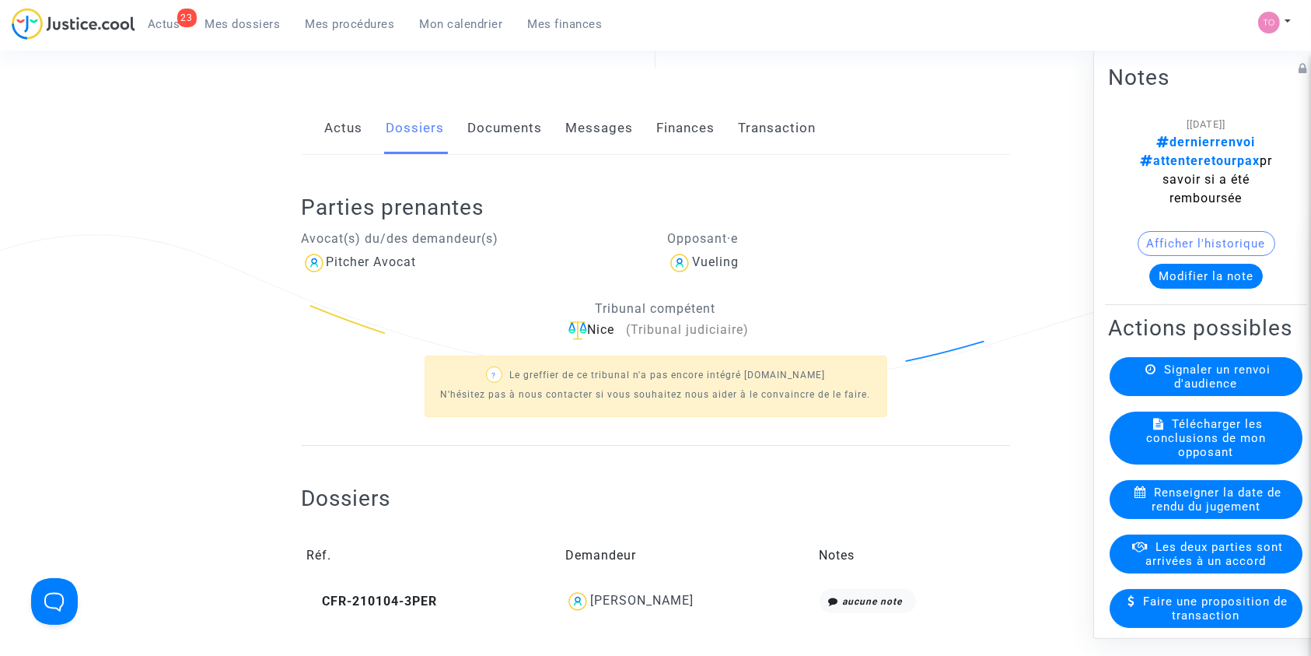
scroll to position [242, 0]
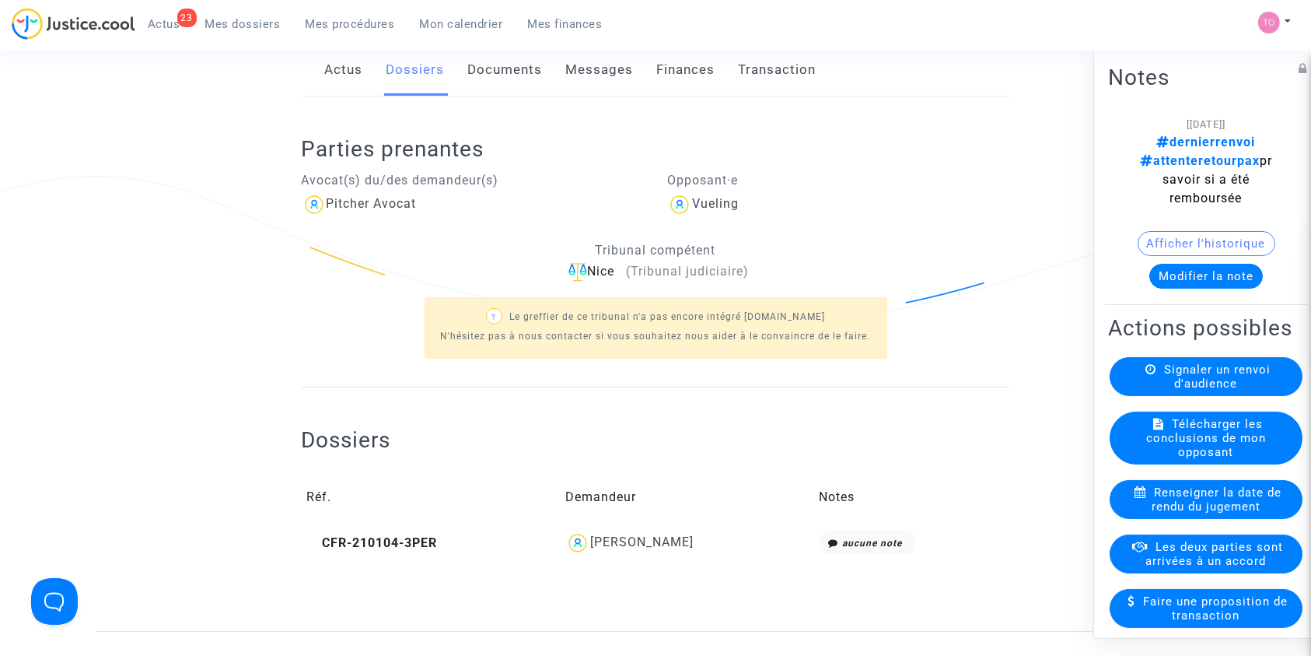
click at [631, 555] on td "[PERSON_NAME]" at bounding box center [687, 543] width 254 height 36
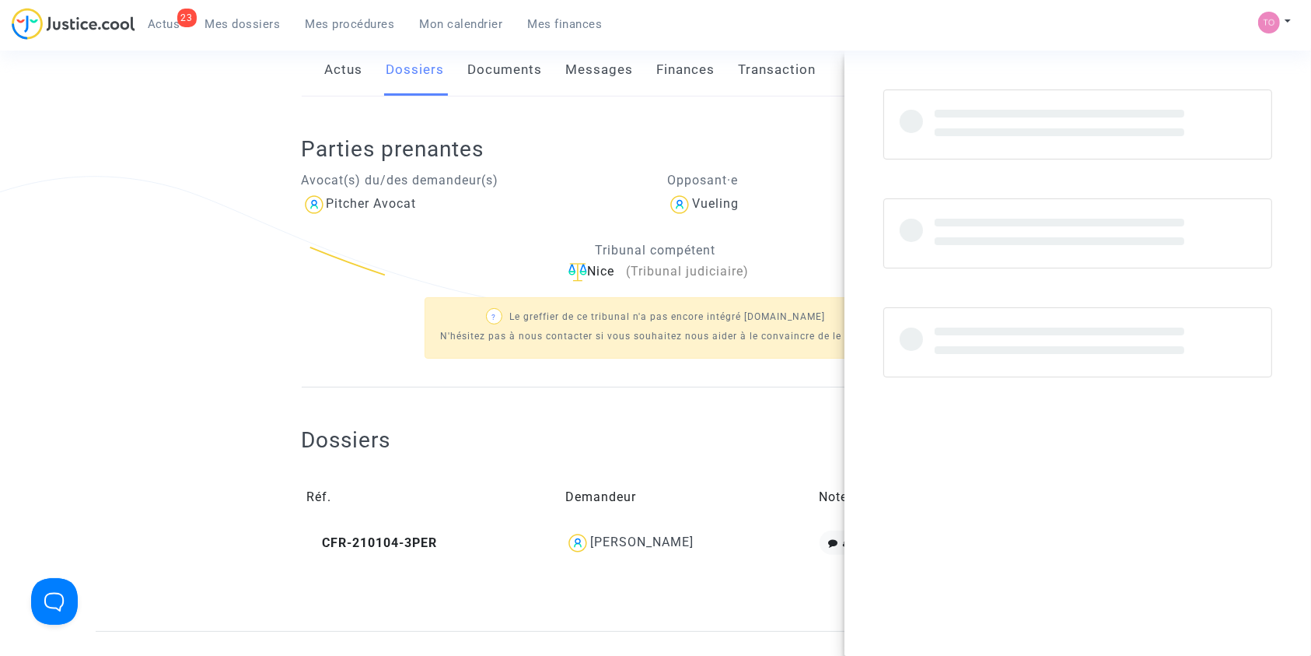
click at [632, 543] on div "[PERSON_NAME]" at bounding box center [641, 541] width 103 height 15
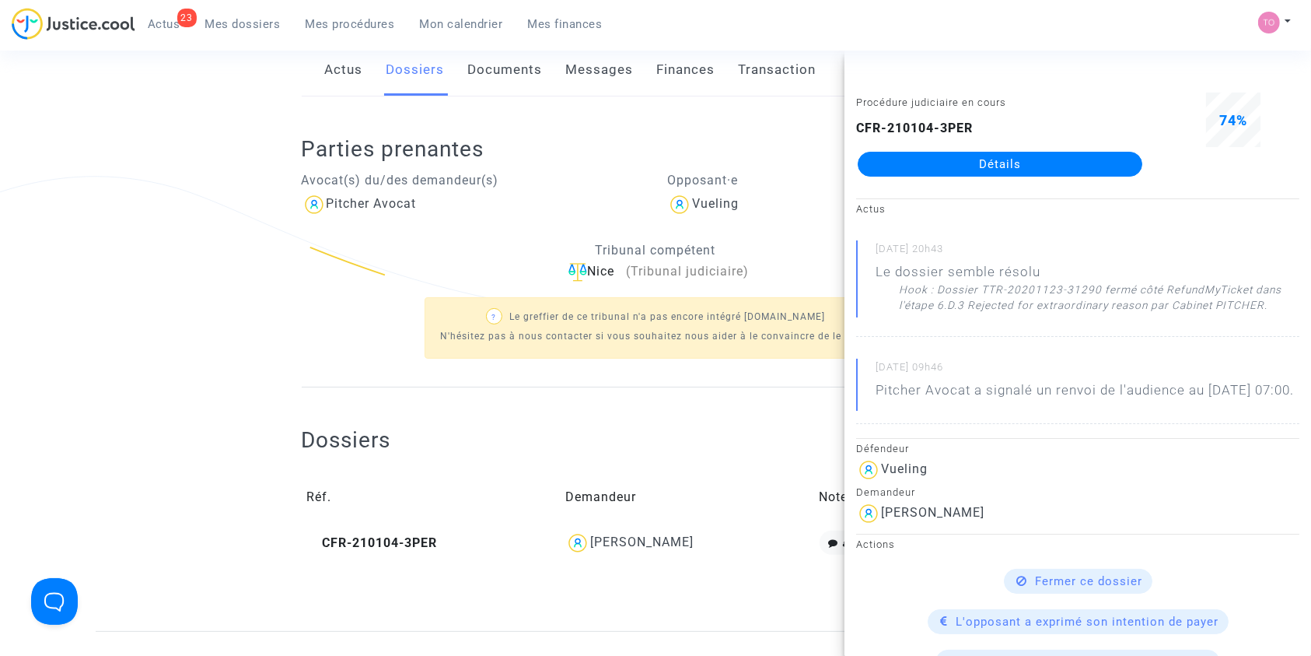
click at [968, 177] on div "Procédure judiciaire en cours CFR-210104-3PER Détails" at bounding box center [1000, 142] width 311 height 98
click at [960, 163] on link "Détails" at bounding box center [1000, 164] width 285 height 25
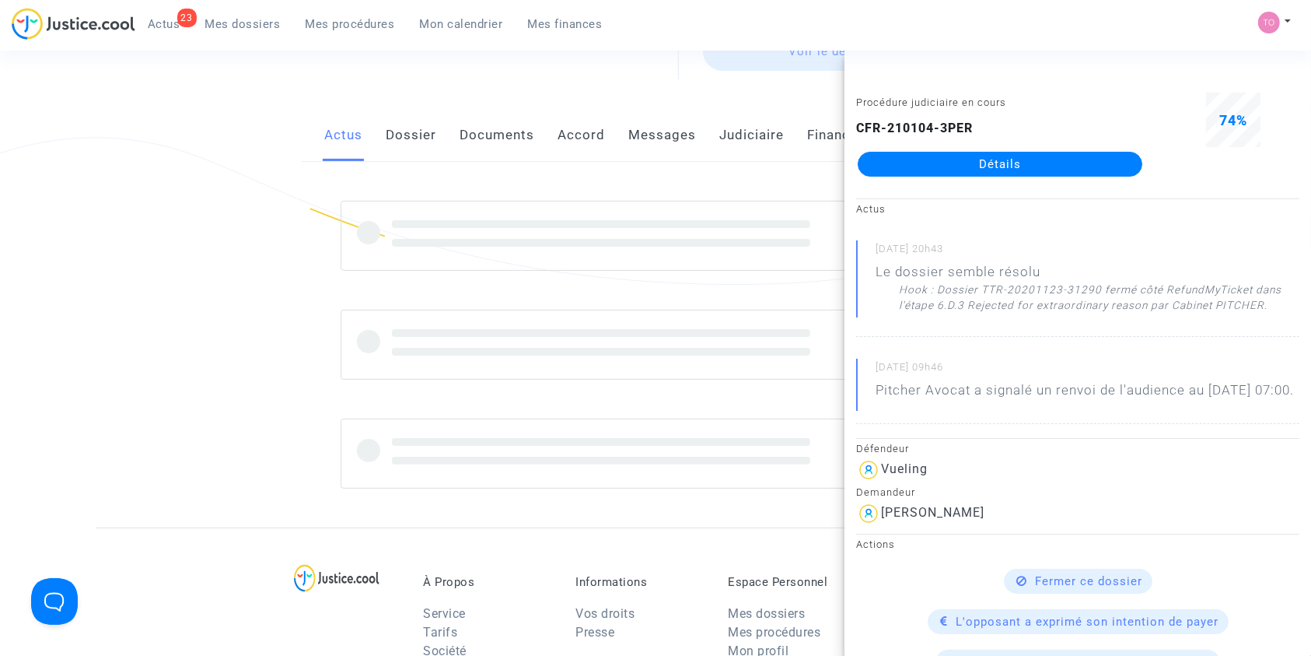
scroll to position [242, 0]
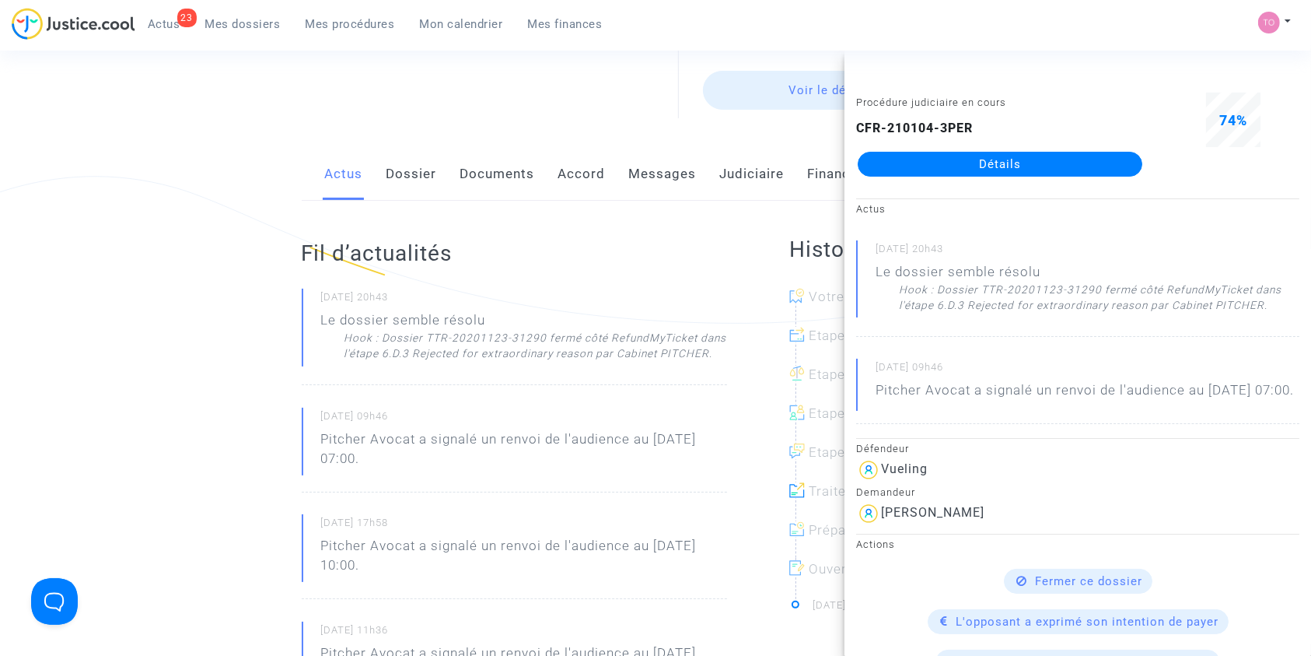
click at [662, 180] on link "Messages" at bounding box center [663, 174] width 68 height 51
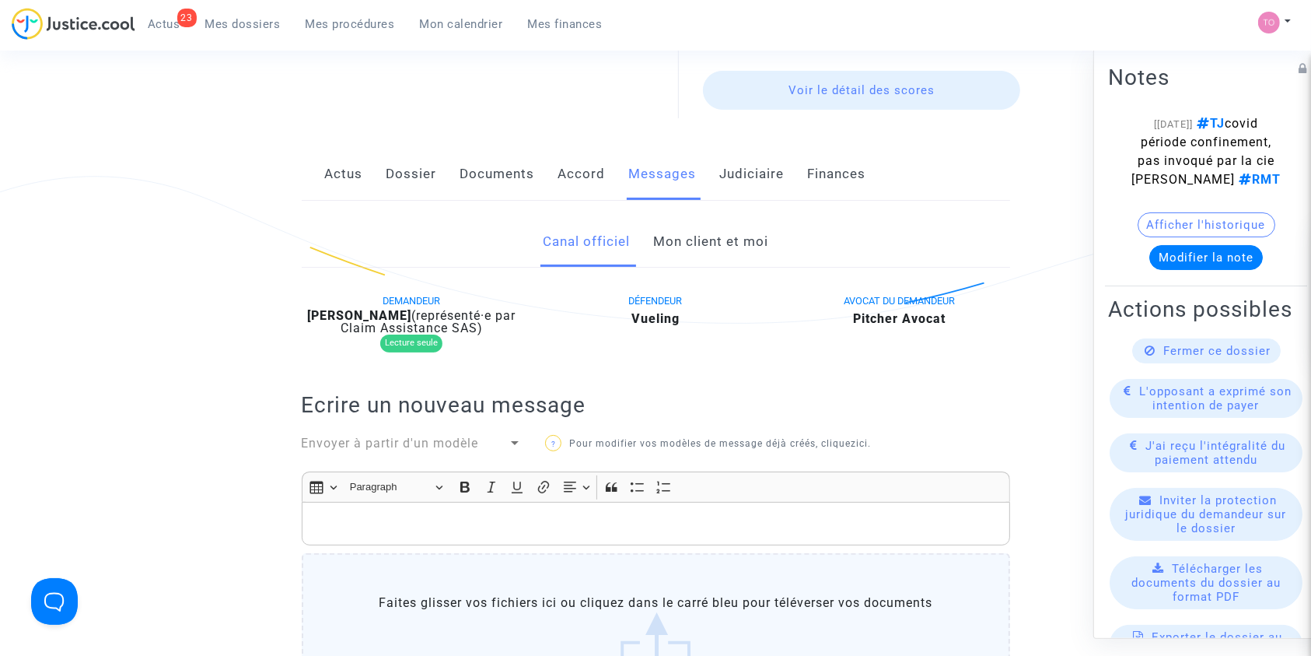
click at [703, 241] on link "Mon client et moi" at bounding box center [710, 241] width 115 height 51
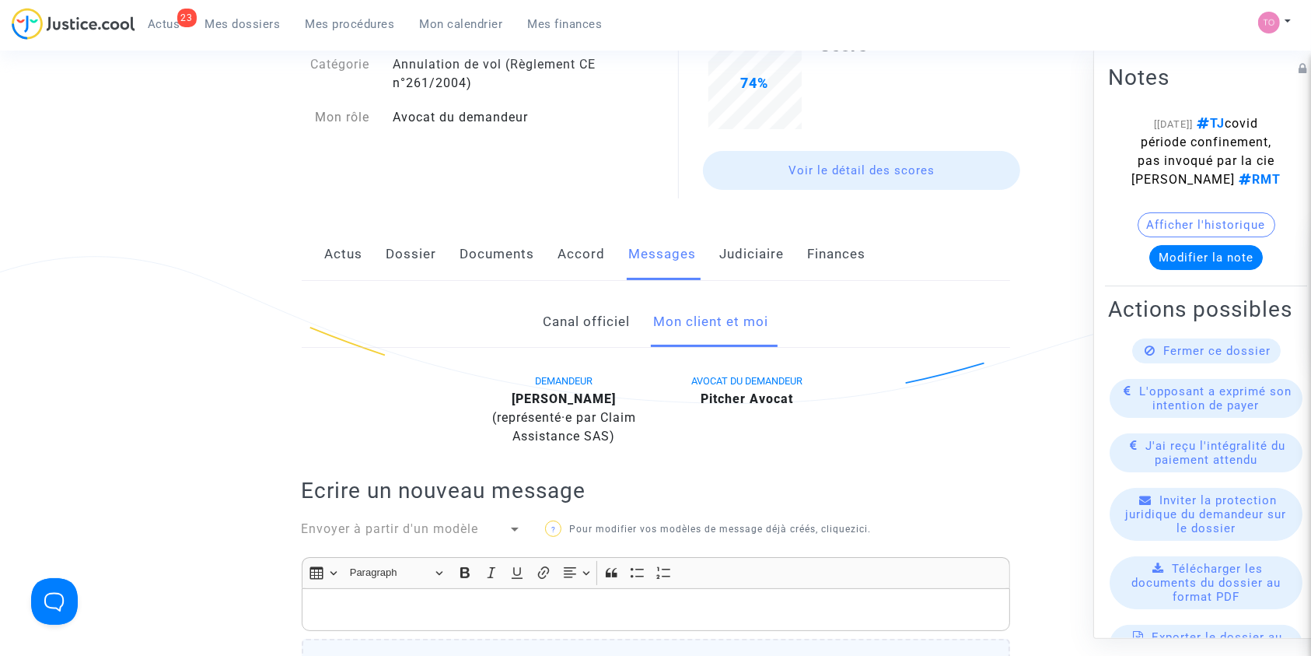
scroll to position [138, 0]
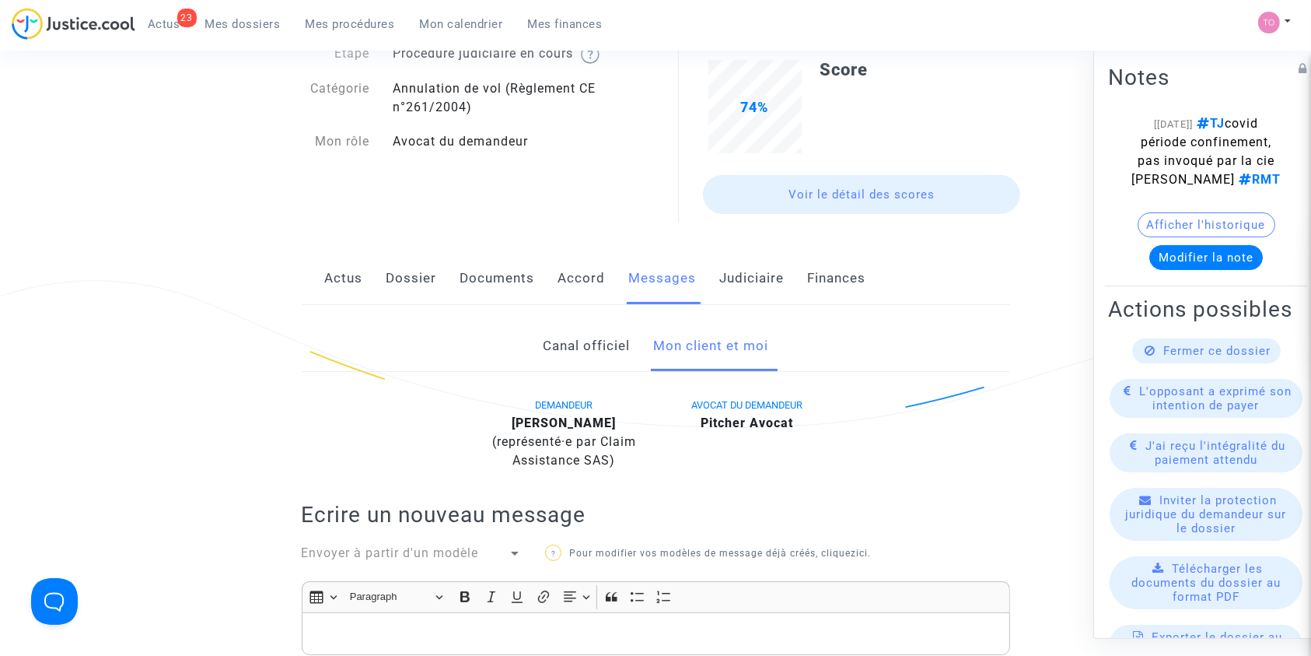
click at [583, 428] on b "[PERSON_NAME]" at bounding box center [564, 422] width 104 height 15
click at [583, 427] on b "[PERSON_NAME]" at bounding box center [564, 422] width 104 height 15
copy div "maza"
click at [404, 269] on link "Dossier" at bounding box center [412, 278] width 51 height 51
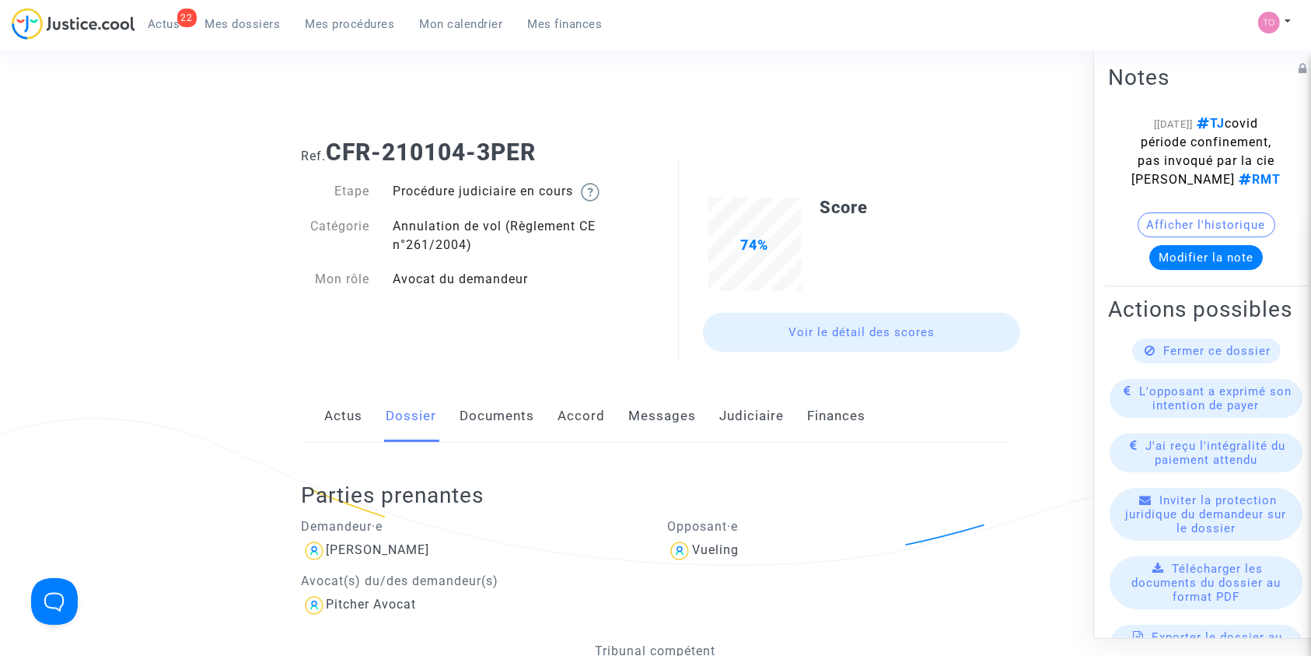
click at [1157, 236] on button "Afficher l'historique" at bounding box center [1207, 224] width 138 height 25
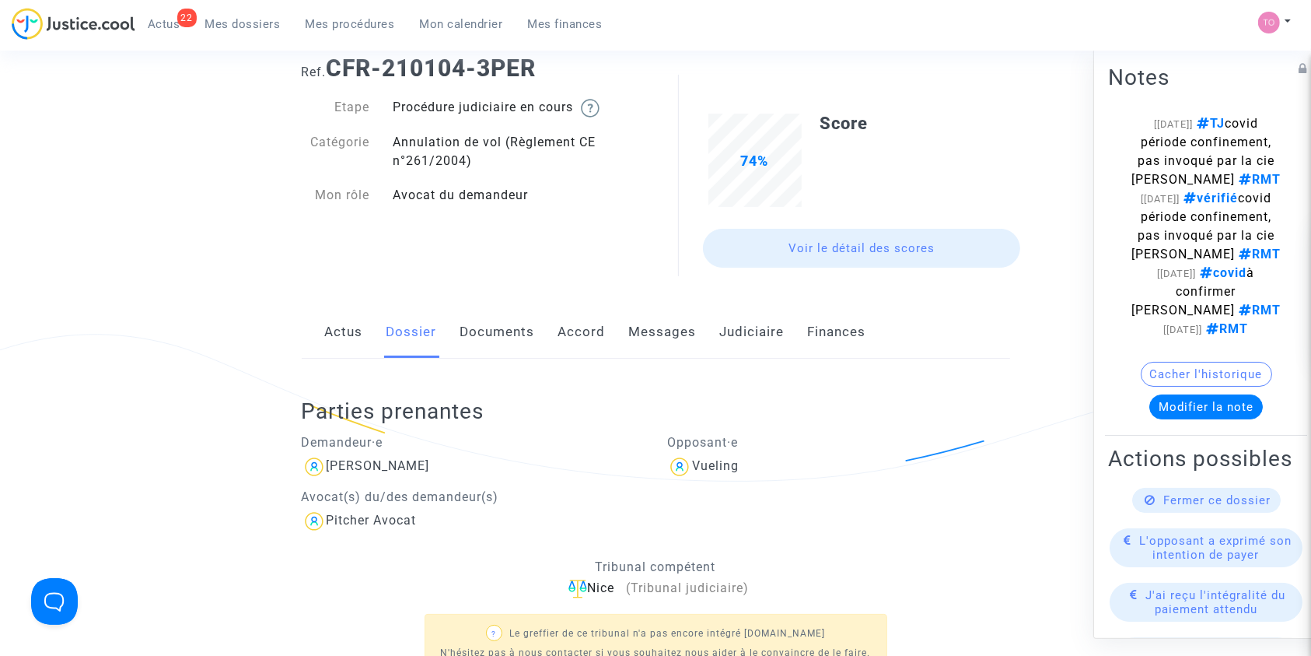
scroll to position [207, 0]
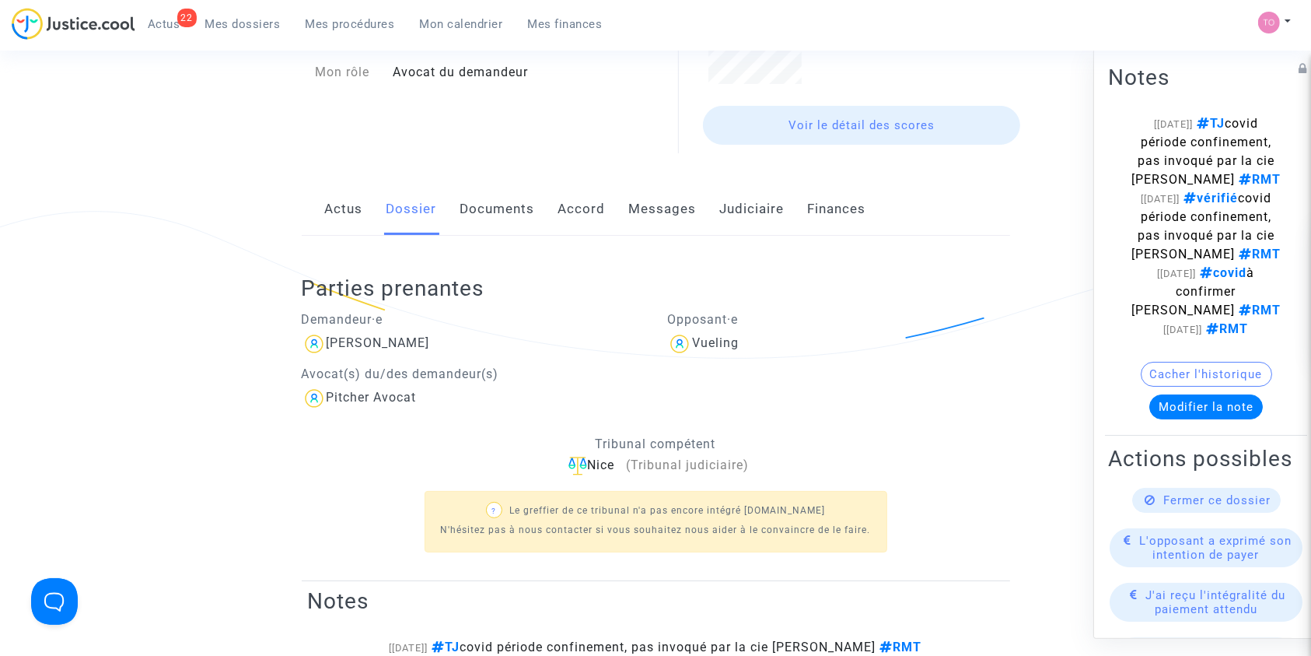
click at [725, 215] on link "Judiciaire" at bounding box center [752, 209] width 65 height 51
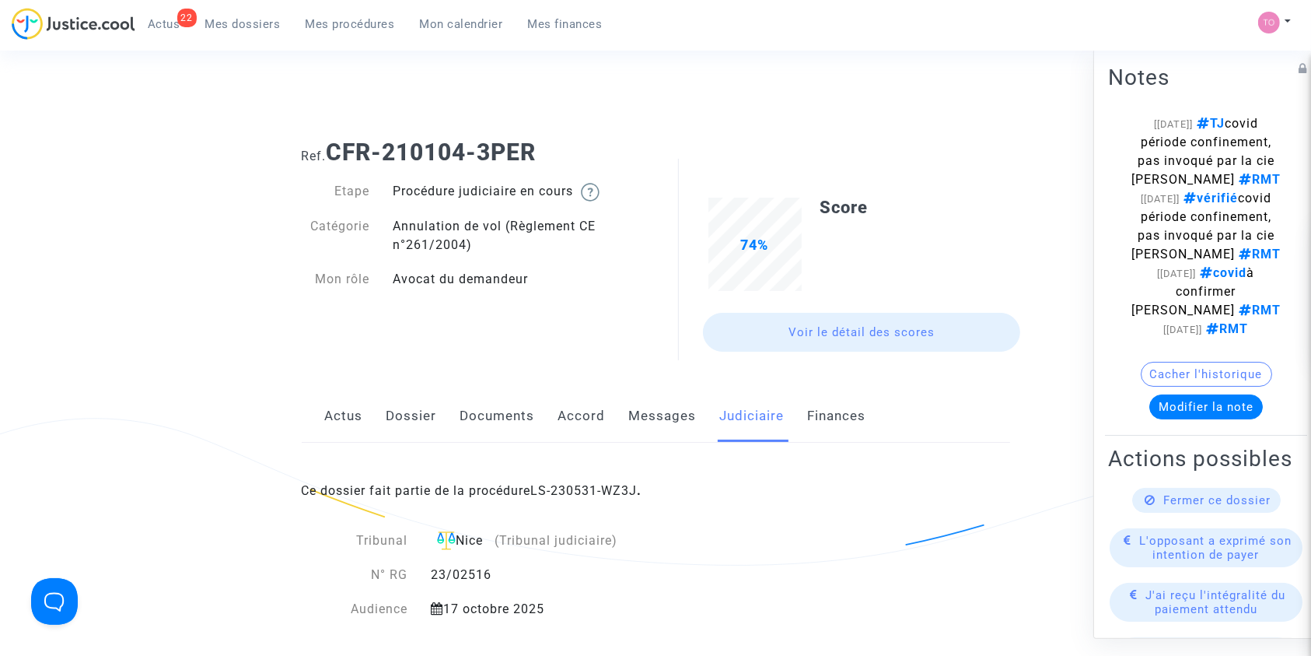
click at [404, 405] on link "Dossier" at bounding box center [412, 415] width 51 height 51
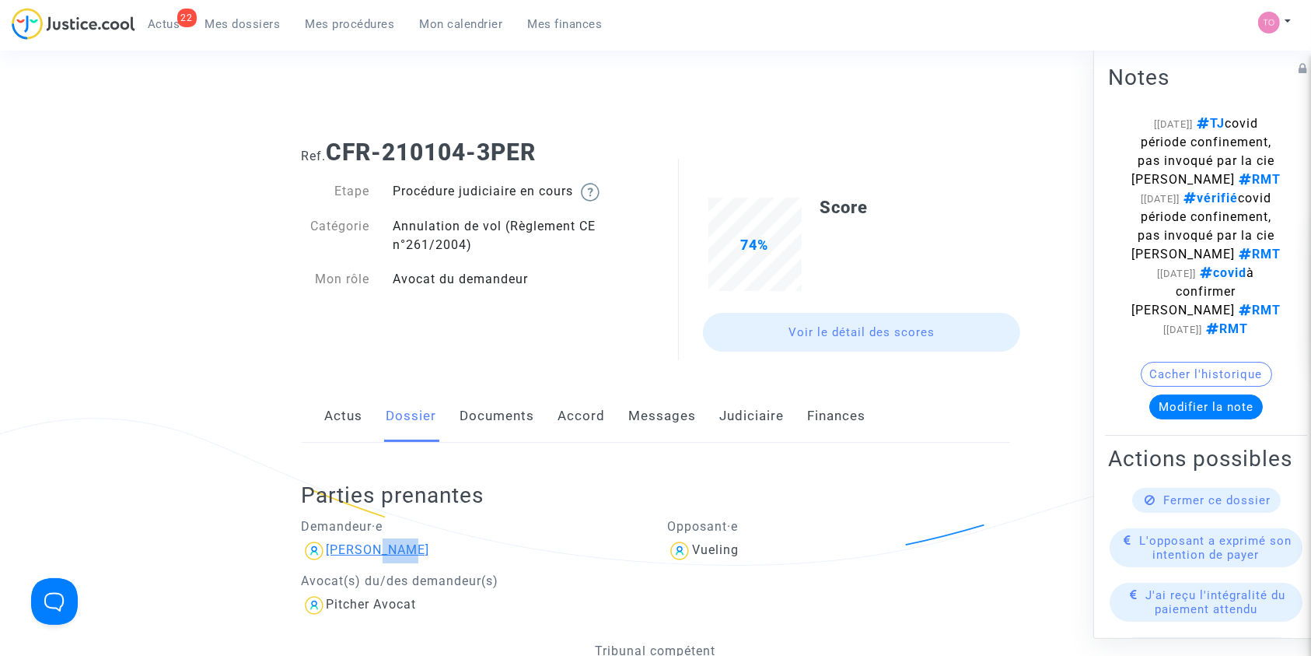
drag, startPoint x: 422, startPoint y: 547, endPoint x: 374, endPoint y: 555, distance: 49.0
click at [374, 555] on div "[PERSON_NAME]" at bounding box center [473, 550] width 343 height 25
copy div "maza"
click at [649, 79] on div "Connecté en tant que : Pitcher Avocat" at bounding box center [652, 84] width 1304 height 37
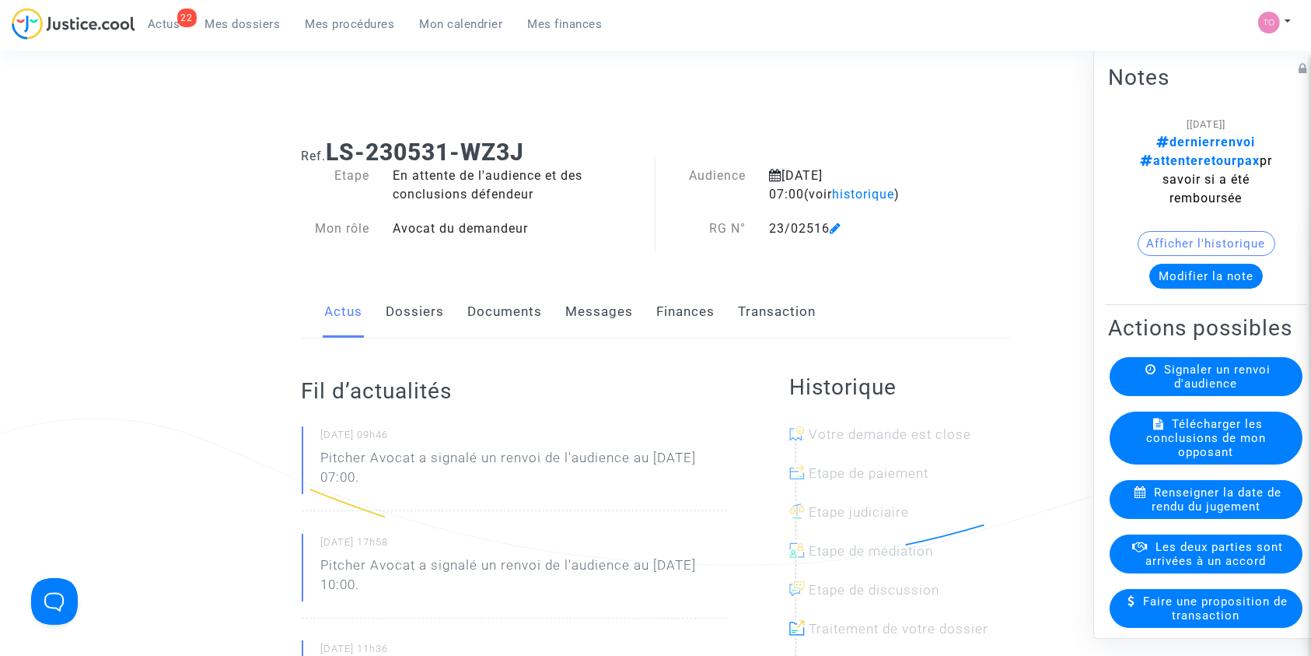
click at [839, 194] on span at bounding box center [836, 183] width 12 height 104
click at [832, 194] on span "historique" at bounding box center [863, 194] width 62 height 15
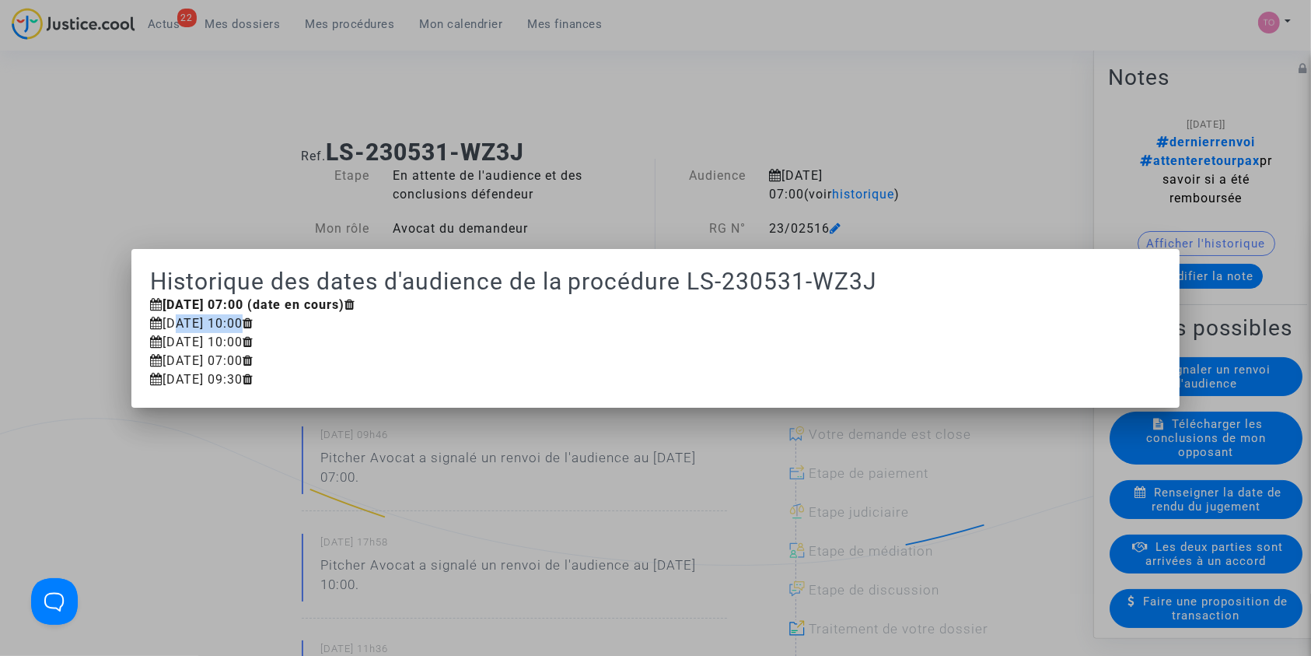
drag, startPoint x: 171, startPoint y: 324, endPoint x: 234, endPoint y: 320, distance: 63.2
click at [233, 320] on div "[DATE] 10:00" at bounding box center [656, 323] width 1012 height 19
click at [345, 177] on div at bounding box center [655, 328] width 1311 height 656
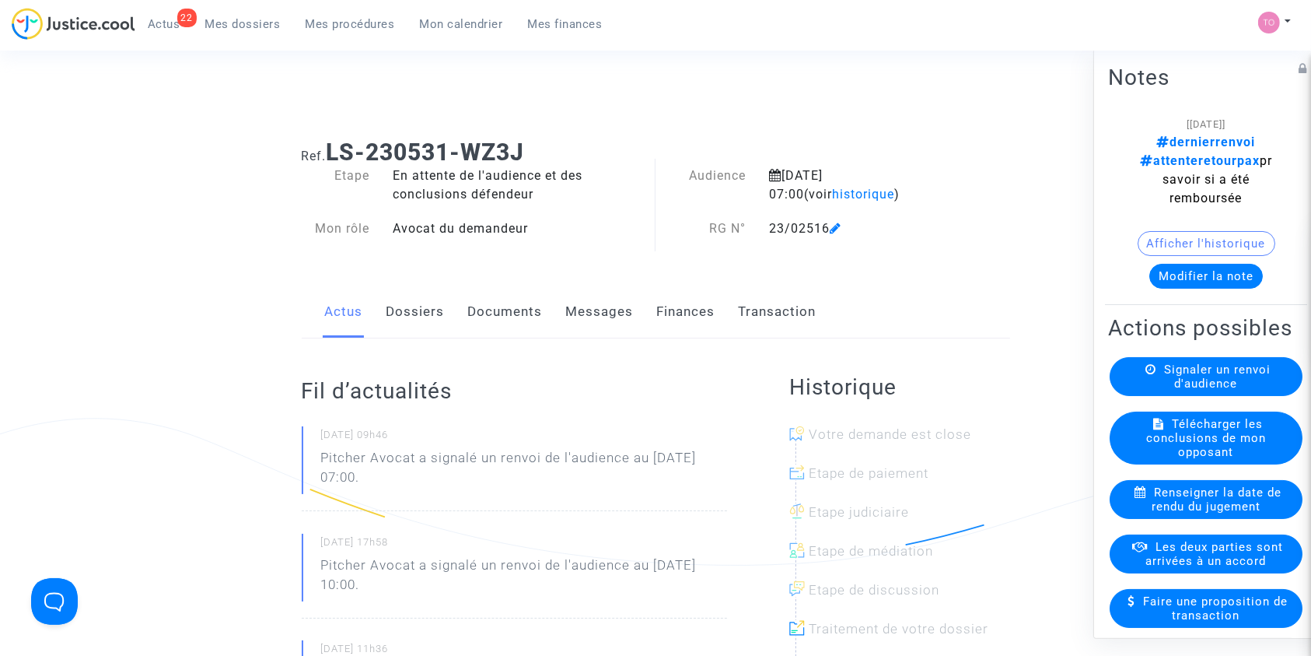
click at [391, 306] on link "Dossiers" at bounding box center [416, 311] width 58 height 51
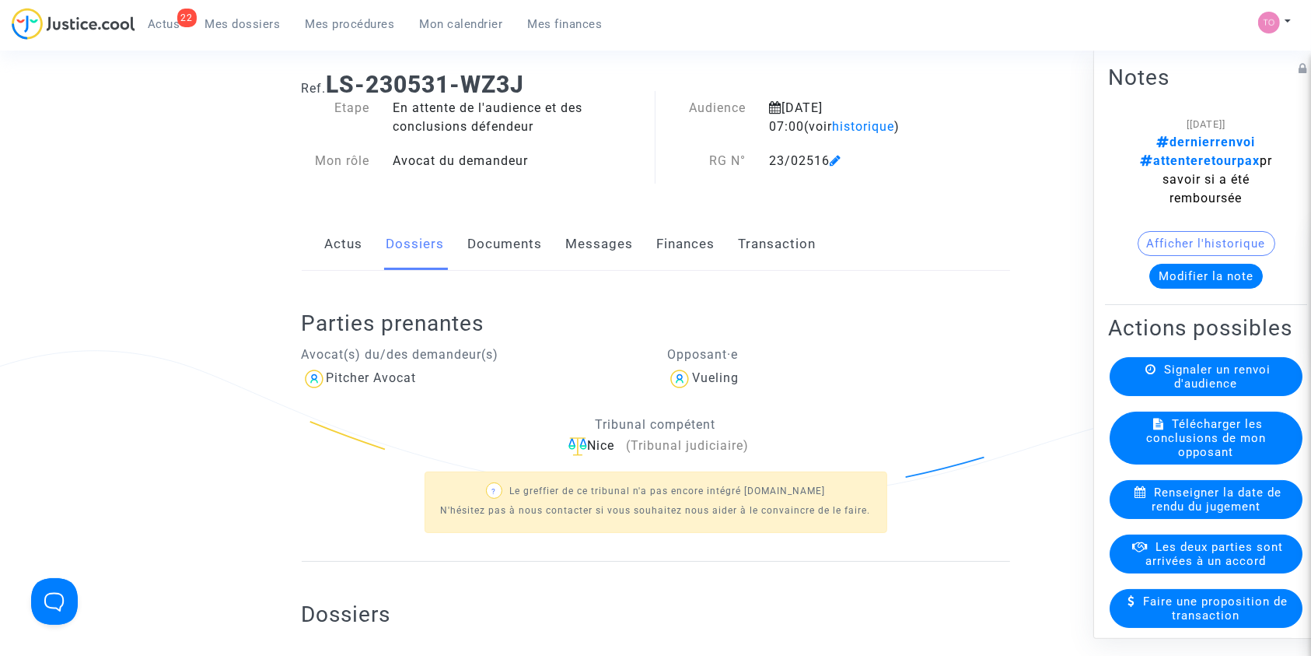
click at [501, 254] on link "Documents" at bounding box center [505, 244] width 75 height 51
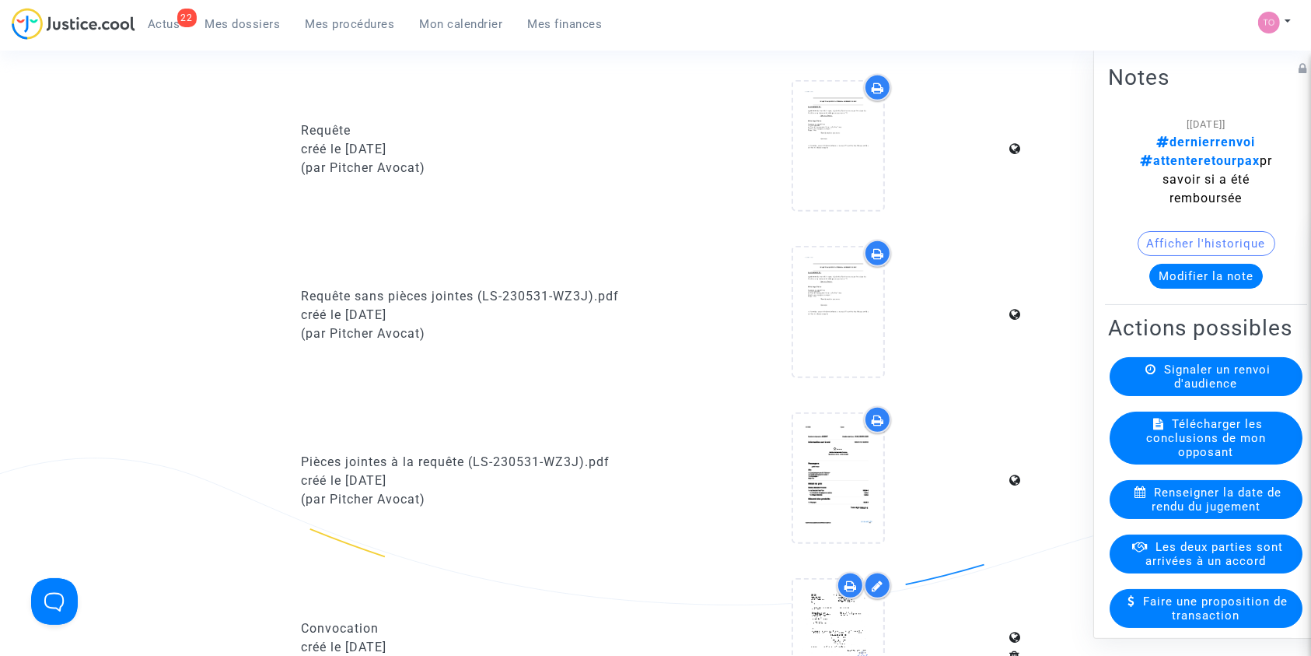
scroll to position [1035, 0]
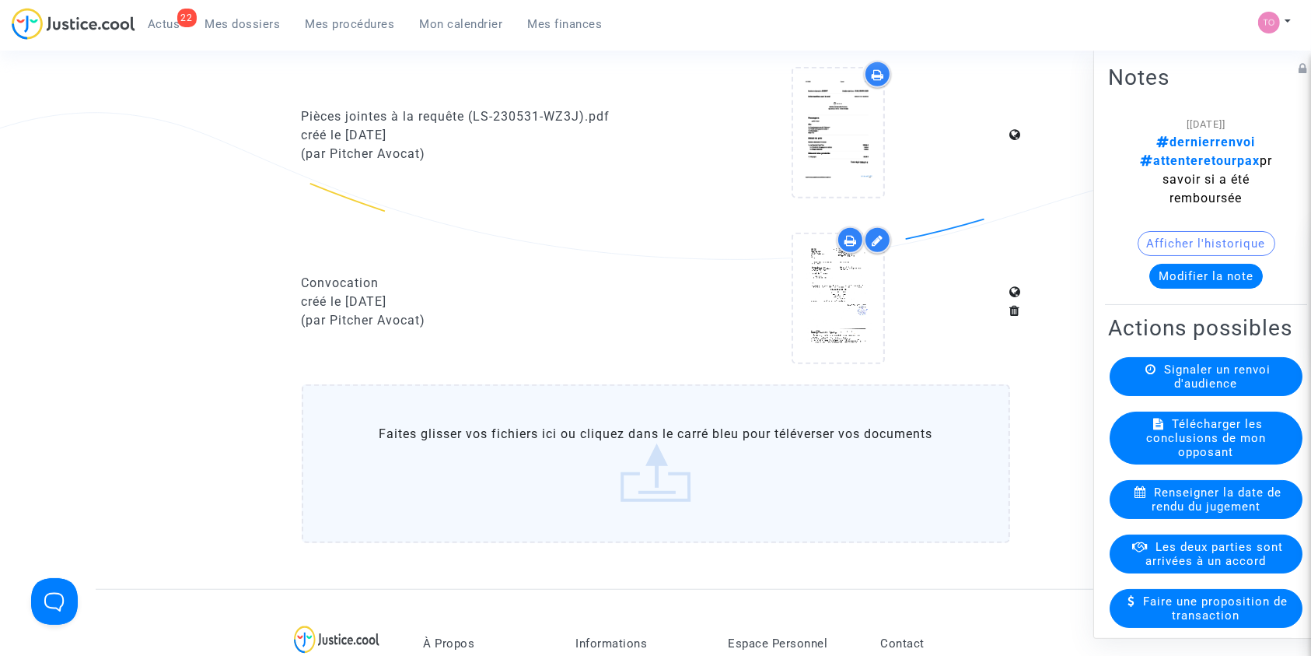
click at [788, 282] on upload-item at bounding box center [839, 301] width 106 height 150
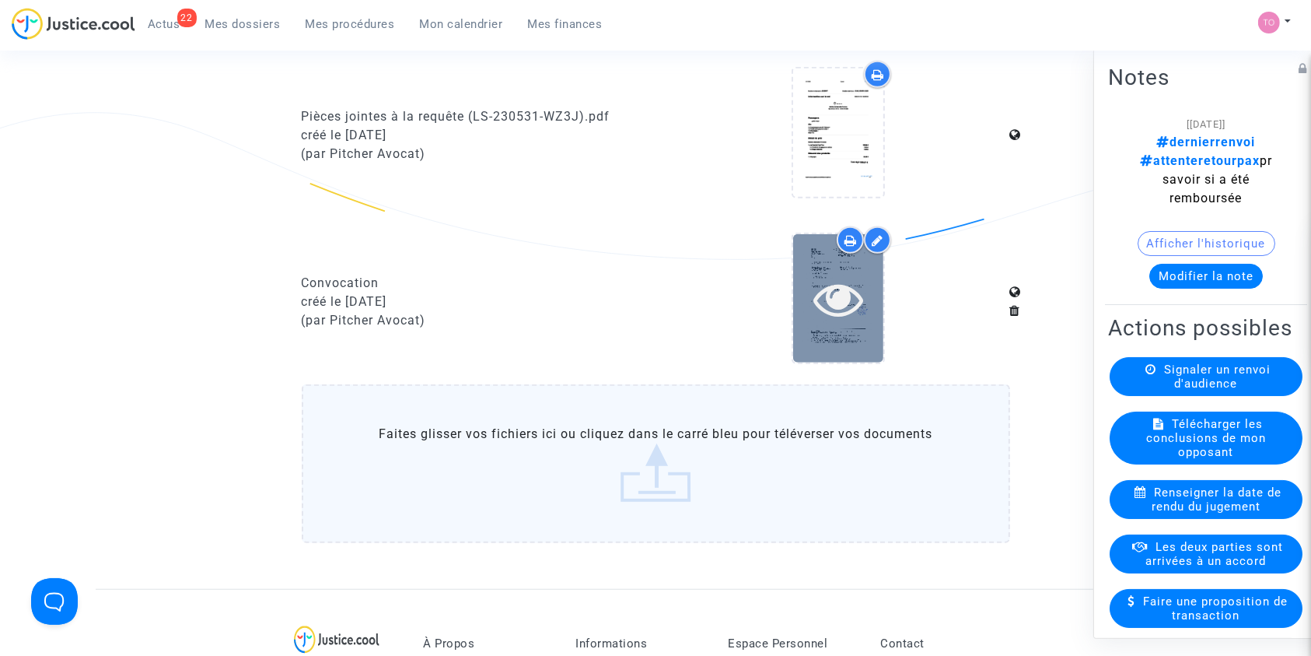
click at [806, 278] on div at bounding box center [838, 299] width 90 height 50
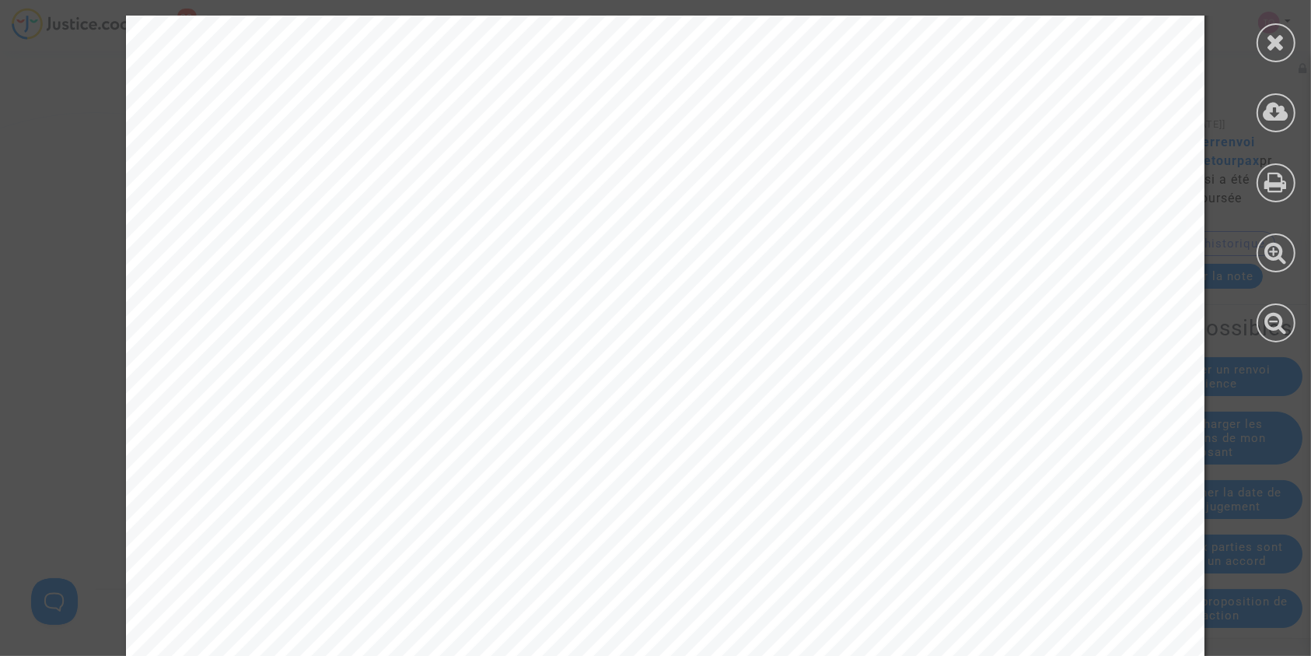
scroll to position [207, 0]
click at [1264, 47] on div at bounding box center [1276, 42] width 39 height 39
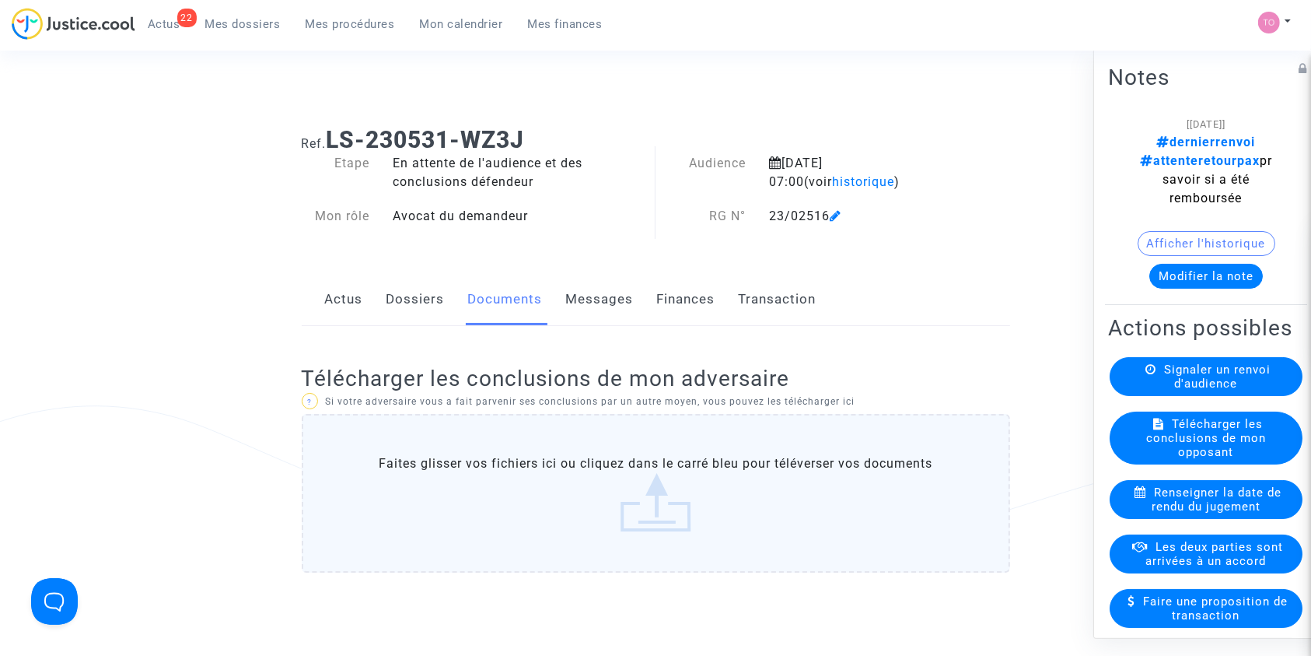
scroll to position [0, 0]
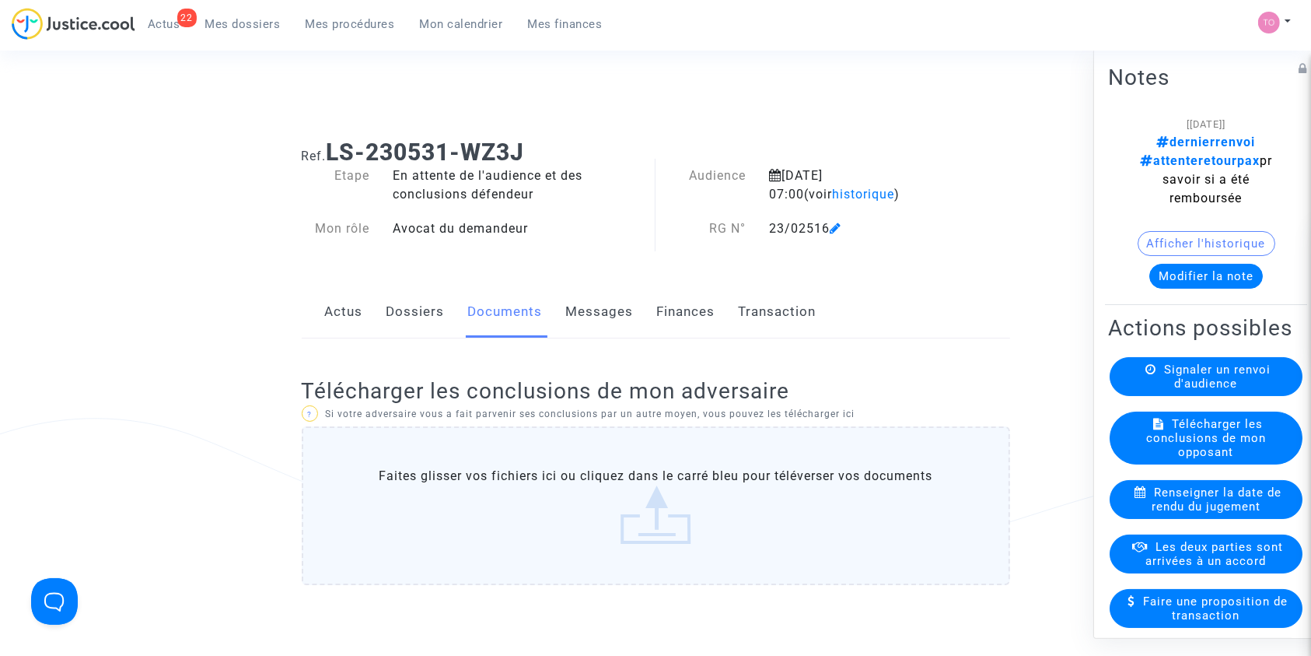
click at [607, 325] on link "Messages" at bounding box center [600, 311] width 68 height 51
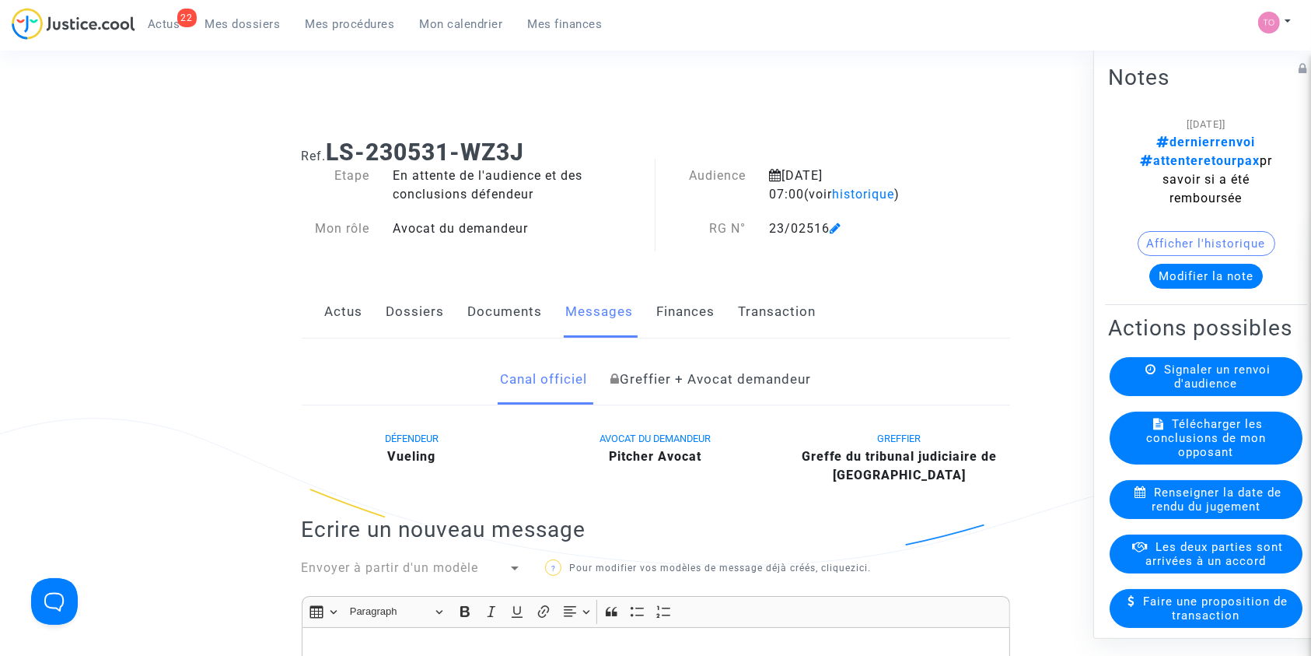
click at [413, 324] on link "Dossiers" at bounding box center [416, 311] width 58 height 51
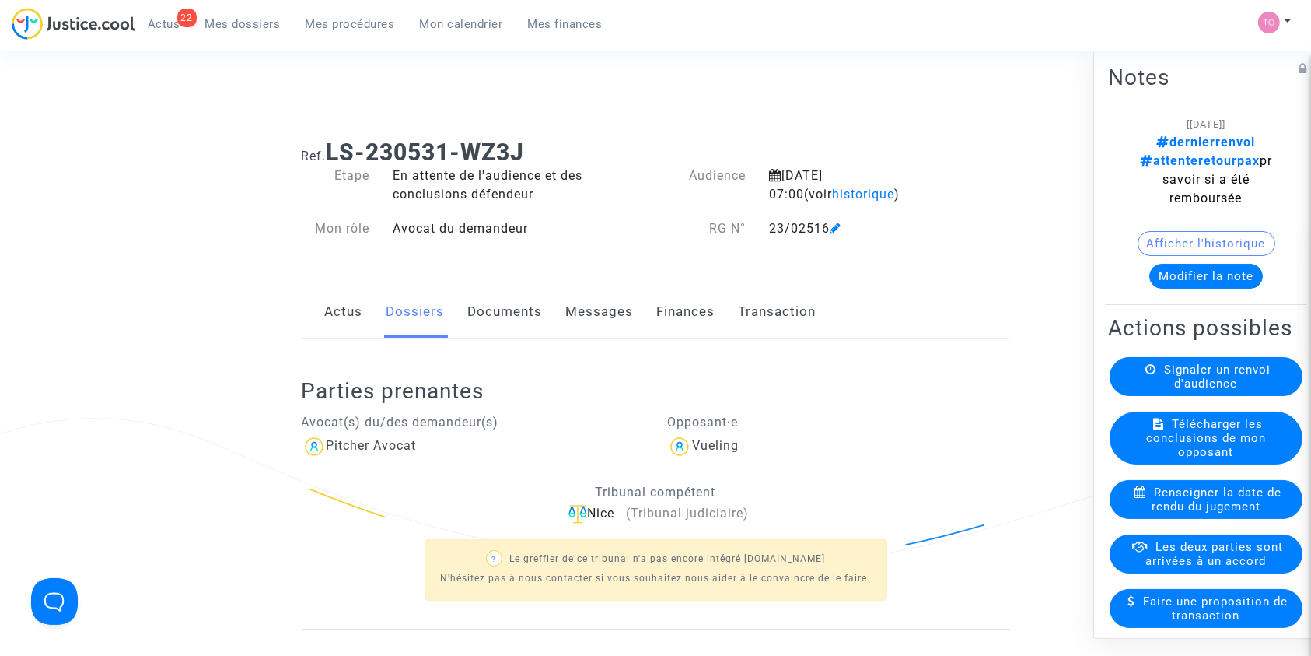
click at [345, 314] on link "Actus" at bounding box center [344, 311] width 38 height 51
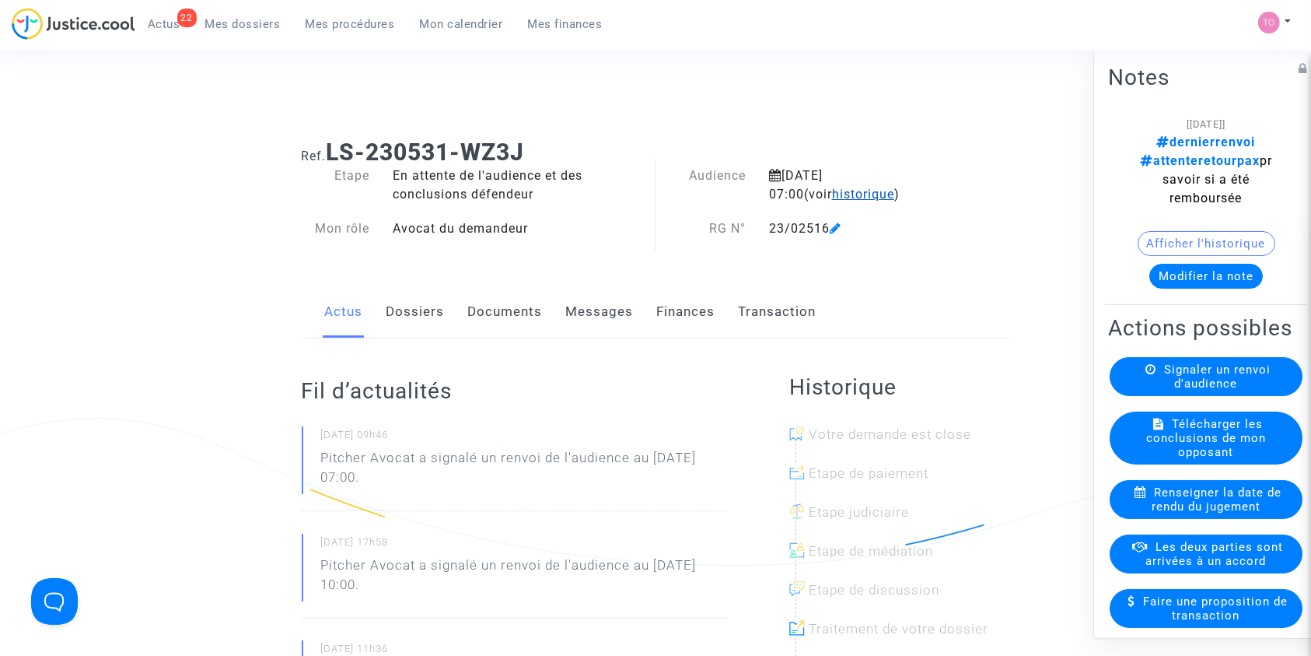
click at [832, 190] on span "historique" at bounding box center [863, 194] width 62 height 15
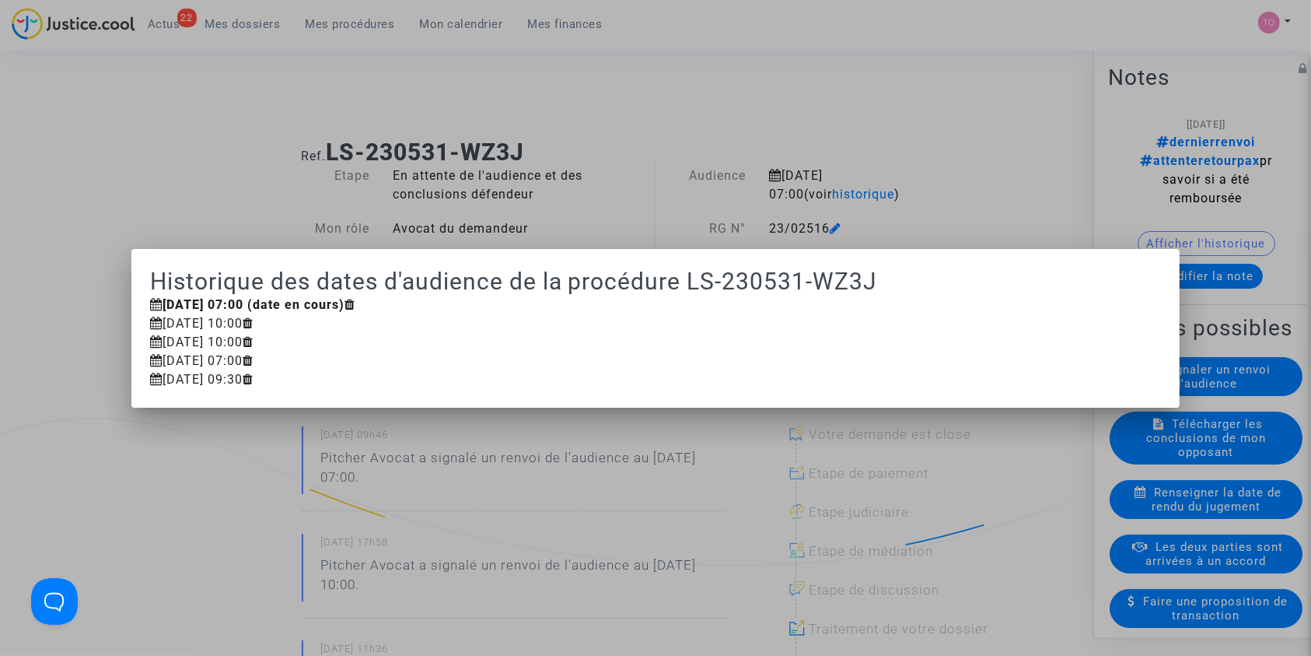
click at [247, 107] on div at bounding box center [655, 328] width 1311 height 656
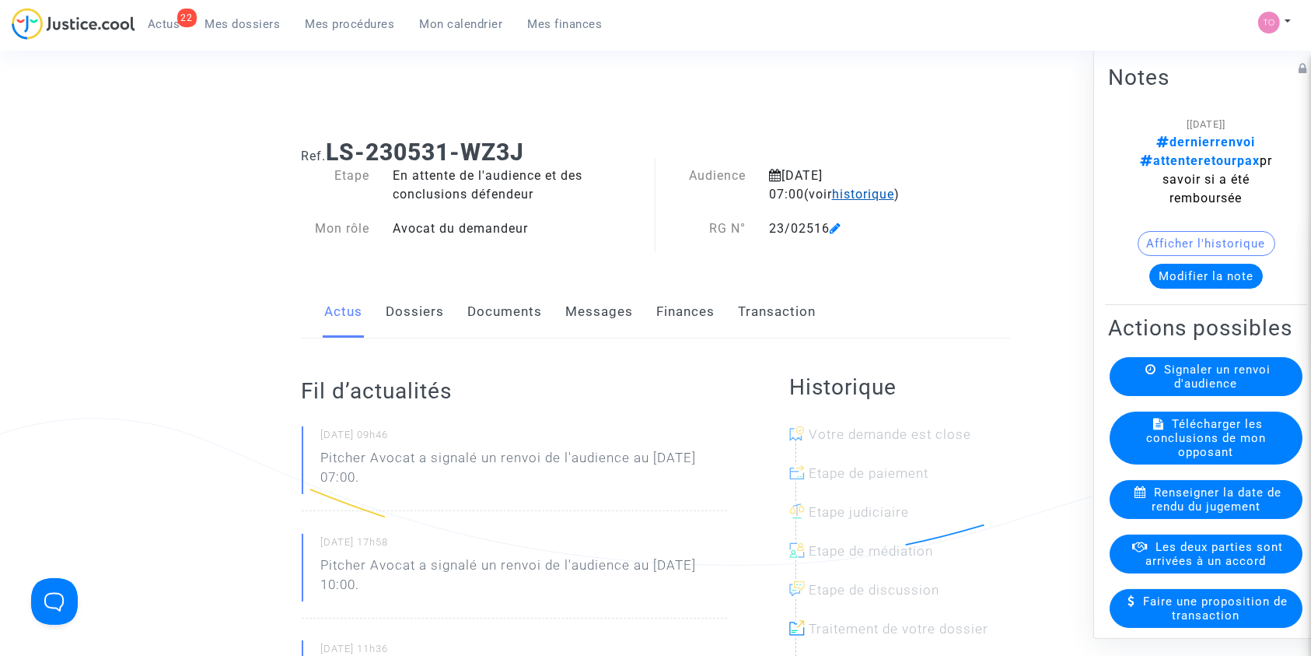
click at [832, 194] on span "historique" at bounding box center [863, 194] width 62 height 15
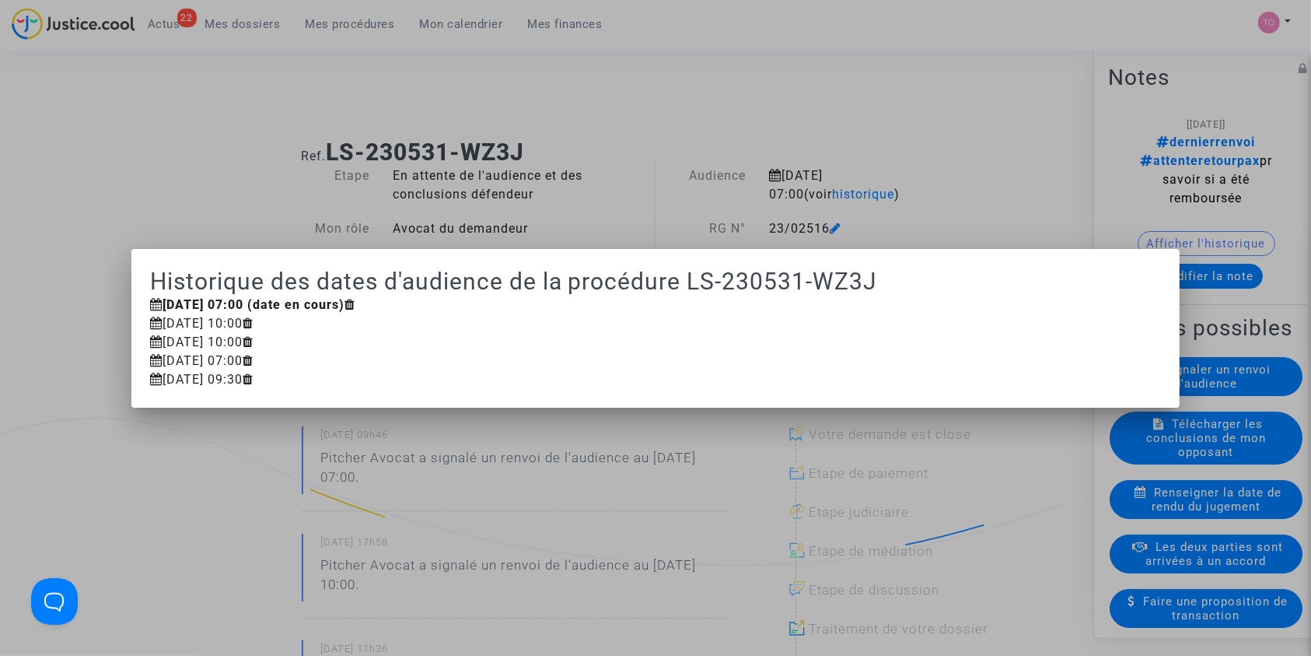
click at [702, 143] on div at bounding box center [655, 328] width 1311 height 656
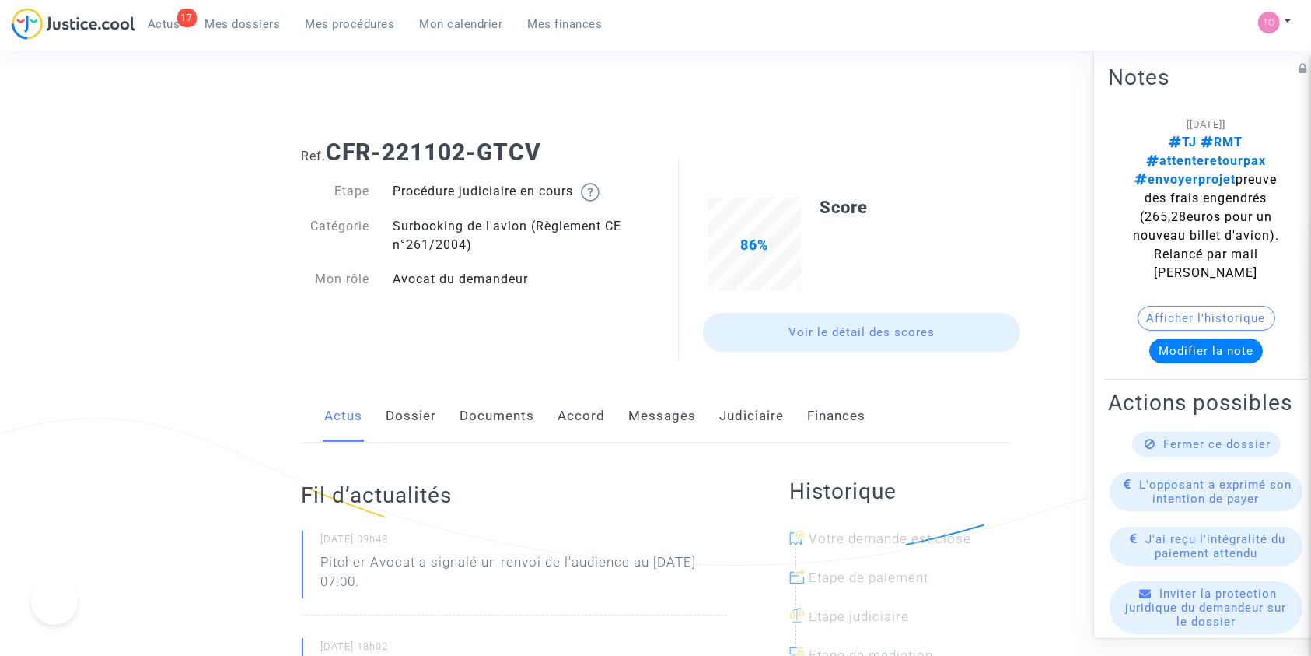
drag, startPoint x: 0, startPoint y: 0, endPoint x: 575, endPoint y: 427, distance: 716.1
click at [575, 427] on link "Accord" at bounding box center [581, 415] width 47 height 51
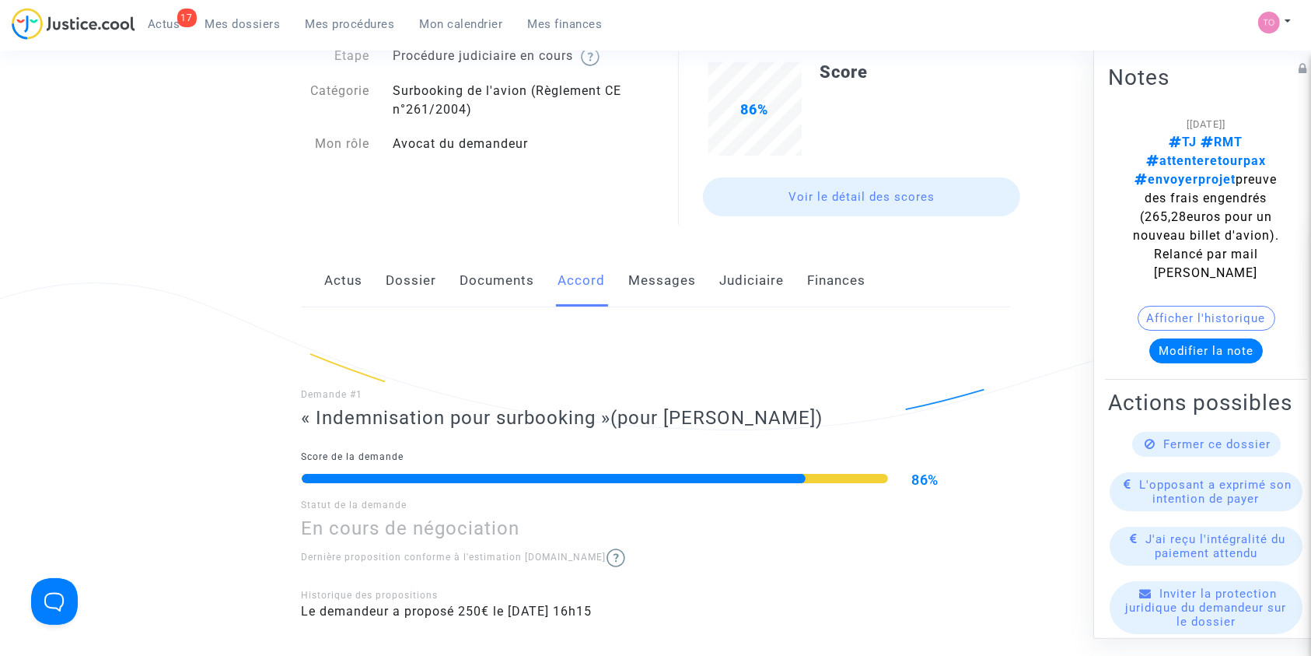
scroll to position [34, 0]
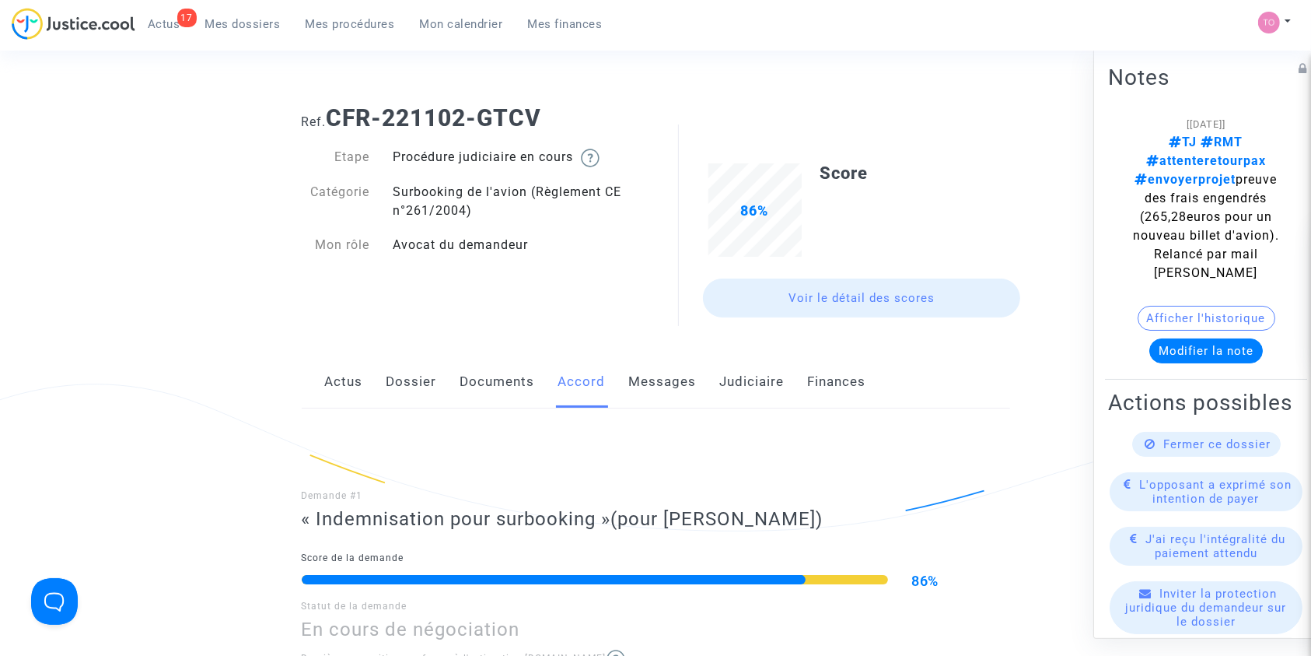
click at [404, 364] on link "Dossier" at bounding box center [412, 381] width 51 height 51
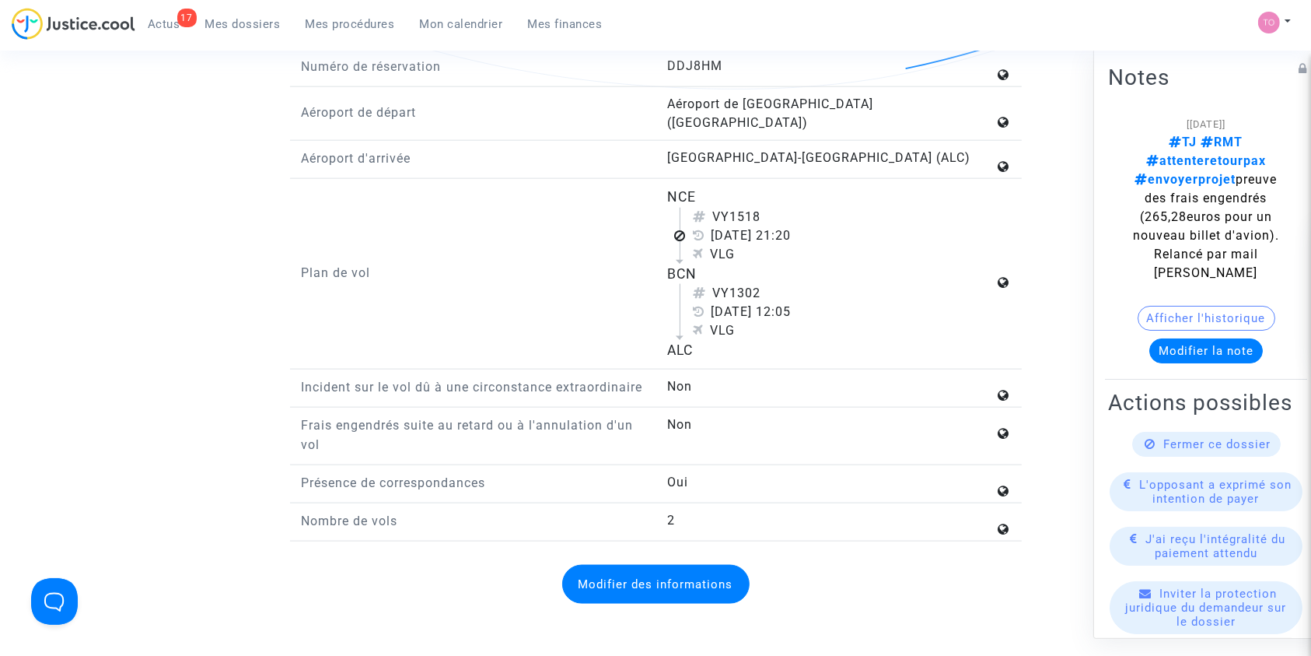
scroll to position [1935, 0]
click at [1159, 305] on button "Afficher l'historique" at bounding box center [1207, 317] width 138 height 25
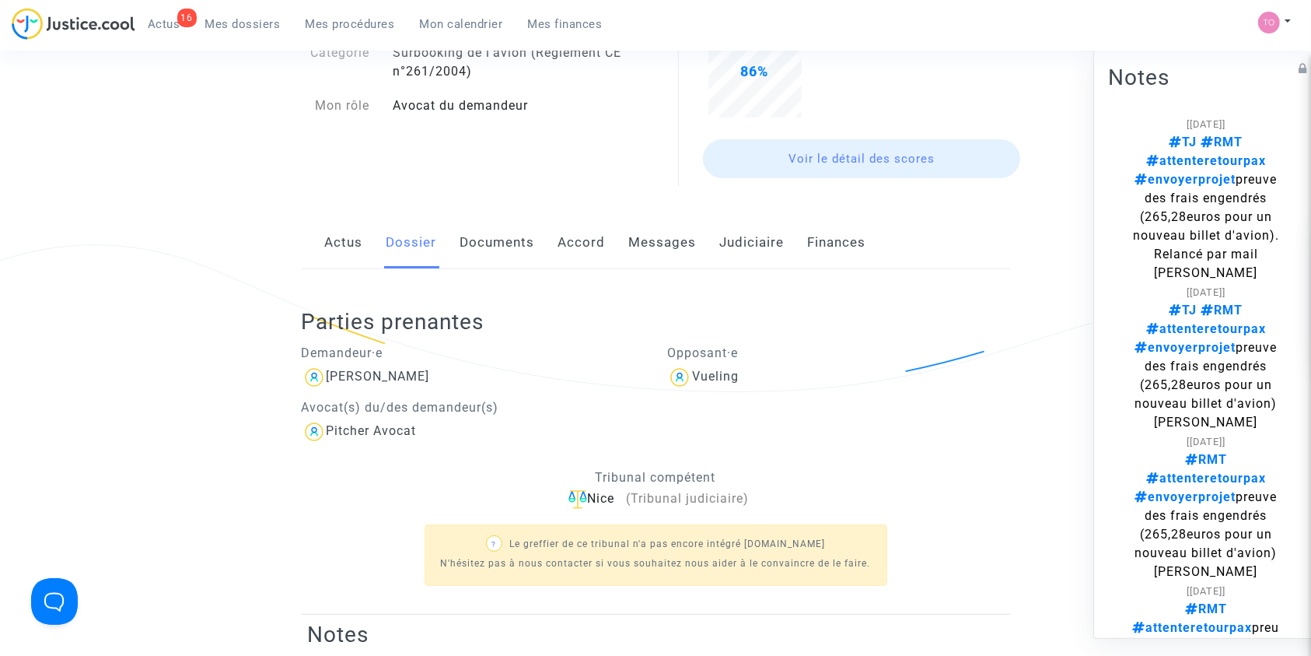
scroll to position [173, 0]
click at [388, 373] on div "[PERSON_NAME]" at bounding box center [378, 376] width 103 height 15
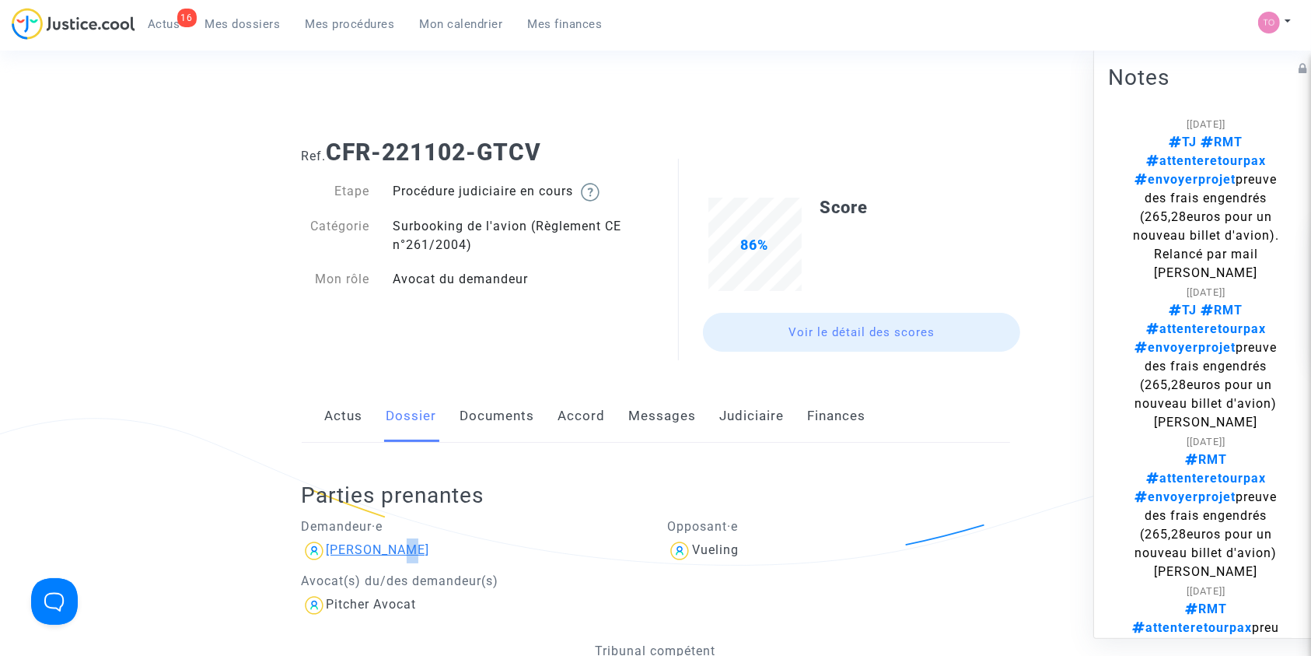
click at [0, 0] on div at bounding box center [0, 0] width 0 height 0
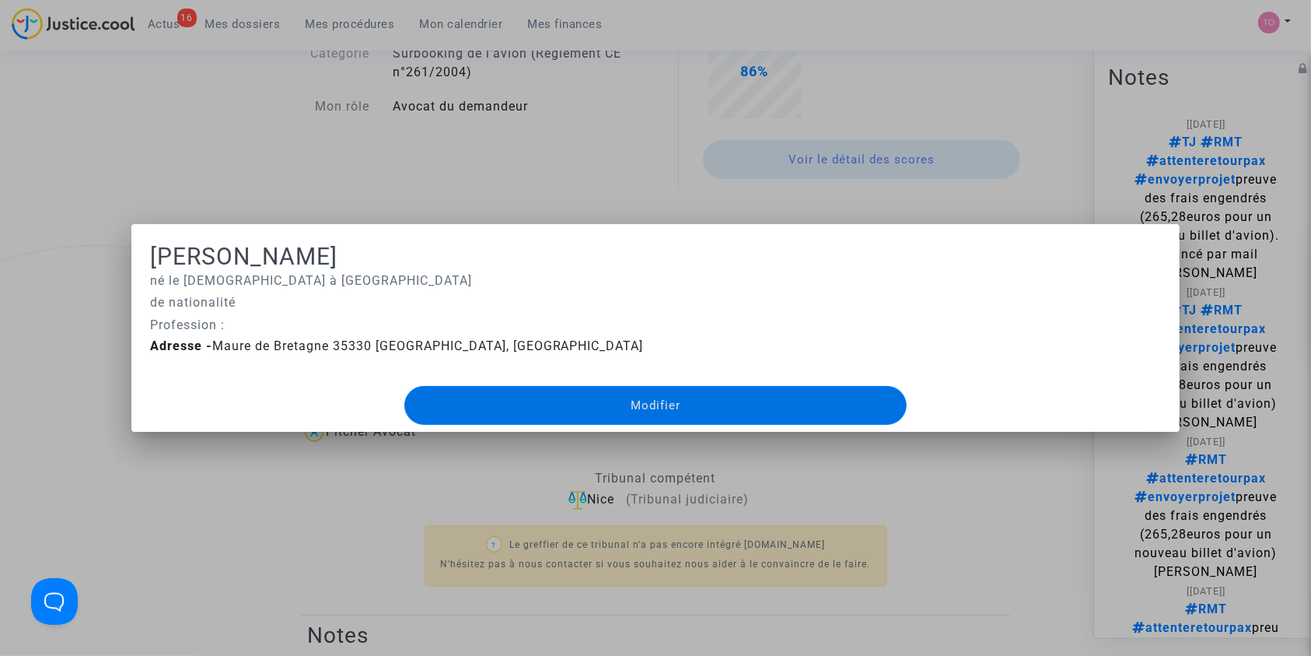
click at [39, 335] on div at bounding box center [655, 328] width 1311 height 656
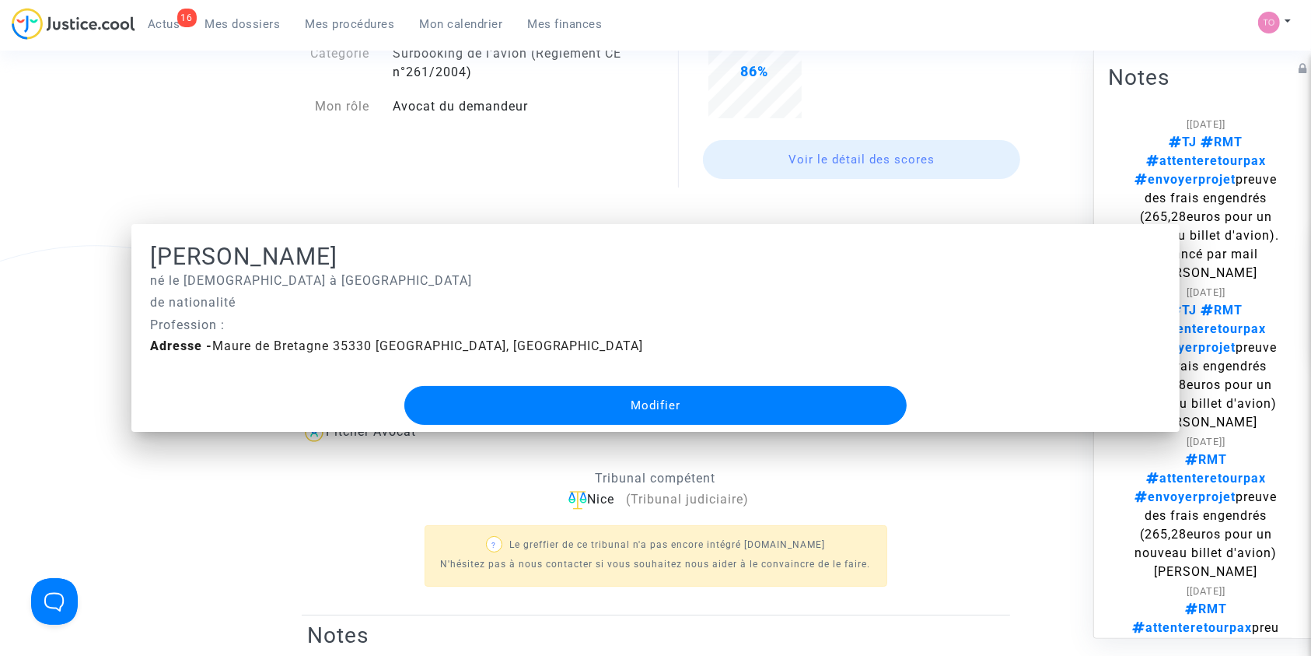
scroll to position [173, 0]
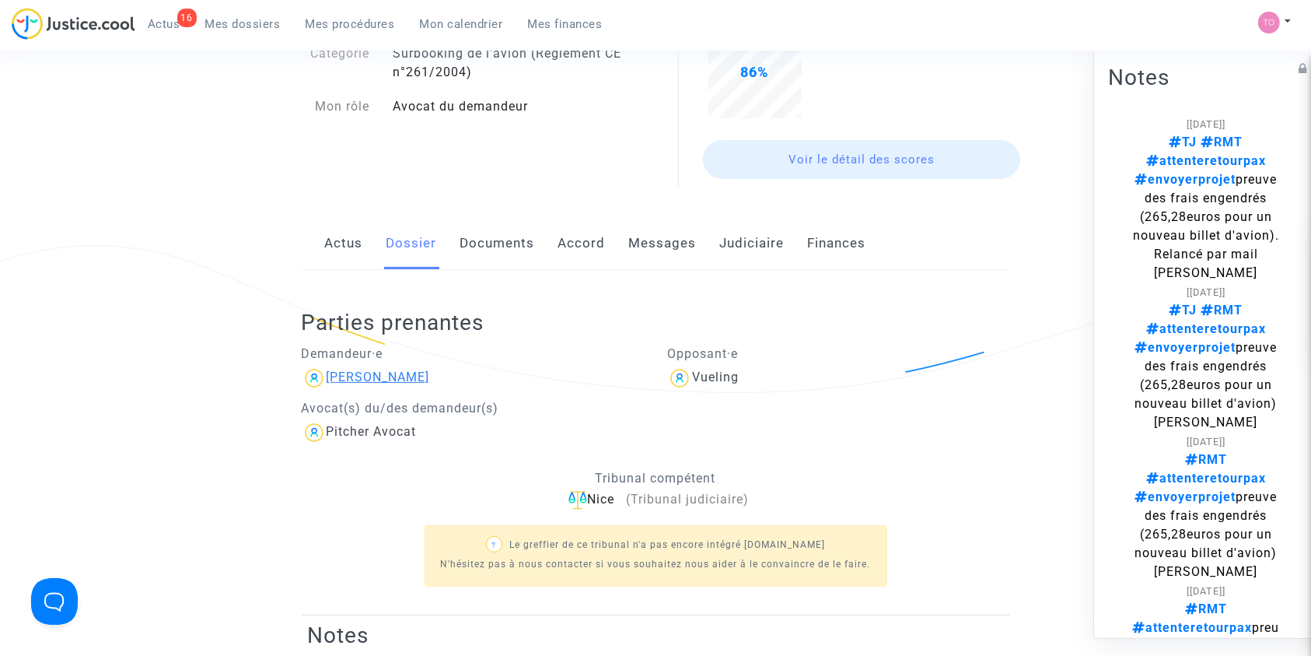
drag, startPoint x: 411, startPoint y: 376, endPoint x: 376, endPoint y: 383, distance: 34.8
click at [376, 383] on div "[PERSON_NAME]" at bounding box center [473, 378] width 343 height 25
copy div "Pitré"
click at [578, 236] on link "Accord" at bounding box center [581, 243] width 47 height 51
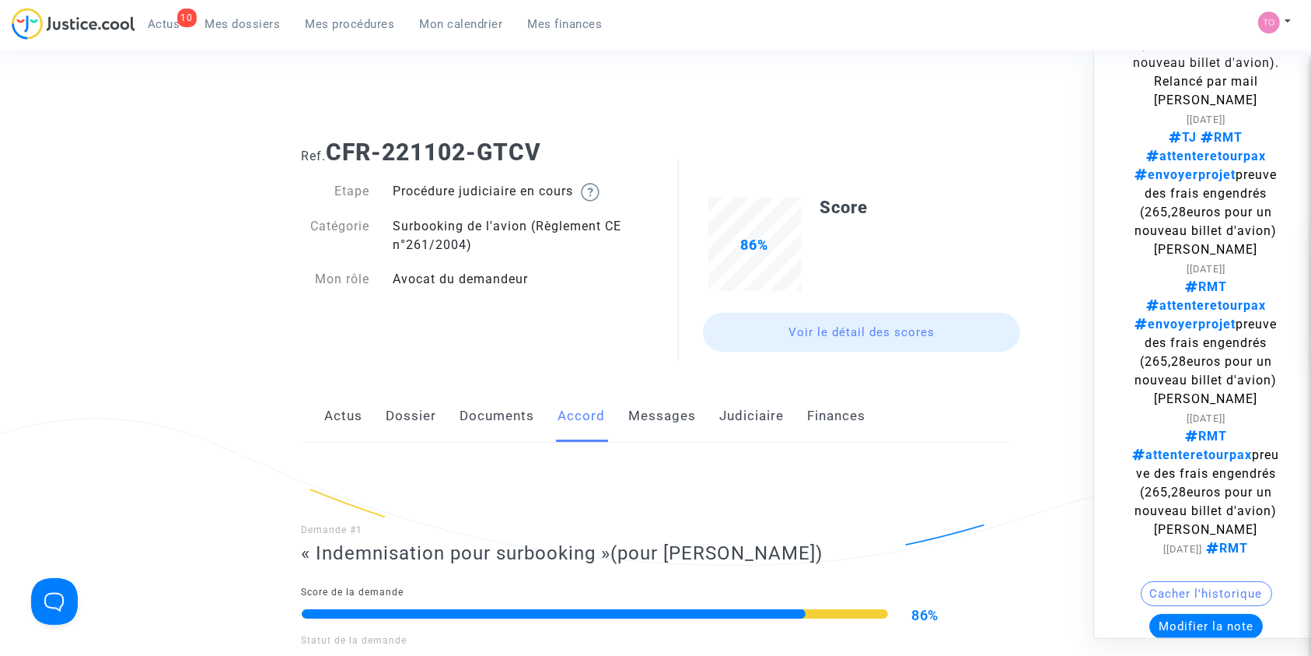
click at [405, 425] on link "Dossier" at bounding box center [412, 415] width 51 height 51
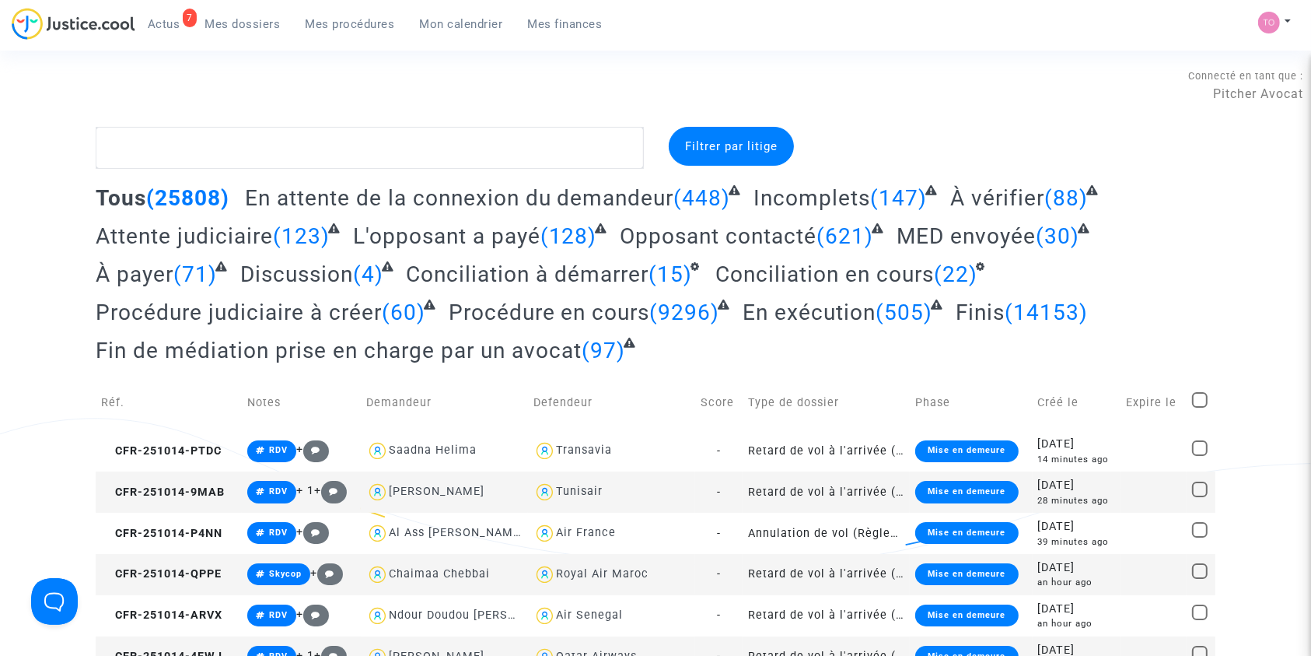
click at [429, 26] on span "Mon calendrier" at bounding box center [461, 24] width 83 height 14
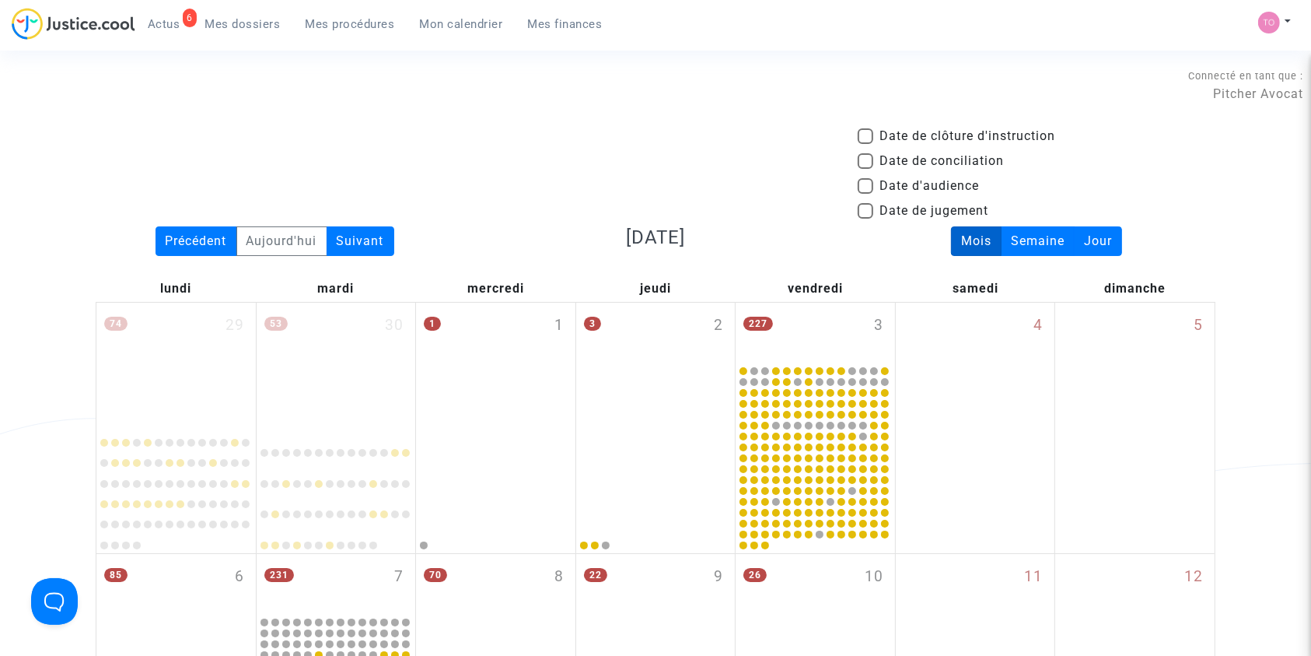
click at [871, 185] on span at bounding box center [866, 186] width 16 height 16
click at [866, 194] on input "Date d'audience" at bounding box center [865, 194] width 1 height 1
checkbox input "true"
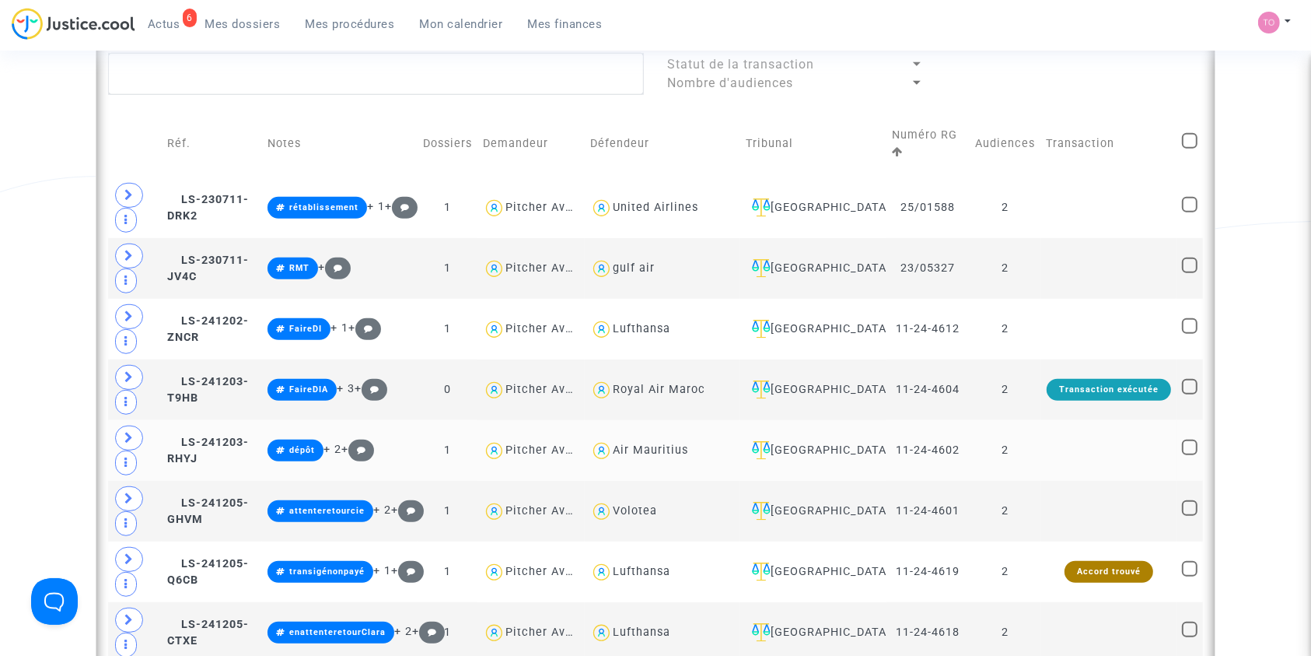
scroll to position [760, 0]
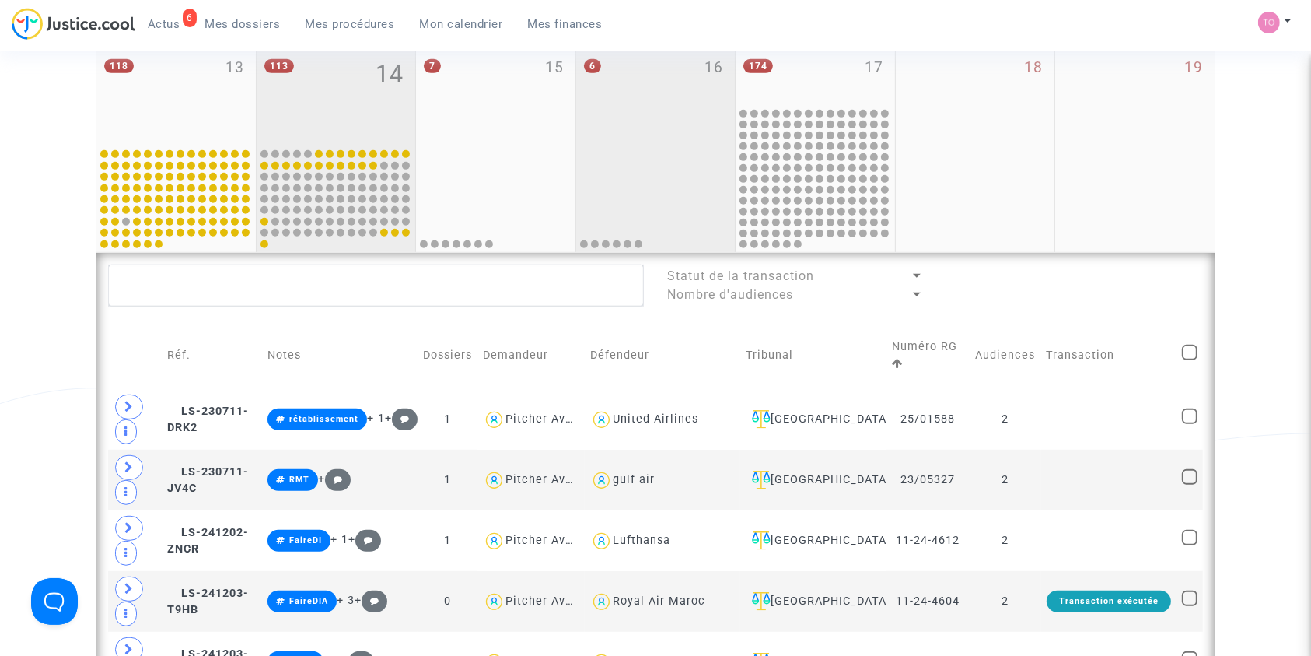
click at [641, 78] on div "6 16" at bounding box center [655, 95] width 159 height 101
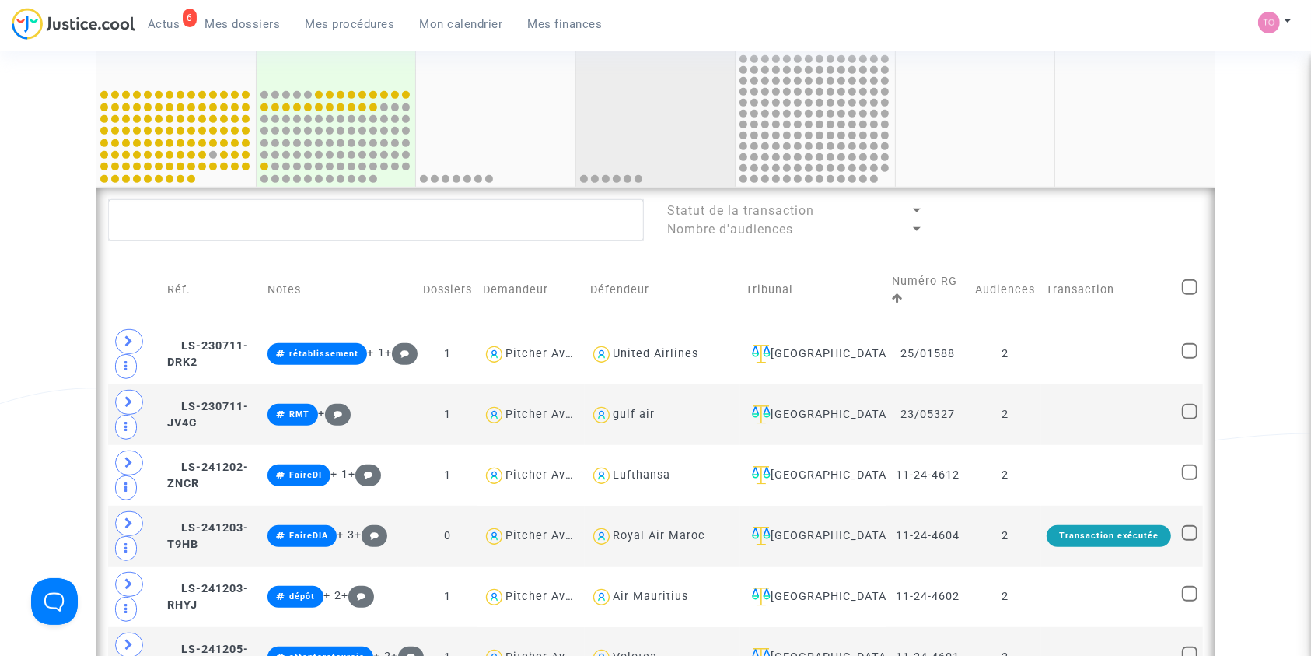
click at [659, 140] on div at bounding box center [656, 137] width 155 height 96
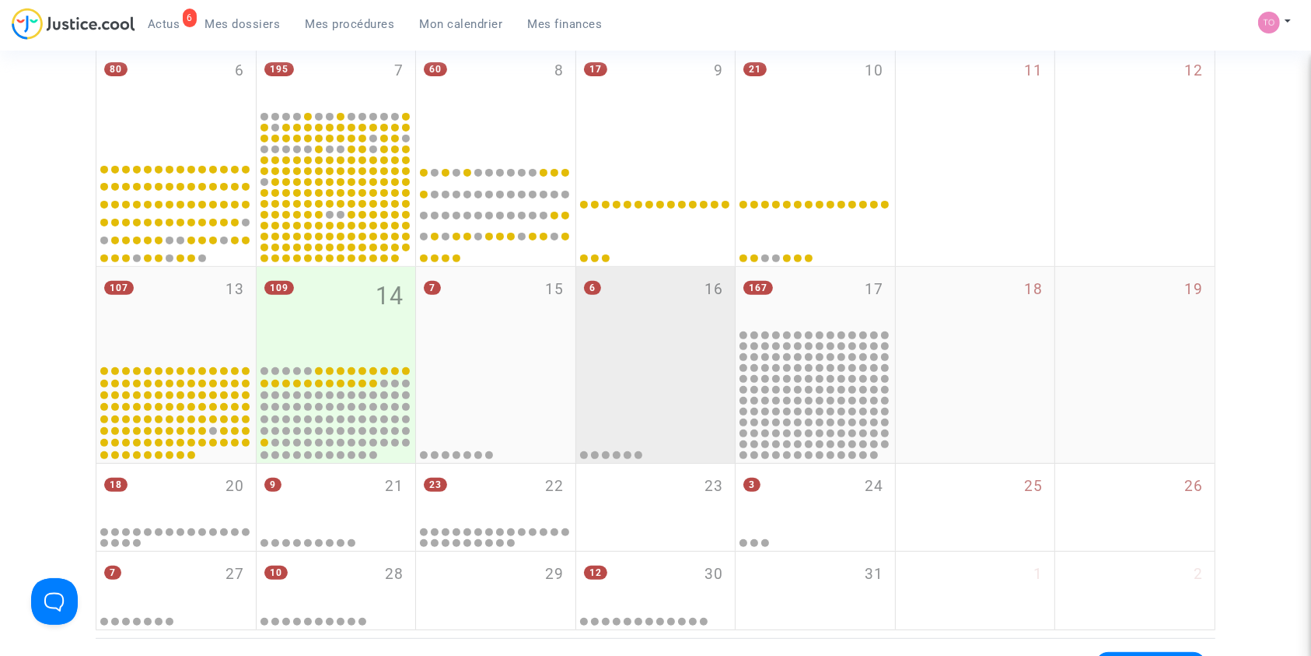
click at [645, 358] on div "6 16" at bounding box center [655, 315] width 159 height 96
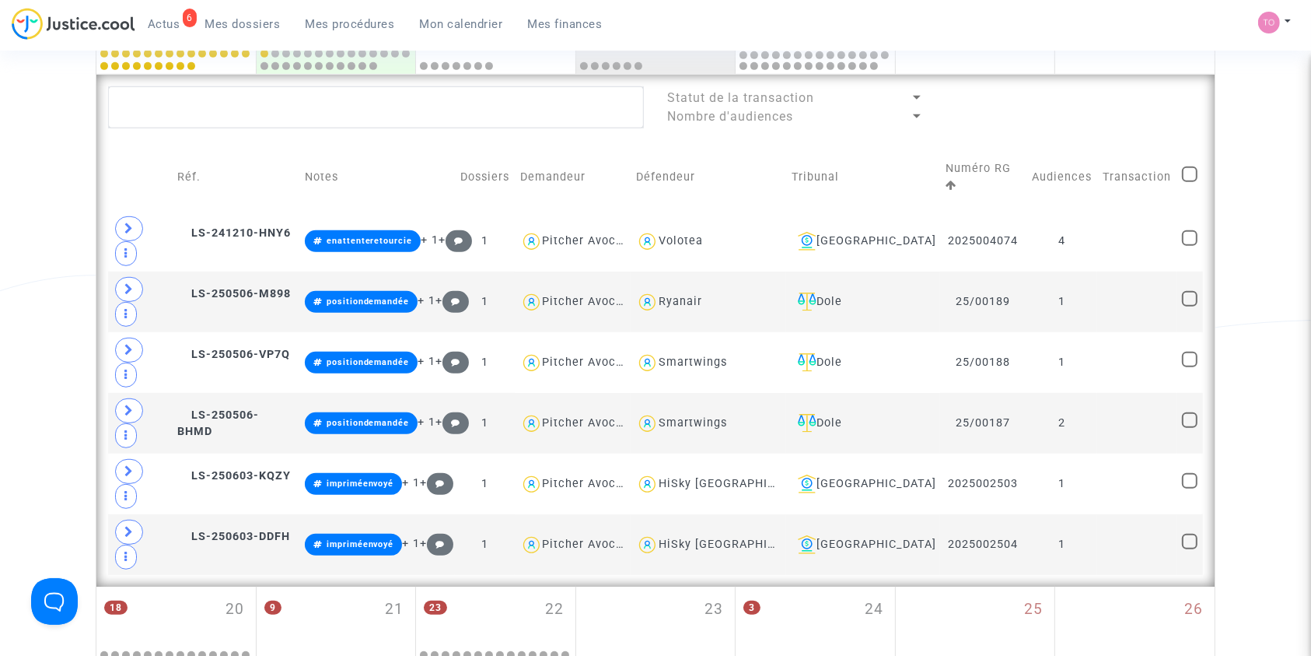
scroll to position [898, 0]
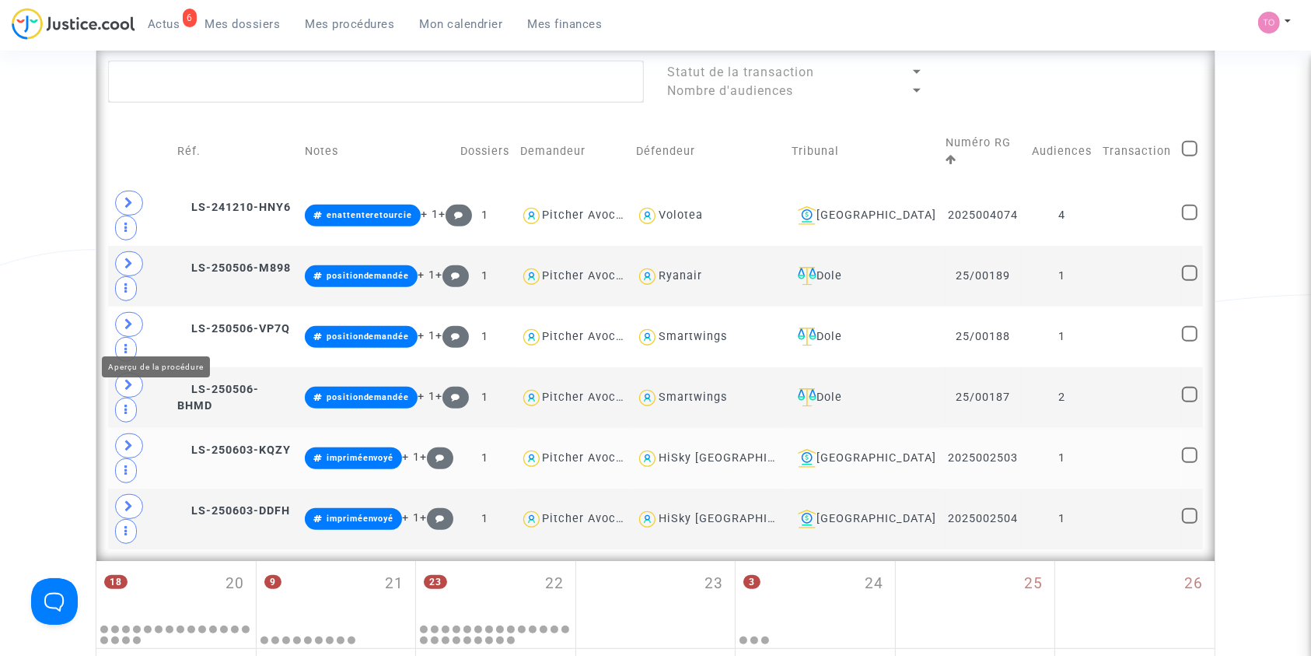
click at [234, 428] on td "LS-250603-KQZY" at bounding box center [236, 458] width 127 height 61
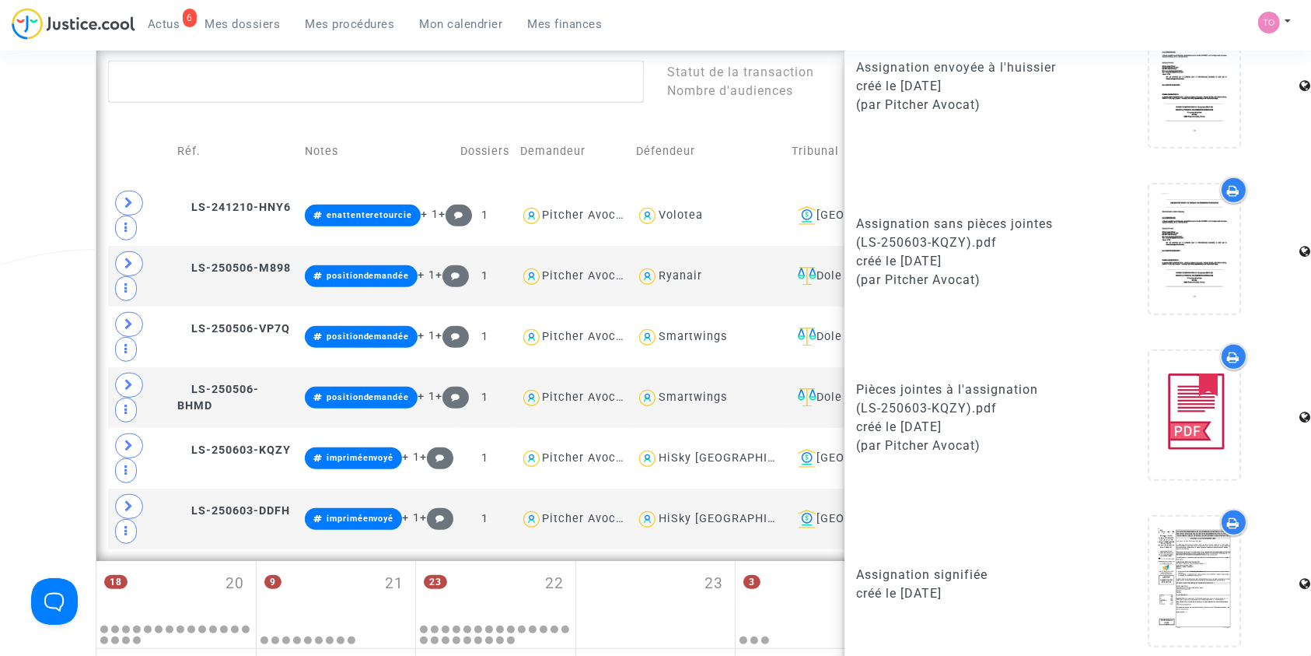
scroll to position [937, 0]
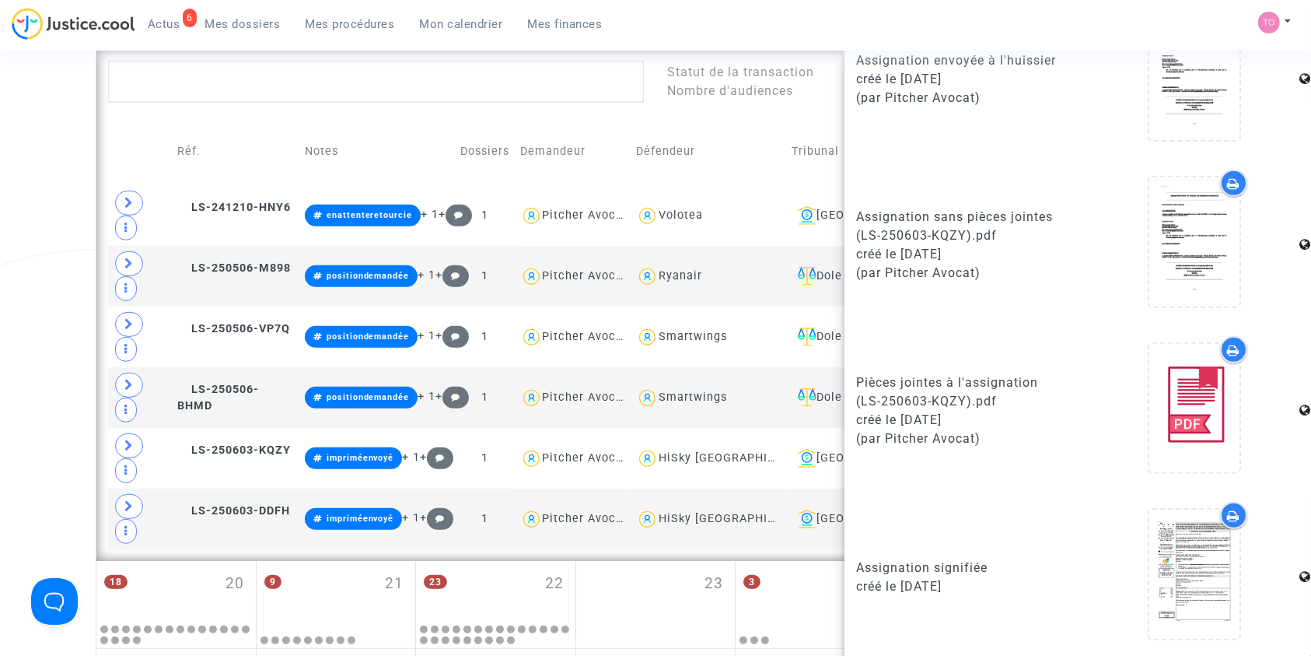
click at [1228, 509] on icon at bounding box center [1234, 515] width 12 height 12
click at [127, 439] on icon at bounding box center [128, 445] width 9 height 12
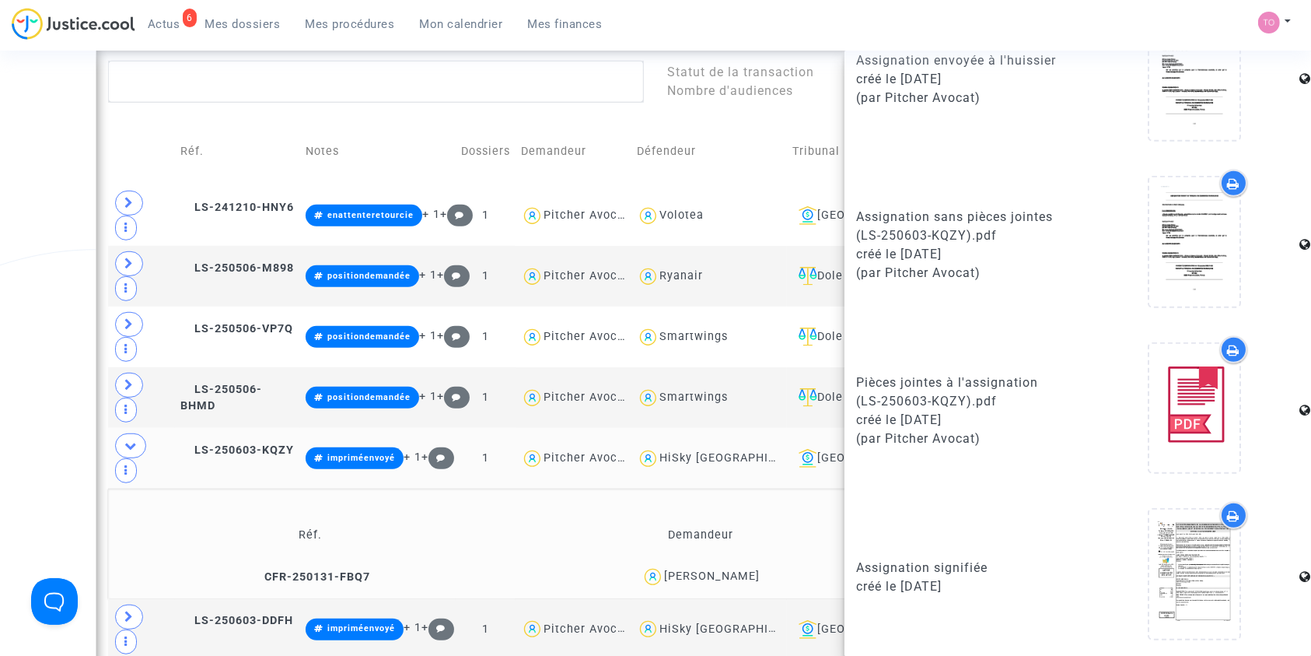
click at [731, 569] on div "[PERSON_NAME]" at bounding box center [712, 575] width 96 height 13
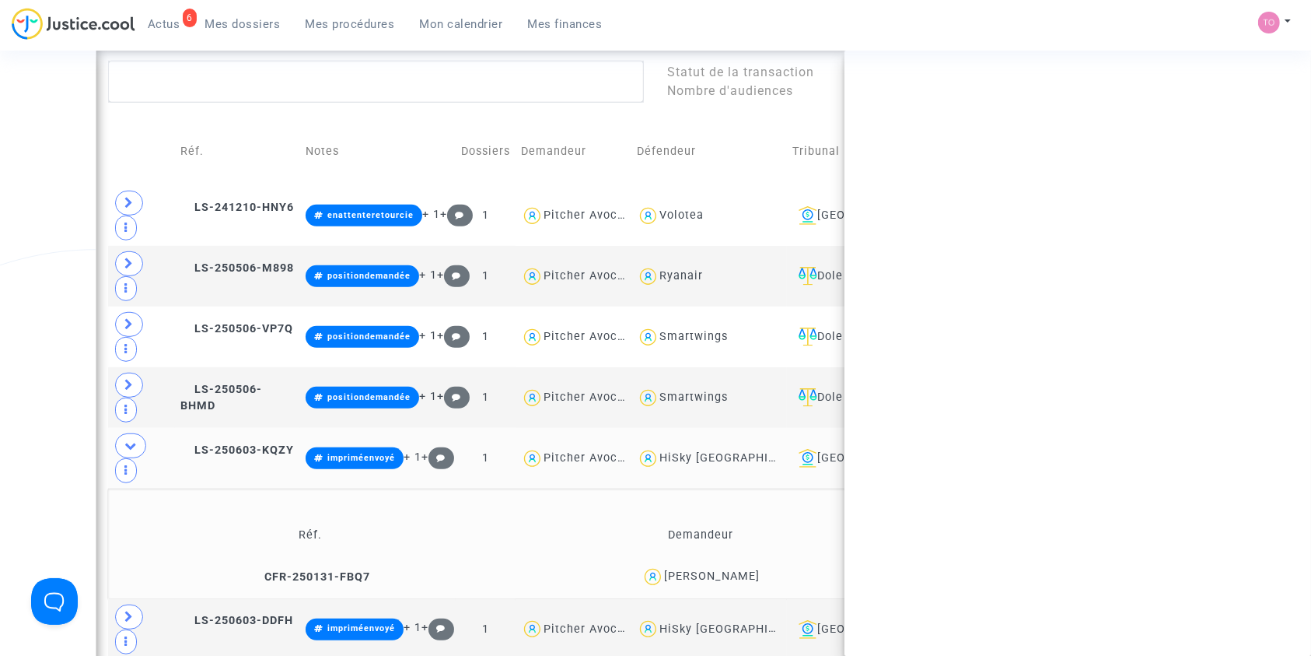
scroll to position [0, 0]
click at [731, 569] on div "[PERSON_NAME]" at bounding box center [712, 575] width 96 height 13
copy div "Vlas"
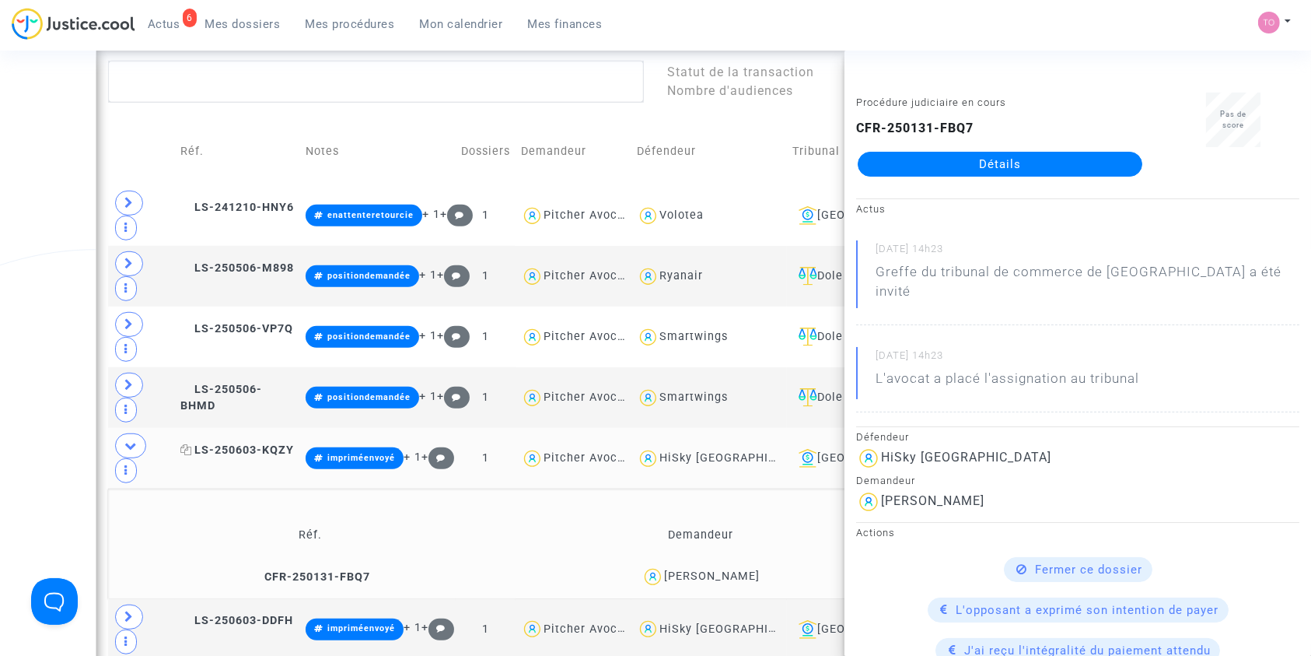
click at [249, 443] on span "LS-250603-KQZY" at bounding box center [237, 449] width 114 height 13
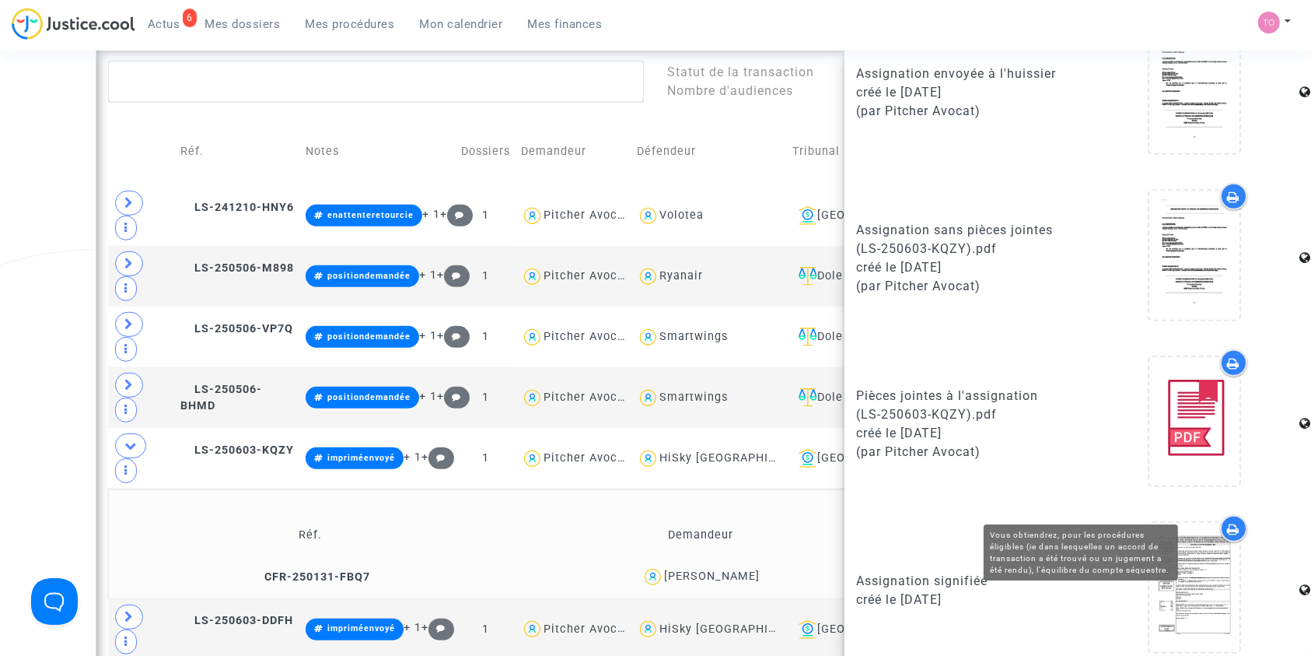
scroll to position [937, 0]
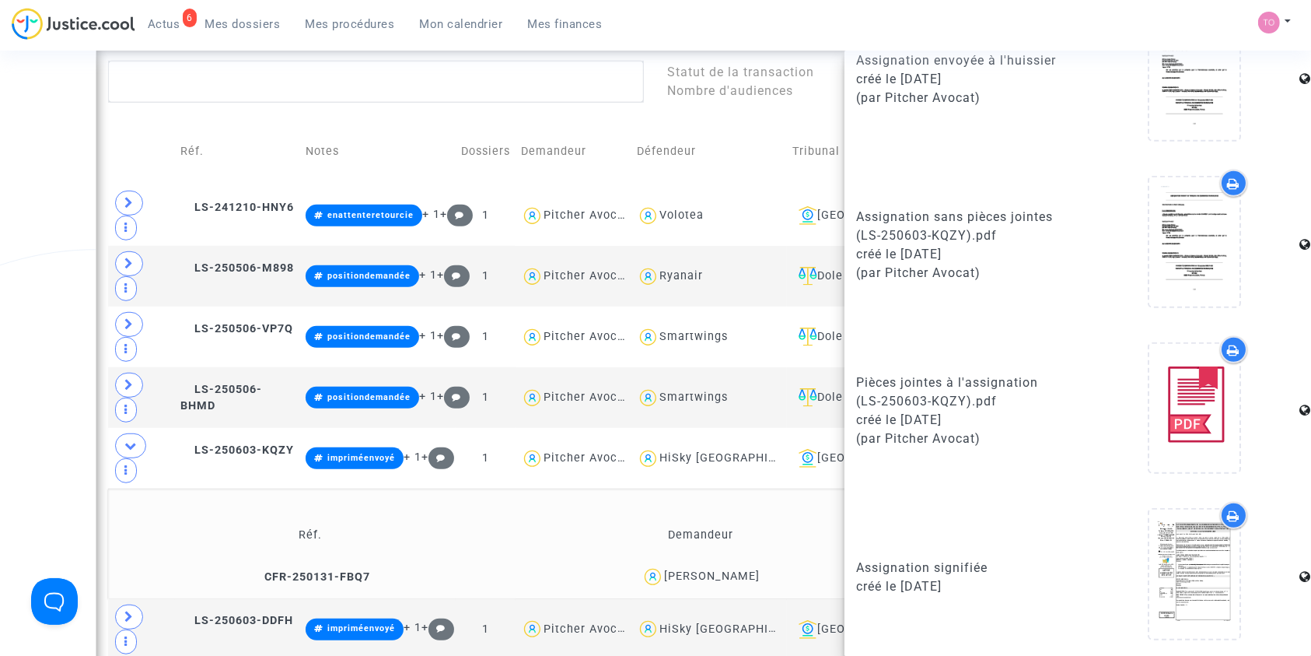
click at [1228, 509] on icon at bounding box center [1234, 515] width 12 height 12
click at [1197, 556] on icon at bounding box center [1195, 574] width 51 height 50
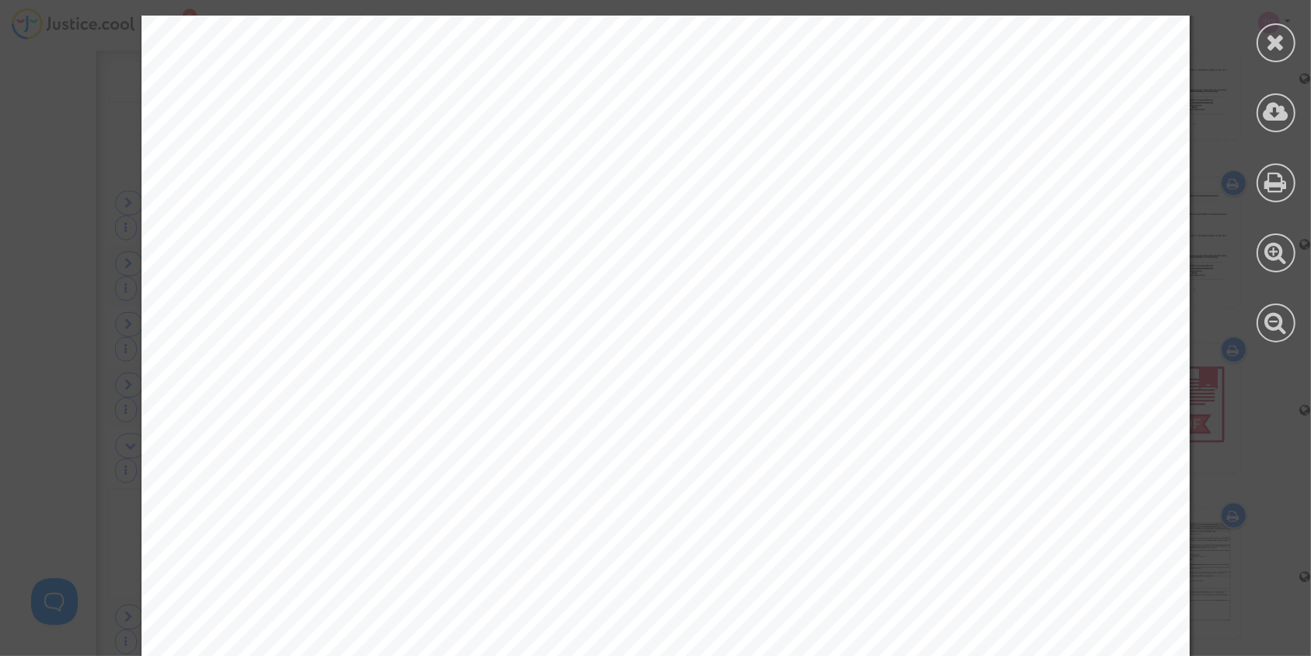
scroll to position [47116, 0]
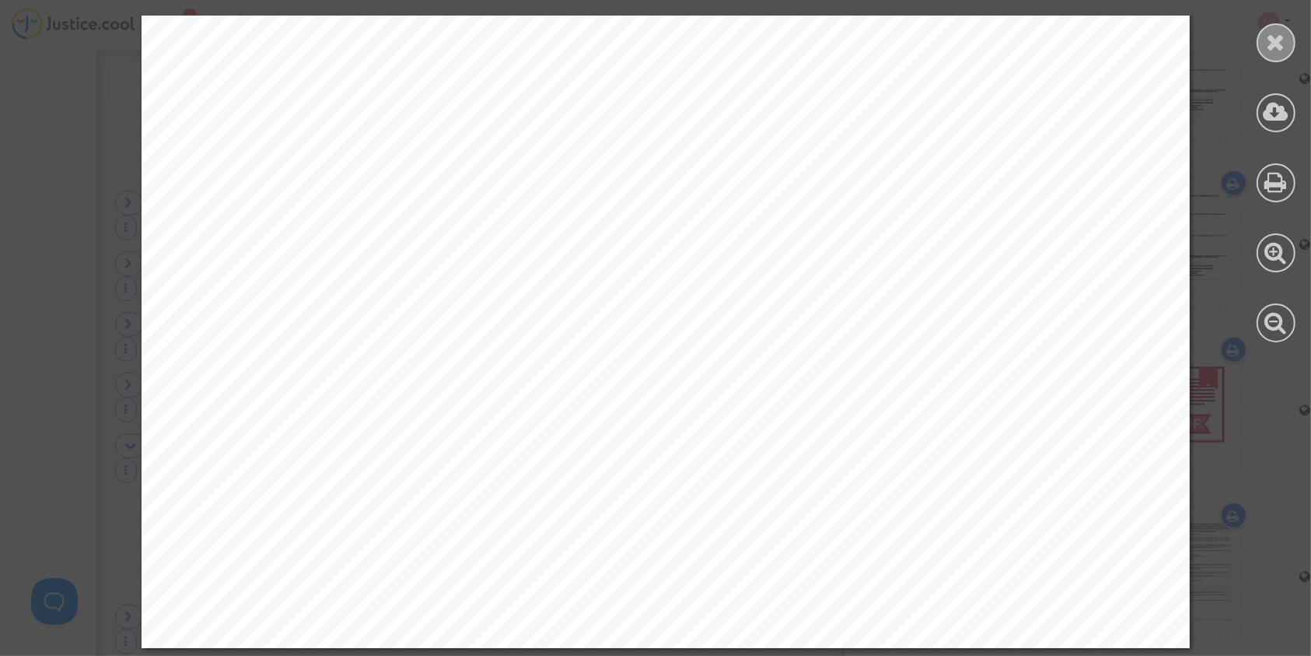
click at [1267, 40] on icon at bounding box center [1276, 41] width 19 height 23
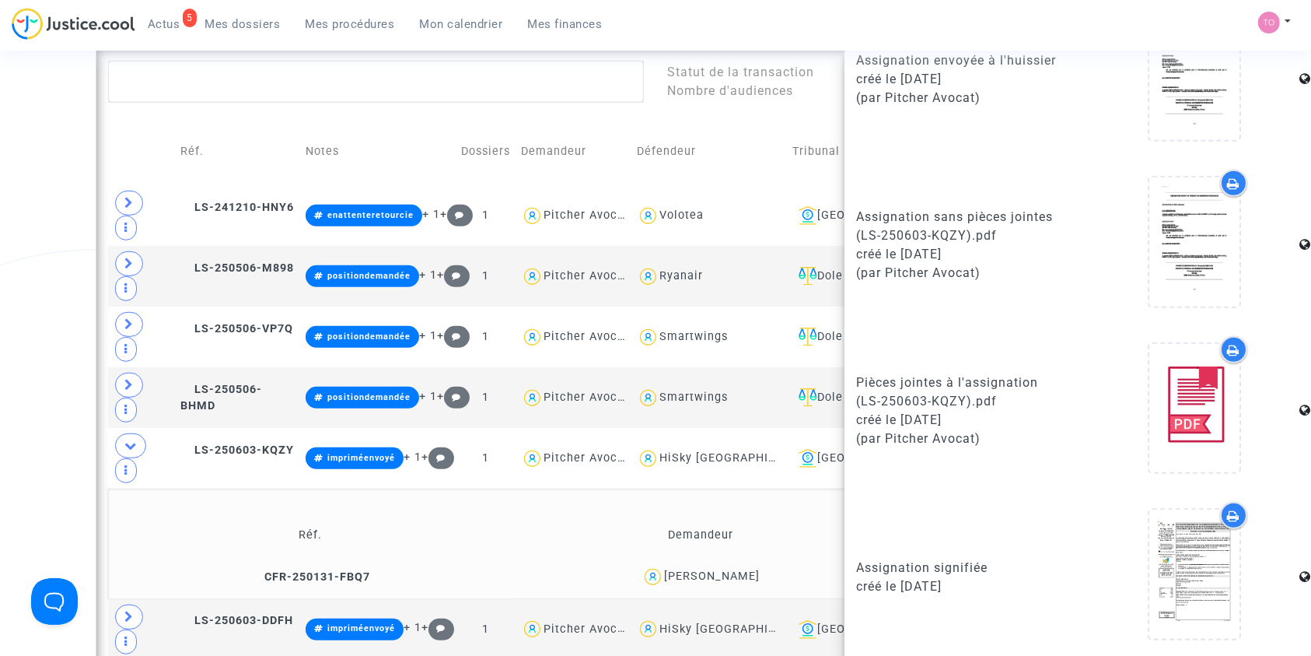
click at [1228, 345] on div at bounding box center [1233, 349] width 27 height 27
click at [250, 614] on span "LS-250603-DDFH" at bounding box center [236, 620] width 113 height 13
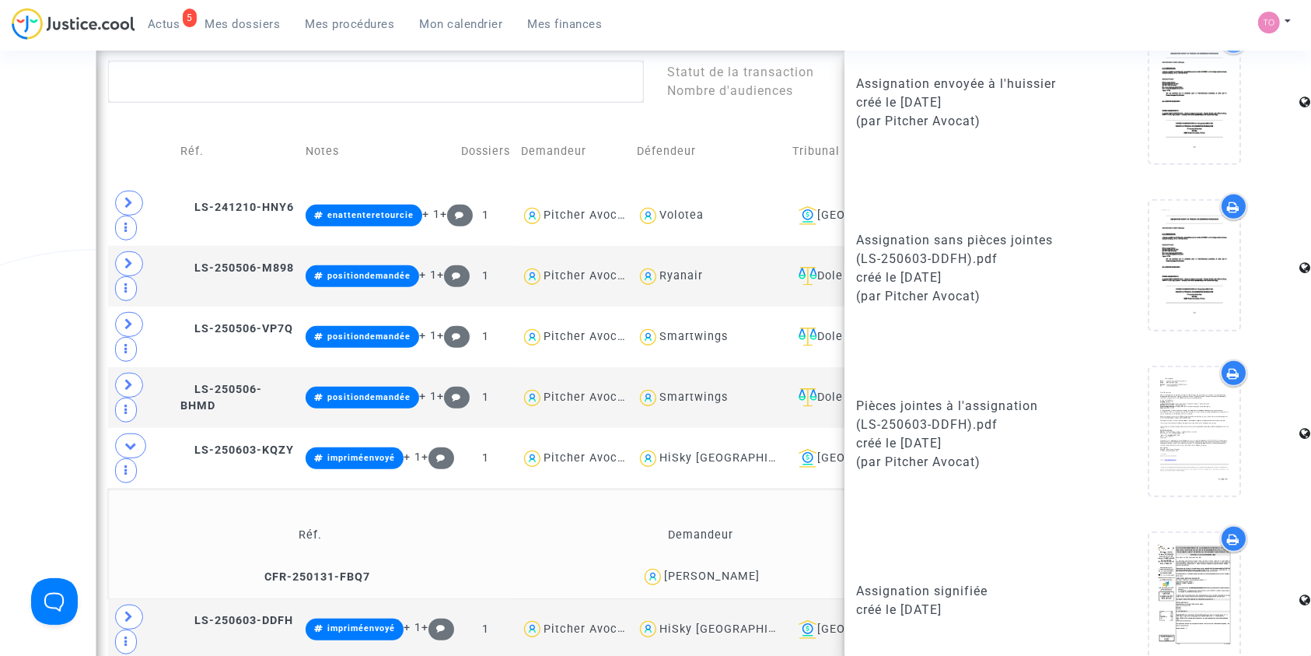
scroll to position [937, 0]
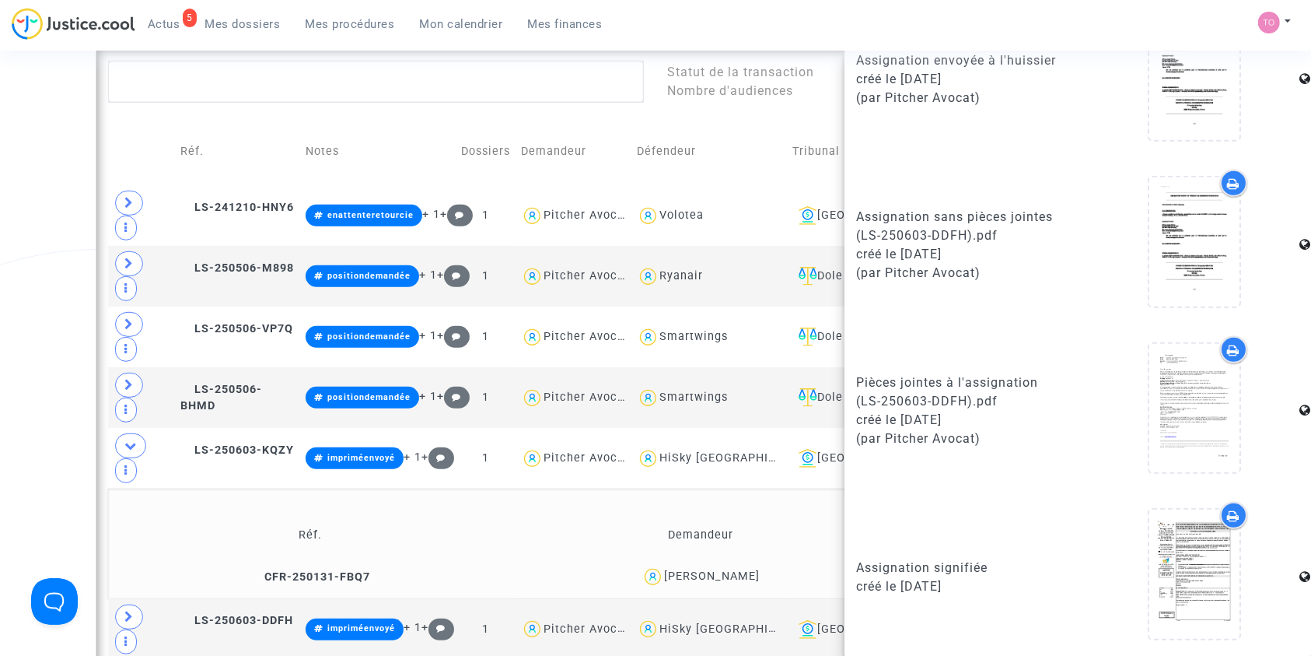
click at [1228, 515] on div at bounding box center [1233, 515] width 27 height 27
click at [124, 611] on icon at bounding box center [128, 617] width 9 height 12
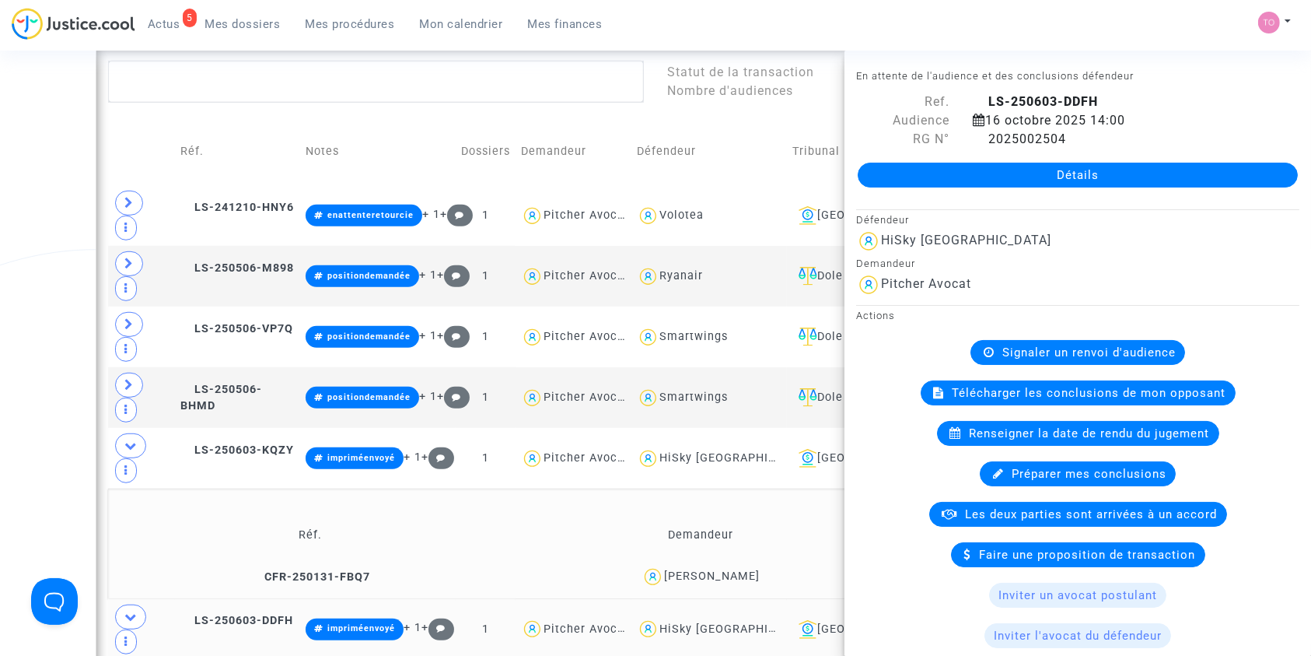
copy div "Campean"
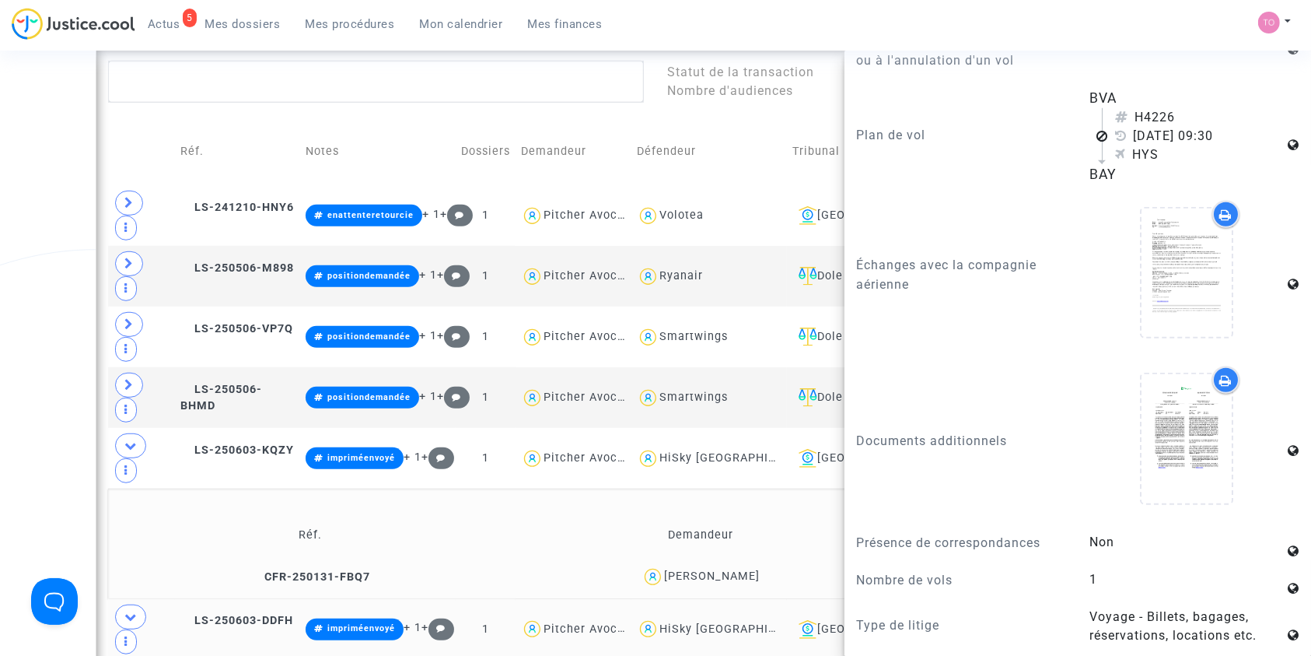
scroll to position [1279, 0]
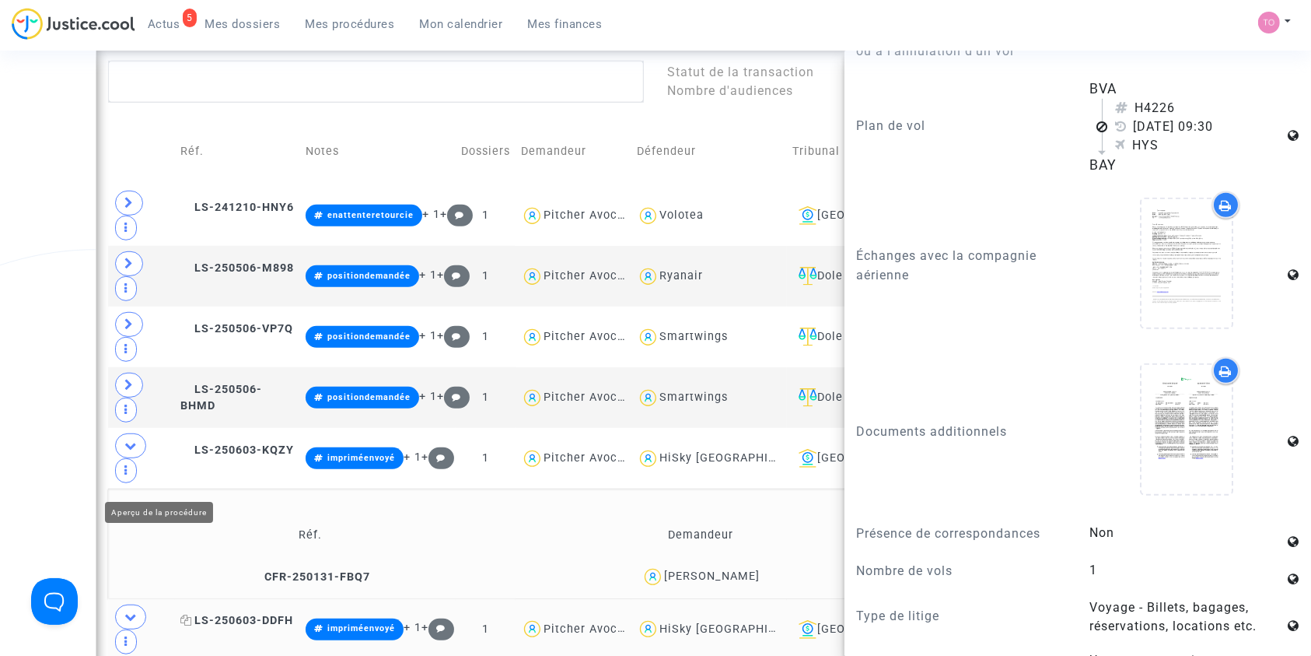
click at [219, 614] on span "LS-250603-DDFH" at bounding box center [236, 620] width 113 height 13
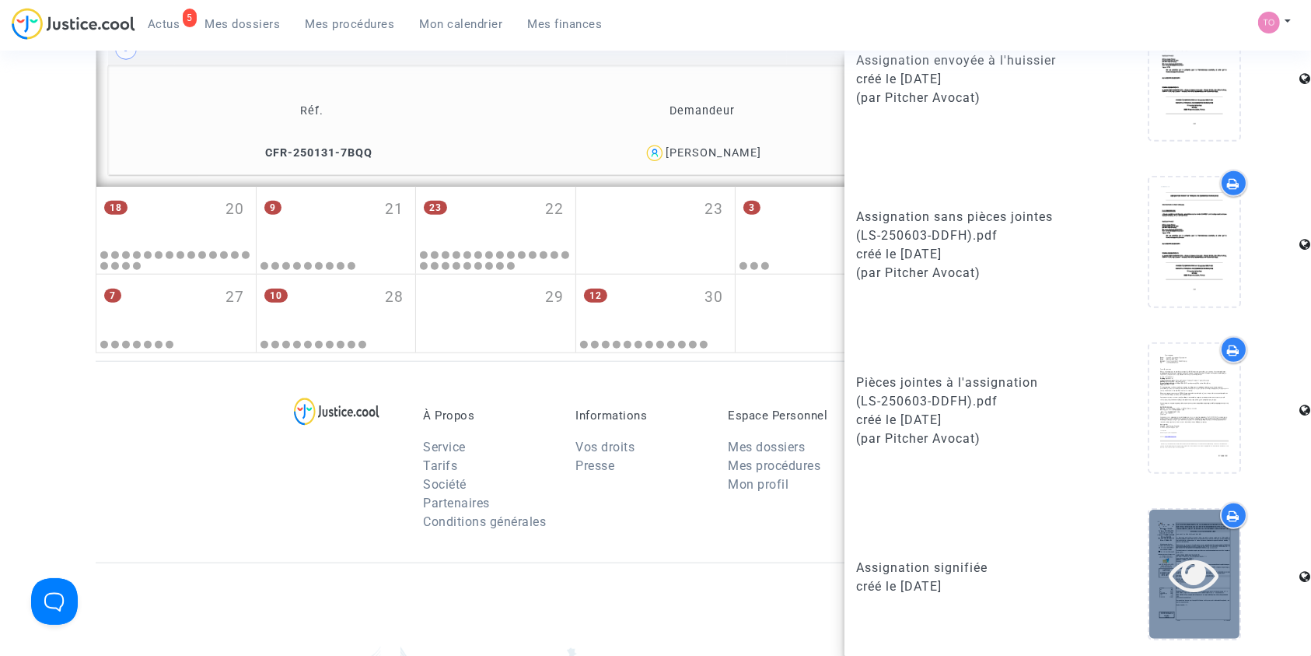
scroll to position [1521, 0]
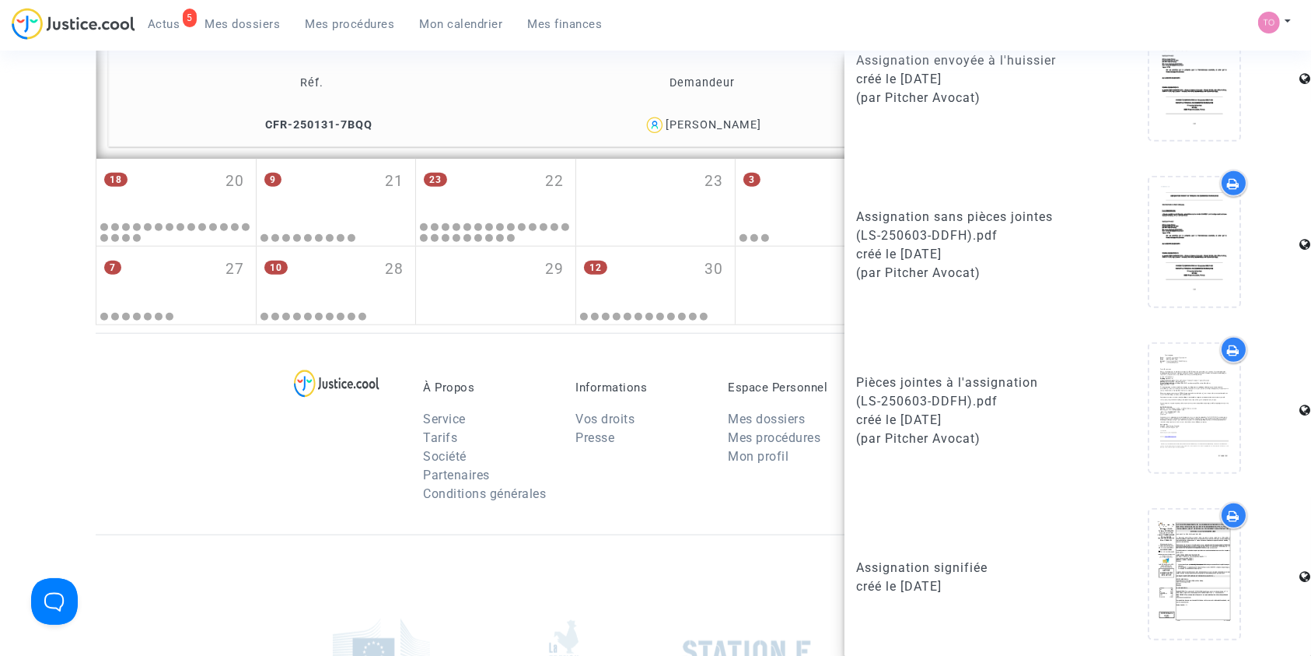
click at [1228, 512] on icon at bounding box center [1234, 515] width 12 height 12
click at [1228, 347] on icon at bounding box center [1234, 350] width 12 height 12
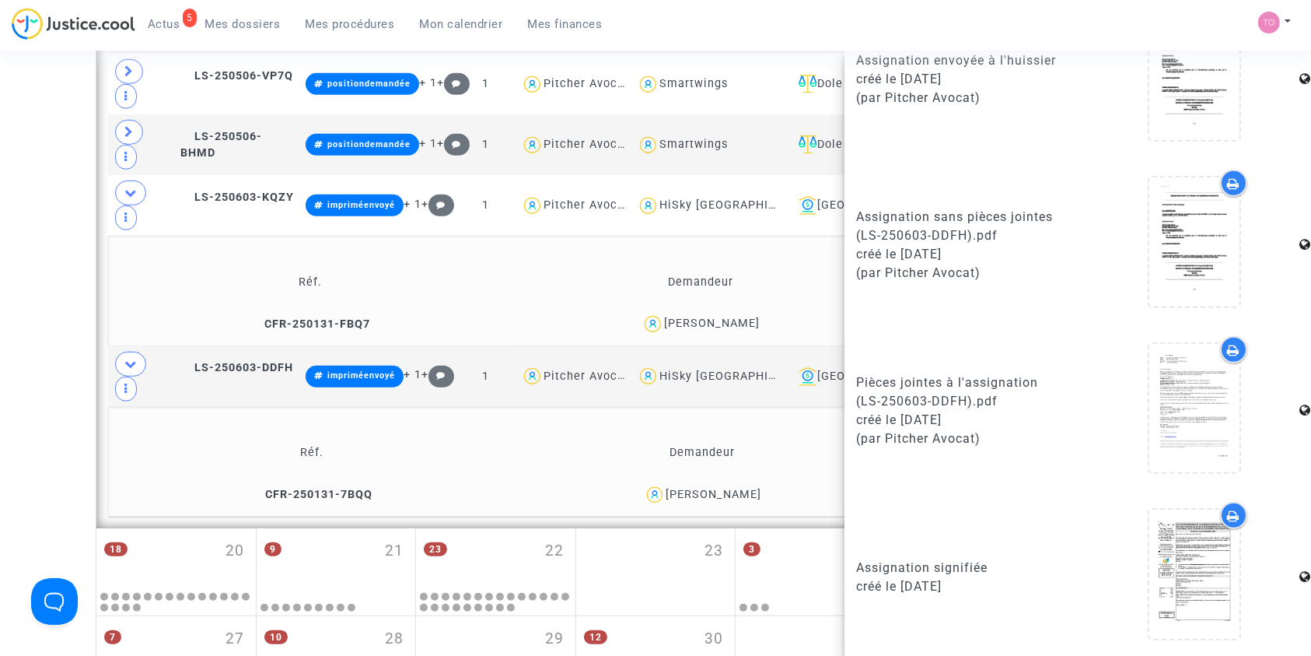
scroll to position [1106, 0]
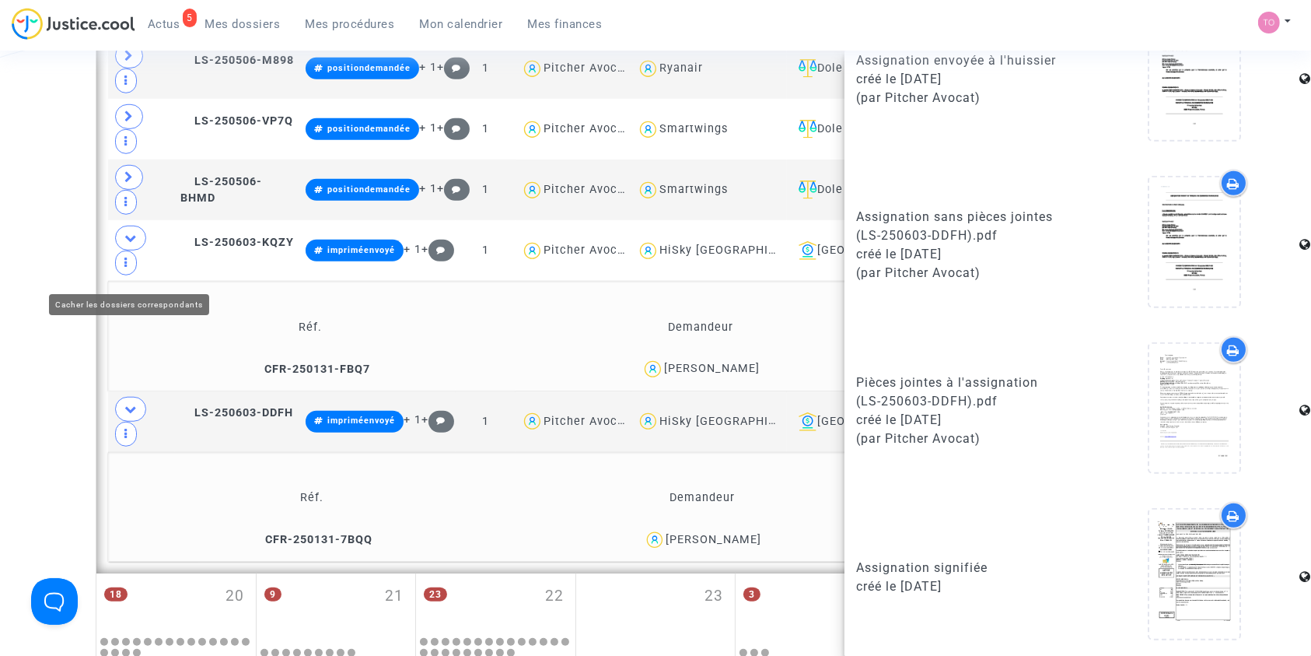
click at [111, 281] on td "Réf. Demandeur Notes CFR-250131-FBQ7 [PERSON_NAME] aucune note" at bounding box center [655, 336] width 1095 height 110
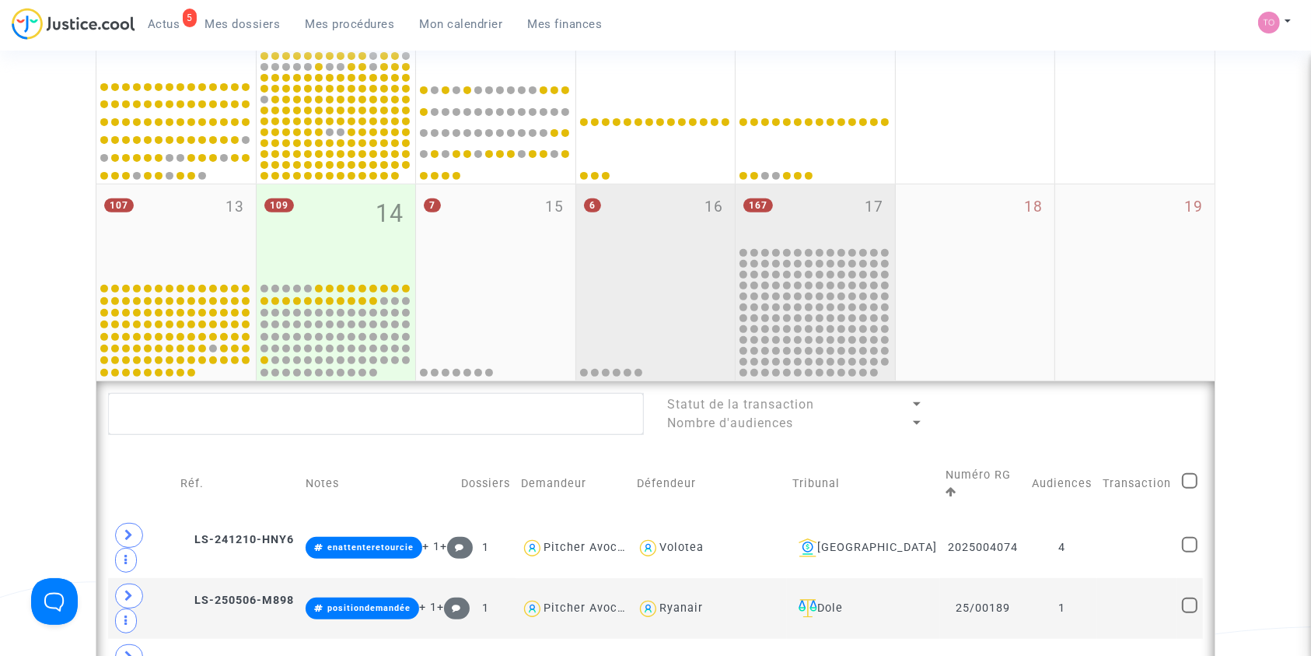
scroll to position [518, 0]
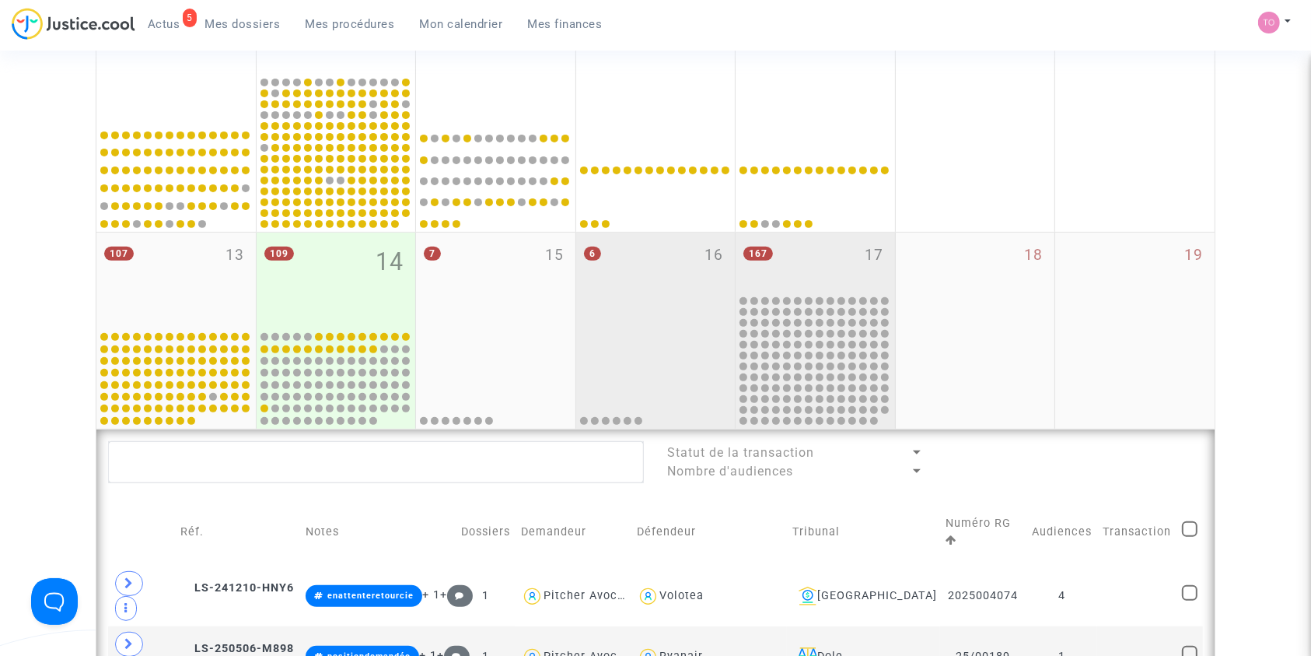
click at [821, 268] on div "167 17" at bounding box center [815, 263] width 159 height 61
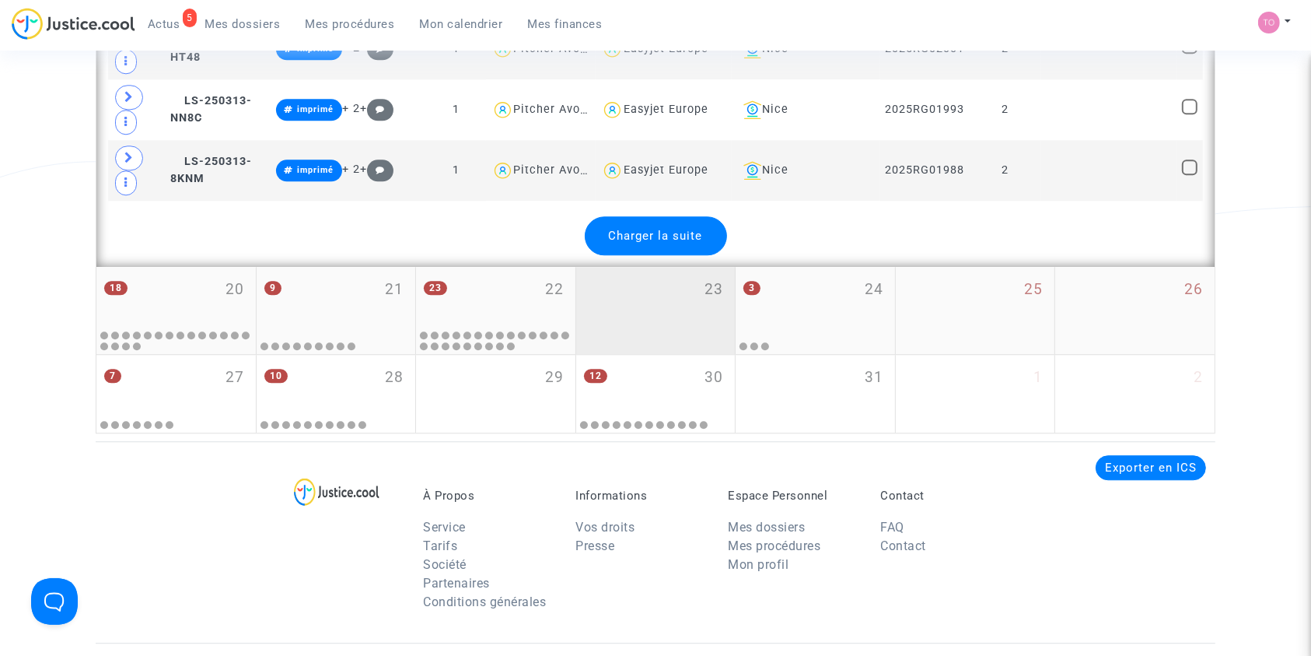
scroll to position [3906, 0]
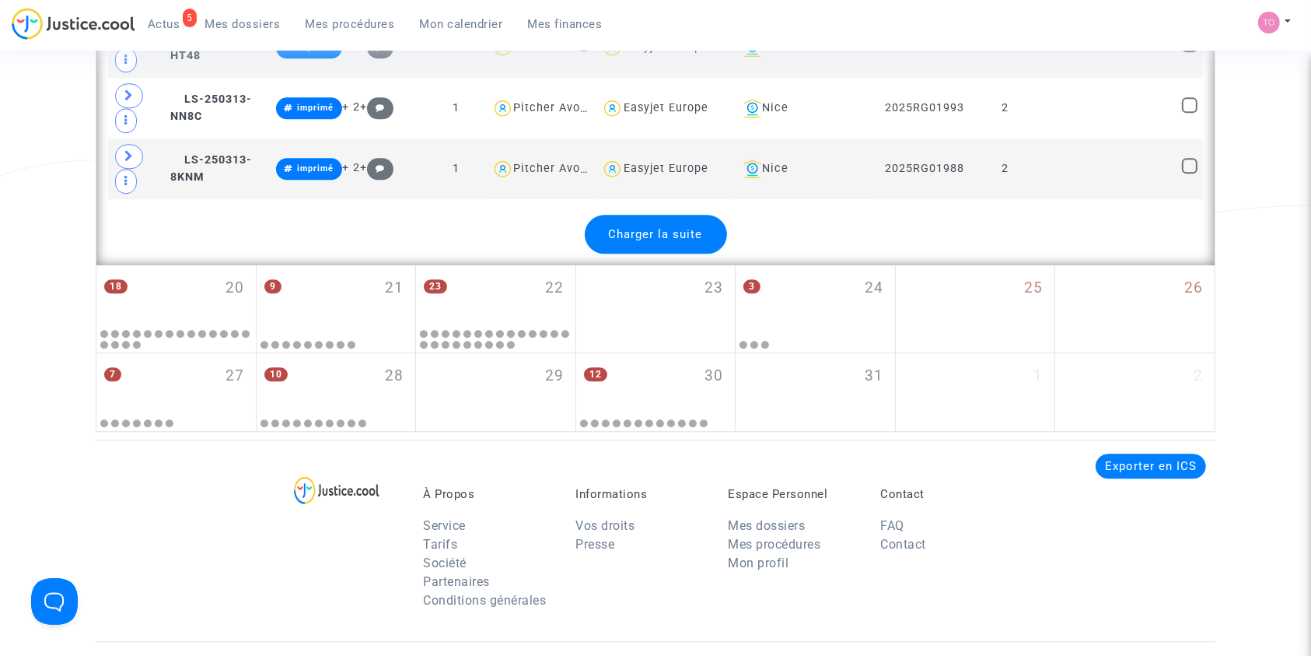
click at [678, 241] on div "Charger la suite" at bounding box center [656, 234] width 142 height 39
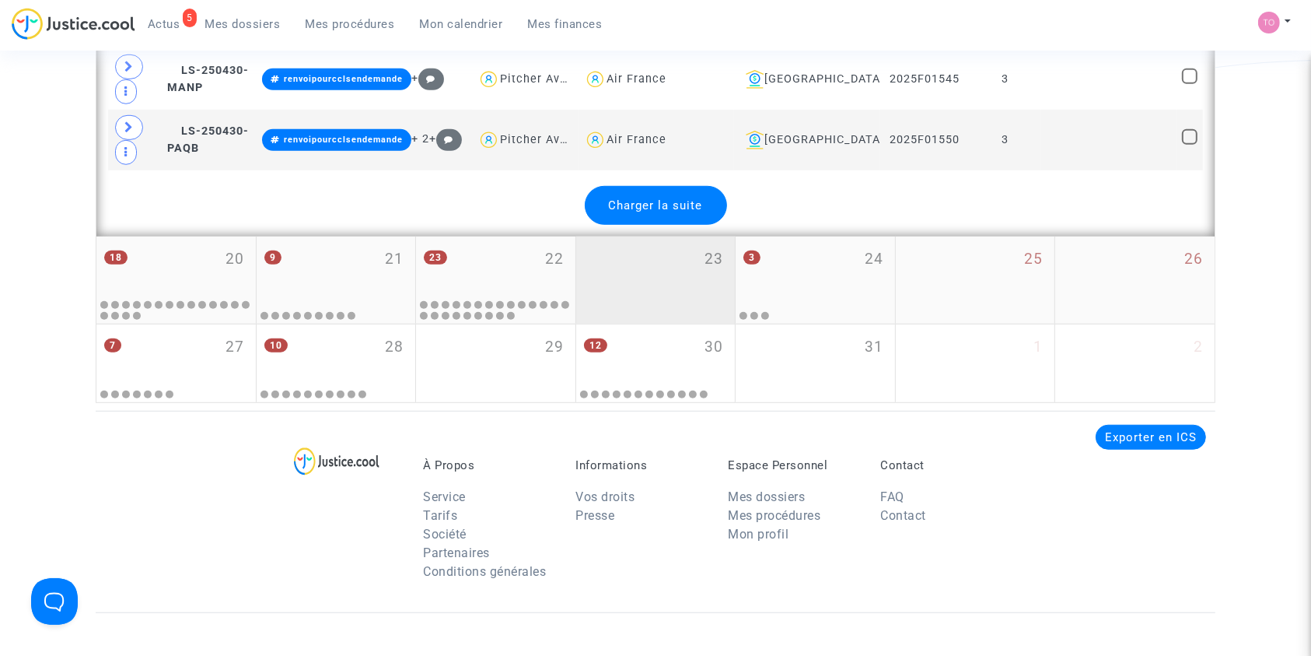
scroll to position [7000, 0]
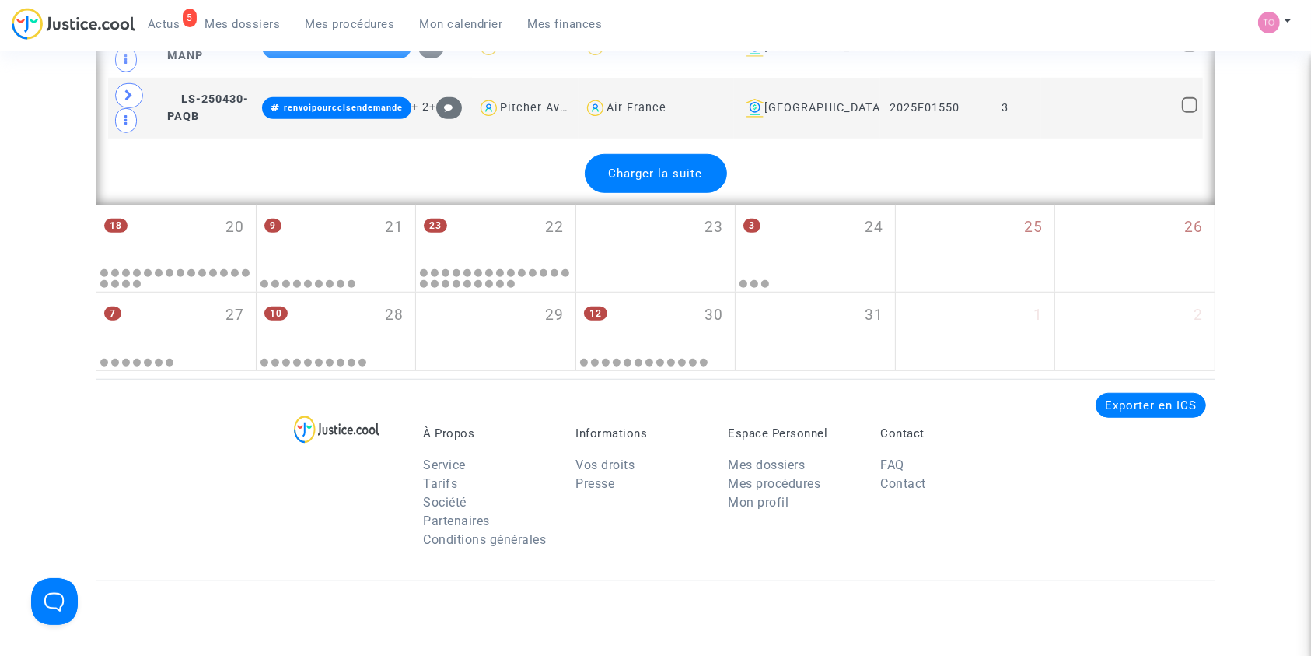
click at [657, 166] on span "Charger la suite" at bounding box center [656, 173] width 94 height 14
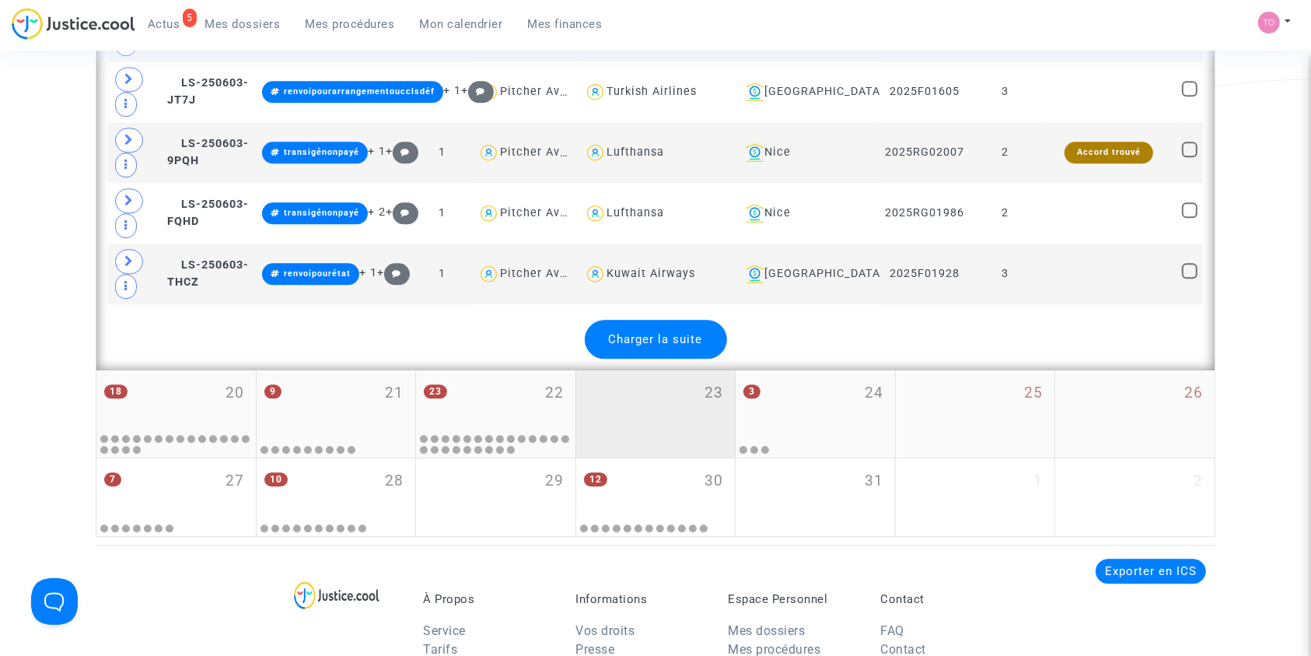
scroll to position [9939, 0]
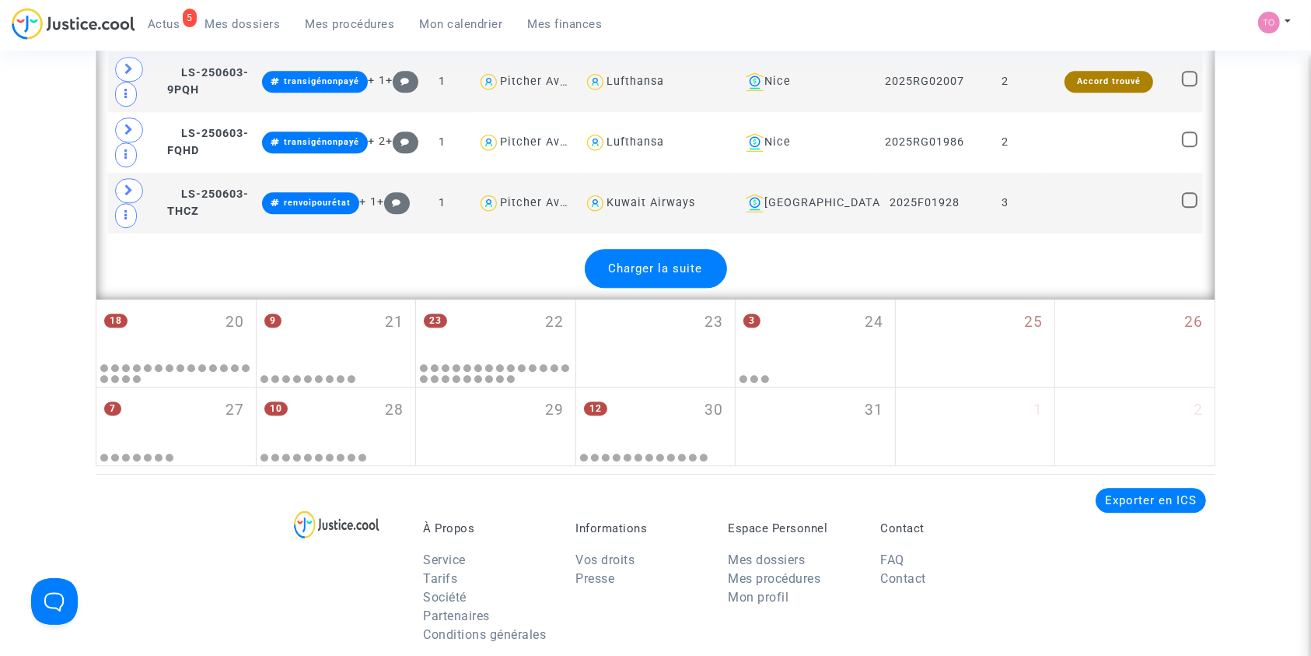
click at [678, 249] on div "Charger la suite" at bounding box center [656, 268] width 142 height 39
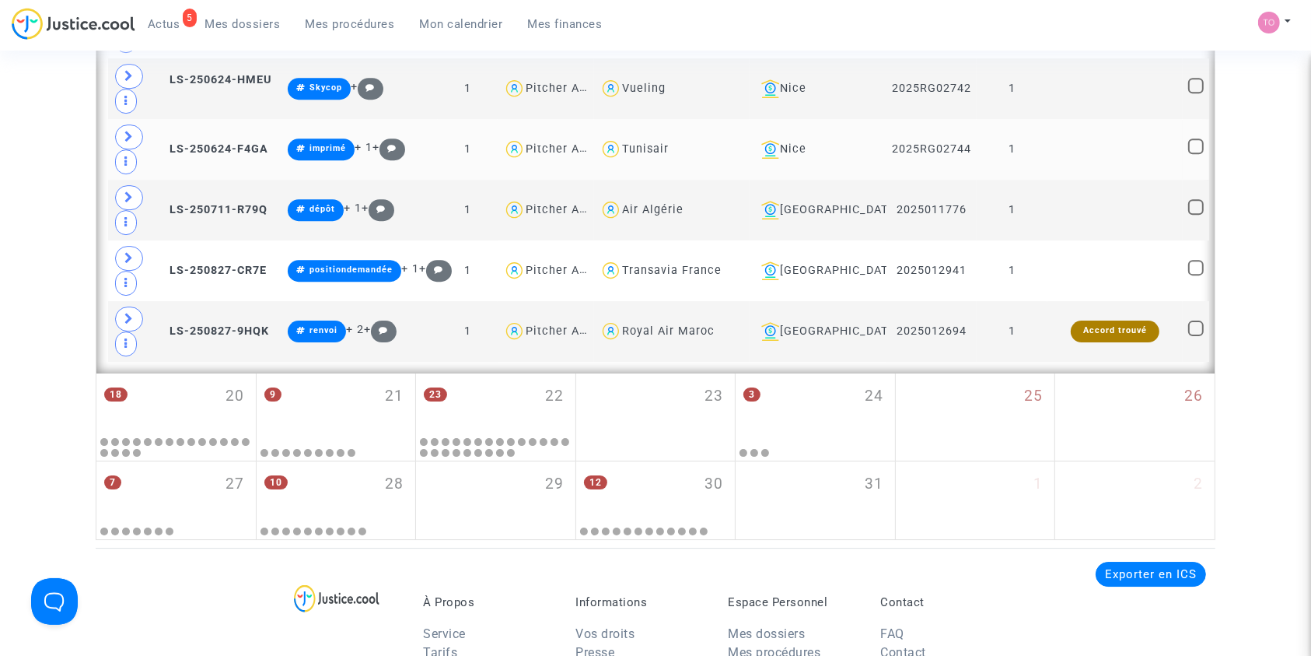
scroll to position [10617, 0]
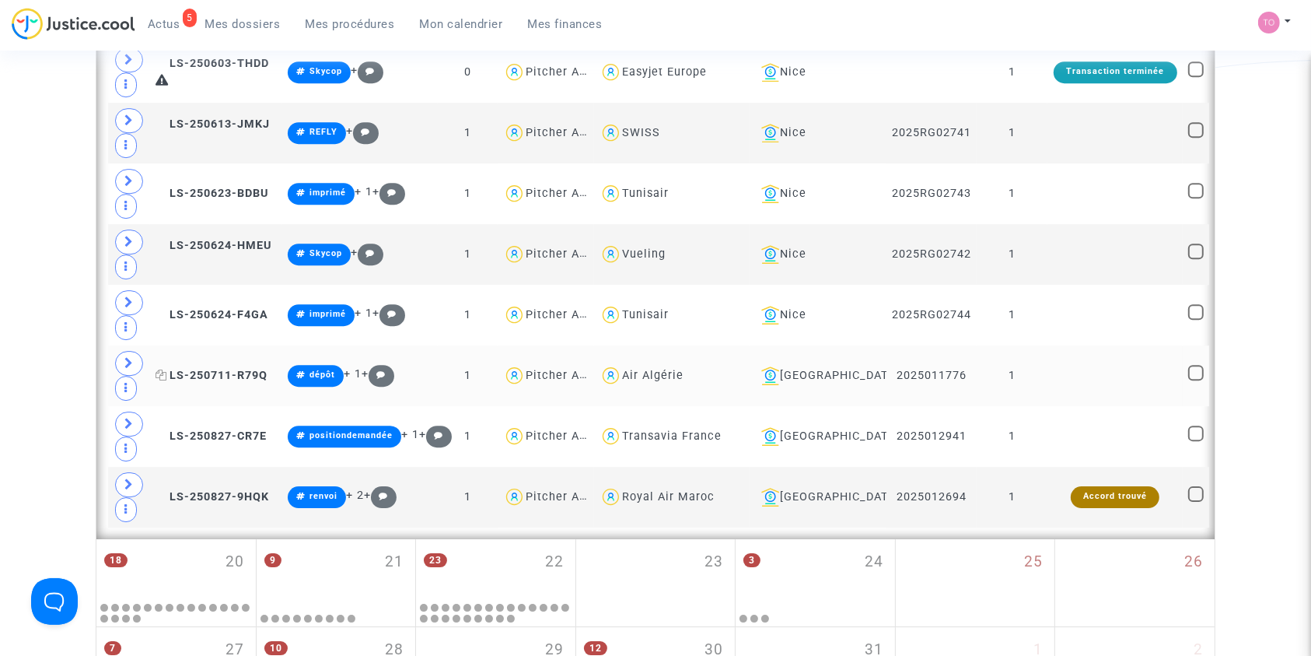
click at [198, 369] on span "LS-250711-R79Q" at bounding box center [212, 375] width 112 height 13
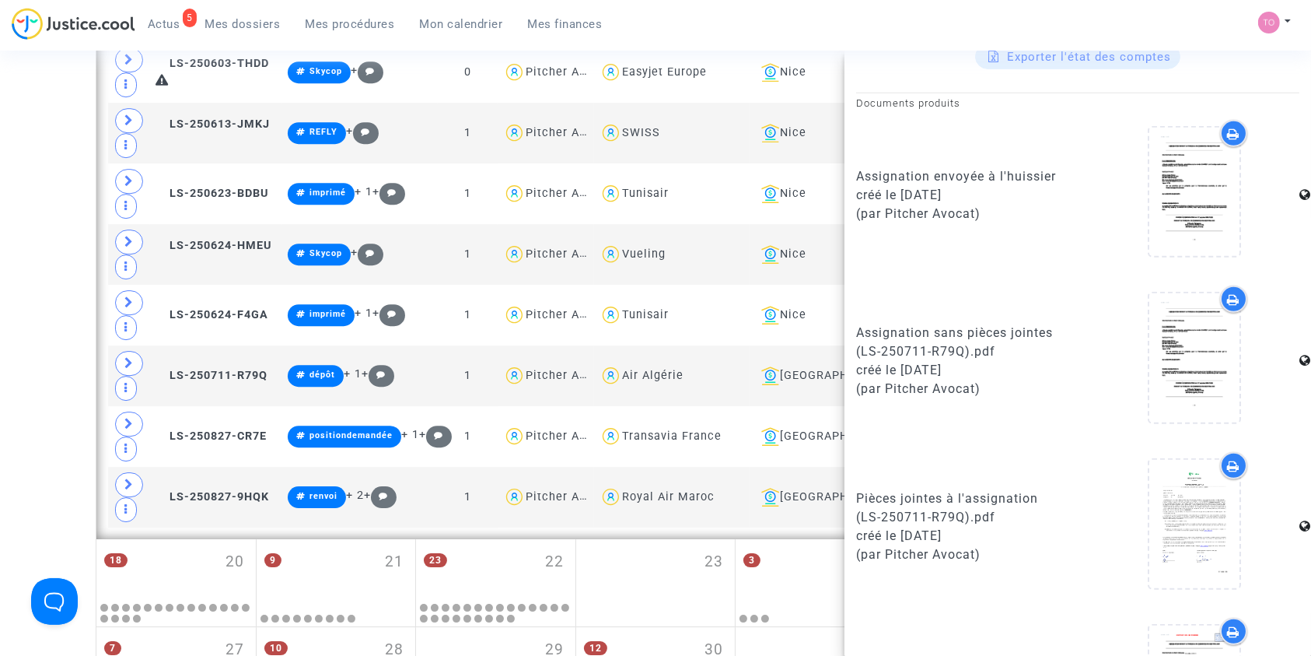
scroll to position [937, 0]
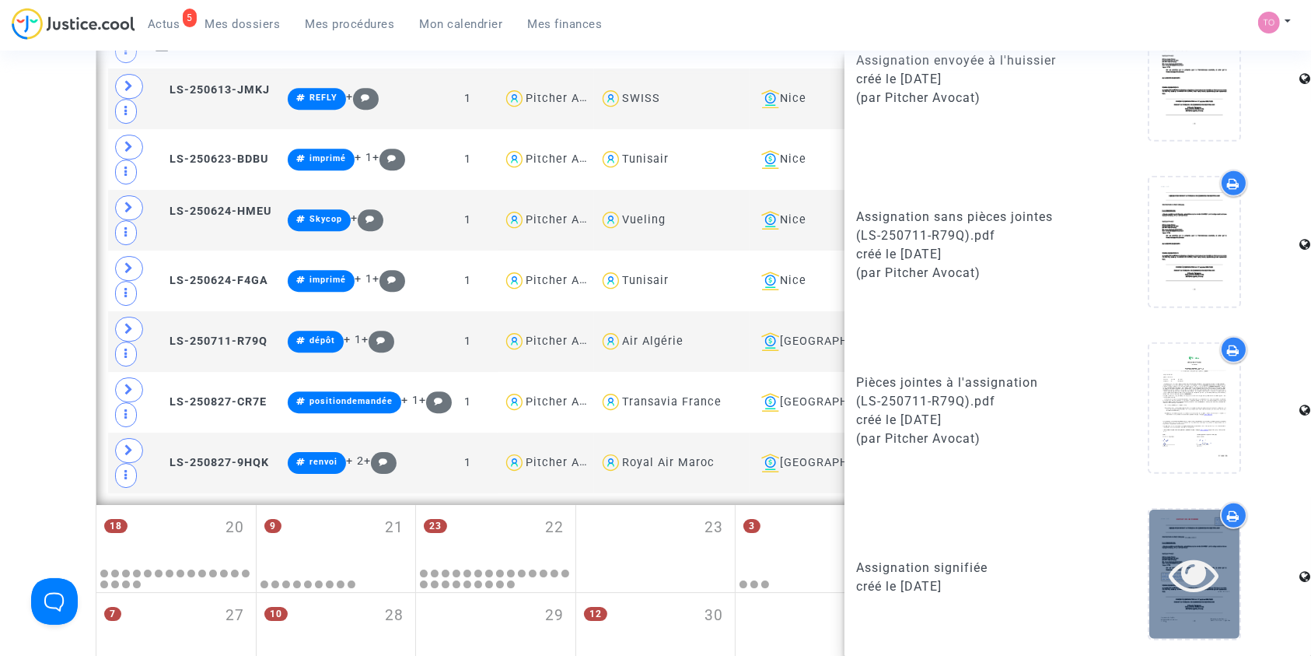
click at [1189, 568] on icon at bounding box center [1195, 574] width 51 height 50
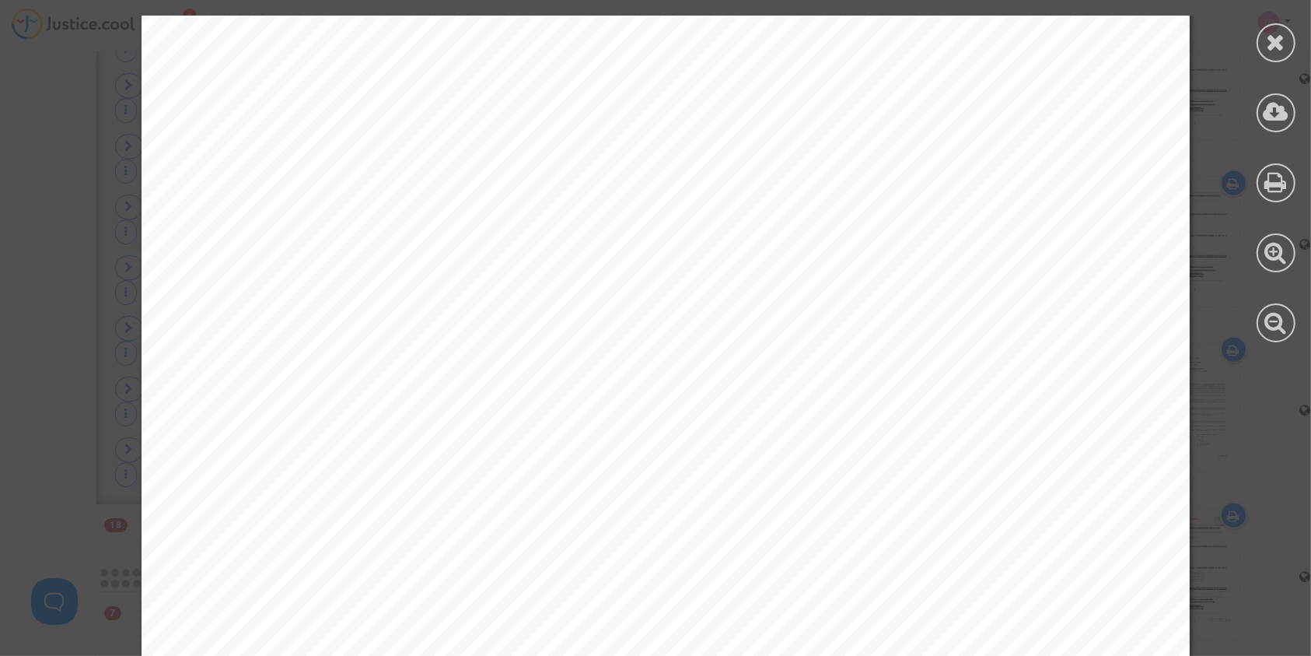
scroll to position [726, 0]
click at [1266, 47] on div at bounding box center [1276, 42] width 39 height 39
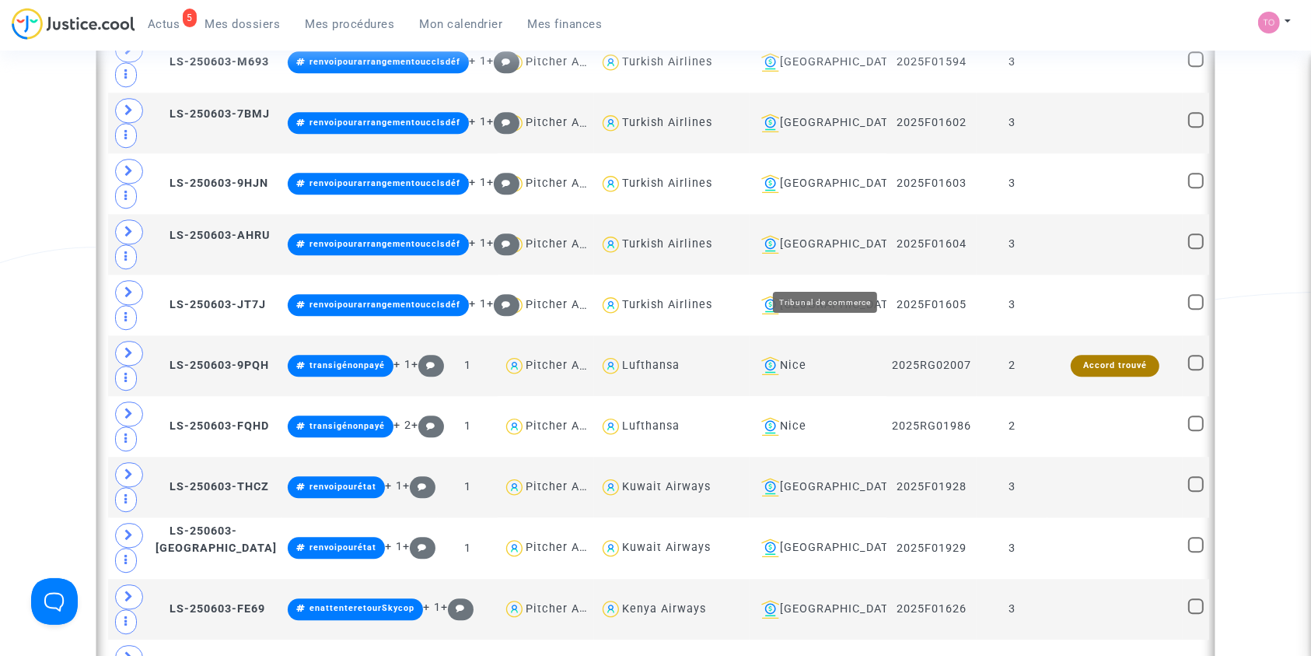
scroll to position [9649, 0]
